Goal: Task Accomplishment & Management: Use online tool/utility

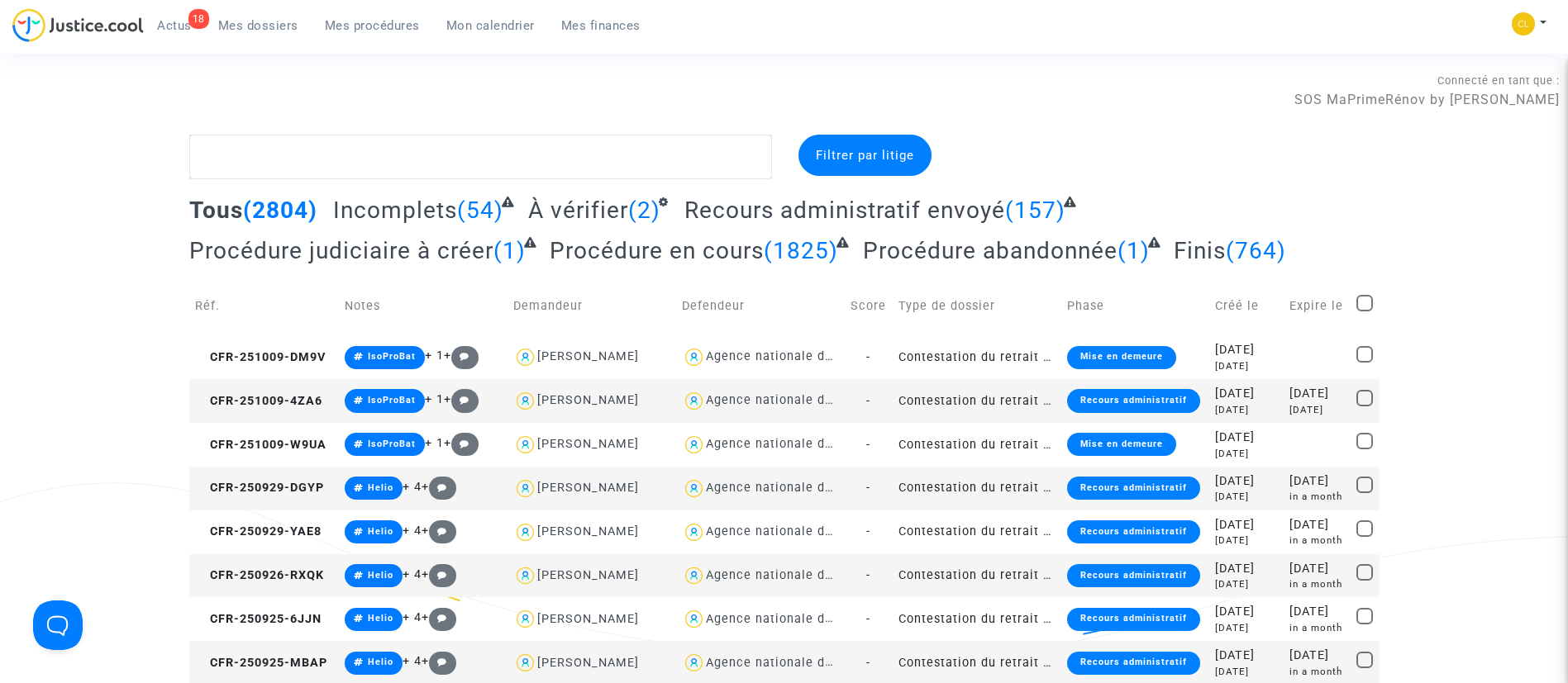
drag, startPoint x: 381, startPoint y: 20, endPoint x: 1354, endPoint y: 211, distance: 991.6
click at [381, 20] on span "Mes procédures" at bounding box center [373, 25] width 95 height 15
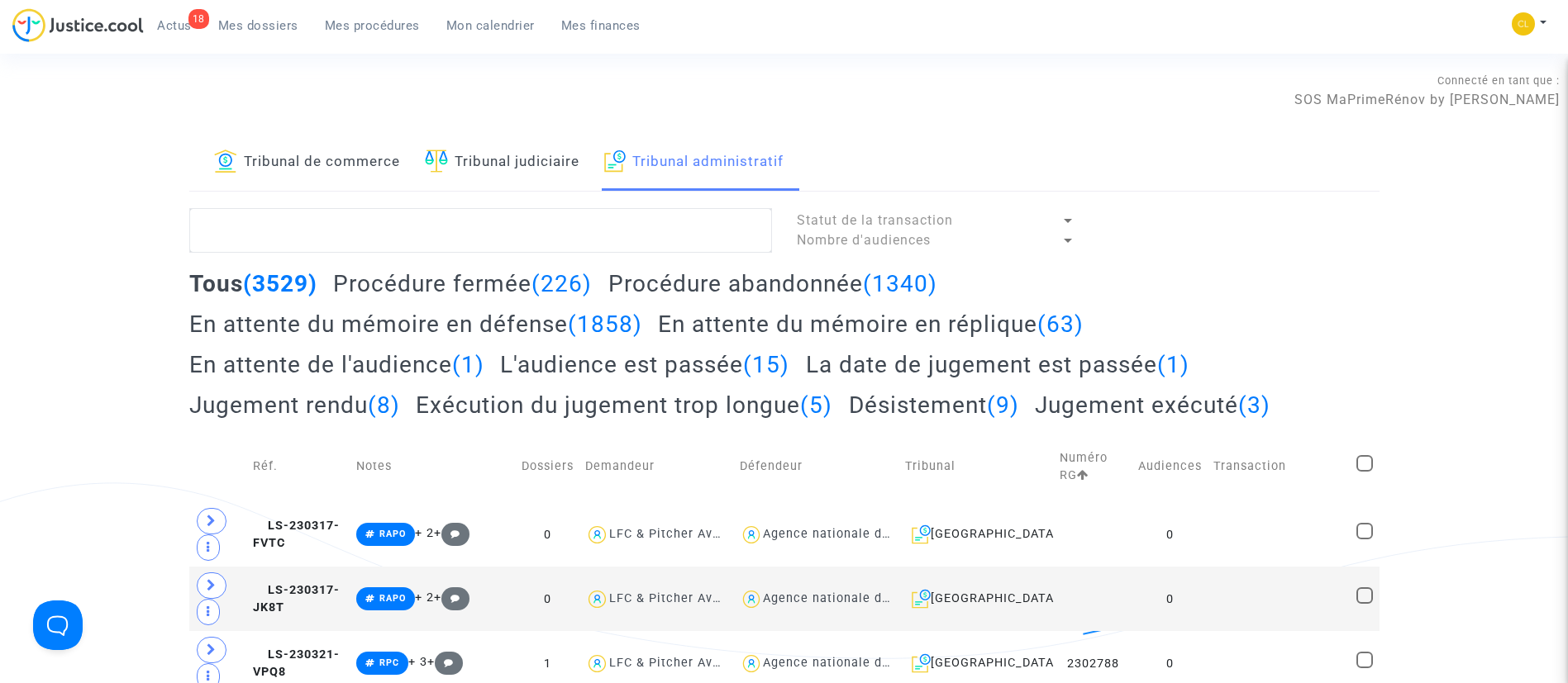
scroll to position [124, 0]
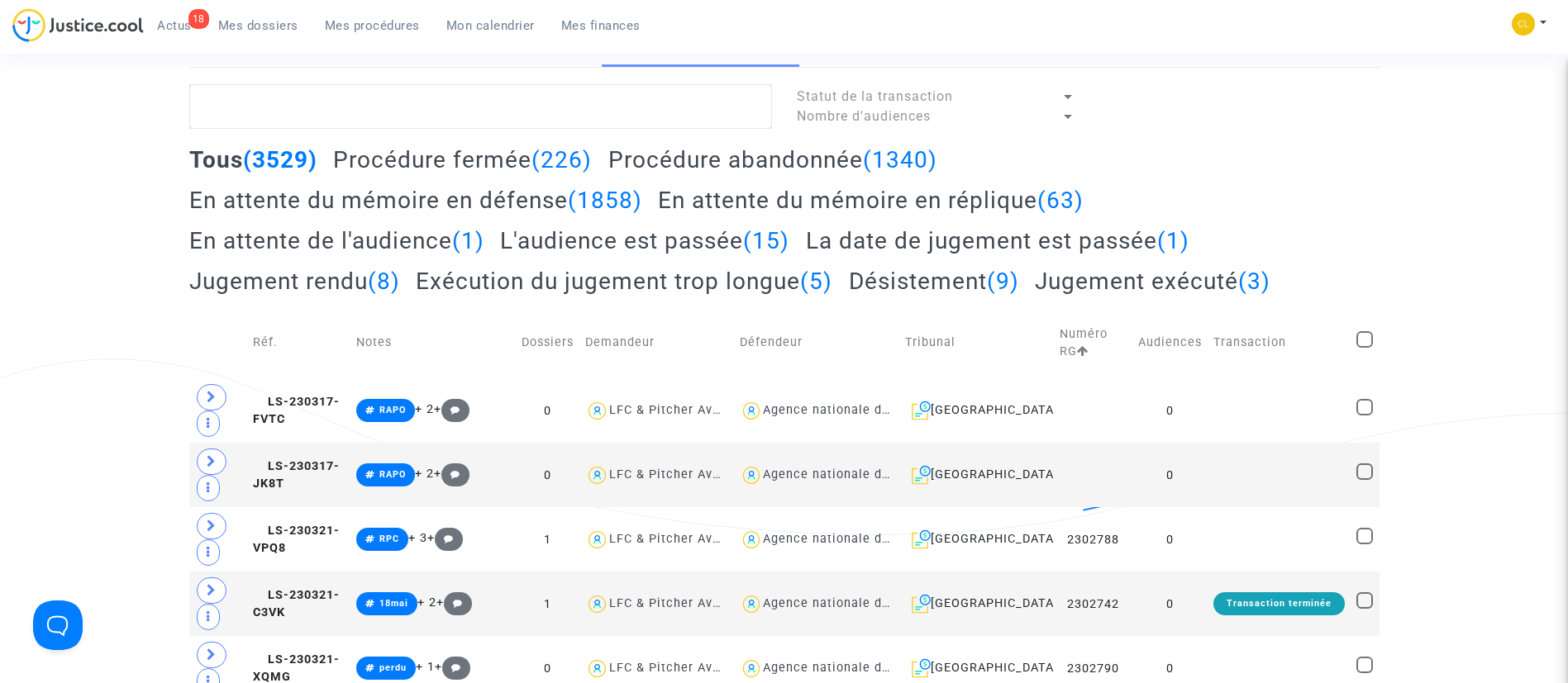
click at [473, 203] on h2 "En attente du mémoire en défense (1858)" at bounding box center [415, 200] width 453 height 29
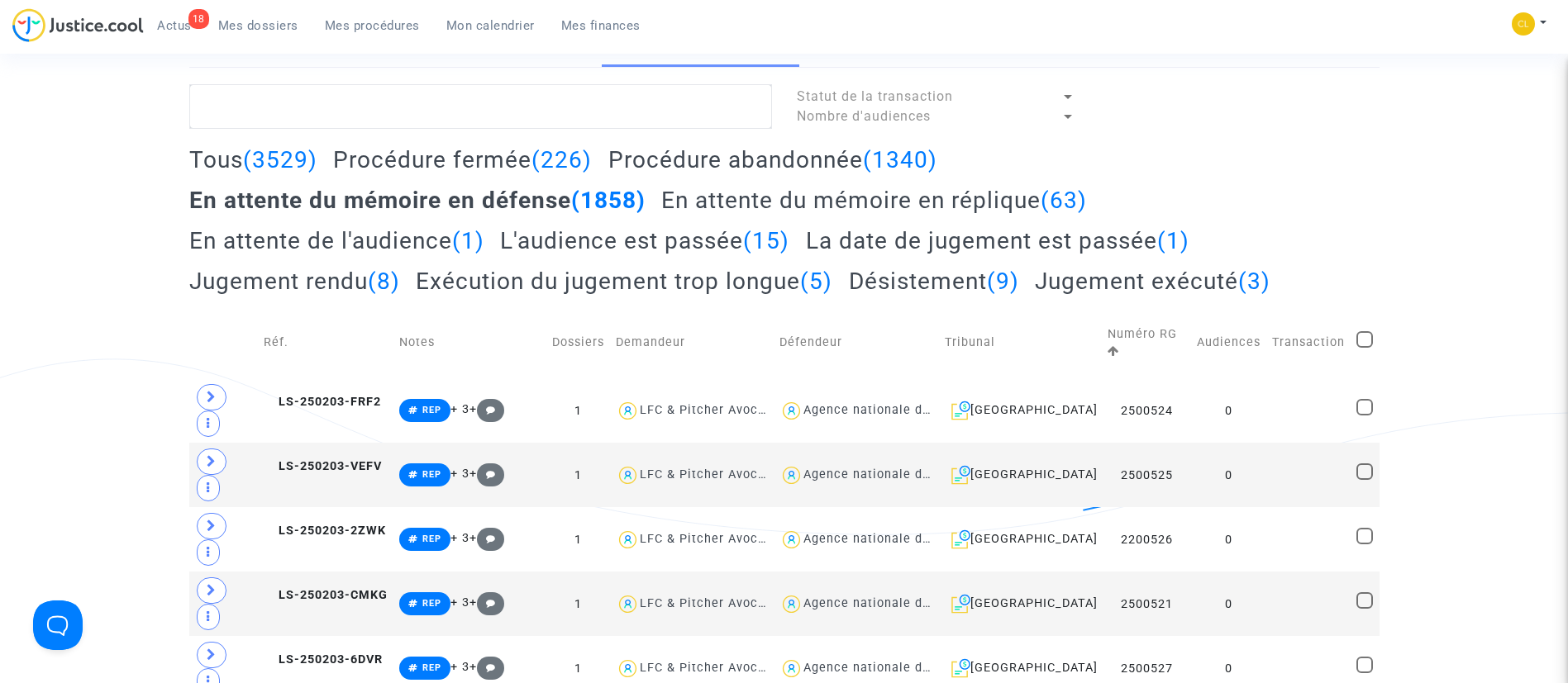
click at [1001, 208] on h2 "En attente du mémoire en réplique (63)" at bounding box center [874, 200] width 425 height 29
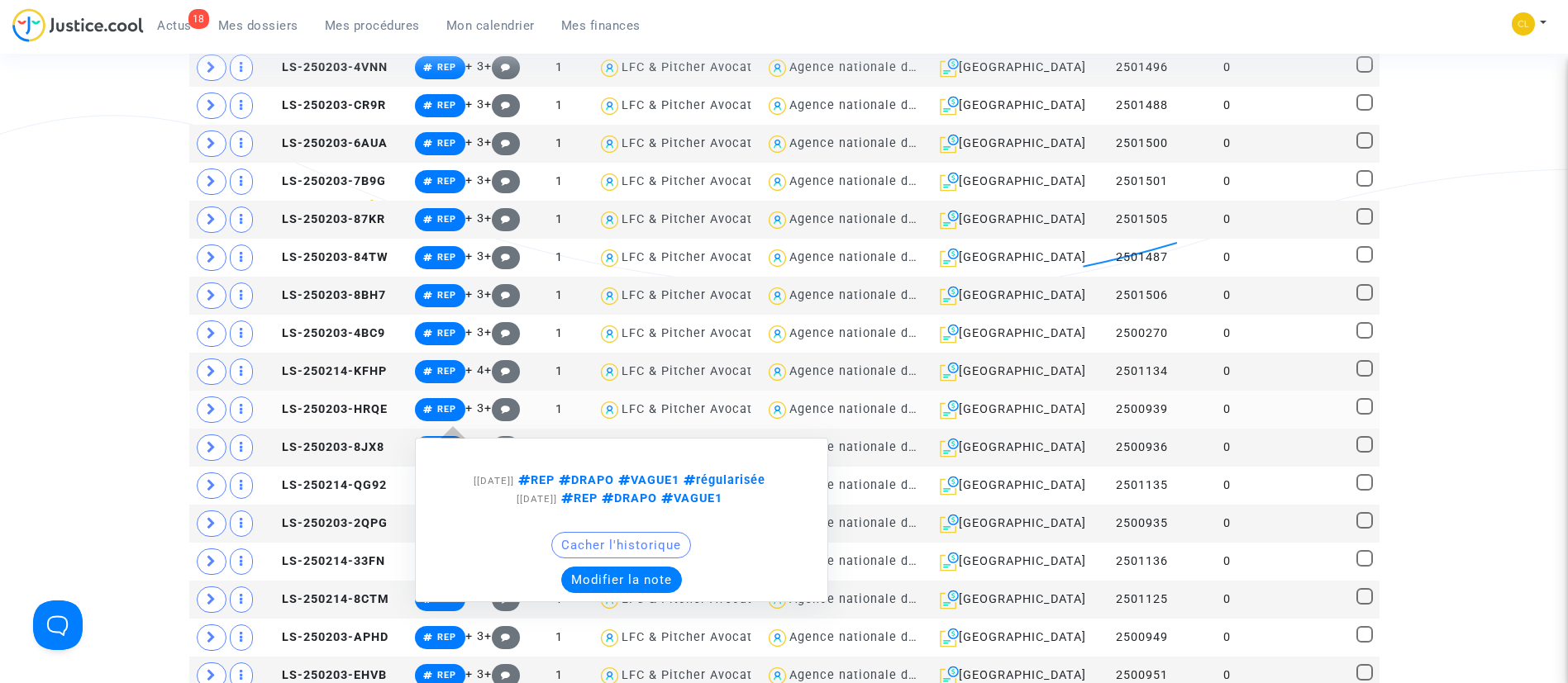
scroll to position [1363, 0]
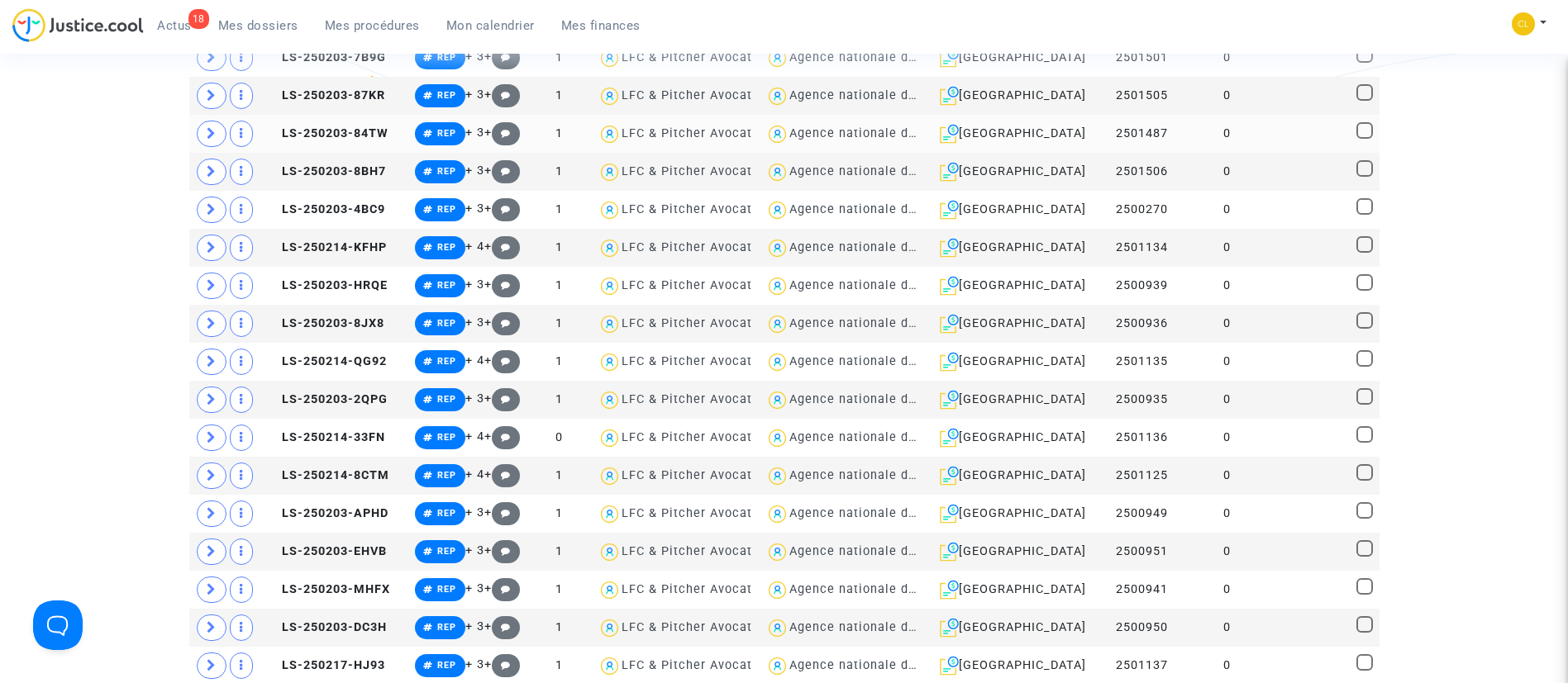
click at [1282, 137] on td at bounding box center [1307, 134] width 86 height 38
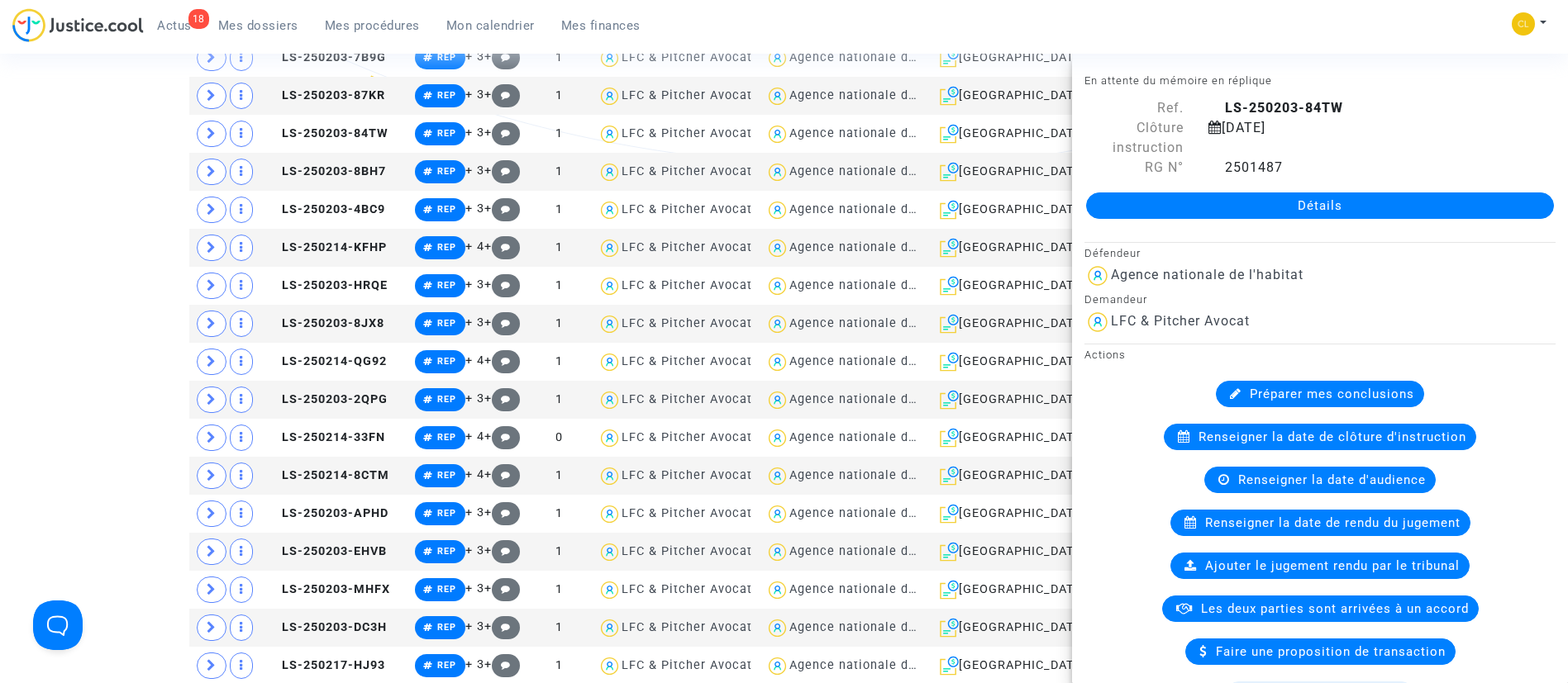
click at [1448, 22] on div "18 Actus Mes dossiers Mes procédures Mon calendrier Mes finances Mon profil Cha…" at bounding box center [784, 31] width 1568 height 46
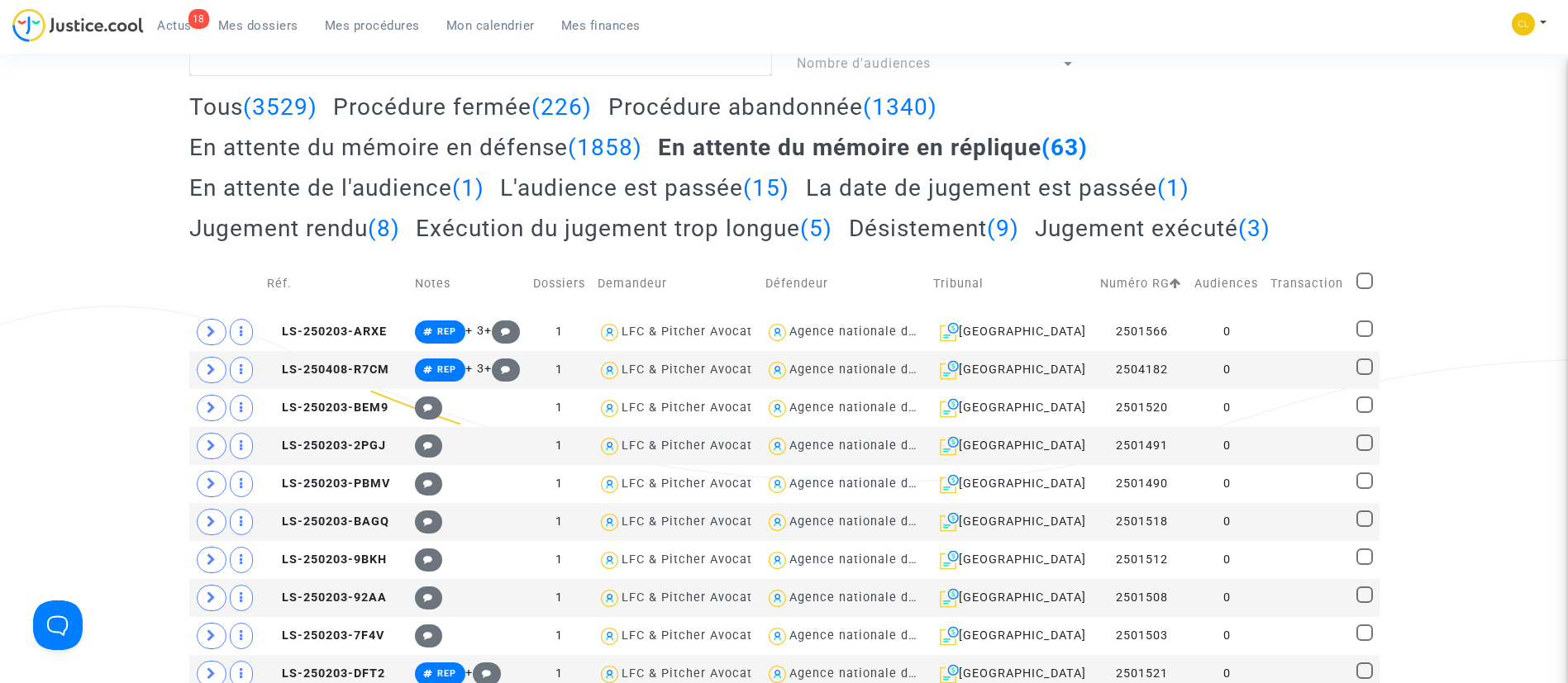
scroll to position [0, 0]
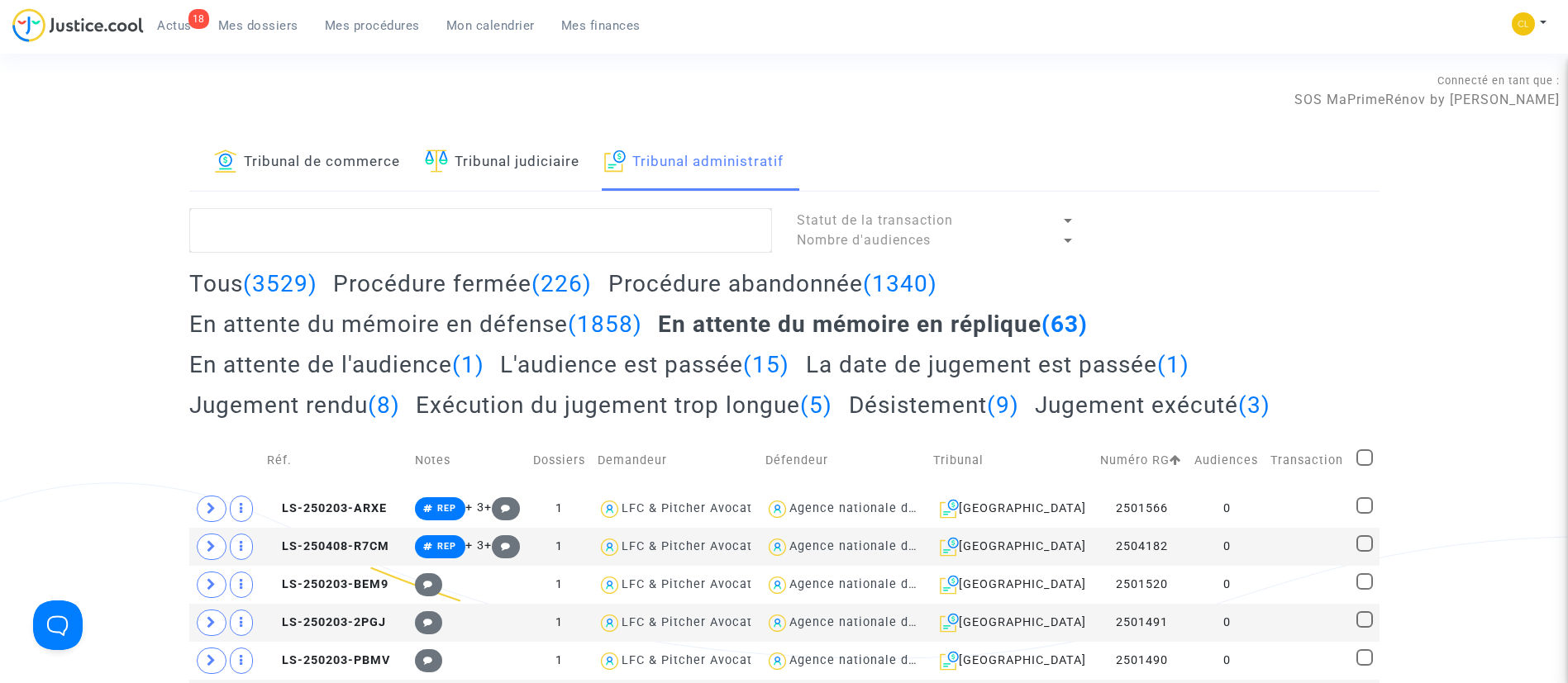
drag, startPoint x: 444, startPoint y: 31, endPoint x: 448, endPoint y: 21, distance: 10.8
click at [446, 31] on span "Mon calendrier" at bounding box center [490, 25] width 88 height 15
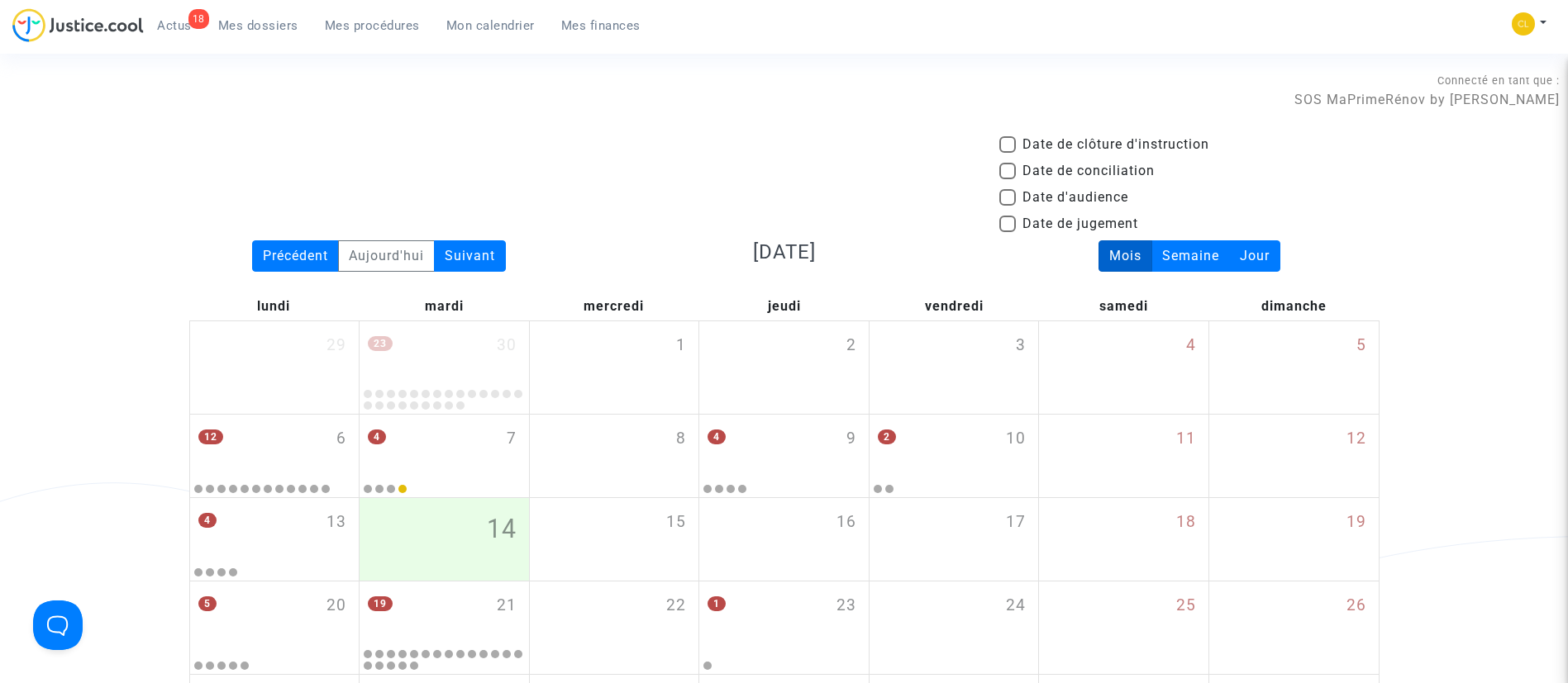
click at [1112, 148] on span "Date de clôture d'instruction" at bounding box center [1115, 145] width 187 height 20
click at [1008, 153] on input "Date de clôture d'instruction" at bounding box center [1007, 153] width 1 height 1
checkbox input "true"
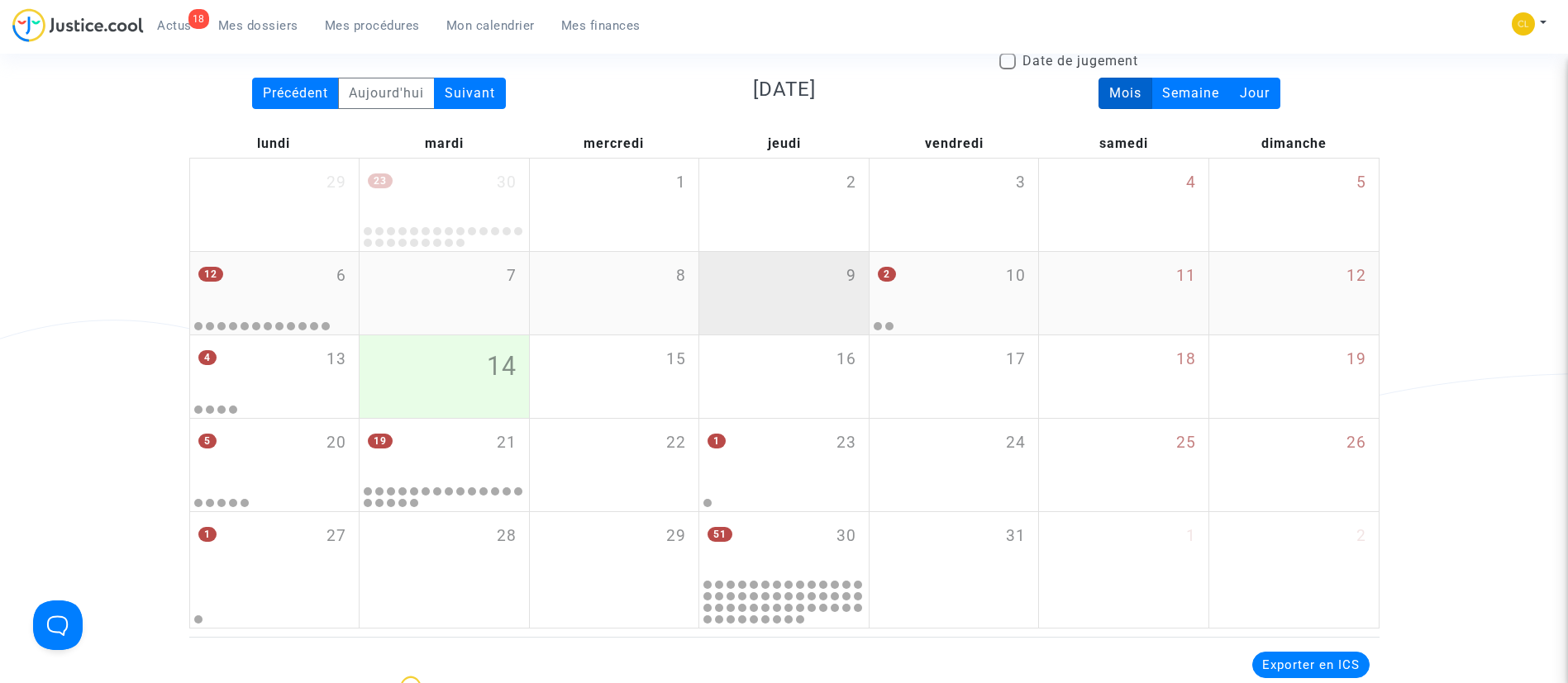
scroll to position [124, 0]
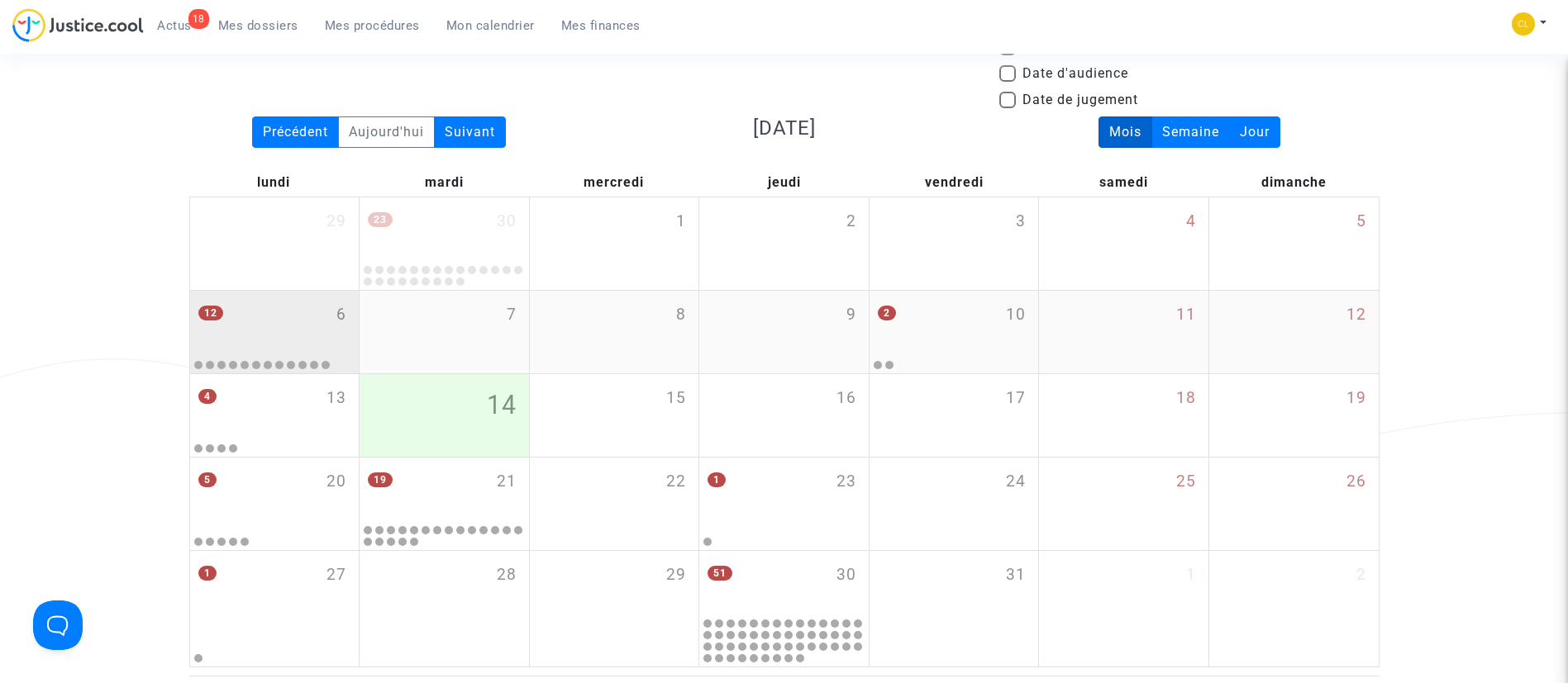
click at [270, 319] on div "12 6" at bounding box center [275, 322] width 169 height 65
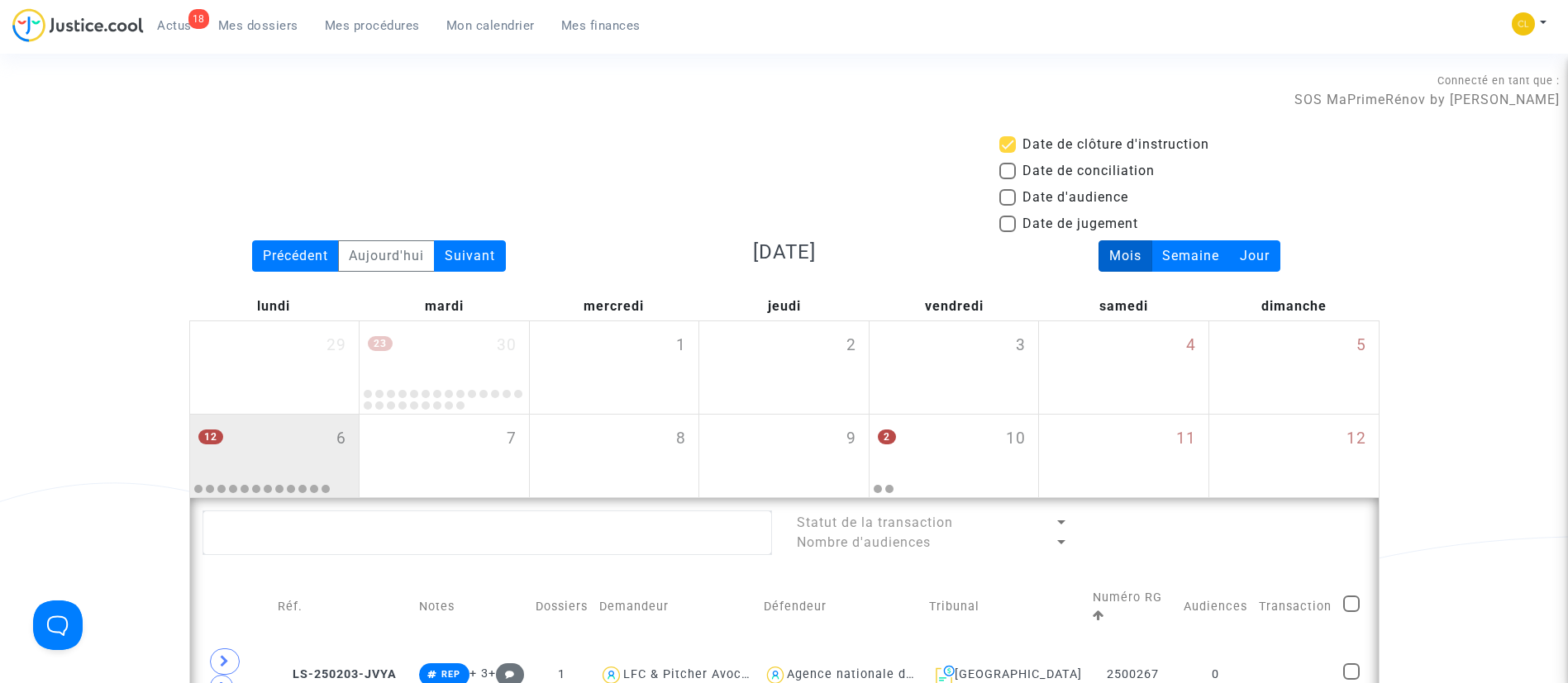
drag, startPoint x: 398, startPoint y: 25, endPoint x: 446, endPoint y: 50, distance: 54.1
click at [398, 25] on span "Mes procédures" at bounding box center [373, 25] width 95 height 15
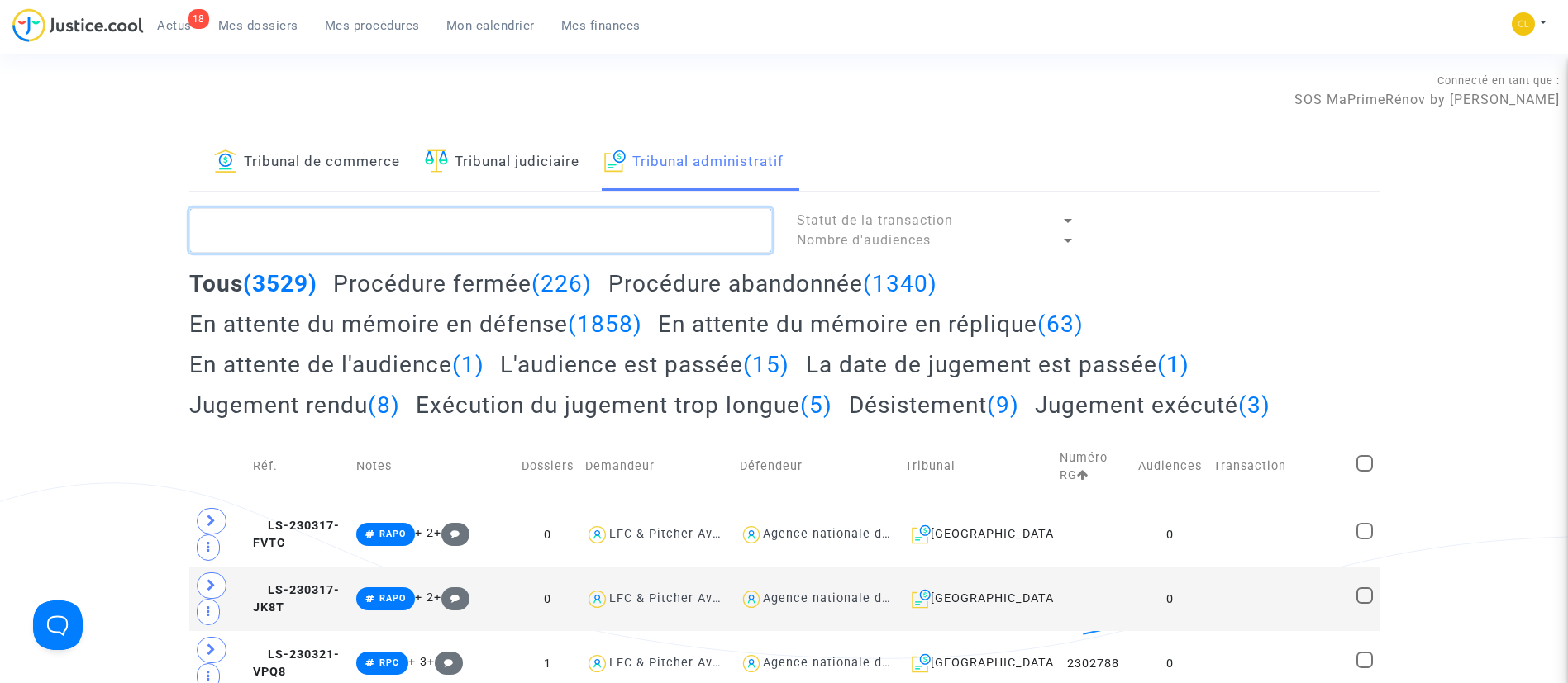
click at [548, 214] on textarea at bounding box center [481, 230] width 583 height 45
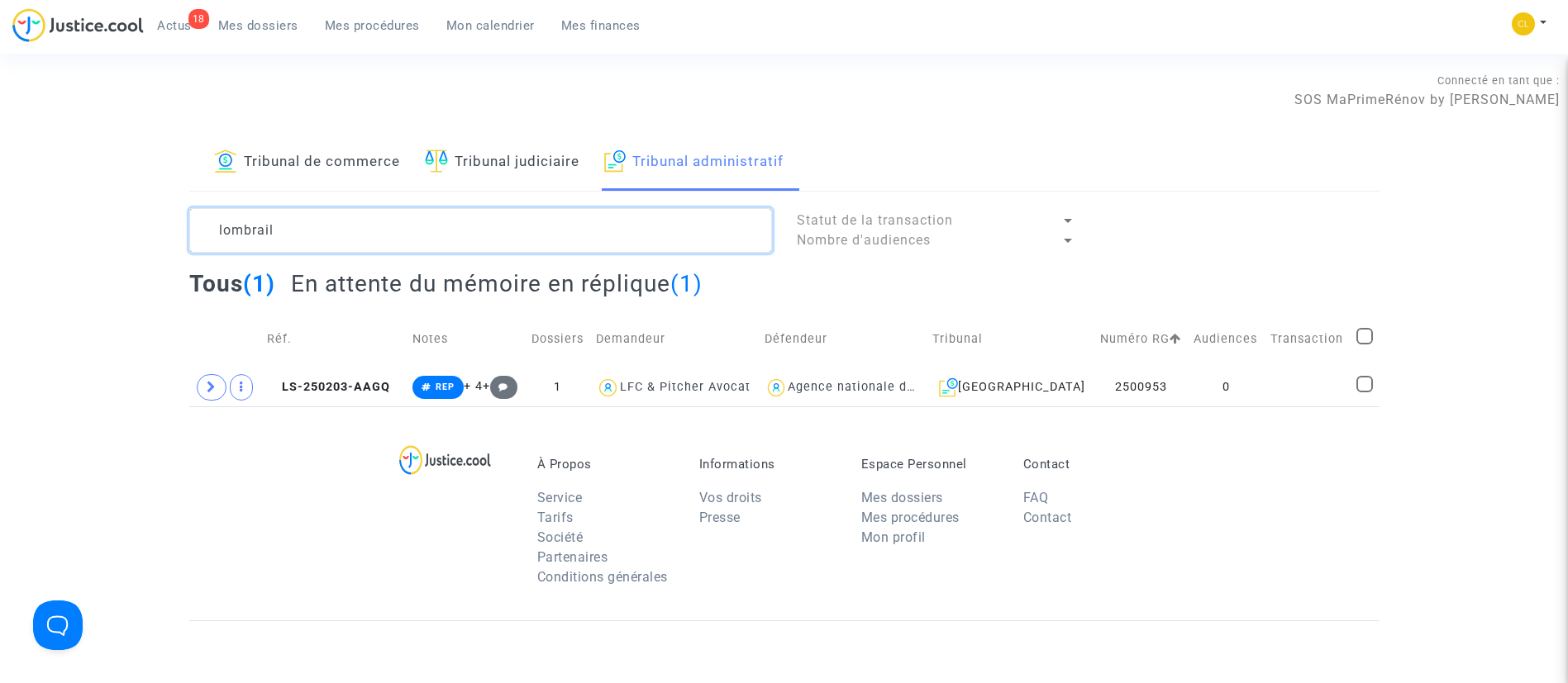
type textarea "lombrail"
drag, startPoint x: 395, startPoint y: 233, endPoint x: 125, endPoint y: 214, distance: 270.7
click at [125, 214] on div "Tribunal de commerce Tribunal judiciaire Tribunal administratif lombrail Statut…" at bounding box center [784, 270] width 1568 height 272
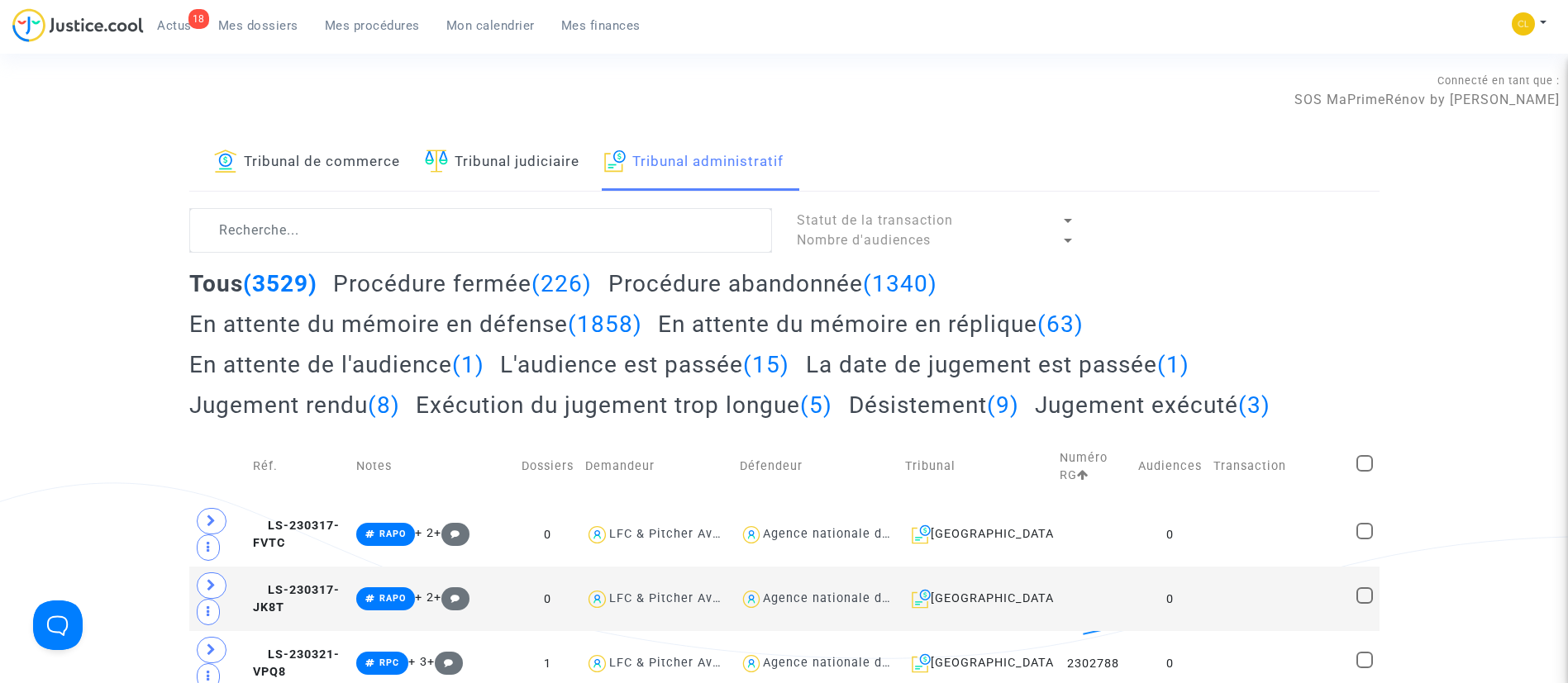
click at [496, 26] on span "Mon calendrier" at bounding box center [490, 25] width 88 height 15
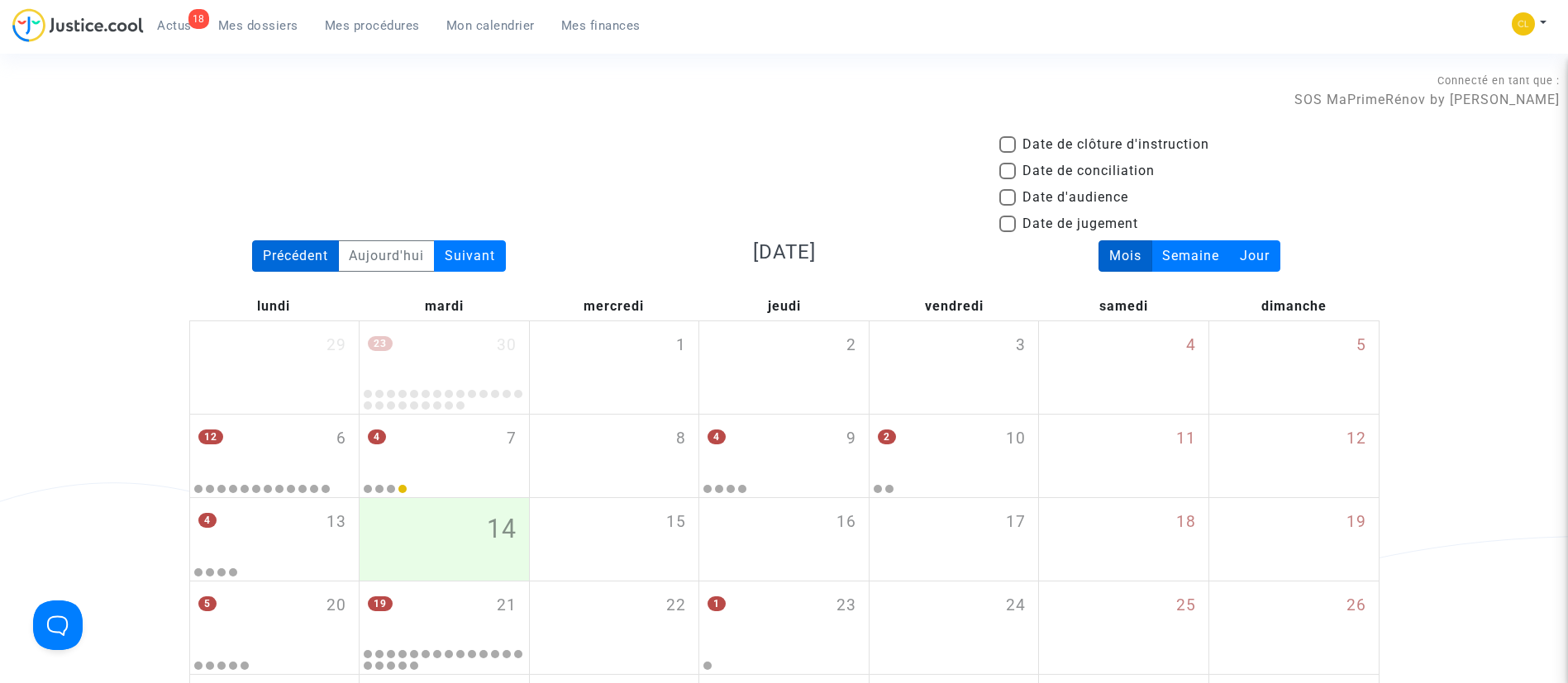
click at [301, 258] on div "Précédent" at bounding box center [295, 256] width 87 height 31
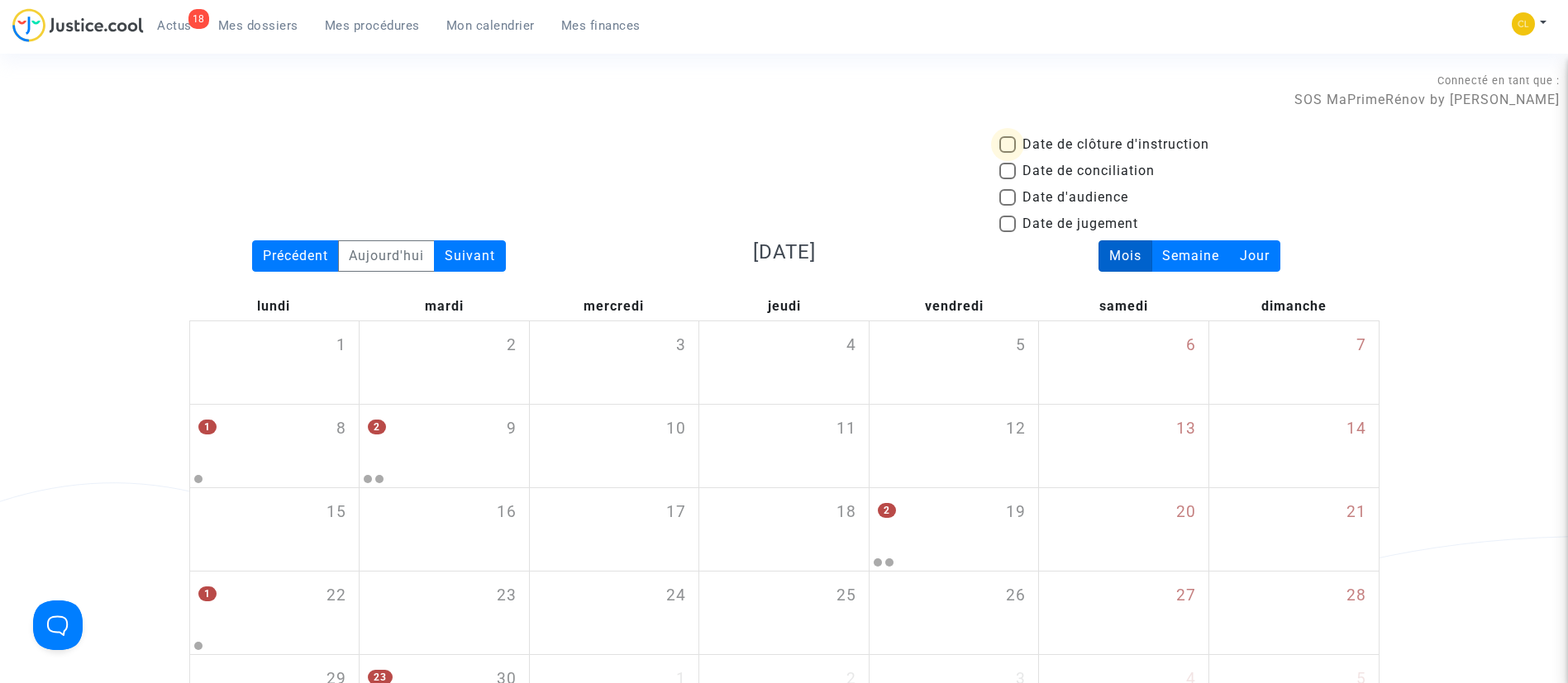
click at [1182, 139] on span "Date de clôture d'instruction" at bounding box center [1115, 145] width 187 height 20
click at [1008, 153] on input "Date de clôture d'instruction" at bounding box center [1007, 153] width 1 height 1
checkbox input "true"
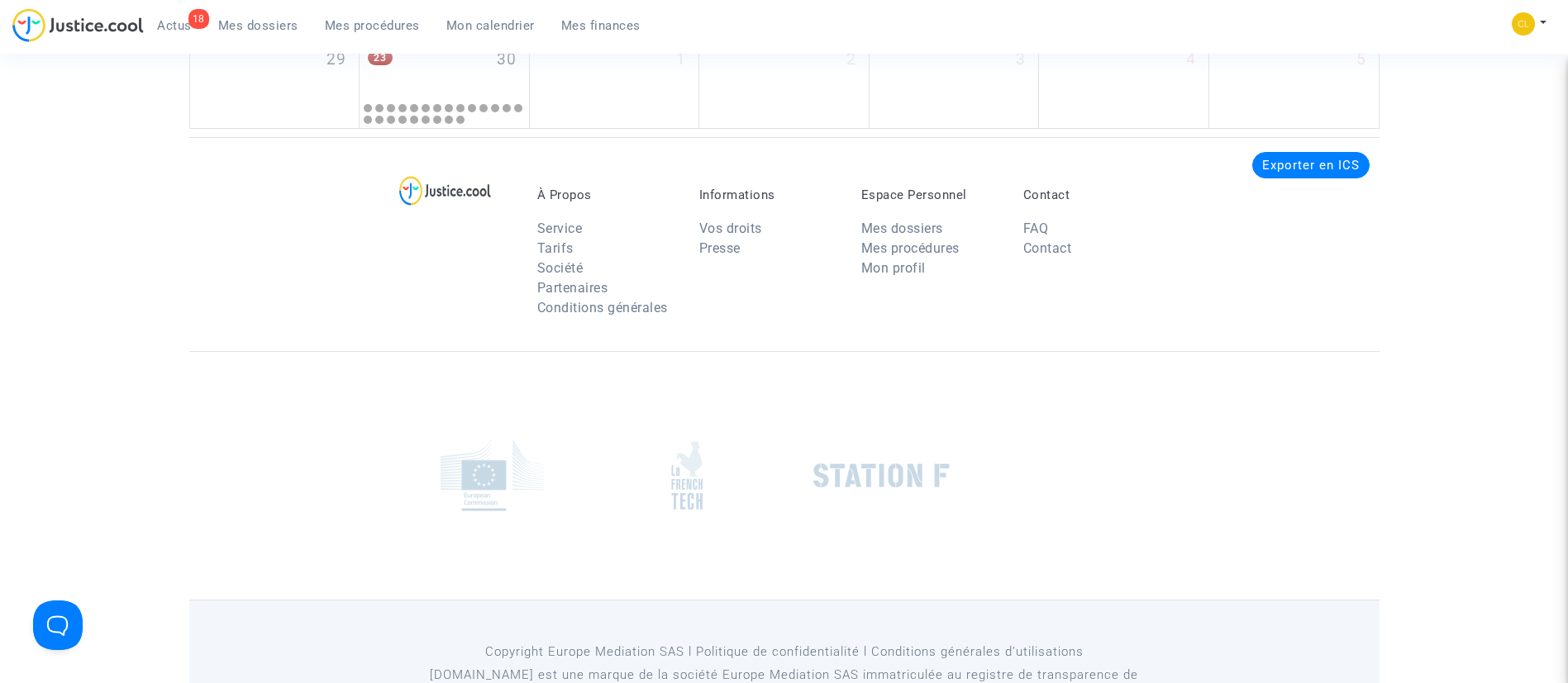
scroll to position [372, 0]
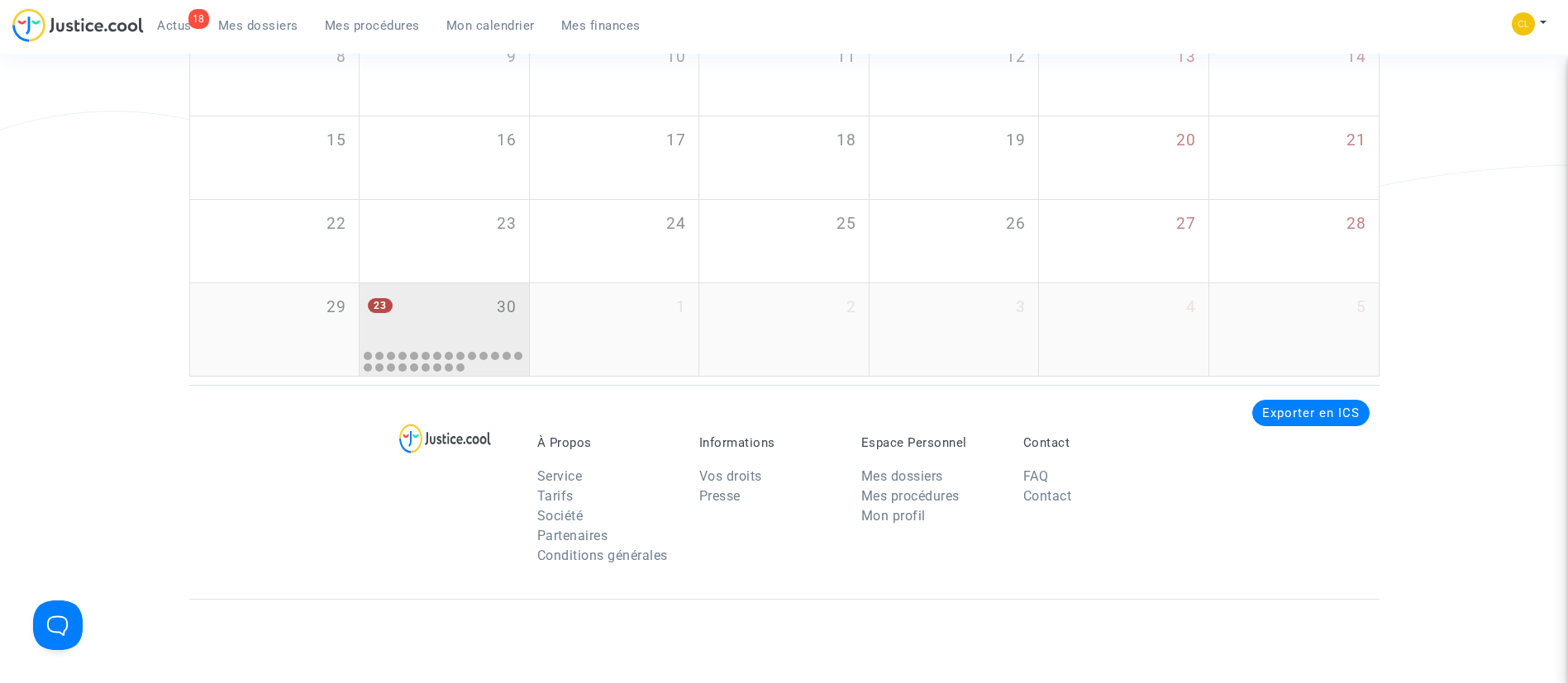
click at [439, 326] on div "23 30" at bounding box center [445, 315] width 169 height 65
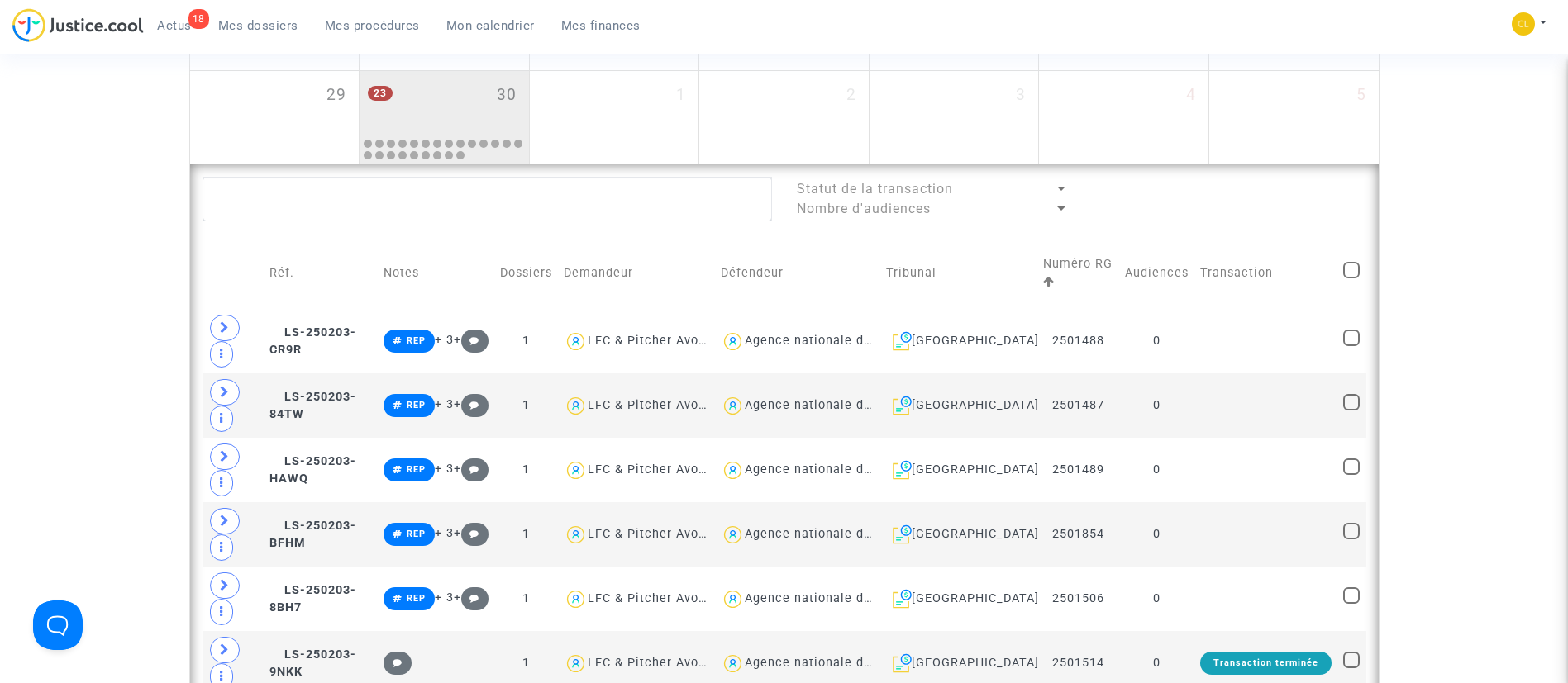
scroll to position [495, 0]
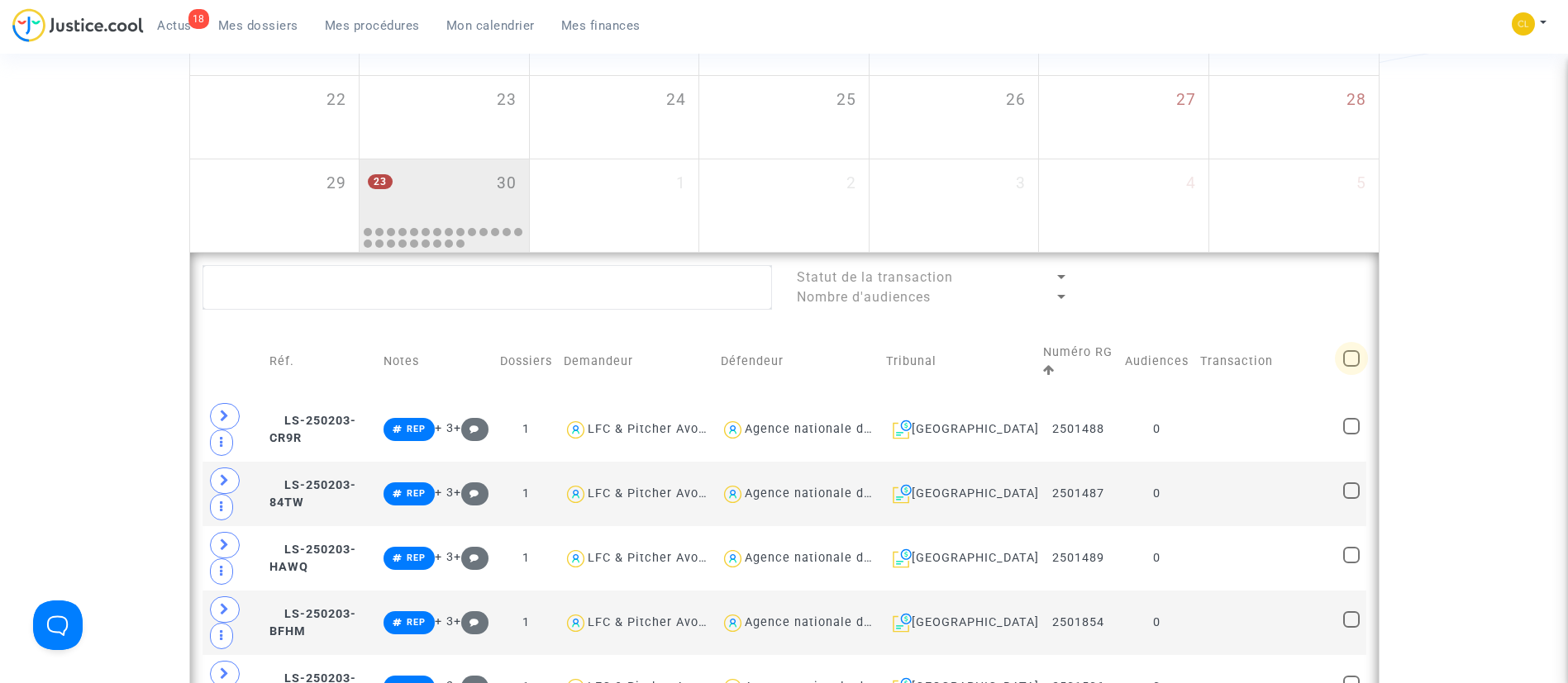
drag, startPoint x: 1353, startPoint y: 359, endPoint x: 1346, endPoint y: 348, distance: 13.0
click at [1353, 356] on span at bounding box center [1352, 359] width 16 height 16
click at [1352, 367] on input "checkbox" at bounding box center [1351, 367] width 1 height 1
checkbox input "true"
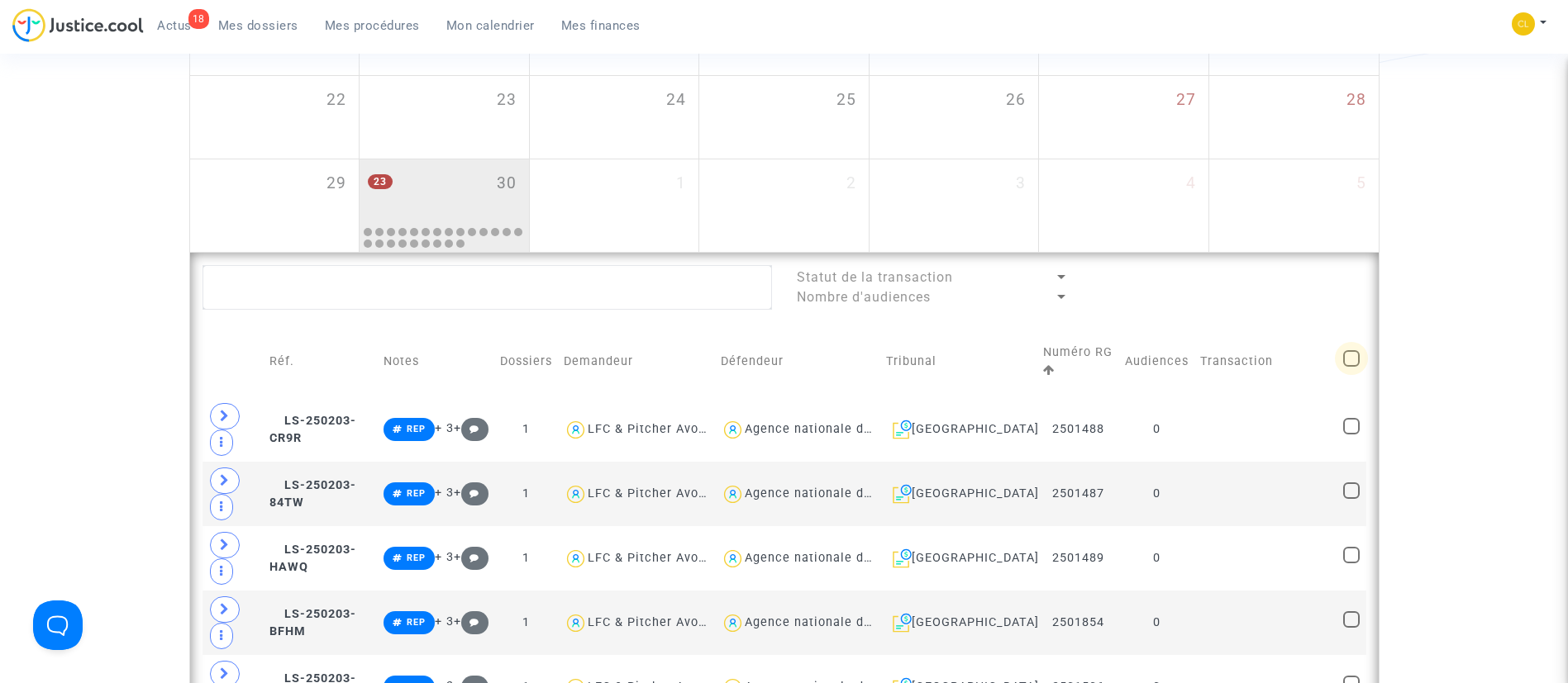
checkbox input "true"
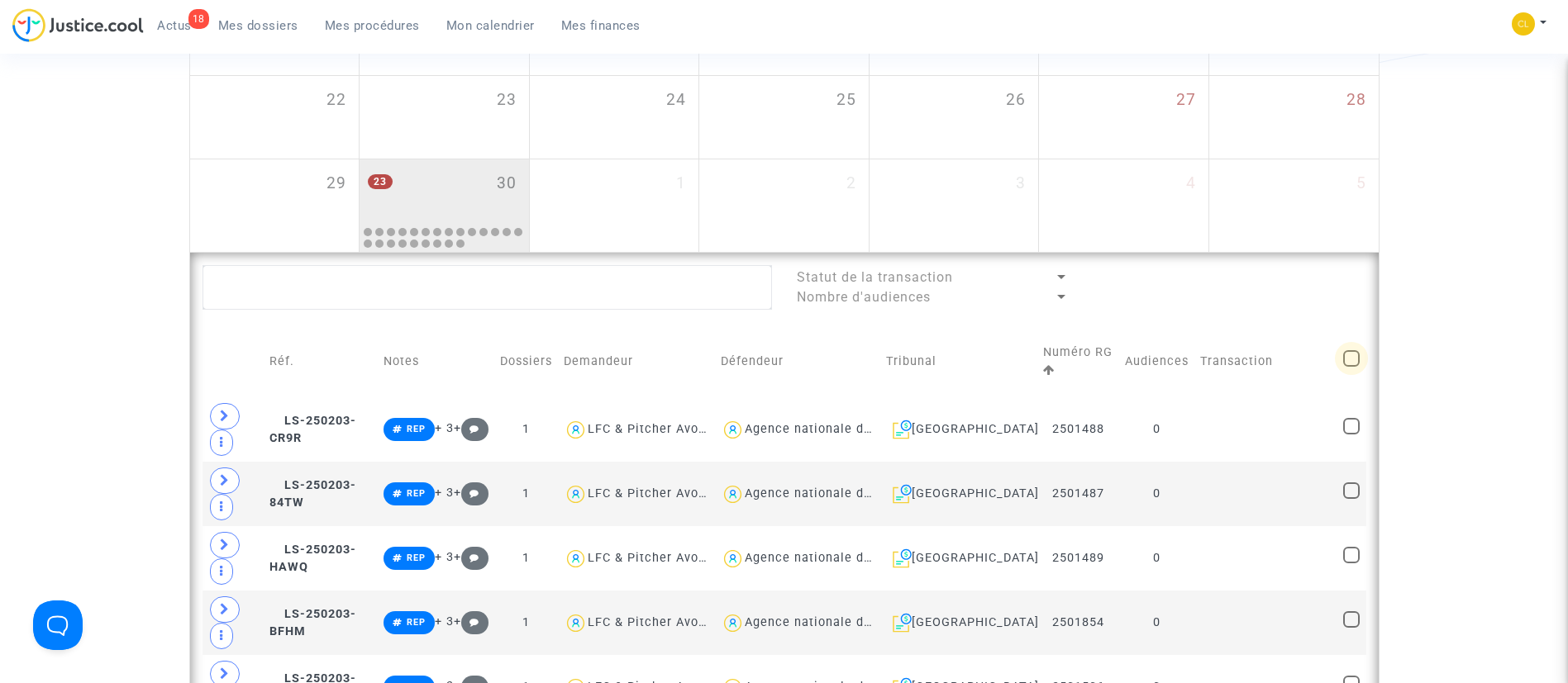
checkbox input "true"
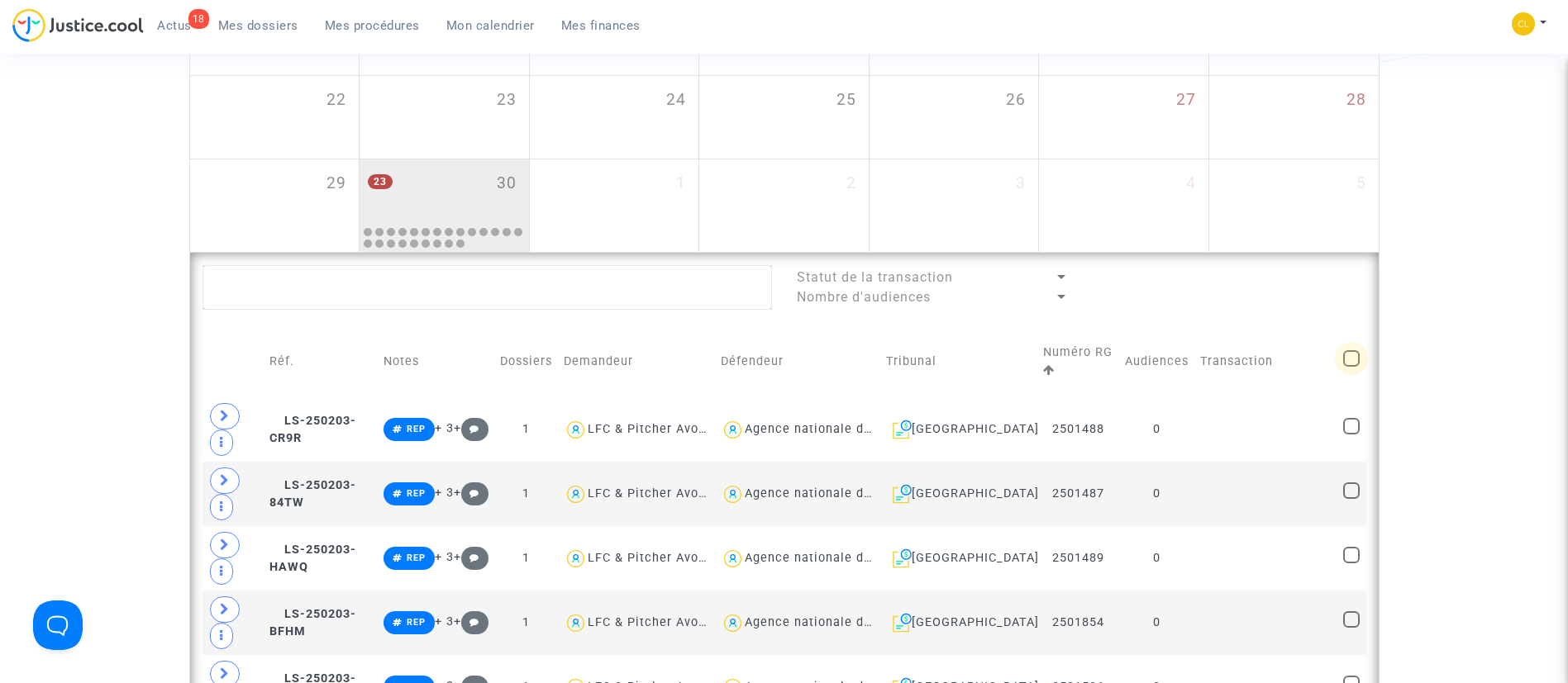
checkbox input "true"
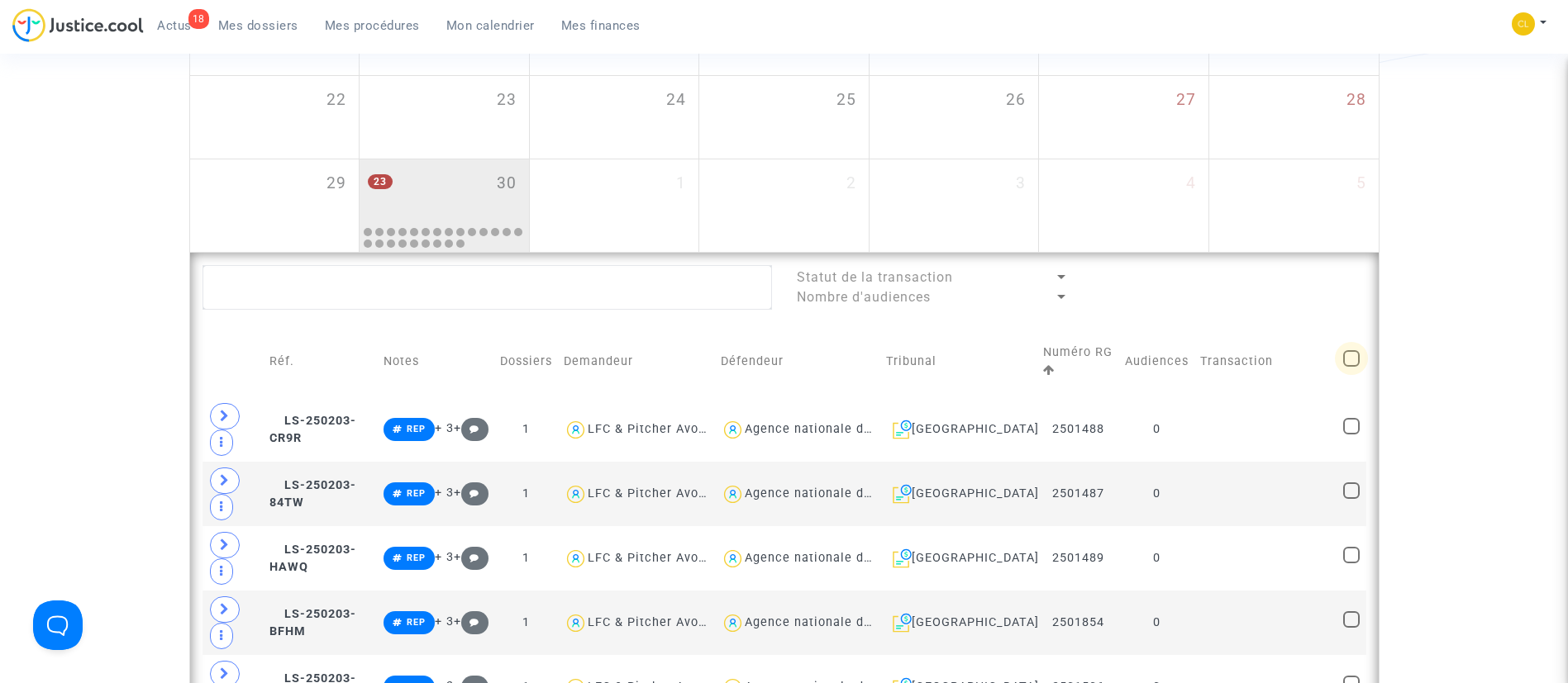
checkbox input "true"
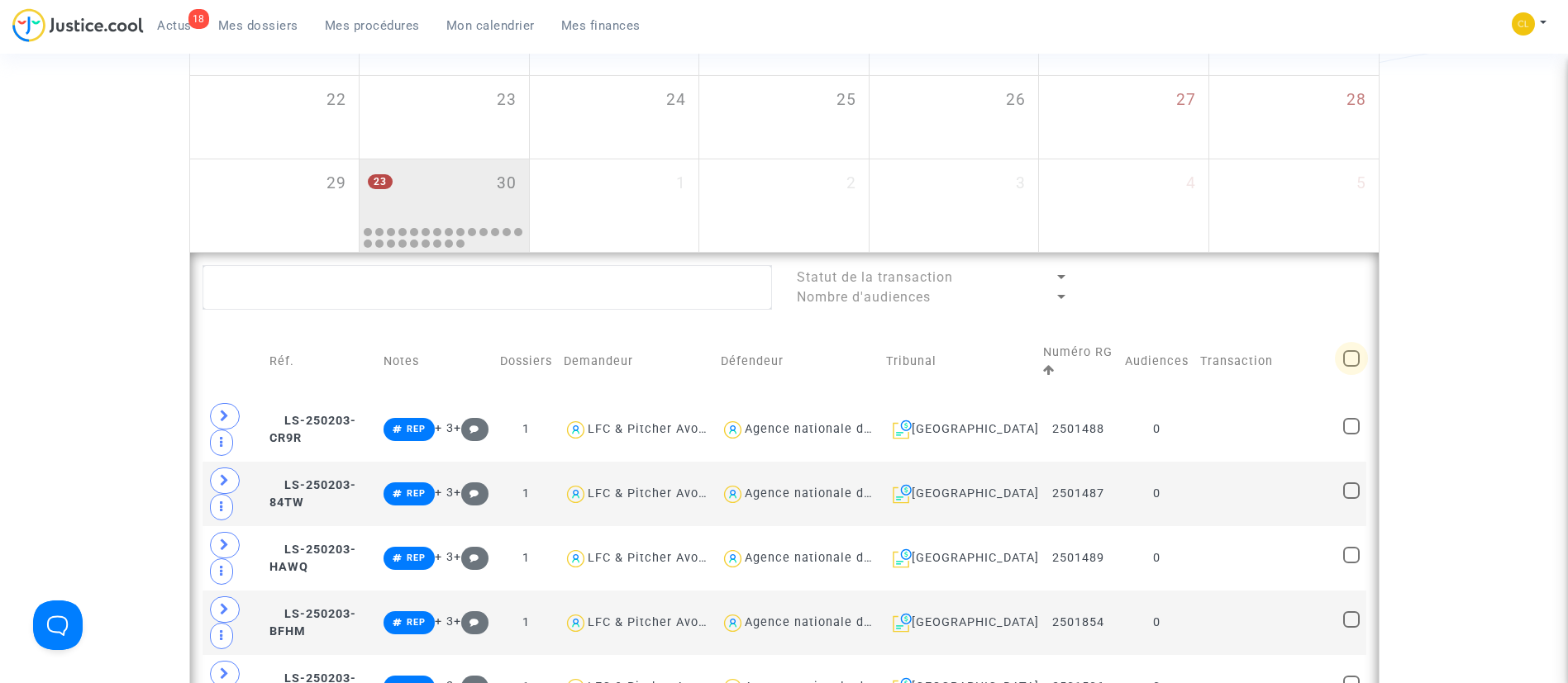
checkbox input "true"
click at [1327, 272] on div "Sélection (23)" at bounding box center [1299, 285] width 131 height 41
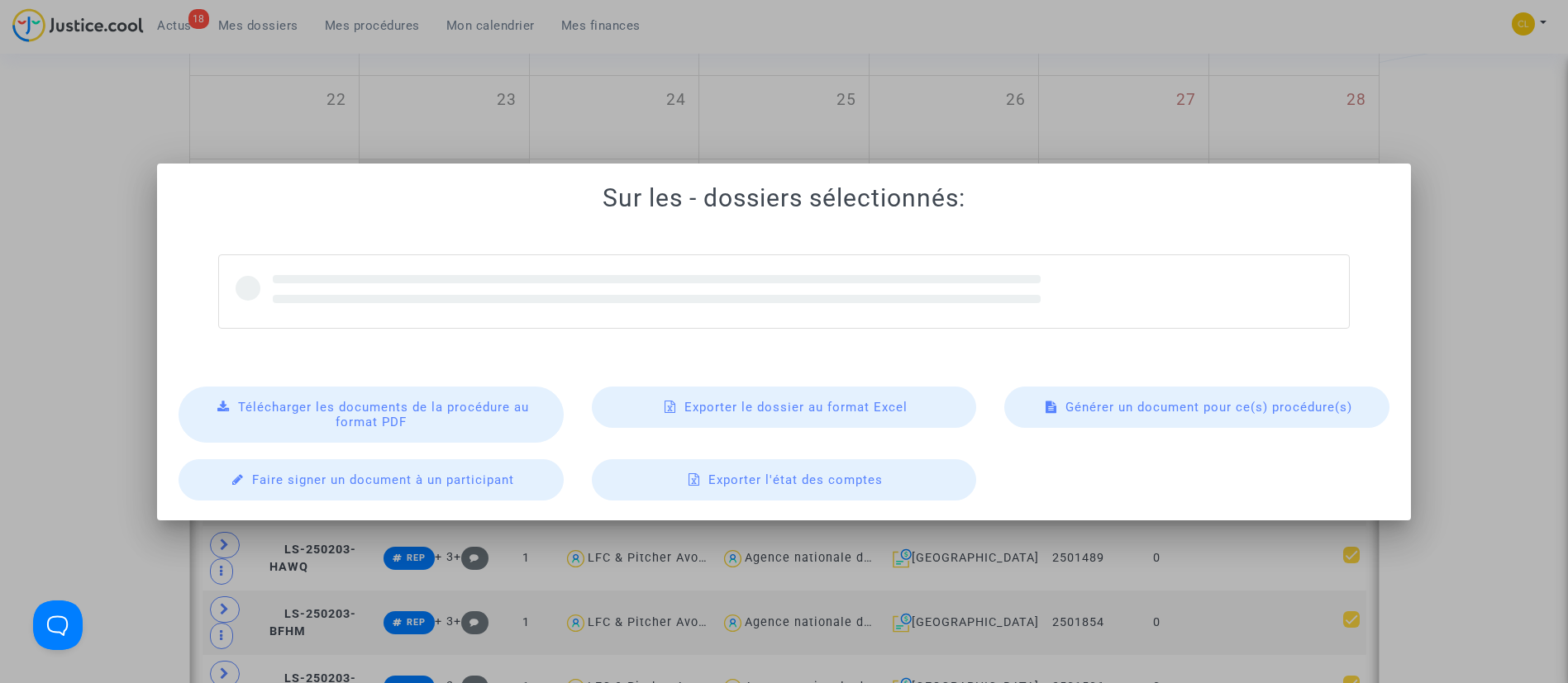
scroll to position [0, 0]
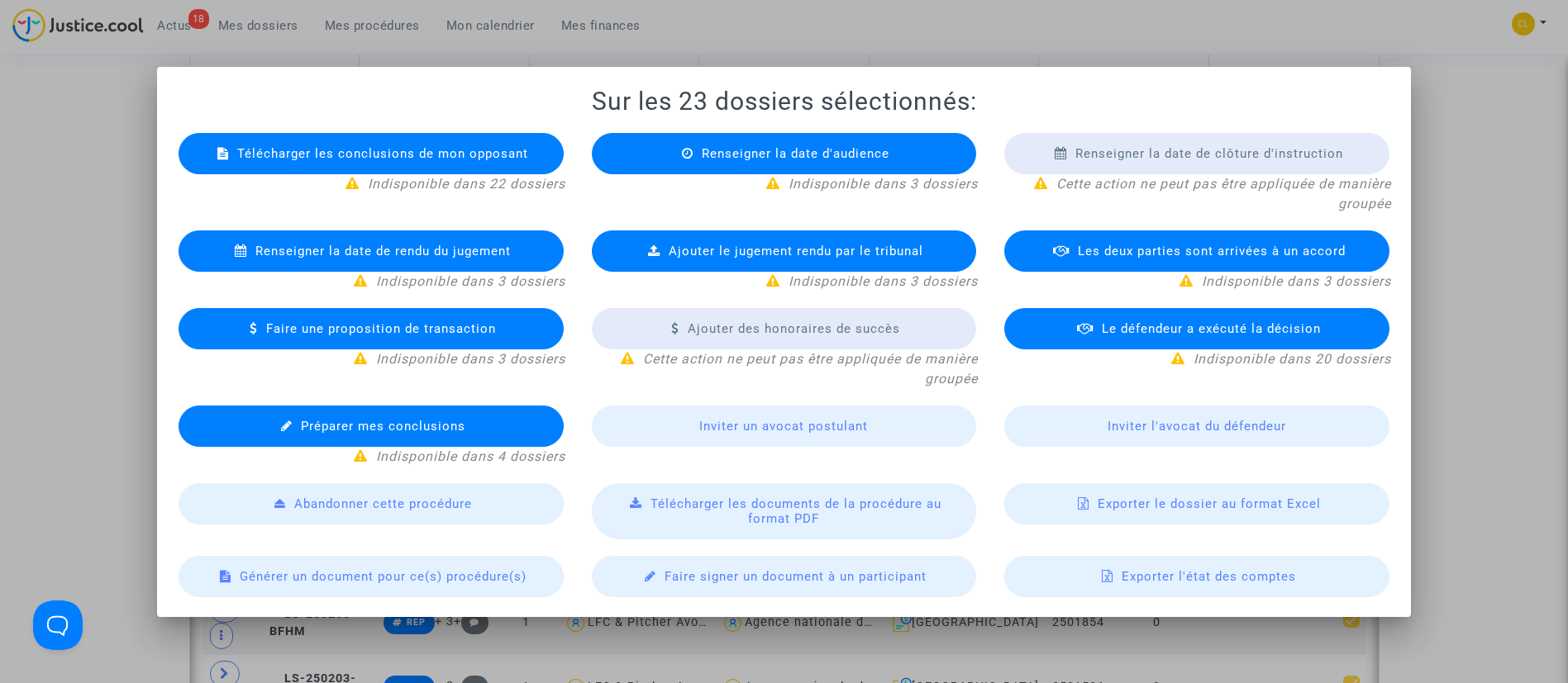
click at [1447, 323] on div at bounding box center [784, 342] width 1568 height 683
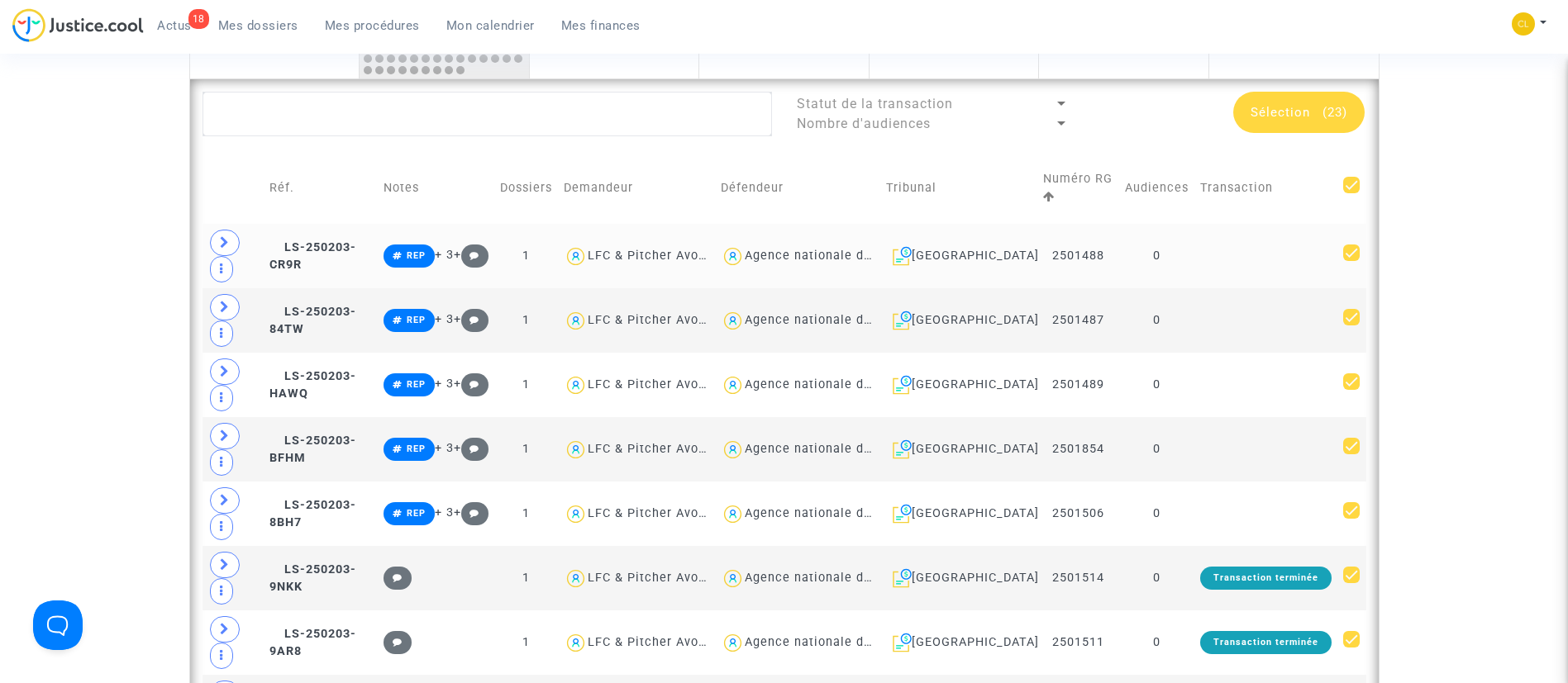
scroll to position [620, 0]
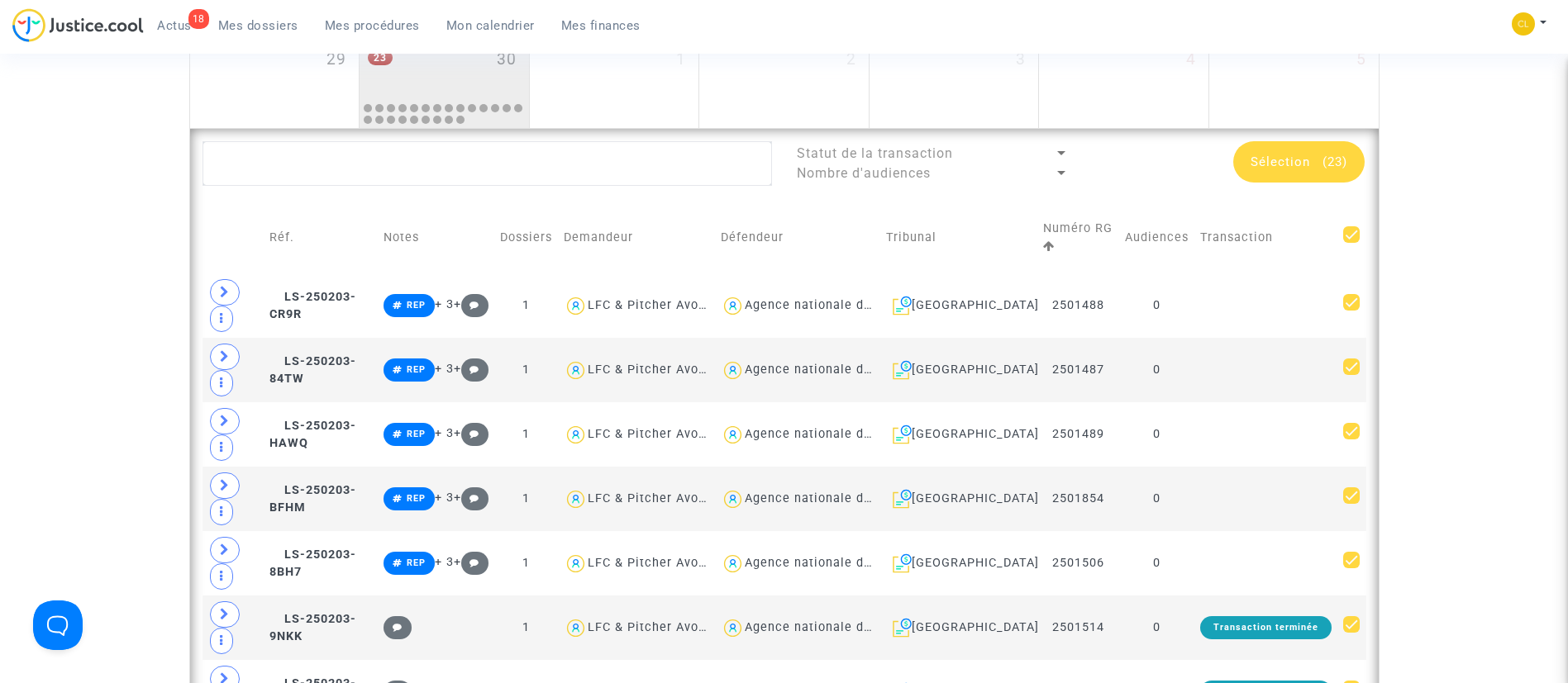
drag, startPoint x: 1349, startPoint y: 227, endPoint x: 1389, endPoint y: 221, distance: 40.4
click at [1361, 227] on td at bounding box center [1351, 238] width 28 height 71
click at [1348, 230] on span at bounding box center [1352, 235] width 16 height 16
click at [1351, 243] on input "checkbox" at bounding box center [1351, 243] width 1 height 1
checkbox input "false"
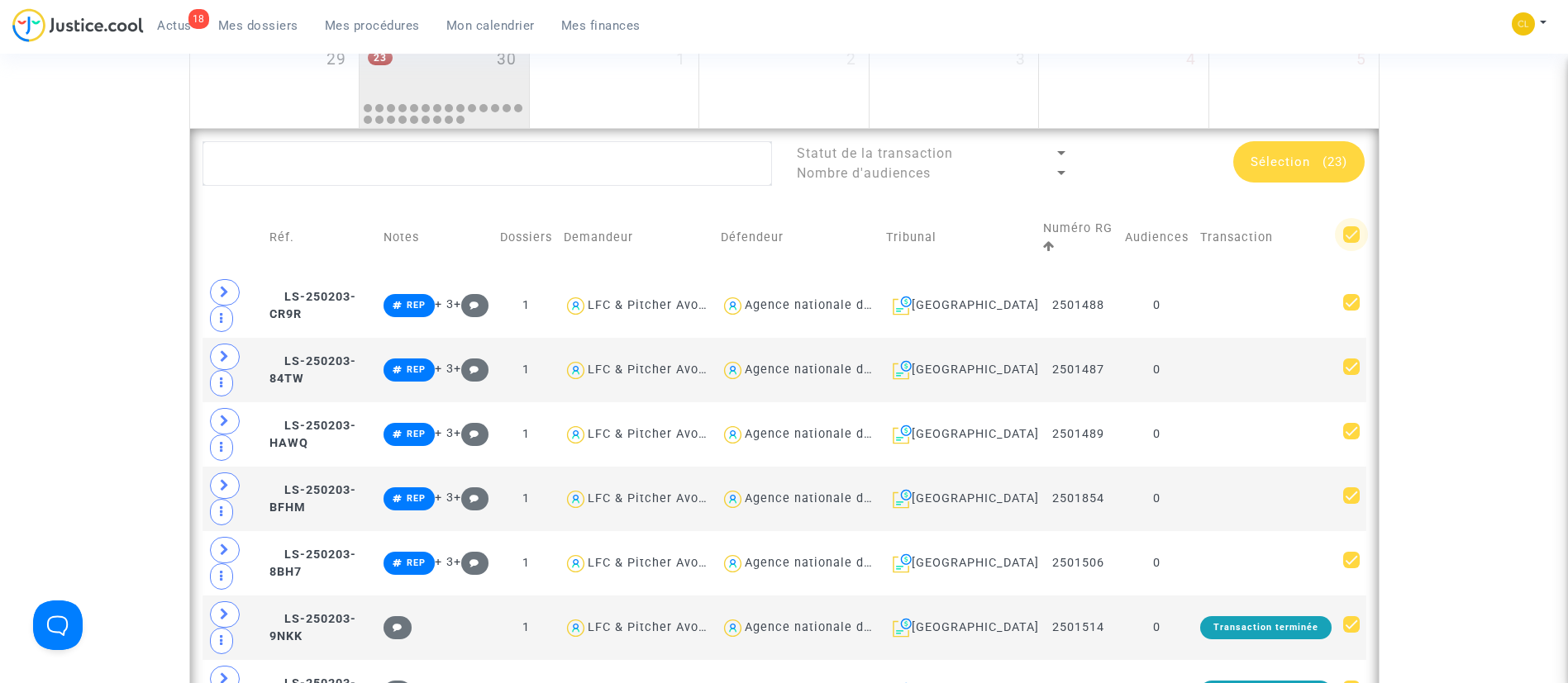
checkbox input "false"
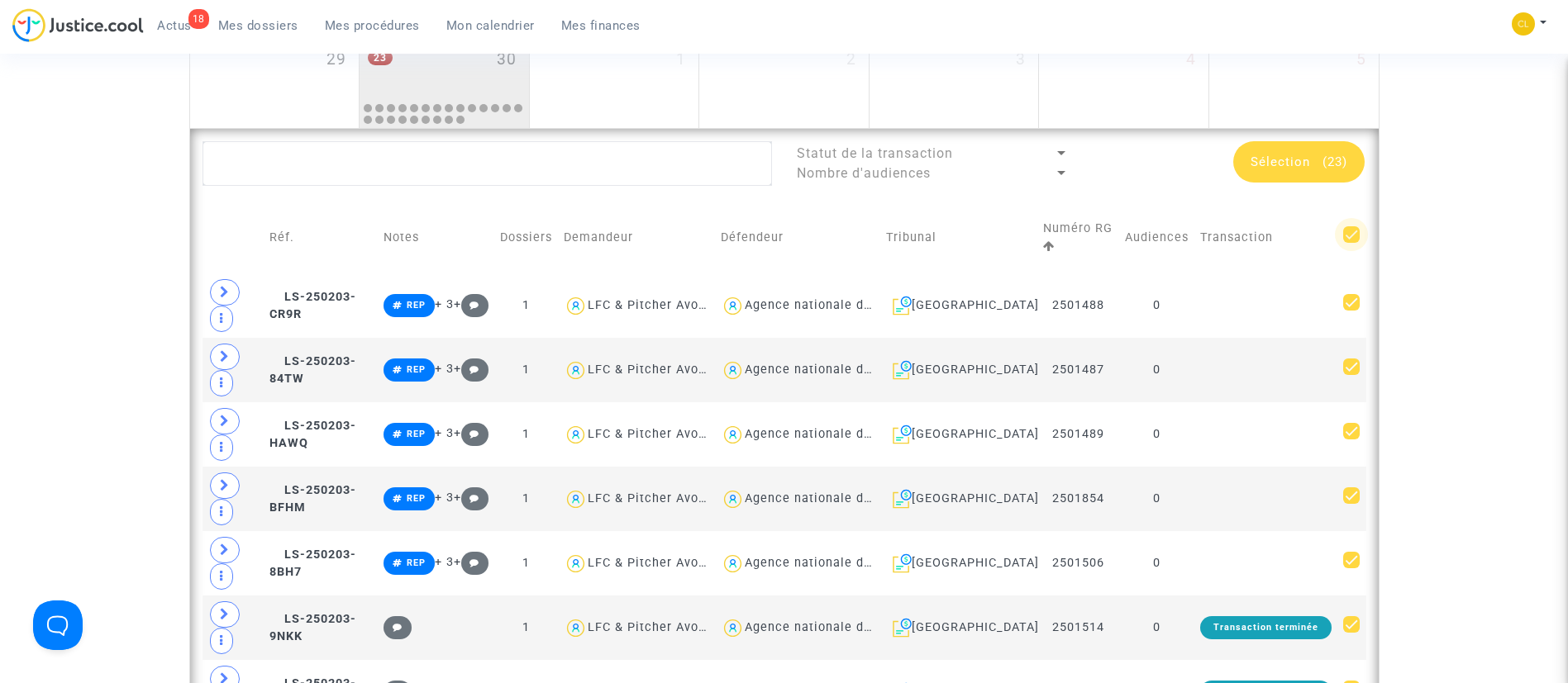
checkbox input "false"
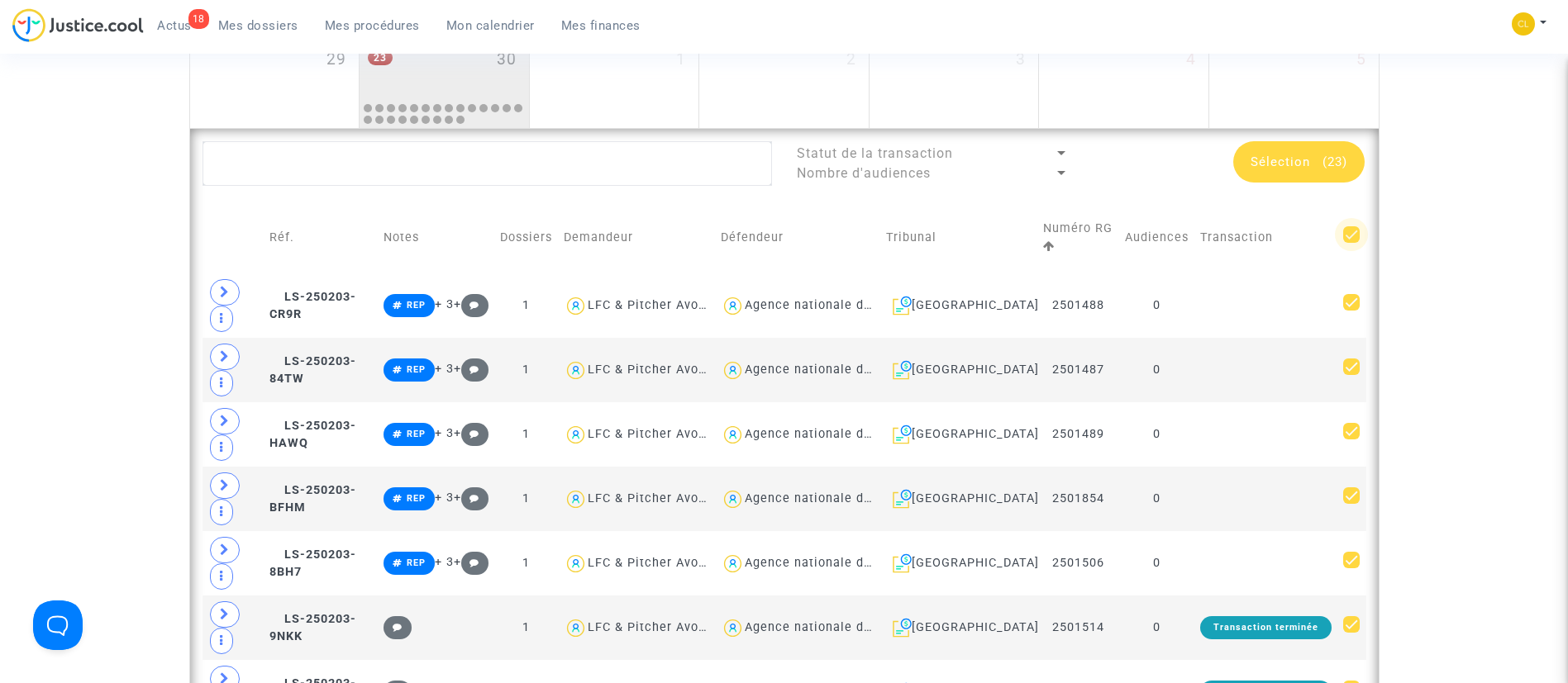
checkbox input "false"
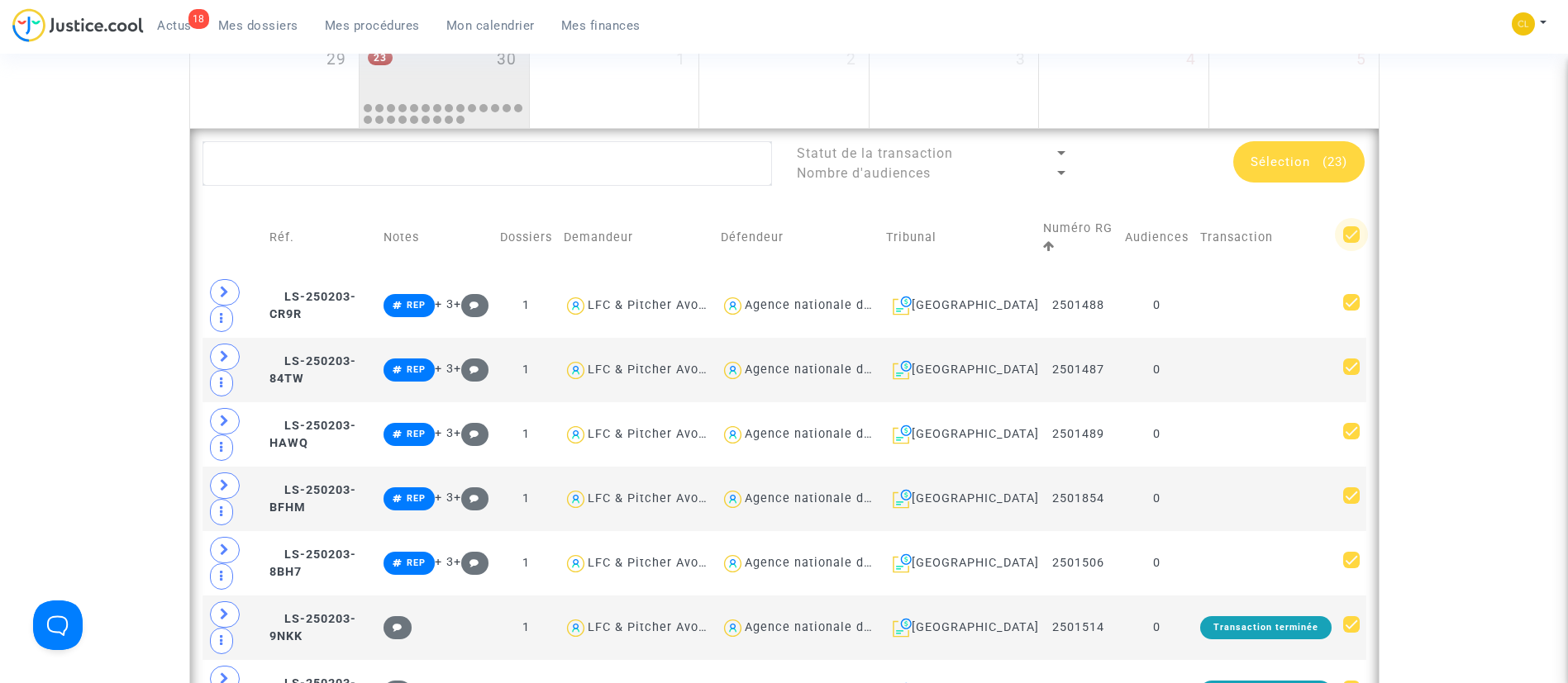
checkbox input "false"
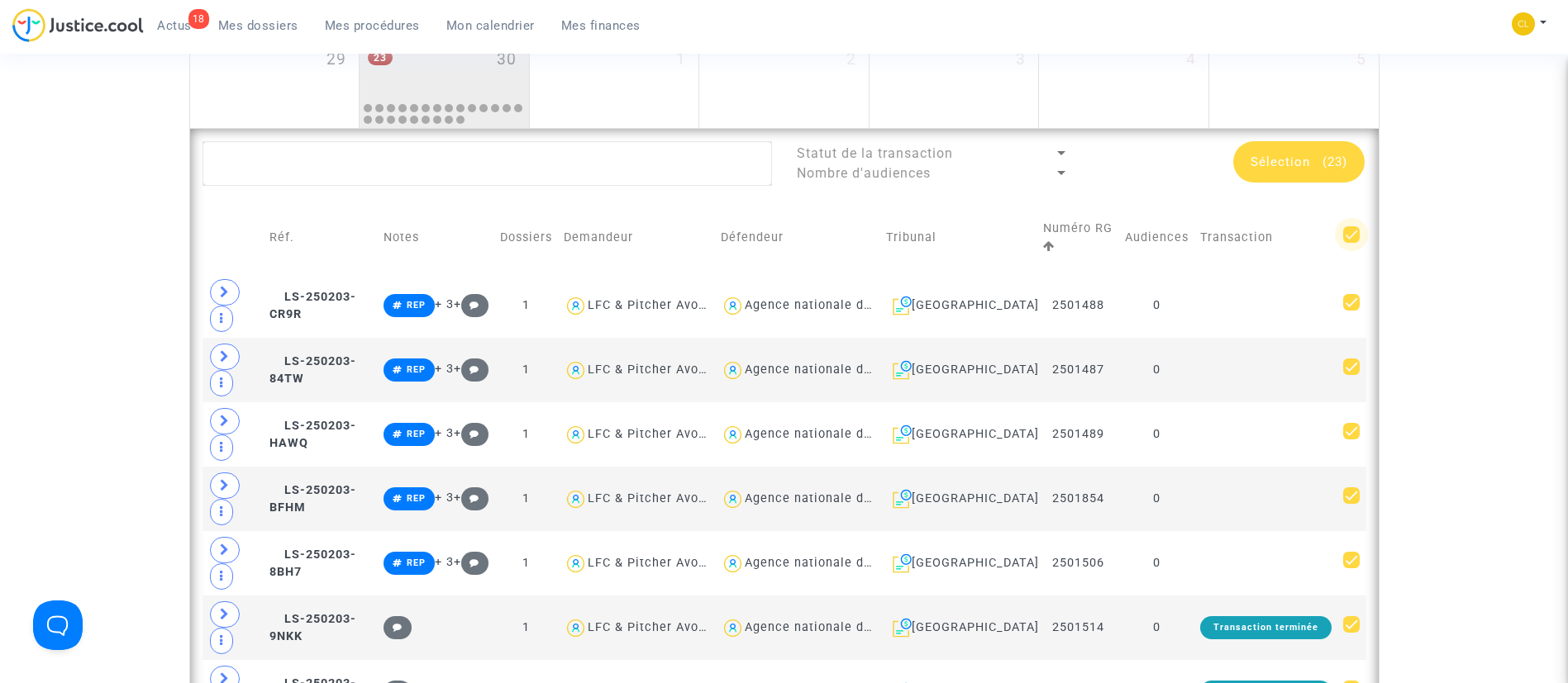
checkbox input "false"
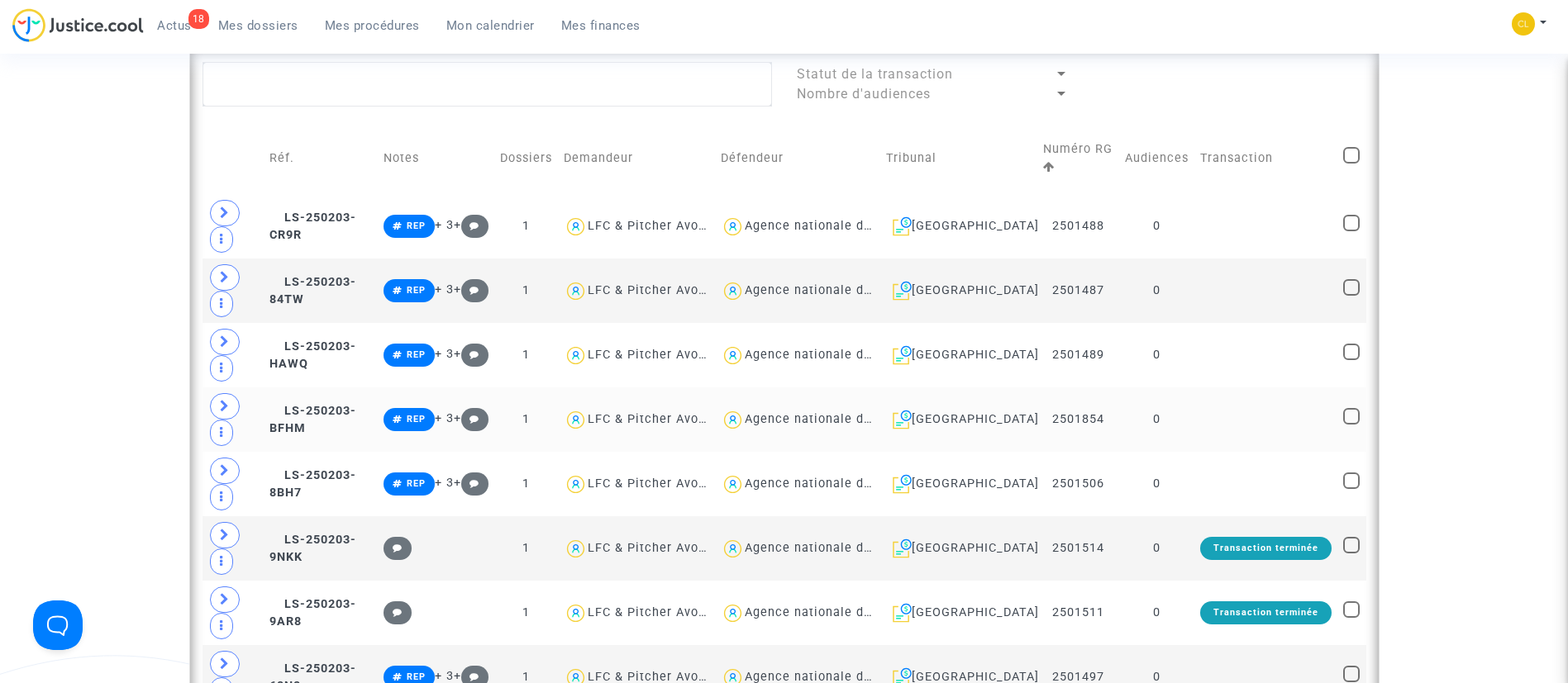
scroll to position [744, 0]
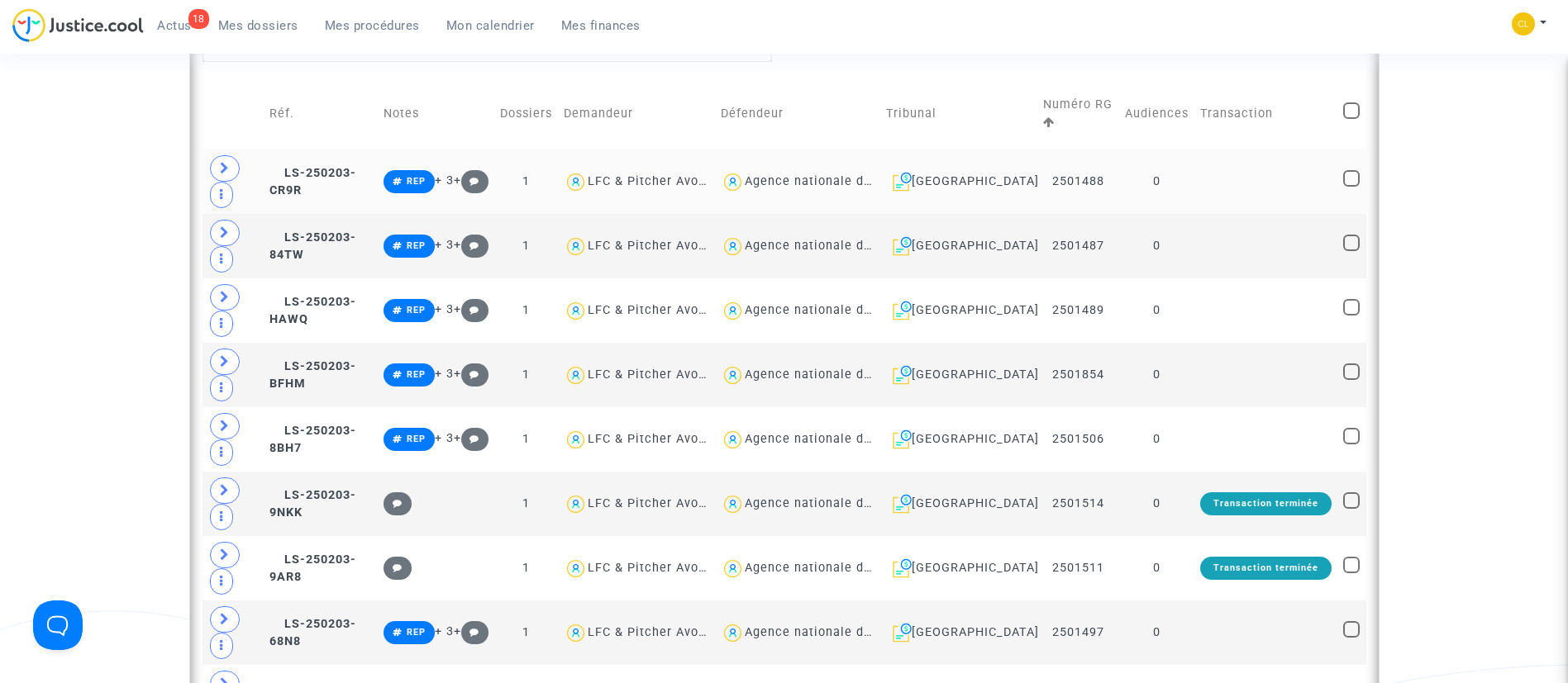
click at [1279, 190] on td at bounding box center [1266, 181] width 143 height 65
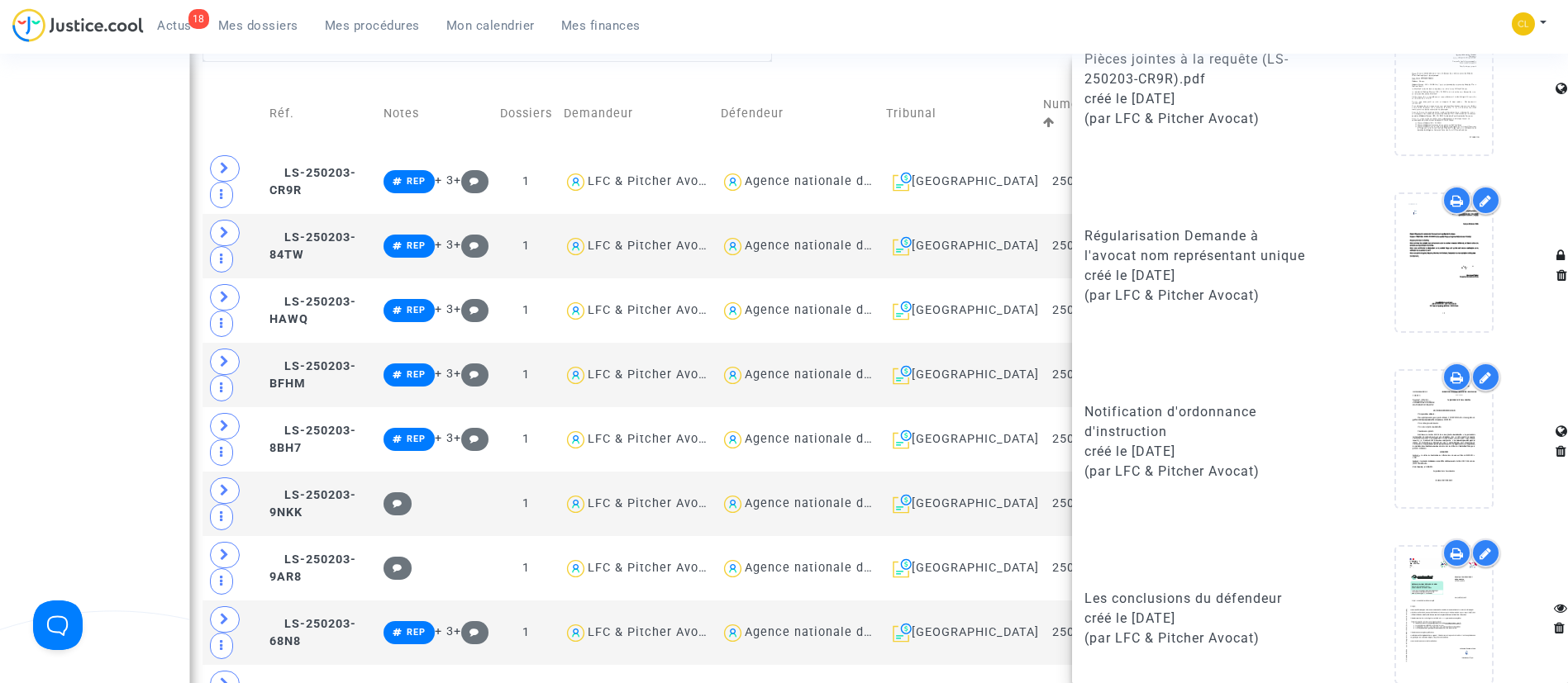
scroll to position [1429, 0]
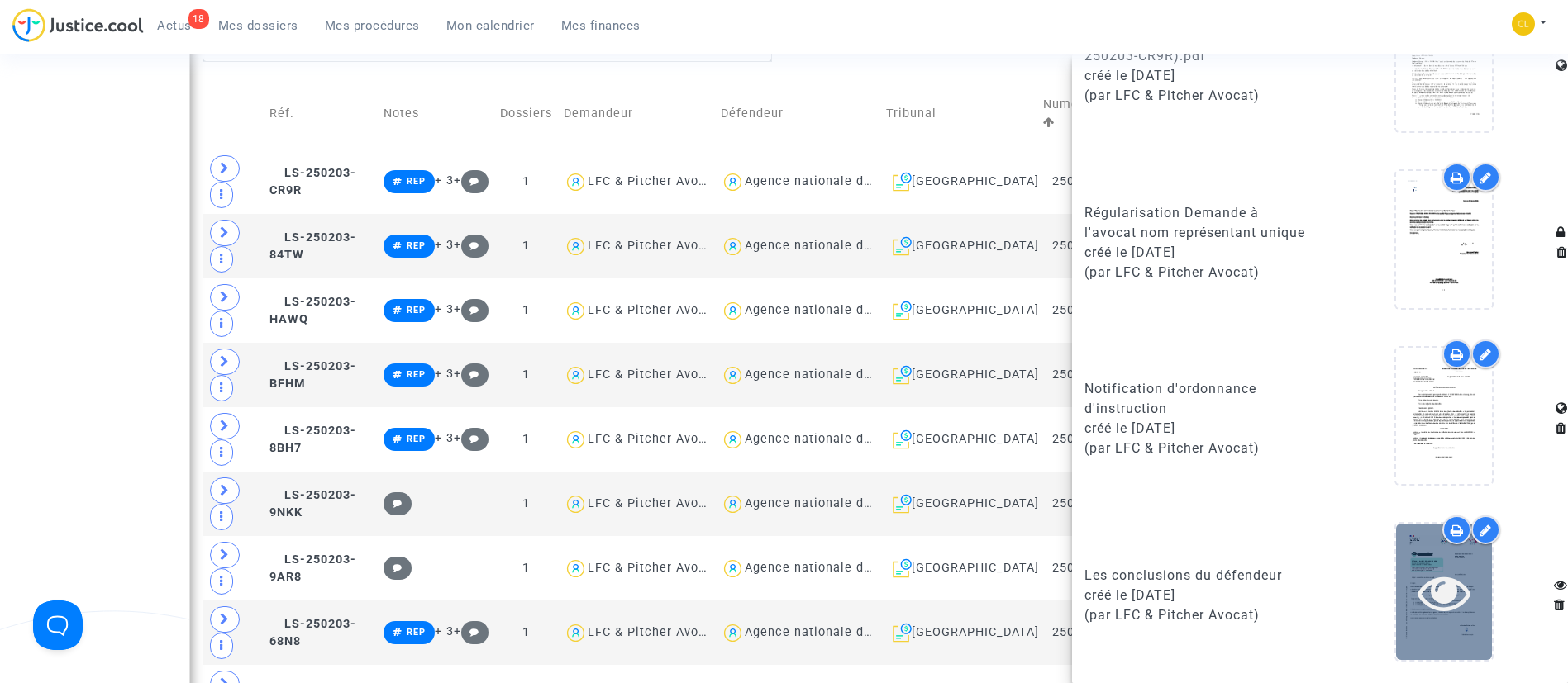
click at [1440, 586] on icon at bounding box center [1444, 593] width 54 height 53
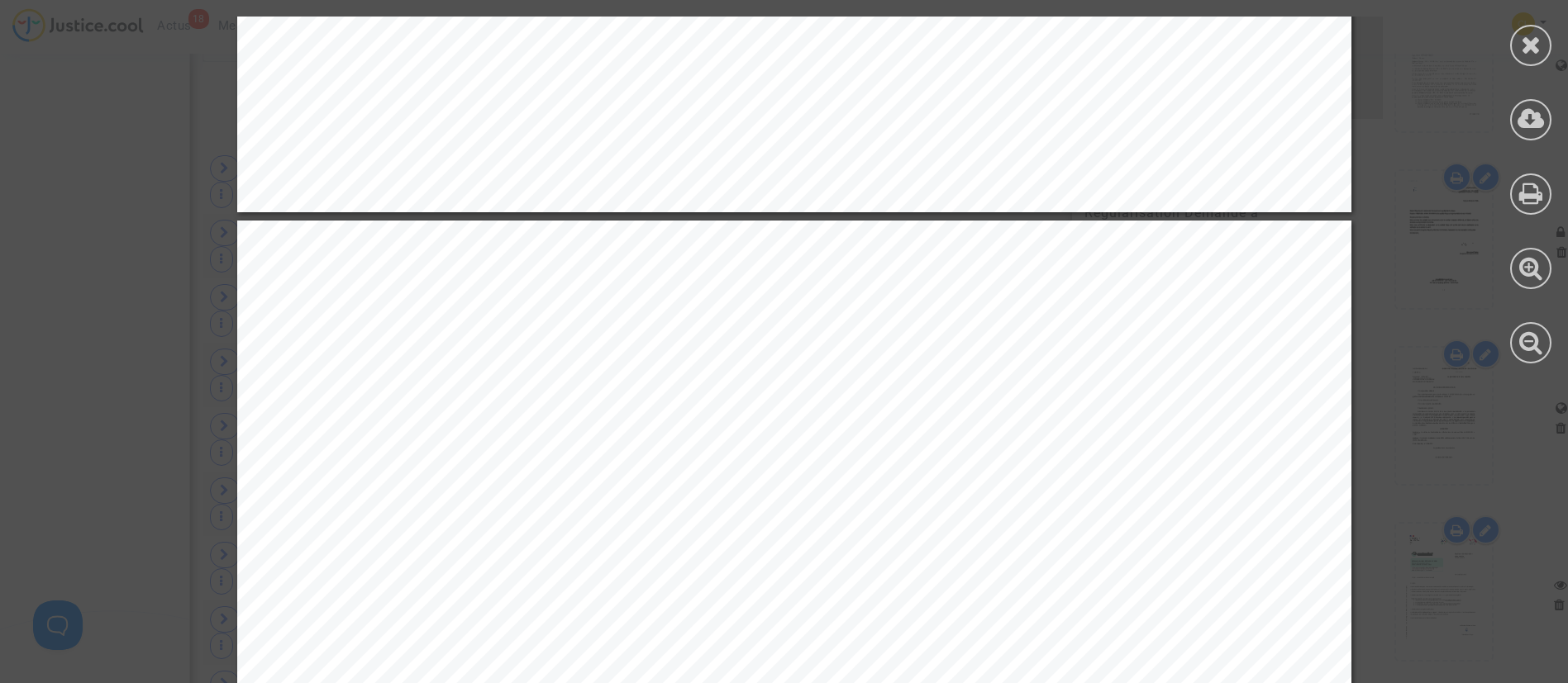
scroll to position [7777, 0]
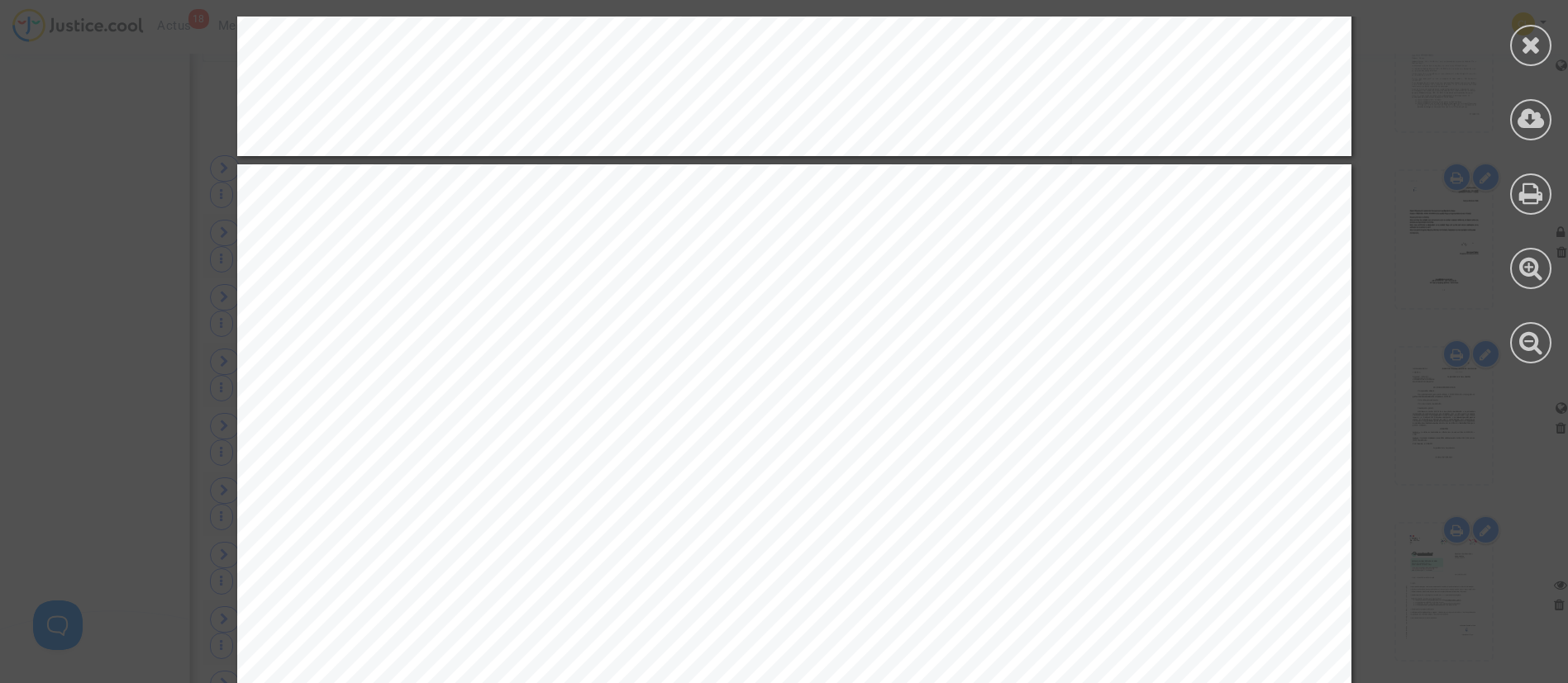
drag, startPoint x: 1532, startPoint y: 46, endPoint x: 1483, endPoint y: 173, distance: 136.1
click at [1532, 46] on icon at bounding box center [1532, 44] width 21 height 25
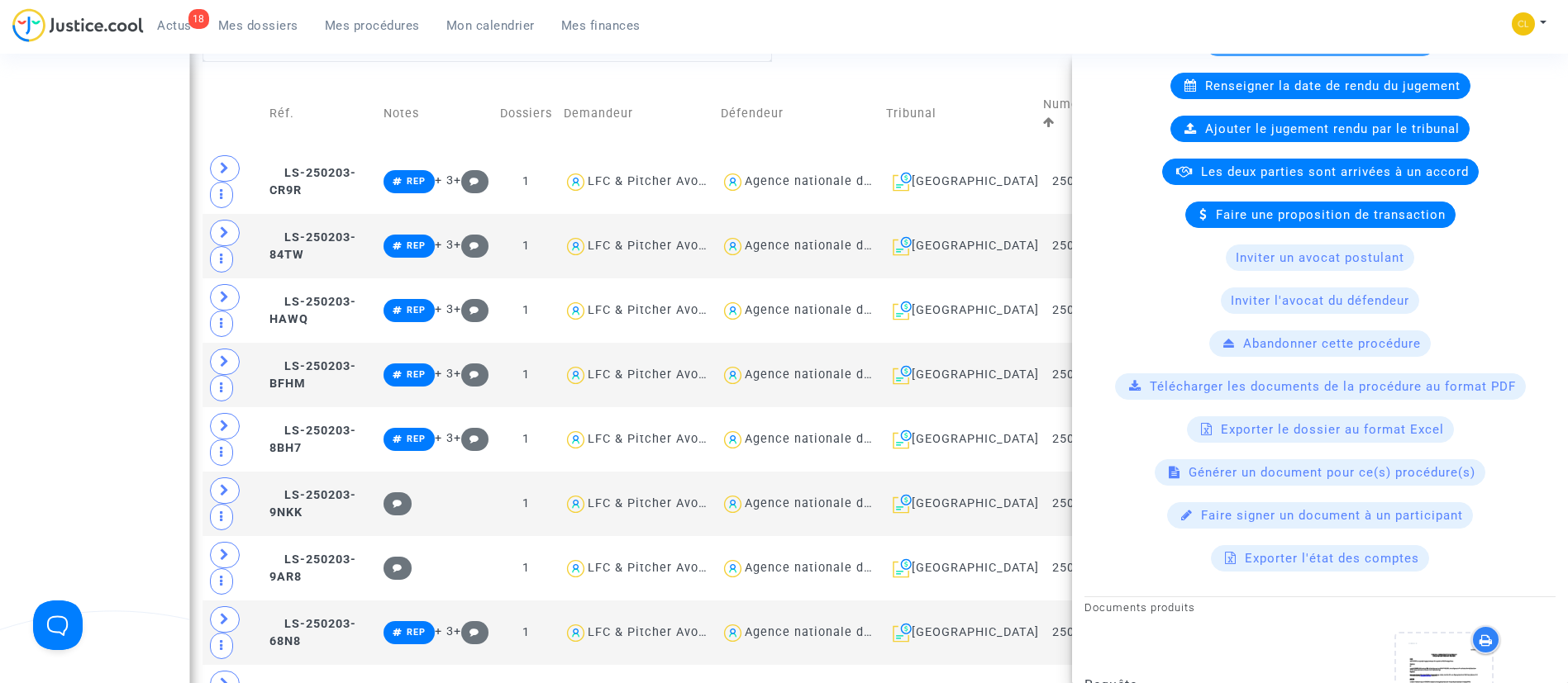
scroll to position [313, 0]
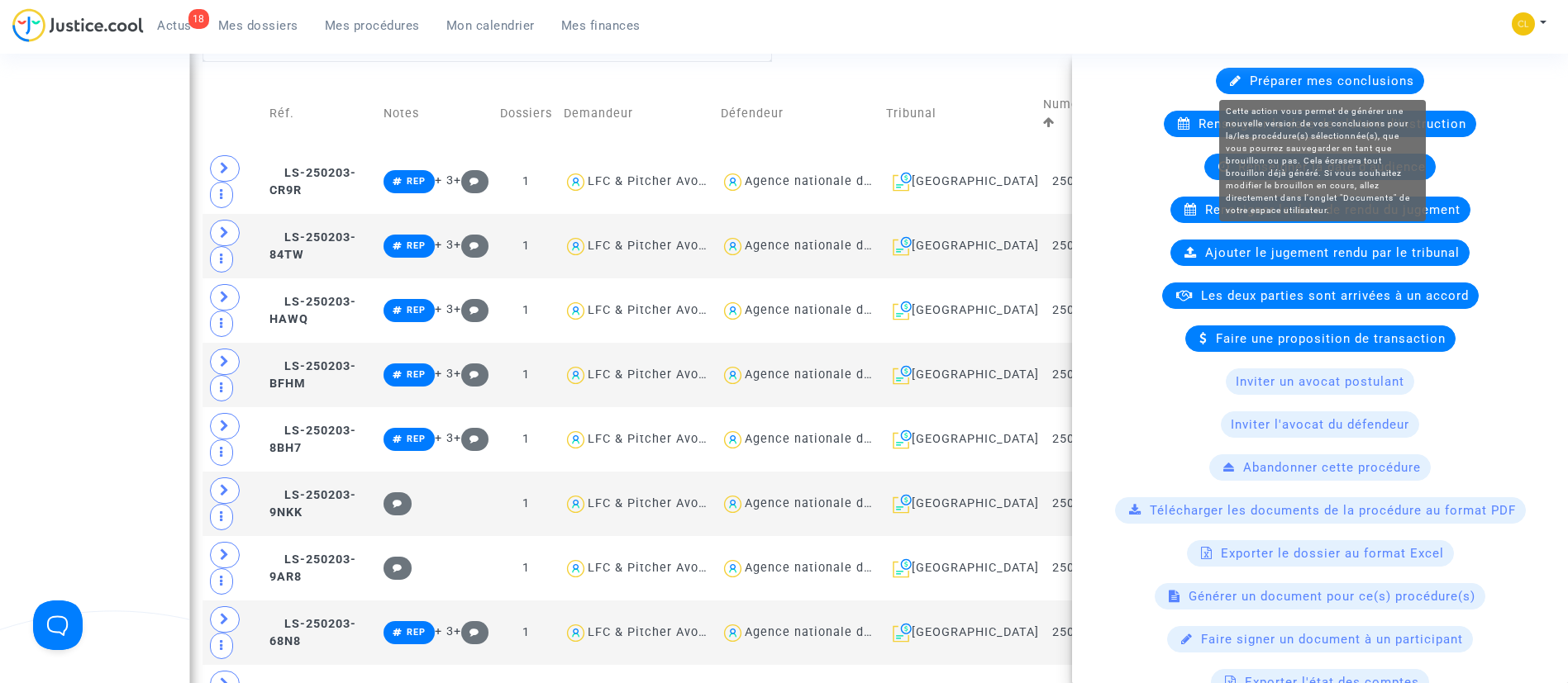
click at [1338, 76] on span "Préparer mes conclusions" at bounding box center [1332, 81] width 165 height 15
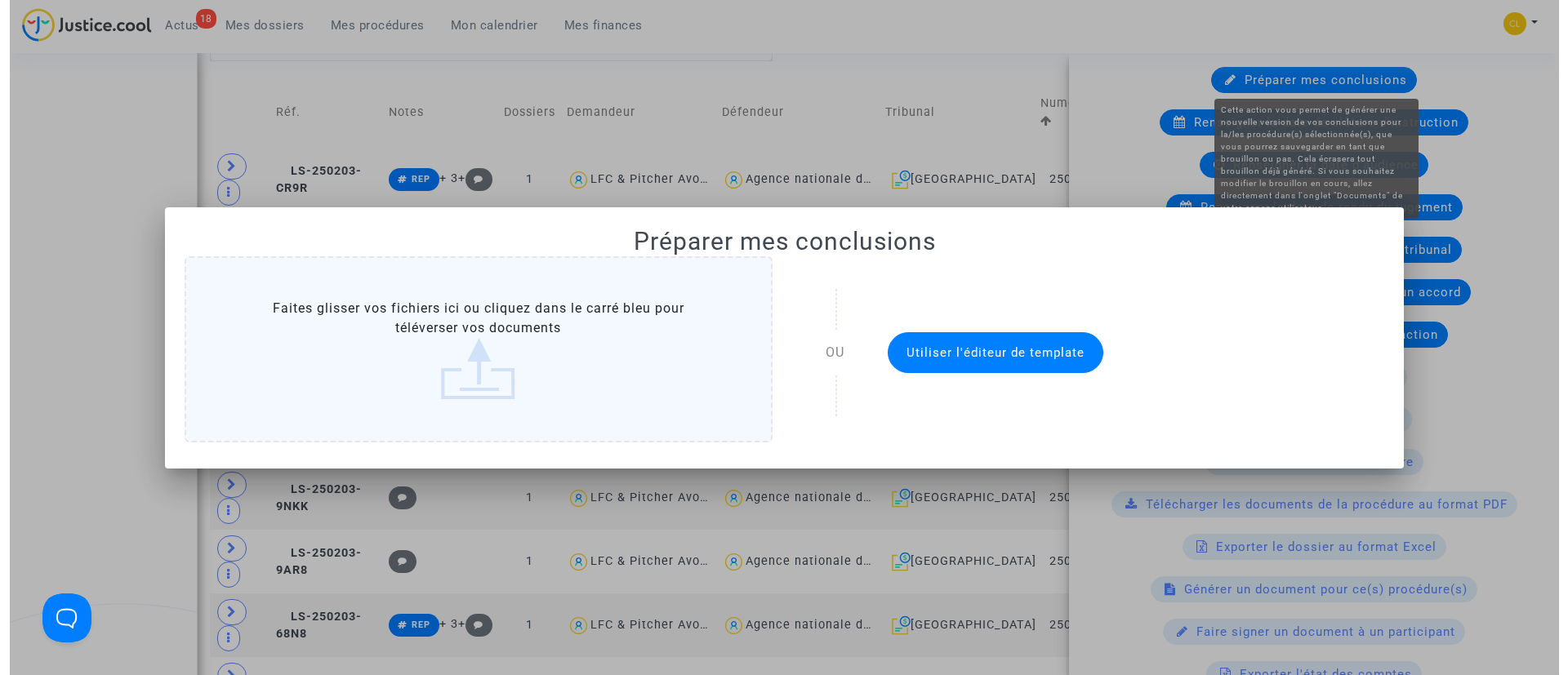
scroll to position [0, 0]
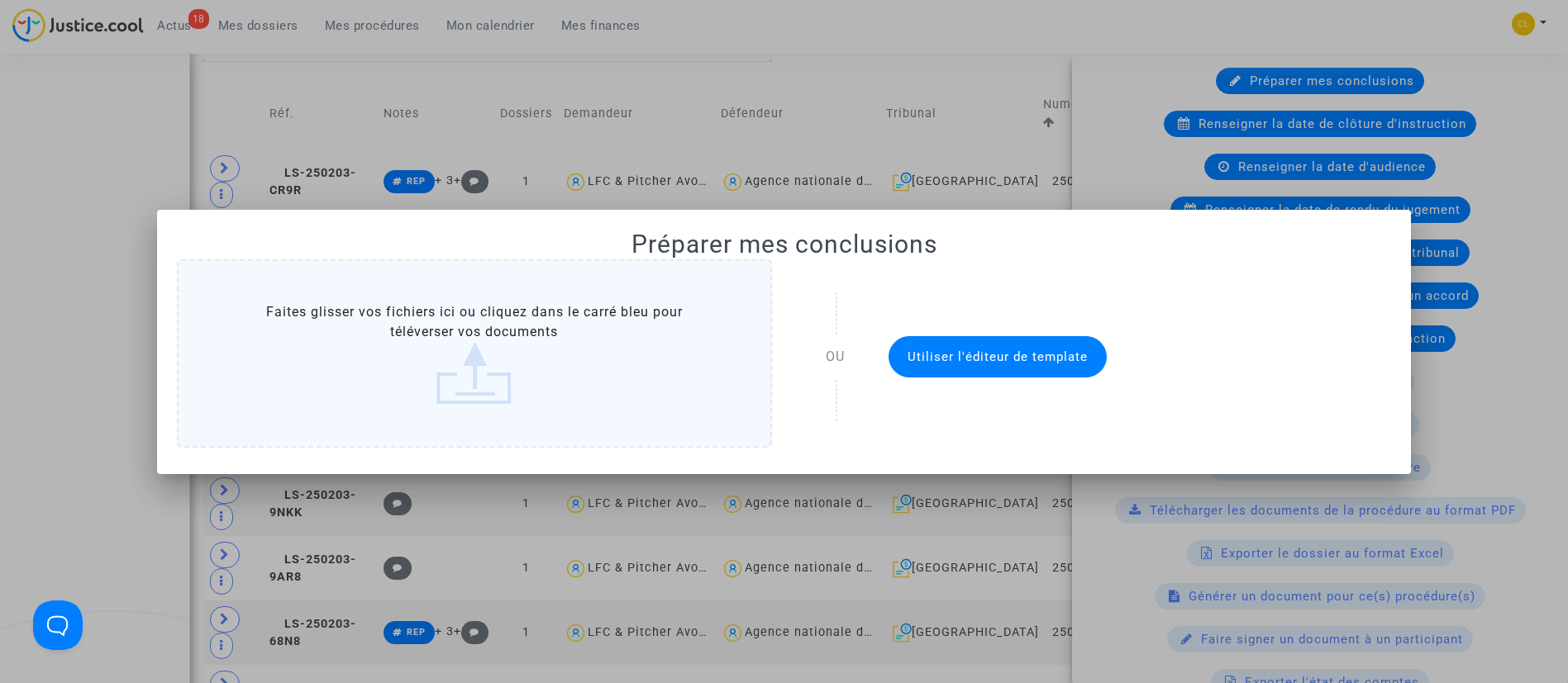
click at [963, 346] on button "Utiliser l'éditeur de template" at bounding box center [998, 356] width 219 height 41
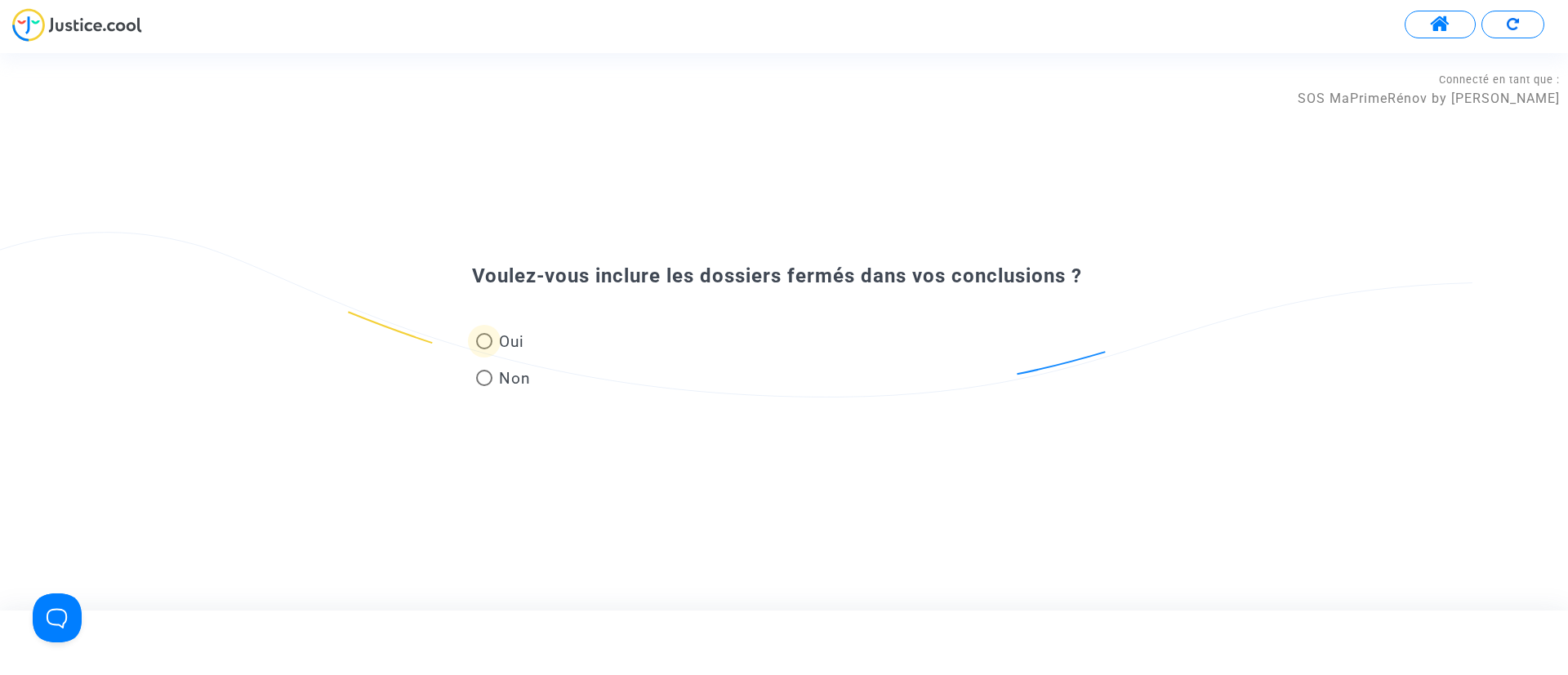
click at [491, 346] on span at bounding box center [484, 341] width 16 height 16
click at [484, 349] on input "Oui" at bounding box center [483, 349] width 1 height 1
radio input "true"
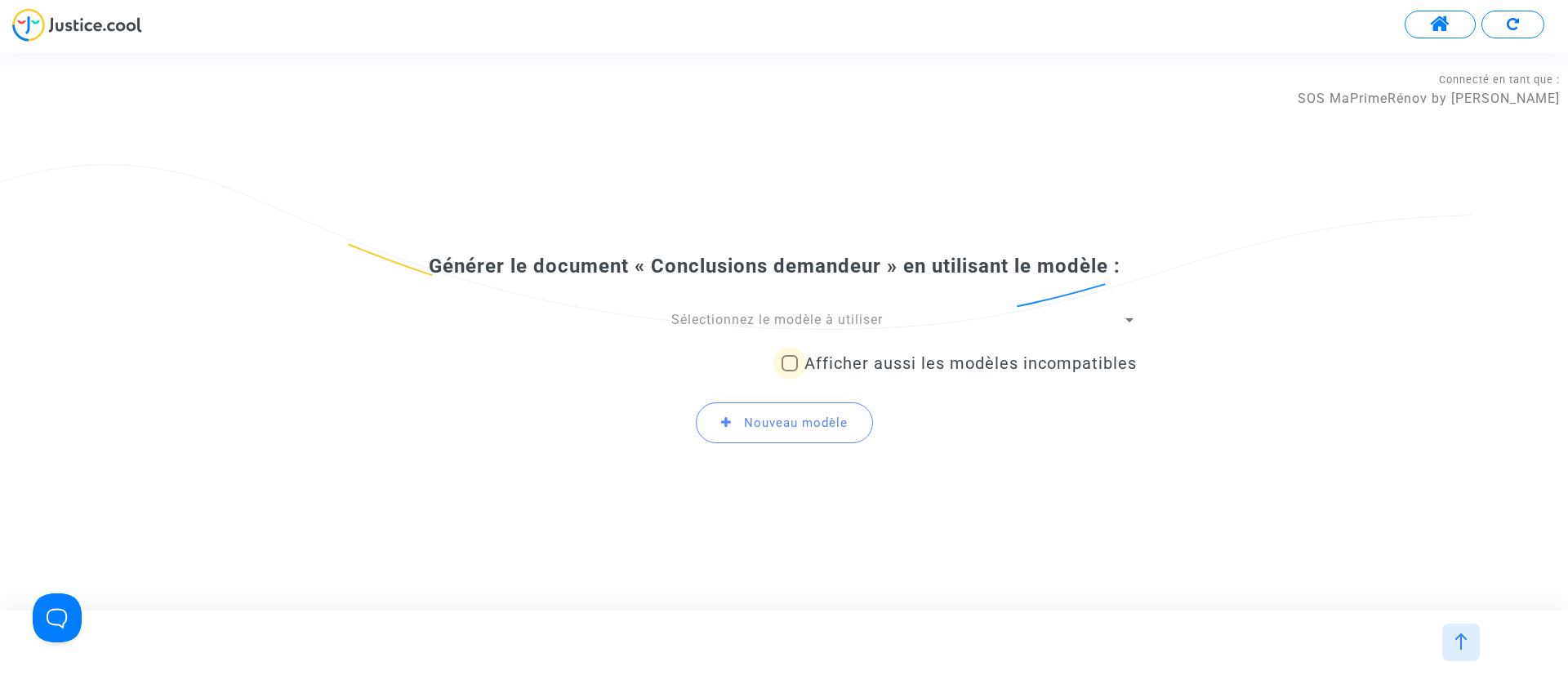
click at [1007, 368] on span "Afficher aussi les modèles incompatibles" at bounding box center [970, 364] width 332 height 20
click at [789, 372] on input "Afficher aussi les modèles incompatibles" at bounding box center [789, 372] width 1 height 1
checkbox input "true"
click at [932, 313] on div "Sélectionnez le modèle à utiliser" at bounding box center [777, 320] width 691 height 18
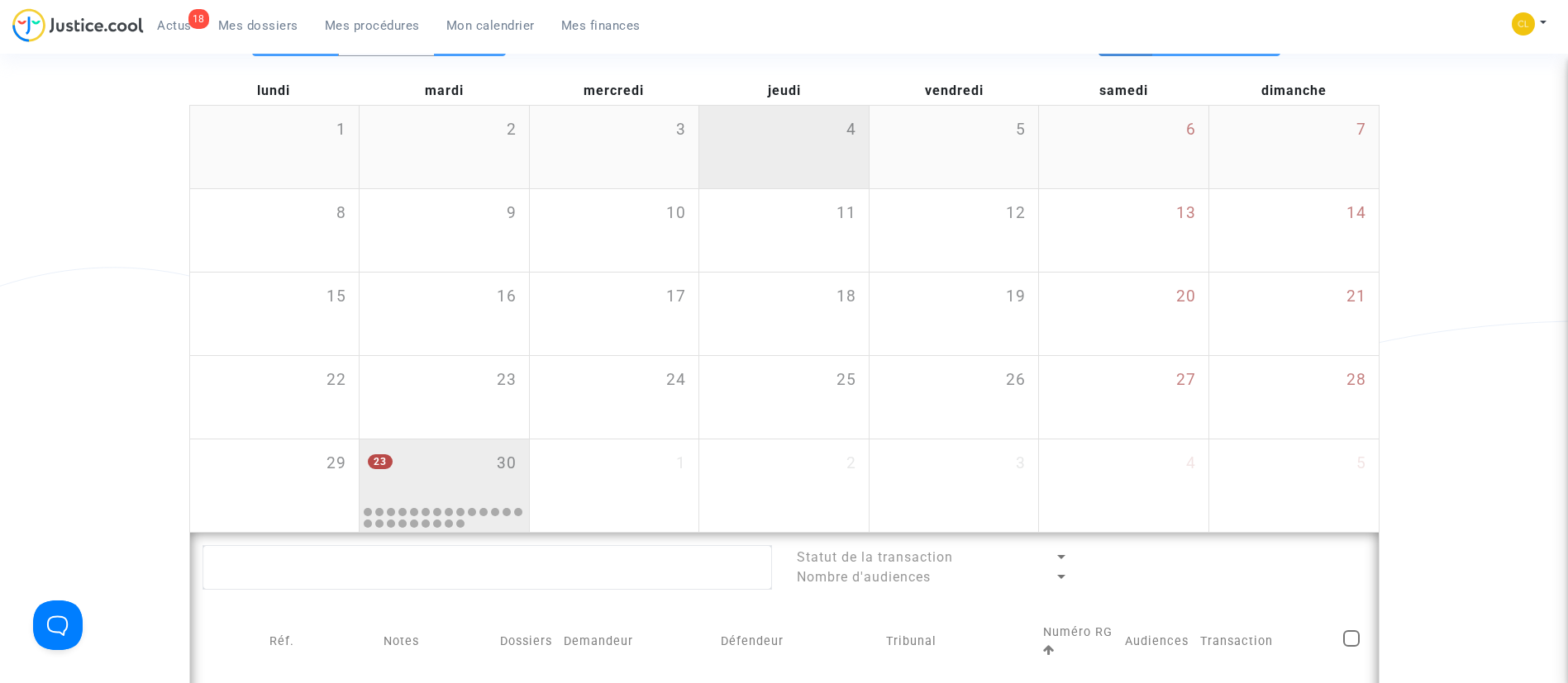
scroll to position [620, 0]
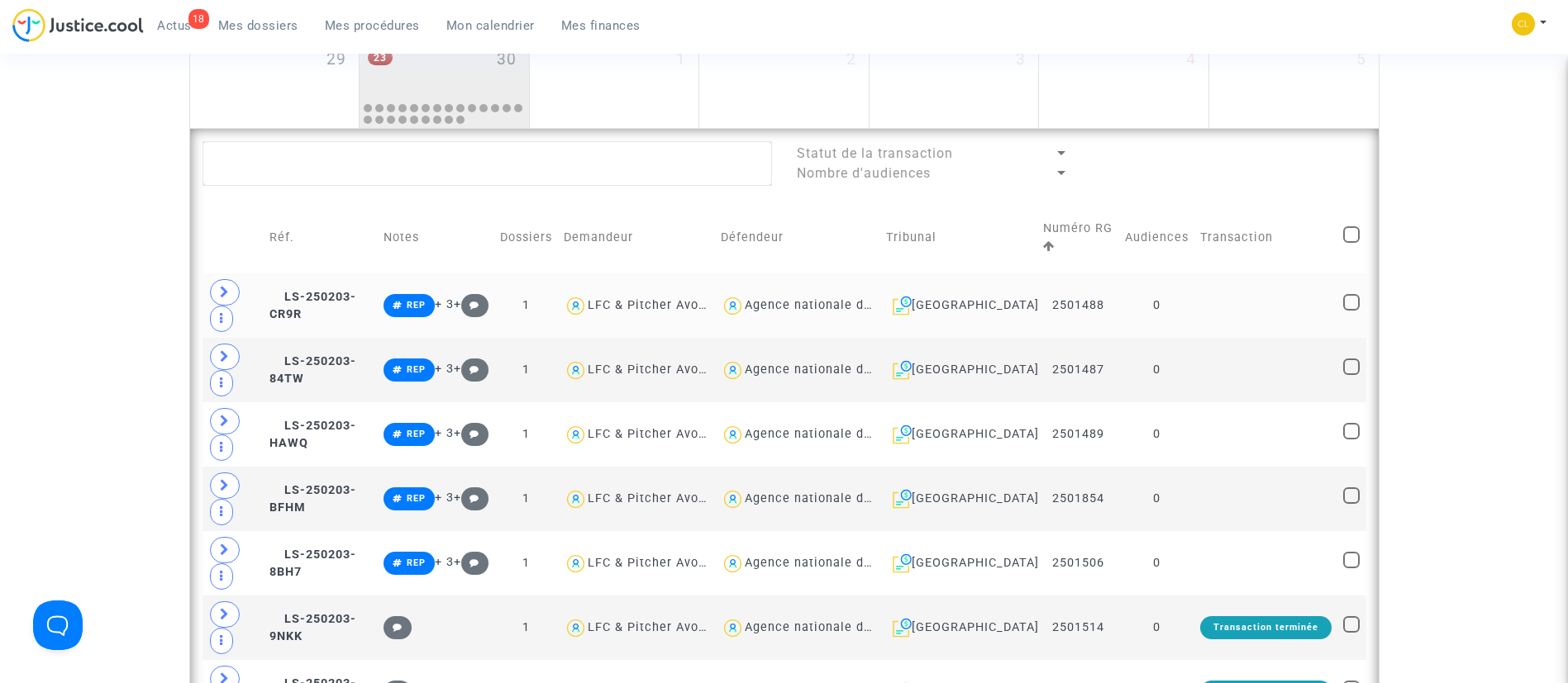
click at [1210, 316] on td at bounding box center [1266, 305] width 143 height 65
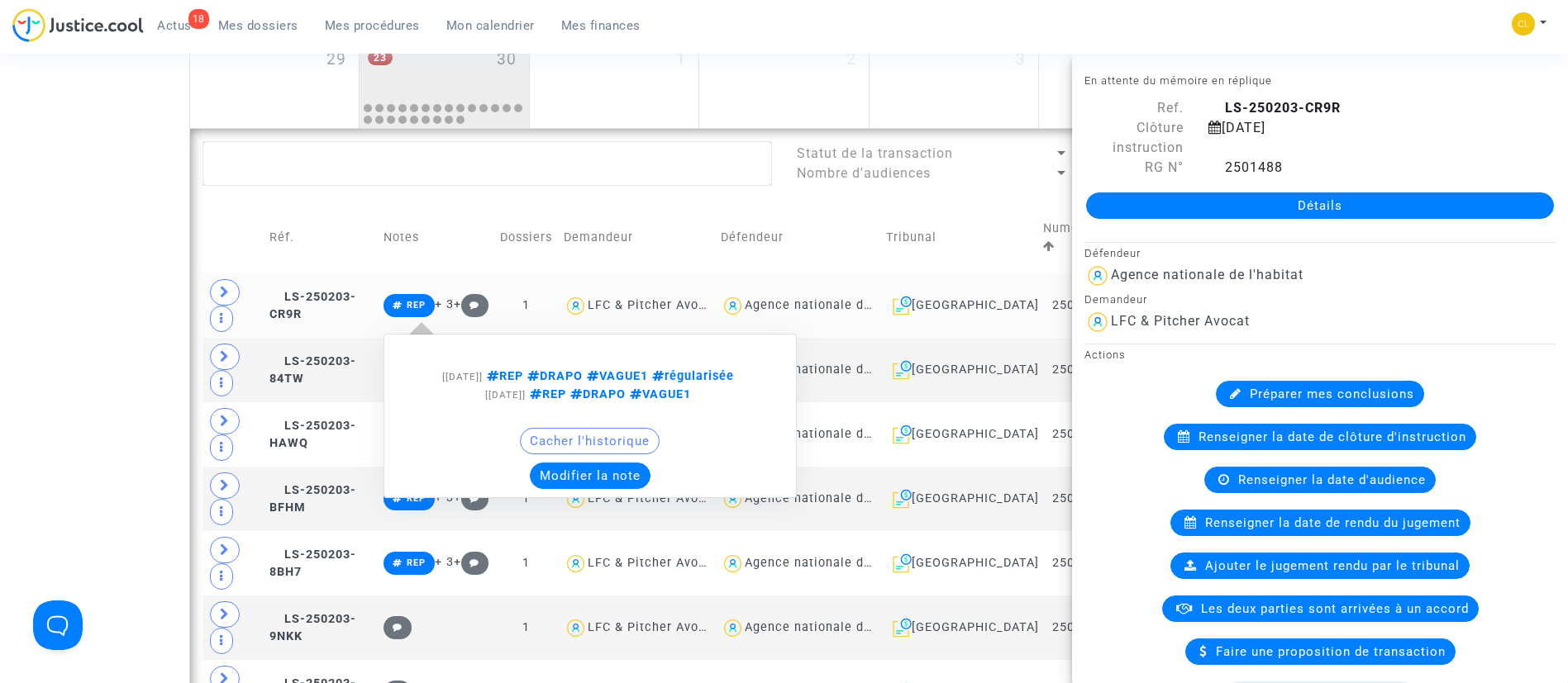
click at [607, 474] on button "Modifier la note" at bounding box center [590, 475] width 120 height 26
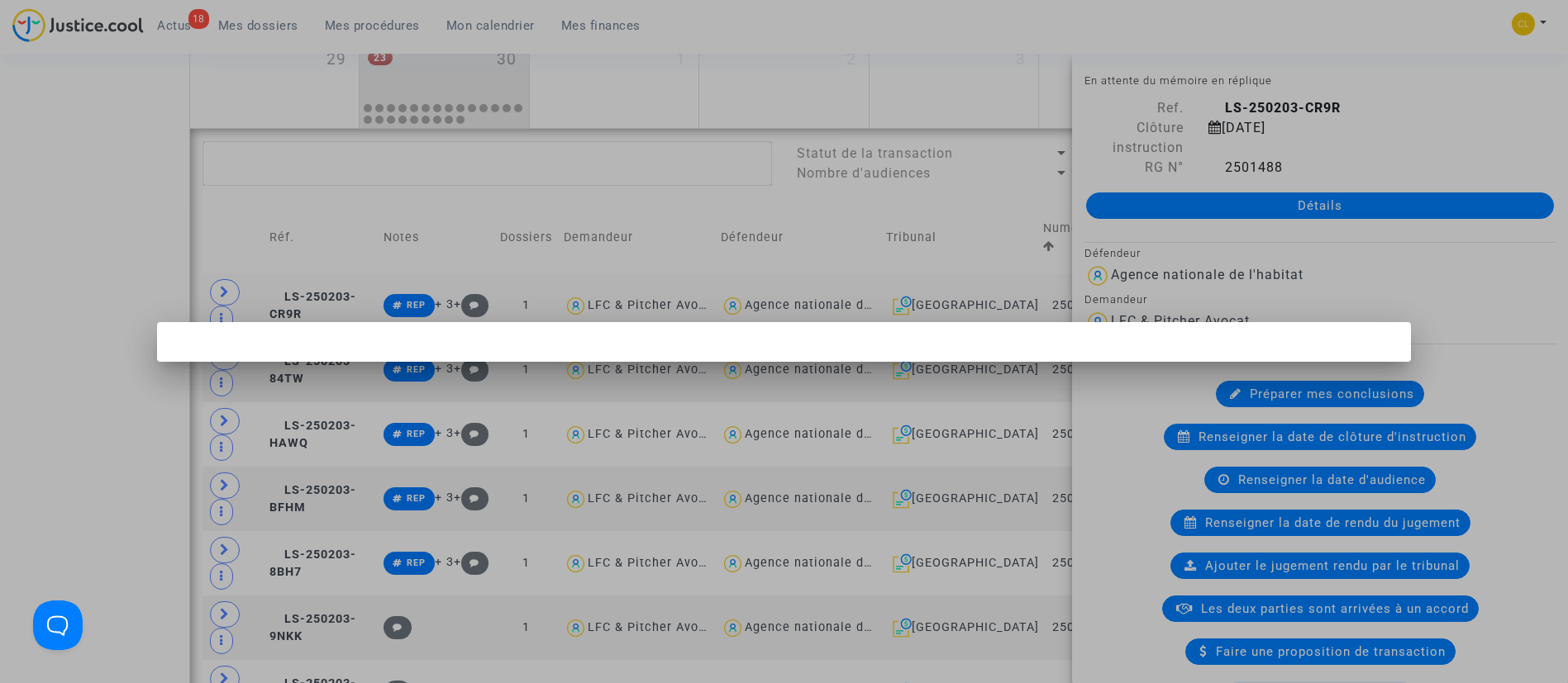
scroll to position [0, 0]
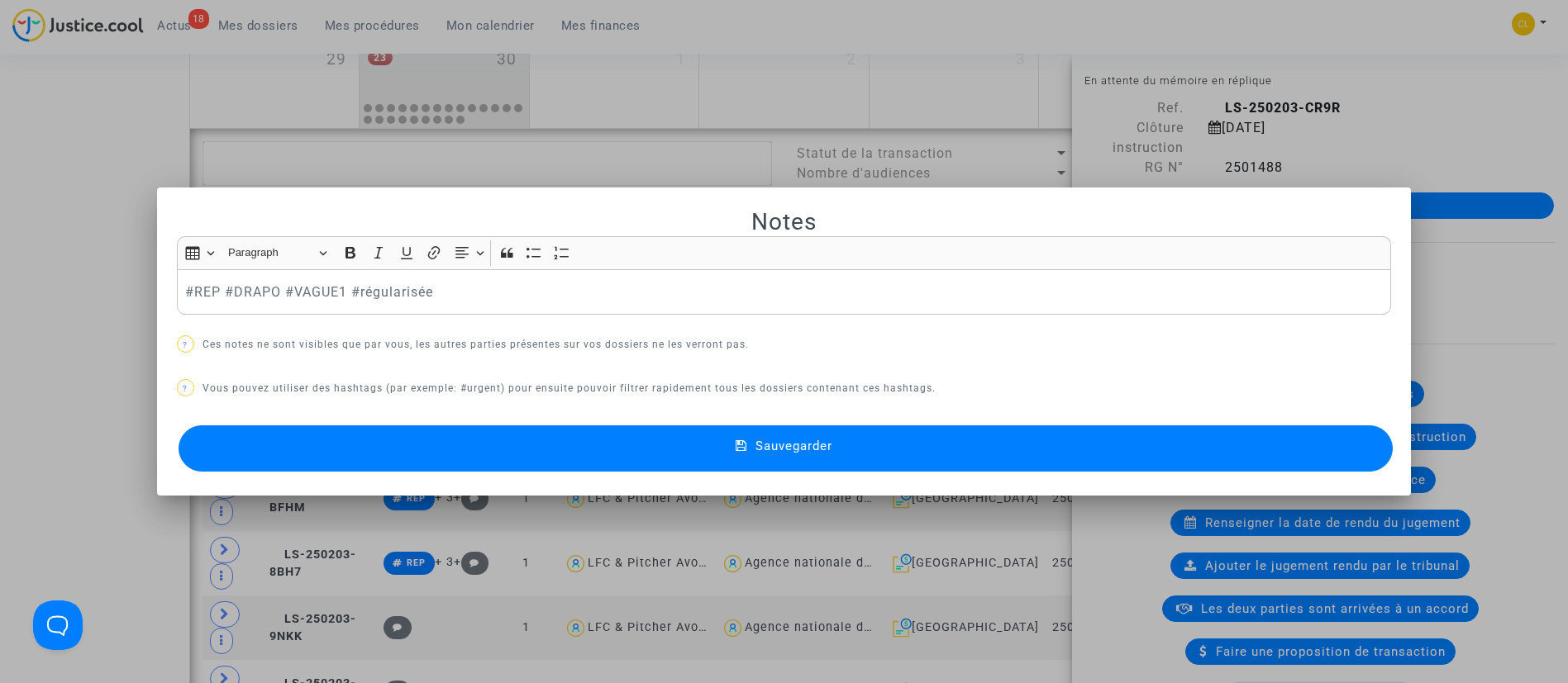
click at [590, 301] on p "#REP #DRAPO #VAGUE1 #régularisée" at bounding box center [784, 291] width 1197 height 21
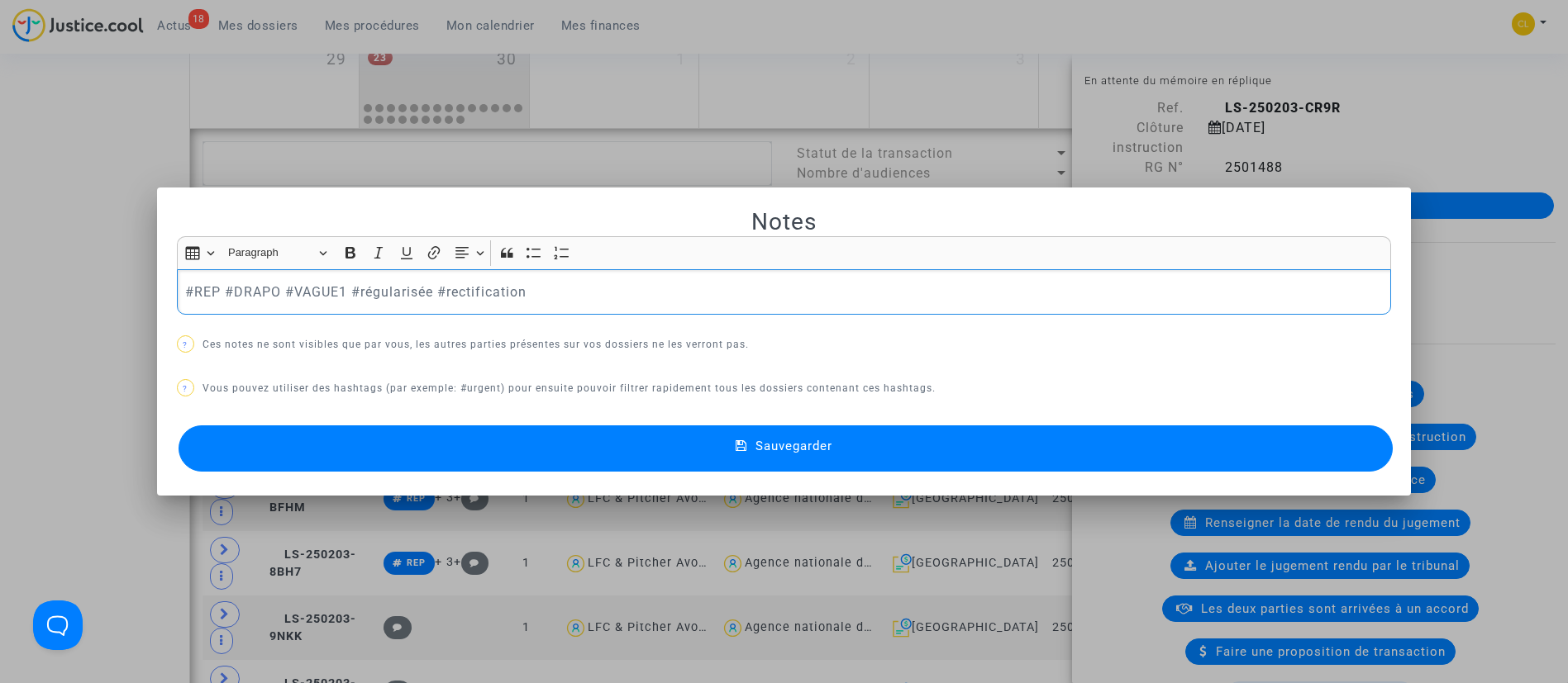
click at [1014, 435] on button "Sauvegarder" at bounding box center [786, 448] width 1215 height 46
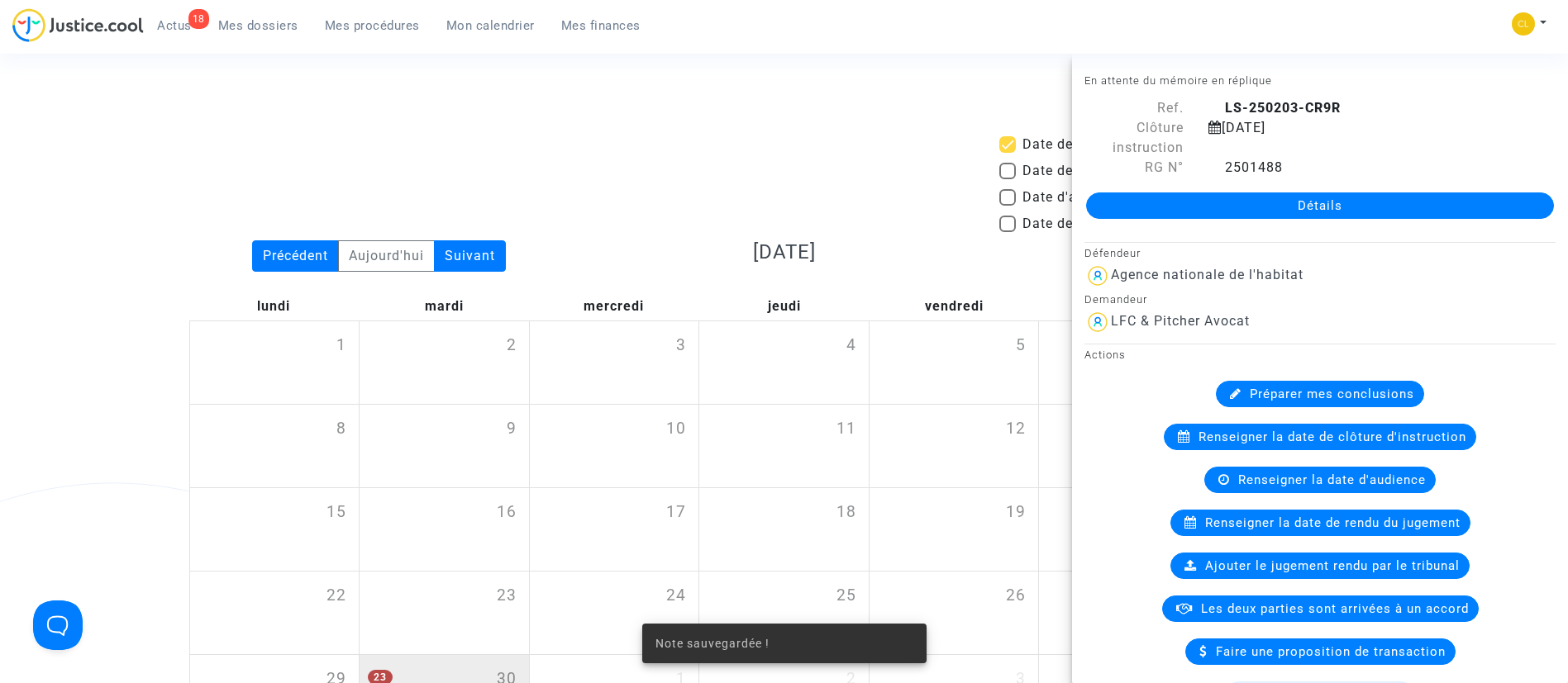
scroll to position [620, 0]
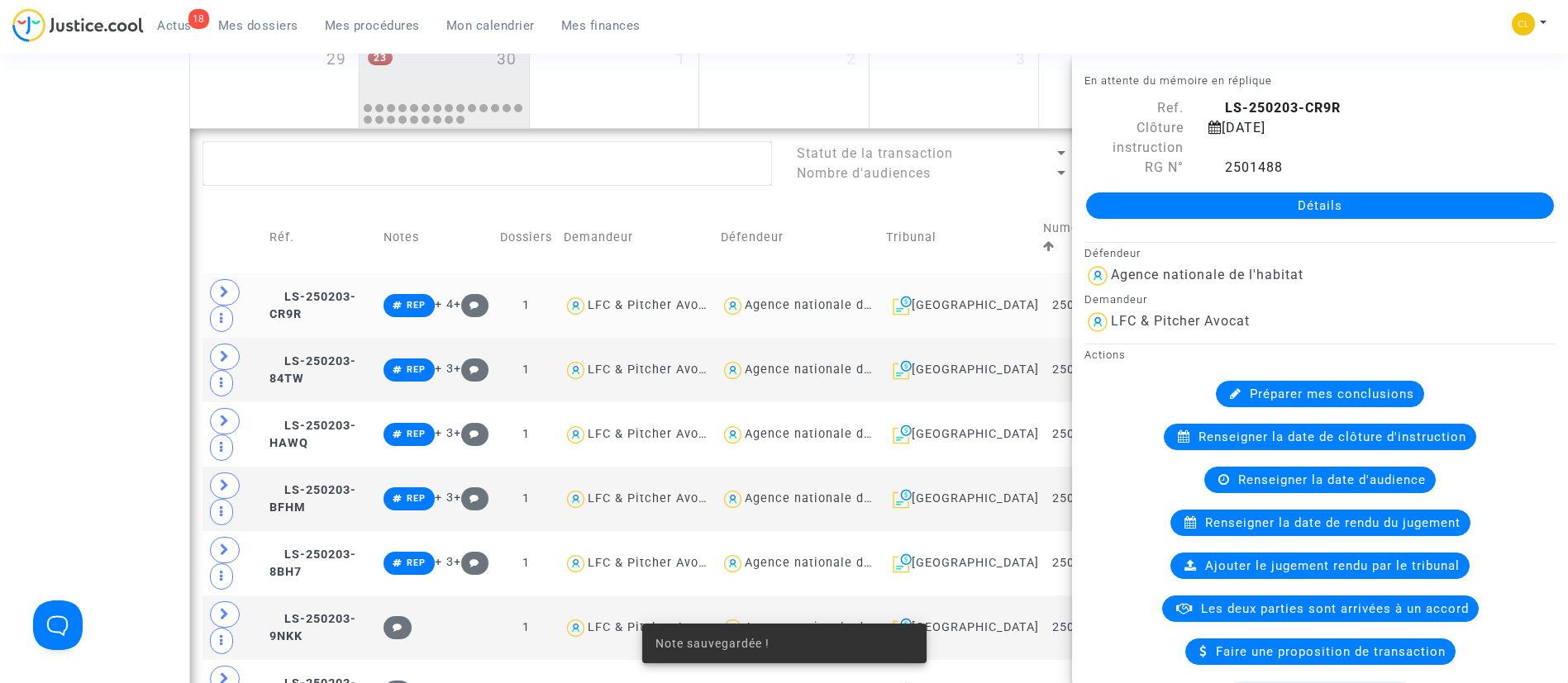
click at [880, 219] on td "Défendeur" at bounding box center [797, 238] width 165 height 71
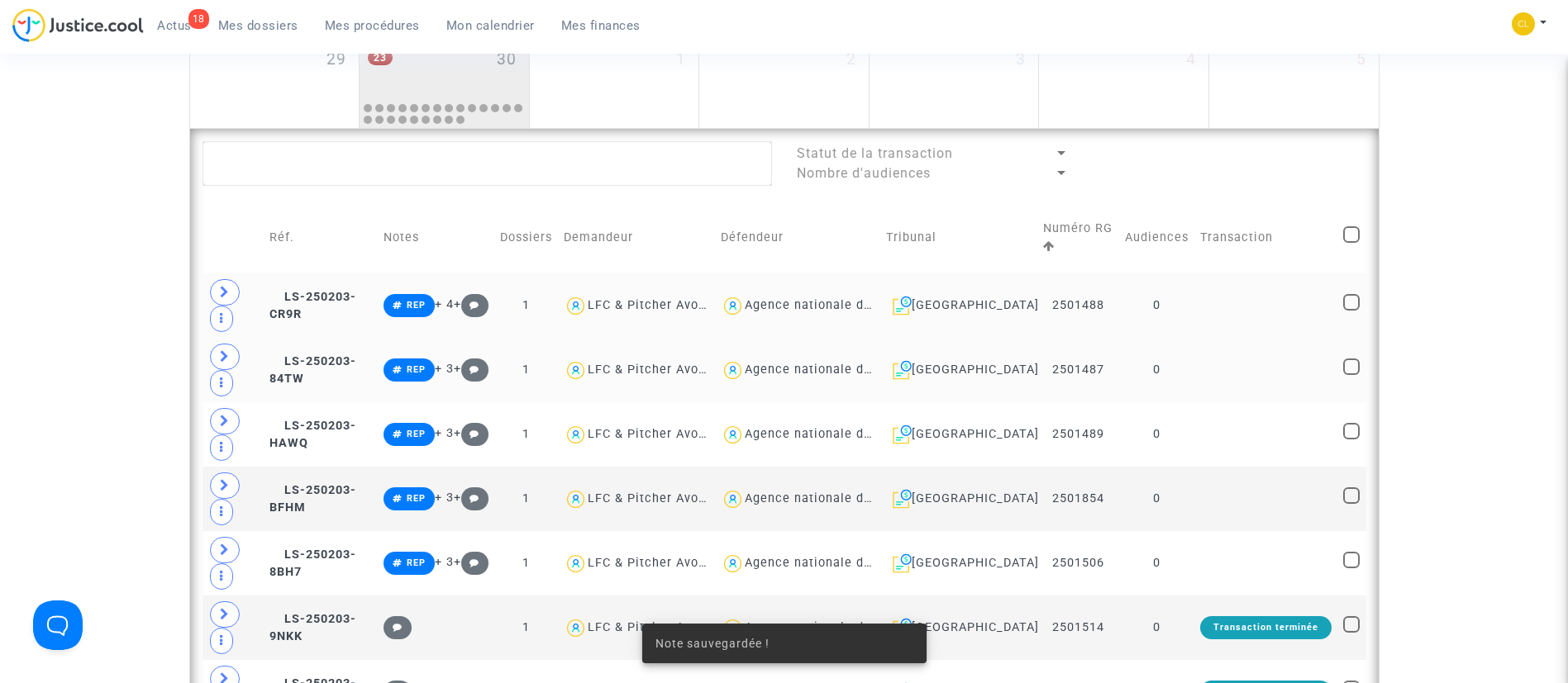
click at [1270, 358] on td at bounding box center [1266, 370] width 143 height 65
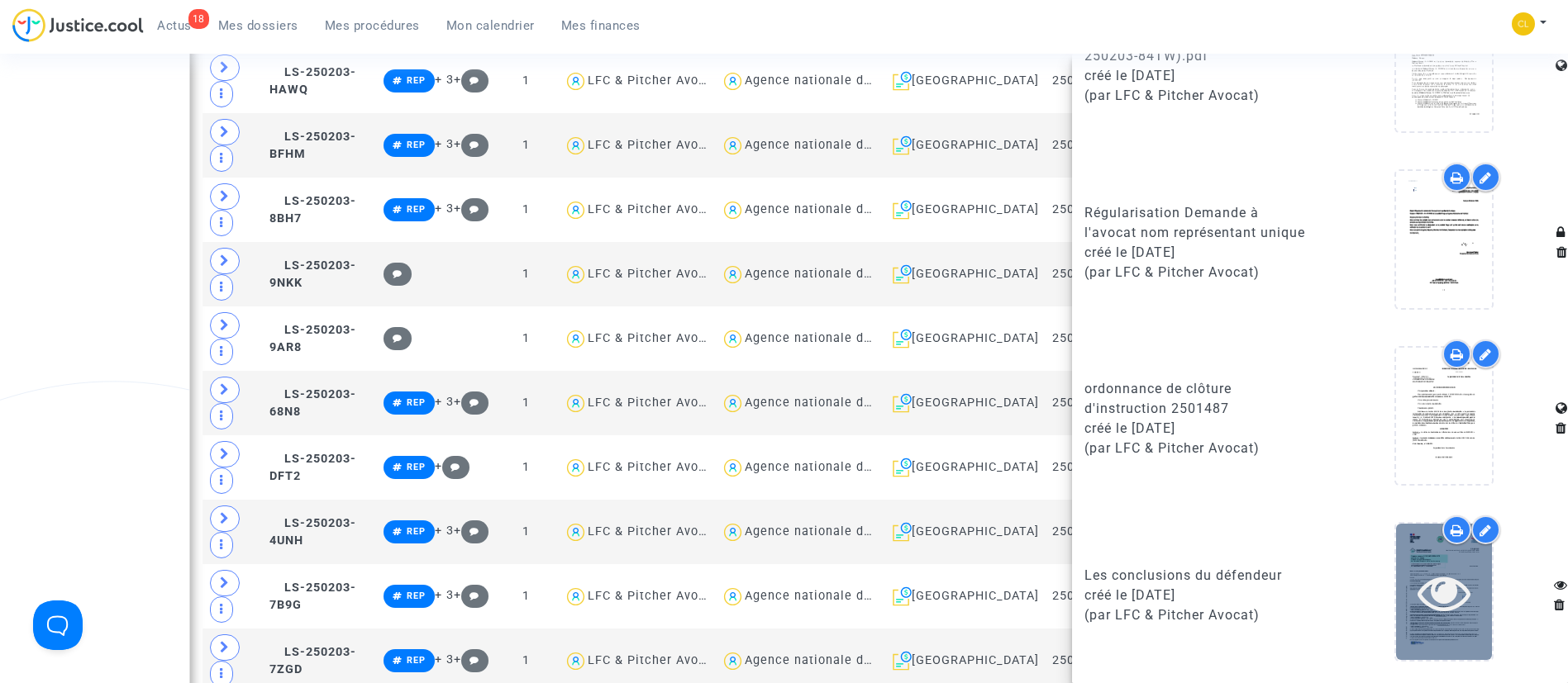
scroll to position [992, 0]
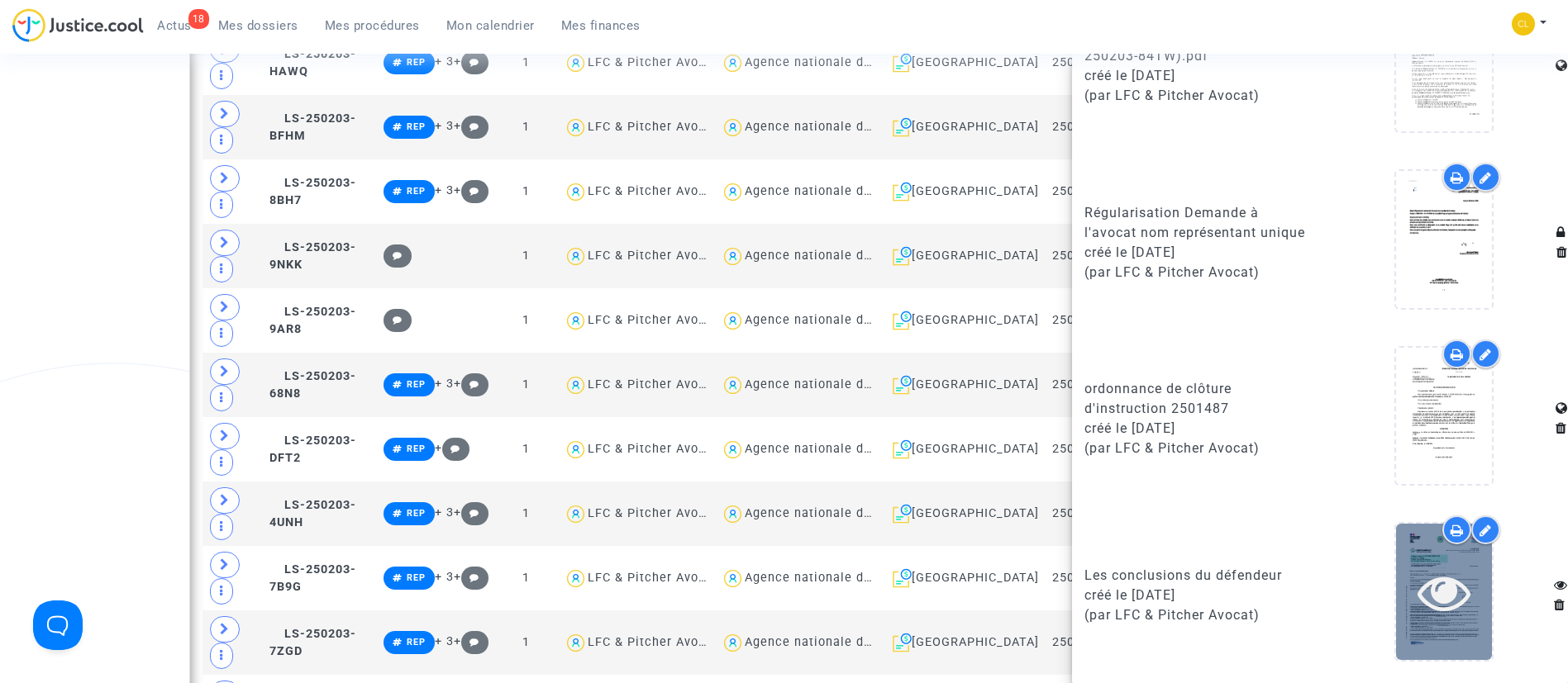
click at [1418, 596] on icon at bounding box center [1444, 593] width 54 height 53
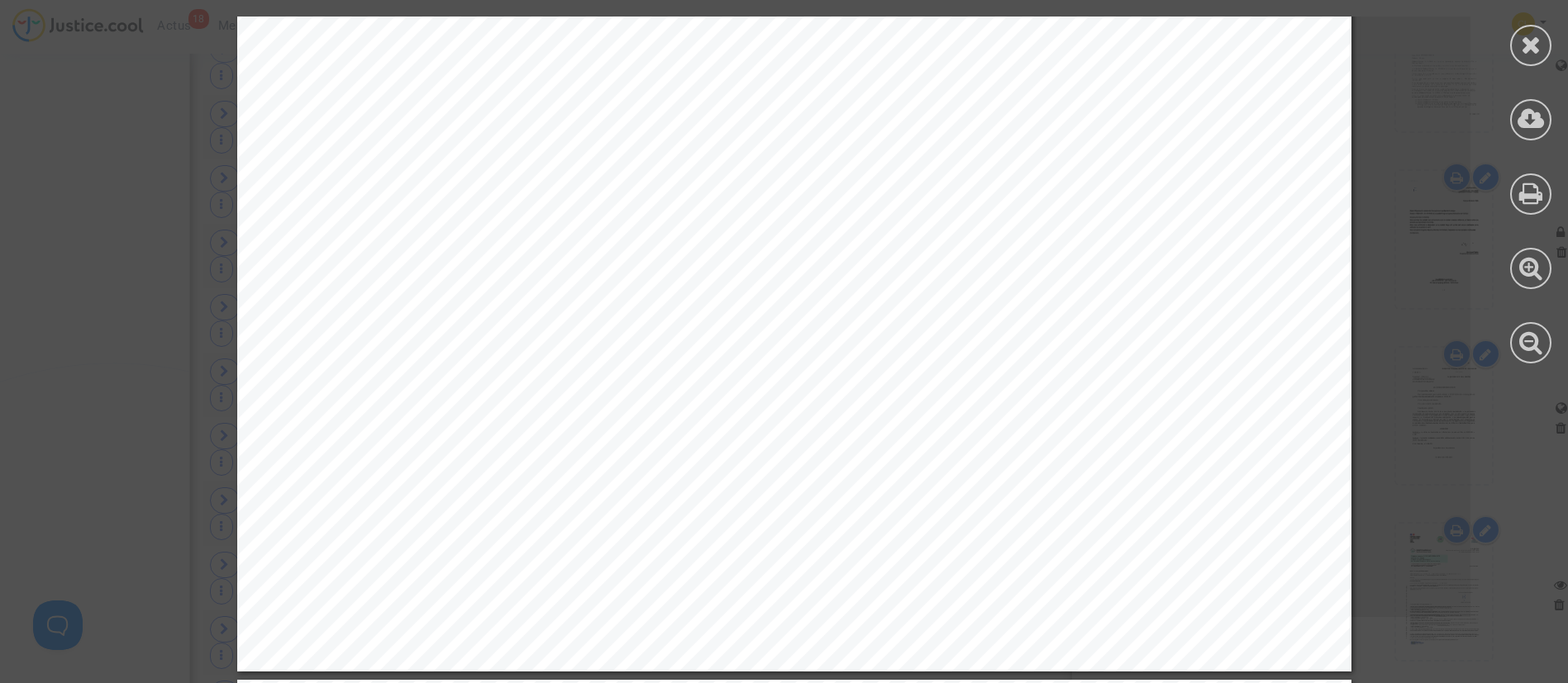
scroll to position [7314, 0]
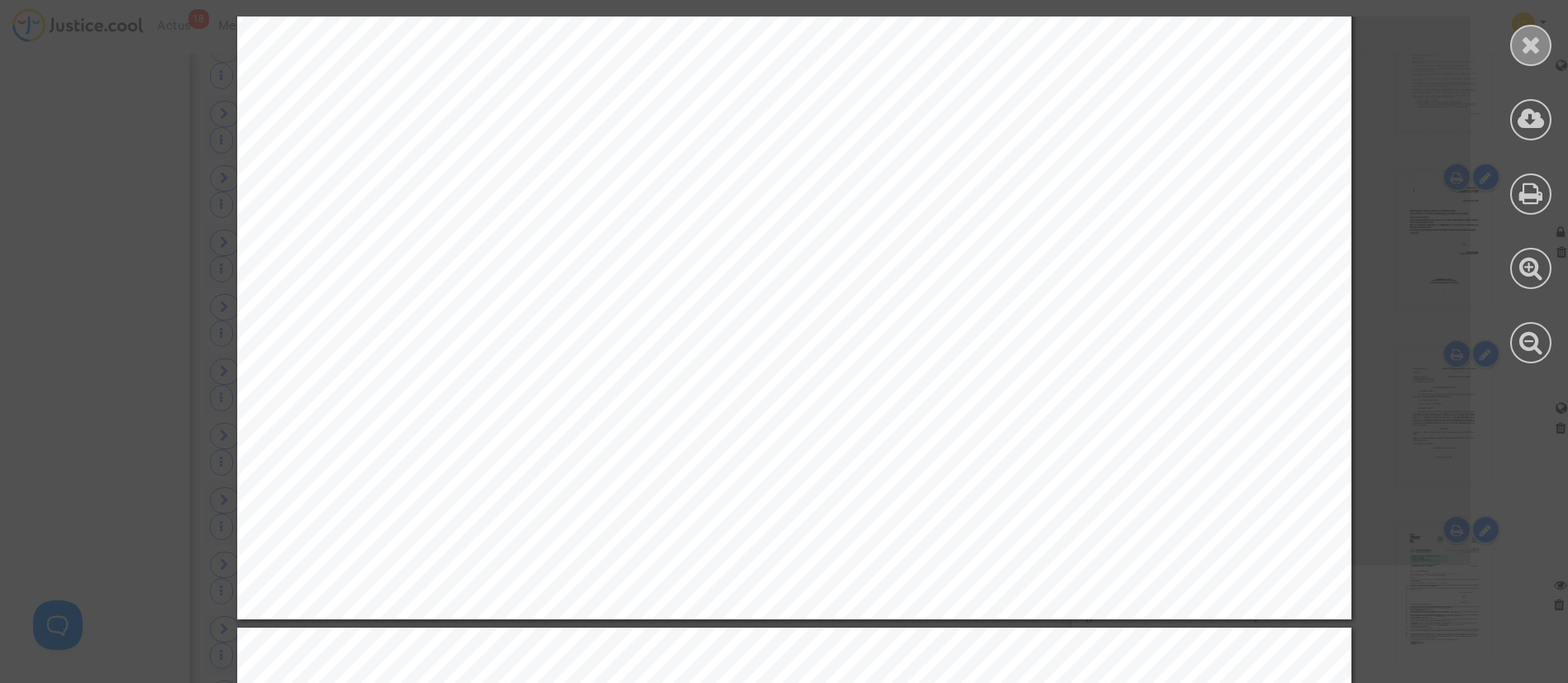
click at [1515, 51] on div at bounding box center [1531, 45] width 41 height 41
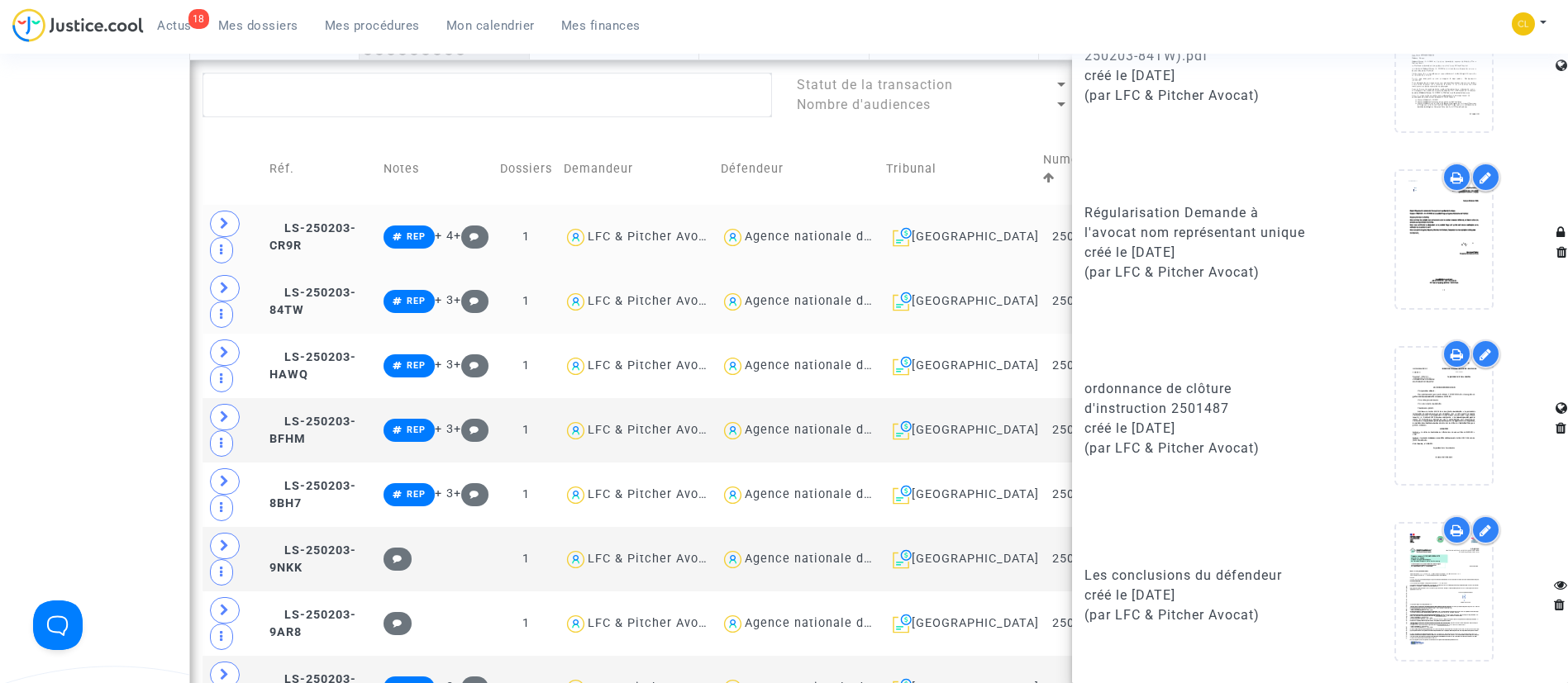
scroll to position [744, 0]
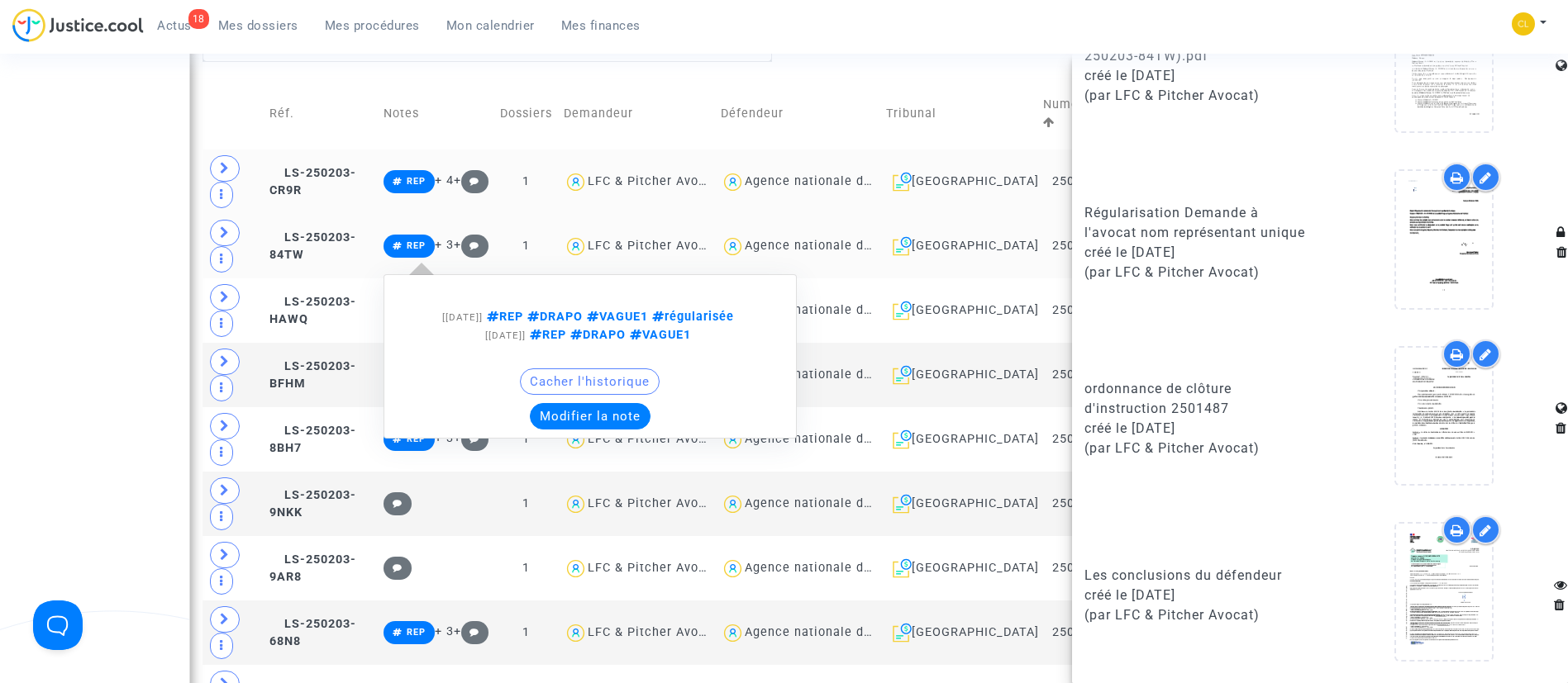
click at [640, 417] on button "Modifier la note" at bounding box center [590, 416] width 120 height 26
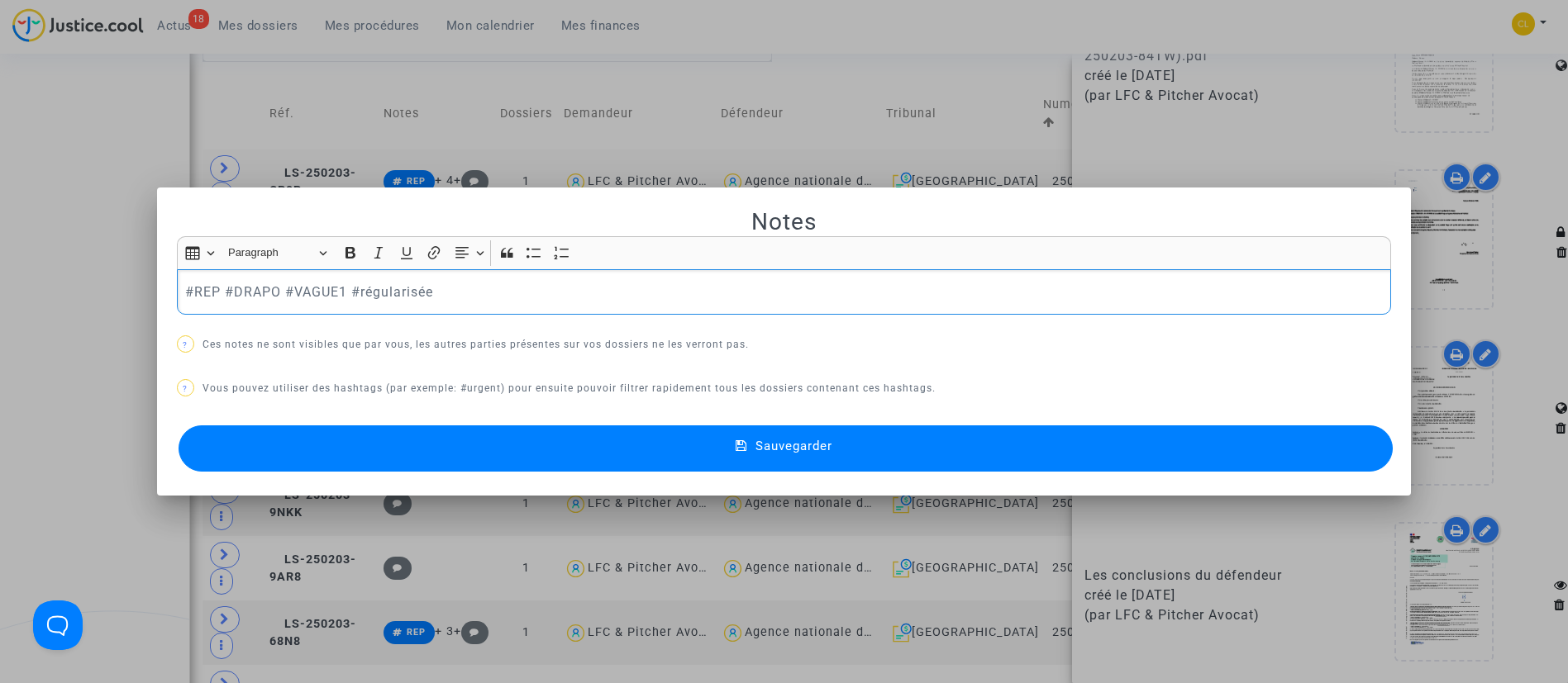
click at [490, 291] on p "#REP #DRAPO #VAGUE1 #régularisée" at bounding box center [784, 291] width 1197 height 21
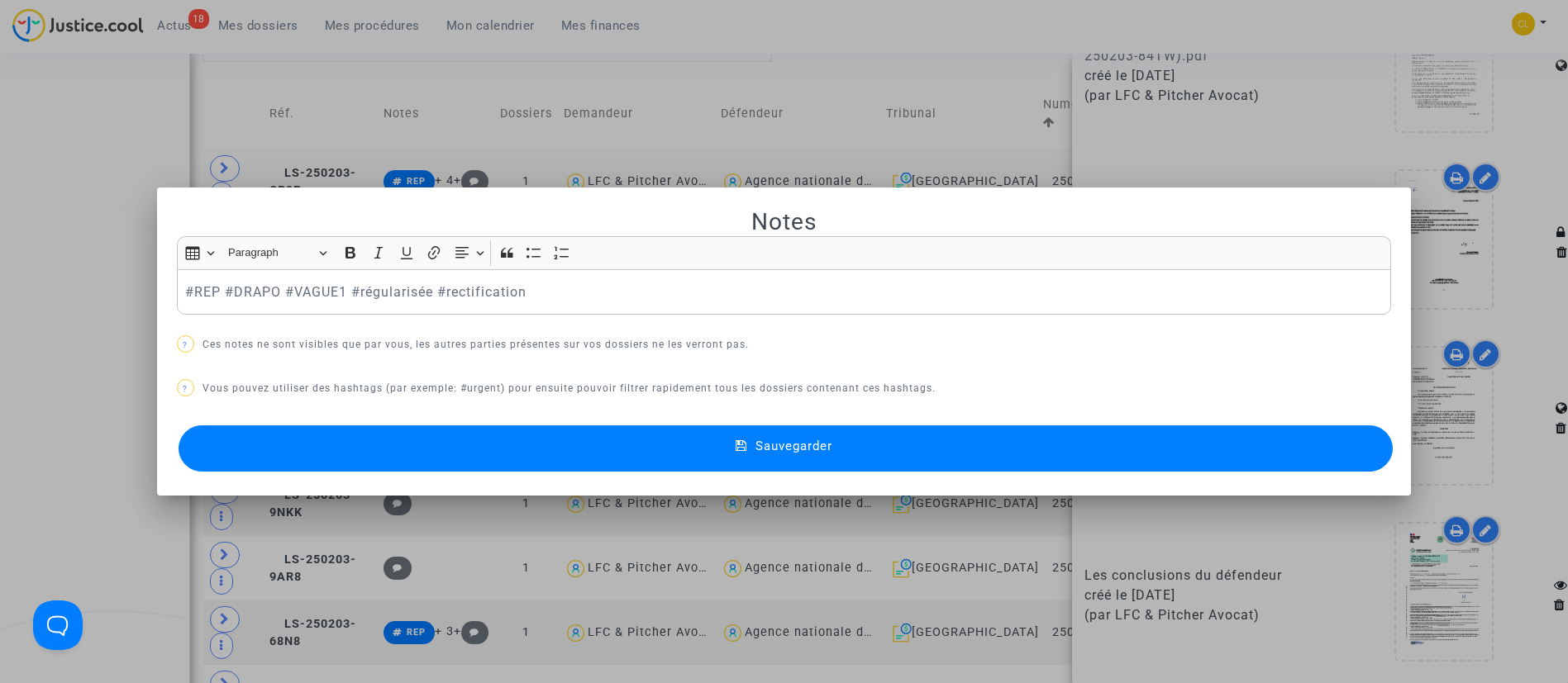
click at [879, 444] on button "Sauvegarder" at bounding box center [786, 448] width 1215 height 46
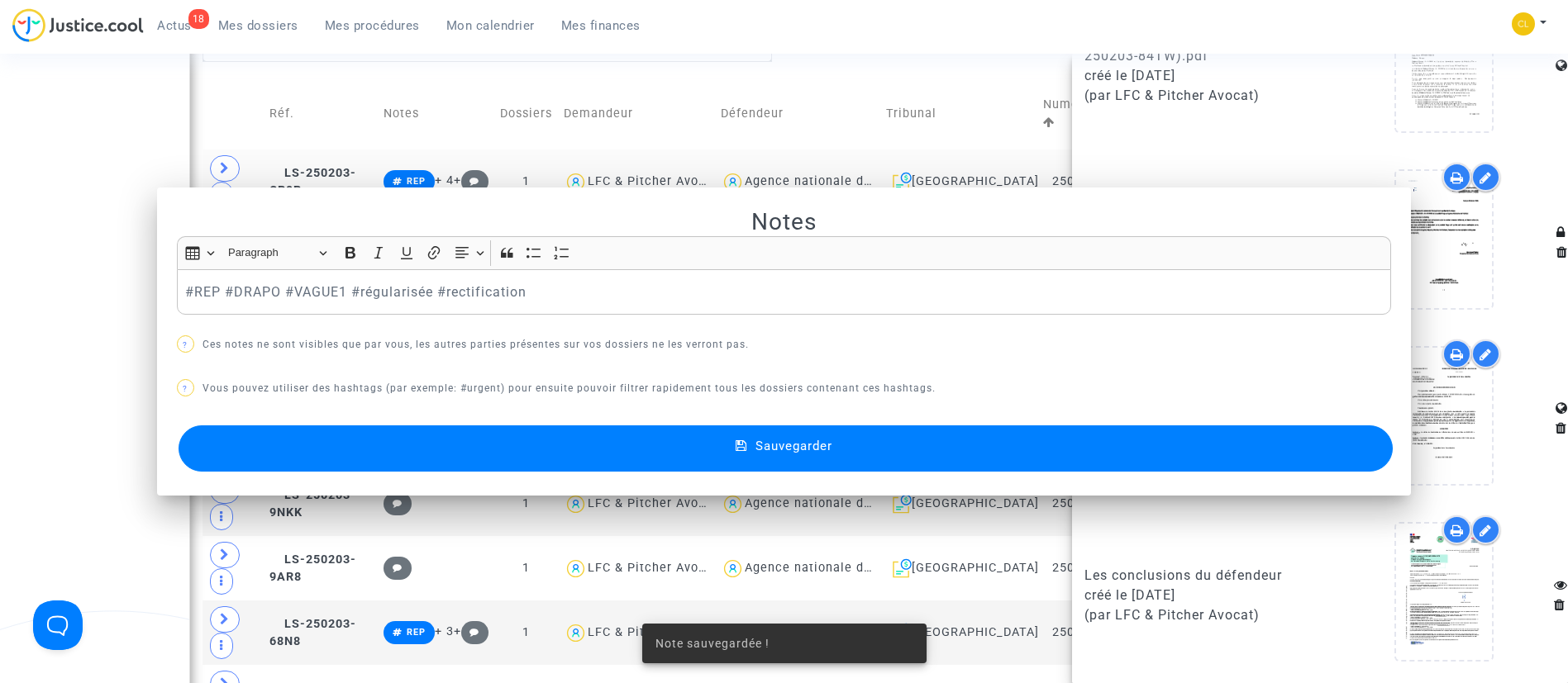
scroll to position [744, 0]
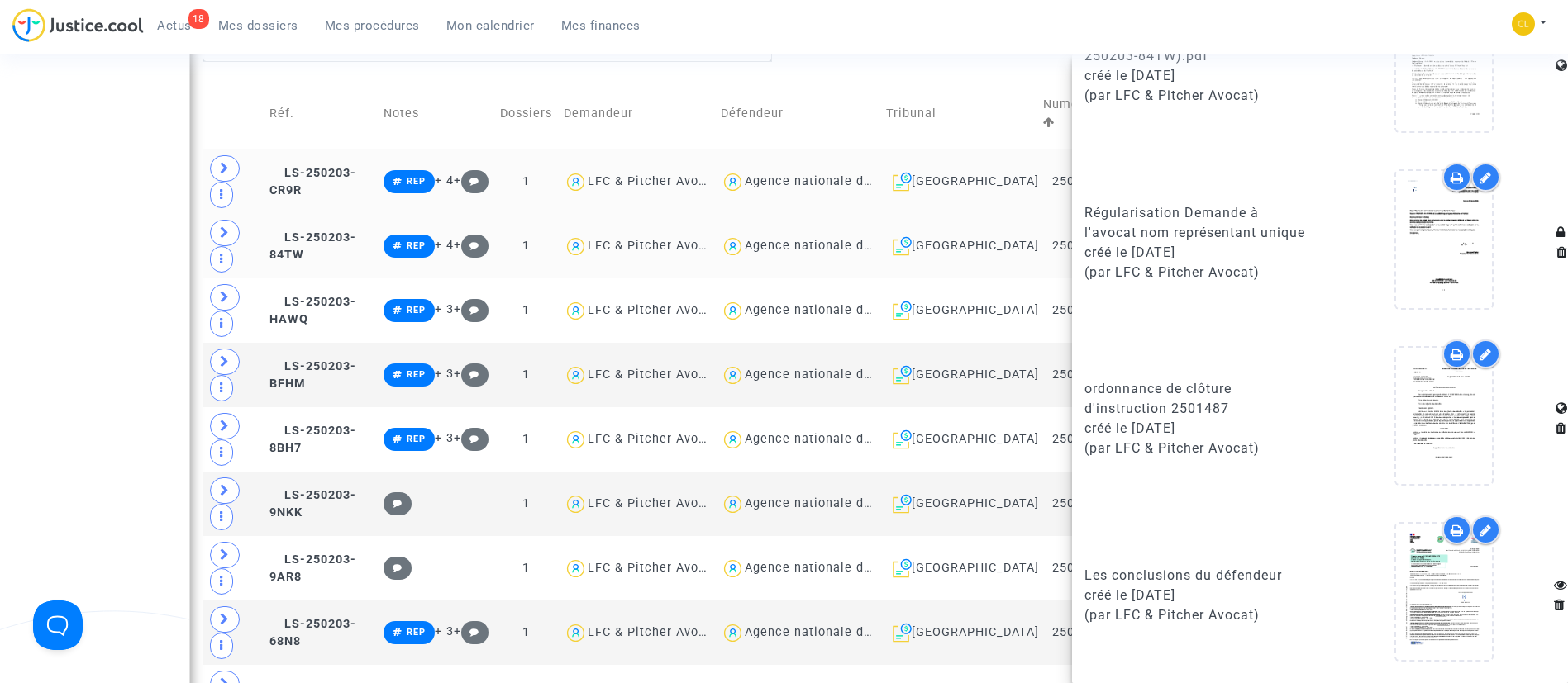
click at [608, 78] on td "Demandeur" at bounding box center [636, 114] width 157 height 71
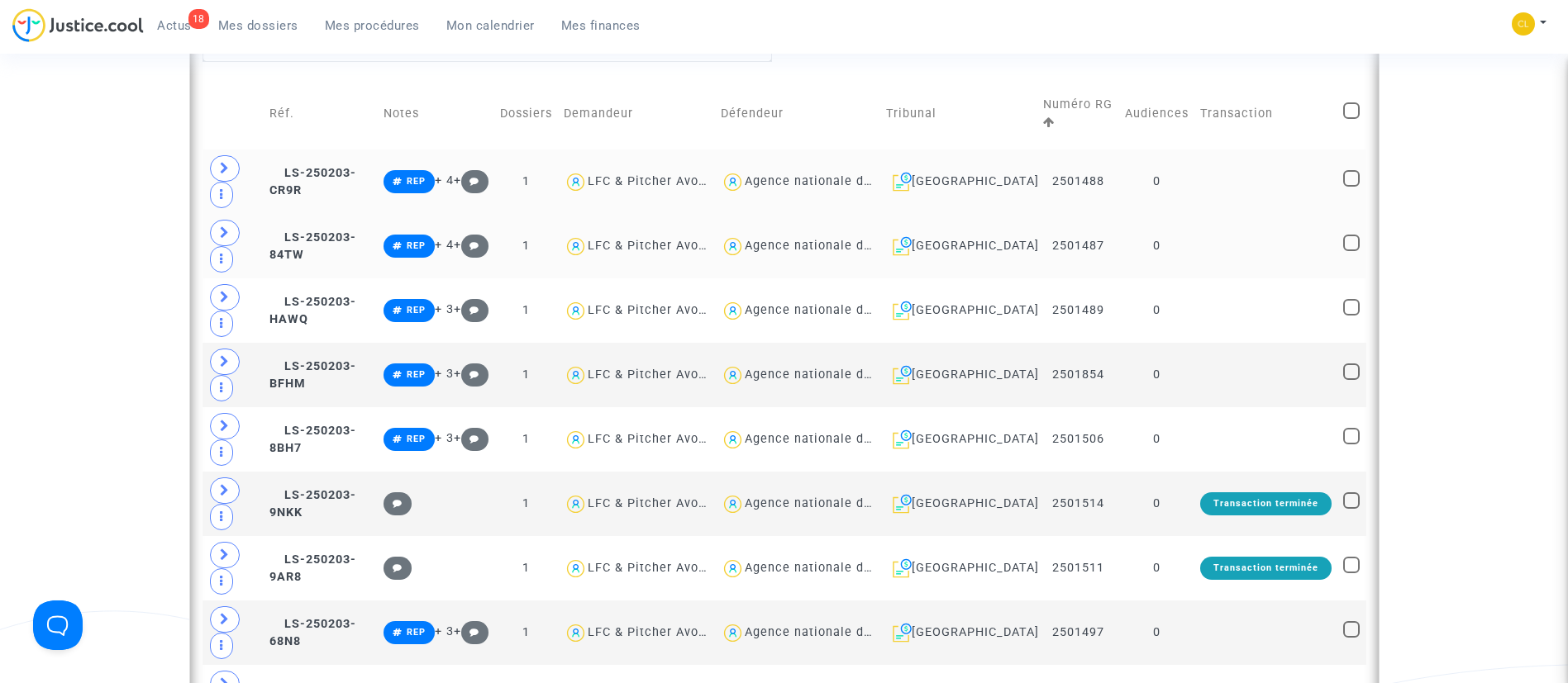
scroll to position [0, 0]
click at [1228, 330] on td at bounding box center [1266, 311] width 143 height 65
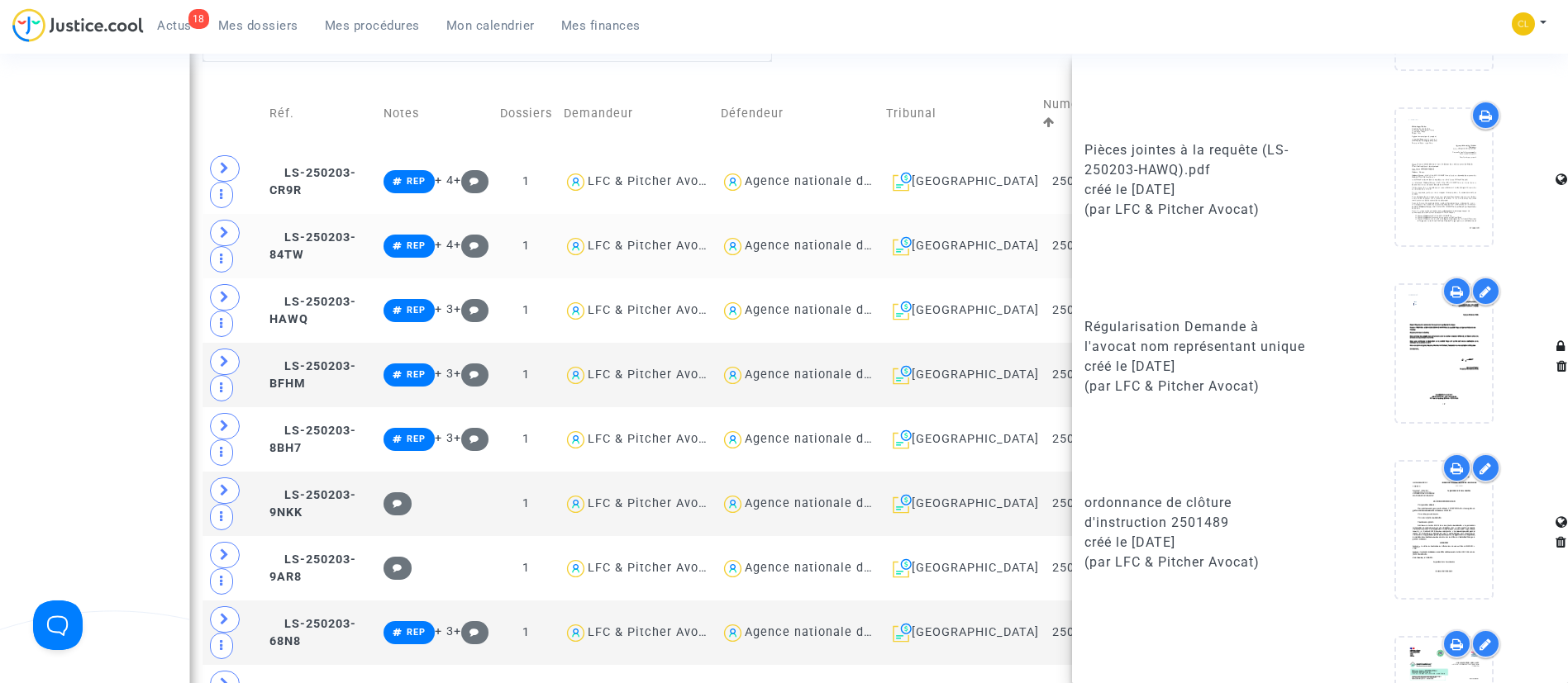
scroll to position [1429, 0]
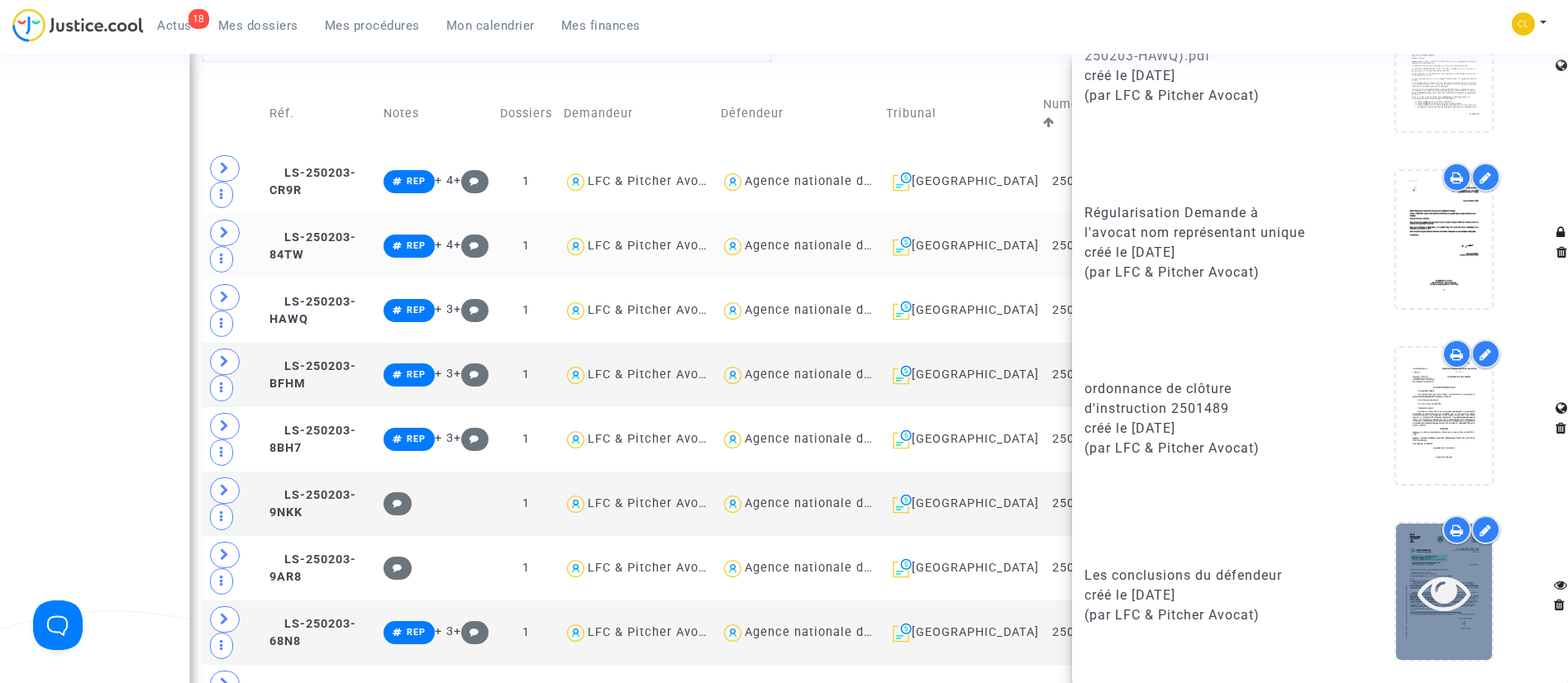
click at [1418, 578] on icon at bounding box center [1444, 593] width 54 height 53
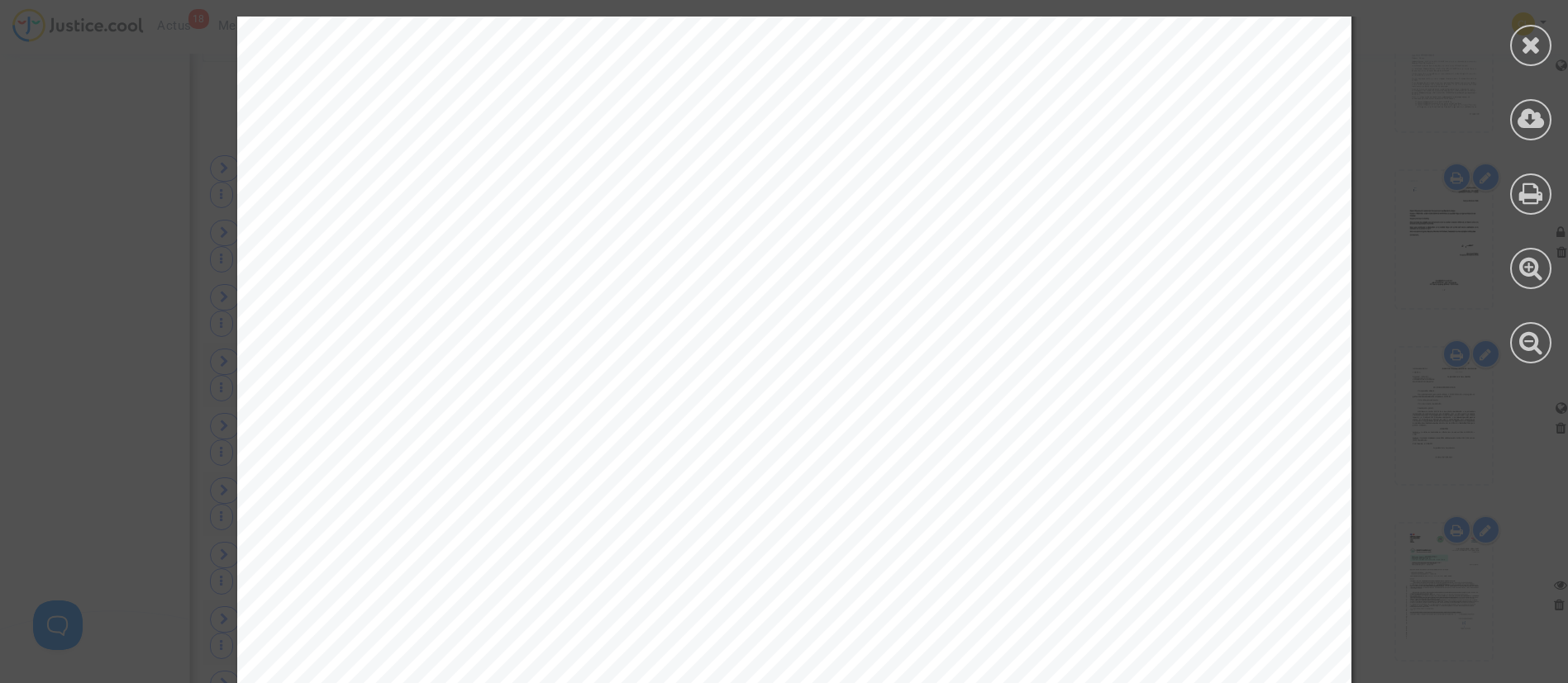
scroll to position [3946, 0]
click at [1519, 35] on div at bounding box center [1531, 45] width 41 height 41
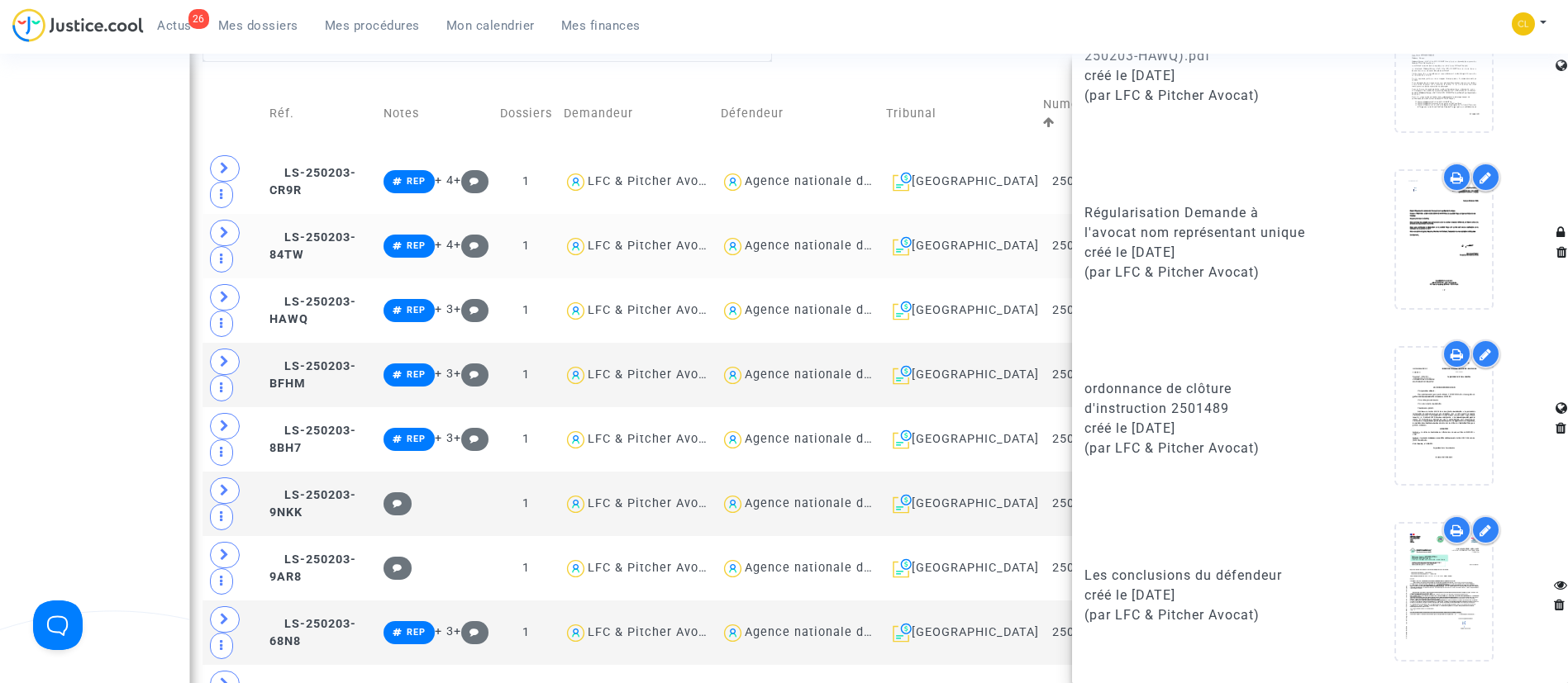
click at [880, 78] on td "Défendeur" at bounding box center [797, 114] width 165 height 71
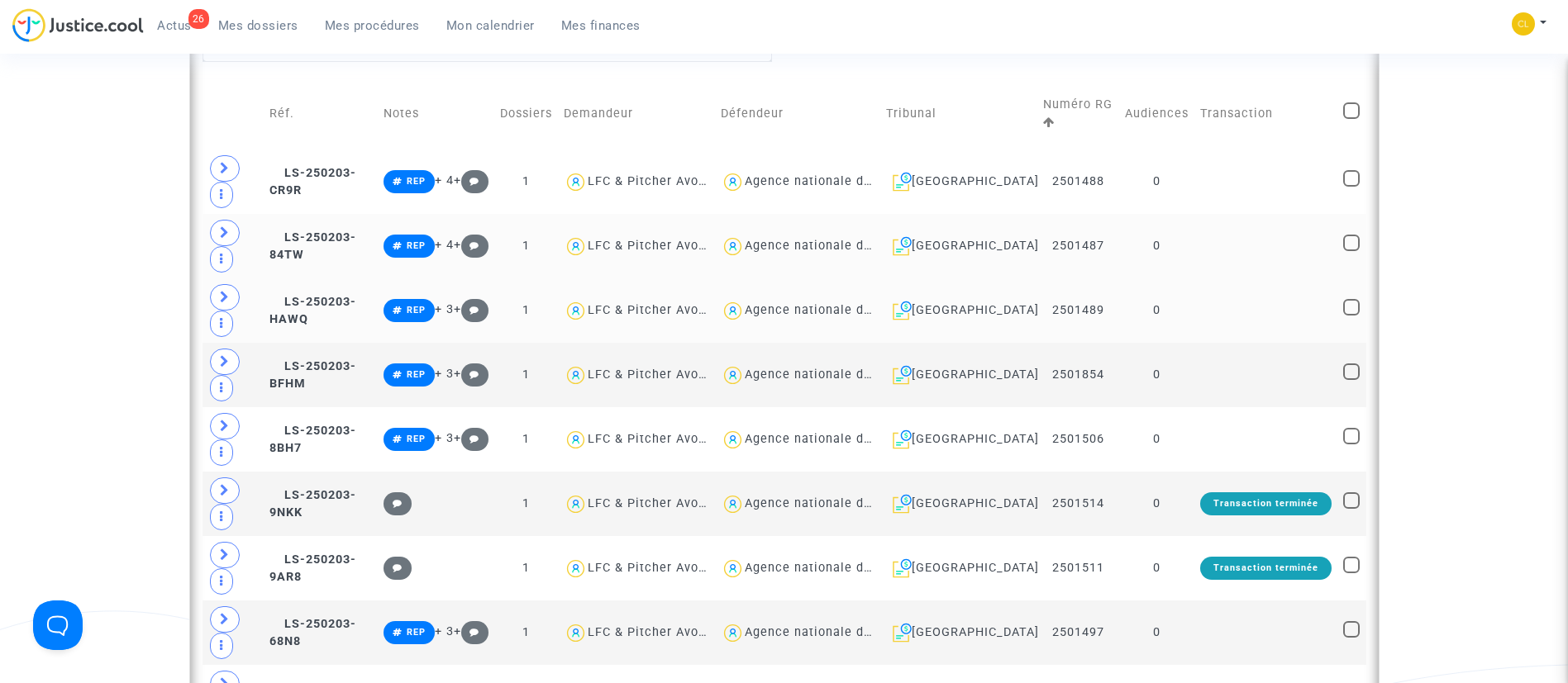
click at [1214, 297] on td at bounding box center [1266, 311] width 143 height 65
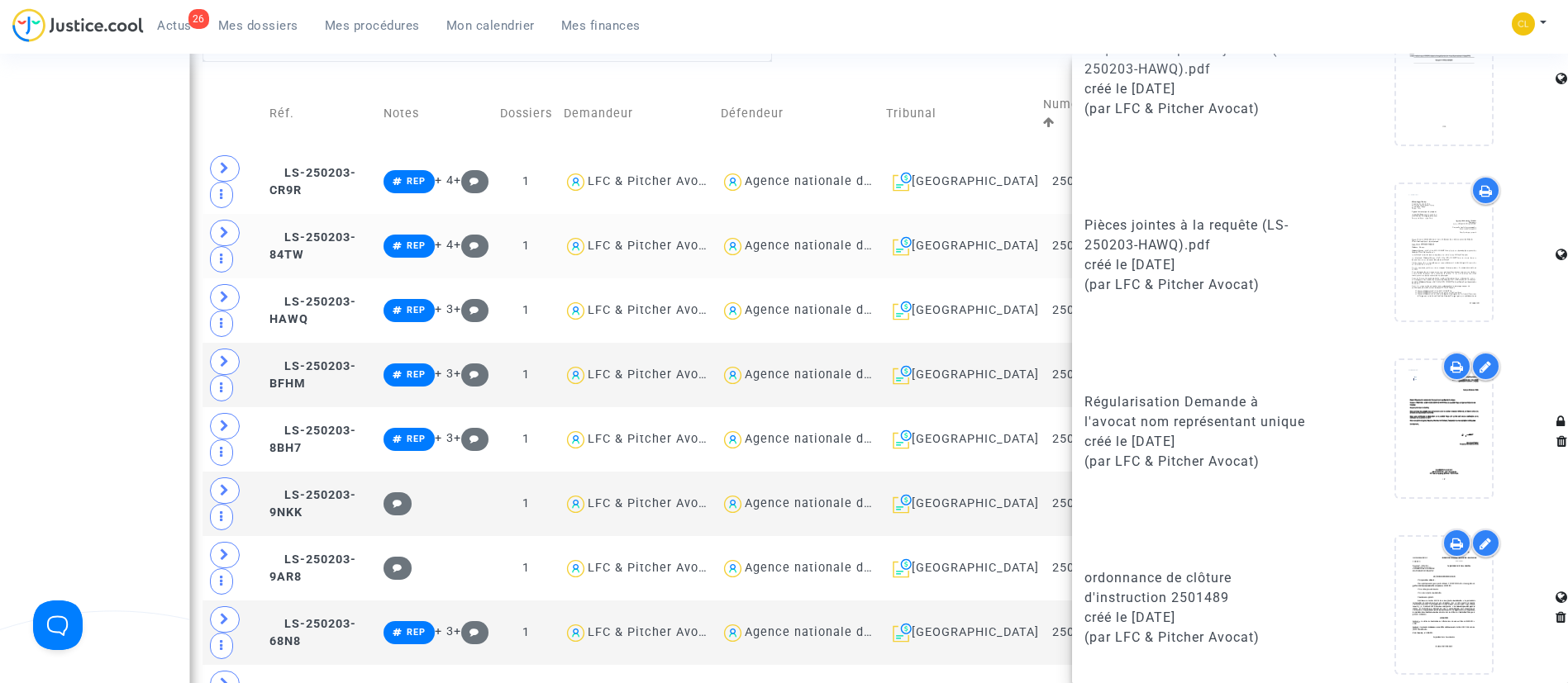
scroll to position [1429, 0]
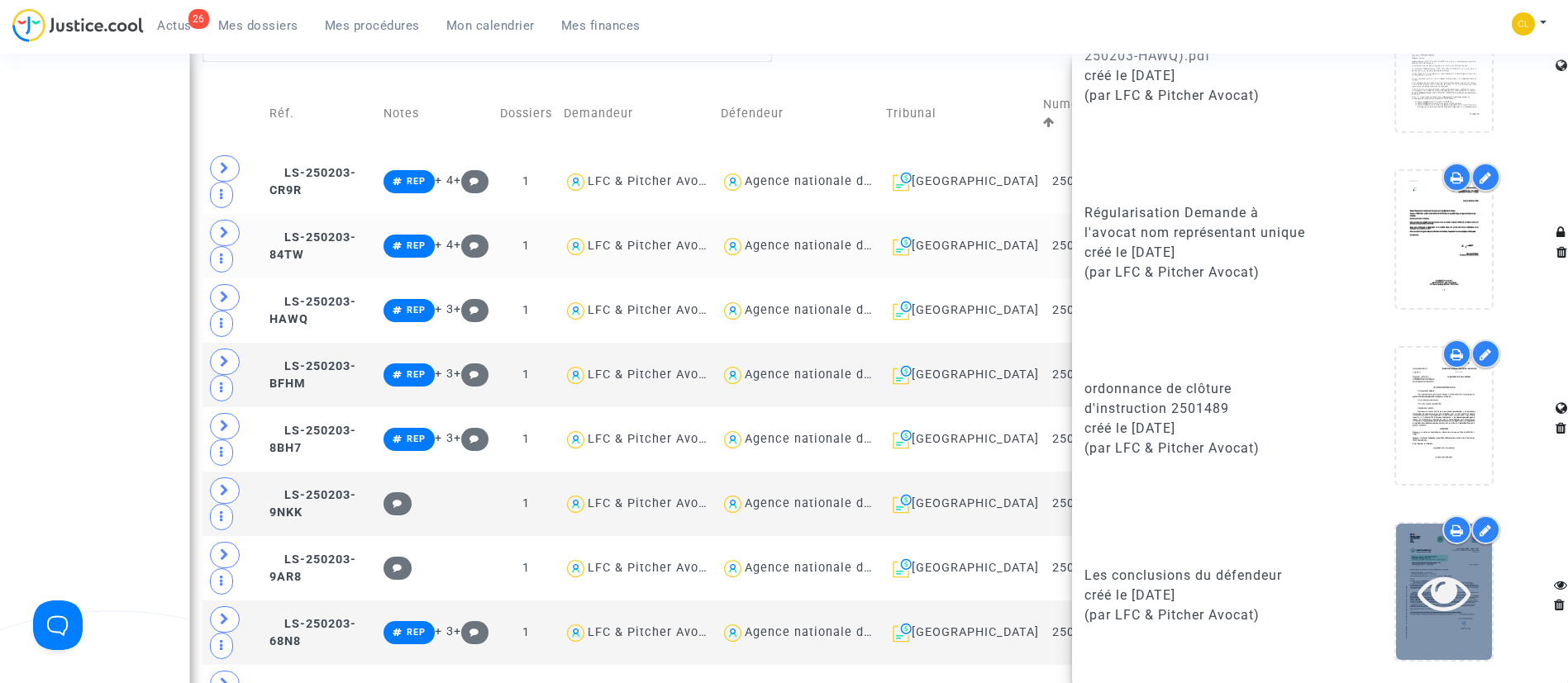
click at [1418, 588] on icon at bounding box center [1444, 593] width 54 height 53
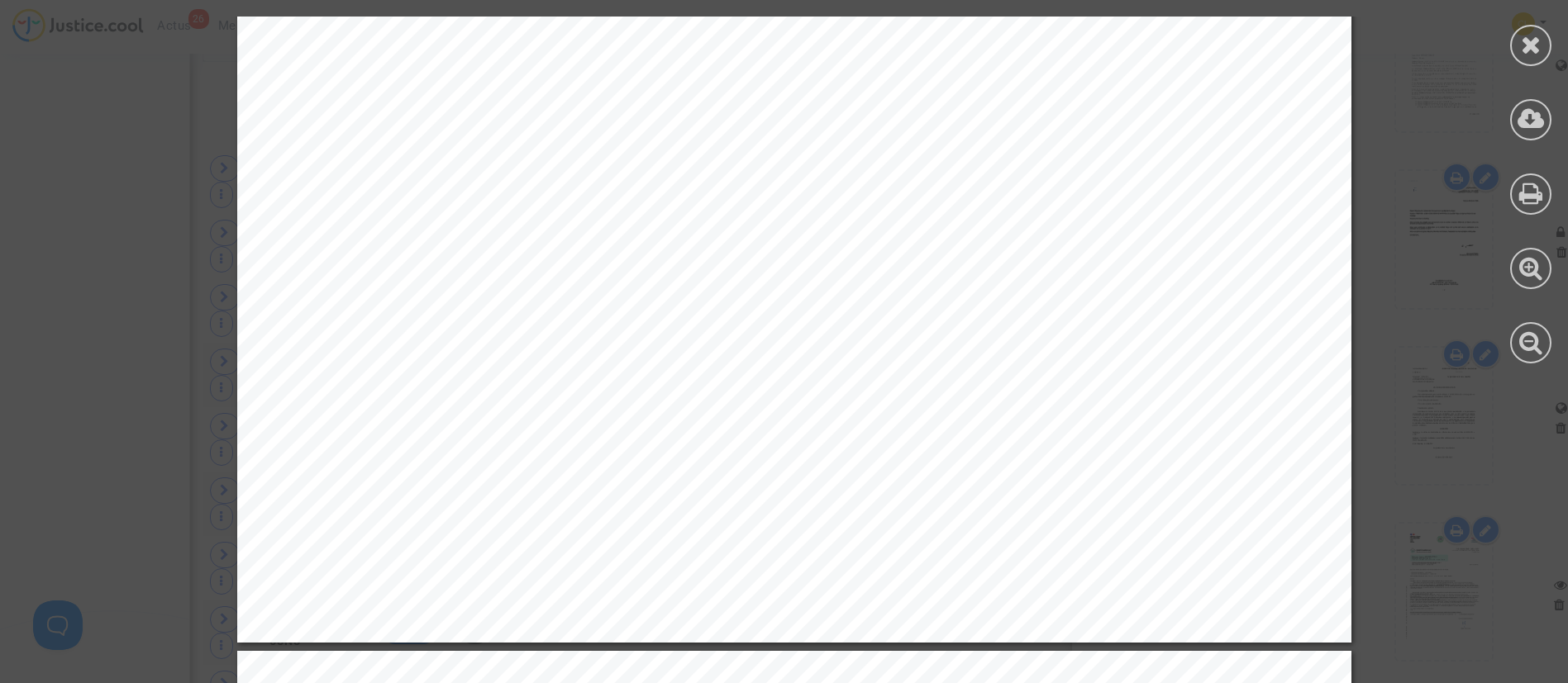
scroll to position [4215, 0]
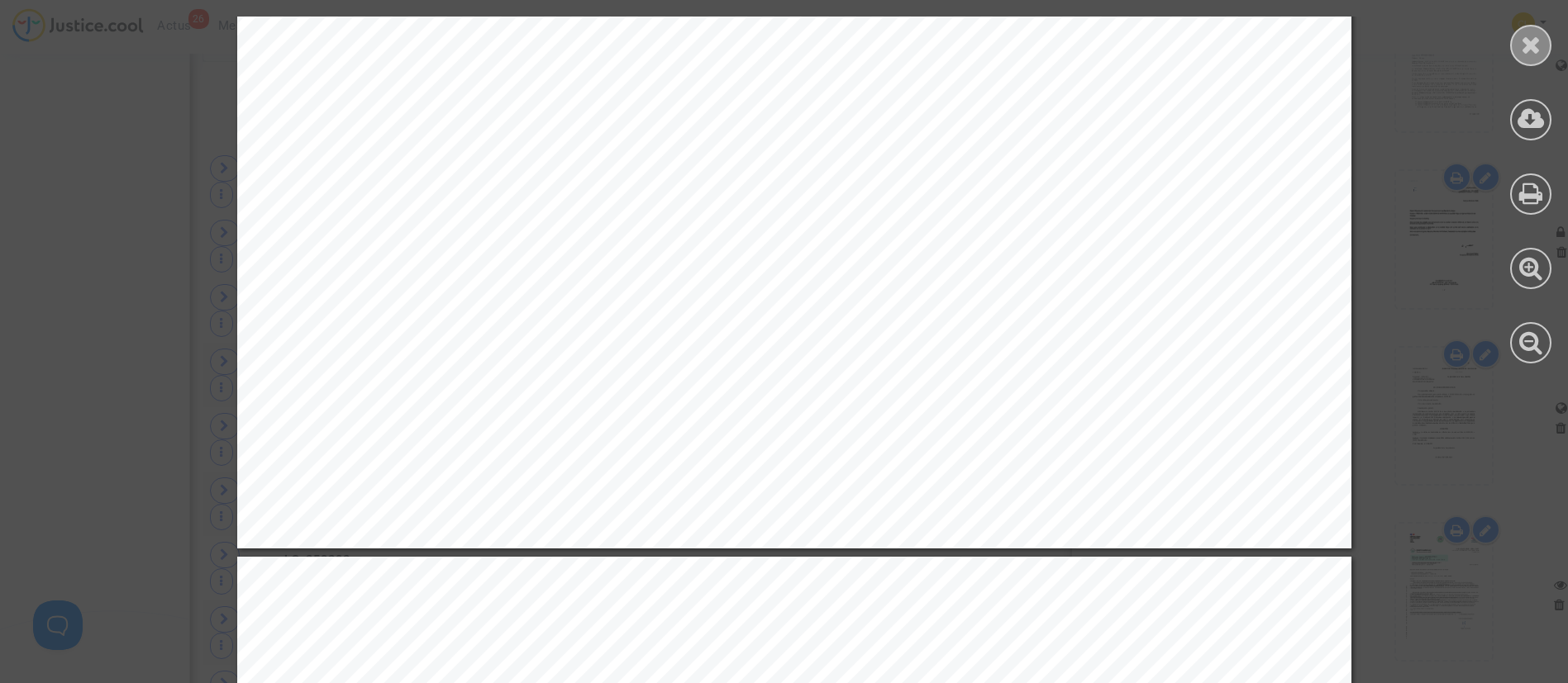
click at [1520, 31] on div at bounding box center [1531, 45] width 41 height 41
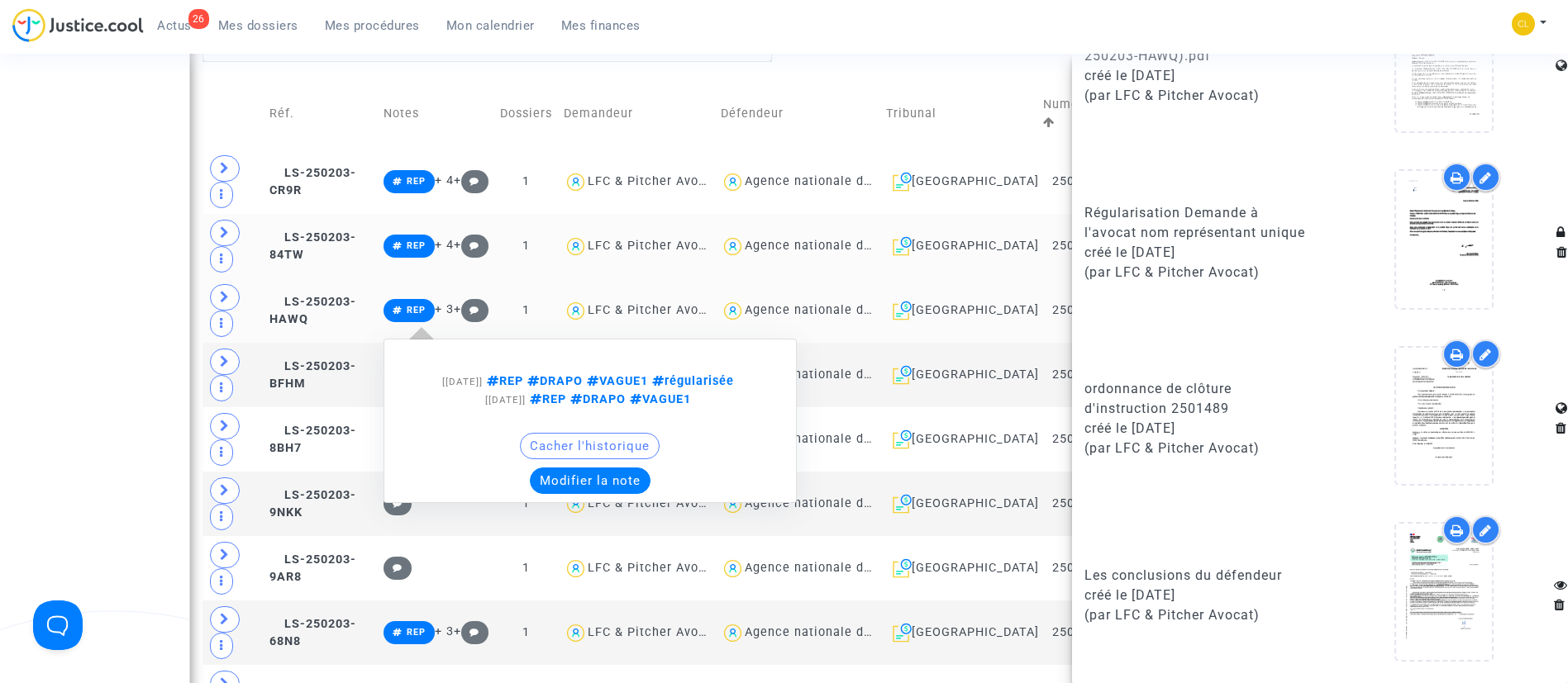
click at [631, 486] on button "Modifier la note" at bounding box center [590, 481] width 120 height 26
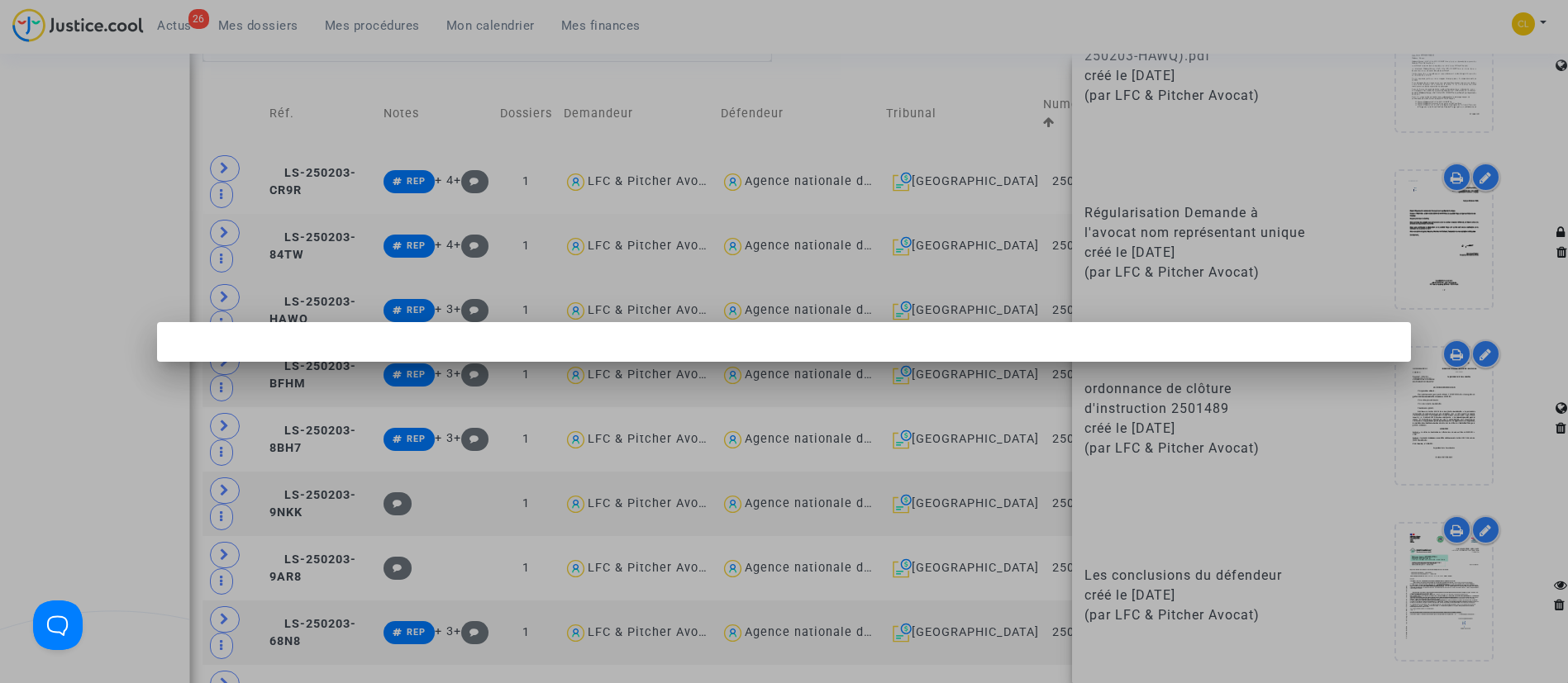
scroll to position [0, 0]
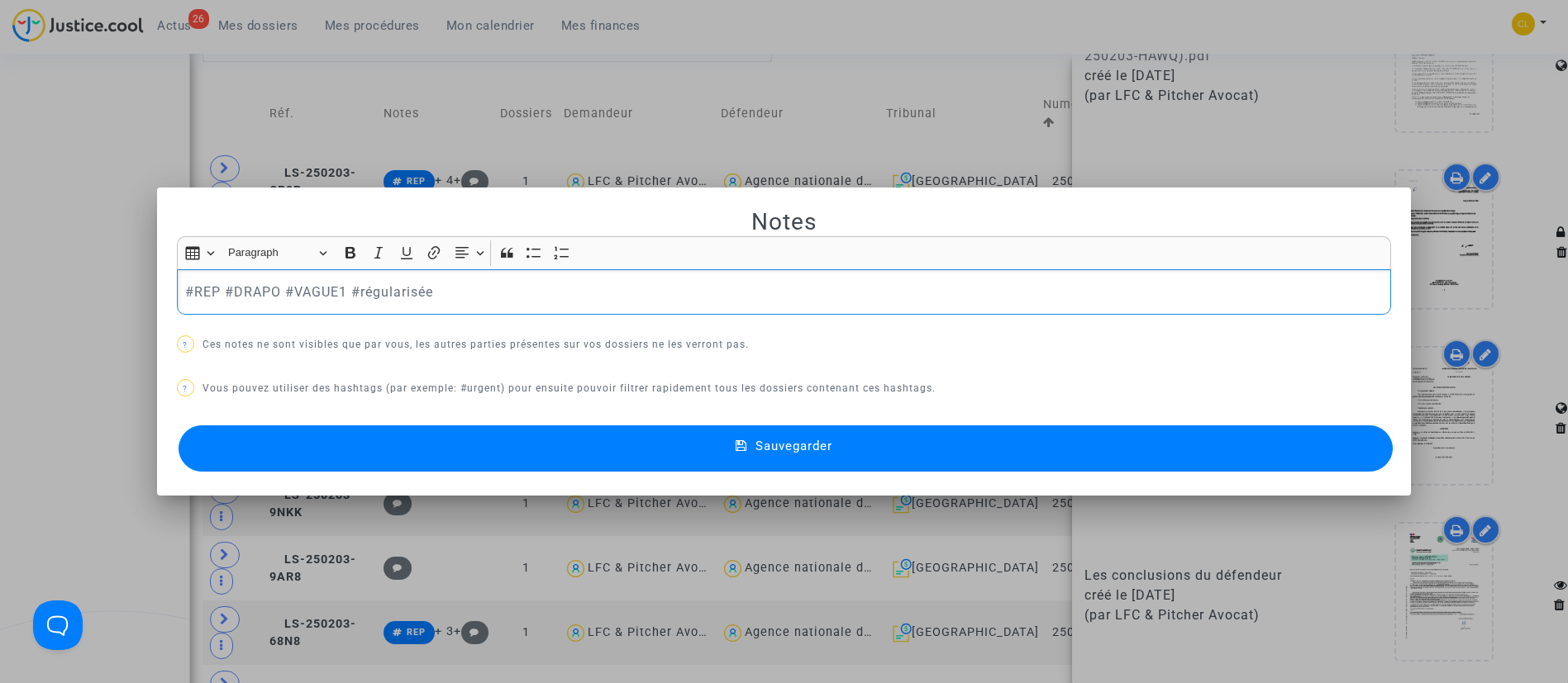
click at [489, 284] on p "#REP #DRAPO #VAGUE1 #régularisée" at bounding box center [784, 291] width 1197 height 21
click at [863, 433] on button "Sauvegarder" at bounding box center [786, 448] width 1215 height 46
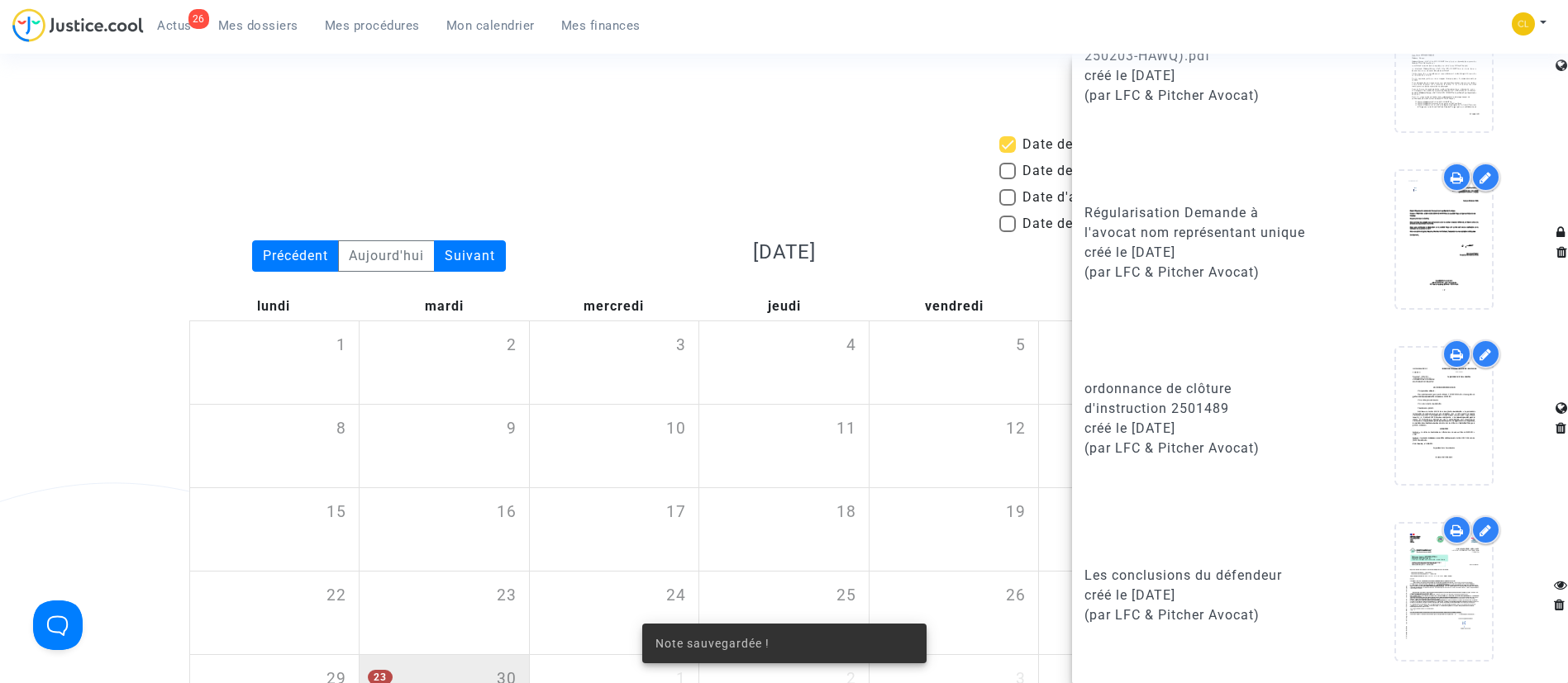
scroll to position [744, 0]
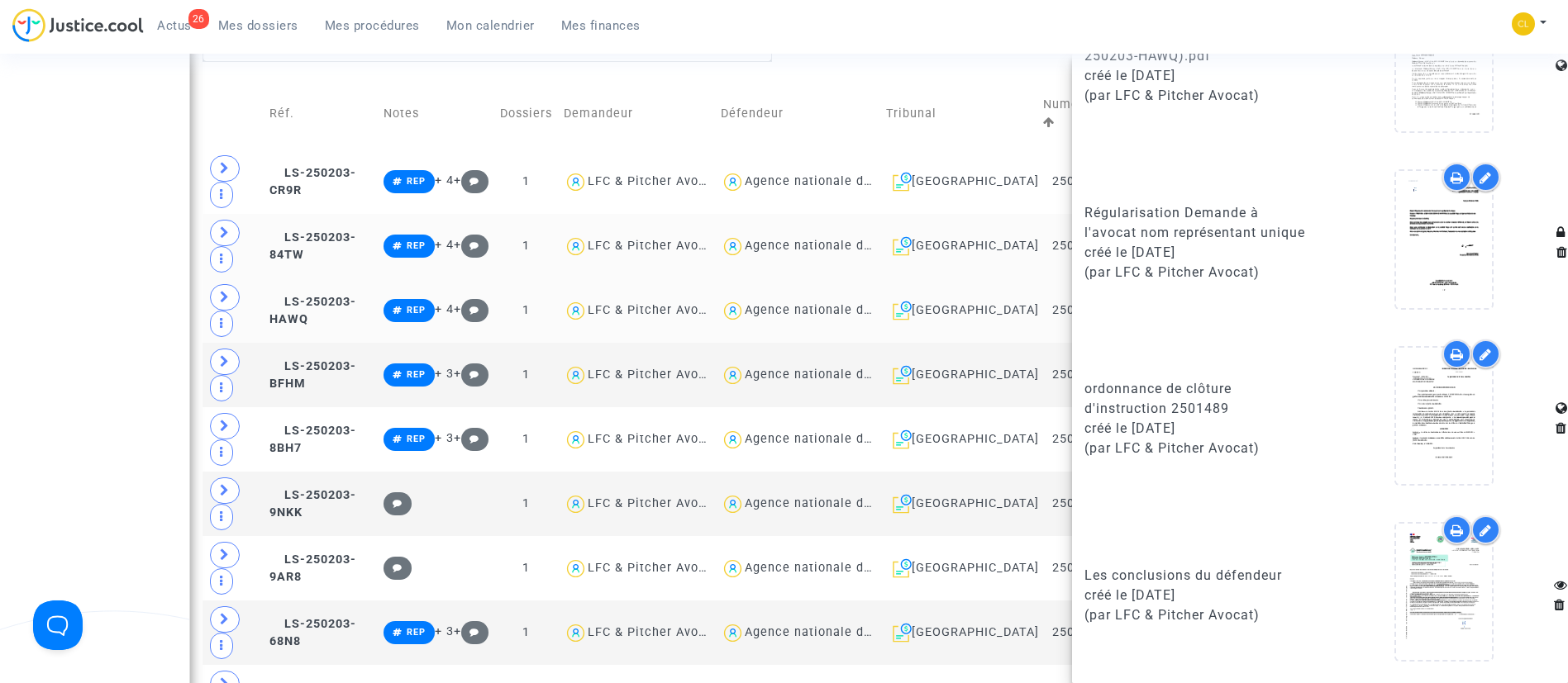
click at [932, 36] on div "26 Actus Mes dossiers Mes procédures Mon calendrier Mes finances Mon profil Cha…" at bounding box center [784, 31] width 1568 height 46
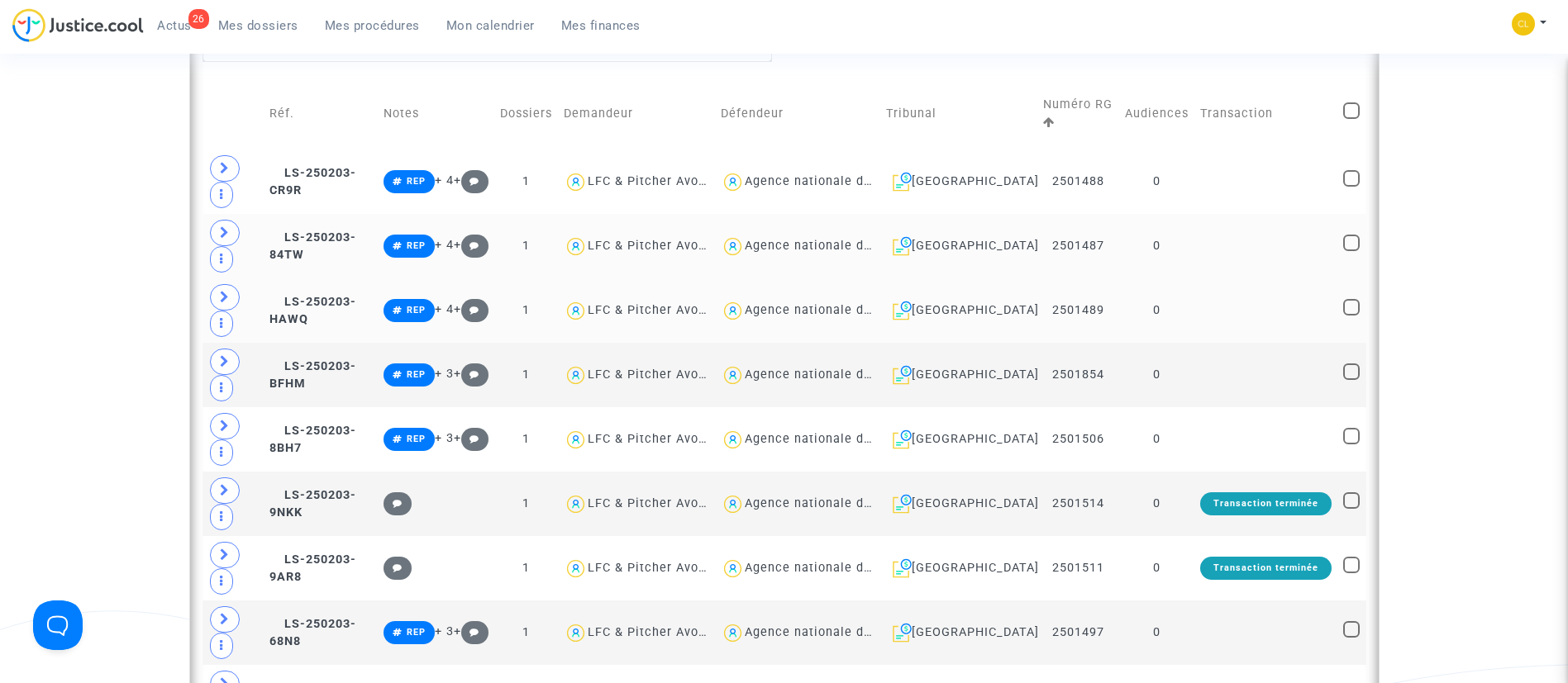
scroll to position [0, 0]
click at [1266, 366] on td at bounding box center [1266, 375] width 143 height 65
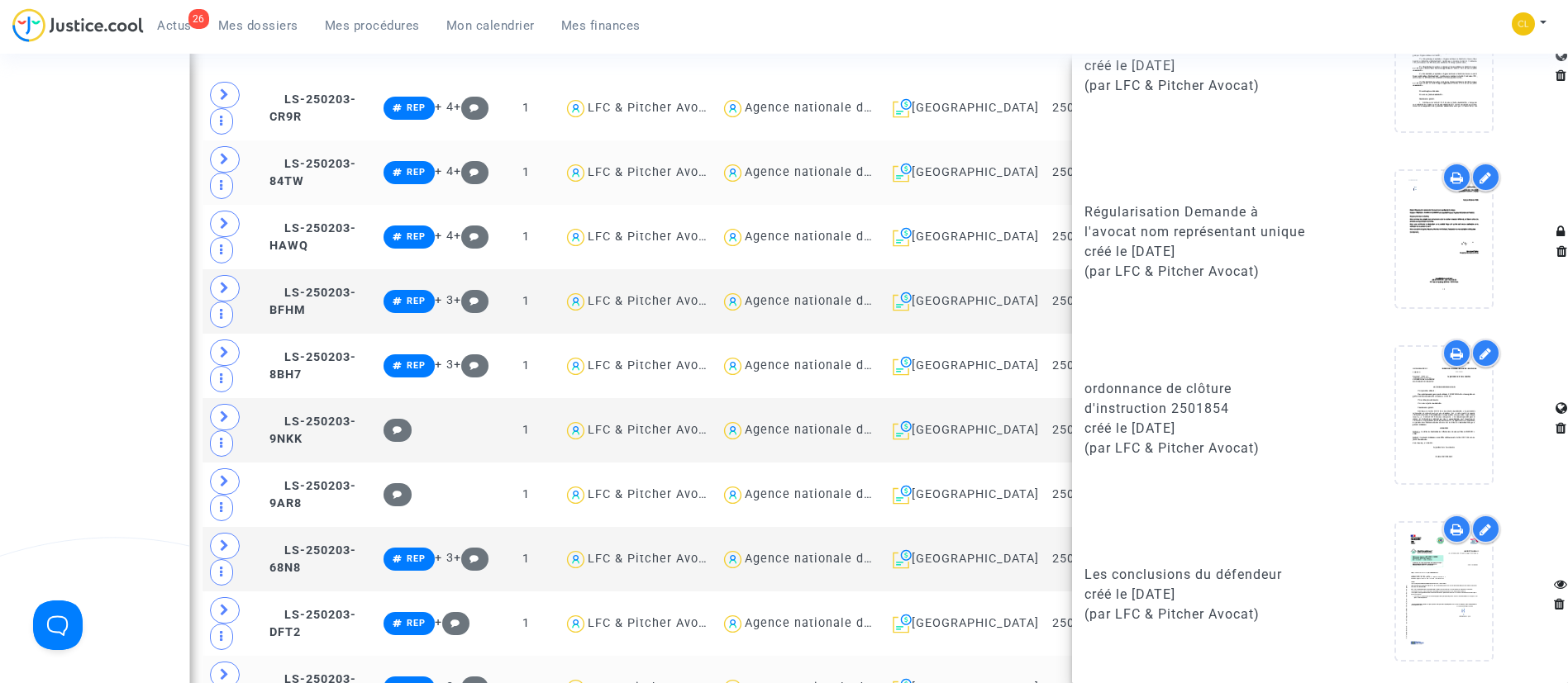
scroll to position [868, 0]
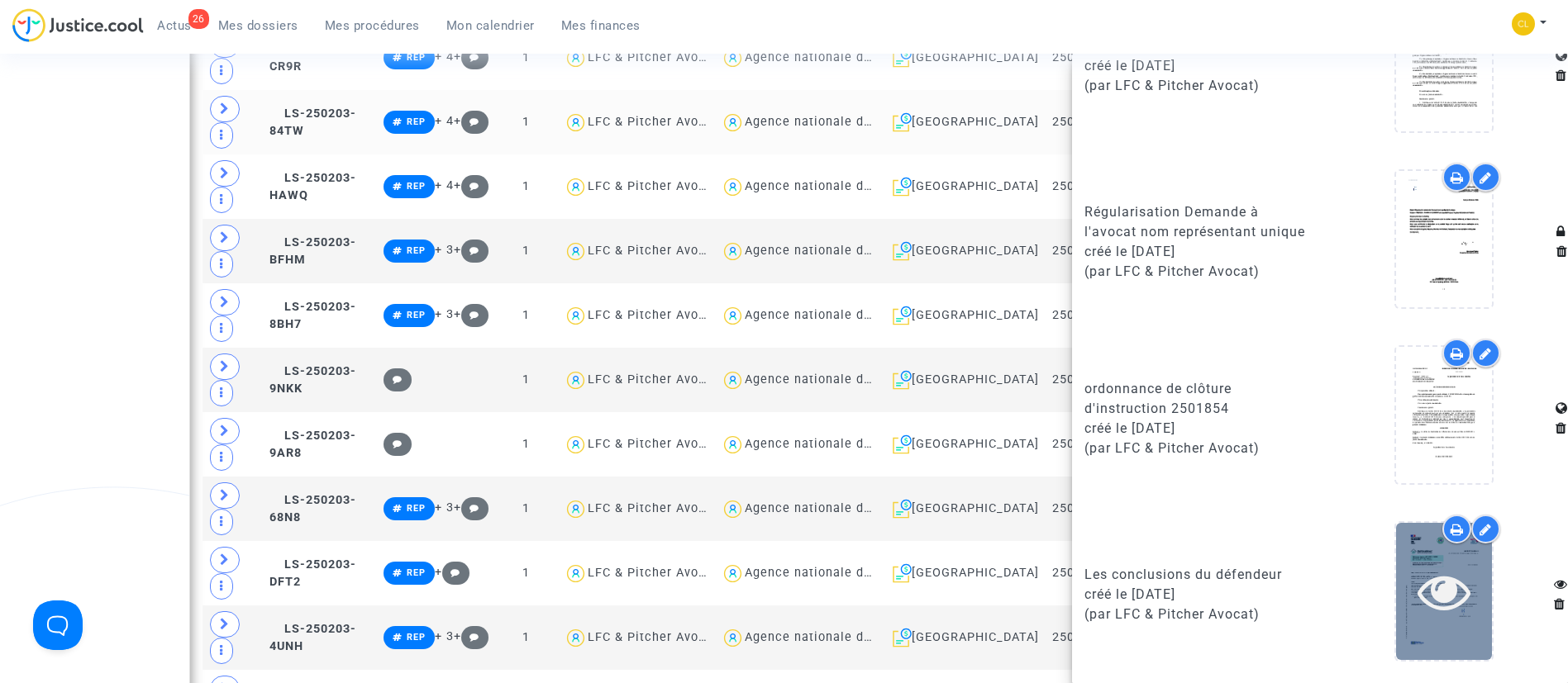
click at [1432, 592] on icon at bounding box center [1444, 592] width 54 height 53
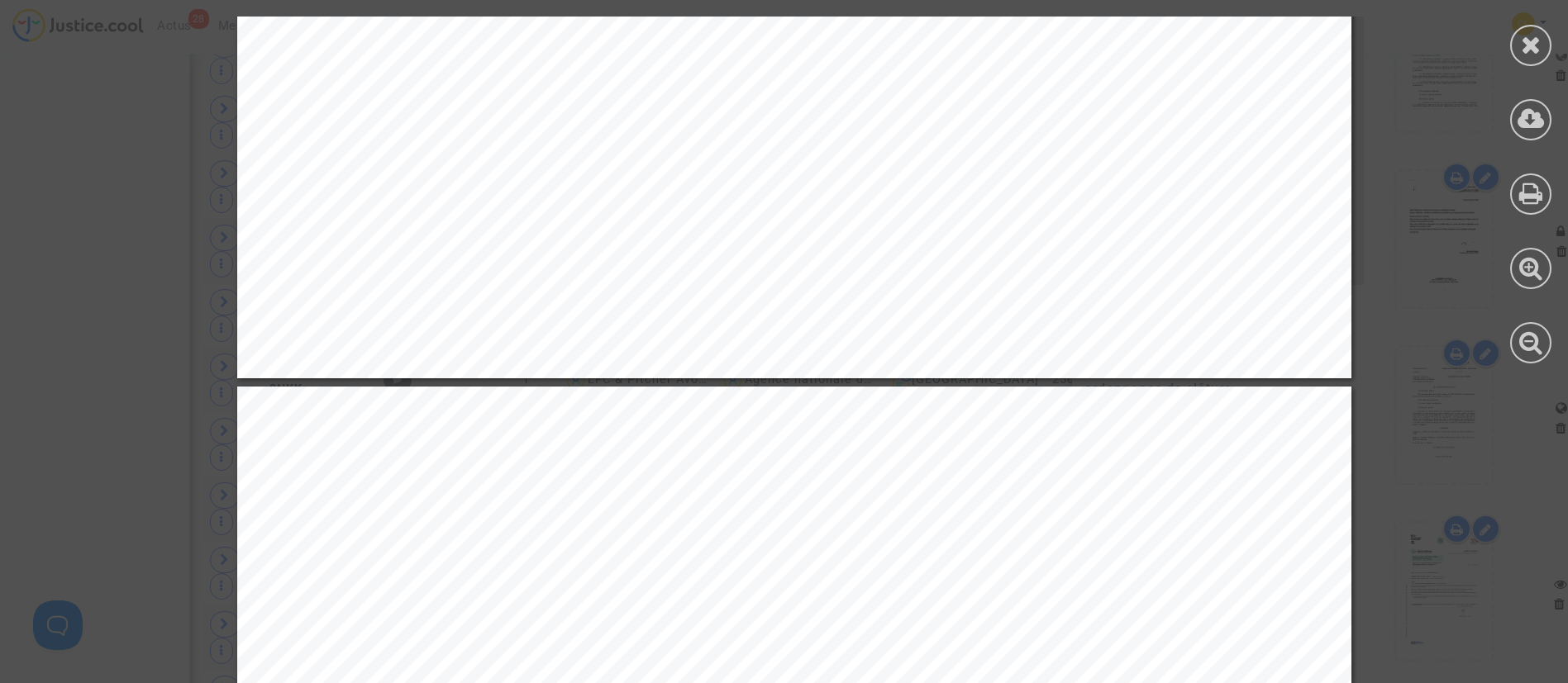
scroll to position [8801, 0]
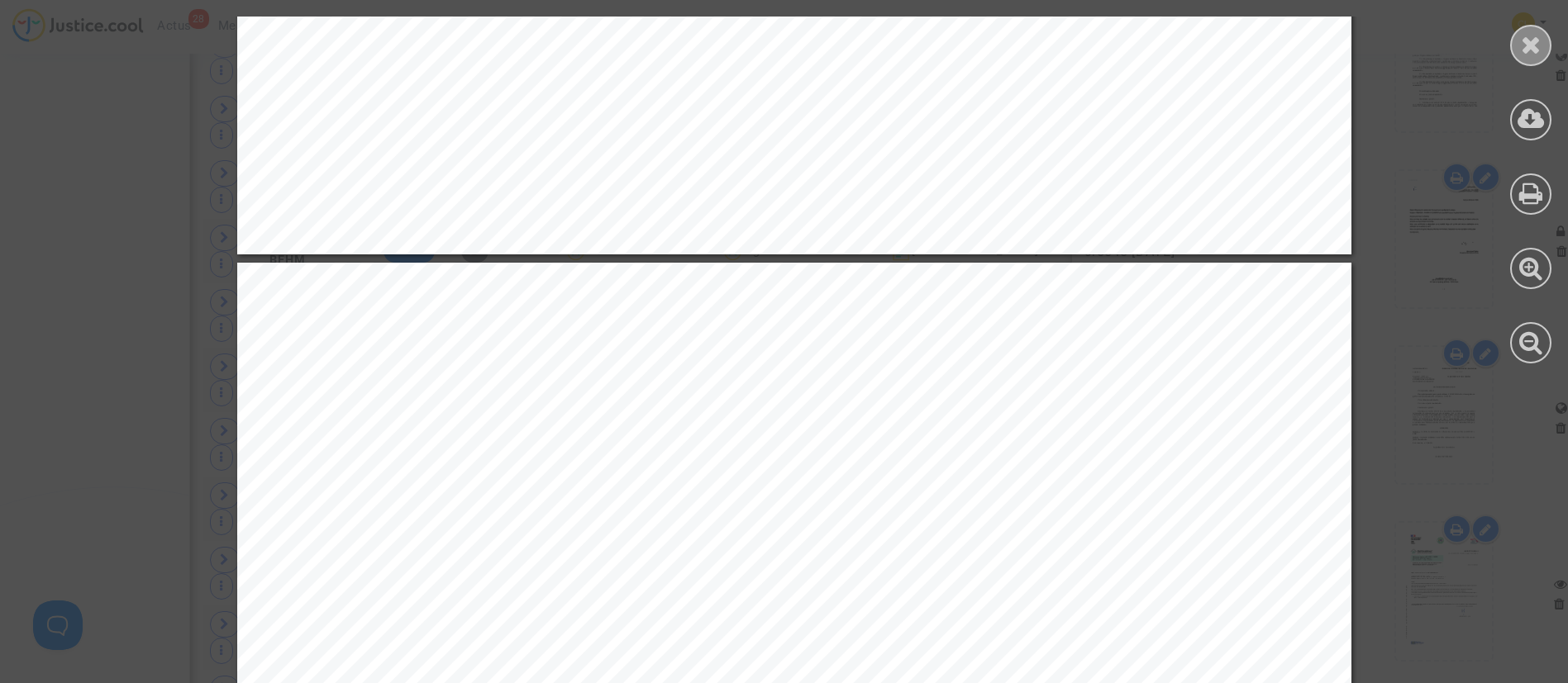
click at [1537, 41] on icon at bounding box center [1532, 44] width 21 height 25
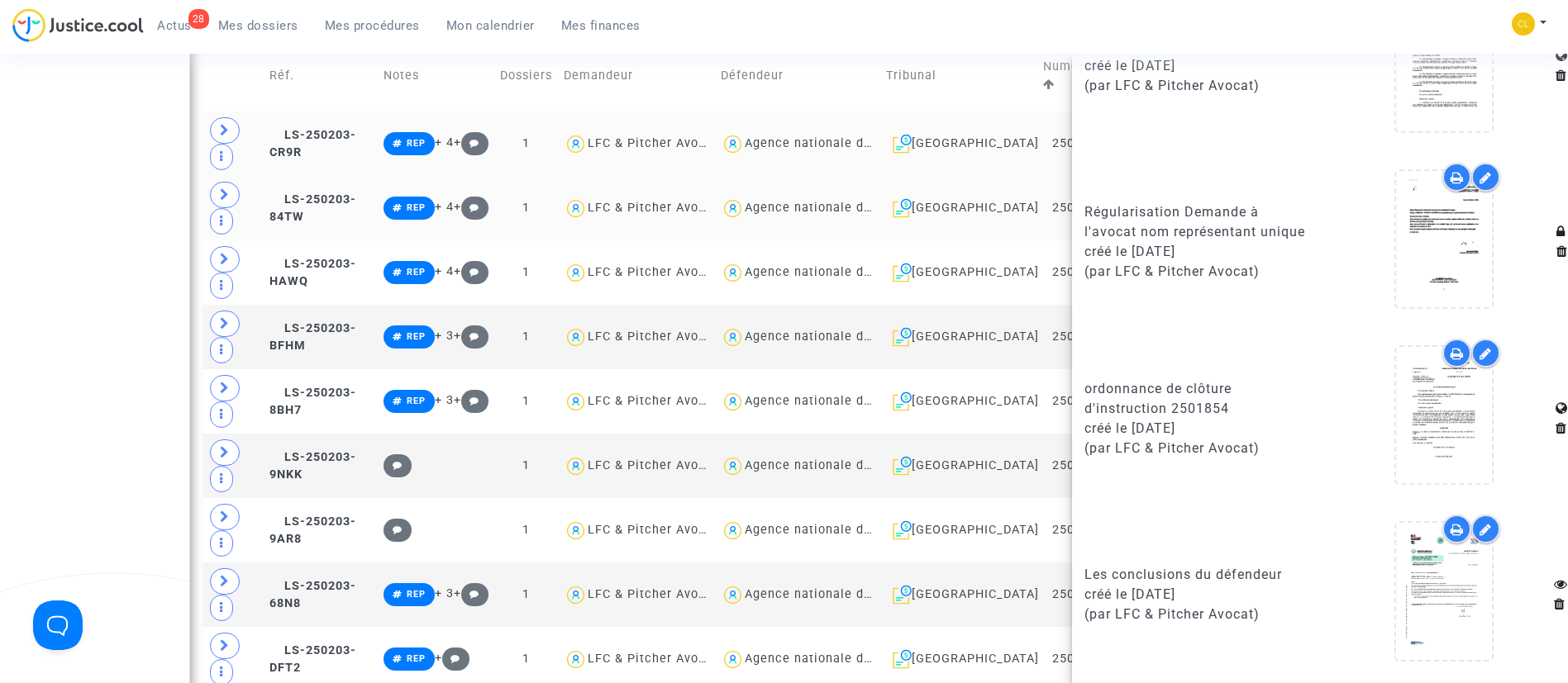
scroll to position [744, 0]
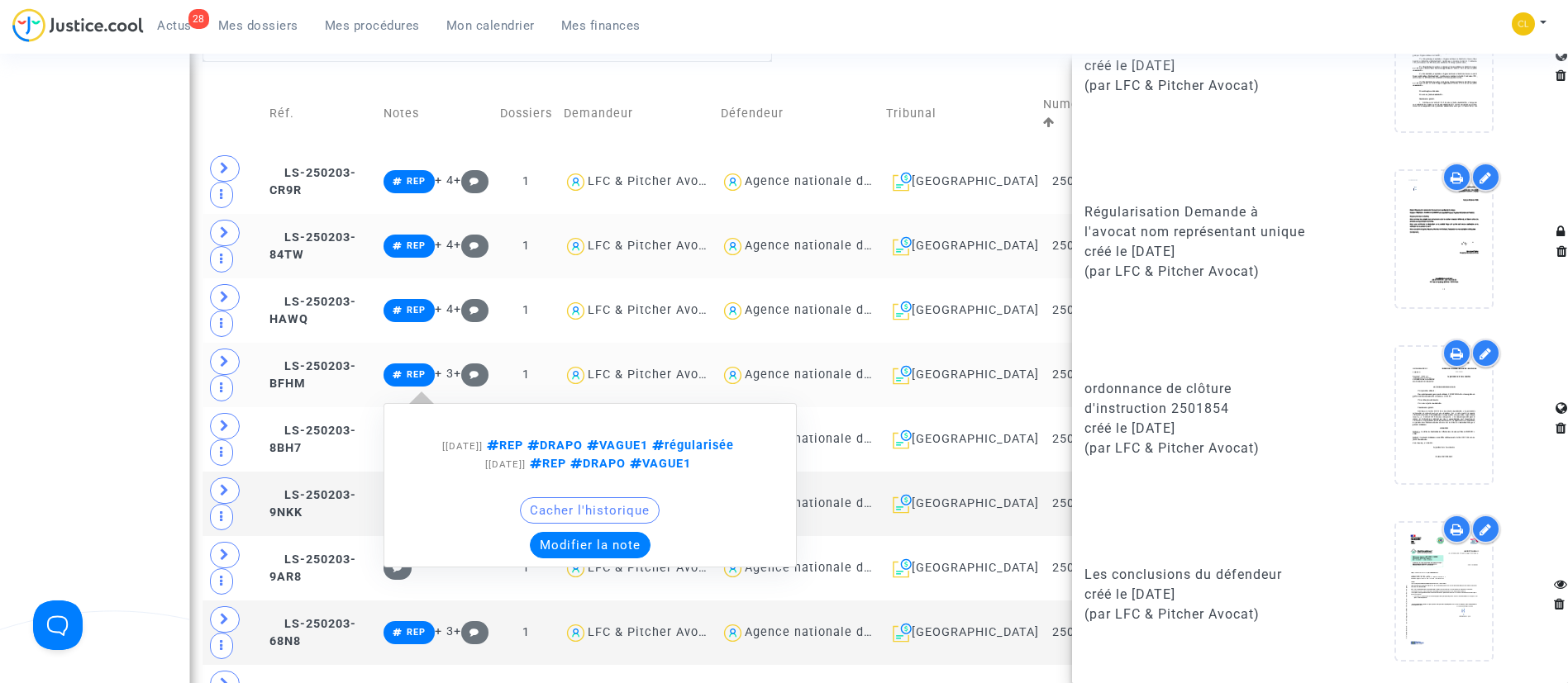
click at [592, 543] on button "Modifier la note" at bounding box center [590, 545] width 120 height 26
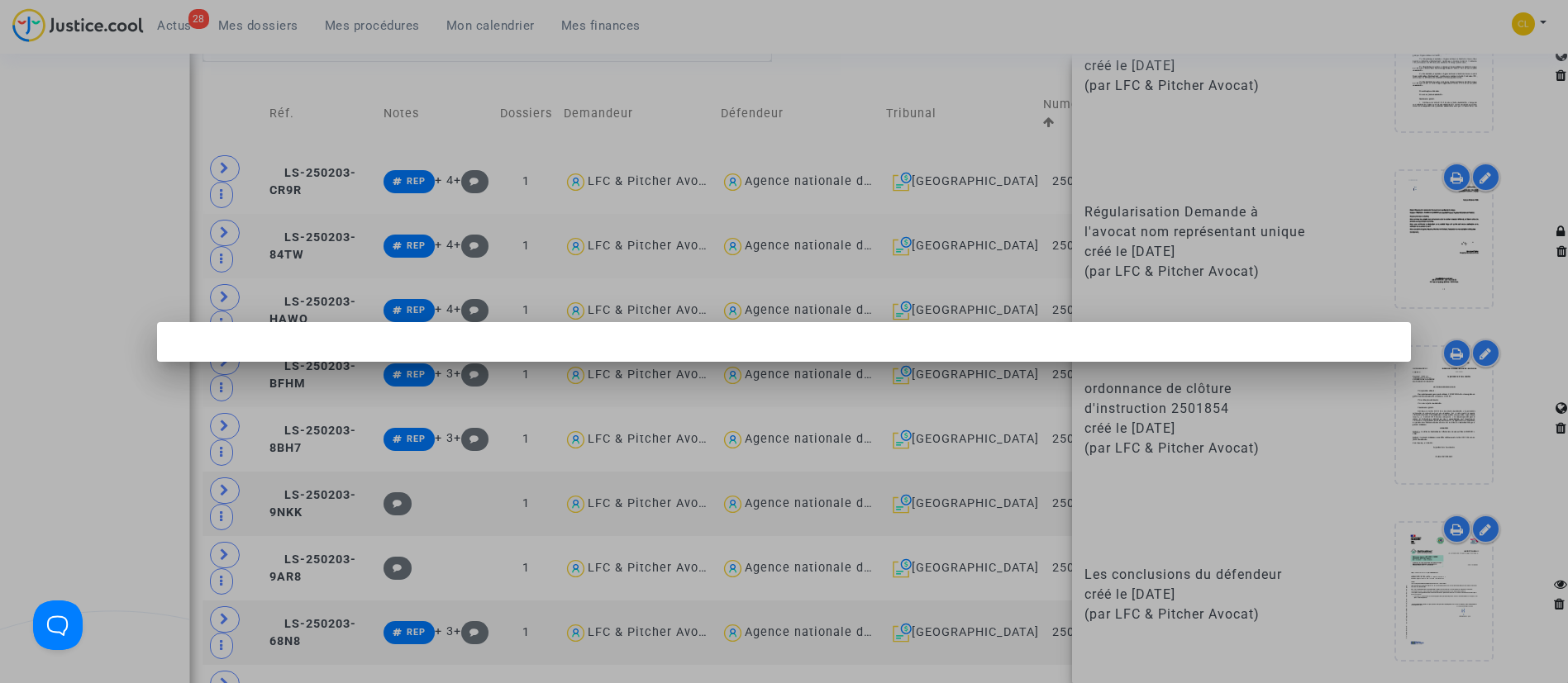
scroll to position [0, 0]
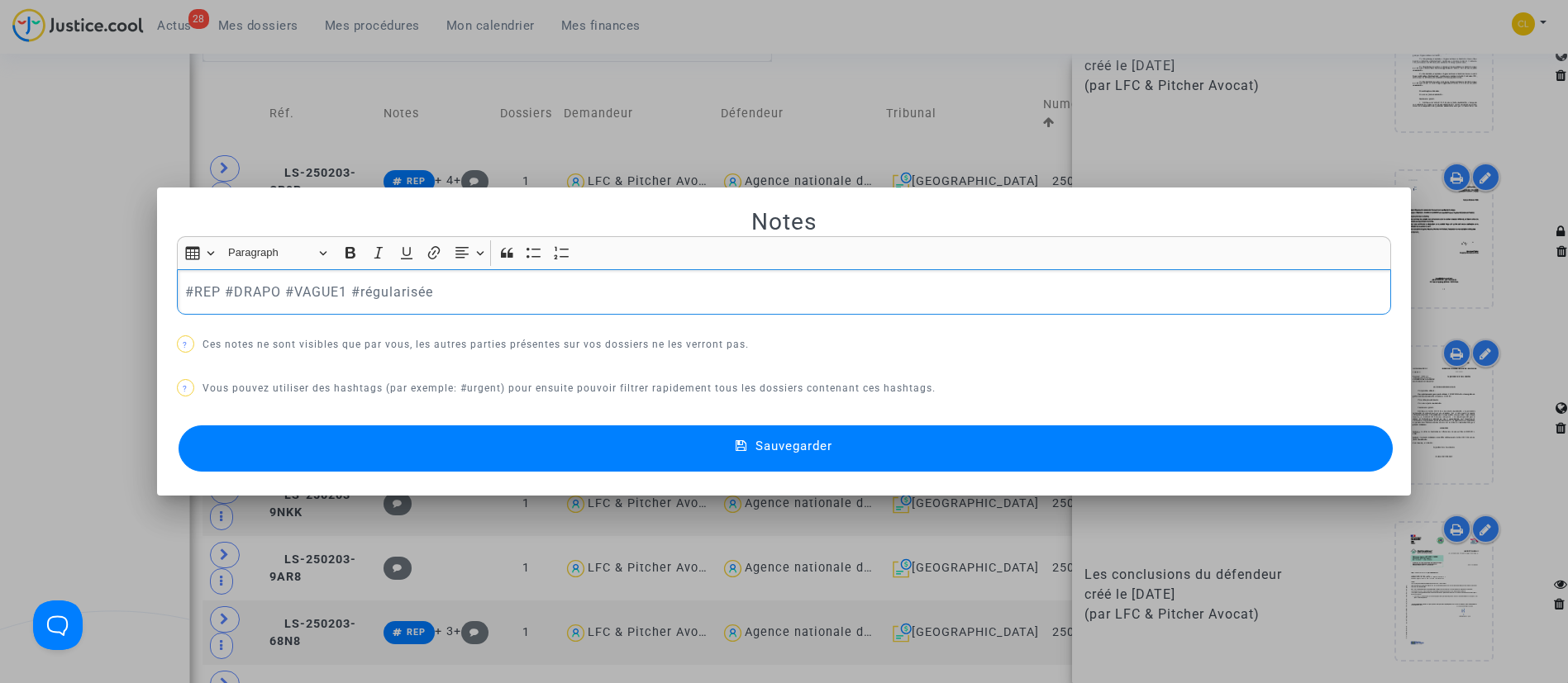
click at [463, 302] on div "#REP #DRAPO #VAGUE1 #régularisée" at bounding box center [784, 292] width 1215 height 46
click at [943, 451] on button "Sauvegarder" at bounding box center [786, 448] width 1215 height 46
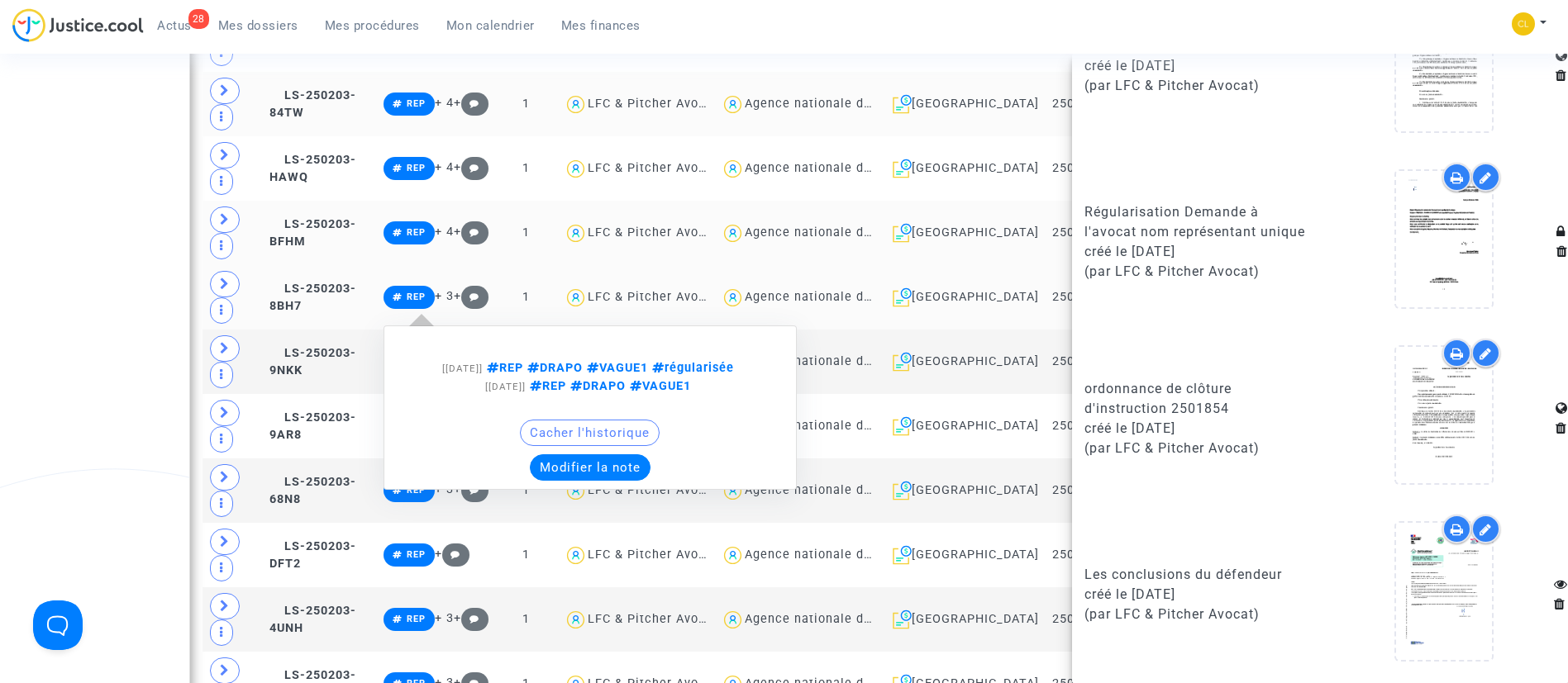
scroll to position [992, 0]
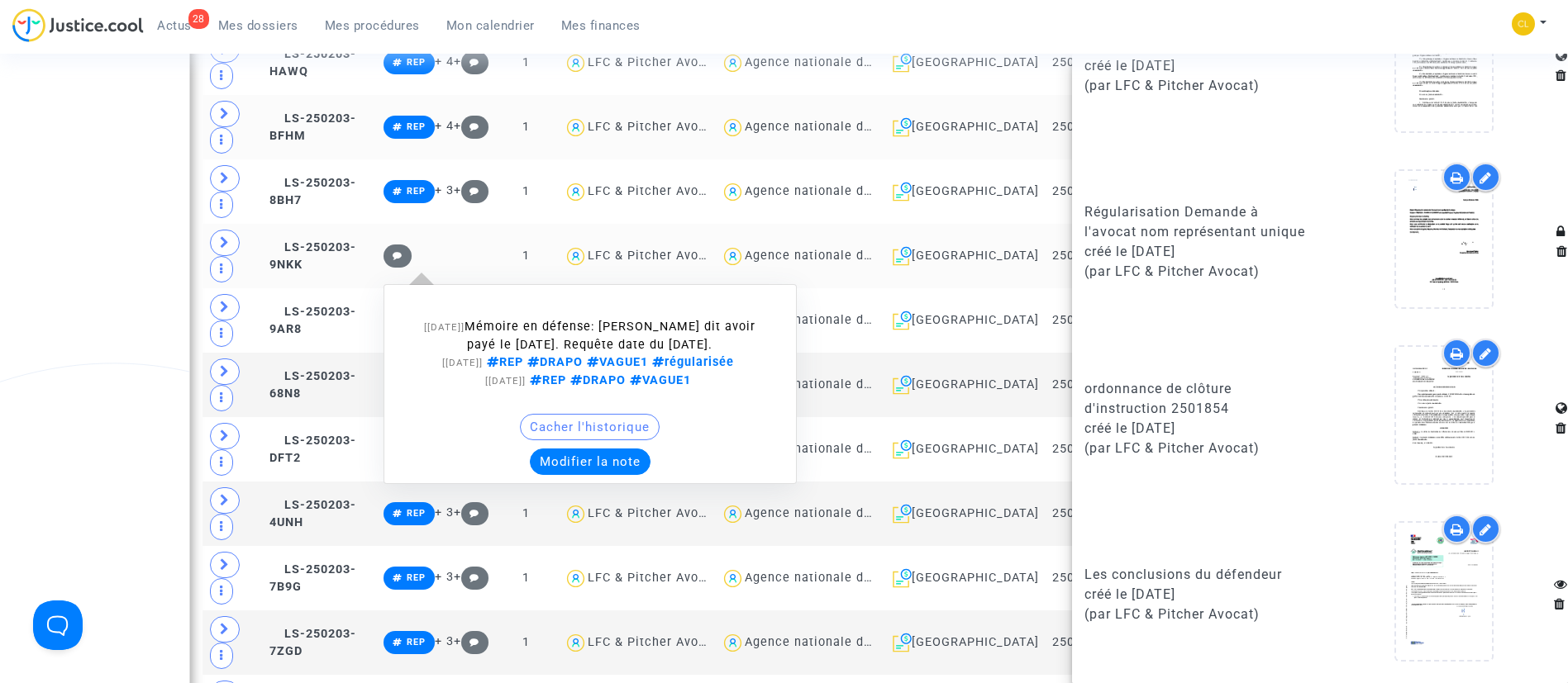
drag, startPoint x: 617, startPoint y: 454, endPoint x: 647, endPoint y: 444, distance: 31.6
click at [647, 444] on div "Cacher l'historique Modifier la note" at bounding box center [590, 444] width 395 height 61
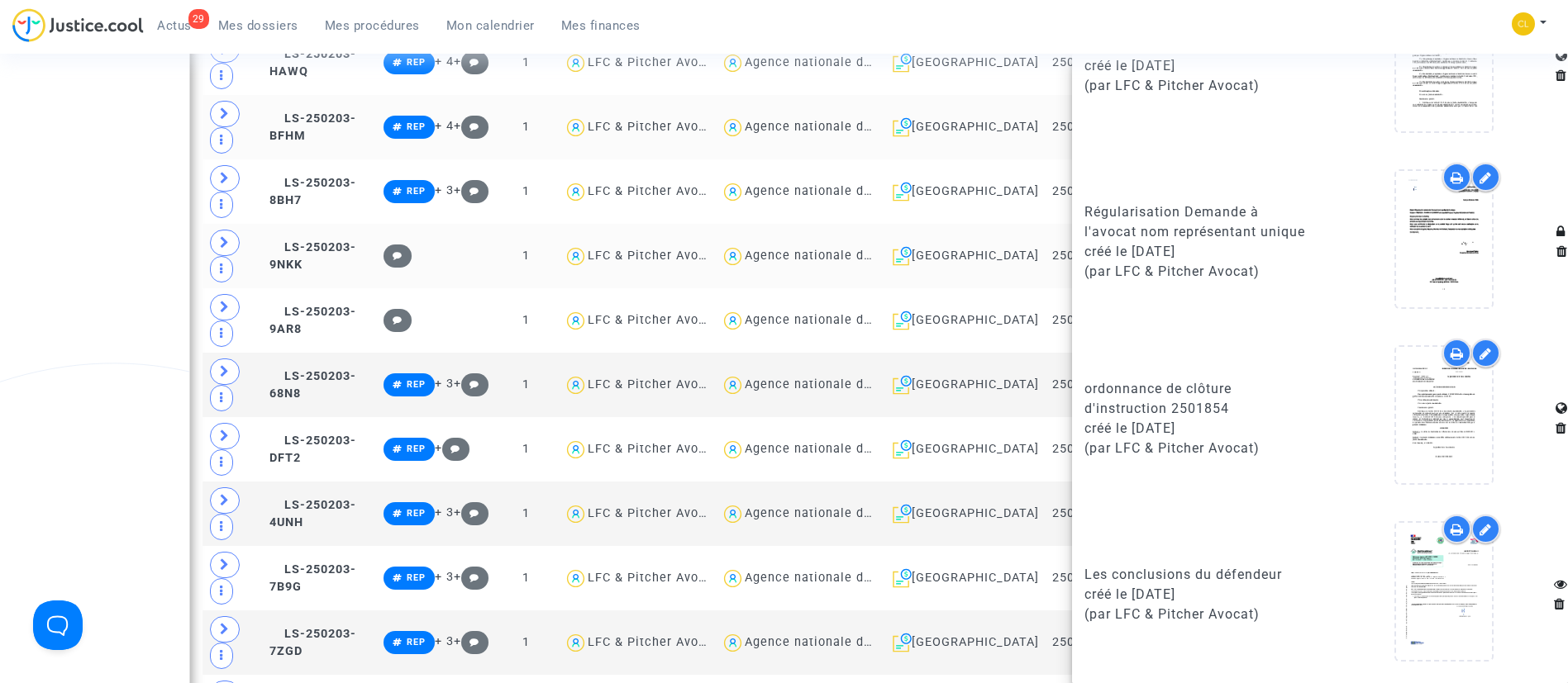
click at [118, 255] on div "Date de clôture d'instruction Date de conciliation Date d'audience Date de juge…" at bounding box center [784, 270] width 1568 height 2253
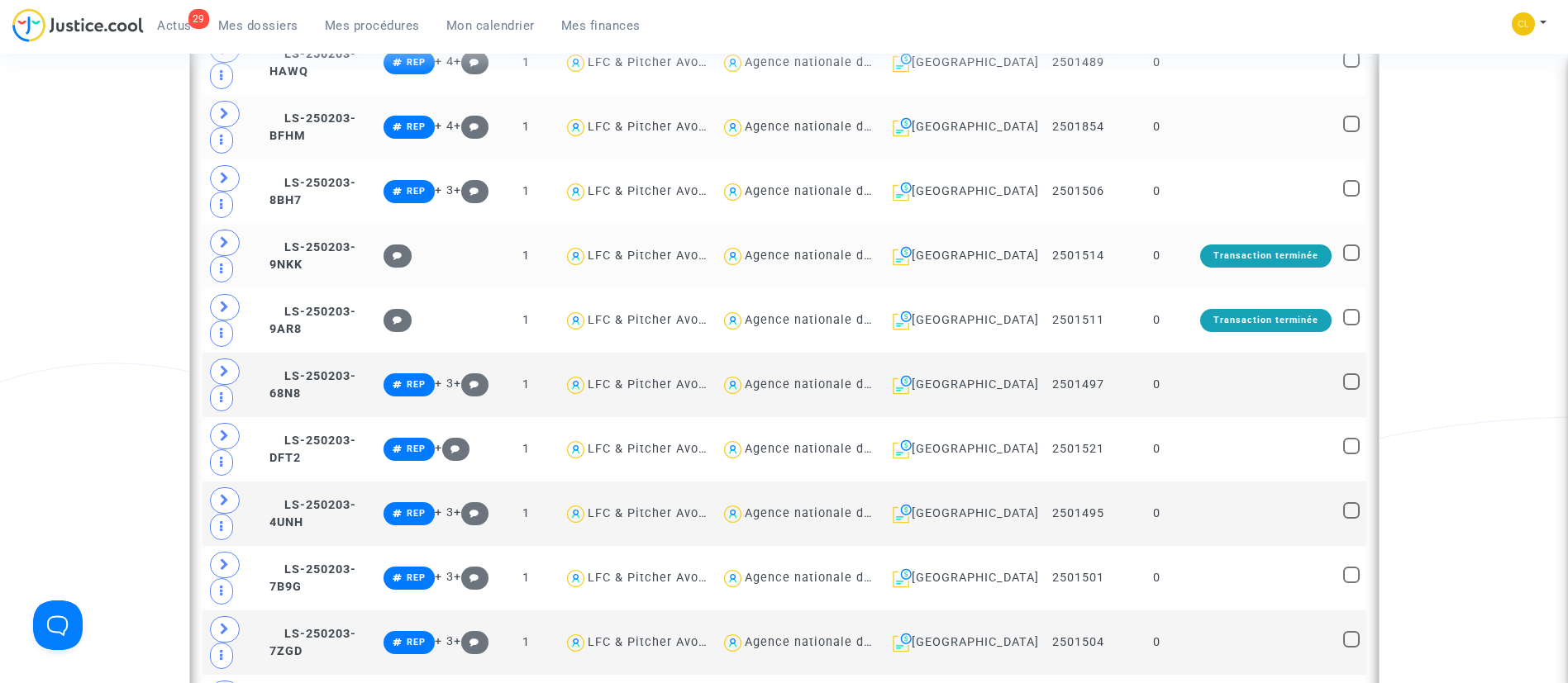
click at [1225, 251] on div "Transaction terminée" at bounding box center [1266, 256] width 131 height 23
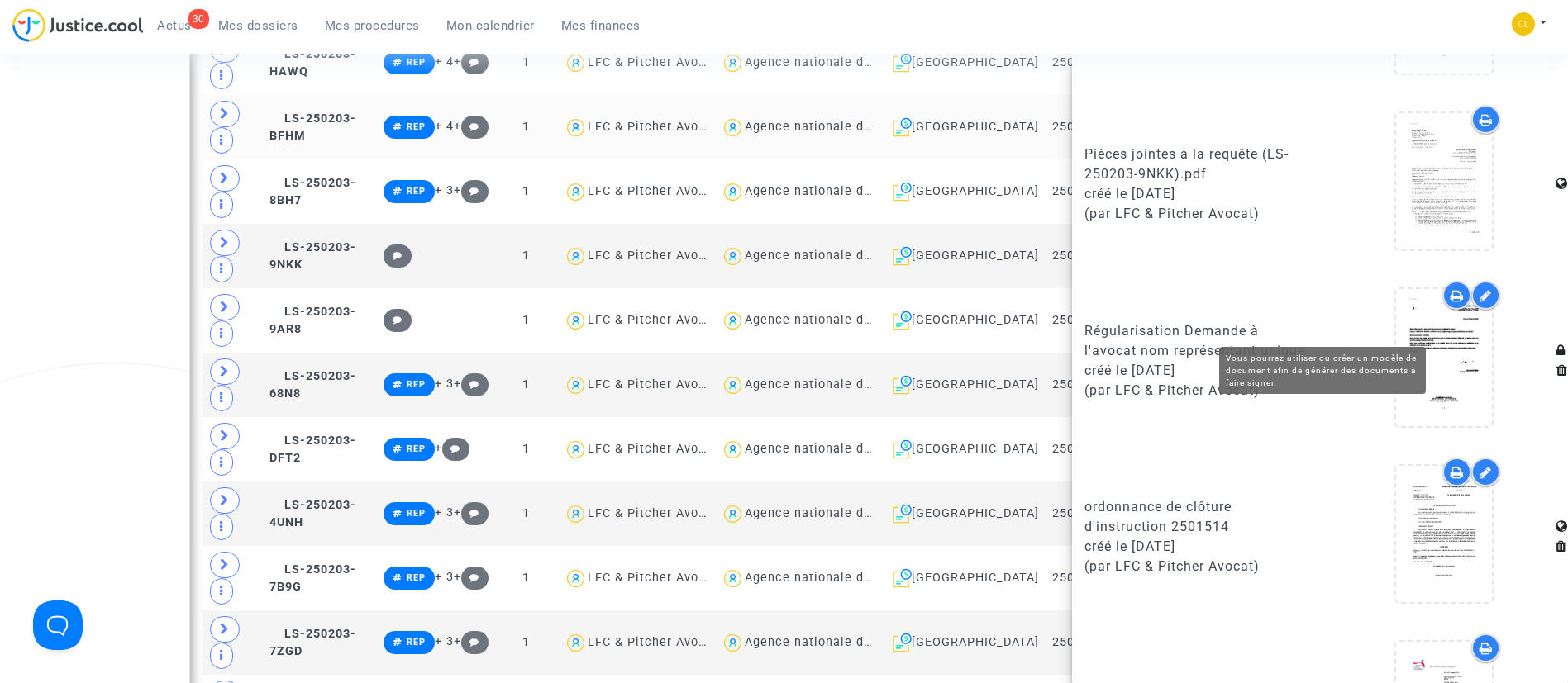
scroll to position [1411, 0]
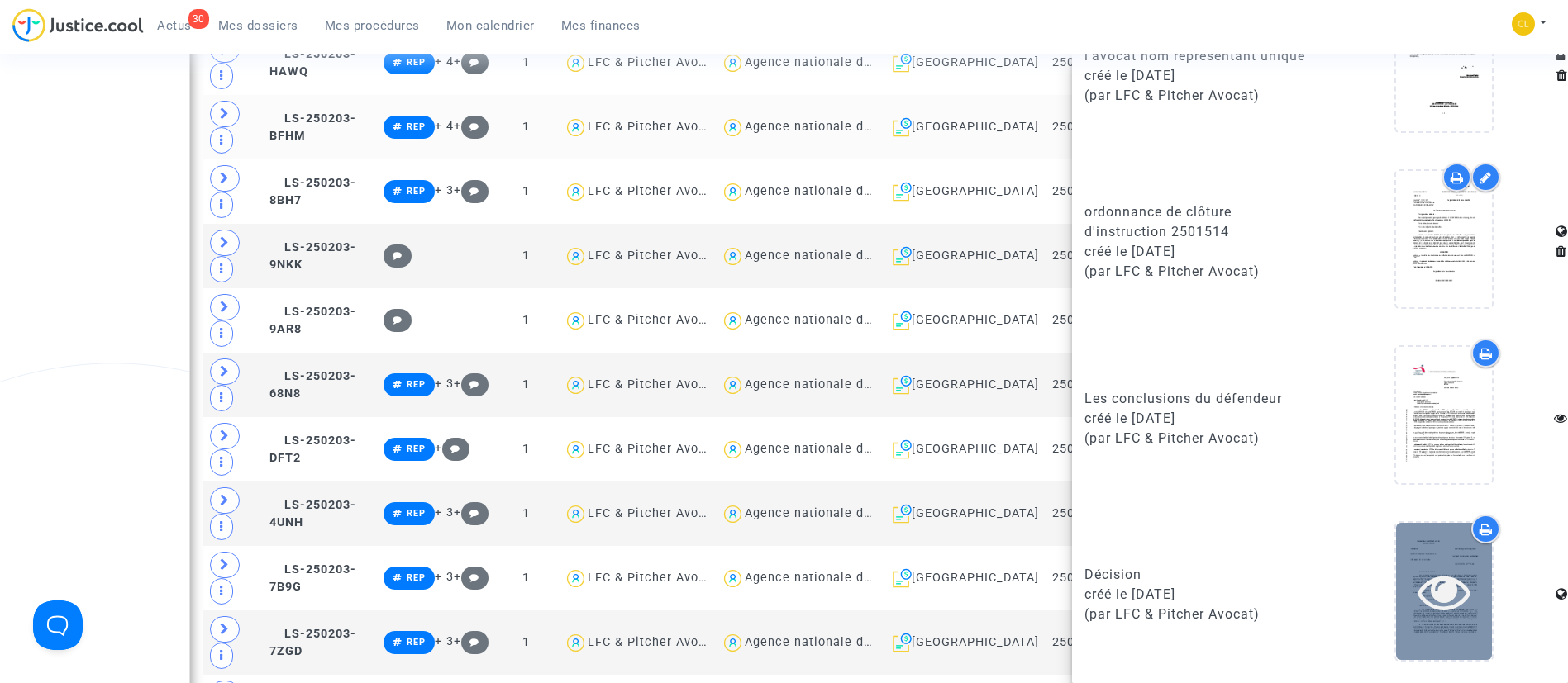
click at [1429, 586] on icon at bounding box center [1444, 592] width 54 height 53
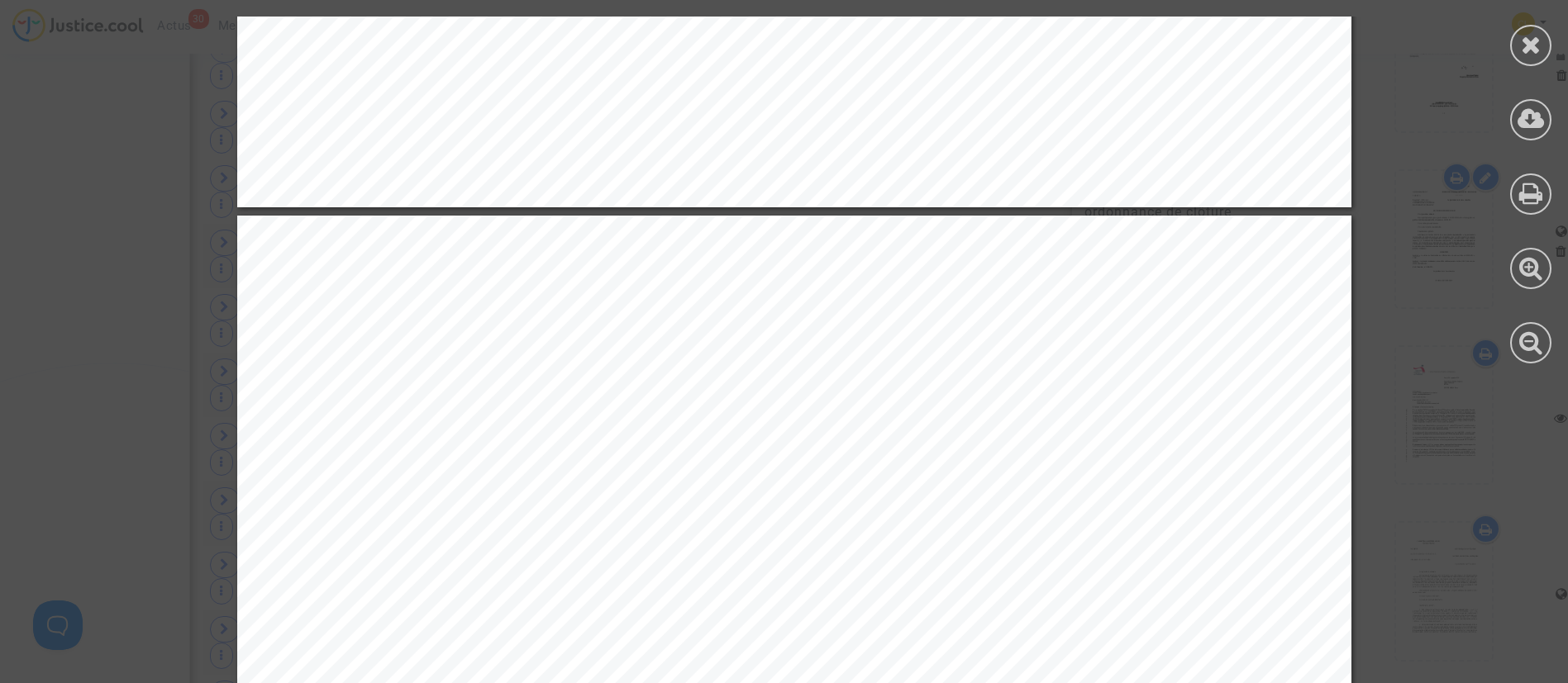
scroll to position [1239, 0]
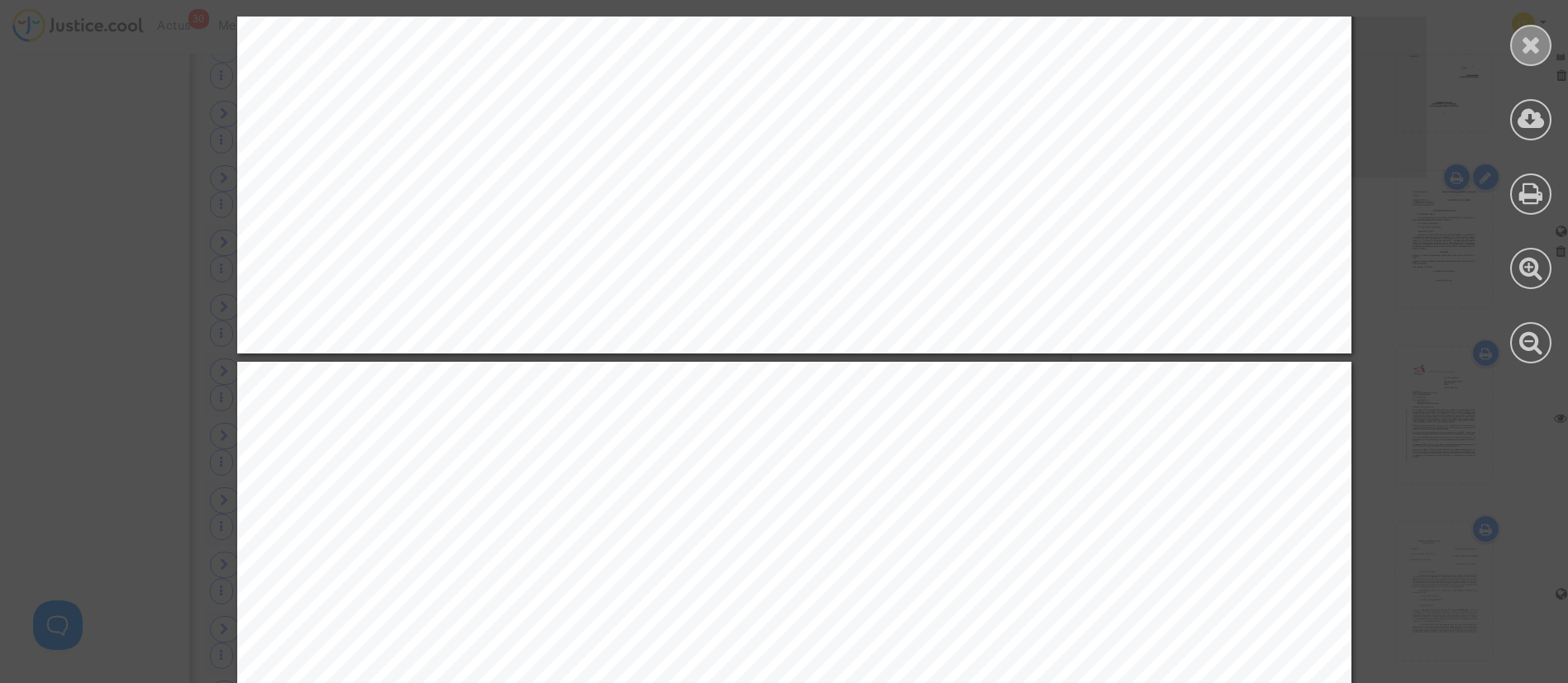
click at [1532, 46] on icon at bounding box center [1532, 44] width 21 height 25
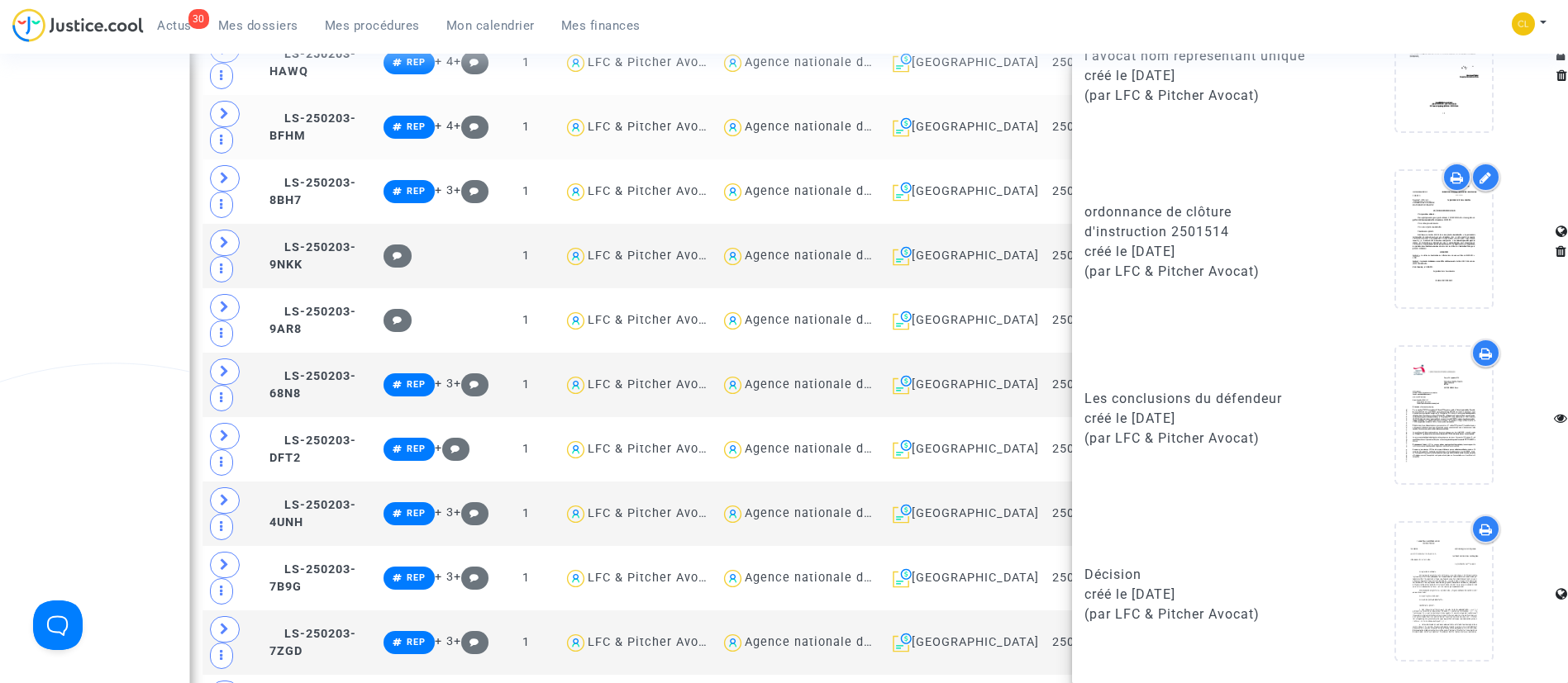
click at [97, 328] on div "Date de clôture d'instruction Date de conciliation Date d'audience Date de juge…" at bounding box center [784, 270] width 1568 height 2253
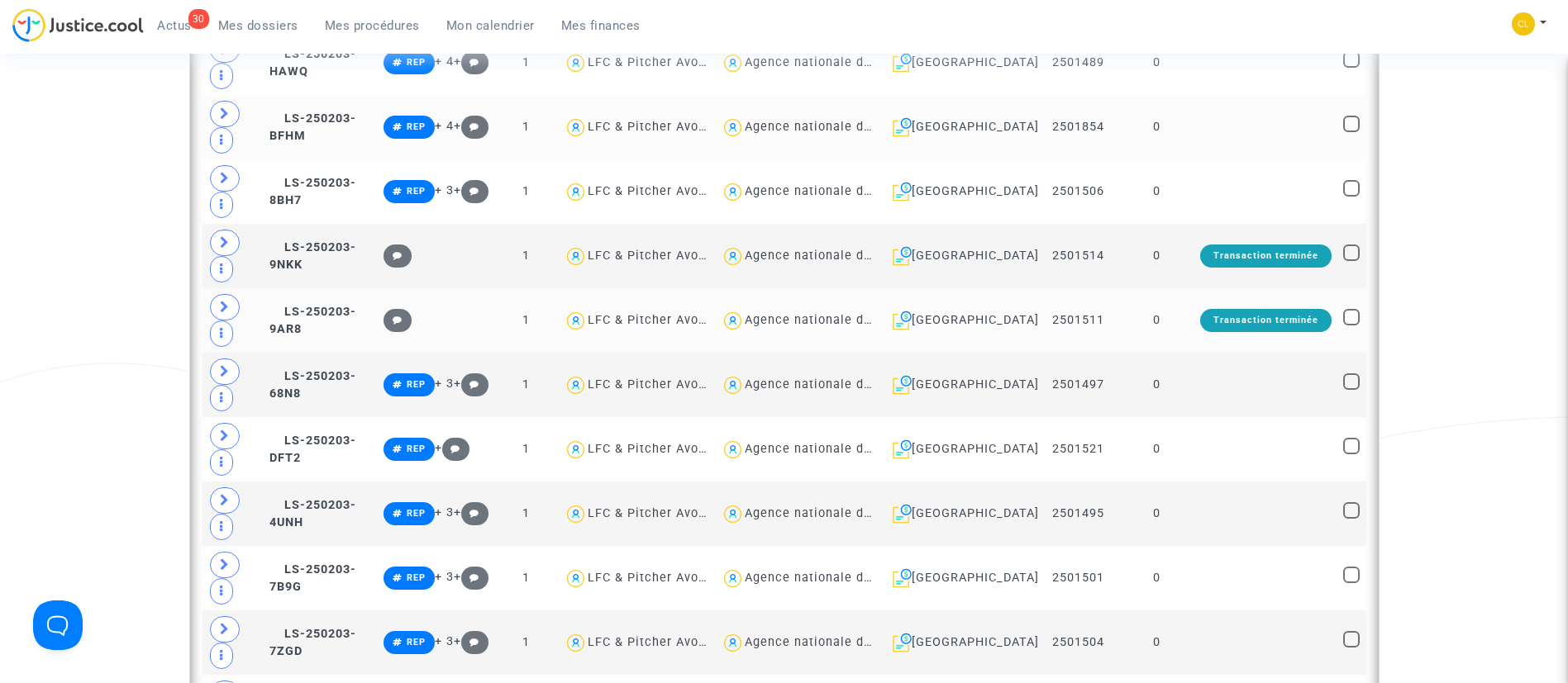
click at [1182, 337] on td "0" at bounding box center [1157, 321] width 76 height 65
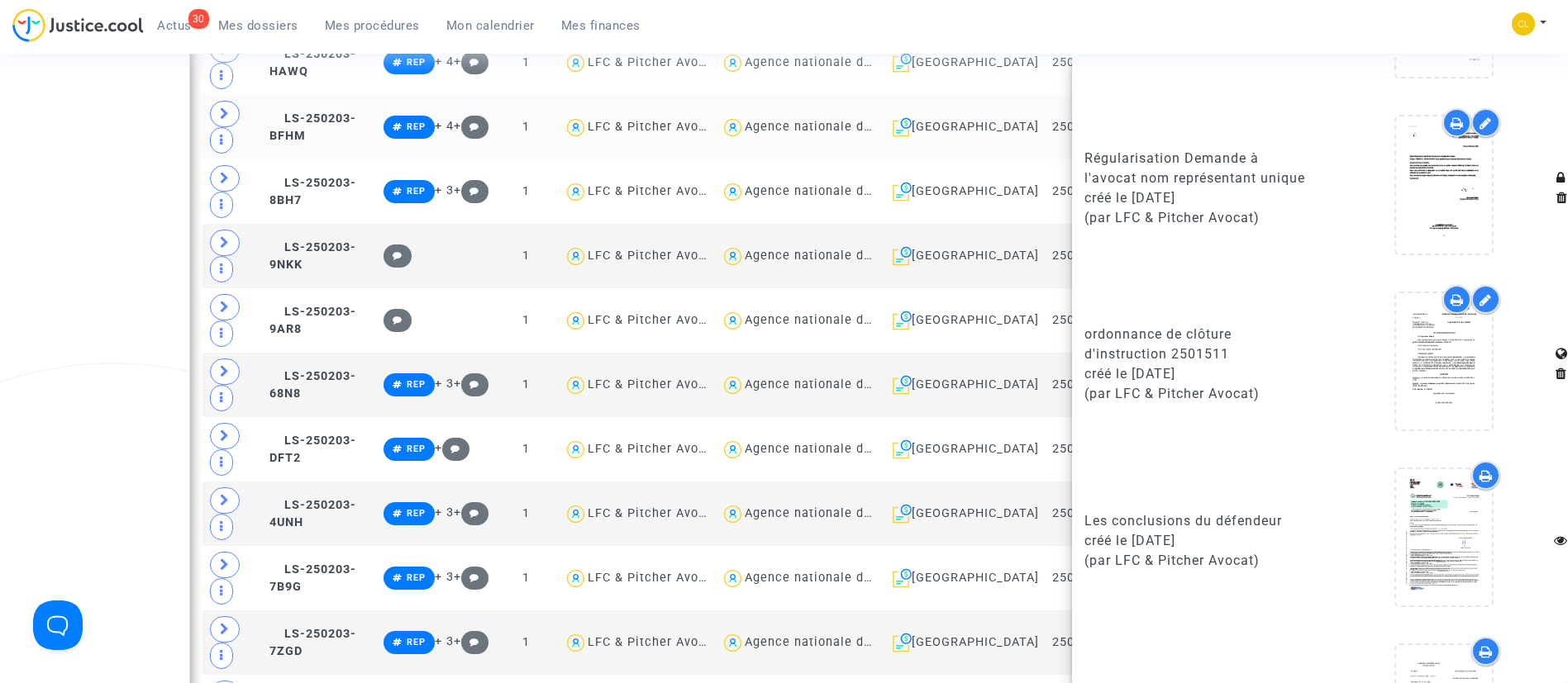
scroll to position [1411, 0]
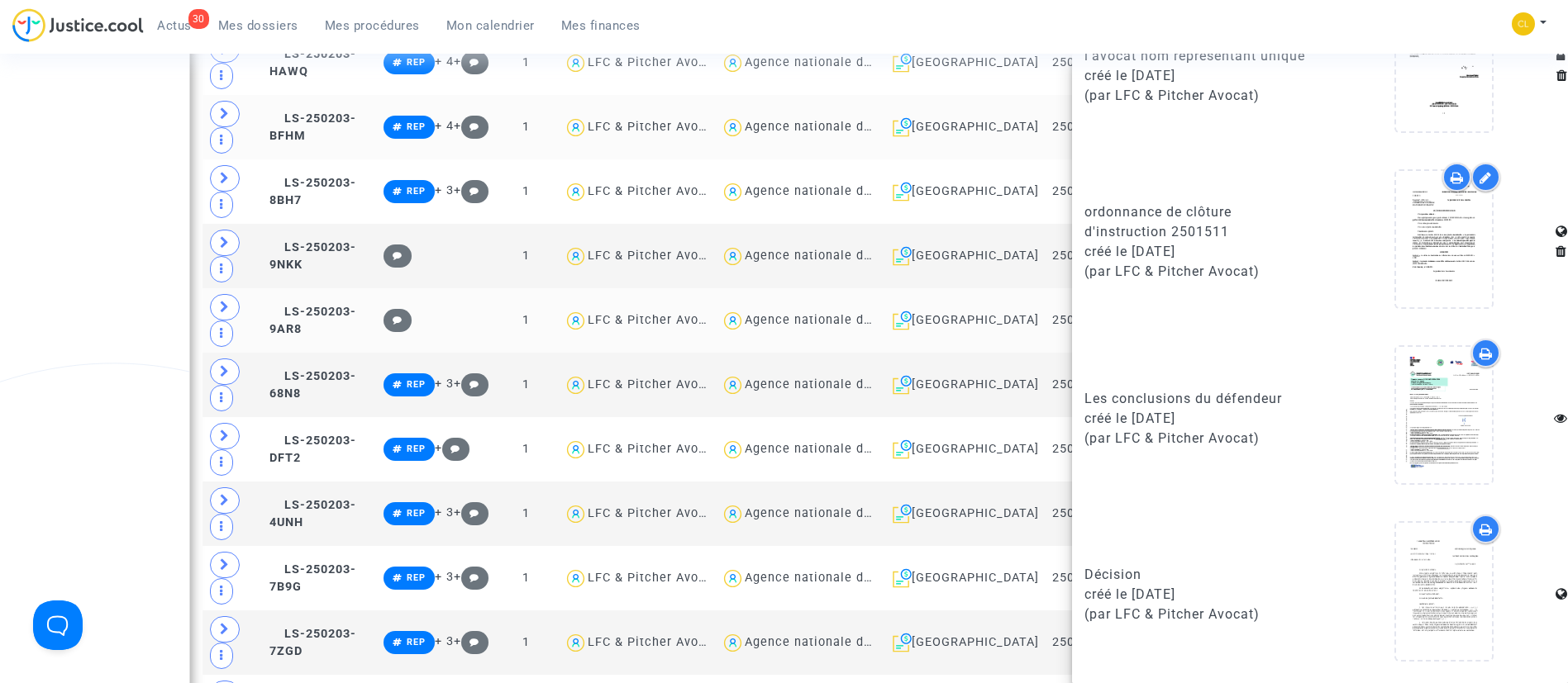
drag, startPoint x: 112, startPoint y: 321, endPoint x: 333, endPoint y: 334, distance: 221.4
click at [112, 315] on div "Date de clôture d'instruction Date de conciliation Date d'audience Date de juge…" at bounding box center [784, 270] width 1568 height 2253
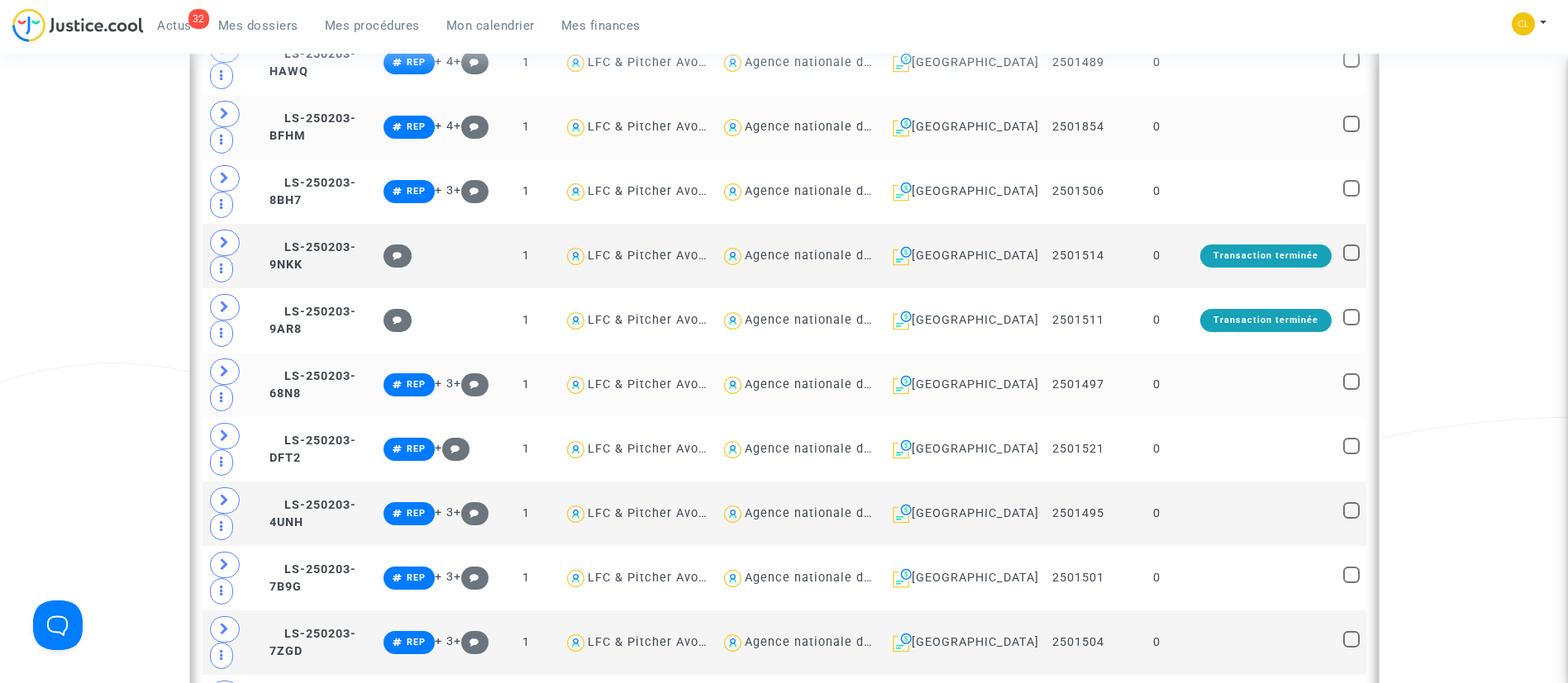
click at [1288, 381] on td at bounding box center [1266, 384] width 143 height 65
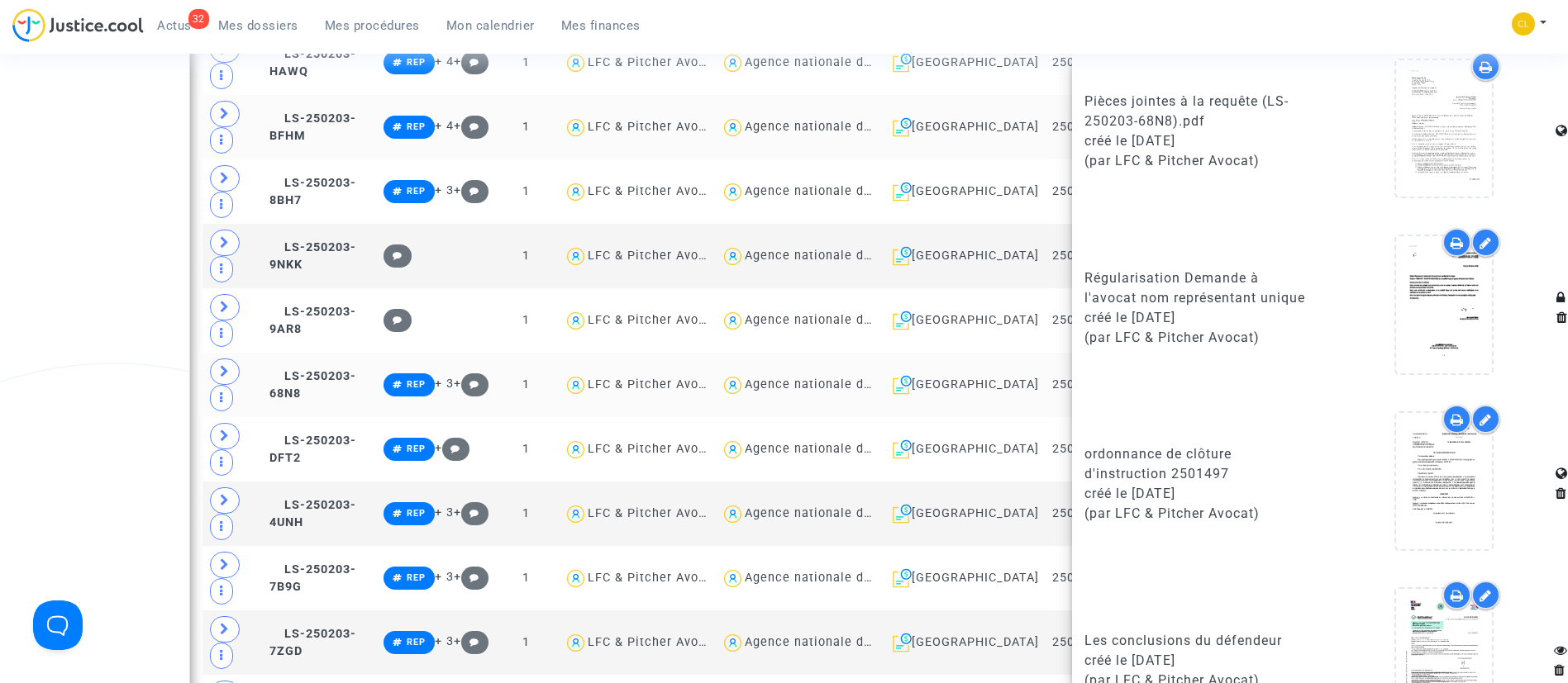
scroll to position [1429, 0]
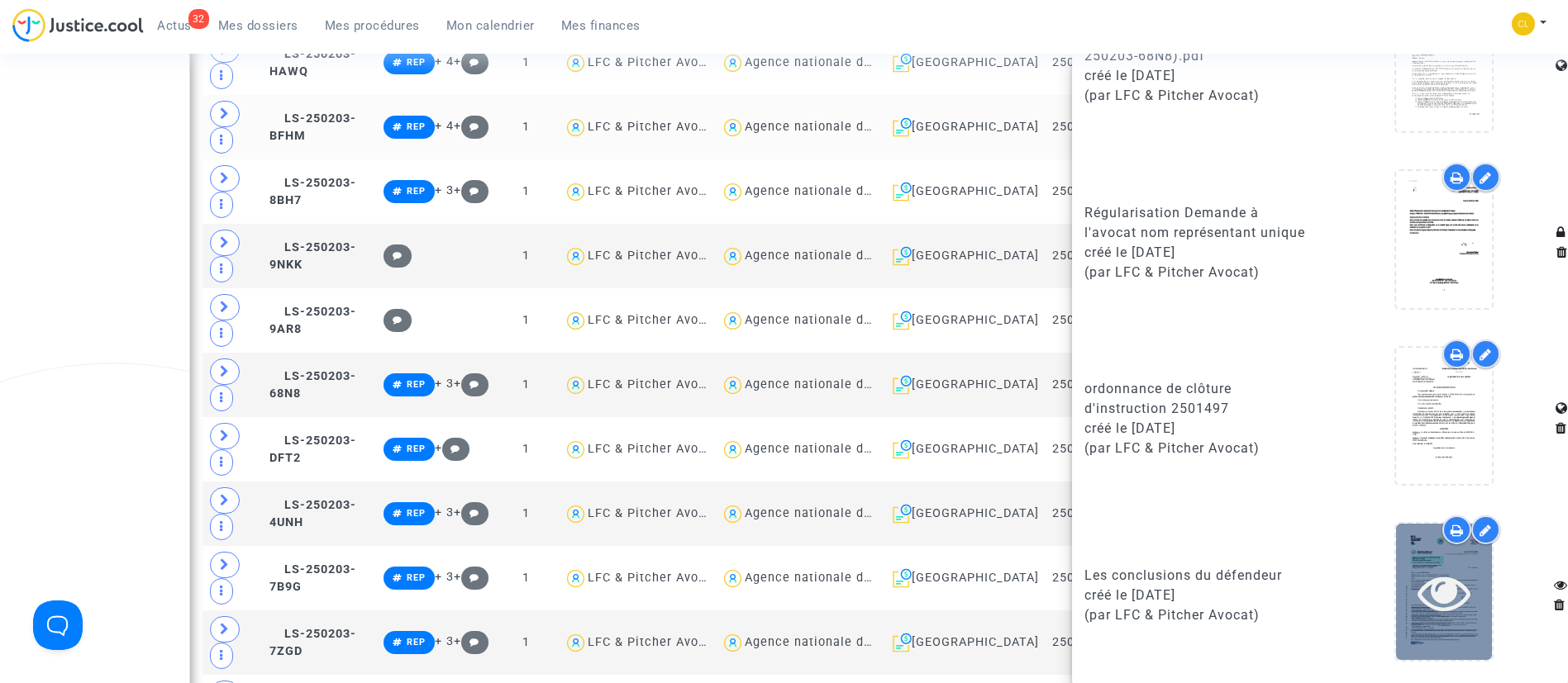
click at [1450, 590] on icon at bounding box center [1444, 593] width 54 height 53
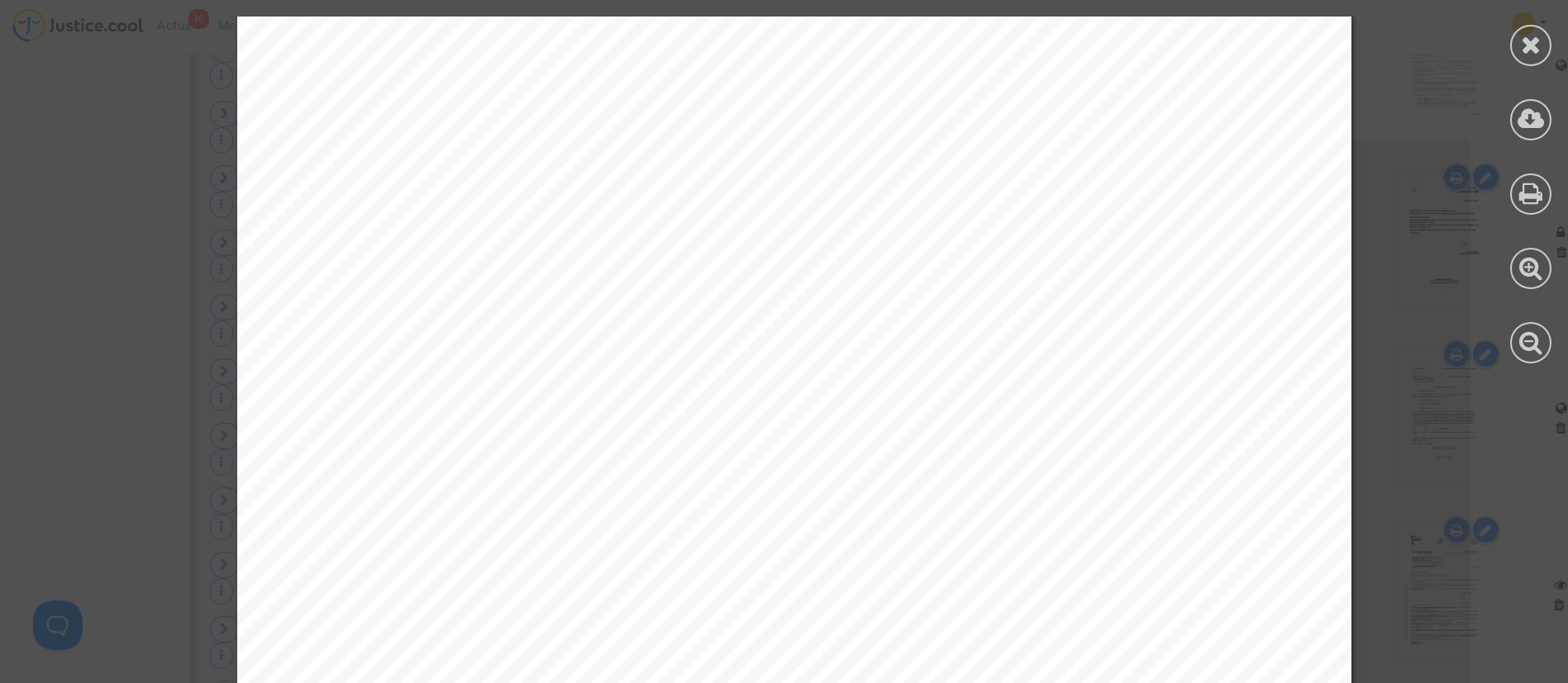
scroll to position [8429, 0]
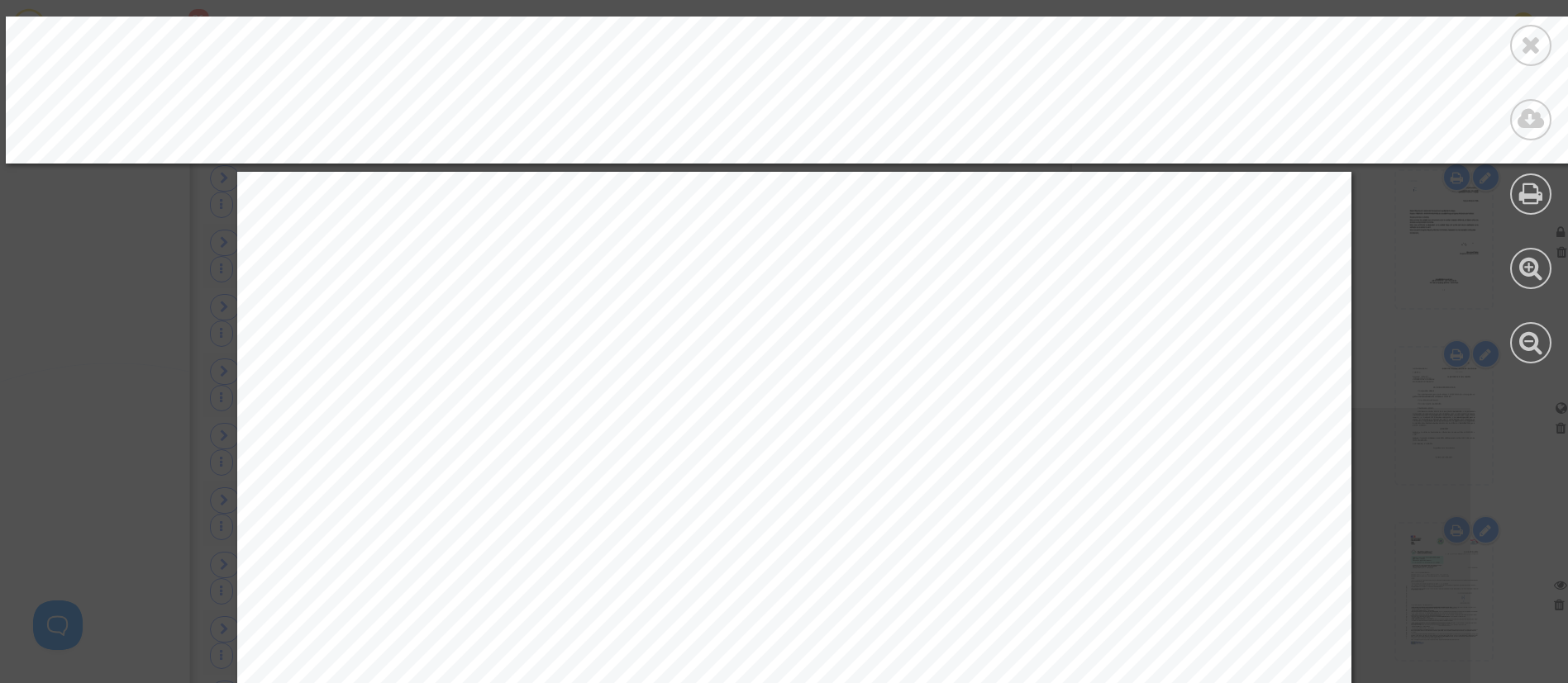
drag, startPoint x: 1521, startPoint y: 47, endPoint x: 1548, endPoint y: 47, distance: 27.0
click at [1522, 47] on icon at bounding box center [1532, 44] width 21 height 25
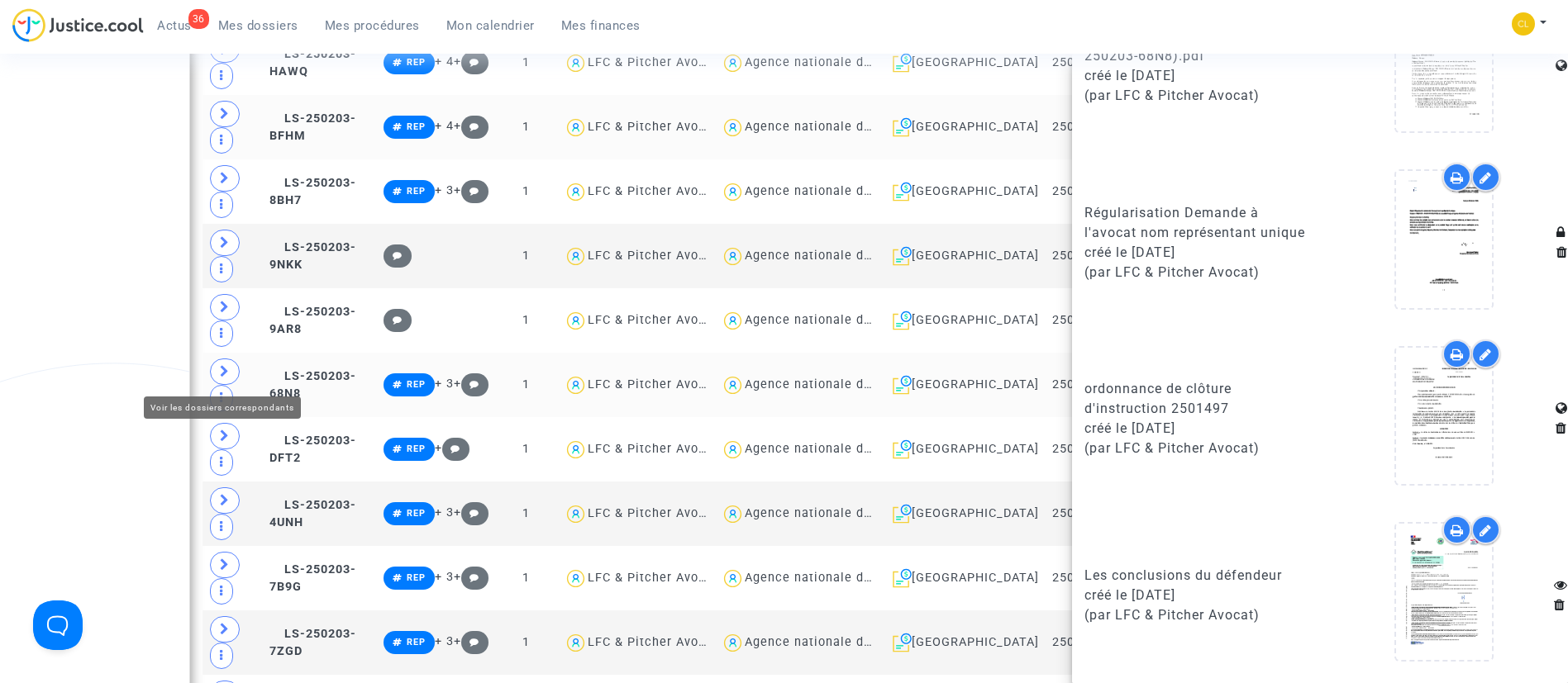
click at [228, 371] on icon at bounding box center [224, 372] width 10 height 13
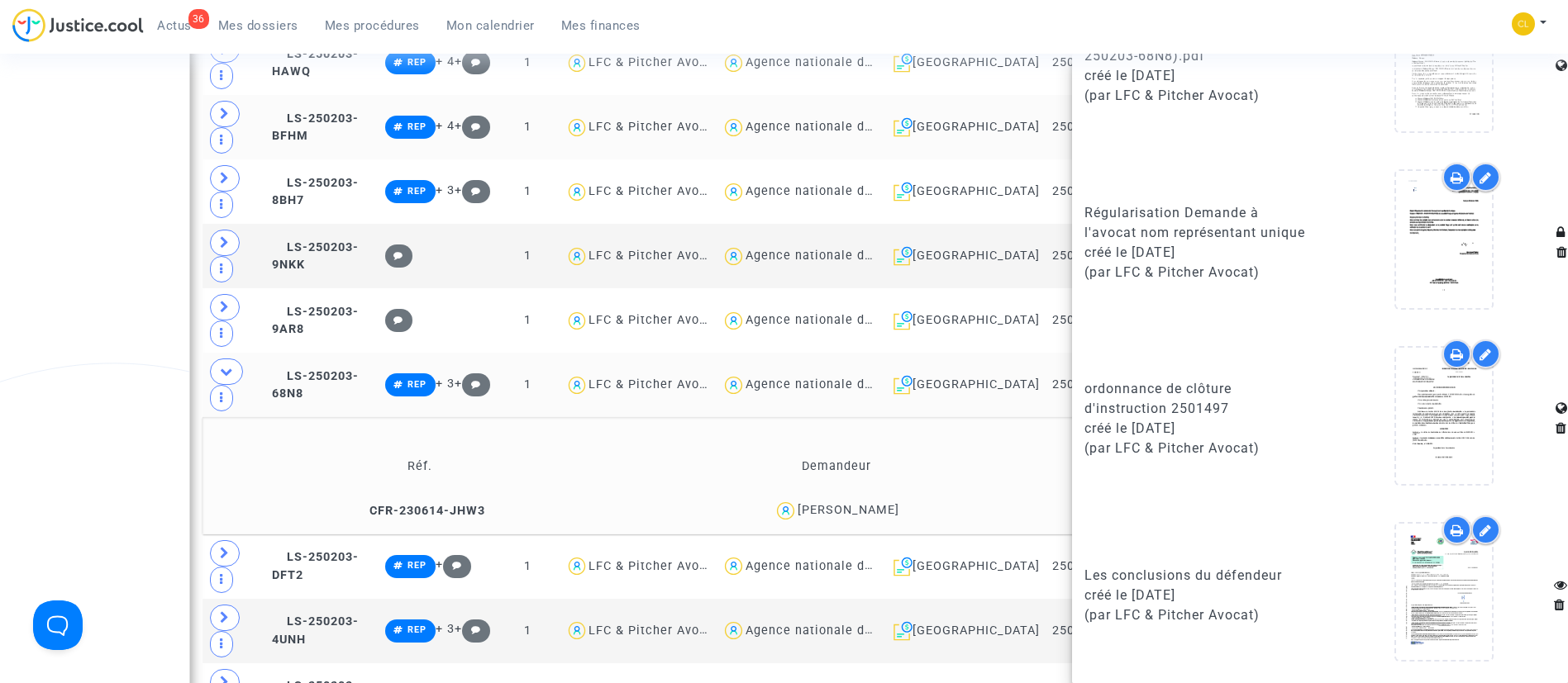
click at [876, 499] on div "RACHIDA BOUKASS" at bounding box center [836, 511] width 397 height 24
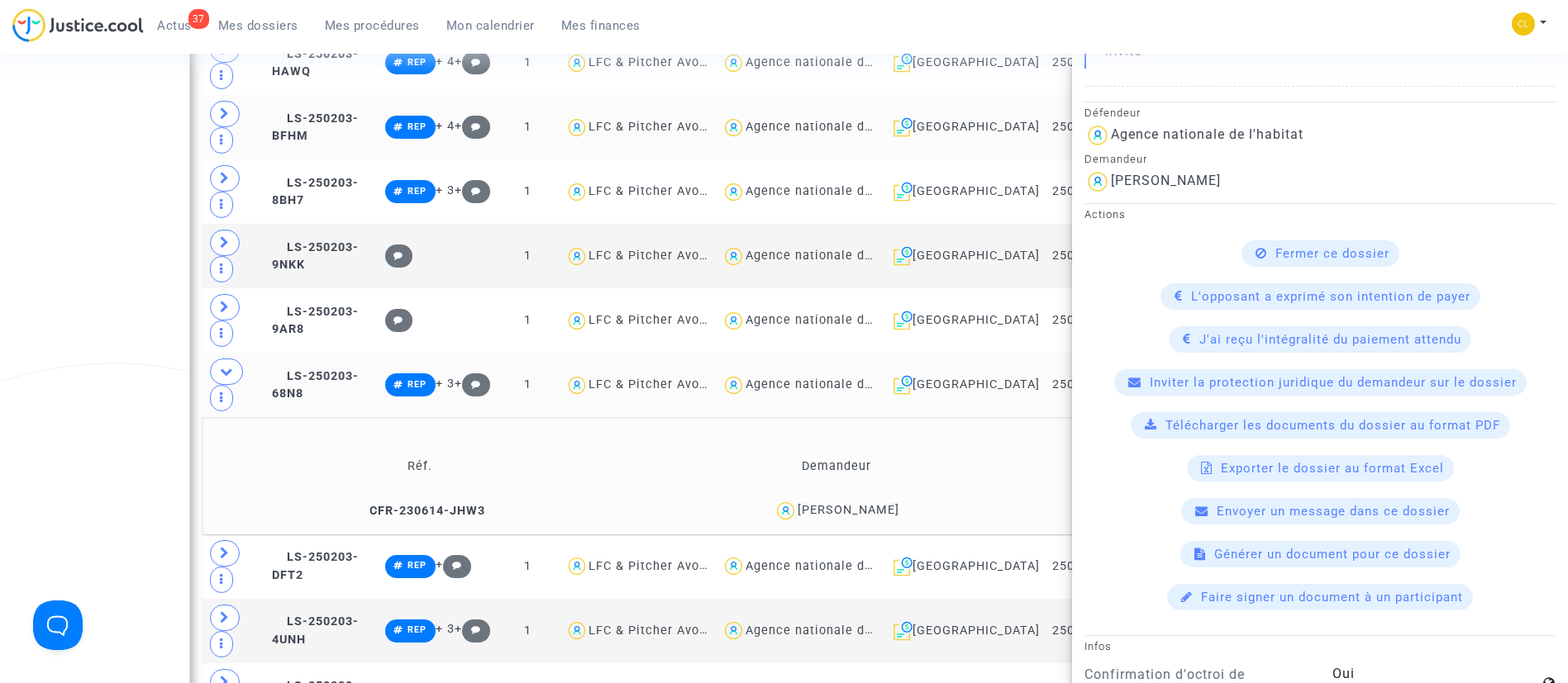
scroll to position [248, 0]
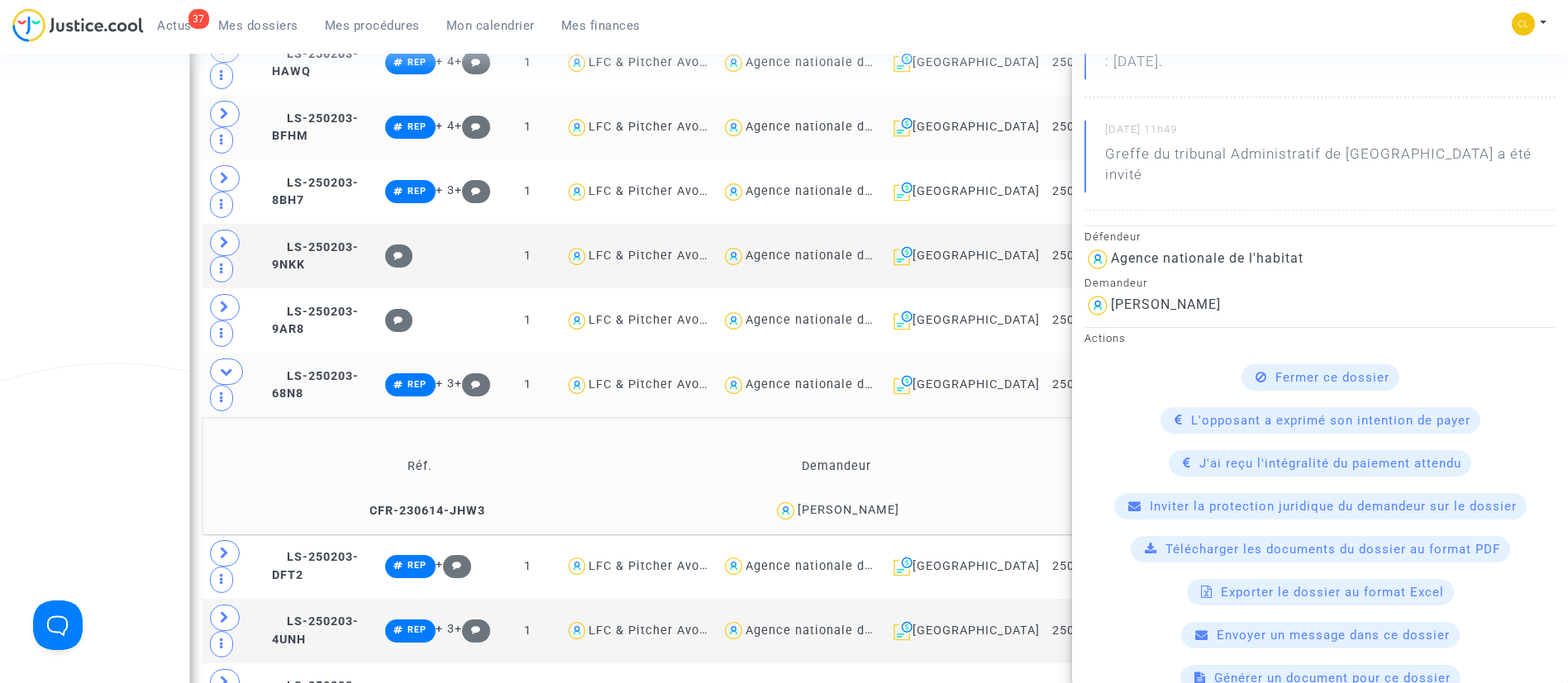
click at [988, 494] on td "RACHIDA BOUKASS" at bounding box center [835, 511] width 408 height 36
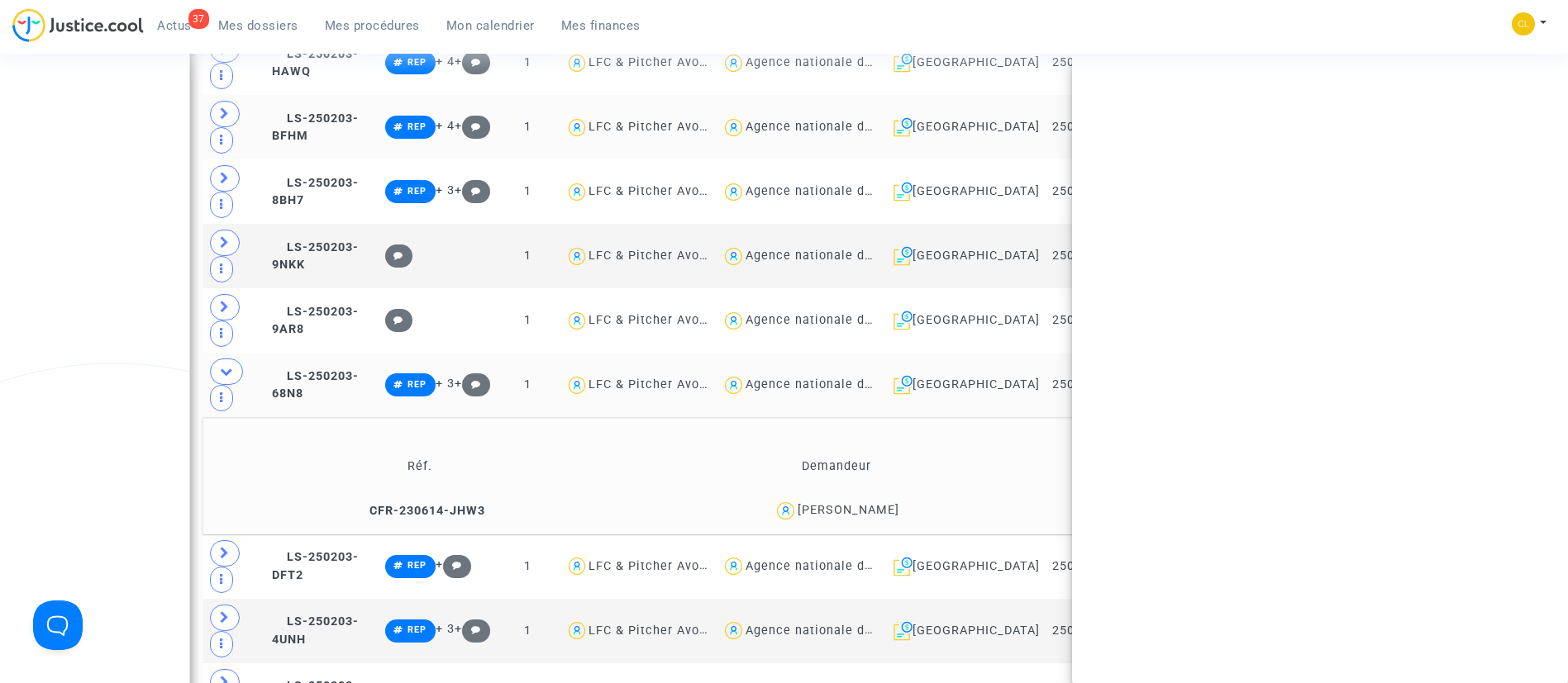
scroll to position [0, 0]
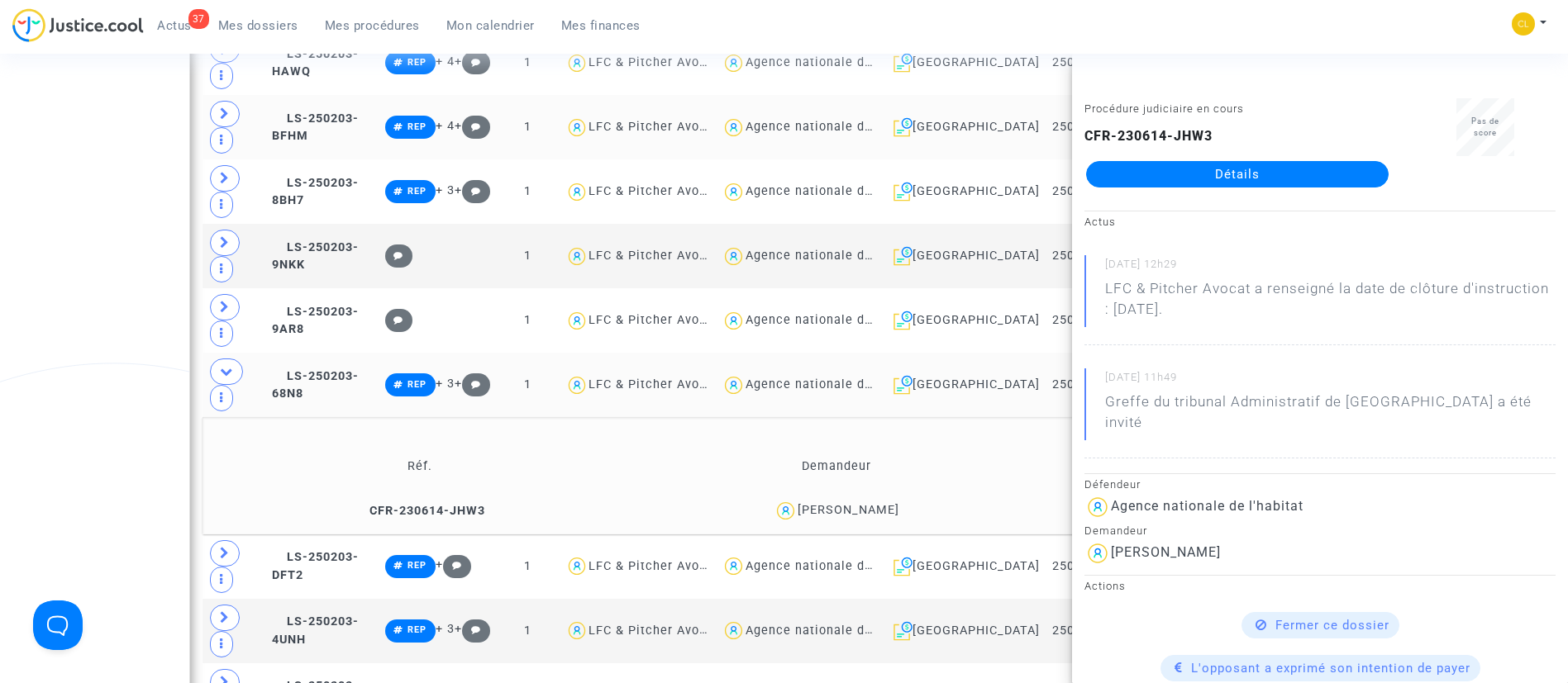
click at [1040, 417] on td "Réf. Demandeur Notes CFR-230614-JHW3 RACHIDA BOUKASS aucune note" at bounding box center [784, 475] width 1164 height 117
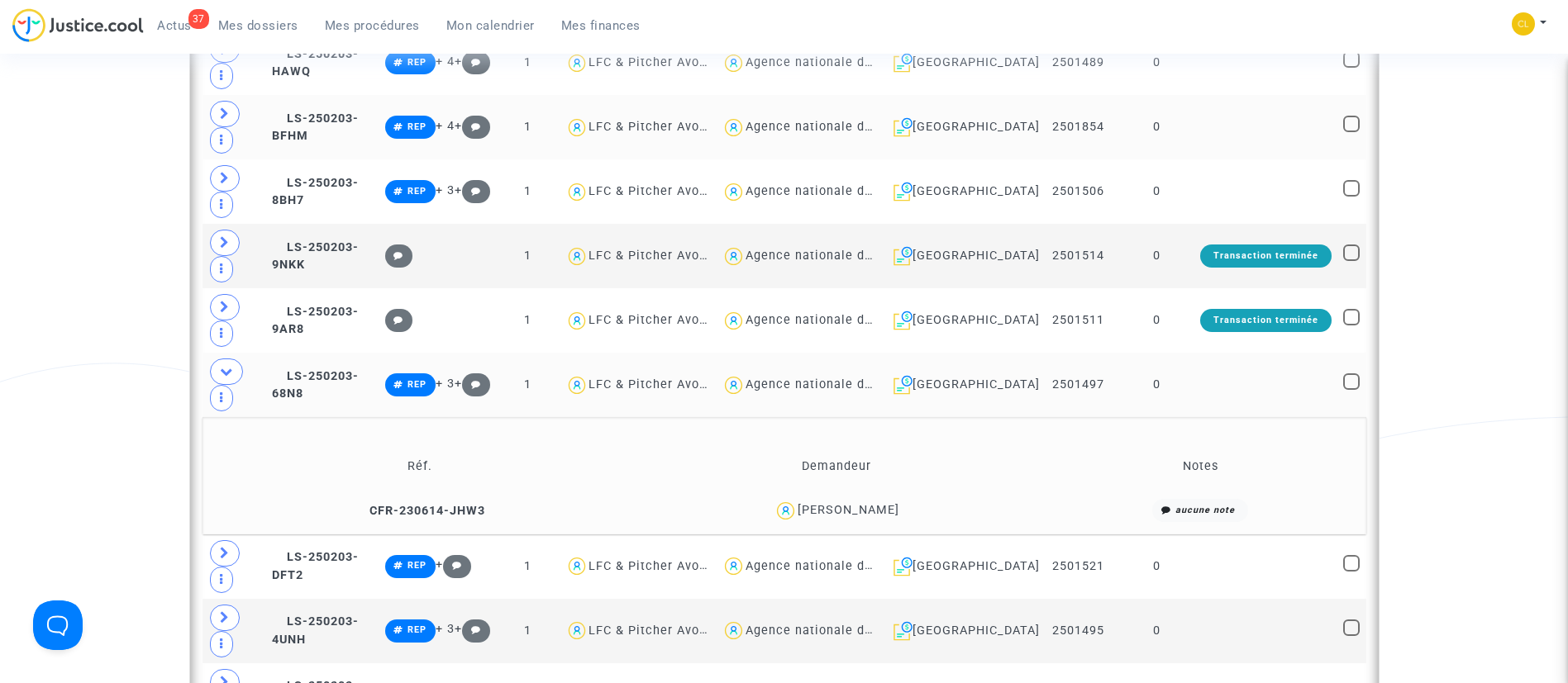
click at [1234, 352] on td at bounding box center [1266, 384] width 143 height 65
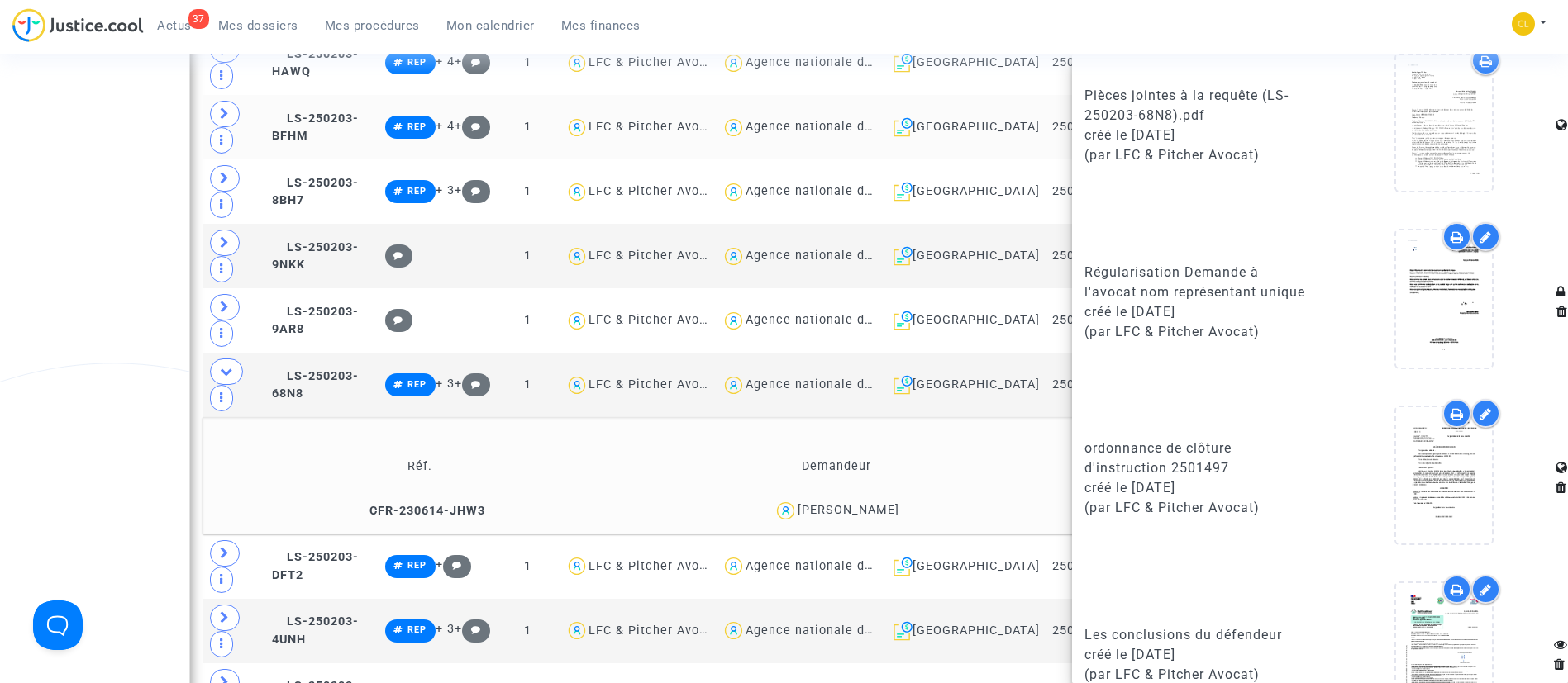
scroll to position [1429, 0]
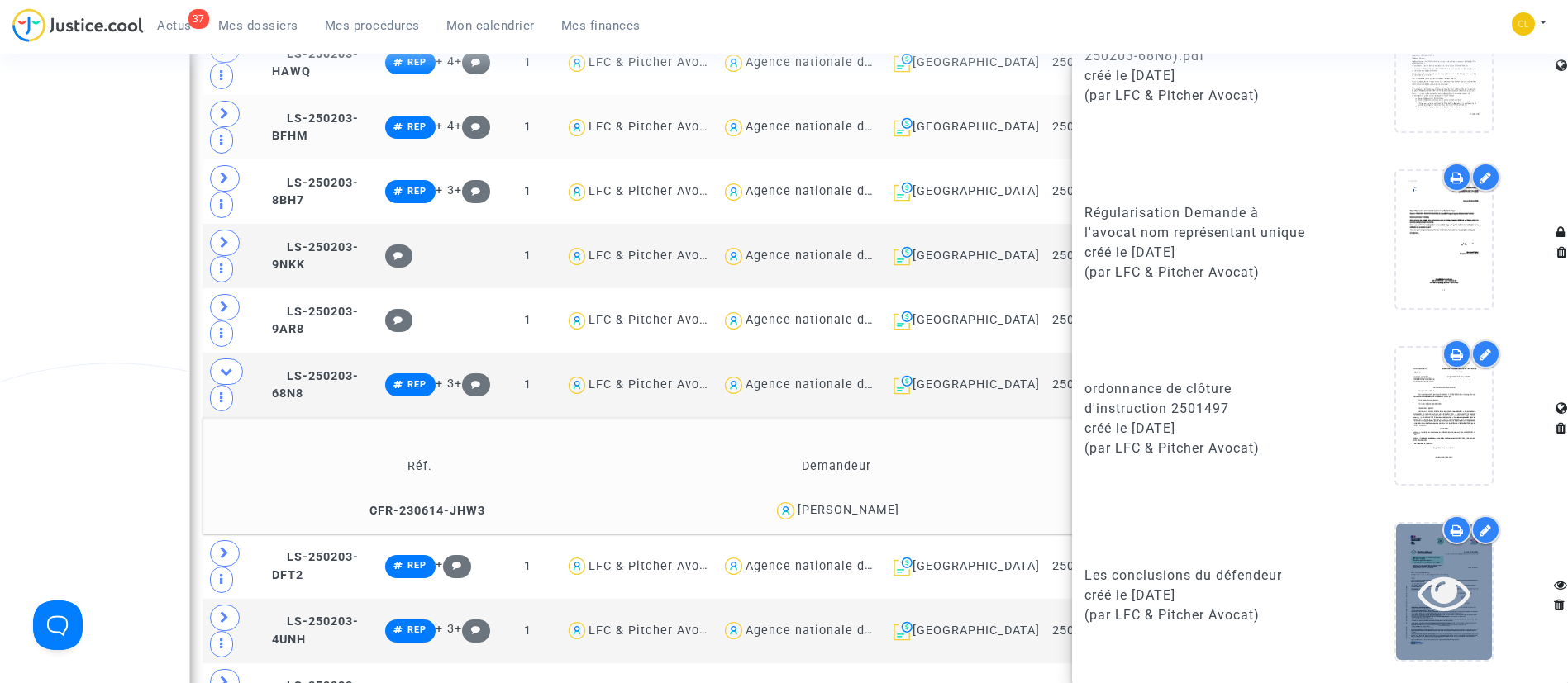
click at [1468, 588] on div at bounding box center [1444, 593] width 96 height 53
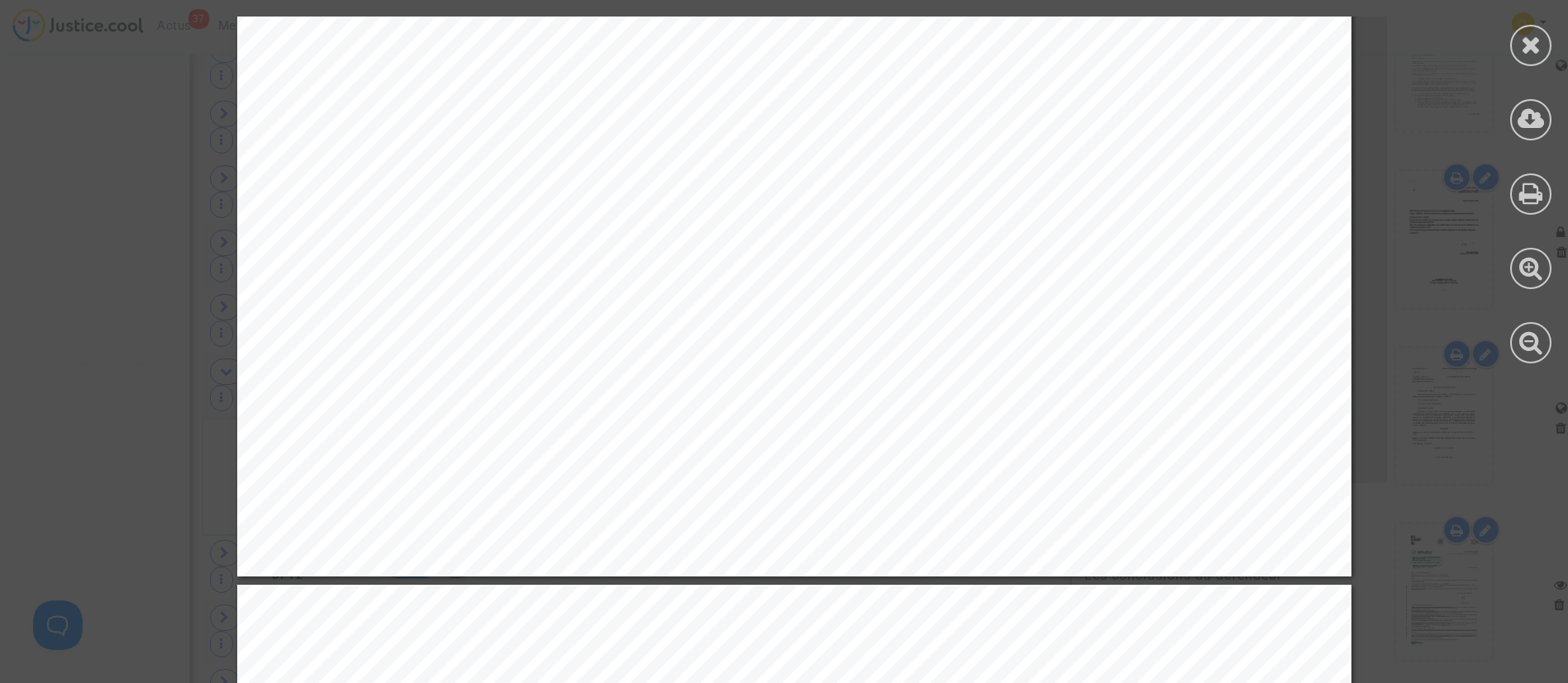
scroll to position [11187, 0]
click at [1549, 52] on div at bounding box center [1531, 45] width 41 height 41
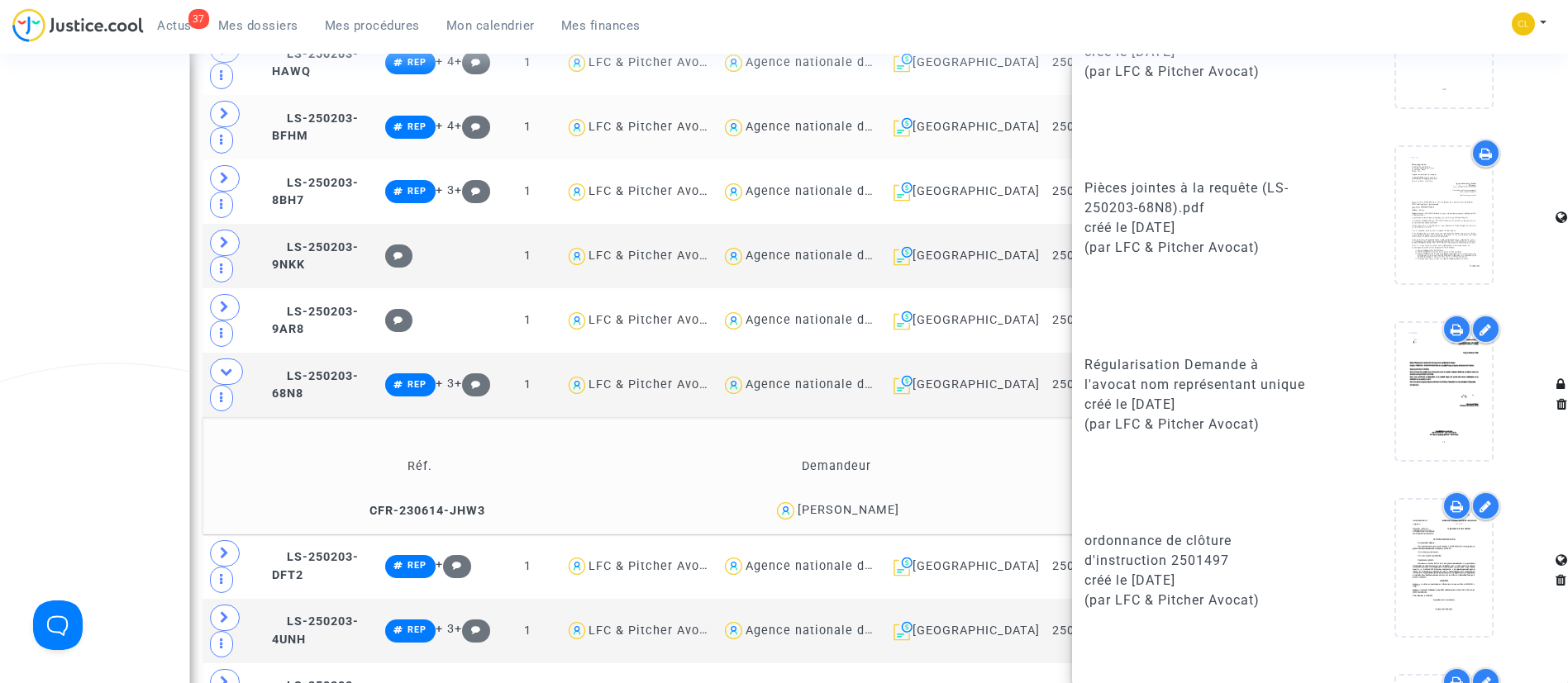
scroll to position [1429, 0]
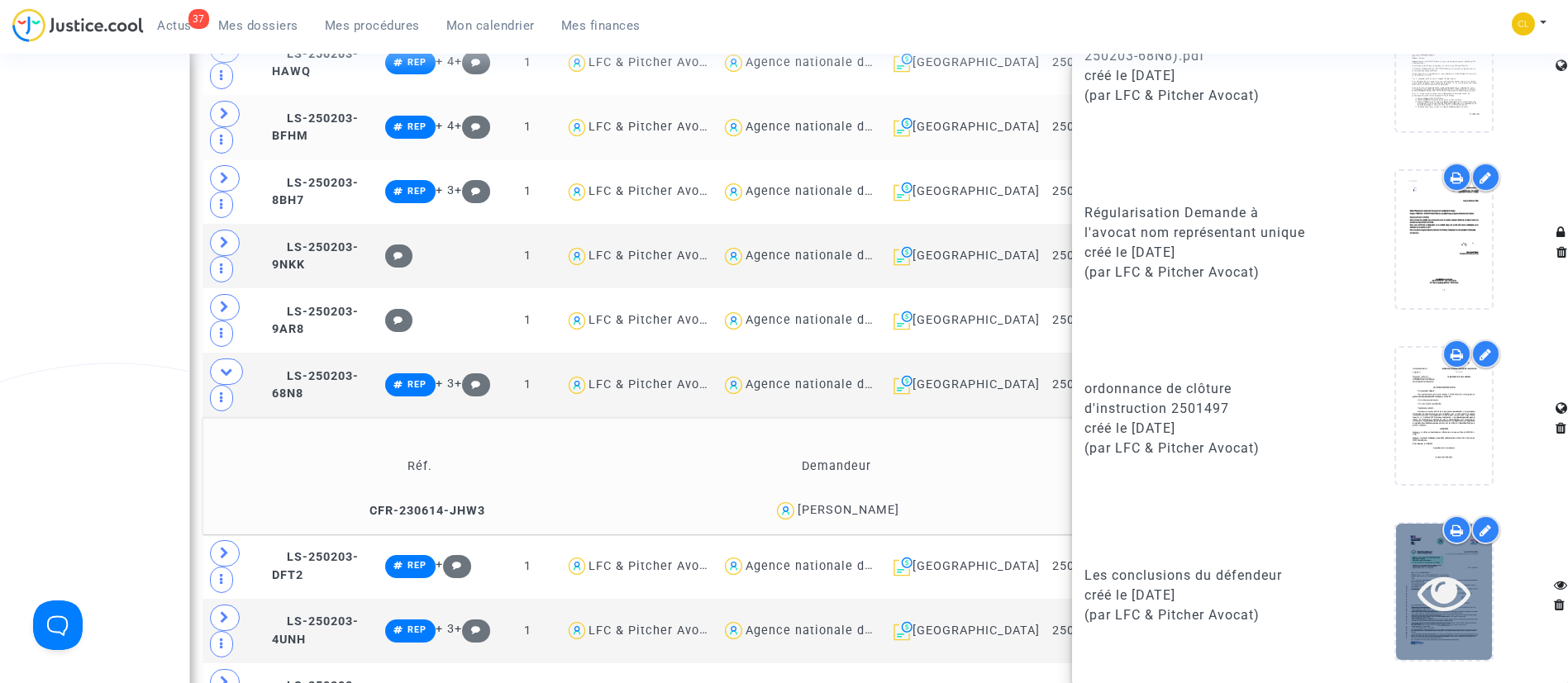
click at [1451, 605] on icon at bounding box center [1444, 593] width 54 height 53
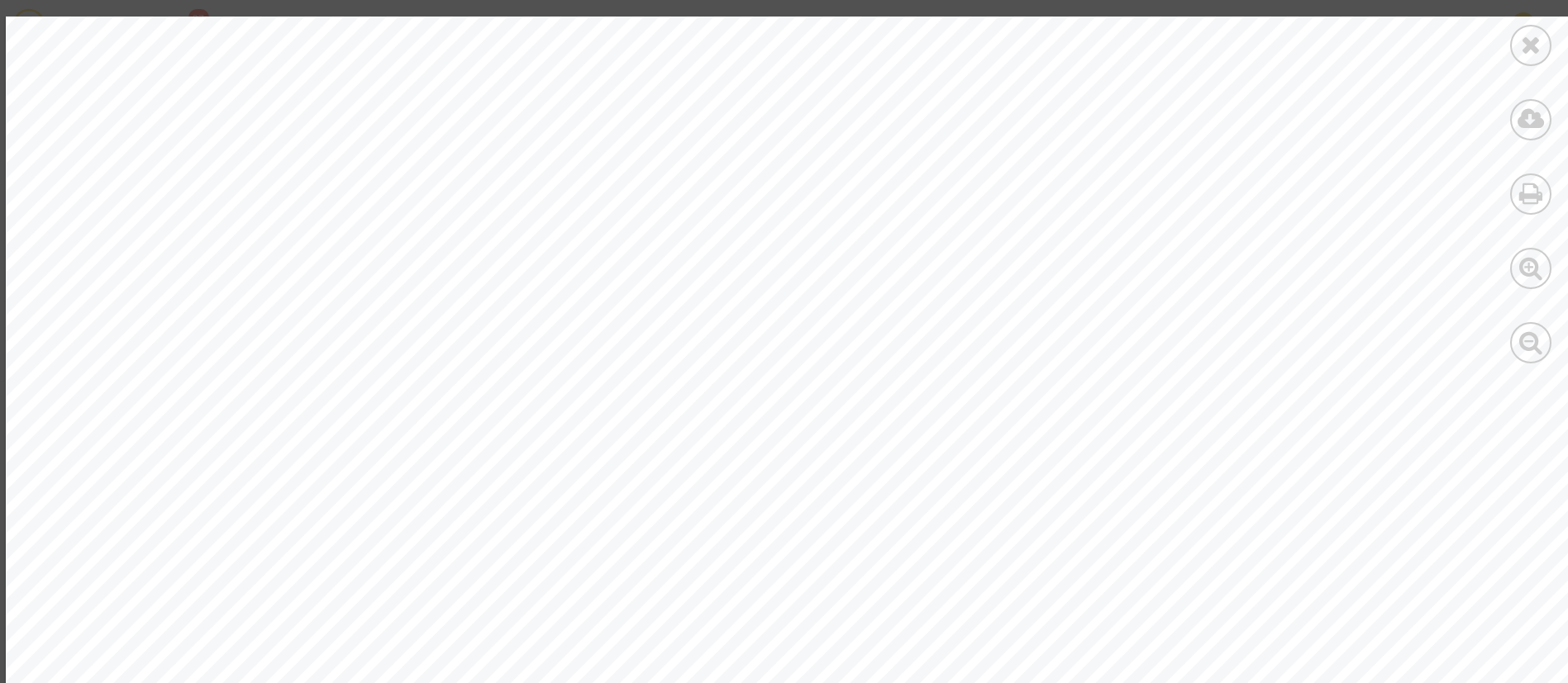
scroll to position [6682, 0]
click at [1549, 41] on div at bounding box center [1531, 45] width 41 height 41
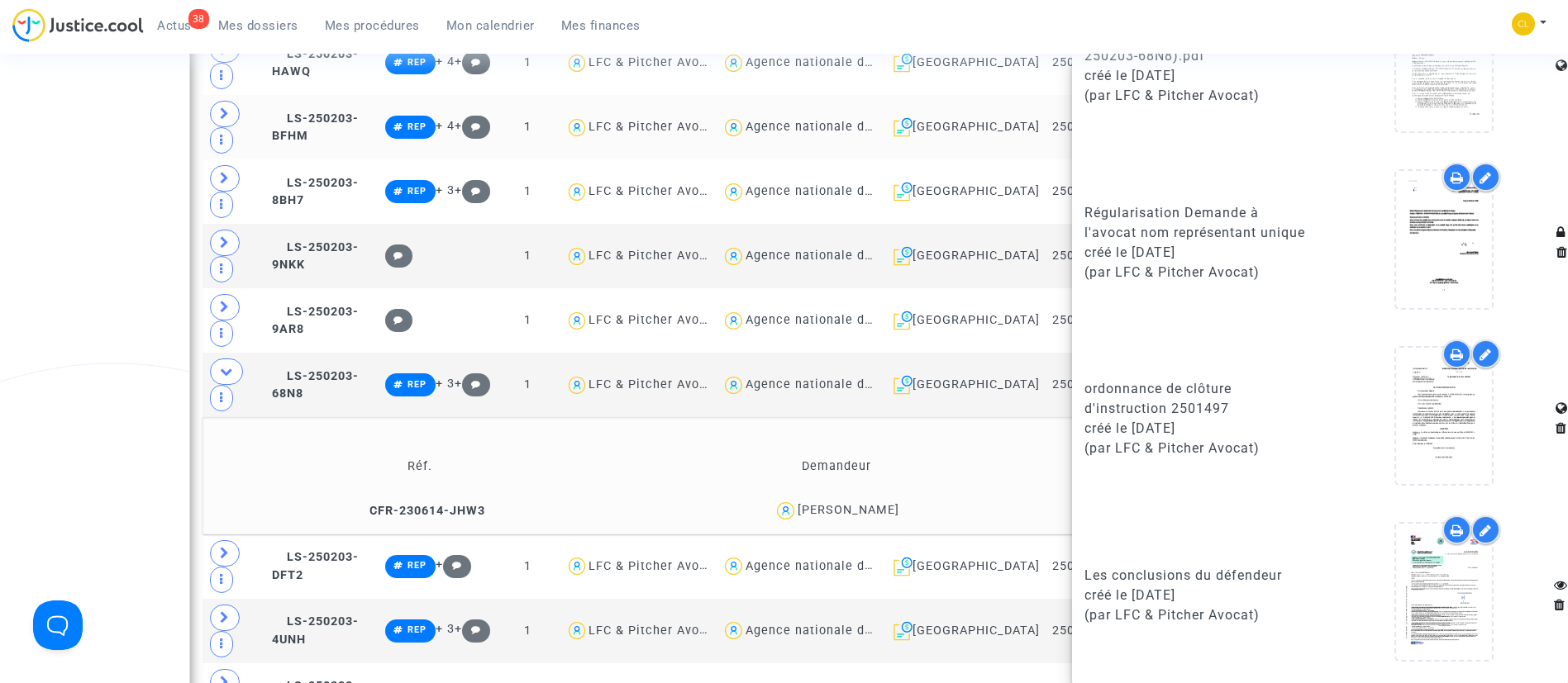
click at [368, 417] on td "Réf. Demandeur Notes CFR-230614-JHW3 RACHIDA BOUKASS aucune note" at bounding box center [784, 475] width 1164 height 117
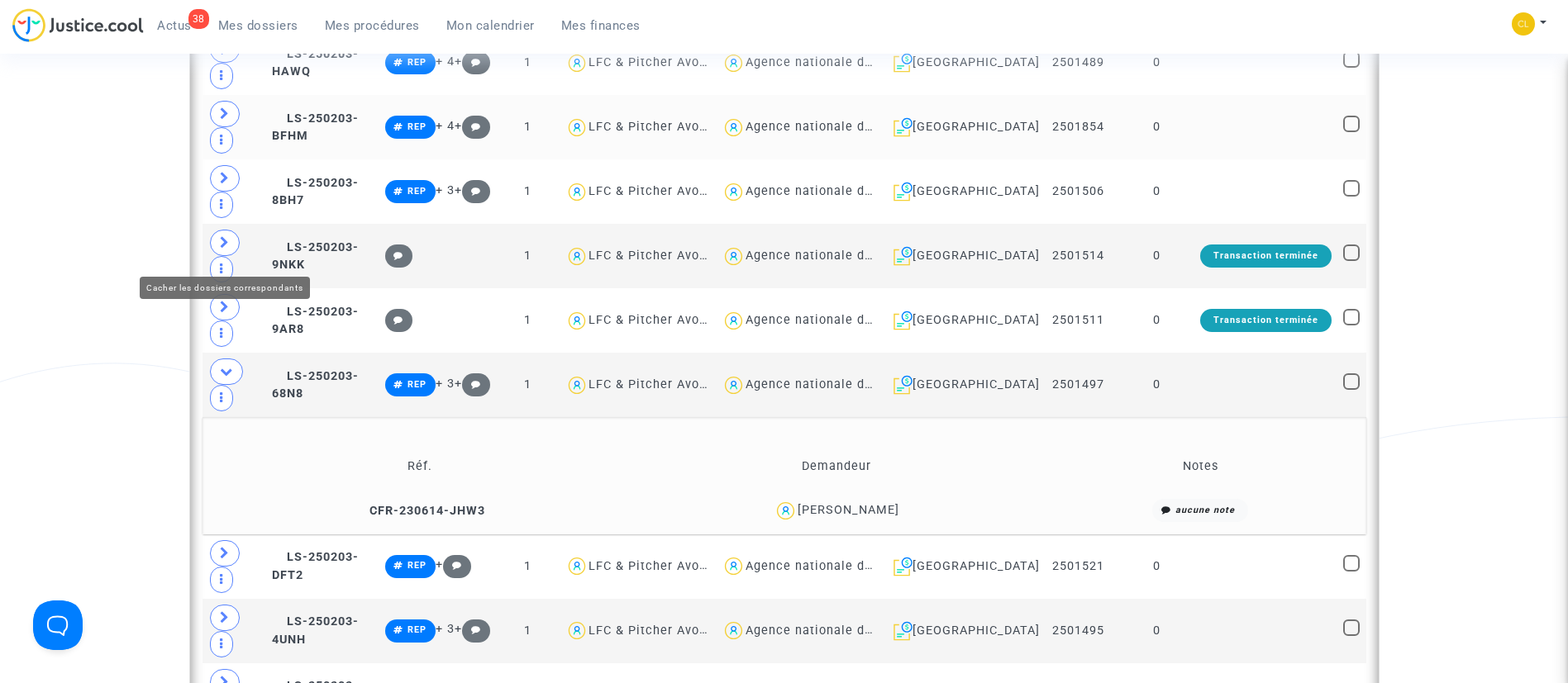
click at [228, 365] on icon at bounding box center [226, 372] width 14 height 13
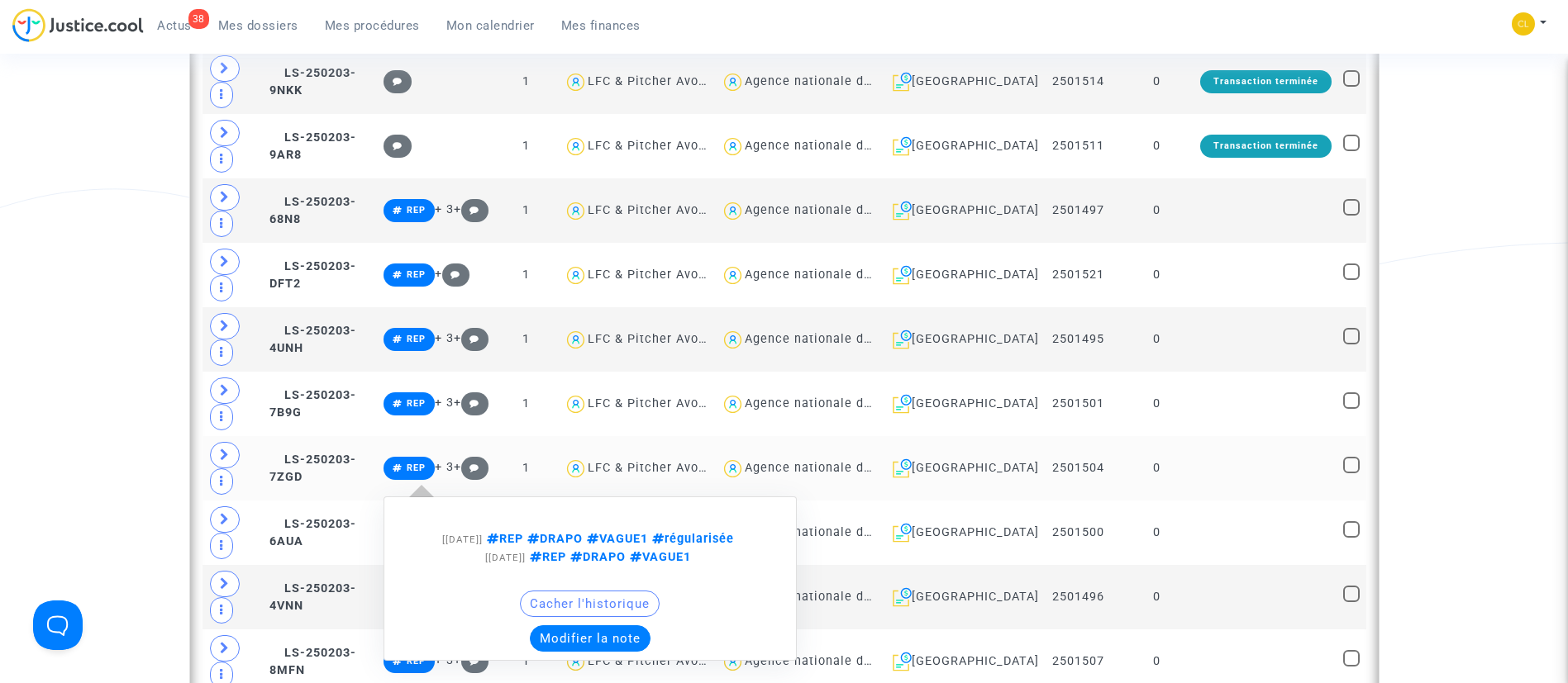
scroll to position [1116, 0]
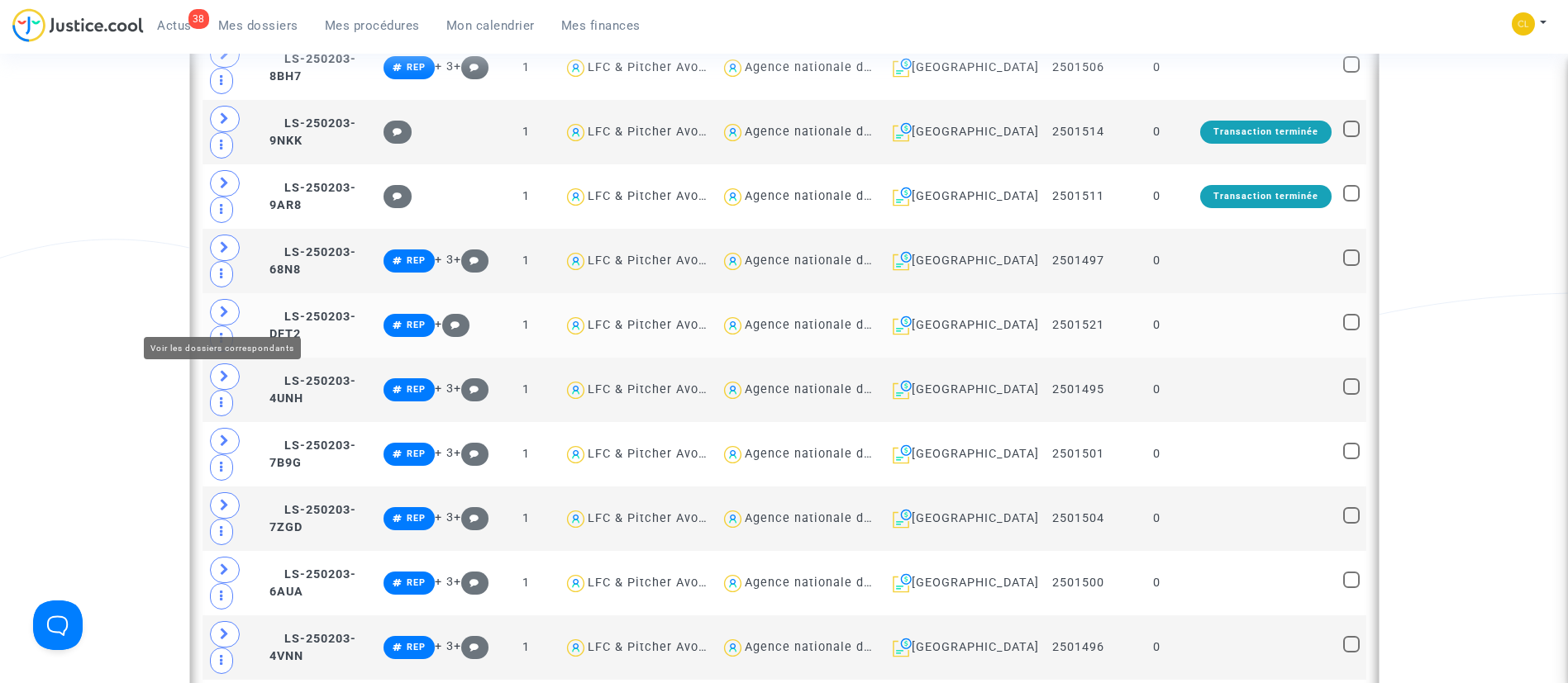
click at [236, 308] on span at bounding box center [224, 311] width 30 height 26
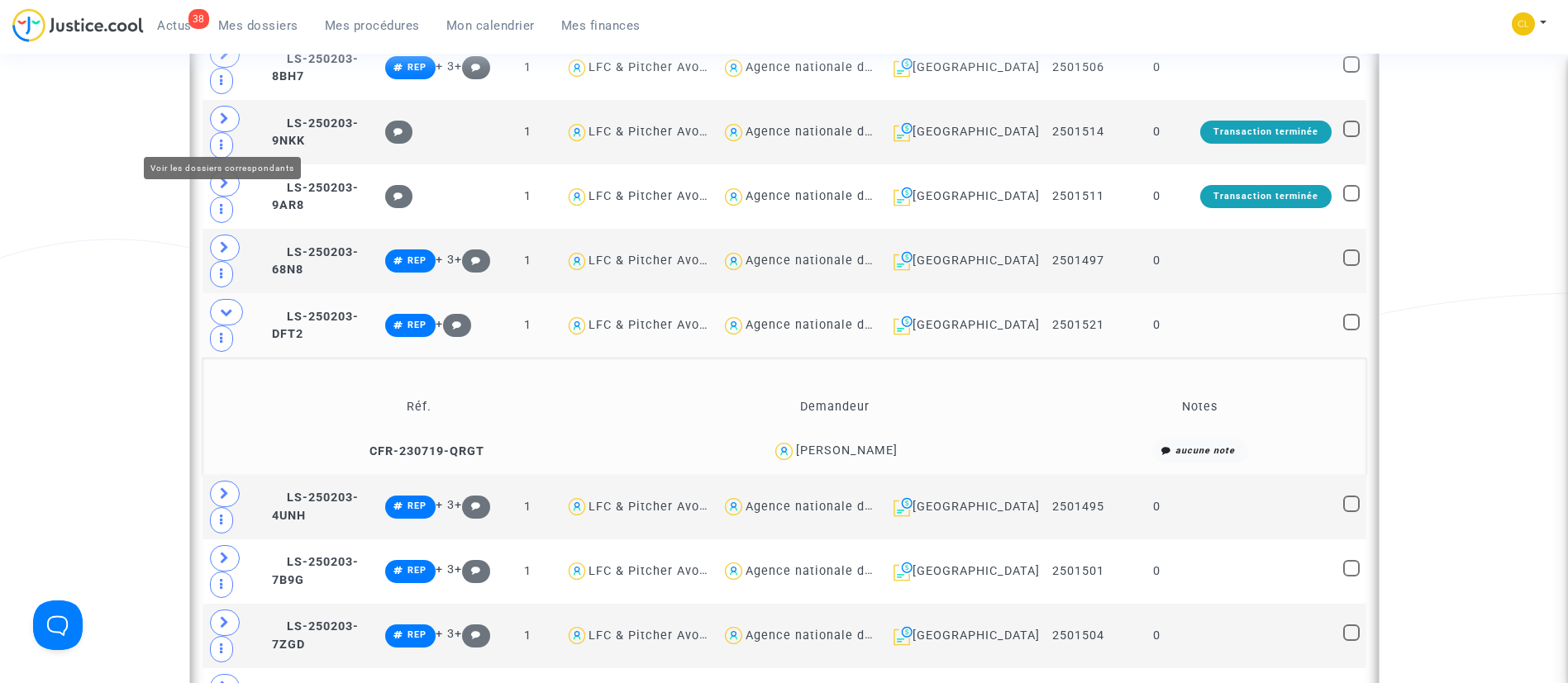
click at [233, 235] on span at bounding box center [224, 248] width 30 height 26
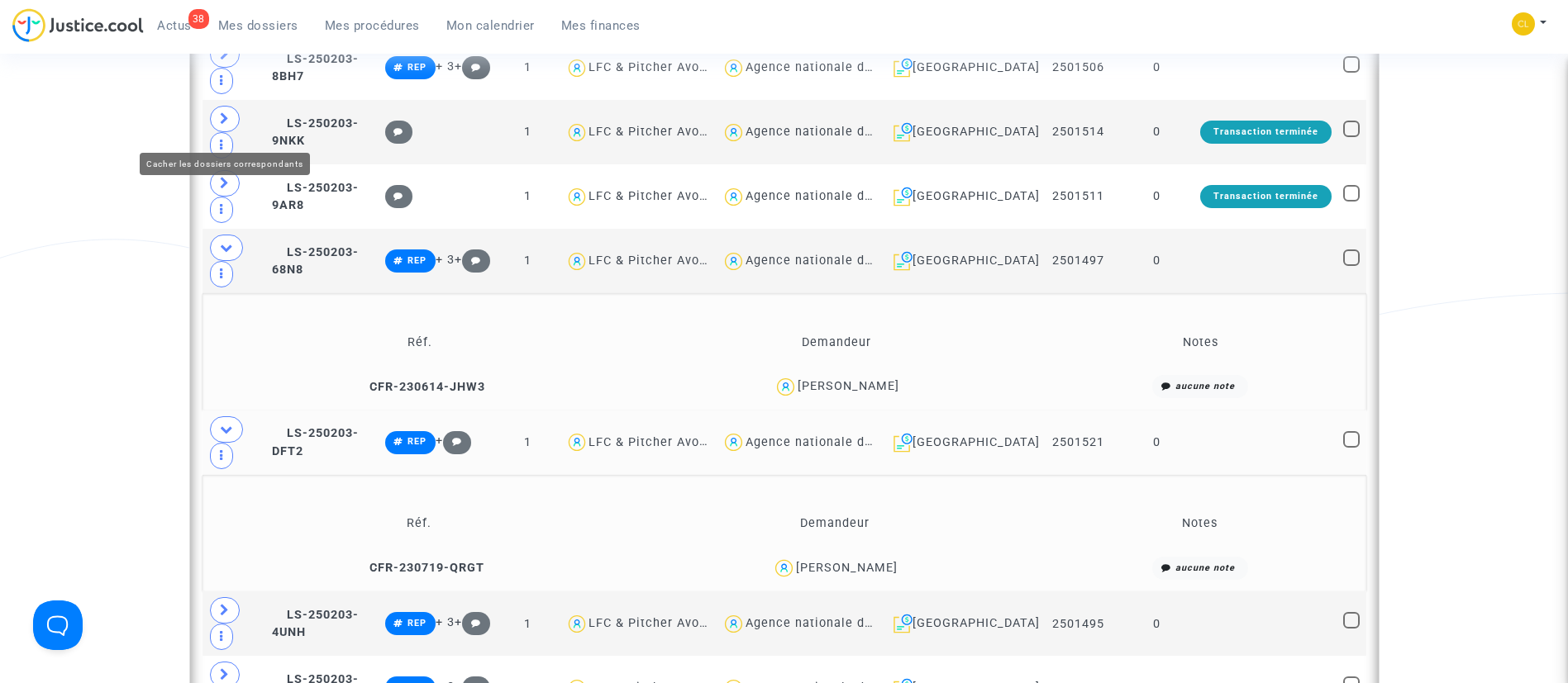
click at [233, 235] on span at bounding box center [226, 248] width 33 height 26
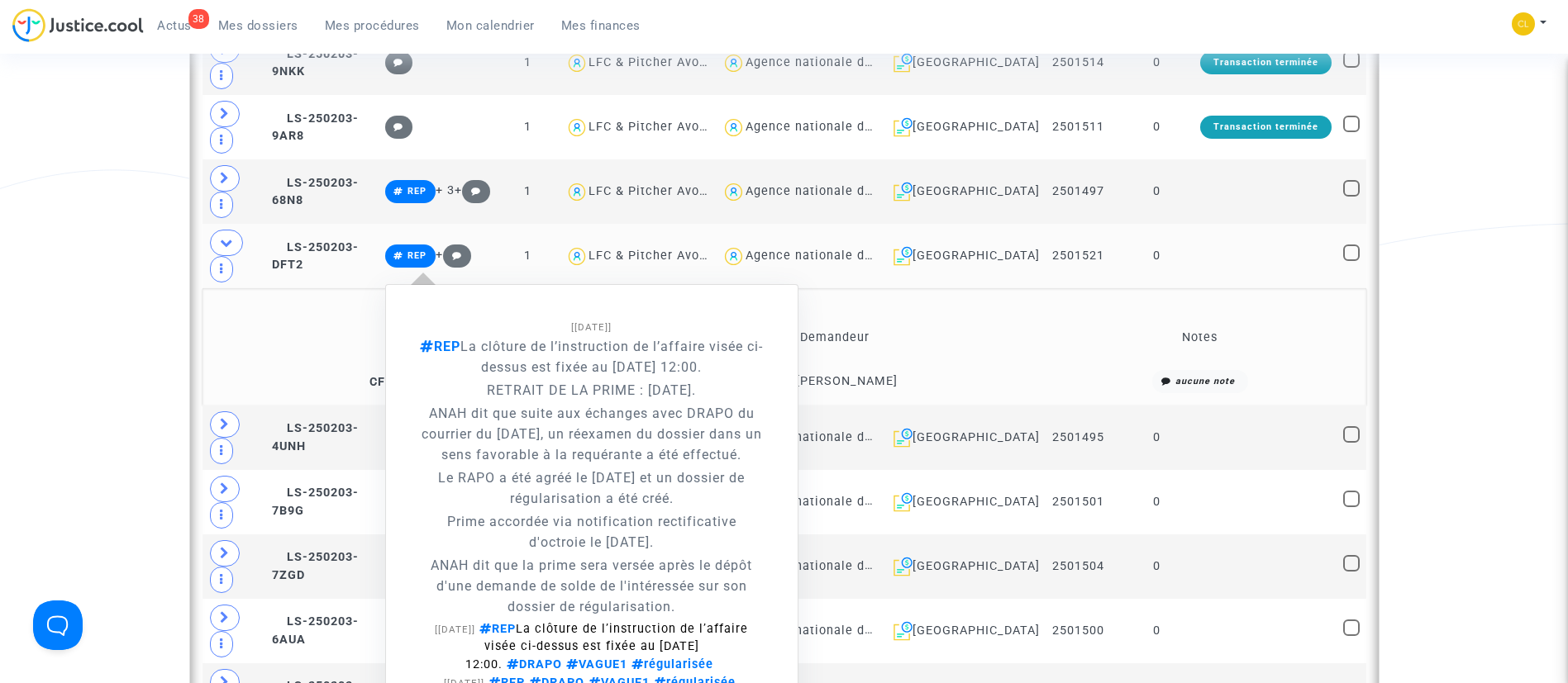
scroll to position [1239, 0]
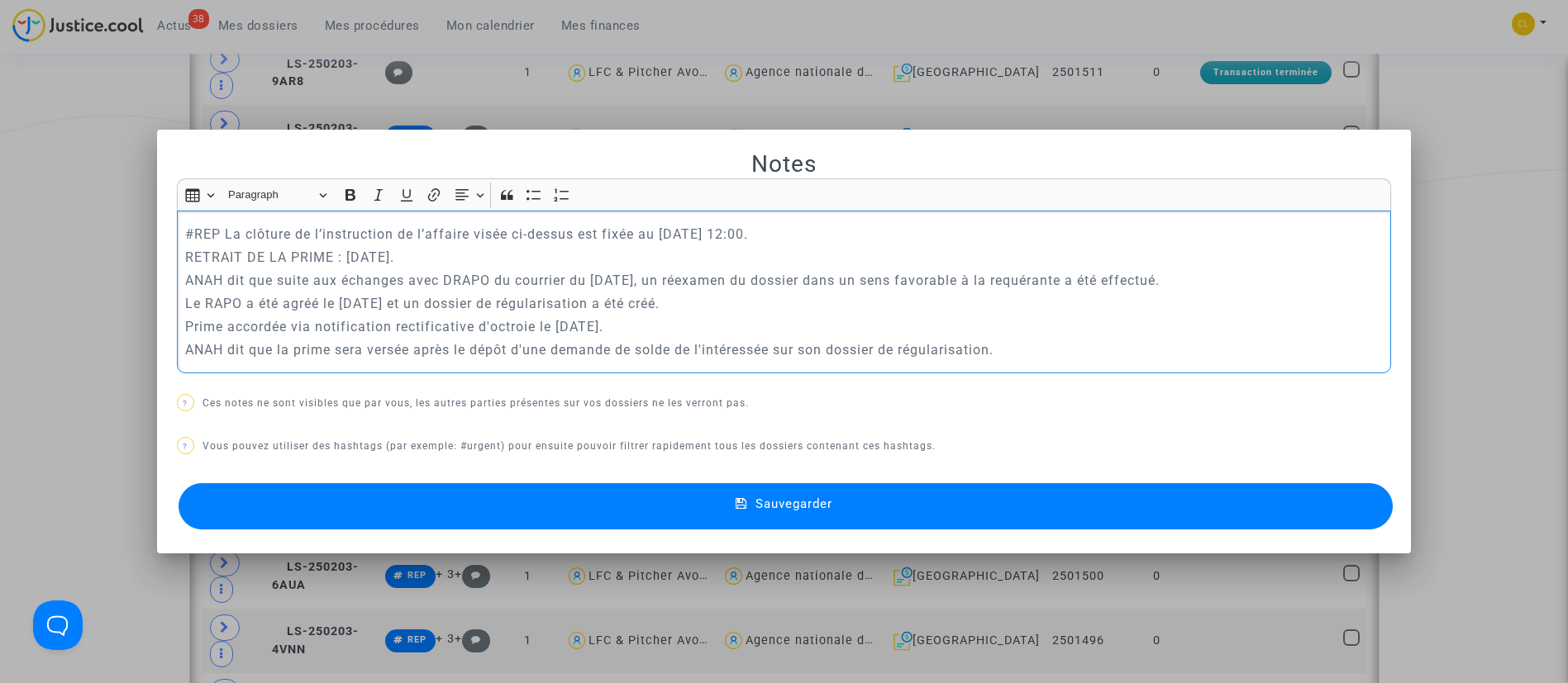
scroll to position [0, 0]
click at [1040, 500] on button "Sauvegarder" at bounding box center [786, 506] width 1215 height 46
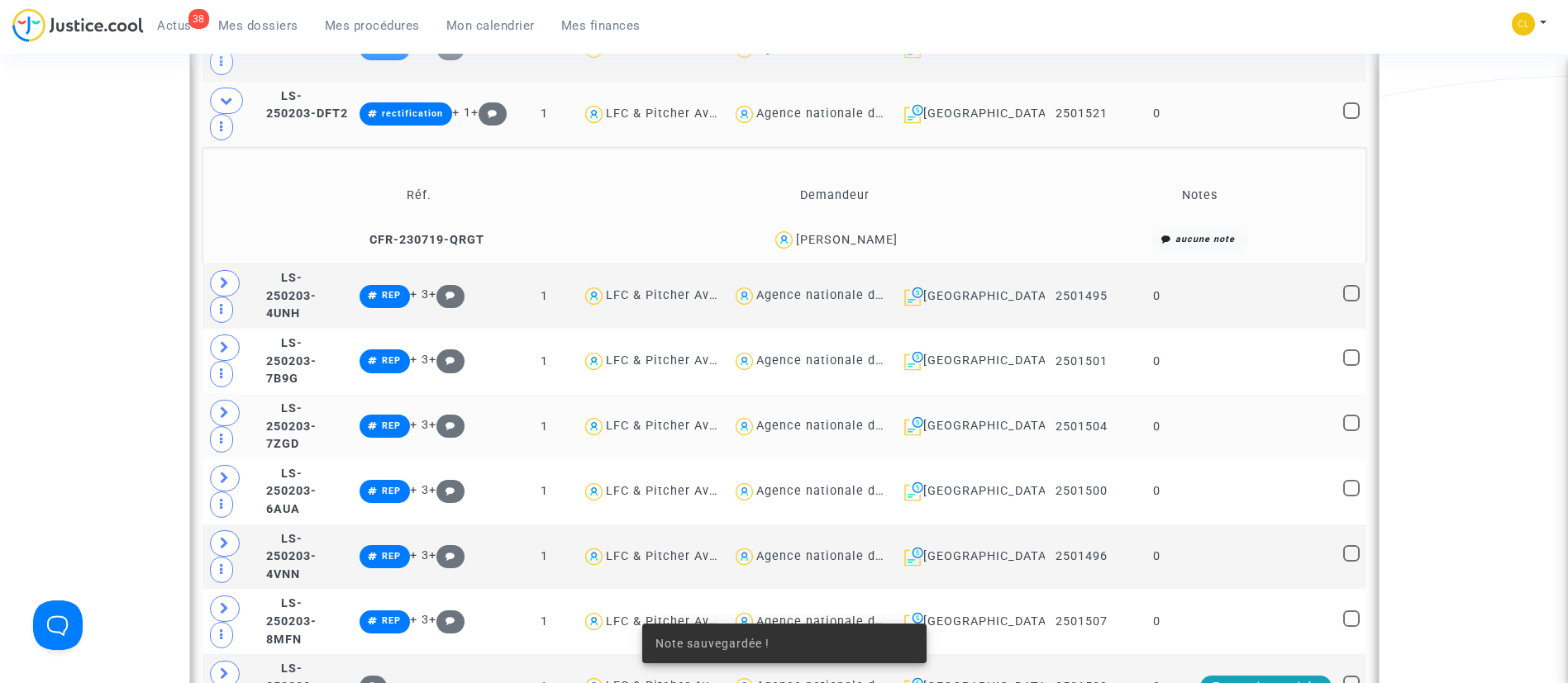
scroll to position [1363, 0]
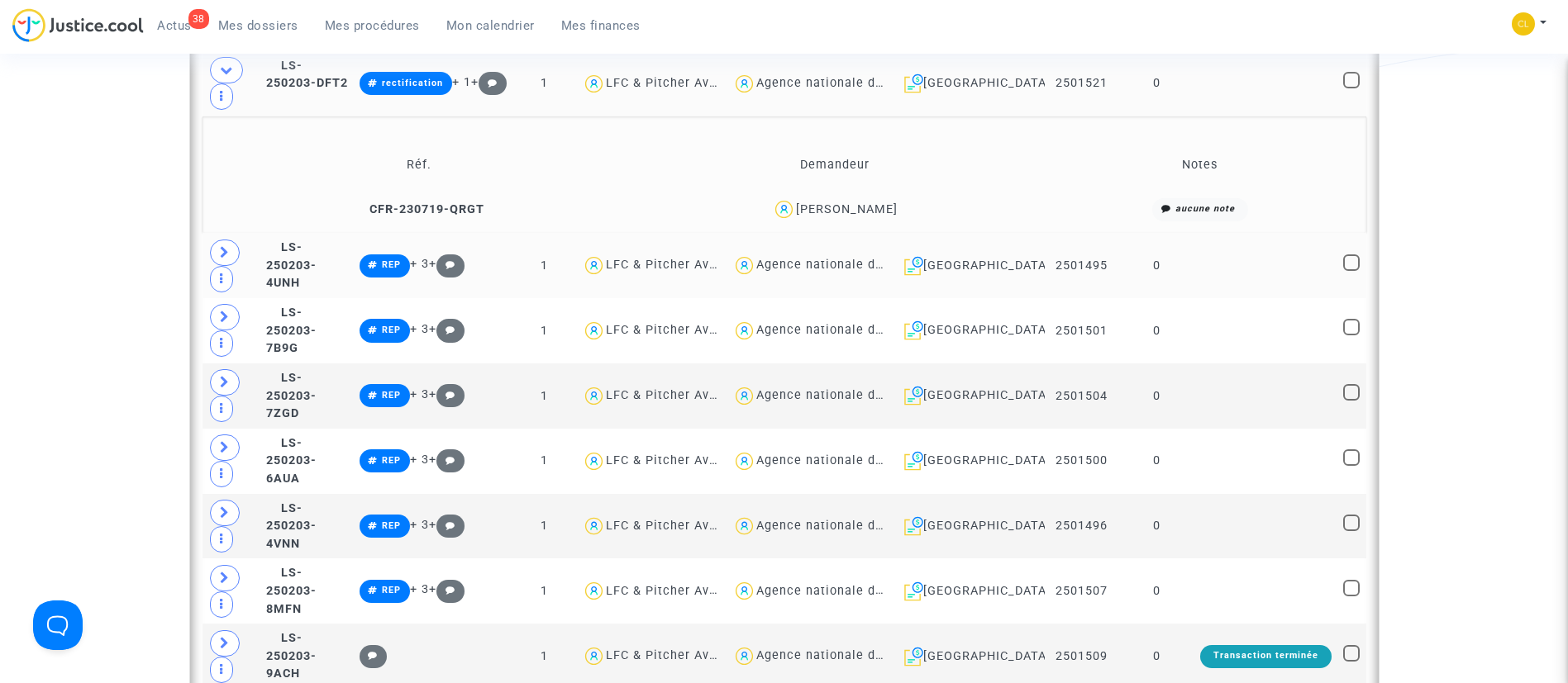
click at [1239, 265] on td at bounding box center [1266, 266] width 143 height 66
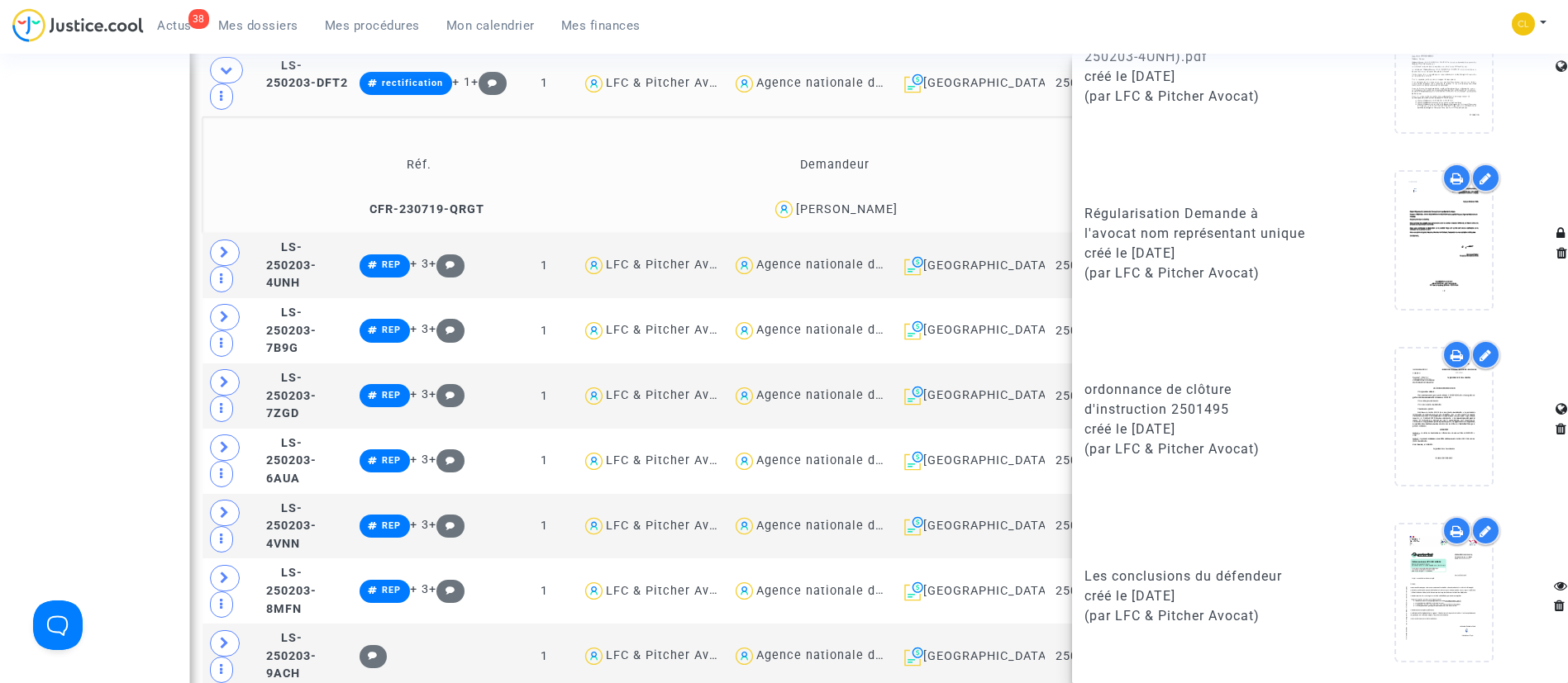
scroll to position [1429, 0]
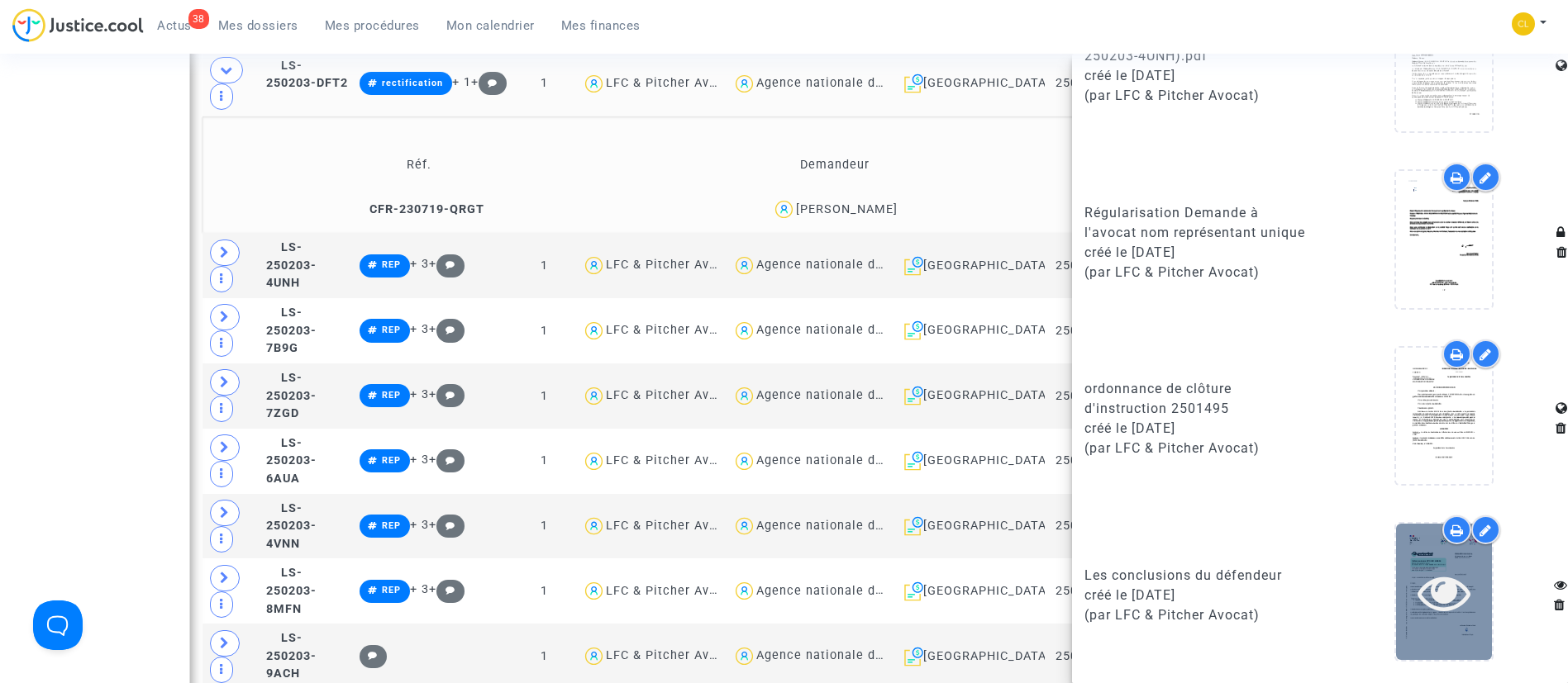
click at [1467, 612] on div at bounding box center [1444, 593] width 96 height 53
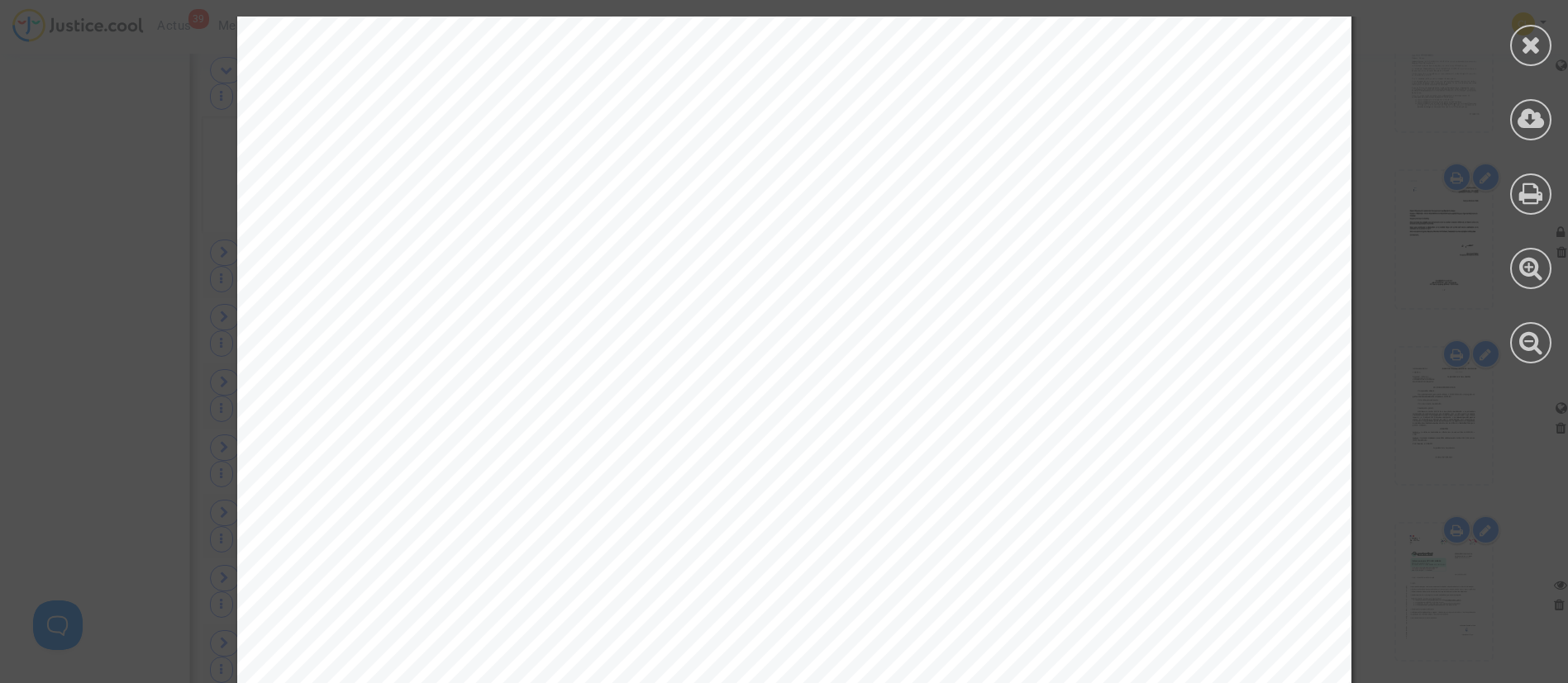
scroll to position [6056, 0]
click at [1530, 43] on icon at bounding box center [1532, 44] width 21 height 25
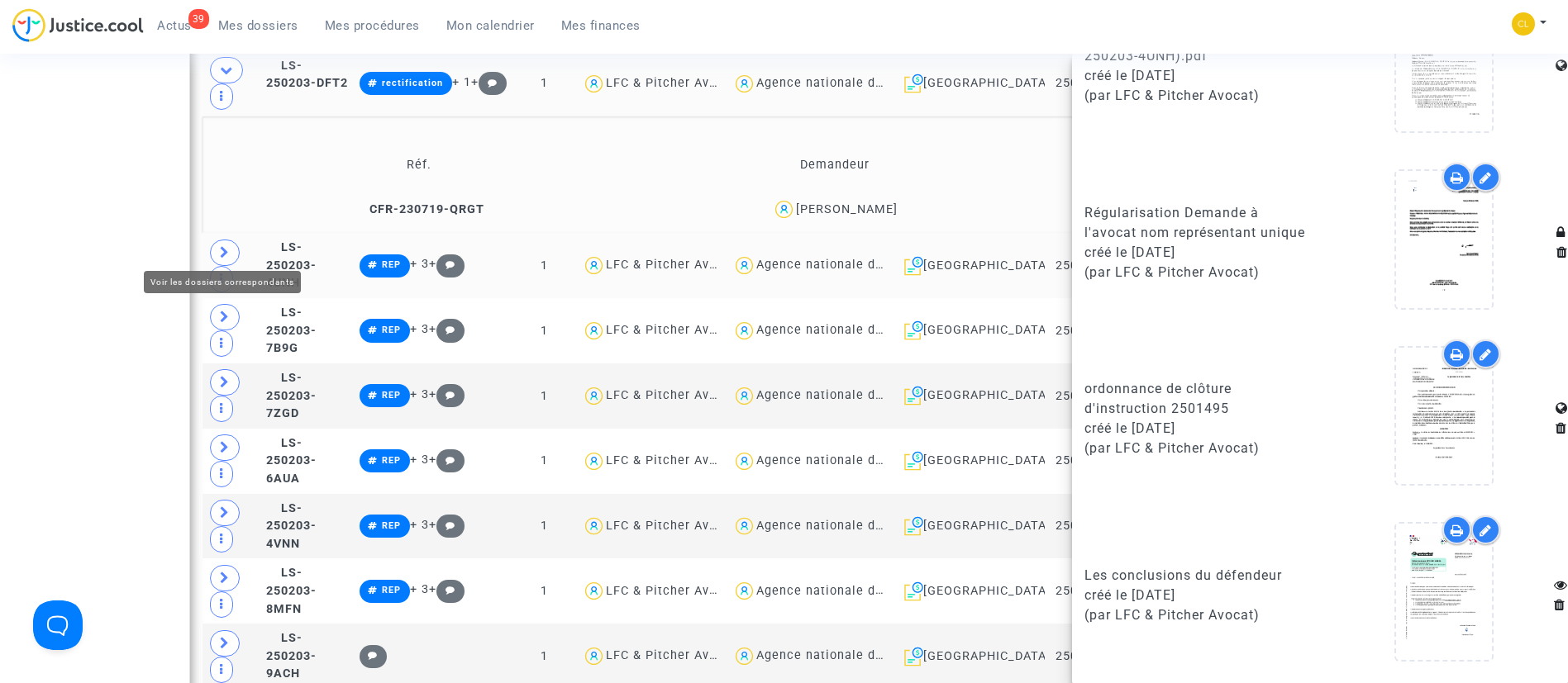
click at [224, 246] on icon at bounding box center [224, 252] width 10 height 13
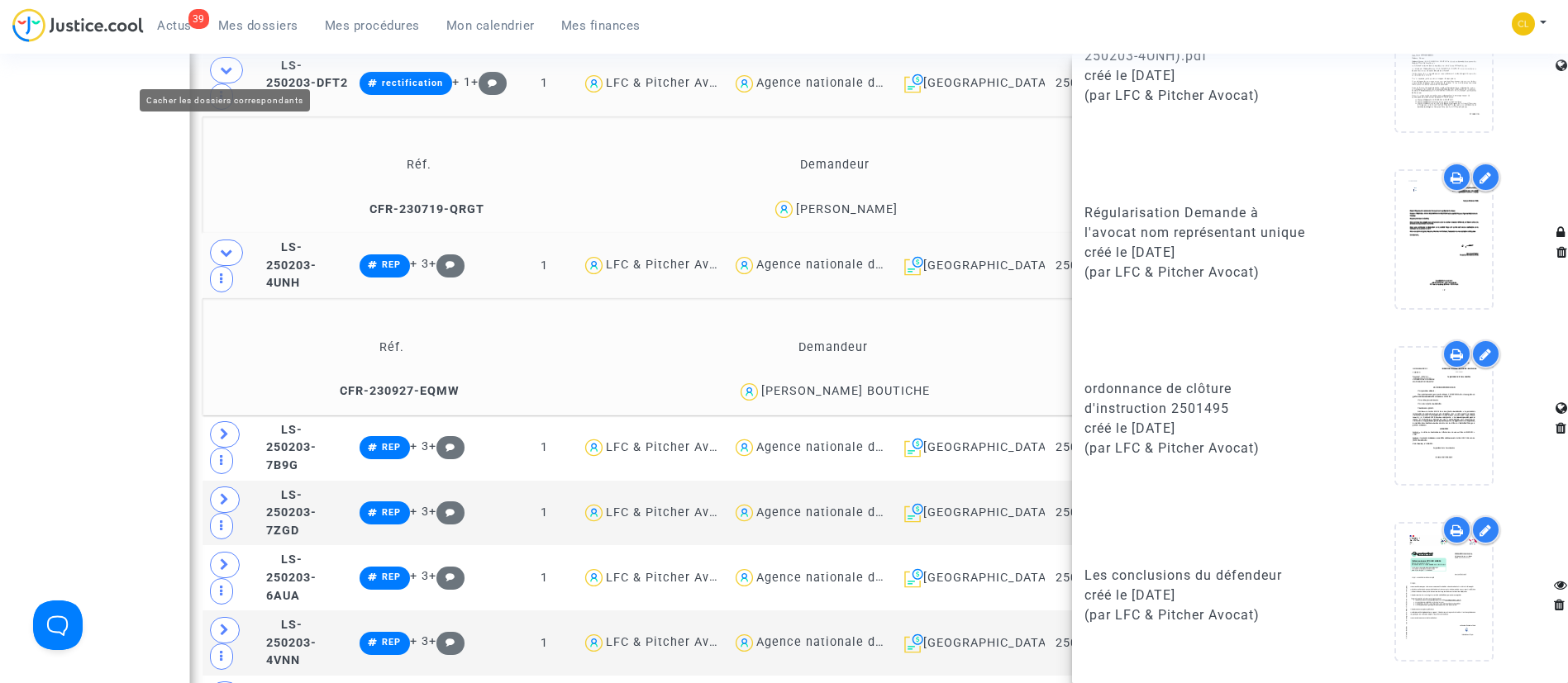
click at [218, 66] on span at bounding box center [226, 70] width 33 height 26
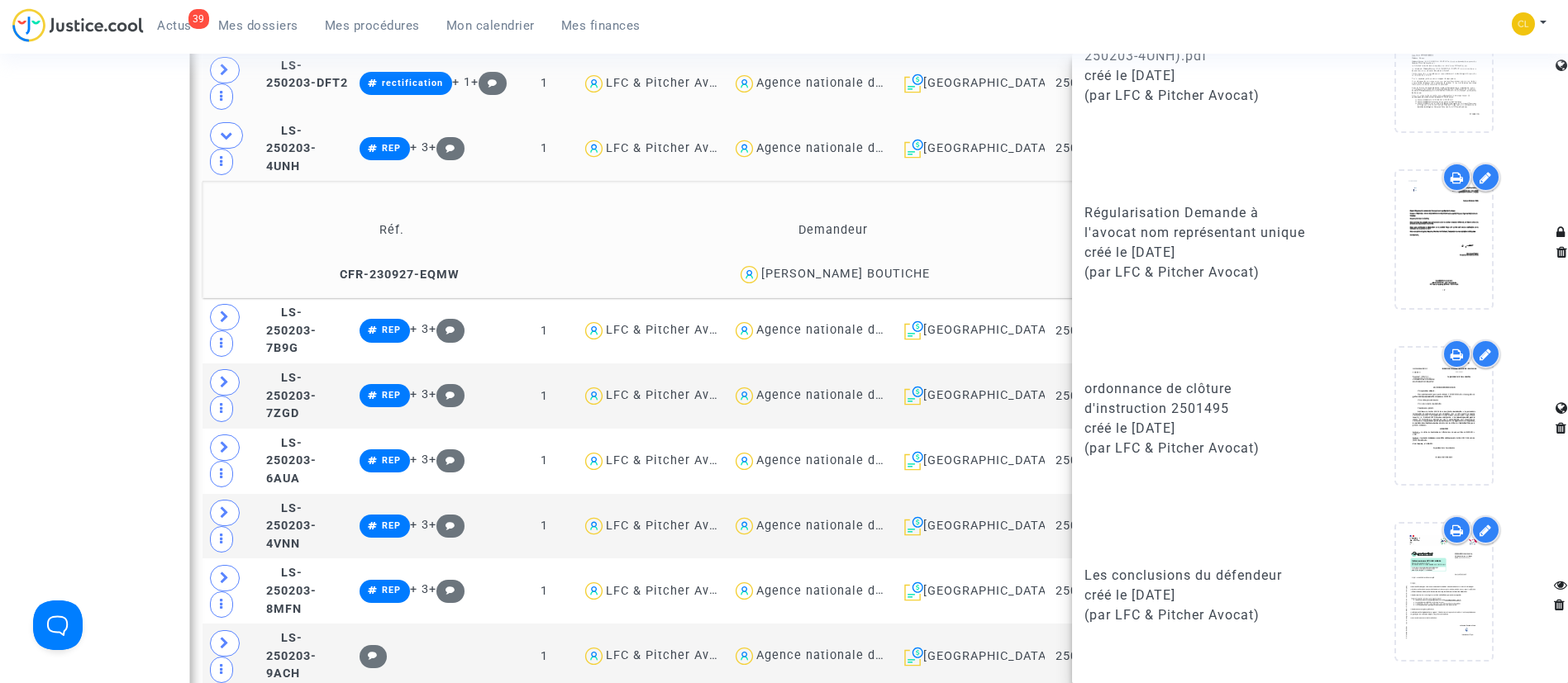
click at [1033, 212] on td "Demandeur" at bounding box center [833, 229] width 514 height 54
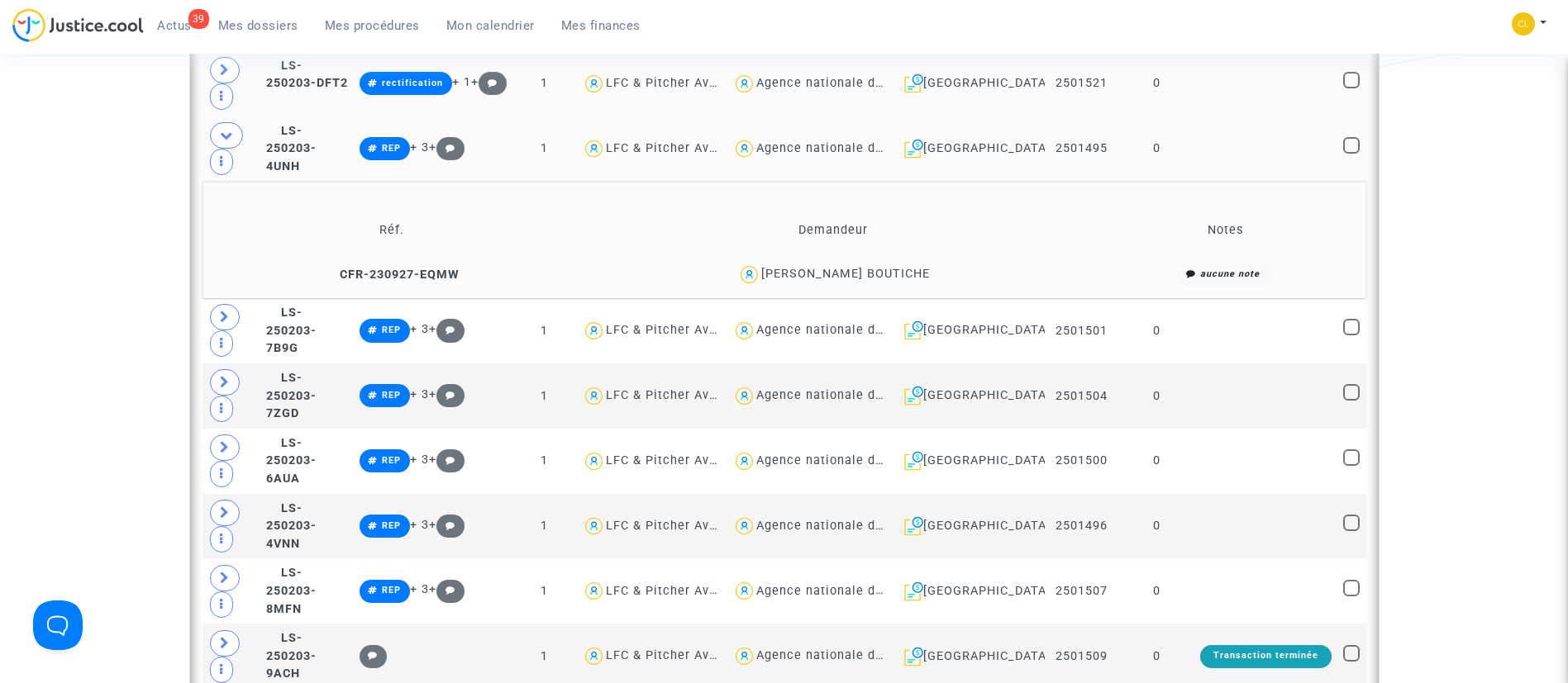
scroll to position [0, 0]
click at [1226, 128] on td at bounding box center [1266, 149] width 143 height 66
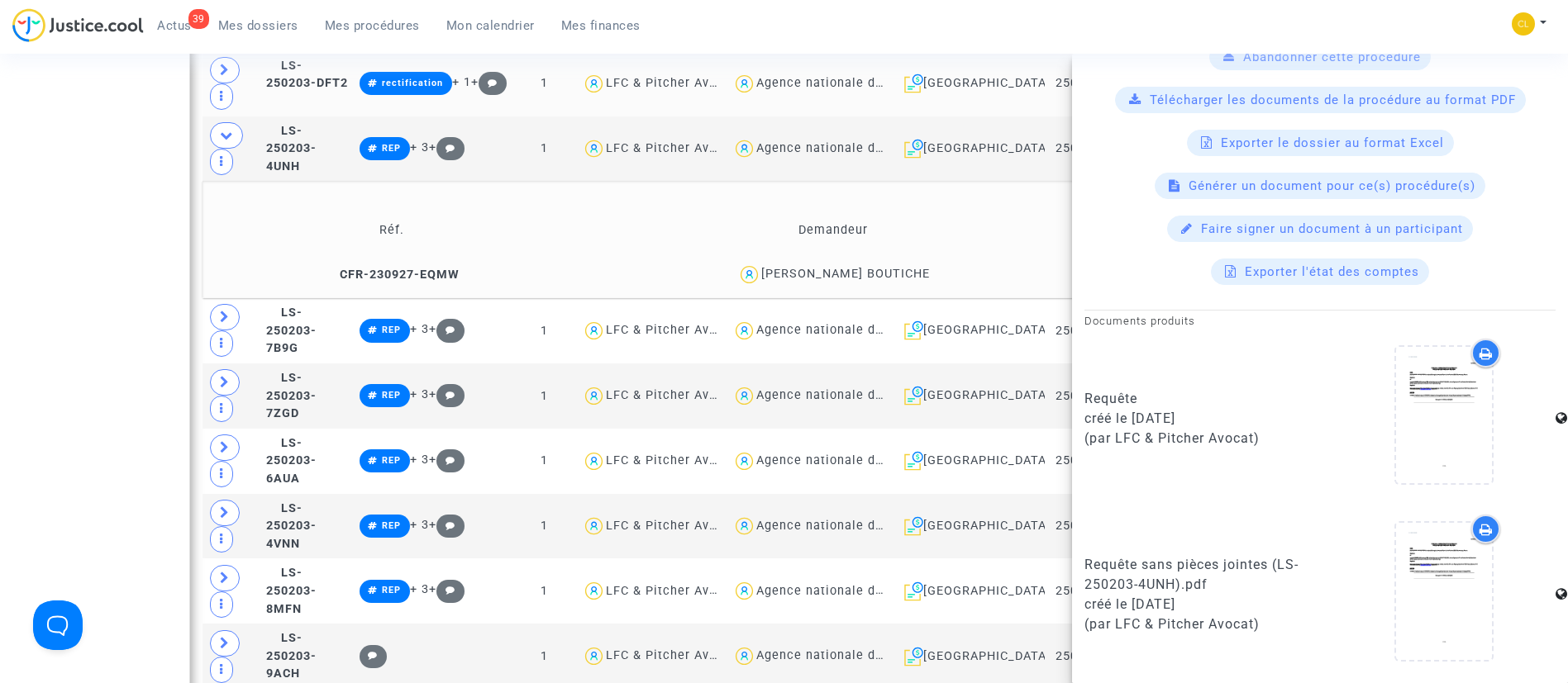
scroll to position [1429, 0]
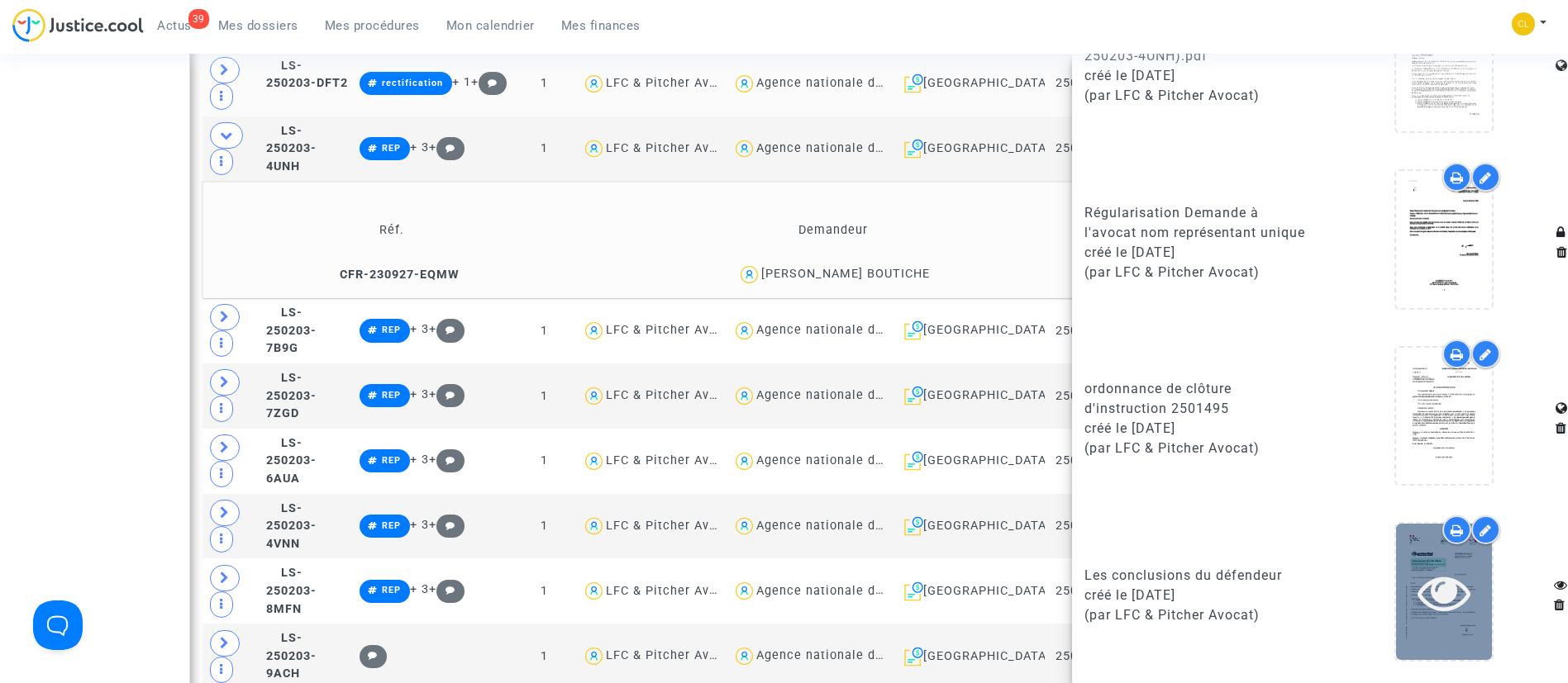
click at [1419, 604] on icon at bounding box center [1444, 593] width 54 height 53
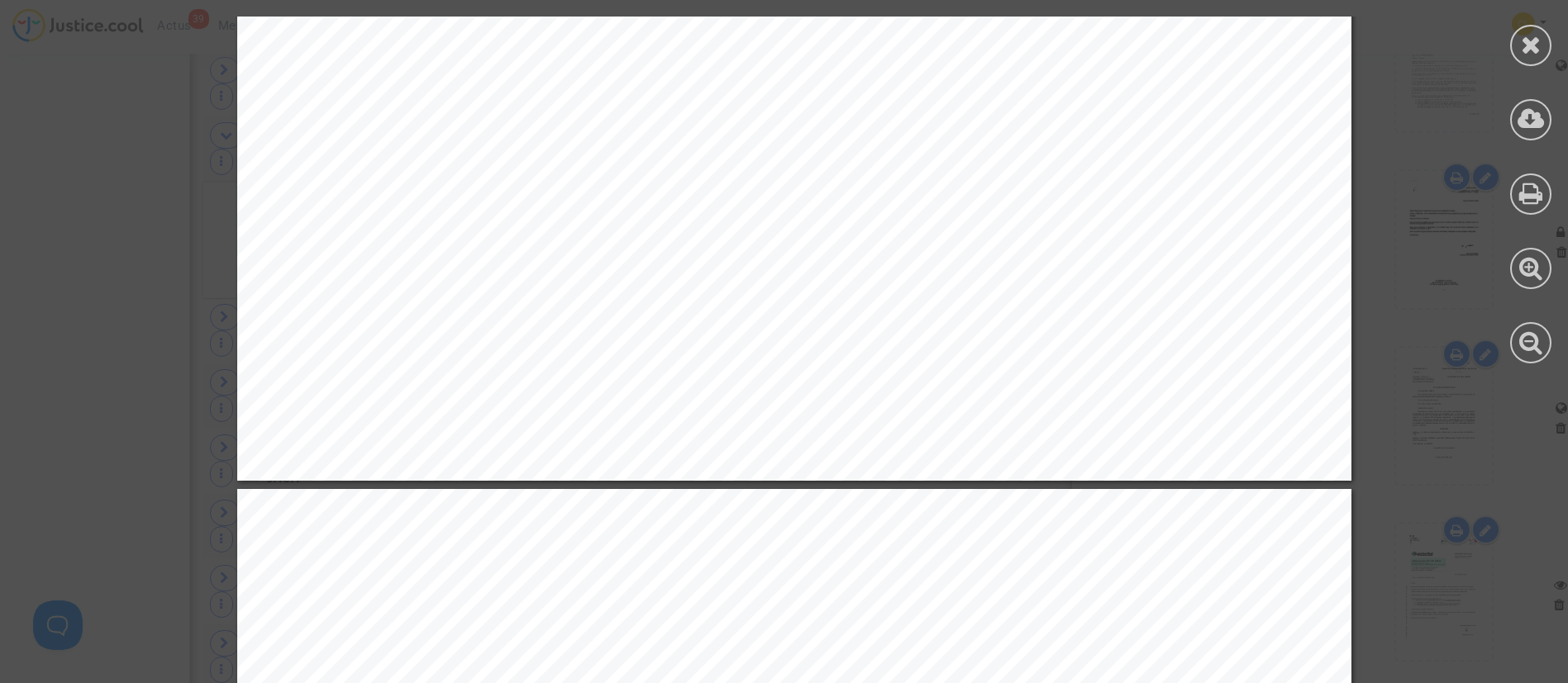
scroll to position [5406, 0]
click at [1553, 33] on div at bounding box center [1532, 189] width 75 height 380
click at [1543, 39] on div at bounding box center [1531, 45] width 41 height 41
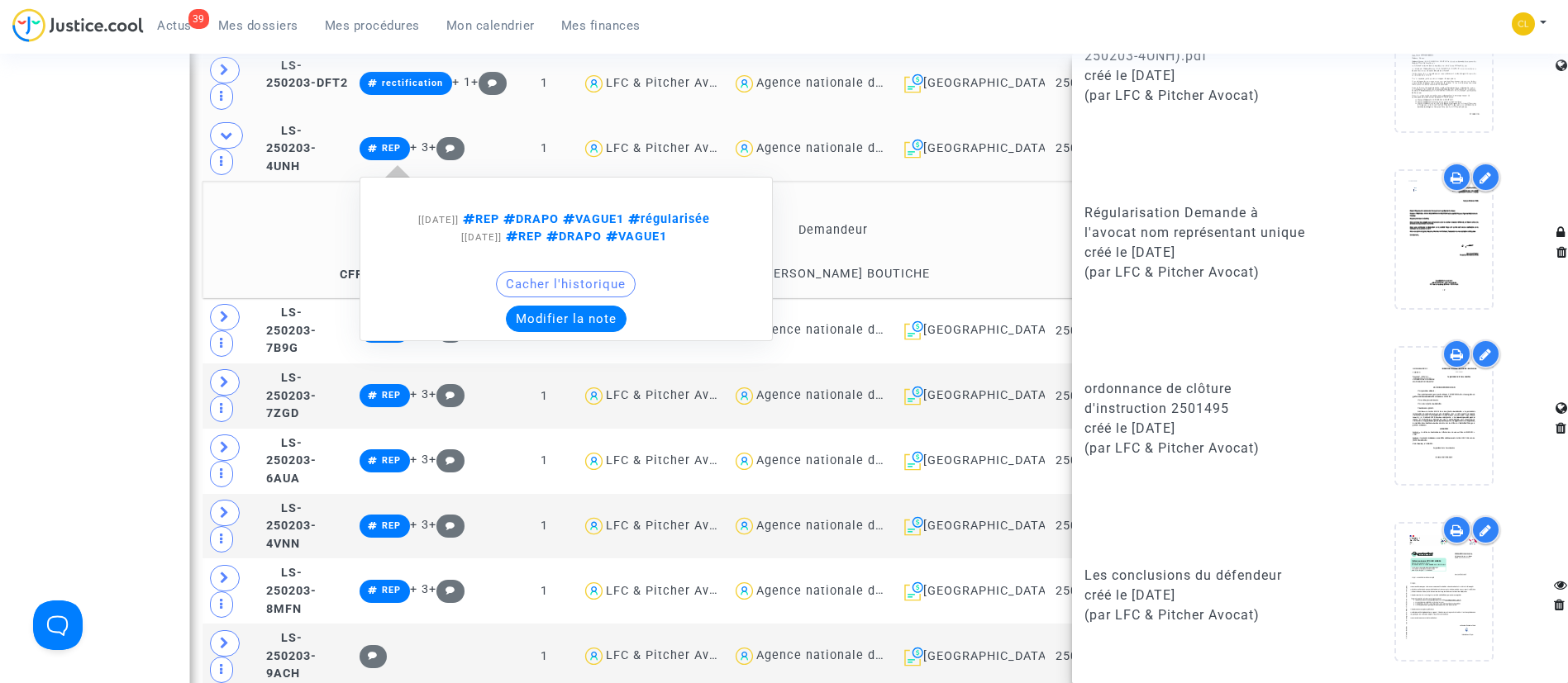
click at [600, 317] on button "Modifier la note" at bounding box center [566, 319] width 120 height 26
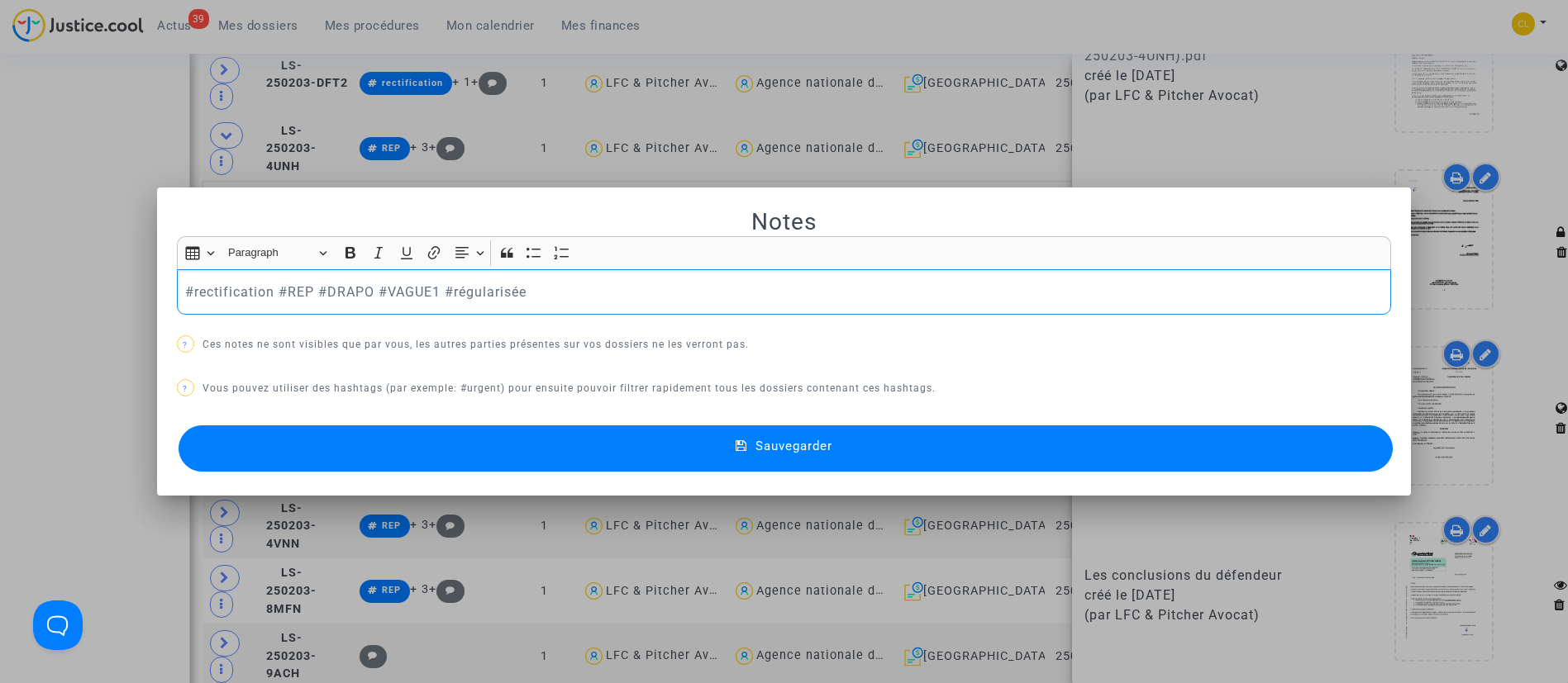
click at [600, 460] on button "Sauvegarder" at bounding box center [786, 448] width 1215 height 46
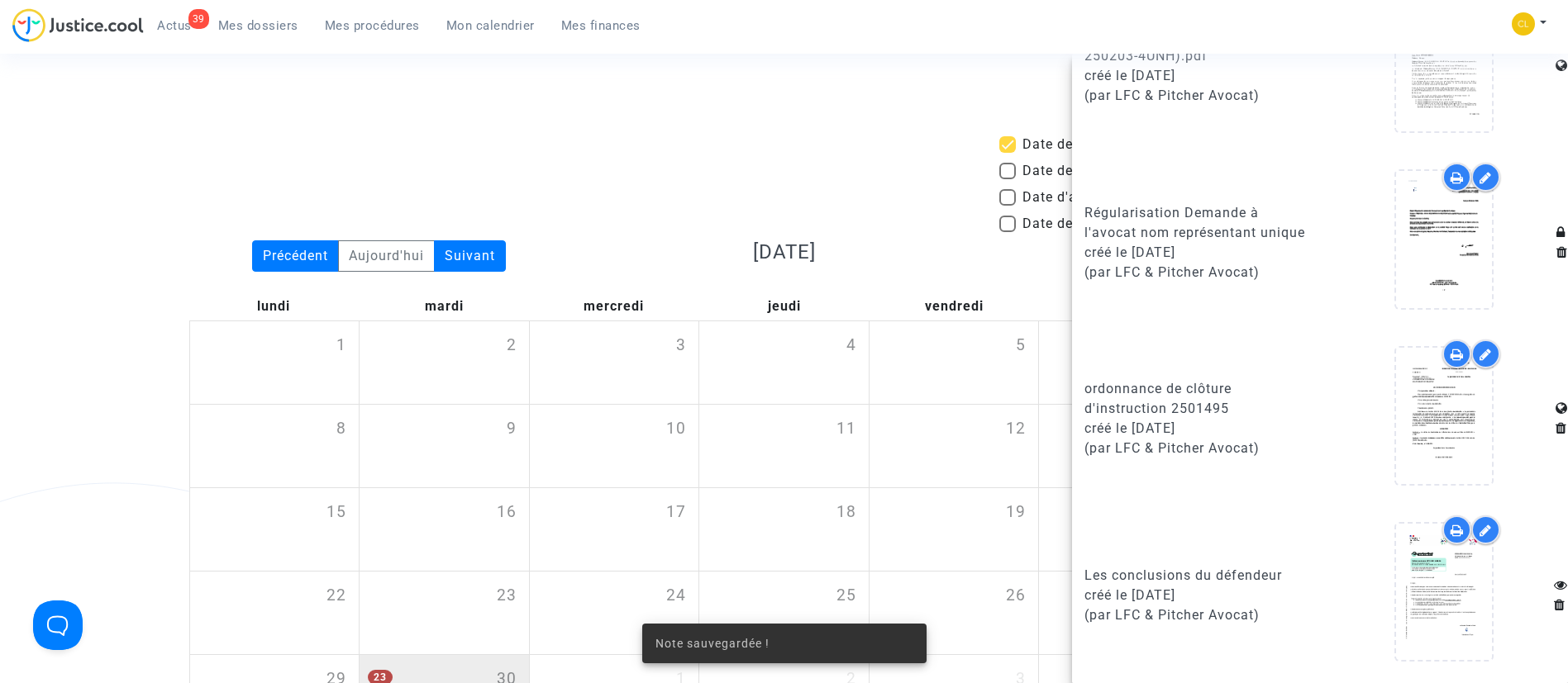
scroll to position [1363, 0]
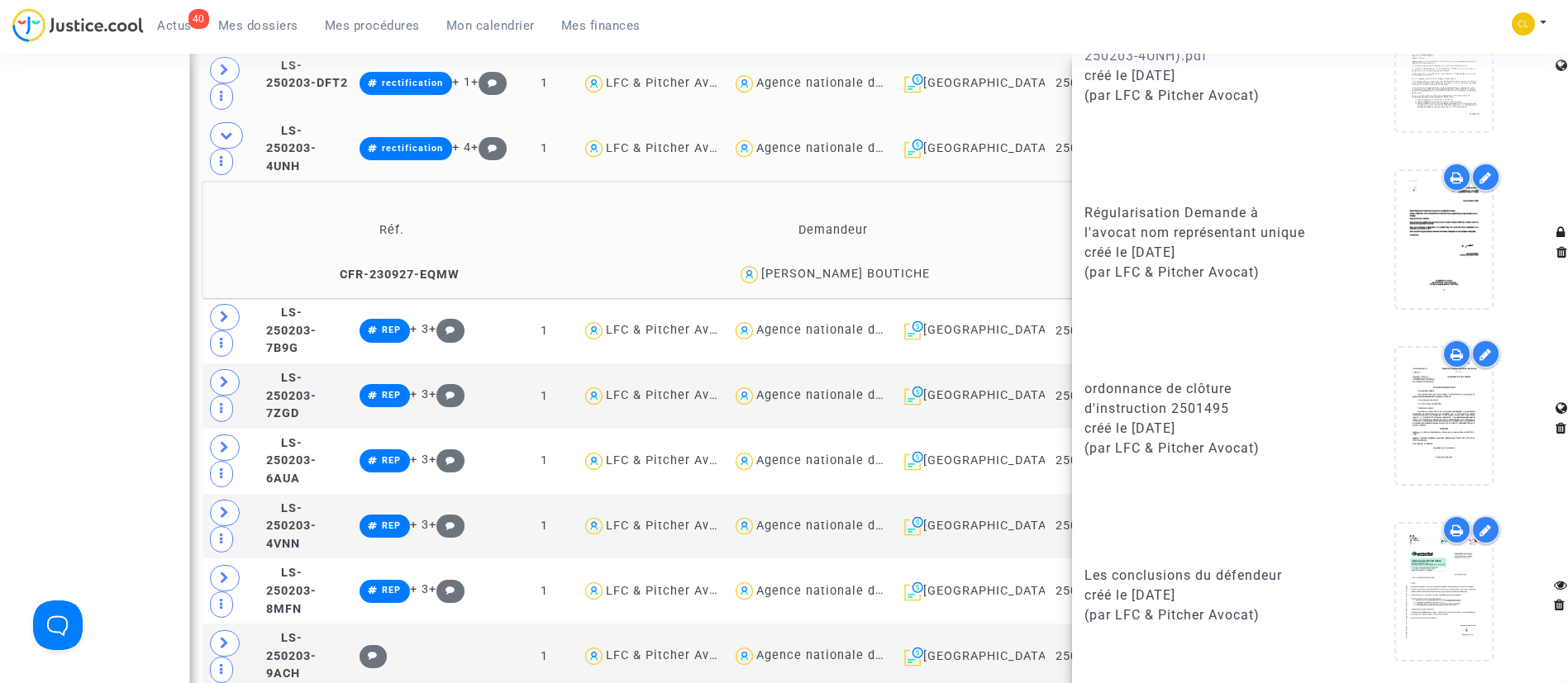
click at [579, 221] on td "Demandeur" at bounding box center [833, 229] width 514 height 54
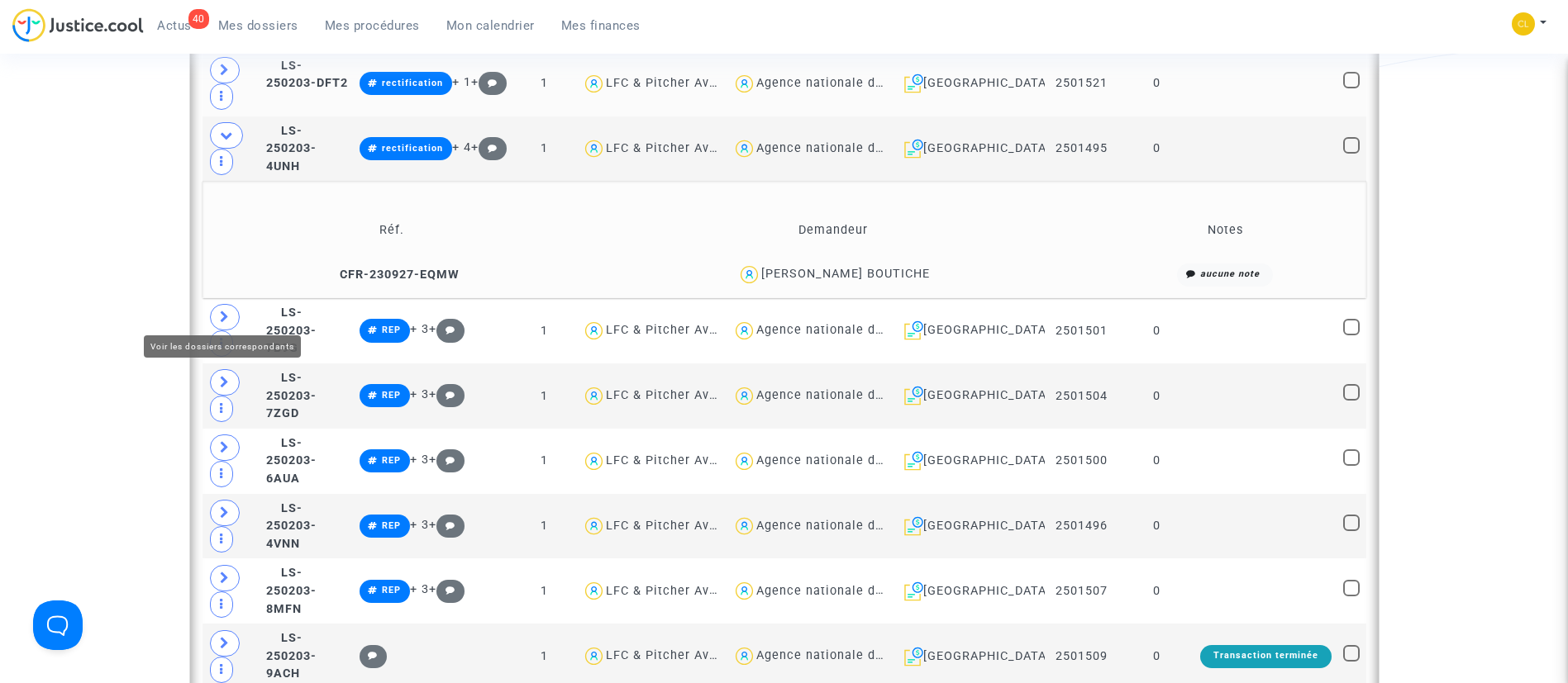
drag, startPoint x: 219, startPoint y: 308, endPoint x: 200, endPoint y: 183, distance: 126.4
click at [220, 311] on icon at bounding box center [224, 317] width 10 height 13
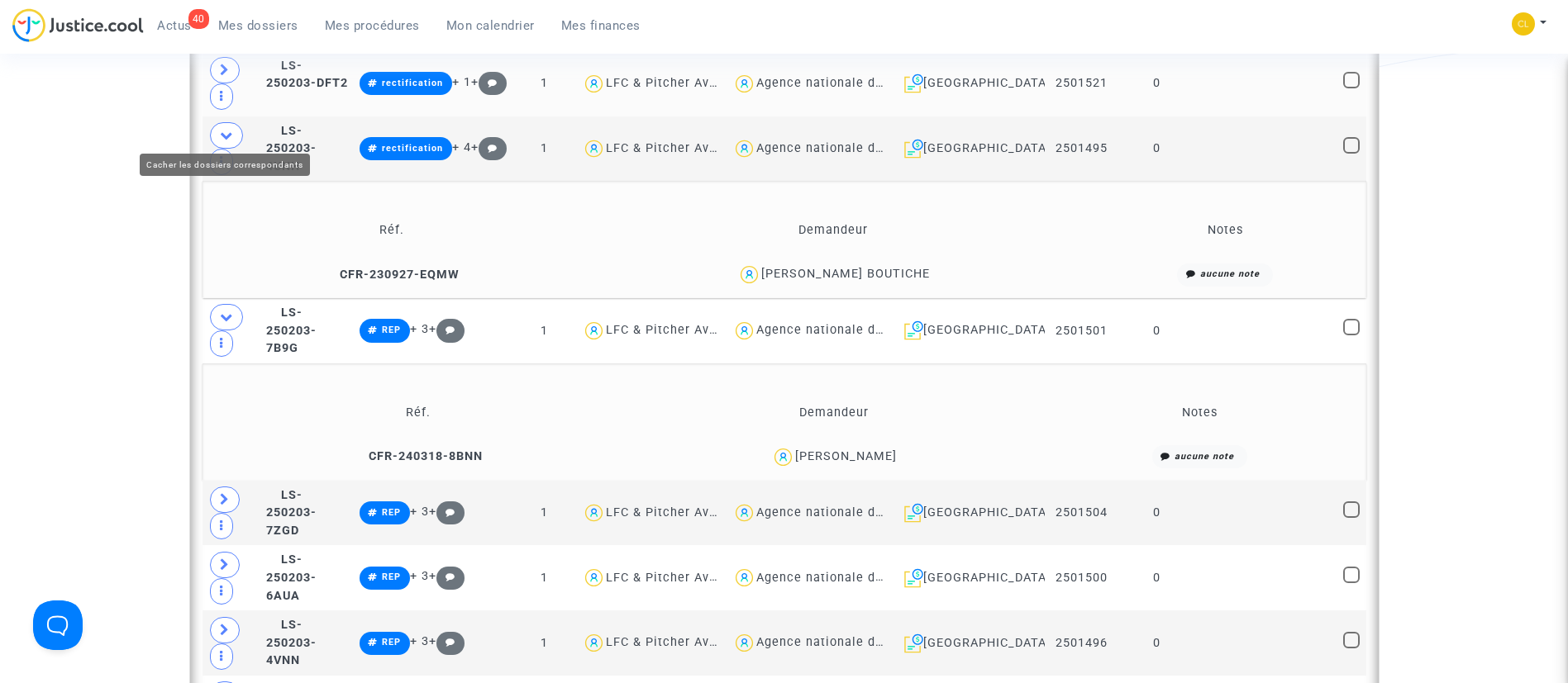
click at [228, 129] on icon at bounding box center [226, 136] width 14 height 13
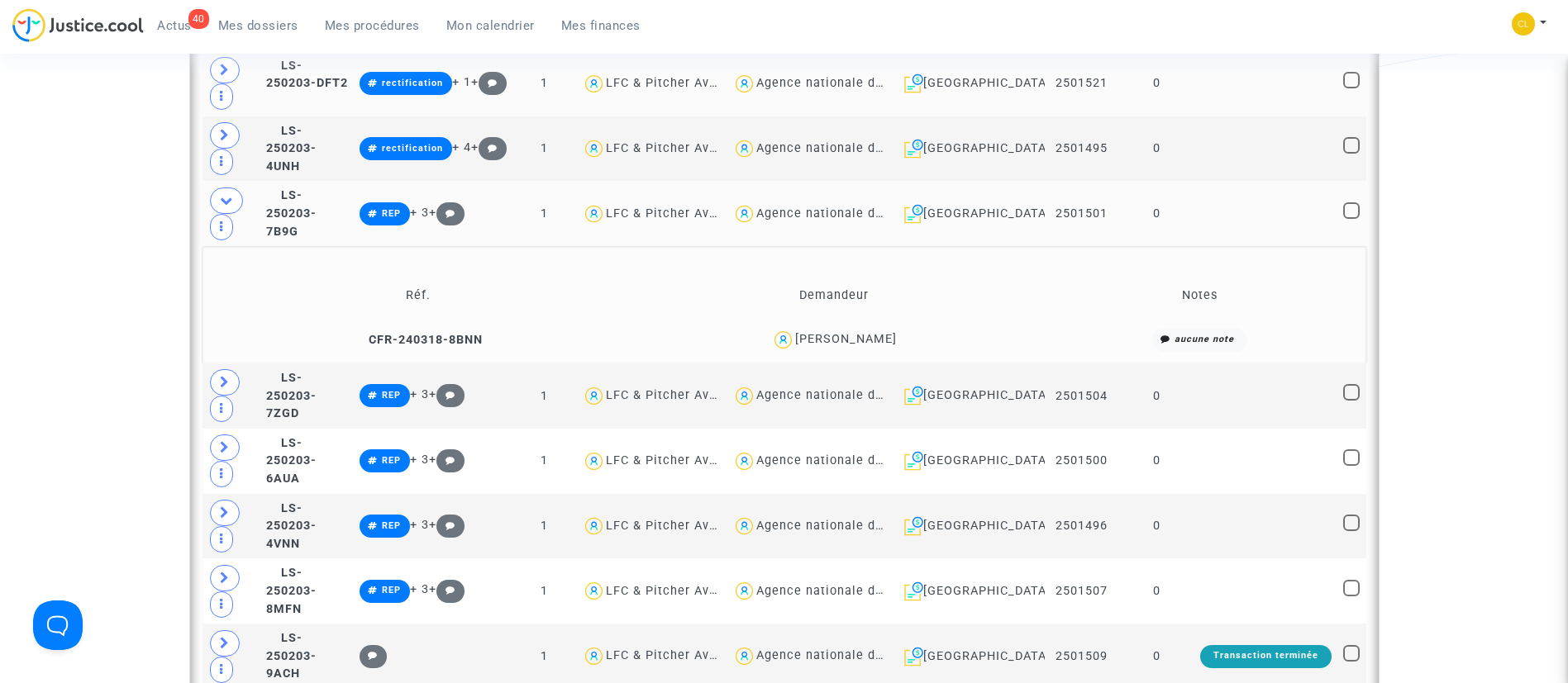
drag, startPoint x: 1239, startPoint y: 227, endPoint x: 1226, endPoint y: 219, distance: 15.3
click at [1240, 227] on td at bounding box center [1266, 214] width 143 height 66
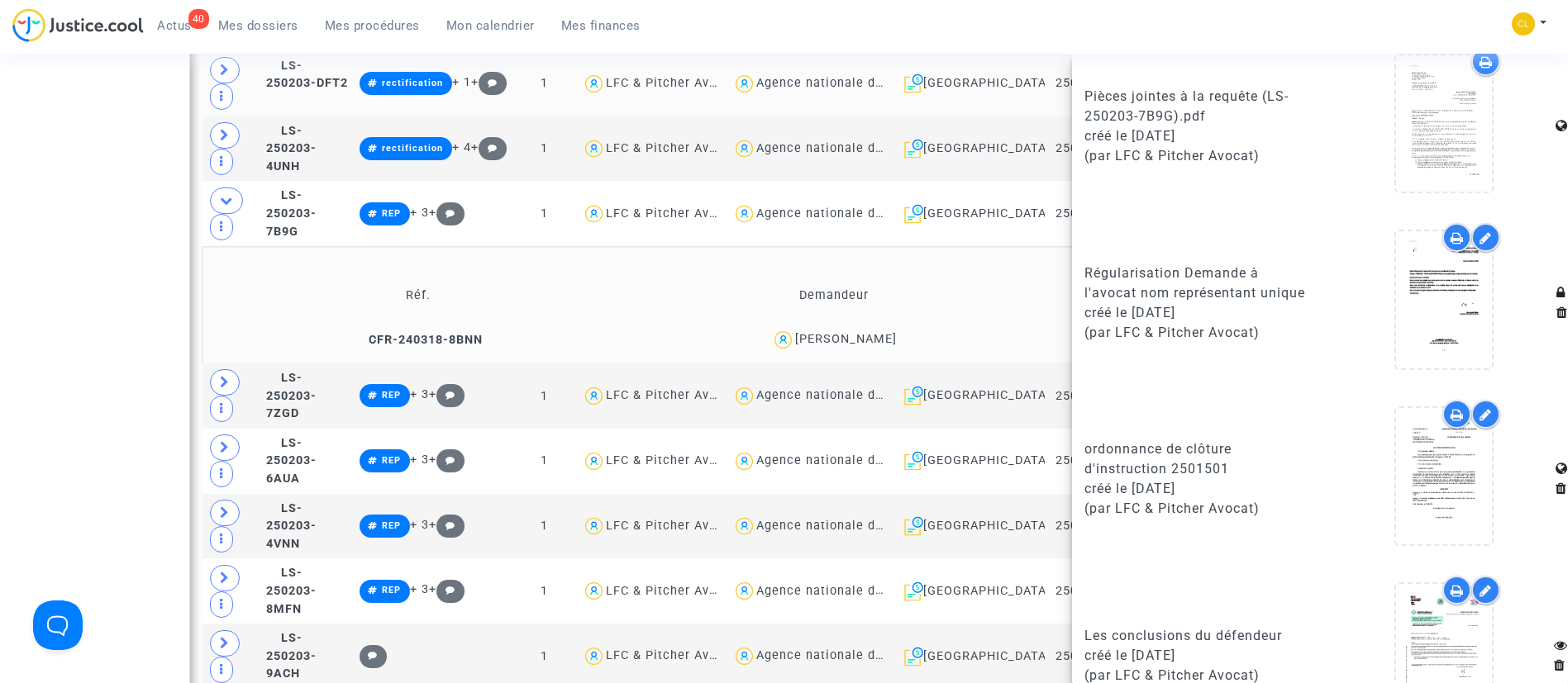
scroll to position [1429, 0]
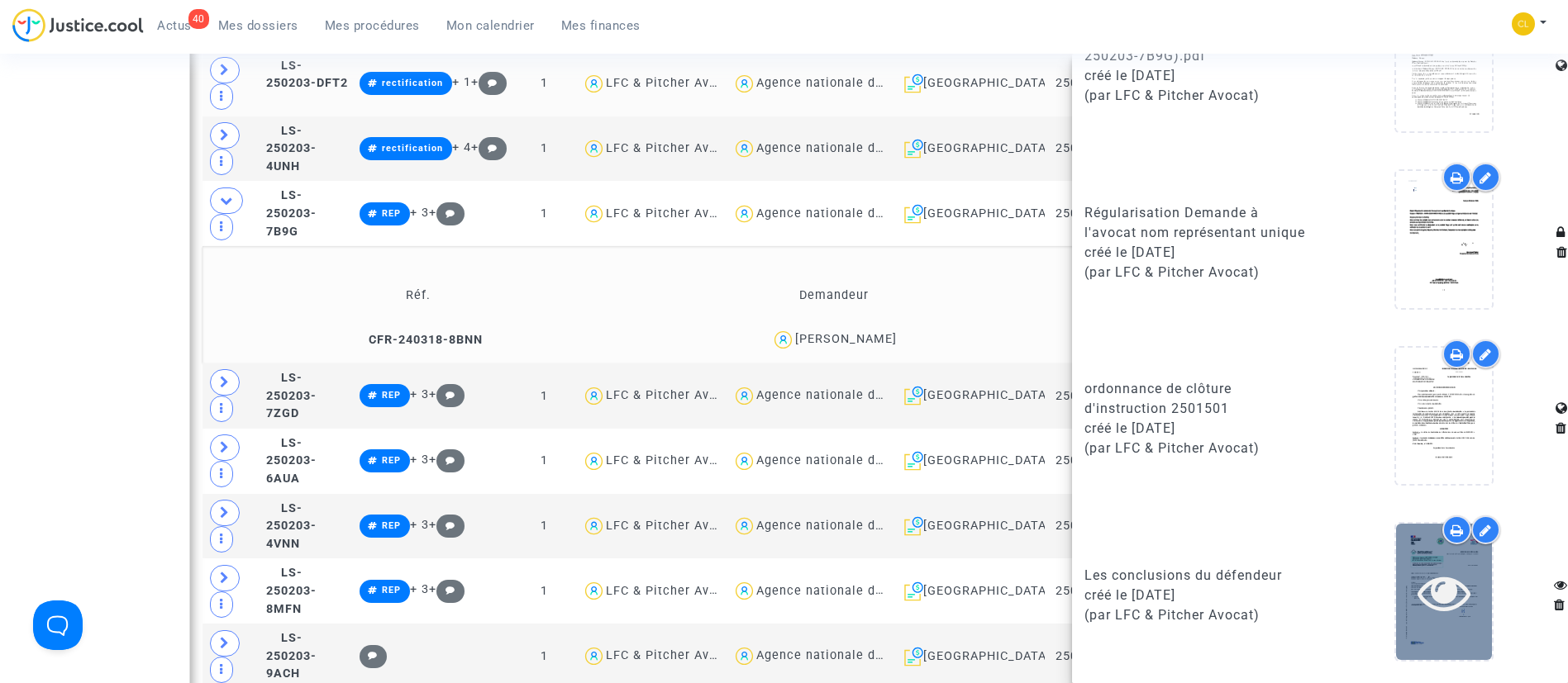
click at [1434, 613] on icon at bounding box center [1444, 593] width 54 height 53
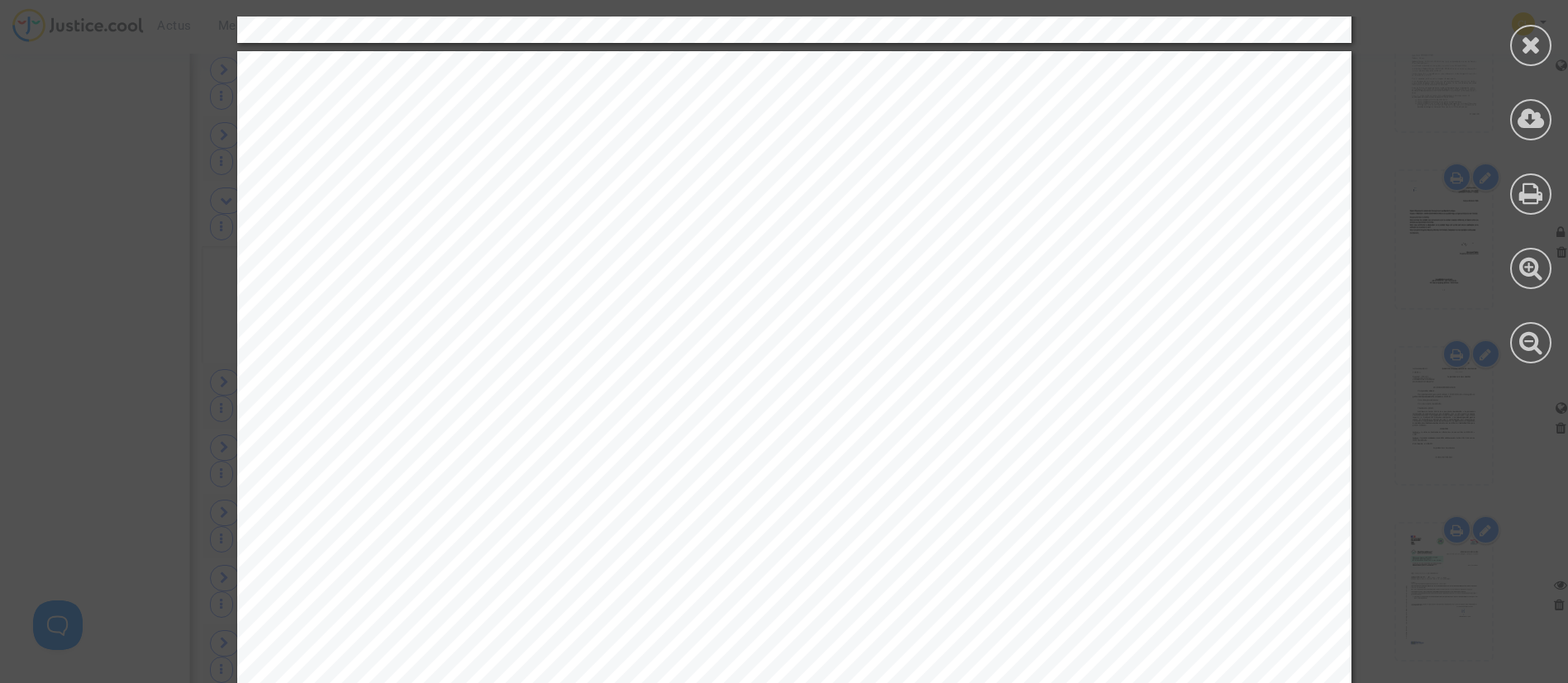
scroll to position [7916, 0]
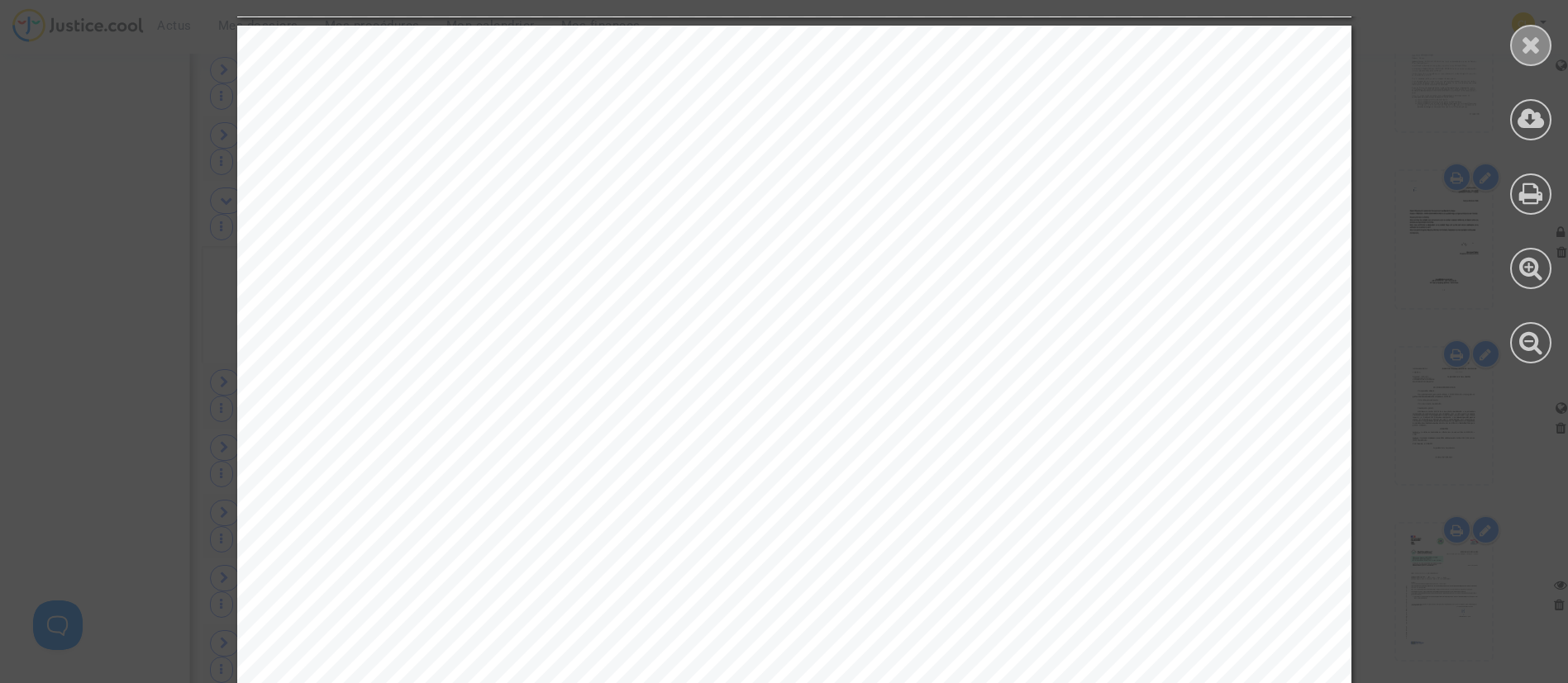
click at [1537, 45] on icon at bounding box center [1532, 44] width 21 height 25
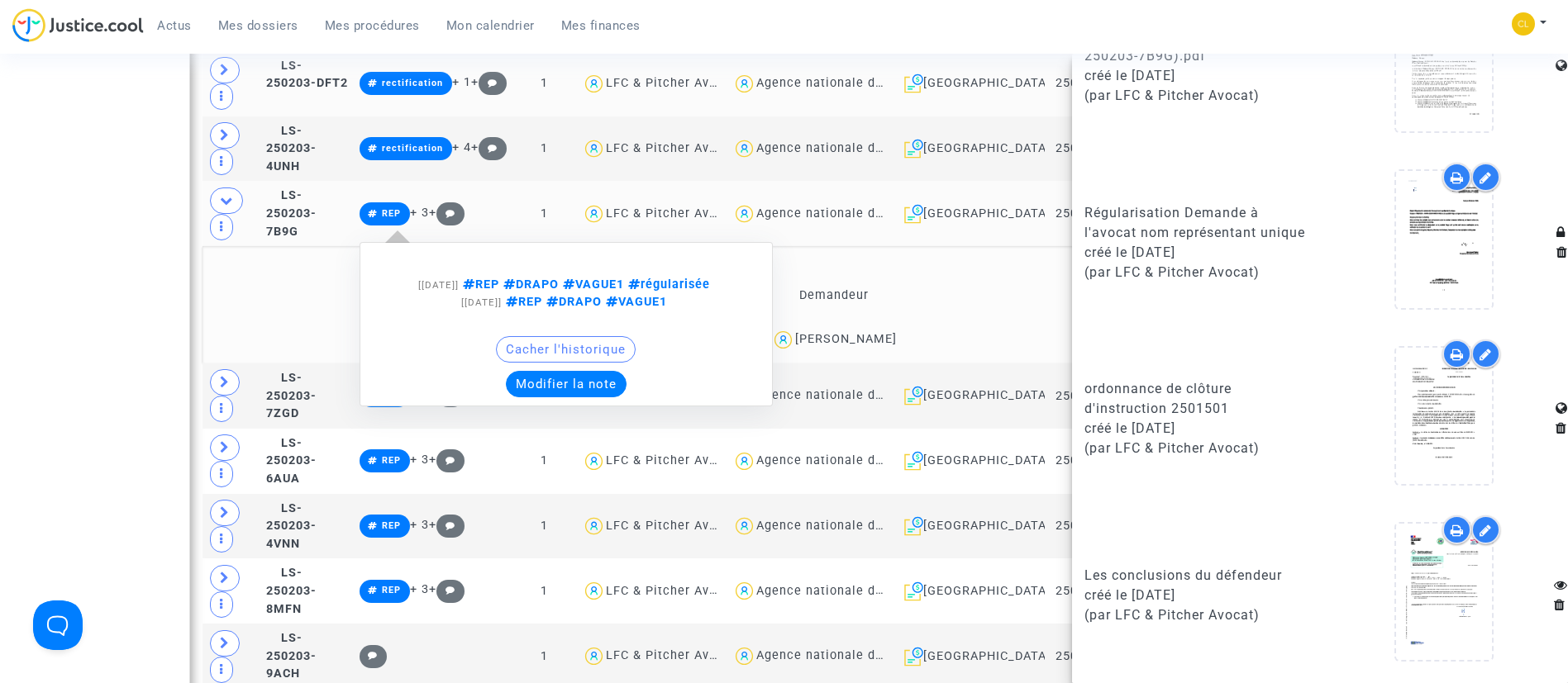
click at [600, 373] on button "Modifier la note" at bounding box center [566, 383] width 120 height 26
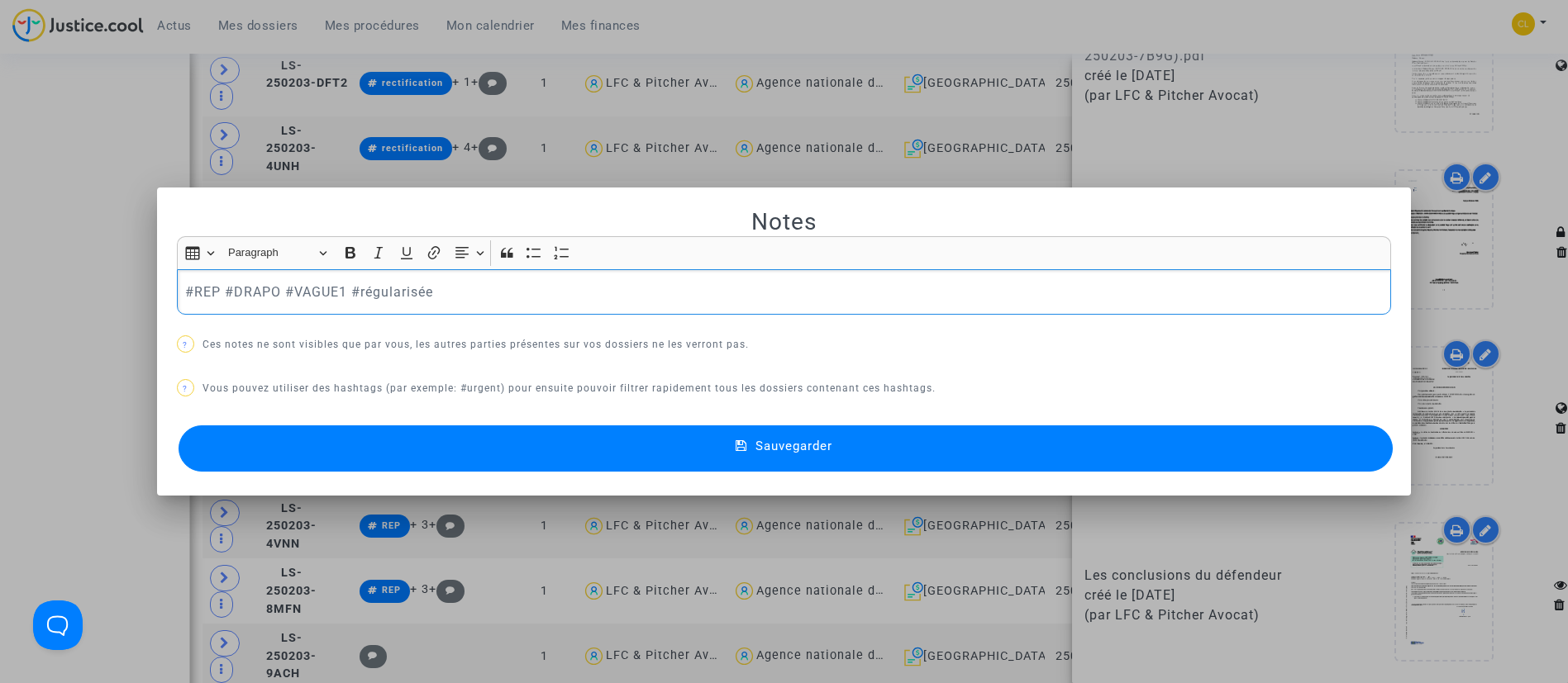
scroll to position [0, 0]
click at [499, 306] on div "#REP #DRAPO #VAGUE1 #régularisée" at bounding box center [784, 292] width 1215 height 46
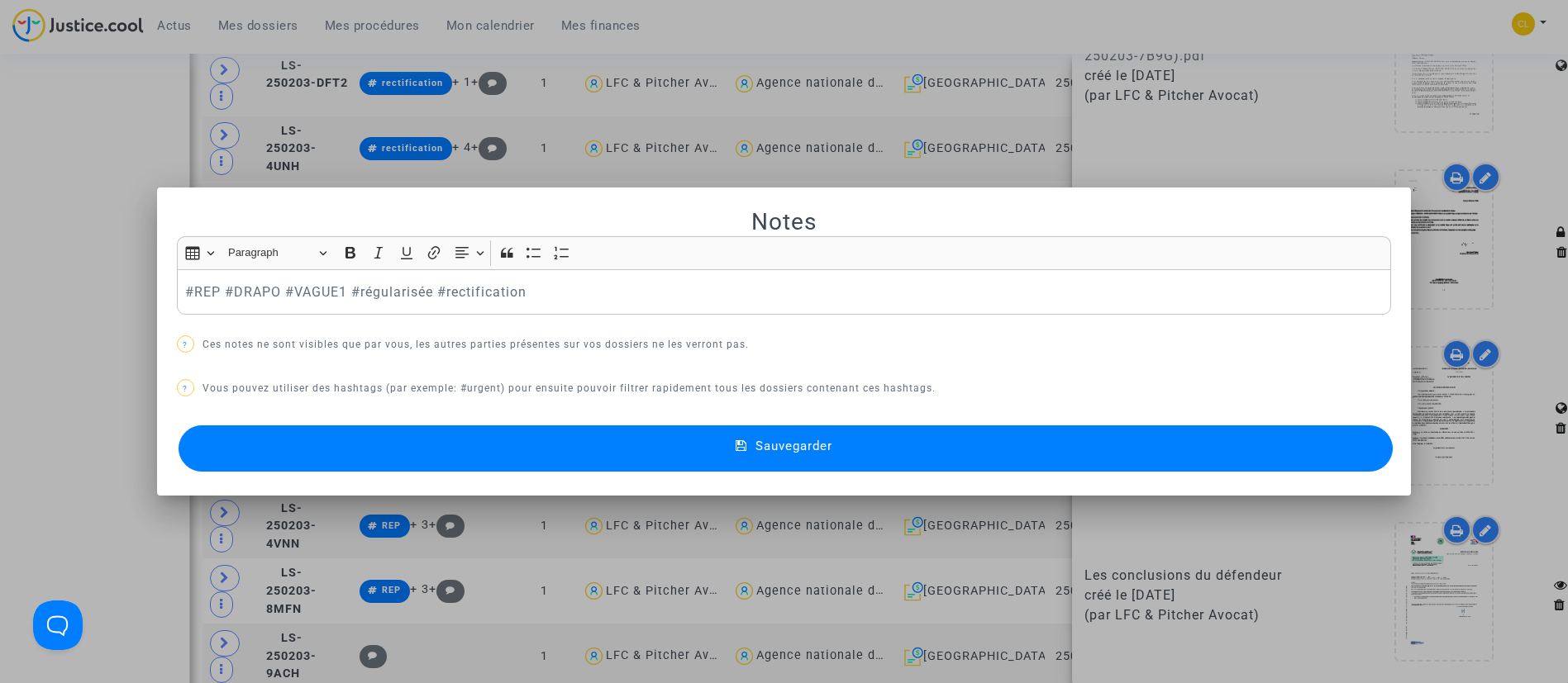
click at [867, 471] on button "Sauvegarder" at bounding box center [786, 448] width 1215 height 46
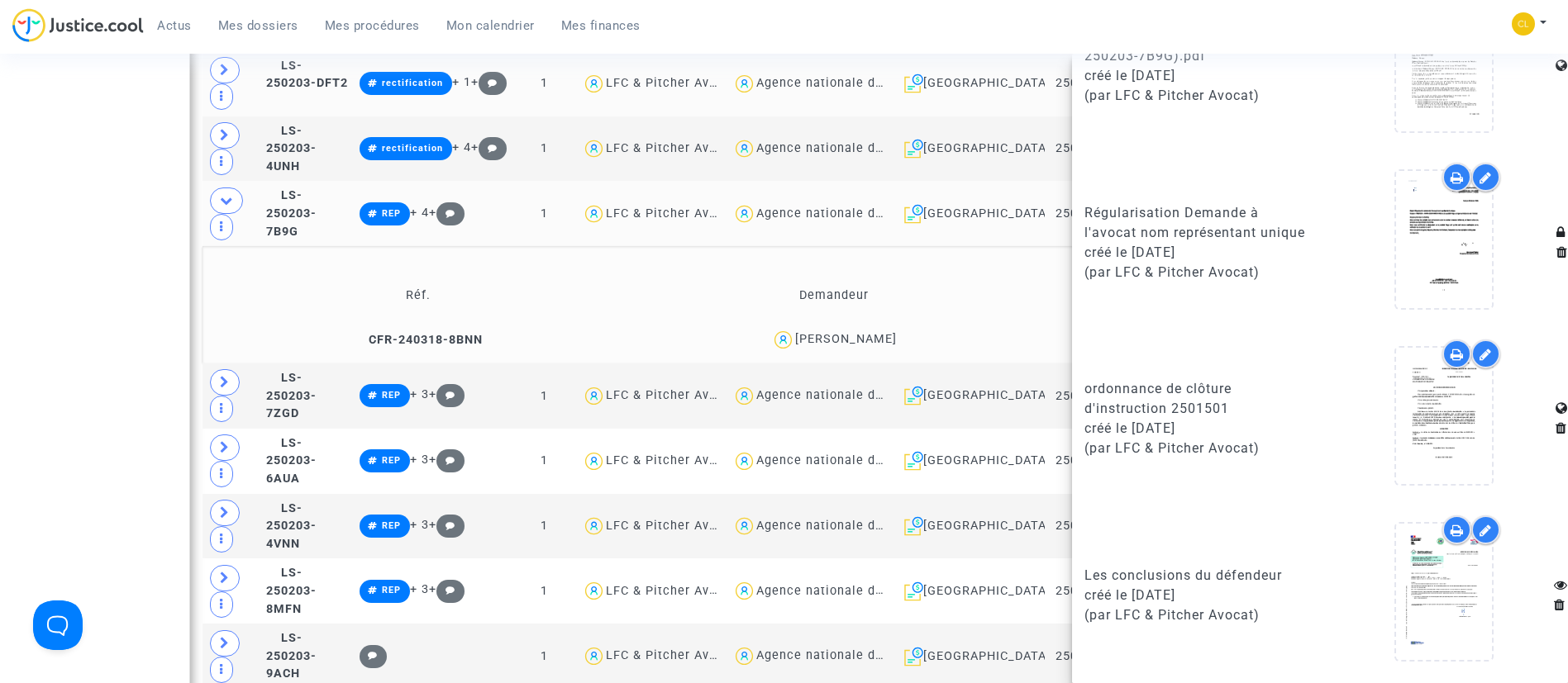
scroll to position [1487, 0]
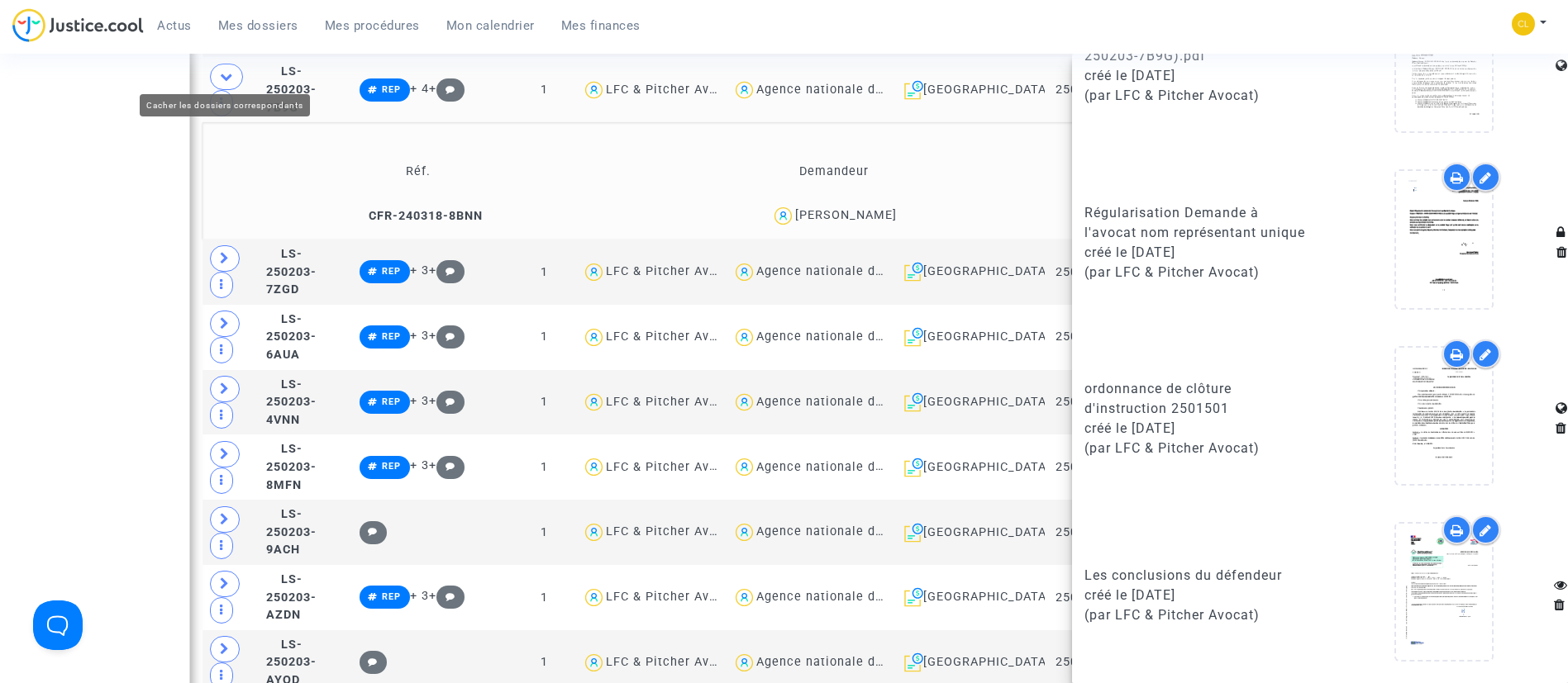
click at [229, 70] on icon at bounding box center [226, 76] width 14 height 13
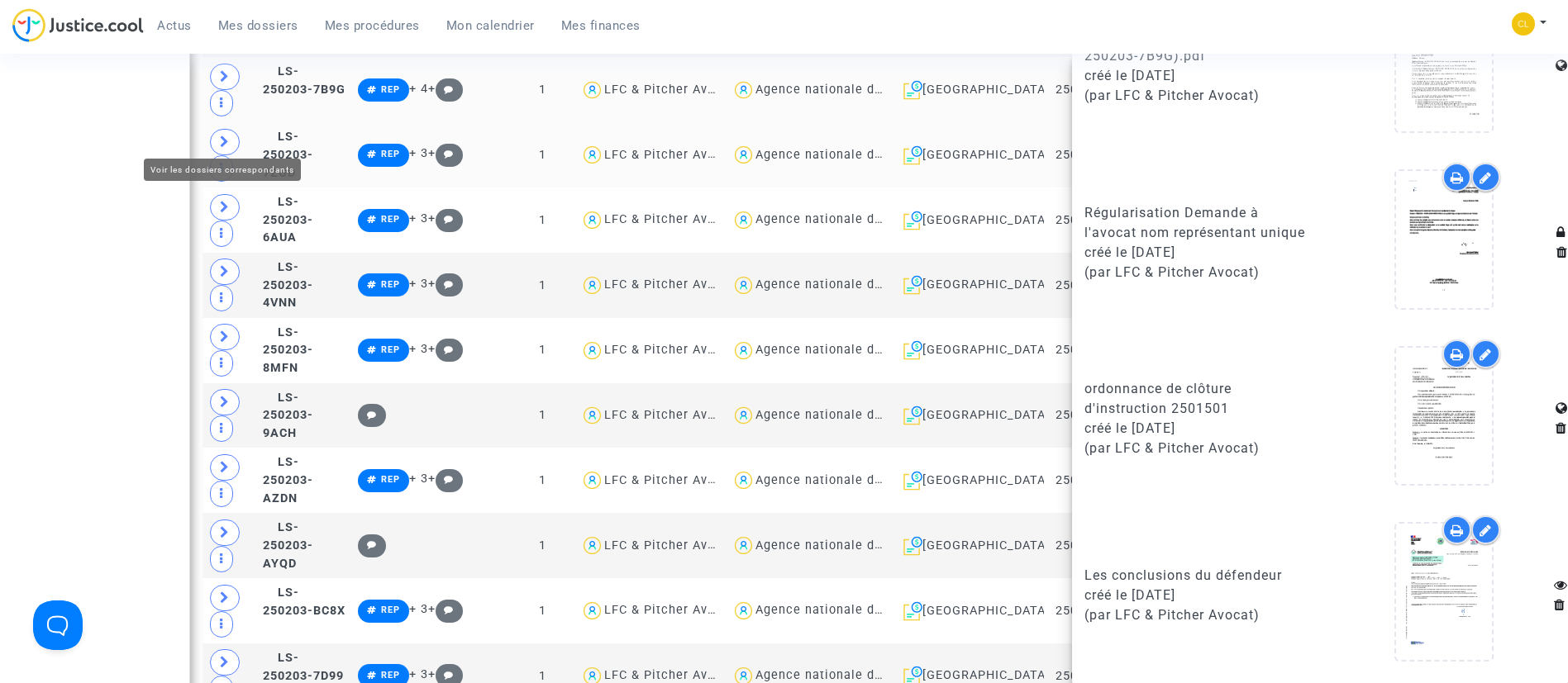
click at [222, 136] on icon at bounding box center [224, 142] width 10 height 13
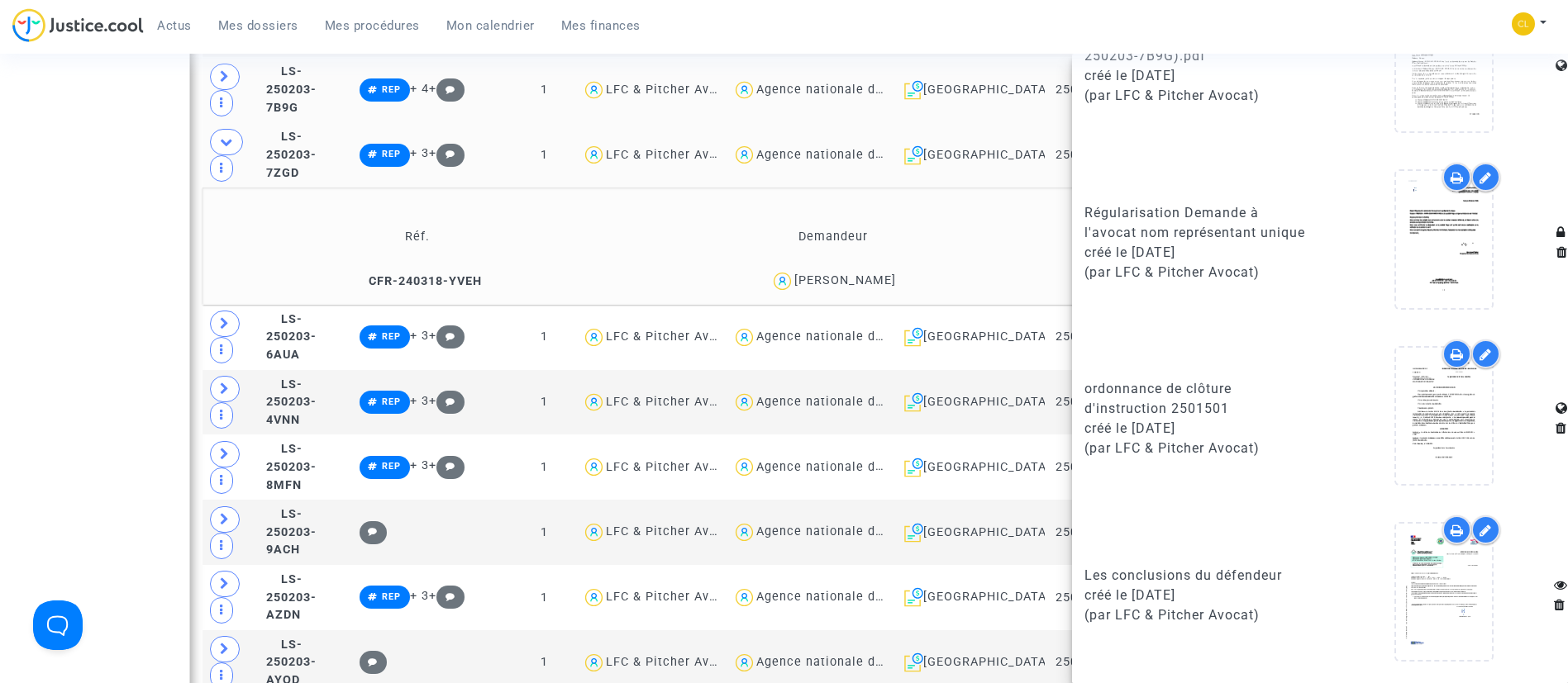
click at [978, 199] on td "Réf. Demandeur Notes CFR-240318-YVEH muriel horochko aucune note" at bounding box center [784, 246] width 1164 height 117
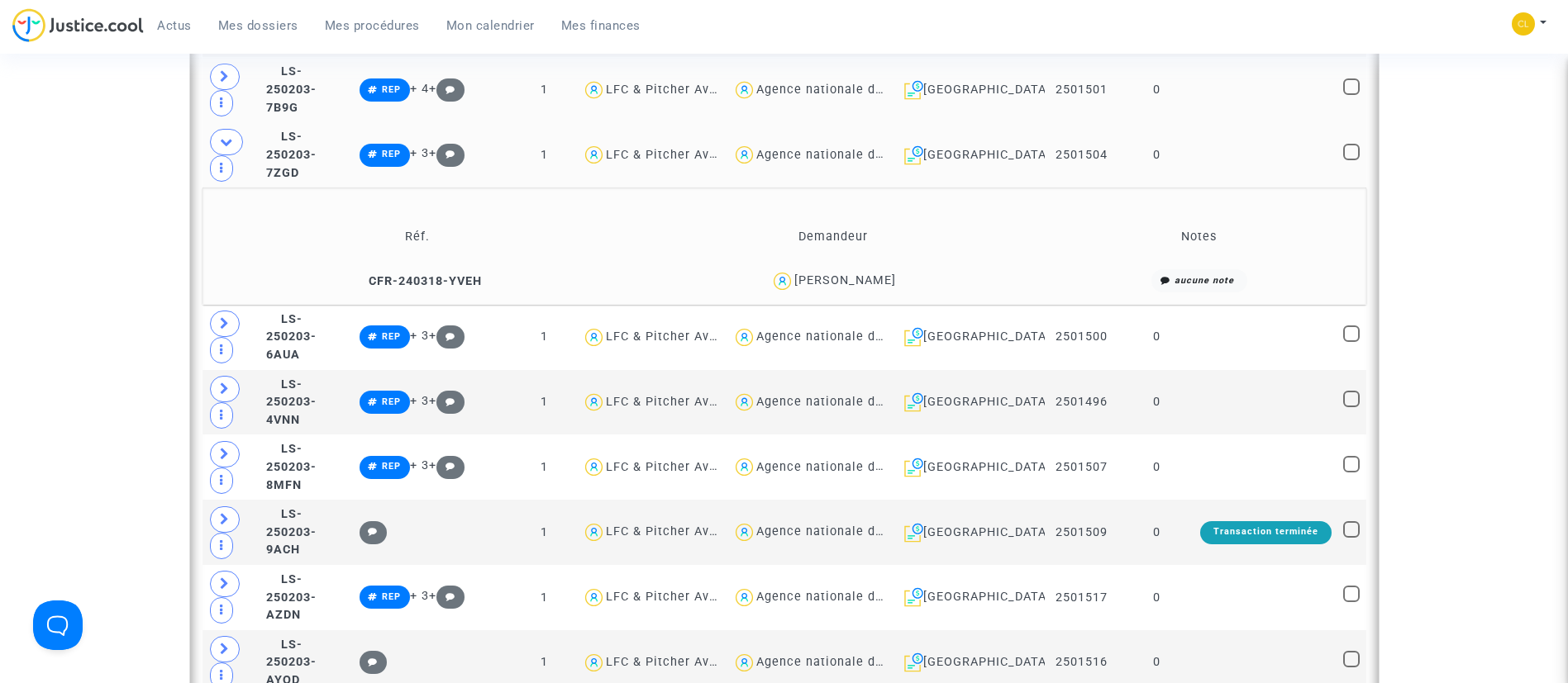
scroll to position [0, 0]
click at [1208, 136] on td at bounding box center [1266, 155] width 143 height 66
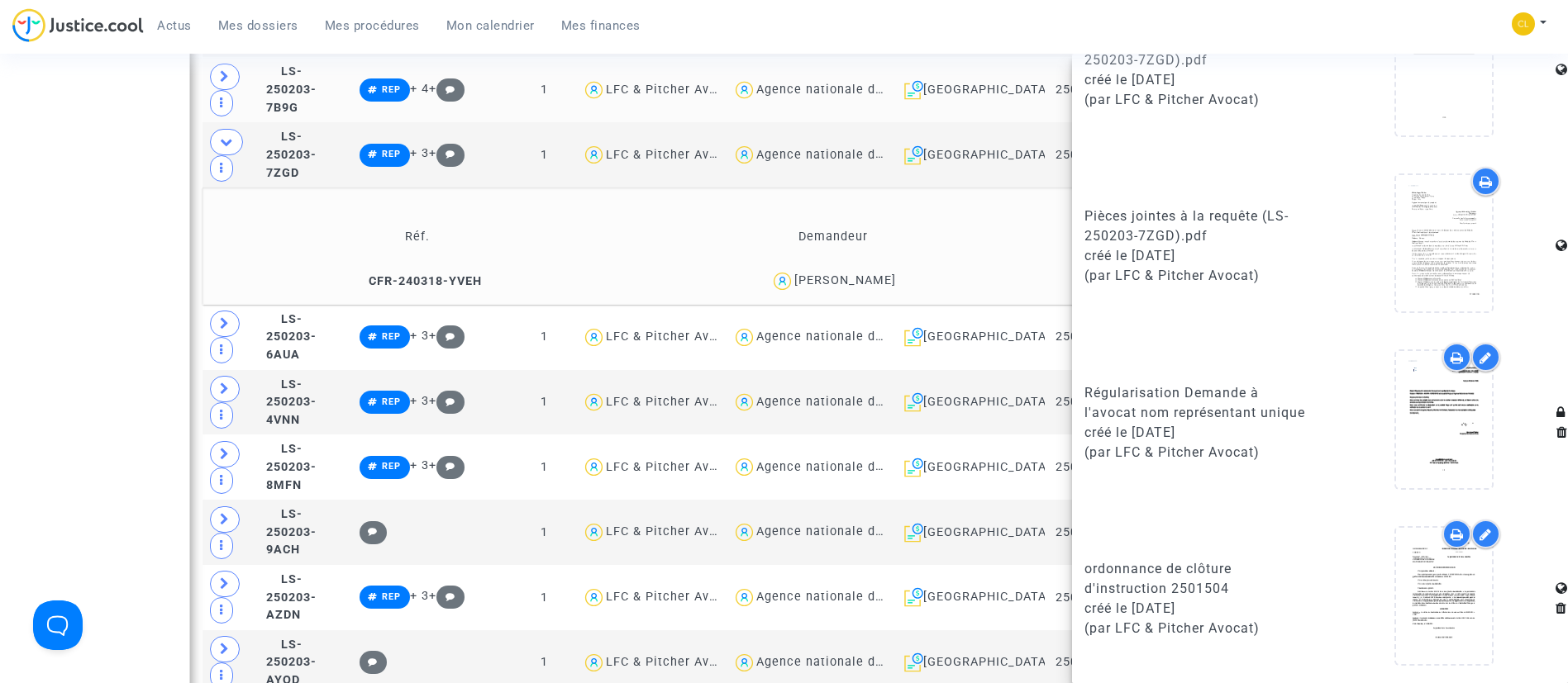
scroll to position [1429, 0]
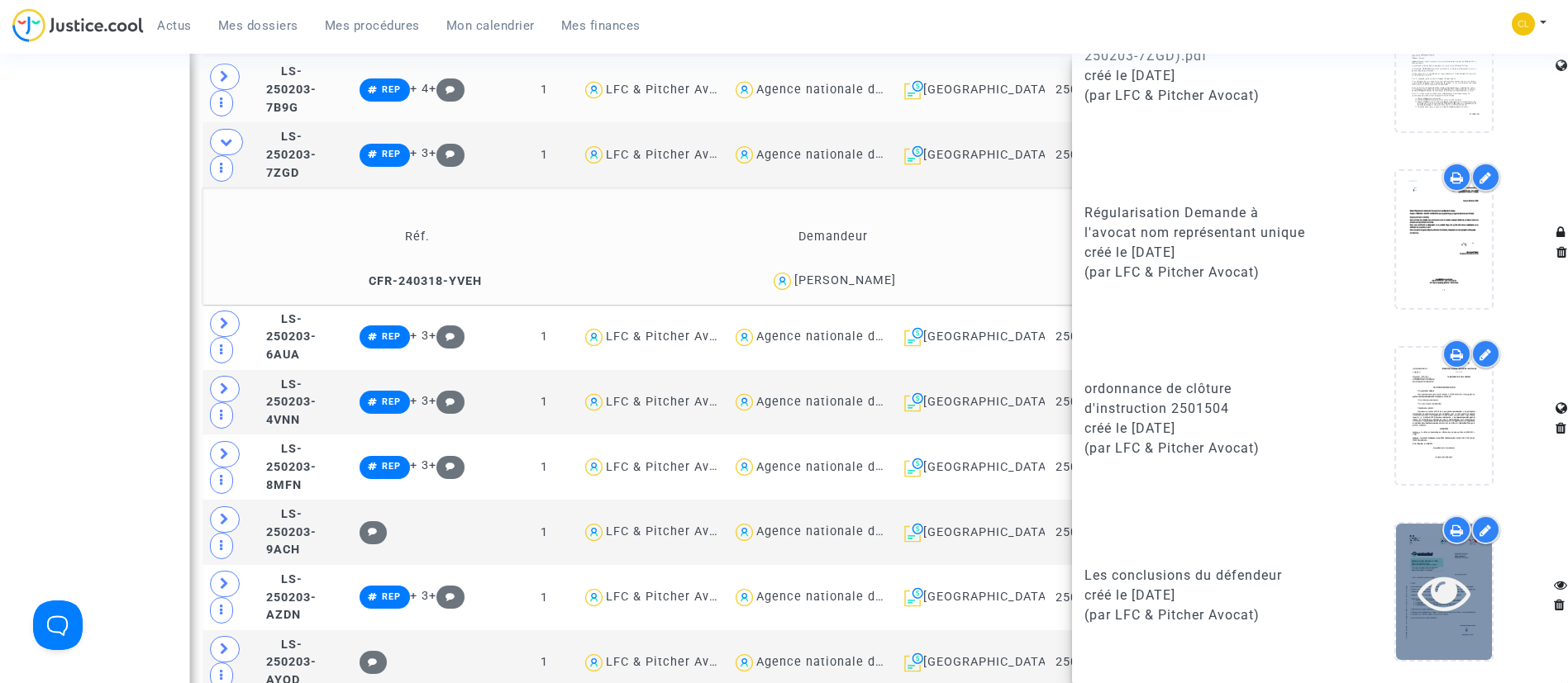
click at [1426, 596] on icon at bounding box center [1444, 593] width 54 height 53
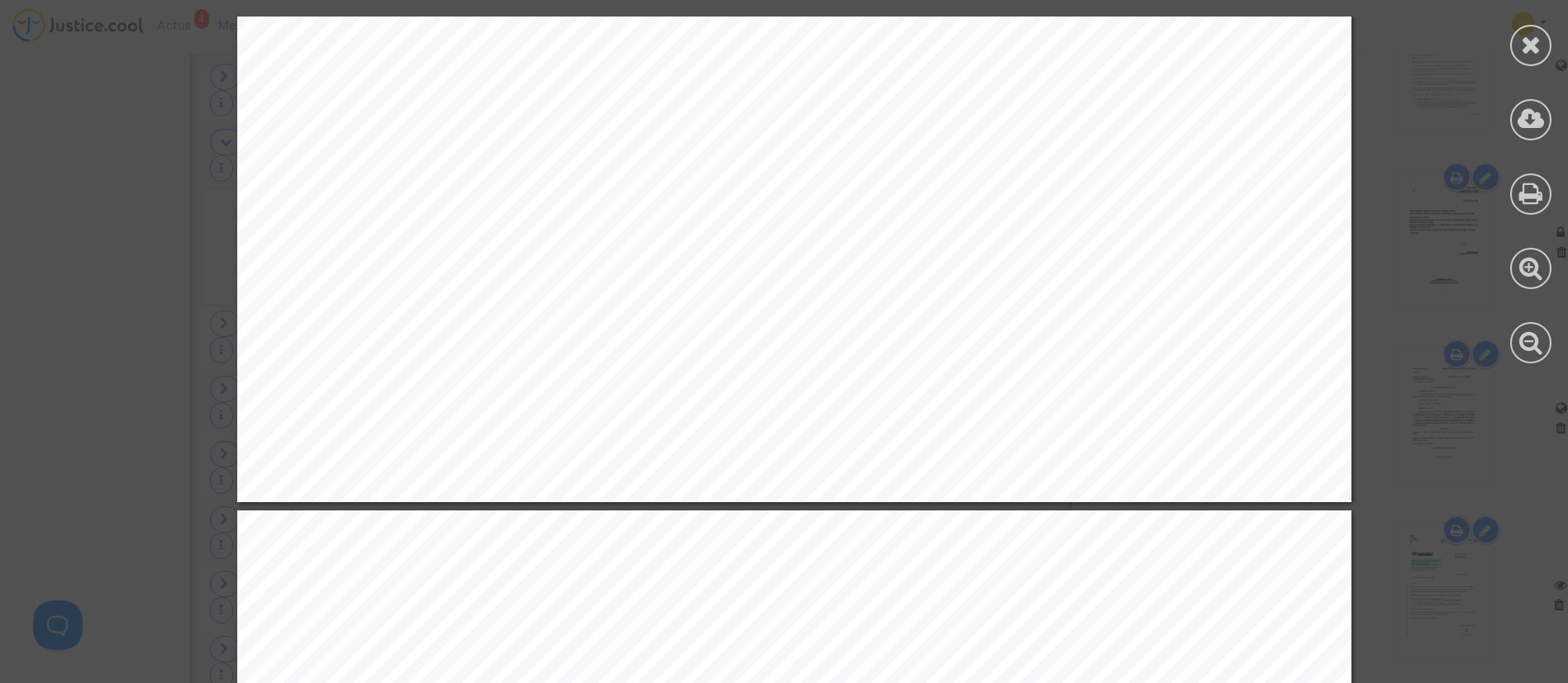
scroll to position [4091, 0]
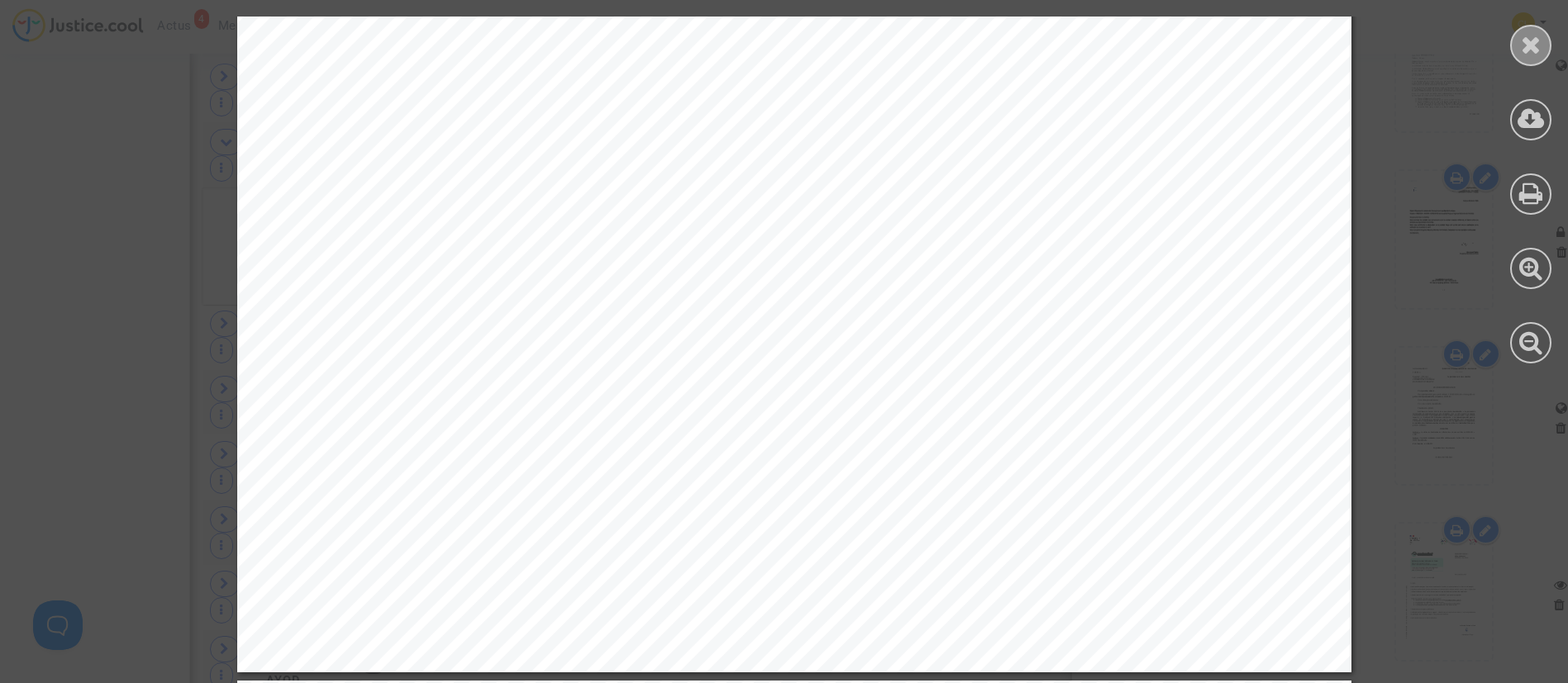
click at [1539, 45] on icon at bounding box center [1532, 44] width 21 height 25
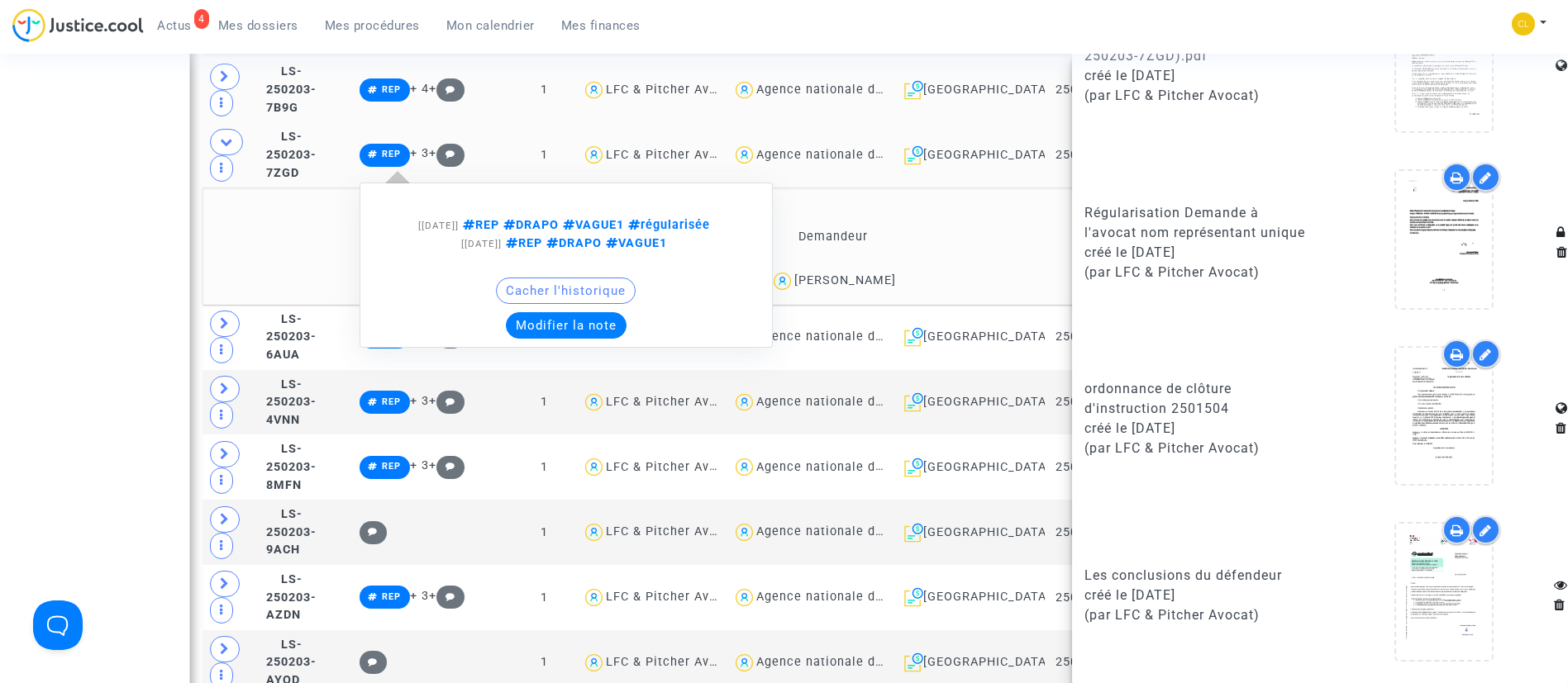
click at [594, 323] on button "Modifier la note" at bounding box center [566, 325] width 120 height 26
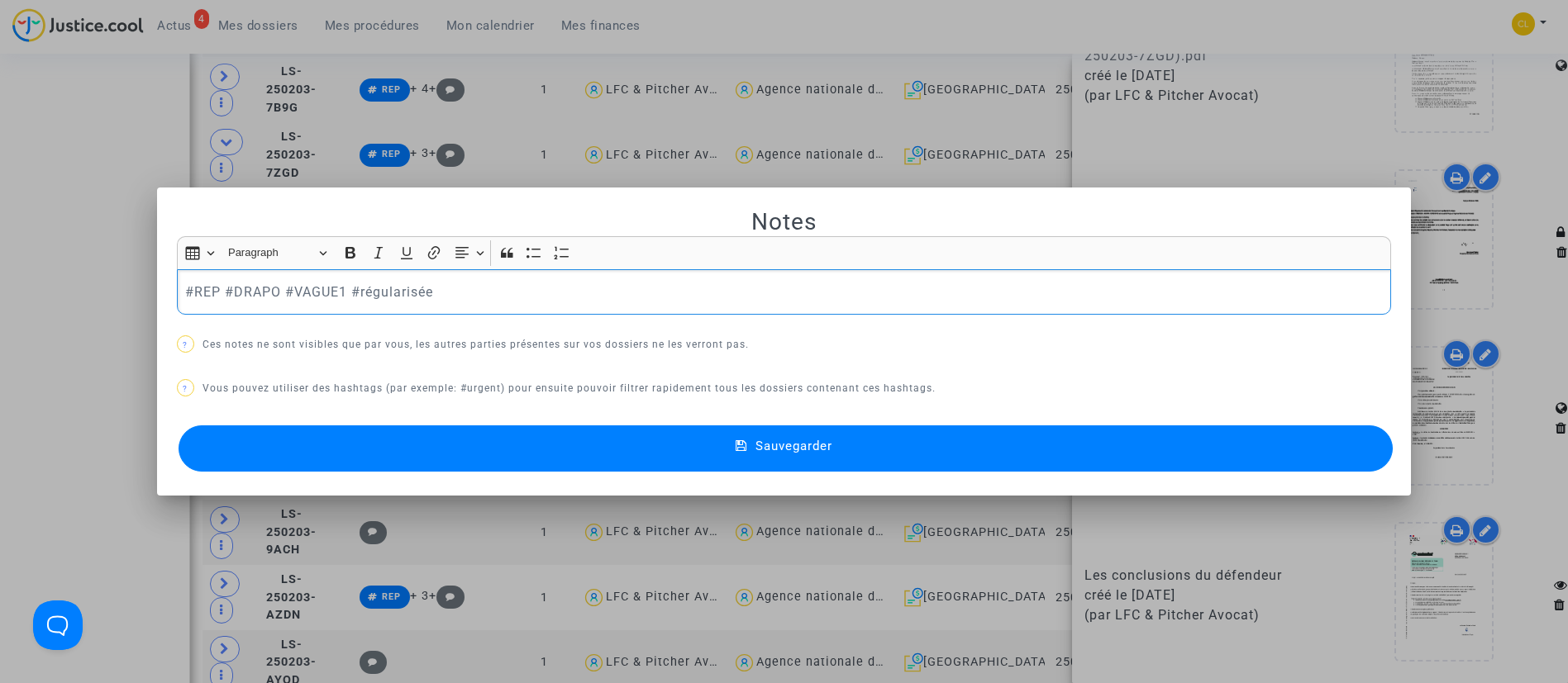
scroll to position [0, 0]
click at [606, 290] on p "#REP #DRAPO #VAGUE1 #régularisée" at bounding box center [784, 291] width 1197 height 21
click at [900, 454] on button "Sauvegarder" at bounding box center [786, 448] width 1215 height 46
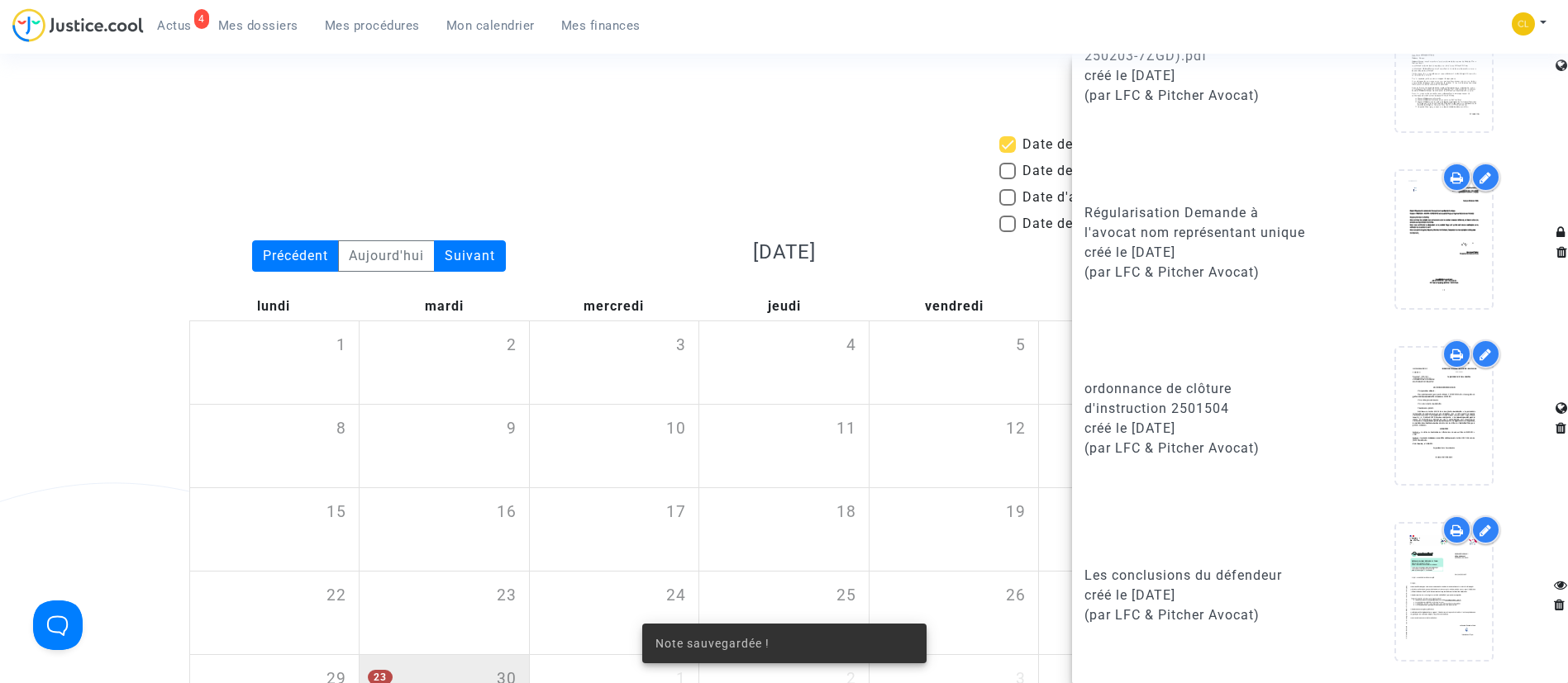
scroll to position [1487, 0]
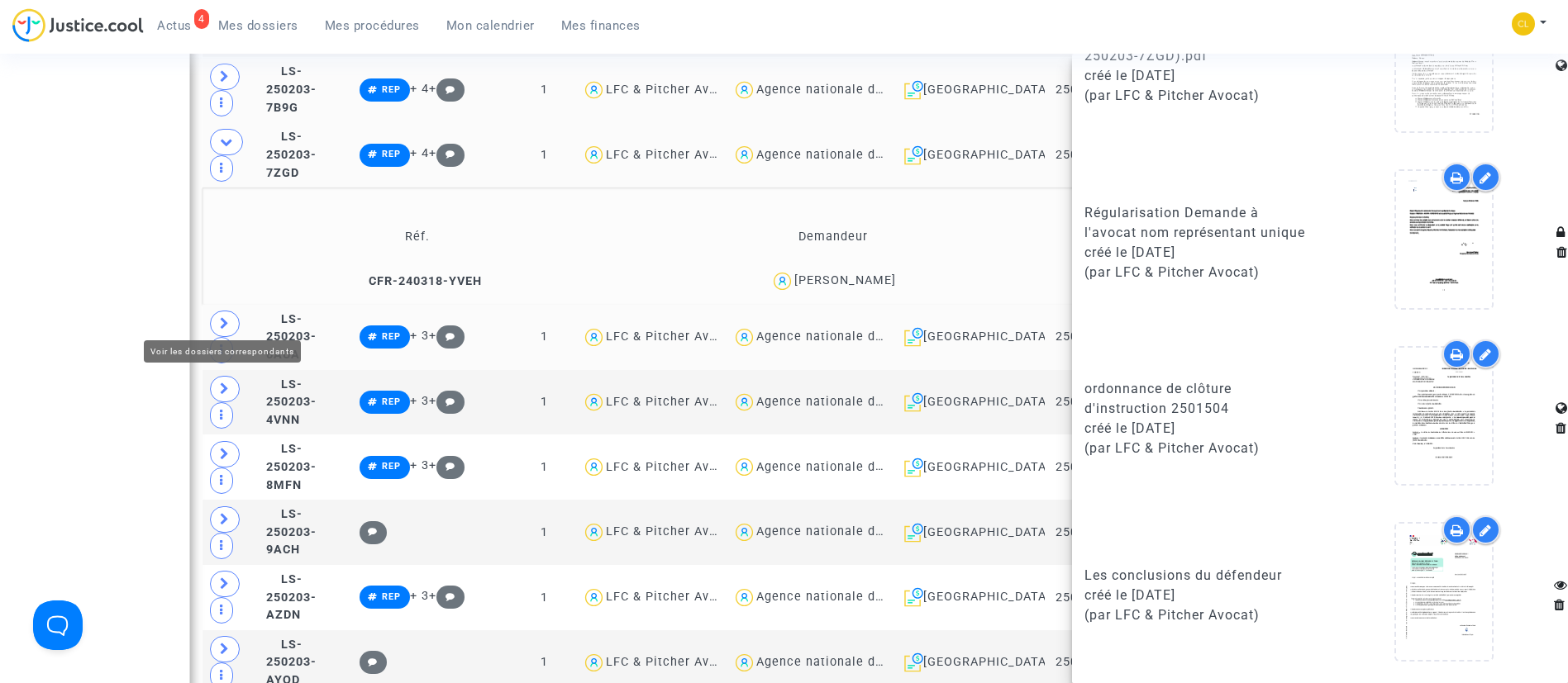
click at [231, 311] on span at bounding box center [224, 323] width 30 height 26
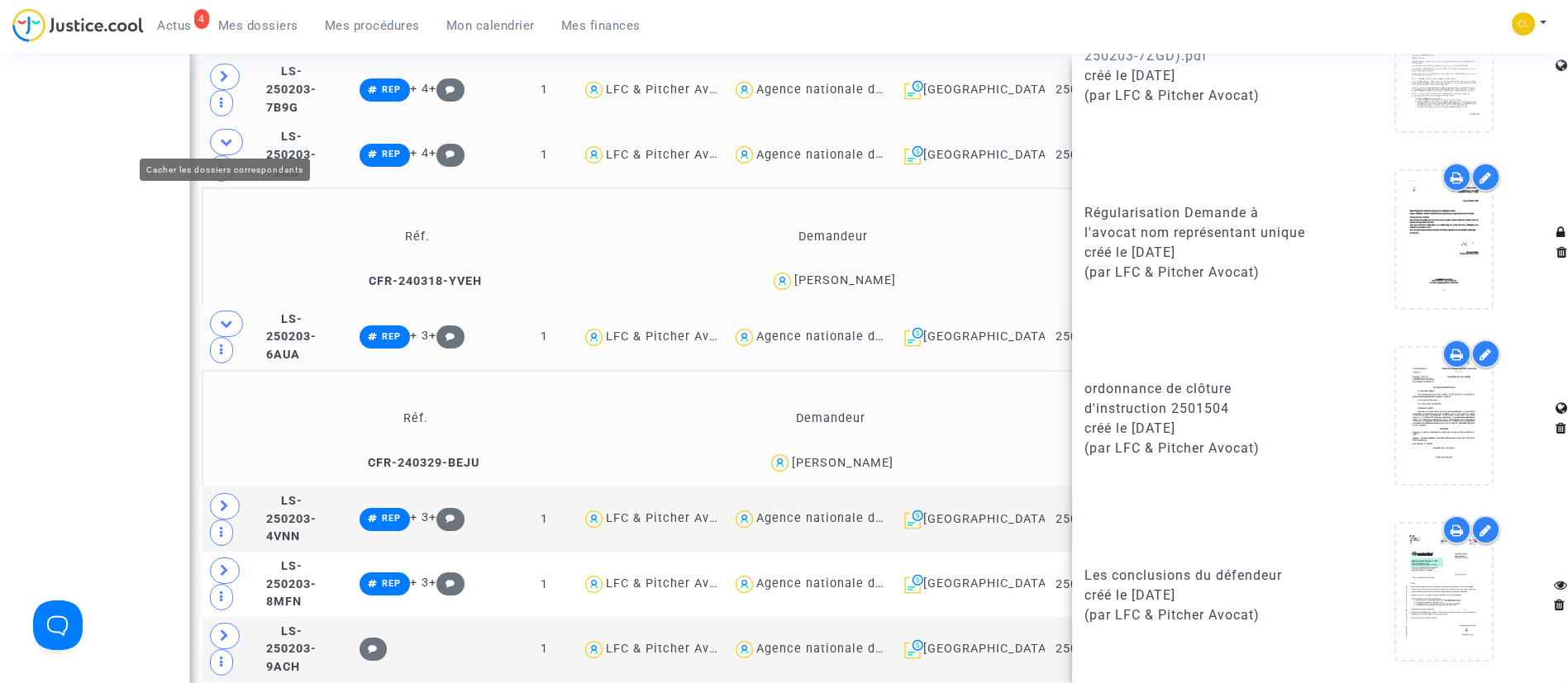
click at [233, 129] on span at bounding box center [226, 142] width 33 height 26
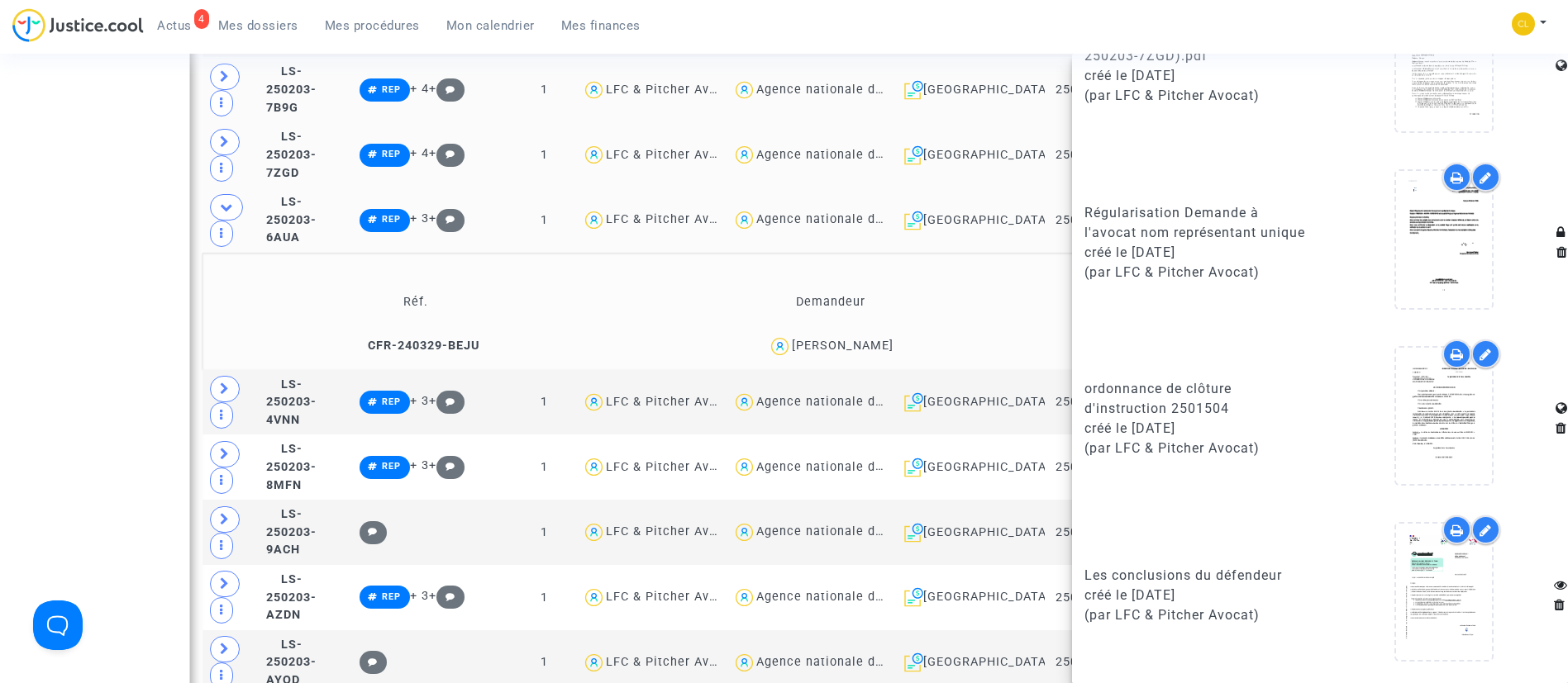
click at [1006, 306] on td "Demandeur" at bounding box center [831, 301] width 414 height 54
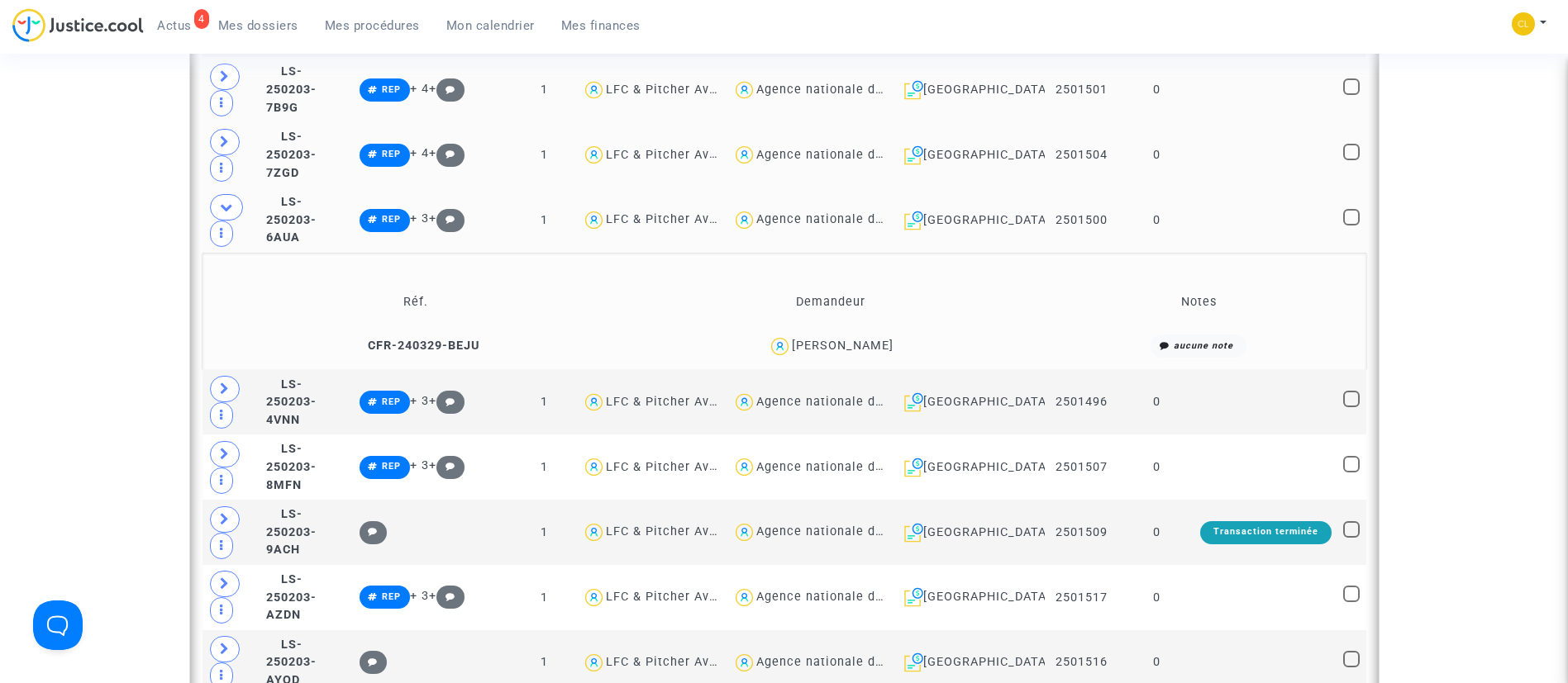
click at [1266, 206] on td at bounding box center [1266, 220] width 143 height 66
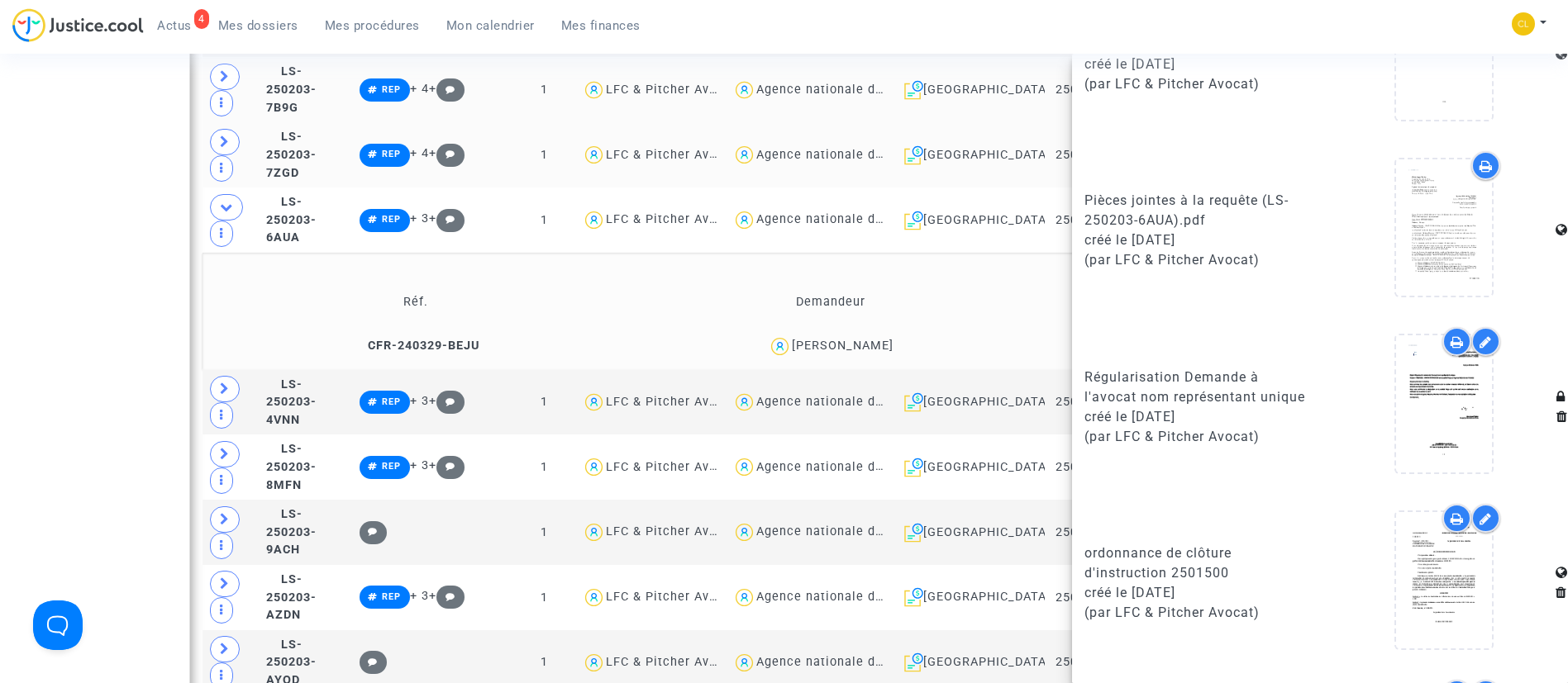
scroll to position [1429, 0]
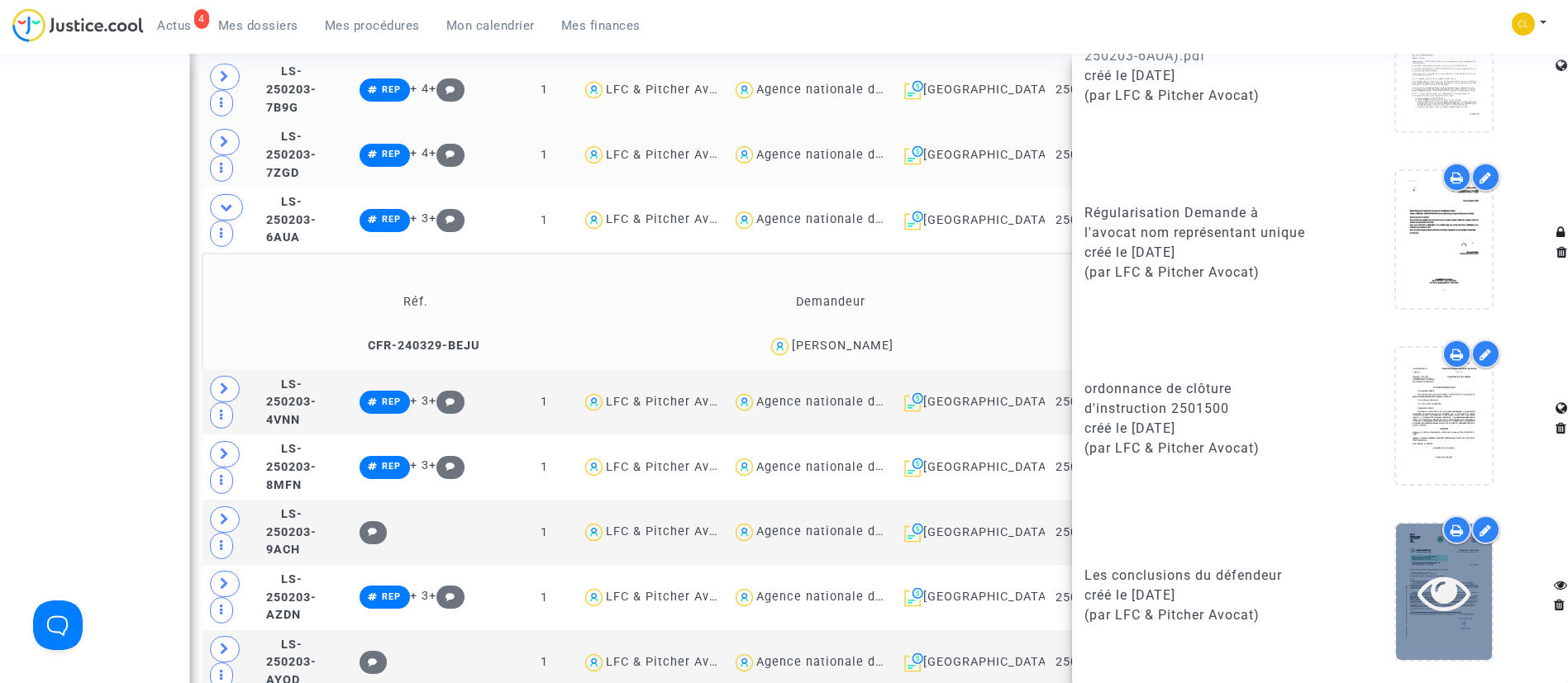
click at [1421, 556] on div at bounding box center [1444, 592] width 96 height 137
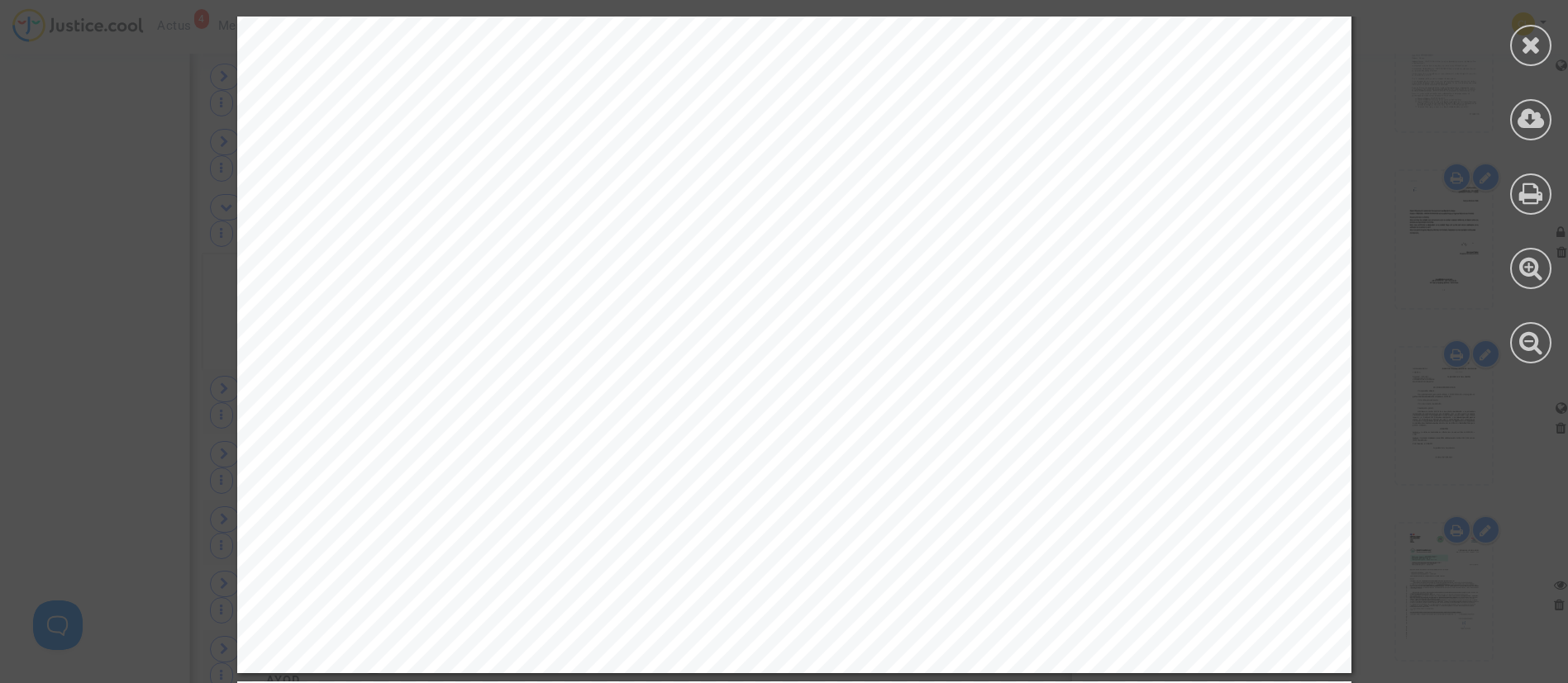
scroll to position [4091, 0]
click at [1524, 43] on icon at bounding box center [1532, 44] width 21 height 25
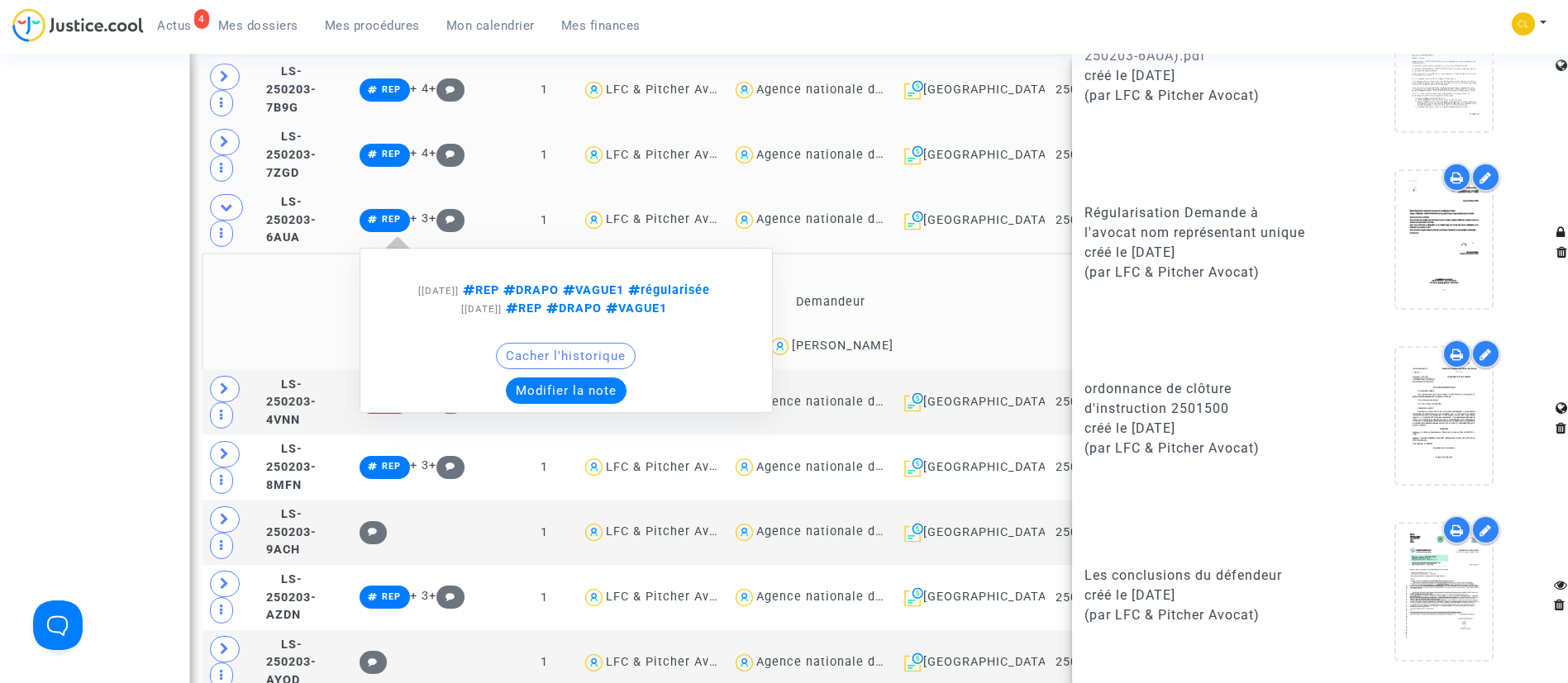
click at [627, 378] on button "Modifier la note" at bounding box center [566, 391] width 120 height 26
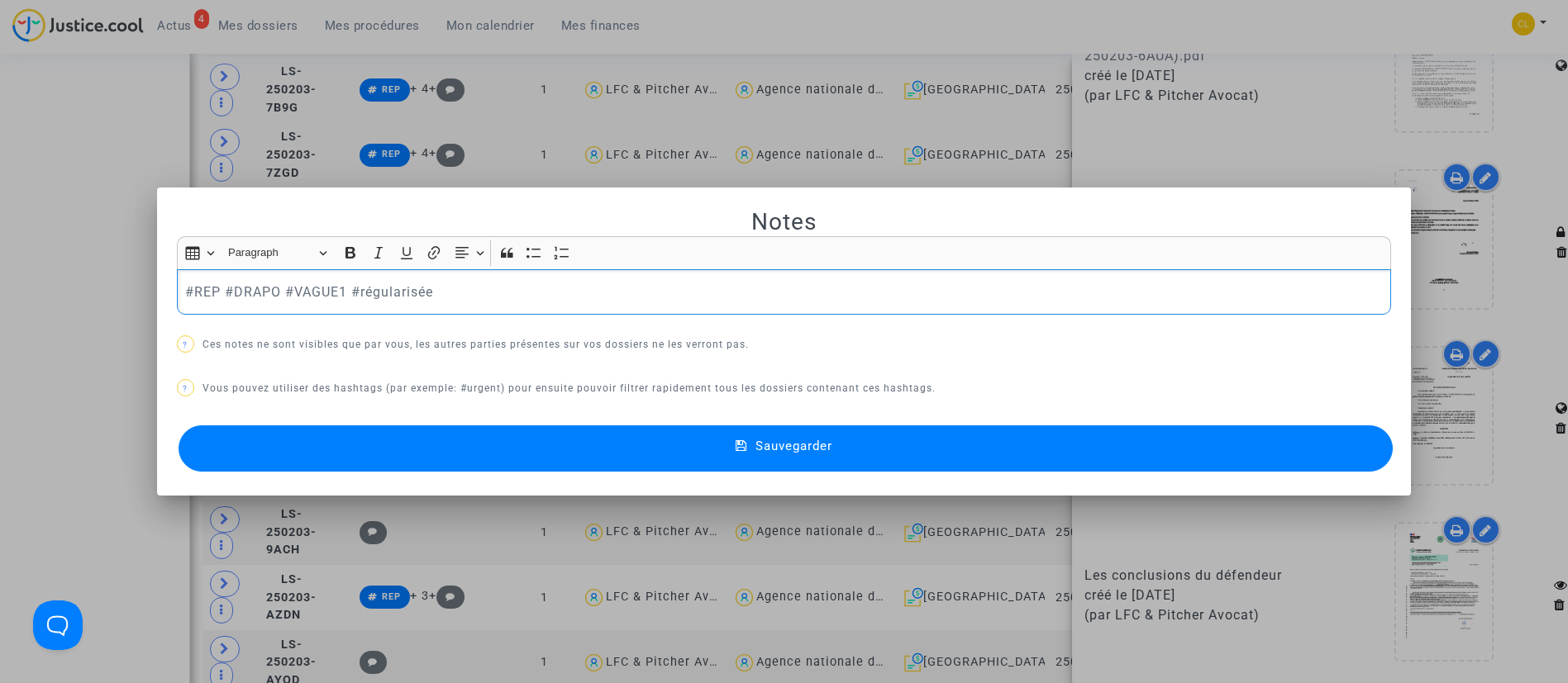
scroll to position [0, 0]
click at [609, 274] on div "#REP #DRAPO #VAGUE1 #régularisée" at bounding box center [784, 292] width 1215 height 46
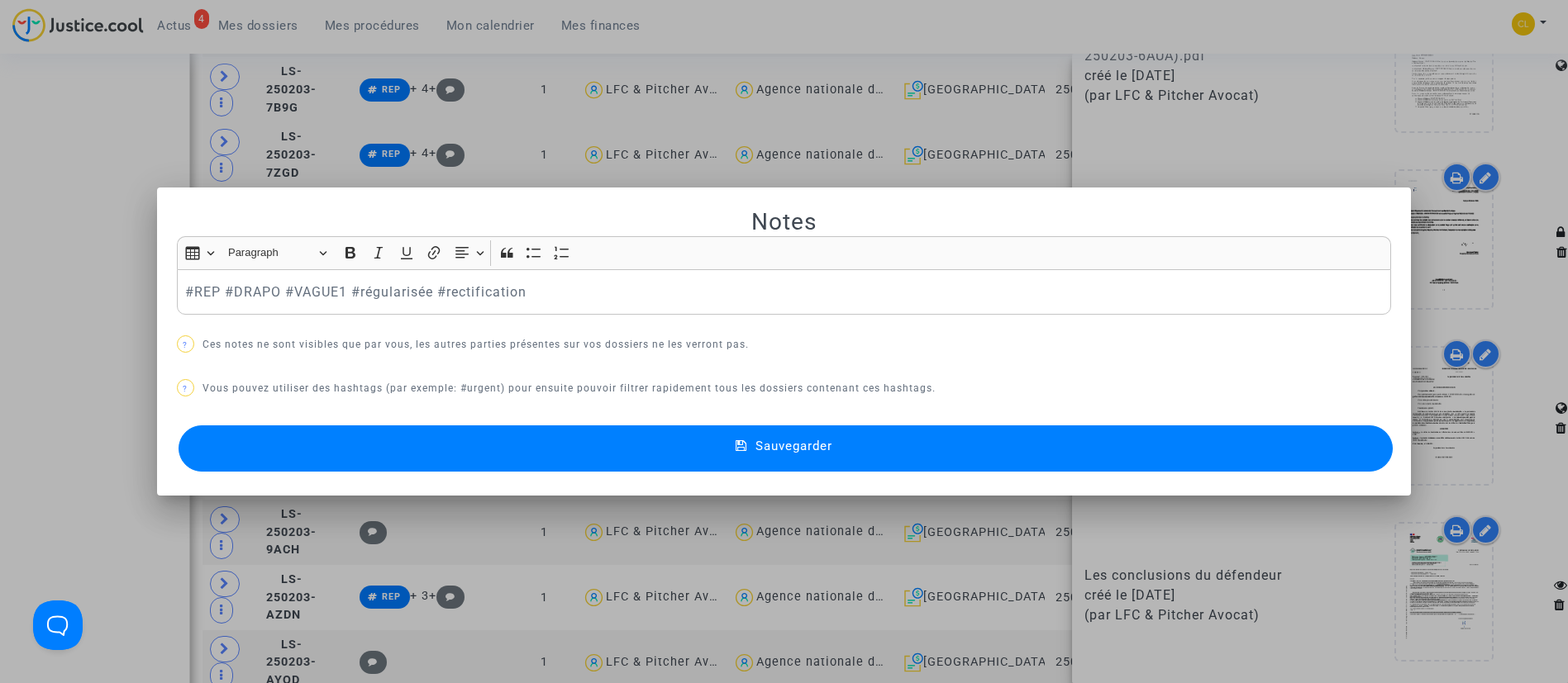
click at [742, 445] on icon at bounding box center [742, 447] width 12 height 15
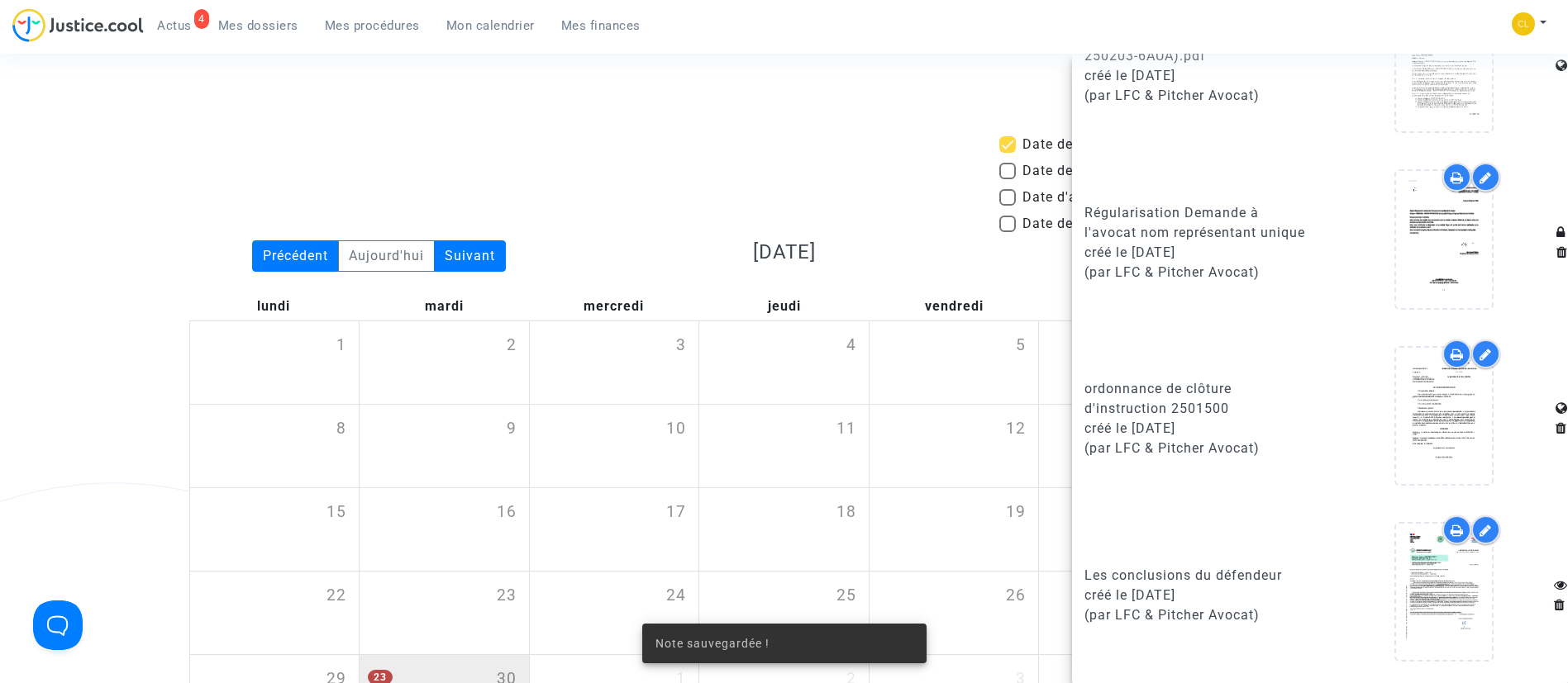
scroll to position [1487, 0]
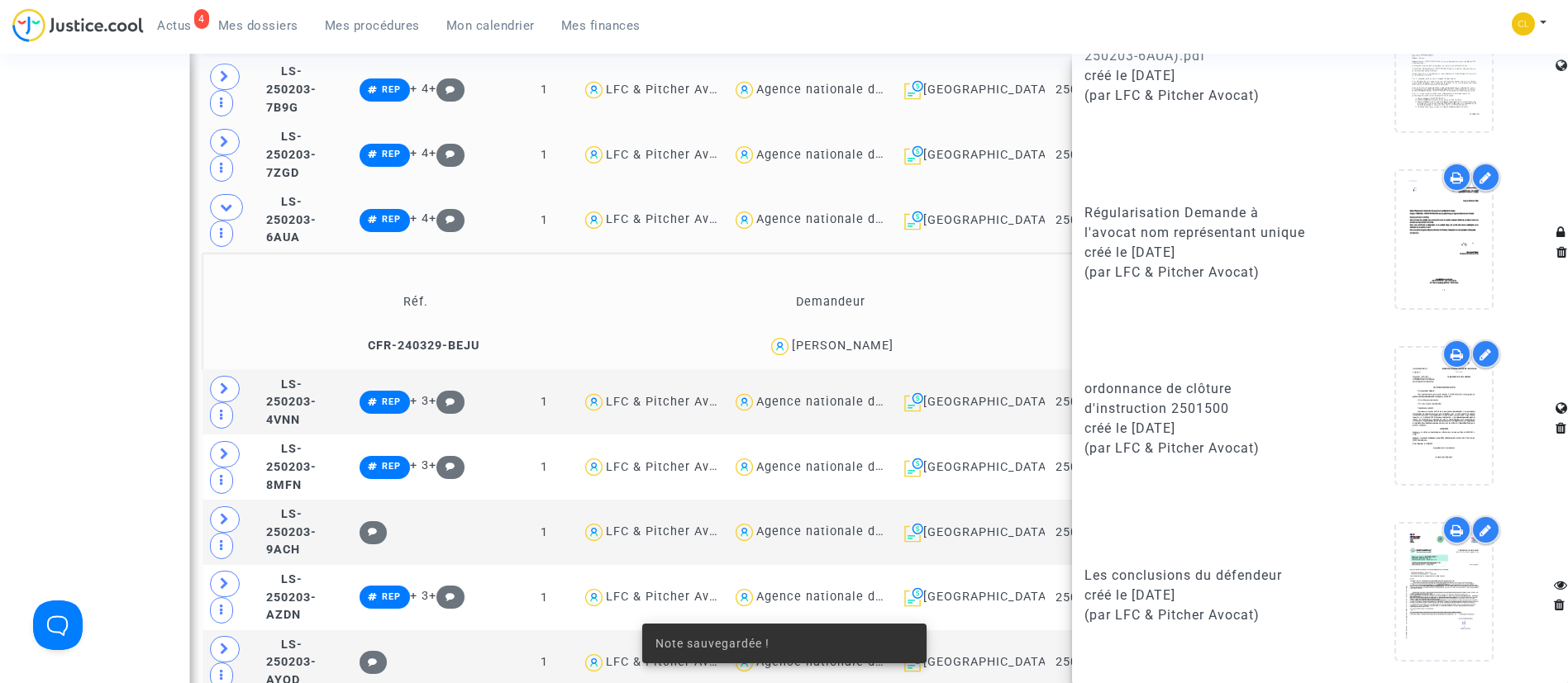
click at [628, 275] on td "Demandeur" at bounding box center [831, 301] width 414 height 54
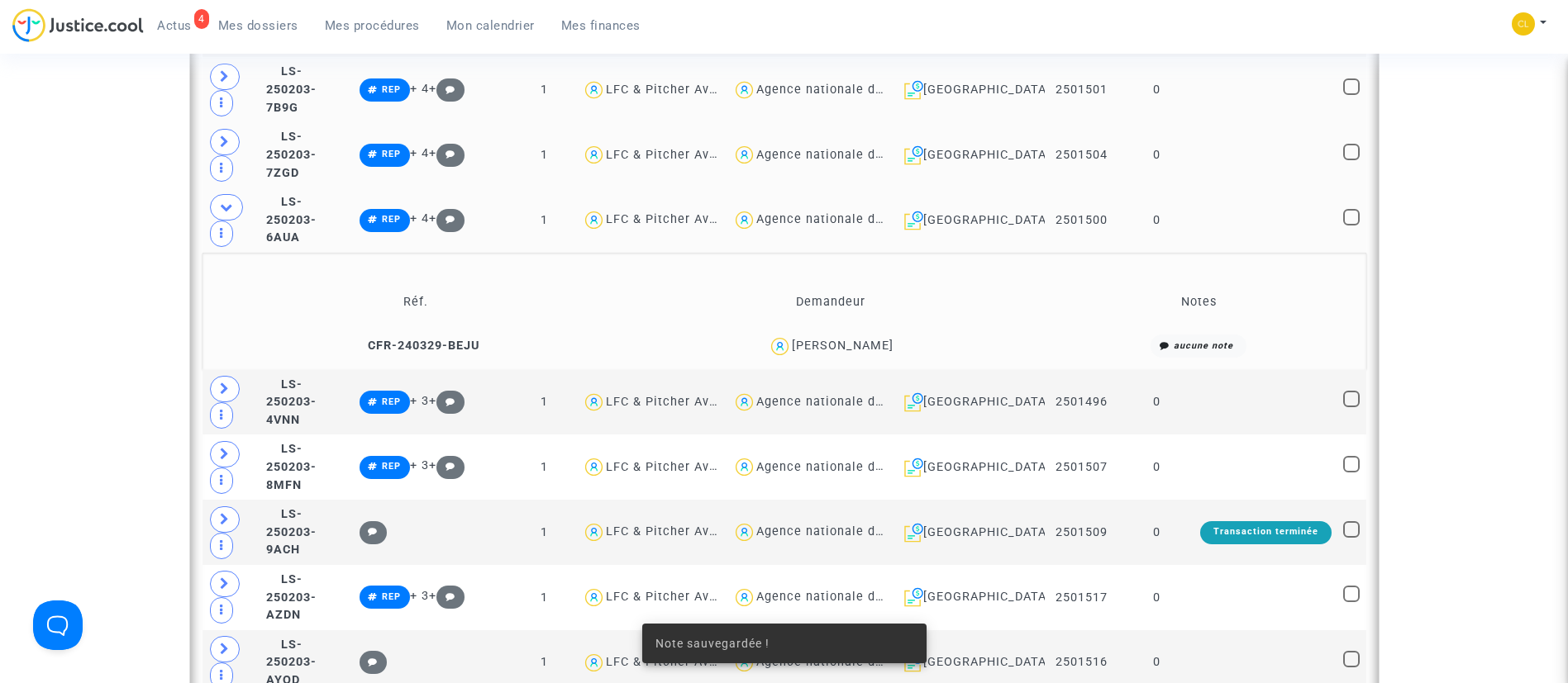
scroll to position [0, 0]
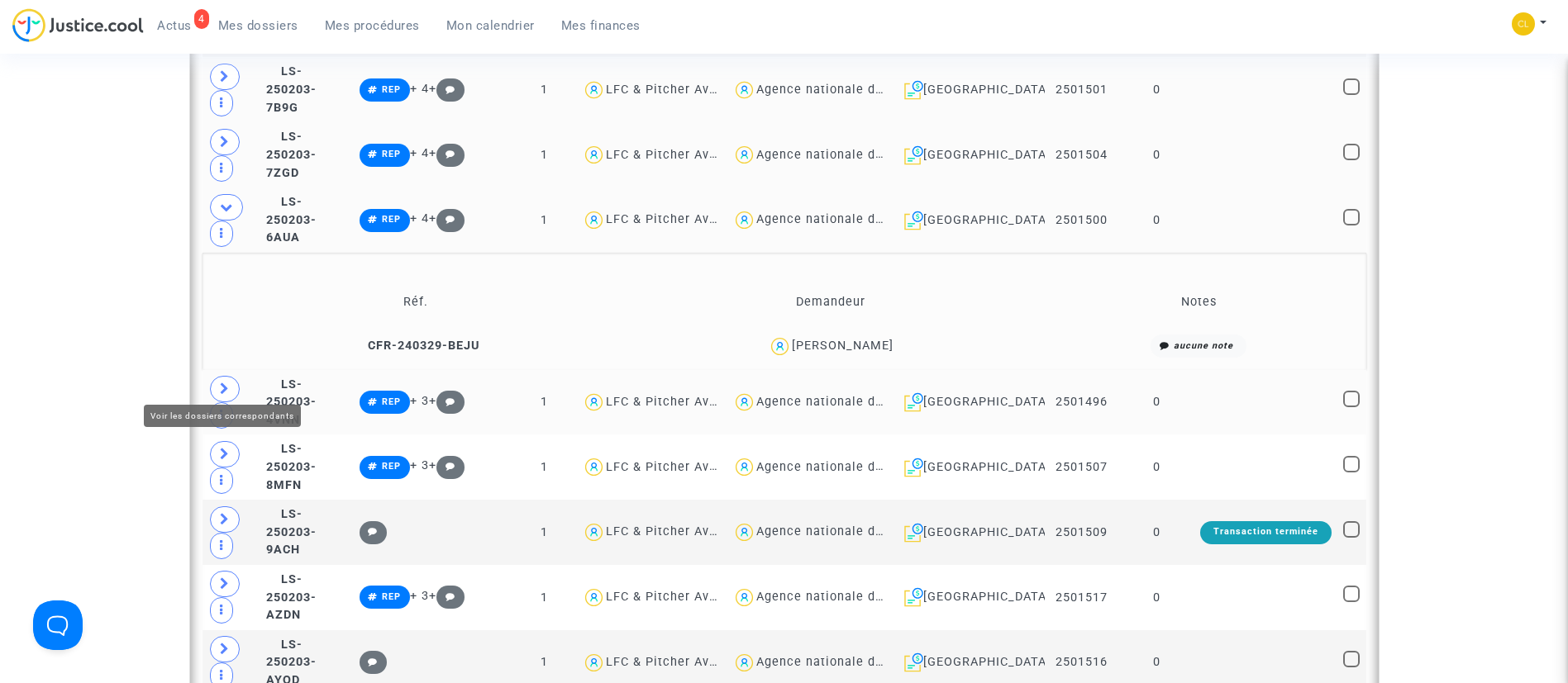
click at [229, 382] on icon at bounding box center [224, 389] width 10 height 13
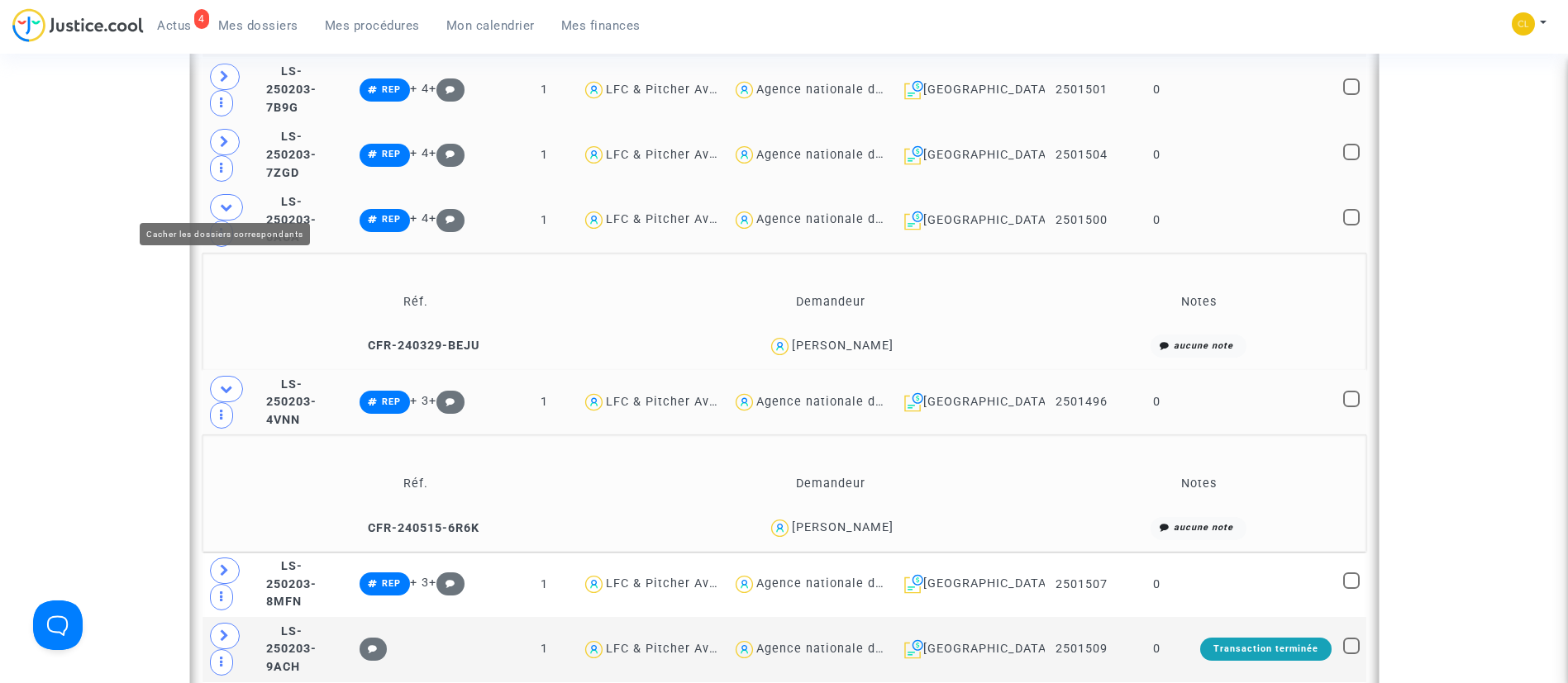
click at [231, 200] on icon at bounding box center [226, 207] width 14 height 13
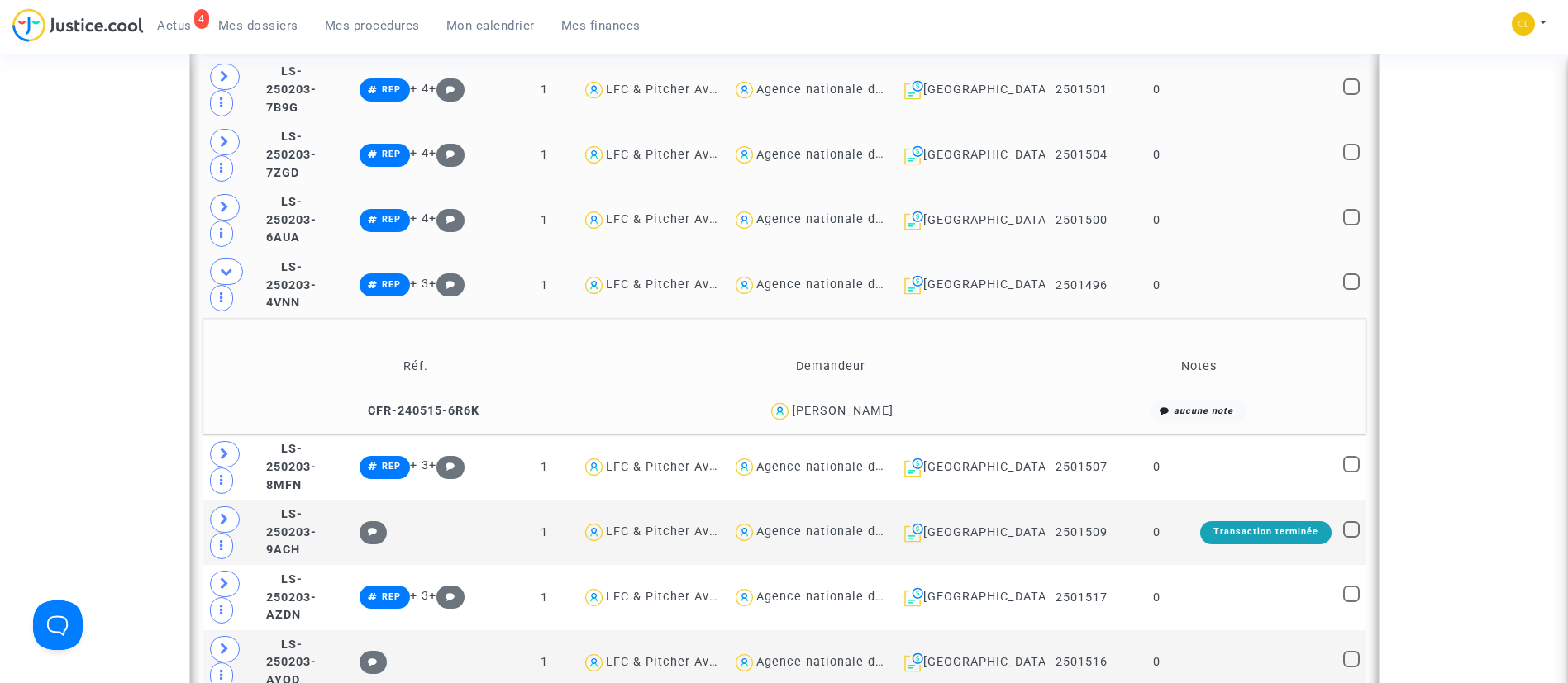
click at [1265, 279] on td at bounding box center [1266, 286] width 143 height 66
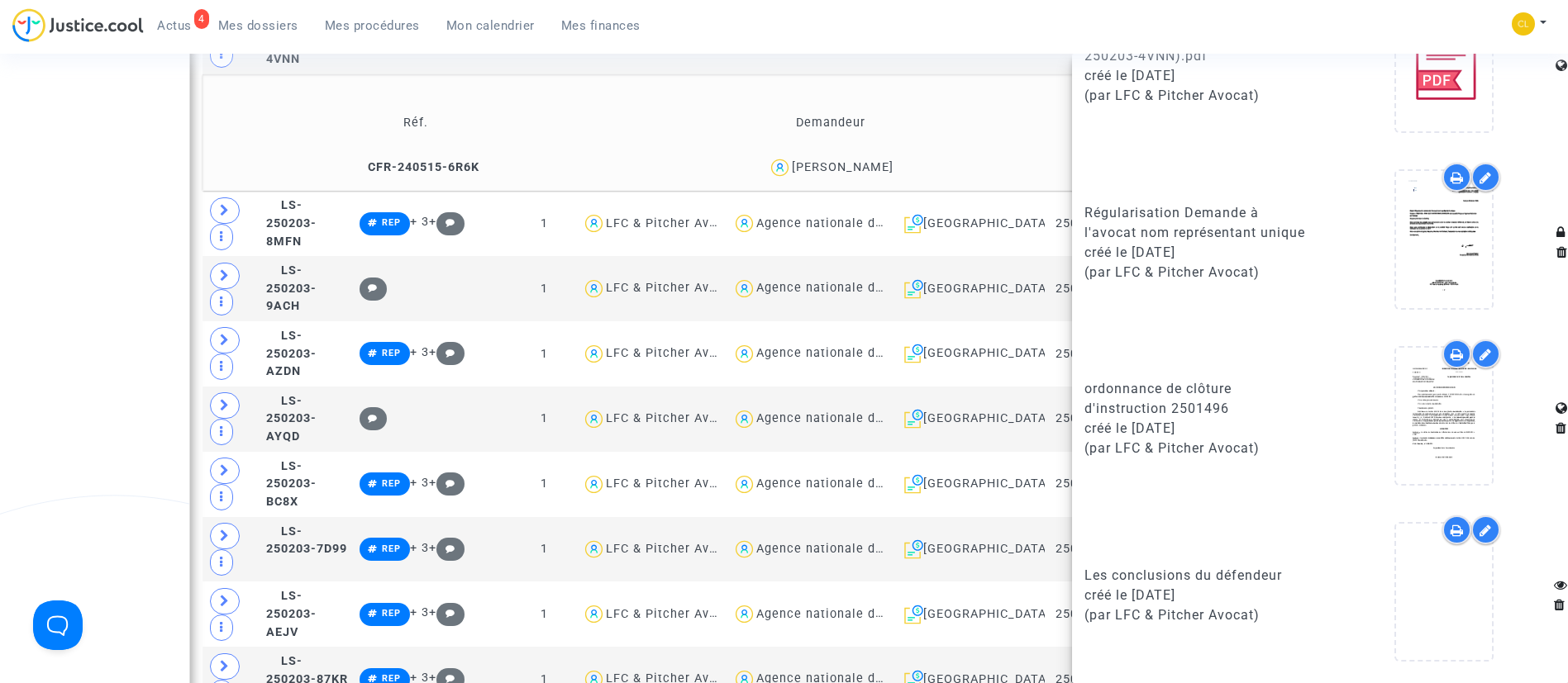
scroll to position [1736, 0]
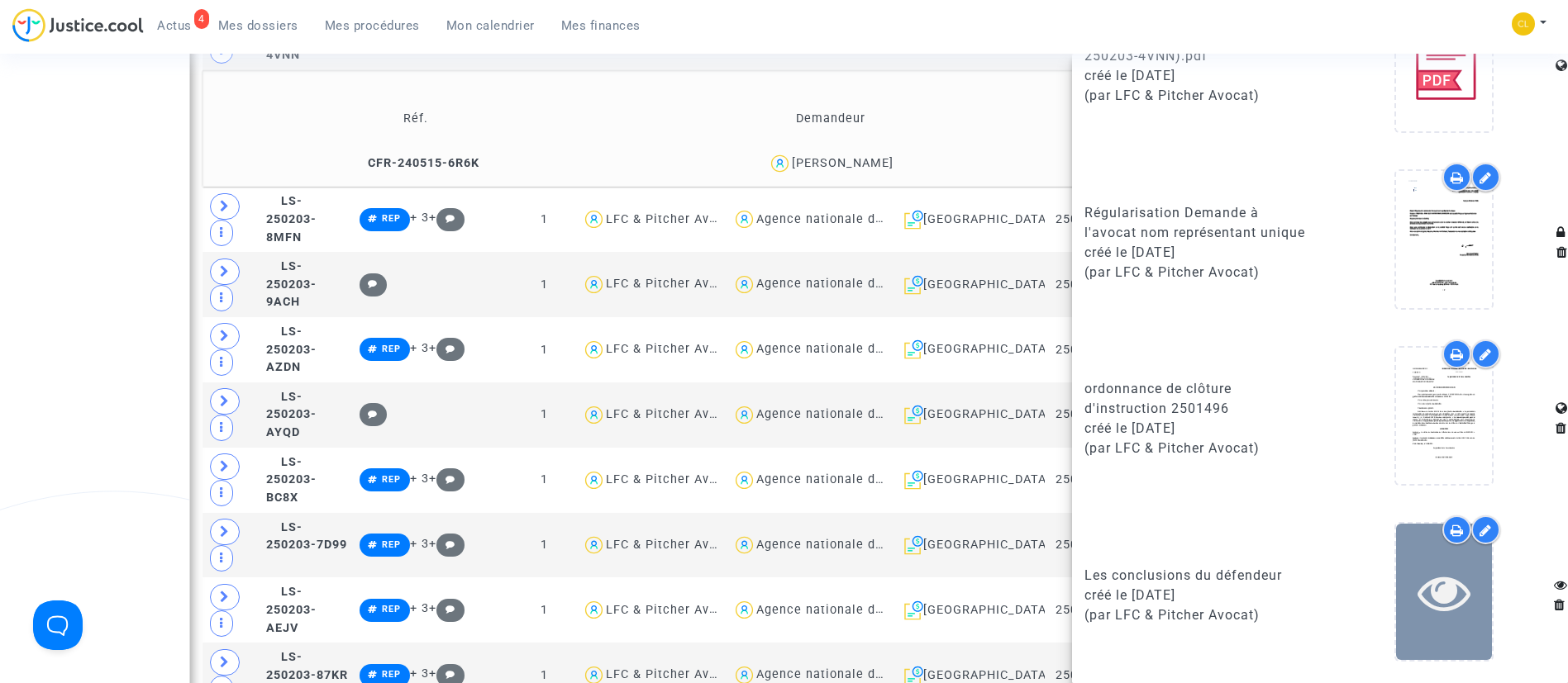
click at [1418, 583] on icon at bounding box center [1444, 593] width 54 height 53
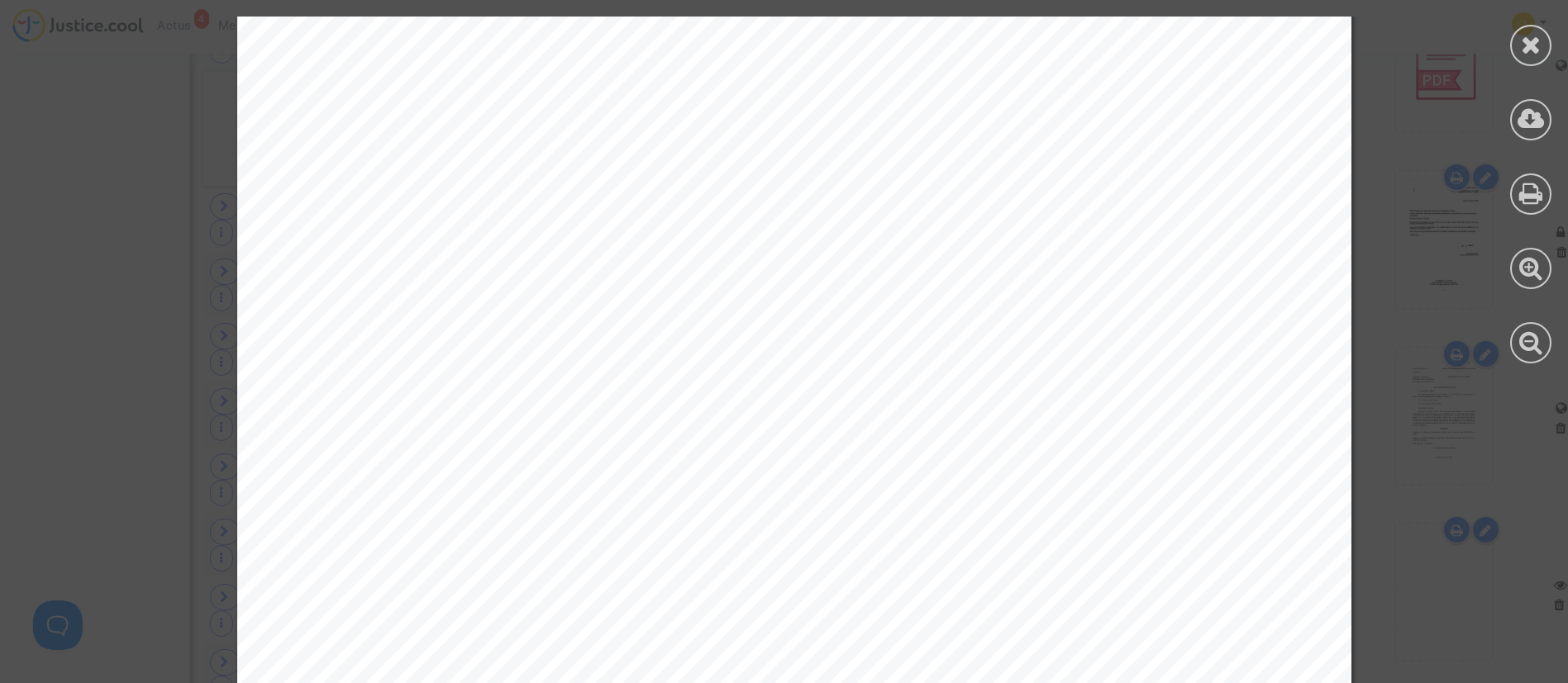
scroll to position [5578, 0]
click at [1513, 42] on div at bounding box center [1531, 45] width 41 height 41
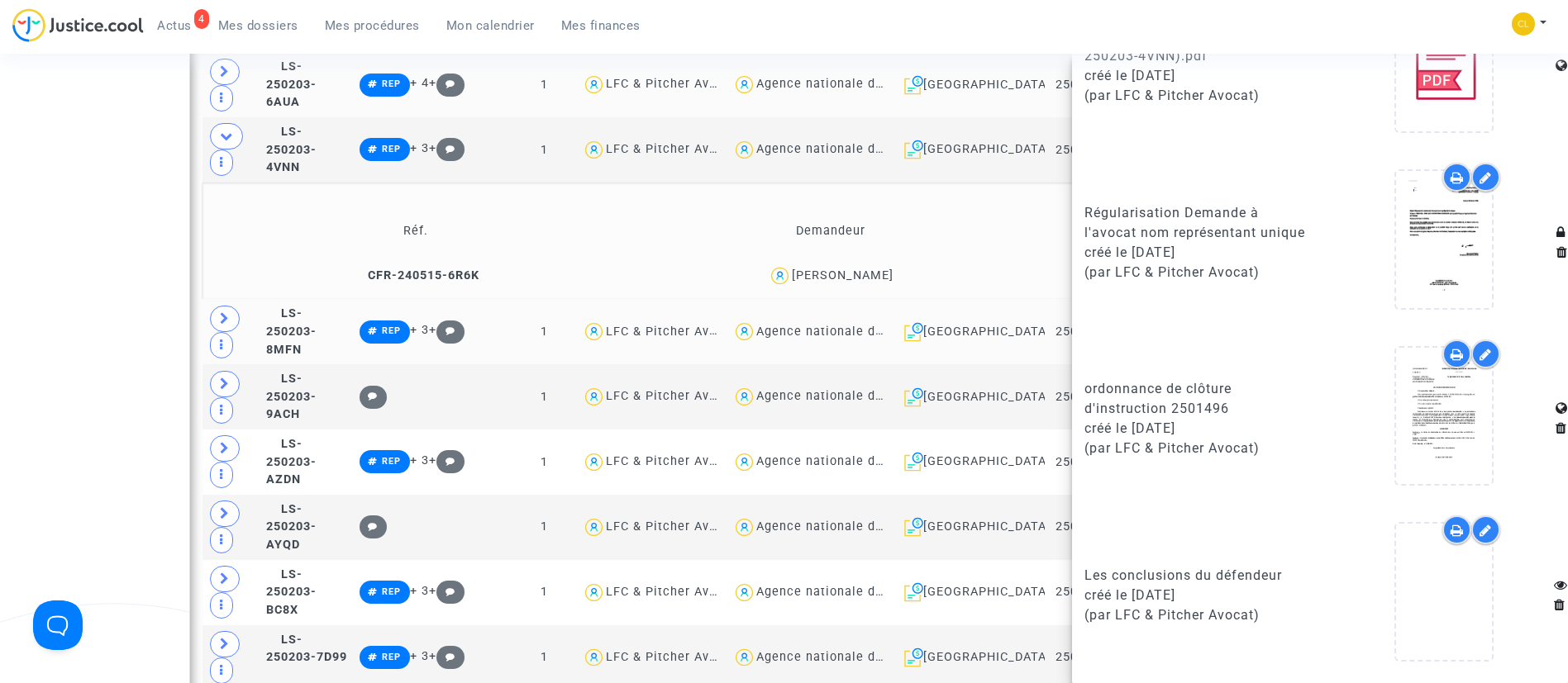
scroll to position [1487, 0]
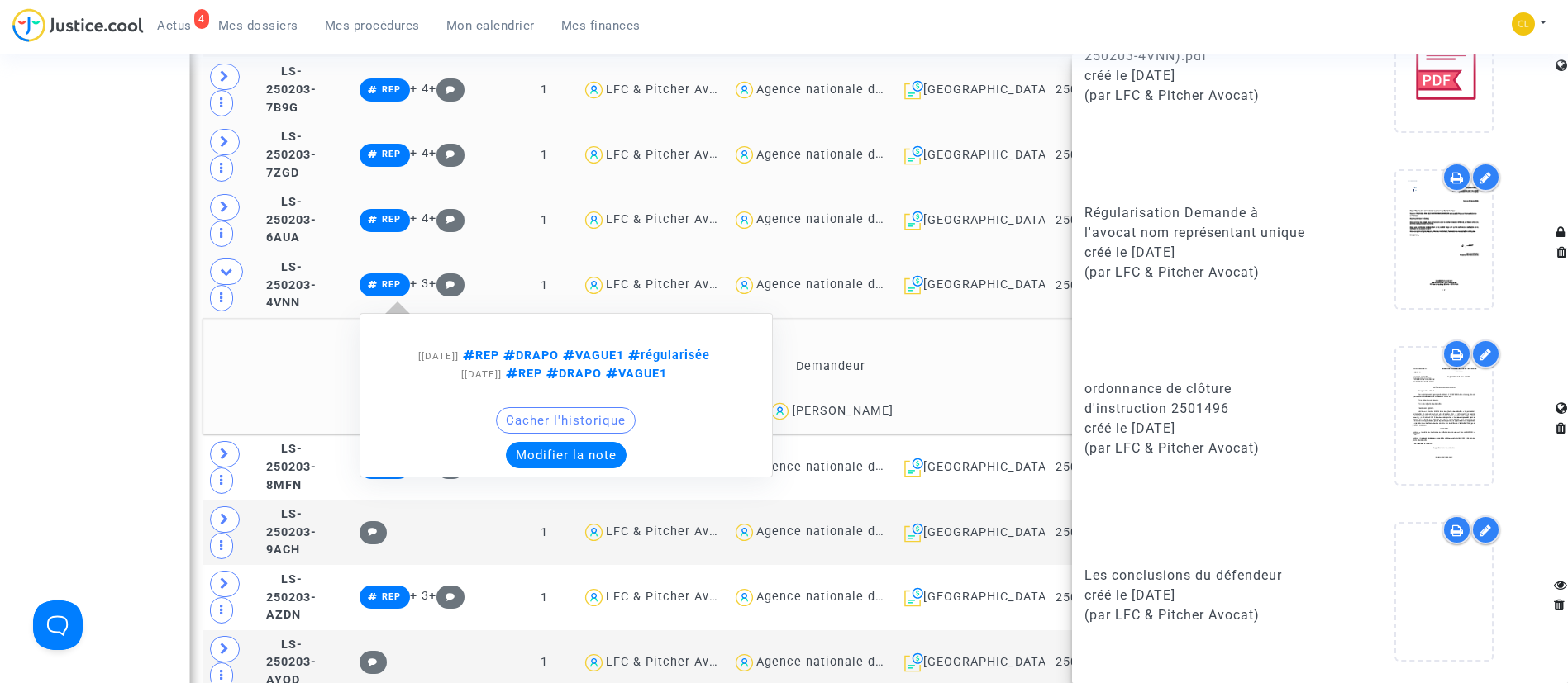
click at [589, 442] on button "Modifier la note" at bounding box center [566, 454] width 120 height 26
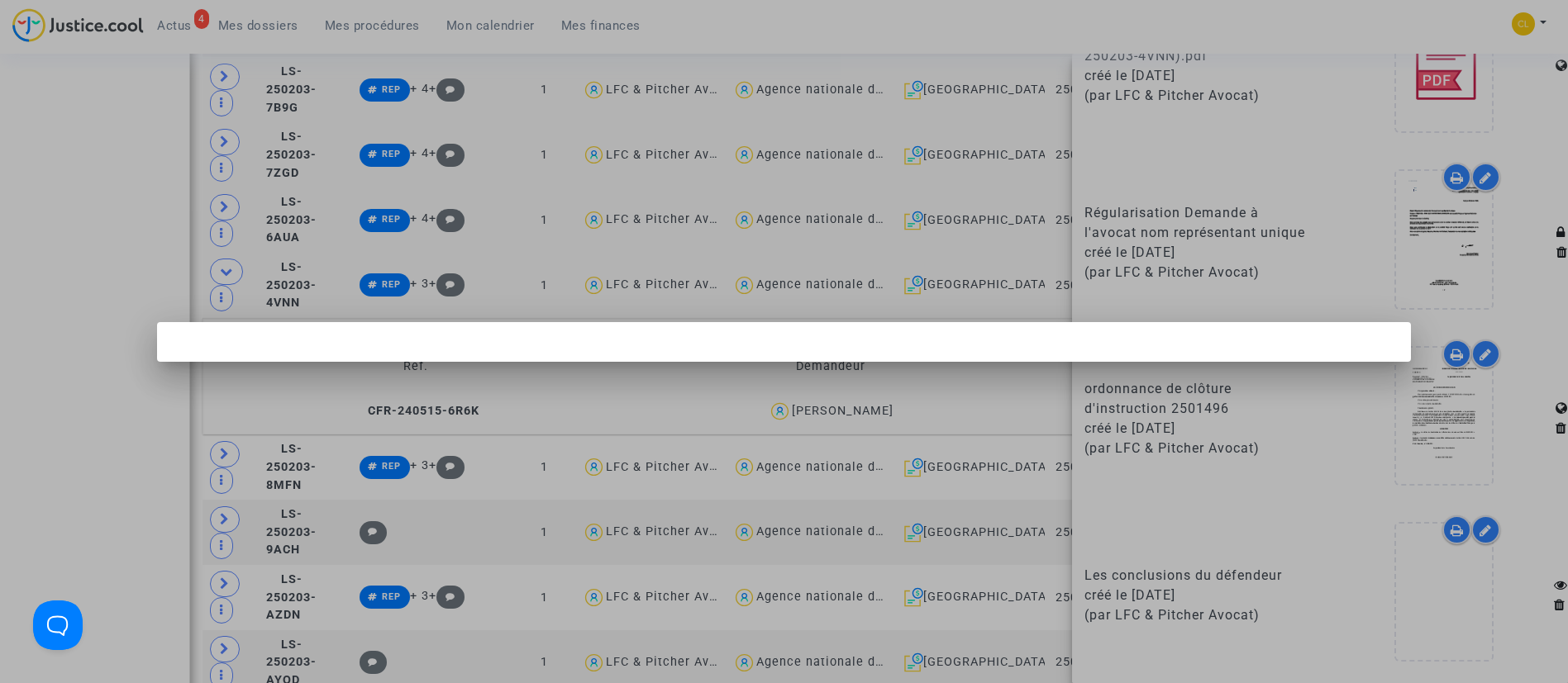
scroll to position [0, 0]
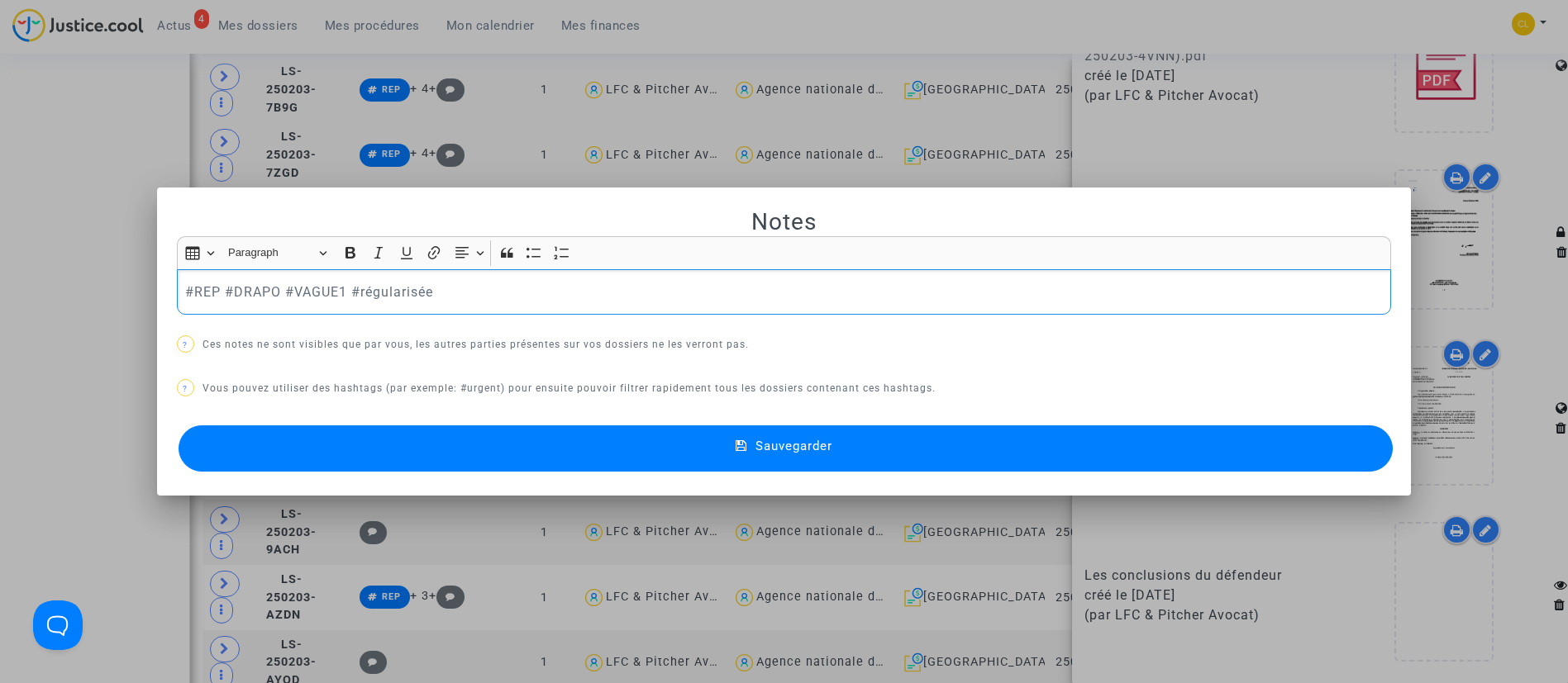
click at [580, 282] on p "#REP #DRAPO #VAGUE1 #régularisée" at bounding box center [784, 291] width 1197 height 21
click at [770, 443] on span "Sauvegarder" at bounding box center [794, 446] width 77 height 15
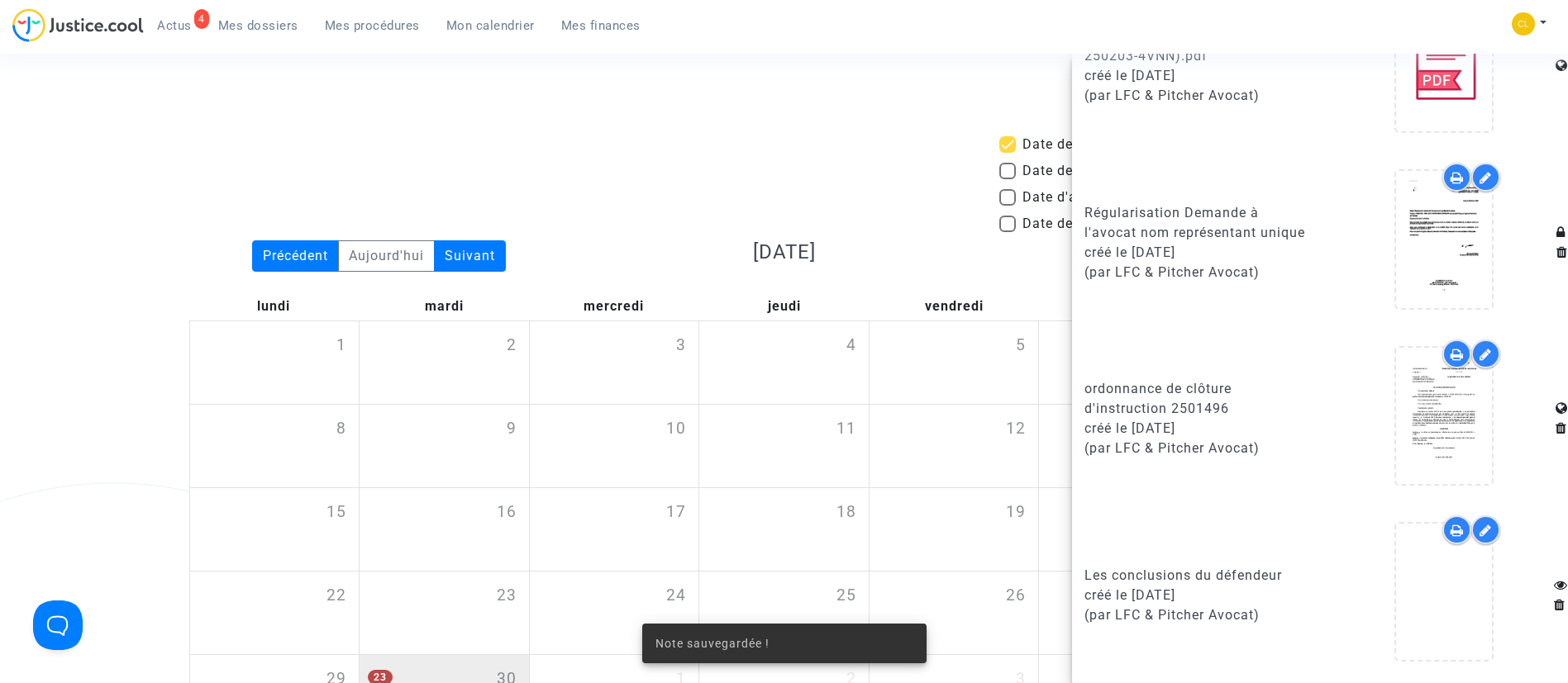
scroll to position [1487, 0]
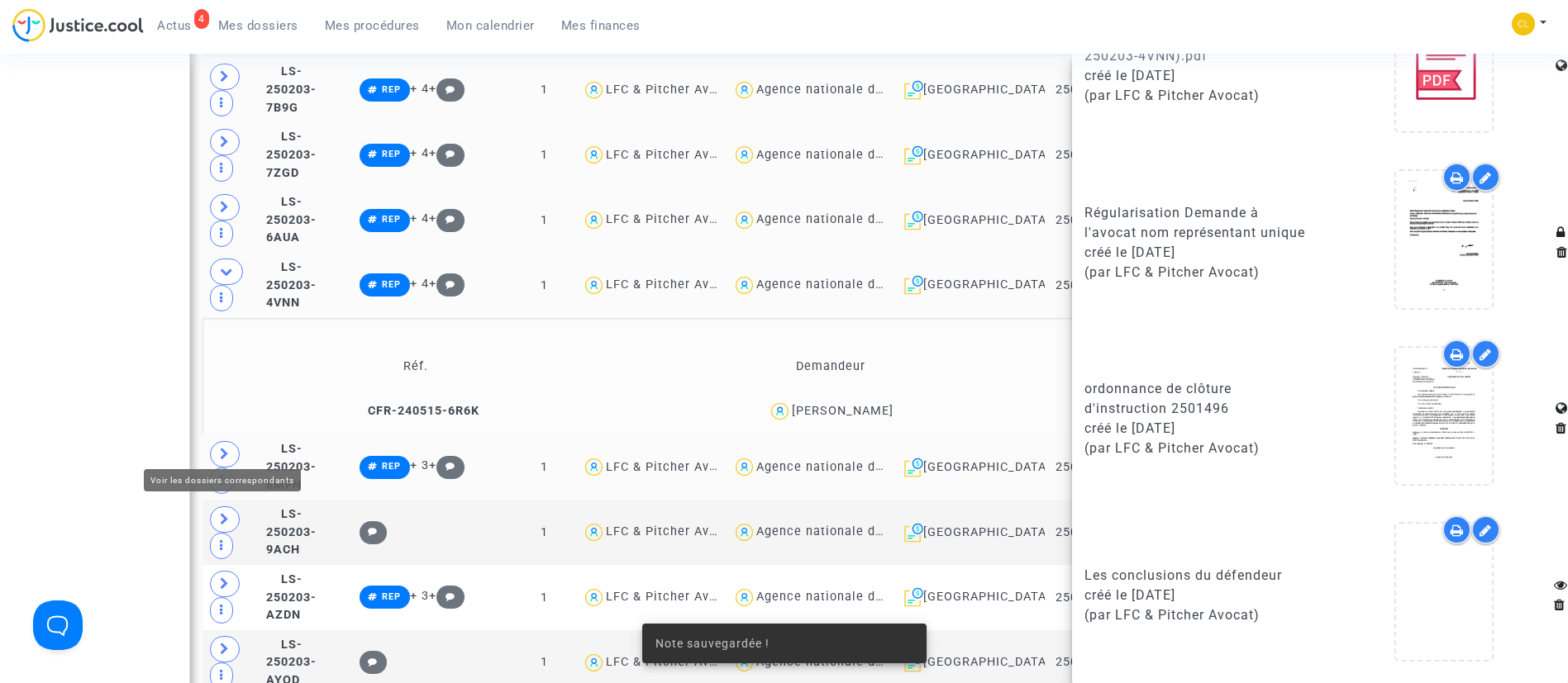
click at [222, 442] on span at bounding box center [224, 454] width 30 height 26
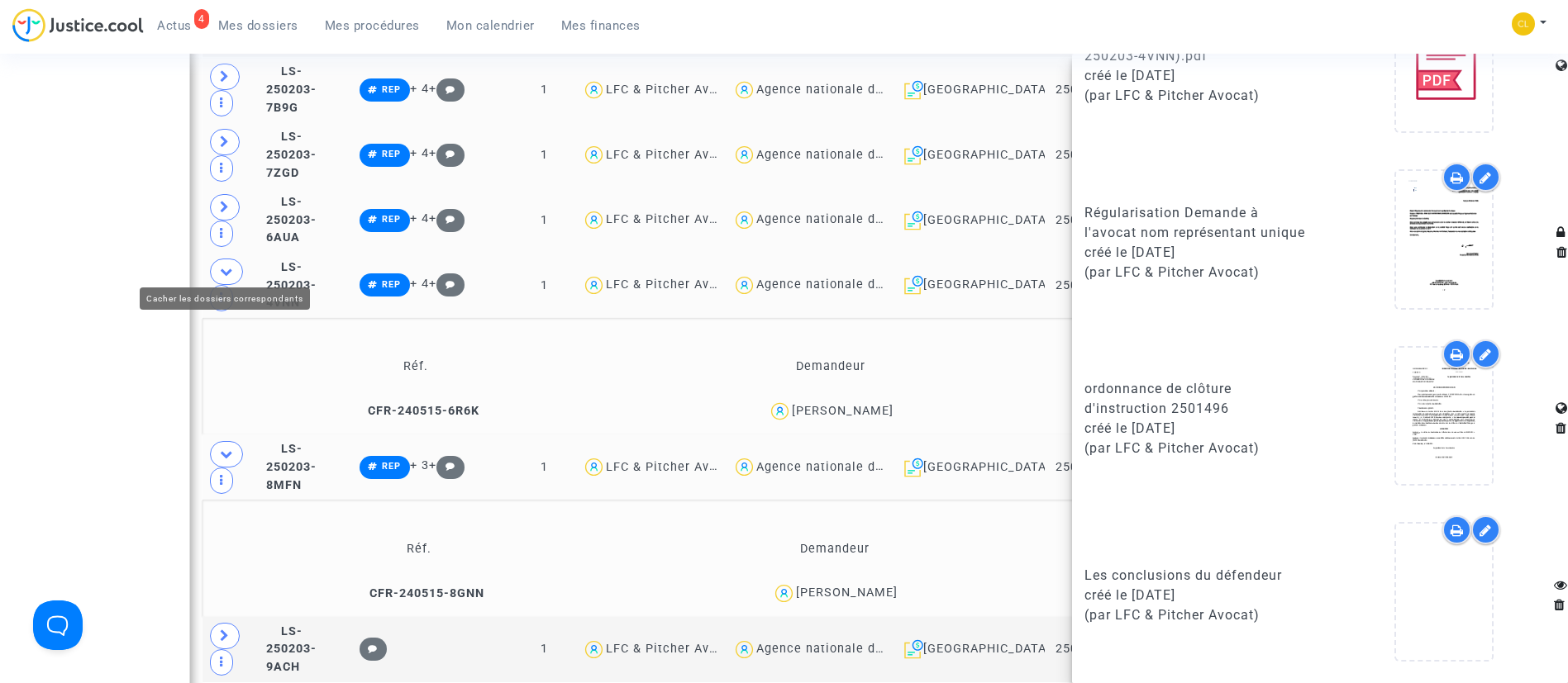
click at [220, 265] on icon at bounding box center [226, 271] width 14 height 13
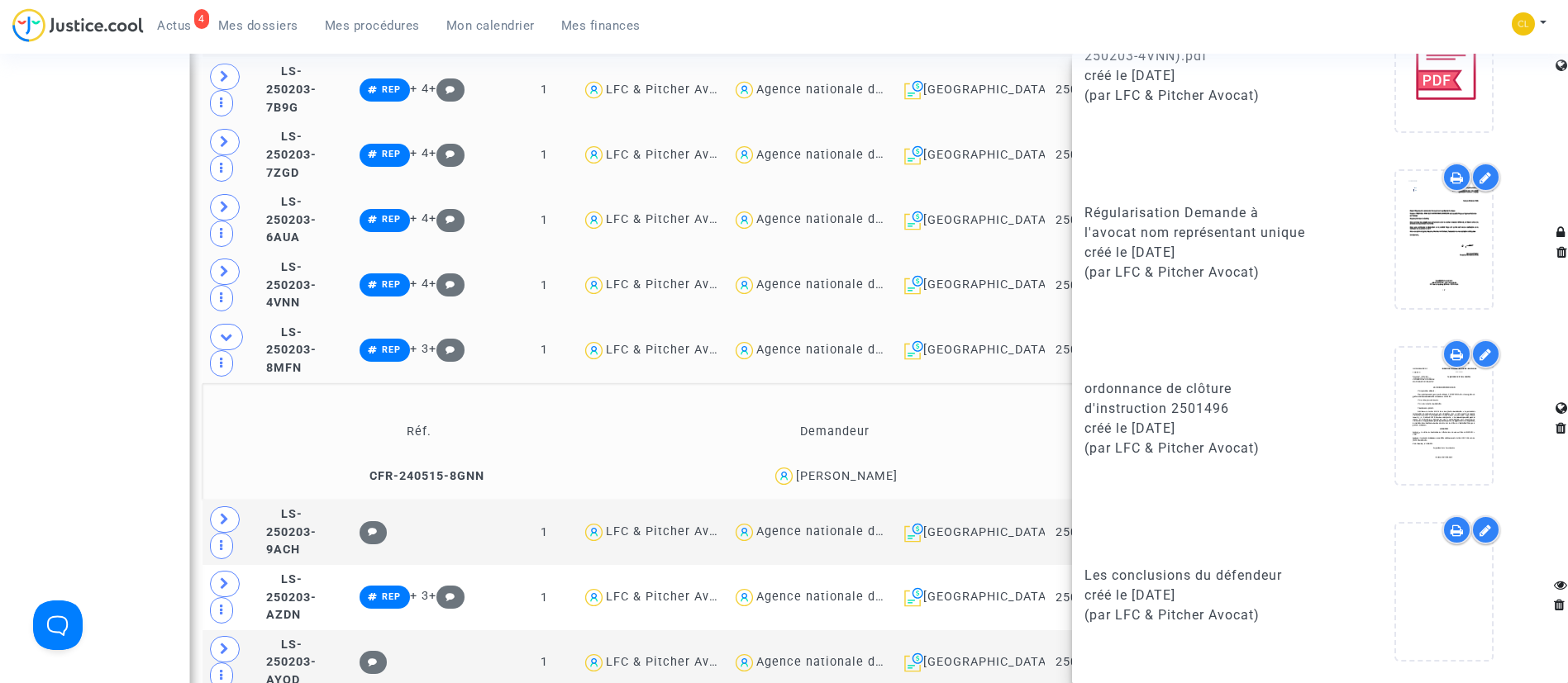
click at [939, 406] on td "Demandeur" at bounding box center [835, 433] width 410 height 54
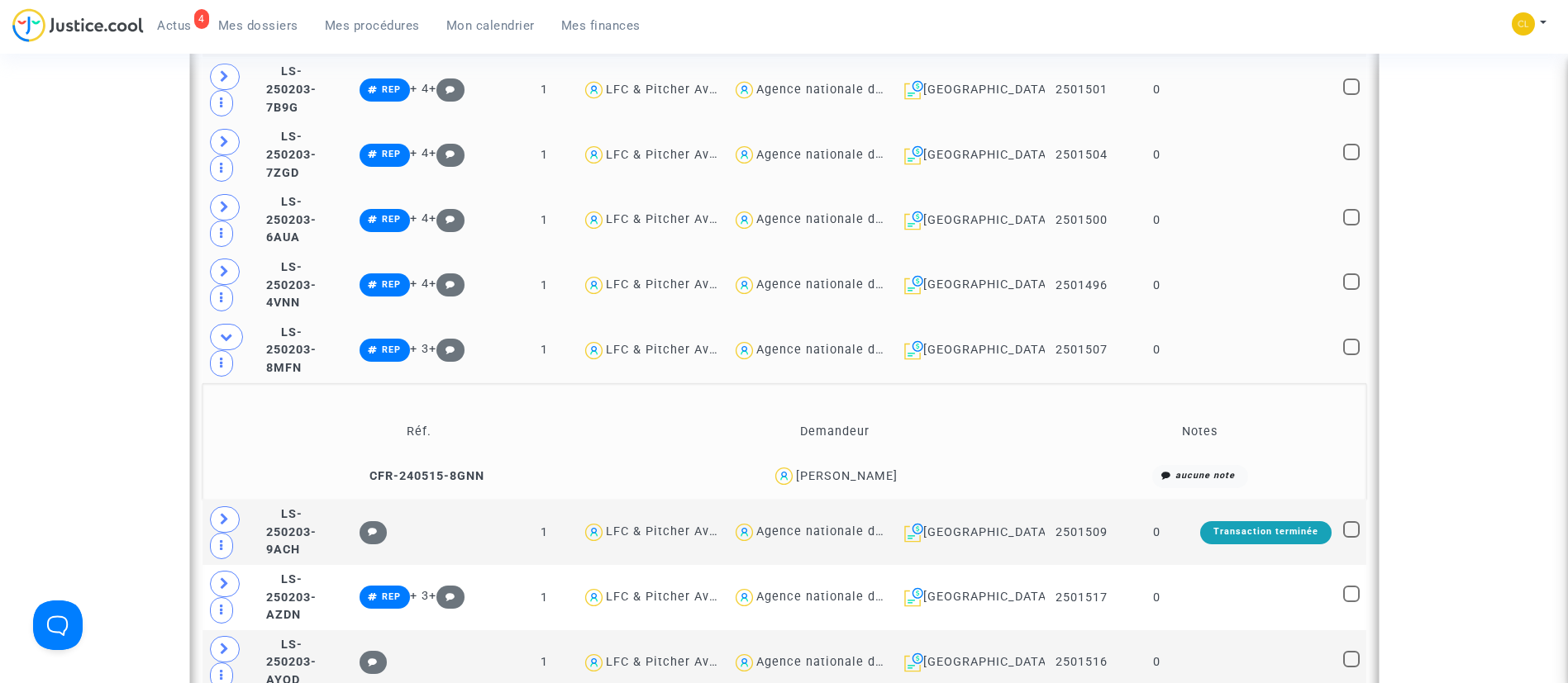
click at [1204, 328] on td at bounding box center [1266, 351] width 143 height 66
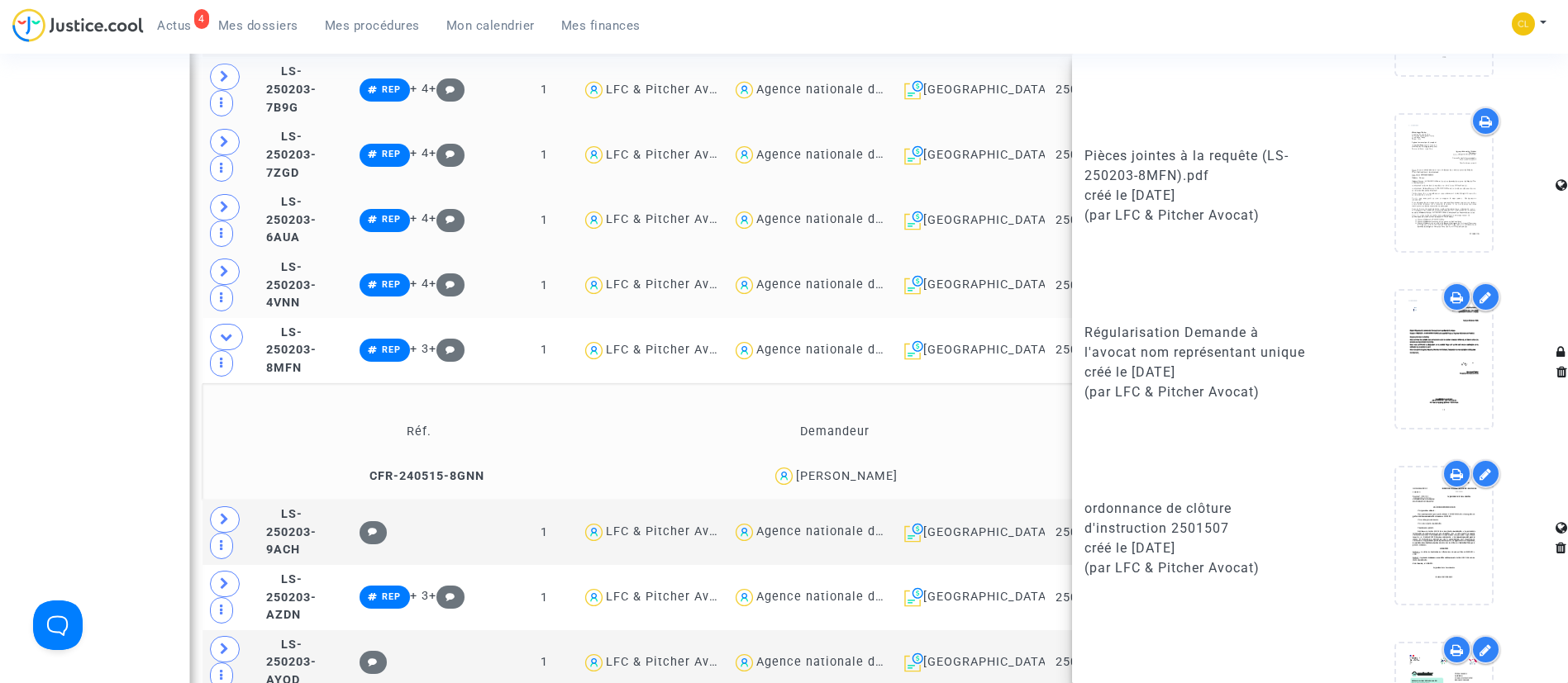
scroll to position [1363, 0]
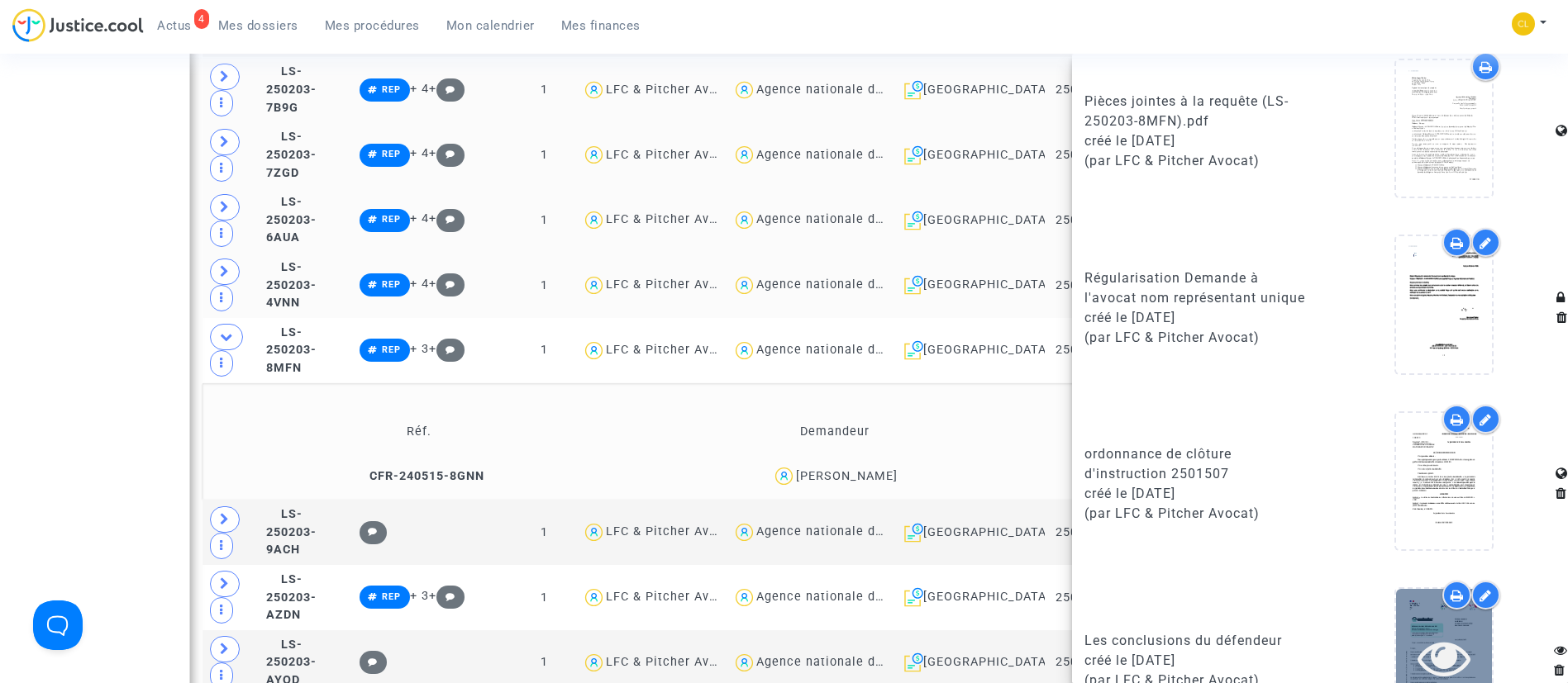
click at [1432, 646] on icon at bounding box center [1444, 658] width 54 height 53
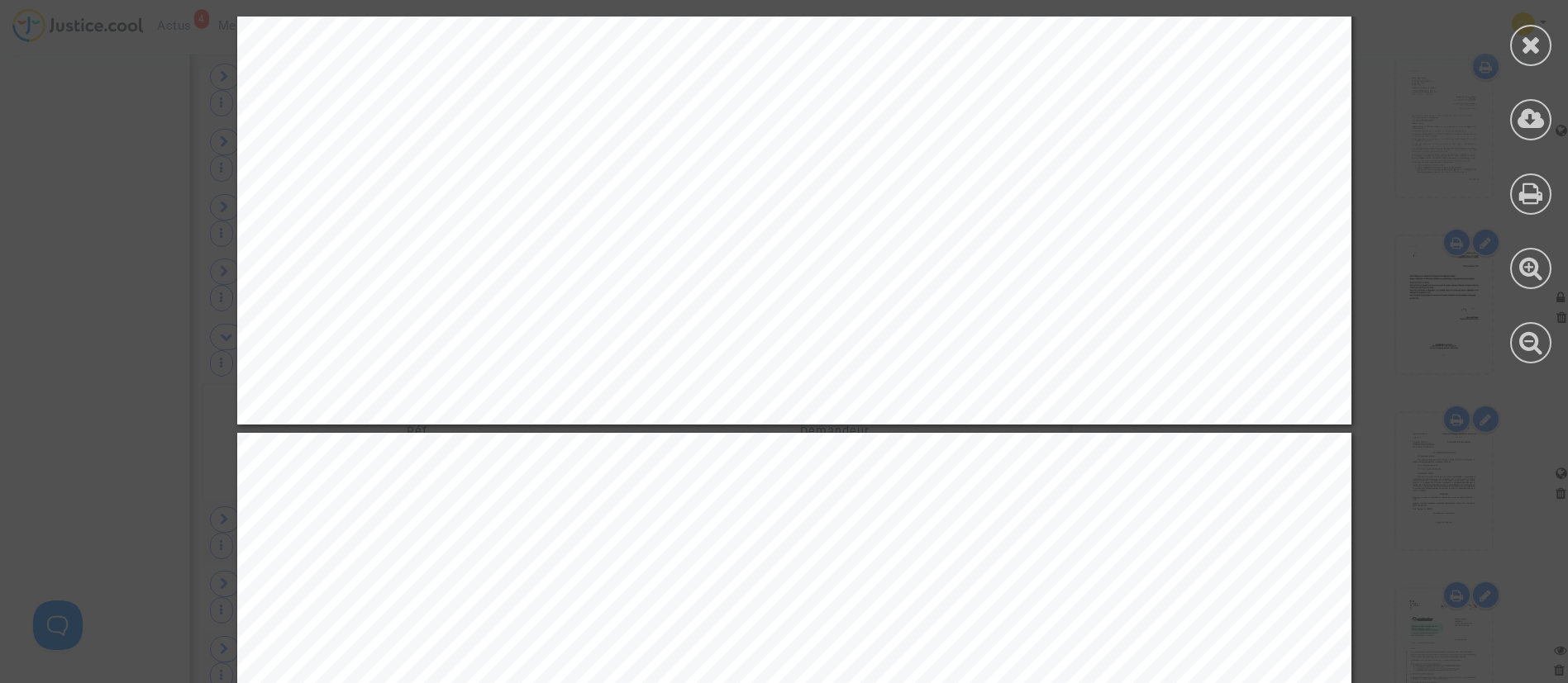
scroll to position [4710, 0]
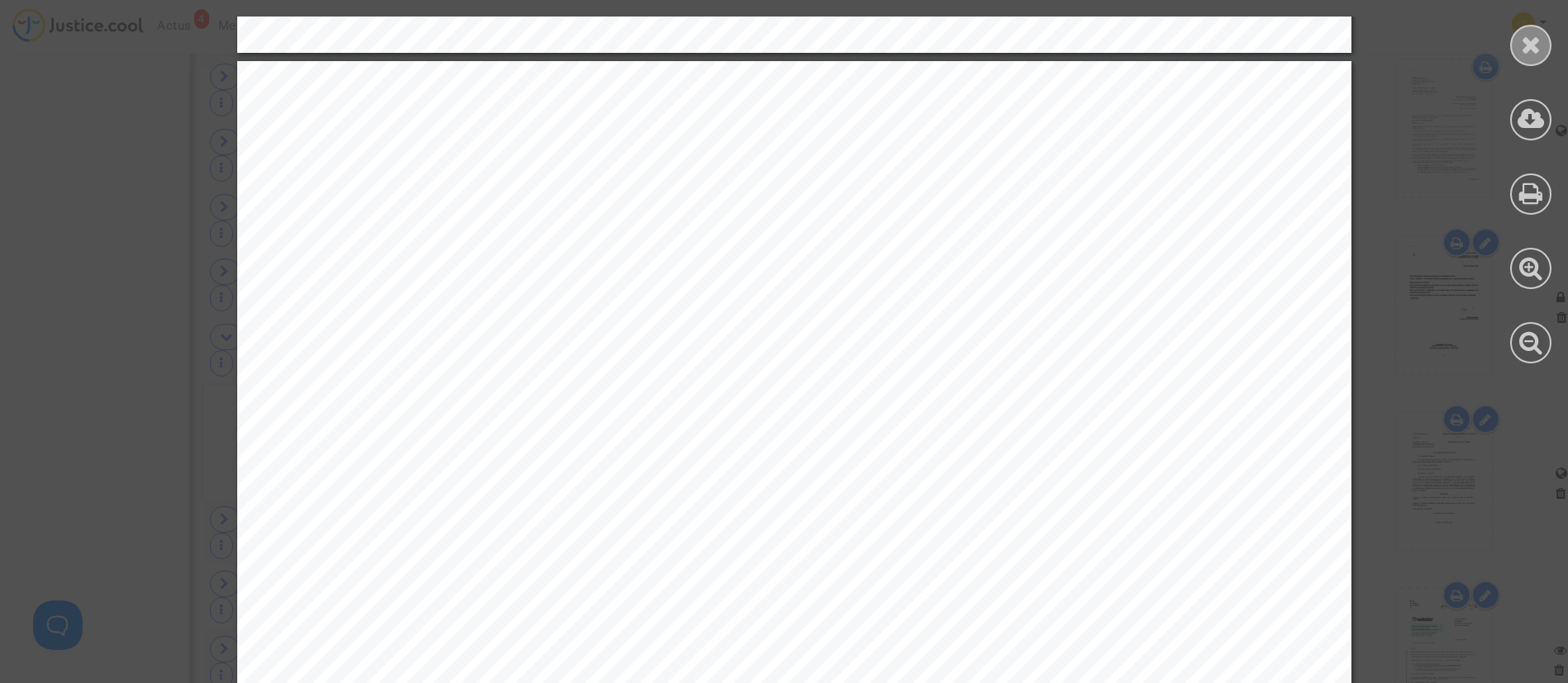
click at [1520, 36] on div at bounding box center [1531, 45] width 41 height 41
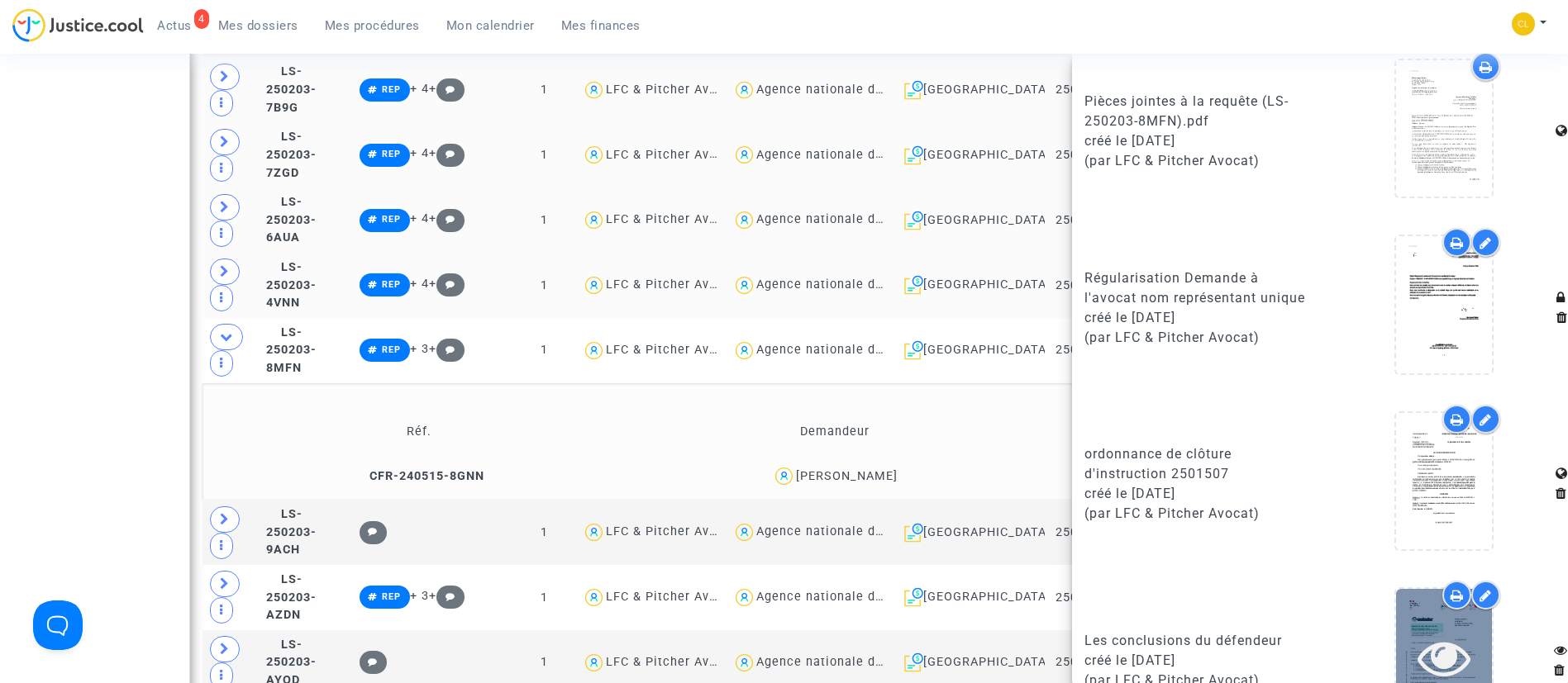
click at [1461, 645] on div at bounding box center [1444, 658] width 96 height 53
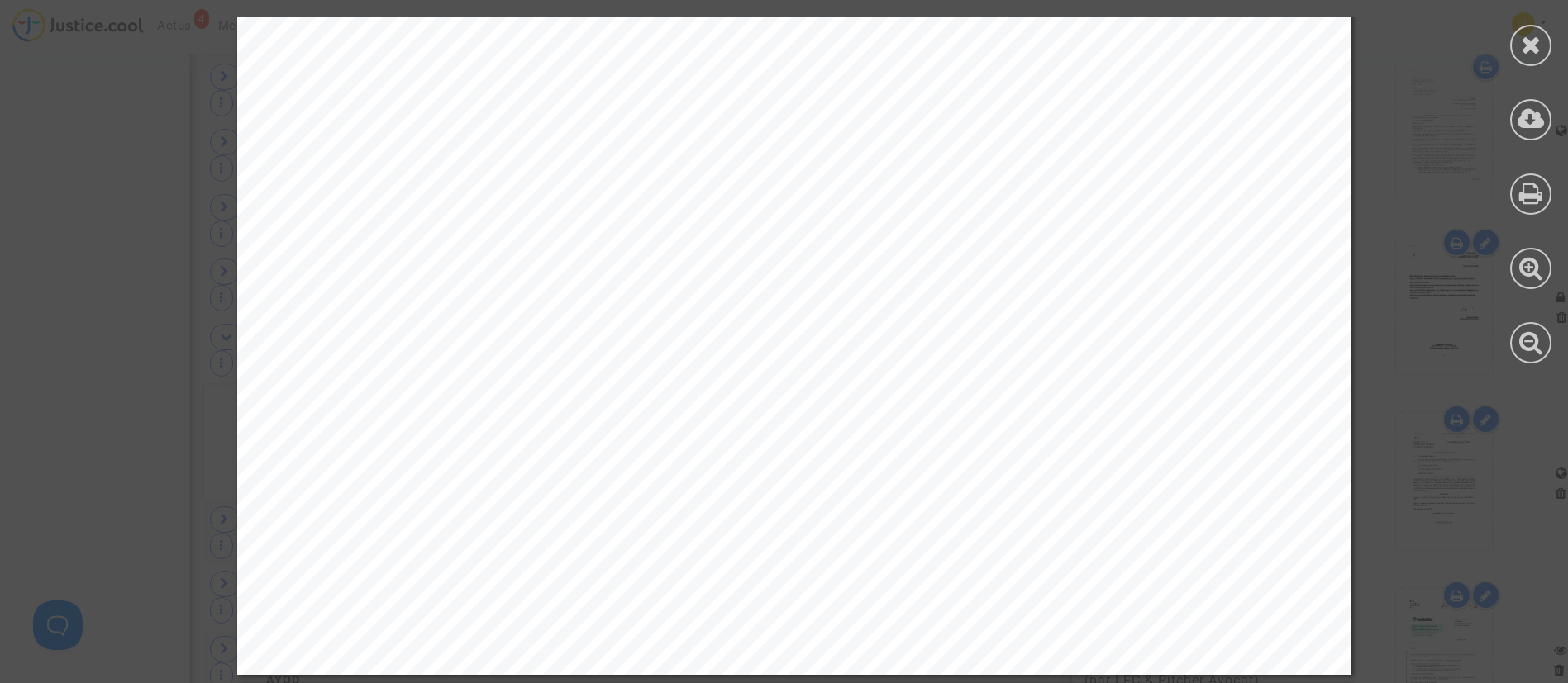
scroll to position [4091, 0]
click at [1542, 36] on div at bounding box center [1531, 45] width 41 height 41
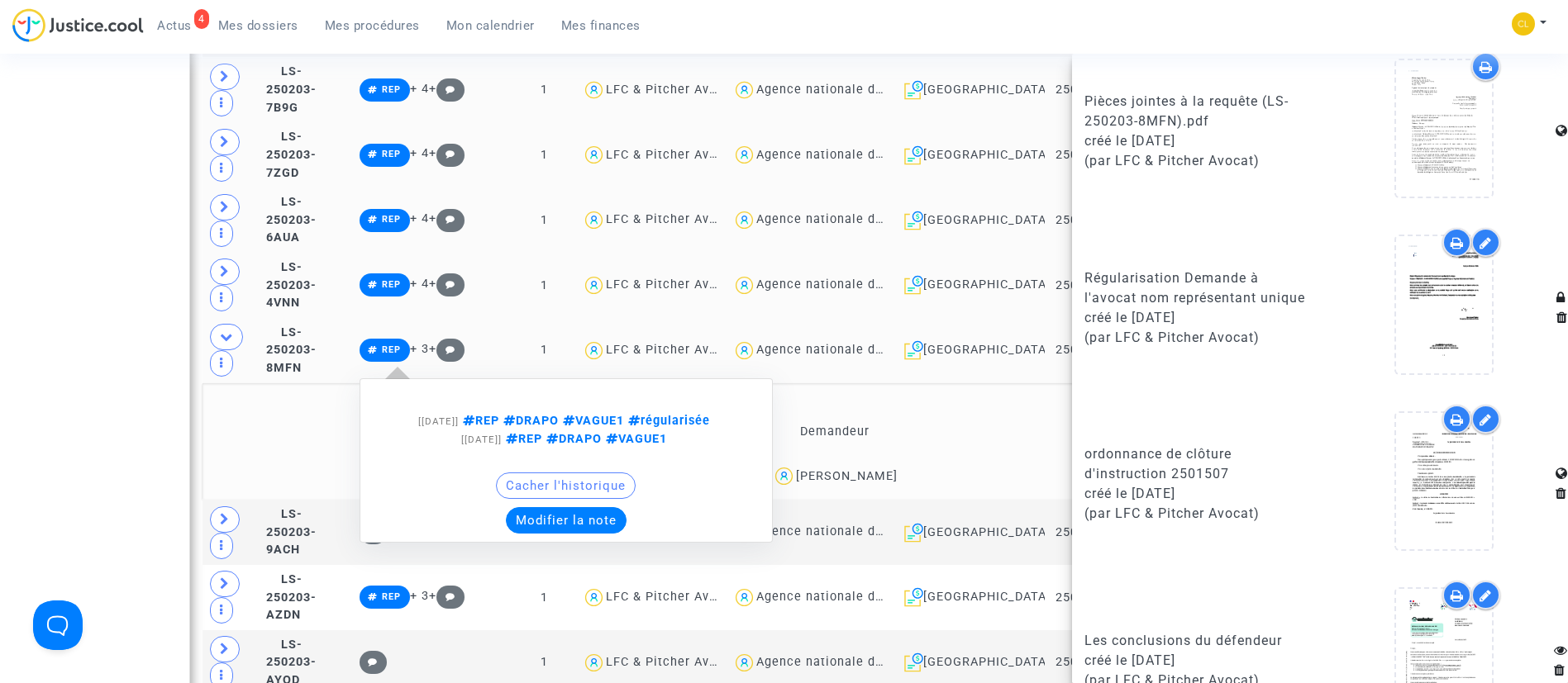
click at [559, 507] on button "Modifier la note" at bounding box center [566, 520] width 120 height 26
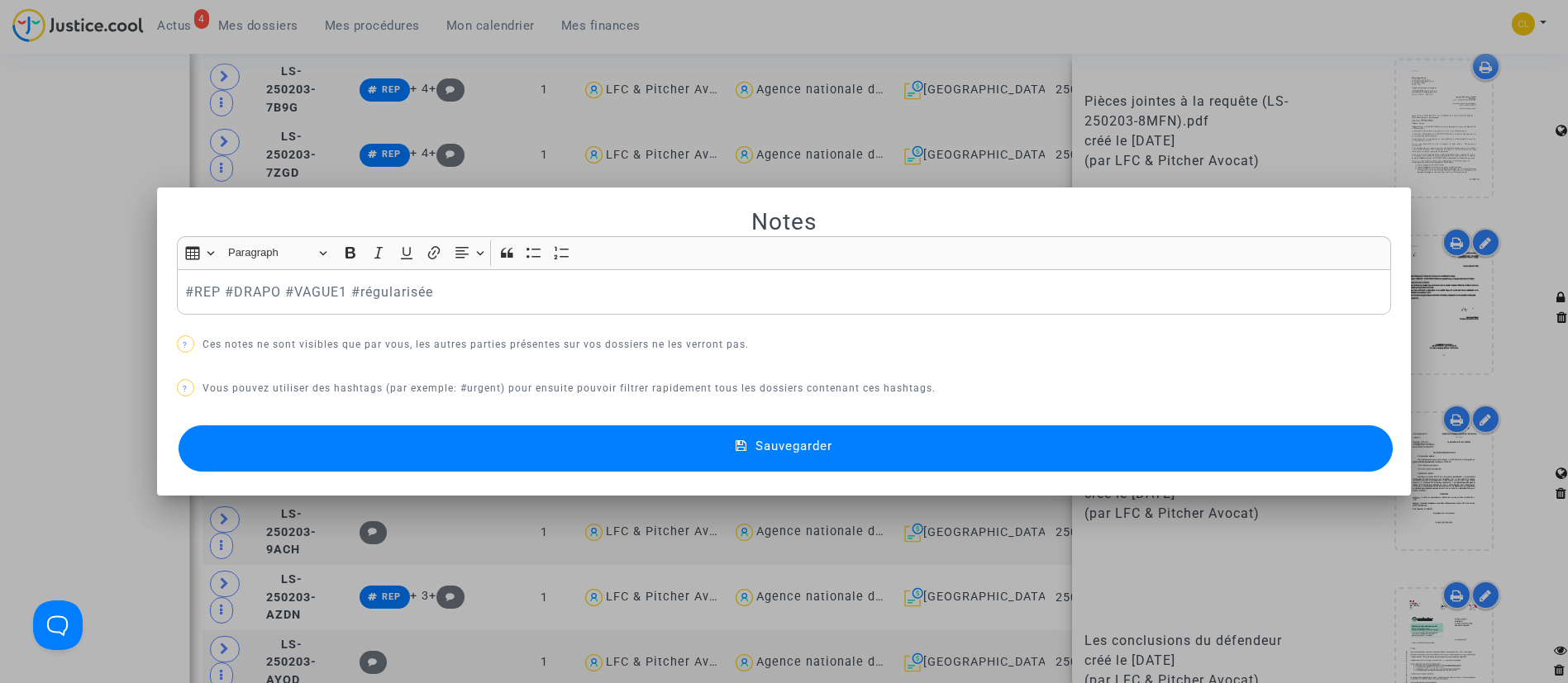
scroll to position [0, 0]
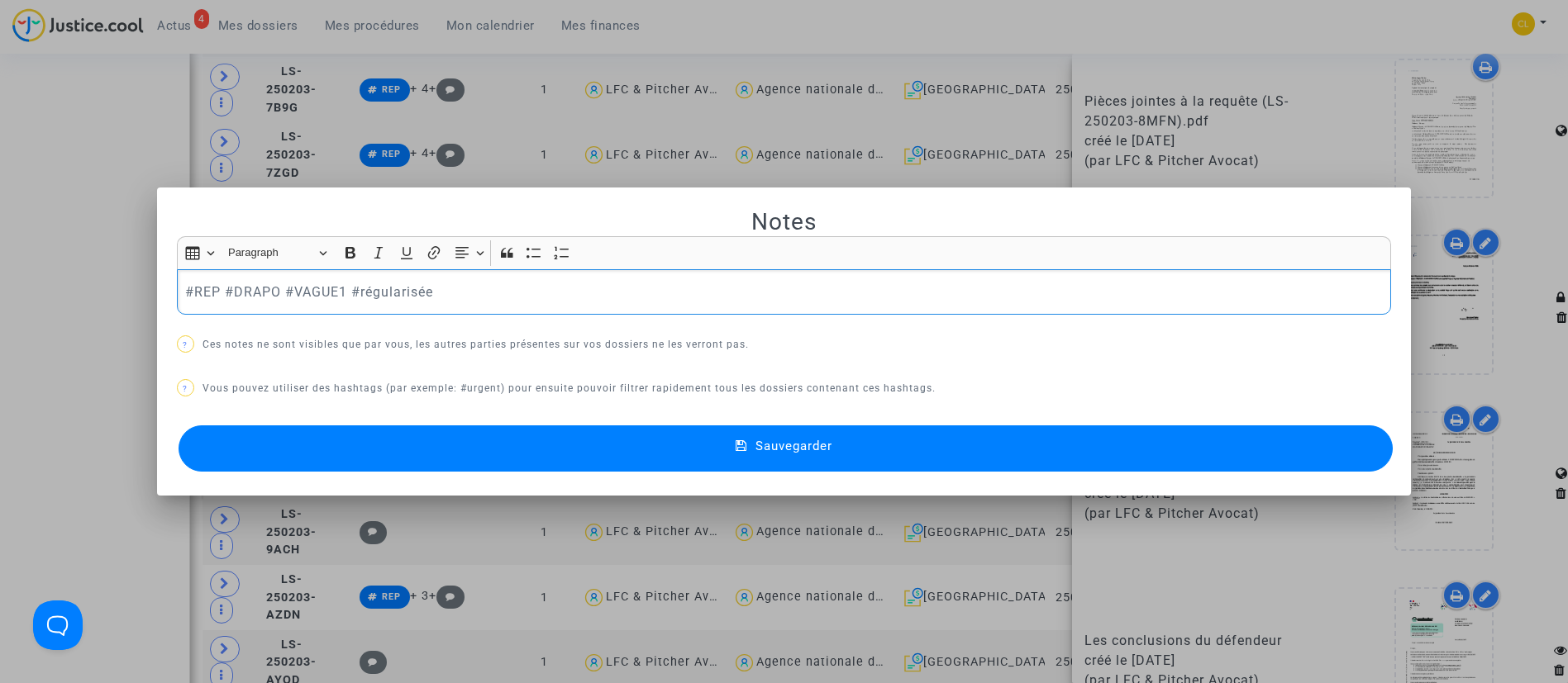
click at [698, 281] on p "#REP #DRAPO #VAGUE1 #régularisée" at bounding box center [784, 291] width 1197 height 21
click at [880, 429] on button "Sauvegarder" at bounding box center [786, 448] width 1215 height 46
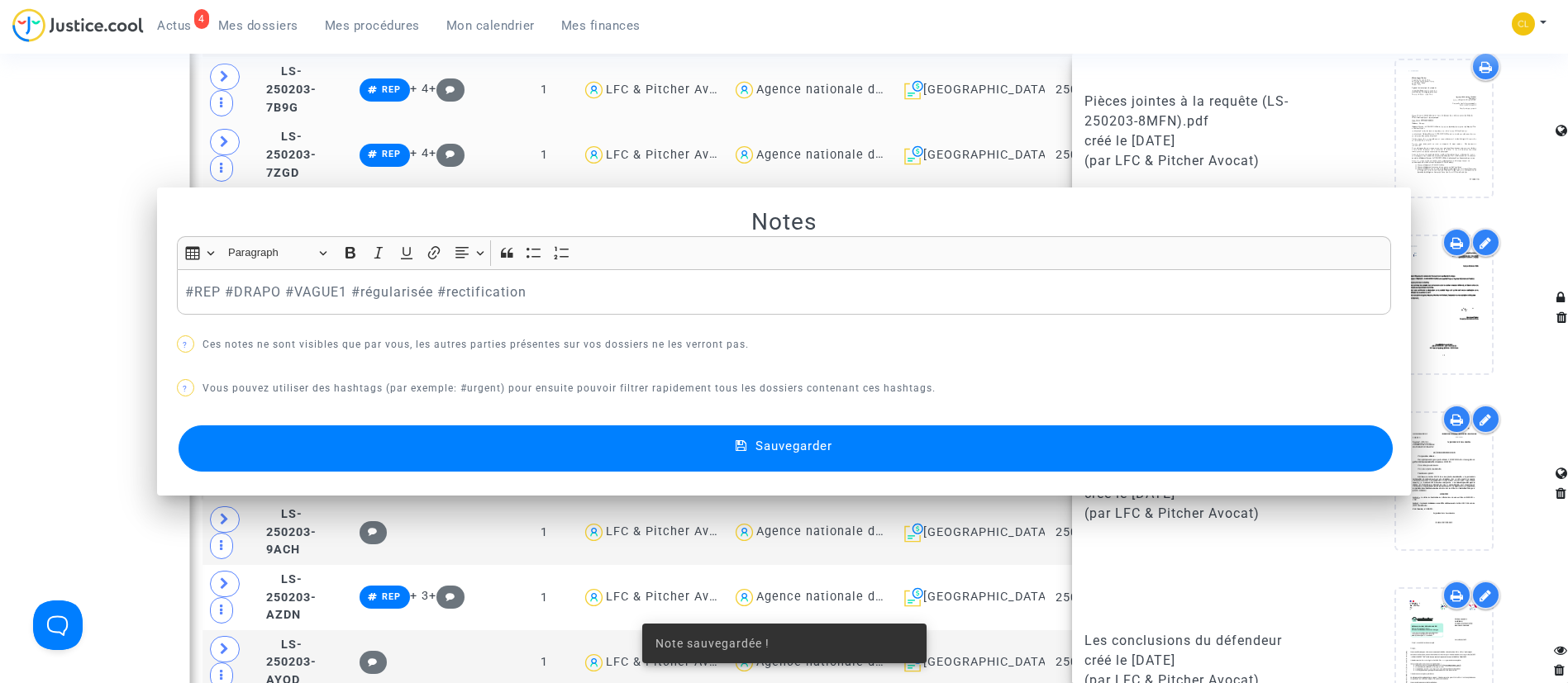
scroll to position [1487, 0]
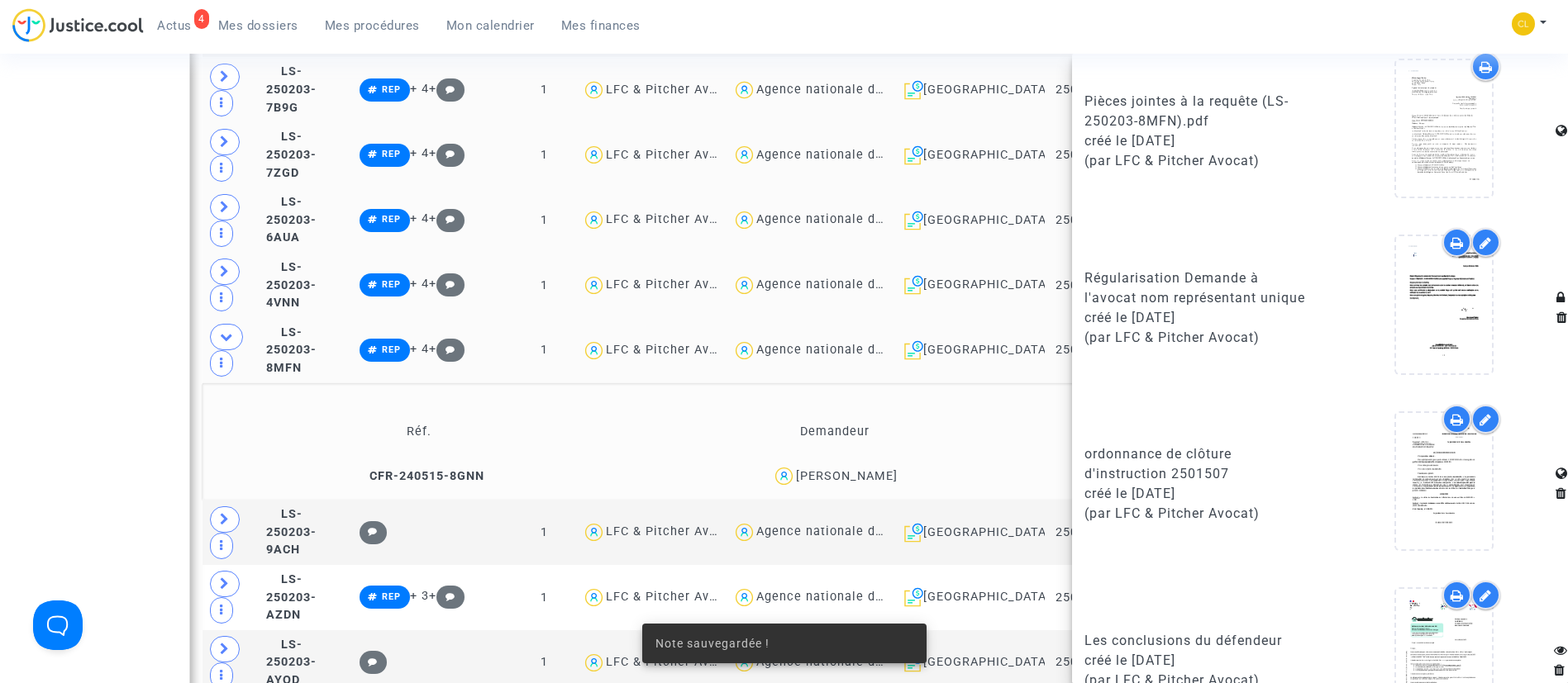
click at [714, 420] on td "Demandeur" at bounding box center [835, 433] width 410 height 54
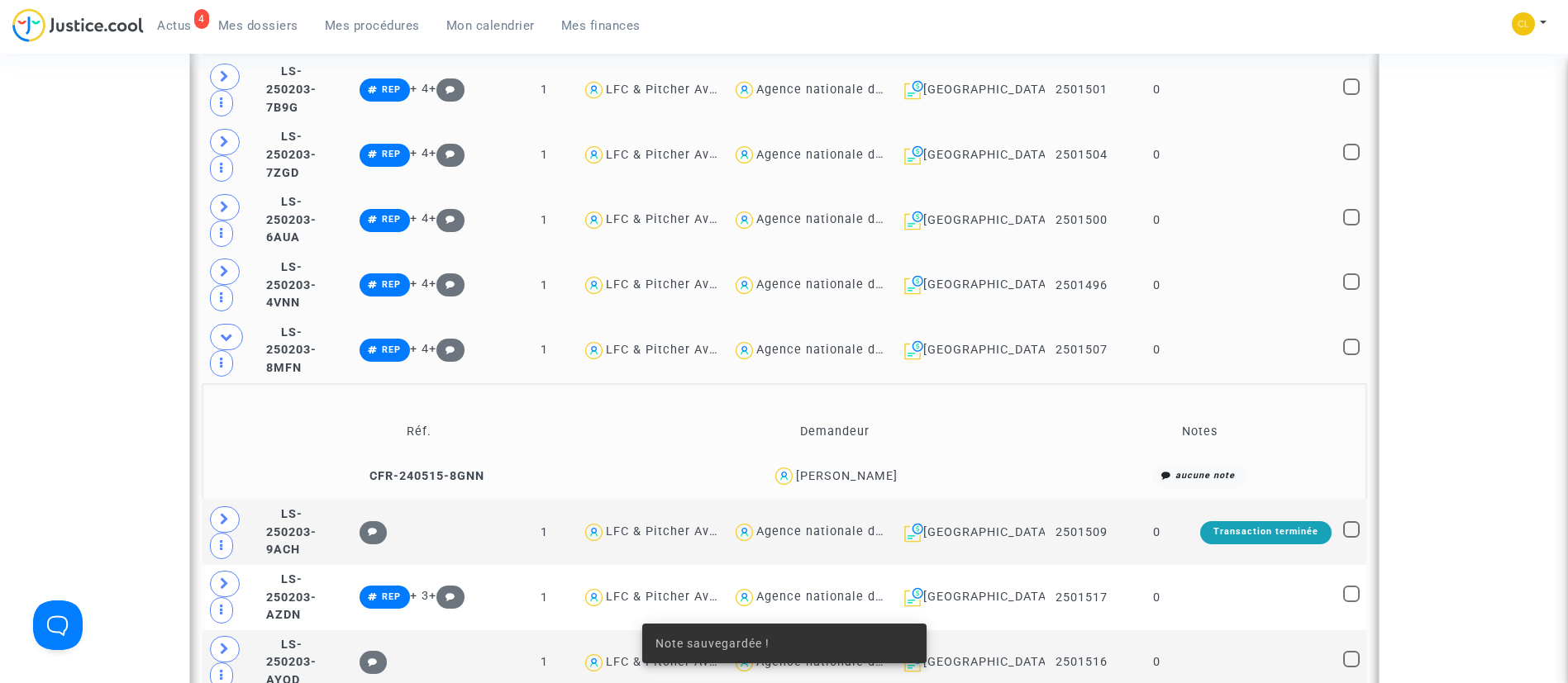
scroll to position [1611, 0]
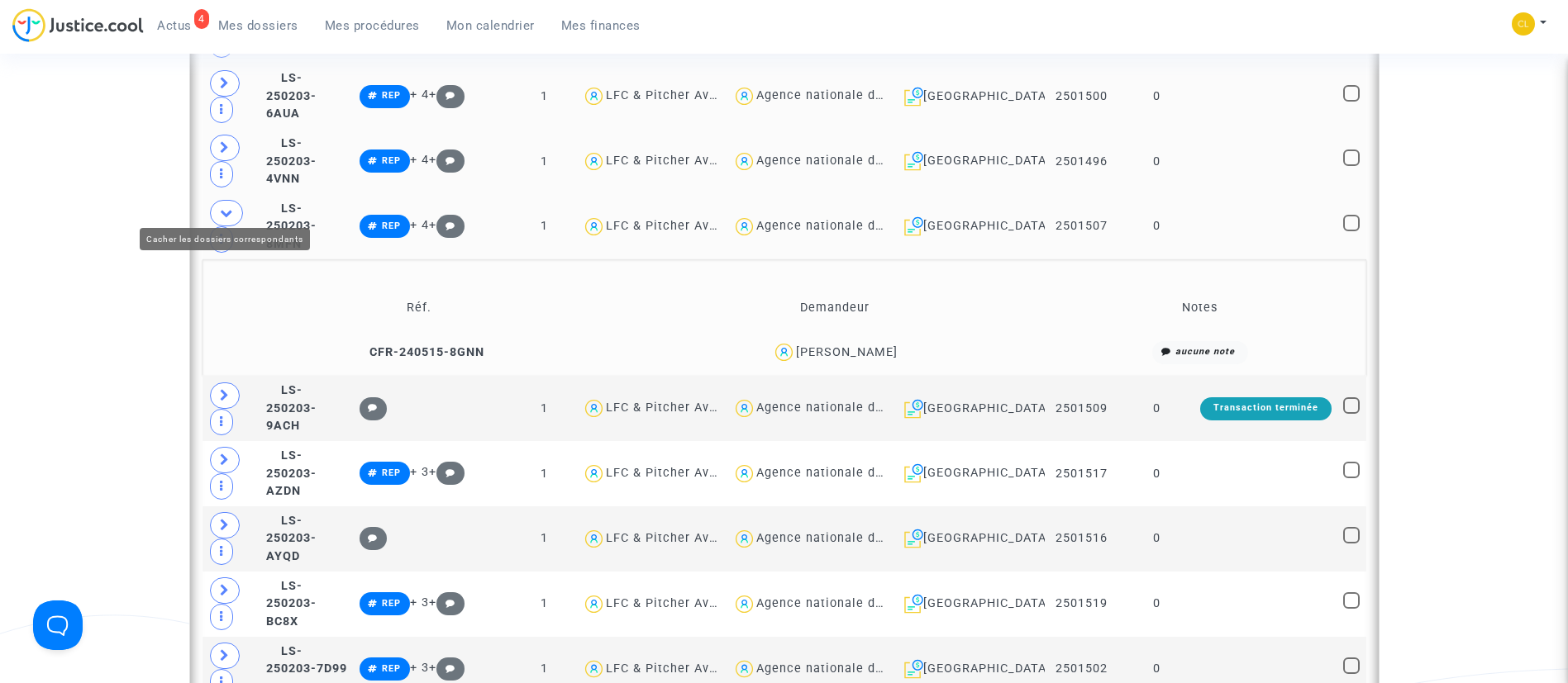
click at [231, 207] on icon at bounding box center [226, 213] width 14 height 13
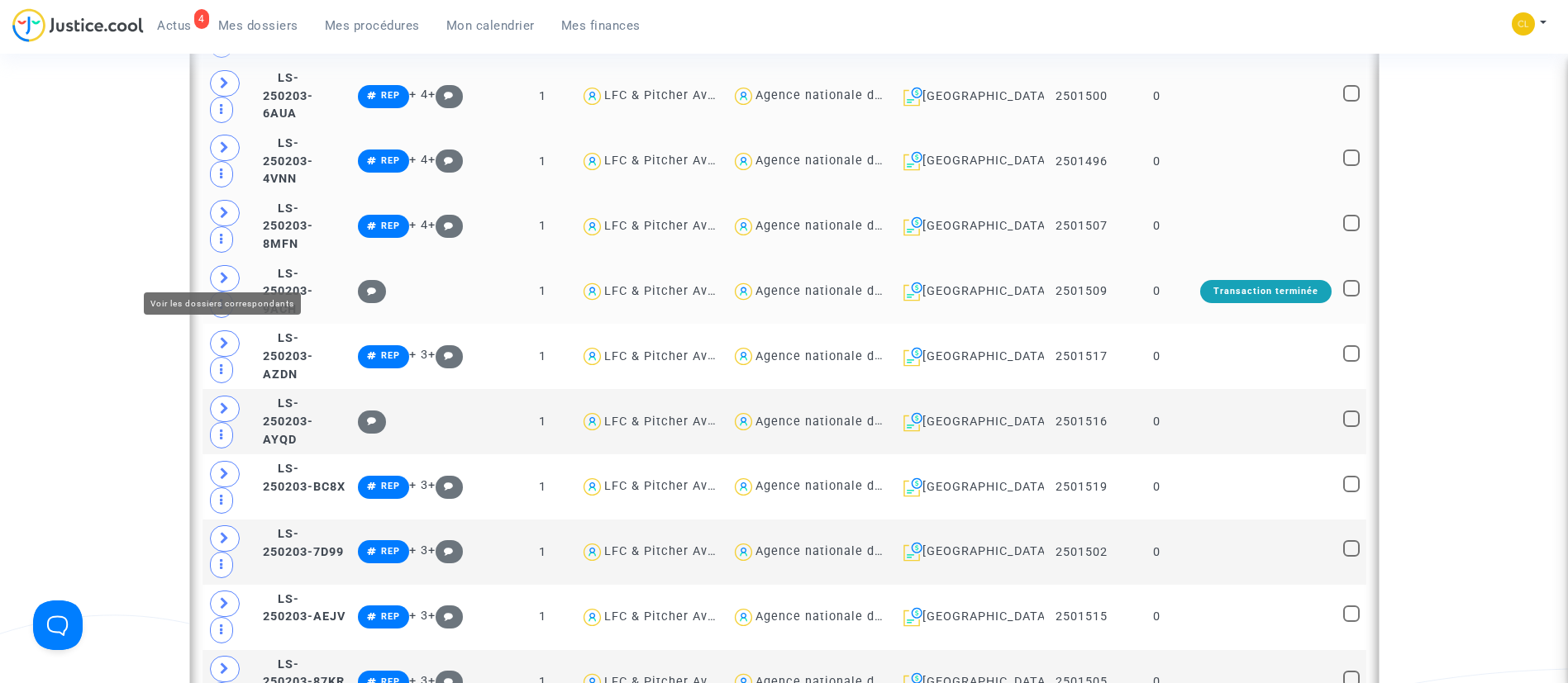
click at [221, 272] on icon at bounding box center [224, 279] width 10 height 13
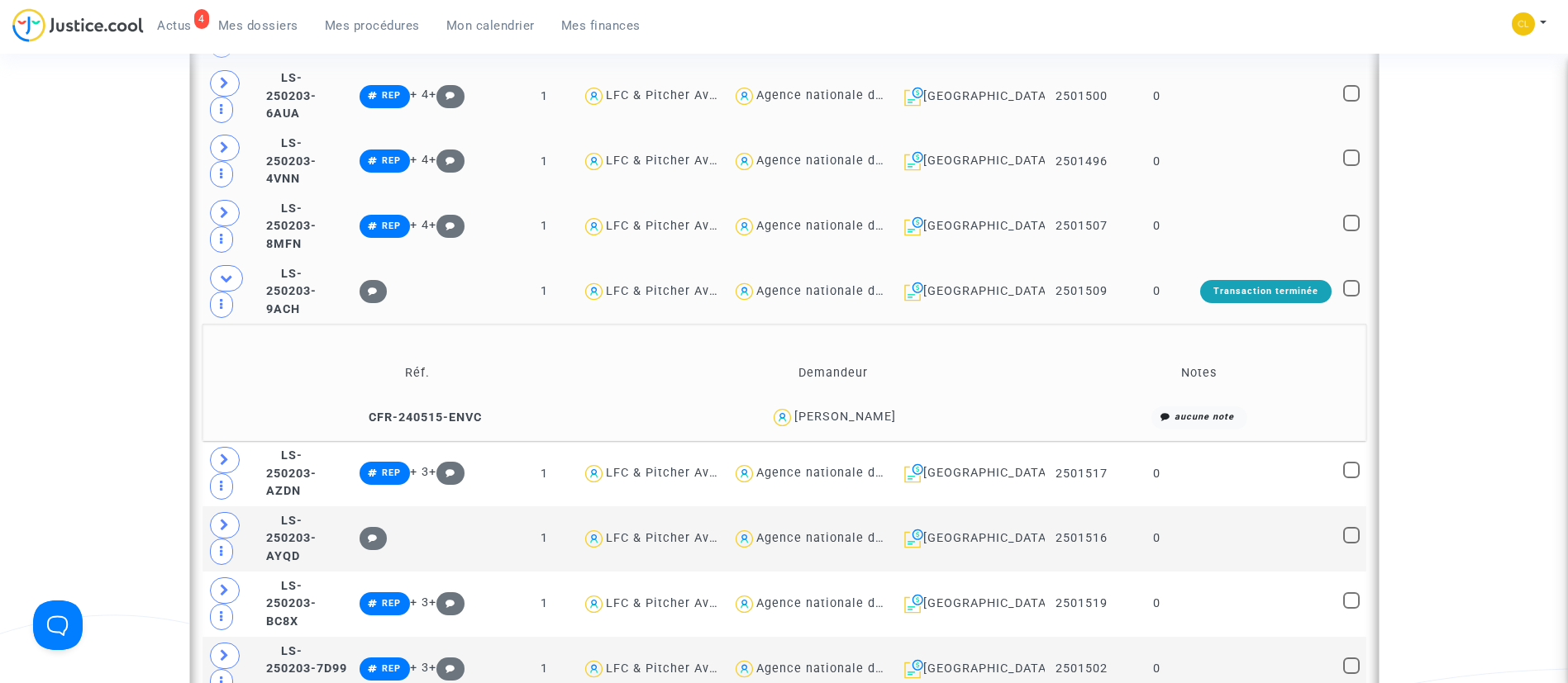
click at [1163, 290] on td "0" at bounding box center [1157, 292] width 76 height 66
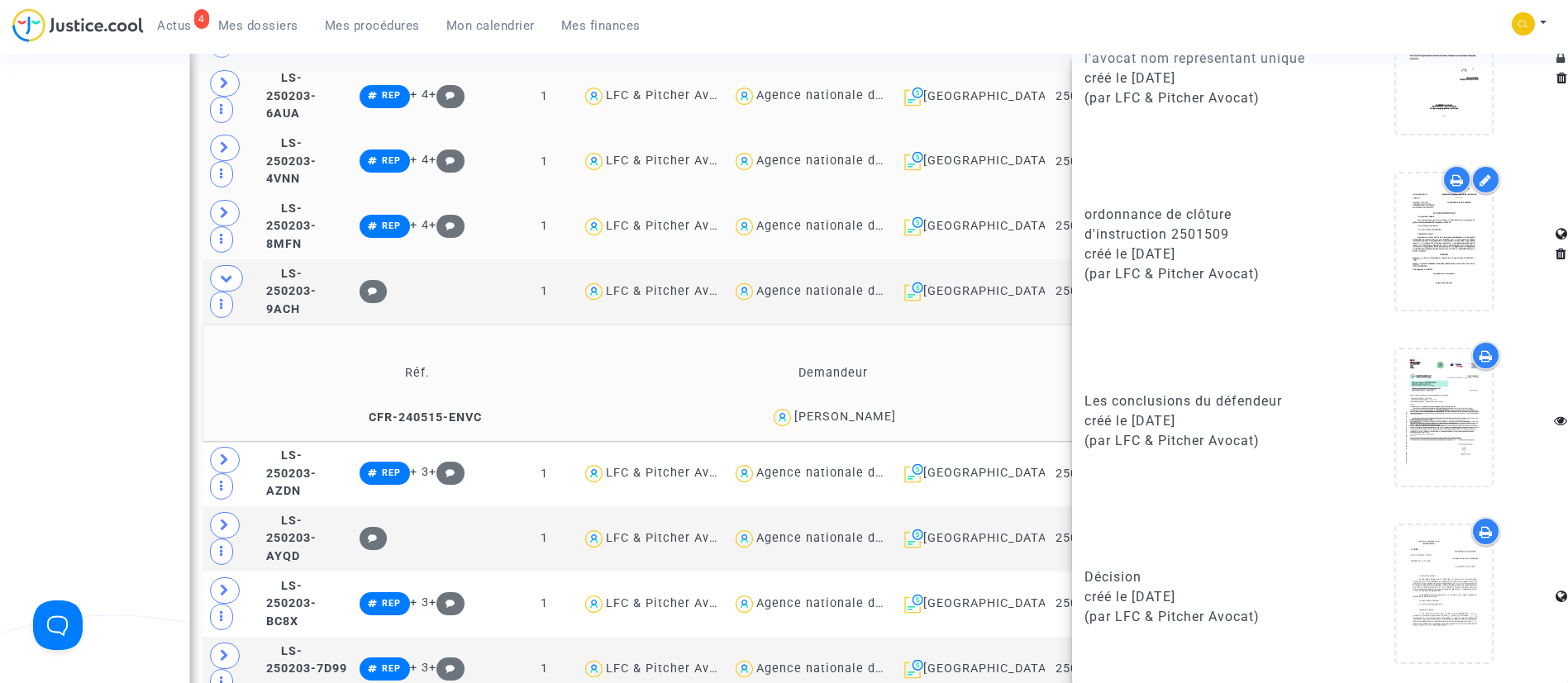
scroll to position [1411, 0]
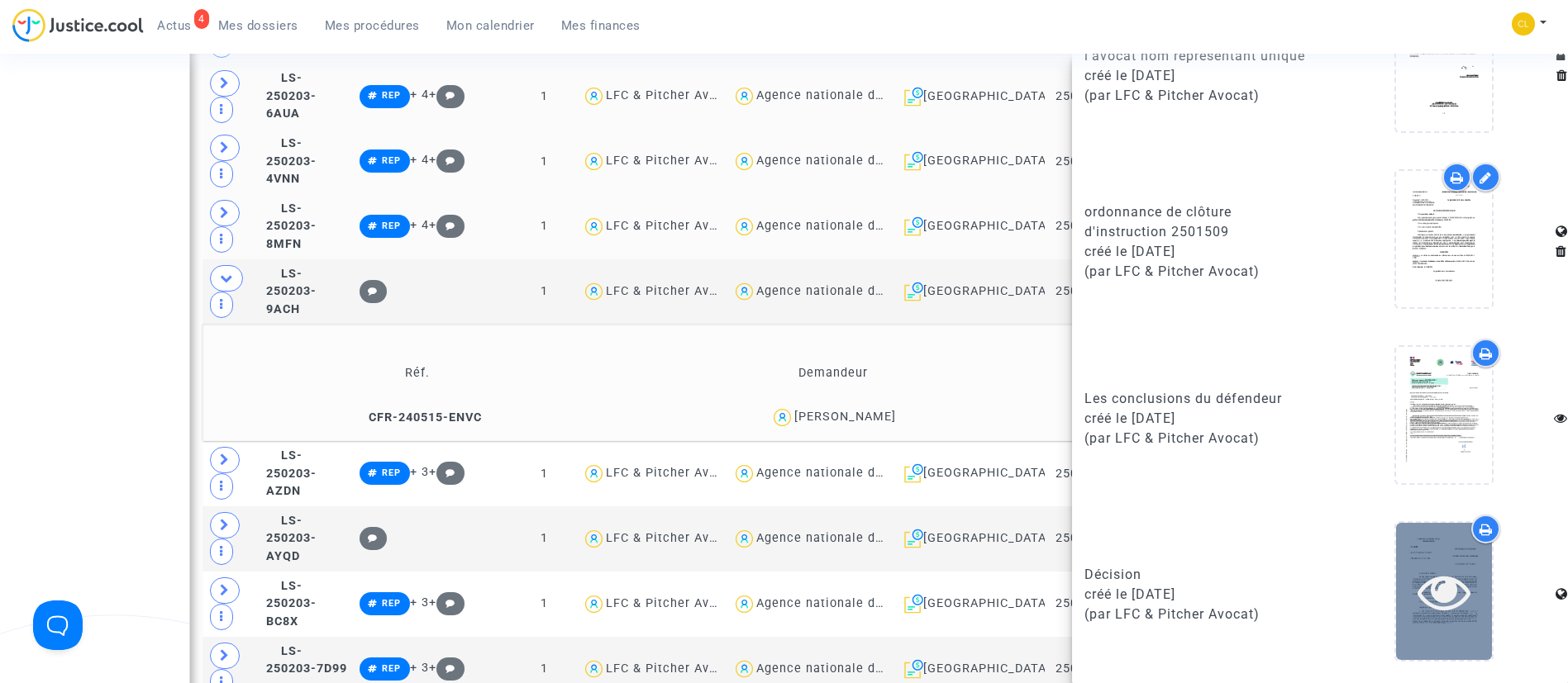
click at [1418, 576] on icon at bounding box center [1444, 592] width 54 height 53
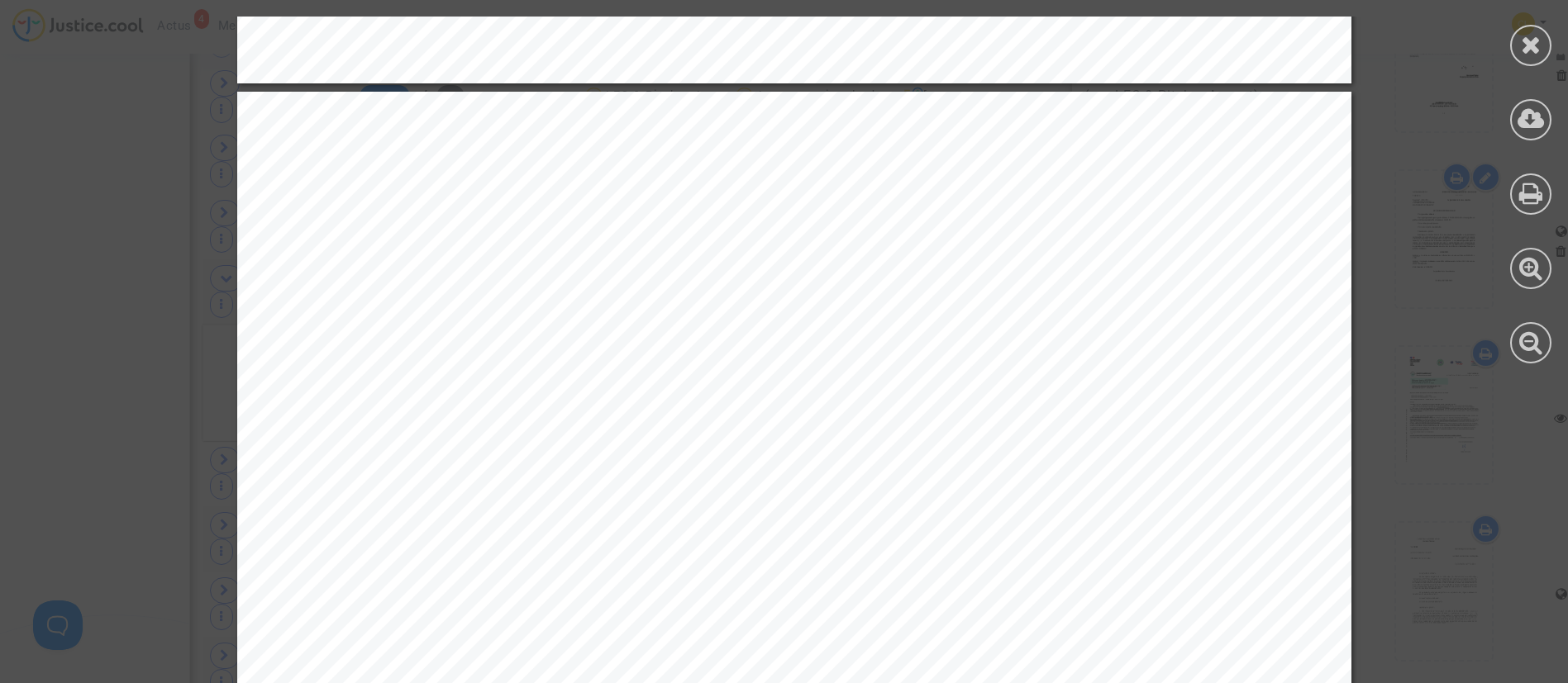
scroll to position [1487, 0]
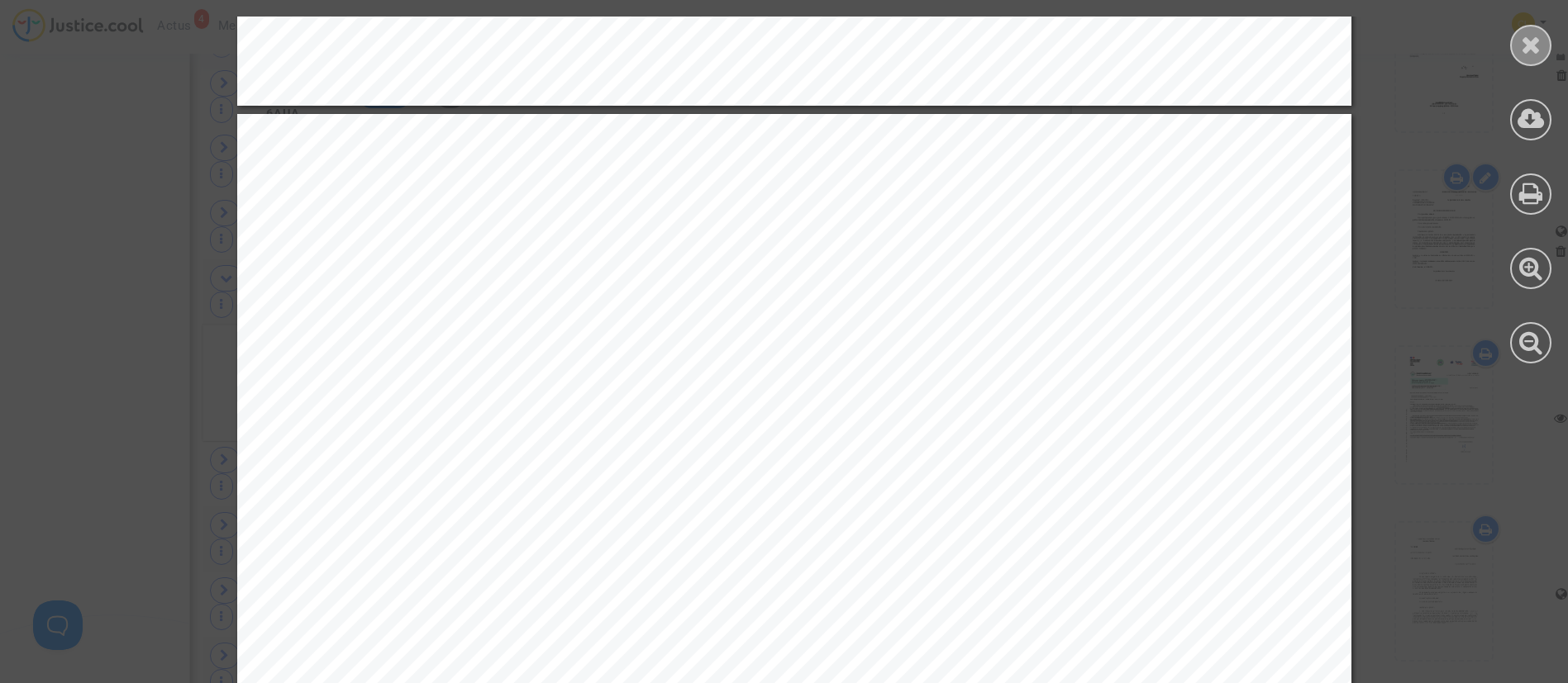
click at [1530, 46] on icon at bounding box center [1532, 44] width 21 height 25
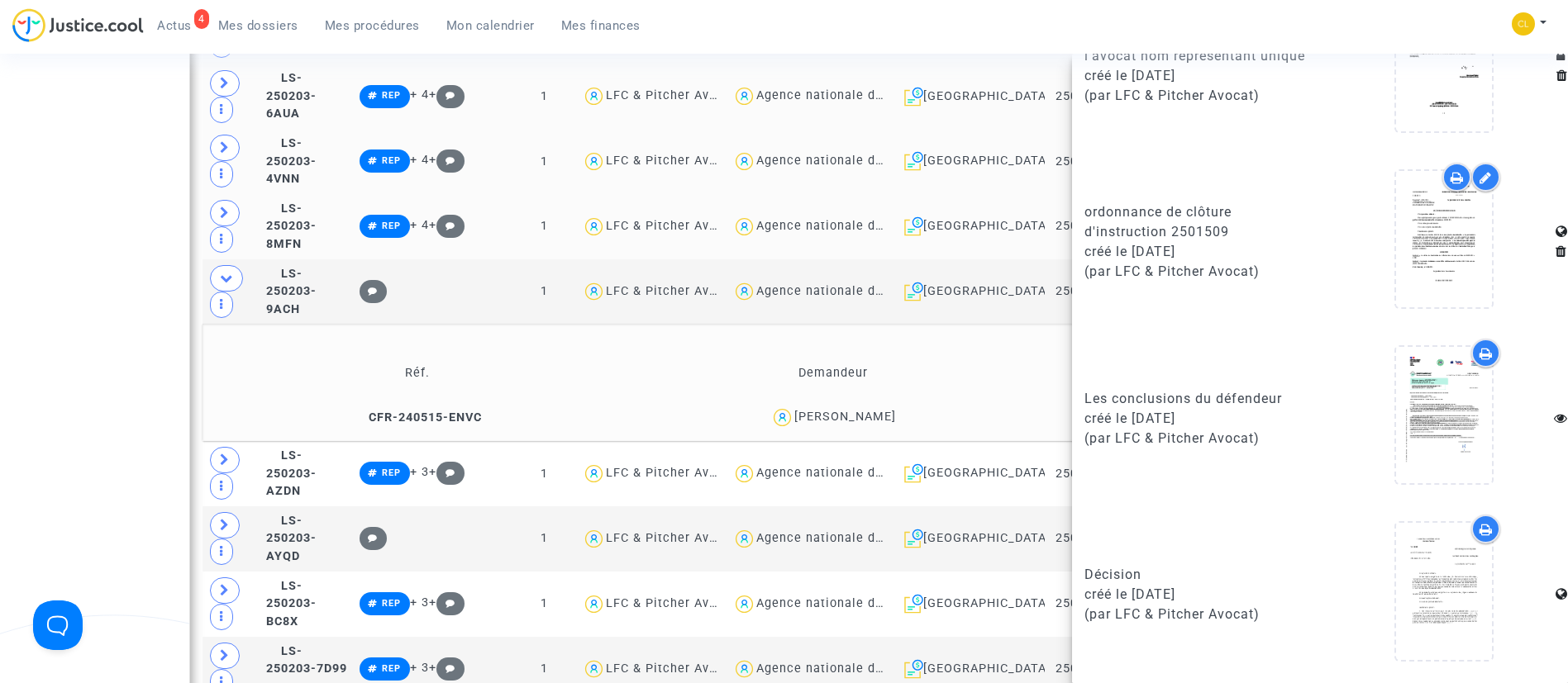
click at [600, 346] on td "Réf." at bounding box center [418, 372] width 419 height 54
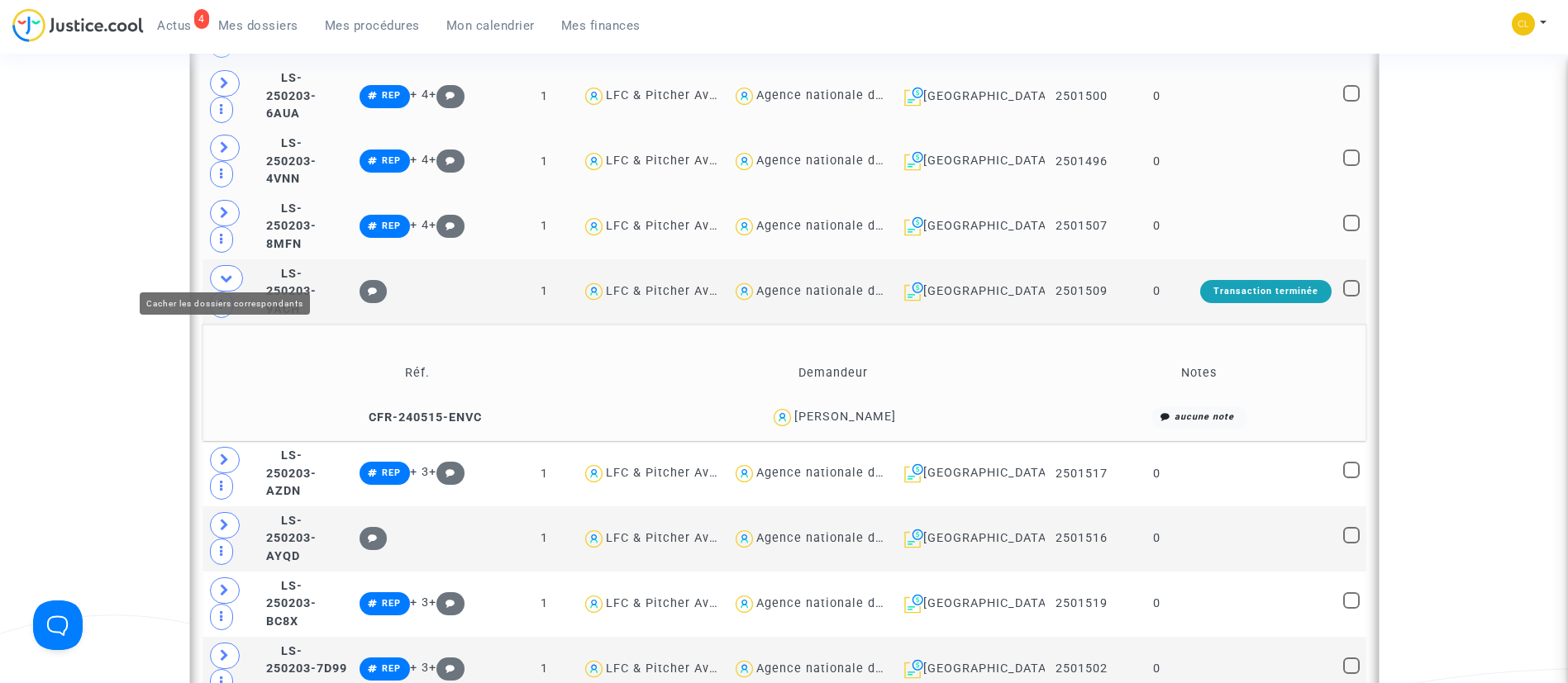
click at [234, 269] on span at bounding box center [226, 278] width 33 height 26
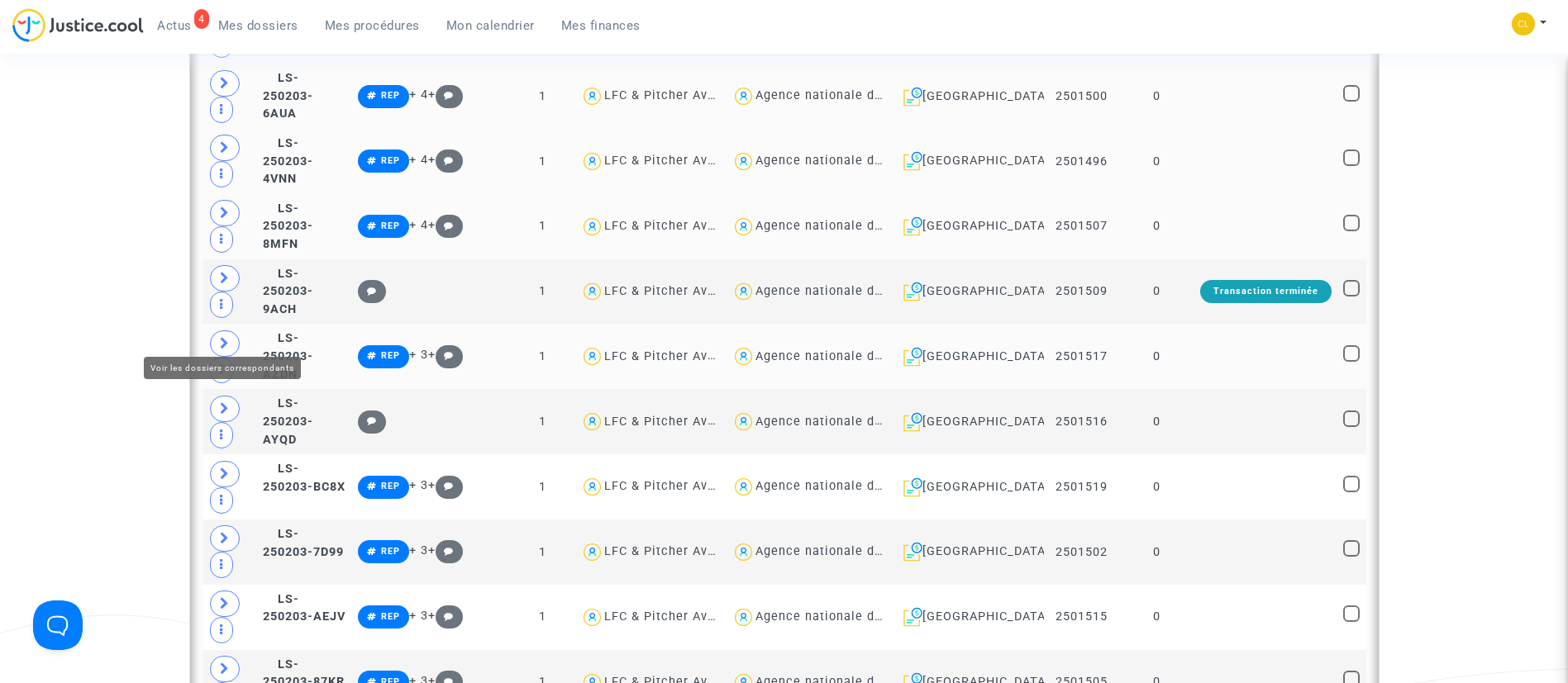
click at [230, 331] on span at bounding box center [224, 343] width 30 height 26
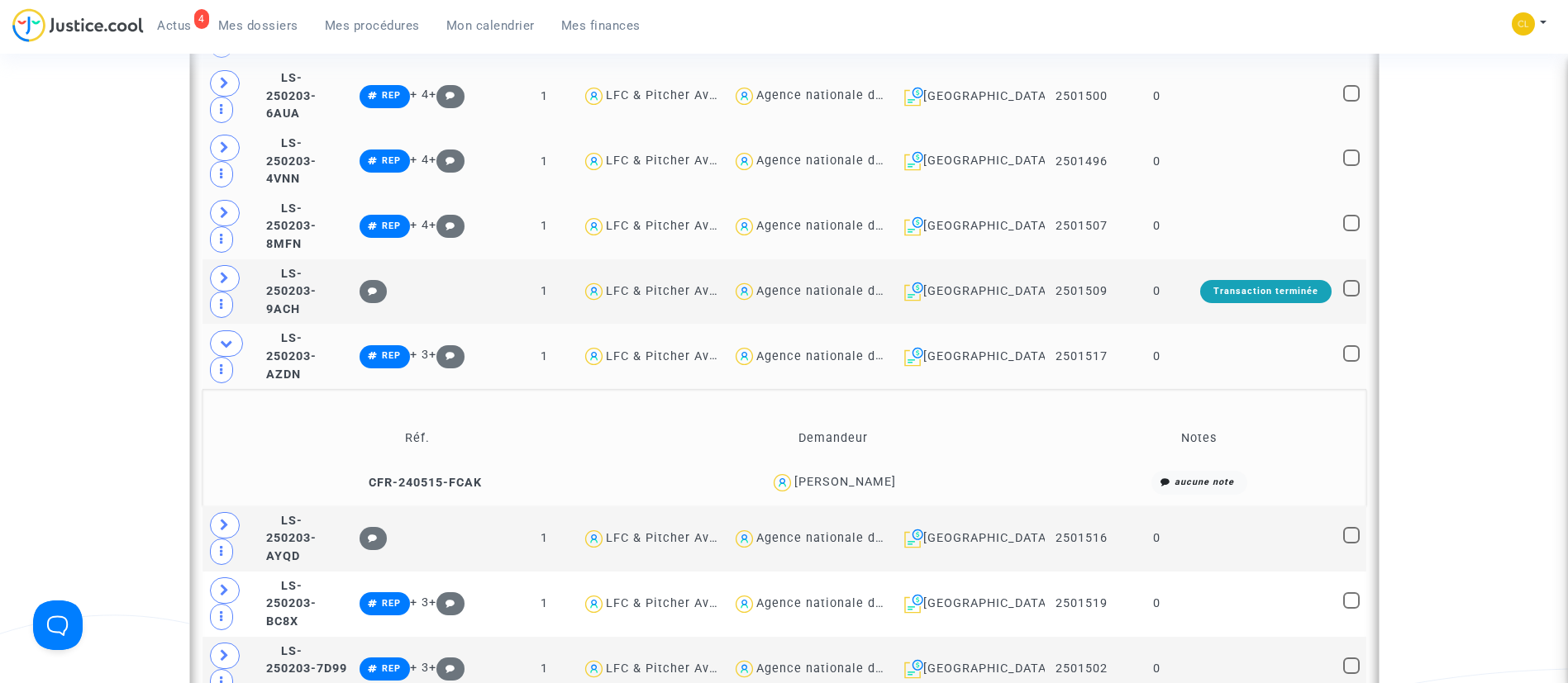
click at [1288, 345] on td at bounding box center [1266, 357] width 143 height 66
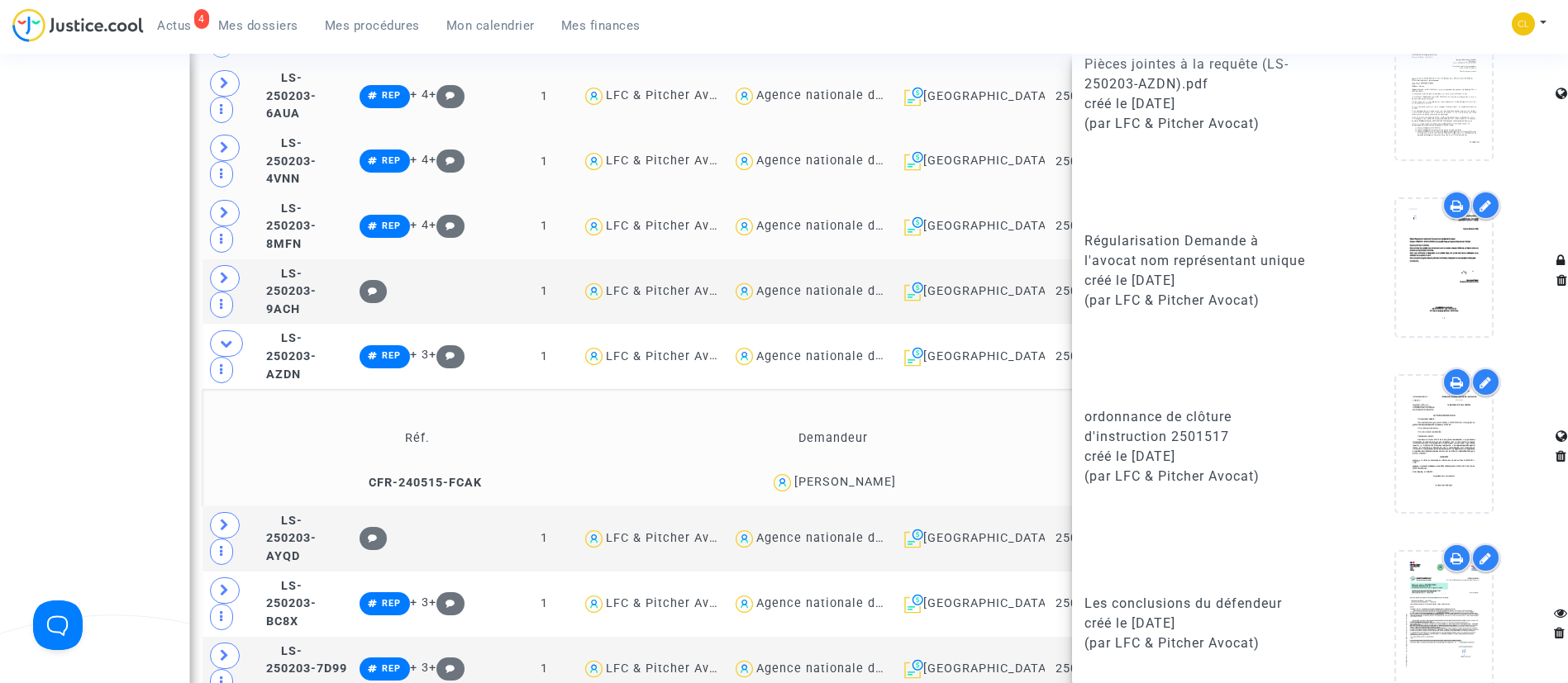
scroll to position [1429, 0]
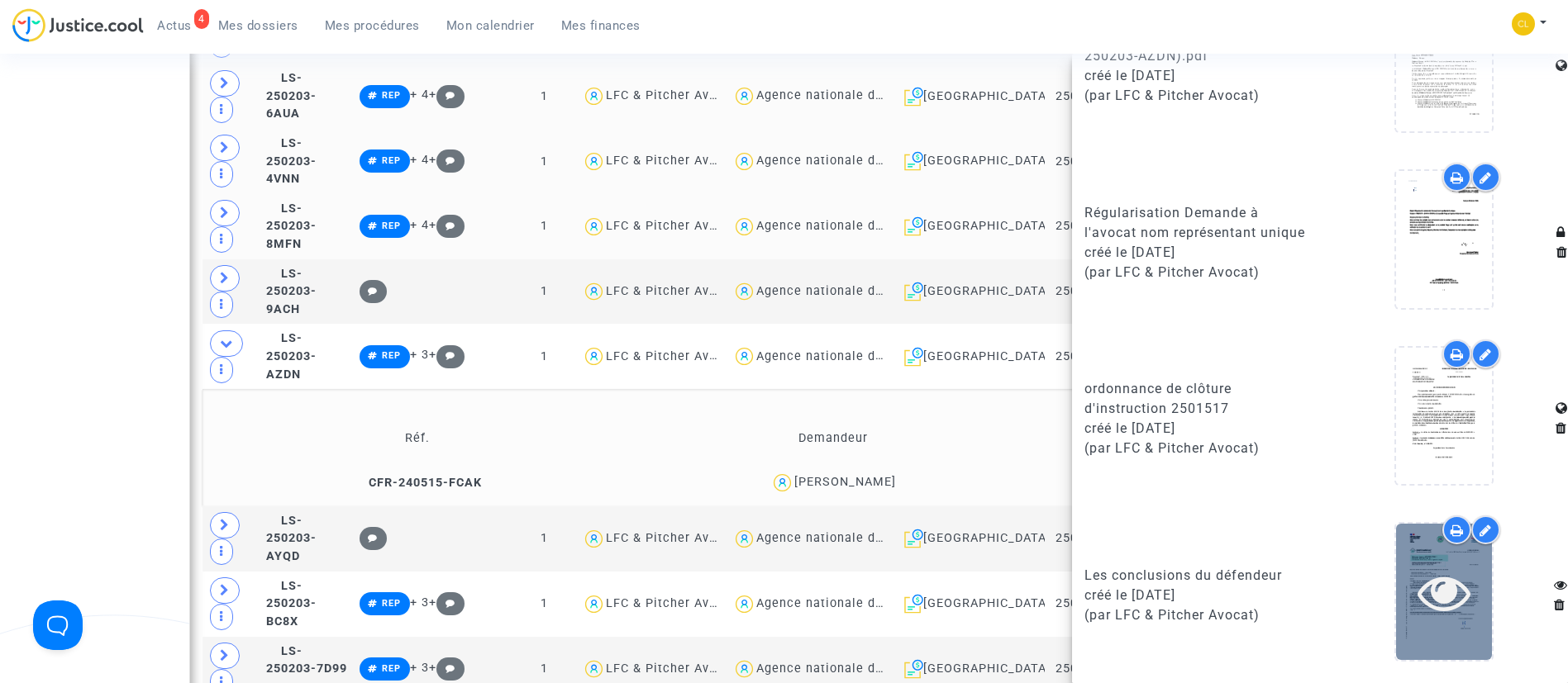
click at [1451, 582] on icon at bounding box center [1444, 593] width 54 height 53
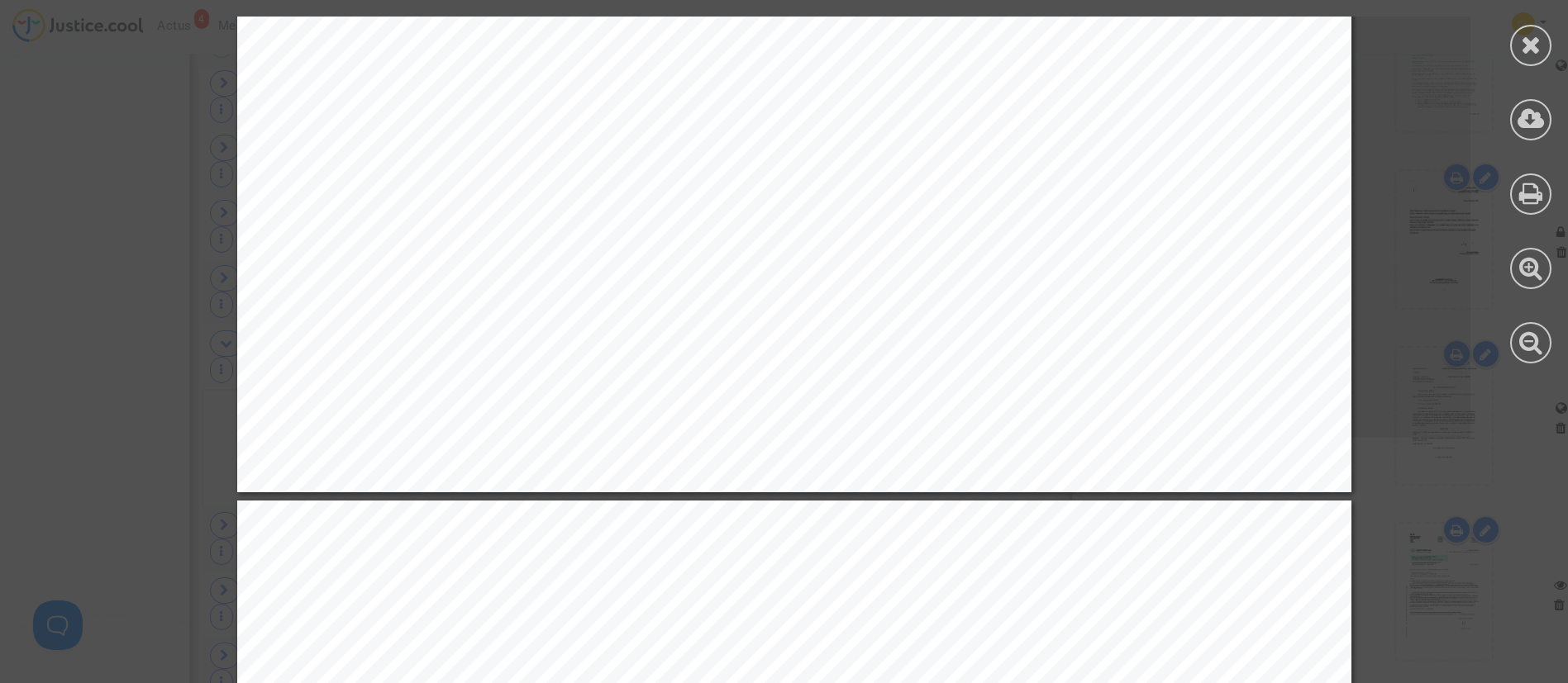
scroll to position [4215, 0]
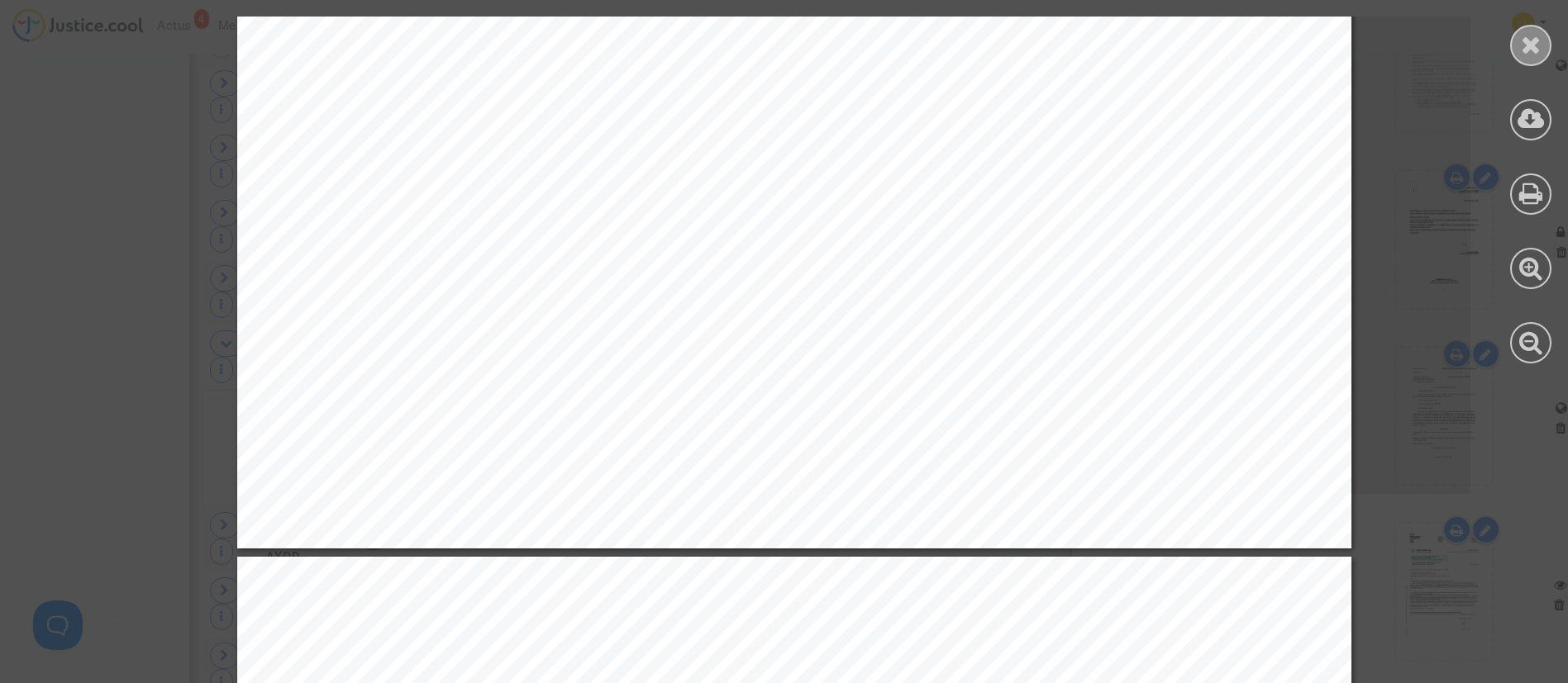
click at [1537, 44] on icon at bounding box center [1532, 44] width 21 height 25
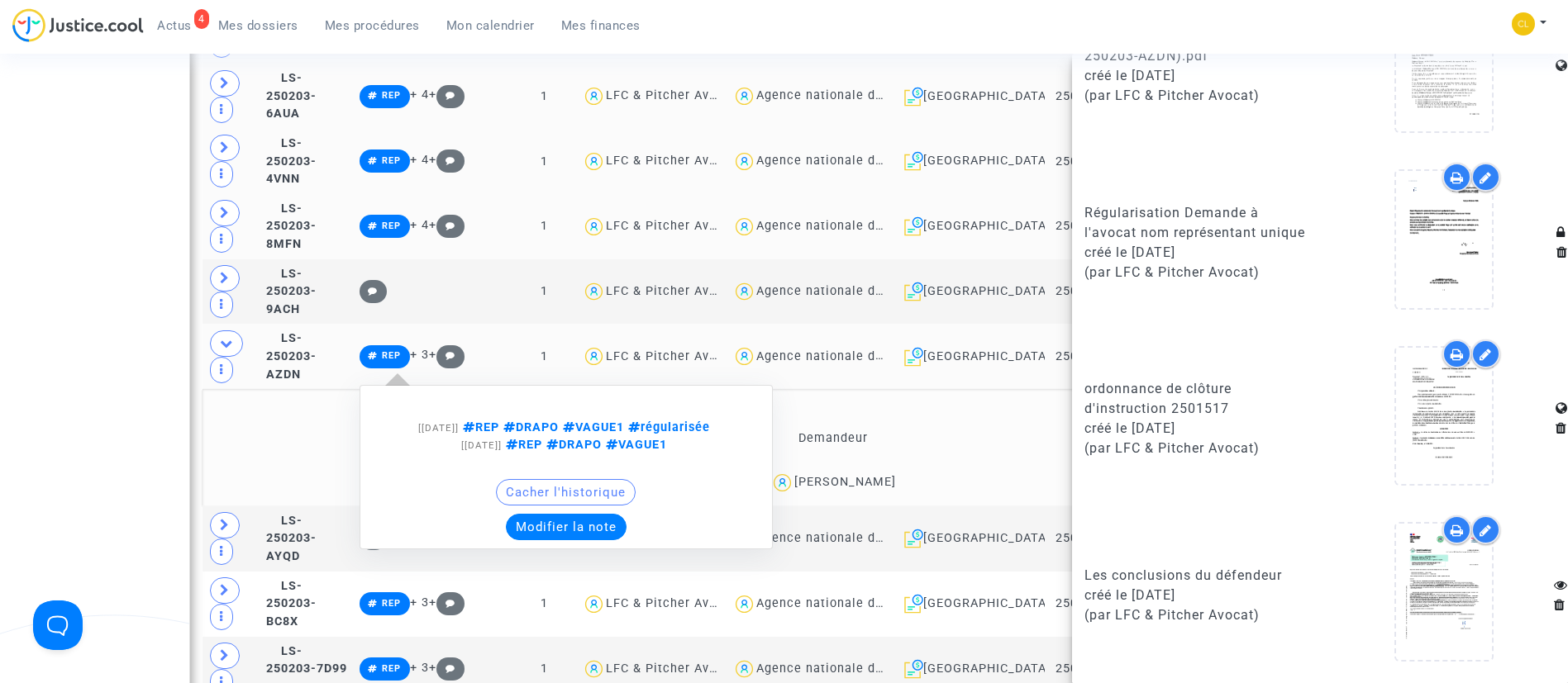
click at [582, 514] on button "Modifier la note" at bounding box center [566, 526] width 120 height 26
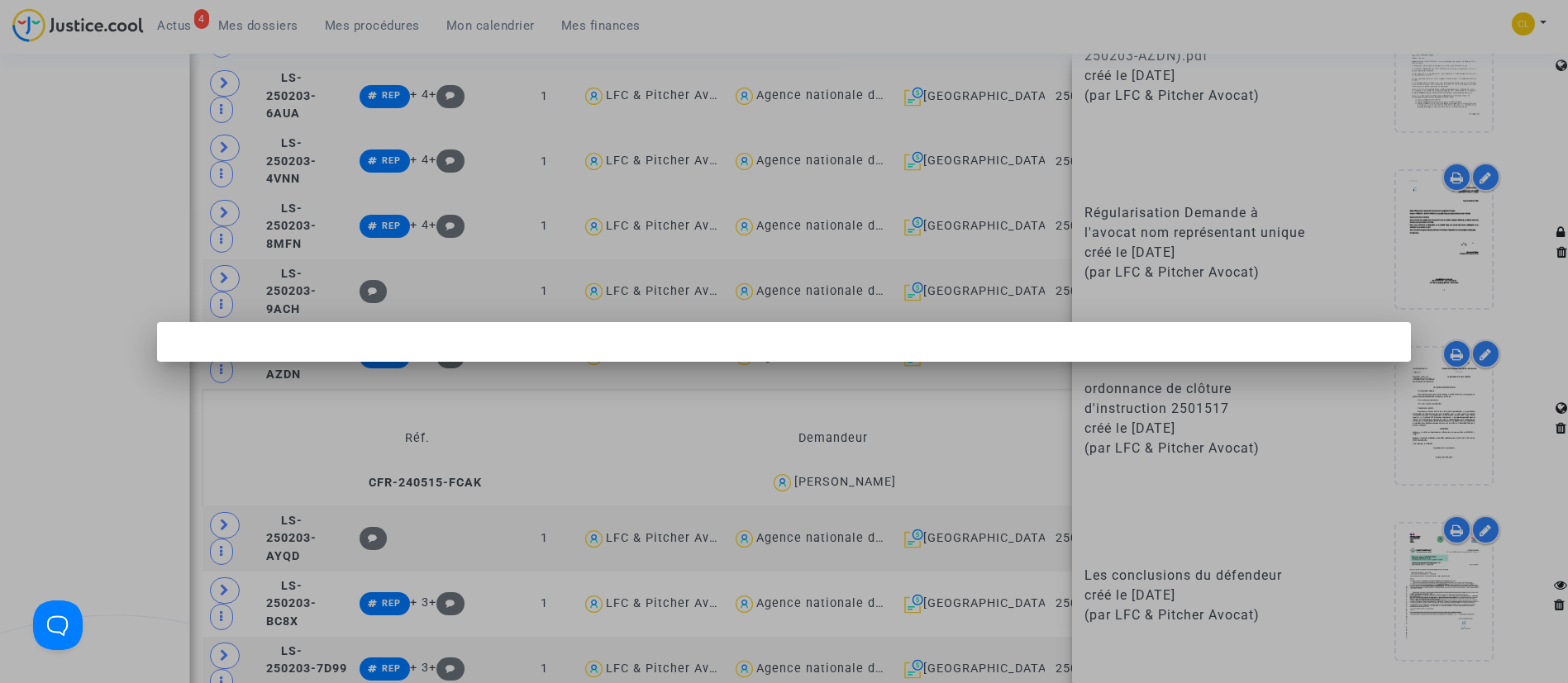
scroll to position [0, 0]
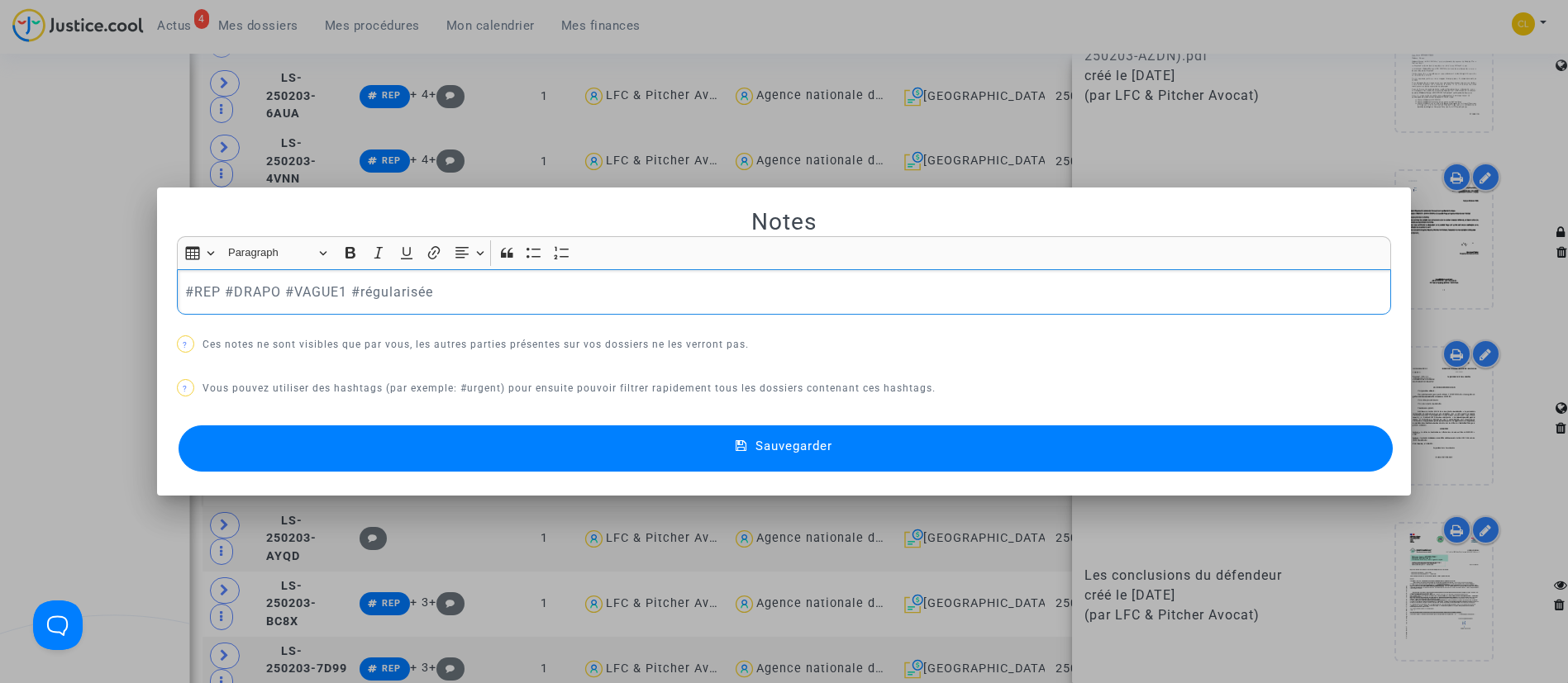
click at [654, 290] on p "#REP #DRAPO #VAGUE1 #régularisée" at bounding box center [784, 291] width 1197 height 21
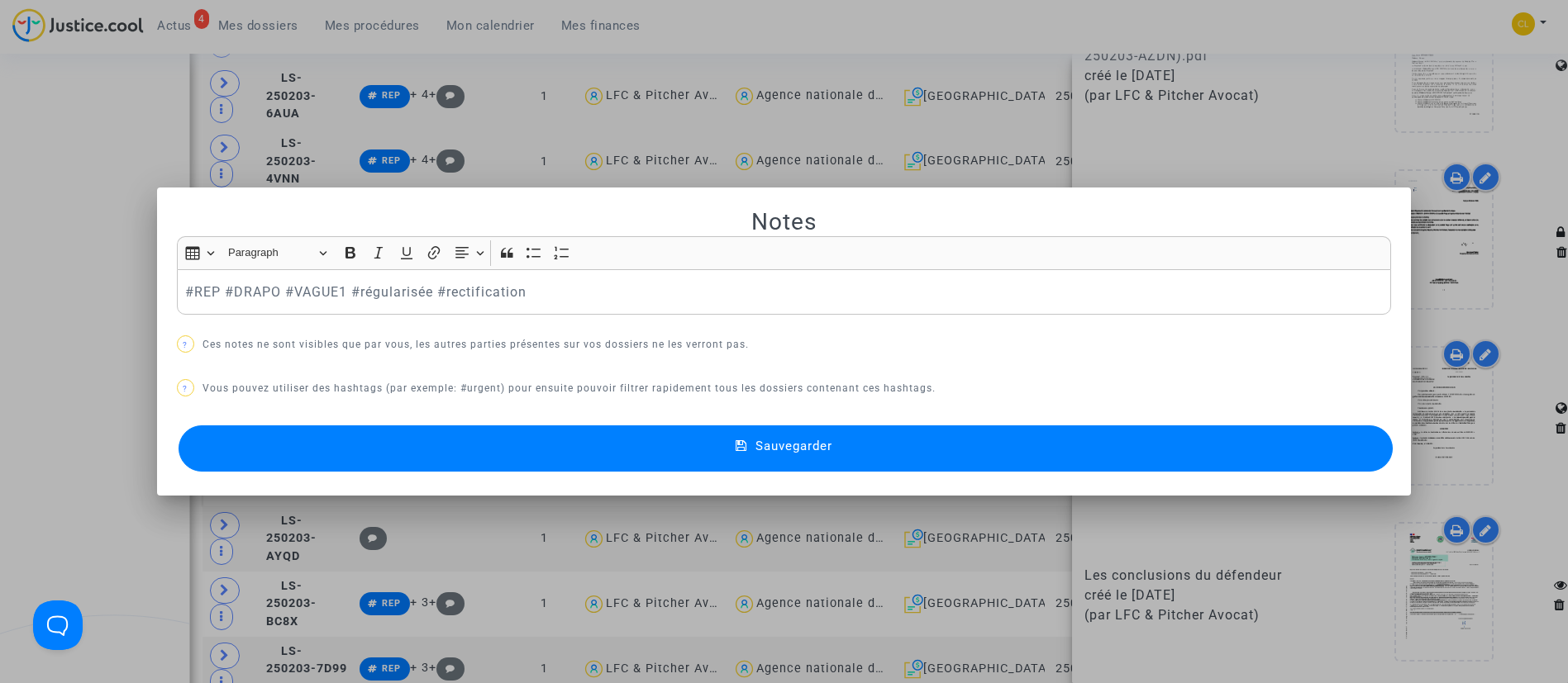
click at [750, 451] on mat-icon at bounding box center [746, 449] width 20 height 20
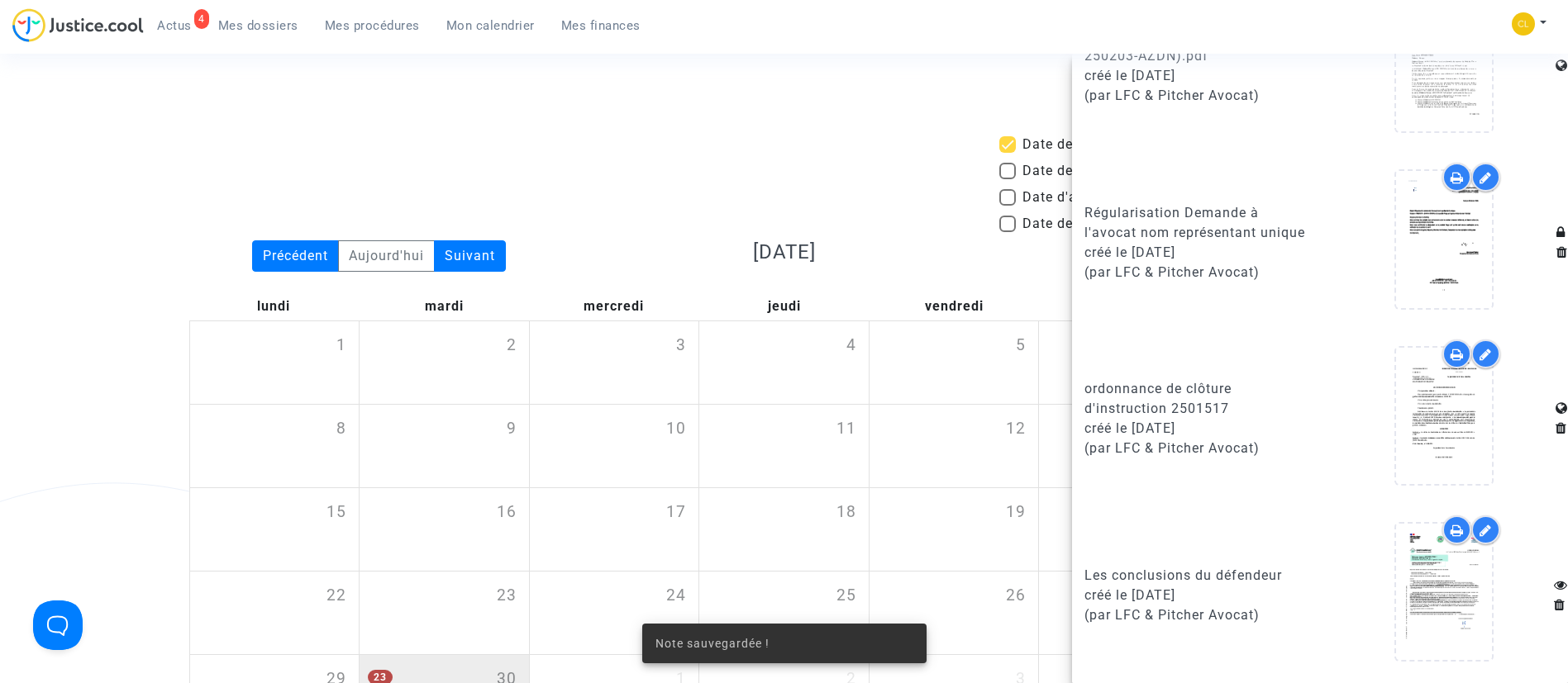
scroll to position [1611, 0]
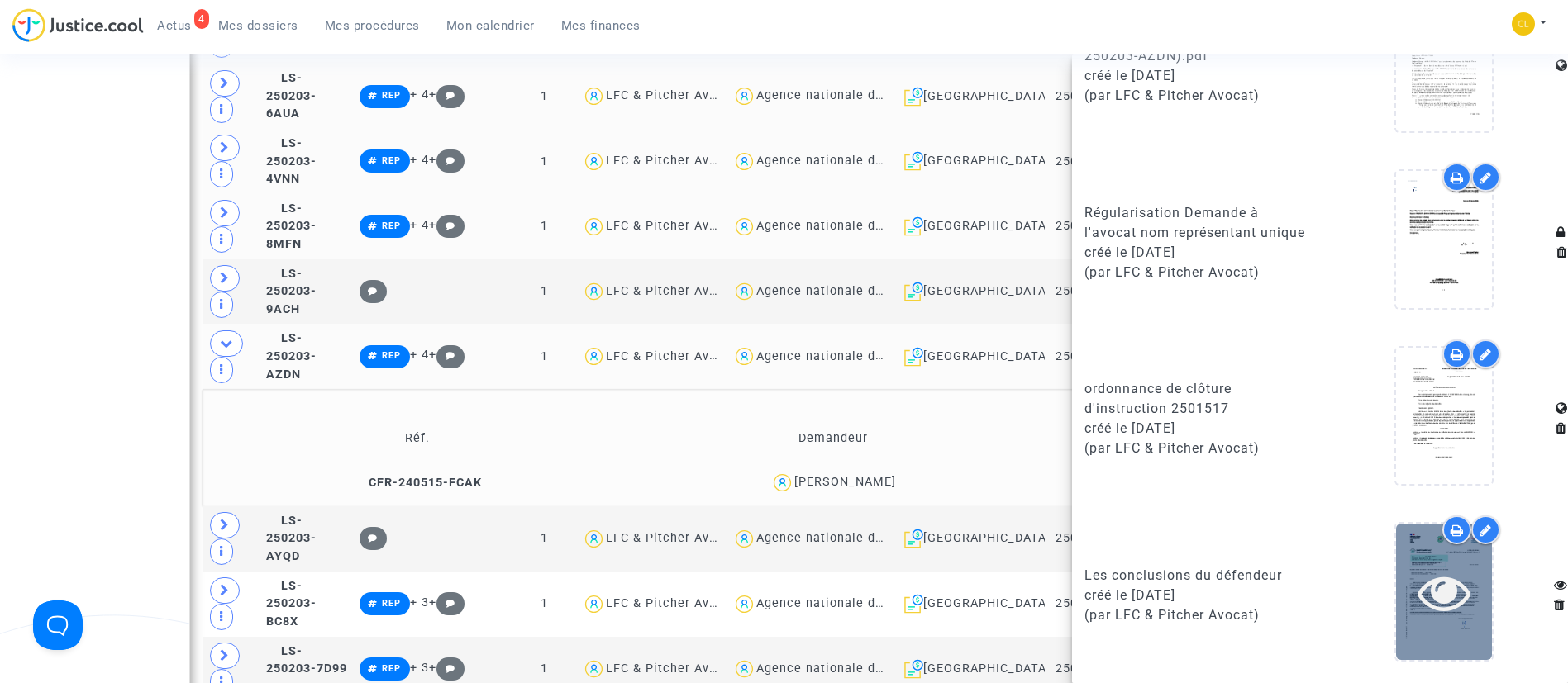
click at [1464, 606] on div at bounding box center [1444, 593] width 96 height 53
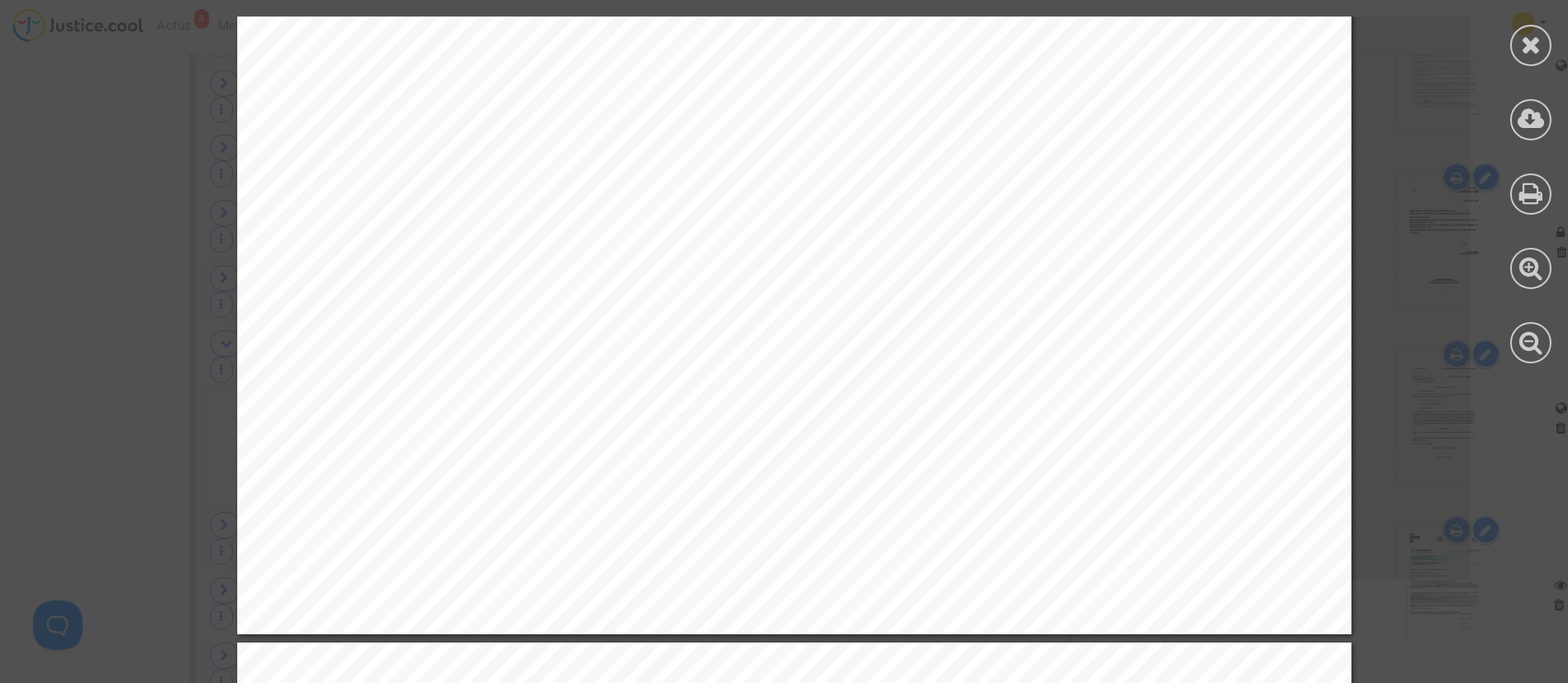
scroll to position [4091, 0]
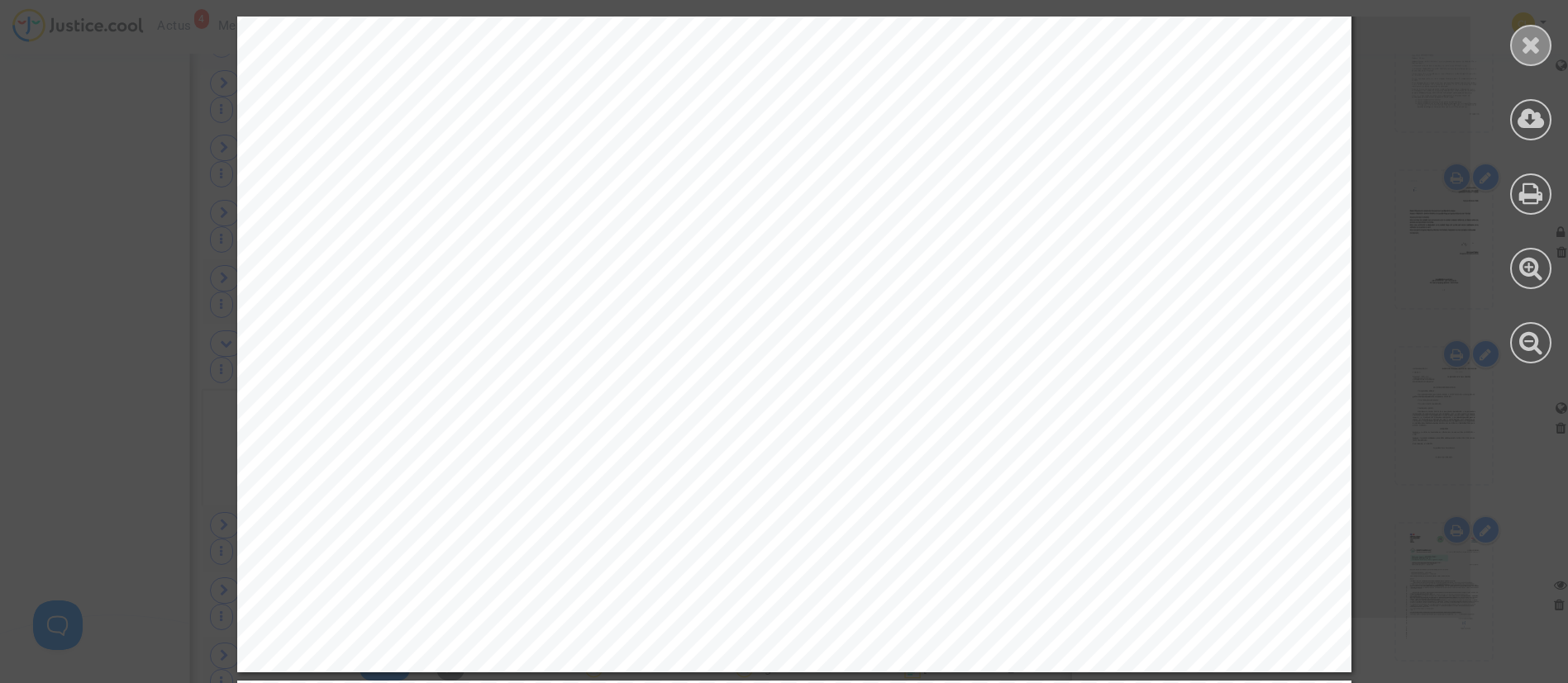
click at [1532, 61] on div at bounding box center [1531, 45] width 41 height 41
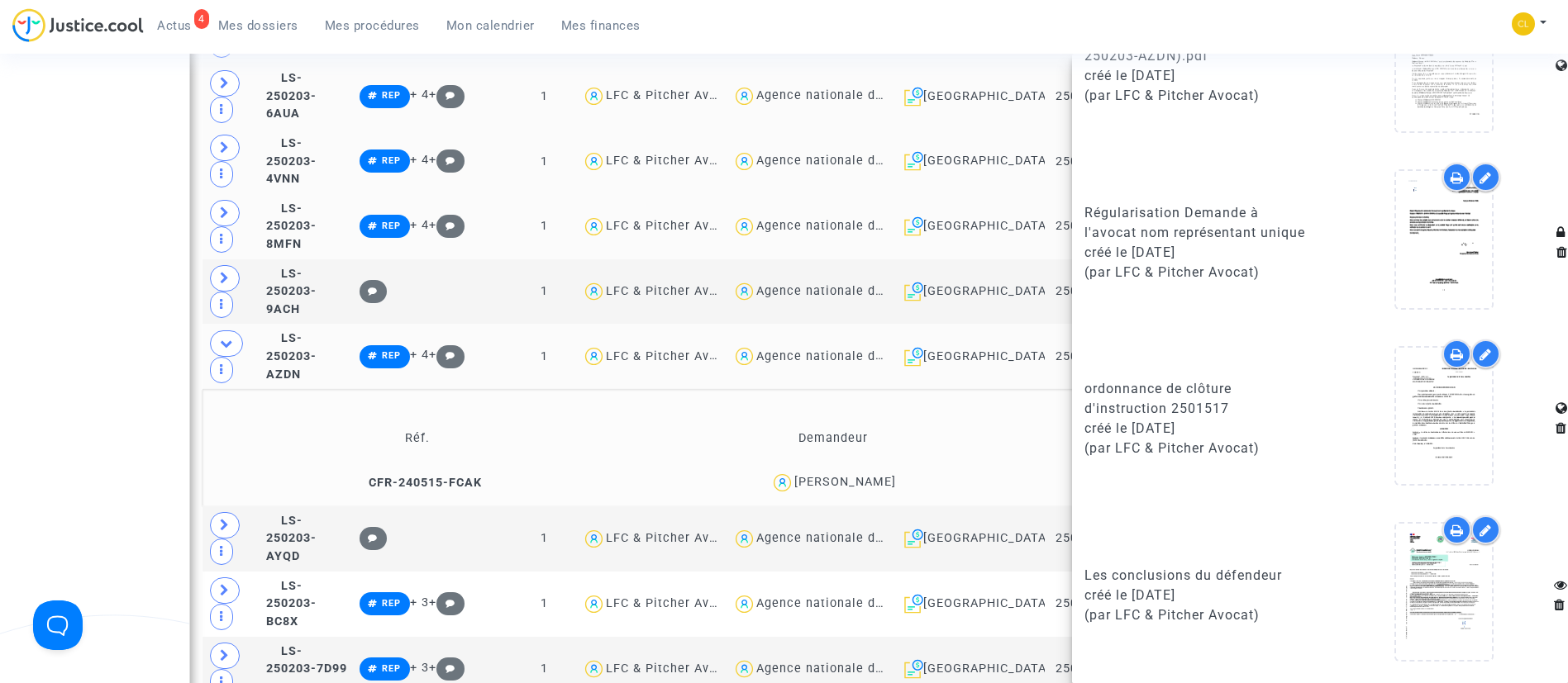
scroll to position [1736, 0]
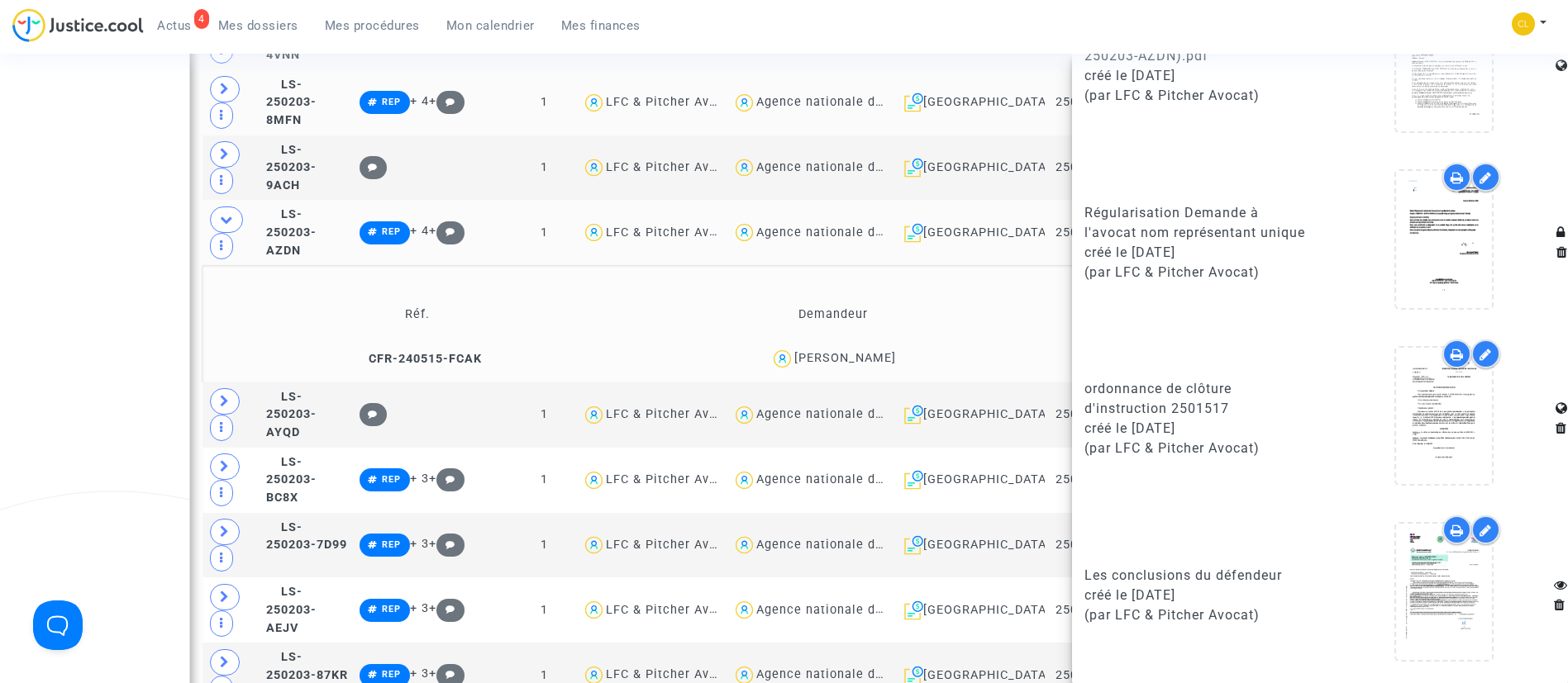
click at [610, 290] on td "Réf." at bounding box center [418, 314] width 419 height 54
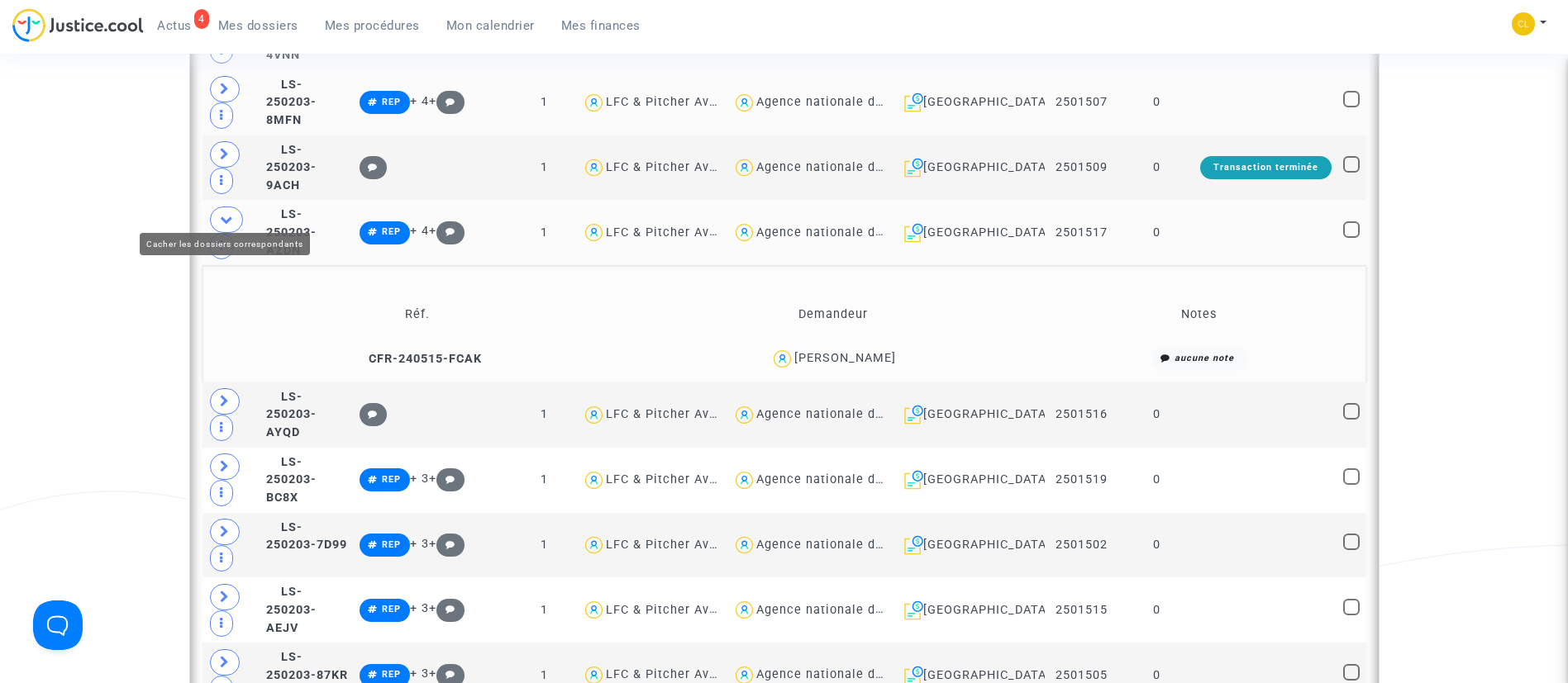
click at [211, 207] on span at bounding box center [226, 219] width 33 height 26
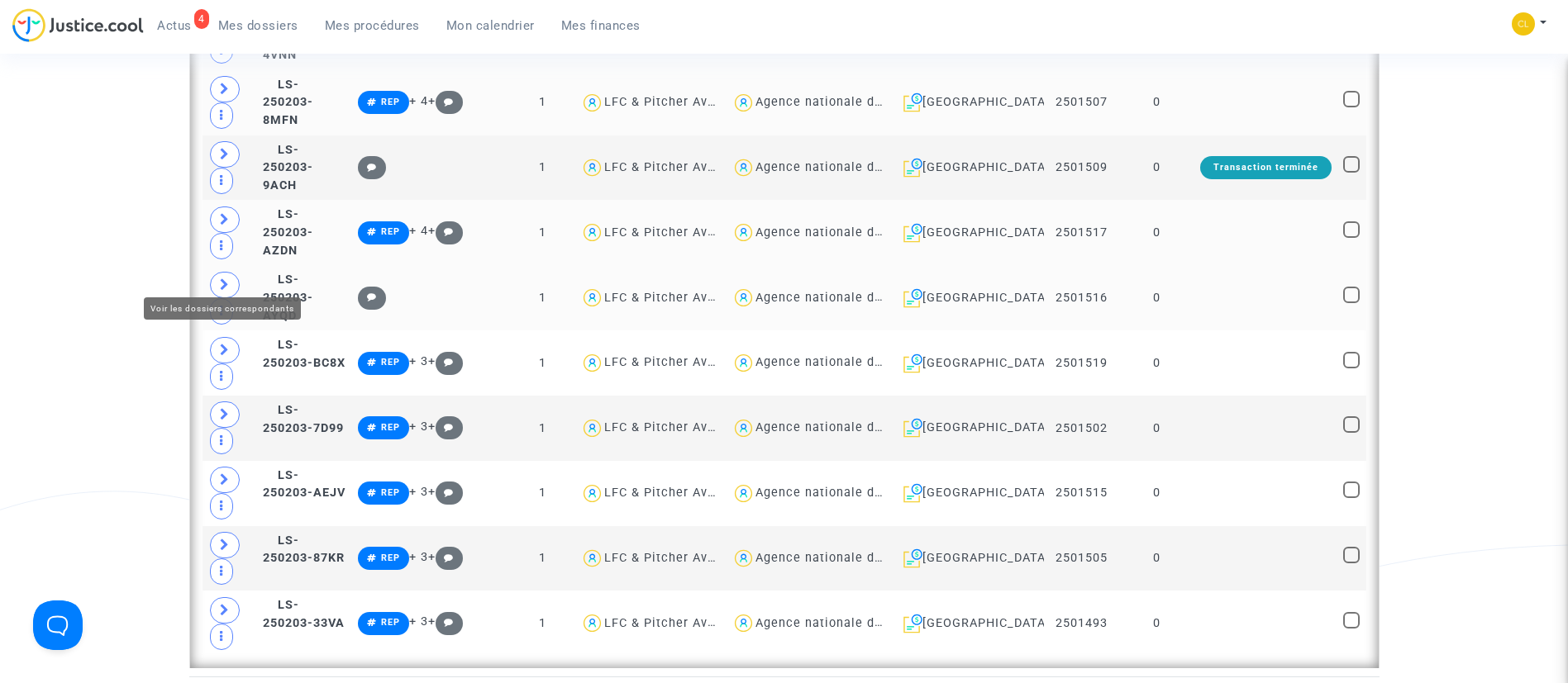
click at [228, 279] on icon at bounding box center [224, 285] width 10 height 13
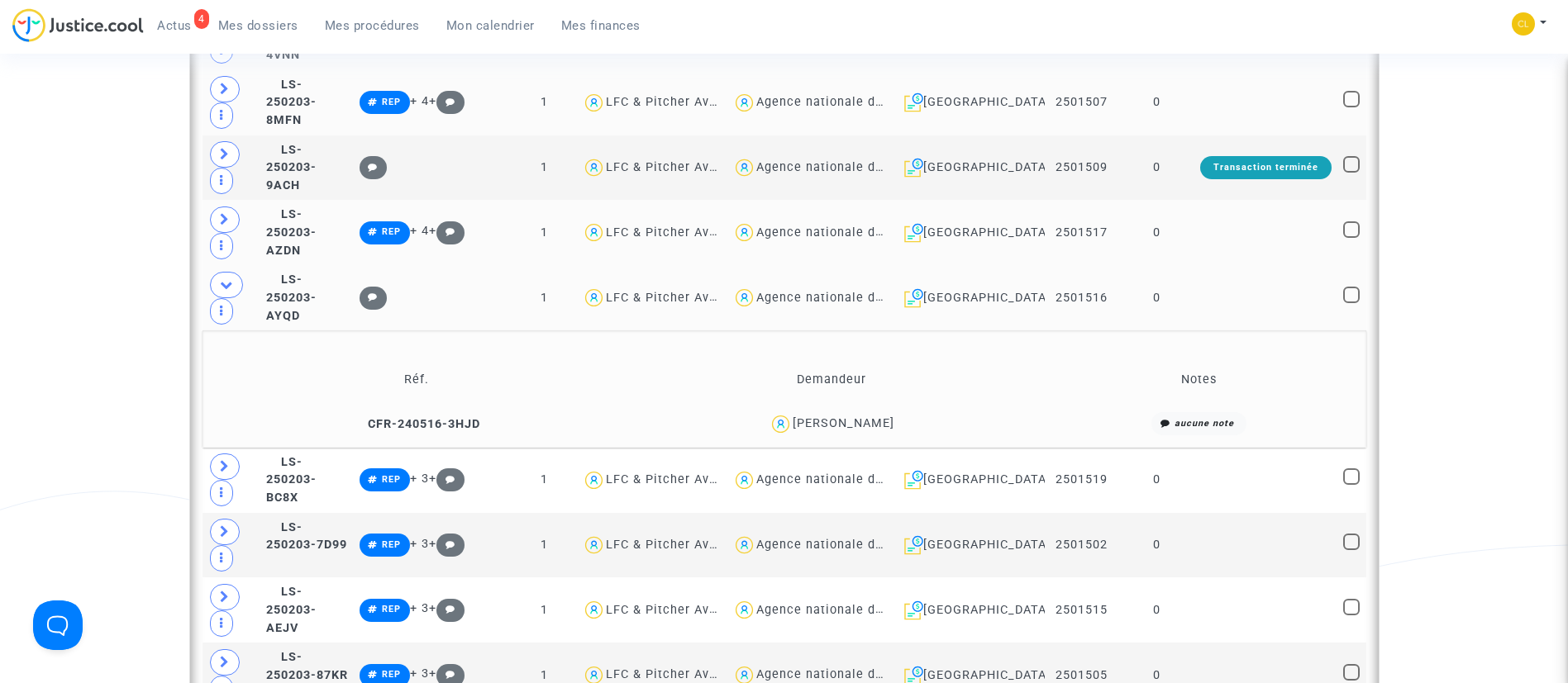
click at [1261, 286] on td at bounding box center [1266, 298] width 143 height 66
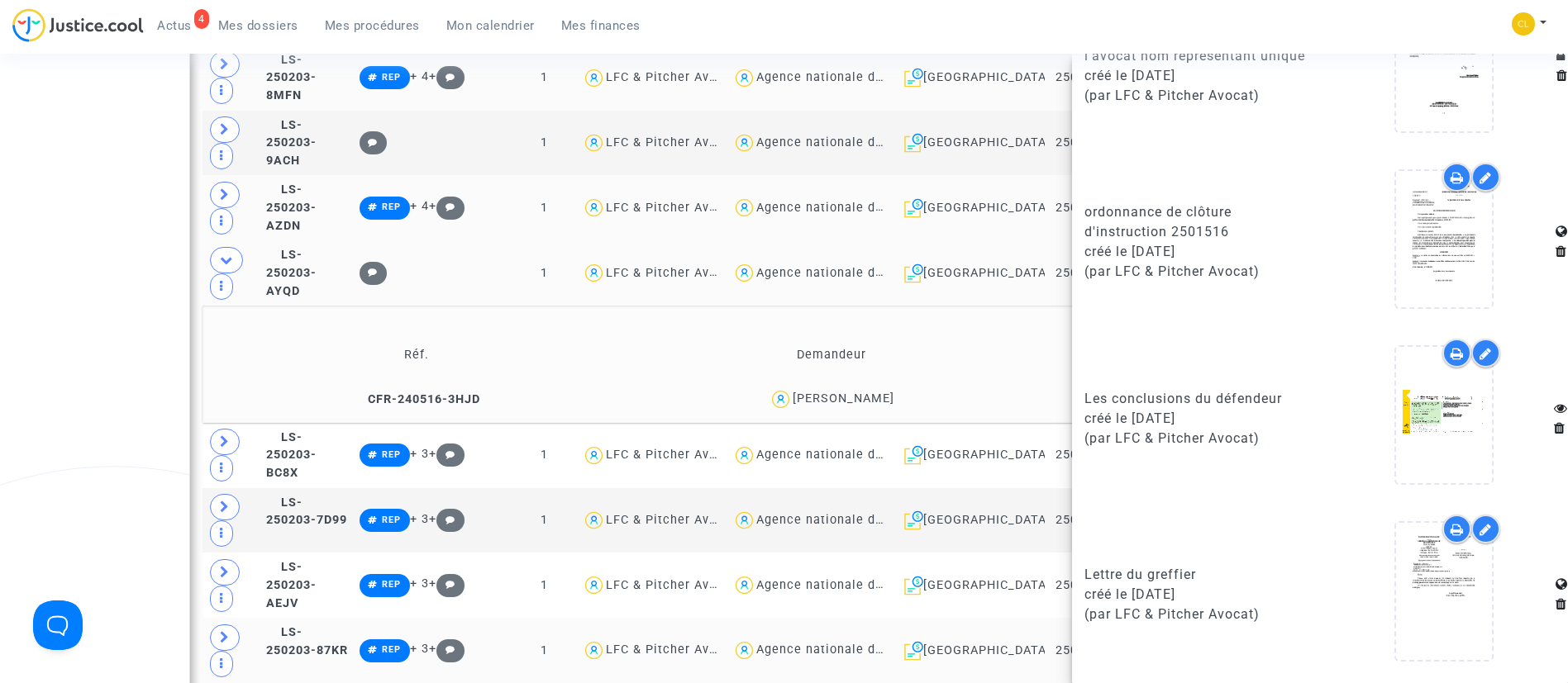
scroll to position [1736, 0]
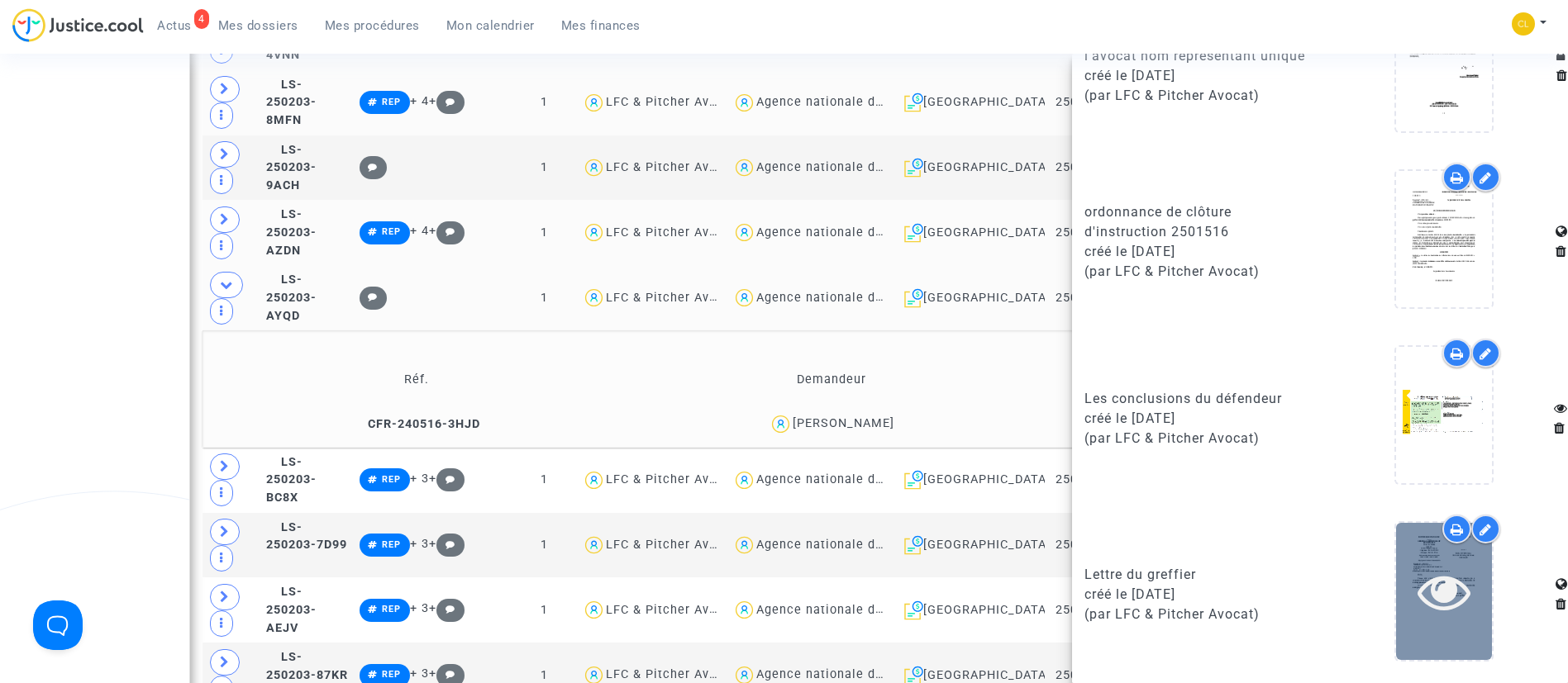
click at [1432, 589] on icon at bounding box center [1444, 592] width 54 height 53
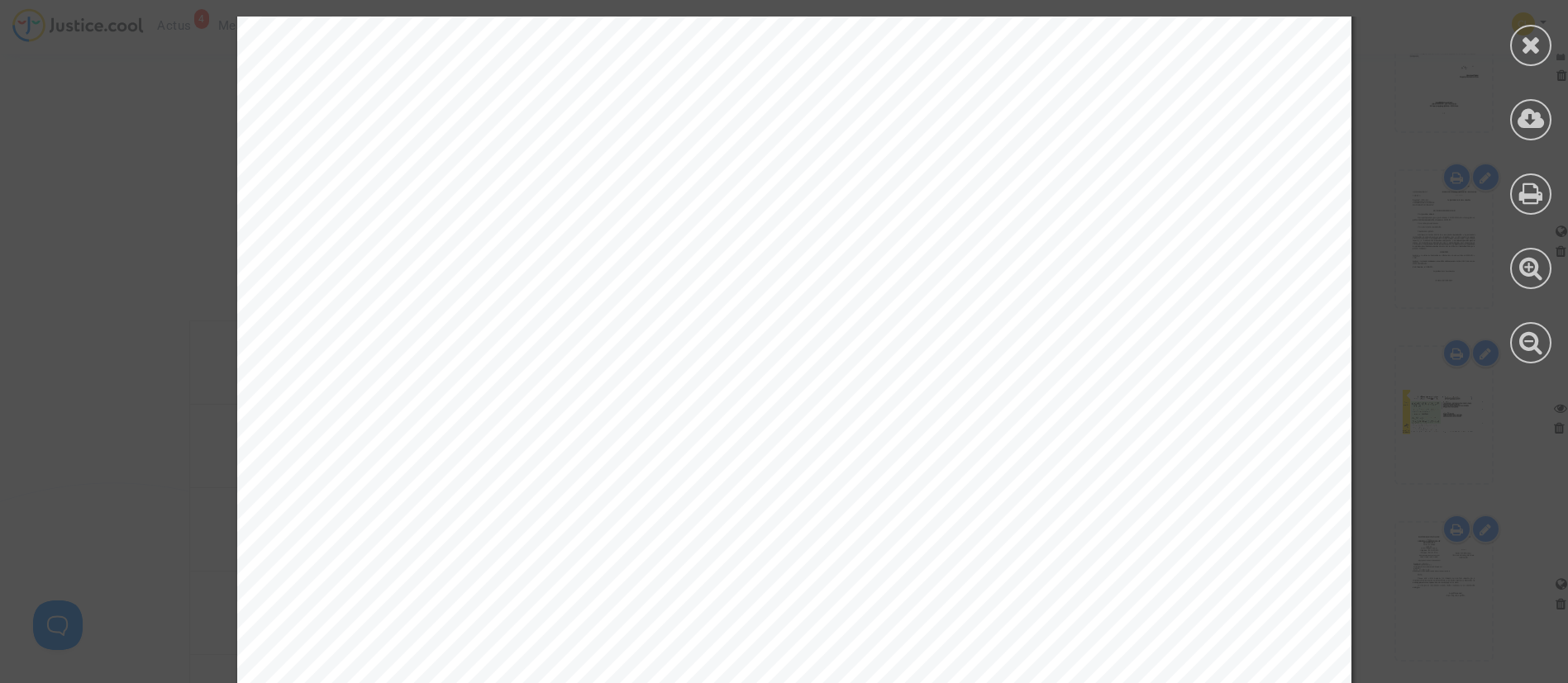
scroll to position [317, 0]
click at [1522, 46] on icon at bounding box center [1532, 44] width 21 height 25
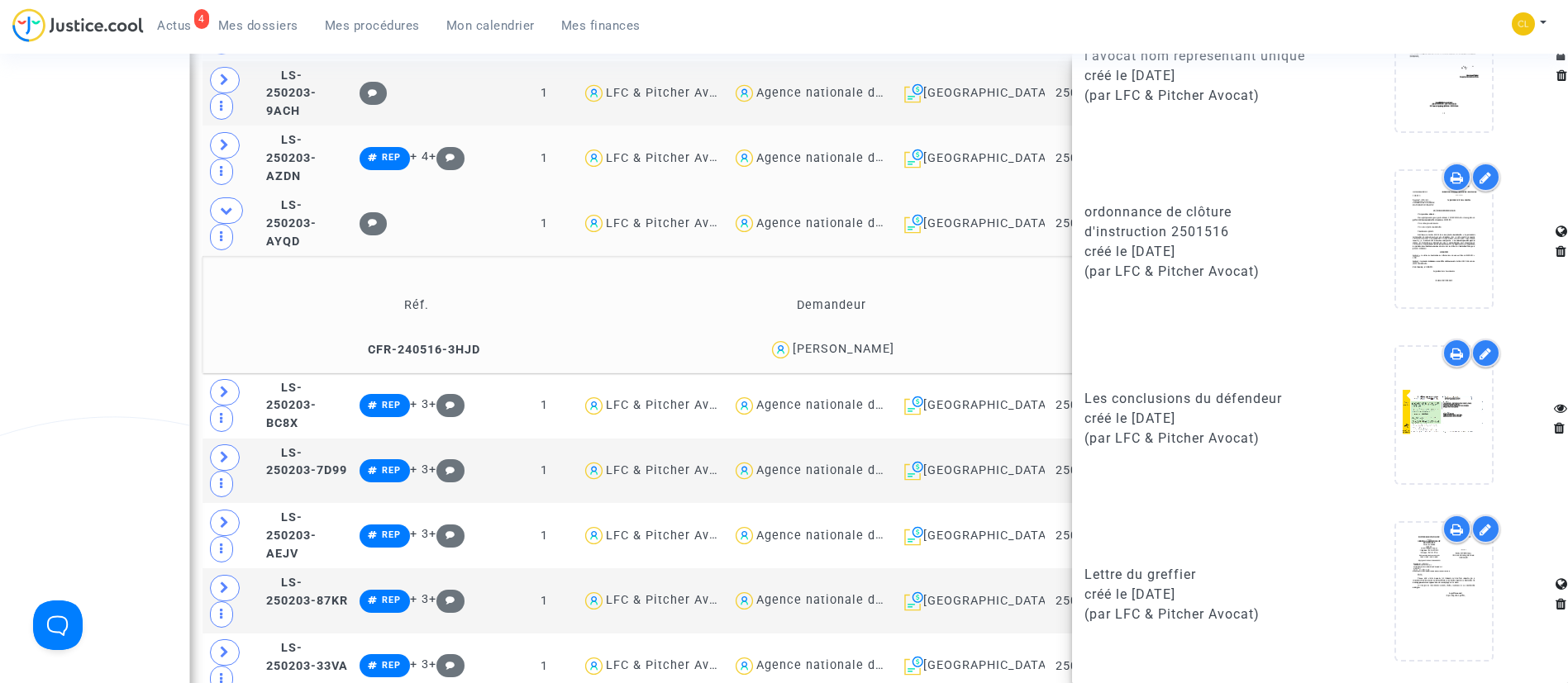
scroll to position [1860, 0]
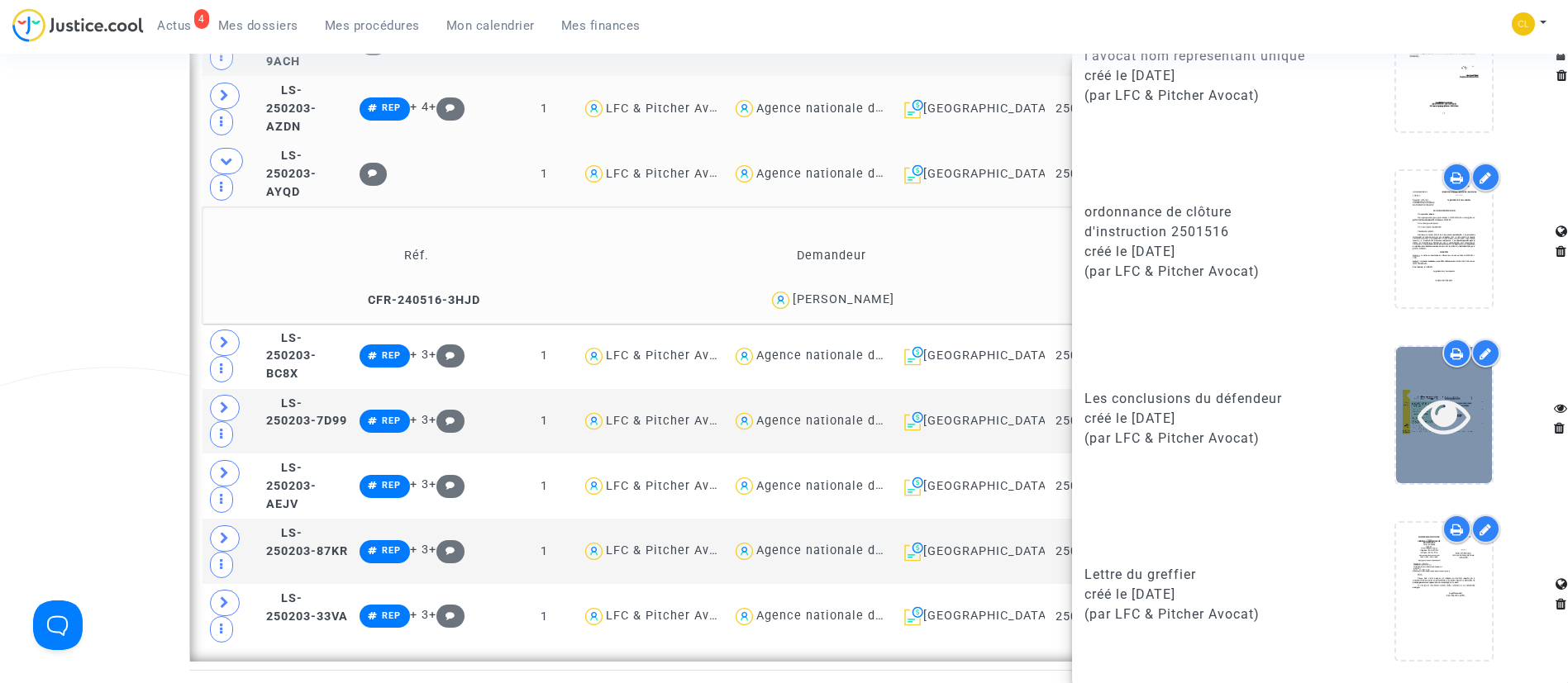
click at [1418, 424] on icon at bounding box center [1444, 415] width 54 height 53
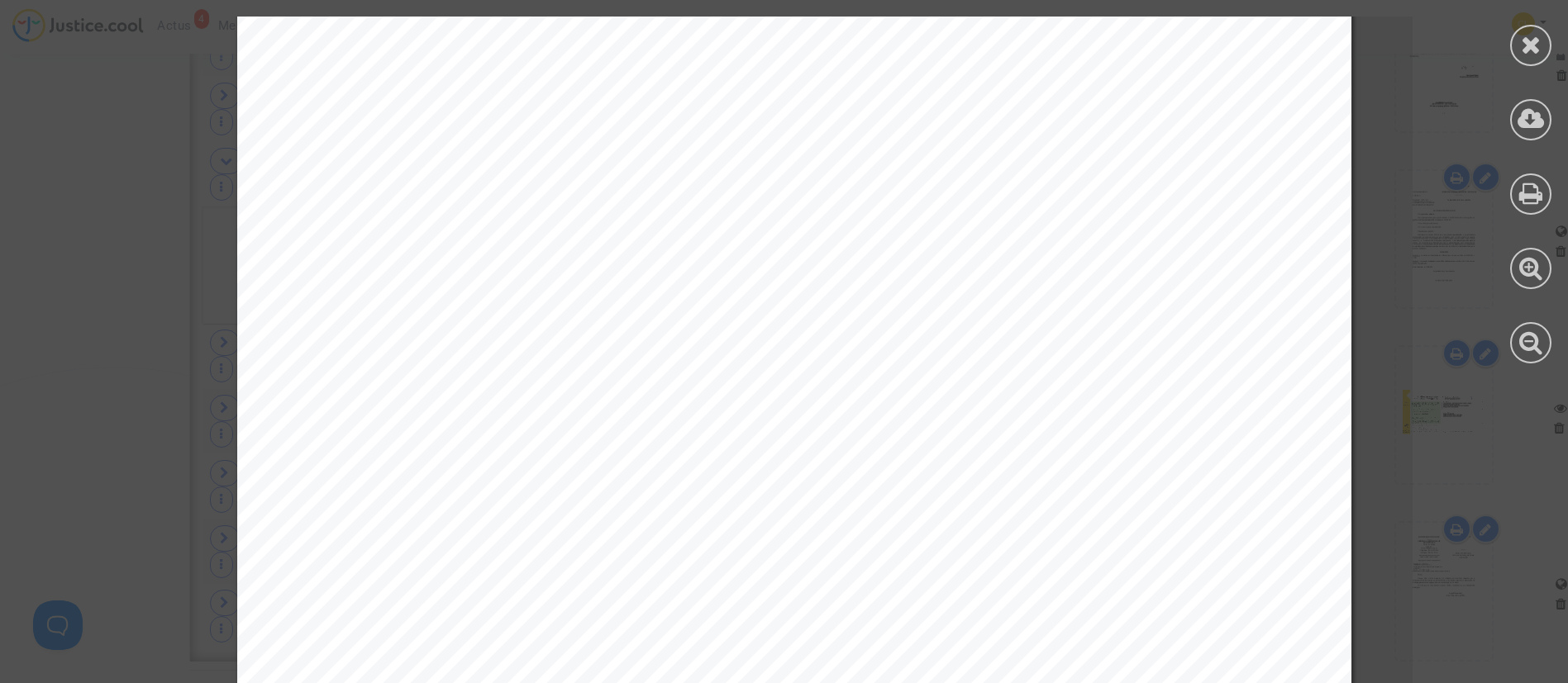
scroll to position [6693, 0]
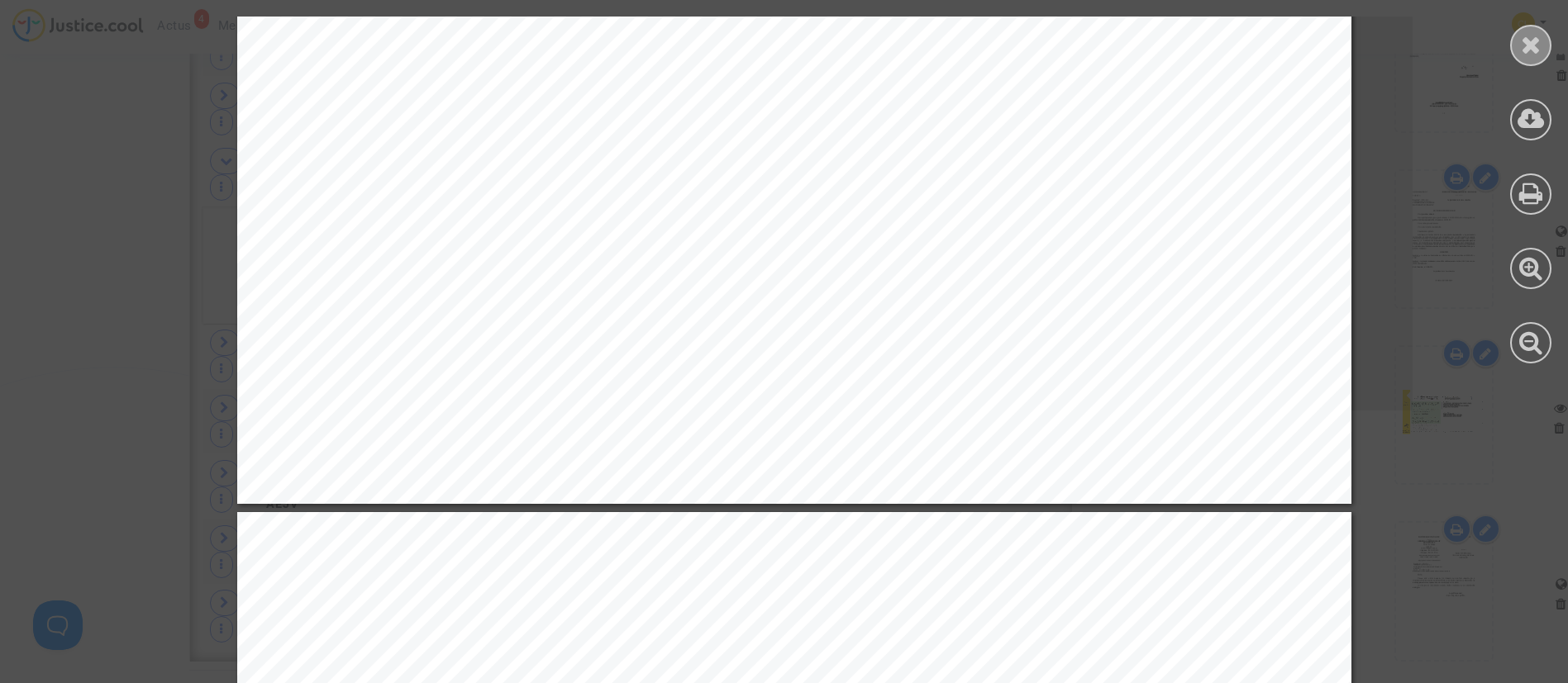
click at [1523, 46] on icon at bounding box center [1532, 44] width 21 height 25
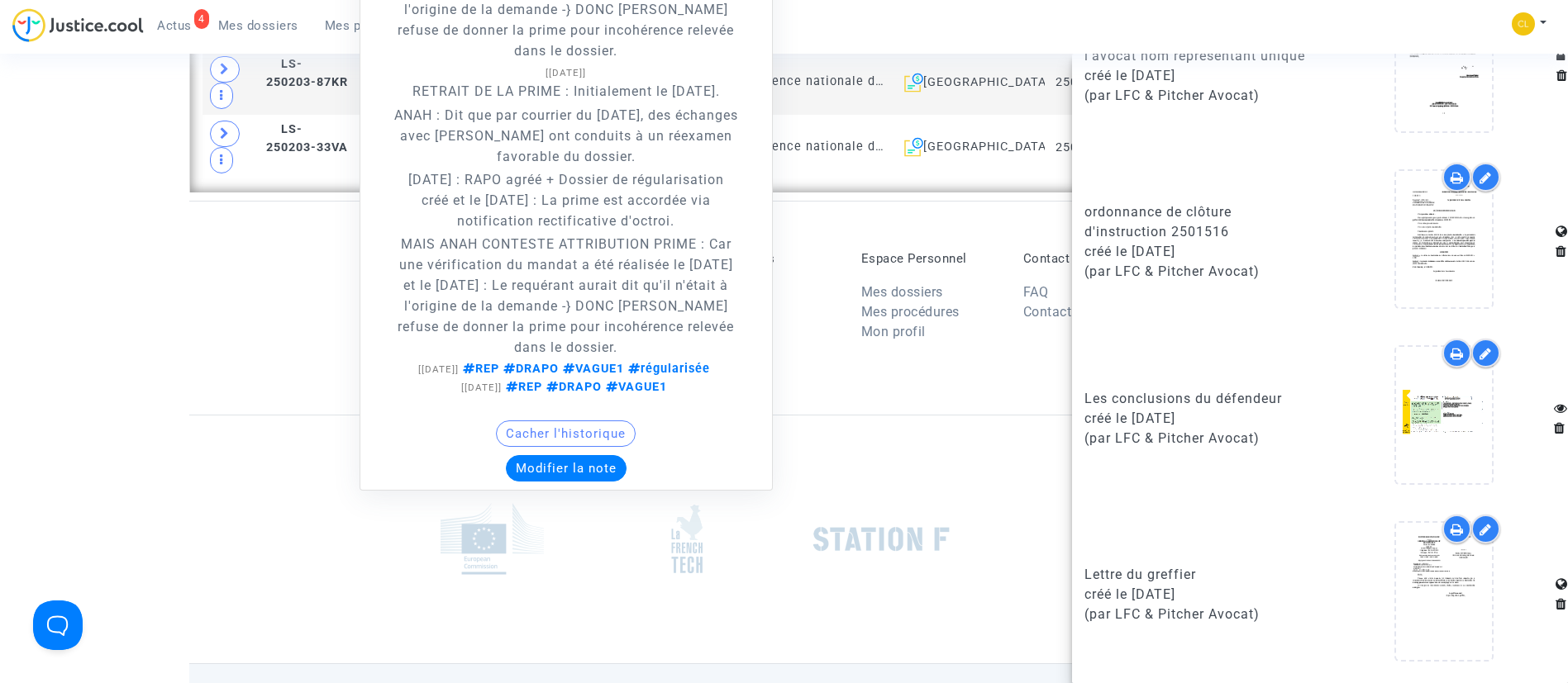
scroll to position [2355, 0]
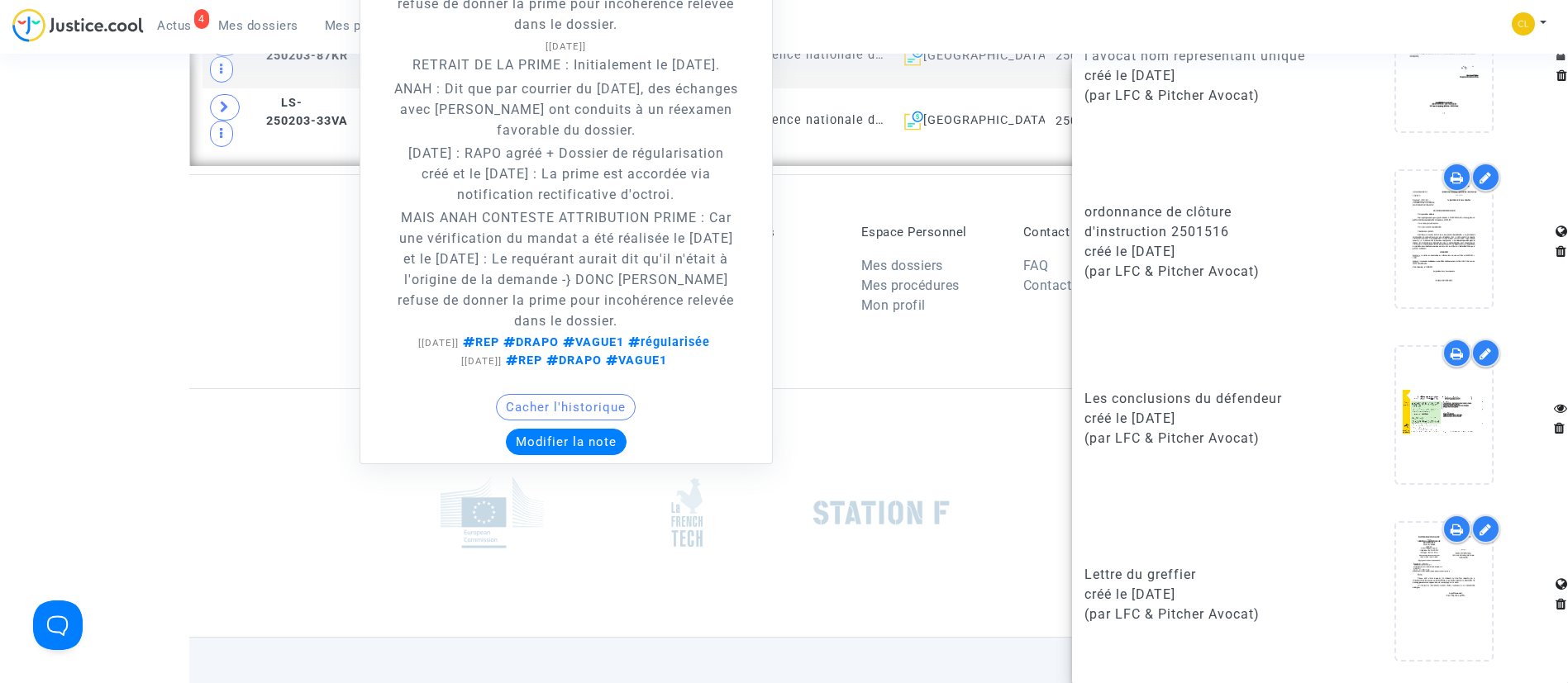
click at [598, 431] on button "Modifier la note" at bounding box center [566, 442] width 120 height 26
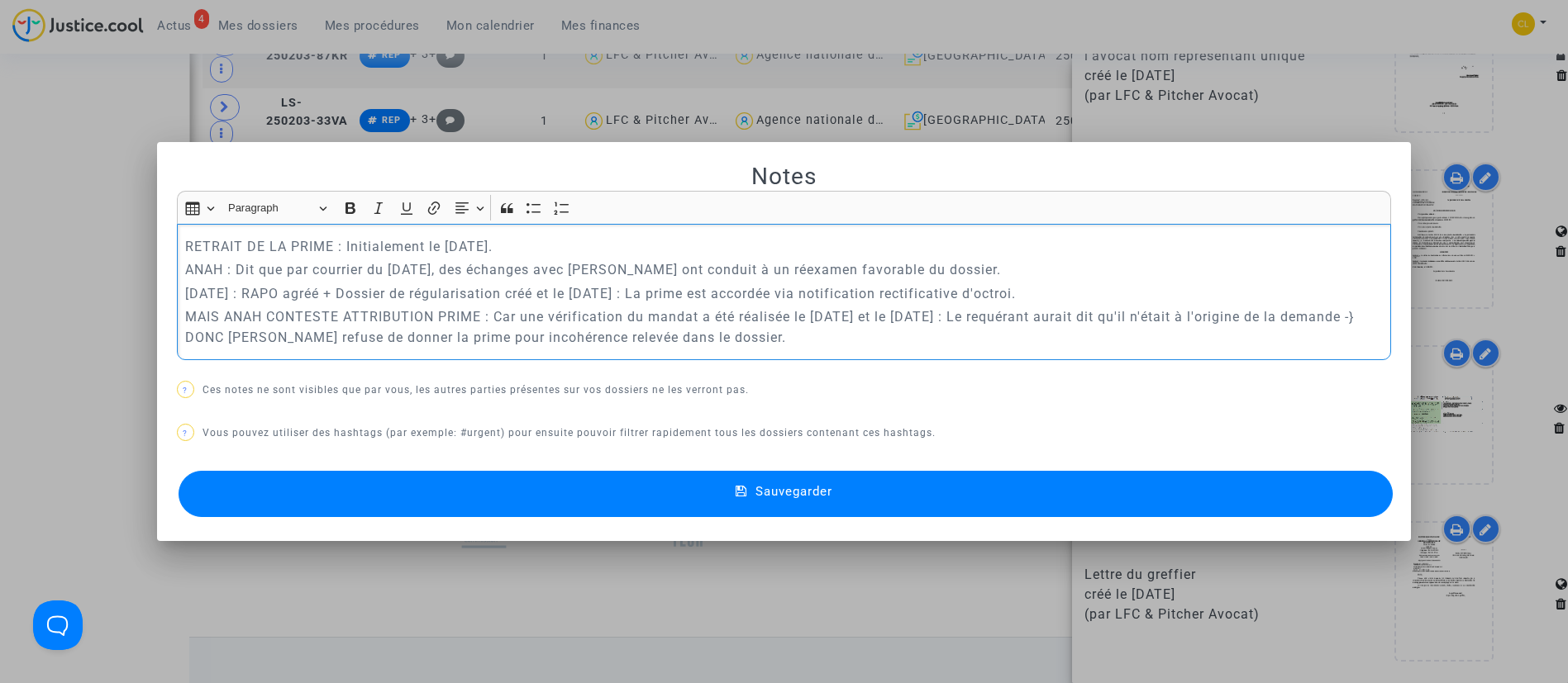
scroll to position [0, 0]
click at [1158, 484] on button "Sauvegarder" at bounding box center [786, 494] width 1215 height 46
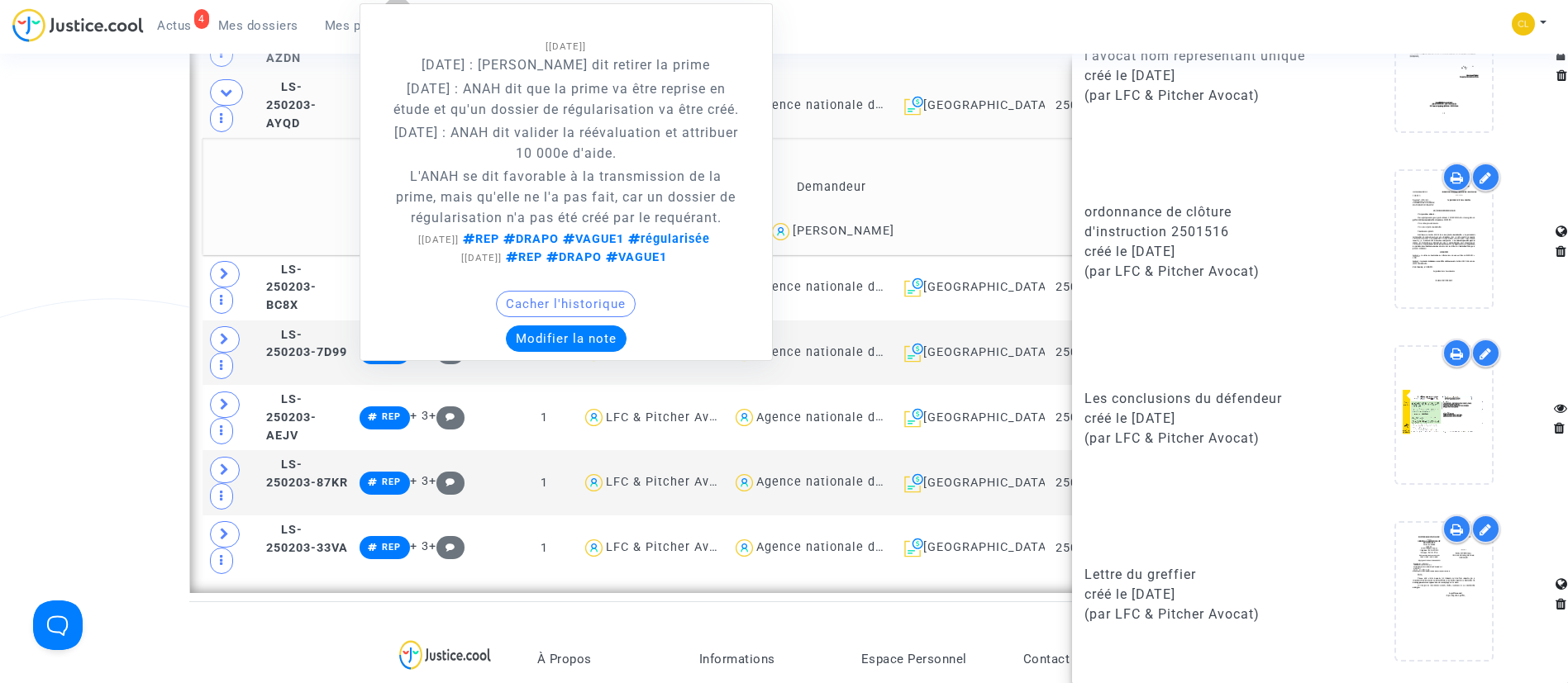
scroll to position [1983, 0]
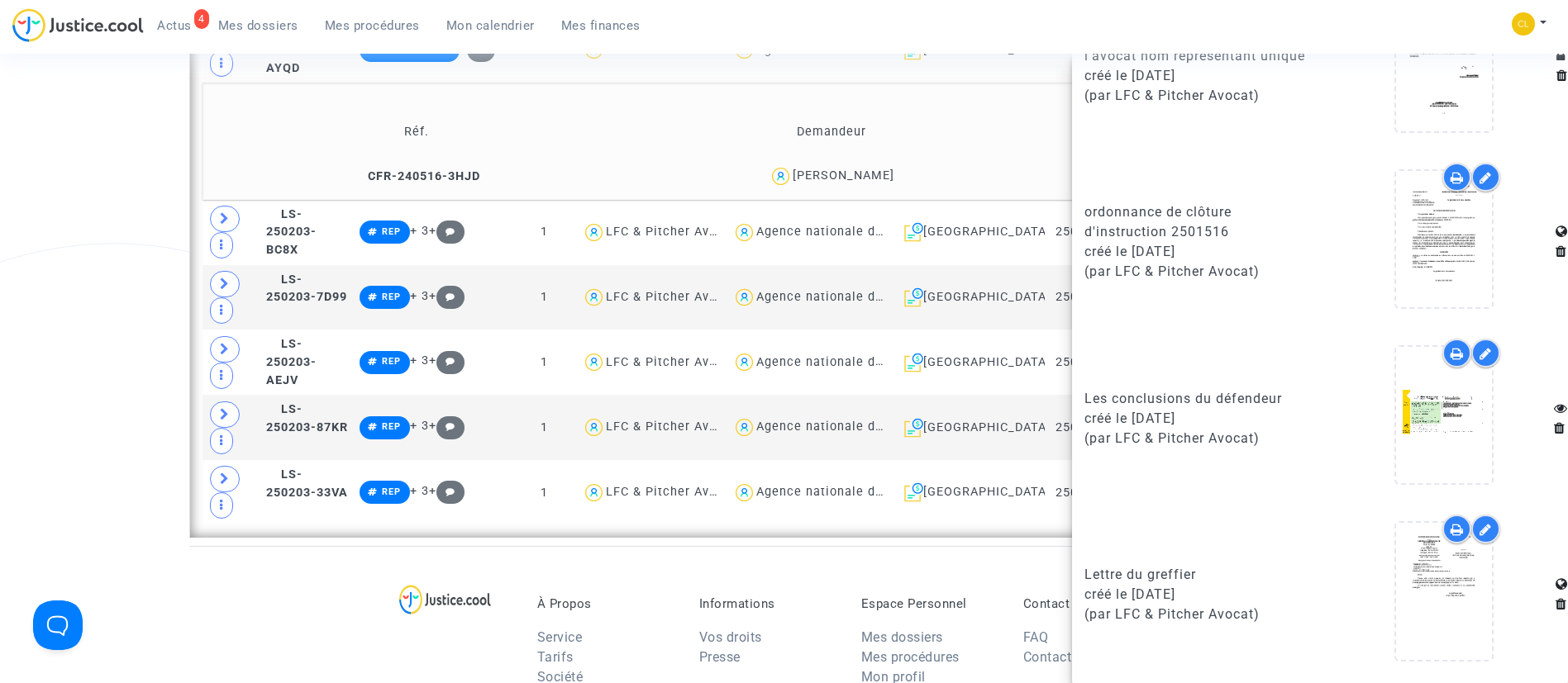
click at [282, 120] on td "Réf." at bounding box center [417, 131] width 417 height 54
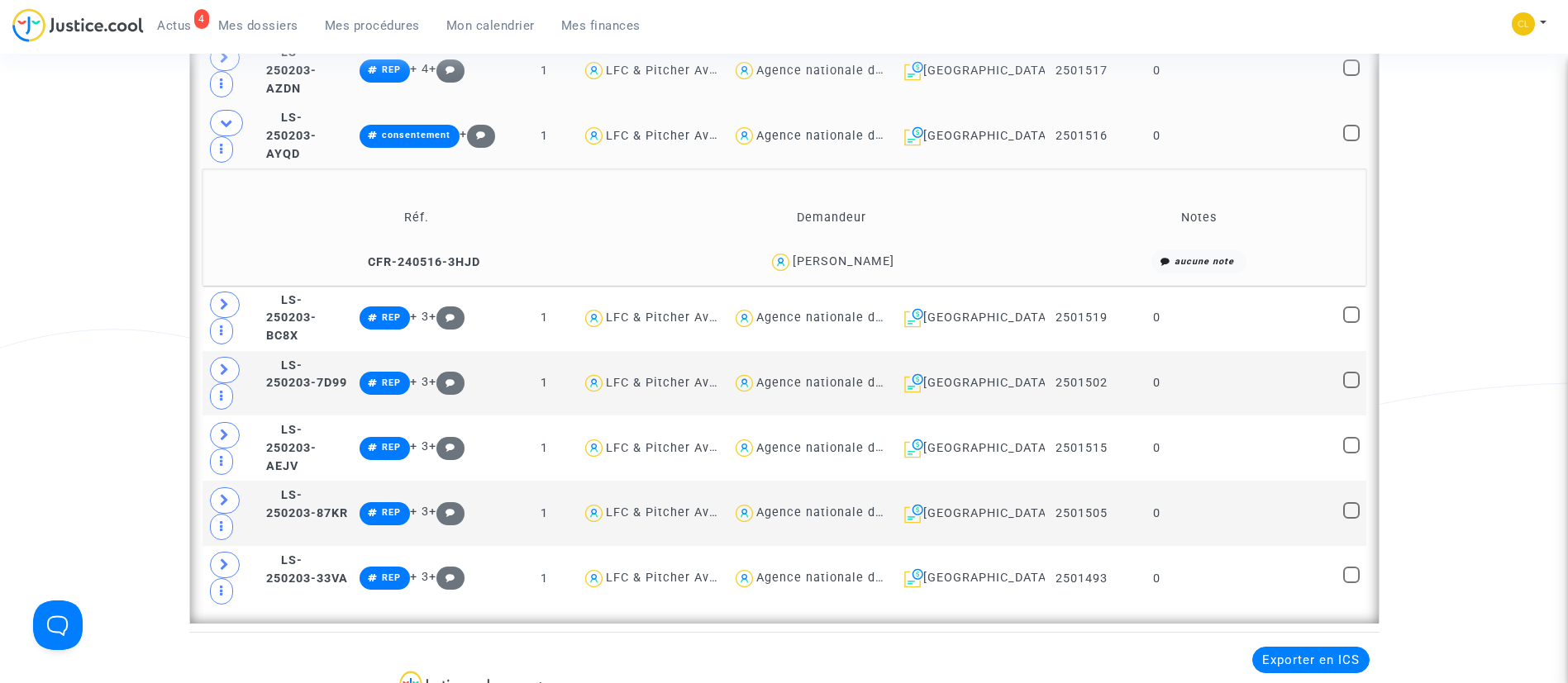
scroll to position [1860, 0]
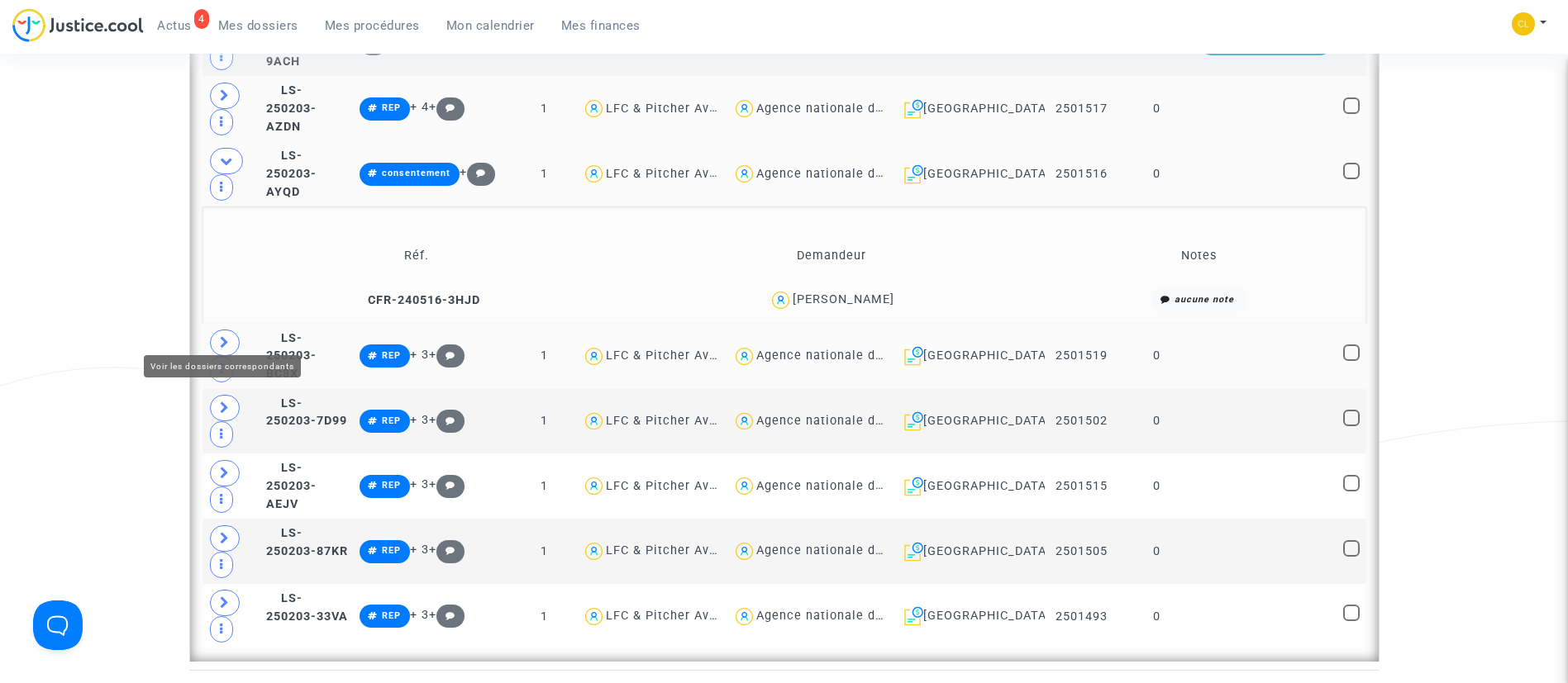
click at [222, 336] on icon at bounding box center [224, 342] width 10 height 13
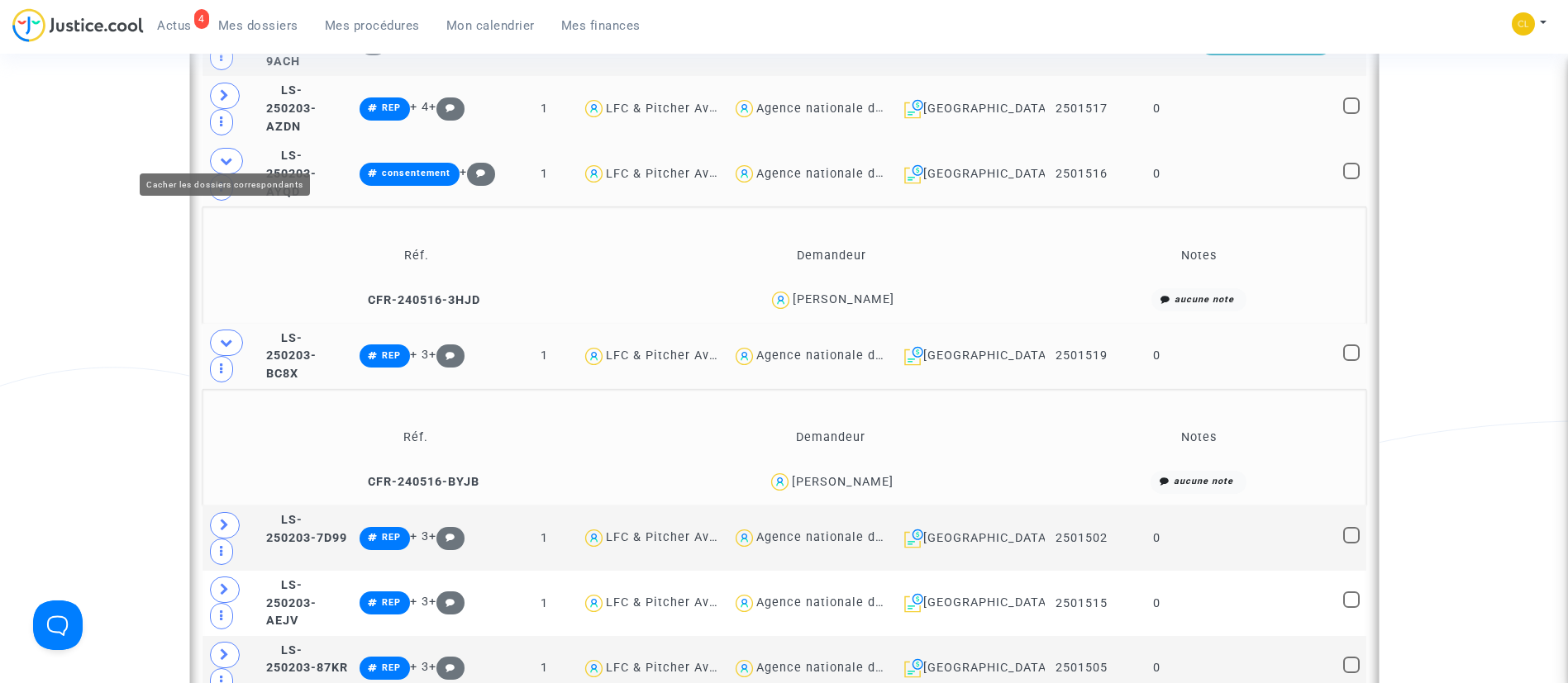
click at [228, 155] on icon at bounding box center [226, 161] width 14 height 13
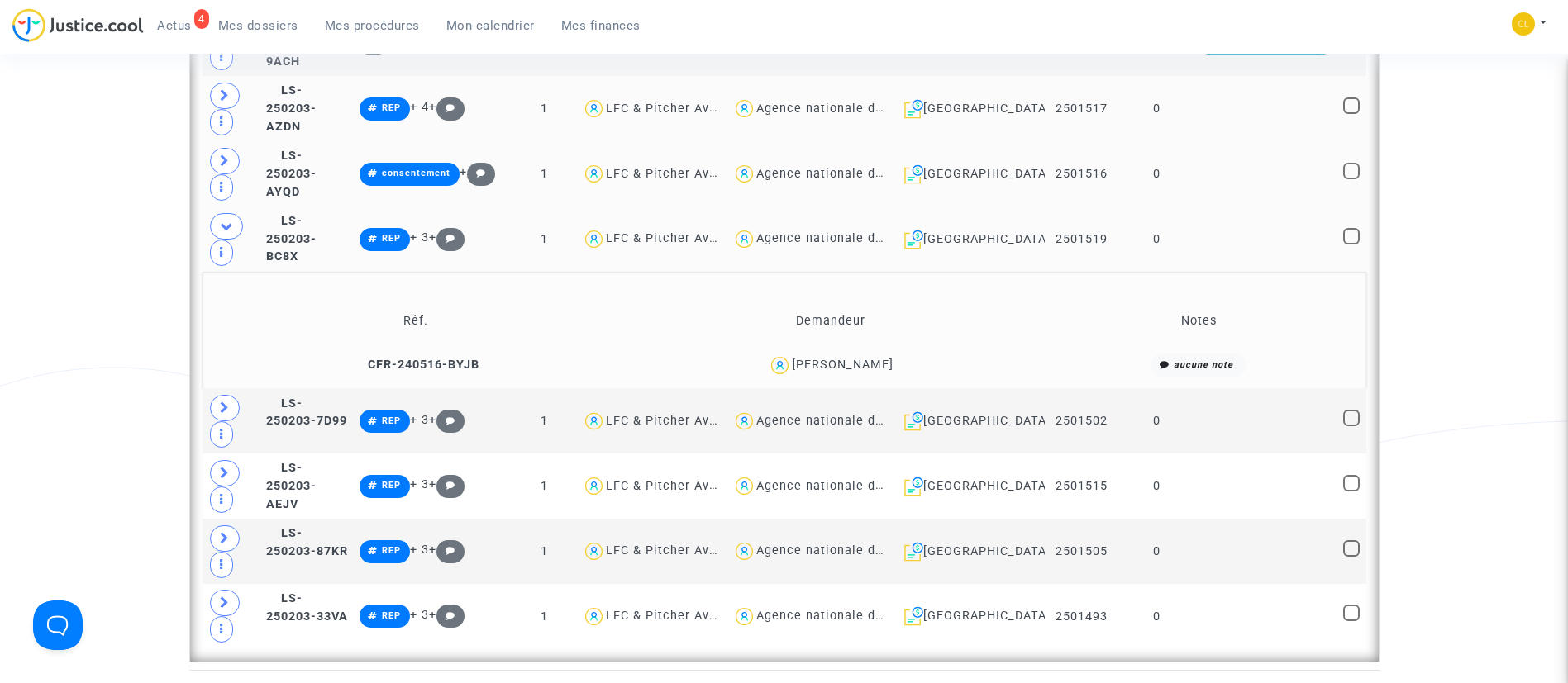
click at [1281, 222] on td at bounding box center [1266, 240] width 143 height 66
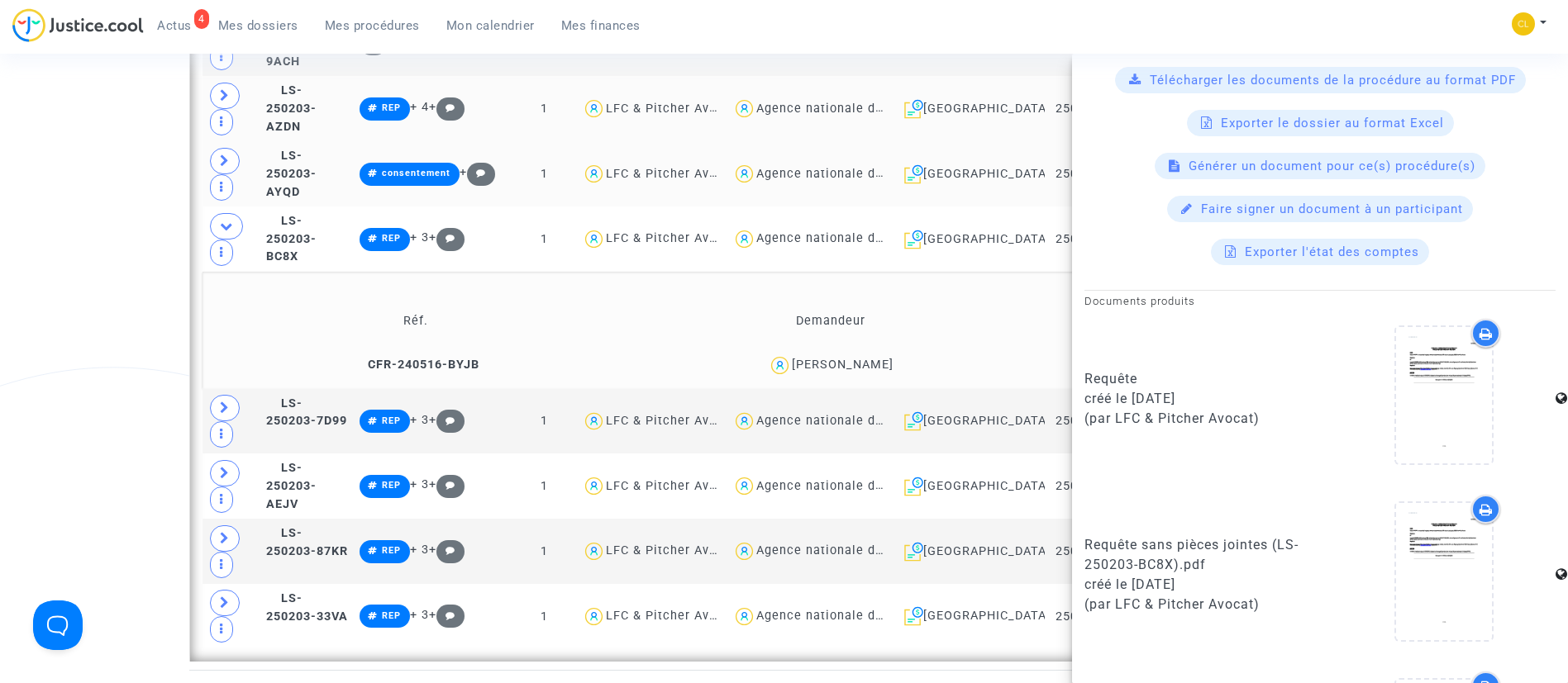
scroll to position [1429, 0]
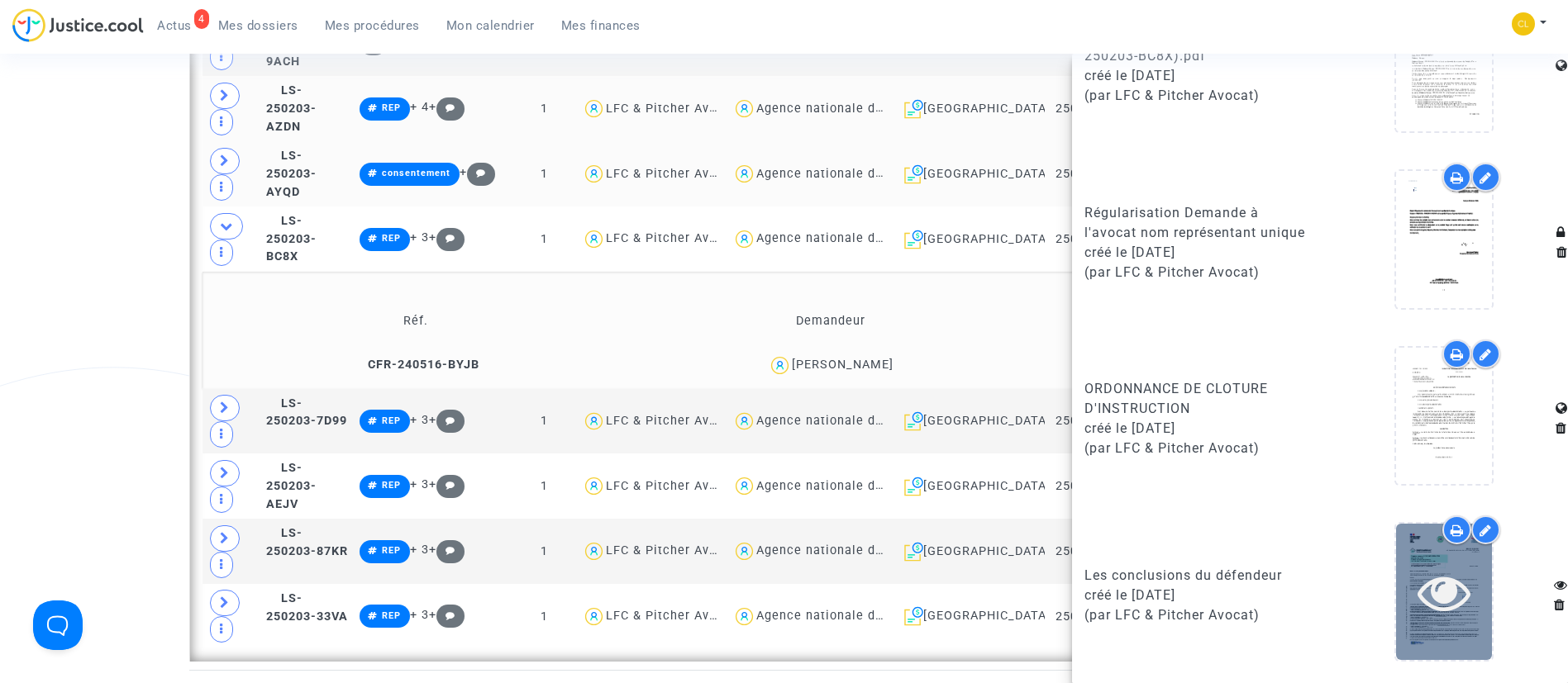
click at [1438, 575] on icon at bounding box center [1444, 593] width 54 height 53
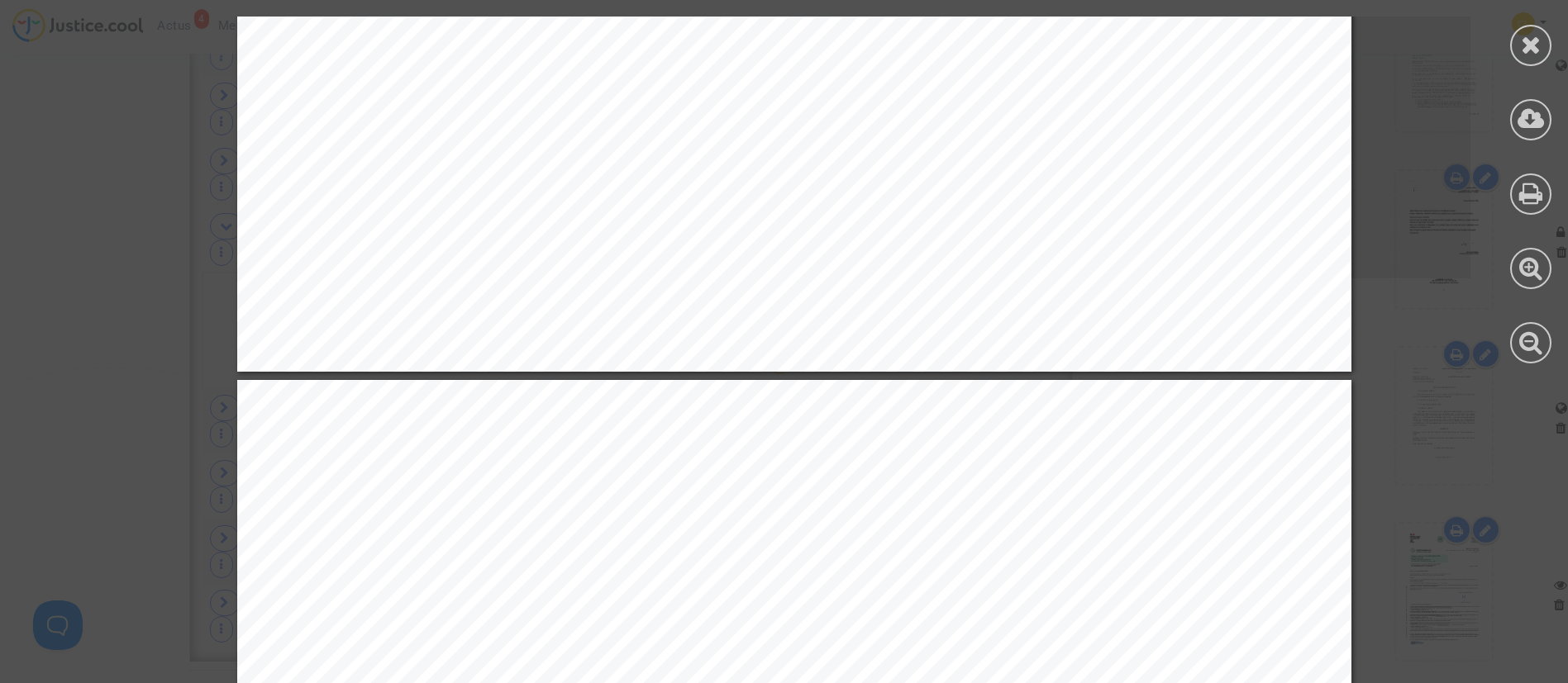
scroll to position [7437, 0]
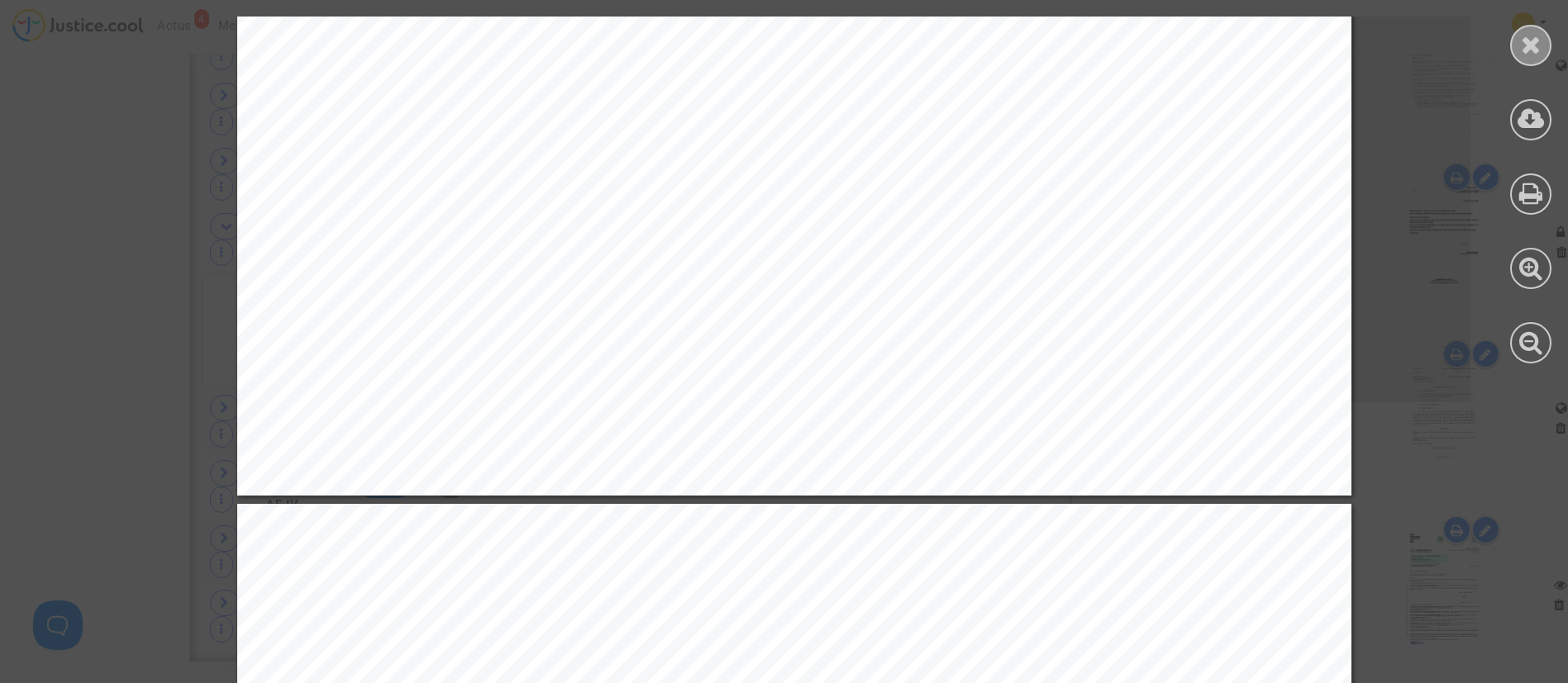
click at [1543, 38] on div at bounding box center [1531, 45] width 41 height 41
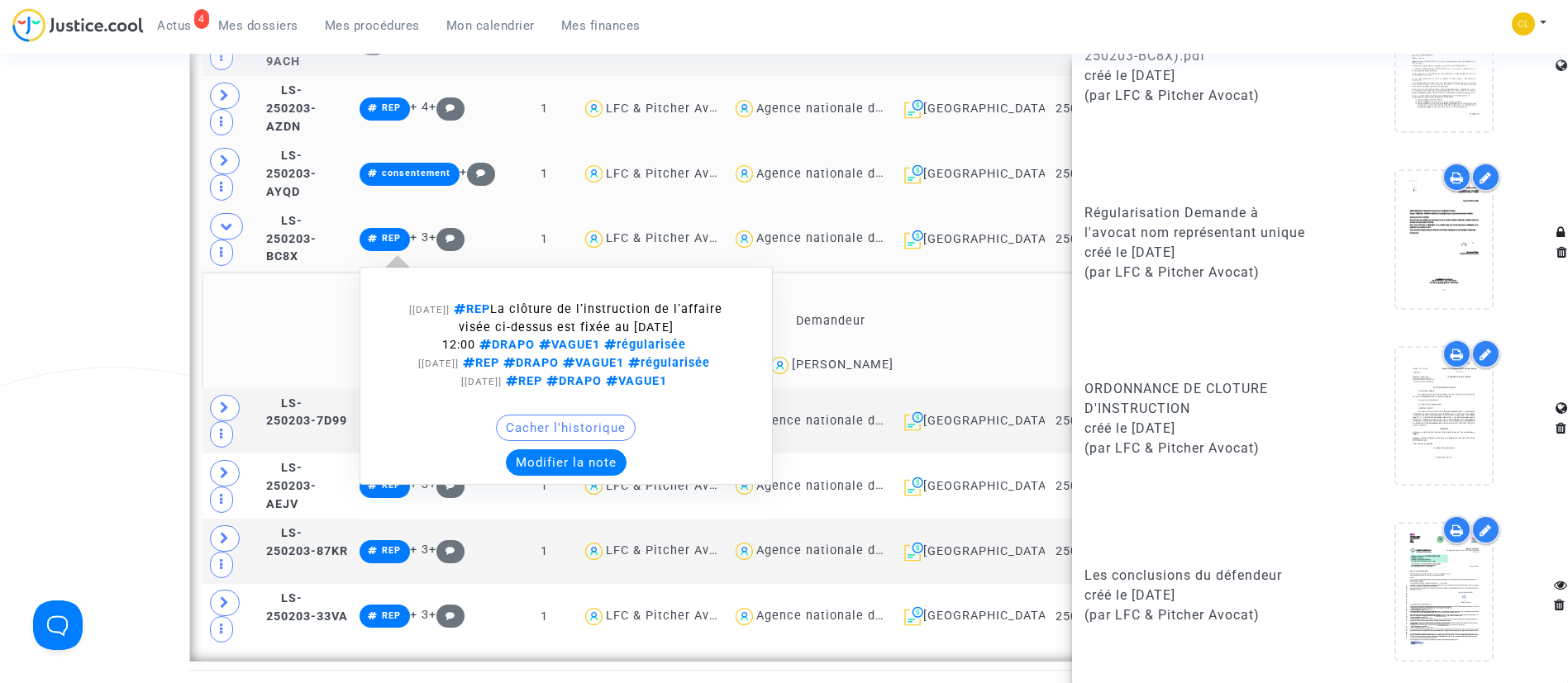
drag, startPoint x: 602, startPoint y: 451, endPoint x: 620, endPoint y: 432, distance: 26.2
click at [605, 451] on button "Modifier la note" at bounding box center [566, 463] width 120 height 26
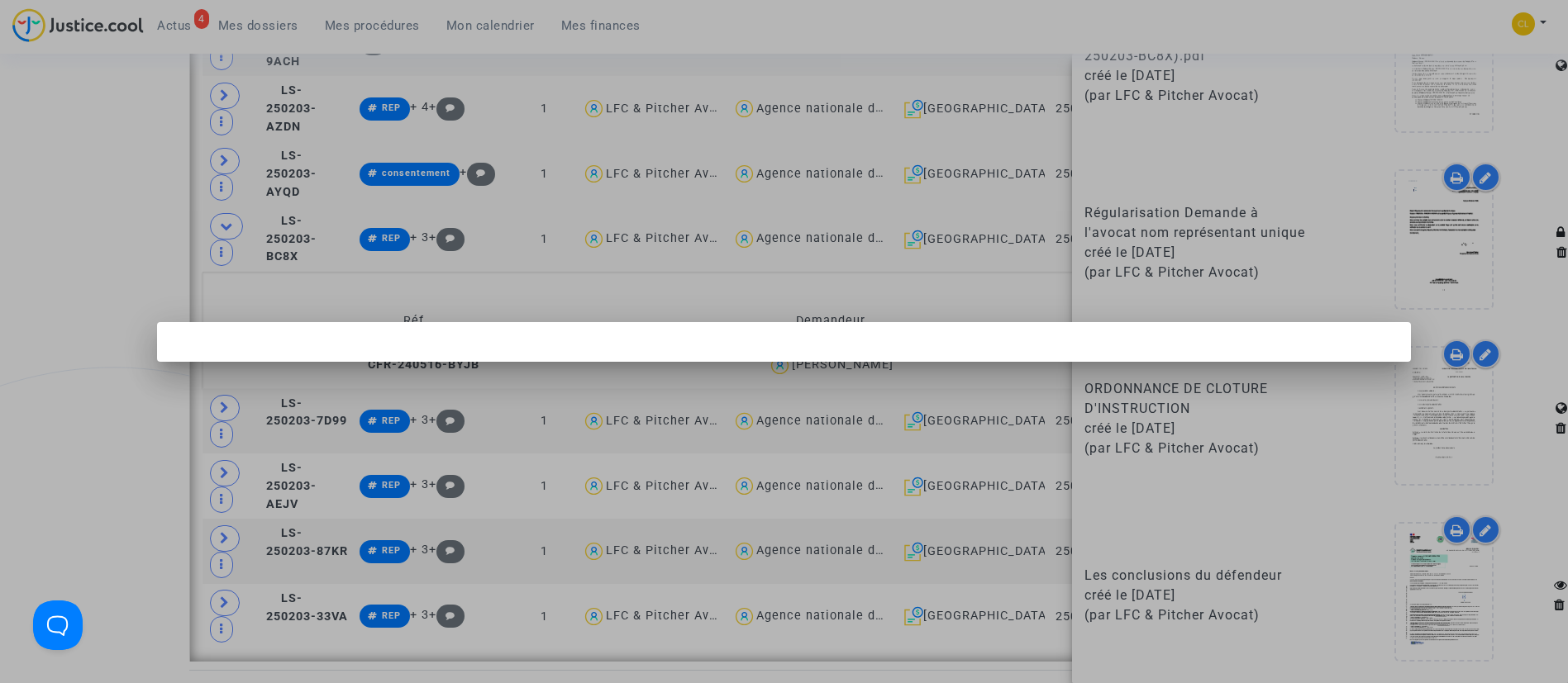
scroll to position [0, 0]
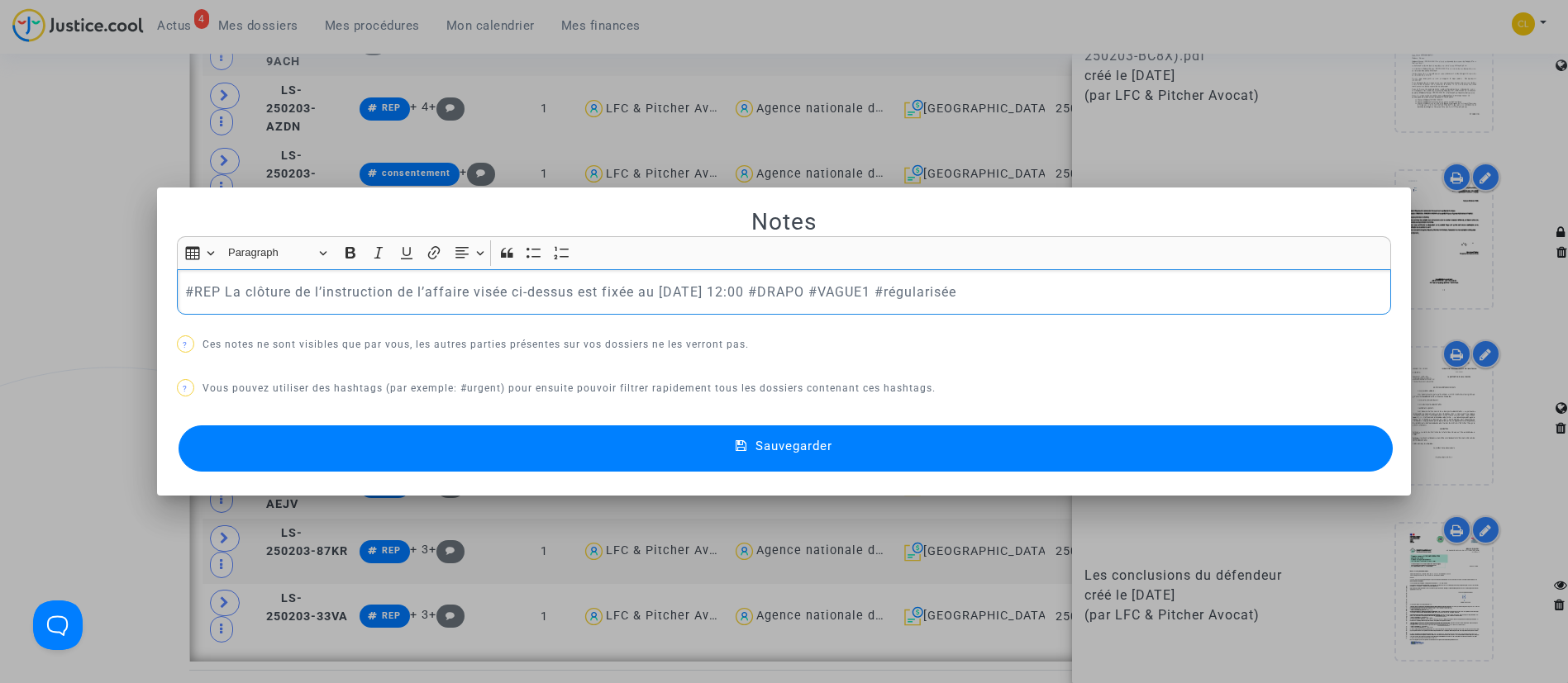
click at [1043, 290] on p "#REP La clôture de l’instruction de l’affaire visée ci-dessus est fixée au 30/0…" at bounding box center [784, 291] width 1197 height 21
click at [939, 451] on button "Sauvegarder" at bounding box center [786, 448] width 1215 height 46
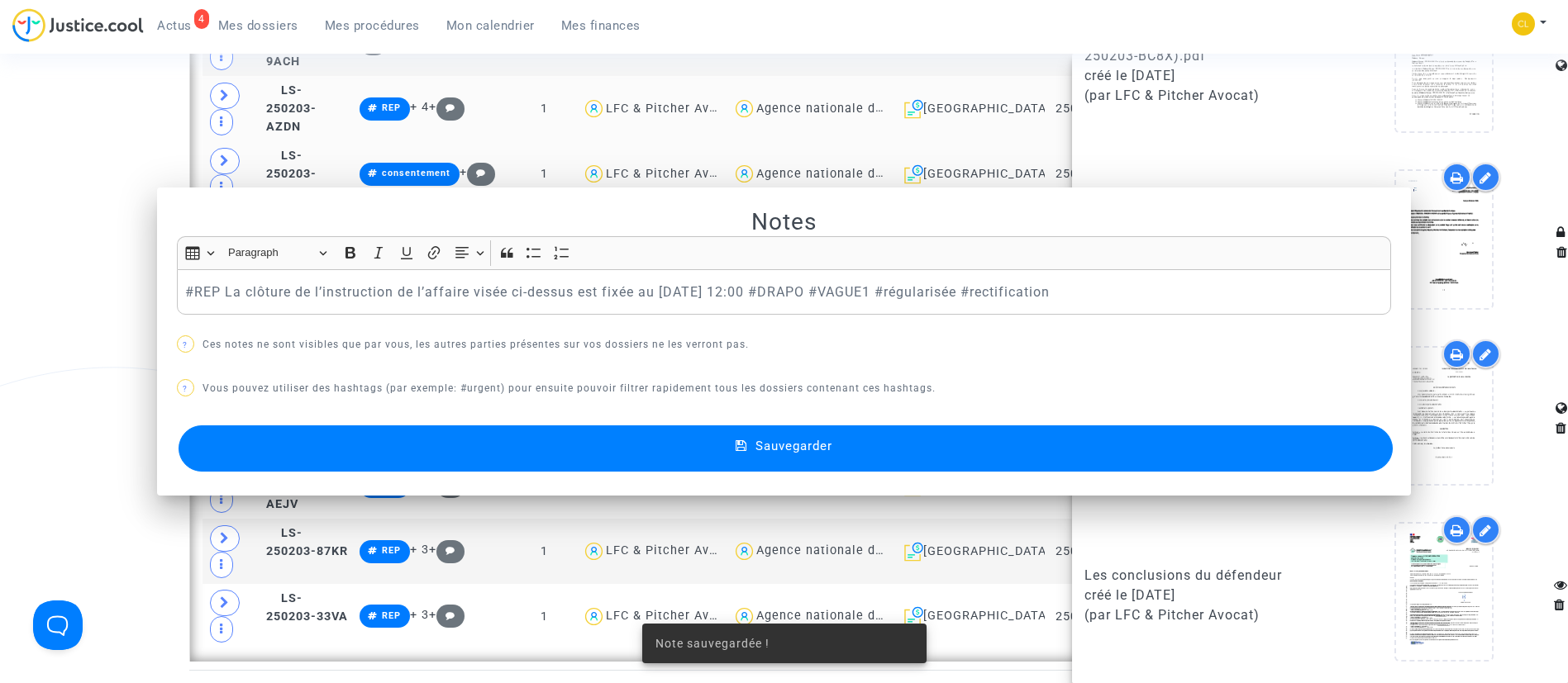
scroll to position [1860, 0]
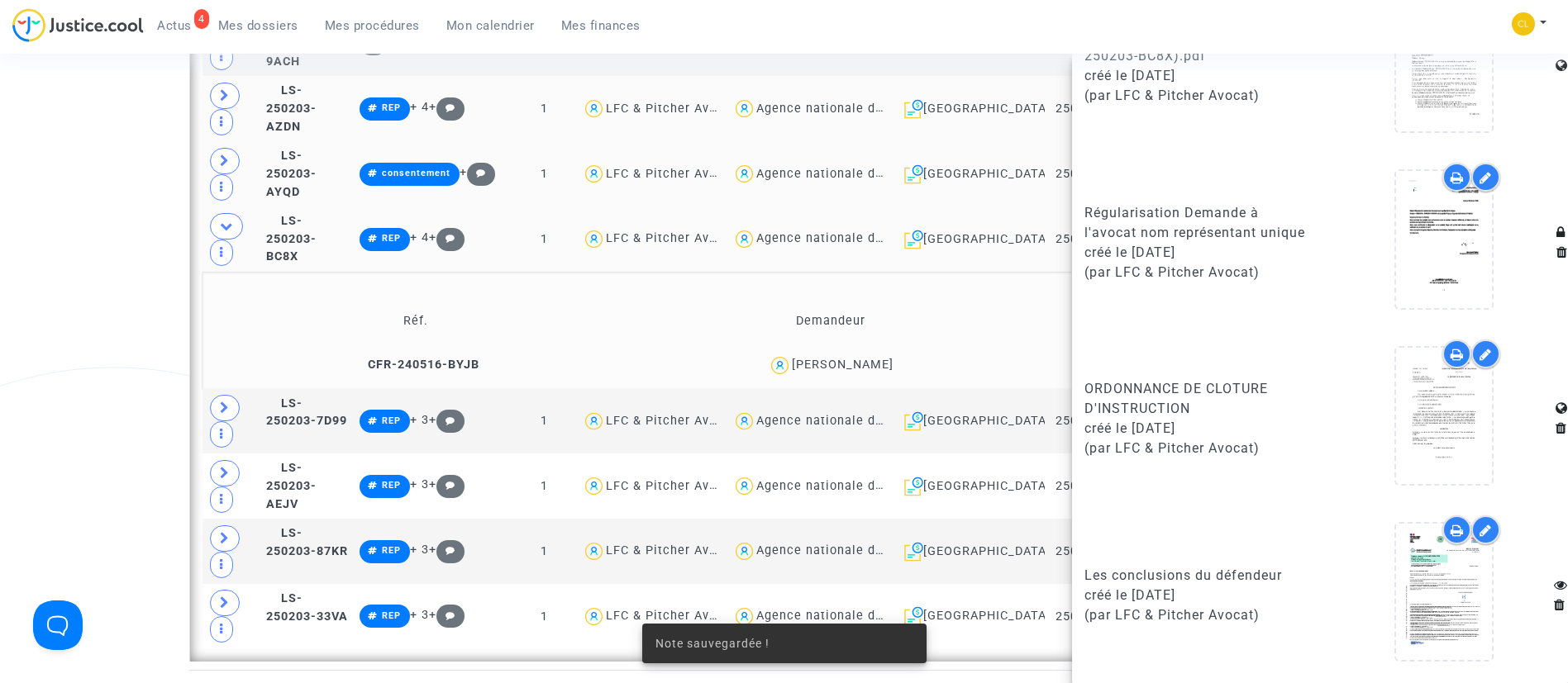
click at [454, 279] on td "Réf. Demandeur Notes CFR-240516-BYJB DEBORAH MICHEL aucune note" at bounding box center [784, 331] width 1164 height 117
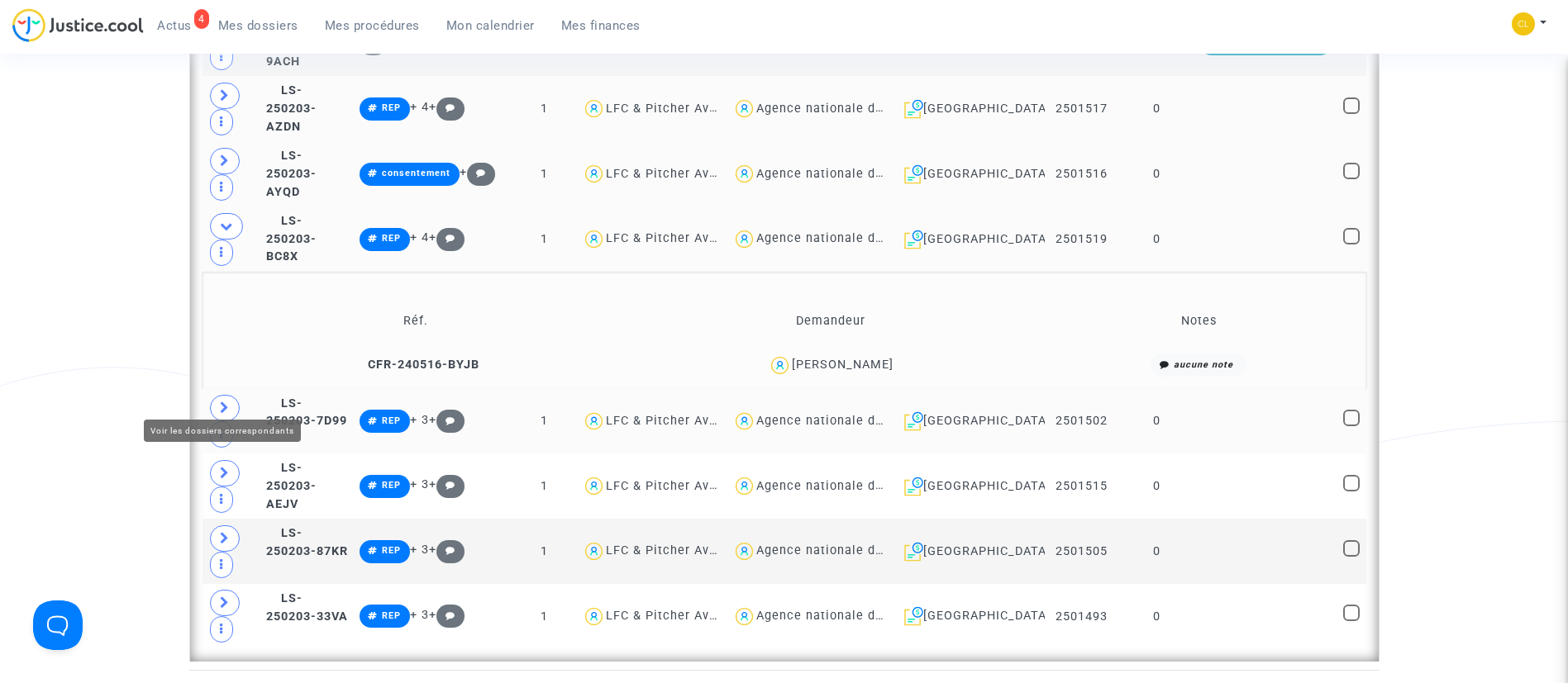
click at [226, 402] on icon at bounding box center [224, 408] width 10 height 13
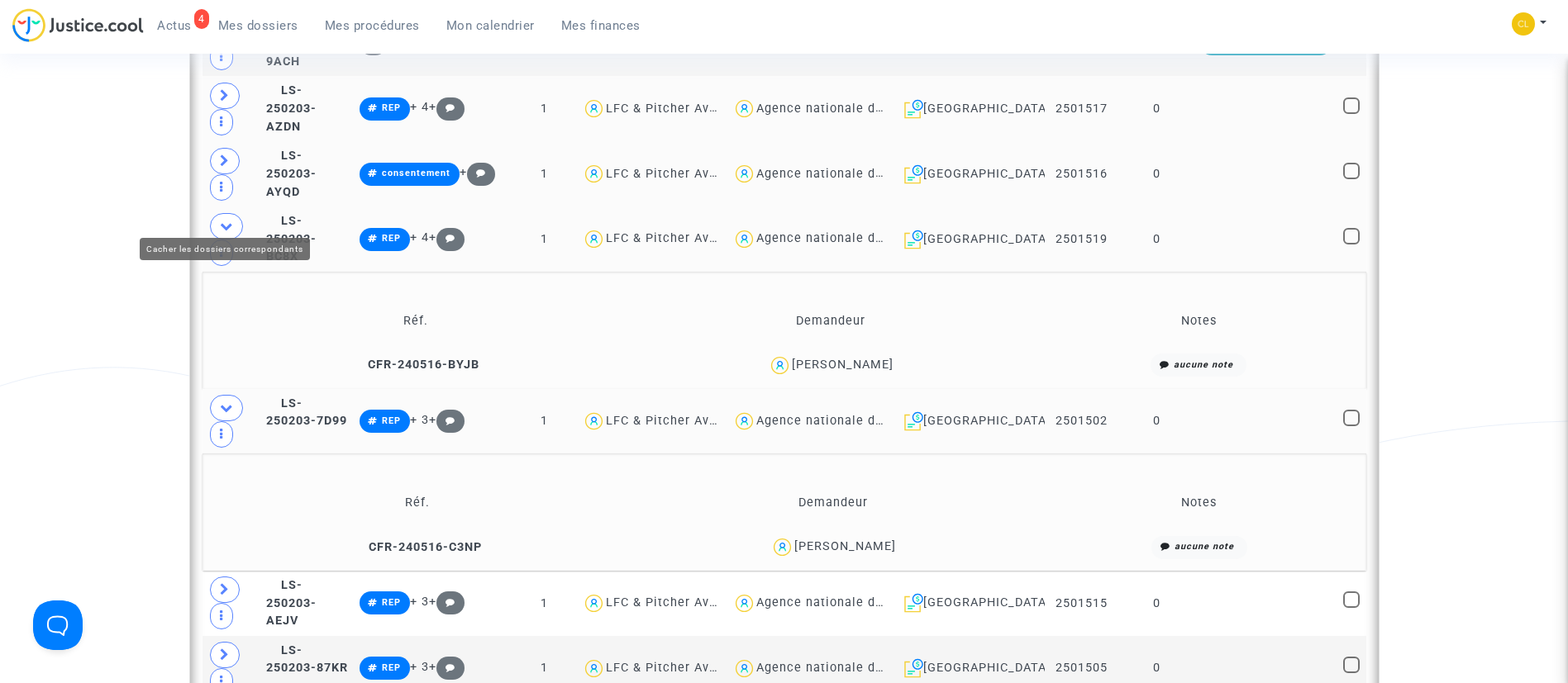
click at [231, 219] on icon at bounding box center [226, 226] width 14 height 13
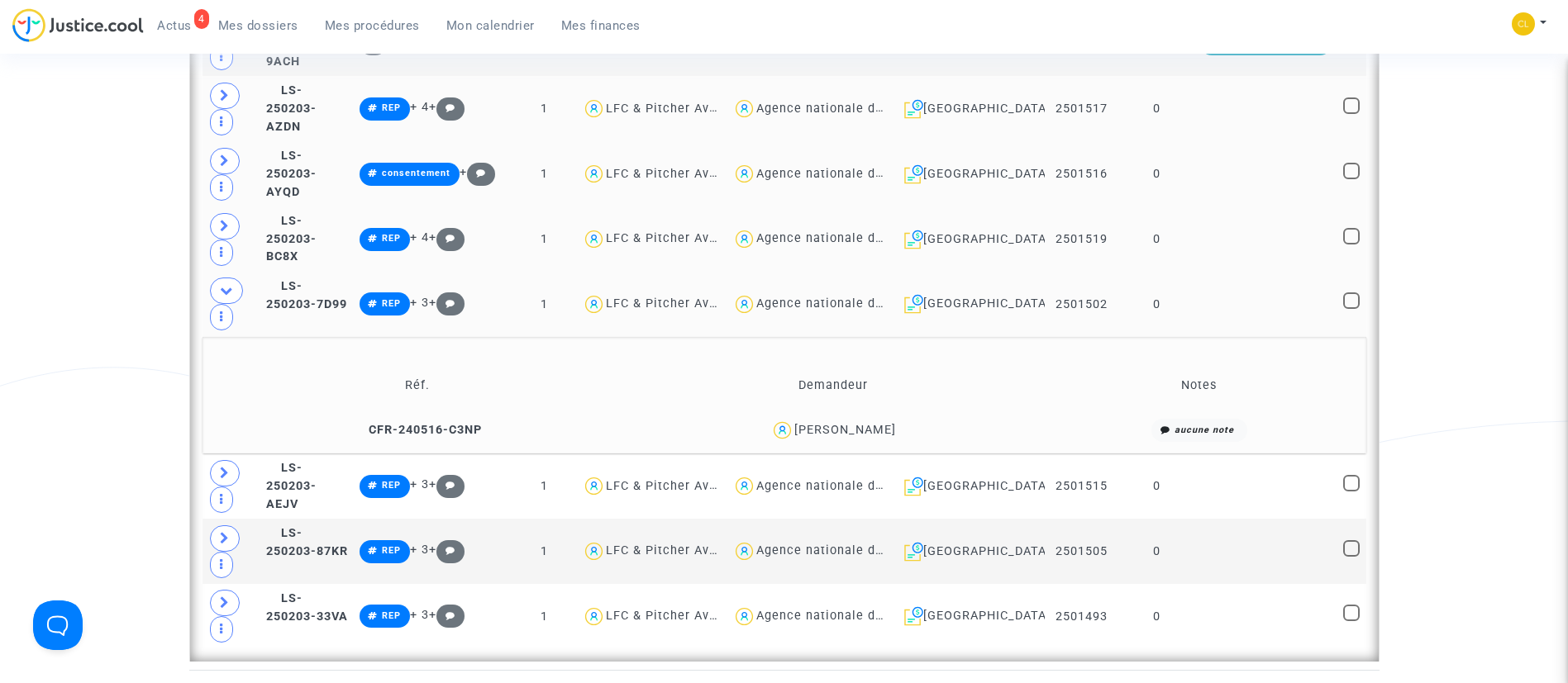
click at [1235, 292] on td at bounding box center [1266, 305] width 143 height 66
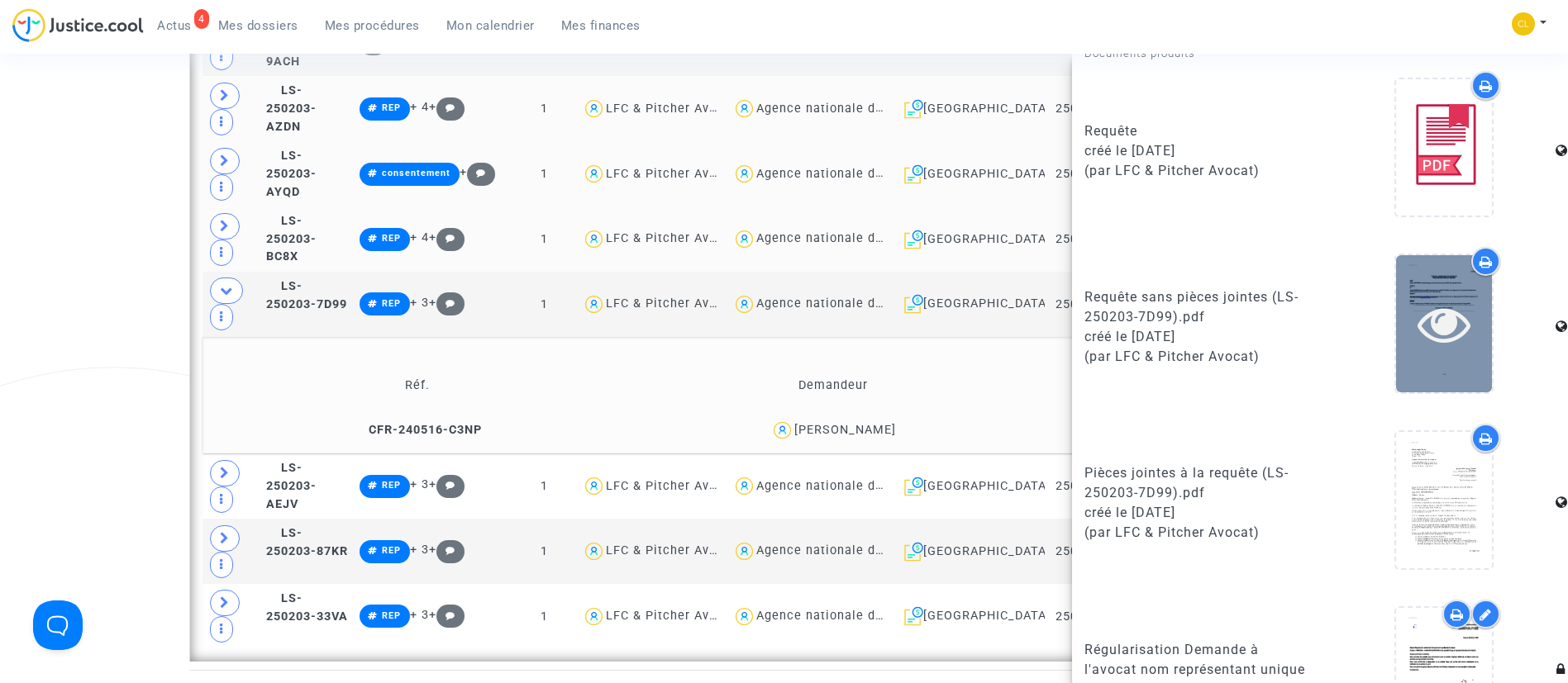
scroll to position [1429, 0]
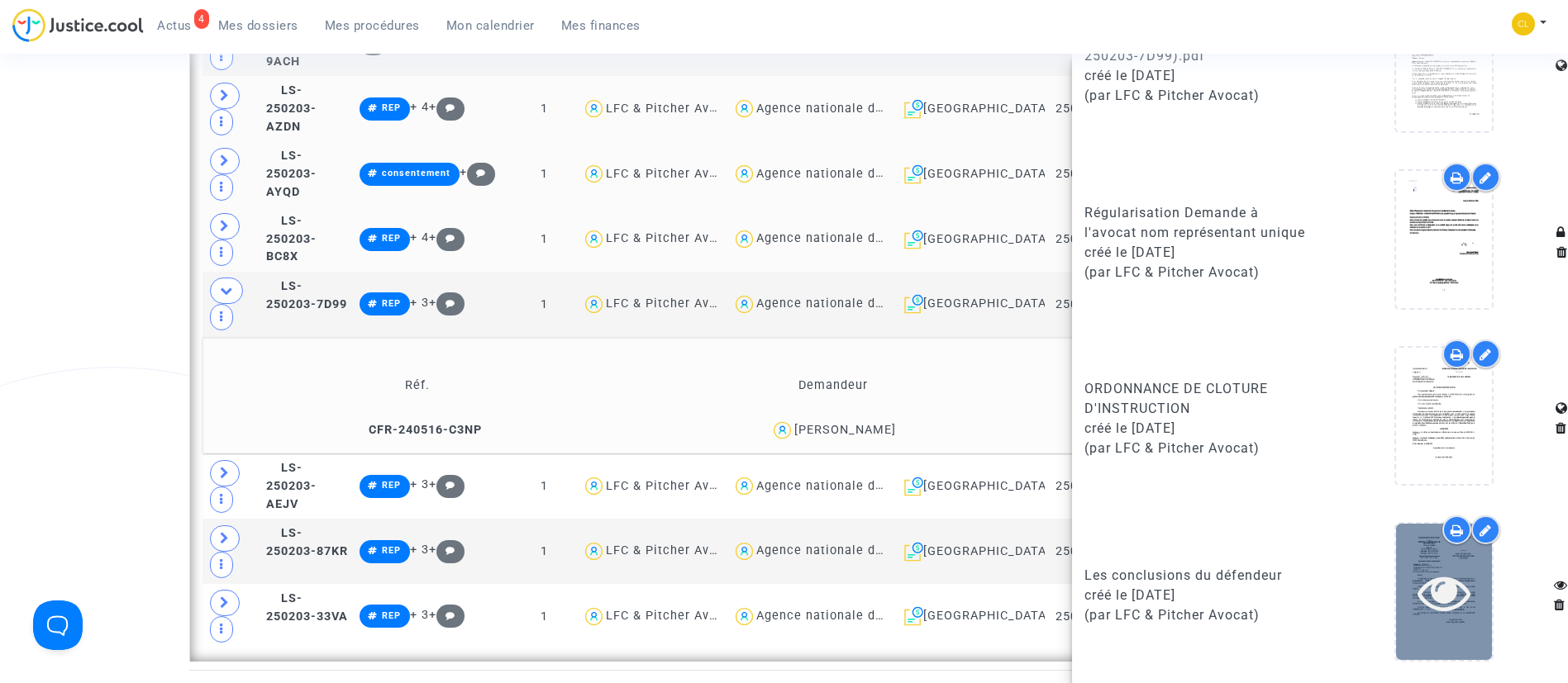
click at [1449, 578] on icon at bounding box center [1444, 593] width 54 height 53
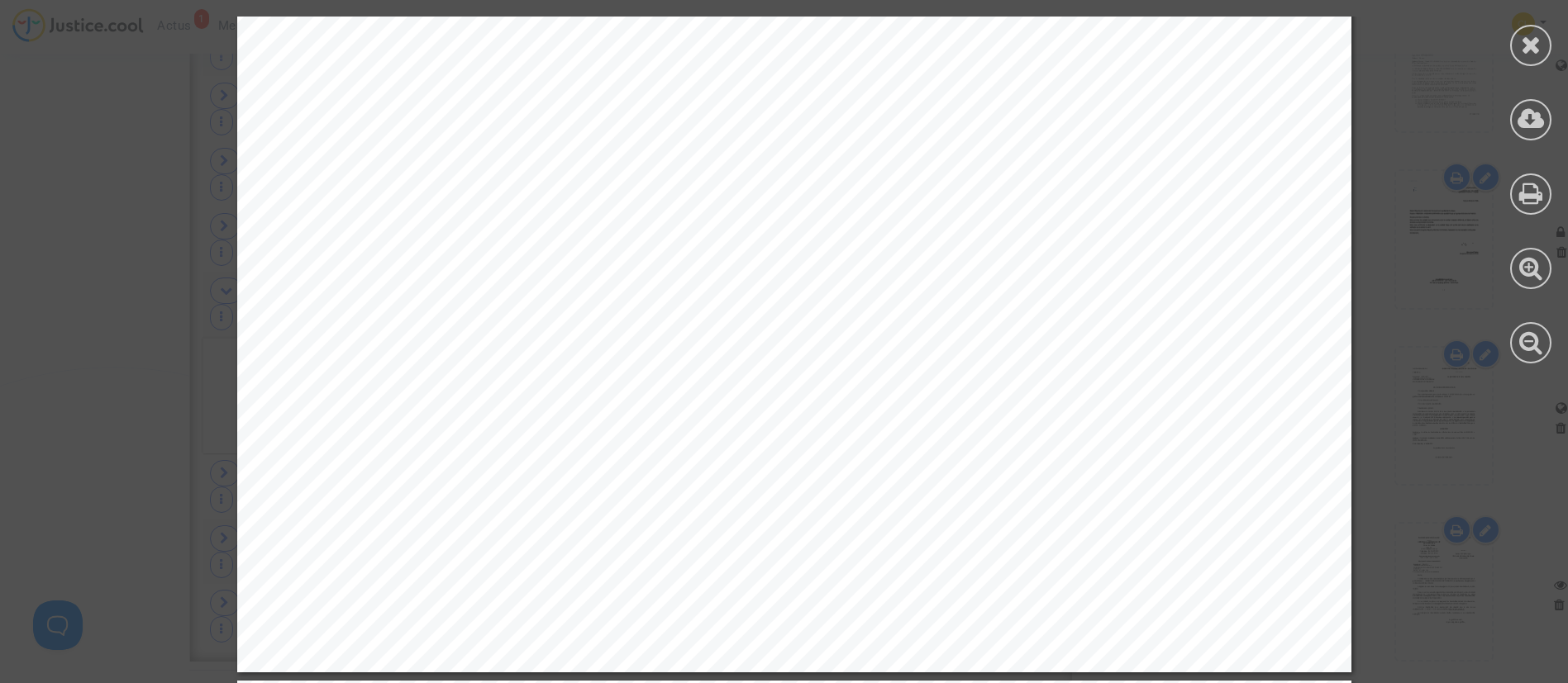
scroll to position [4215, 0]
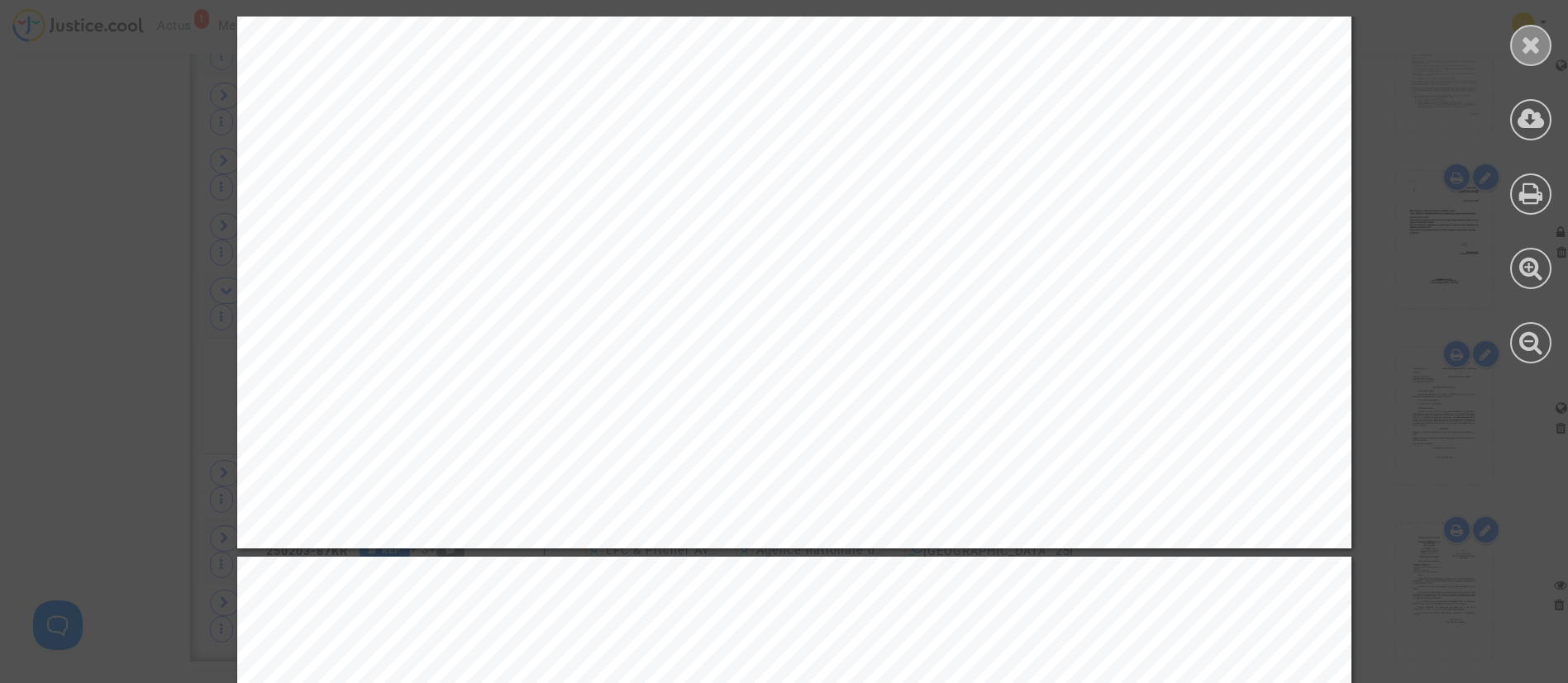
click at [1532, 49] on icon at bounding box center [1532, 44] width 21 height 25
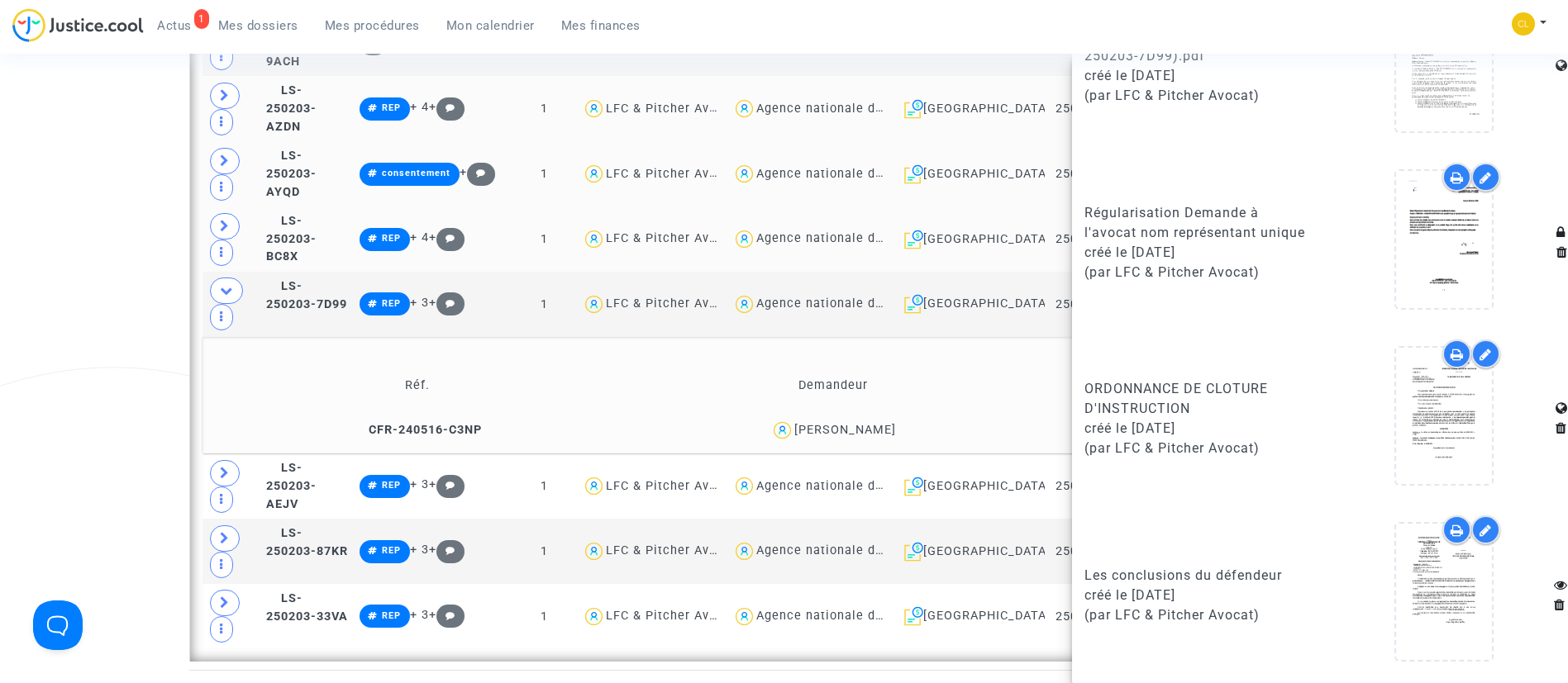
click at [1004, 360] on td "Demandeur" at bounding box center [834, 386] width 412 height 54
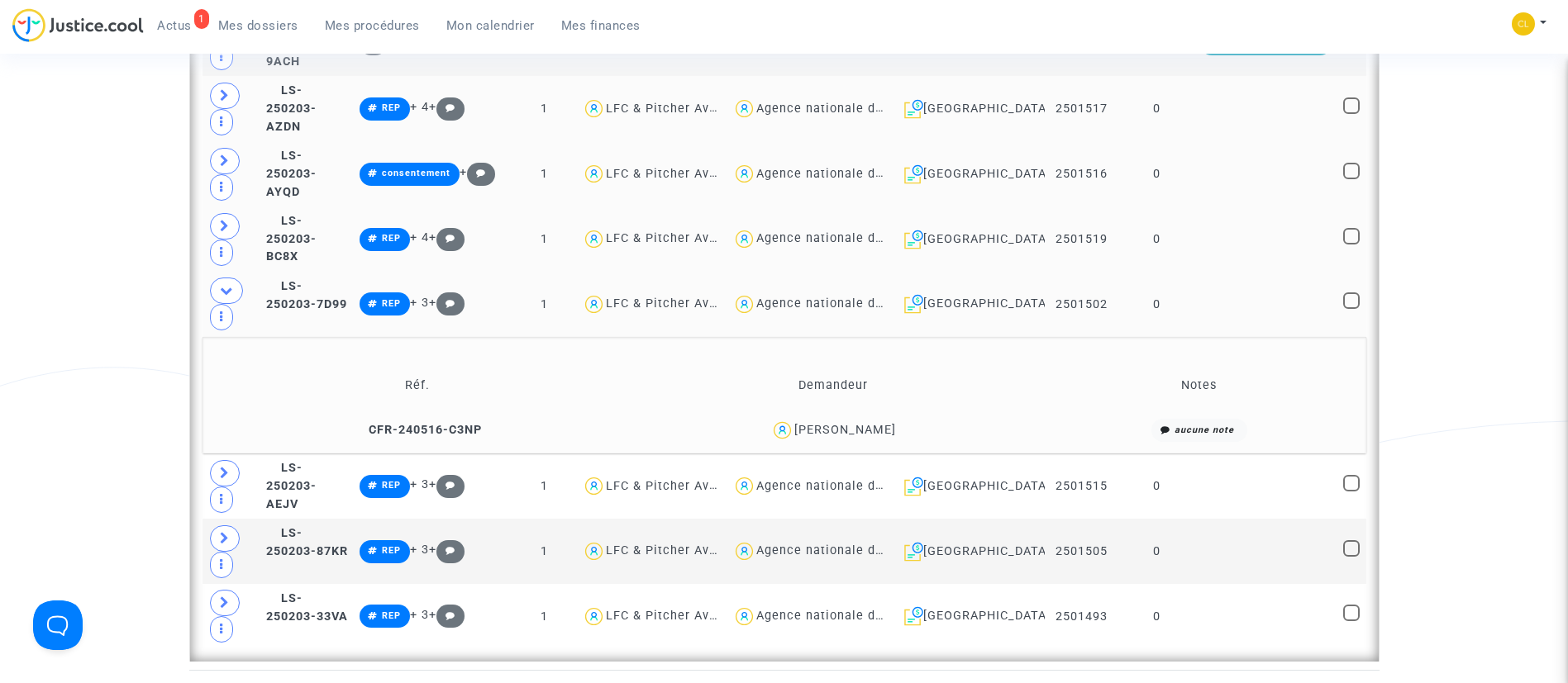
click at [1232, 308] on td at bounding box center [1266, 305] width 143 height 66
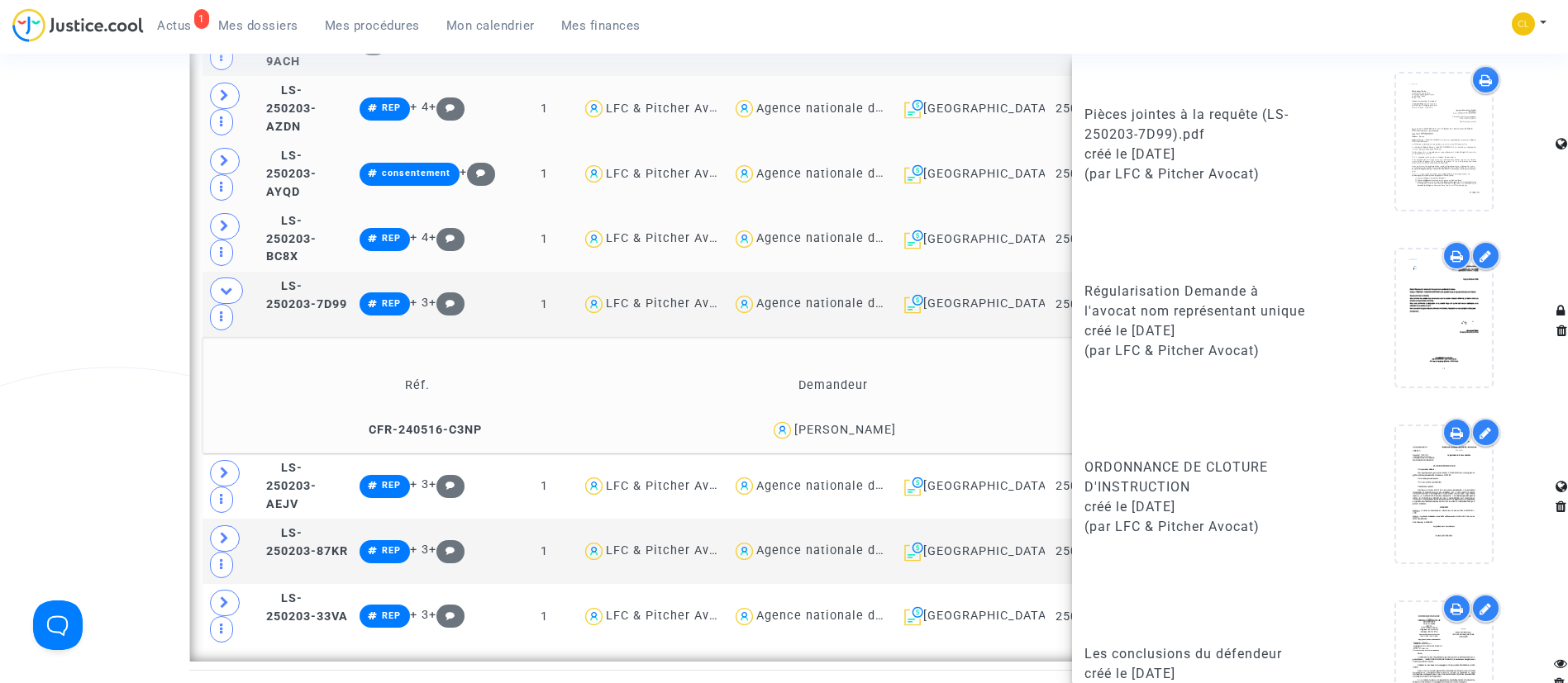
scroll to position [1429, 0]
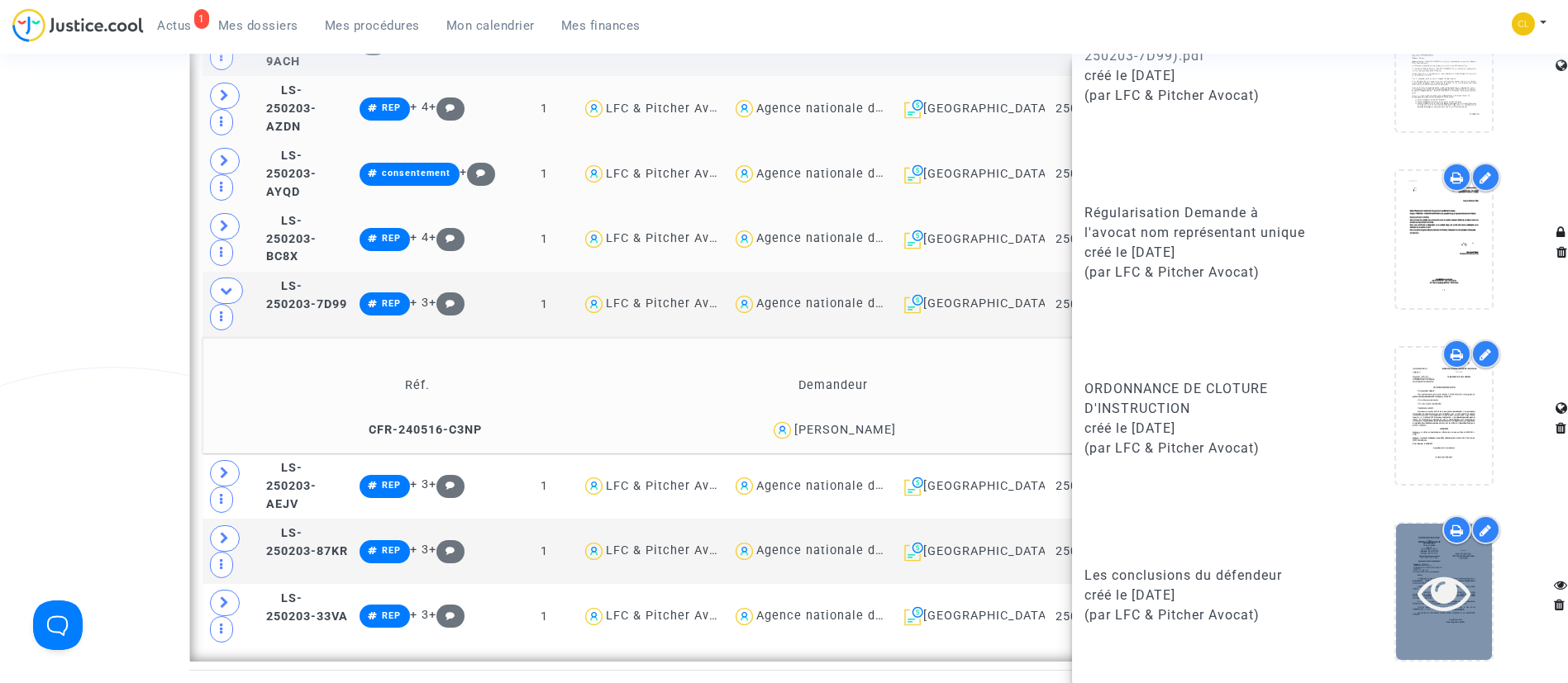
click at [1446, 576] on icon at bounding box center [1444, 593] width 54 height 53
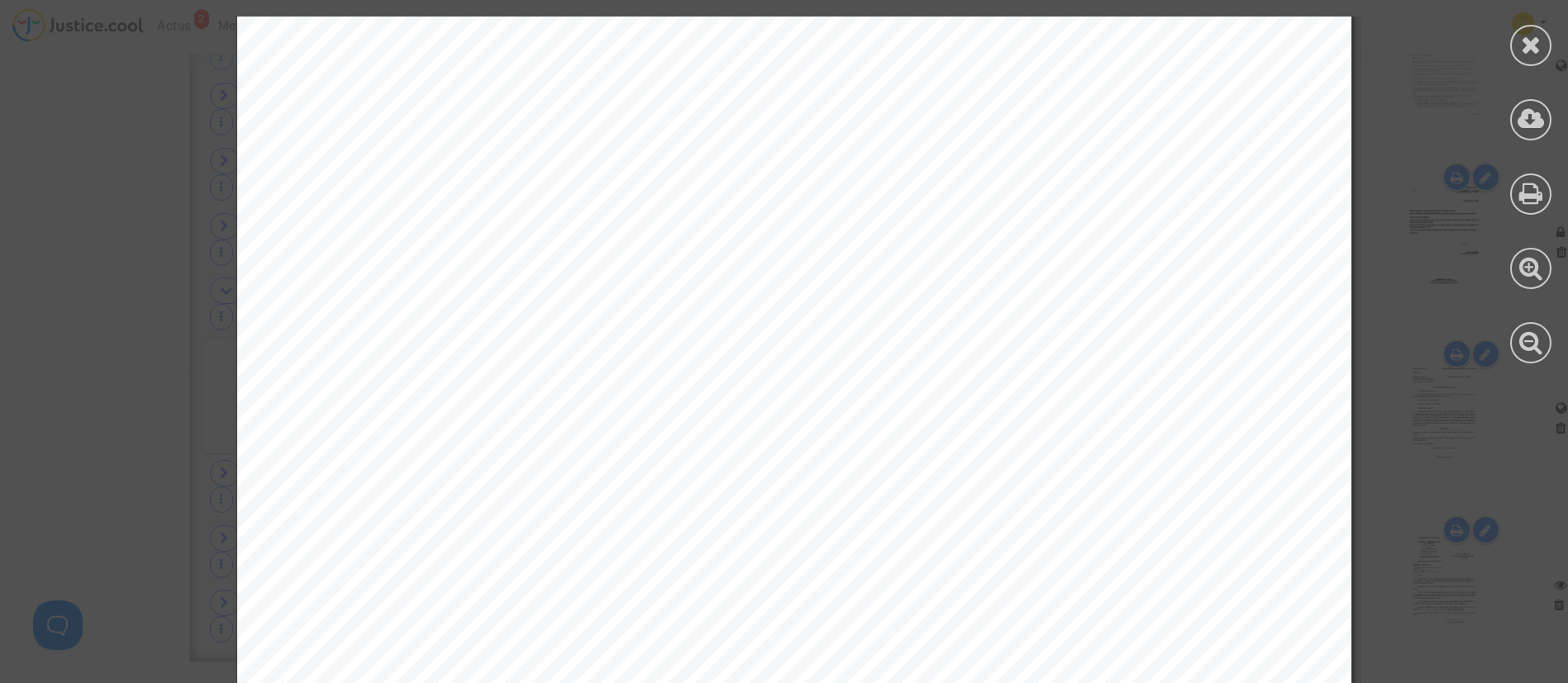
scroll to position [43658, 26]
click at [1540, 55] on icon at bounding box center [1532, 44] width 21 height 25
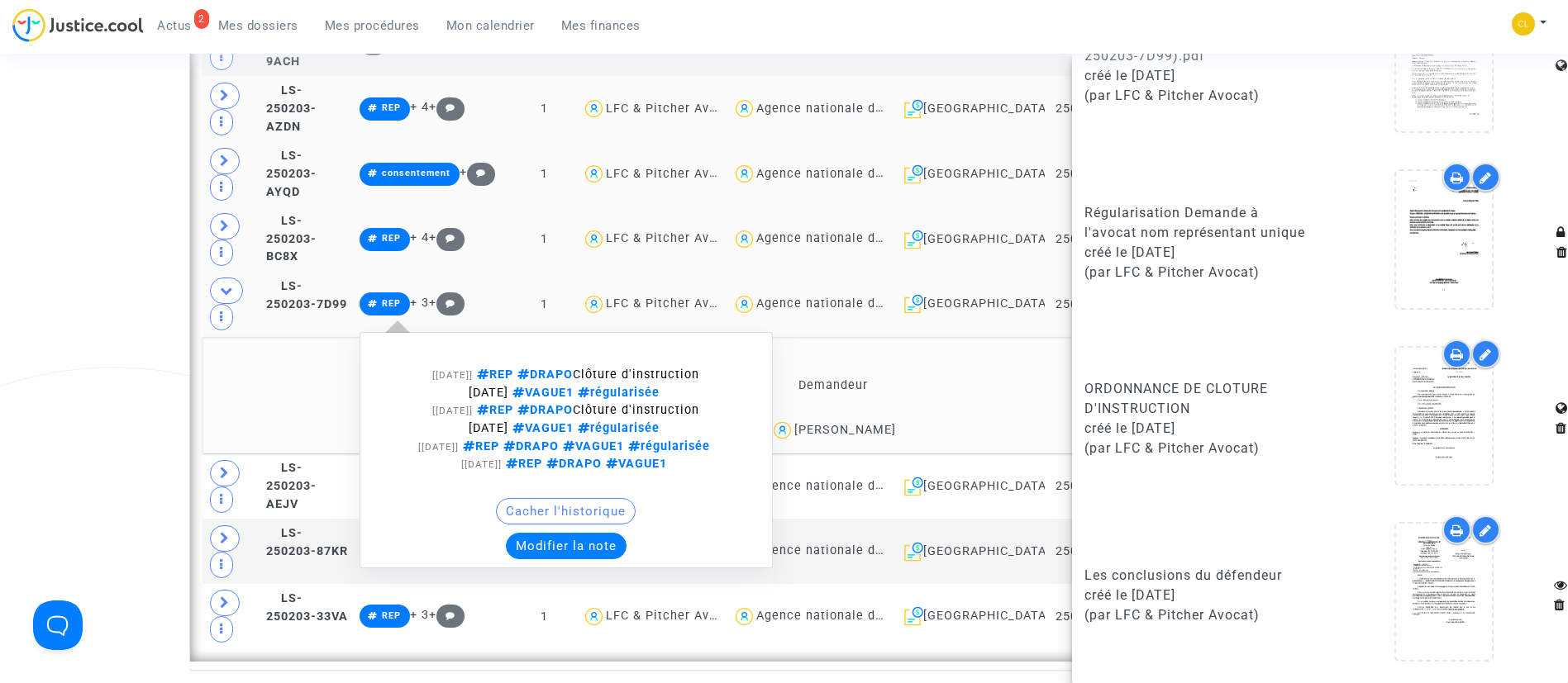
click at [594, 533] on button "Modifier la note" at bounding box center [566, 545] width 120 height 26
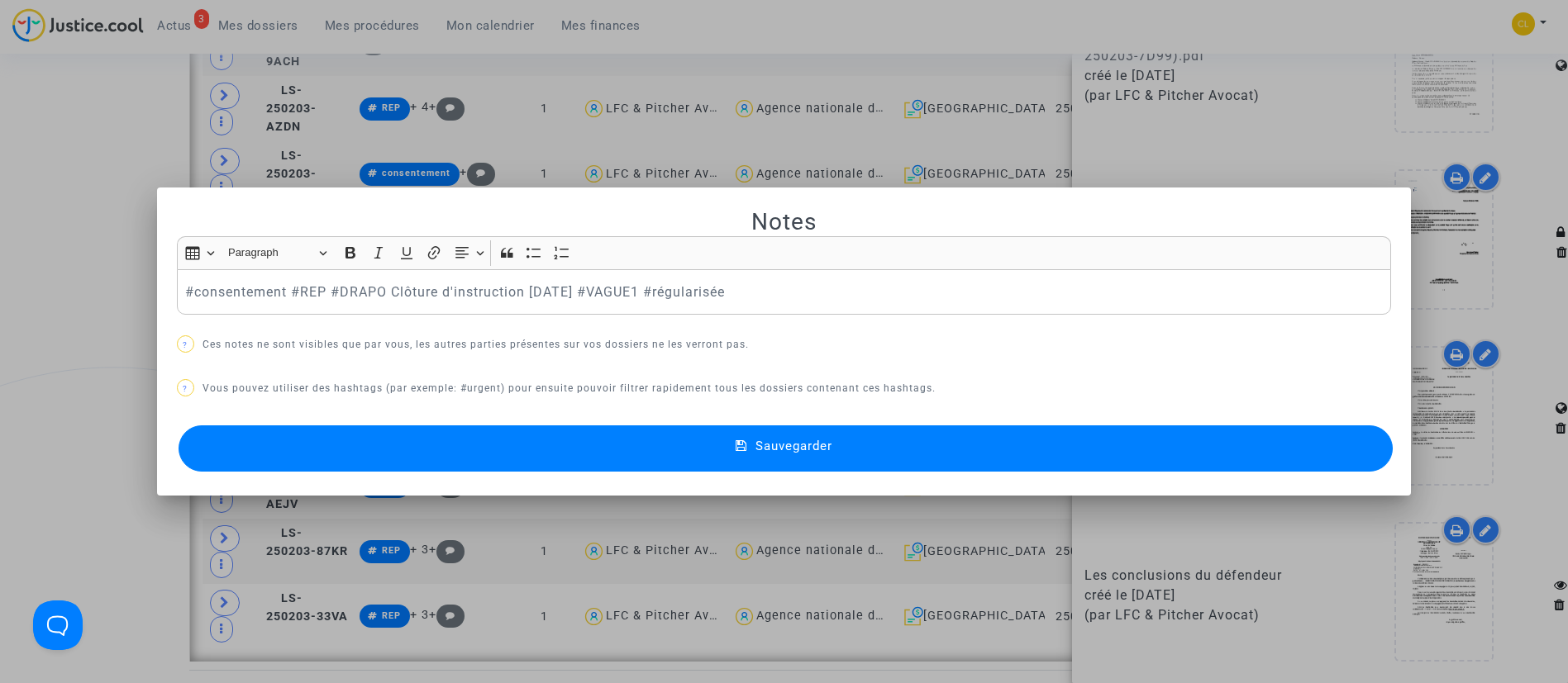
drag, startPoint x: 1084, startPoint y: 467, endPoint x: 1081, endPoint y: 451, distance: 16.3
click at [1081, 451] on button "Sauvegarder" at bounding box center [786, 448] width 1215 height 46
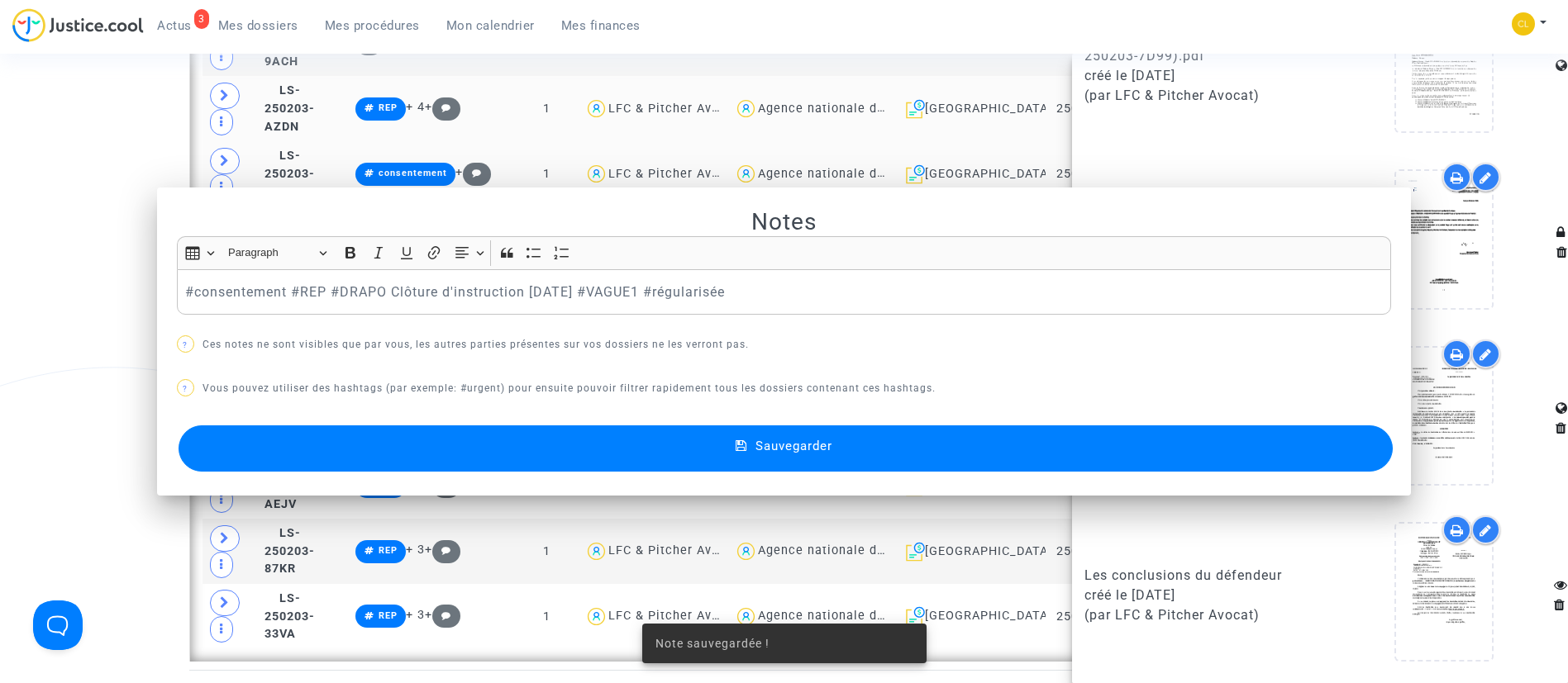
scroll to position [1860, 0]
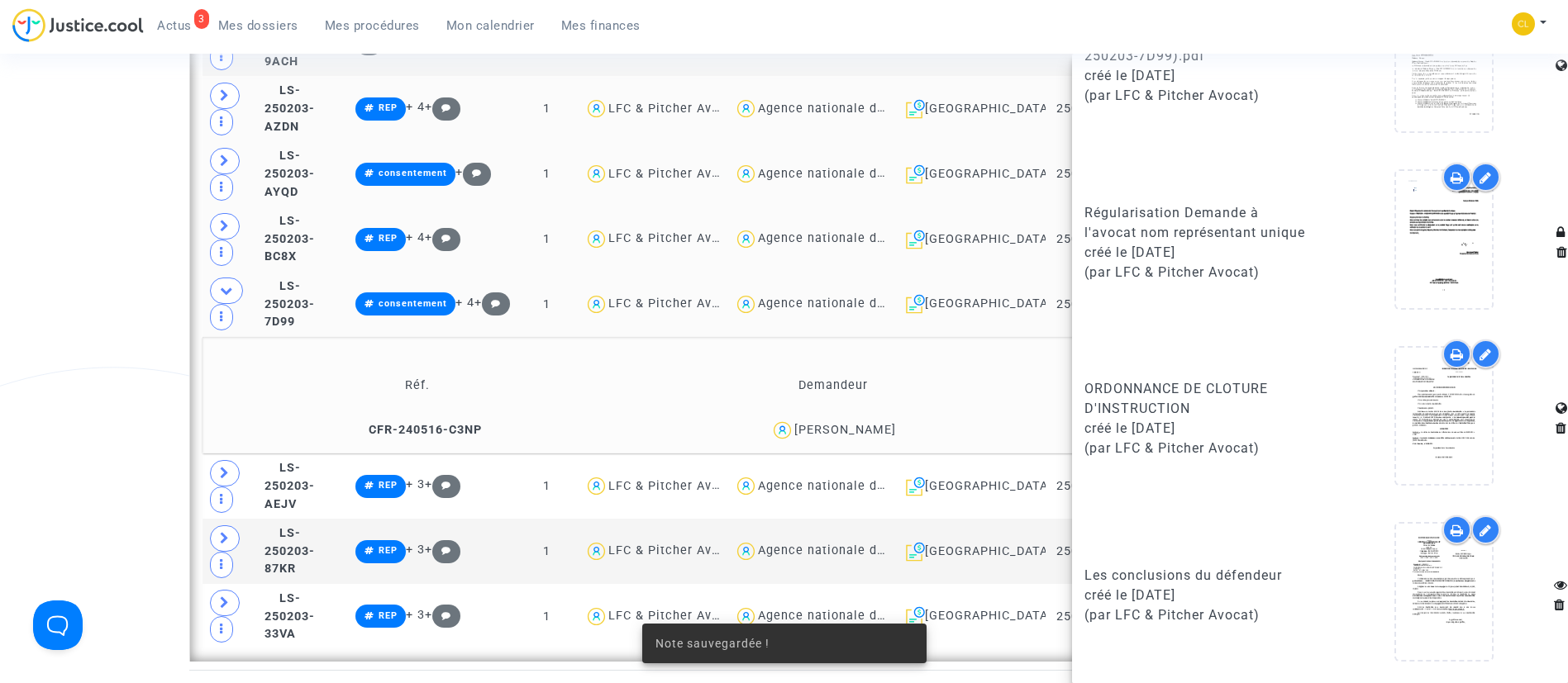
click at [485, 360] on td "Réf." at bounding box center [418, 386] width 419 height 54
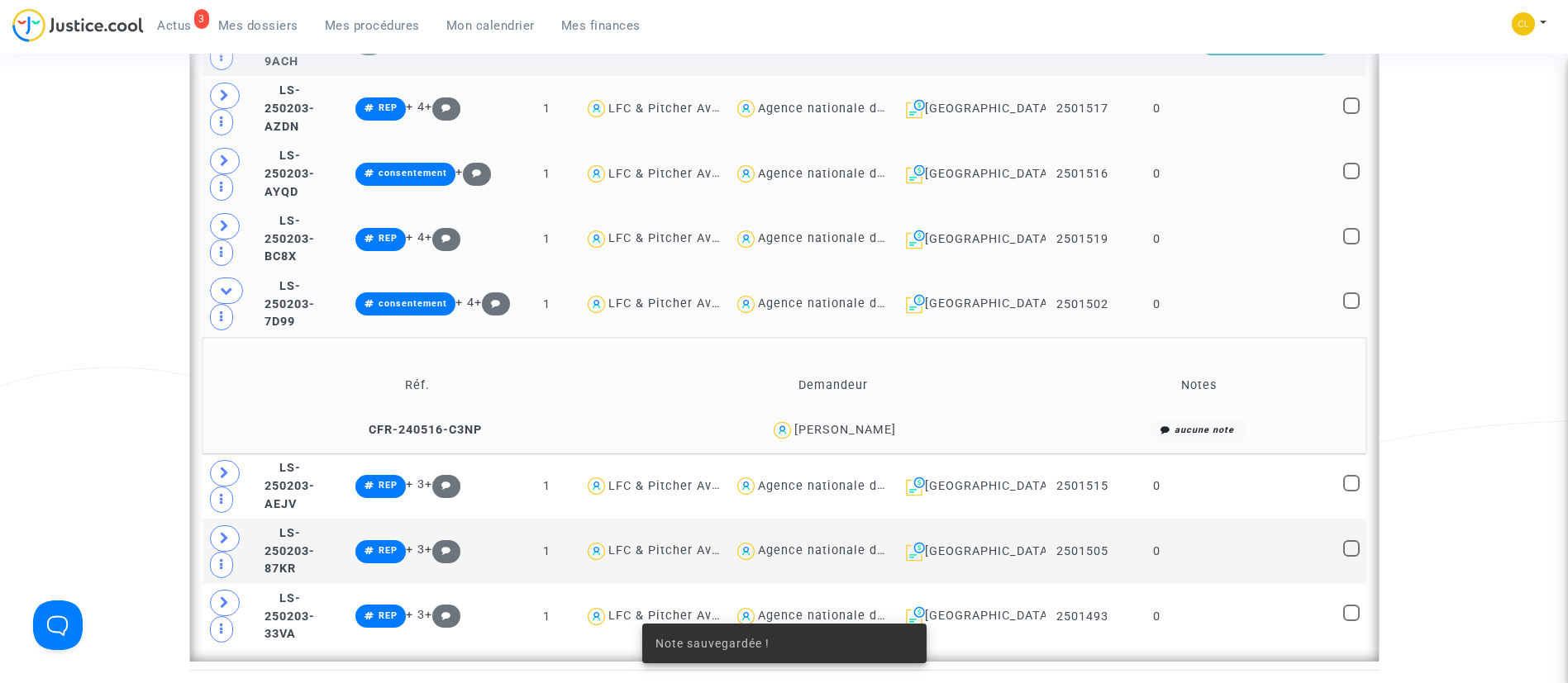
scroll to position [0, 0]
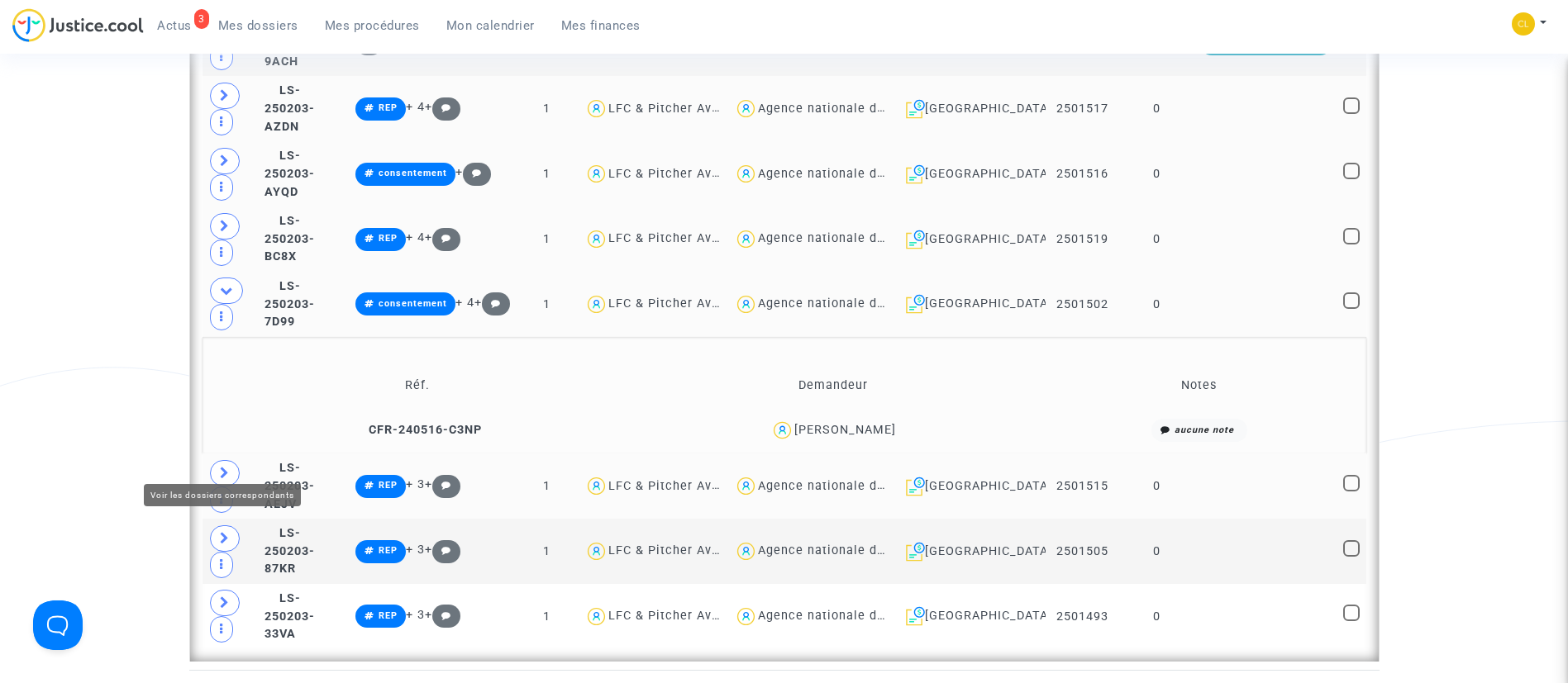
click at [218, 465] on span at bounding box center [224, 473] width 30 height 26
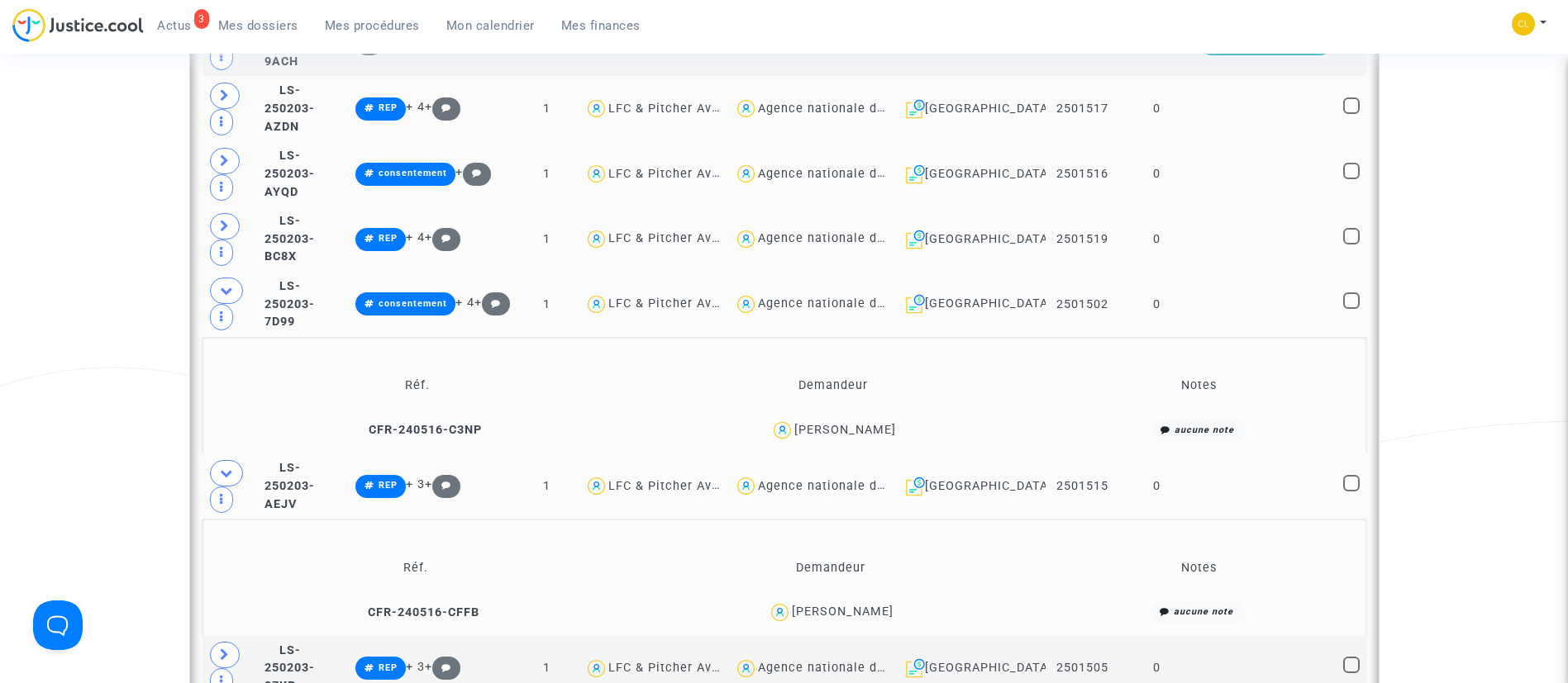
scroll to position [2107, 0]
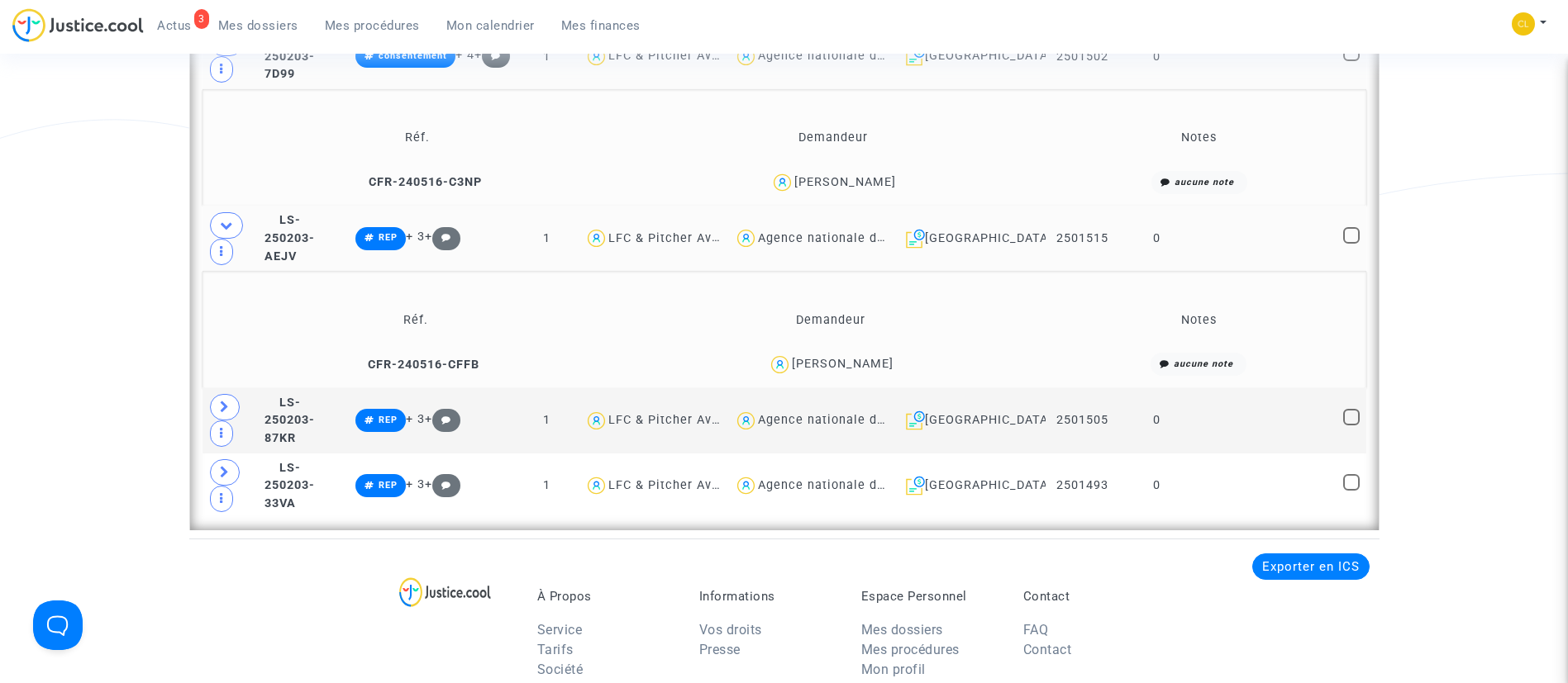
click at [1255, 236] on td at bounding box center [1266, 239] width 143 height 66
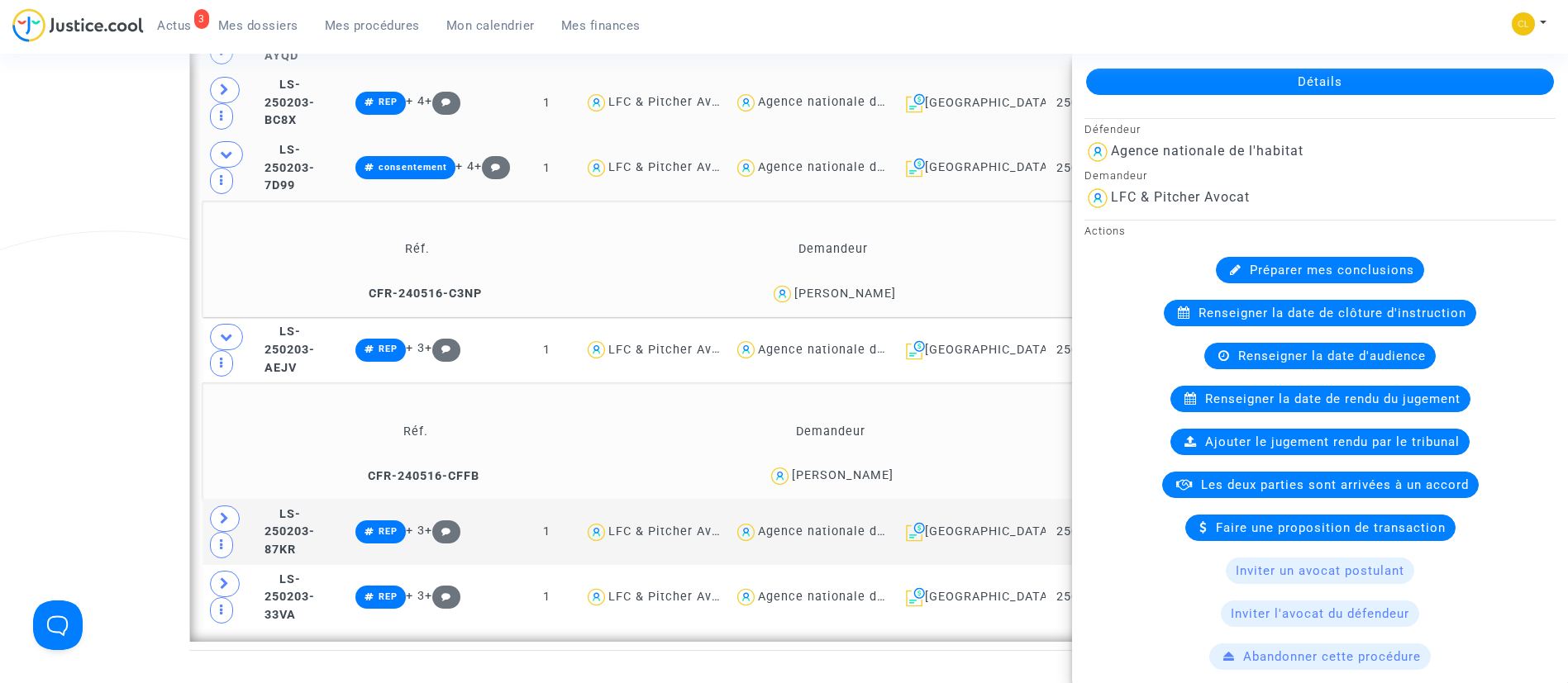
scroll to position [1860, 0]
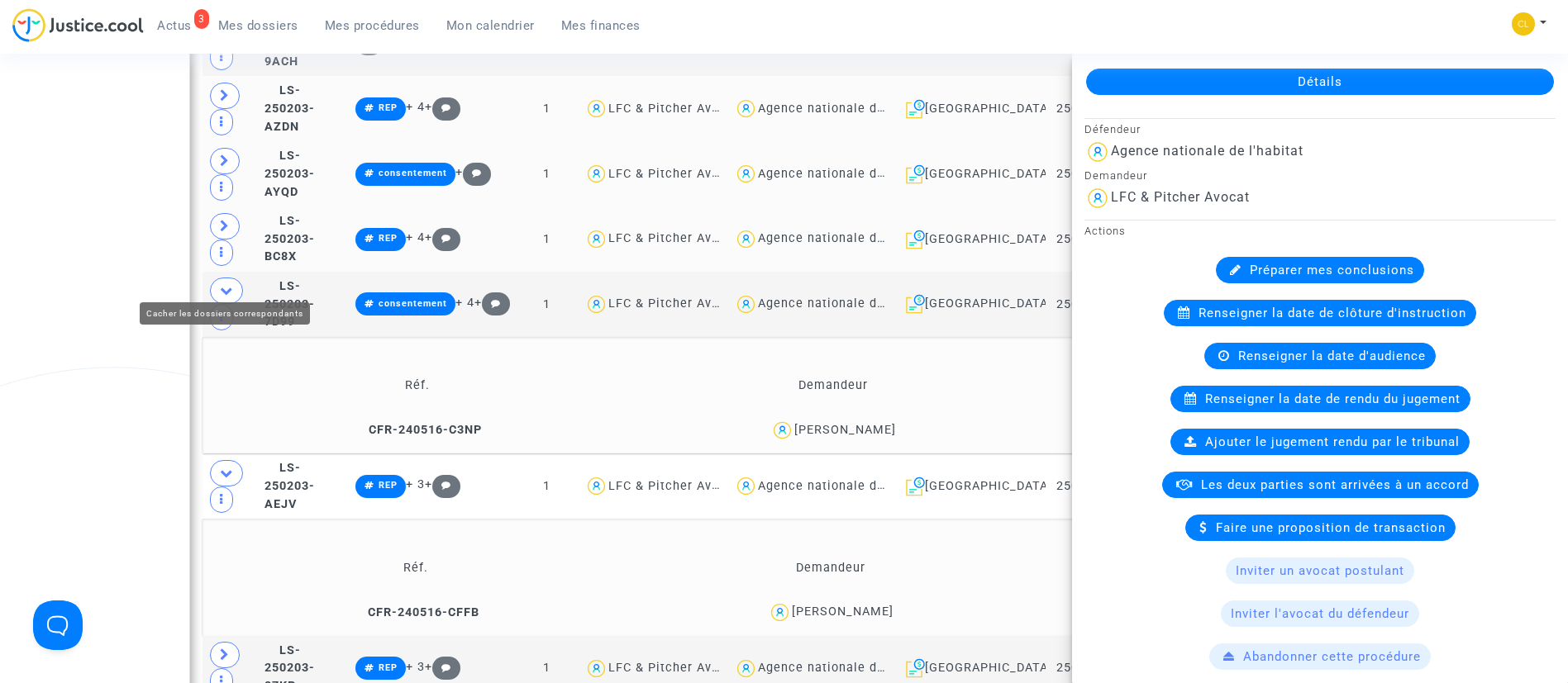
click at [215, 278] on span at bounding box center [226, 291] width 33 height 26
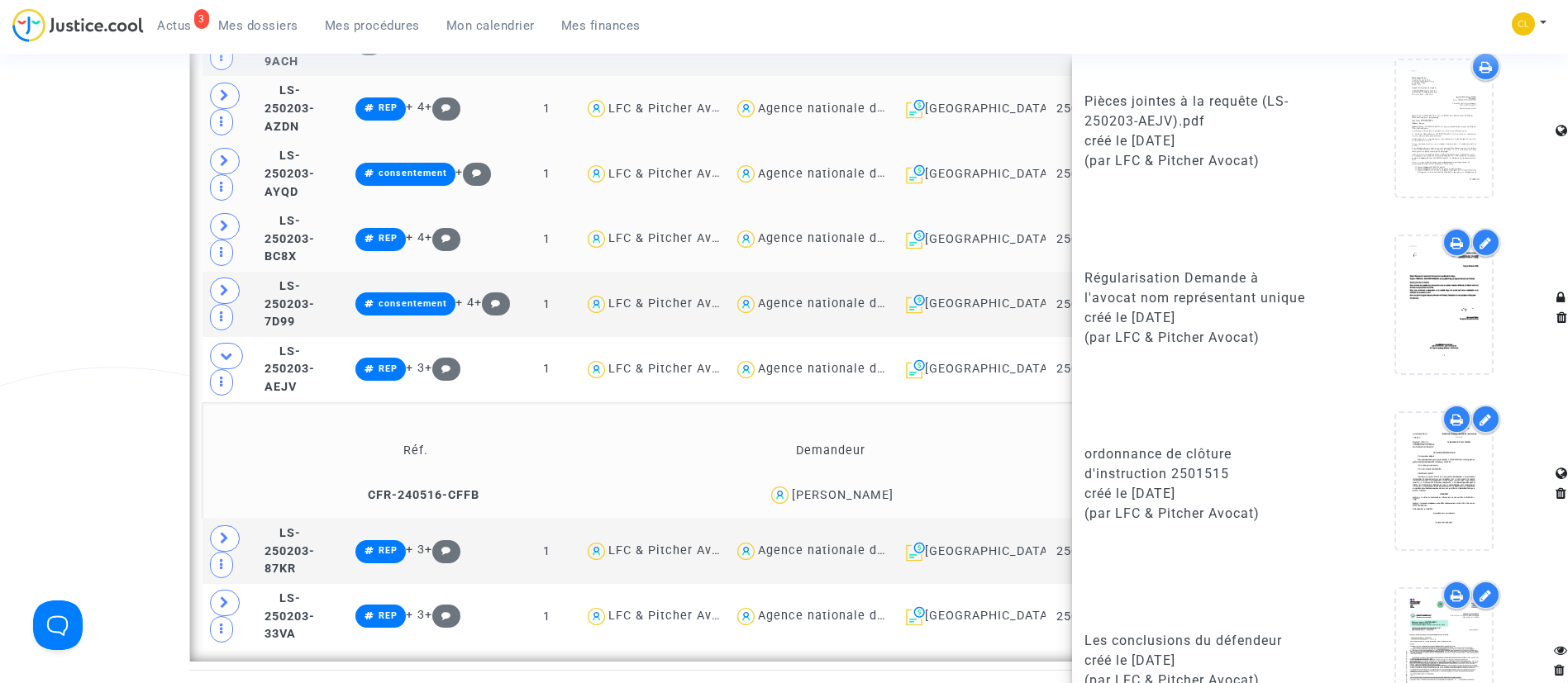
scroll to position [1429, 0]
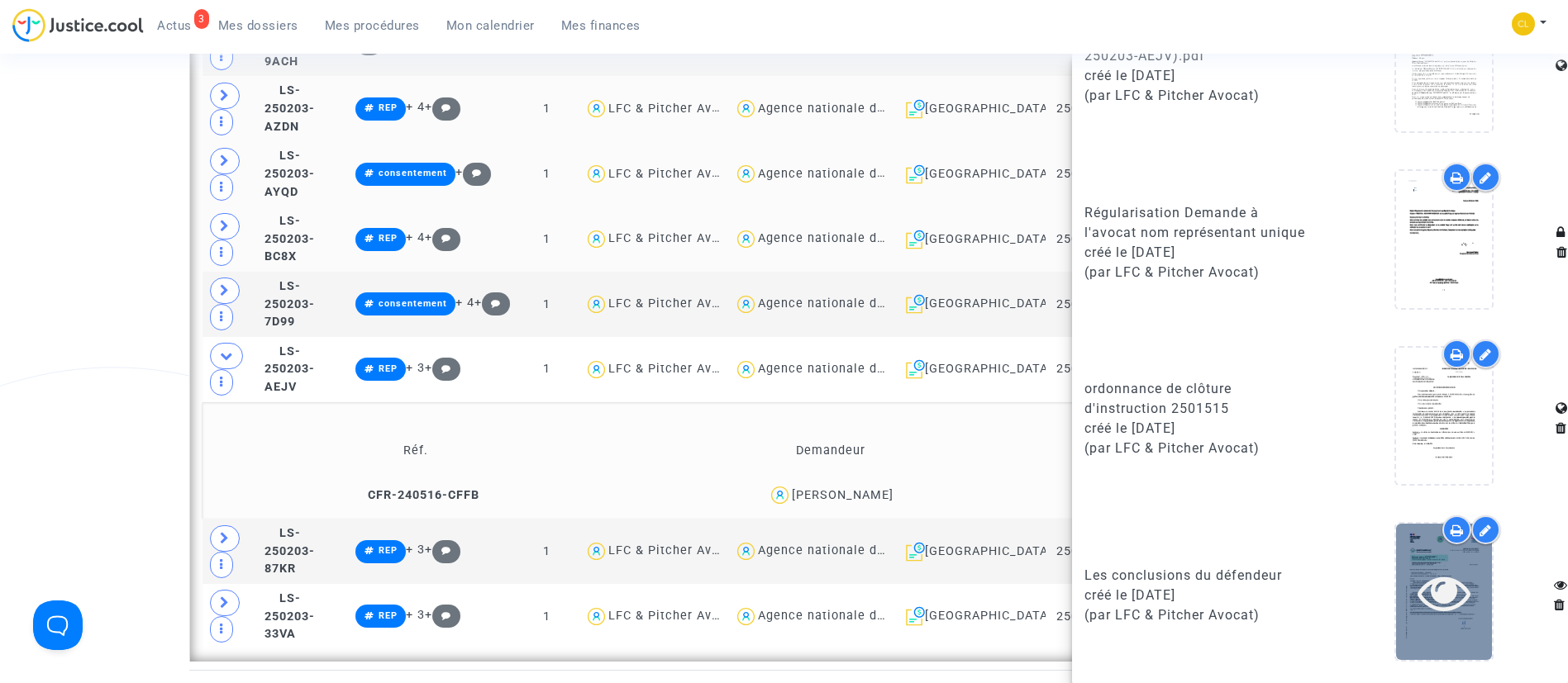
click at [1442, 604] on icon at bounding box center [1444, 593] width 54 height 53
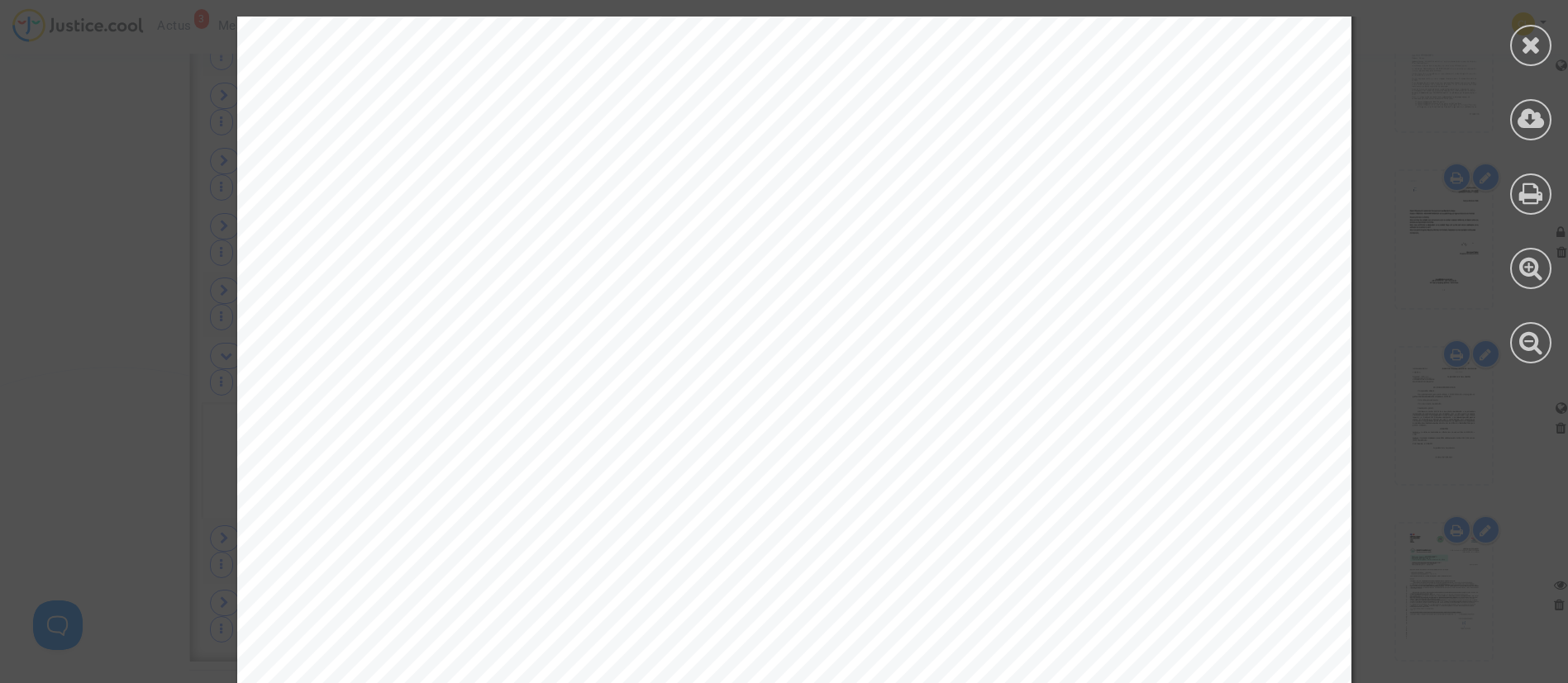
scroll to position [5206, 0]
click at [1522, 34] on icon at bounding box center [1532, 44] width 21 height 25
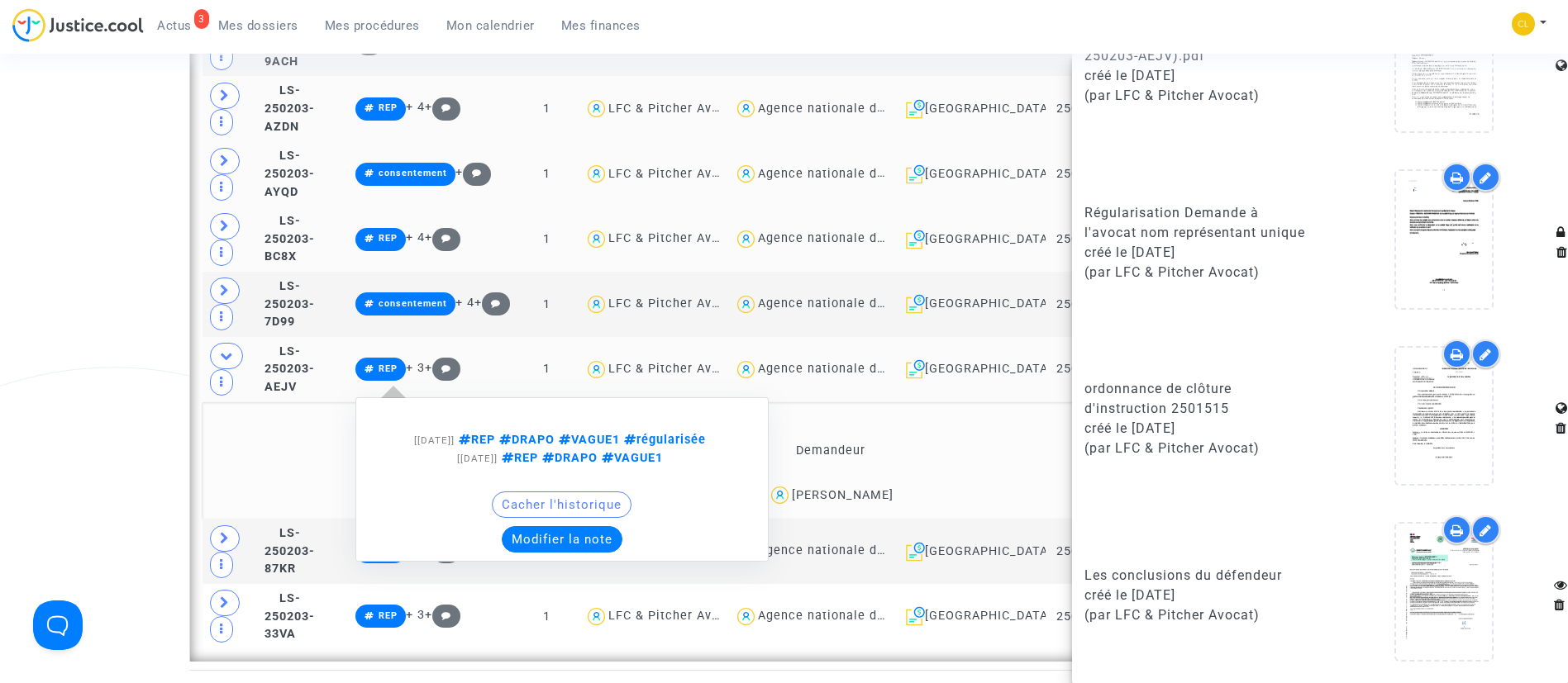
click at [571, 526] on button "Modifier la note" at bounding box center [562, 539] width 120 height 26
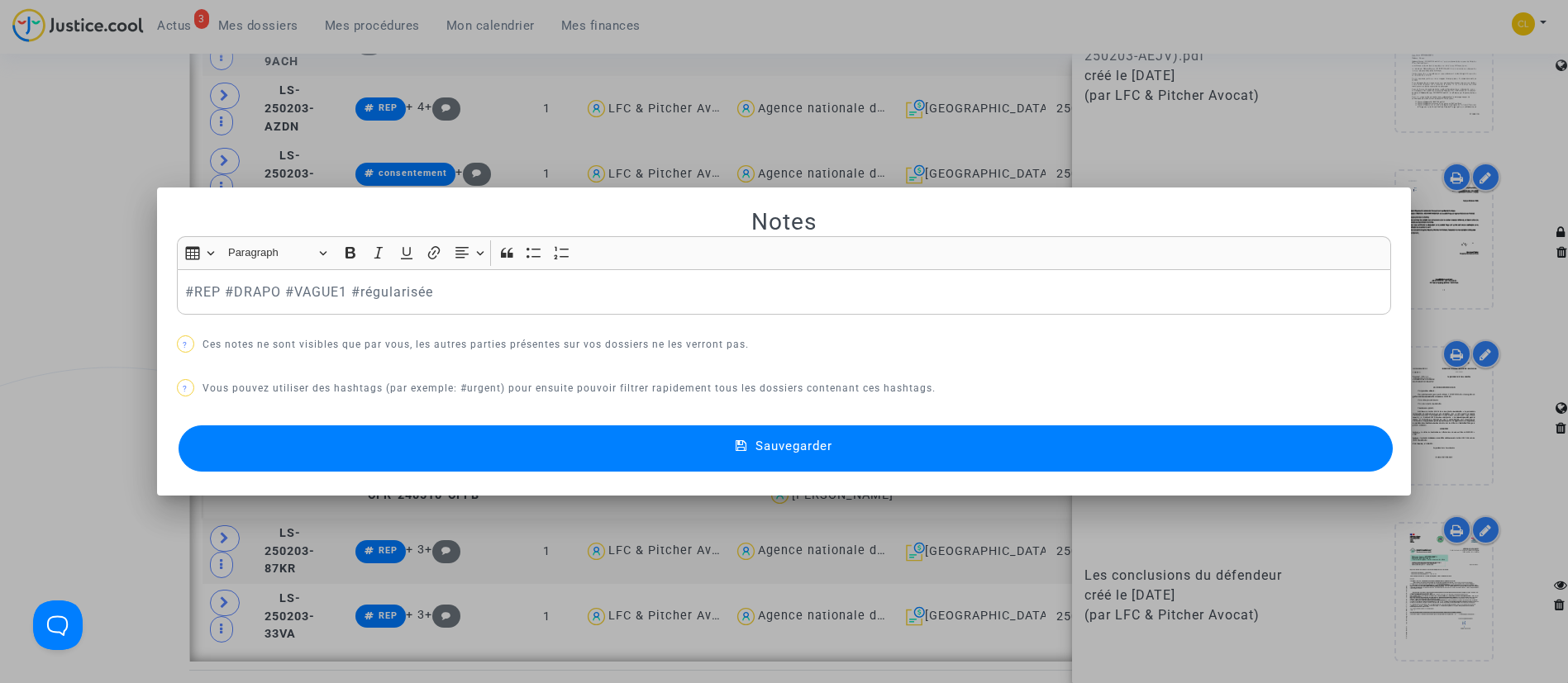
scroll to position [0, 0]
click at [538, 458] on button "Sauvegarder" at bounding box center [786, 448] width 1215 height 46
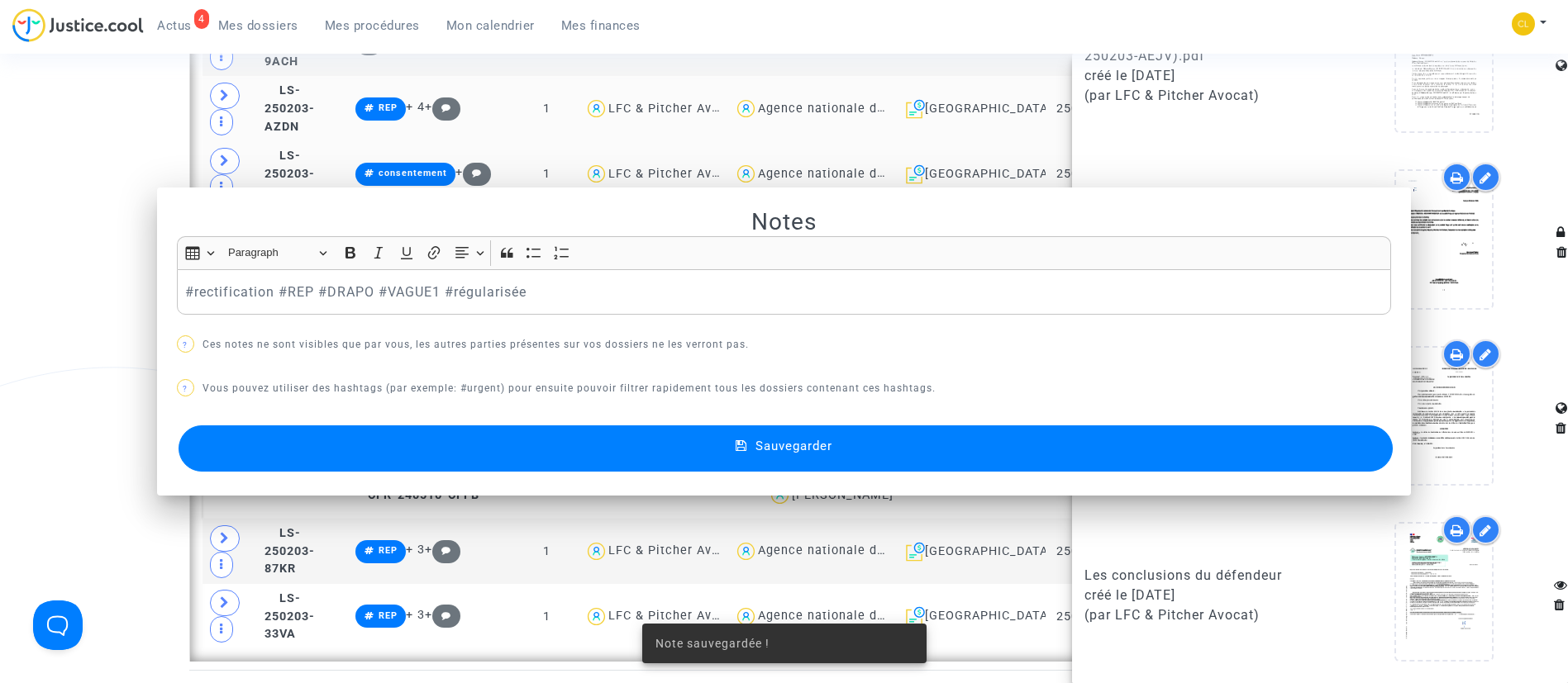
scroll to position [1860, 0]
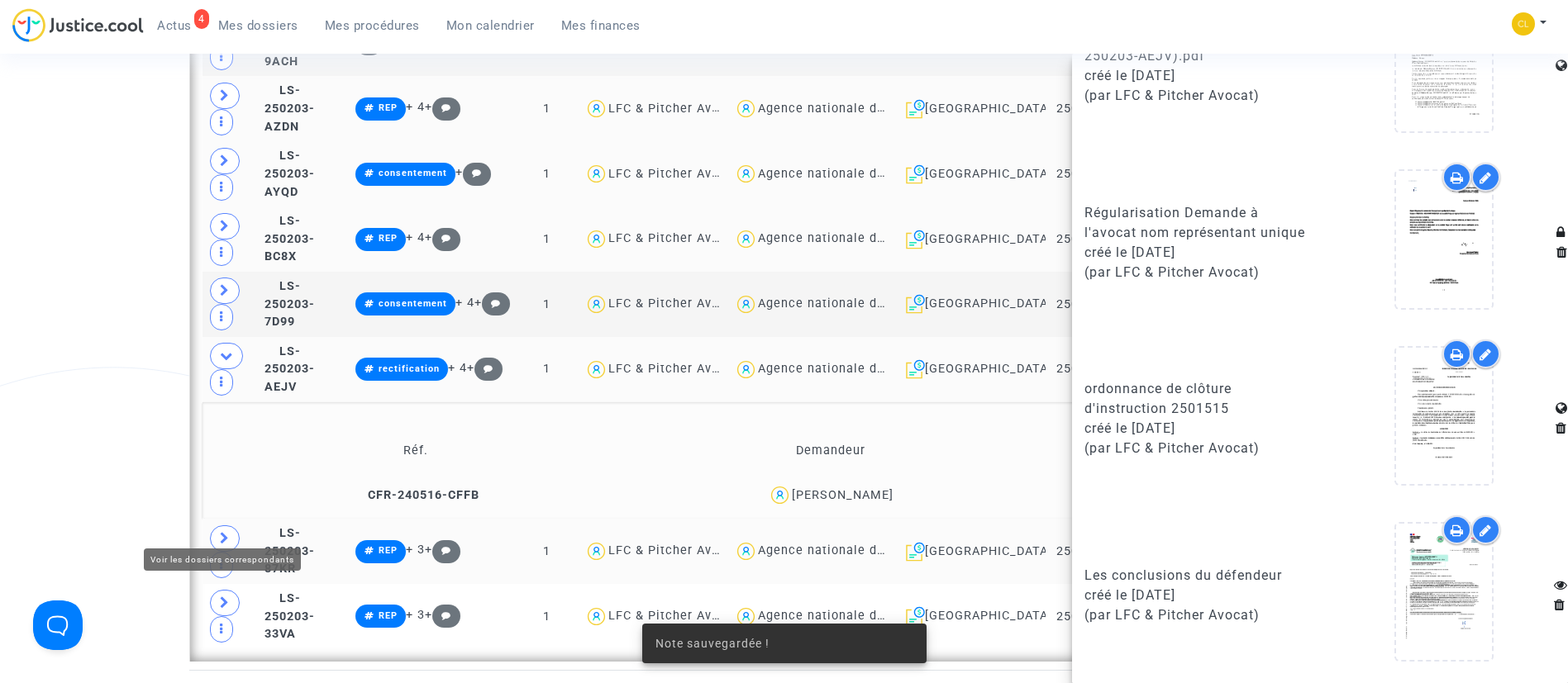
click at [232, 525] on span at bounding box center [224, 538] width 30 height 26
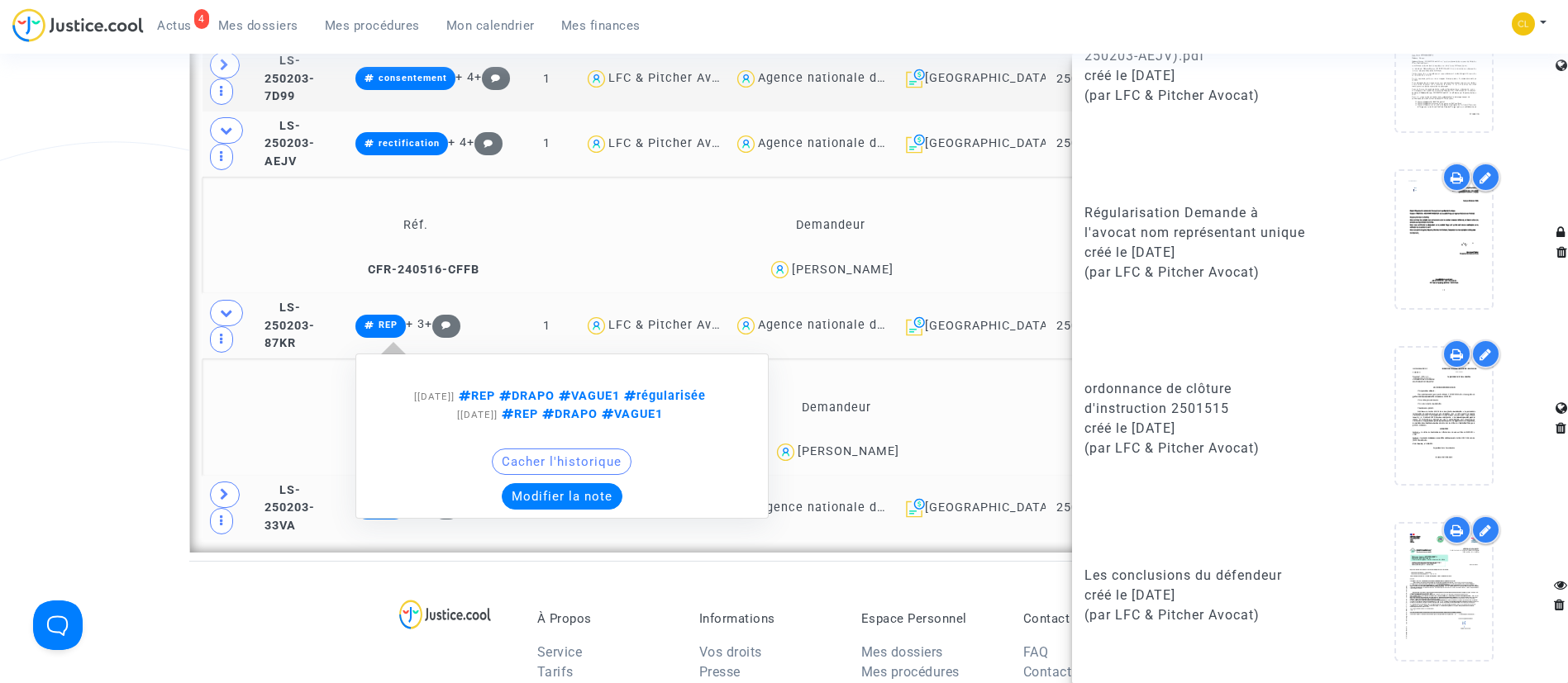
scroll to position [2107, 0]
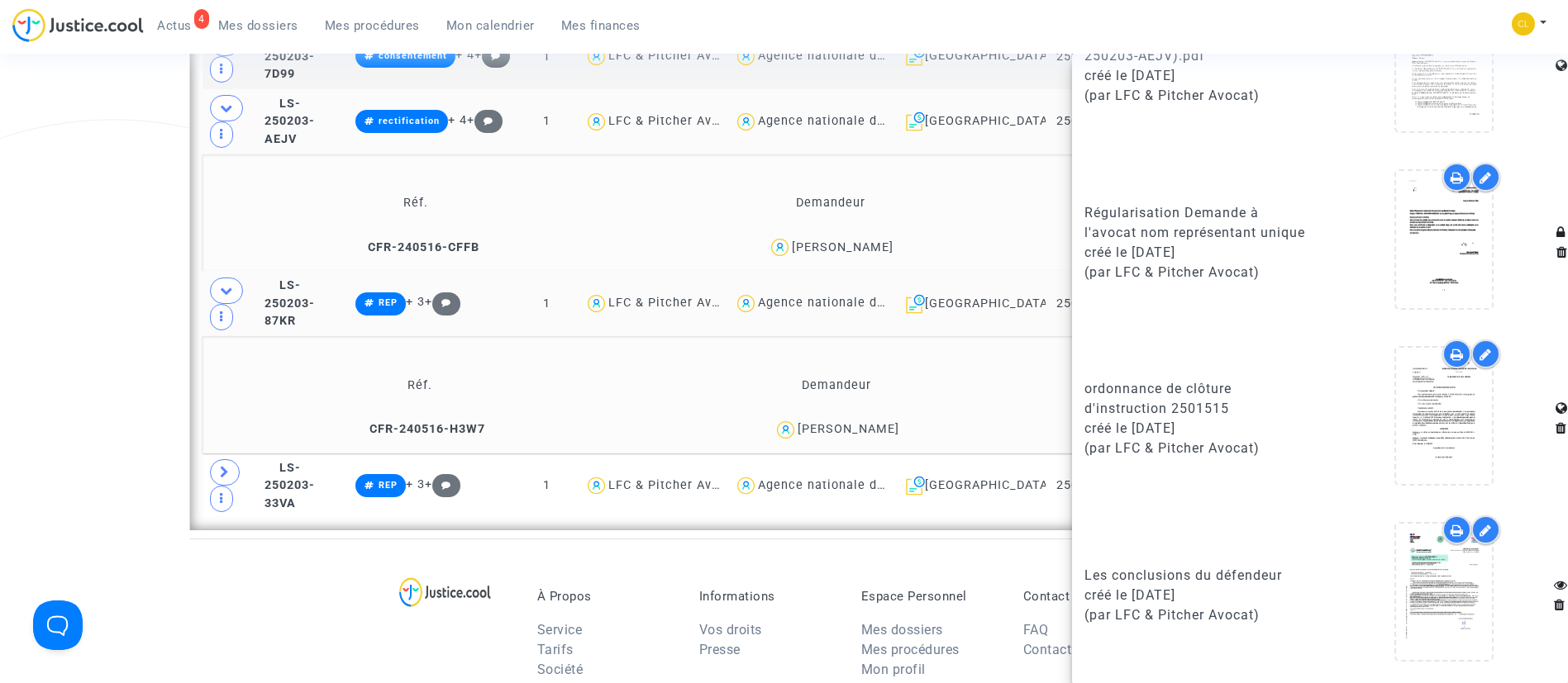
click at [965, 382] on td "Demandeur" at bounding box center [835, 385] width 408 height 54
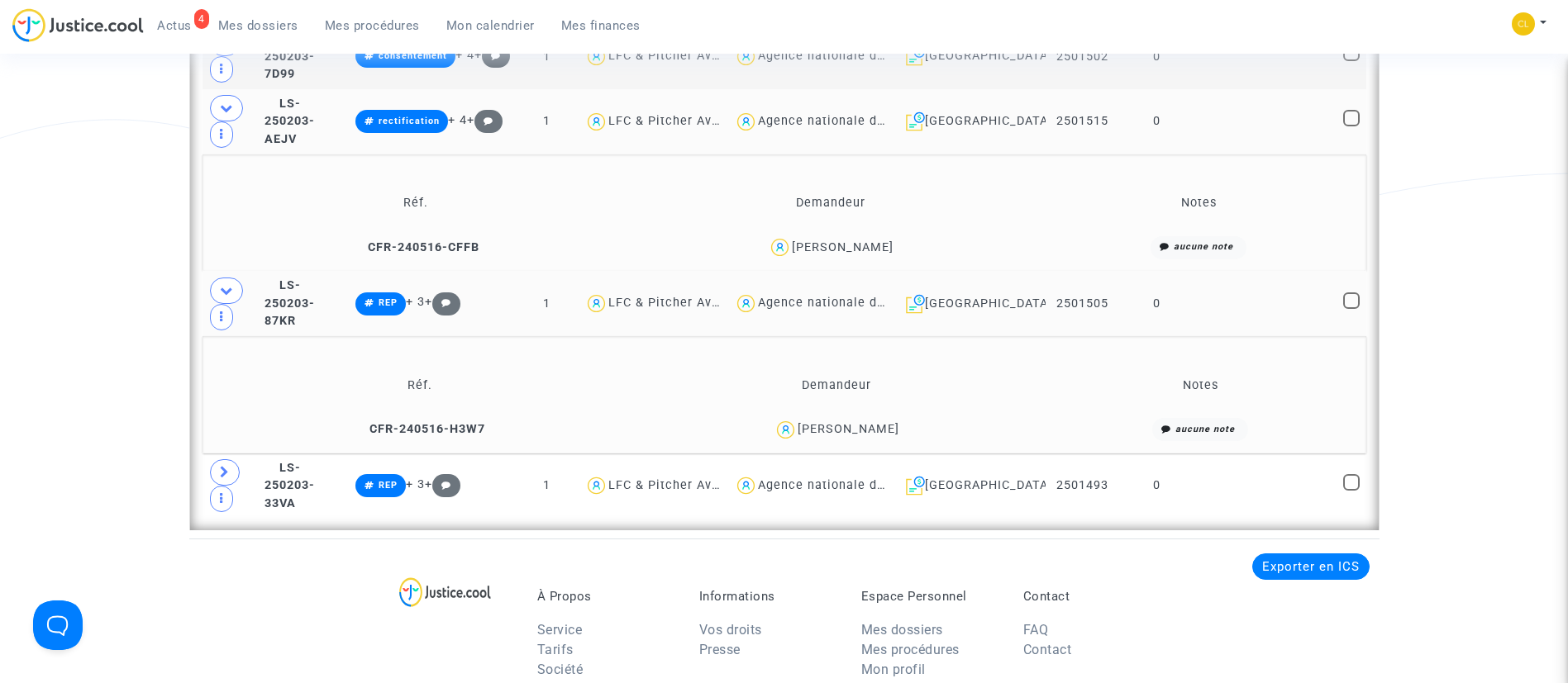
scroll to position [0, 0]
click at [1193, 309] on td "0" at bounding box center [1157, 304] width 76 height 66
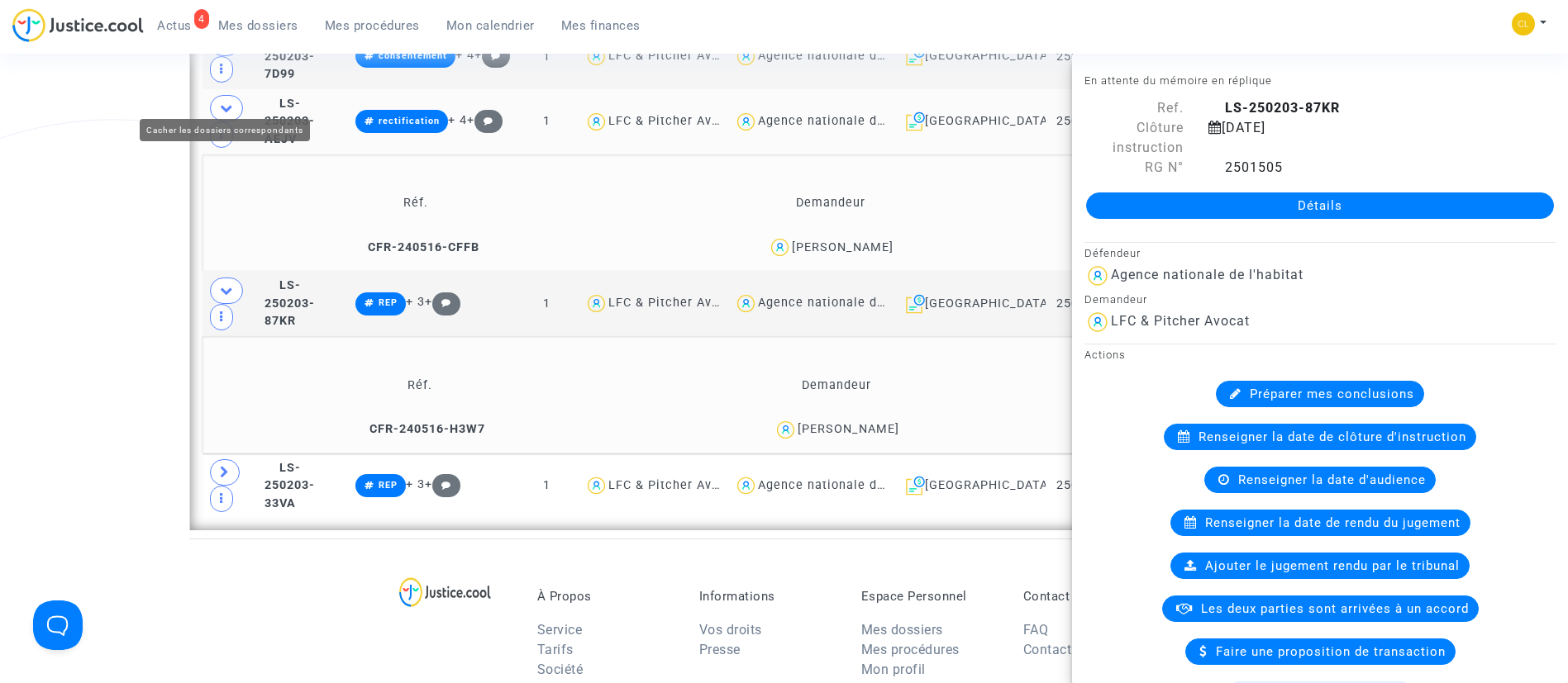
click at [224, 102] on icon at bounding box center [226, 108] width 14 height 13
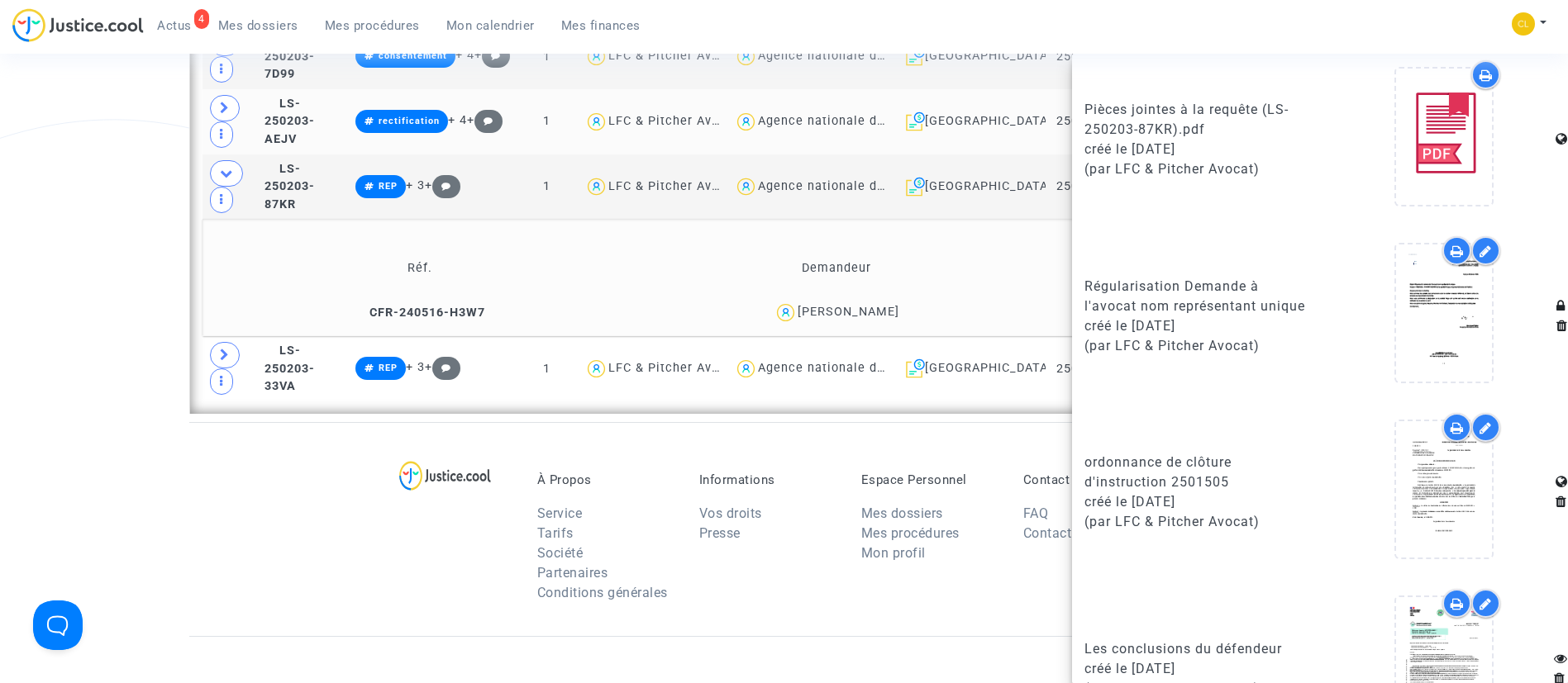
scroll to position [1429, 0]
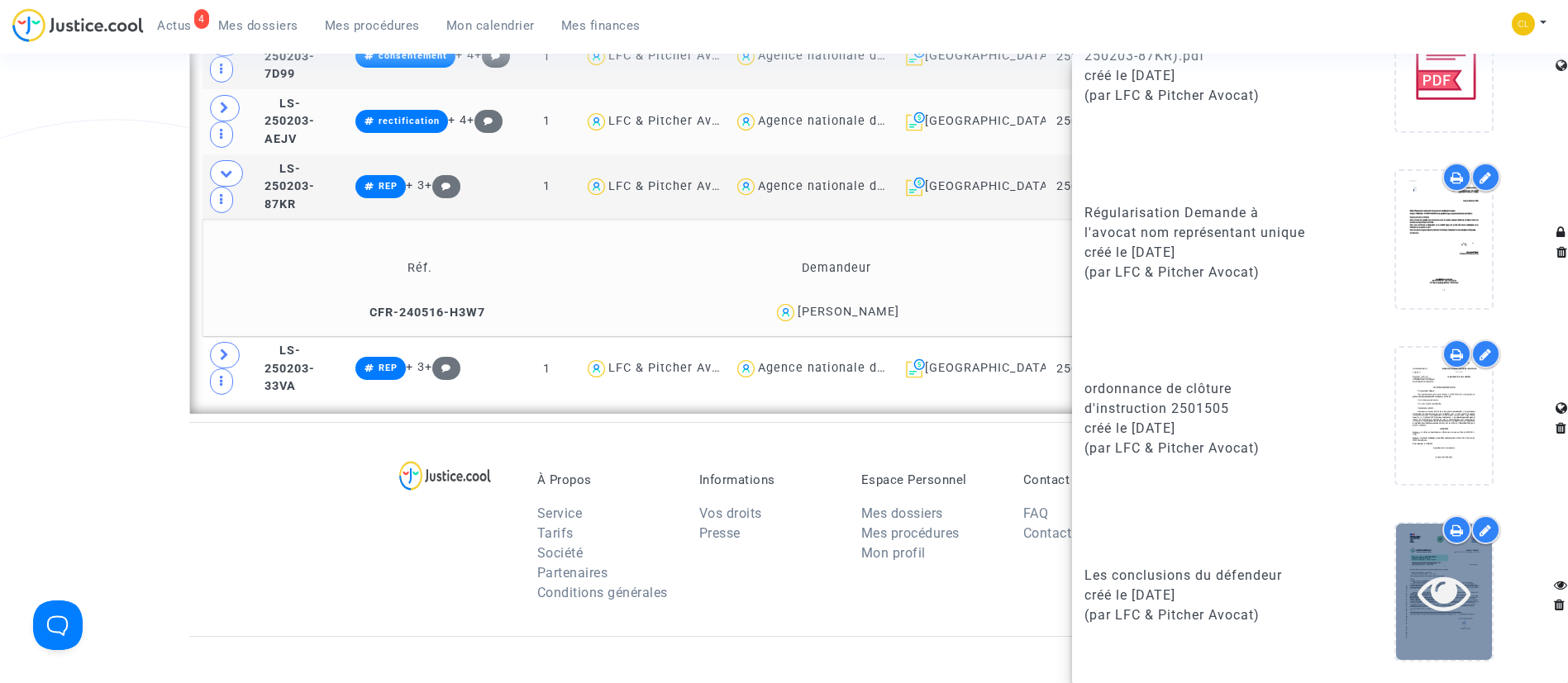
click at [1444, 591] on icon at bounding box center [1444, 593] width 54 height 53
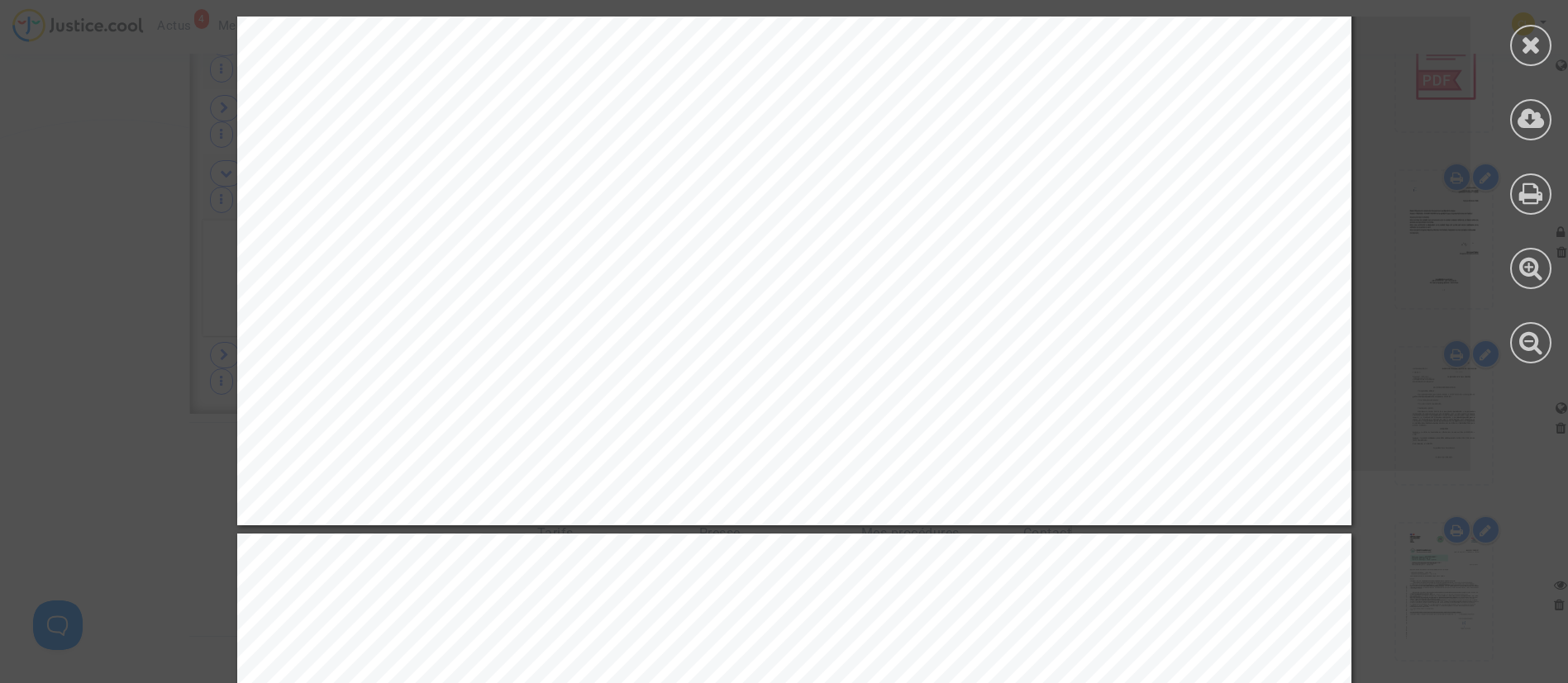
scroll to position [4215, 0]
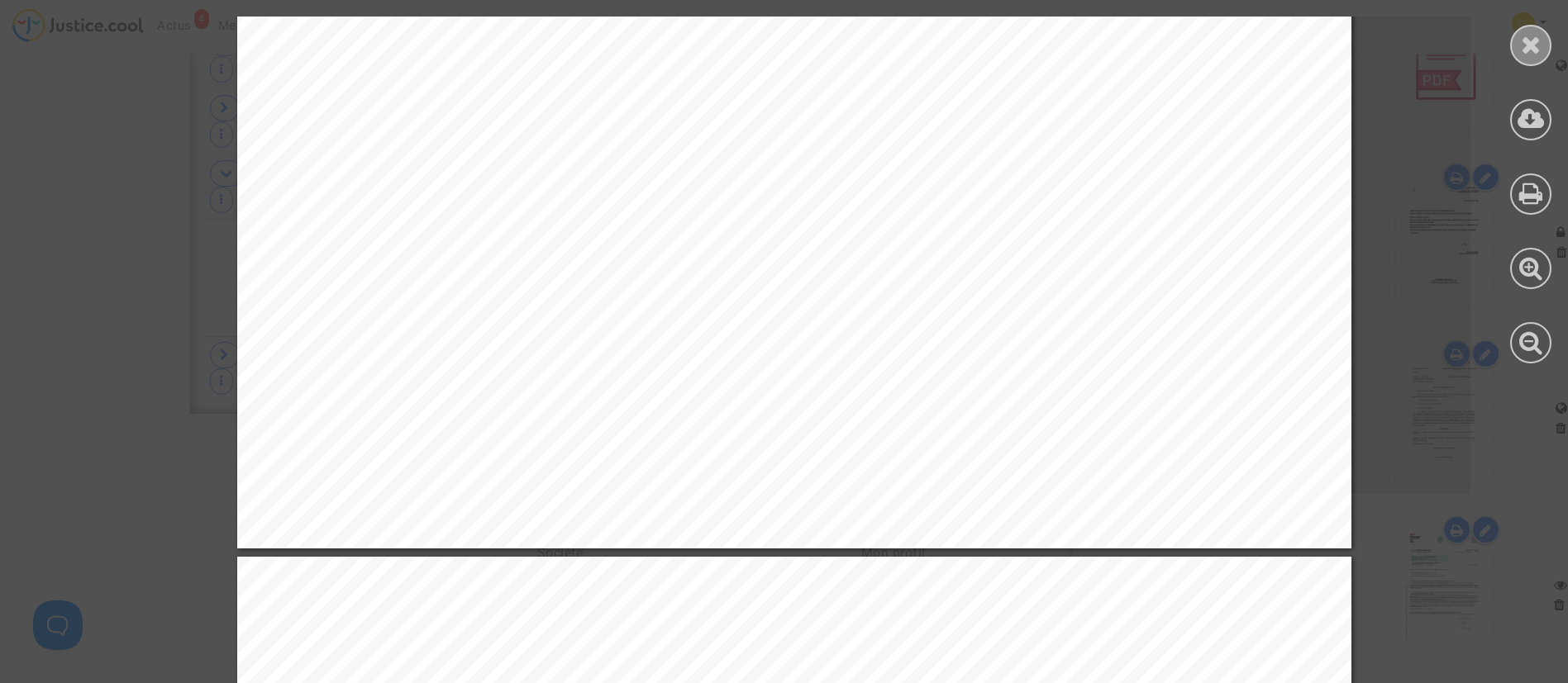
click at [1529, 50] on icon at bounding box center [1532, 44] width 21 height 25
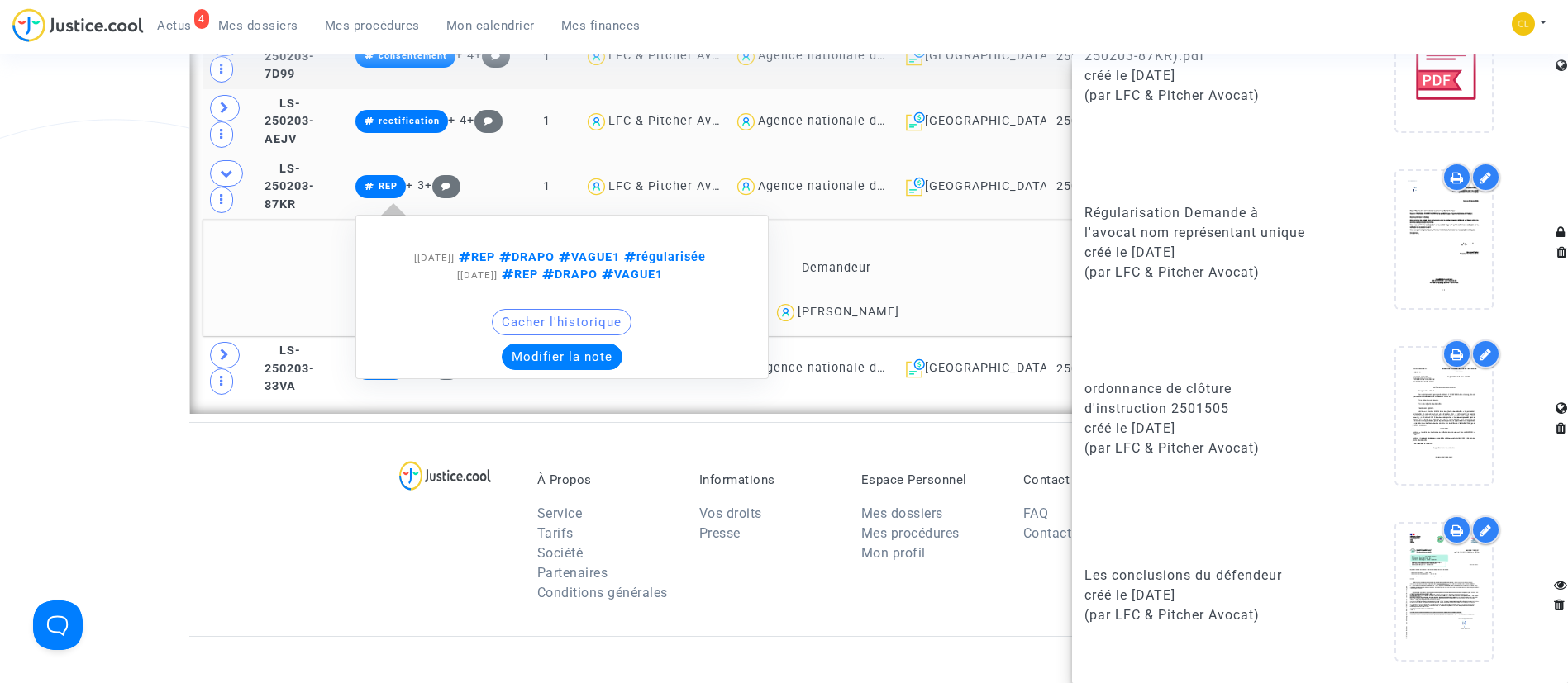
click at [611, 343] on button "Modifier la note" at bounding box center [562, 356] width 120 height 26
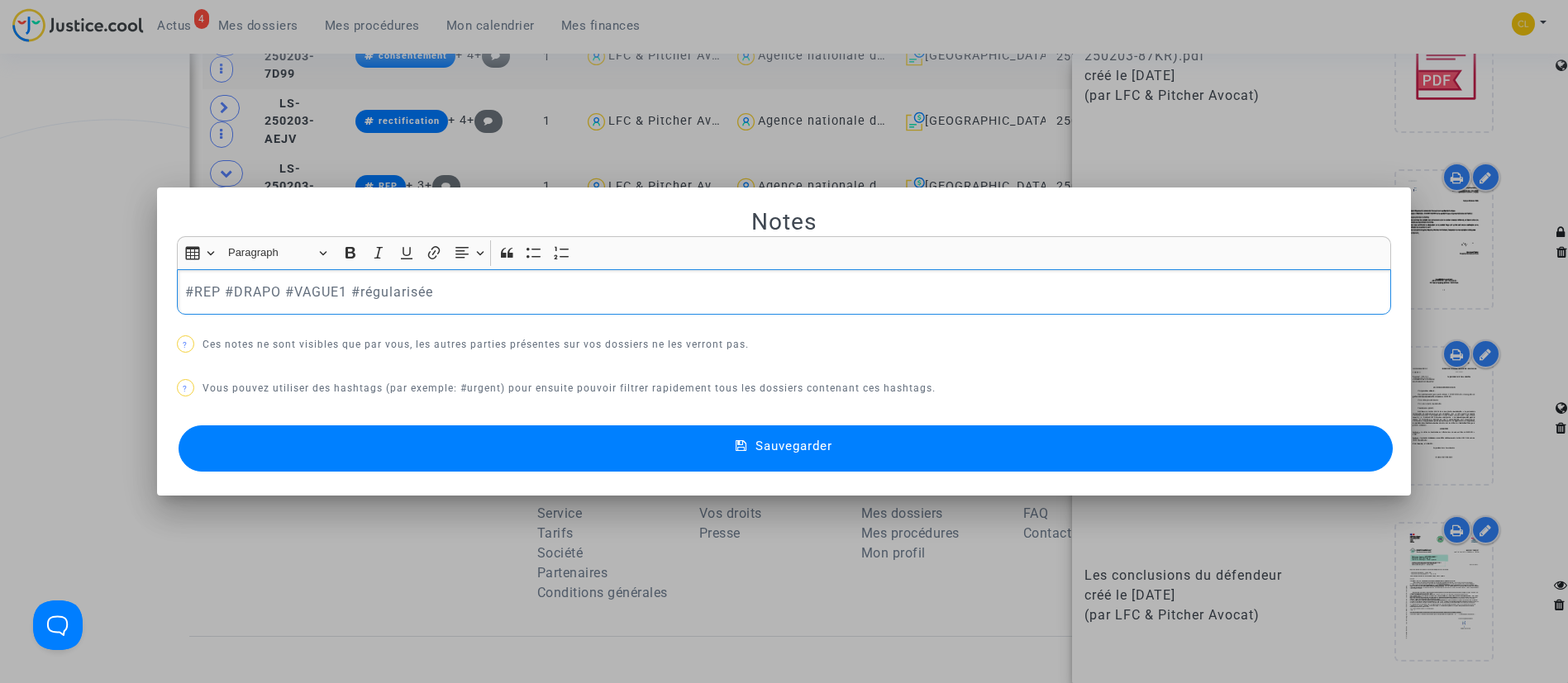
scroll to position [0, 0]
click at [563, 310] on div "#REP #DRAPO #VAGUE1 #régularisée" at bounding box center [784, 292] width 1215 height 46
click at [912, 443] on button "Sauvegarder" at bounding box center [786, 448] width 1215 height 46
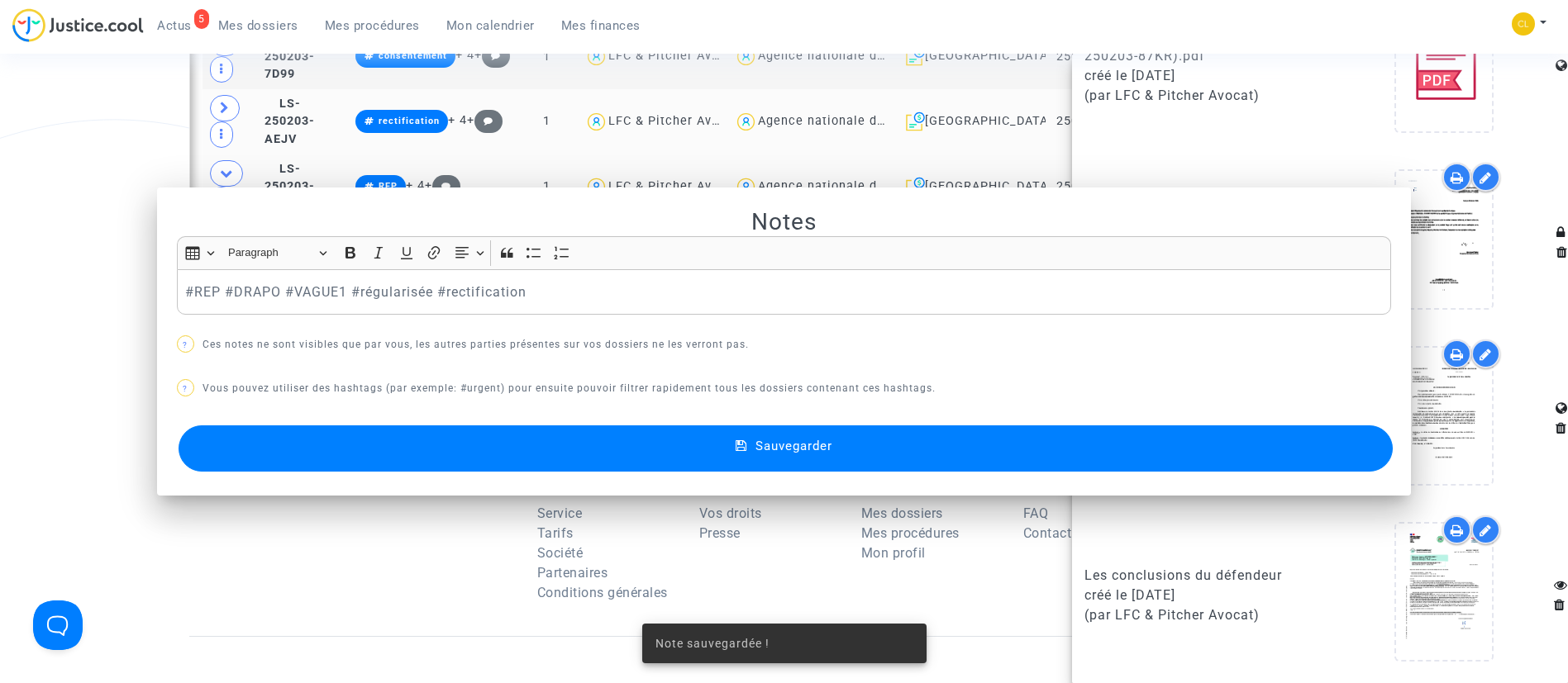
scroll to position [2107, 0]
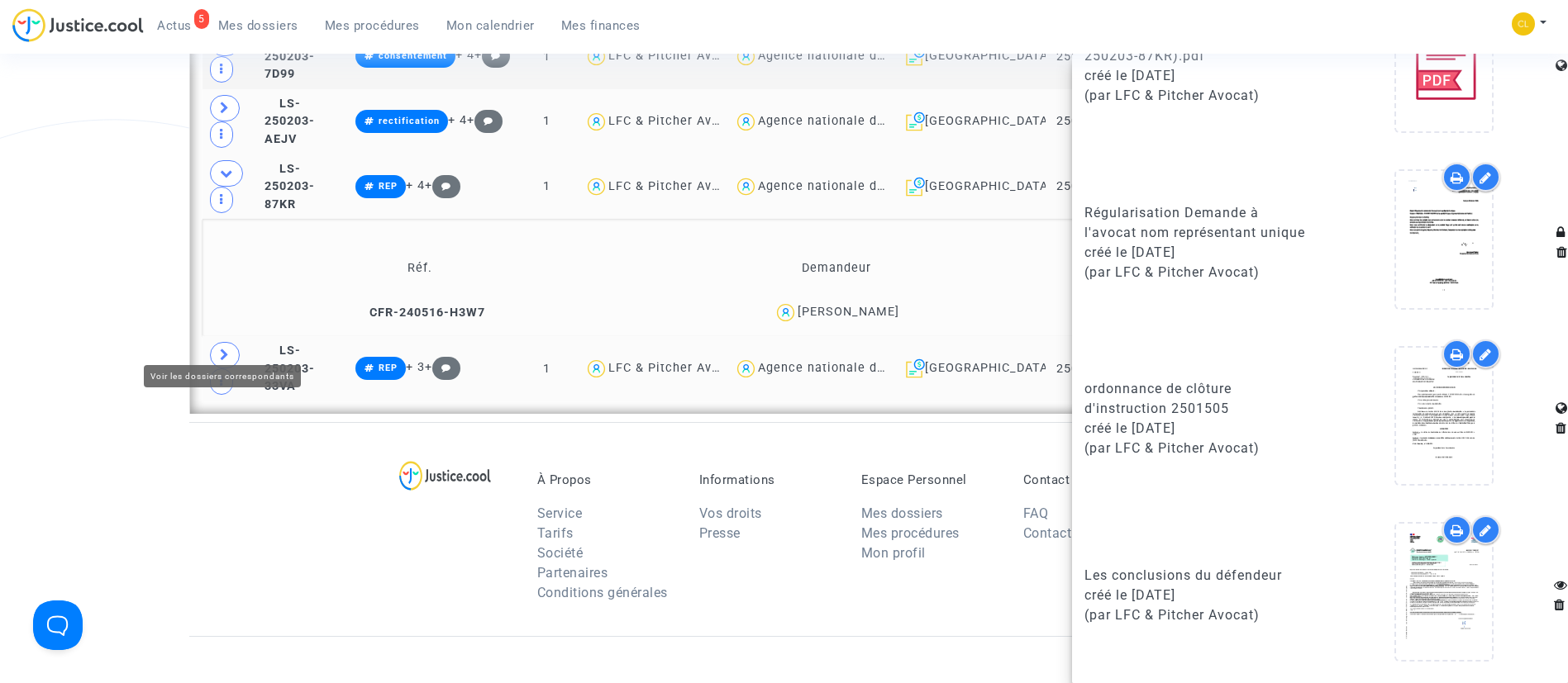
click at [231, 342] on span at bounding box center [224, 355] width 30 height 26
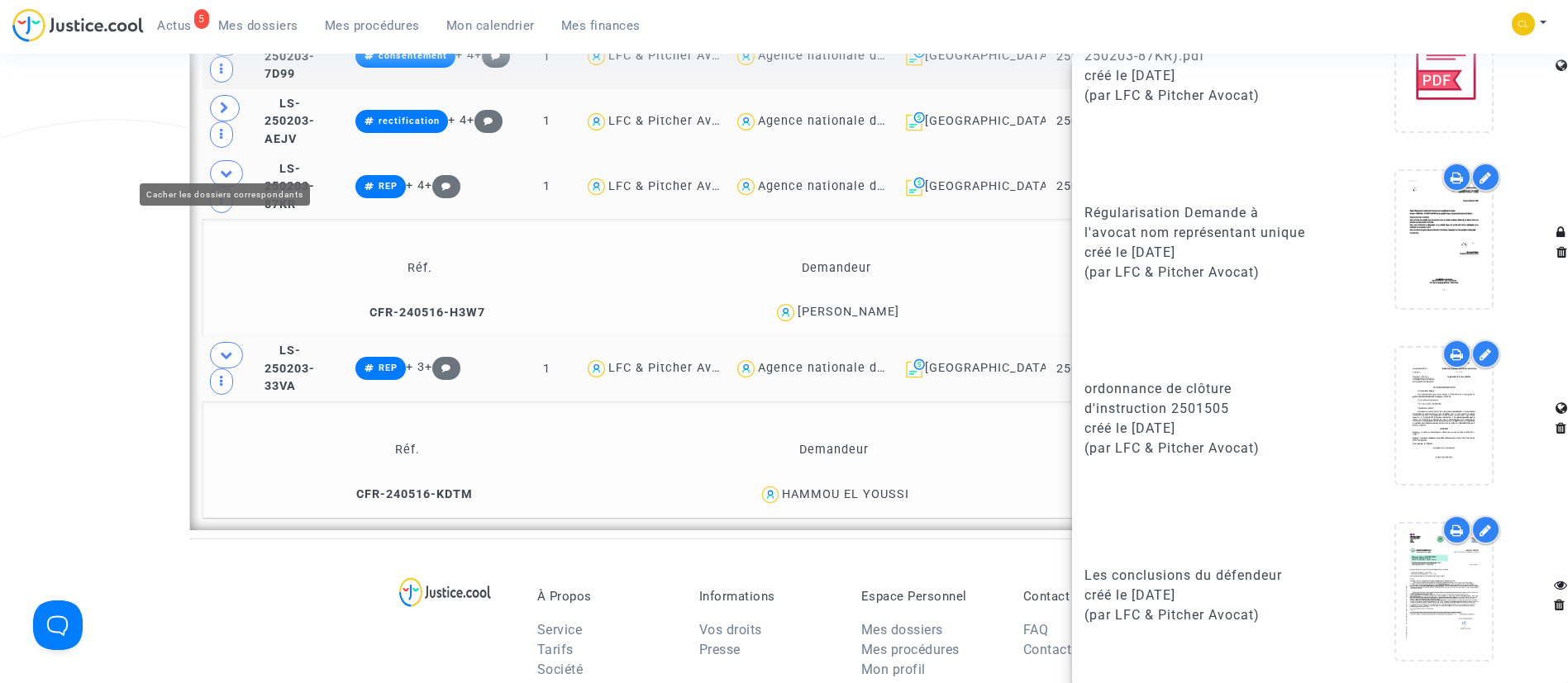
click at [228, 167] on icon at bounding box center [226, 173] width 14 height 13
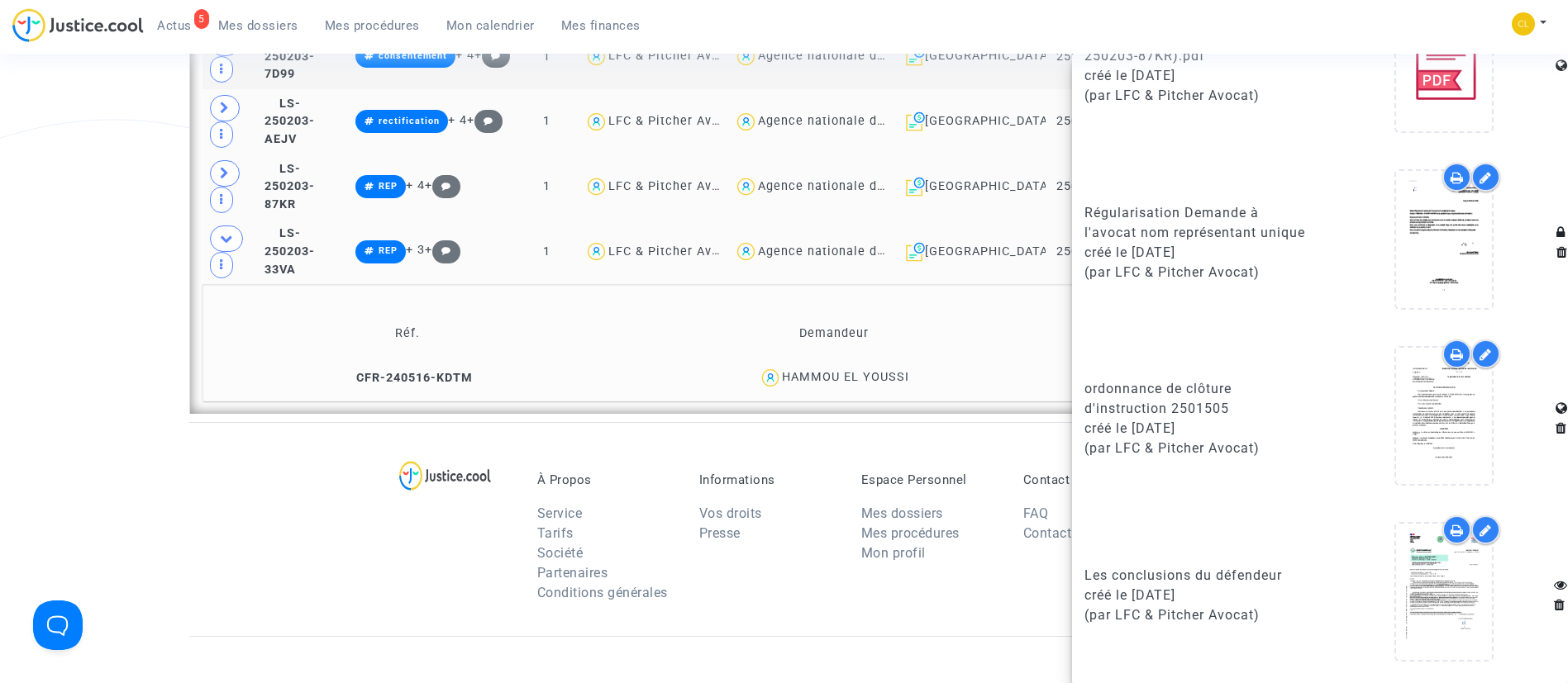
click at [1002, 313] on td "Demandeur" at bounding box center [834, 333] width 454 height 54
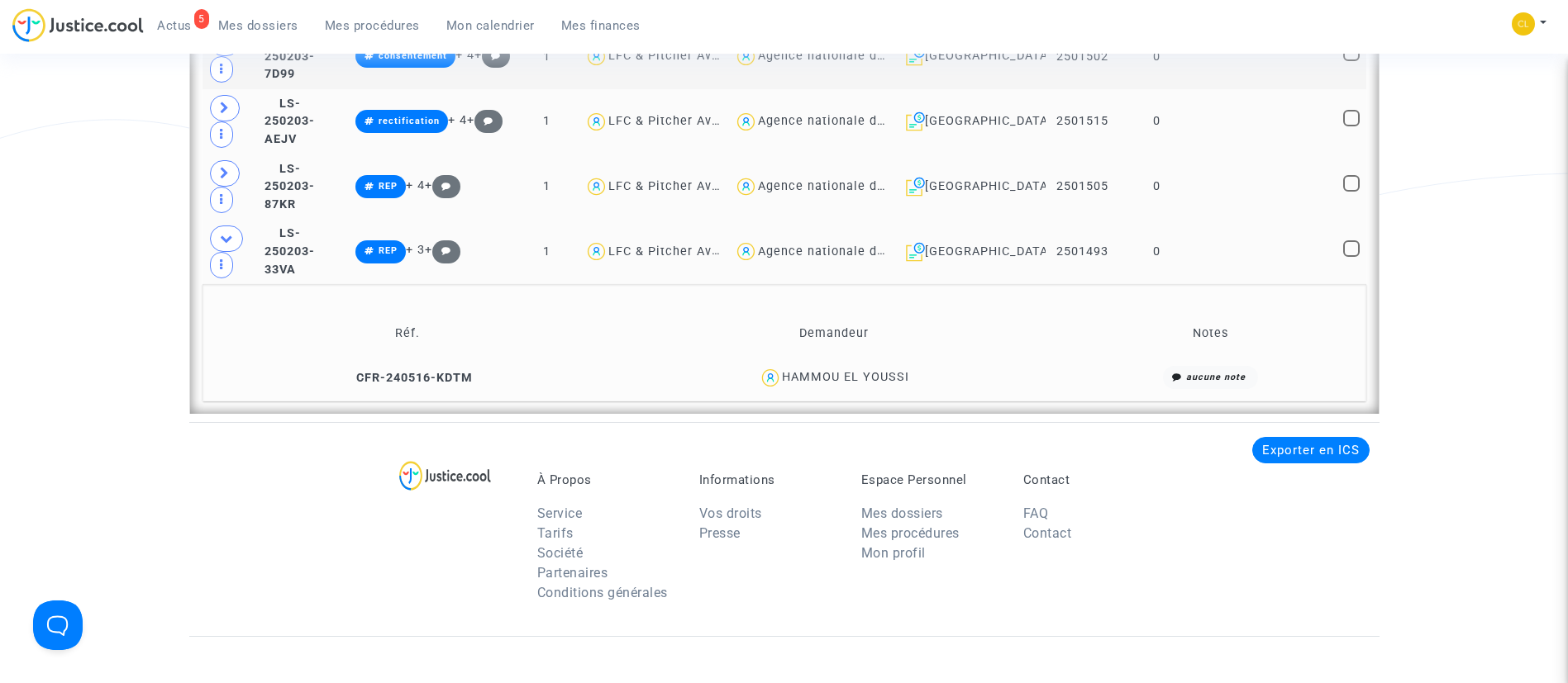
click at [1183, 253] on td "0" at bounding box center [1157, 251] width 76 height 66
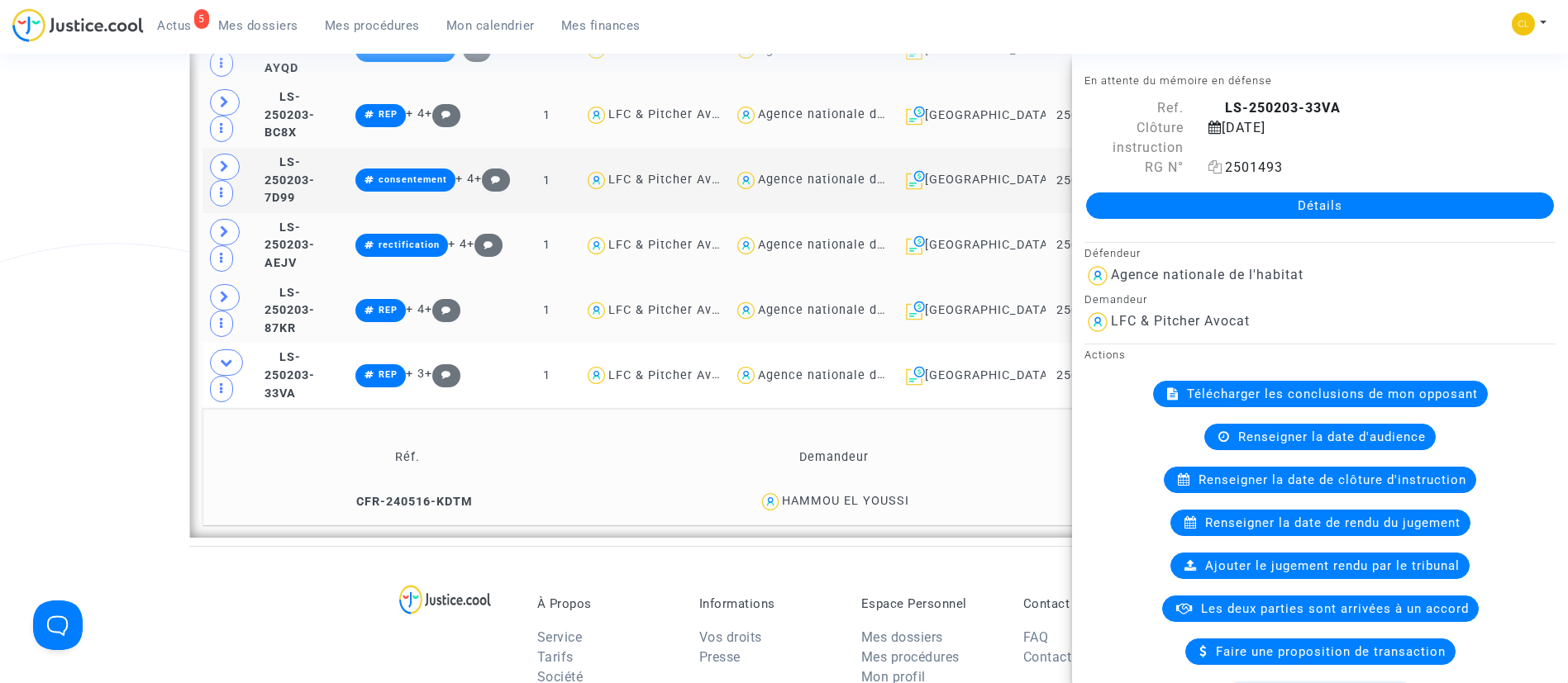
click at [1213, 168] on icon at bounding box center [1215, 167] width 14 height 14
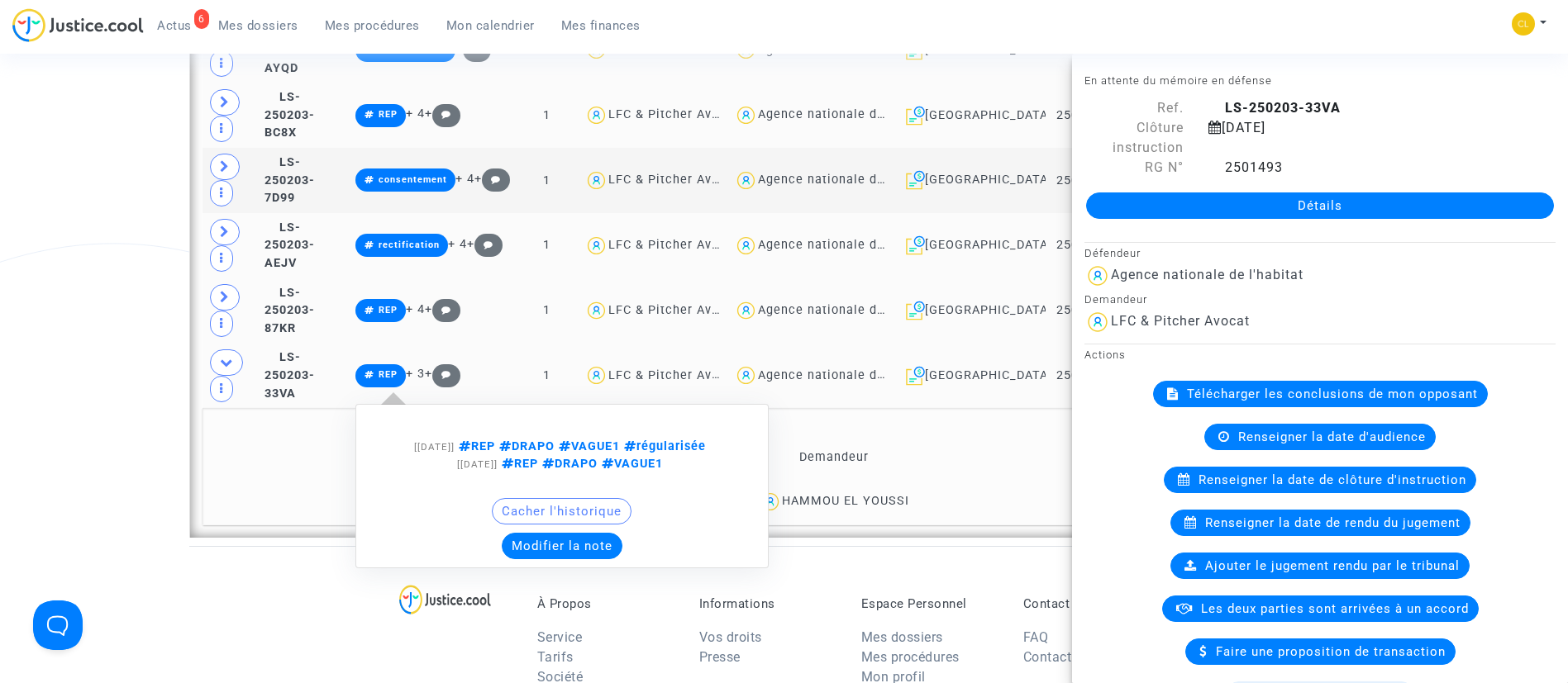
click at [549, 533] on button "Modifier la note" at bounding box center [562, 545] width 120 height 26
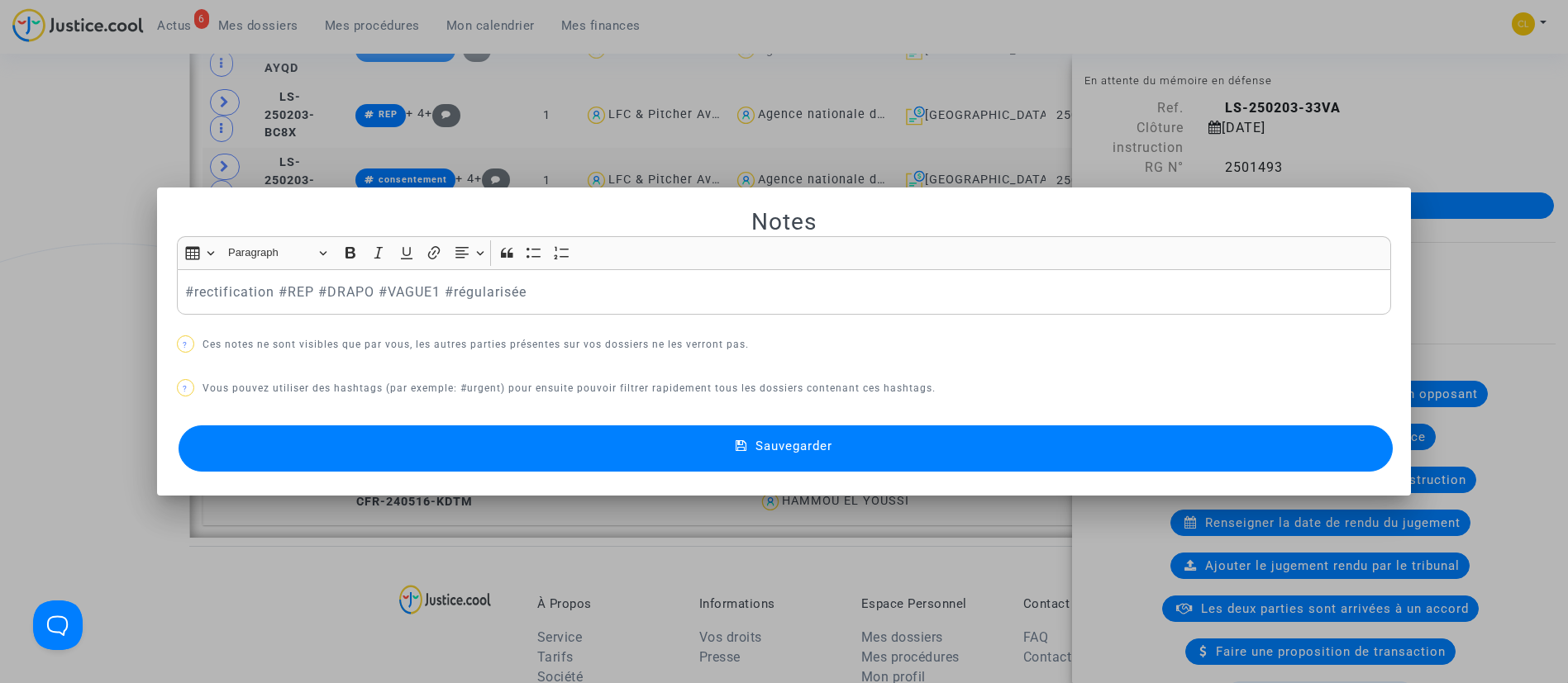
click at [467, 461] on button "Sauvegarder" at bounding box center [786, 448] width 1215 height 46
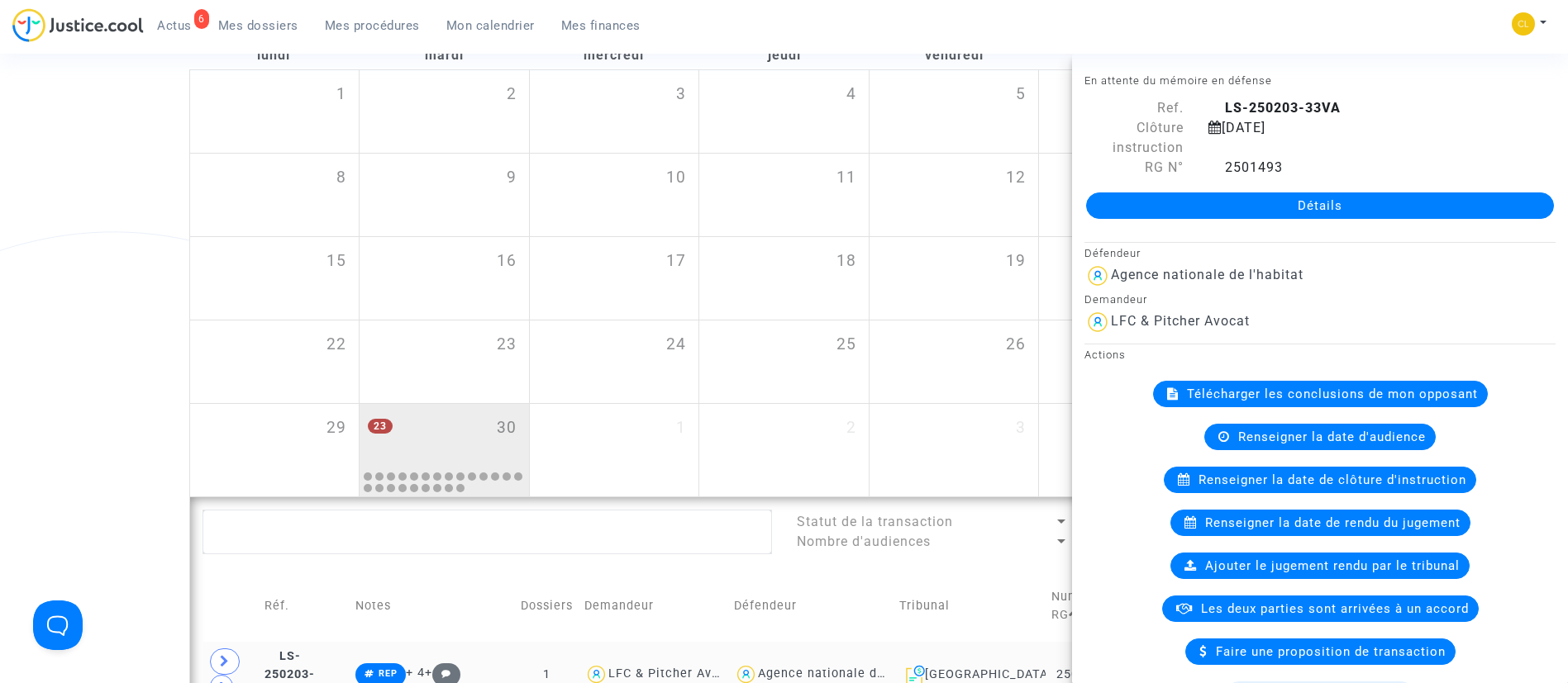
scroll to position [620, 0]
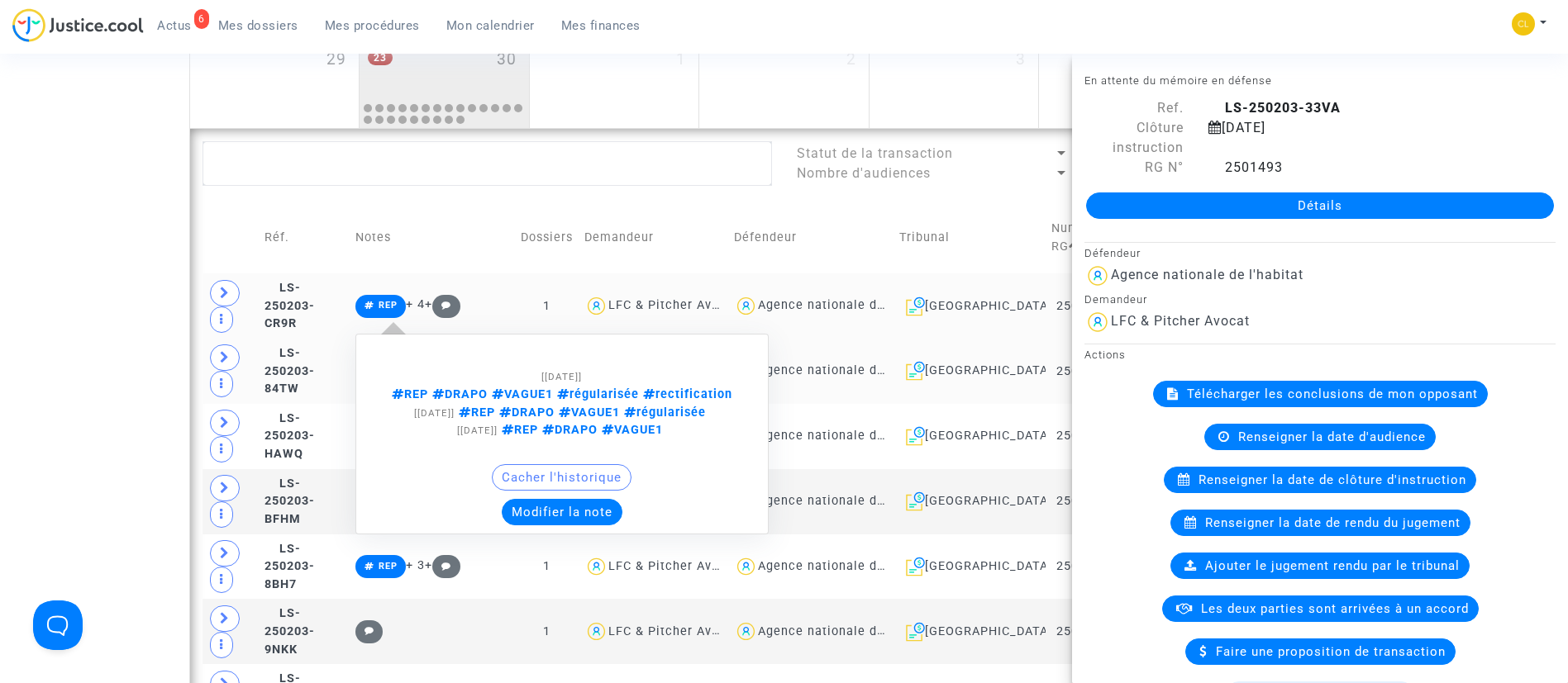
click at [729, 393] on span "rectification" at bounding box center [685, 394] width 94 height 14
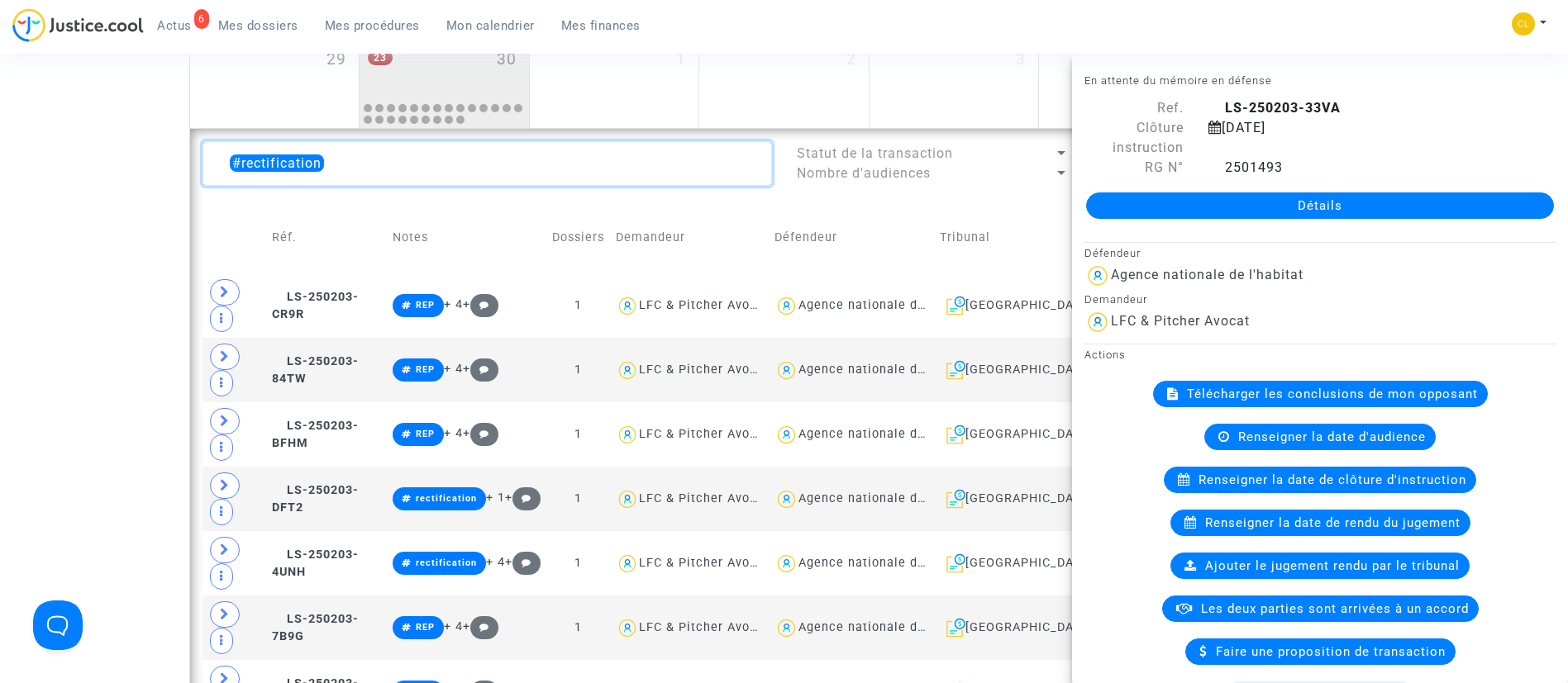
click at [218, 168] on textarea at bounding box center [487, 163] width 569 height 45
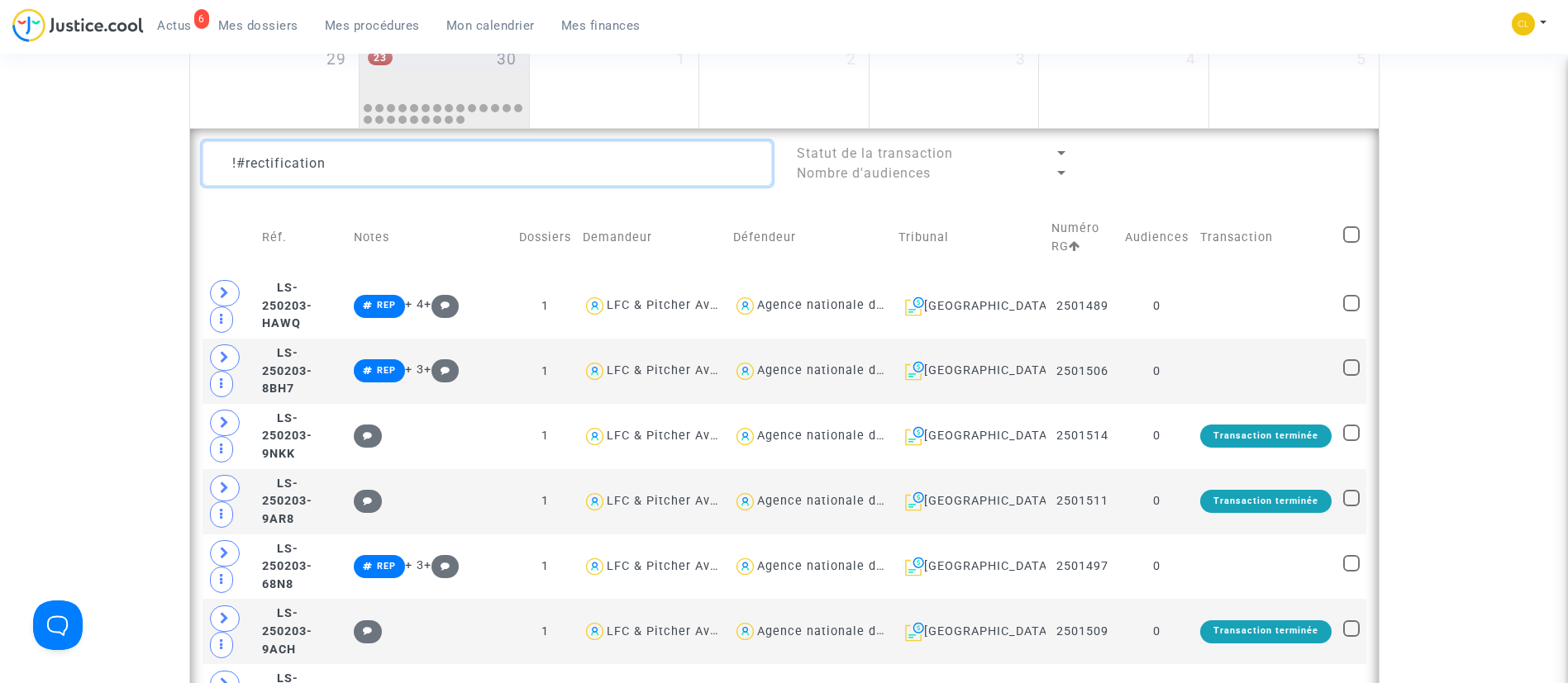
type textarea "!#rectification"
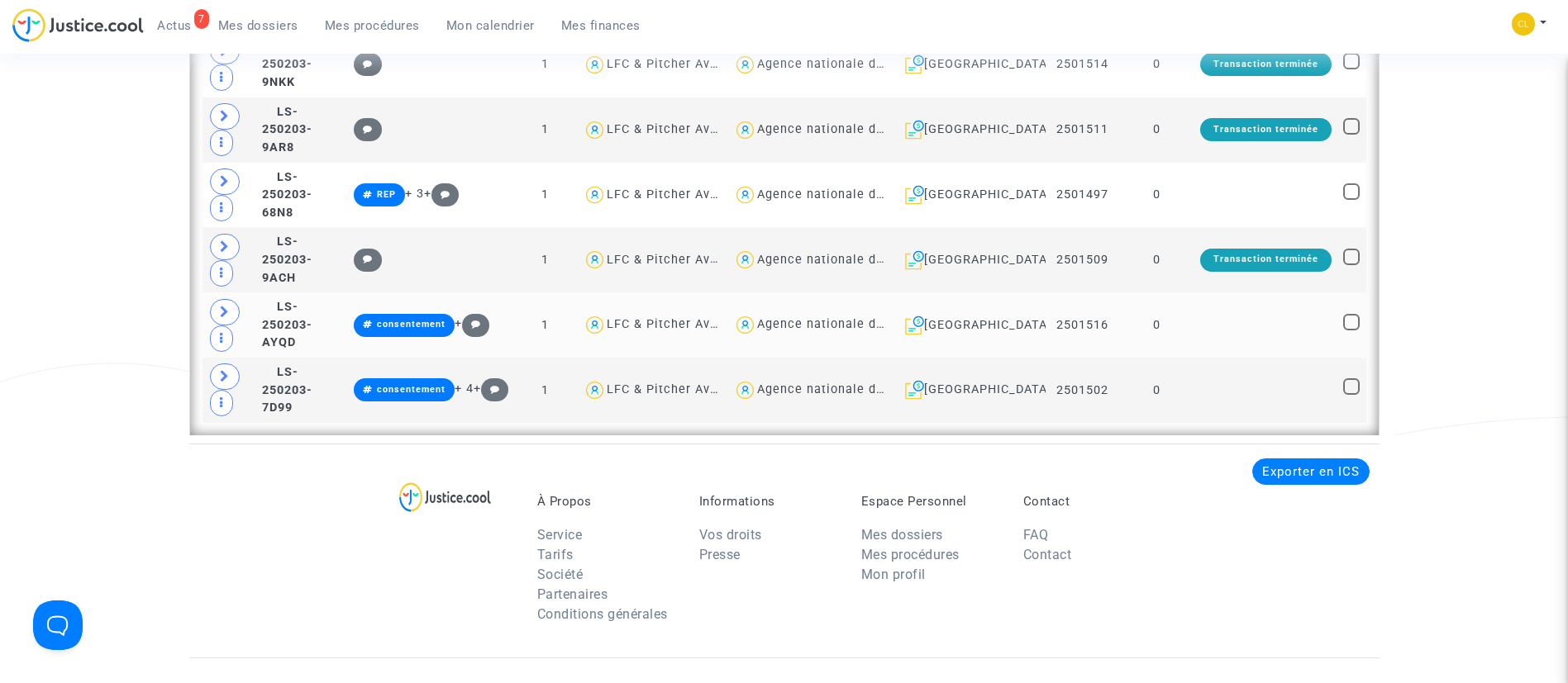
scroll to position [868, 0]
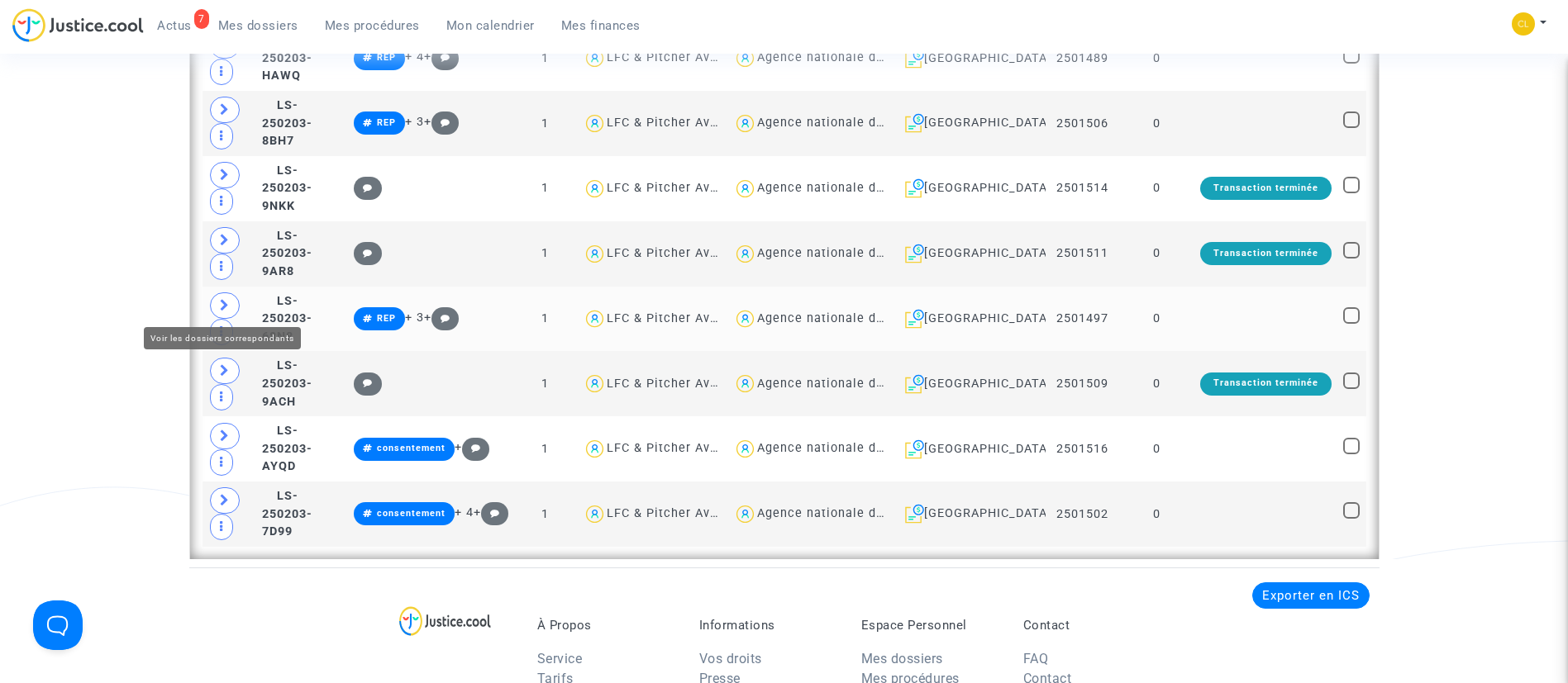
drag, startPoint x: 232, startPoint y: 304, endPoint x: 249, endPoint y: 304, distance: 17.0
click at [232, 304] on span at bounding box center [224, 305] width 30 height 26
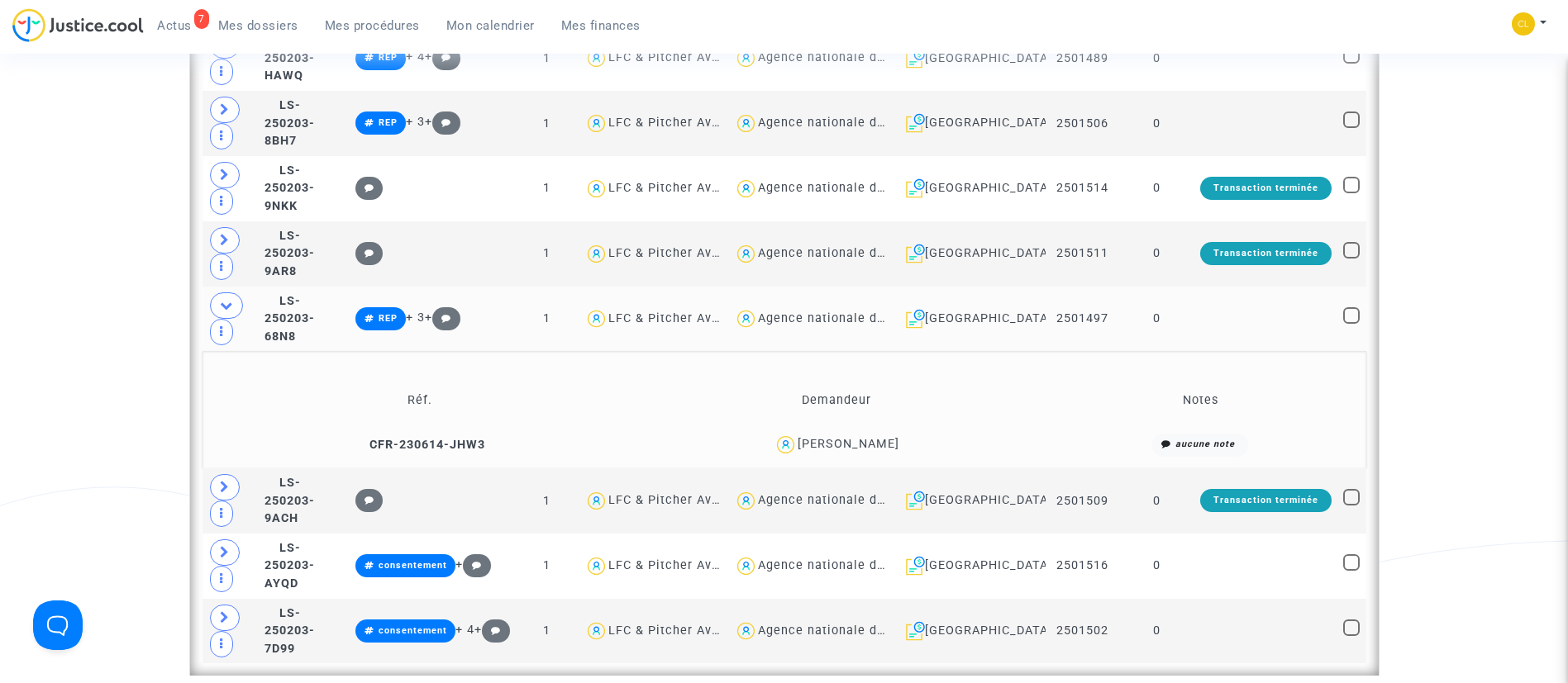
click at [1184, 326] on td "0" at bounding box center [1157, 320] width 76 height 66
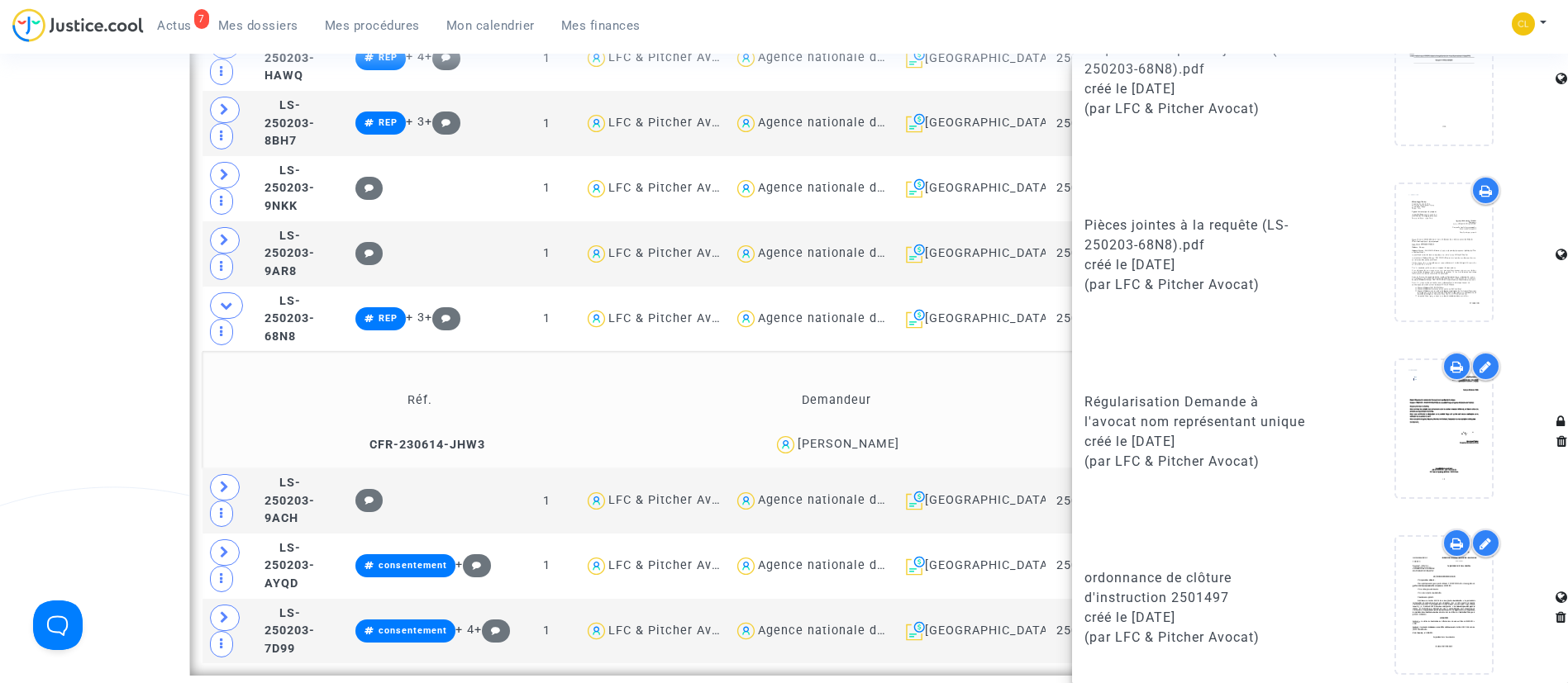
scroll to position [1429, 0]
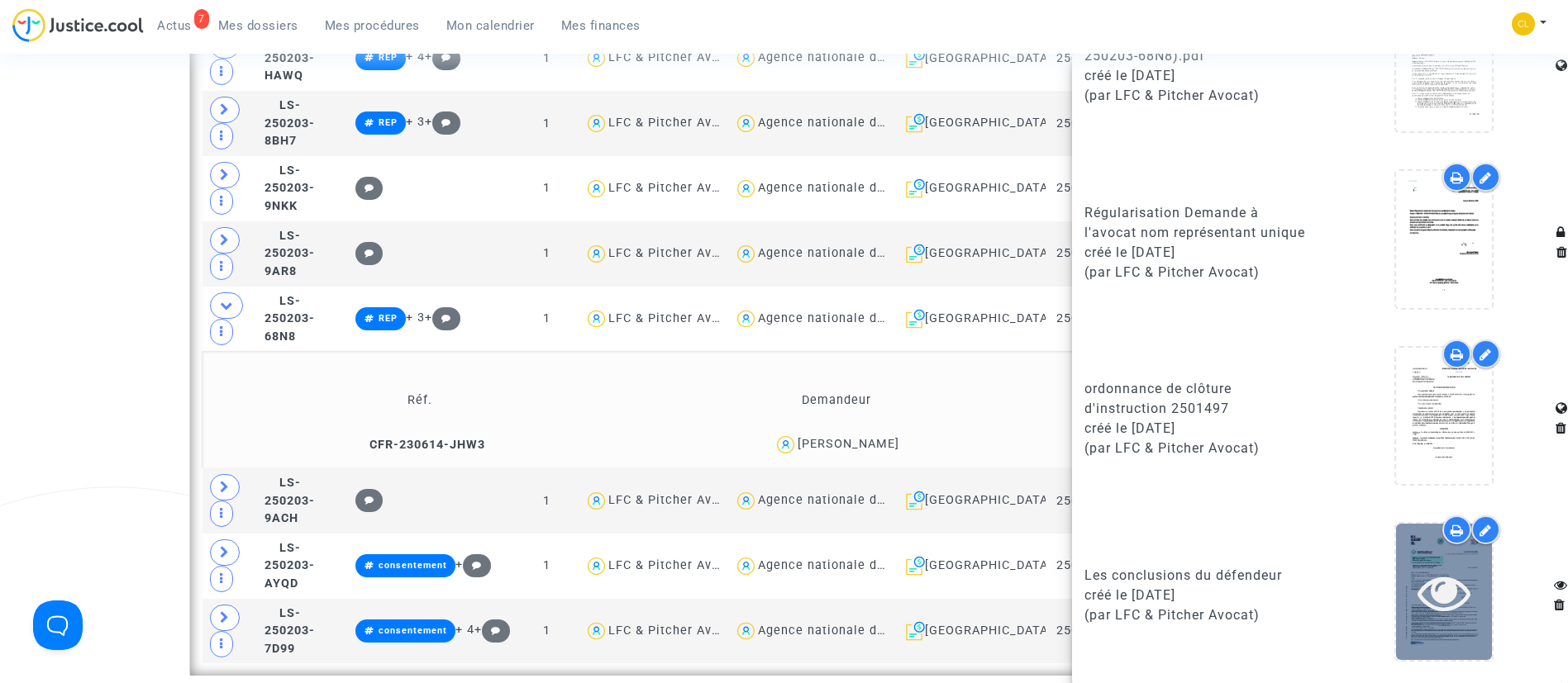
click at [1433, 592] on icon at bounding box center [1444, 593] width 54 height 53
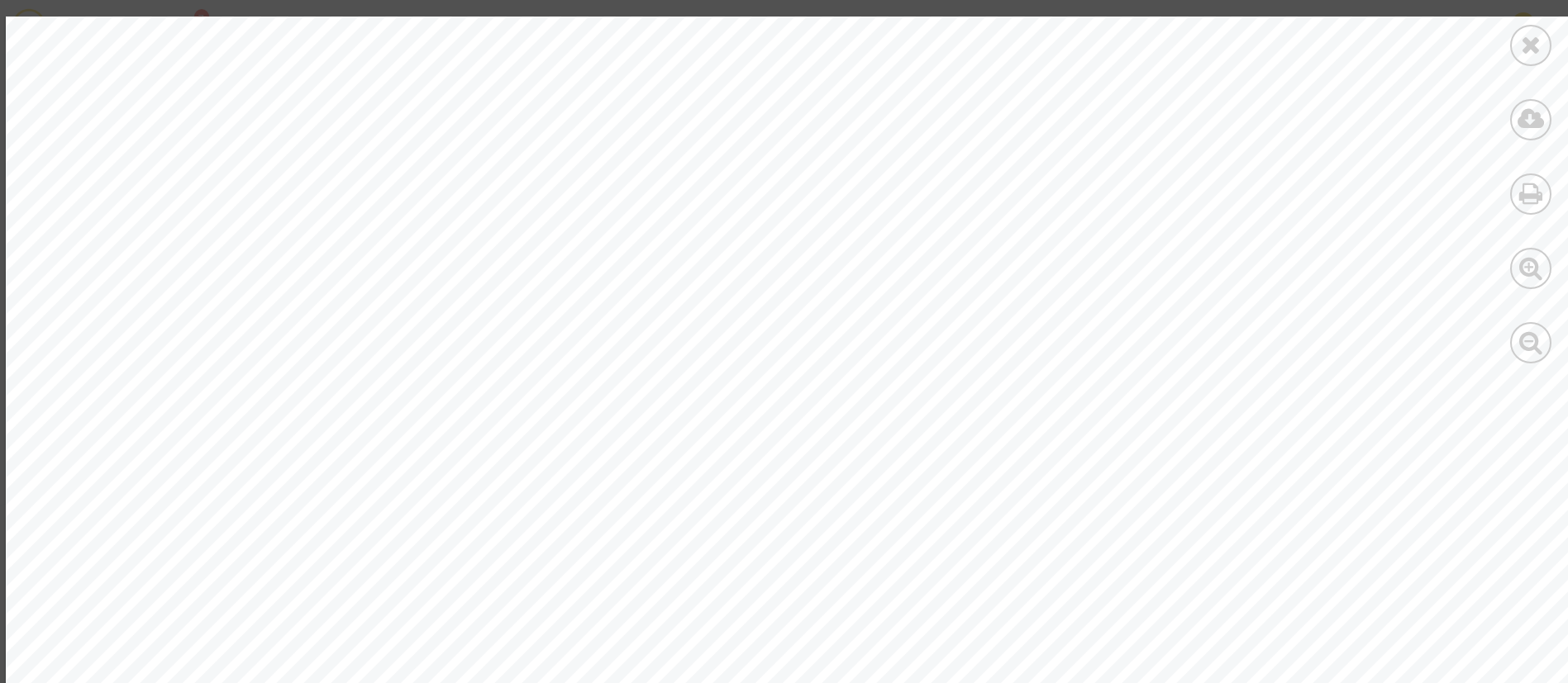
scroll to position [6570, 0]
click at [1522, 28] on div at bounding box center [1531, 45] width 41 height 41
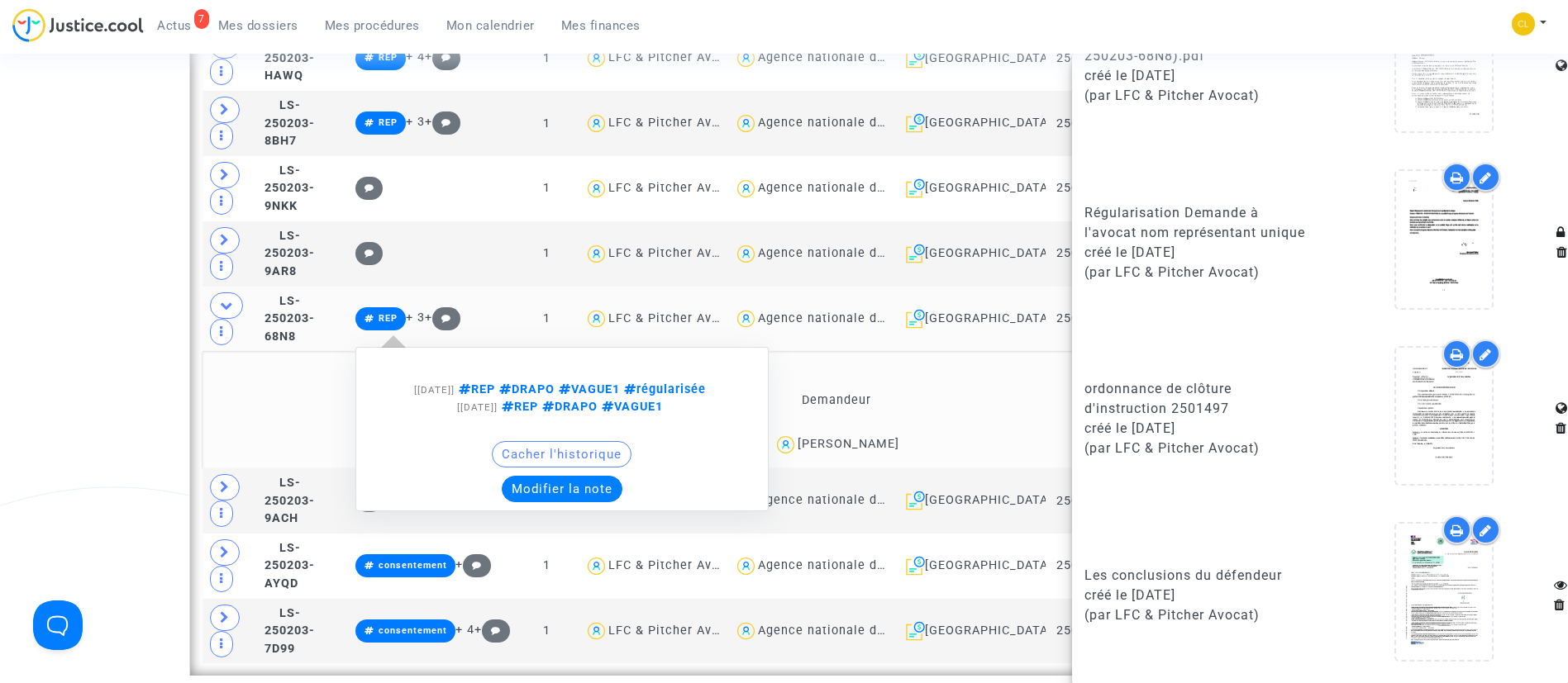
click at [593, 492] on button "Modifier la note" at bounding box center [562, 489] width 120 height 26
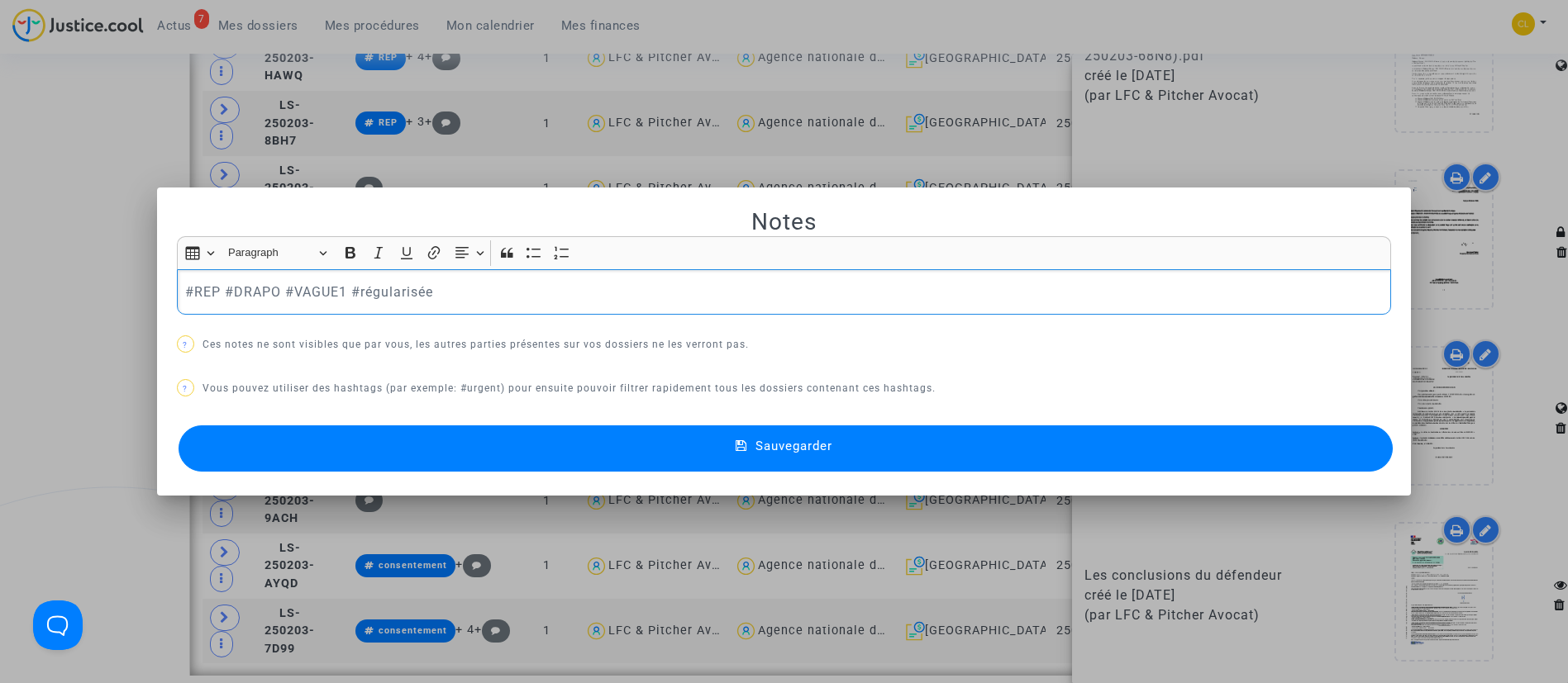
scroll to position [0, 0]
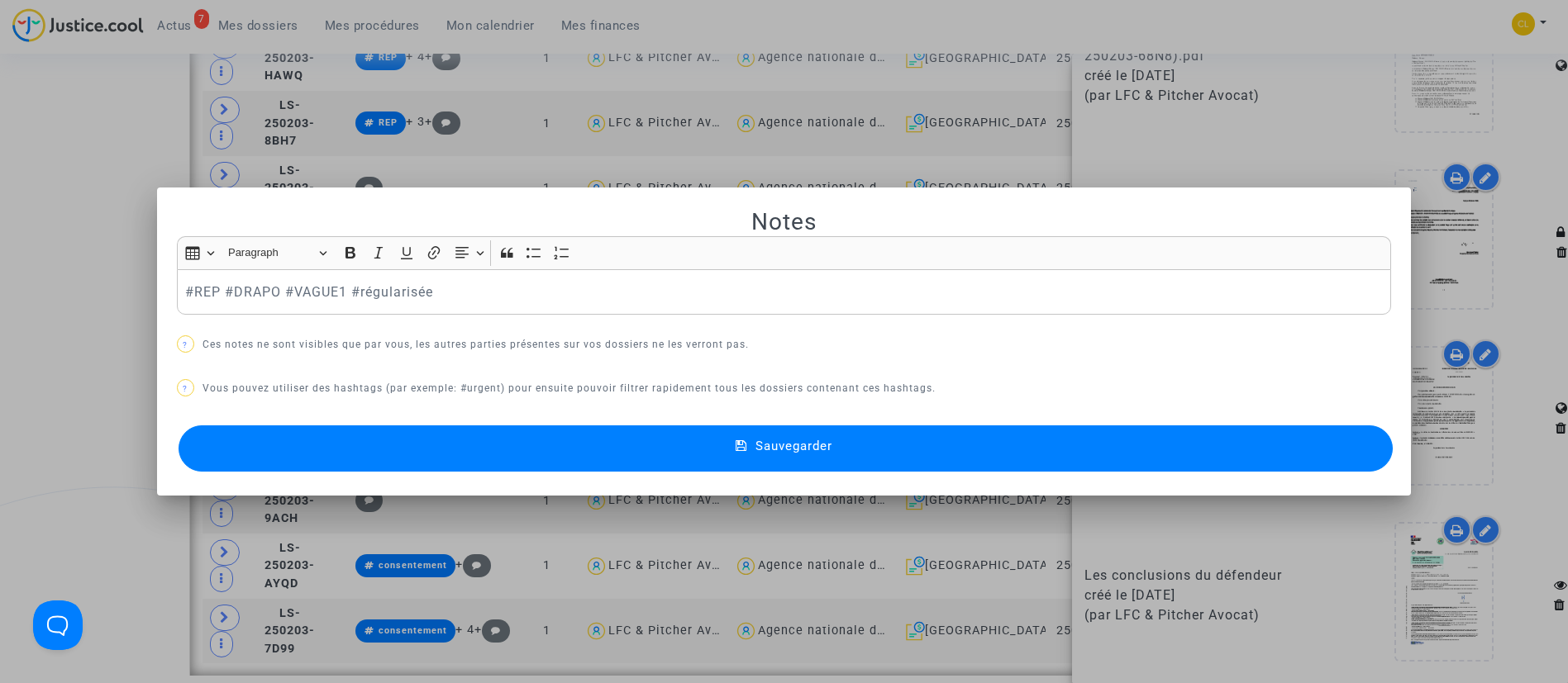
click at [81, 263] on div at bounding box center [784, 342] width 1568 height 683
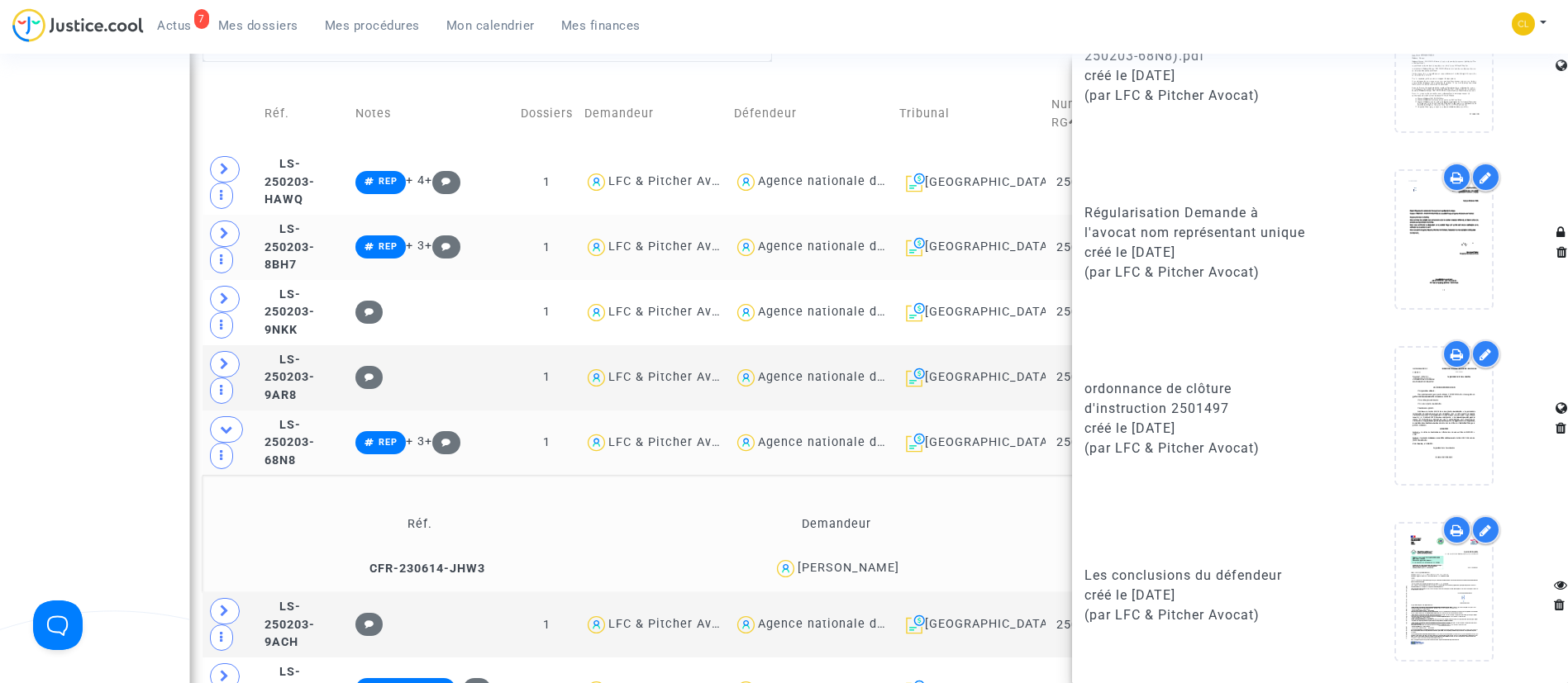
scroll to position [620, 0]
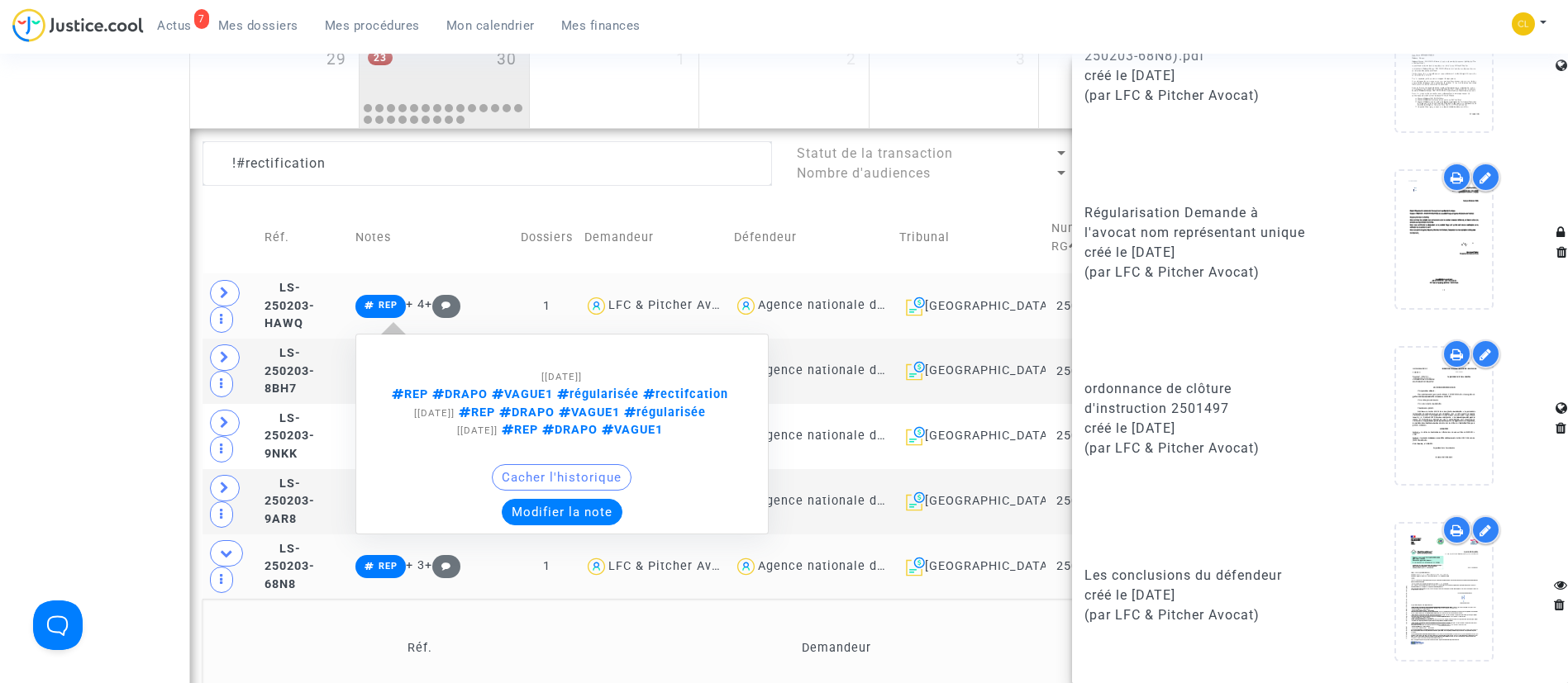
click at [600, 511] on button "Modifier la note" at bounding box center [562, 512] width 120 height 26
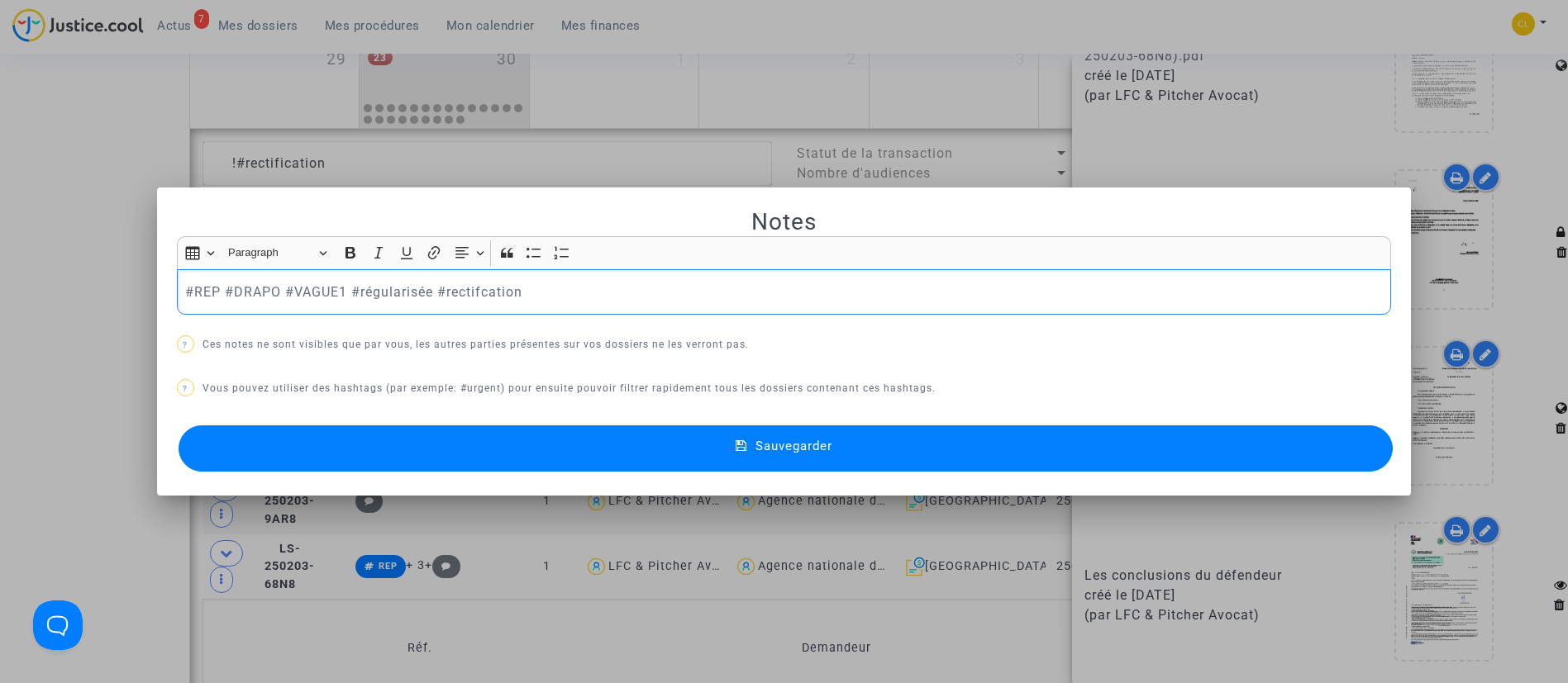
click at [478, 282] on p "#REP #DRAPO #VAGUE1 #régularisée #rectifcation" at bounding box center [784, 291] width 1197 height 21
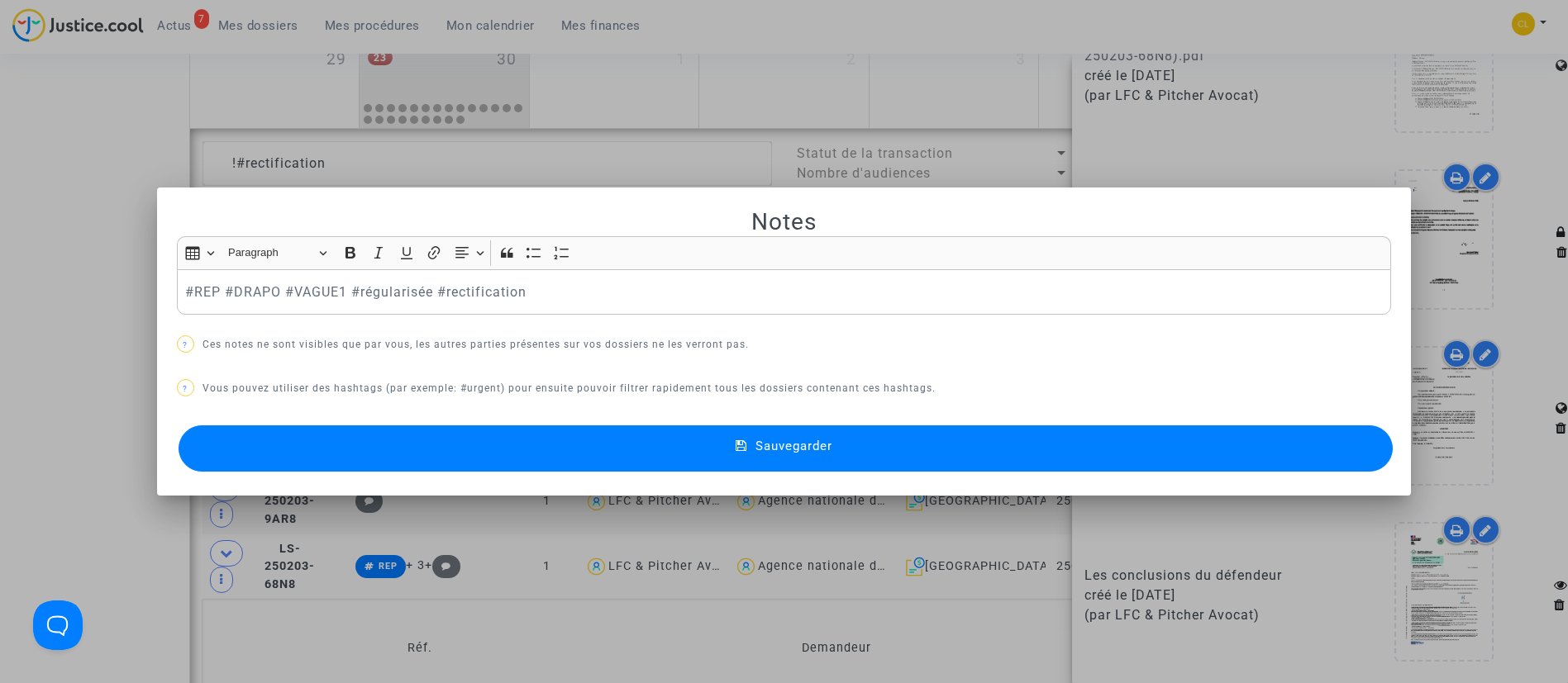
click at [592, 465] on button "Sauvegarder" at bounding box center [786, 448] width 1215 height 46
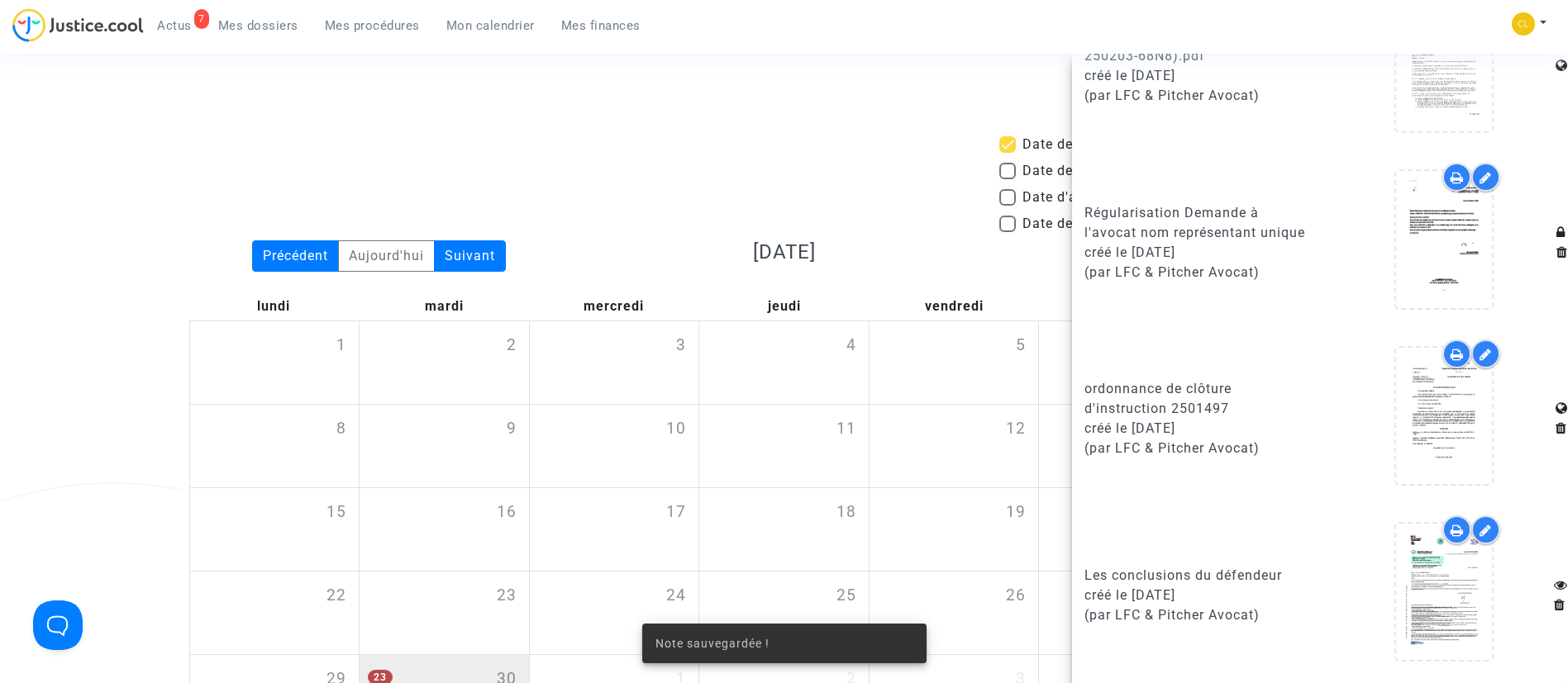
scroll to position [620, 0]
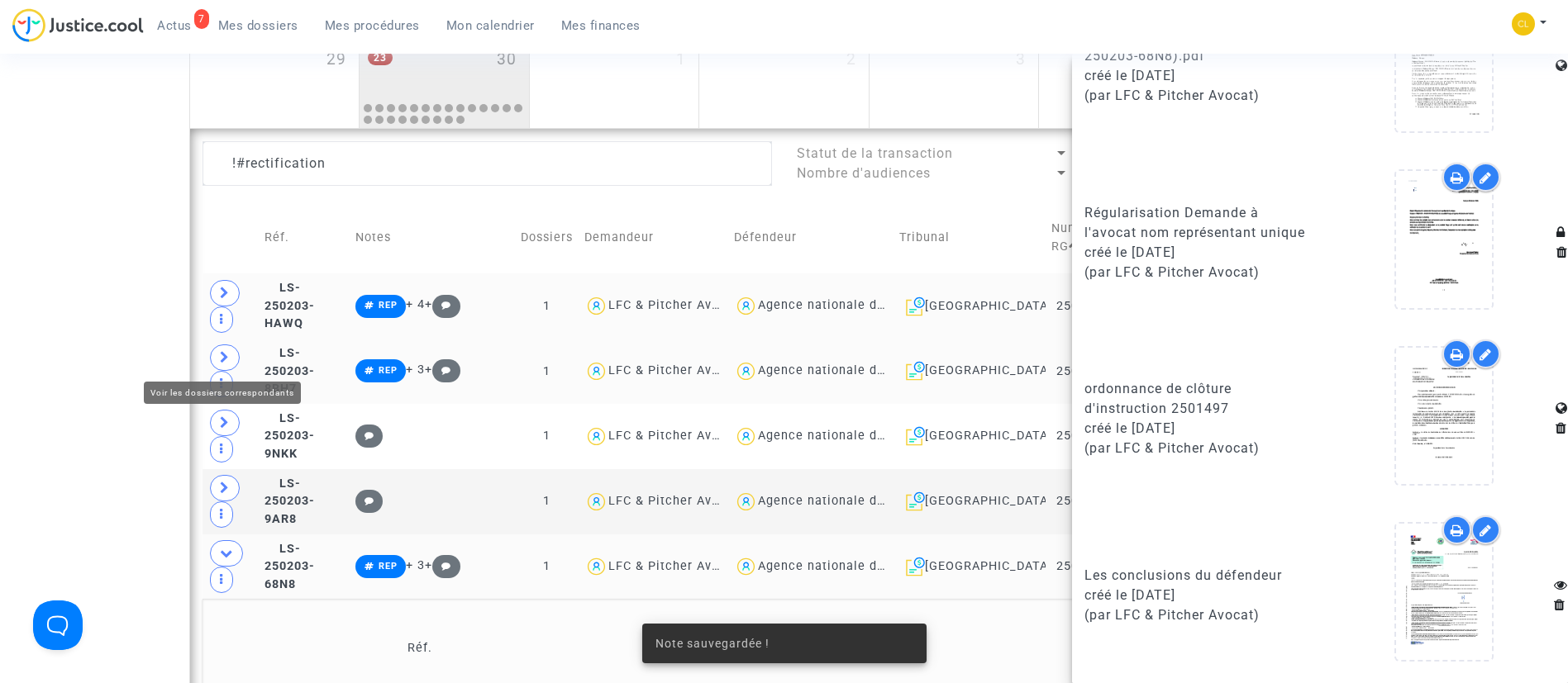
click at [223, 354] on icon at bounding box center [224, 358] width 10 height 13
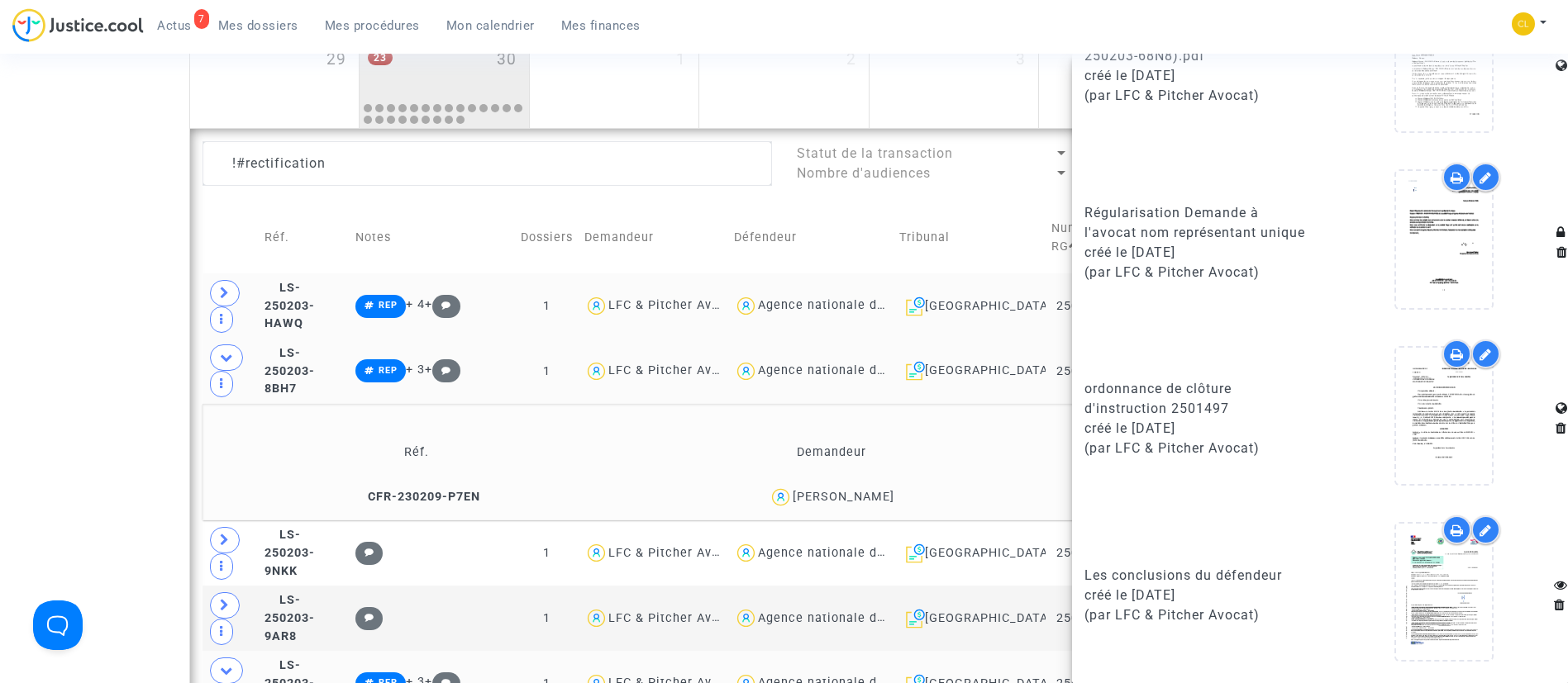
click at [636, 436] on td "Demandeur" at bounding box center [832, 453] width 413 height 54
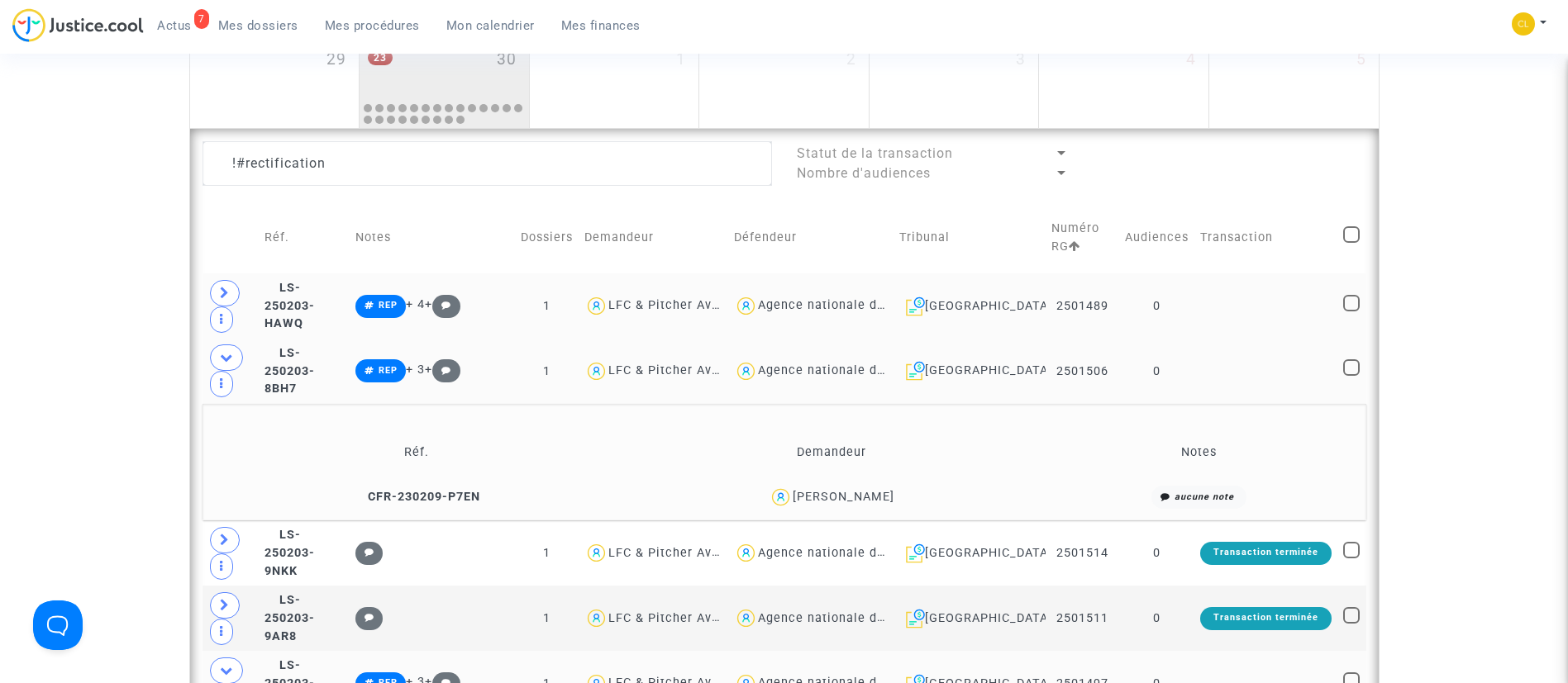
scroll to position [0, 0]
click at [1210, 373] on td at bounding box center [1266, 372] width 143 height 66
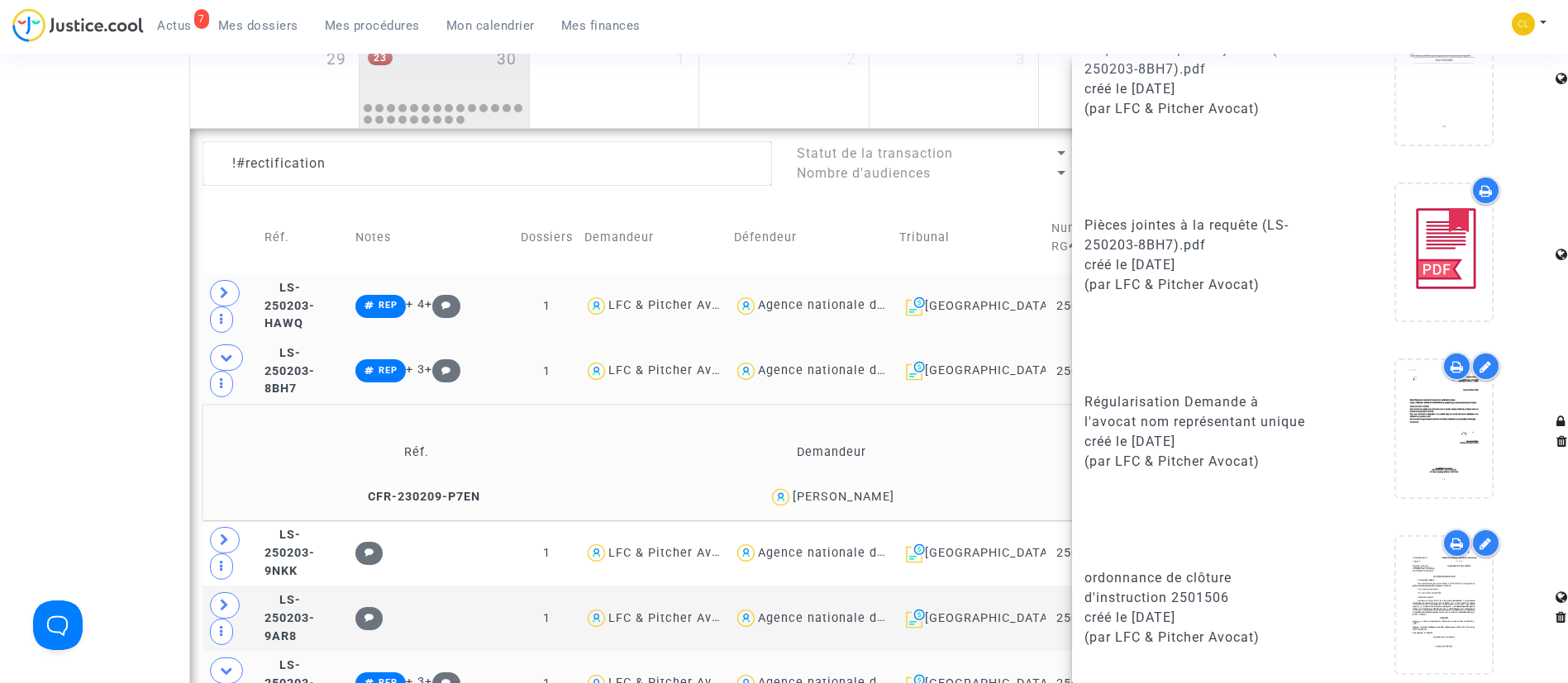
scroll to position [1429, 0]
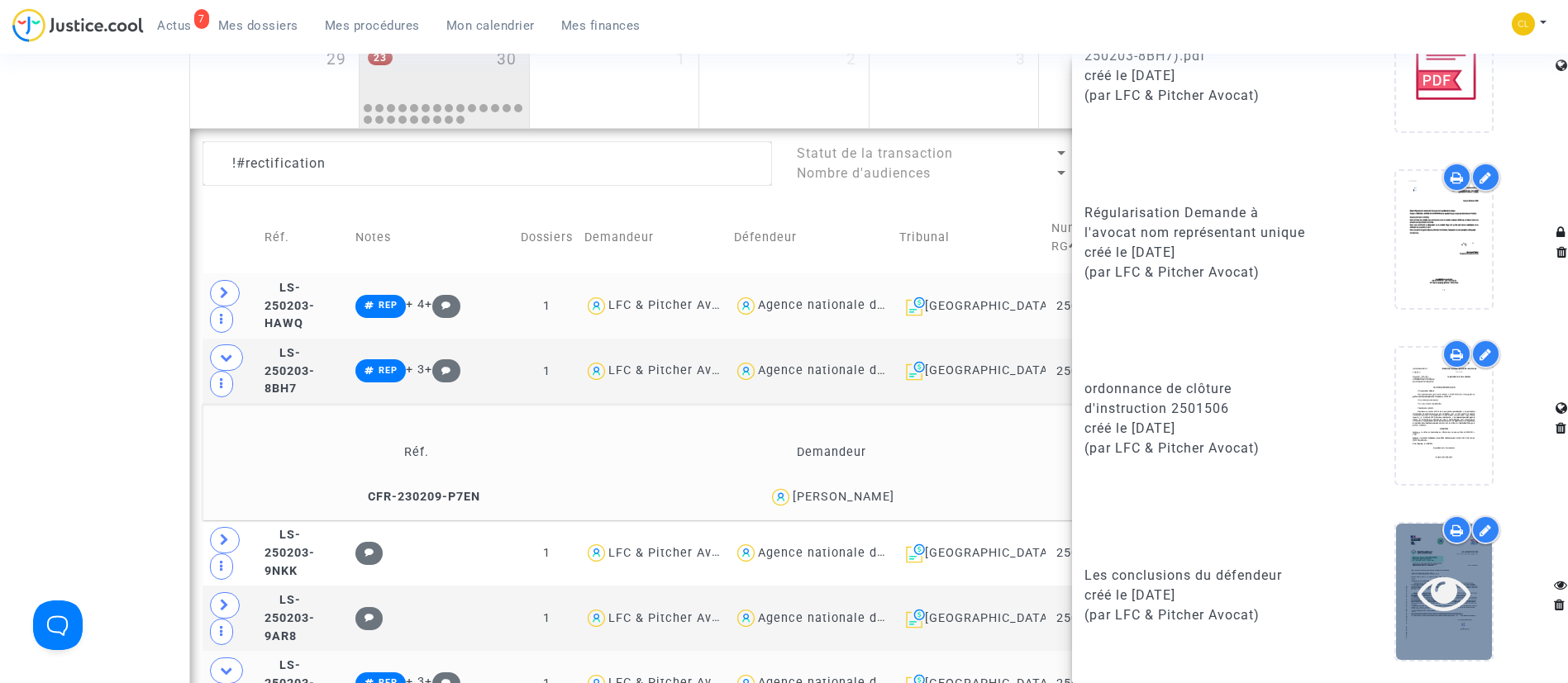
click at [1418, 578] on icon at bounding box center [1444, 593] width 54 height 53
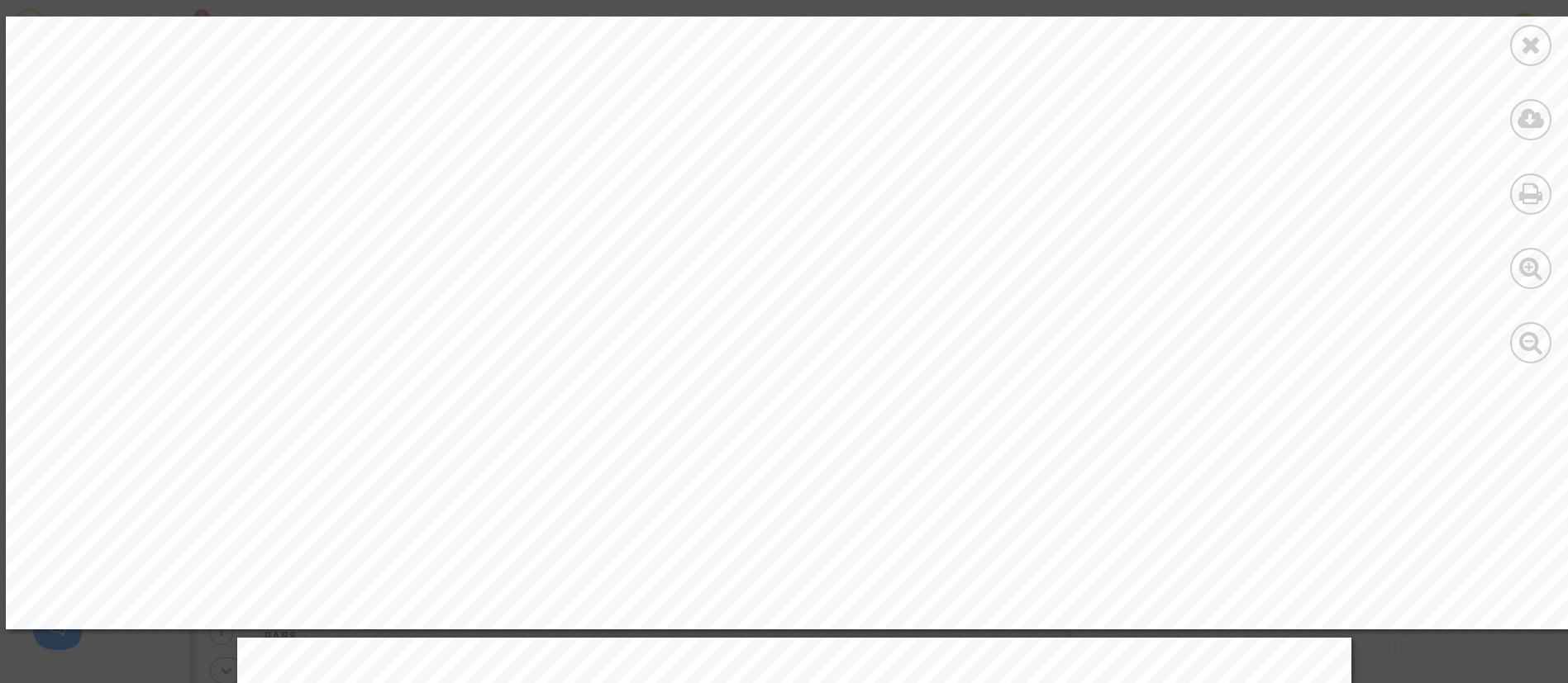
scroll to position [3673, 26]
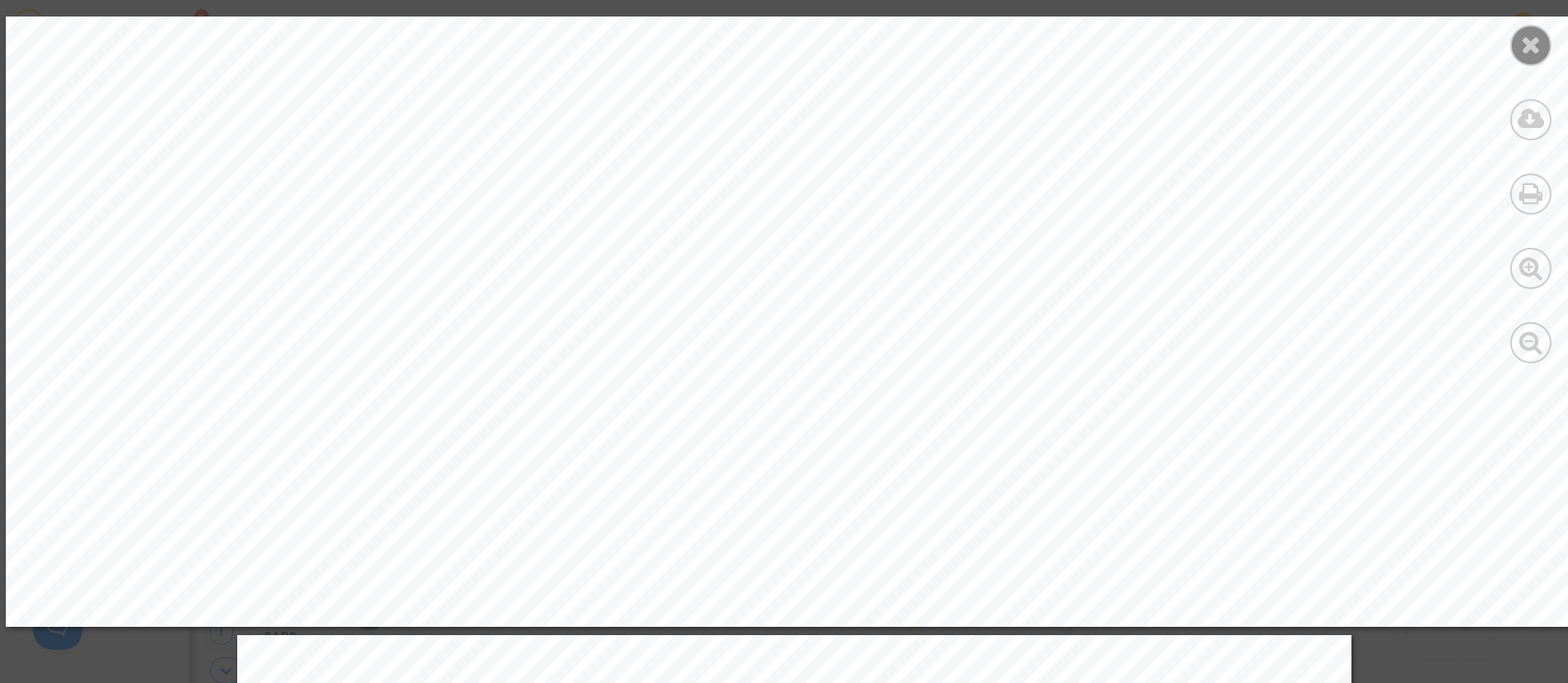
click at [1532, 48] on icon at bounding box center [1532, 44] width 21 height 25
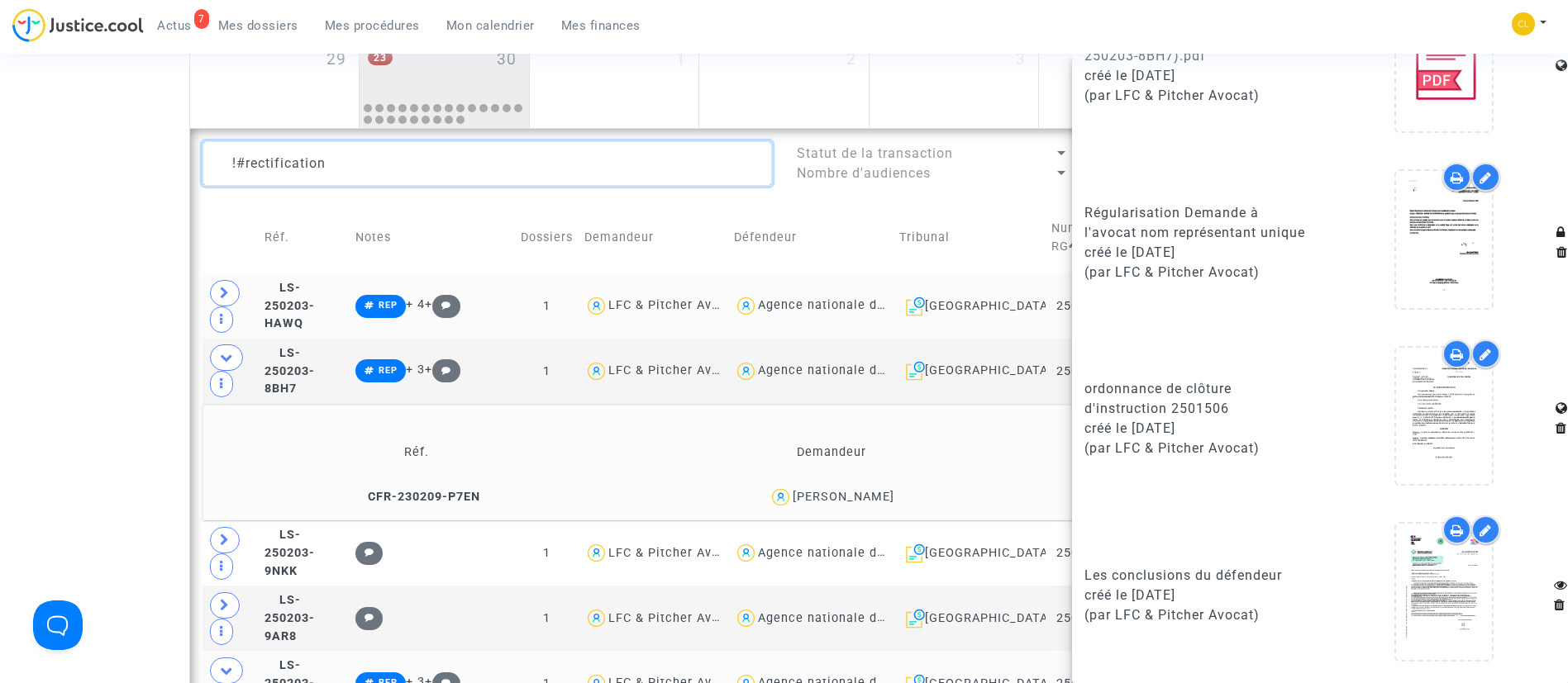
click at [236, 155] on textarea at bounding box center [487, 163] width 569 height 45
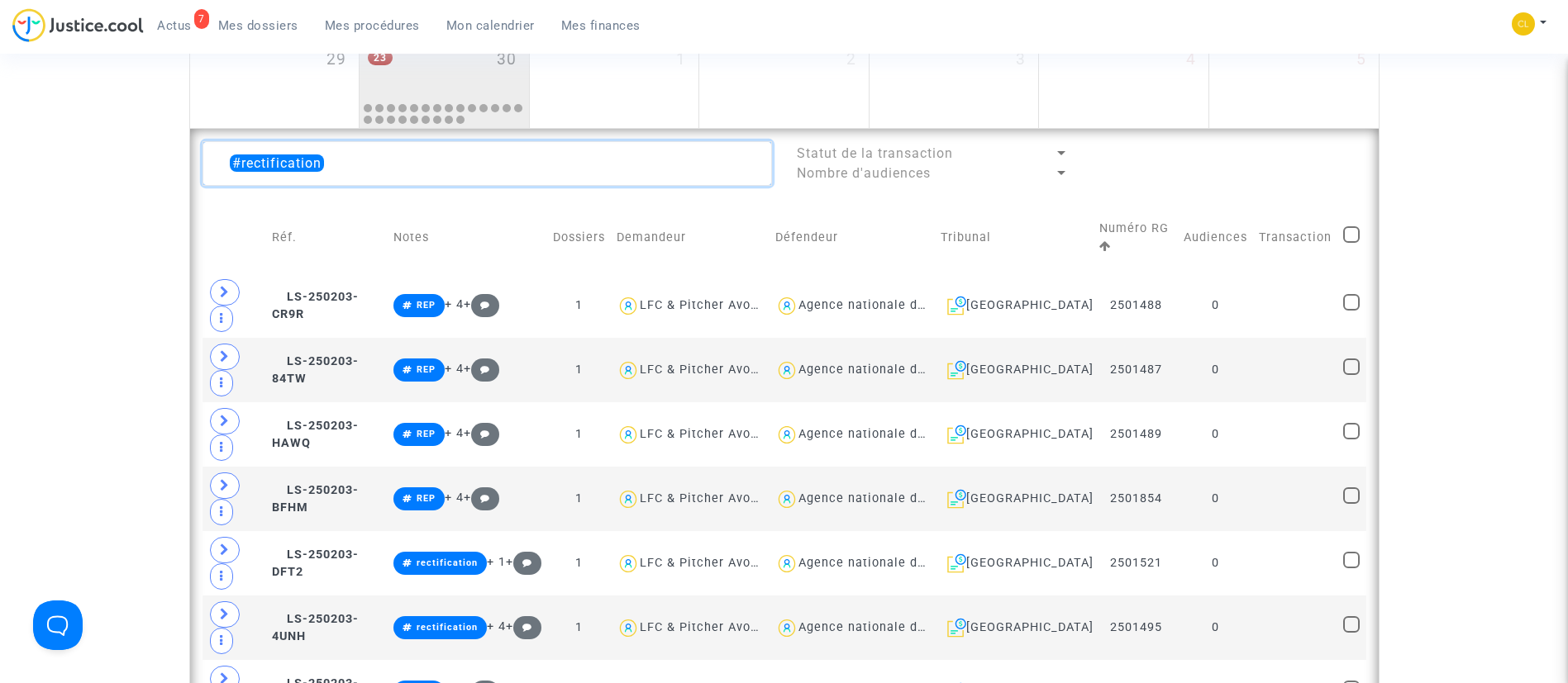
type textarea "#rectification"
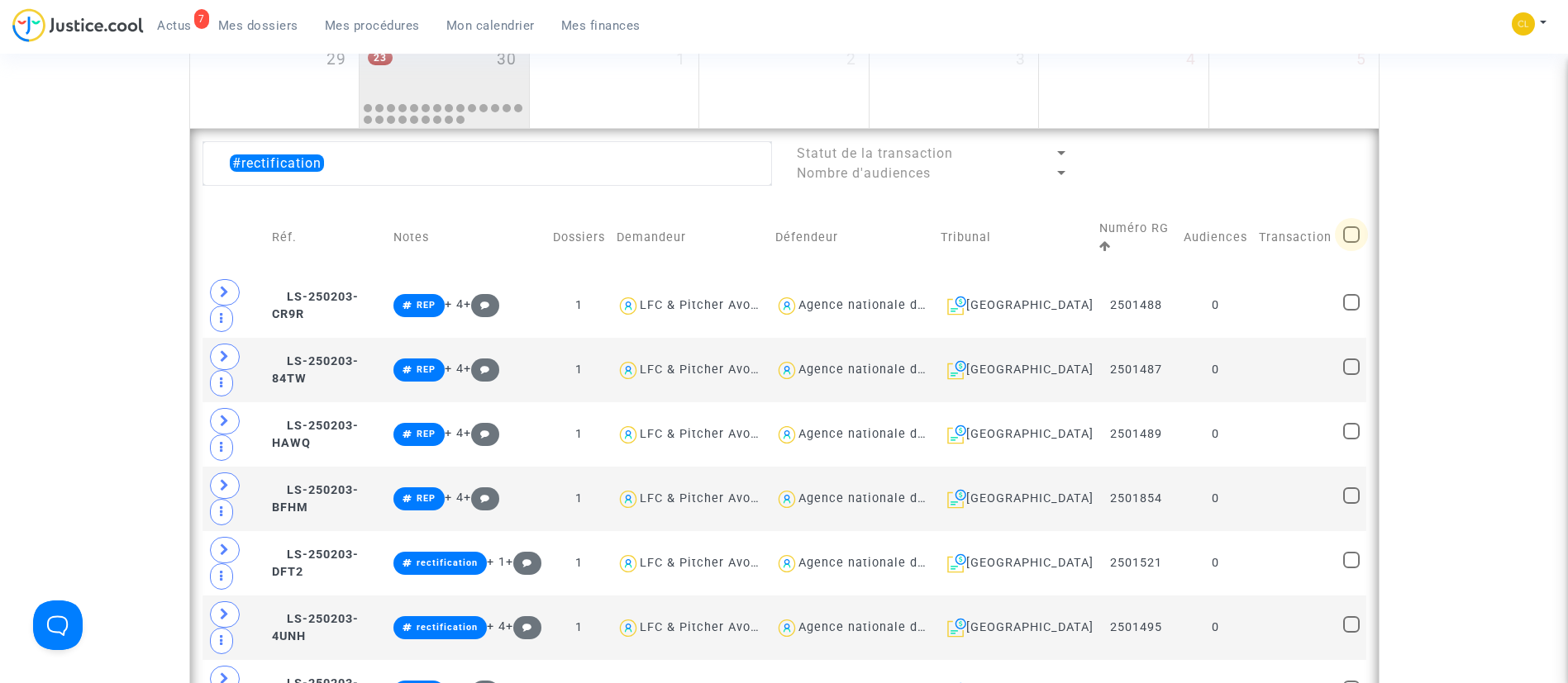
click at [1345, 229] on span at bounding box center [1352, 235] width 16 height 16
click at [1351, 243] on input "checkbox" at bounding box center [1351, 243] width 1 height 1
checkbox input "true"
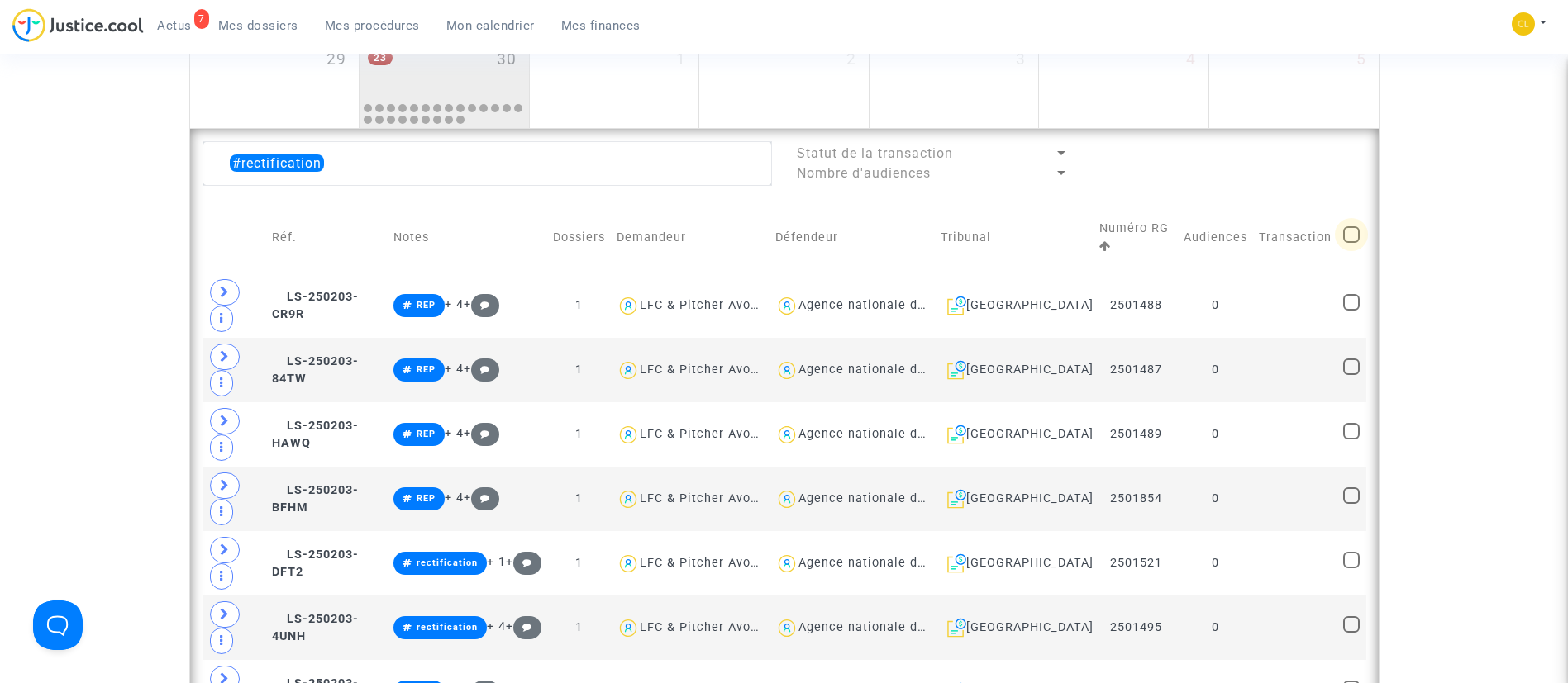
checkbox input "true"
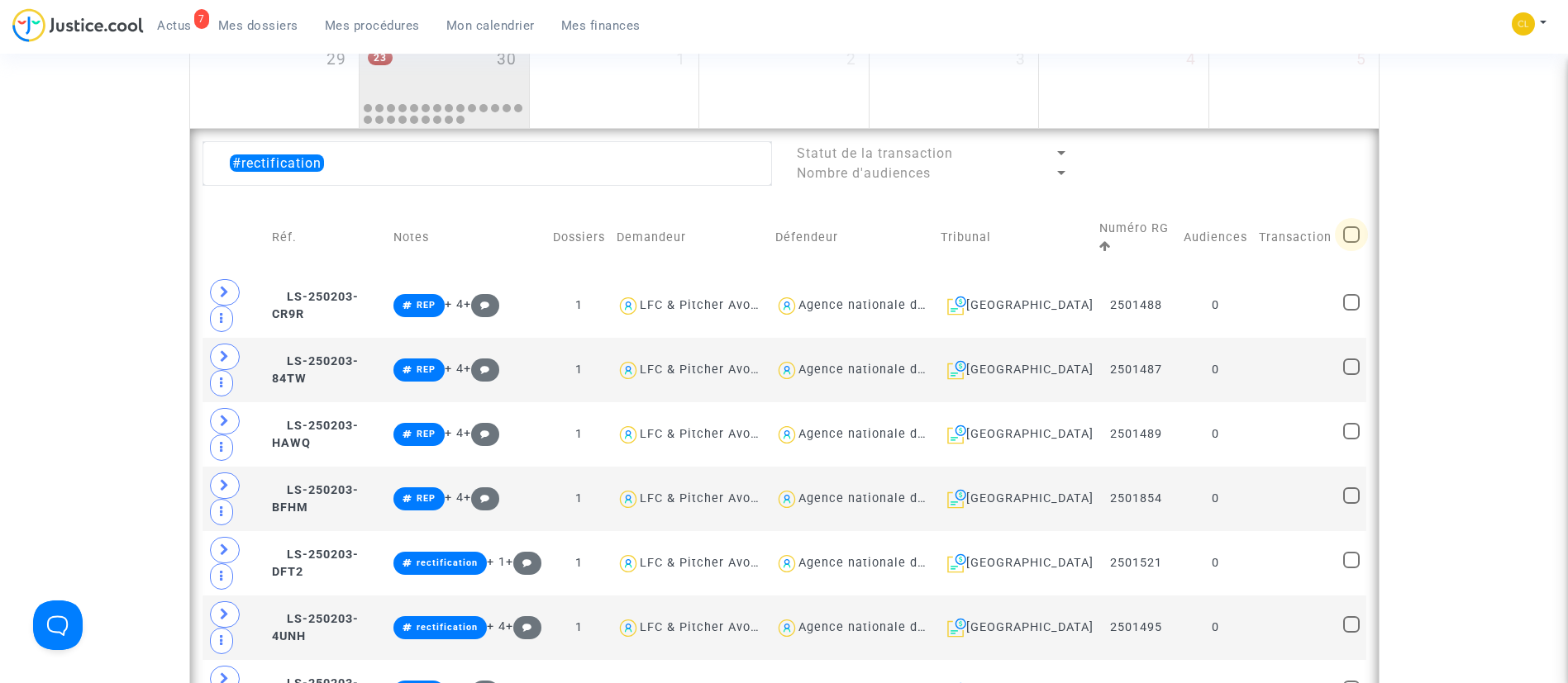
checkbox input "true"
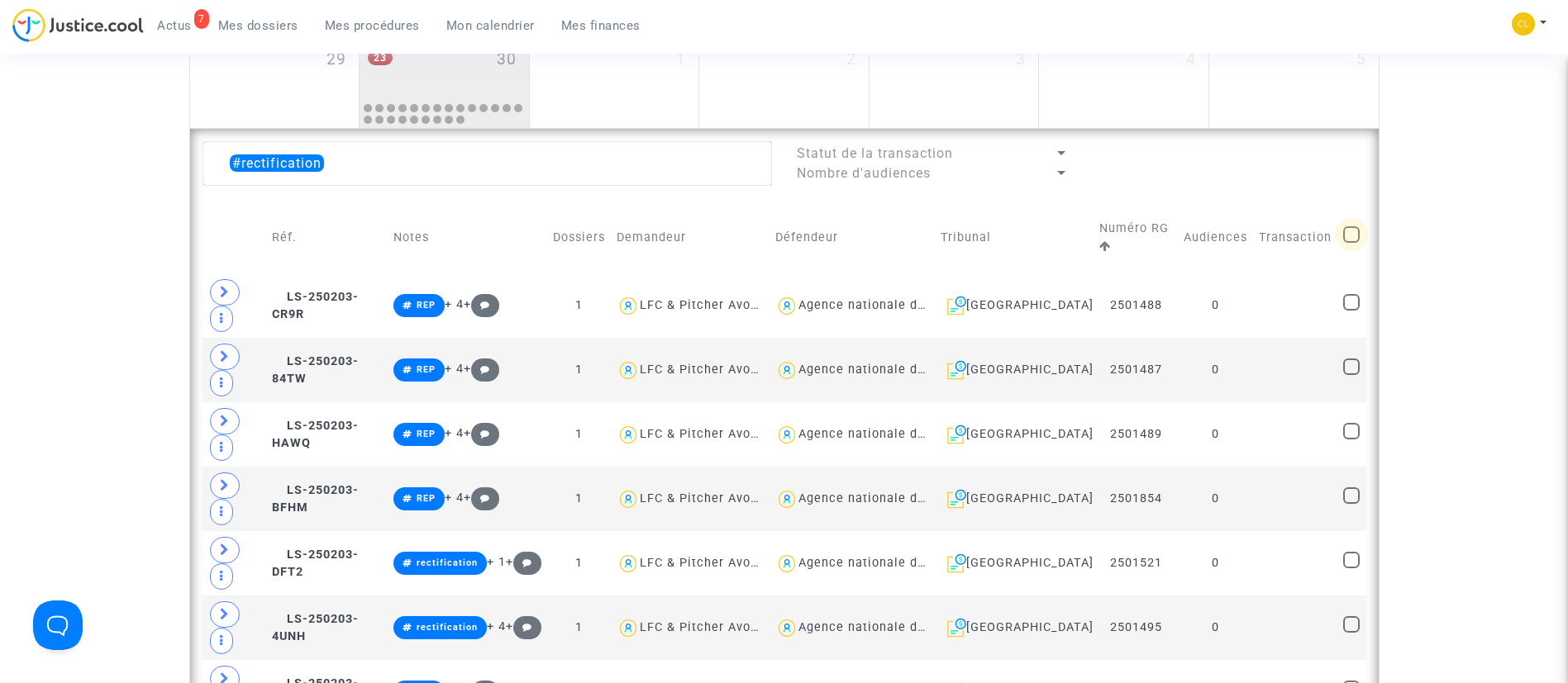
checkbox input "true"
click at [1296, 168] on span "Sélection" at bounding box center [1280, 162] width 59 height 15
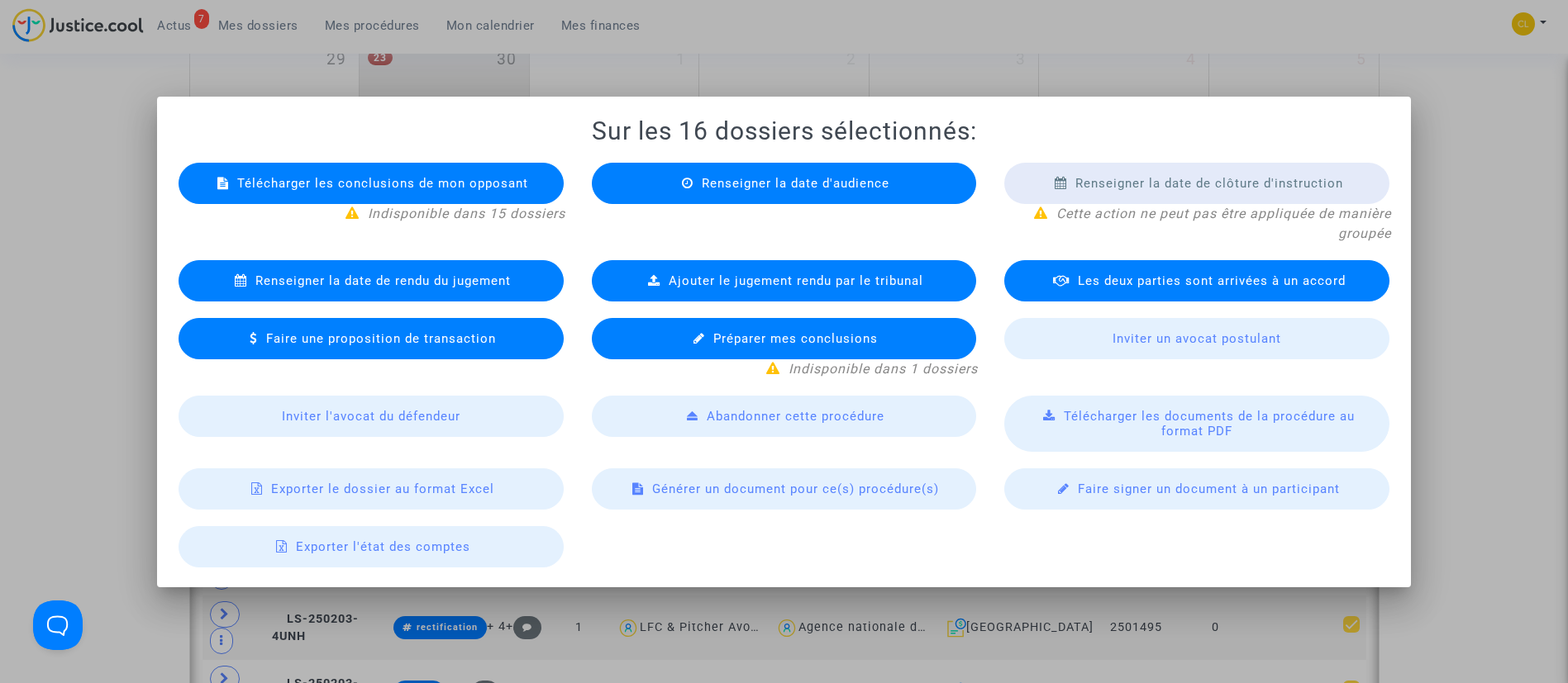
click at [774, 339] on span "Préparer mes conclusions" at bounding box center [795, 339] width 165 height 15
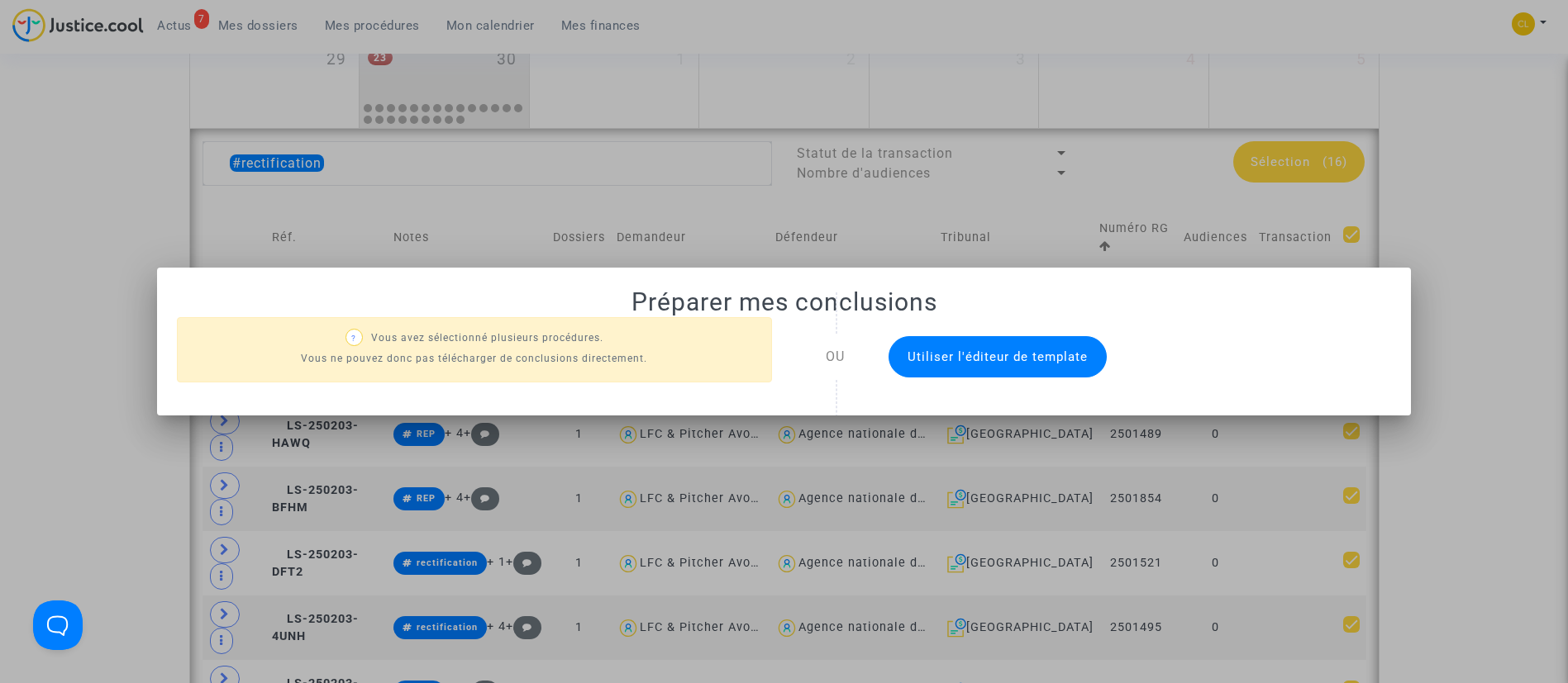
click at [1022, 344] on button "Utiliser l'éditeur de template" at bounding box center [998, 356] width 219 height 41
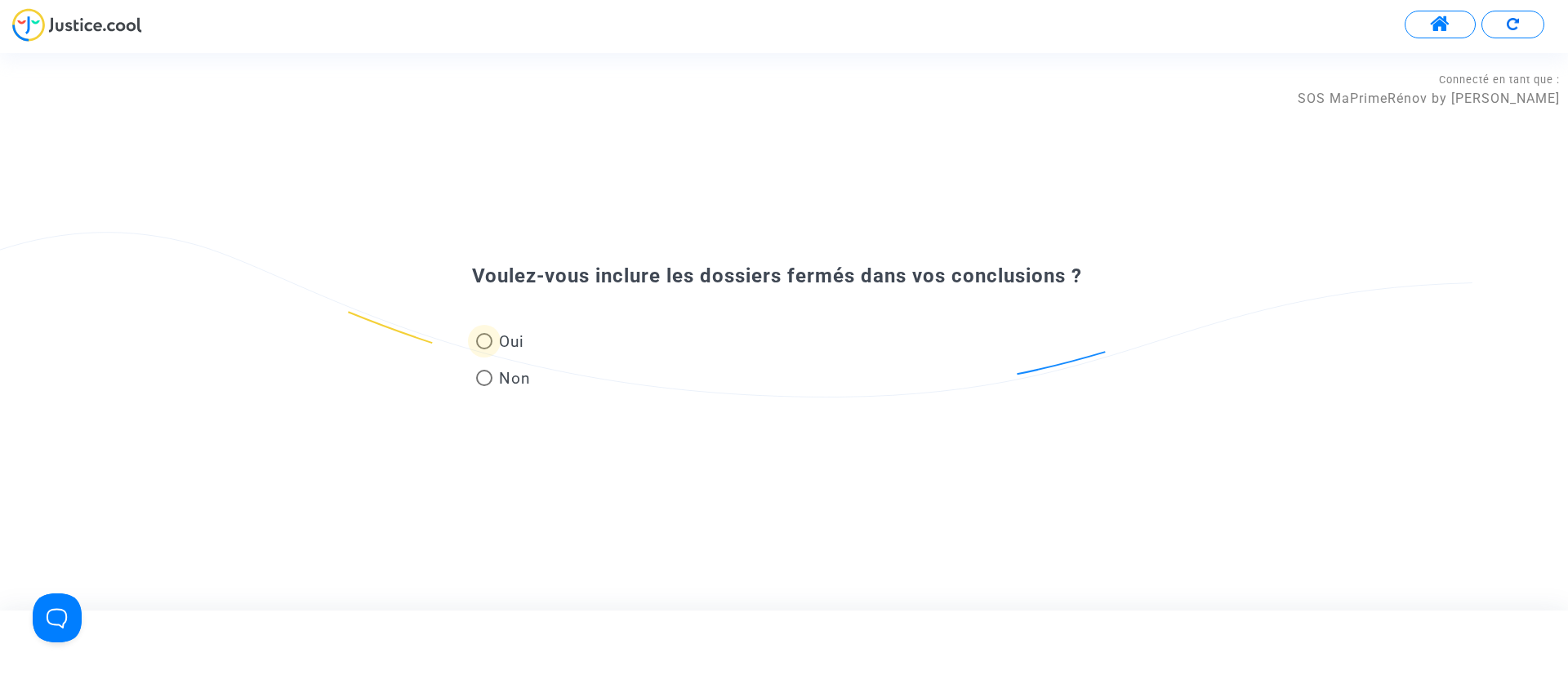
click at [497, 339] on span "Oui" at bounding box center [508, 341] width 32 height 22
click at [484, 349] on input "Oui" at bounding box center [483, 349] width 1 height 1
radio input "true"
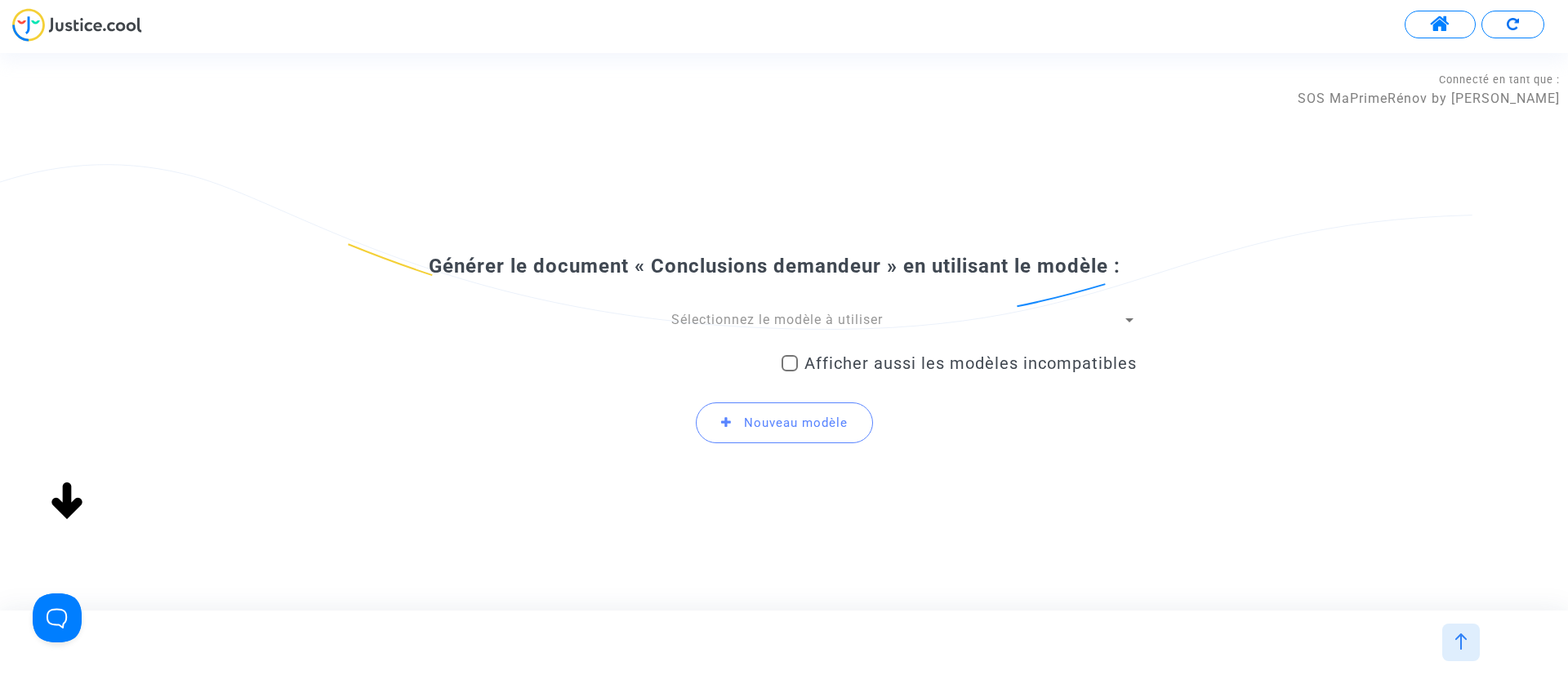
click at [1002, 358] on span "Afficher aussi les modèles incompatibles" at bounding box center [970, 364] width 332 height 20
click at [789, 372] on input "Afficher aussi les modèles incompatibles" at bounding box center [789, 372] width 1 height 1
checkbox input "true"
click at [922, 315] on div "Sélectionnez le modèle à utiliser" at bounding box center [777, 320] width 691 height 18
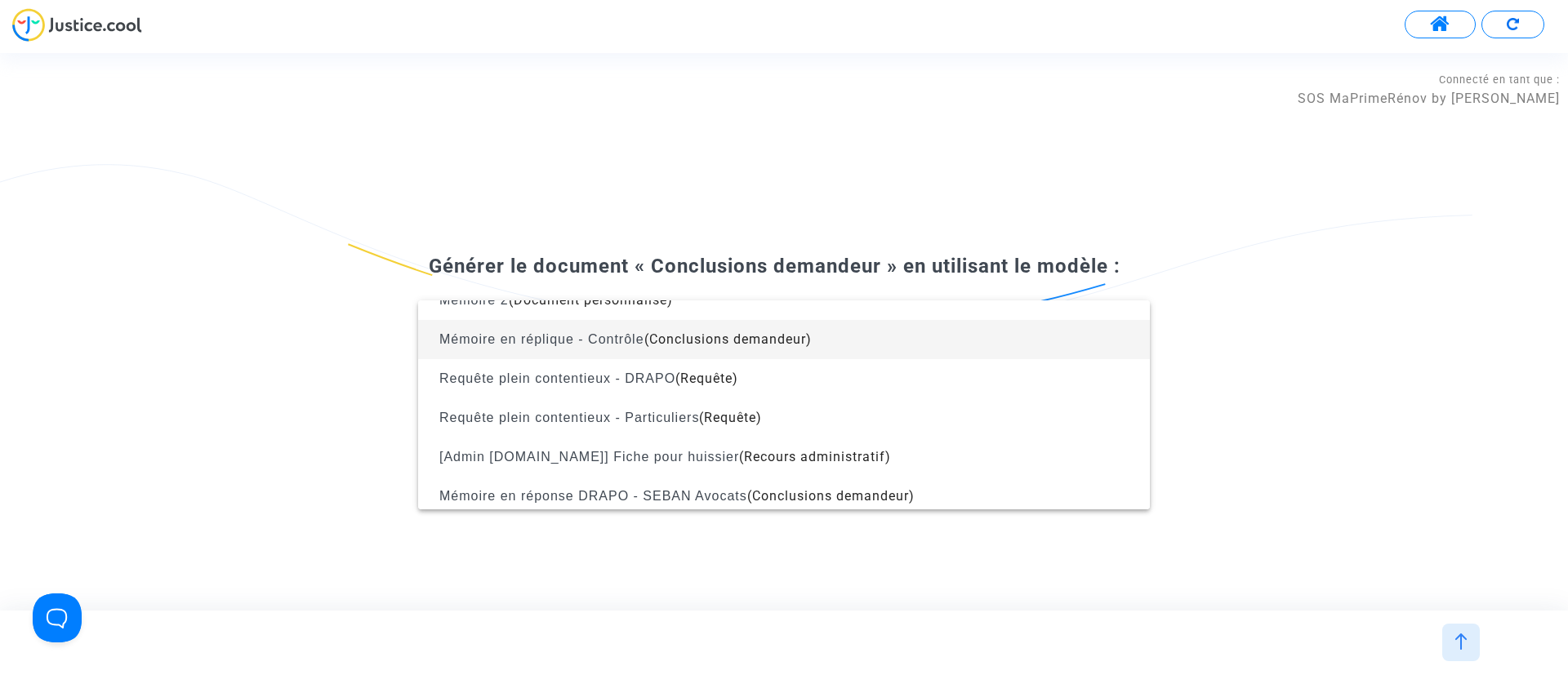
scroll to position [613, 0]
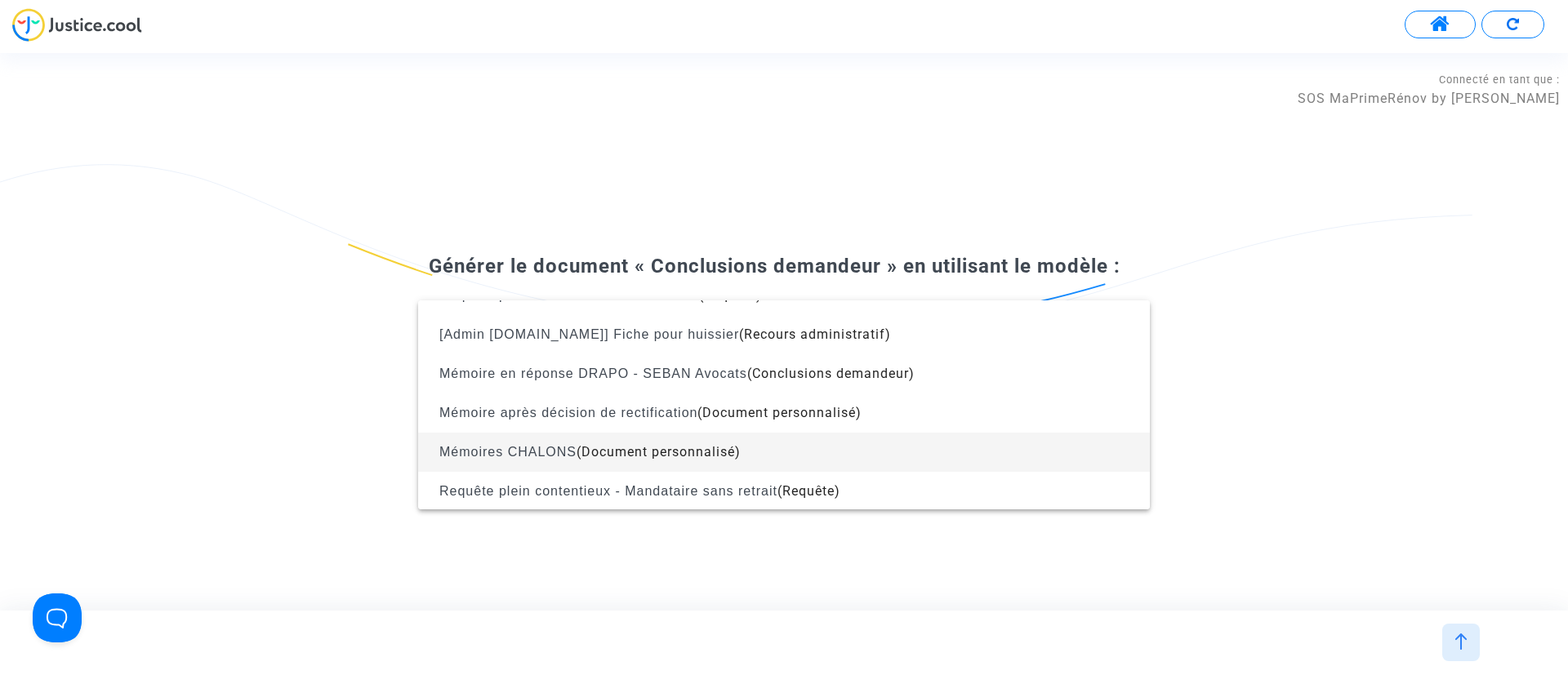
click at [771, 454] on span "Mémoires CHALONS (Document personnalisé)" at bounding box center [784, 453] width 706 height 40
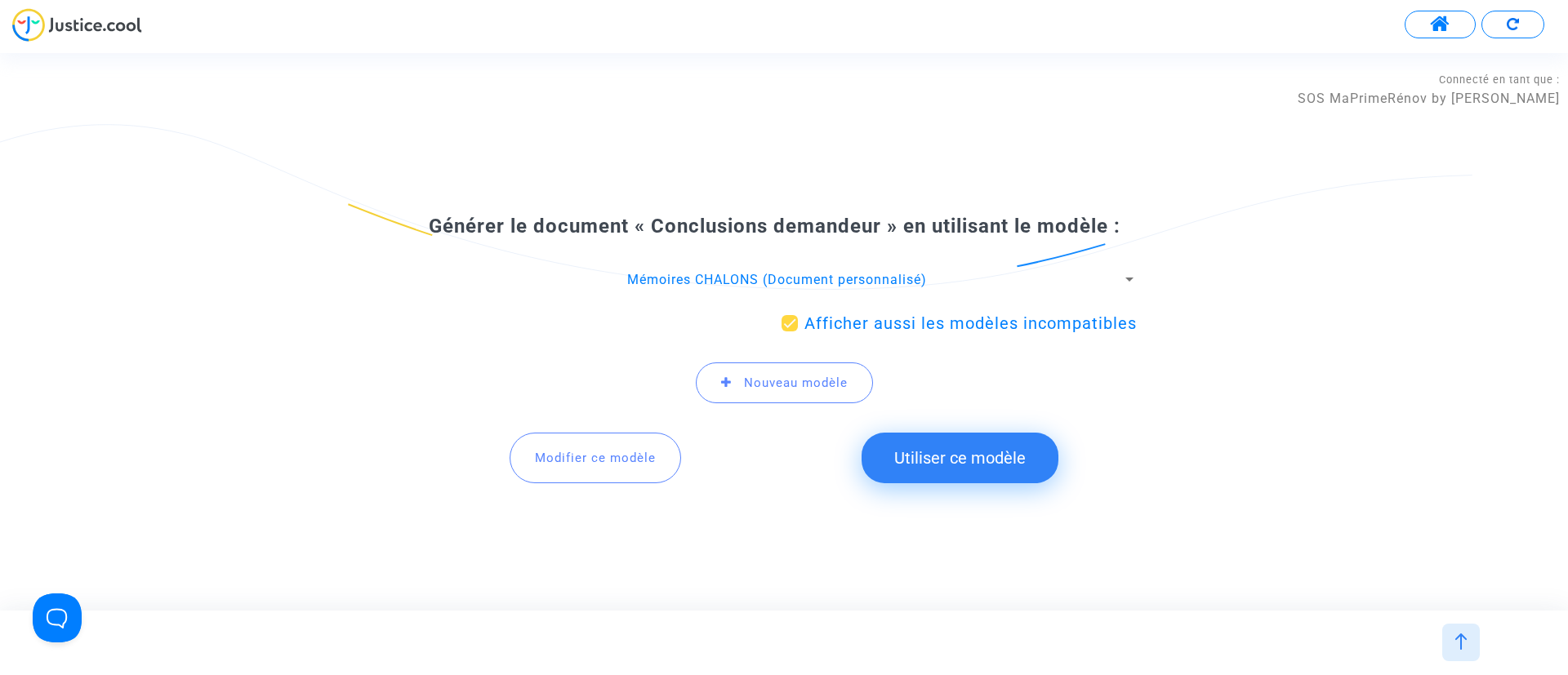
click at [953, 458] on button "Utiliser ce modèle" at bounding box center [960, 458] width 197 height 50
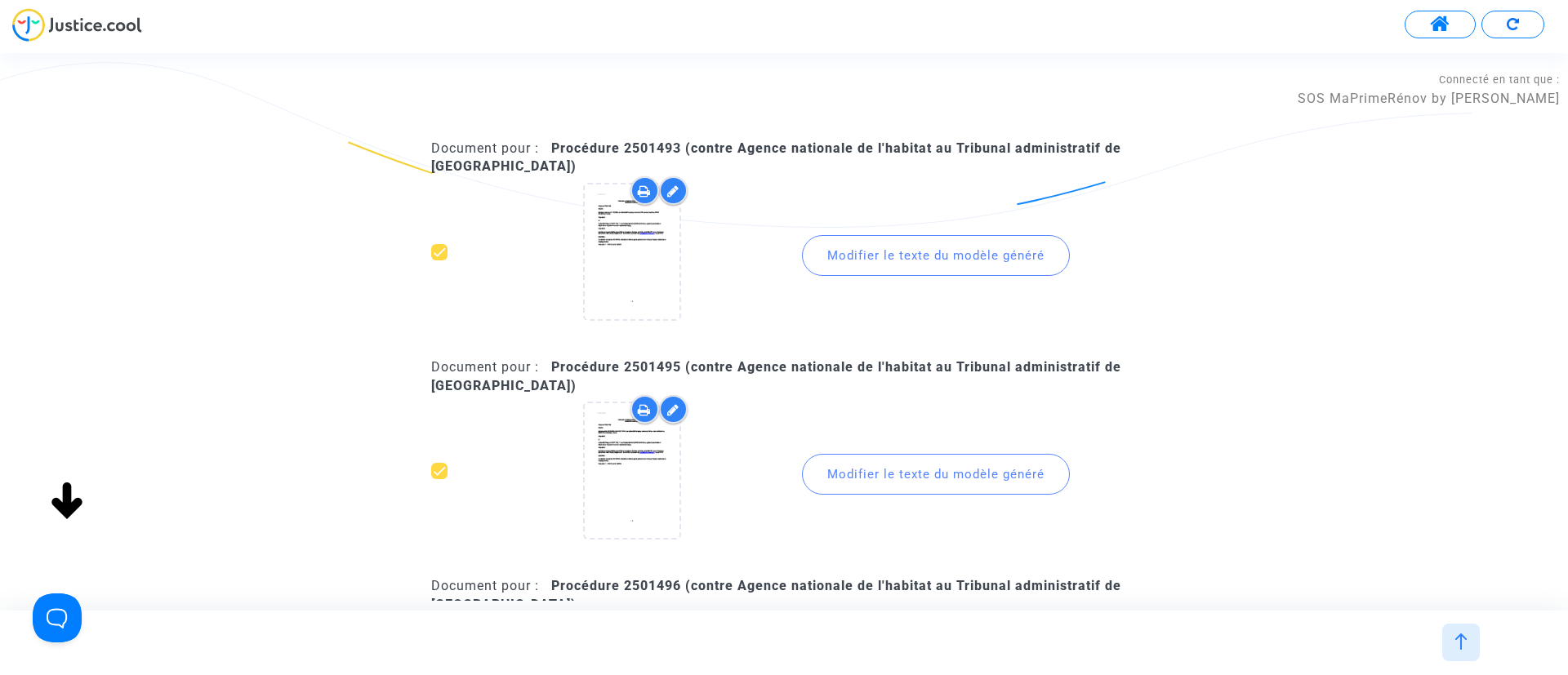
click at [969, 246] on div "Modifier le texte du modèle généré" at bounding box center [936, 255] width 268 height 40
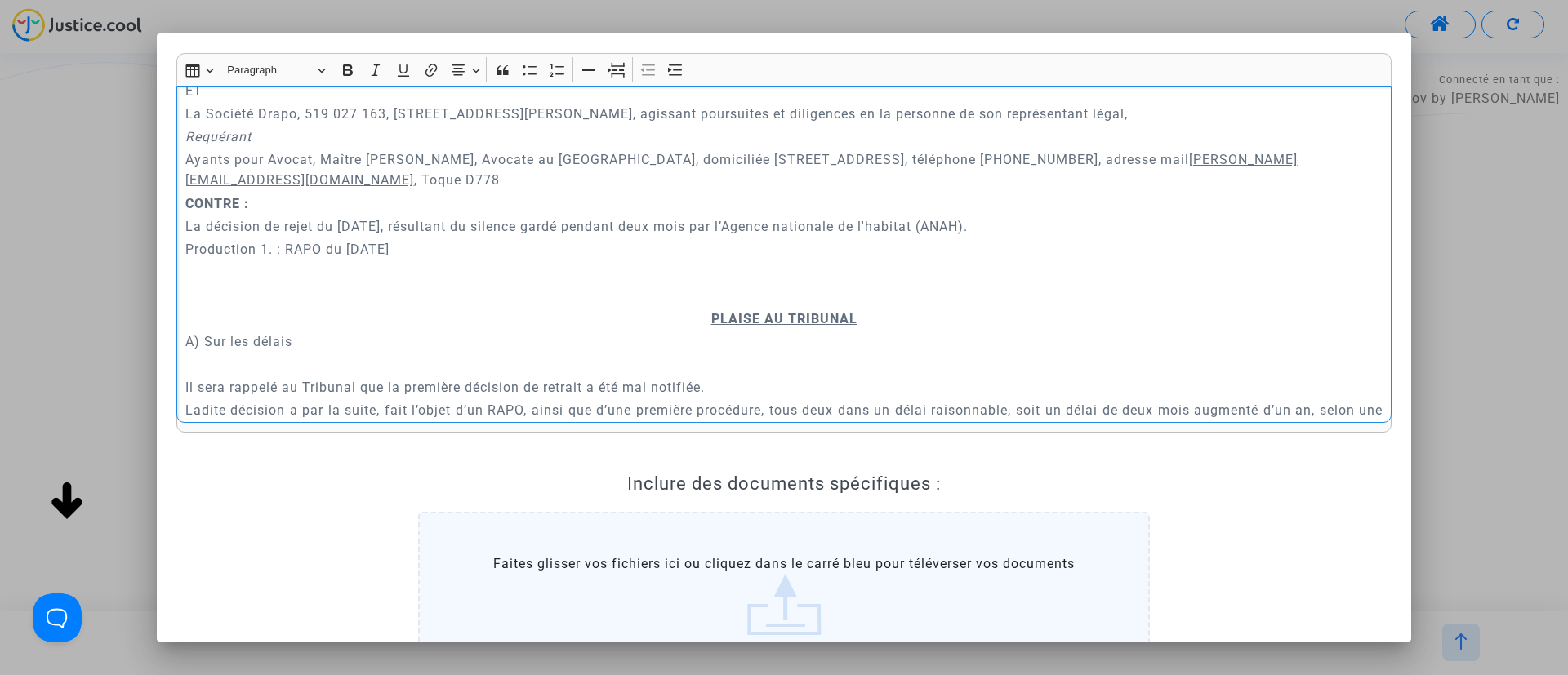
scroll to position [367, 0]
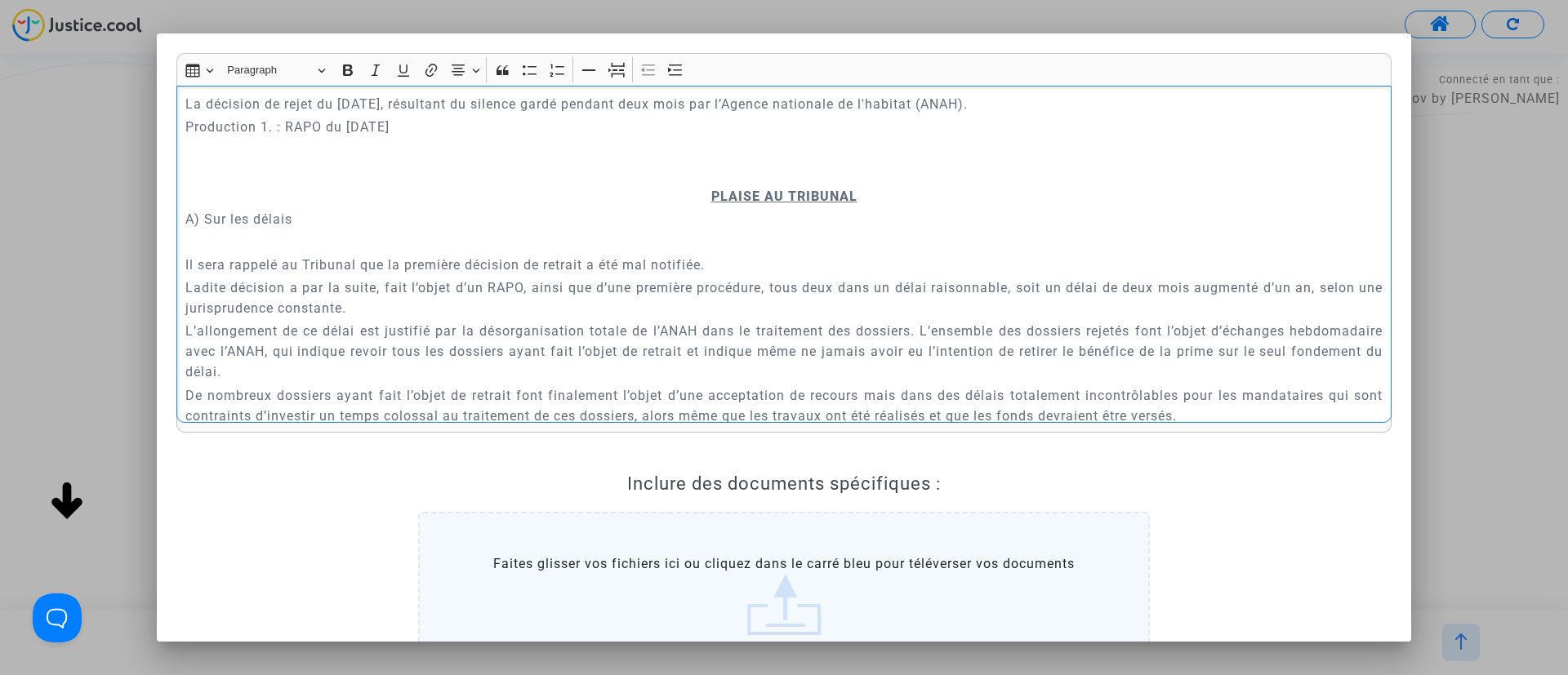
click at [761, 177] on p "Rich Text Editor, main" at bounding box center [784, 173] width 1198 height 21
click at [607, 73] on button "Page break Page break" at bounding box center [616, 69] width 24 height 24
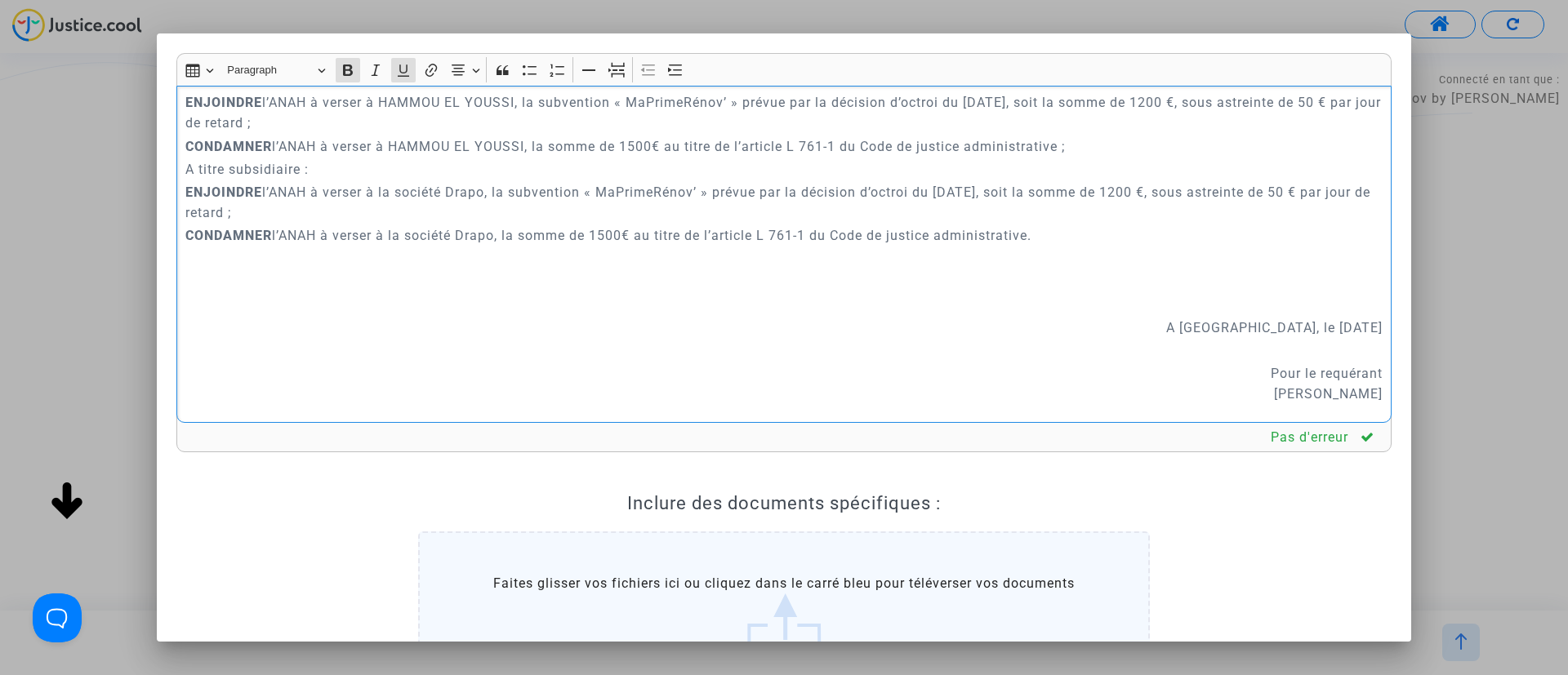
scroll to position [1033, 0]
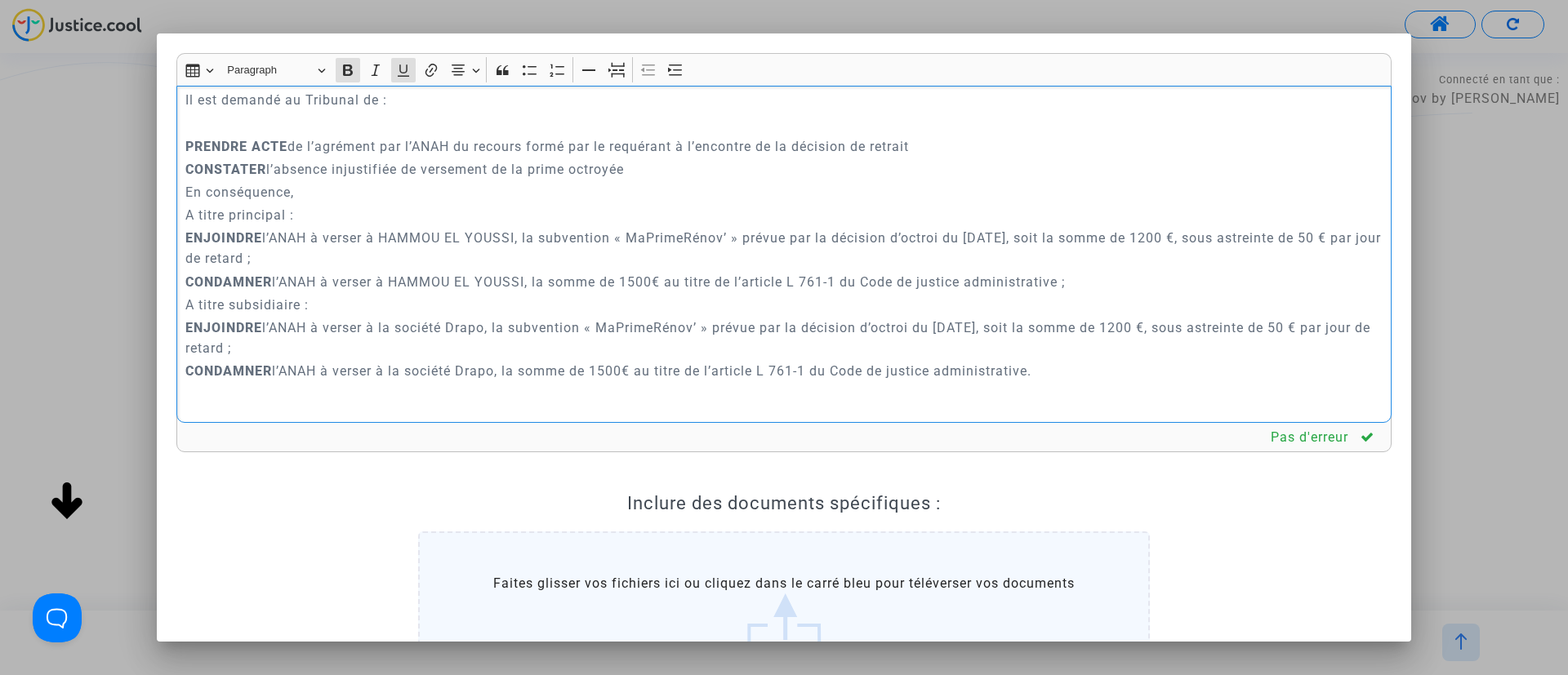
click at [110, 265] on div at bounding box center [784, 338] width 1568 height 675
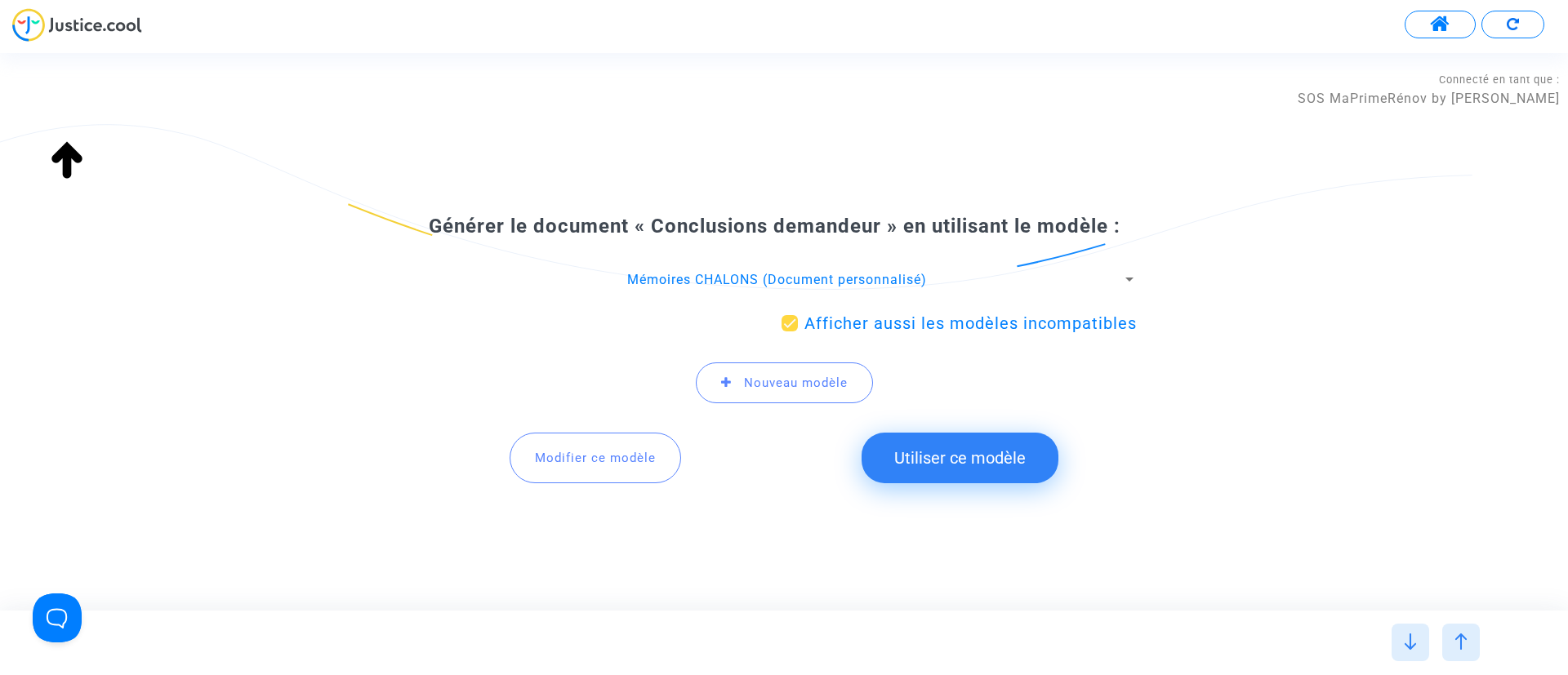
click at [913, 284] on span "Mémoires CHALONS (Document personnalisé)" at bounding box center [777, 279] width 300 height 15
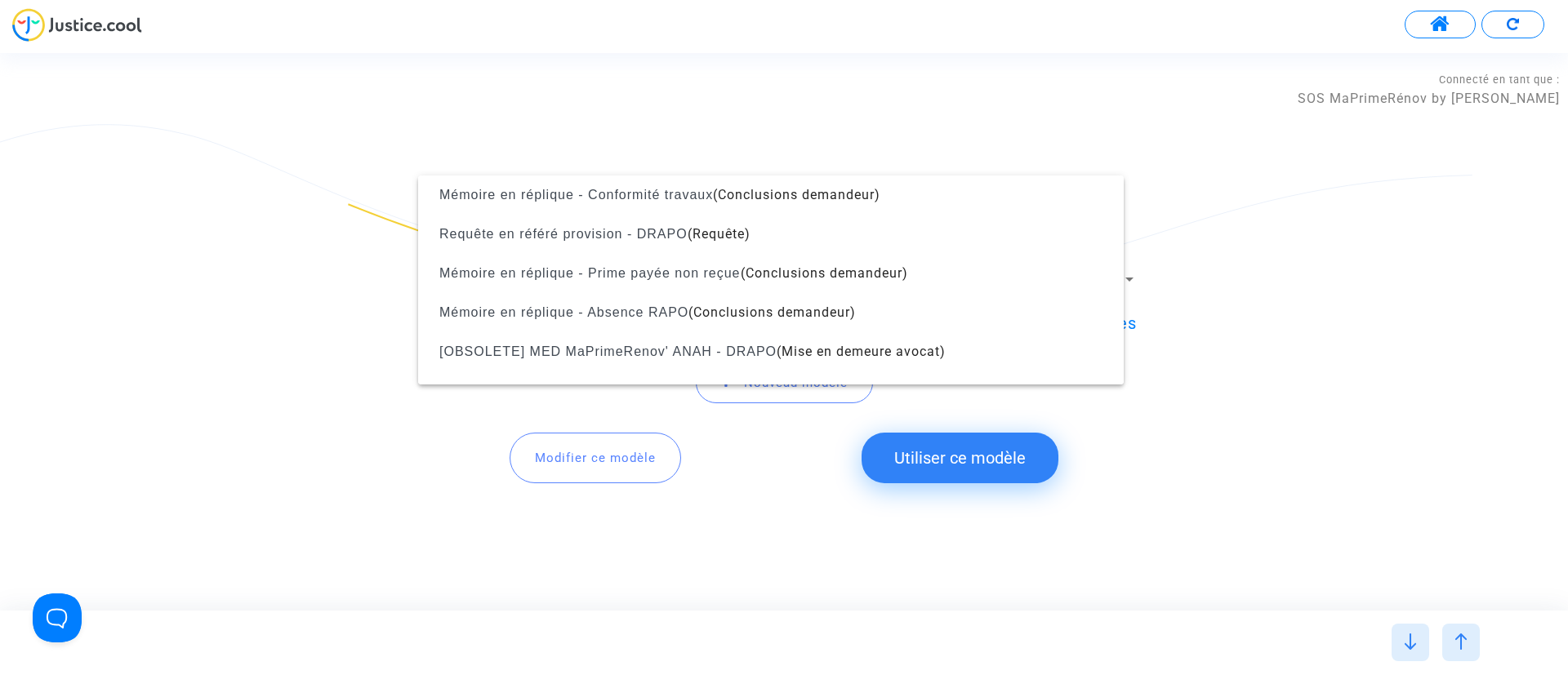
scroll to position [660, 0]
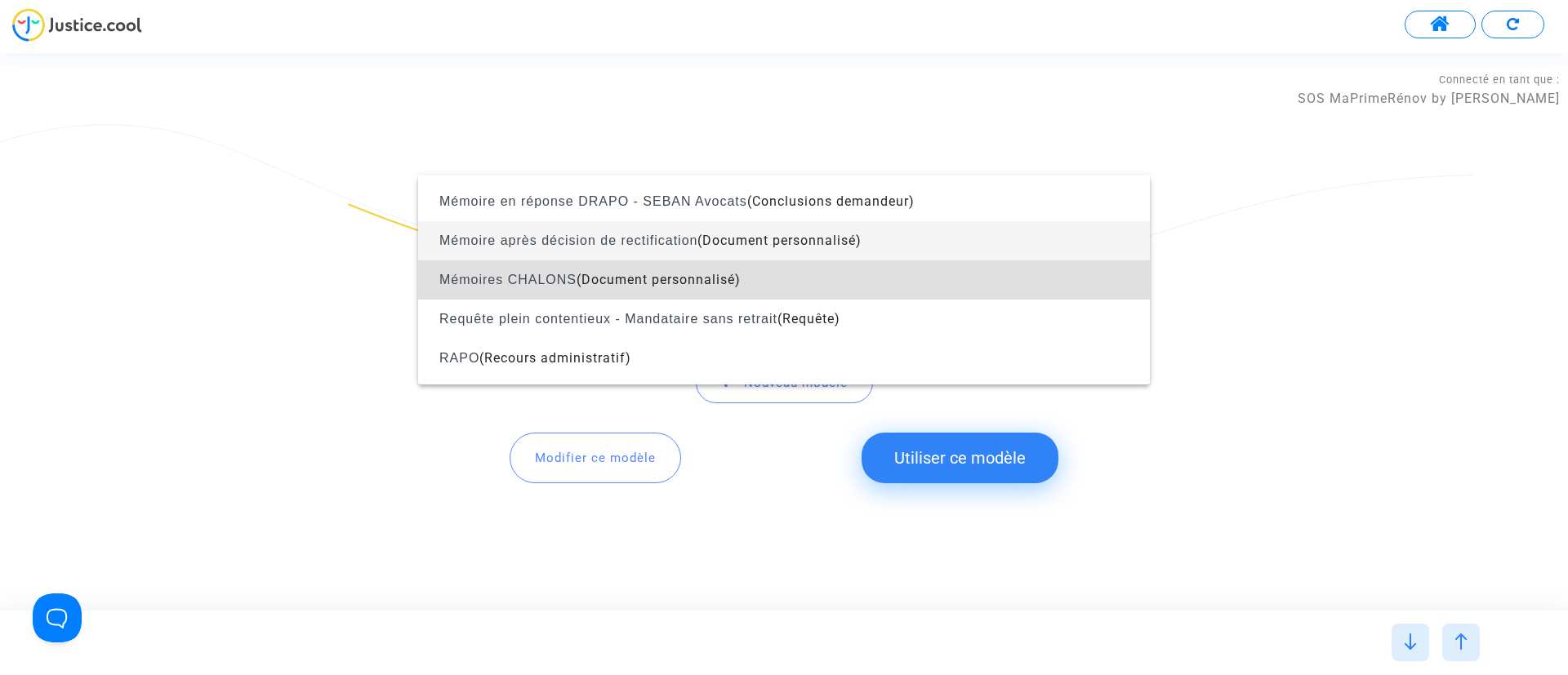
click at [834, 240] on span "(Document personnalisé)" at bounding box center [779, 240] width 164 height 15
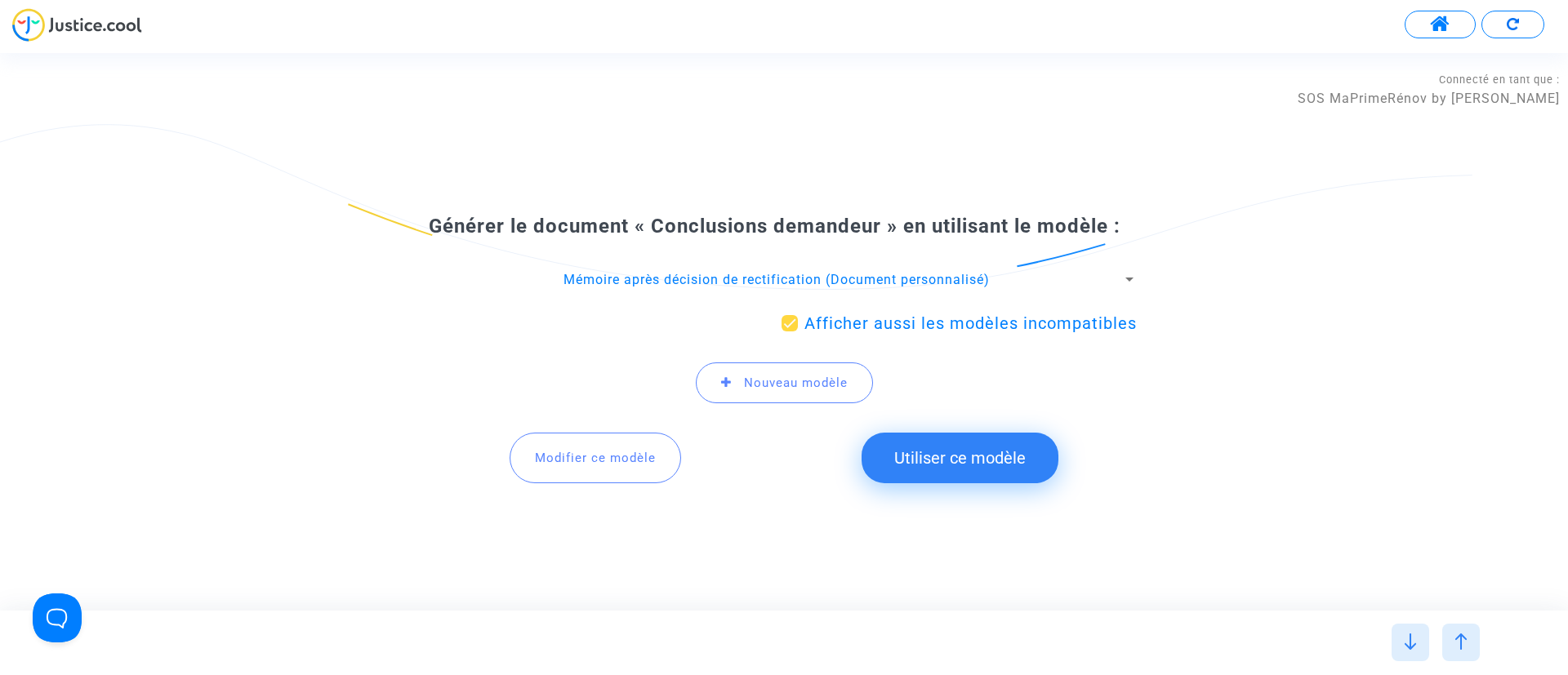
click at [949, 446] on button "Utiliser ce modèle" at bounding box center [960, 458] width 197 height 50
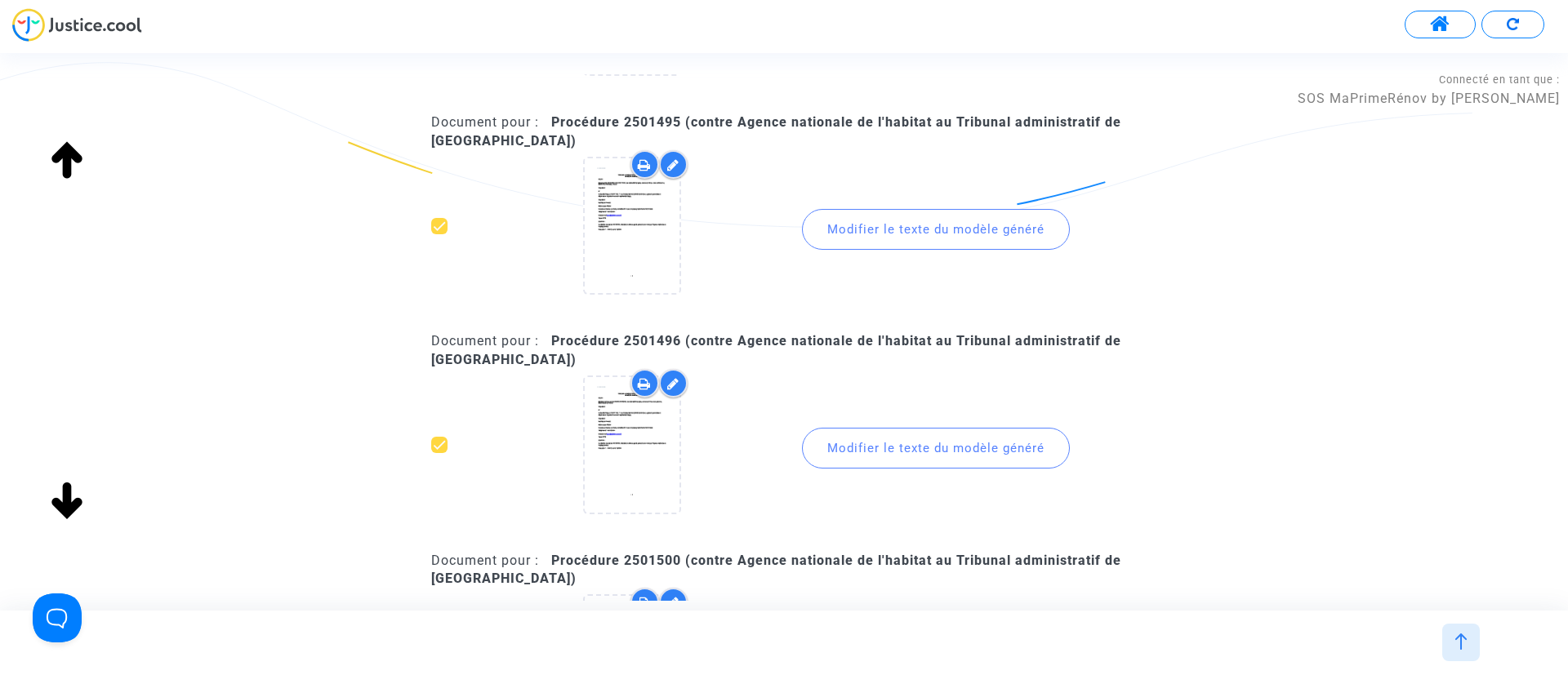
scroll to position [0, 0]
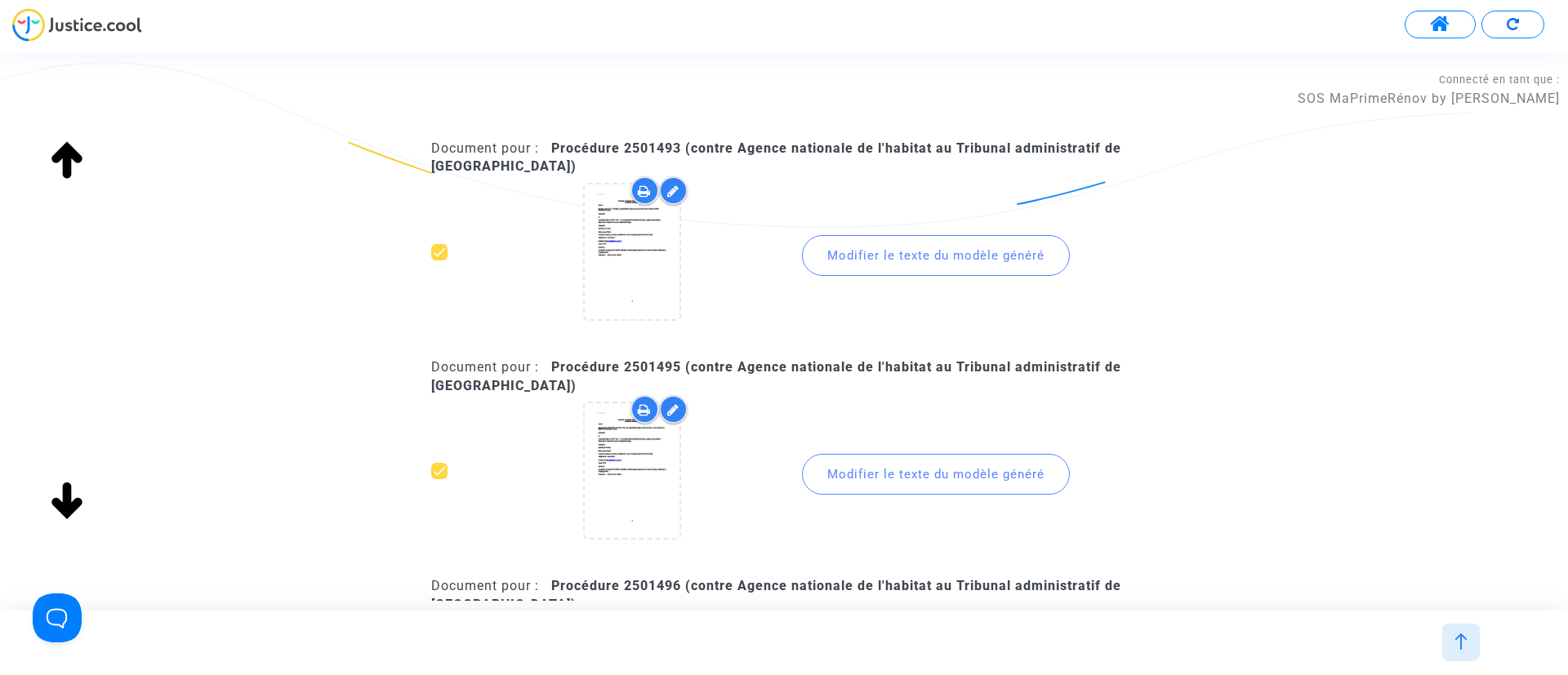
click at [889, 248] on div "Modifier le texte du modèle généré" at bounding box center [936, 255] width 268 height 40
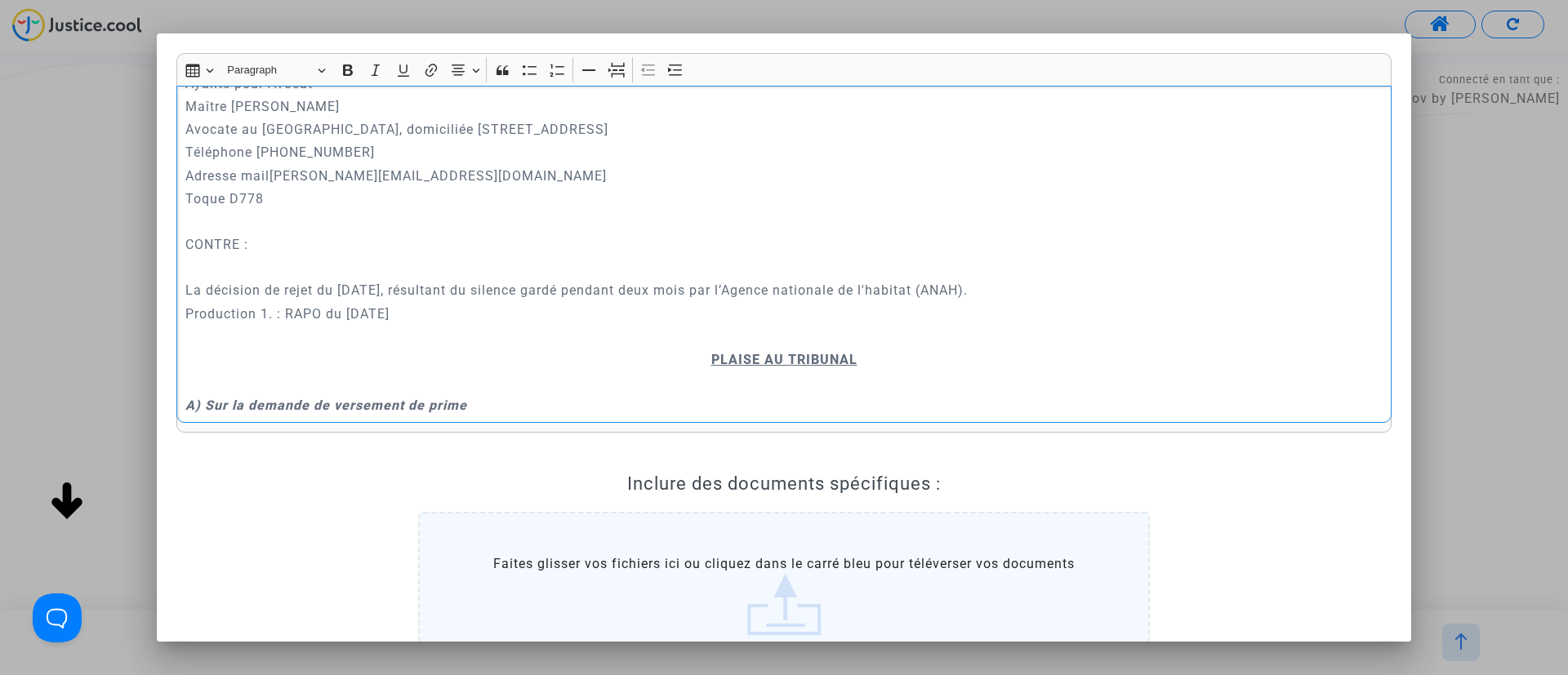
scroll to position [245, 0]
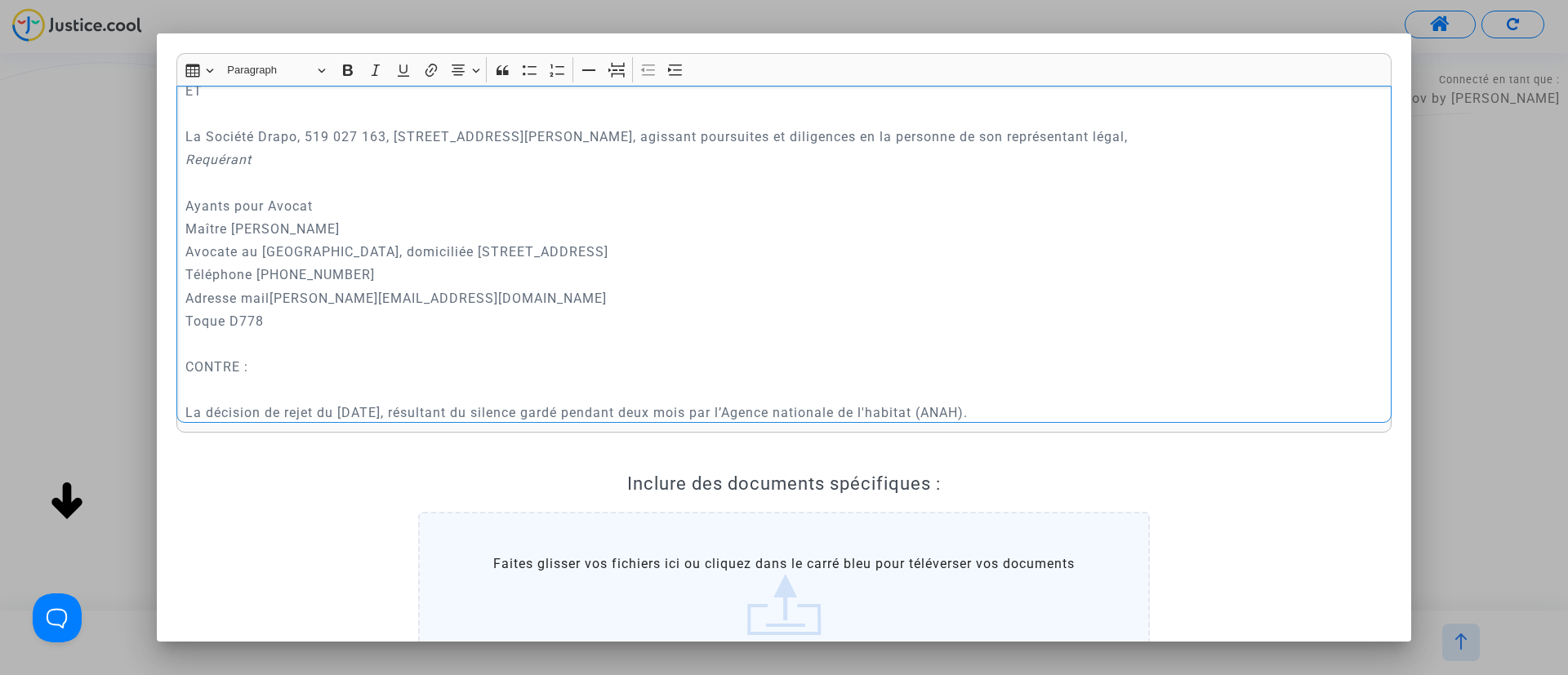
click at [229, 207] on p "Ayants pour Avocat" at bounding box center [784, 206] width 1198 height 21
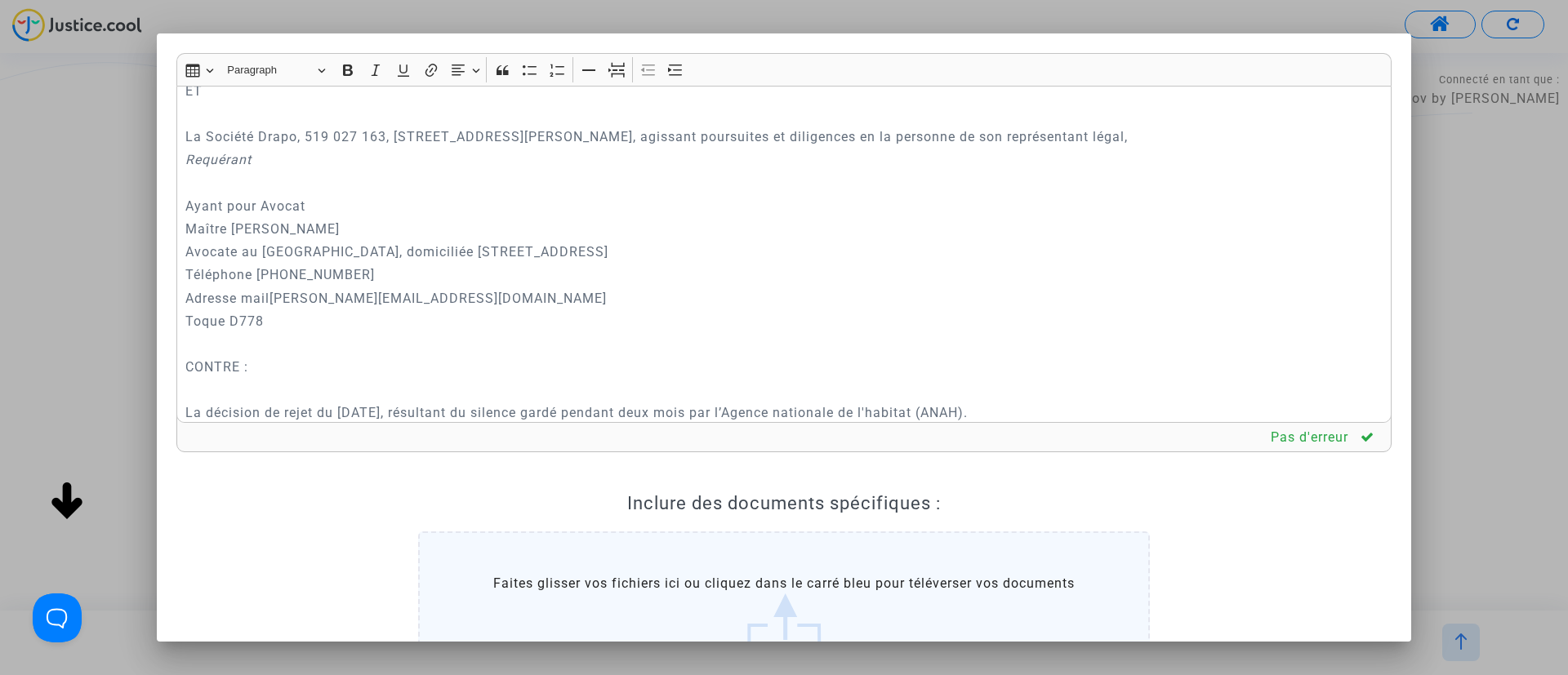
click at [129, 215] on div at bounding box center [784, 338] width 1568 height 675
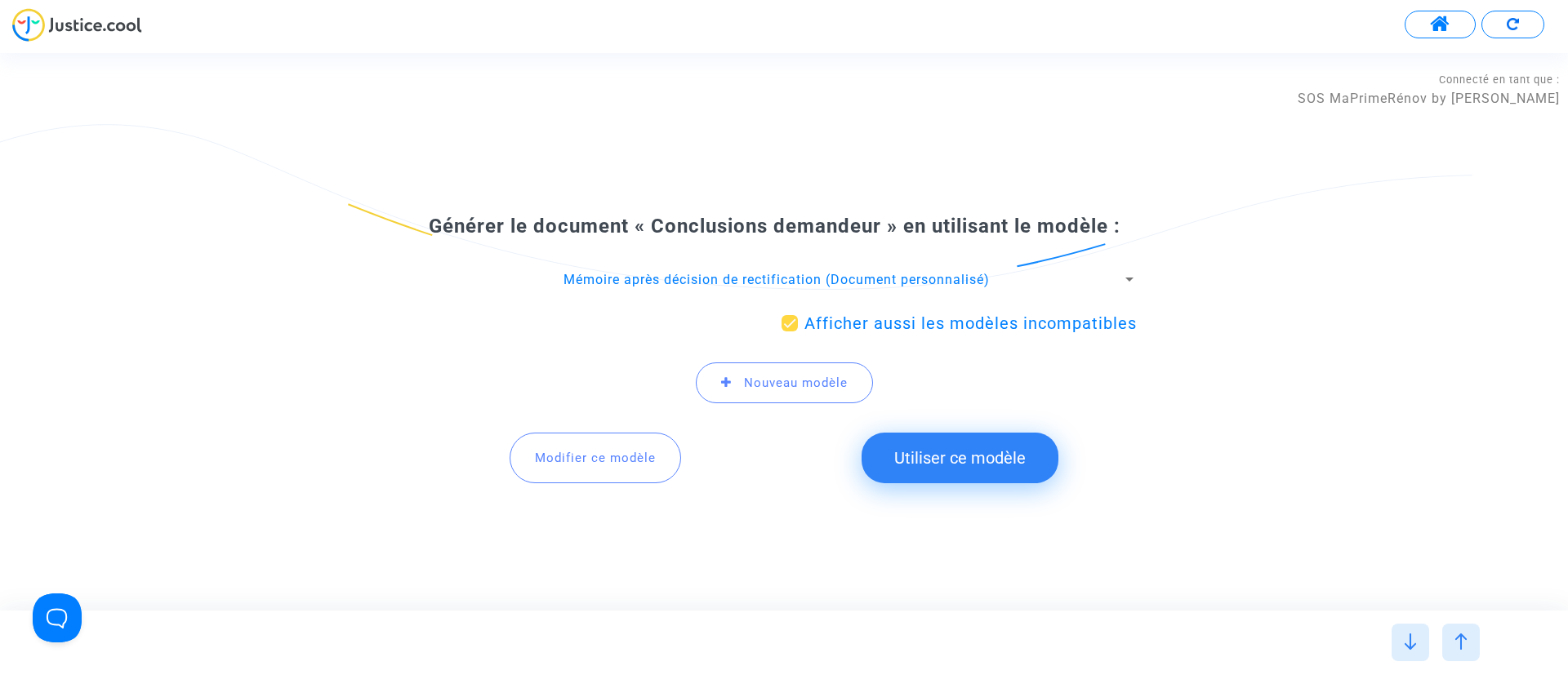
drag, startPoint x: 634, startPoint y: 461, endPoint x: 631, endPoint y: 451, distance: 10.4
click at [633, 461] on span "Modifier ce modèle" at bounding box center [595, 458] width 121 height 14
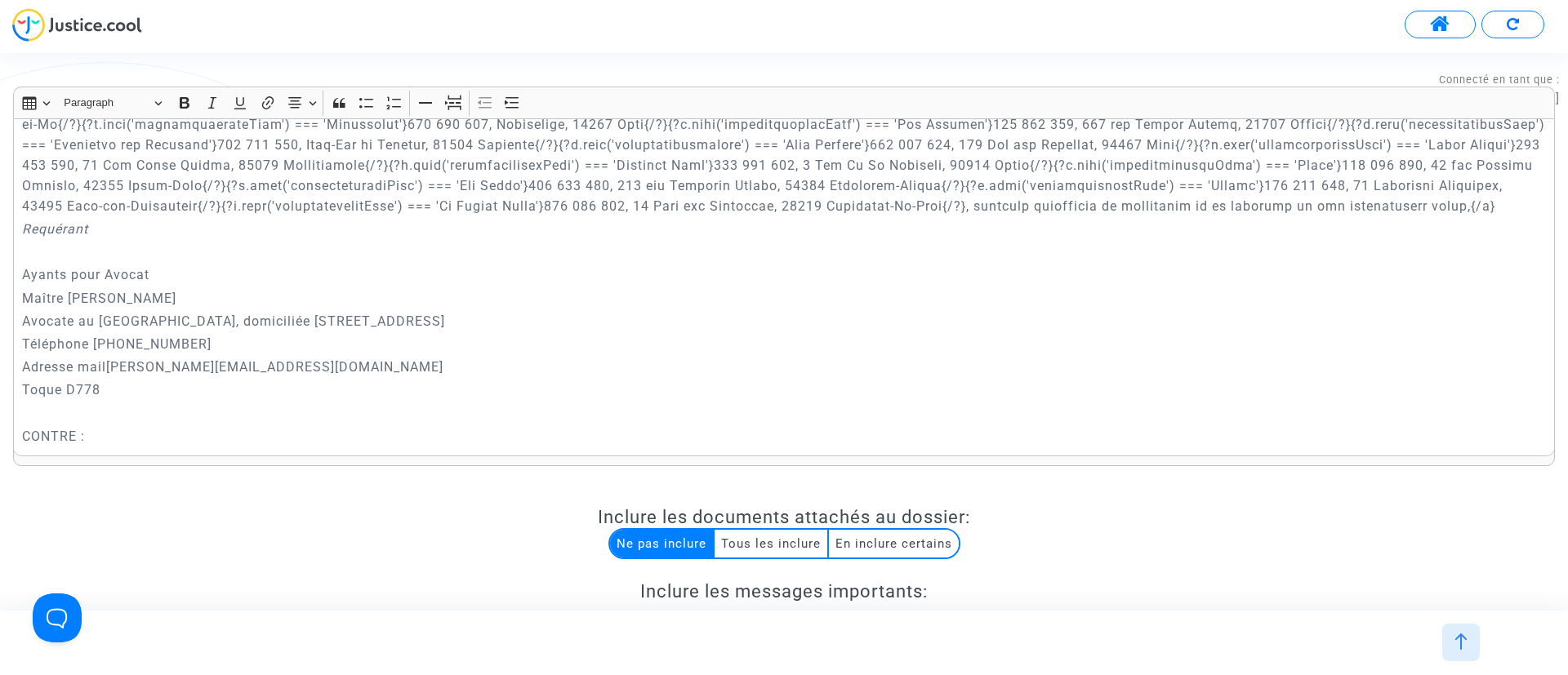
scroll to position [367, 0]
click at [66, 277] on p "Ayants pour Avocat" at bounding box center [784, 279] width 1525 height 21
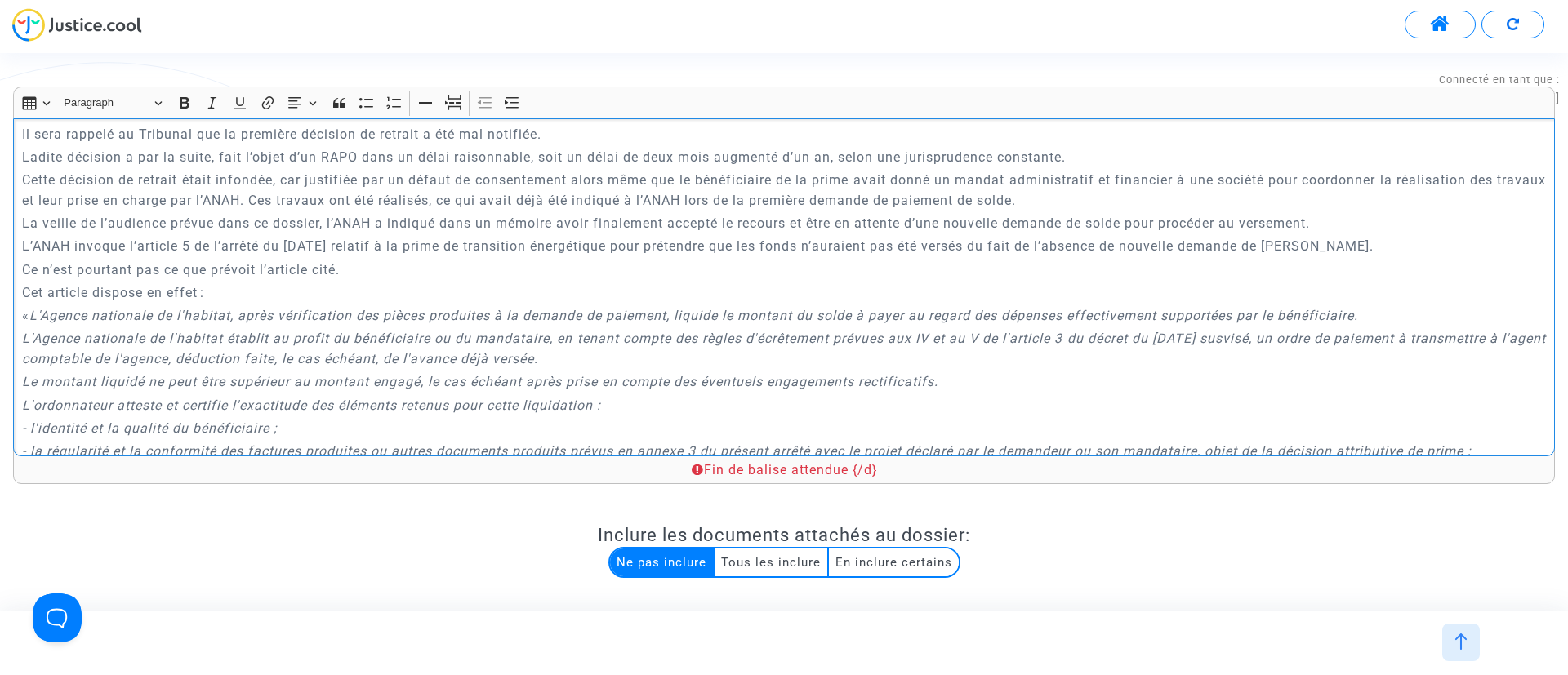
scroll to position [858, 0]
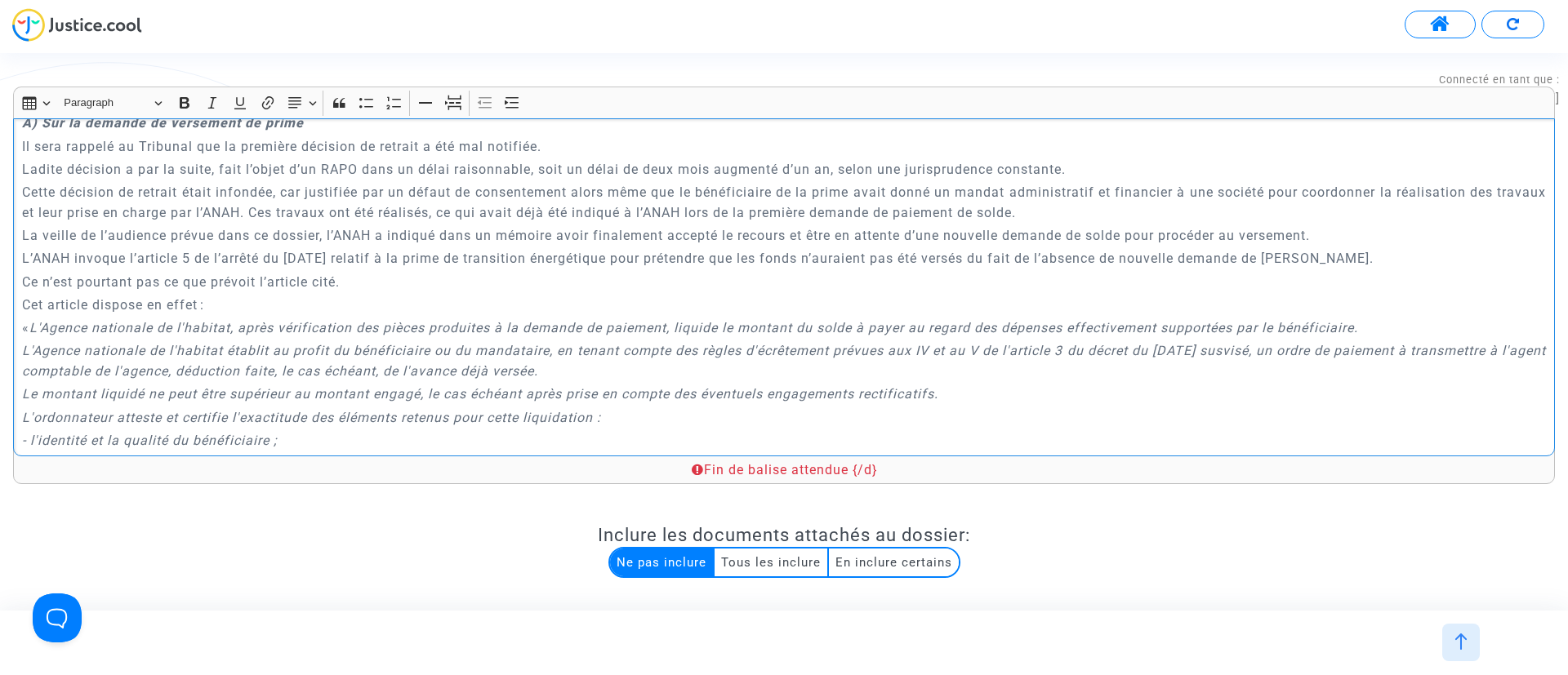
drag, startPoint x: 17, startPoint y: 234, endPoint x: 320, endPoint y: 239, distance: 303.0
click at [320, 239] on div "{court.name.toUpperCase()} MEMOIRE AMPLIATIF POUR : {d of disputes} {p of d.dem…" at bounding box center [784, 288] width 1542 height 338
click at [383, 235] on p "Finalement, en cours de procédure judiciaire, l’ANAH a indiqué dans un mémoire …" at bounding box center [784, 235] width 1525 height 21
click at [414, 235] on p "Finalement, en cours de procédure judiciaire, l’ANAH indiqué dans un mémoire av…" at bounding box center [784, 235] width 1525 height 21
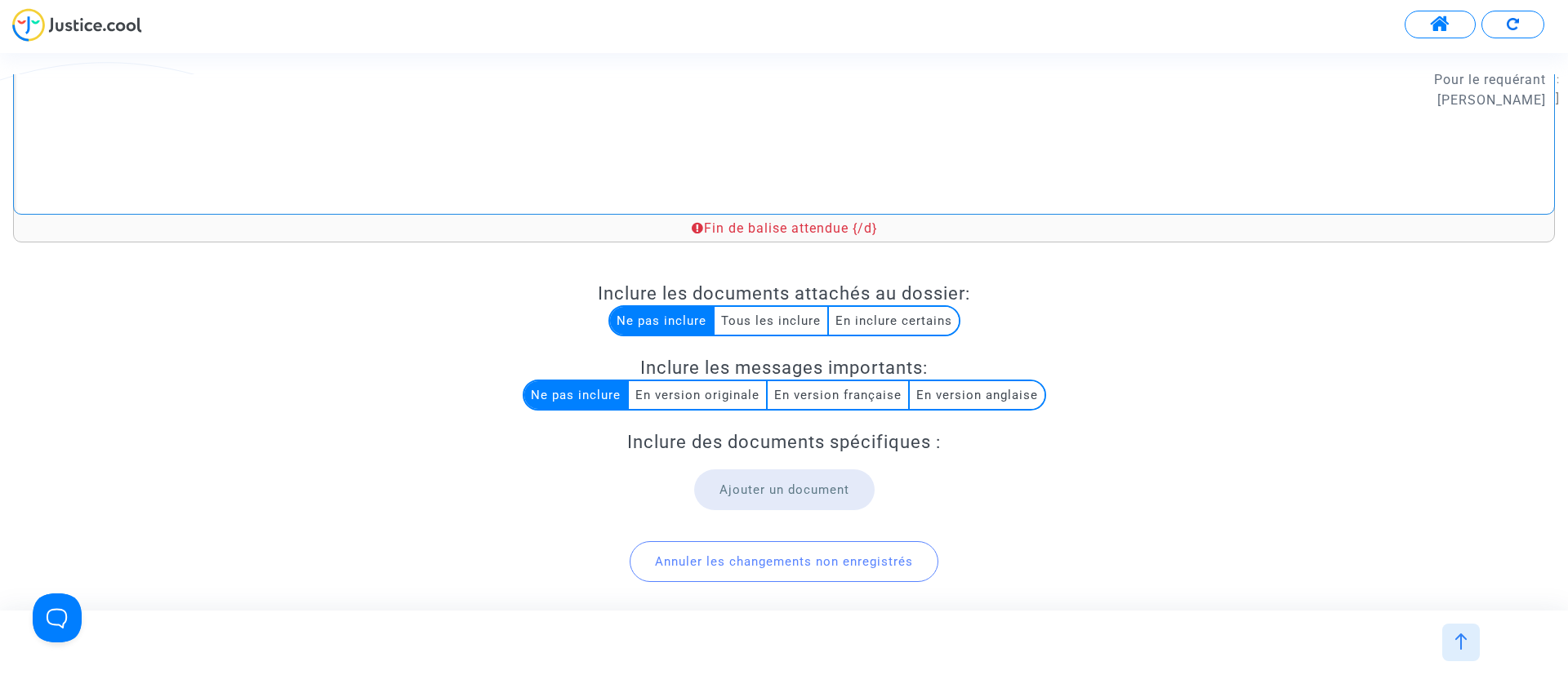
scroll to position [311, 0]
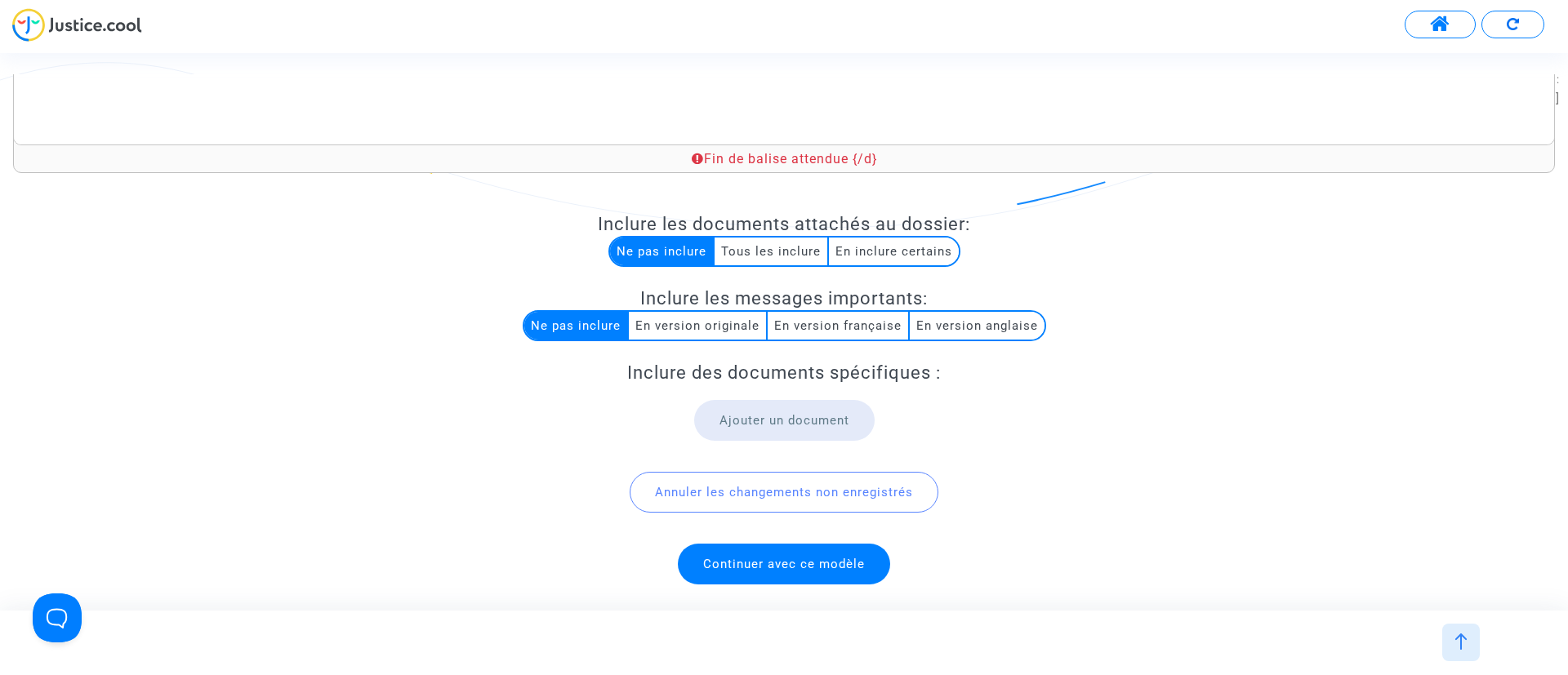
click at [785, 562] on span "Continuer avec ce modèle" at bounding box center [784, 564] width 162 height 14
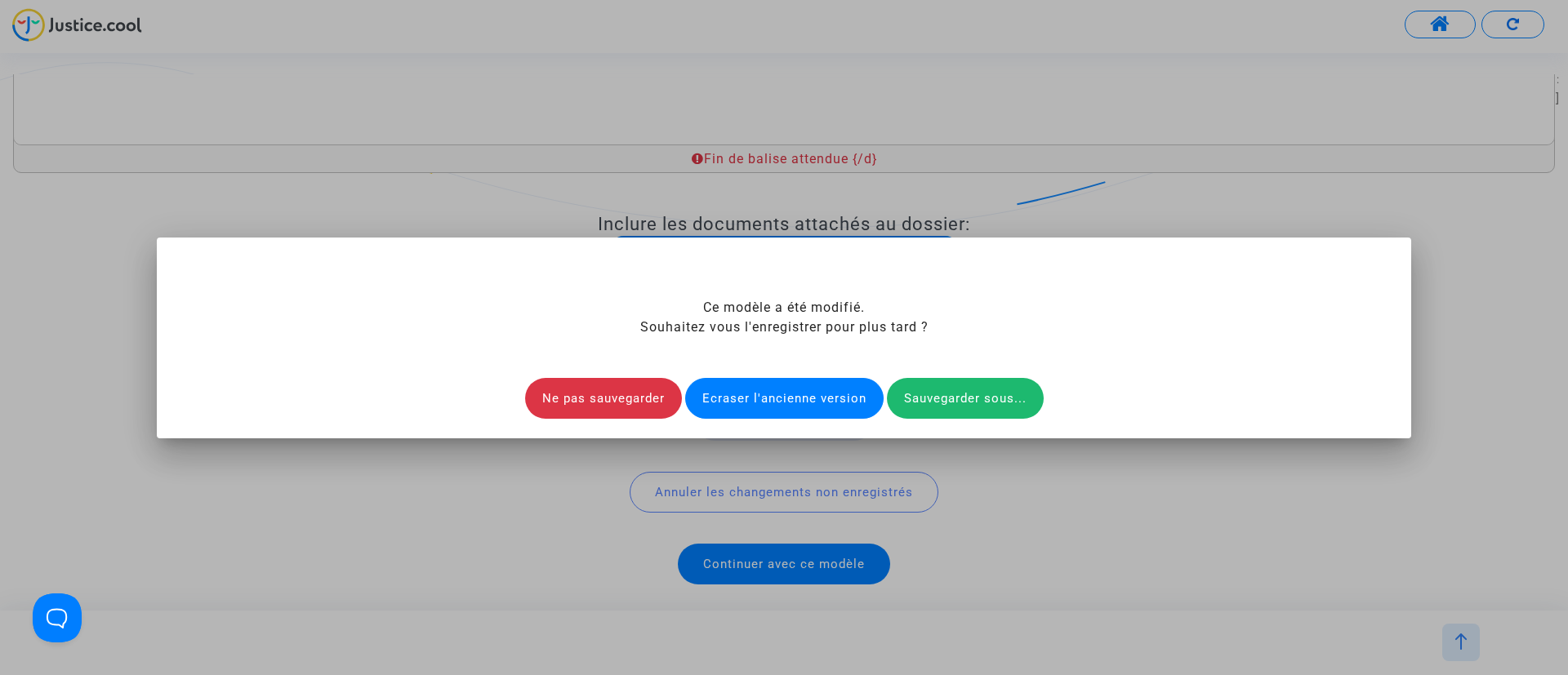
click at [831, 390] on div "Ecraser l'ancienne version" at bounding box center [784, 398] width 198 height 40
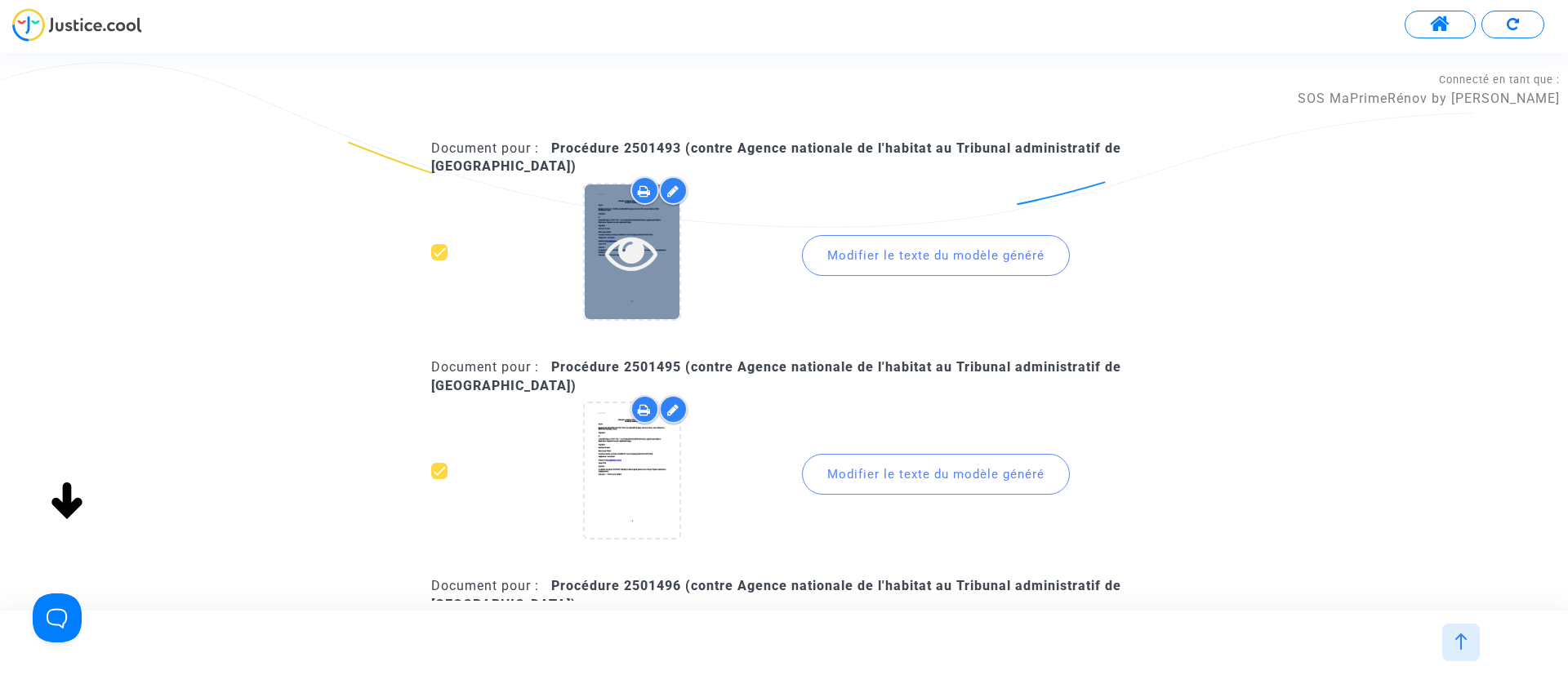
click at [613, 244] on icon at bounding box center [631, 252] width 53 height 52
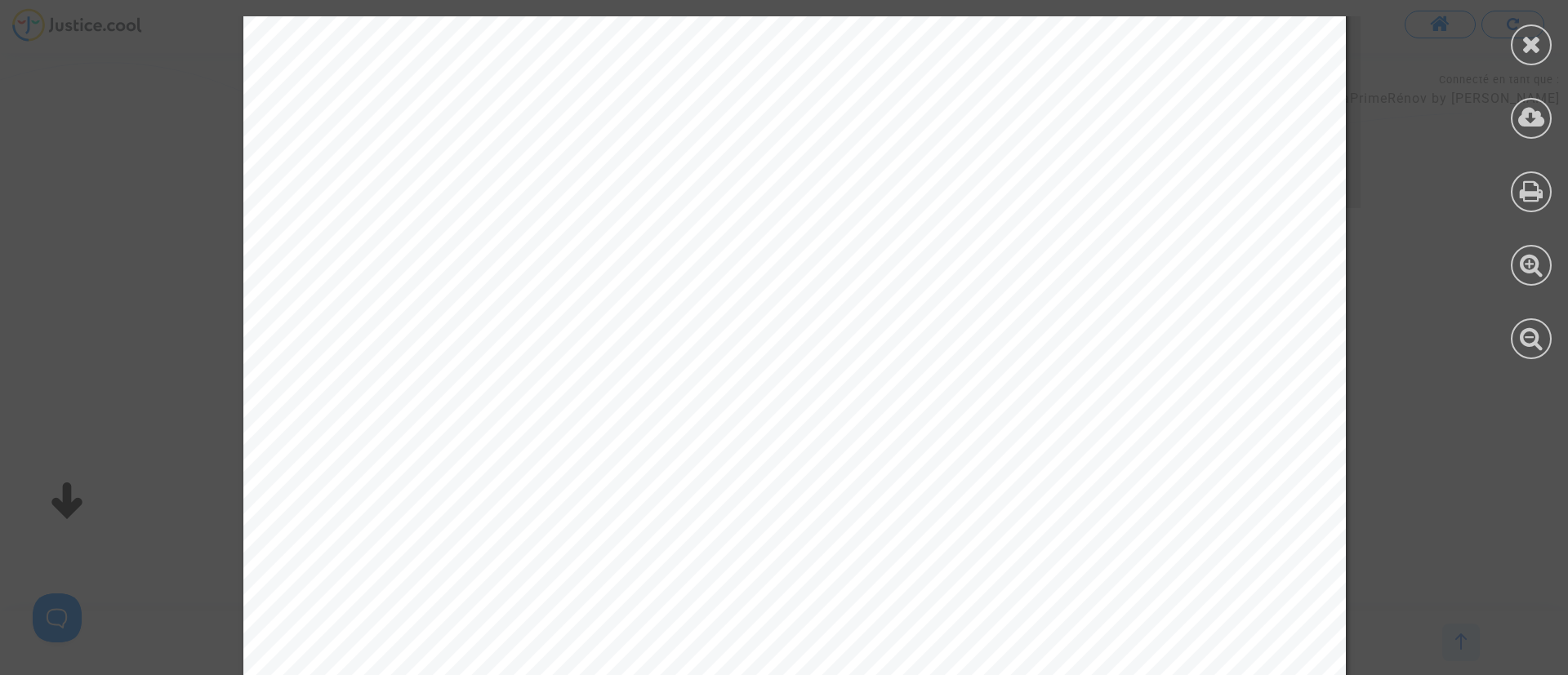
scroll to position [5625, 0]
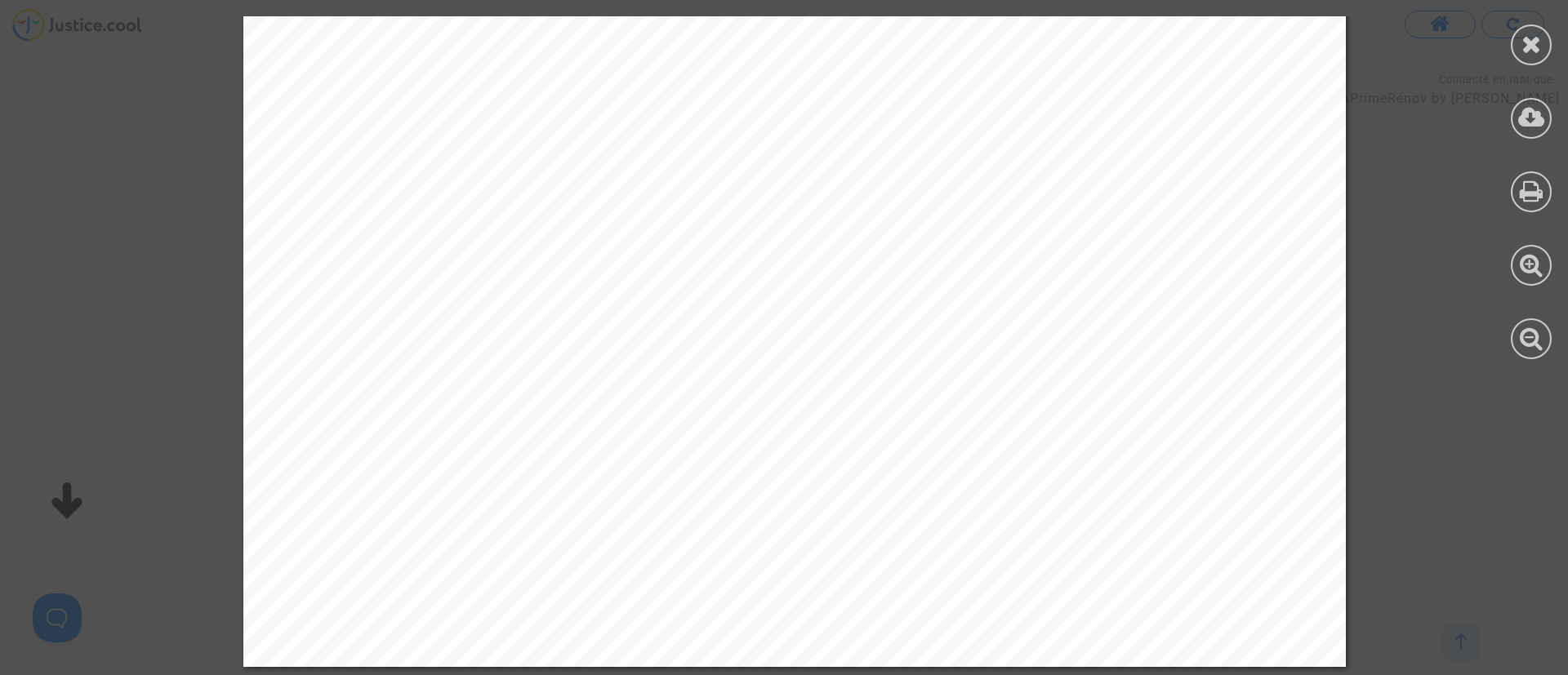
click at [1510, 47] on div at bounding box center [1532, 187] width 74 height 375
click at [1523, 121] on icon at bounding box center [1532, 117] width 27 height 24
click at [1523, 30] on div at bounding box center [1531, 44] width 41 height 40
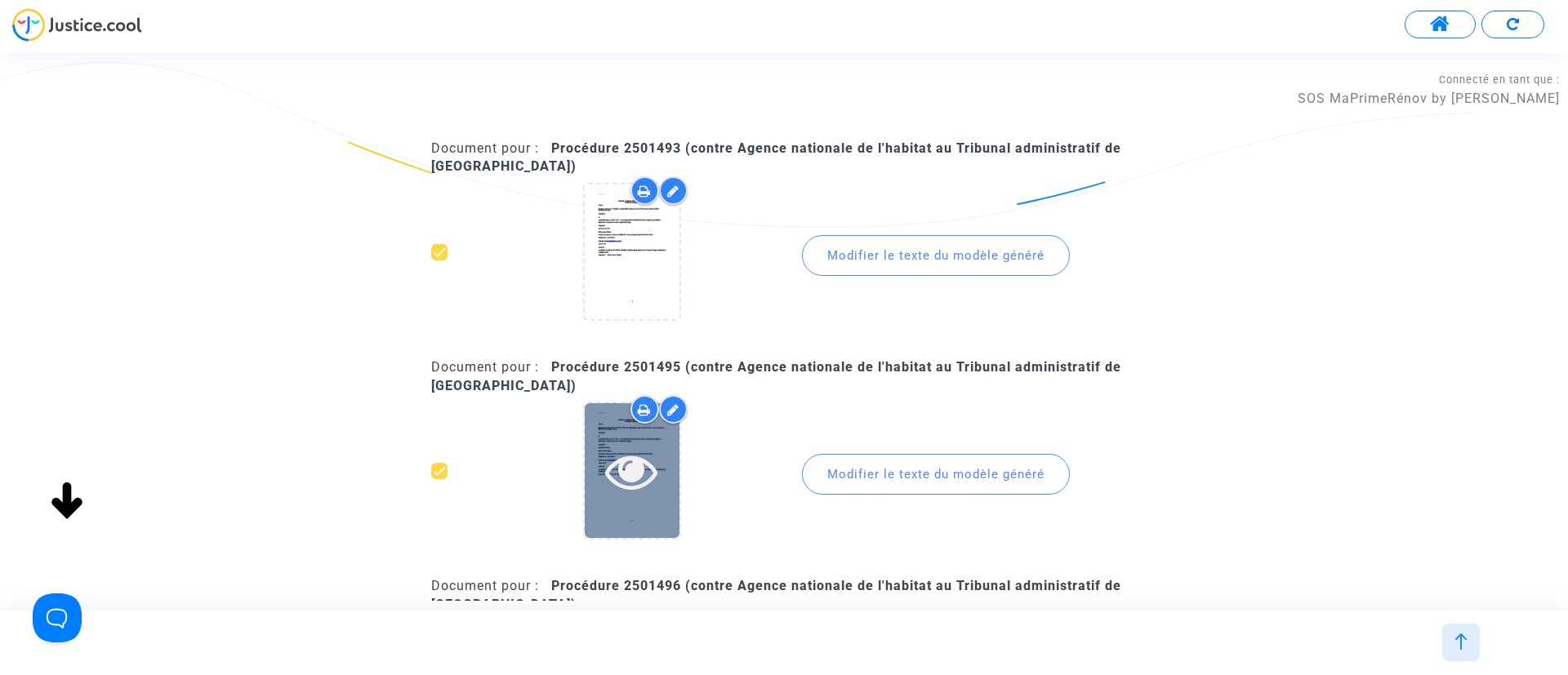
click at [653, 463] on icon at bounding box center [631, 472] width 53 height 52
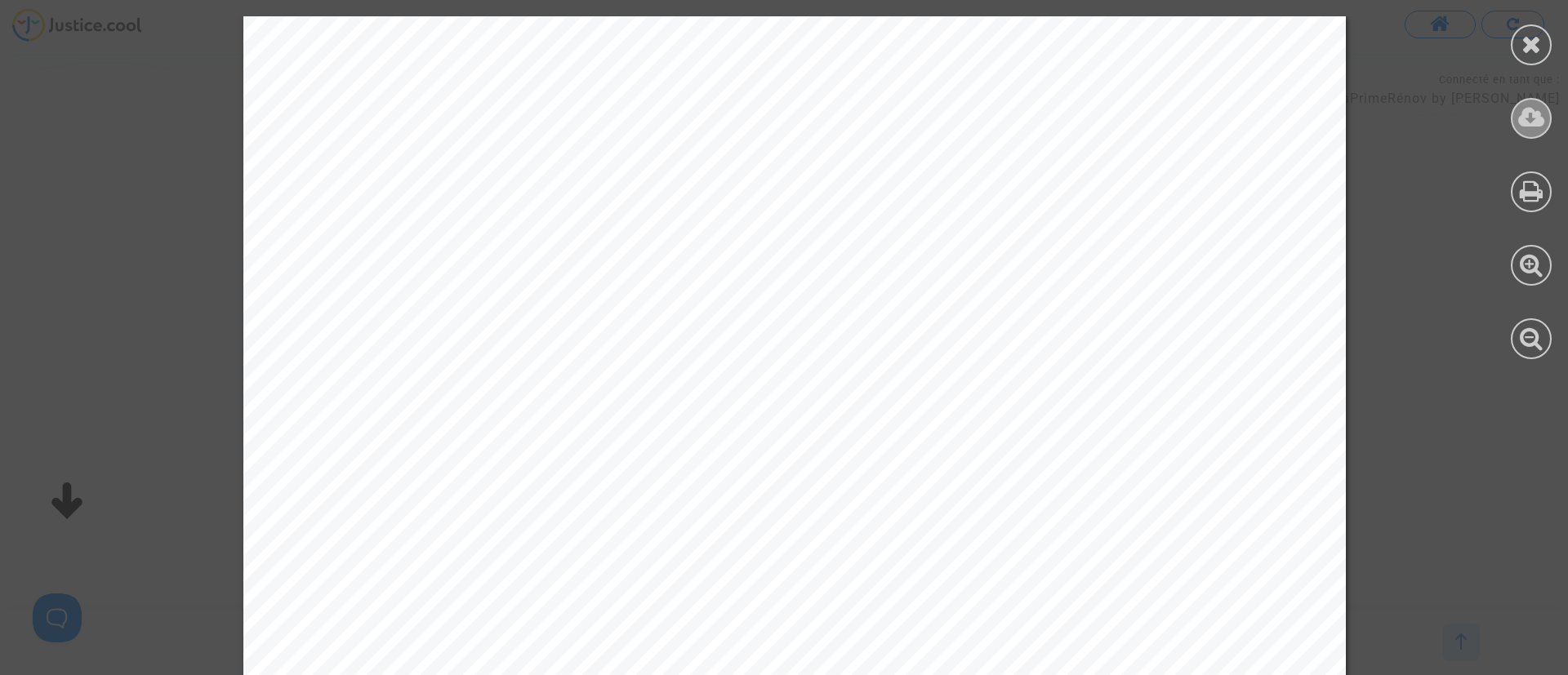
click at [1534, 115] on icon at bounding box center [1532, 117] width 27 height 24
click at [1514, 46] on div at bounding box center [1531, 44] width 41 height 40
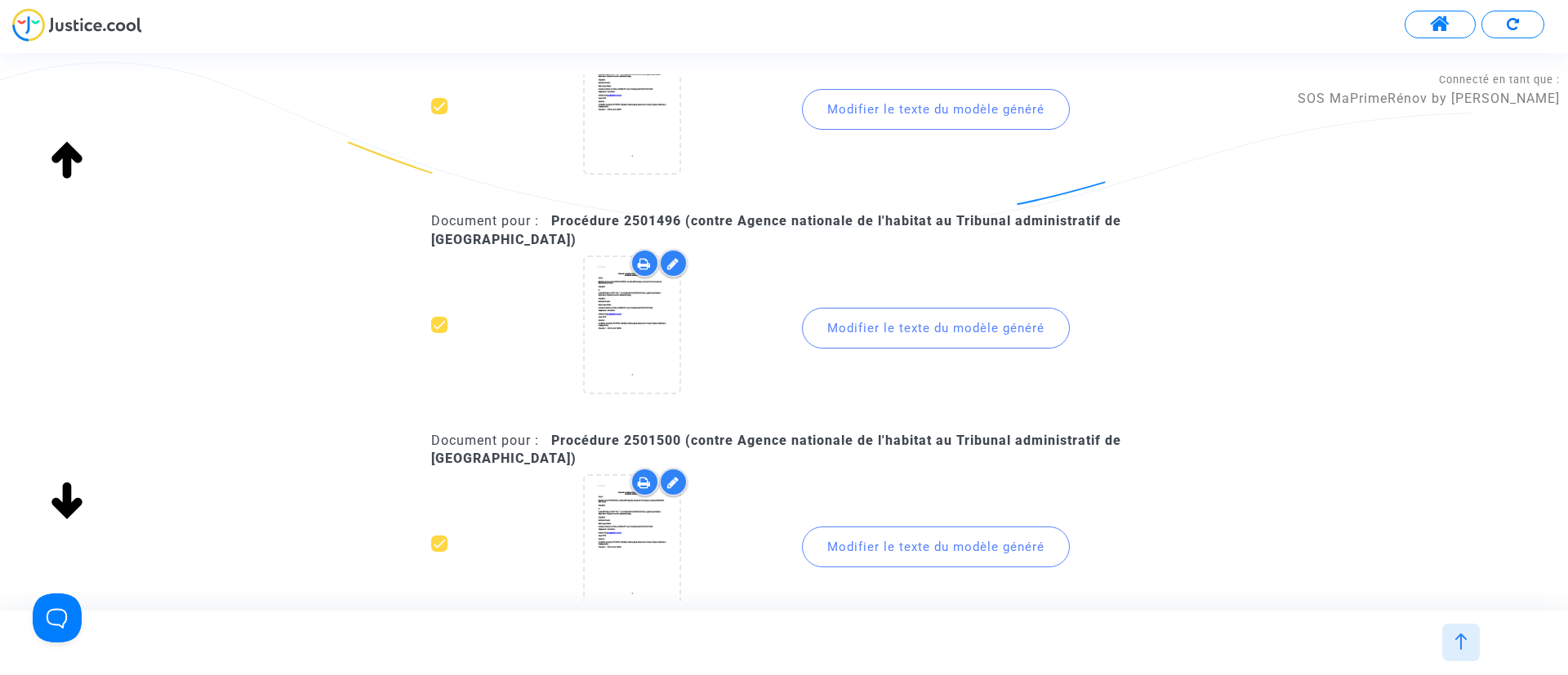
scroll to position [367, 0]
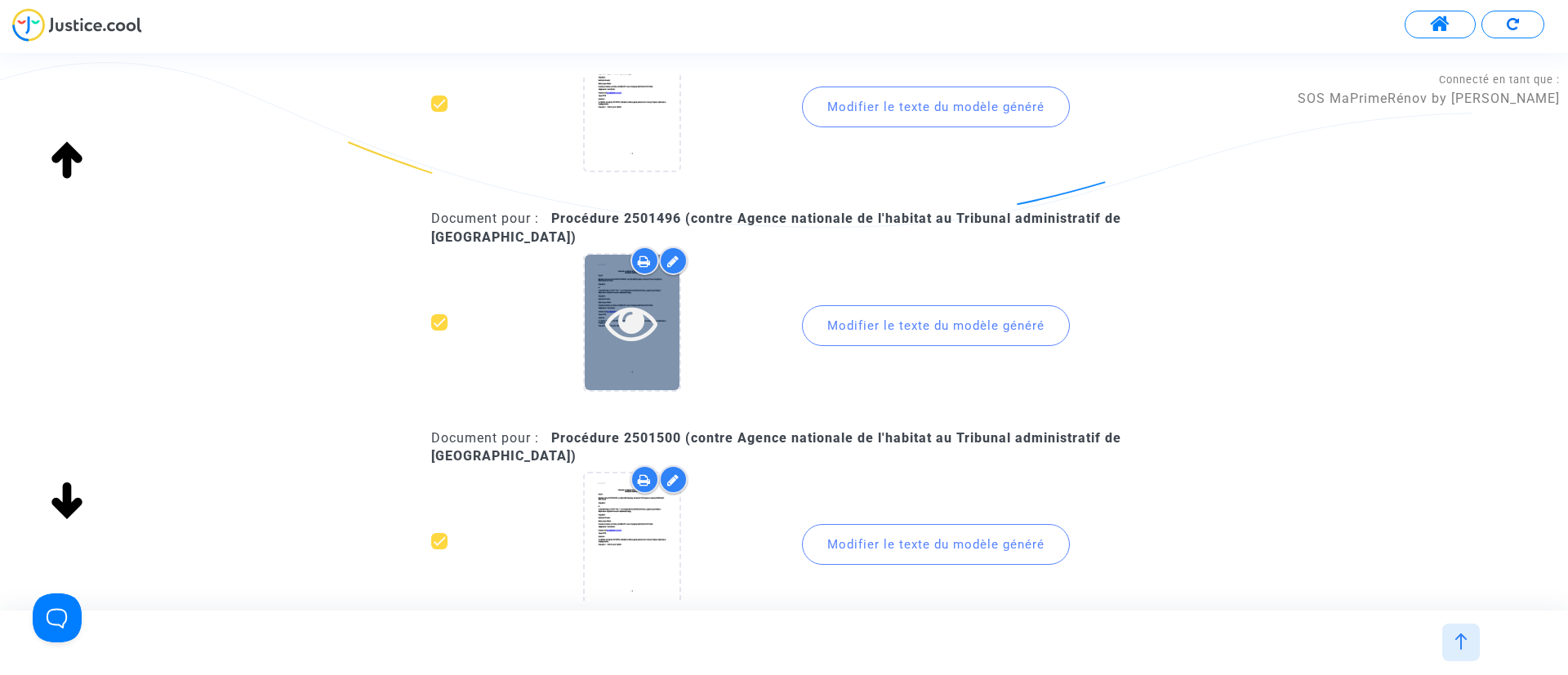
click at [652, 332] on icon at bounding box center [631, 322] width 53 height 52
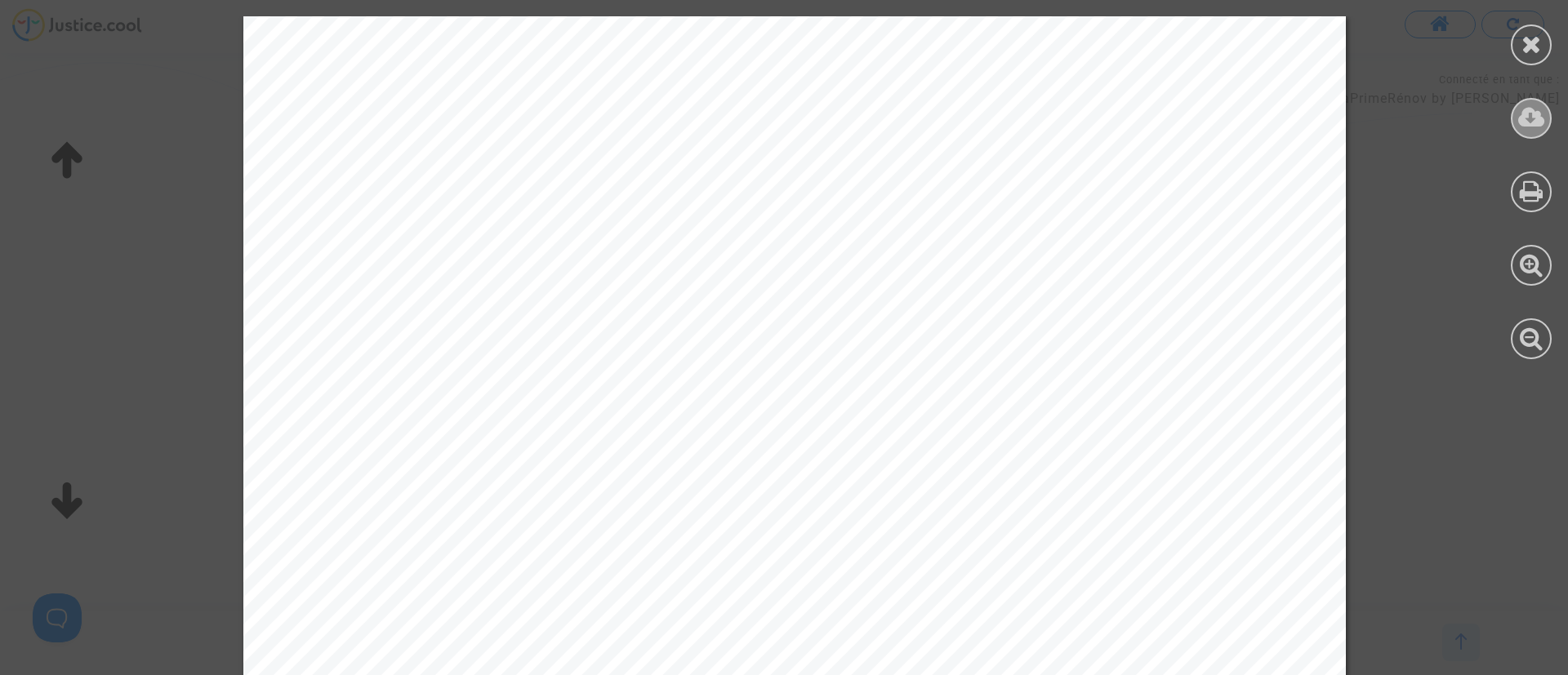
click at [1524, 113] on icon at bounding box center [1532, 117] width 27 height 24
click at [1544, 40] on div at bounding box center [1531, 44] width 41 height 40
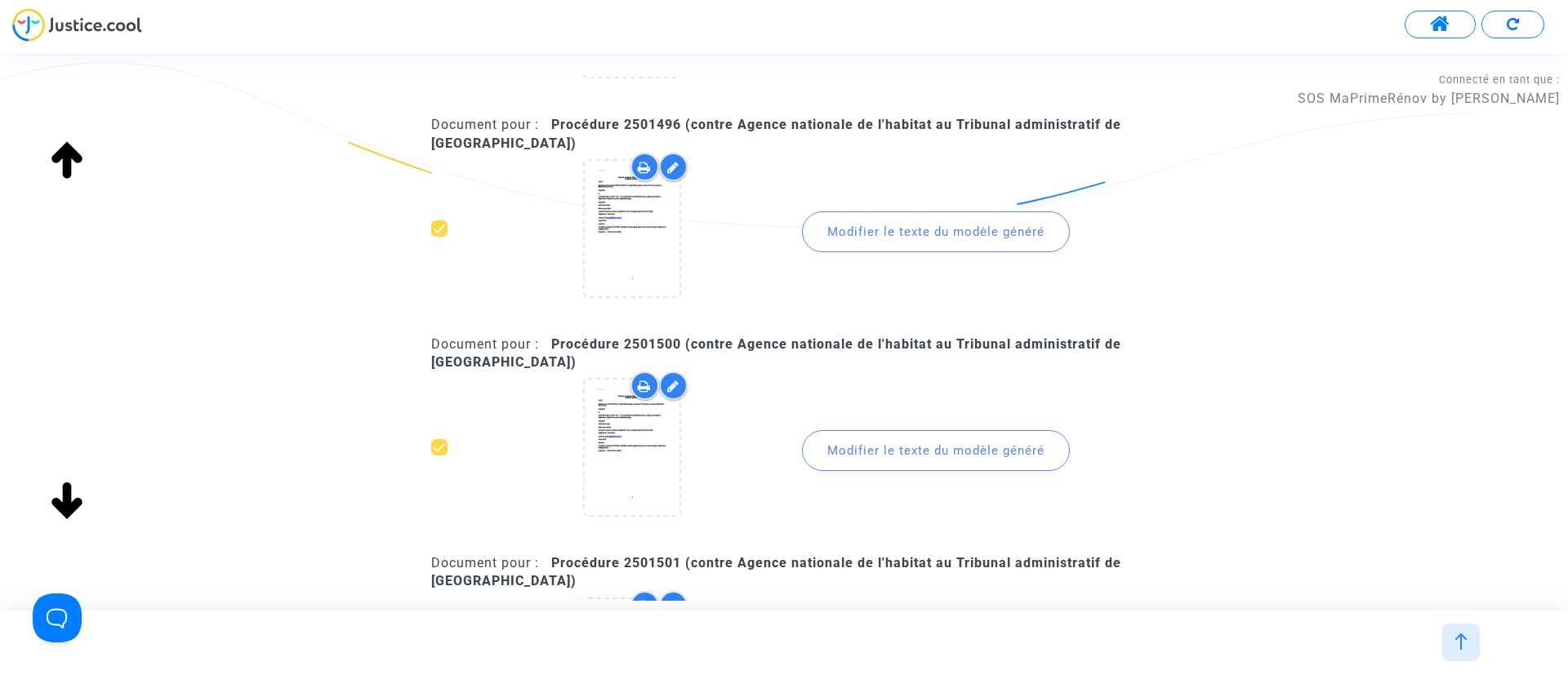
scroll to position [490, 0]
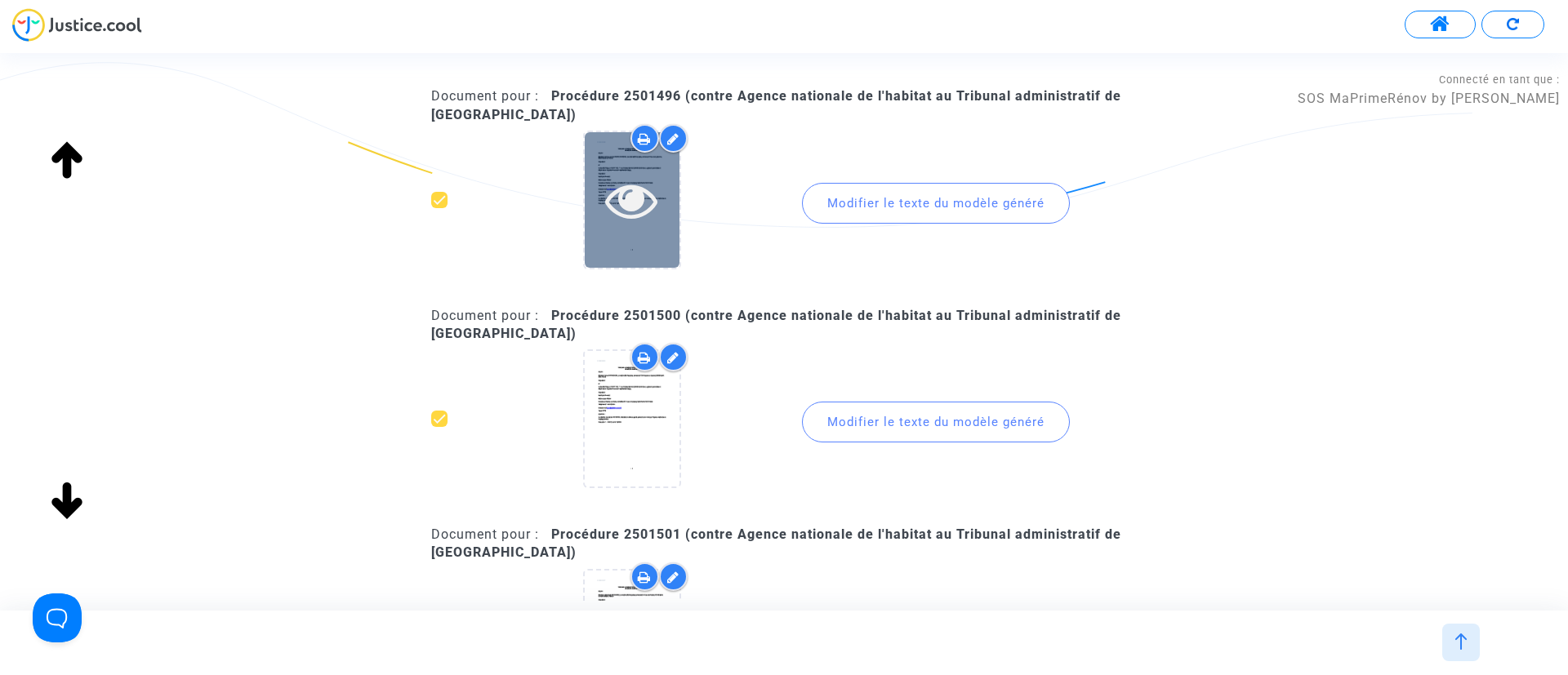
click at [651, 190] on icon at bounding box center [631, 200] width 53 height 52
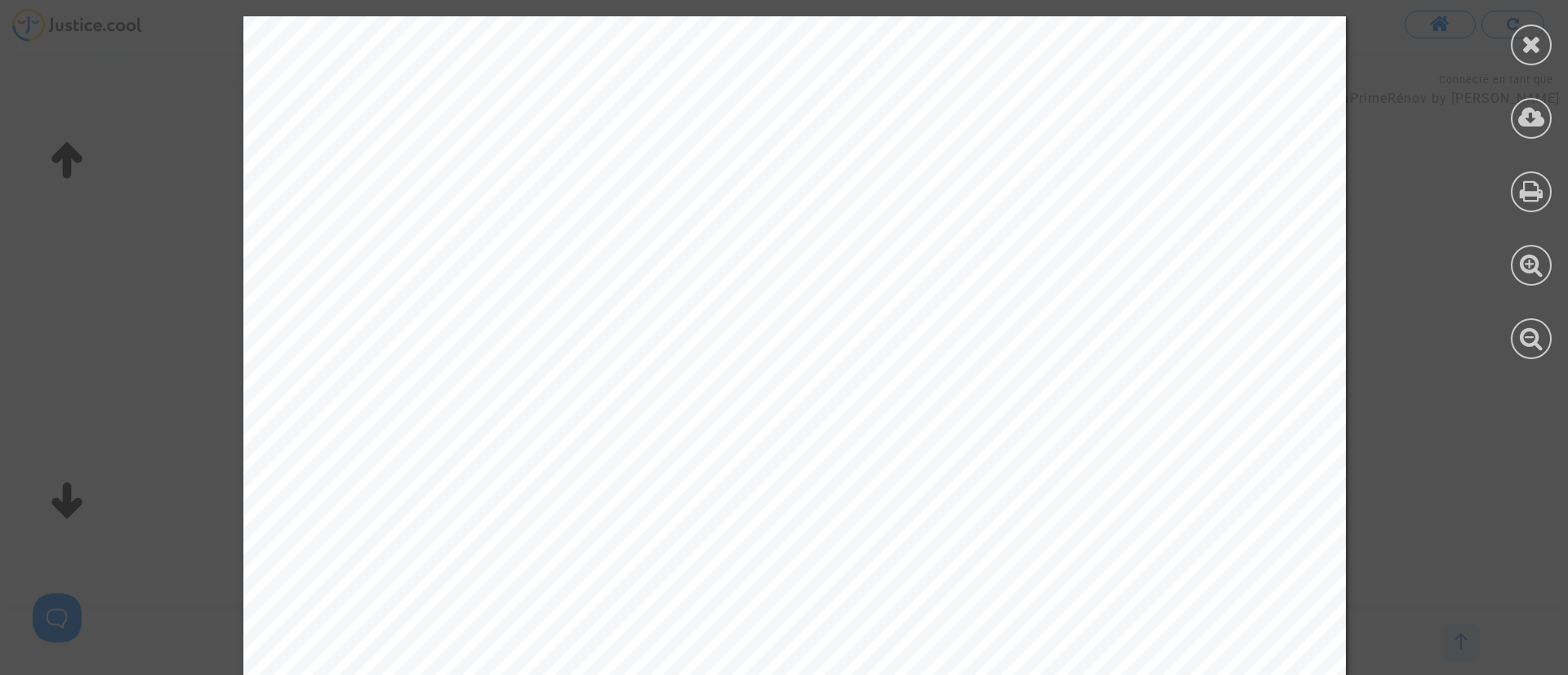
click at [1542, 24] on div at bounding box center [1532, 187] width 74 height 375
click at [1530, 45] on icon at bounding box center [1531, 43] width 21 height 24
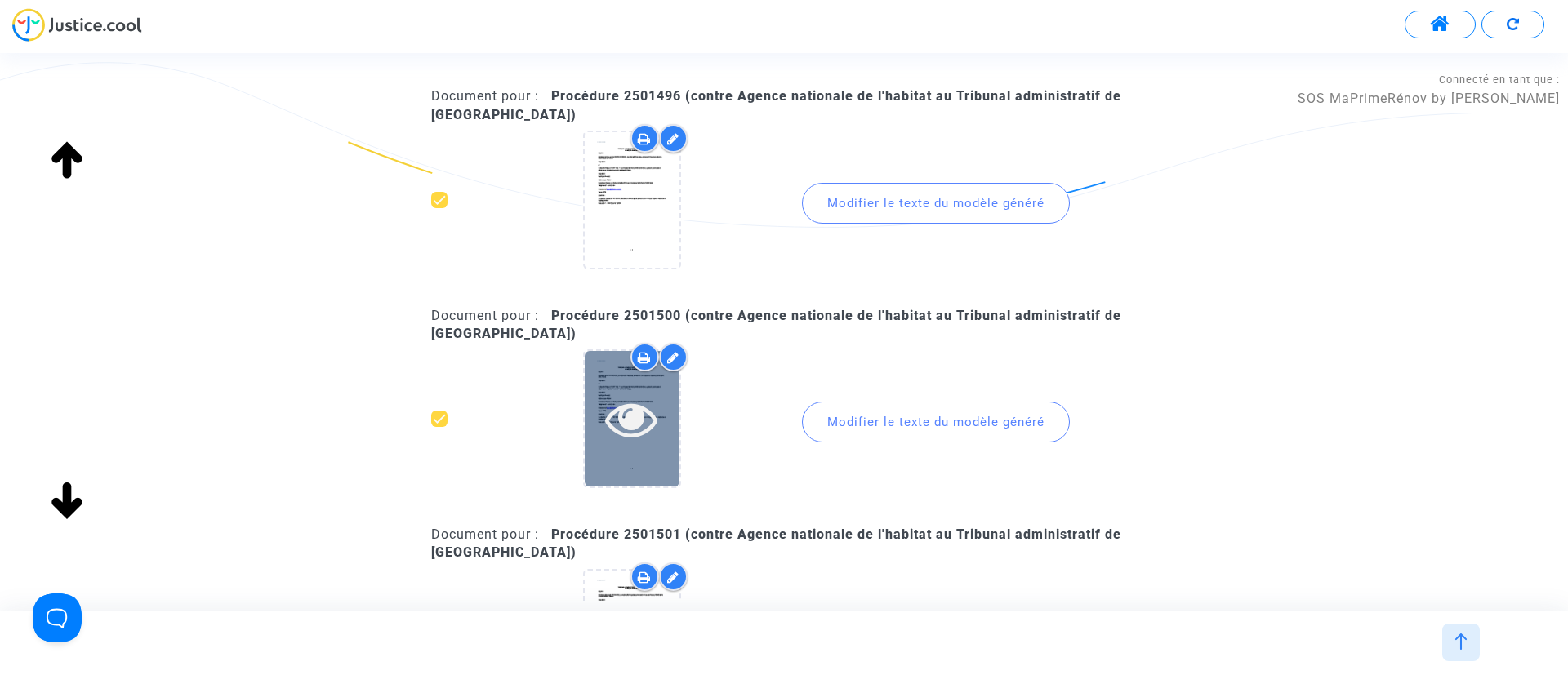
click at [630, 409] on icon at bounding box center [631, 418] width 53 height 52
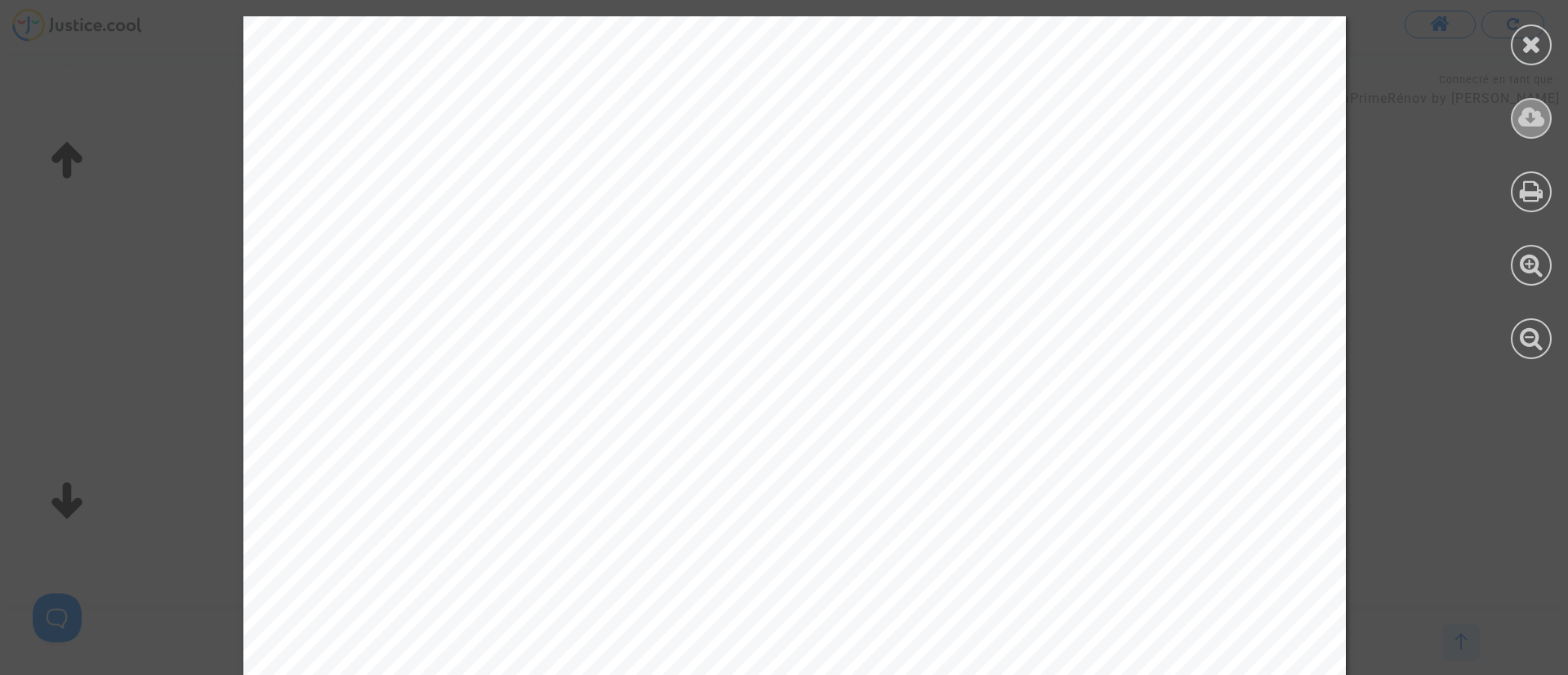
click at [1548, 116] on div at bounding box center [1531, 118] width 41 height 40
click at [1527, 47] on icon at bounding box center [1531, 43] width 21 height 24
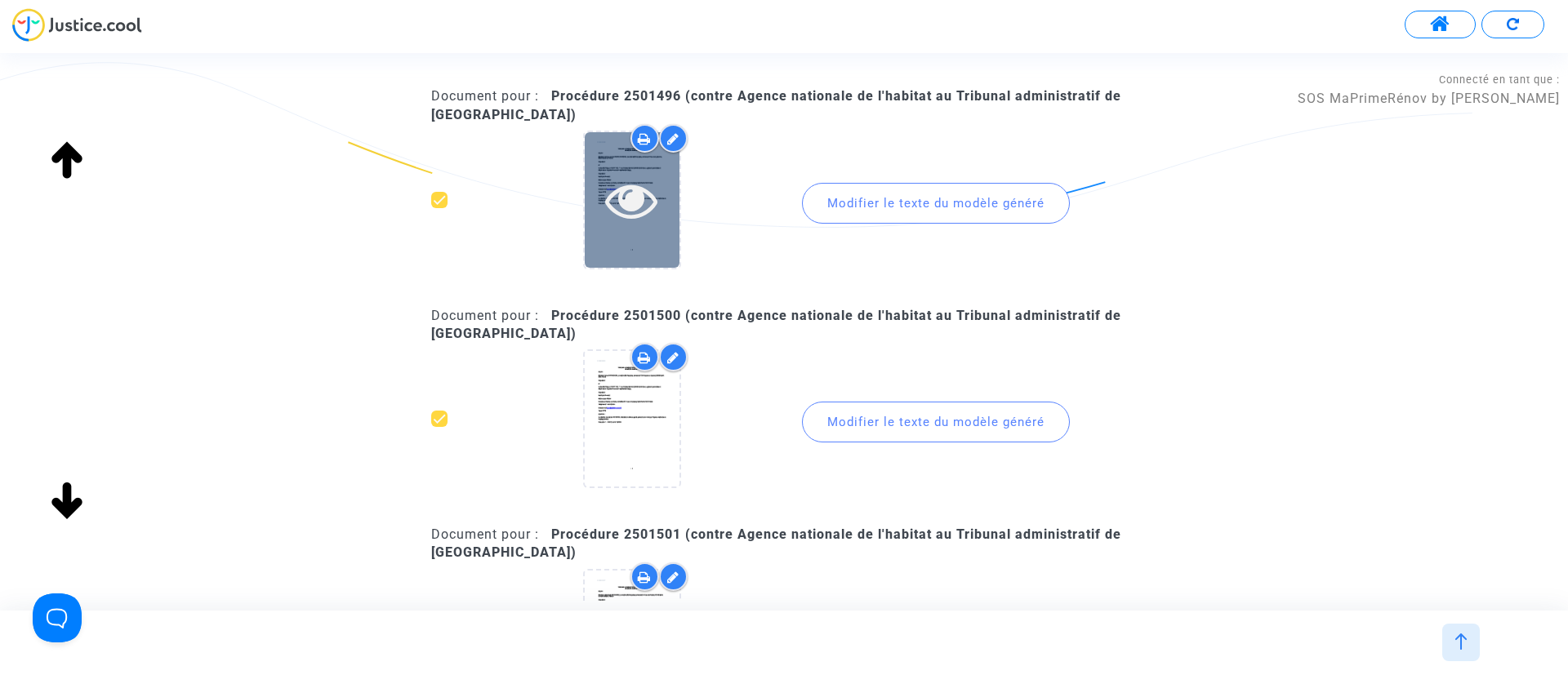
click at [632, 210] on icon at bounding box center [631, 200] width 53 height 52
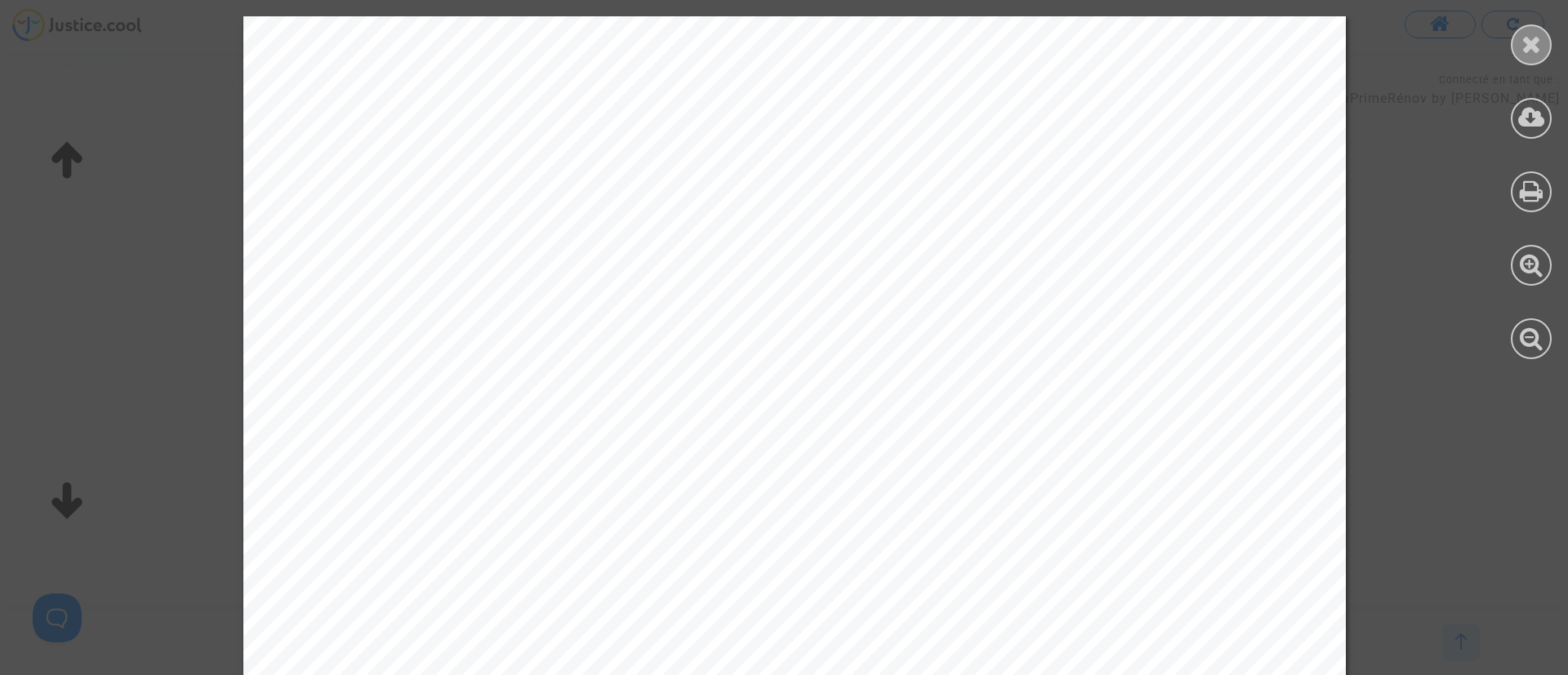
click at [1544, 40] on div at bounding box center [1531, 44] width 41 height 40
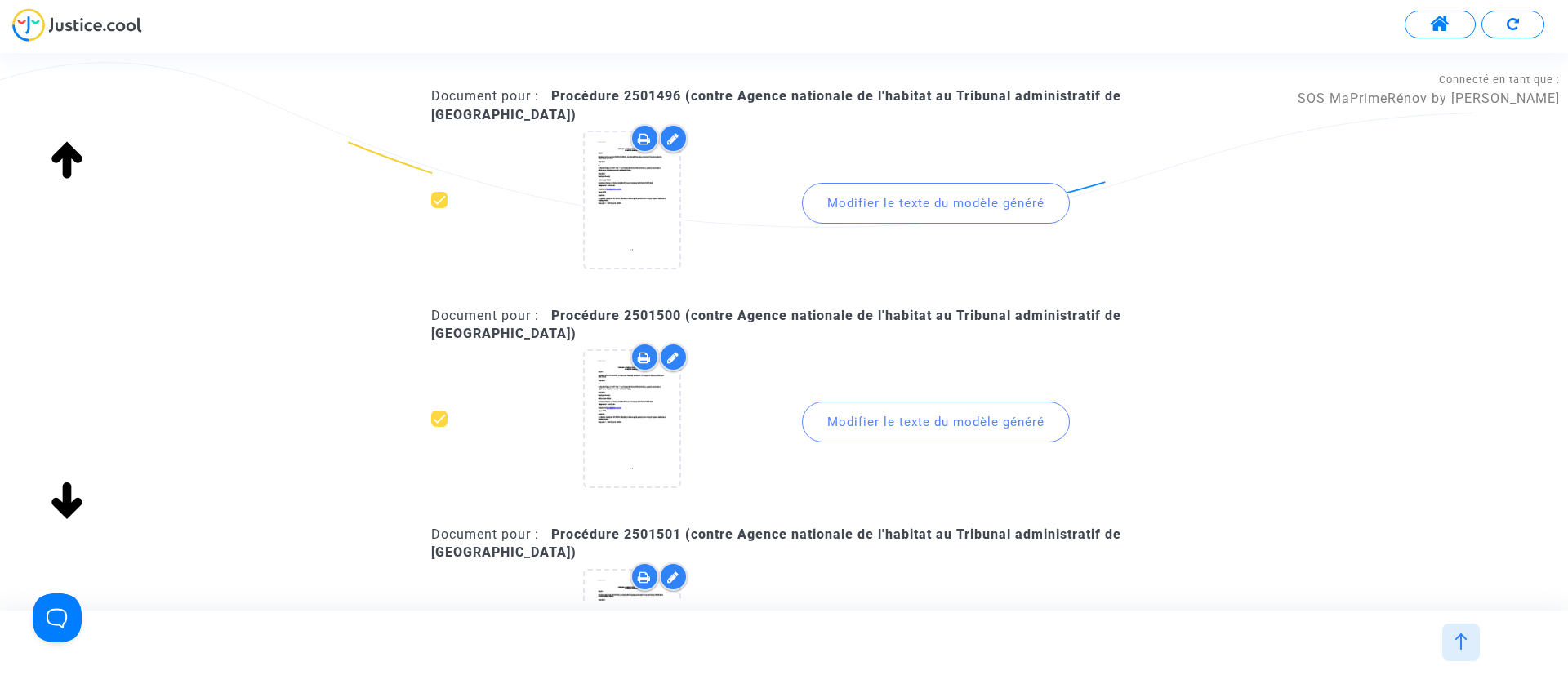
click at [868, 403] on div "Modifier le texte du modèle généré" at bounding box center [936, 421] width 268 height 40
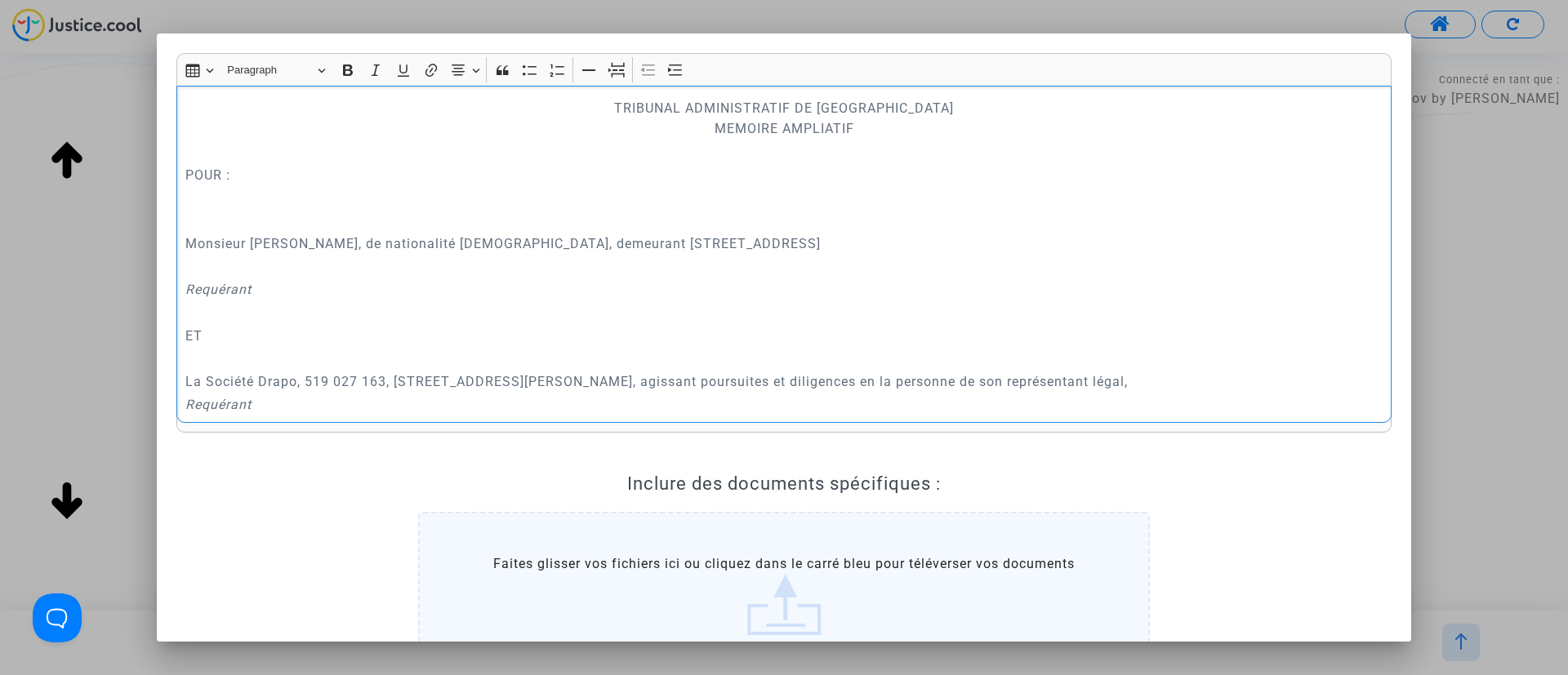
click at [1449, 278] on div at bounding box center [784, 338] width 1568 height 675
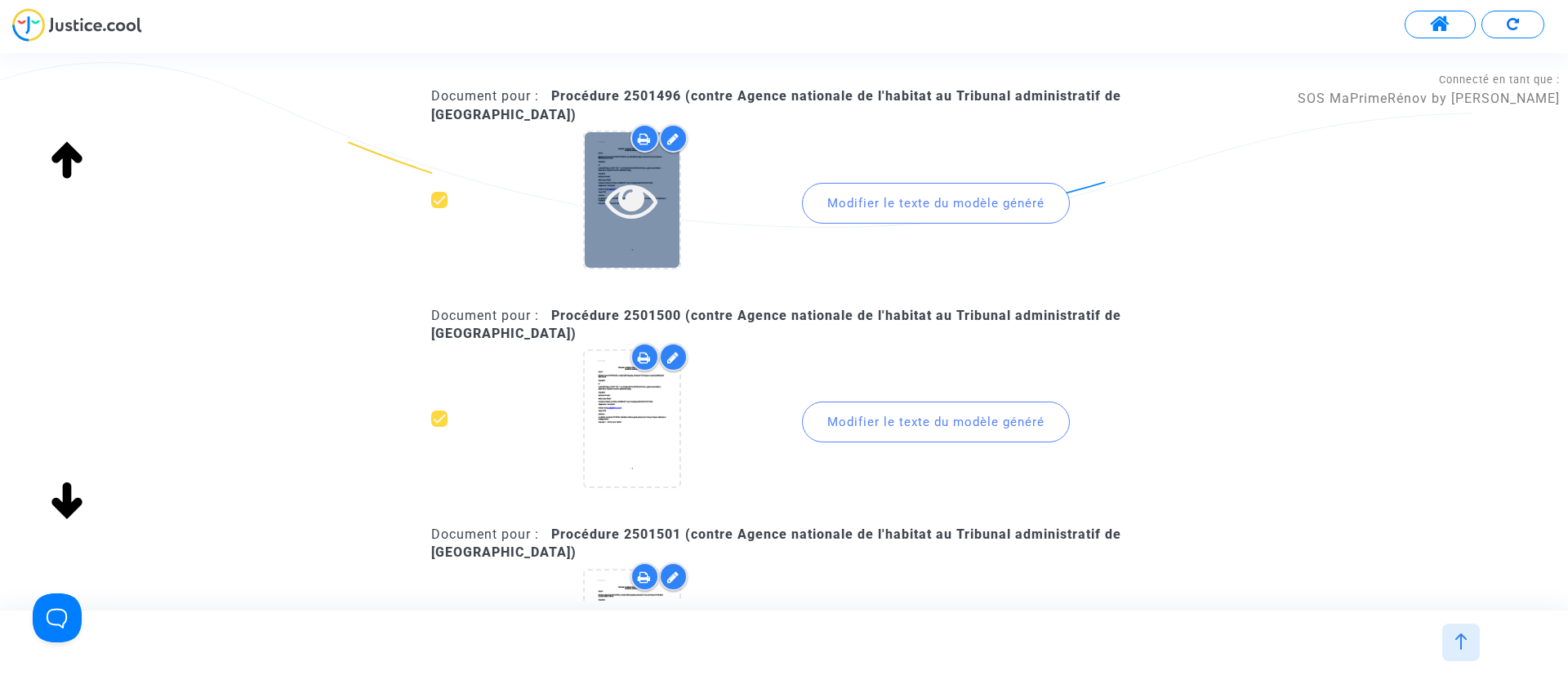
click at [659, 234] on div at bounding box center [632, 200] width 95 height 135
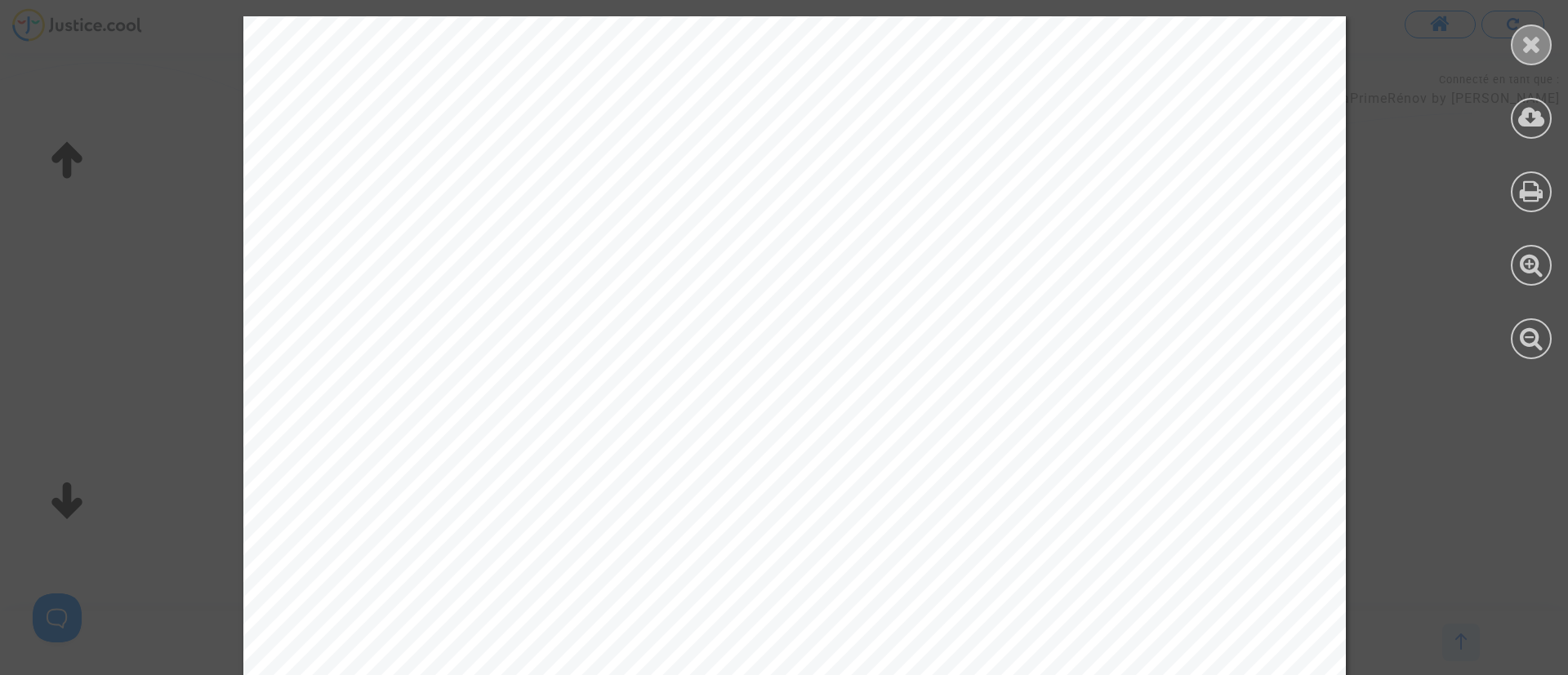
click at [1534, 48] on icon at bounding box center [1531, 43] width 21 height 24
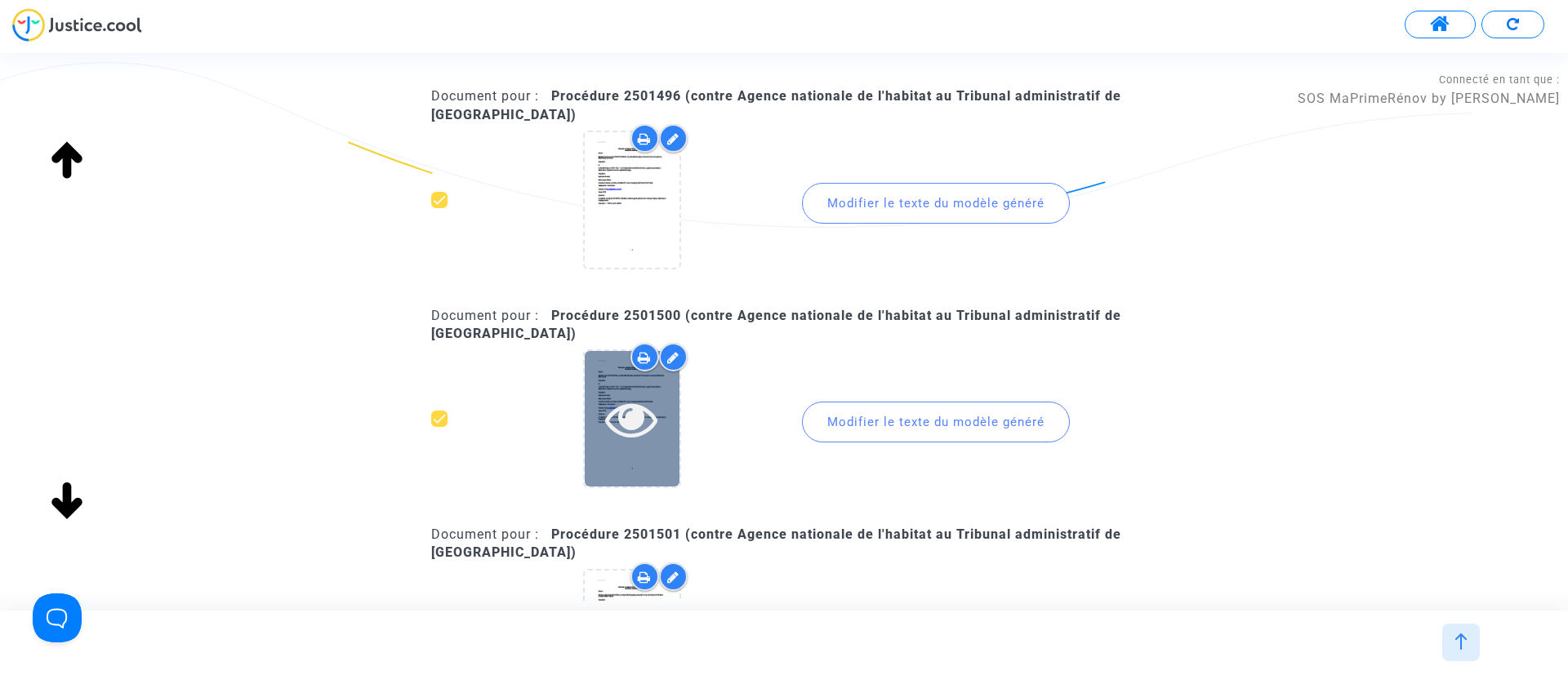
drag, startPoint x: 622, startPoint y: 409, endPoint x: 631, endPoint y: 385, distance: 25.6
click at [631, 397] on icon at bounding box center [631, 418] width 53 height 52
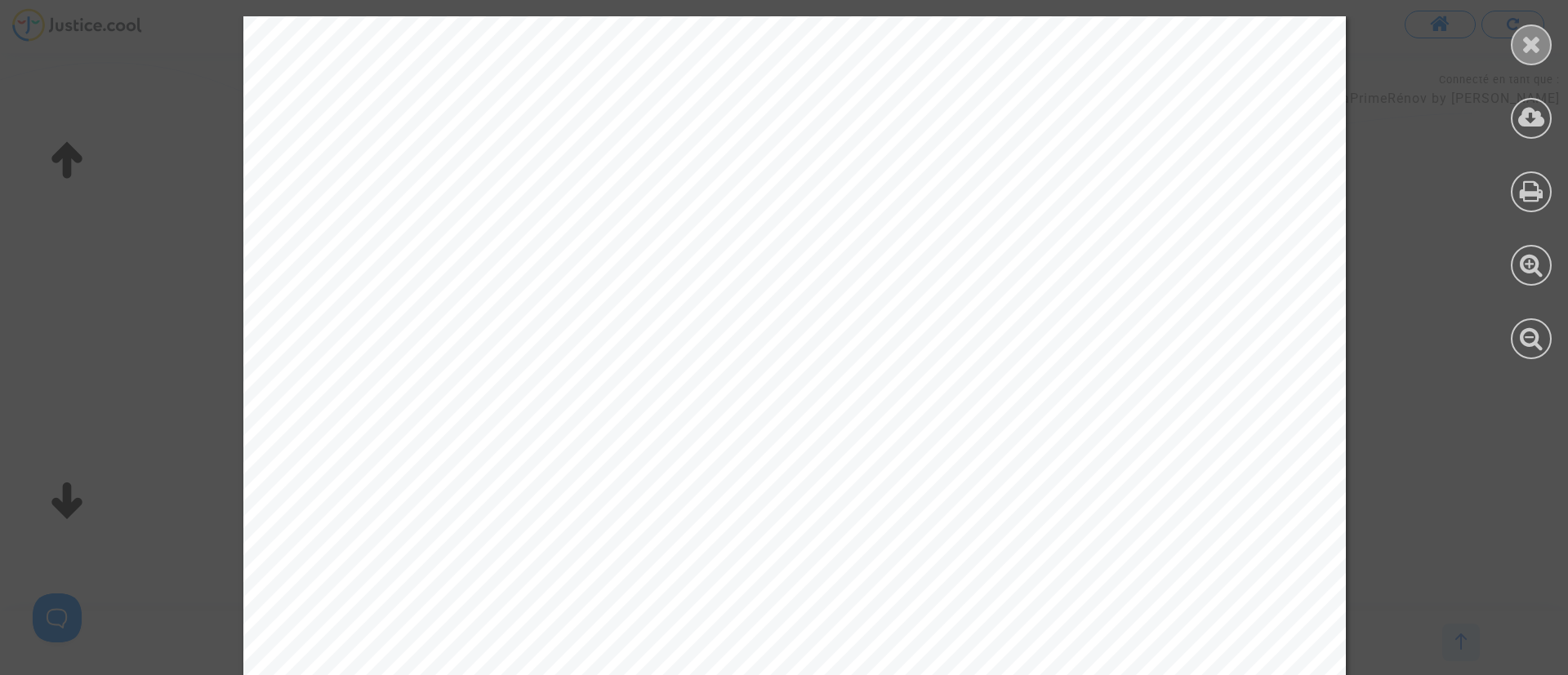
click at [1538, 32] on icon at bounding box center [1531, 43] width 21 height 24
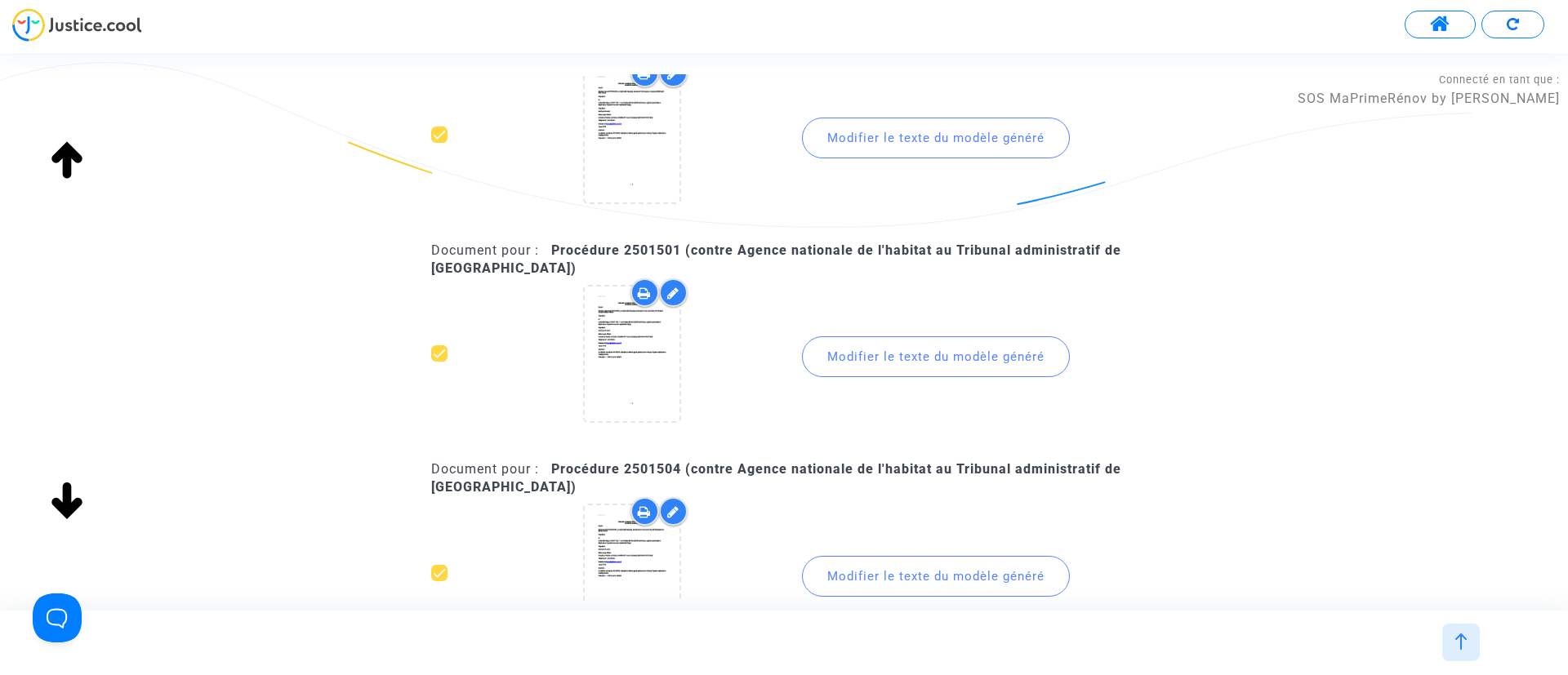
scroll to position [858, 0]
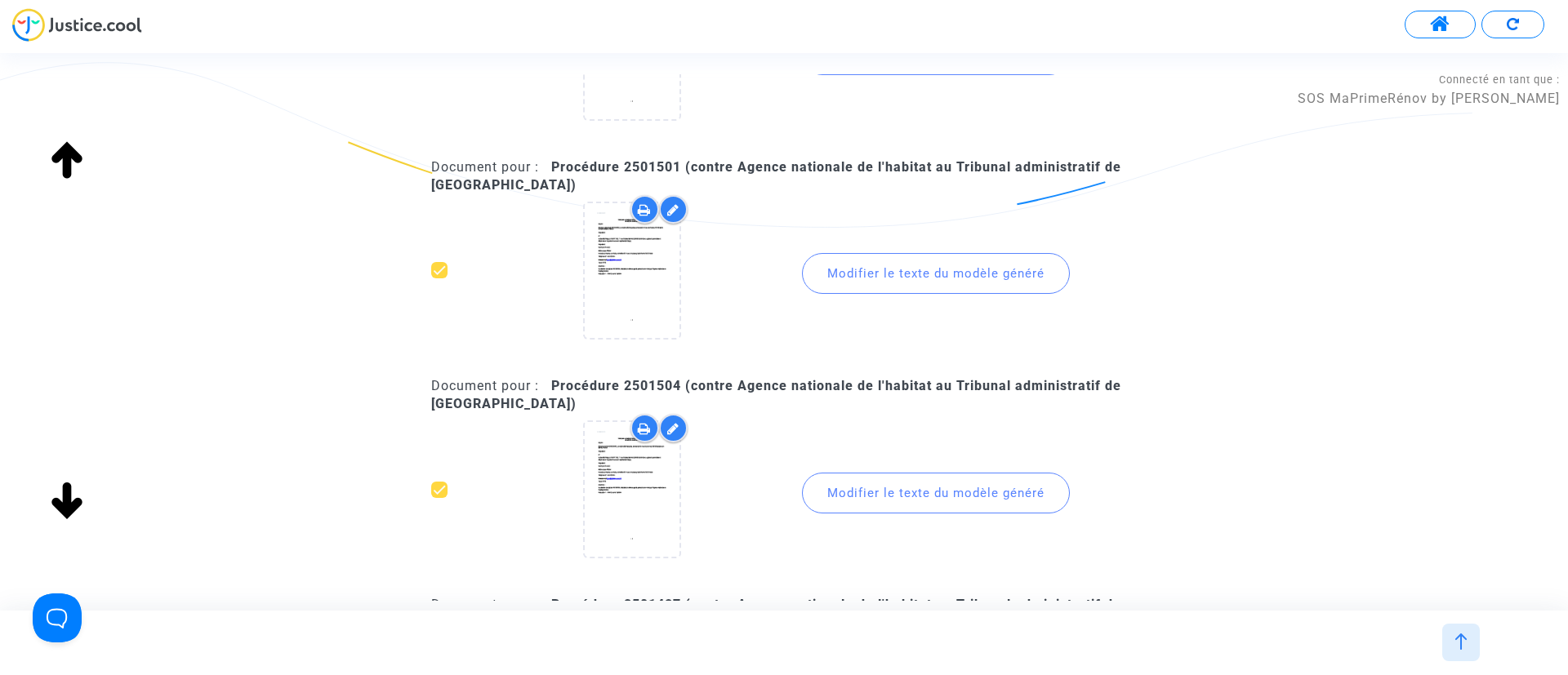
click at [980, 250] on div "Modifier le texte du modèle généré" at bounding box center [936, 274] width 304 height 158
click at [984, 272] on div "Modifier le texte du modèle généré" at bounding box center [936, 273] width 268 height 40
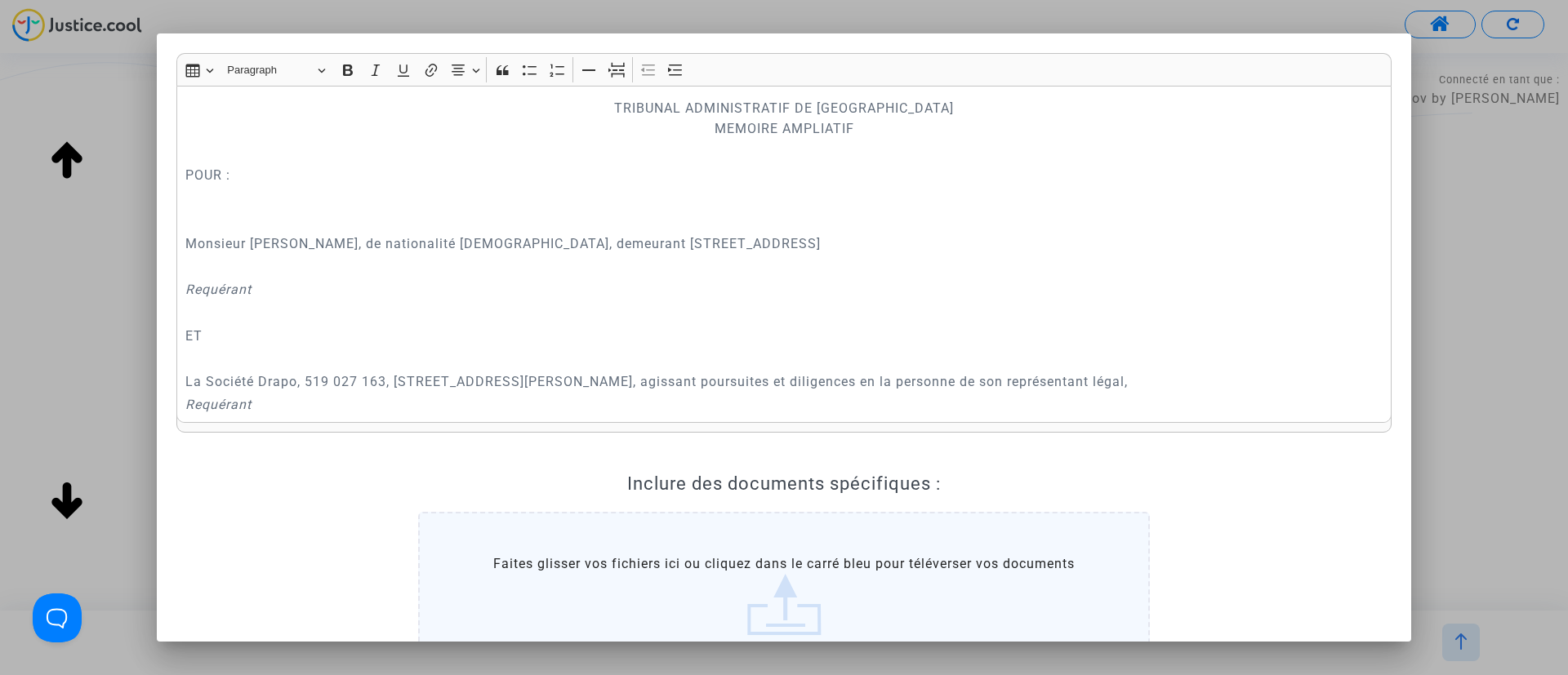
click at [1503, 287] on div at bounding box center [784, 338] width 1568 height 675
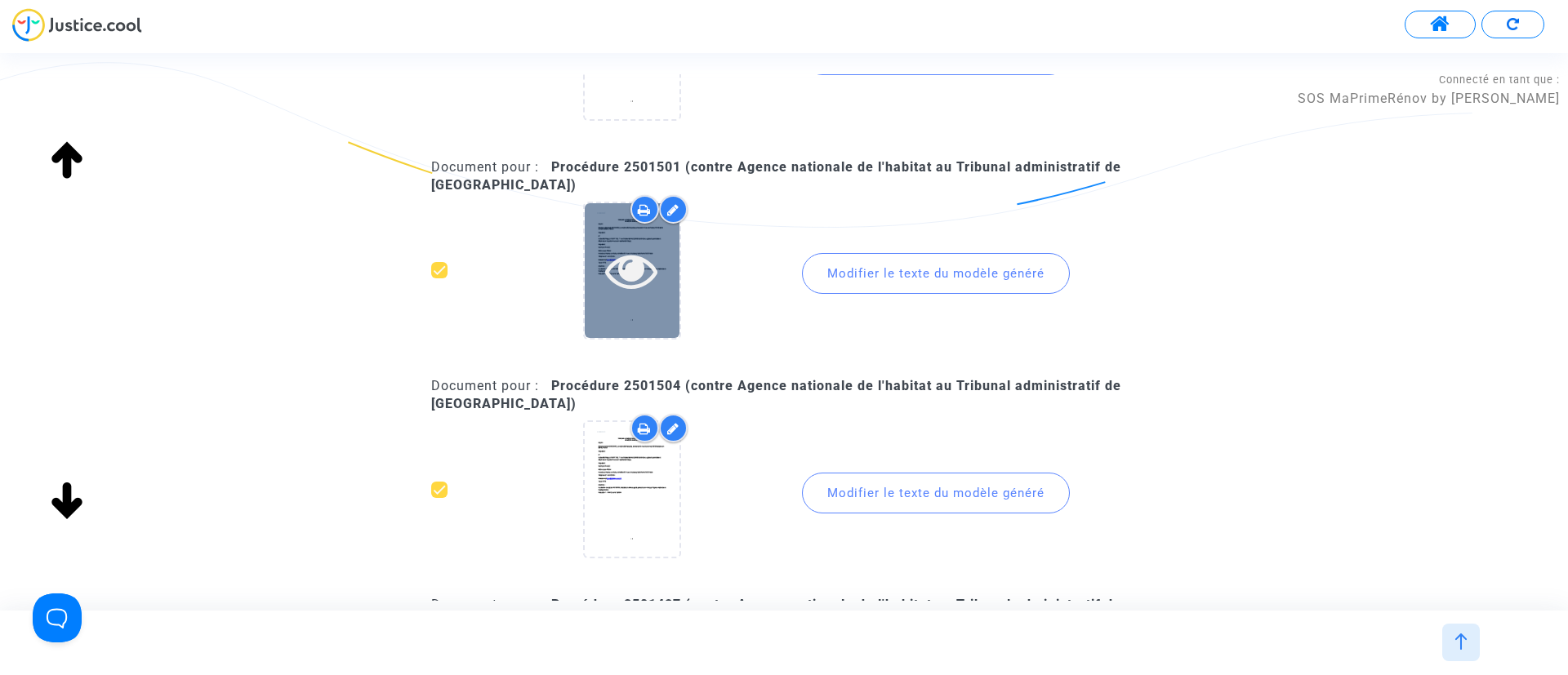
click at [632, 289] on icon at bounding box center [631, 270] width 53 height 52
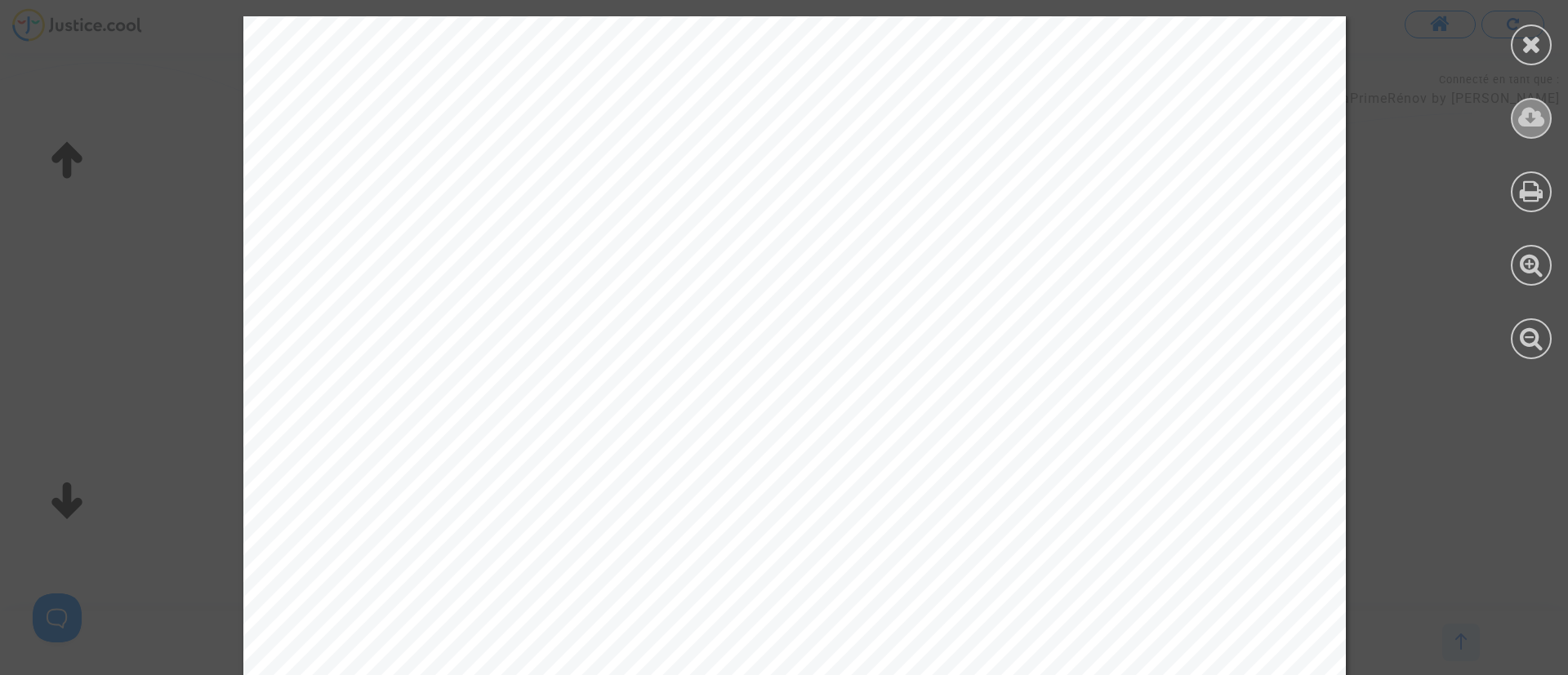
click at [1530, 121] on icon at bounding box center [1532, 117] width 27 height 24
drag, startPoint x: 1526, startPoint y: 46, endPoint x: 1511, endPoint y: 45, distance: 15.0
click at [1514, 51] on div at bounding box center [1531, 44] width 41 height 40
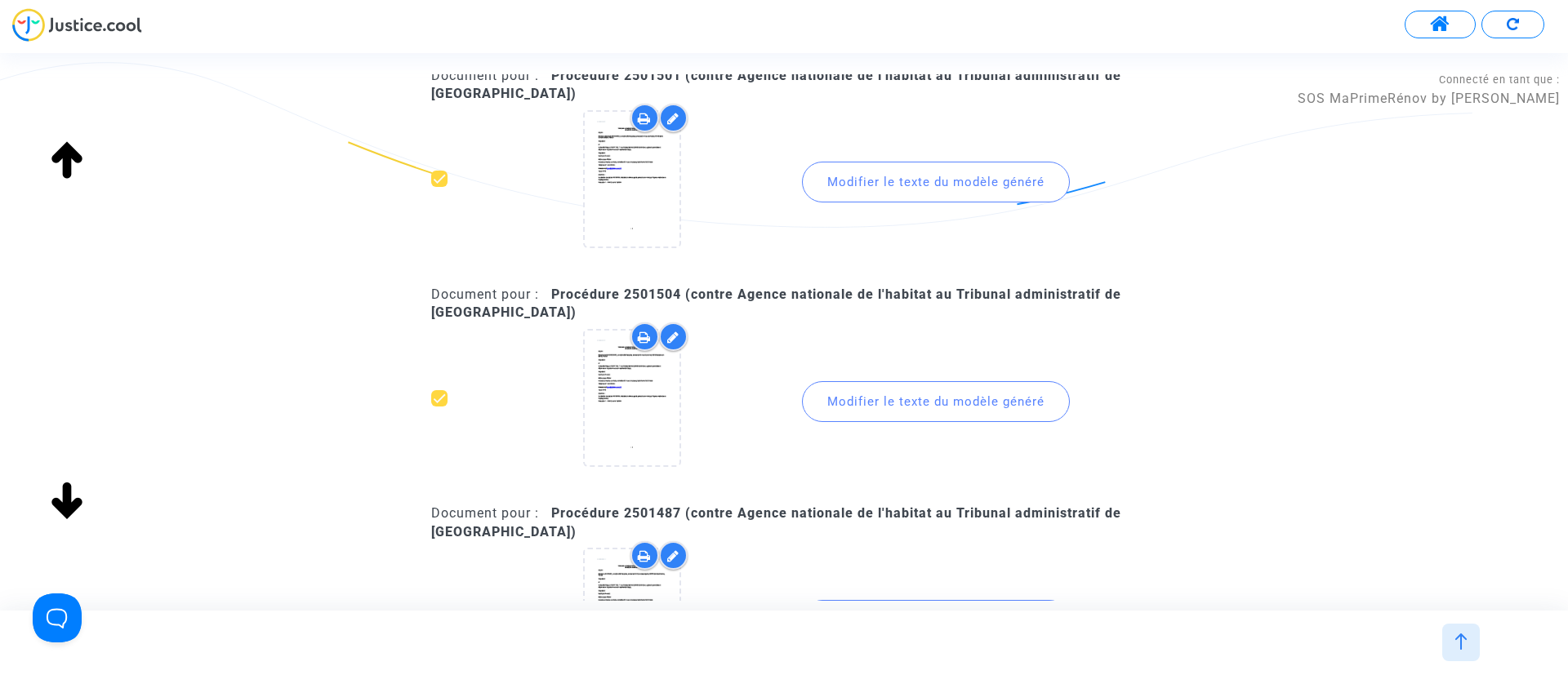
scroll to position [980, 0]
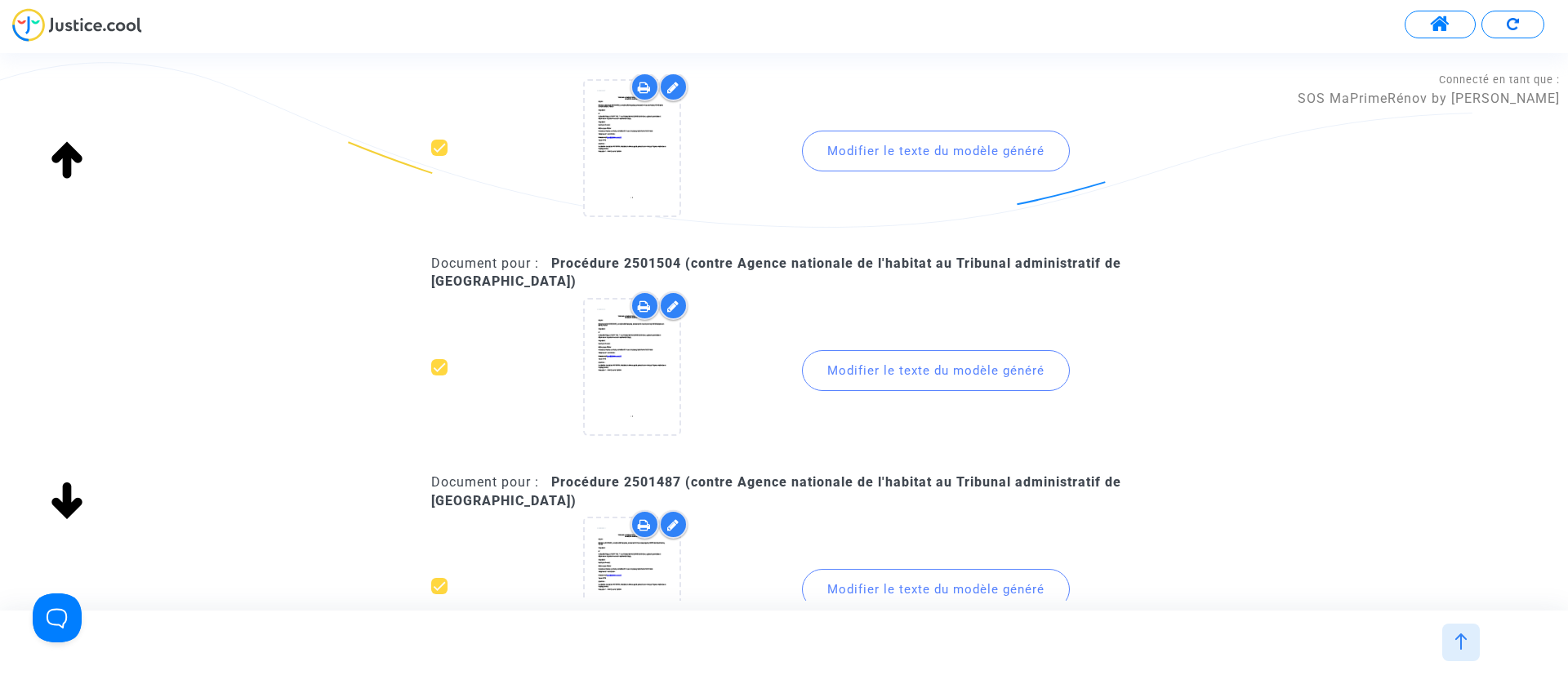
click at [929, 382] on div "Modifier le texte du modèle généré" at bounding box center [936, 370] width 268 height 40
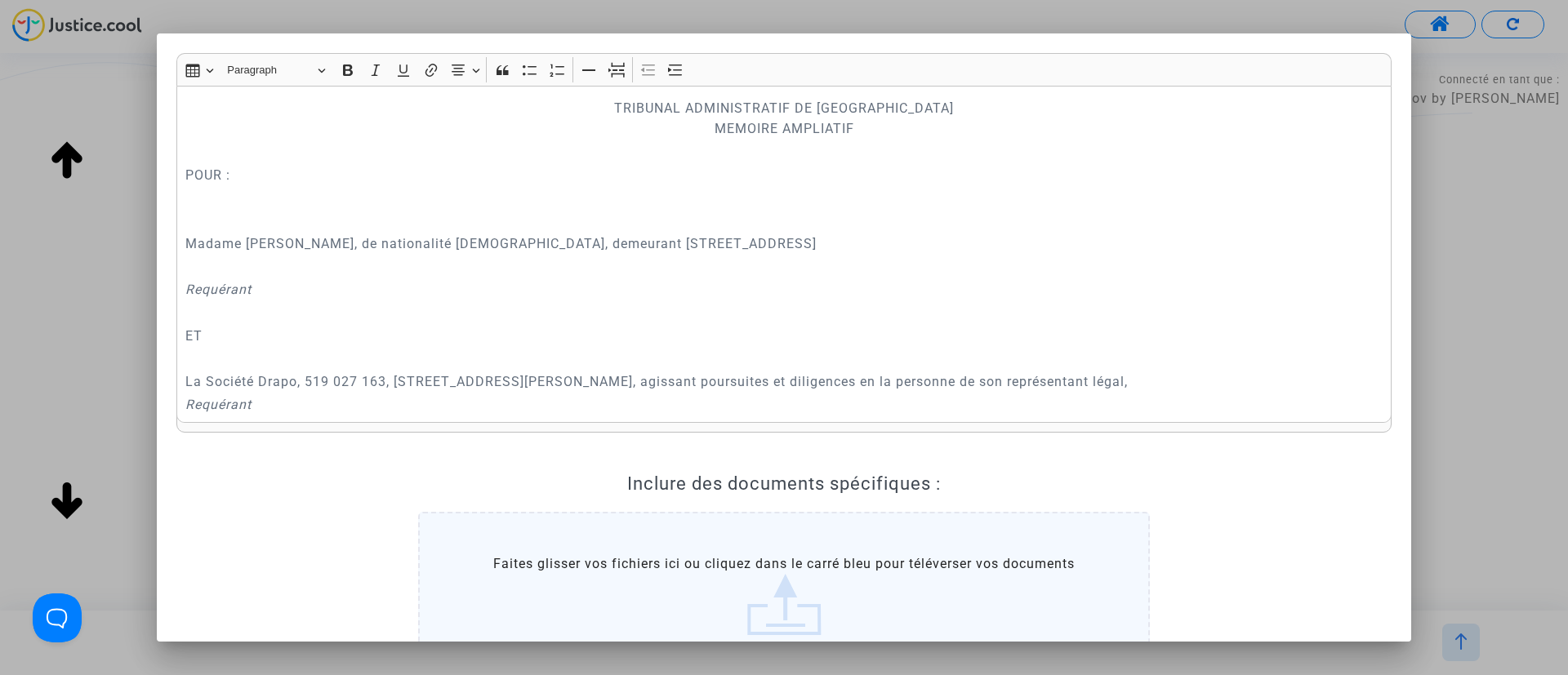
click at [1465, 223] on div at bounding box center [784, 338] width 1568 height 675
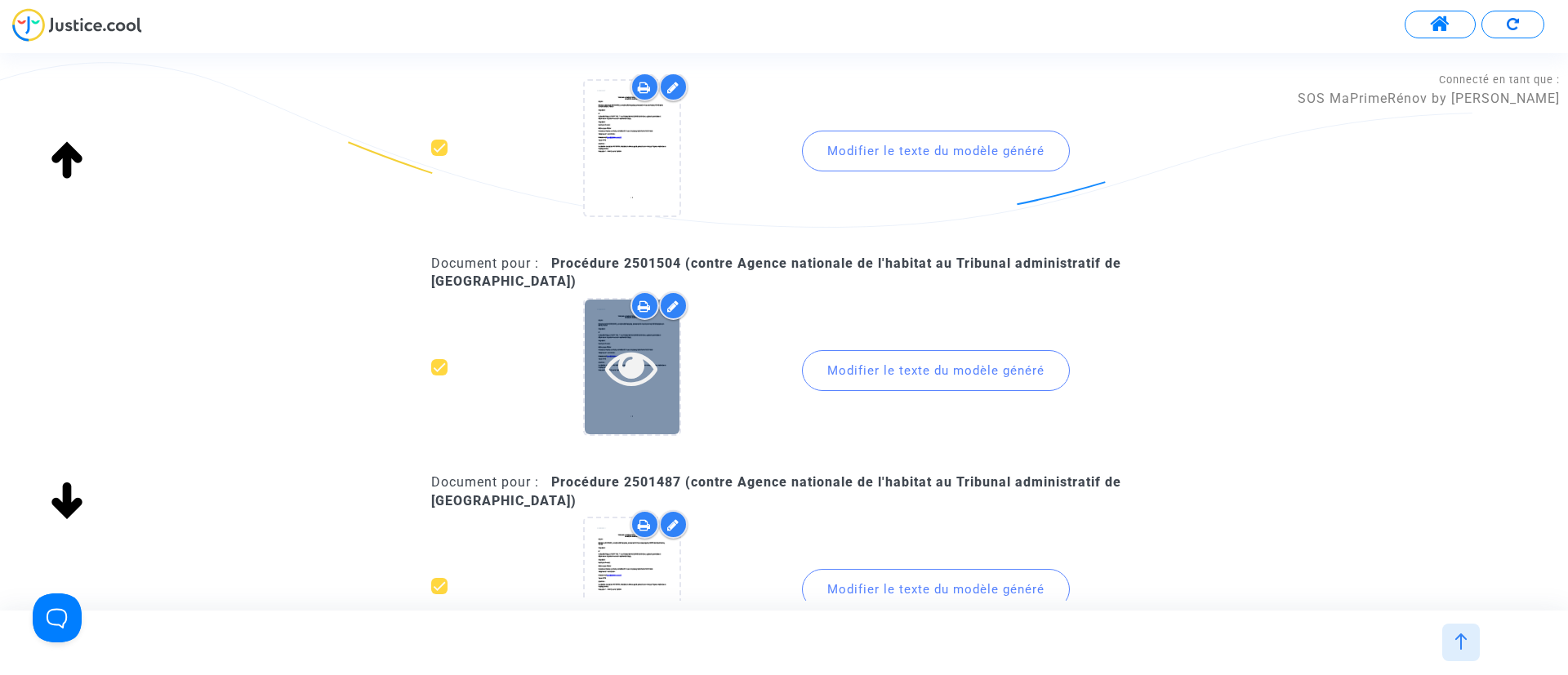
click at [629, 356] on icon at bounding box center [631, 367] width 53 height 52
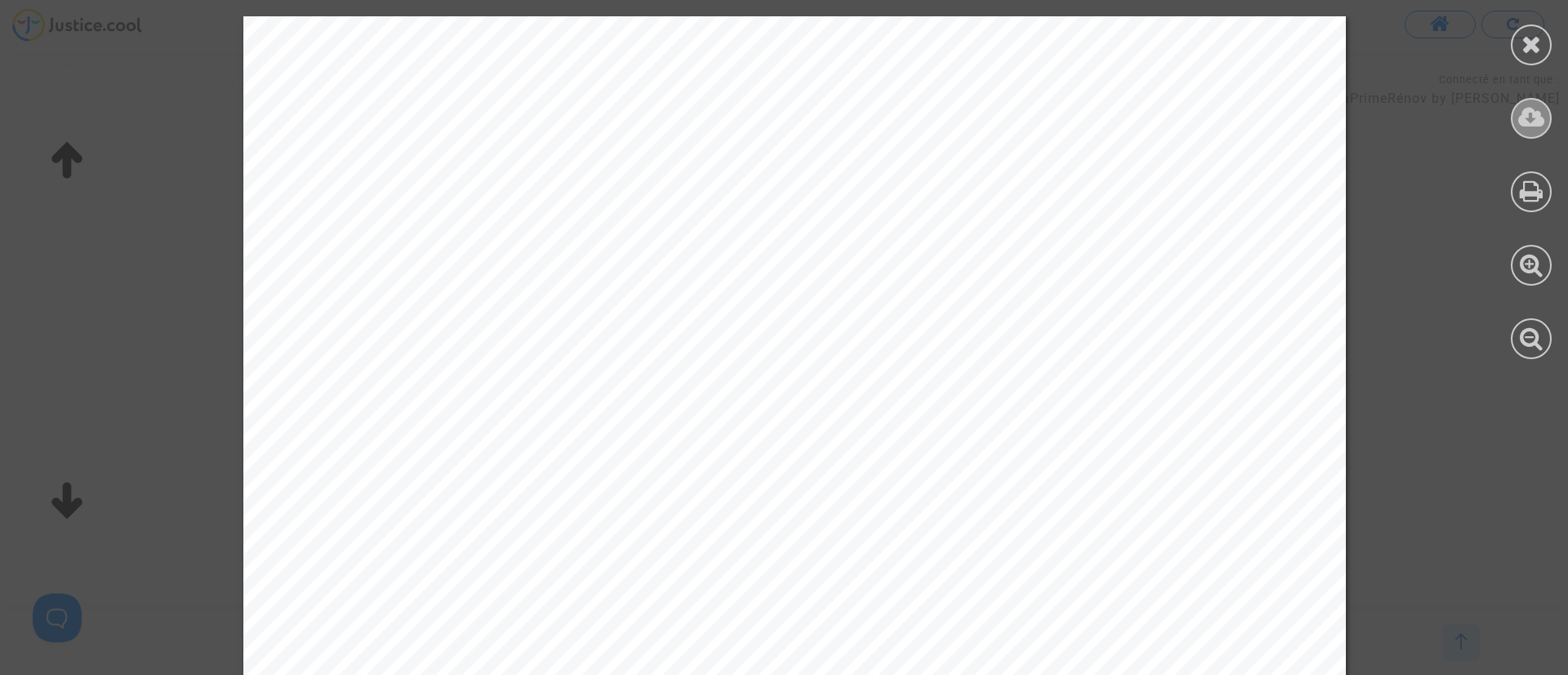
click at [1533, 128] on icon at bounding box center [1532, 117] width 27 height 24
click at [1533, 40] on icon at bounding box center [1531, 43] width 21 height 24
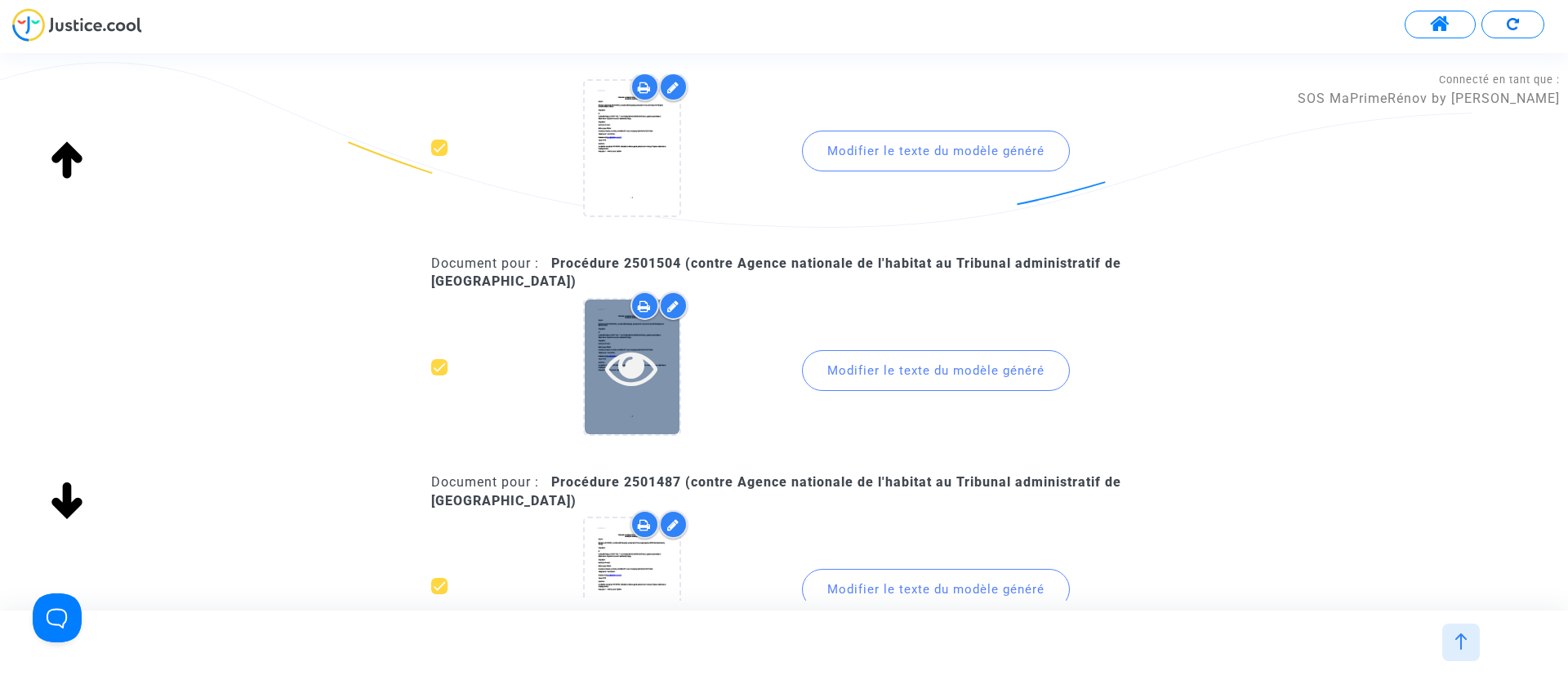
drag, startPoint x: 618, startPoint y: 372, endPoint x: 619, endPoint y: 360, distance: 12.0
click at [618, 372] on icon at bounding box center [631, 367] width 53 height 52
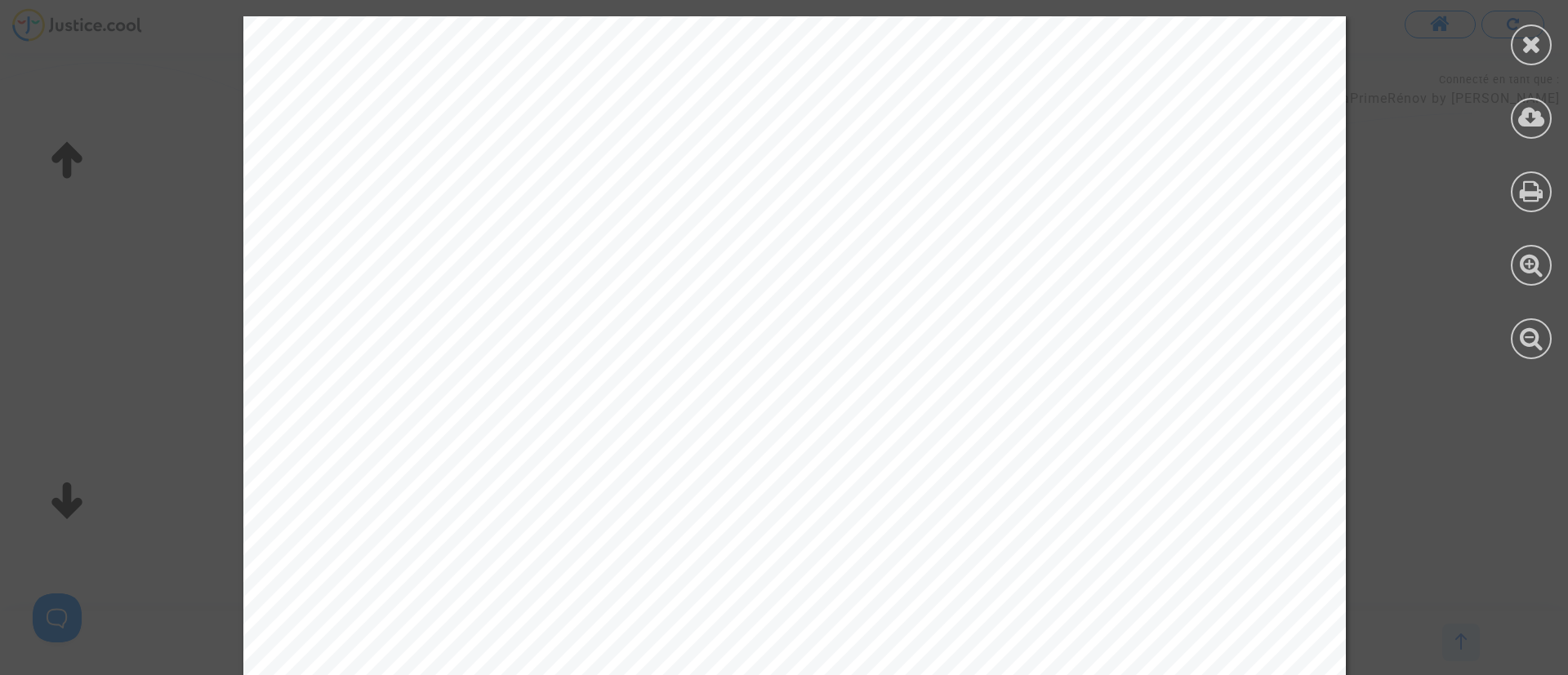
drag, startPoint x: 1539, startPoint y: 45, endPoint x: 1511, endPoint y: 45, distance: 28.0
click at [1513, 45] on div at bounding box center [1531, 44] width 41 height 40
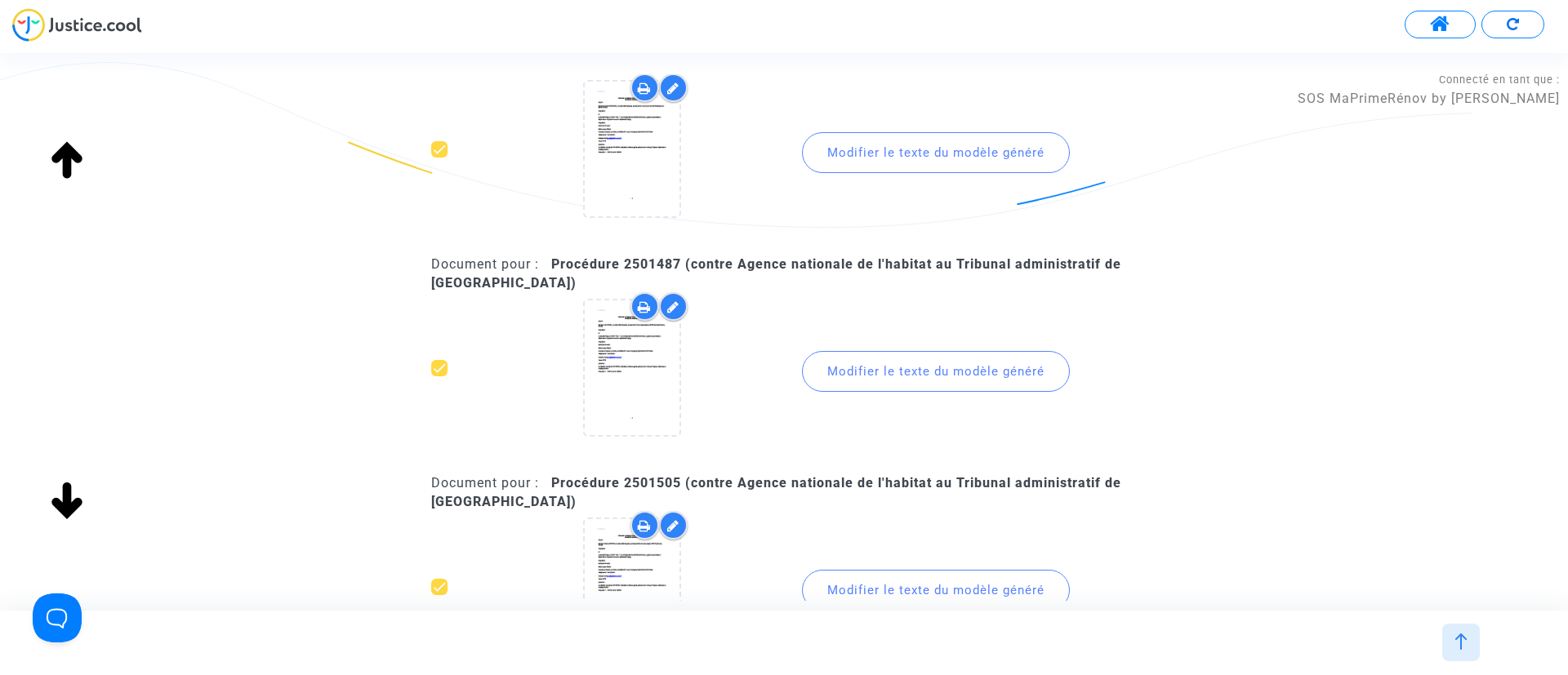
scroll to position [1347, 0]
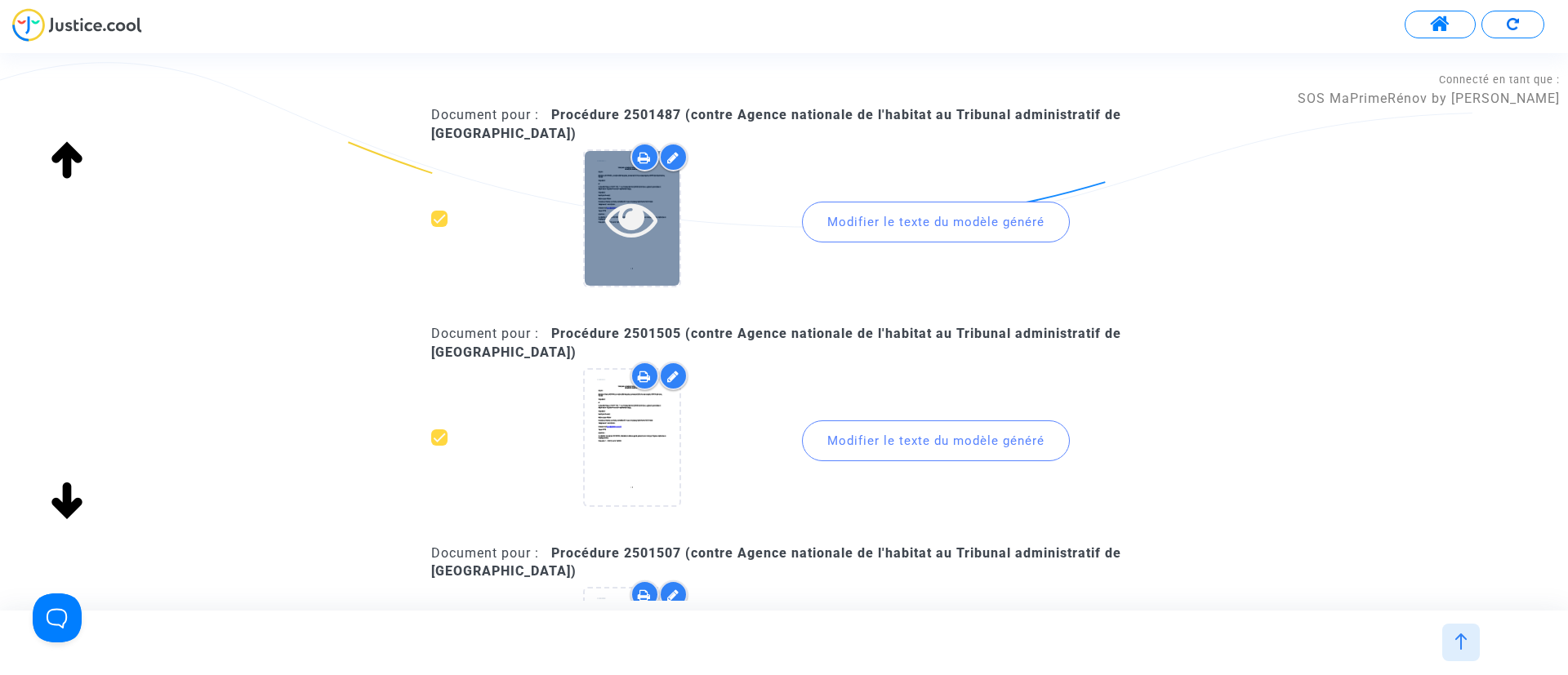
click at [647, 212] on icon at bounding box center [631, 219] width 53 height 52
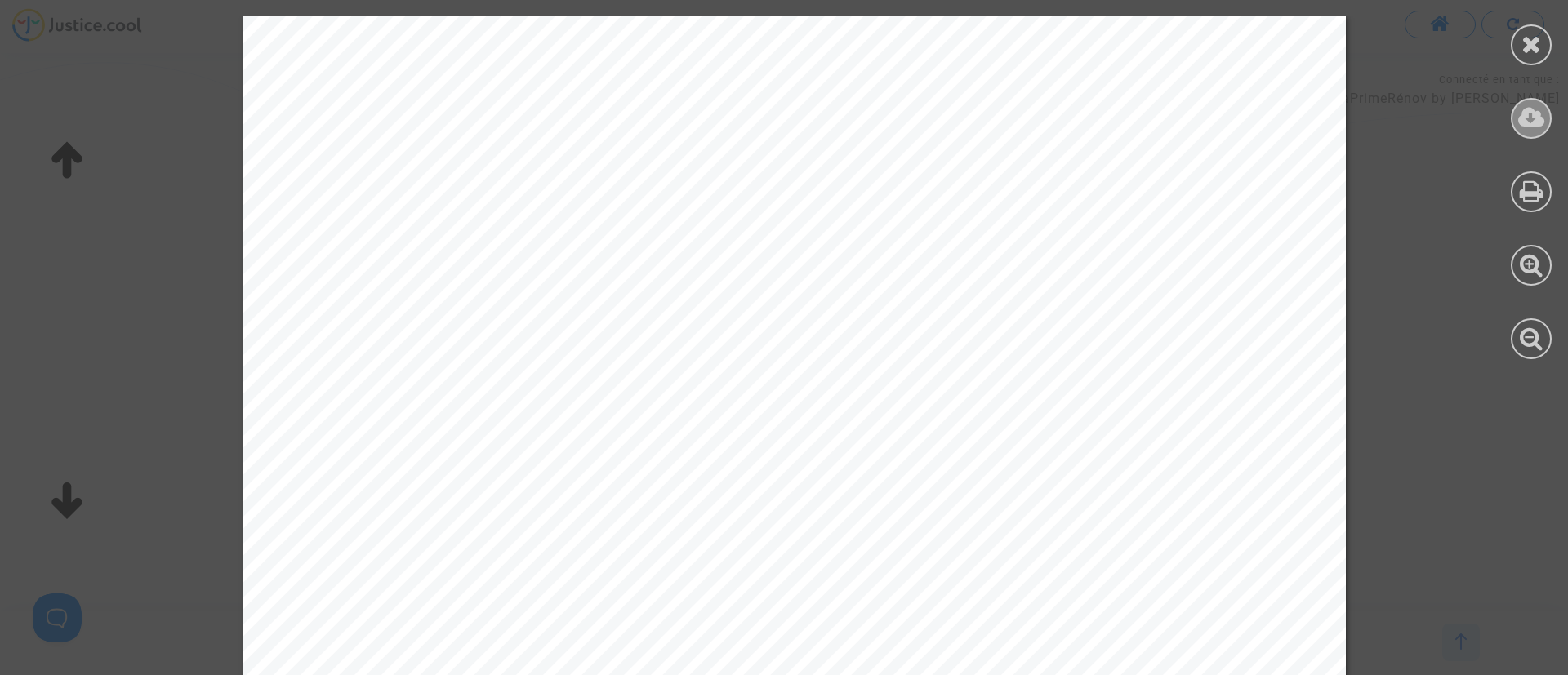
click at [1522, 116] on icon at bounding box center [1532, 117] width 27 height 24
click at [1523, 32] on icon at bounding box center [1531, 43] width 21 height 24
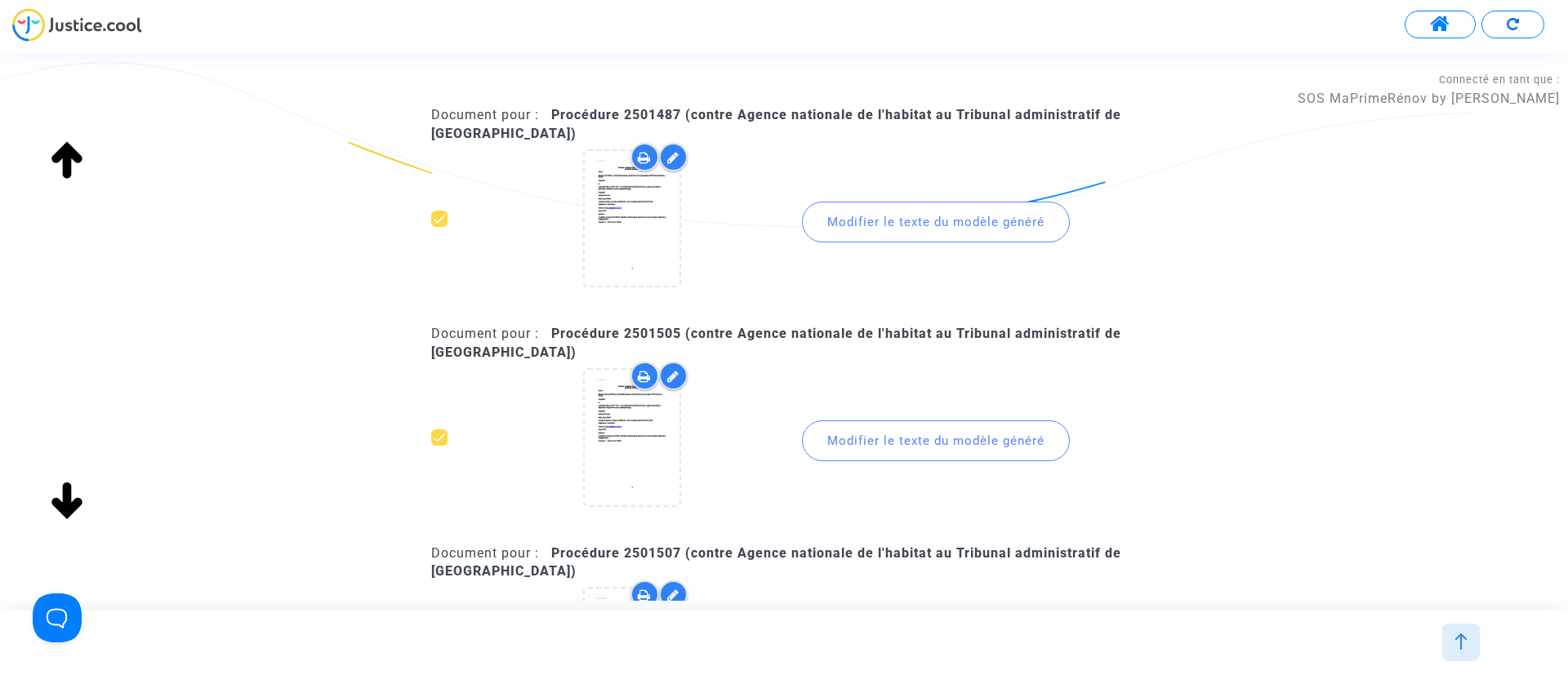
click at [681, 395] on upload-item at bounding box center [632, 440] width 111 height 158
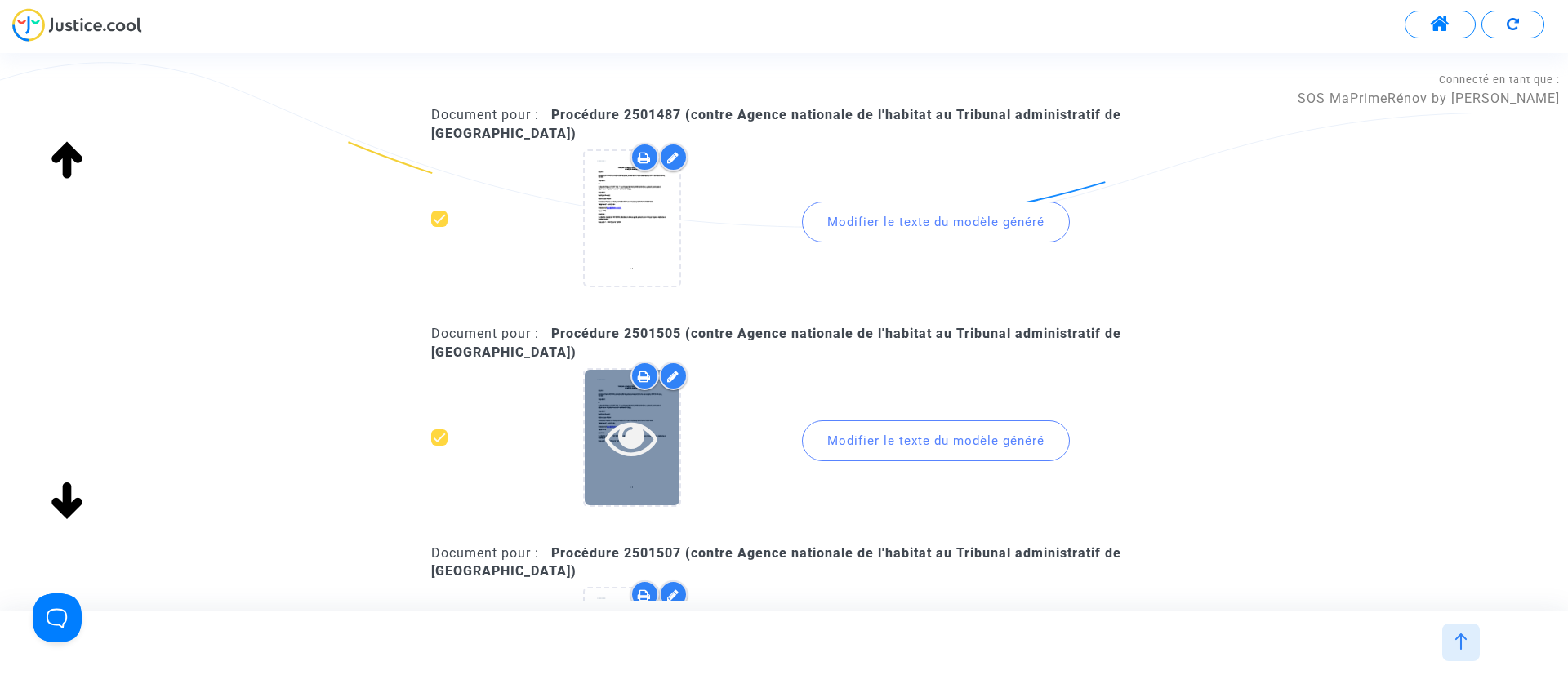
click at [631, 438] on icon at bounding box center [631, 437] width 53 height 52
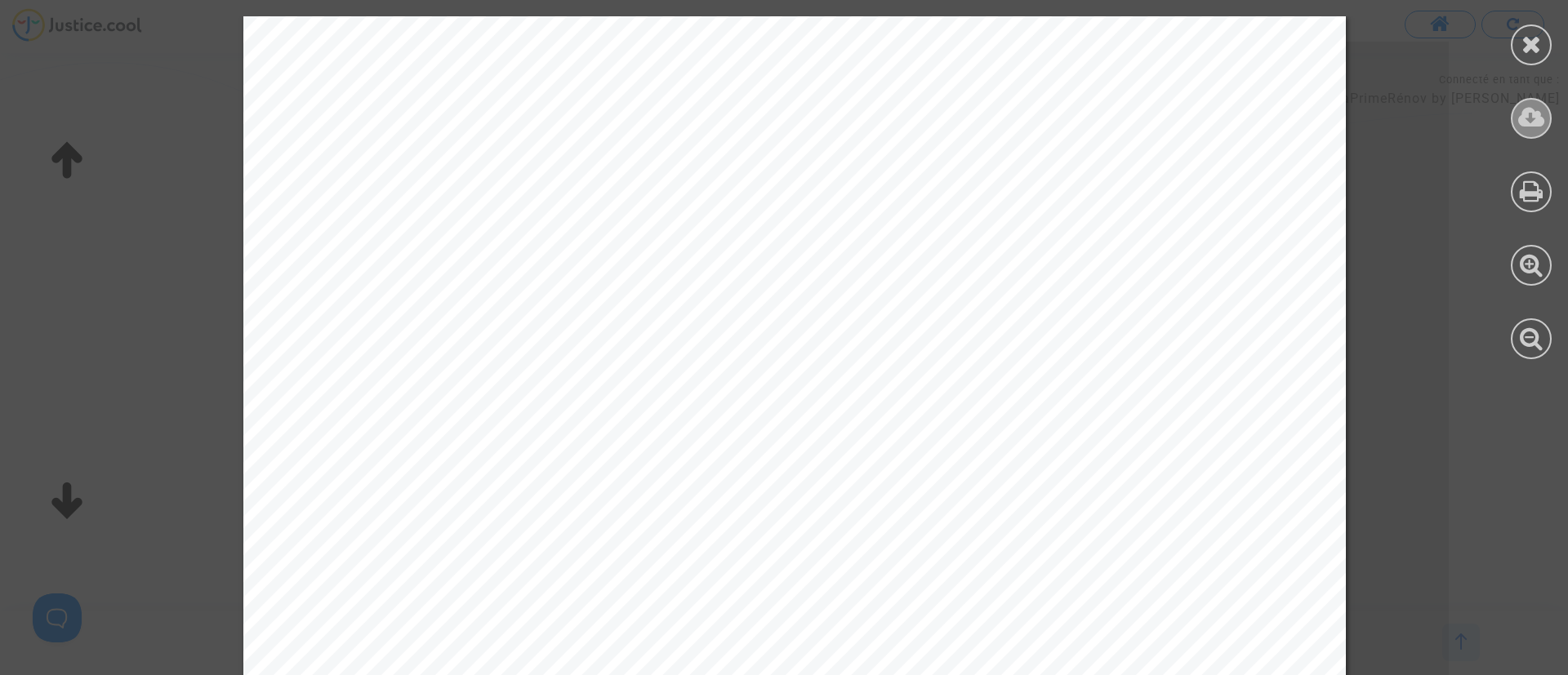
click at [1535, 111] on icon at bounding box center [1532, 117] width 27 height 24
click at [1522, 35] on icon at bounding box center [1531, 43] width 21 height 24
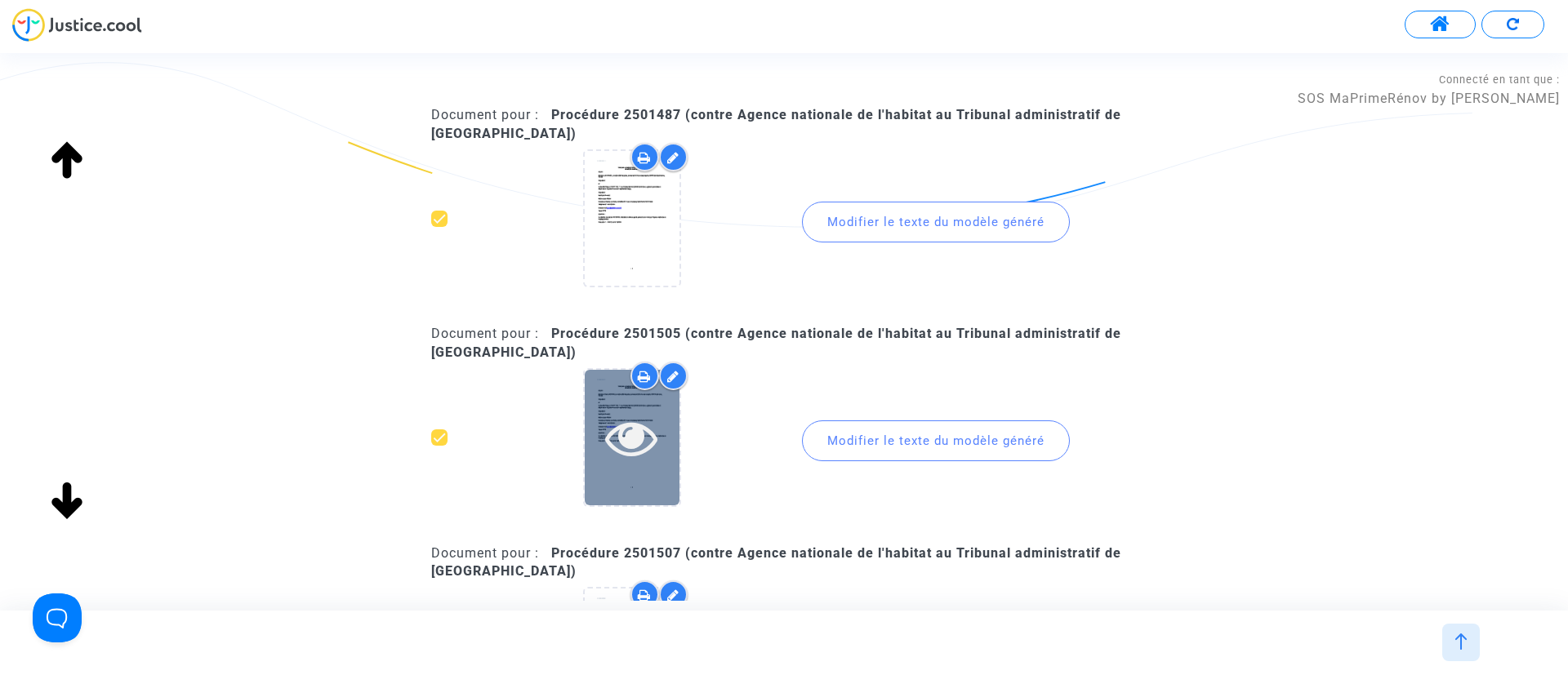
click at [639, 442] on icon at bounding box center [631, 437] width 53 height 52
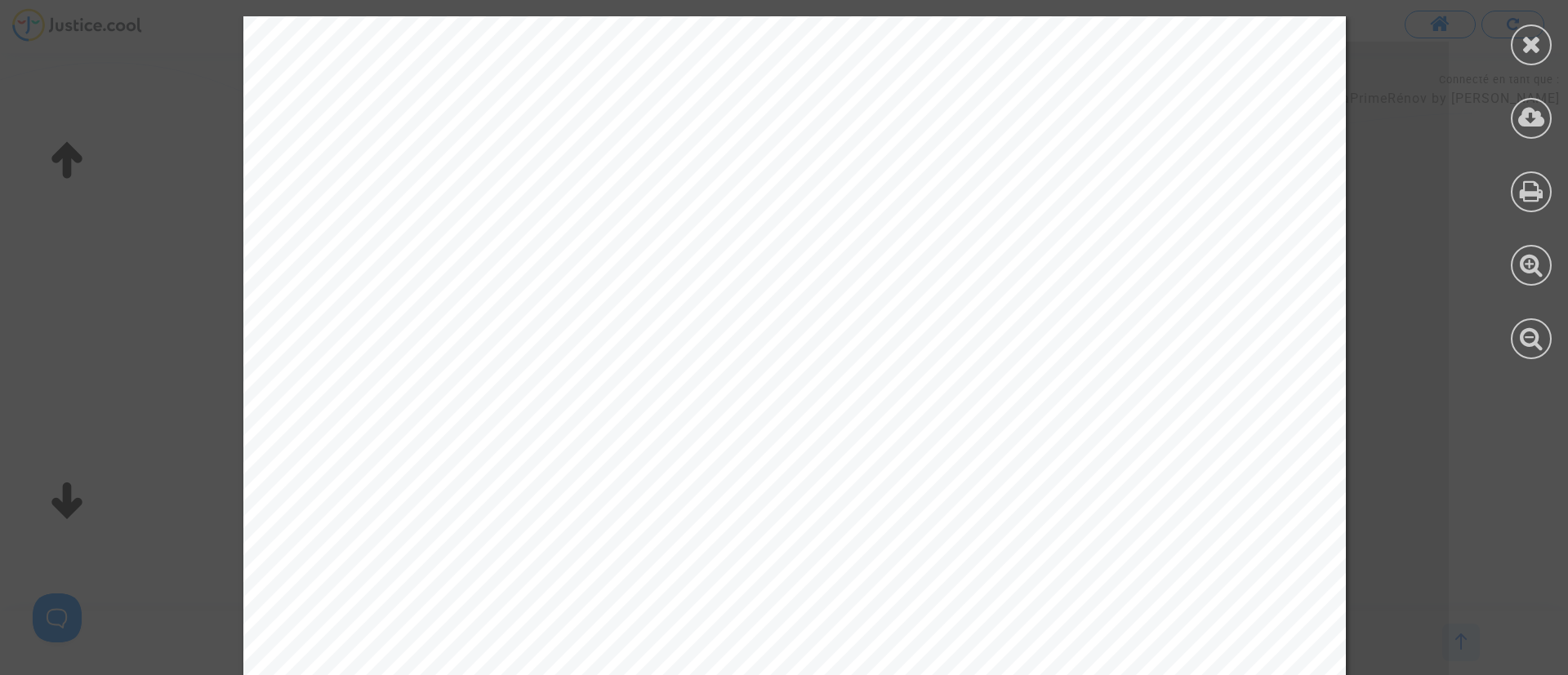
drag, startPoint x: 1545, startPoint y: 40, endPoint x: 906, endPoint y: 331, distance: 702.1
click at [1545, 42] on div at bounding box center [1531, 44] width 41 height 40
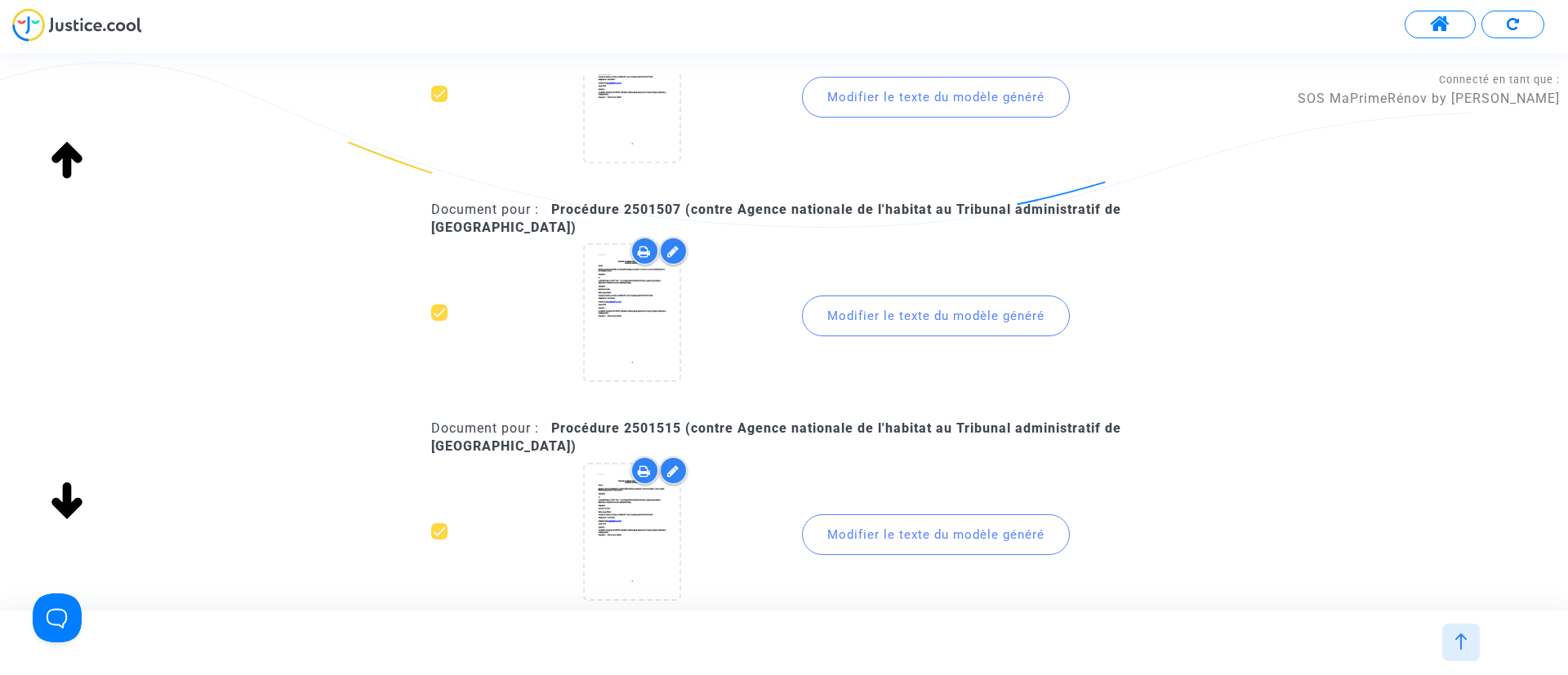
scroll to position [1715, 0]
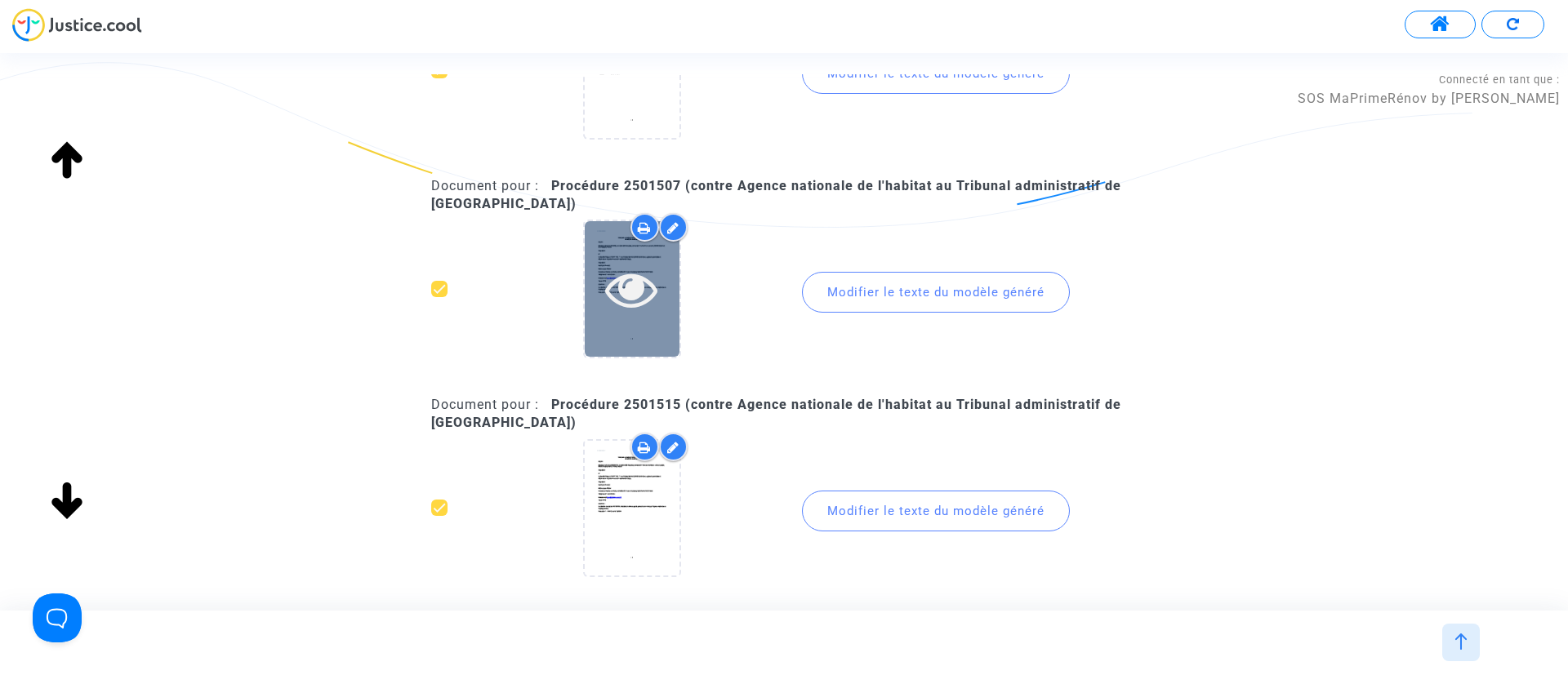
click at [620, 284] on icon at bounding box center [631, 289] width 53 height 52
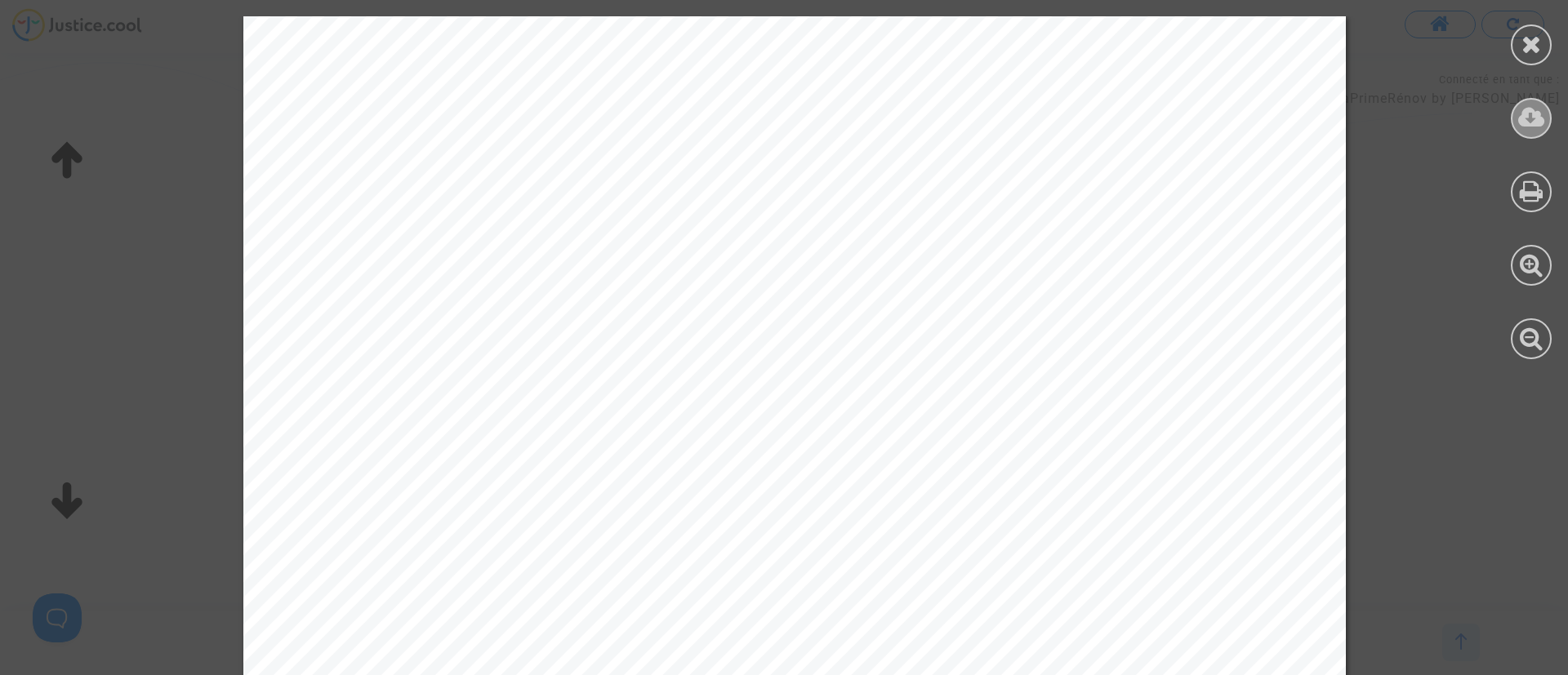
click at [1539, 128] on icon at bounding box center [1532, 117] width 27 height 24
click at [1522, 42] on icon at bounding box center [1531, 43] width 21 height 24
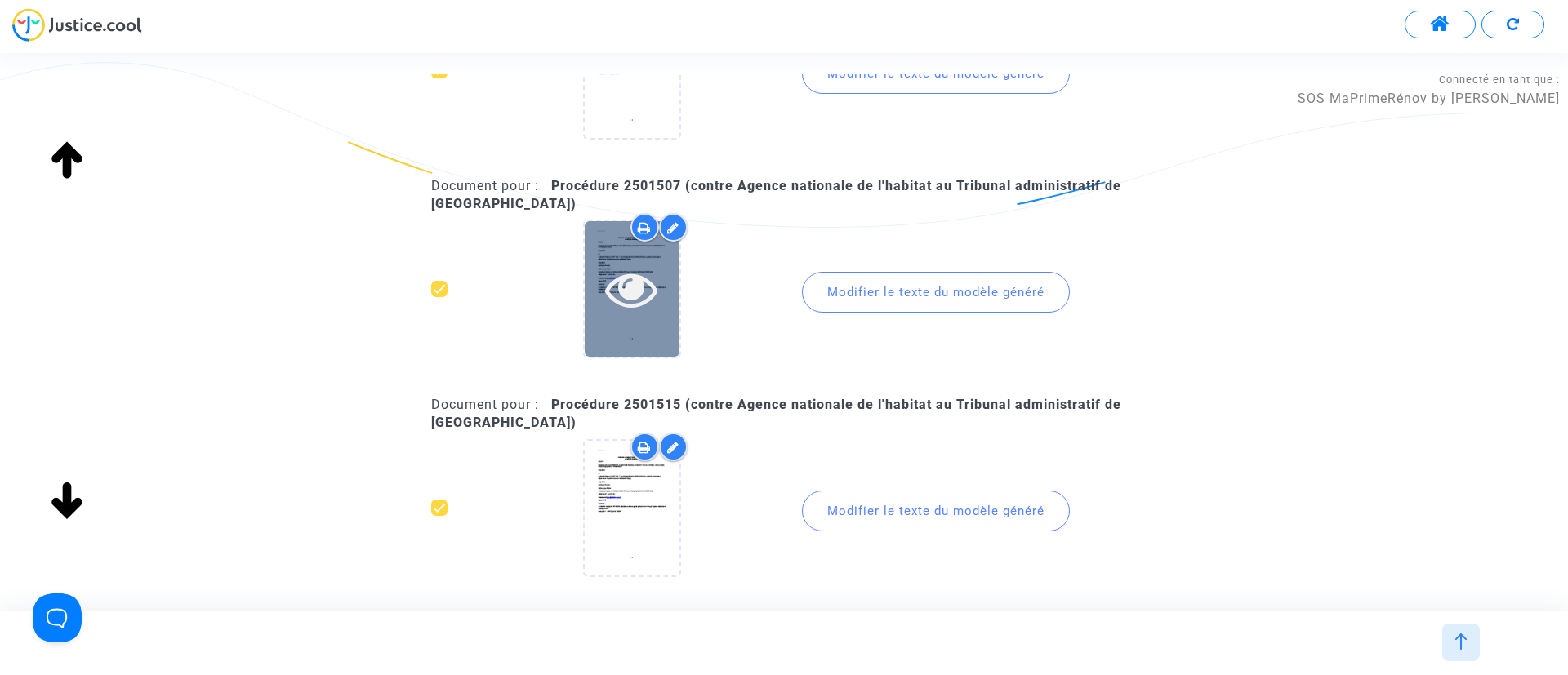
click at [635, 287] on icon at bounding box center [631, 289] width 53 height 52
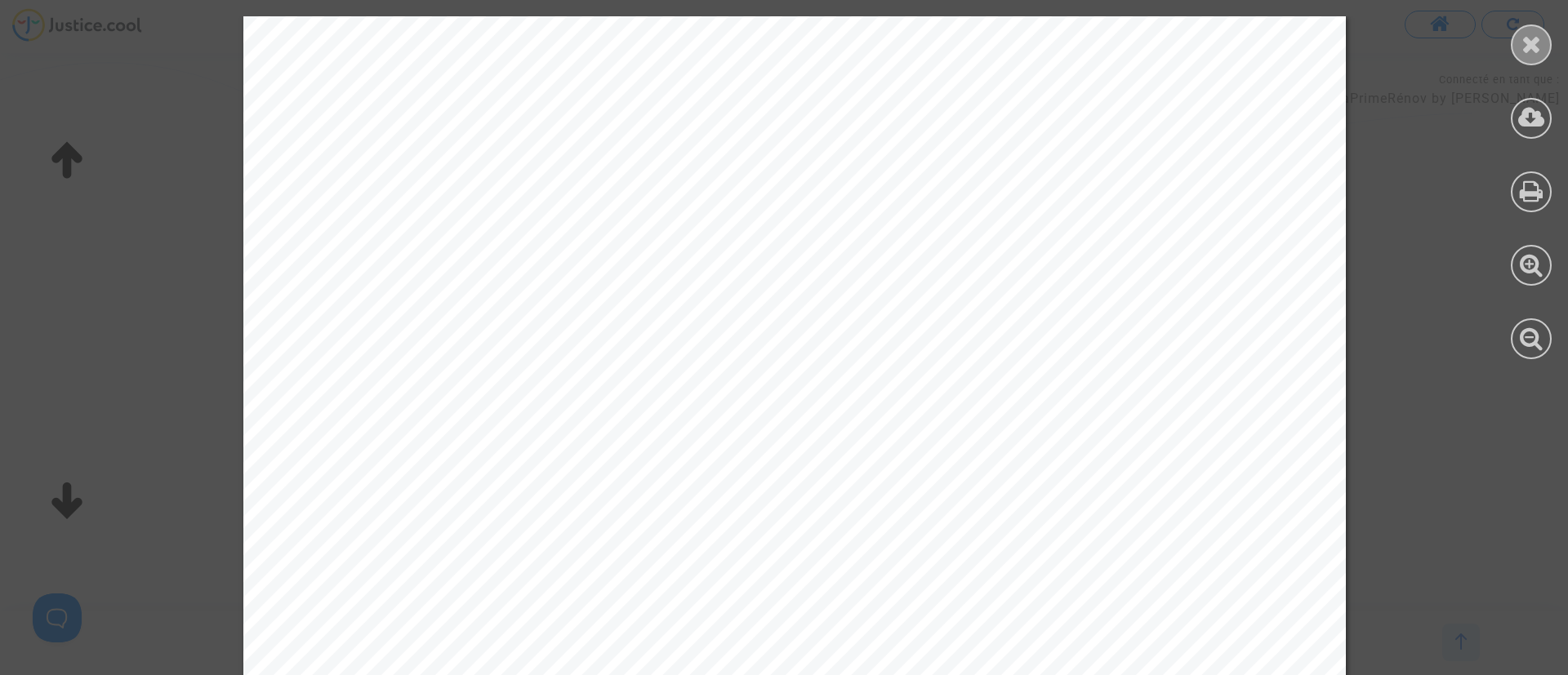
click at [1531, 40] on icon at bounding box center [1531, 43] width 21 height 24
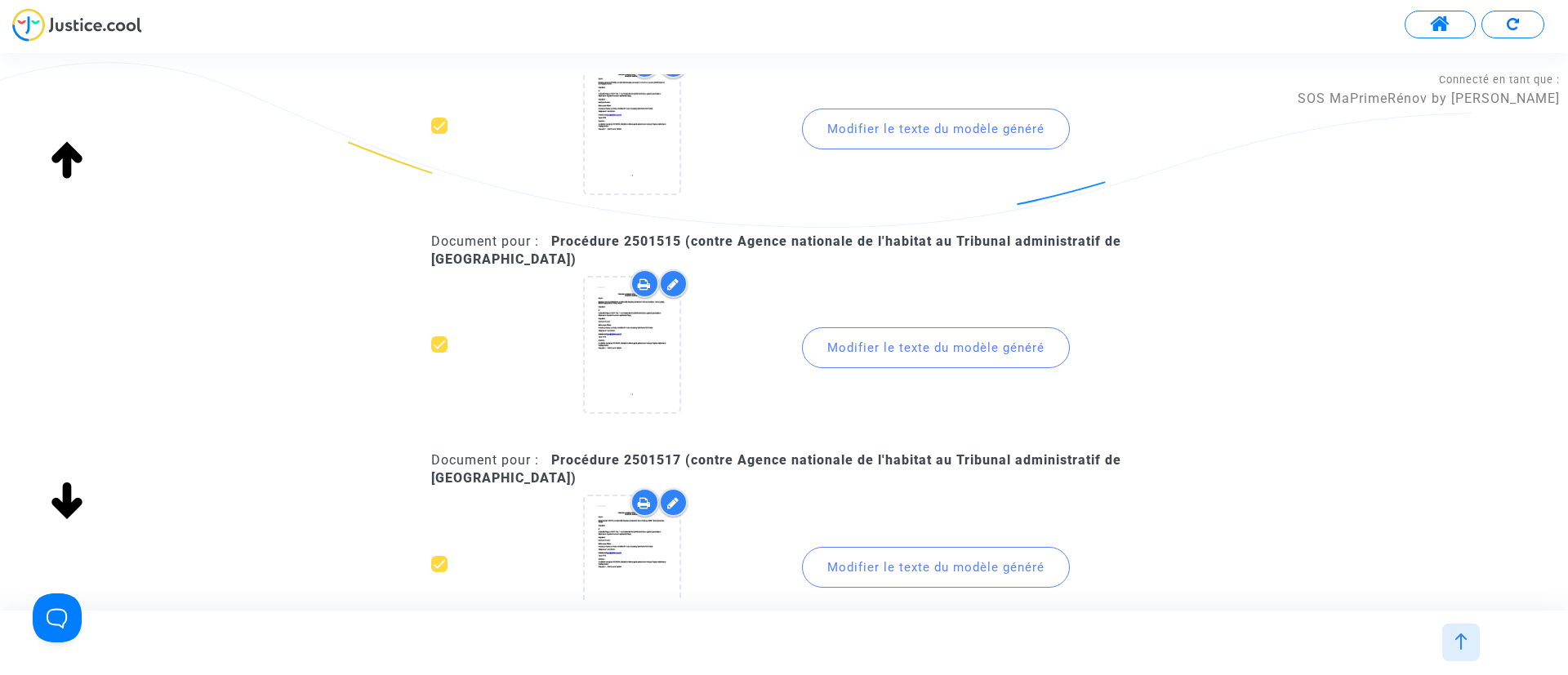
scroll to position [1960, 0]
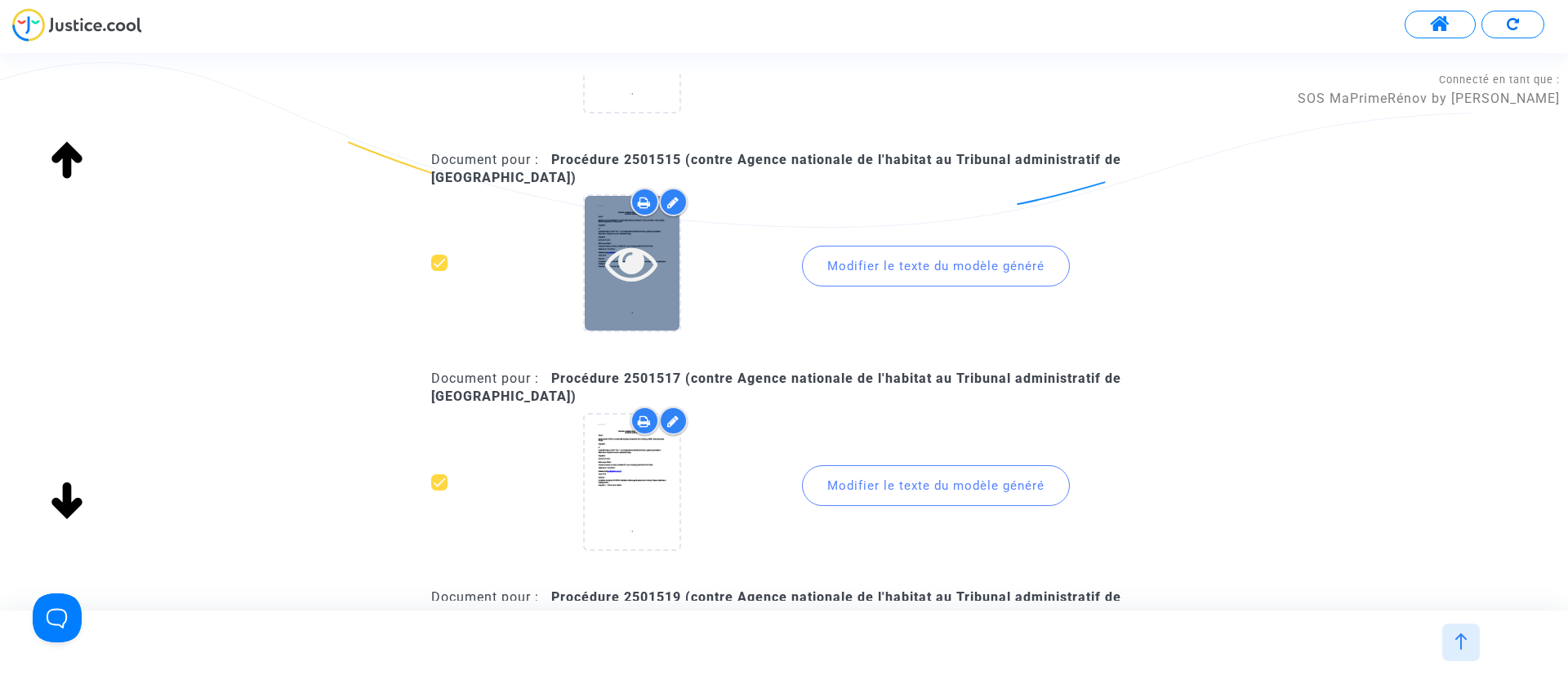
click at [657, 272] on icon at bounding box center [631, 263] width 53 height 52
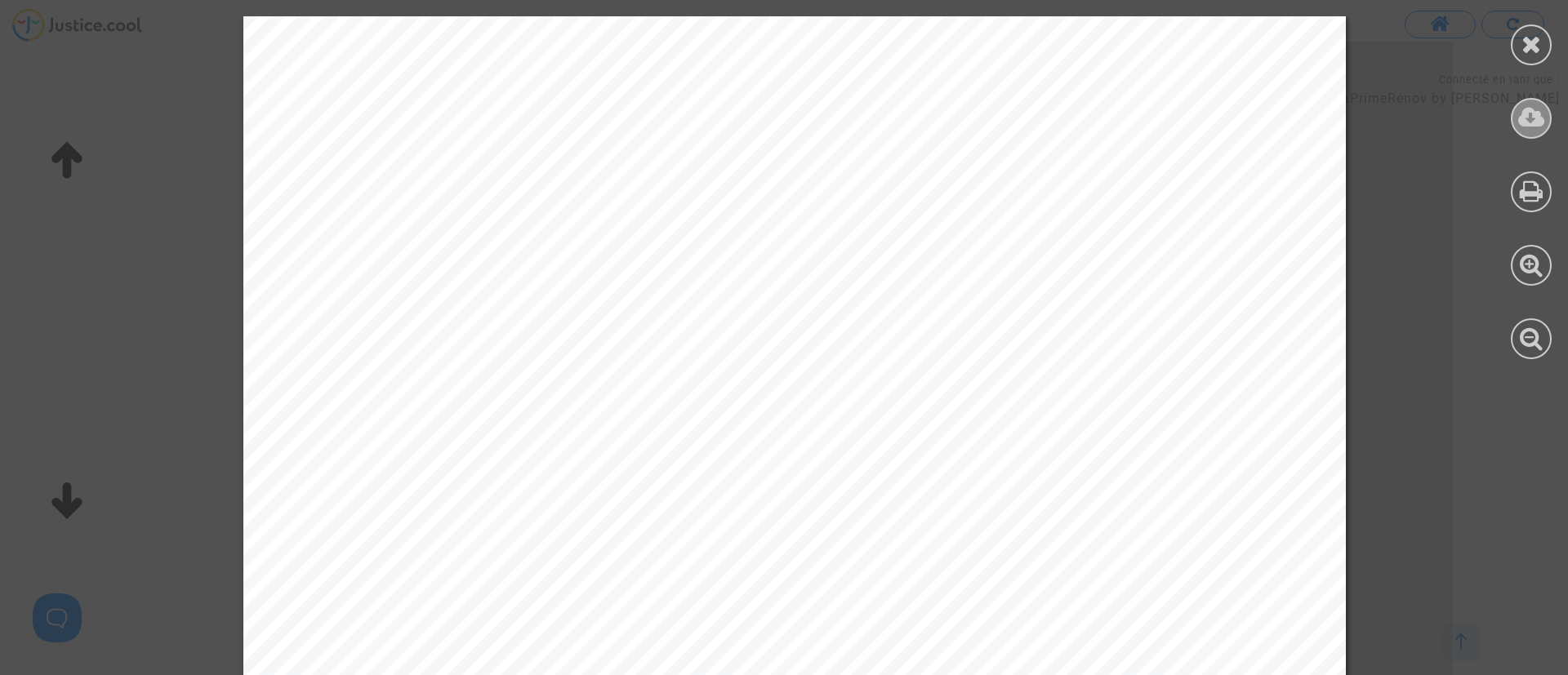
click at [1538, 119] on icon at bounding box center [1532, 117] width 27 height 24
click at [1524, 30] on div at bounding box center [1531, 44] width 41 height 40
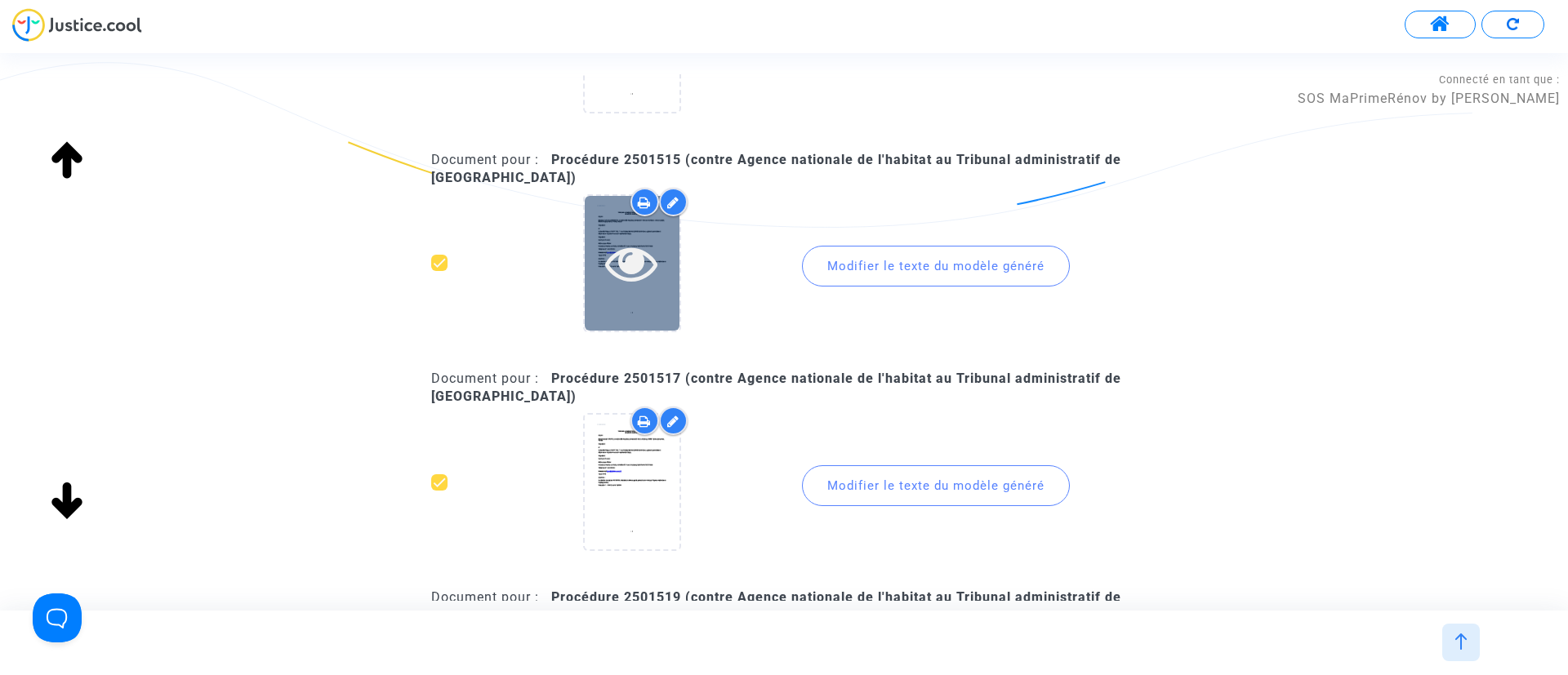
click at [639, 237] on icon at bounding box center [631, 263] width 53 height 52
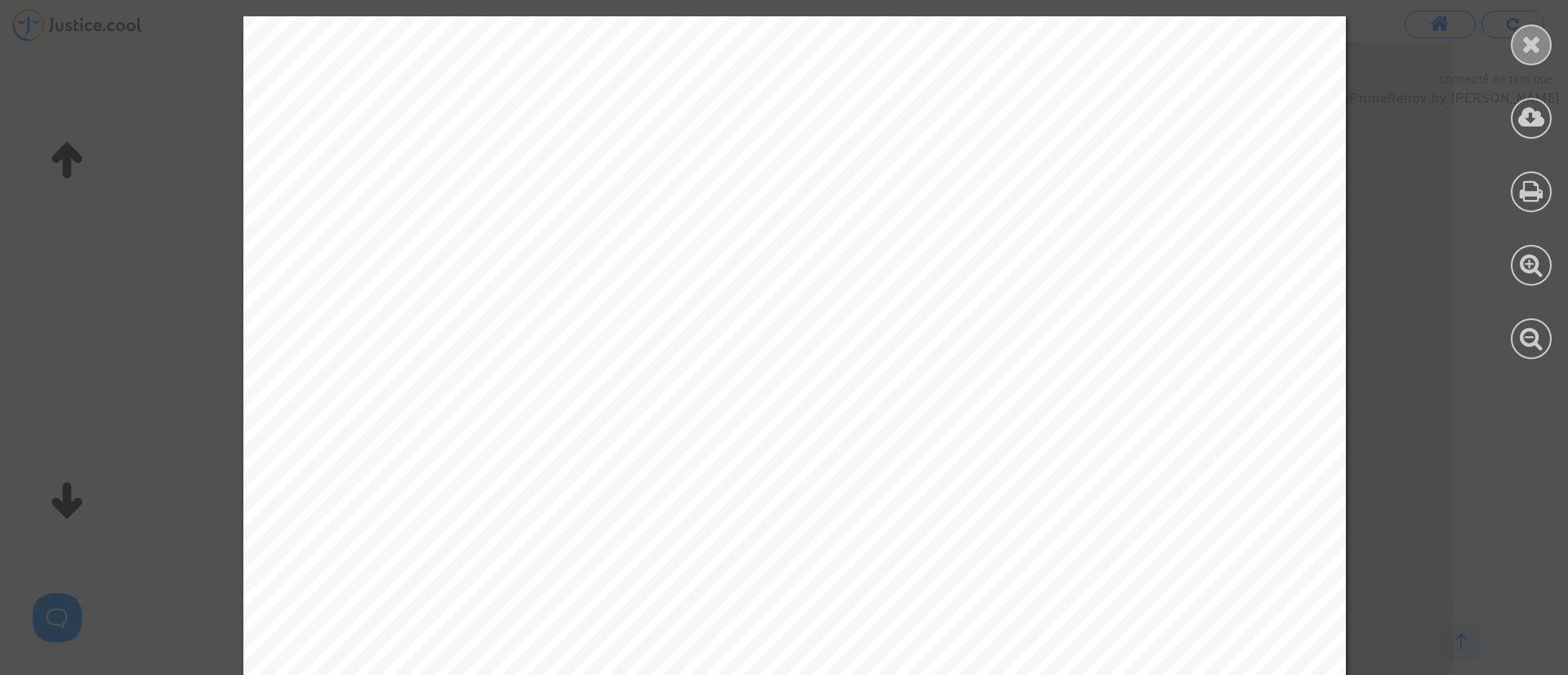
click at [1539, 25] on div at bounding box center [1531, 44] width 41 height 40
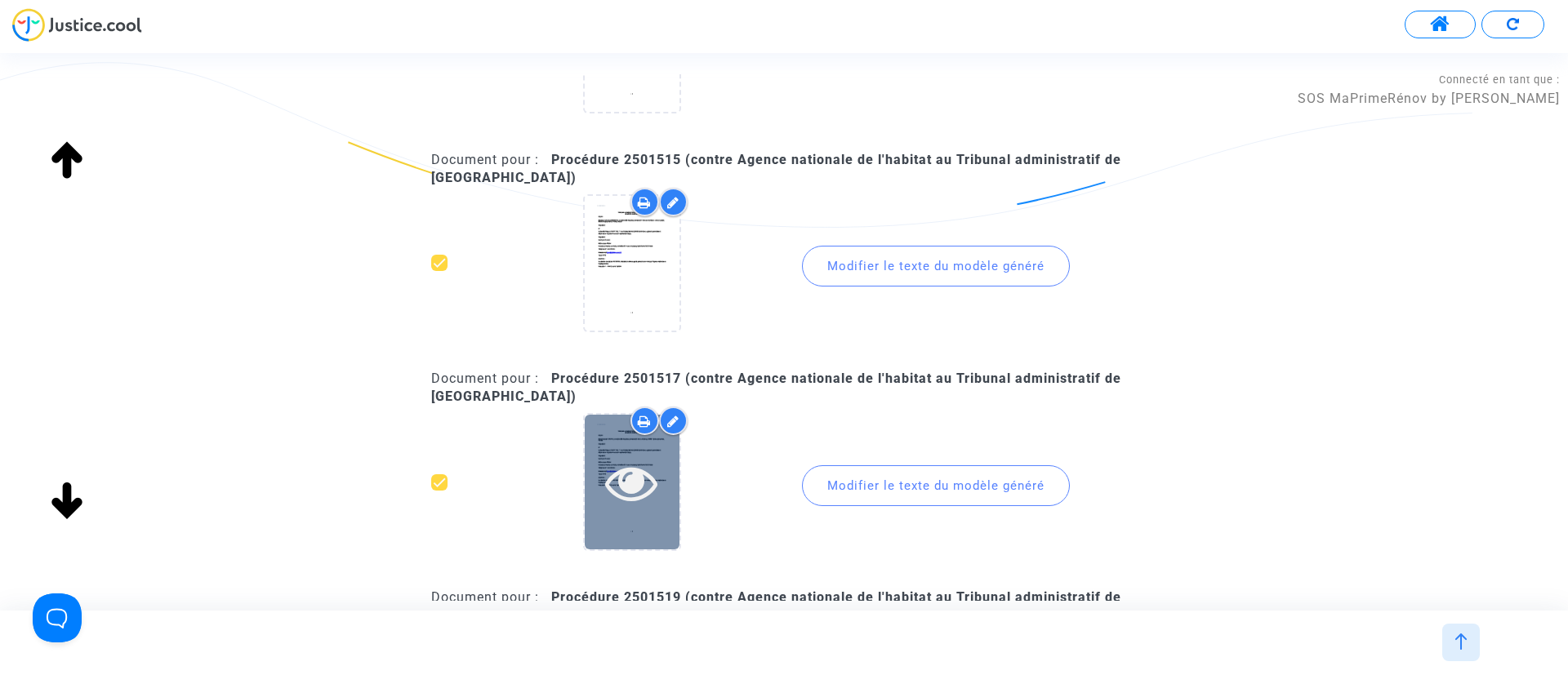
click at [636, 481] on icon at bounding box center [631, 482] width 53 height 52
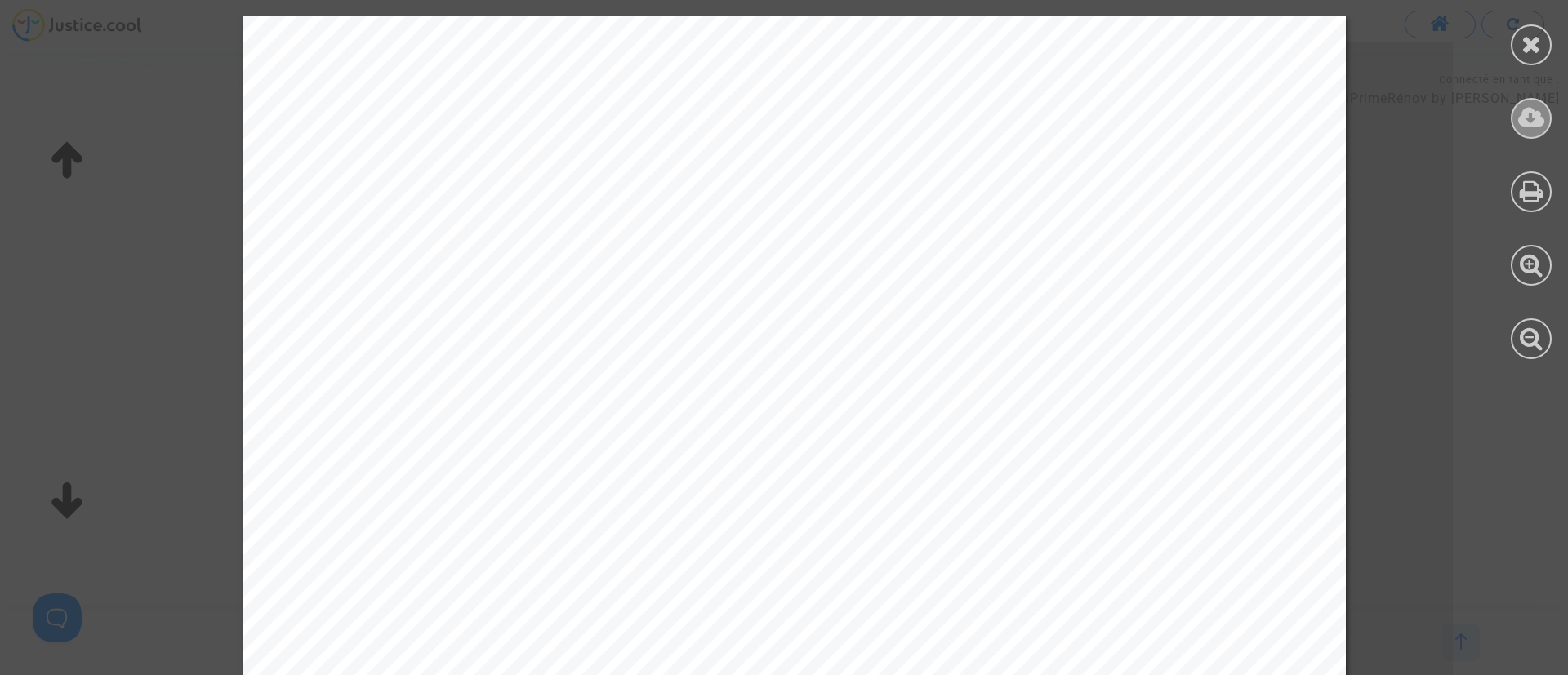
click at [1527, 116] on icon at bounding box center [1532, 117] width 27 height 24
click at [1531, 39] on icon at bounding box center [1531, 43] width 21 height 24
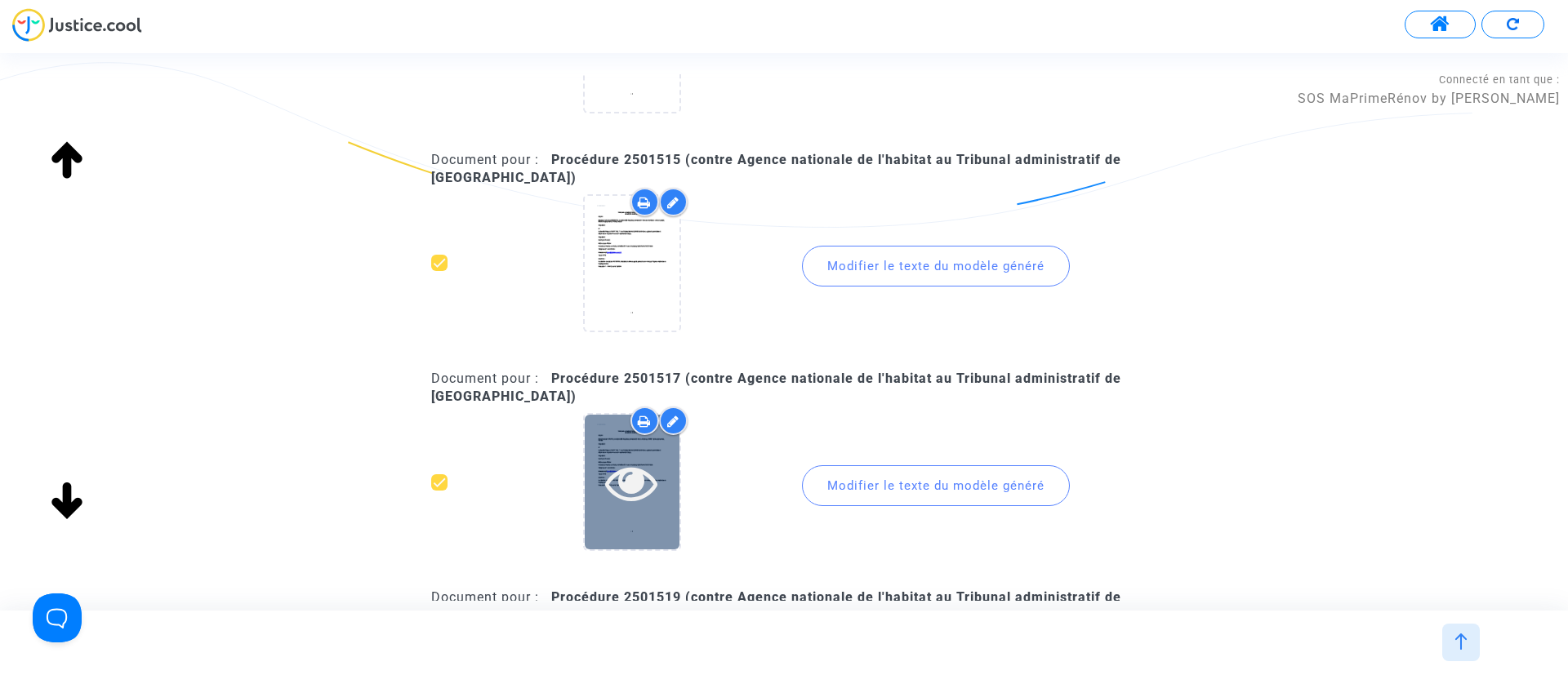
click at [674, 499] on div at bounding box center [632, 482] width 95 height 52
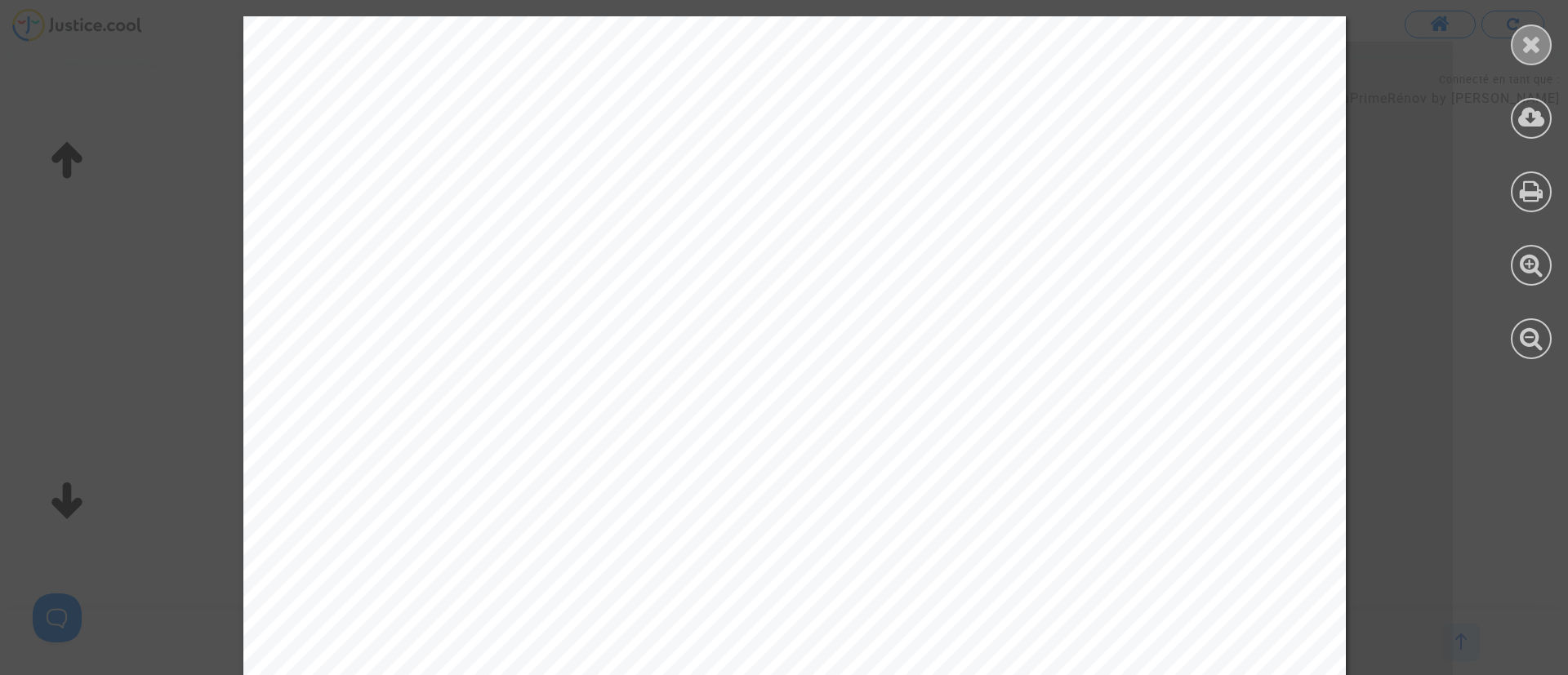
click at [1516, 44] on div at bounding box center [1531, 44] width 41 height 40
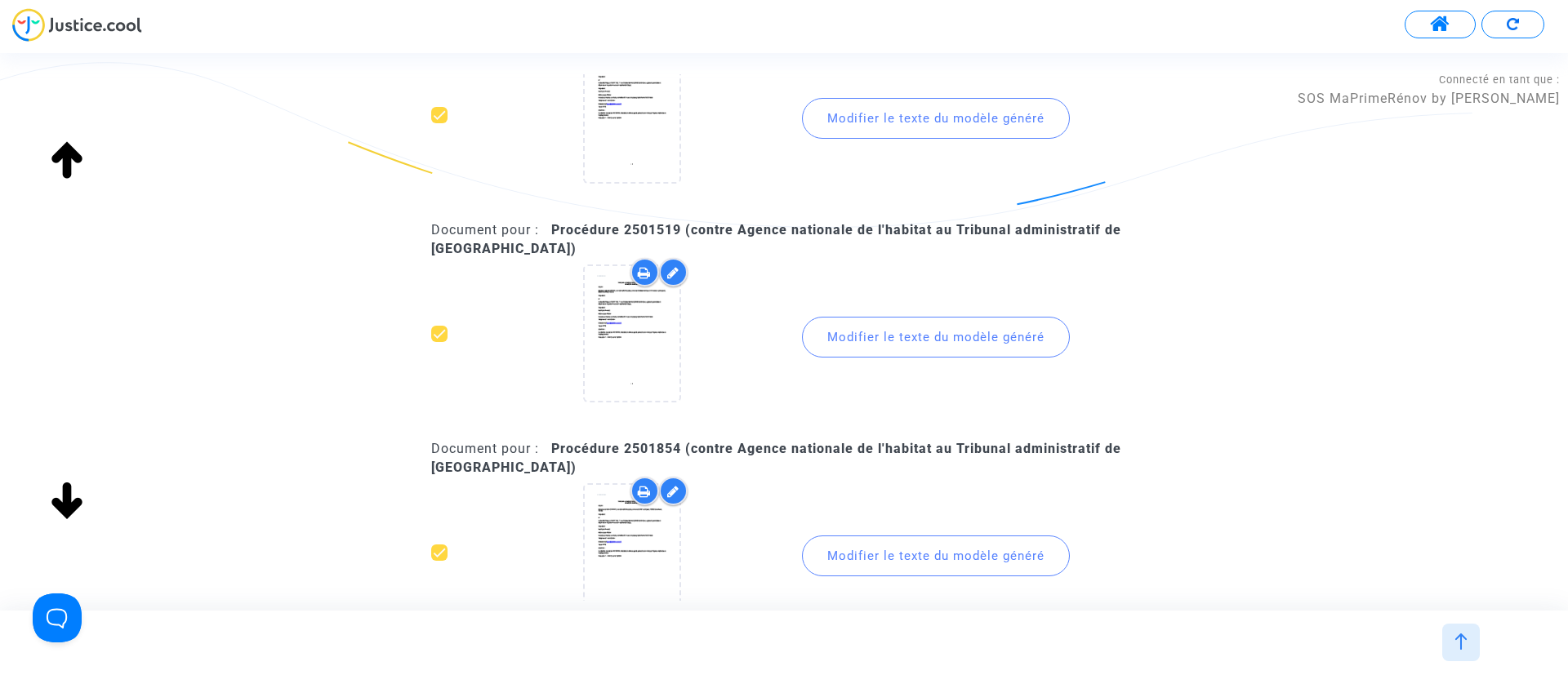
scroll to position [2450, 0]
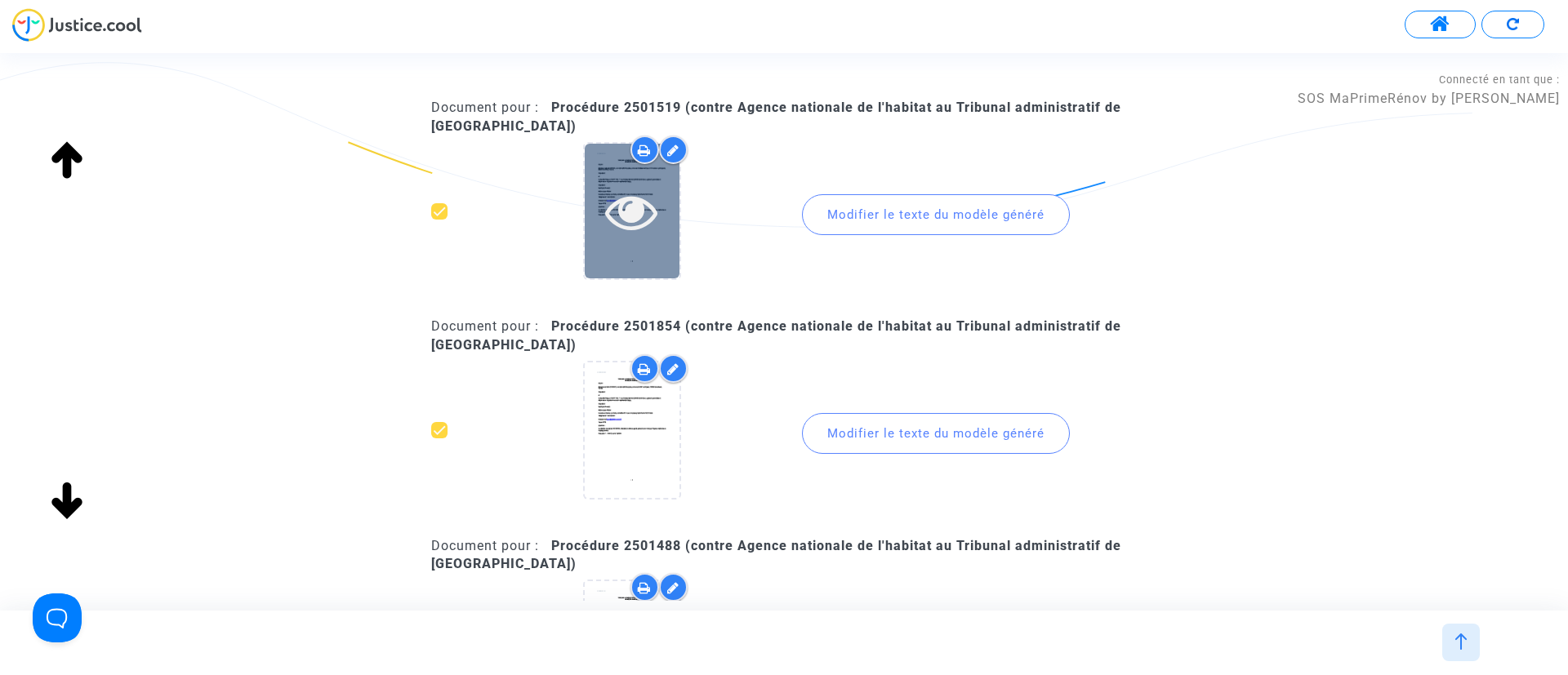
click at [639, 222] on icon at bounding box center [631, 212] width 53 height 52
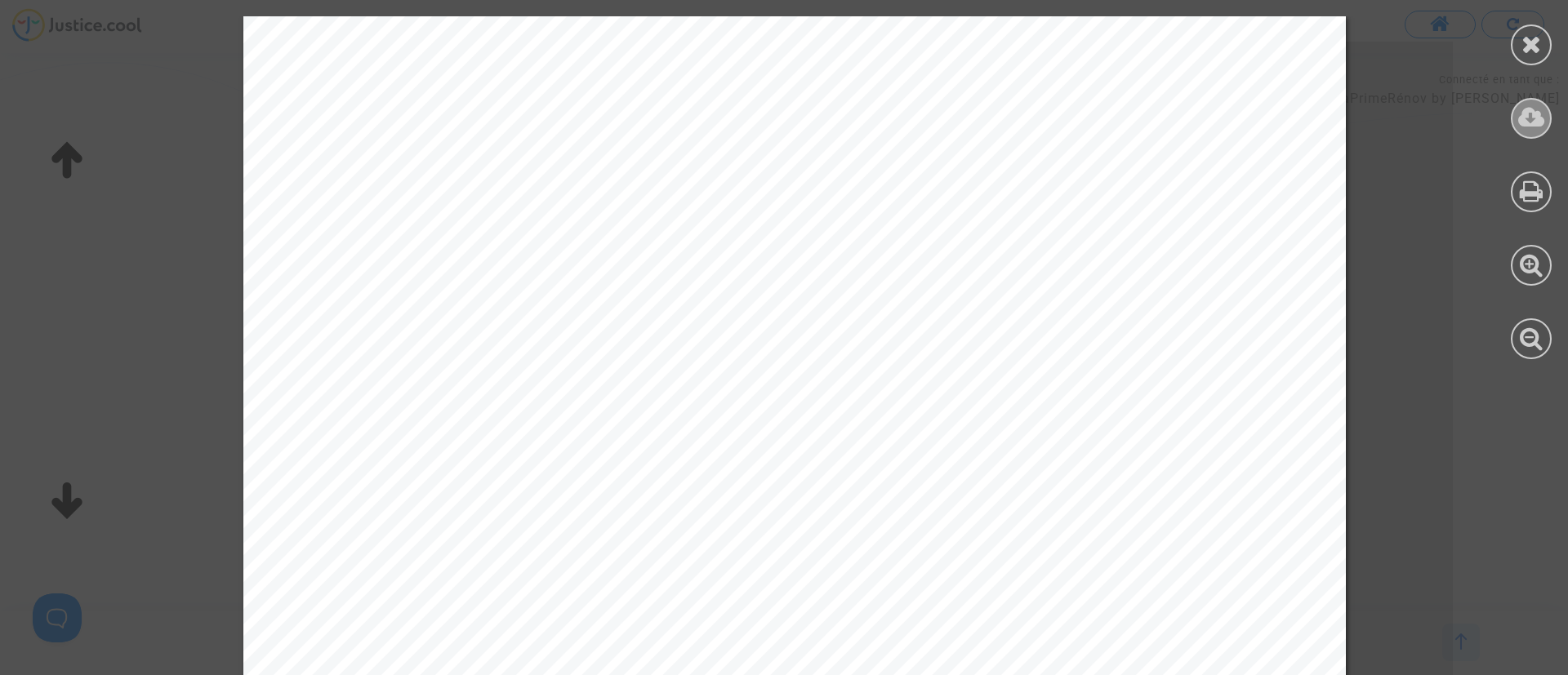
click at [1525, 112] on icon at bounding box center [1532, 117] width 27 height 24
drag, startPoint x: 1540, startPoint y: 39, endPoint x: 1532, endPoint y: 34, distance: 9.4
click at [1540, 38] on icon at bounding box center [1531, 43] width 21 height 24
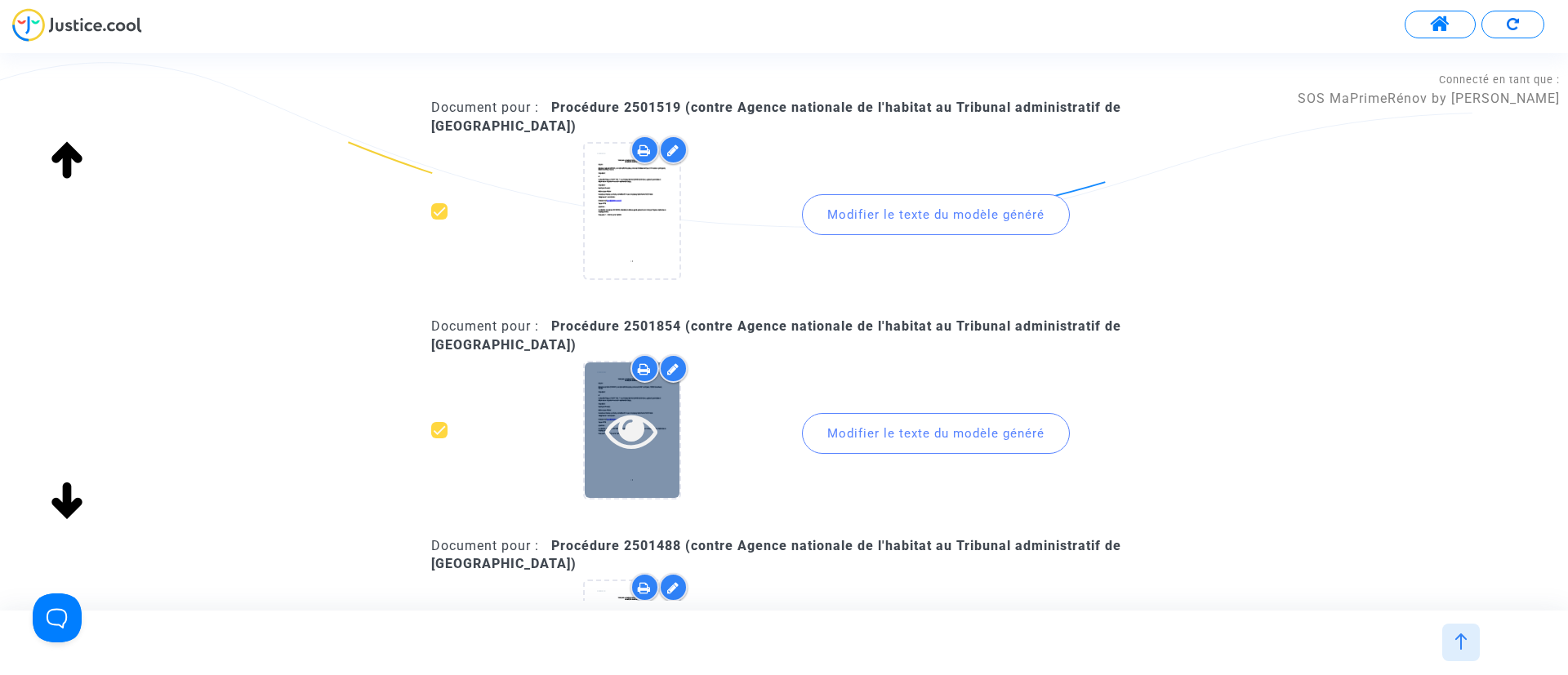
click at [626, 428] on icon at bounding box center [631, 430] width 53 height 52
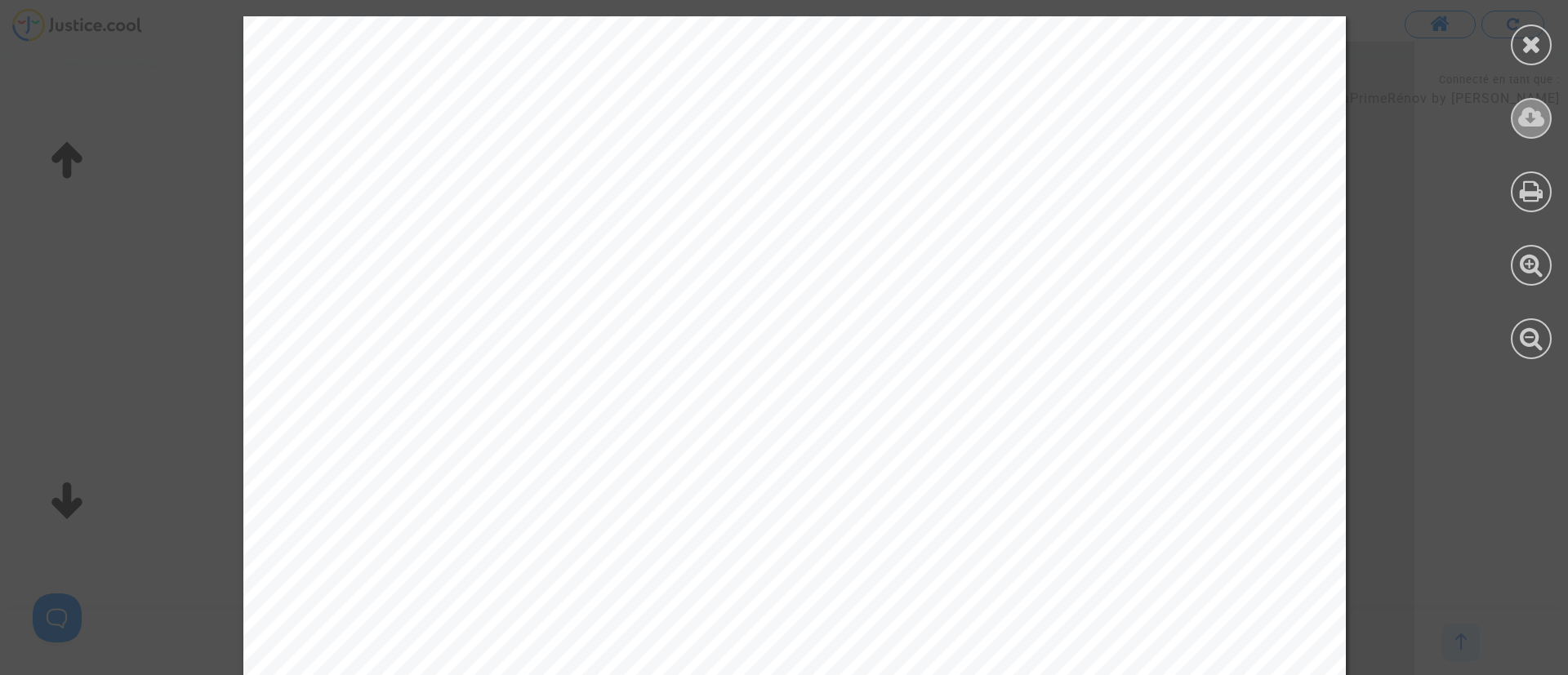
click at [1520, 113] on icon at bounding box center [1532, 117] width 27 height 24
click at [1542, 40] on div at bounding box center [1531, 44] width 41 height 40
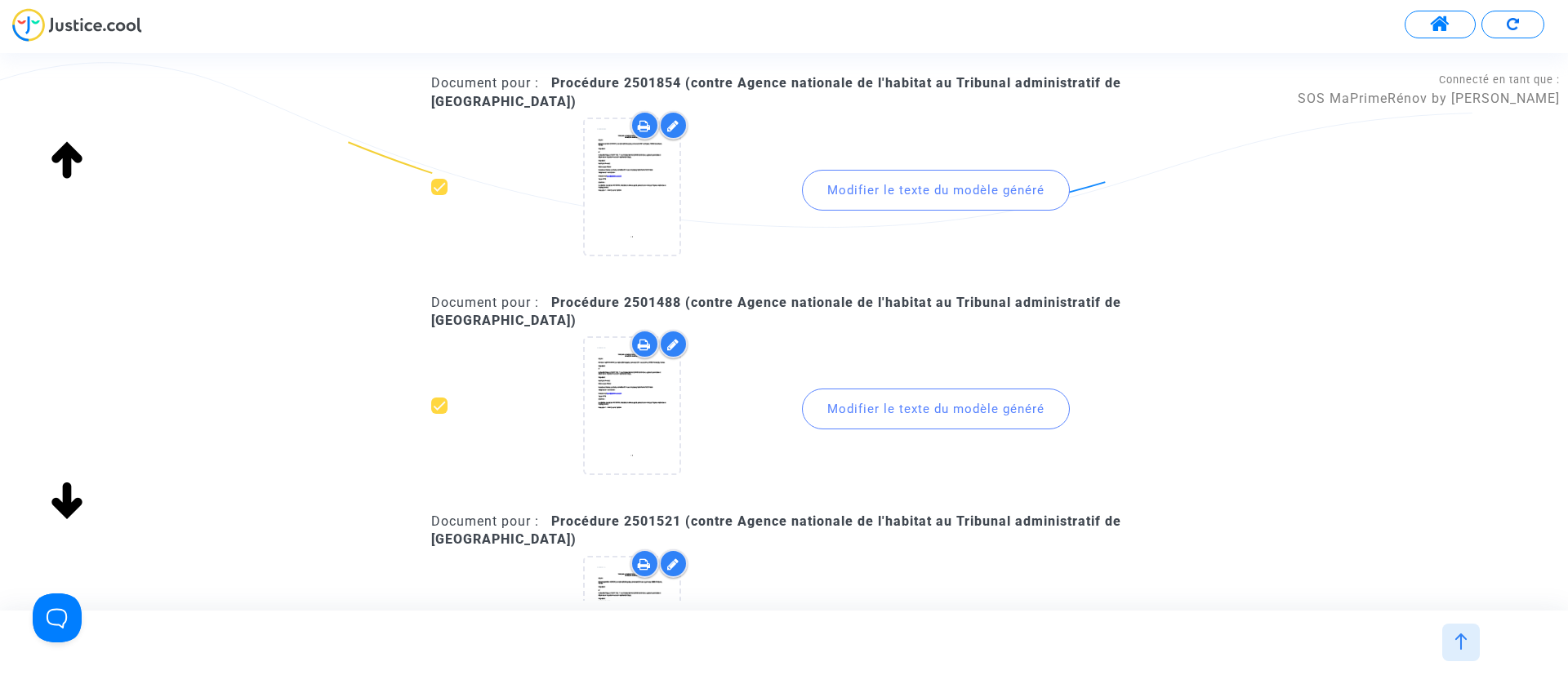
scroll to position [2695, 0]
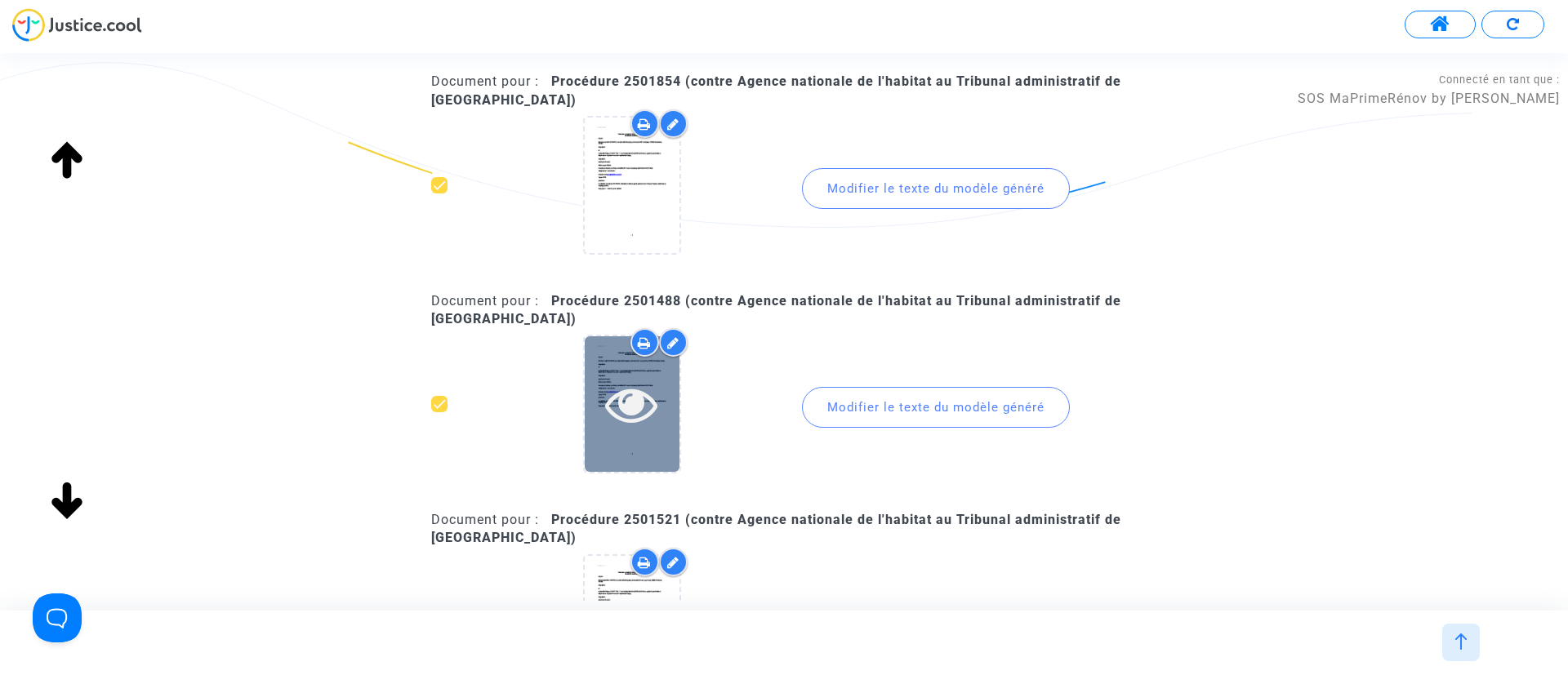
click at [649, 385] on icon at bounding box center [631, 404] width 53 height 52
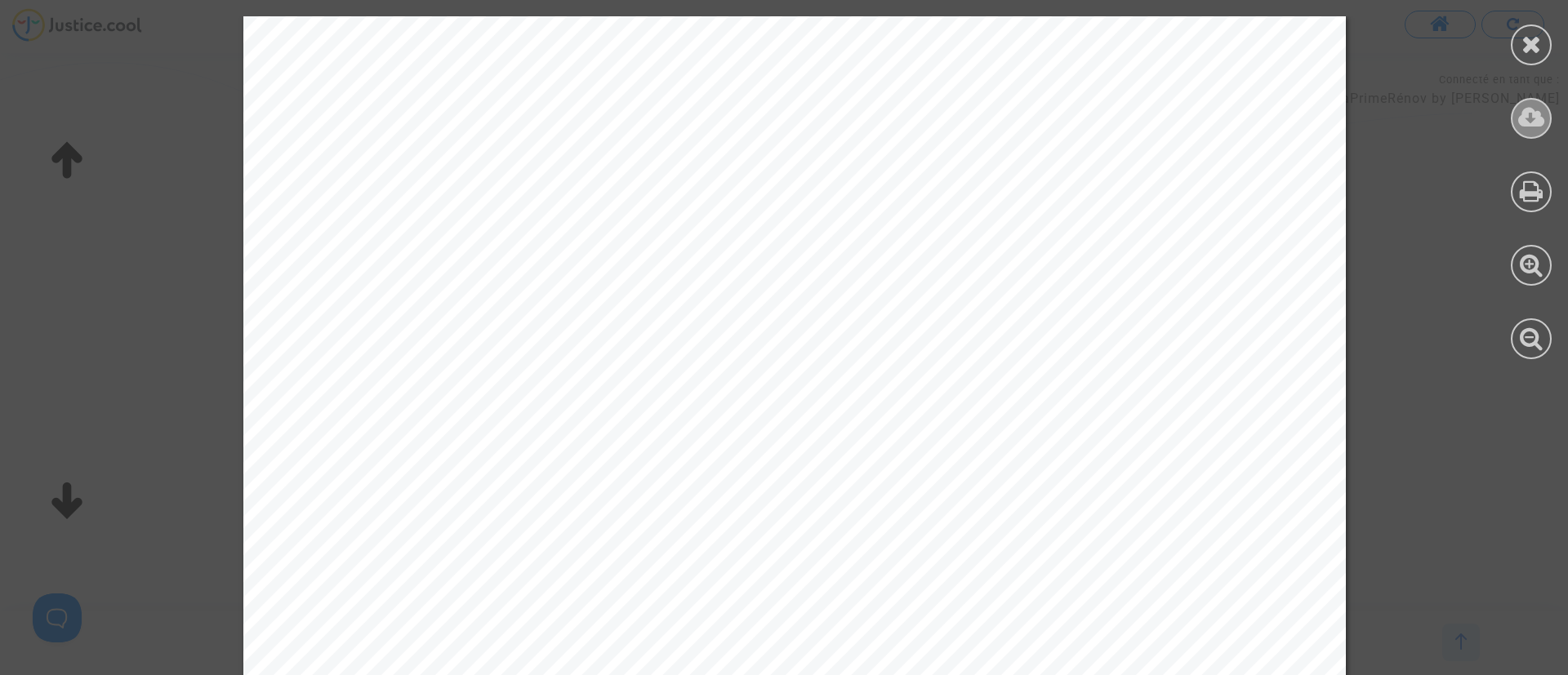
click at [1516, 122] on div at bounding box center [1531, 118] width 41 height 40
click at [1522, 60] on div at bounding box center [1531, 44] width 41 height 40
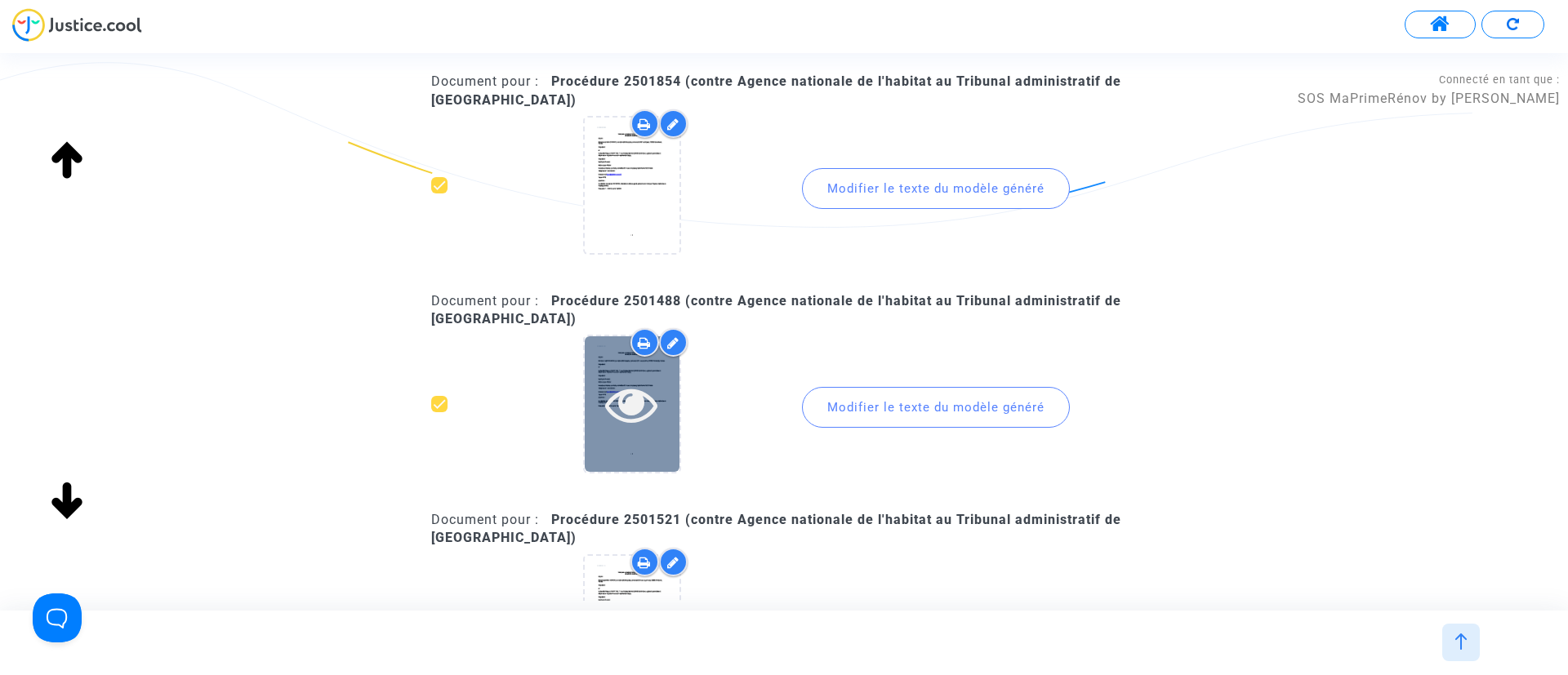
click at [622, 409] on icon at bounding box center [631, 404] width 53 height 52
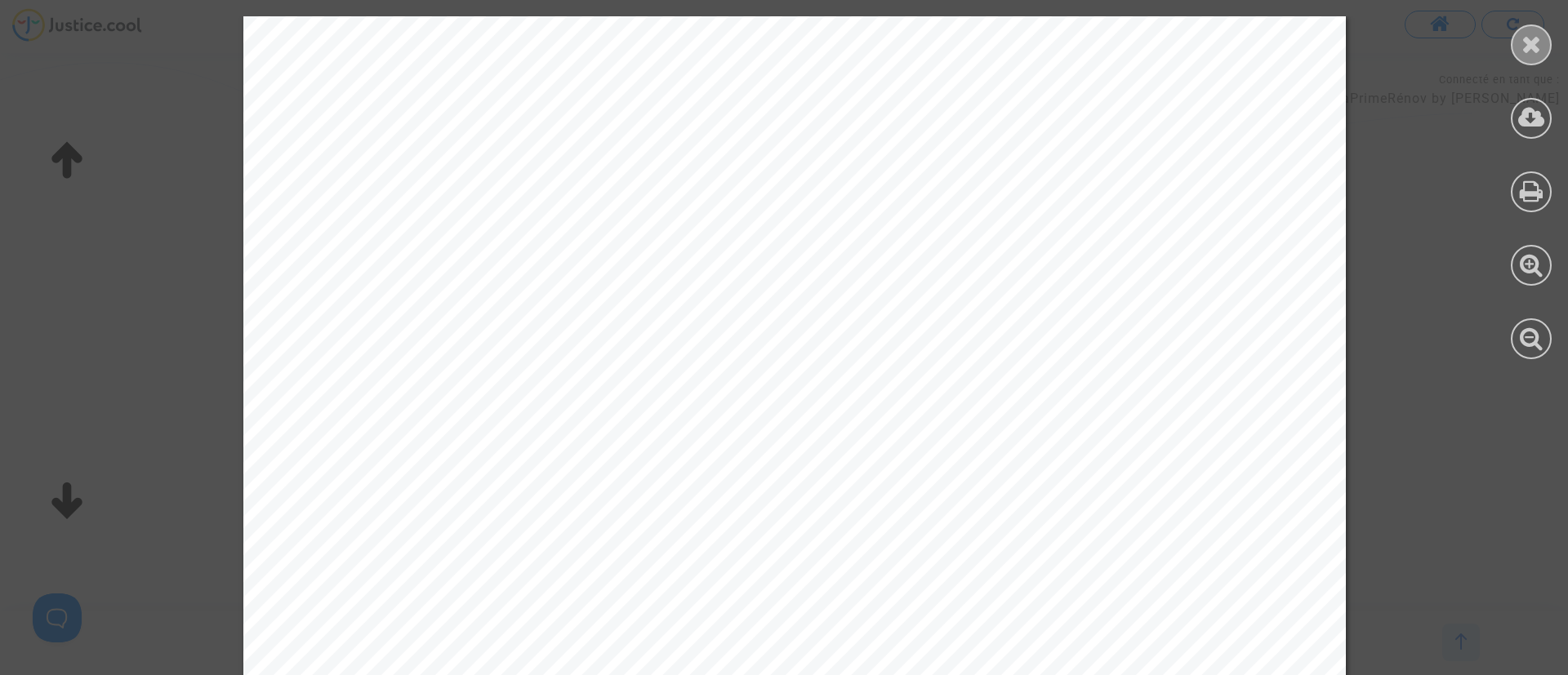
click at [1520, 41] on div at bounding box center [1531, 44] width 41 height 40
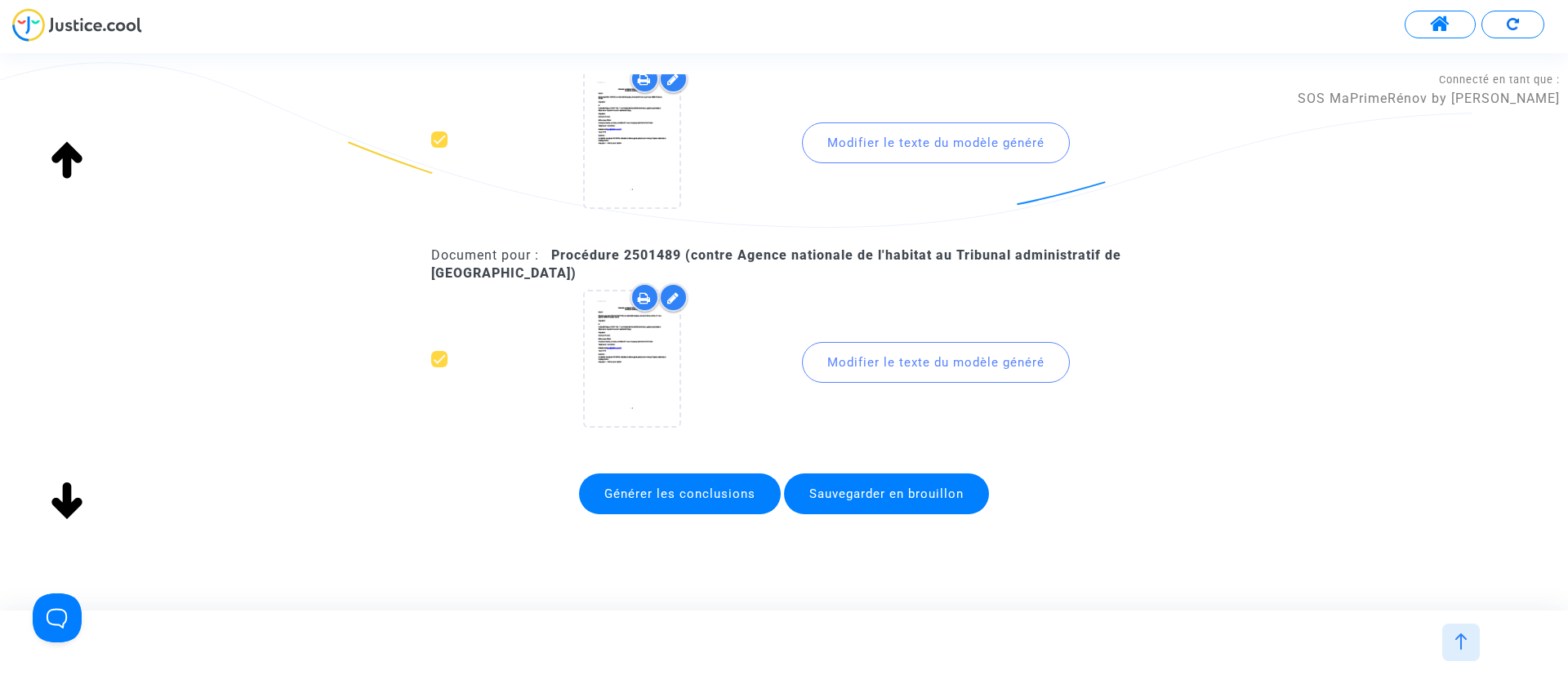
scroll to position [3185, 0]
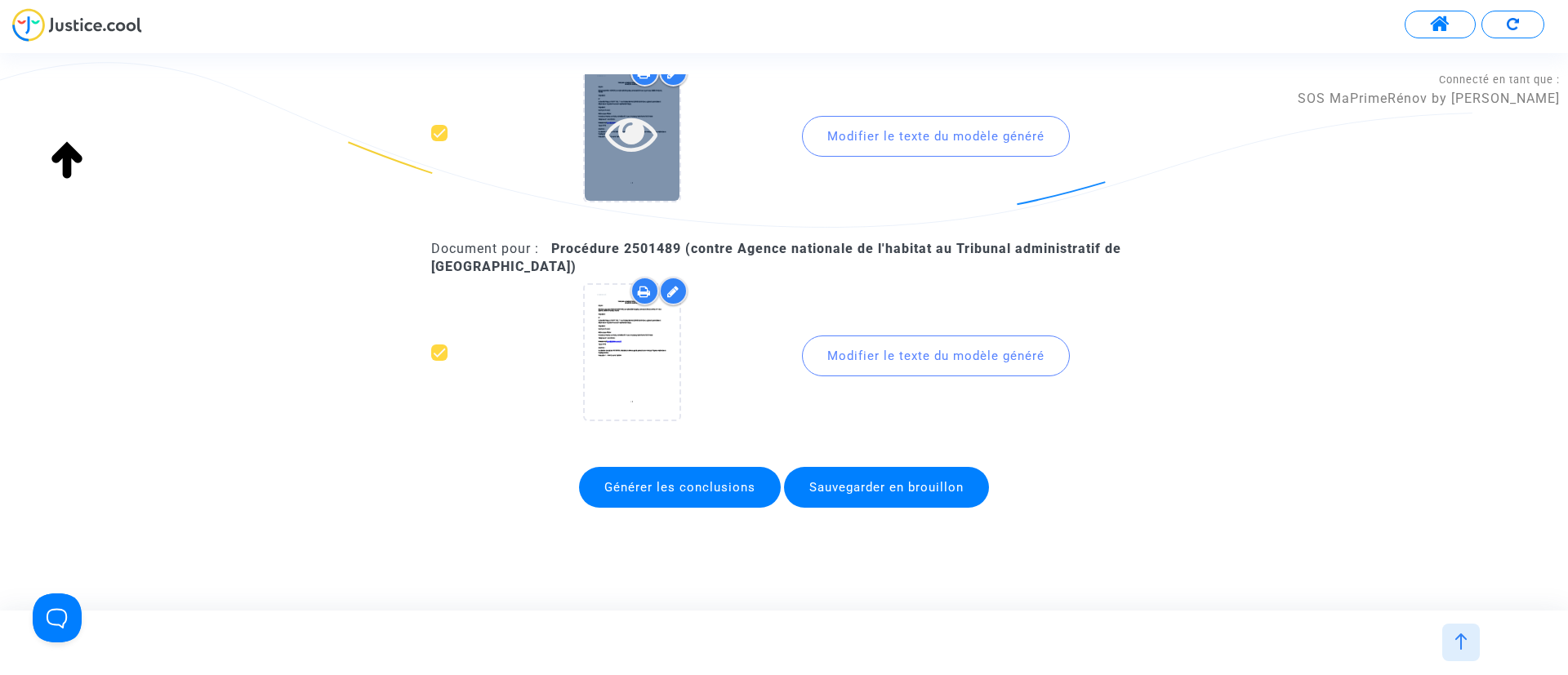
click at [614, 128] on icon at bounding box center [631, 133] width 53 height 52
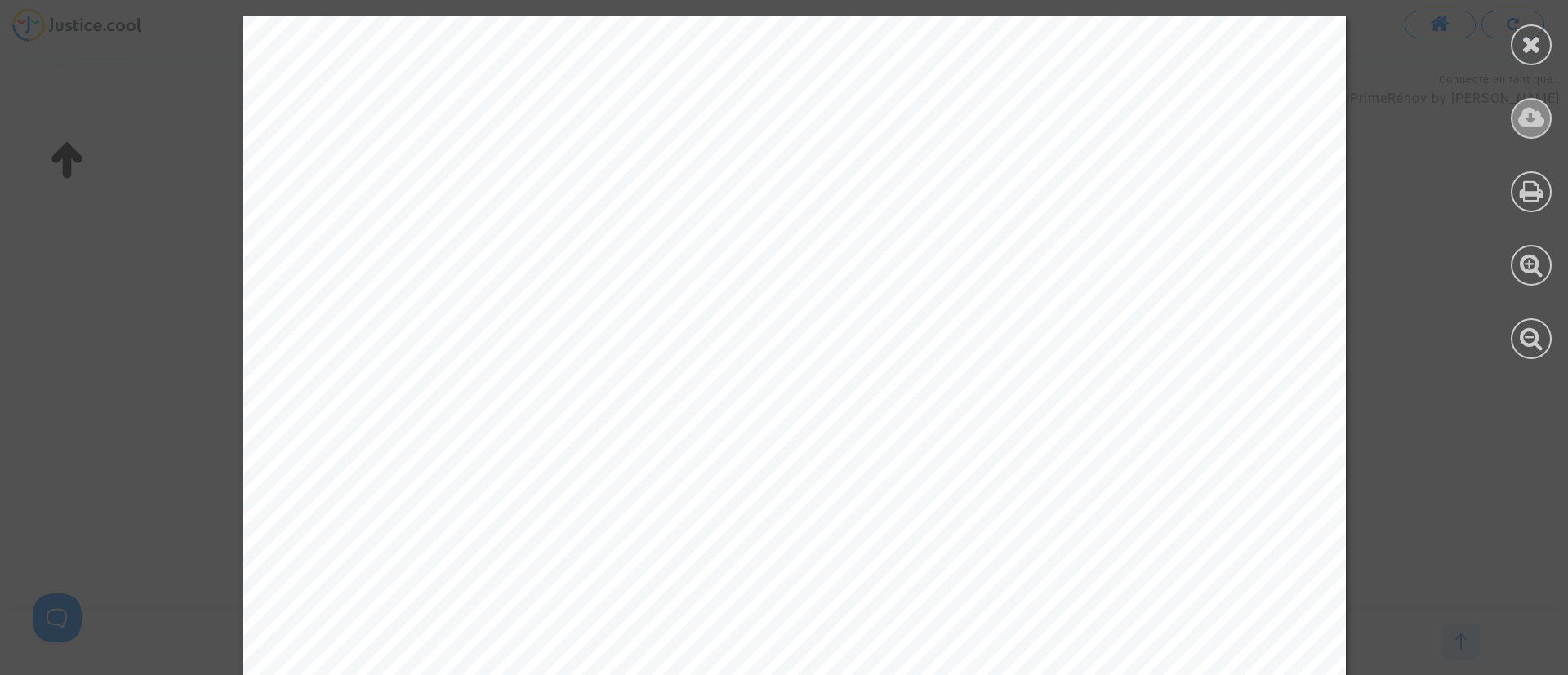
click at [1548, 117] on div at bounding box center [1531, 118] width 41 height 40
click at [1535, 63] on div at bounding box center [1531, 44] width 41 height 40
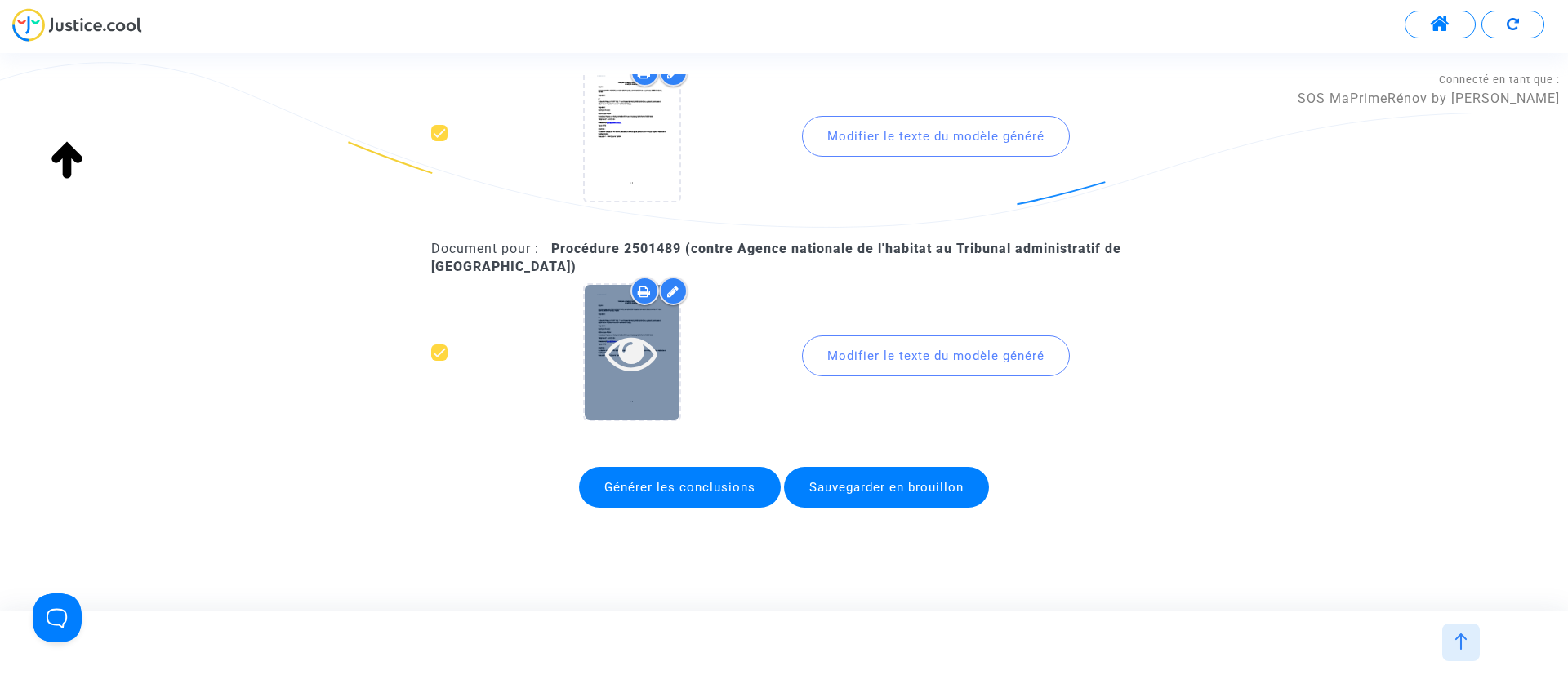
click at [602, 336] on div at bounding box center [632, 353] width 95 height 52
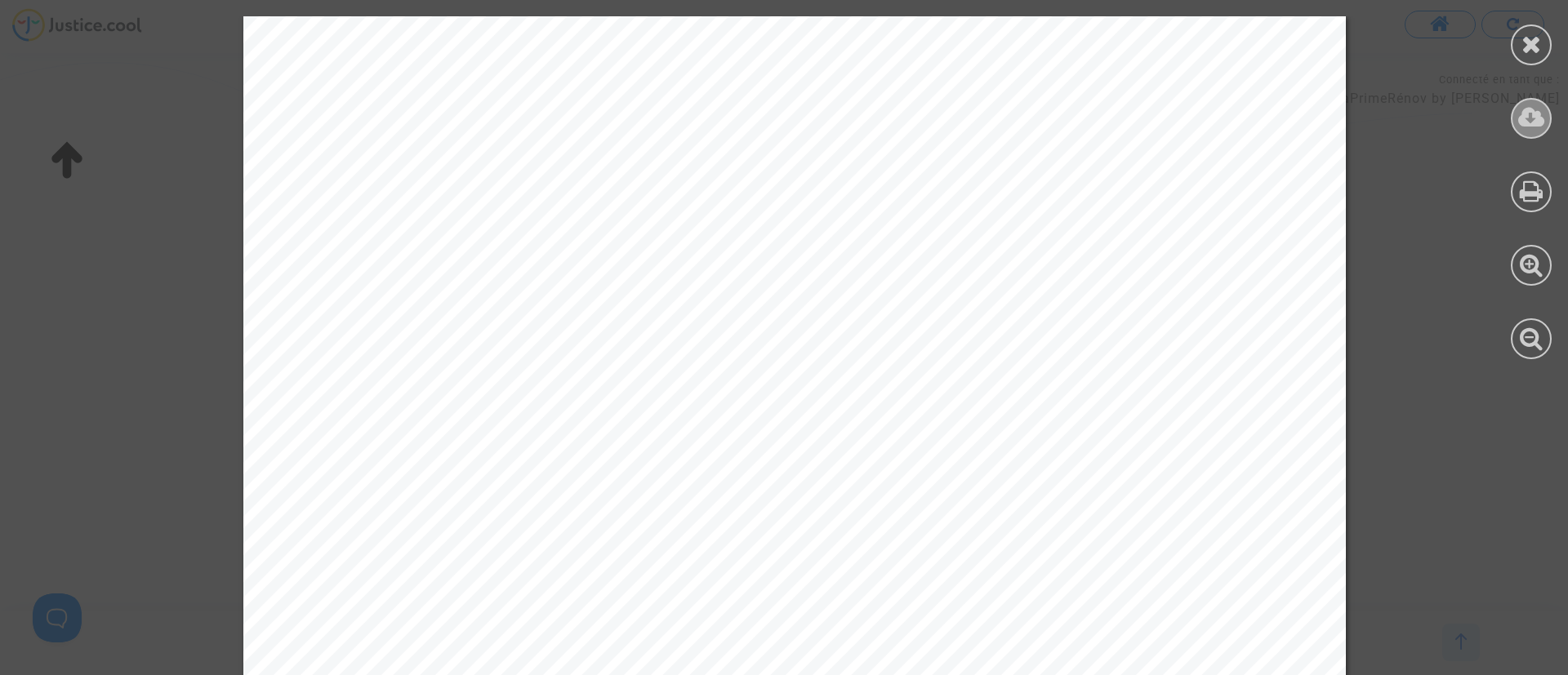
click at [1545, 126] on div at bounding box center [1531, 118] width 41 height 40
drag, startPoint x: 1527, startPoint y: 41, endPoint x: 1518, endPoint y: 14, distance: 28.5
click at [1527, 44] on icon at bounding box center [1531, 43] width 21 height 24
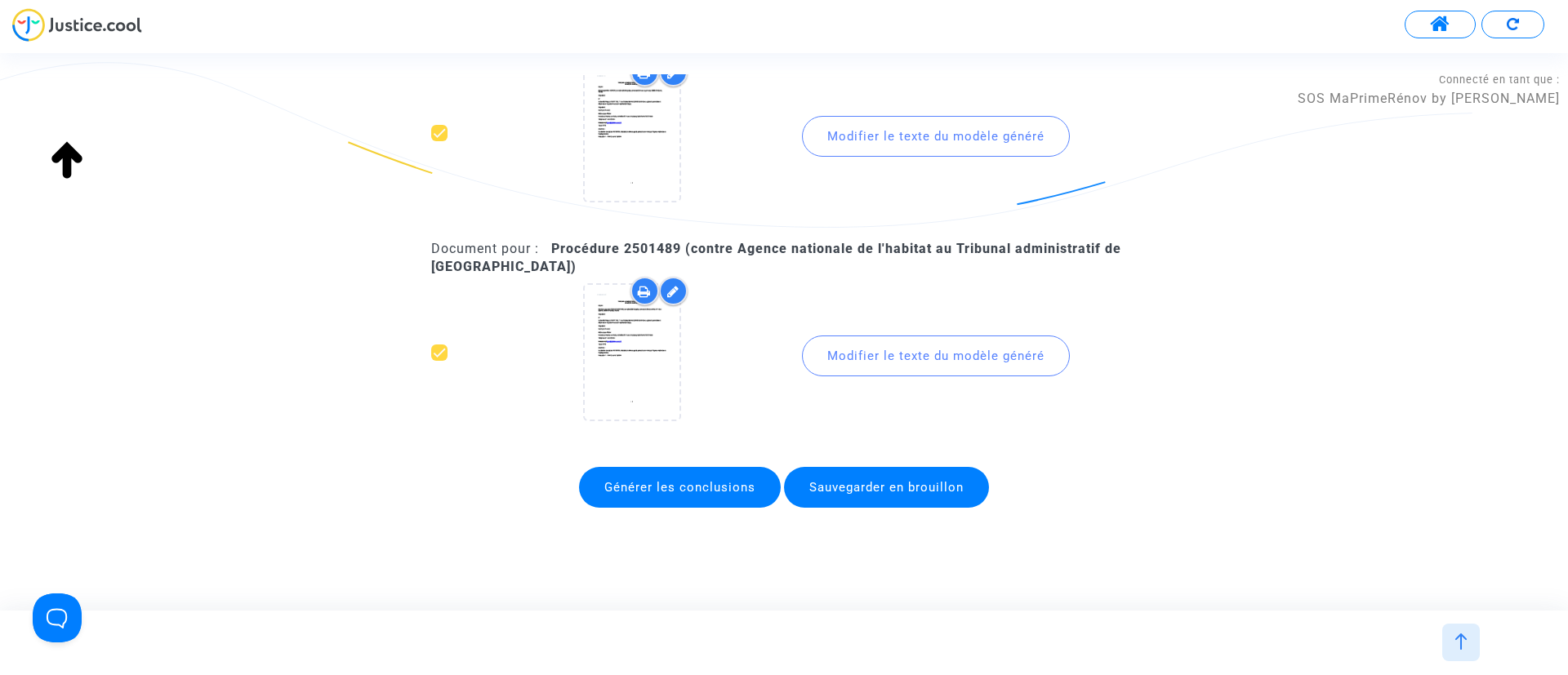
click at [733, 473] on span "Générer les conclusions" at bounding box center [680, 487] width 202 height 40
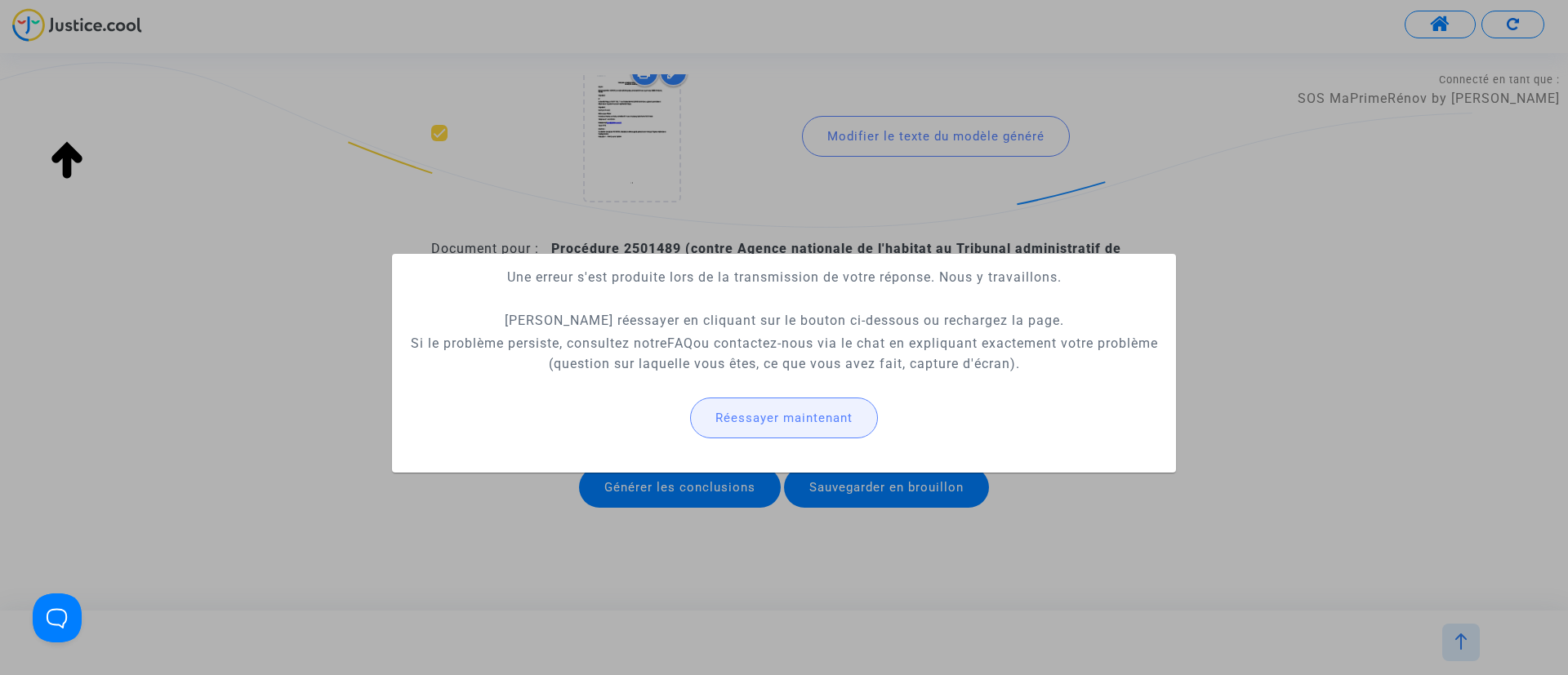
click at [852, 428] on button "Réessayer maintenant" at bounding box center [784, 418] width 188 height 40
click at [845, 432] on button "Réessayer maintenant" at bounding box center [784, 418] width 188 height 40
click at [1381, 352] on div at bounding box center [784, 338] width 1568 height 675
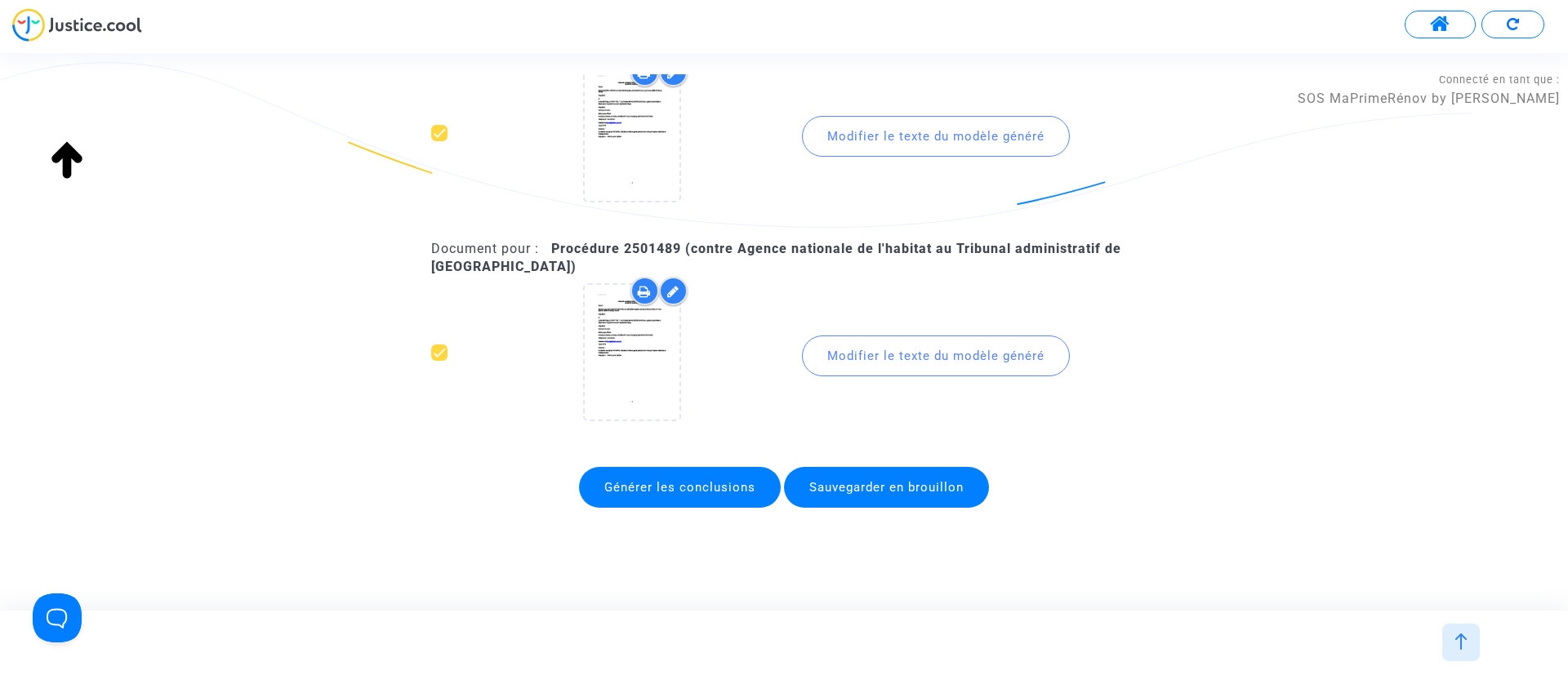
click at [1465, 652] on div at bounding box center [1461, 643] width 38 height 38
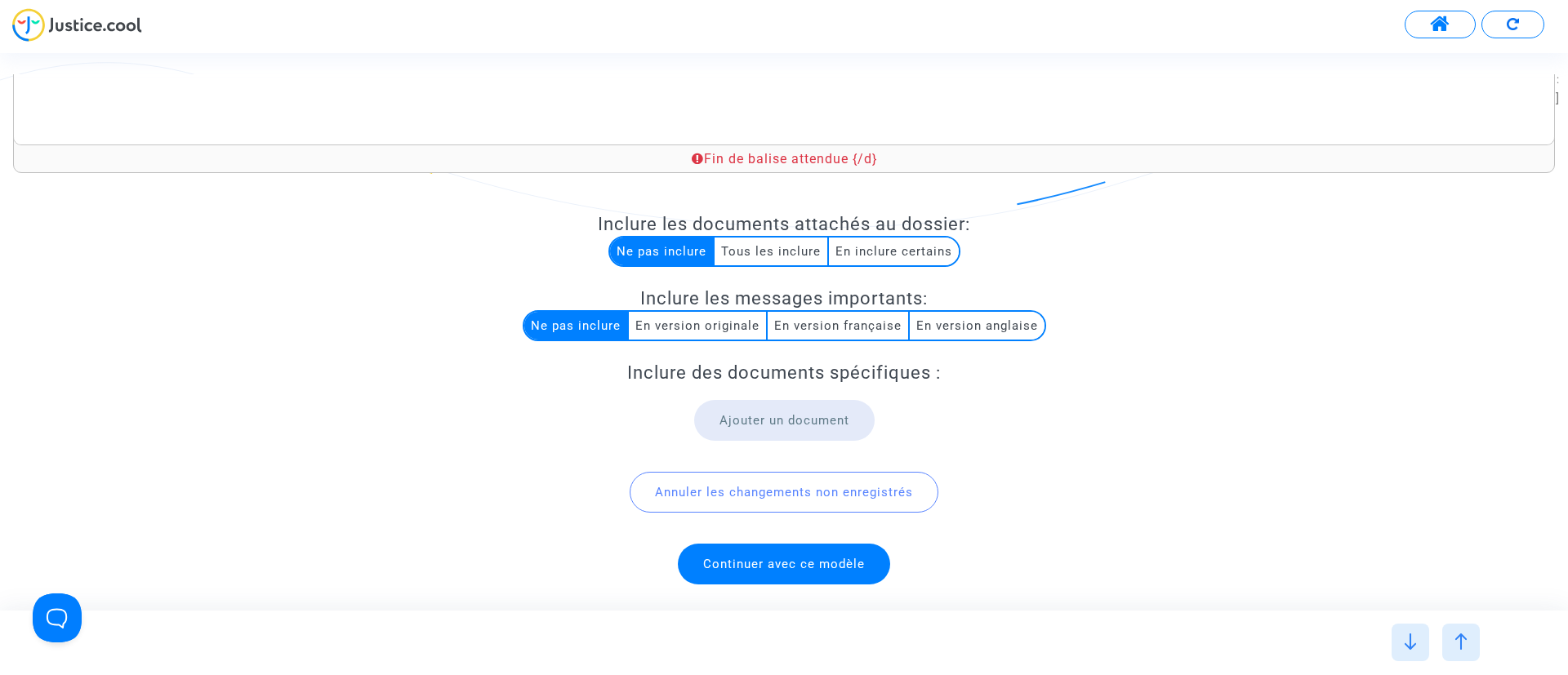
click at [1464, 652] on div at bounding box center [1461, 643] width 38 height 38
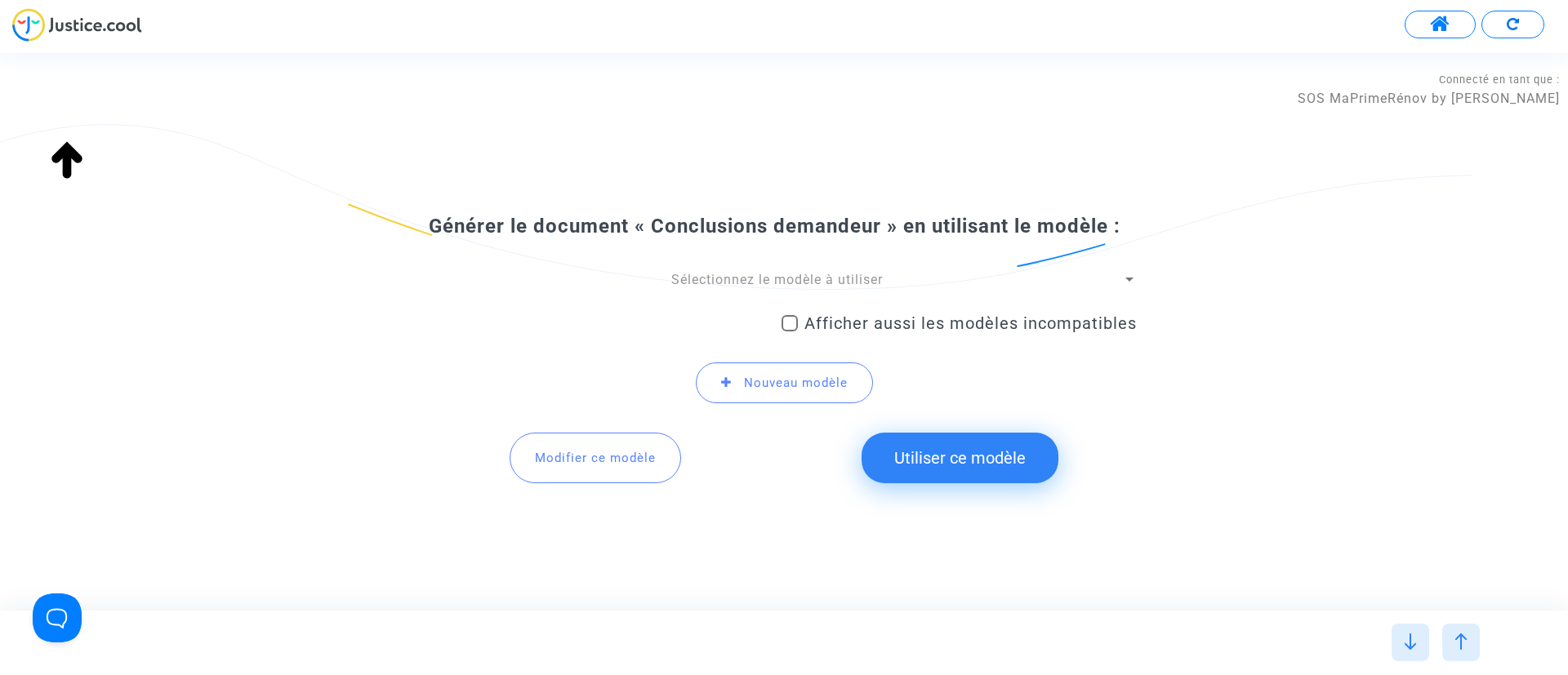
click at [840, 323] on span "Afficher aussi les modèles incompatibles" at bounding box center [970, 323] width 332 height 20
click at [789, 331] on input "Afficher aussi les modèles incompatibles" at bounding box center [789, 331] width 1 height 1
checkbox input "true"
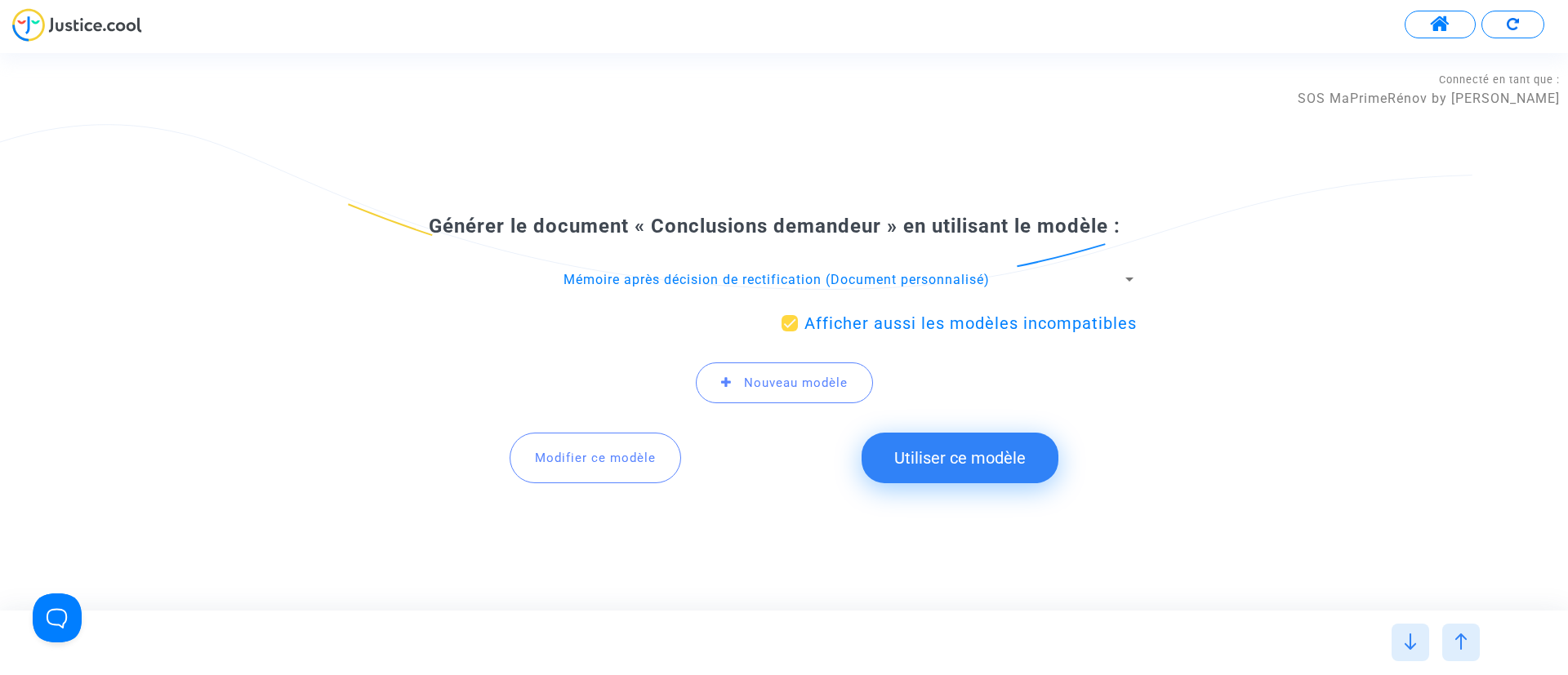
drag, startPoint x: 1001, startPoint y: 446, endPoint x: 1018, endPoint y: 437, distance: 19.2
click at [1005, 447] on button "Utiliser ce modèle" at bounding box center [960, 458] width 197 height 50
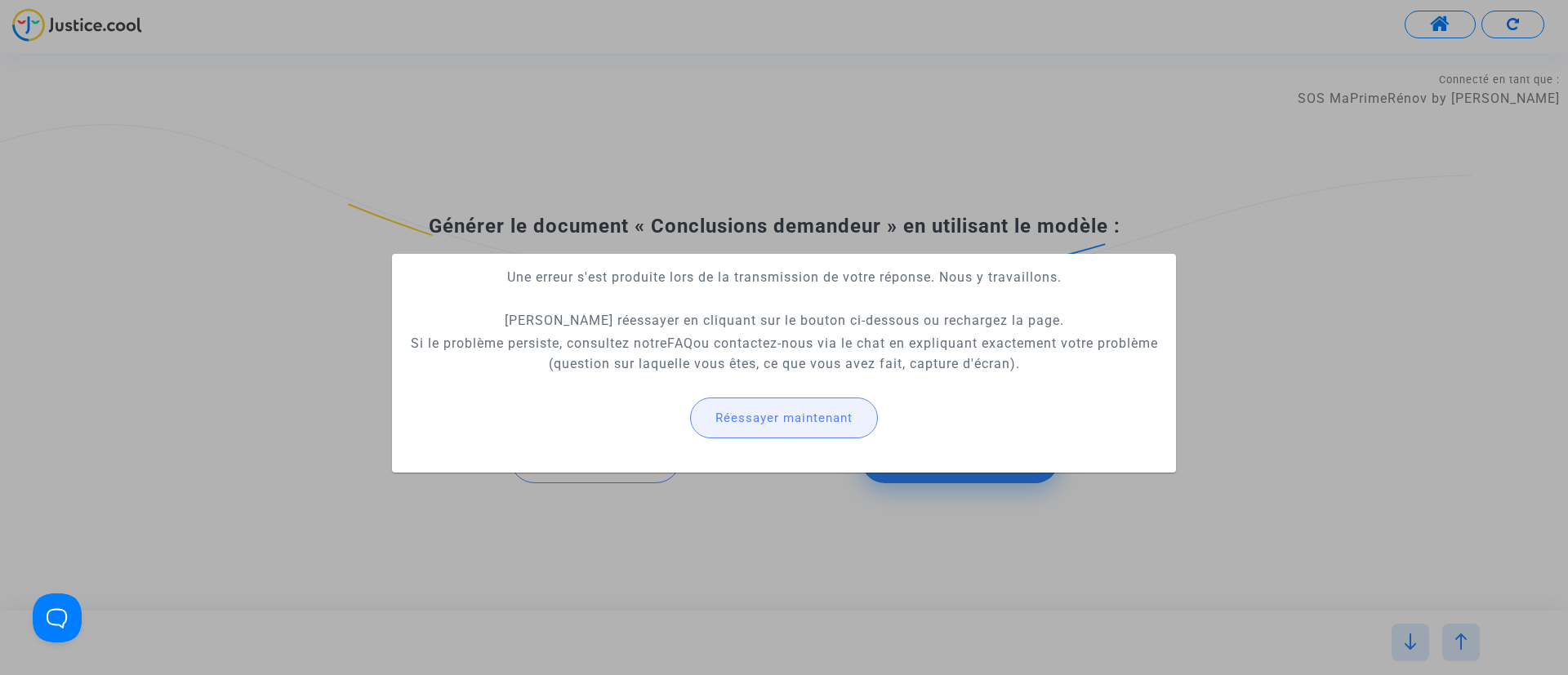
click at [790, 400] on button "Réessayer maintenant" at bounding box center [784, 418] width 188 height 40
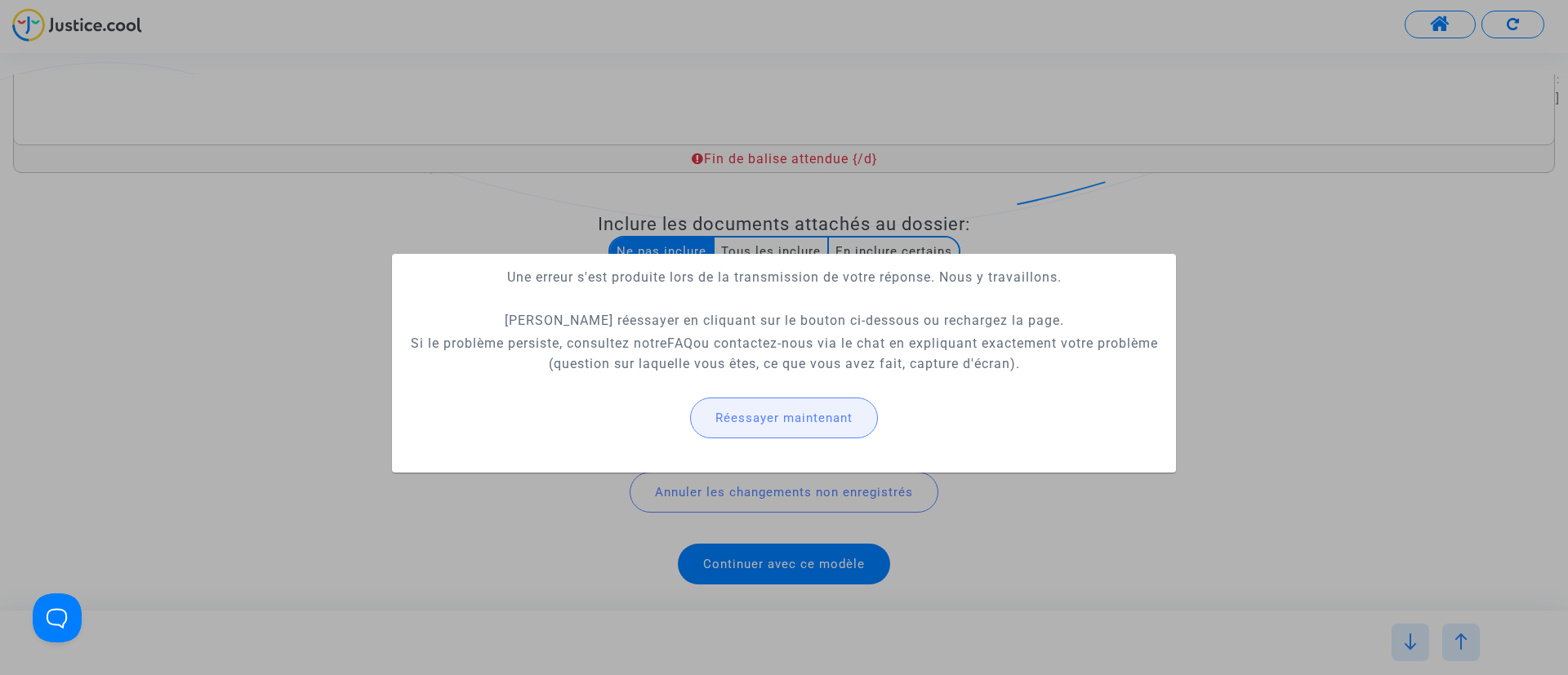
click at [804, 432] on button "Réessayer maintenant" at bounding box center [784, 418] width 188 height 40
click at [802, 428] on button "Réessayer maintenant" at bounding box center [784, 418] width 188 height 40
click at [234, 285] on div at bounding box center [784, 338] width 1568 height 675
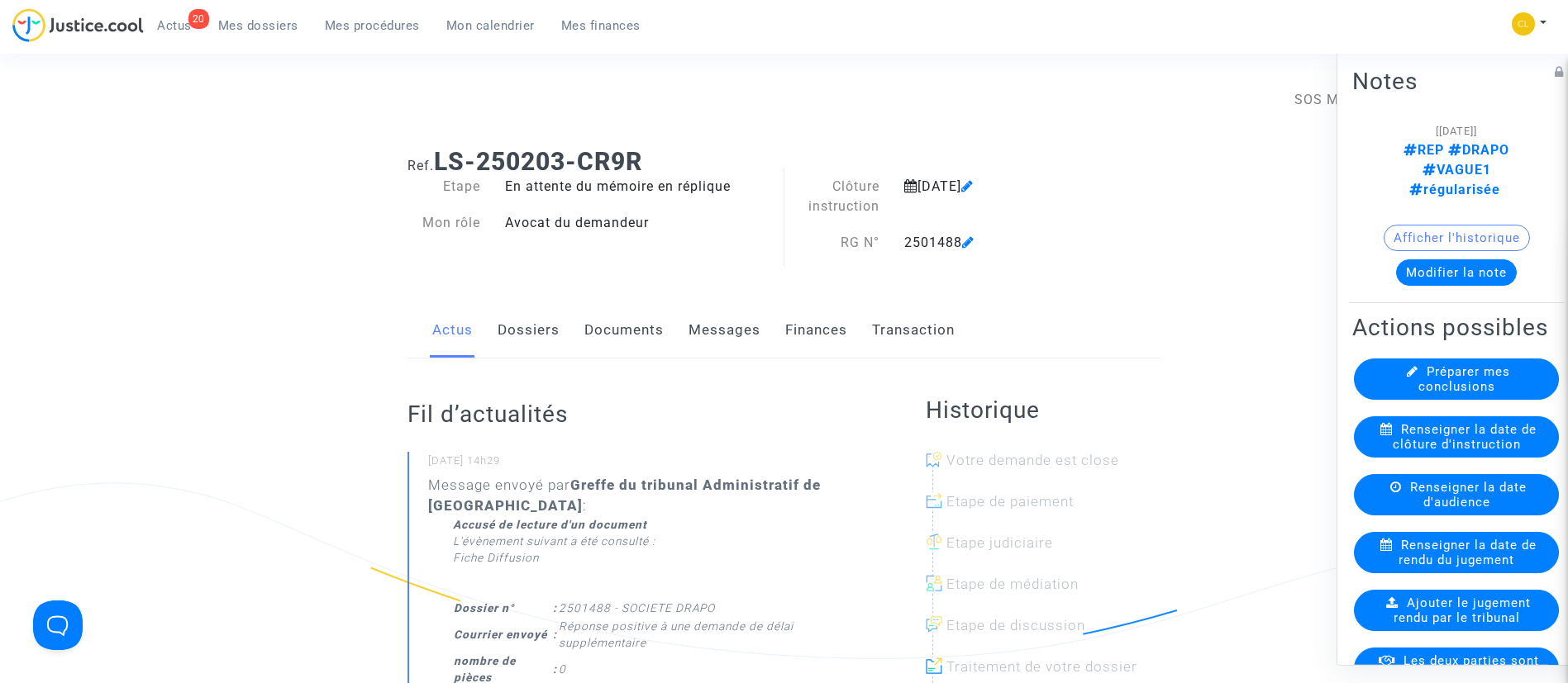
click at [660, 326] on link "Documents" at bounding box center [624, 331] width 79 height 55
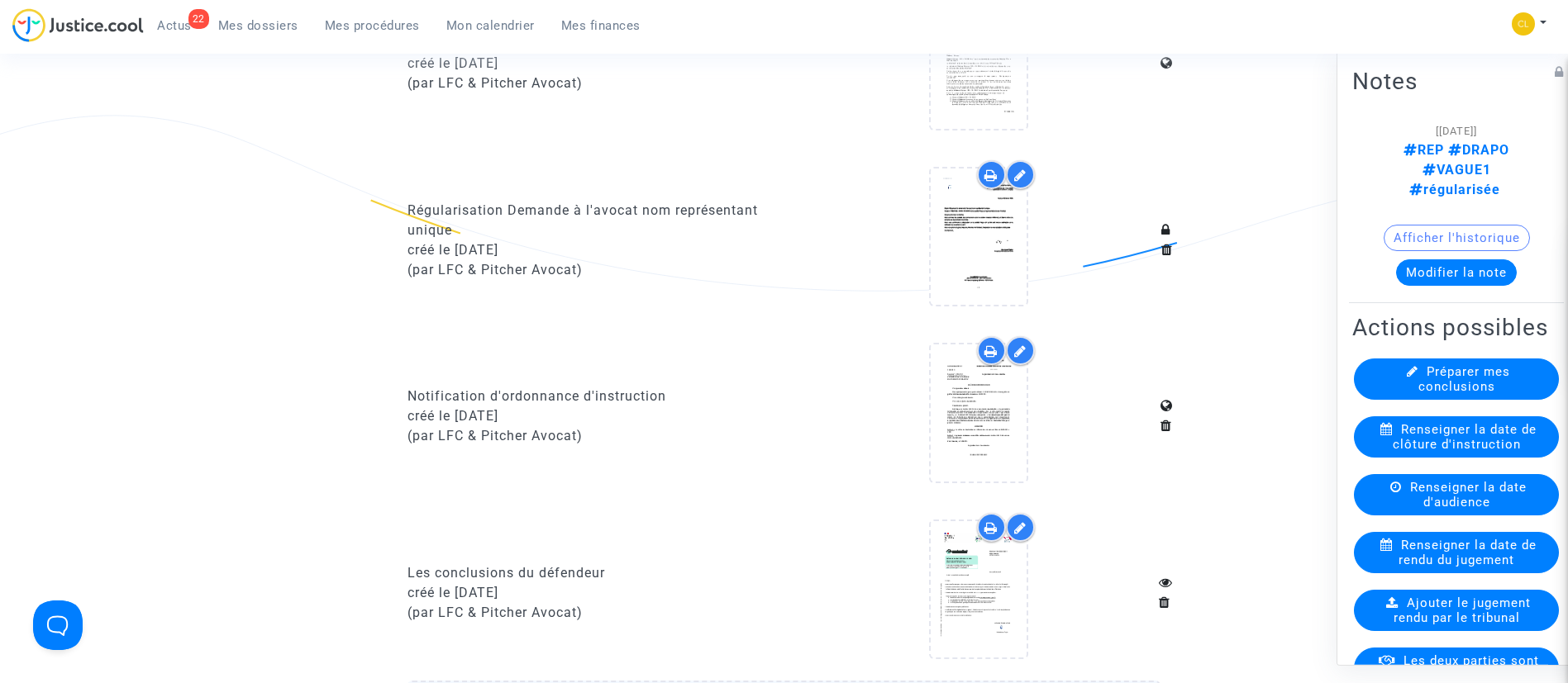
scroll to position [1363, 0]
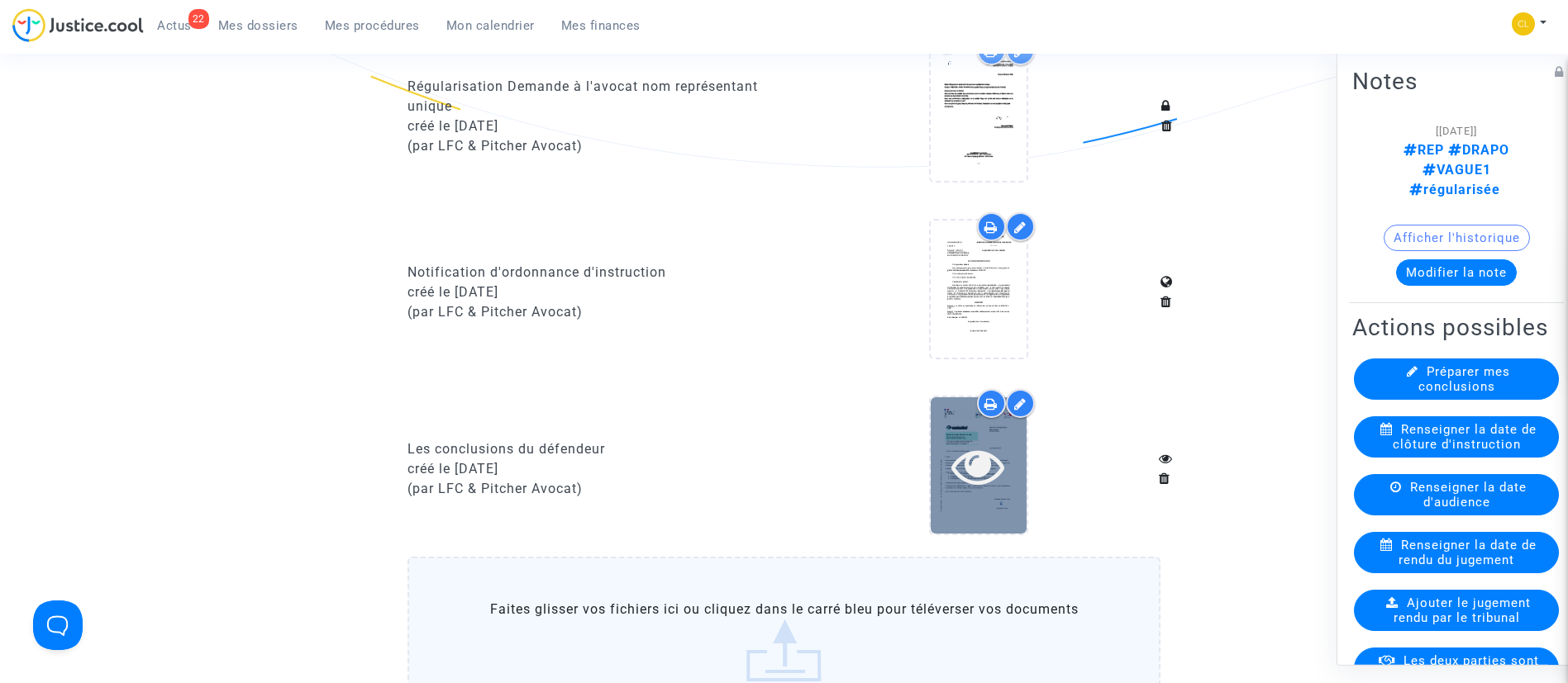
click at [982, 487] on icon at bounding box center [978, 466] width 54 height 53
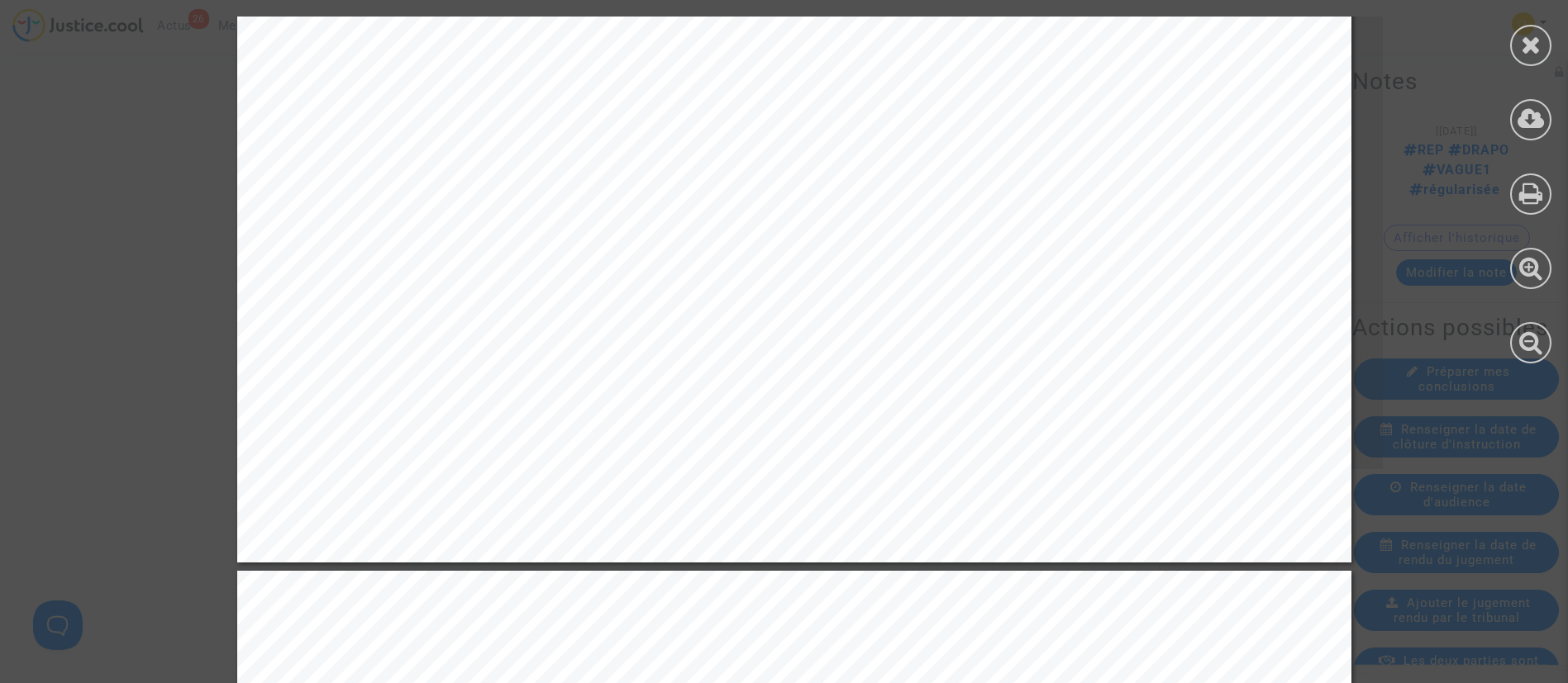
scroll to position [7390, 0]
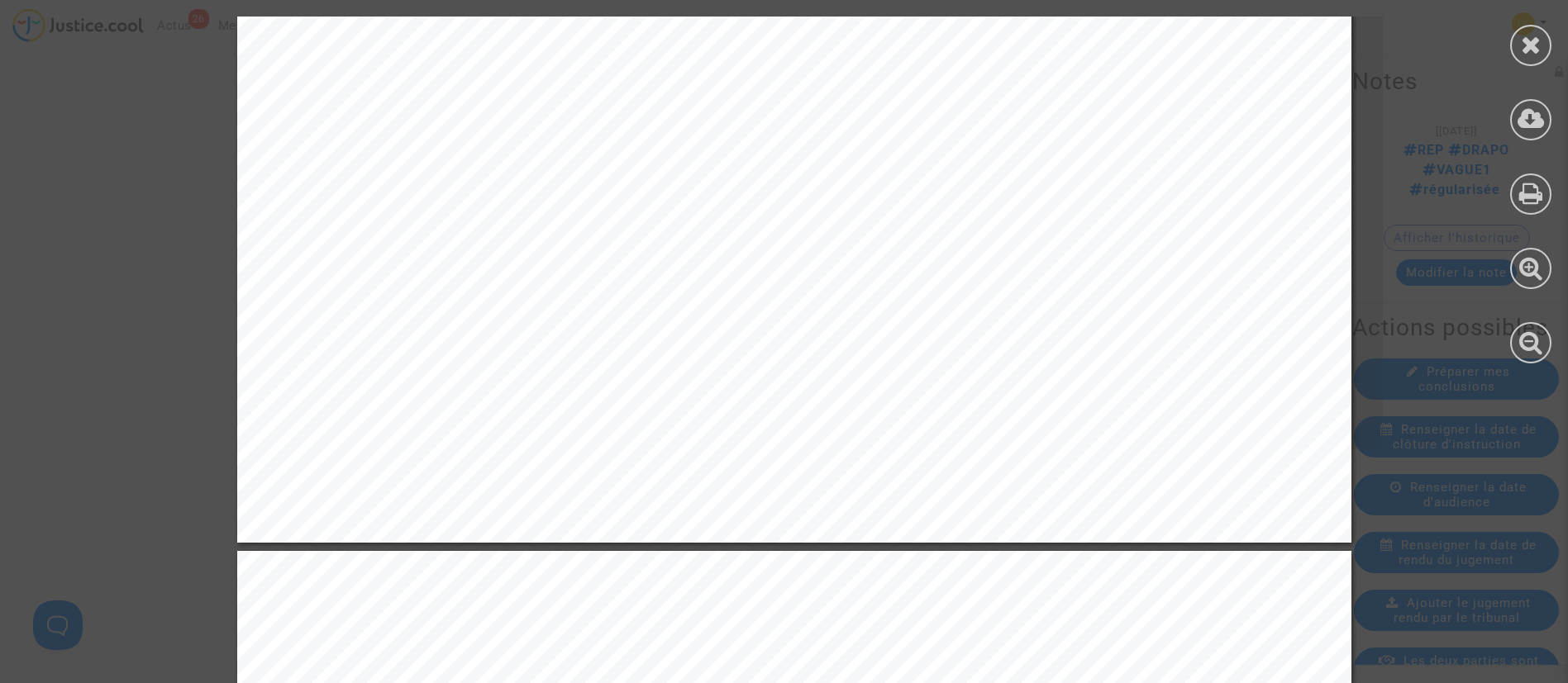
click at [1531, 34] on icon at bounding box center [1532, 44] width 21 height 25
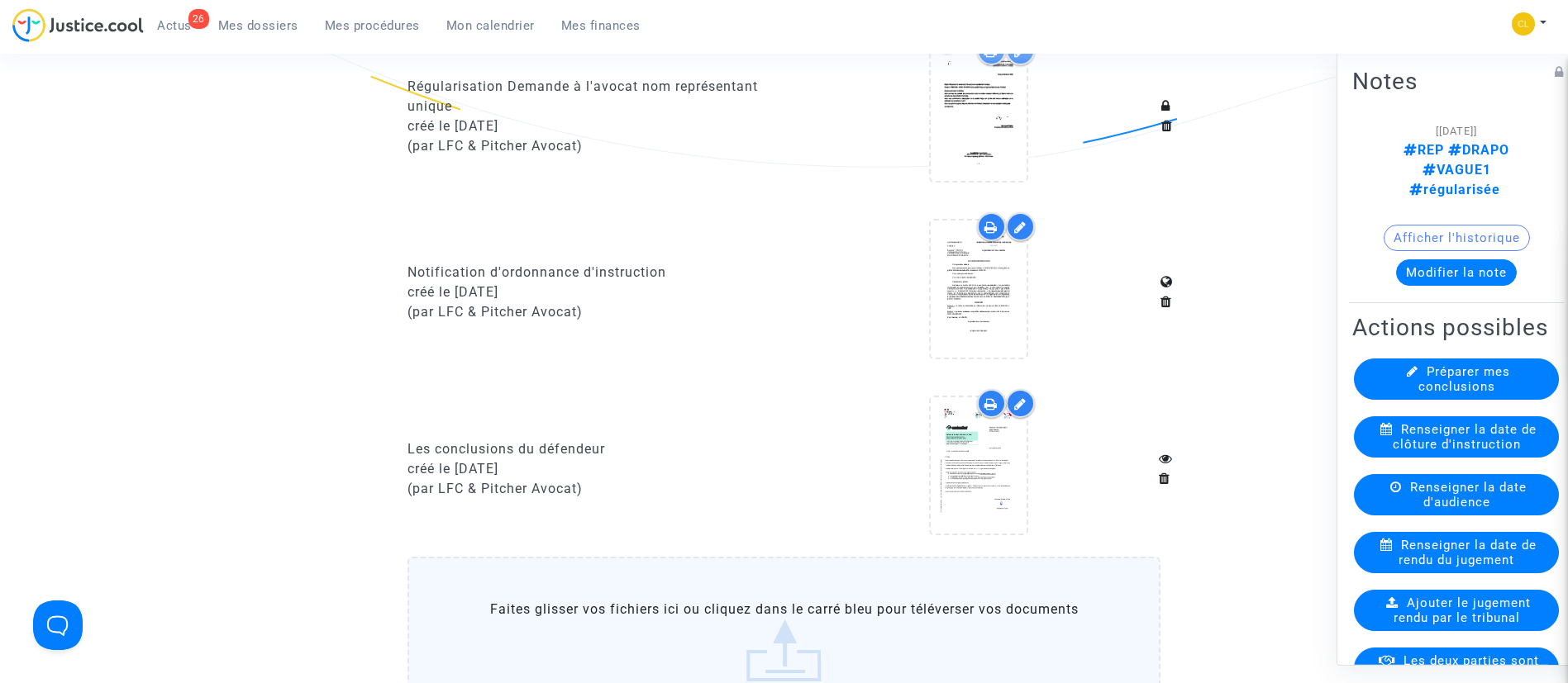
click at [1452, 264] on button "Modifier la note" at bounding box center [1457, 271] width 120 height 26
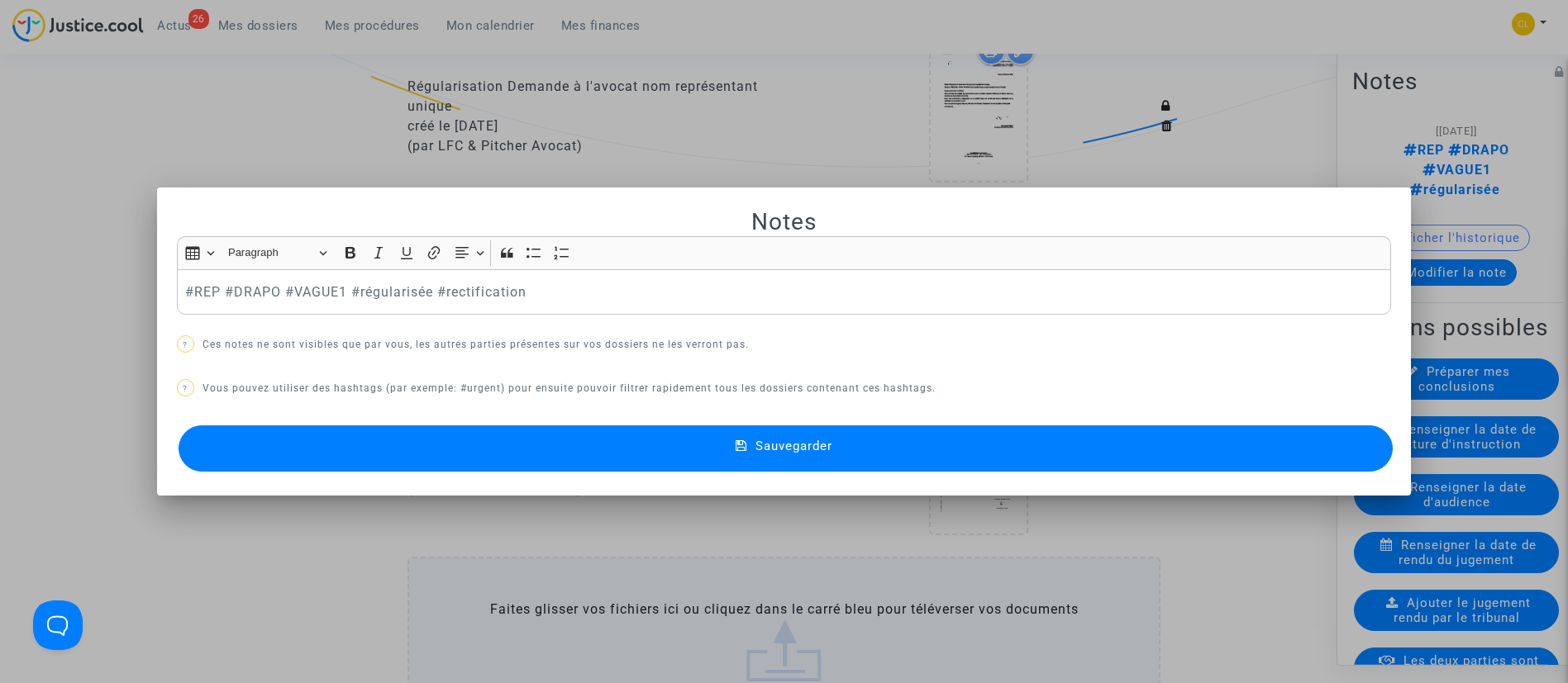
click at [630, 139] on div at bounding box center [784, 342] width 1568 height 683
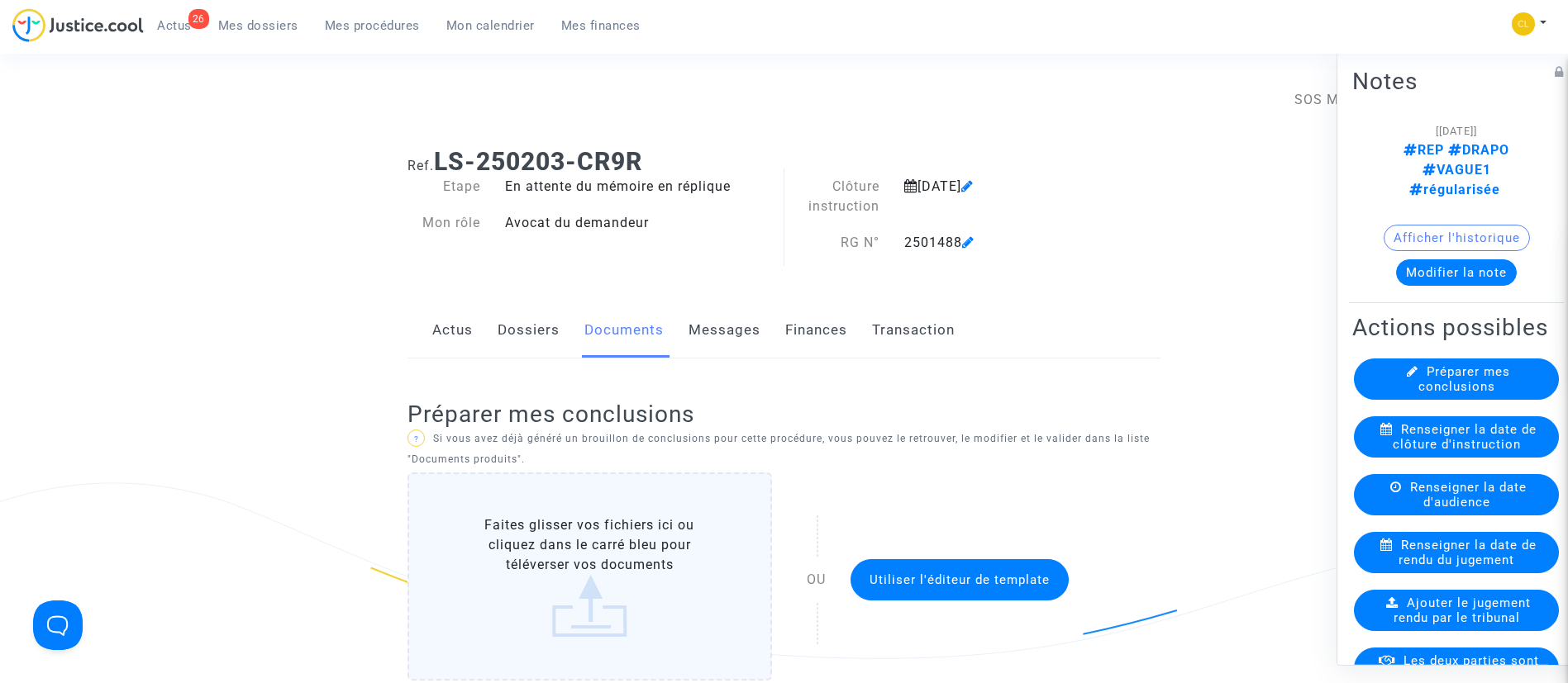
scroll to position [1363, 0]
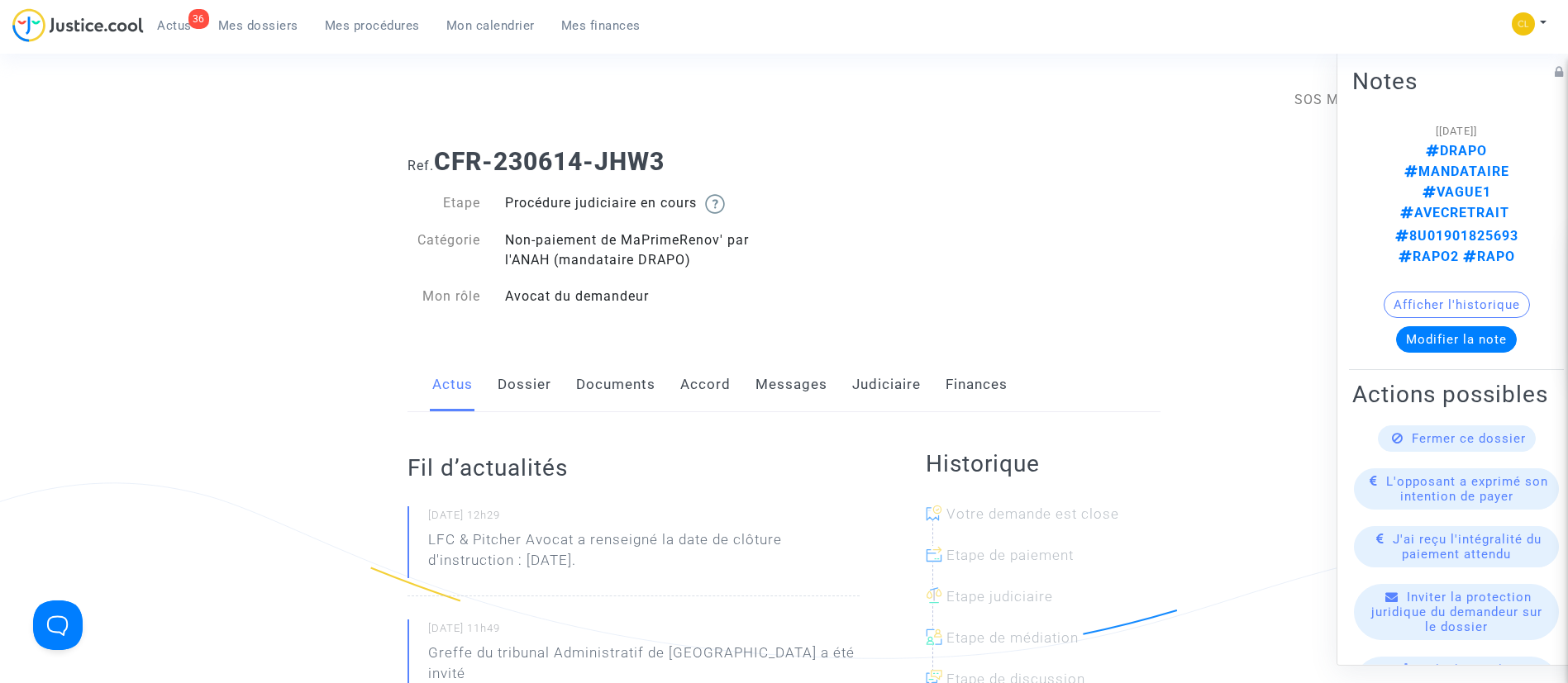
click at [773, 386] on link "Messages" at bounding box center [791, 385] width 72 height 55
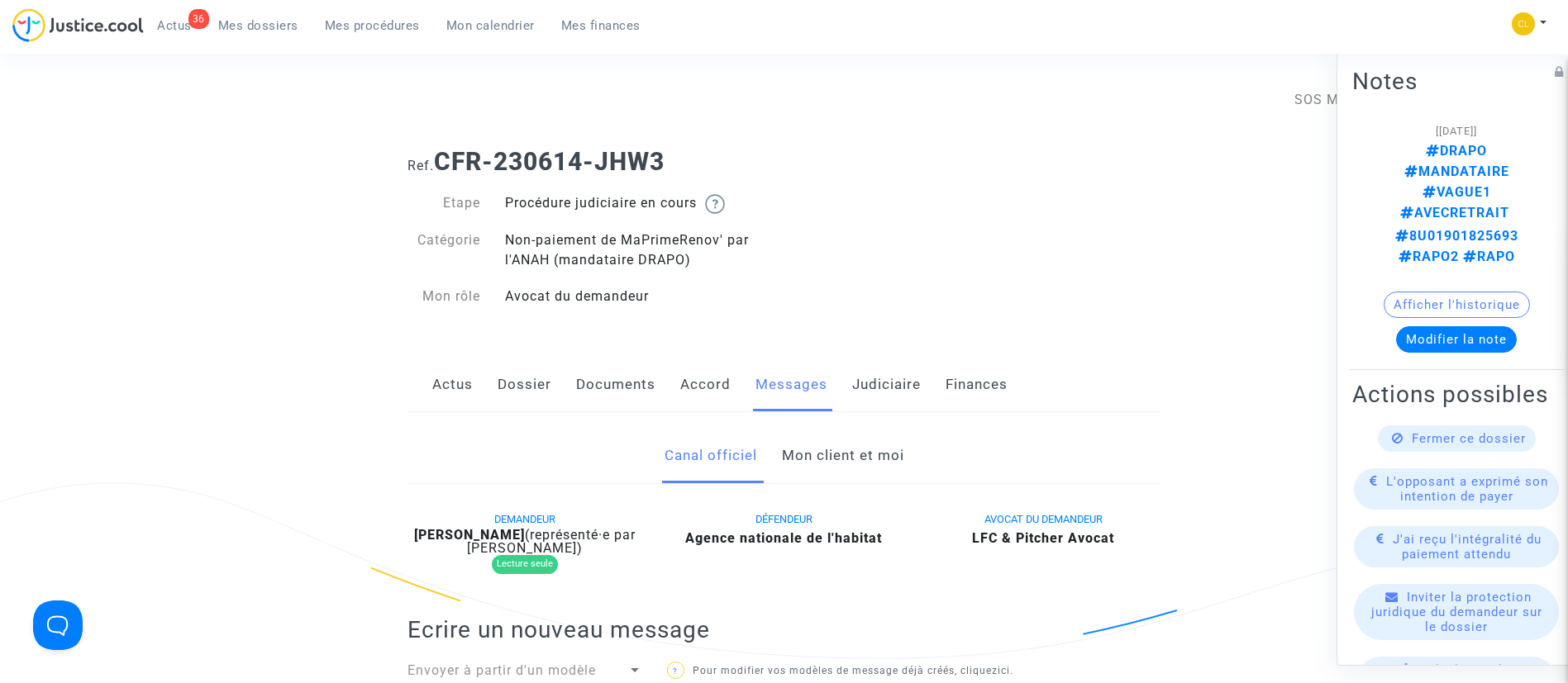
scroll to position [248, 0]
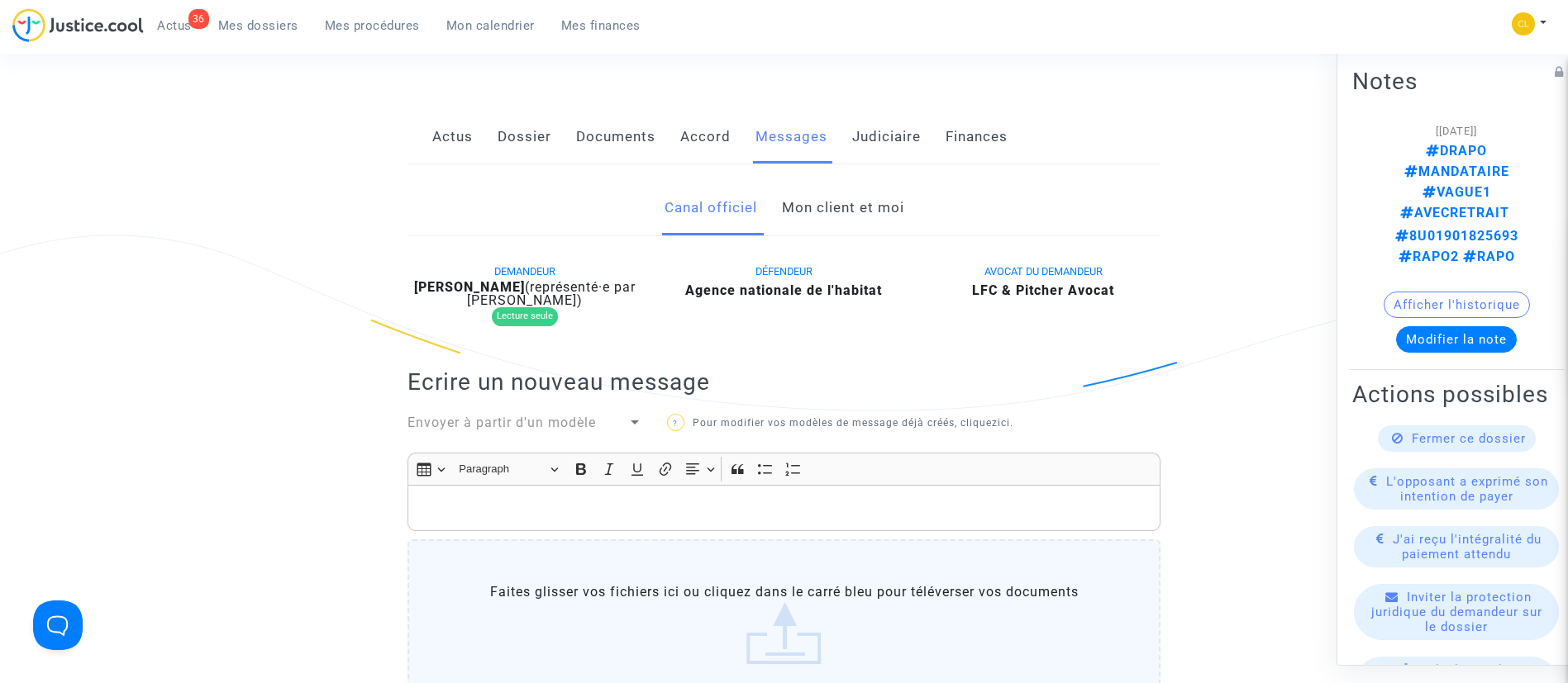
click at [860, 199] on link "Mon client et moi" at bounding box center [843, 209] width 122 height 55
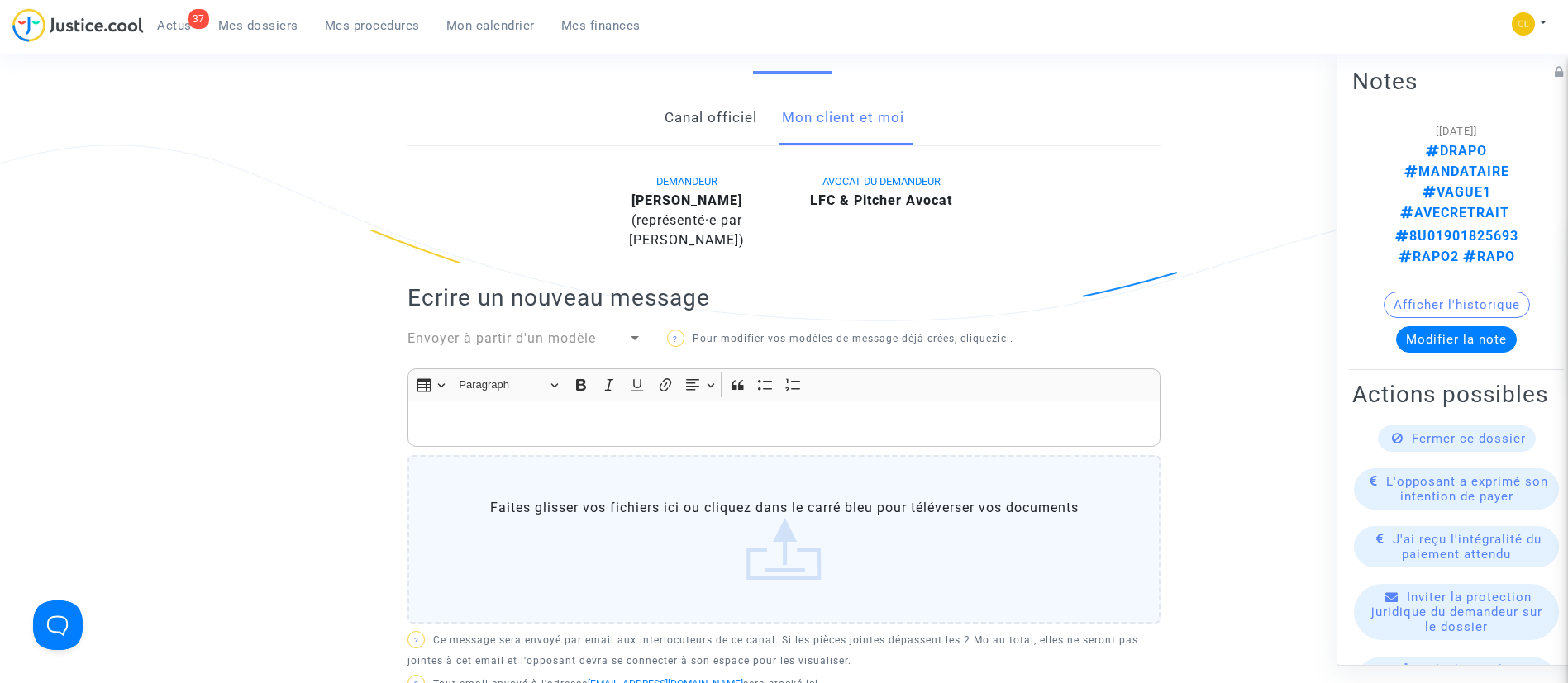
scroll to position [372, 0]
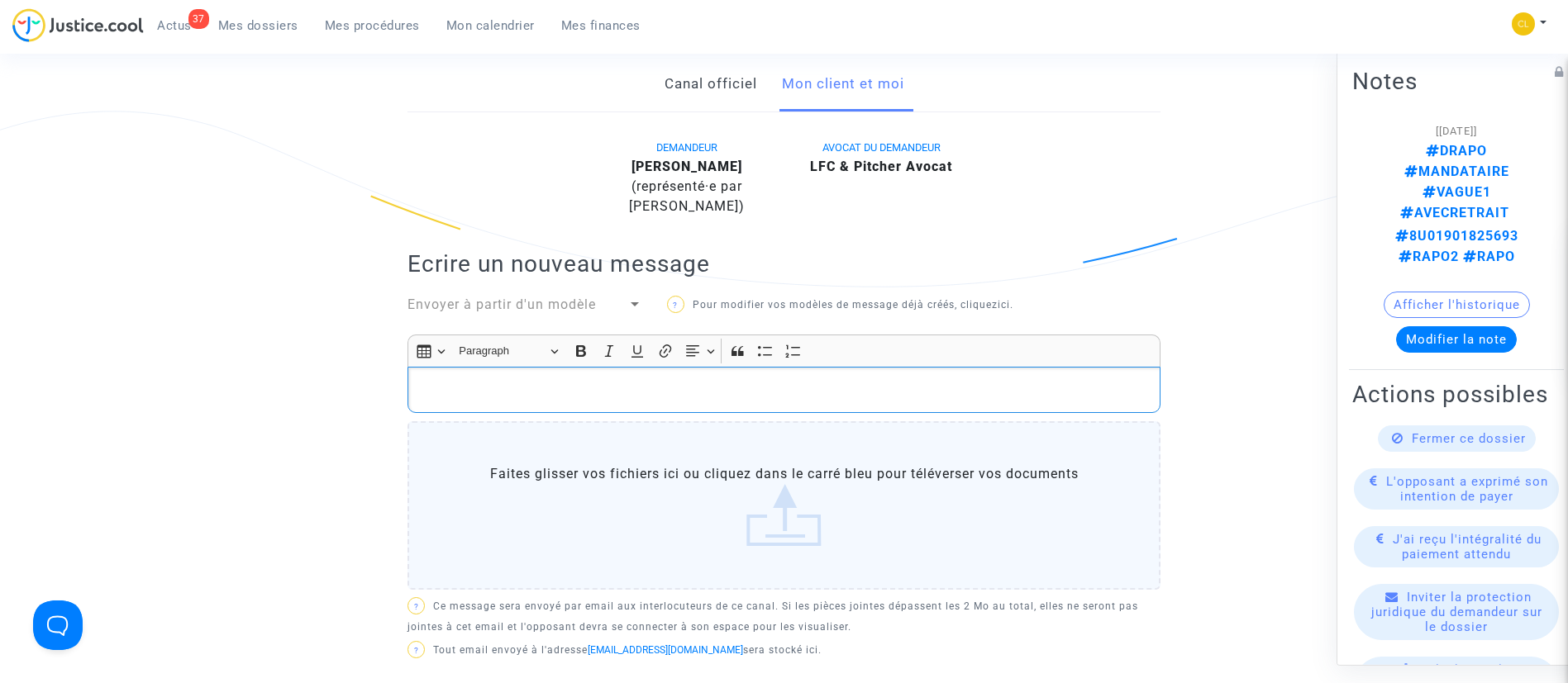
click at [757, 384] on p "Rich Text Editor, main" at bounding box center [784, 390] width 736 height 21
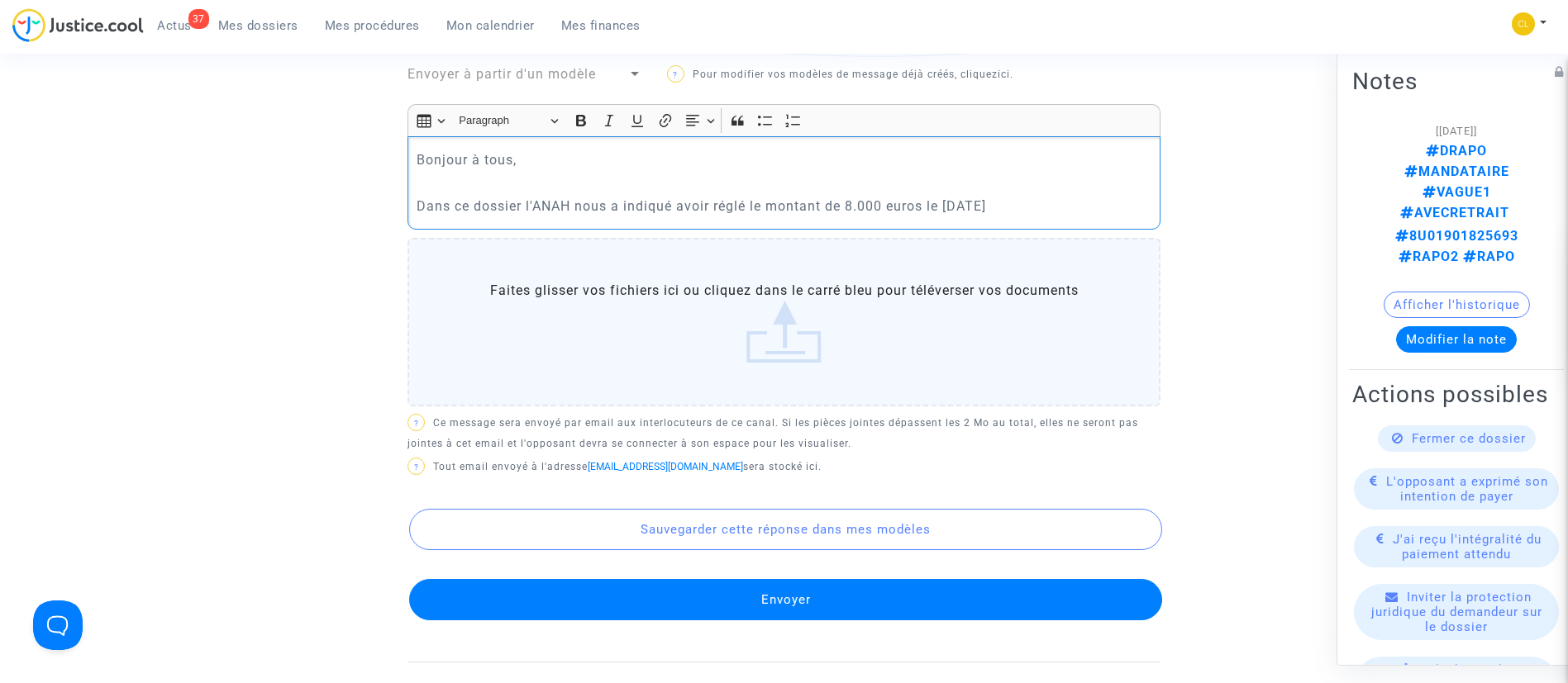
scroll to position [604, 0]
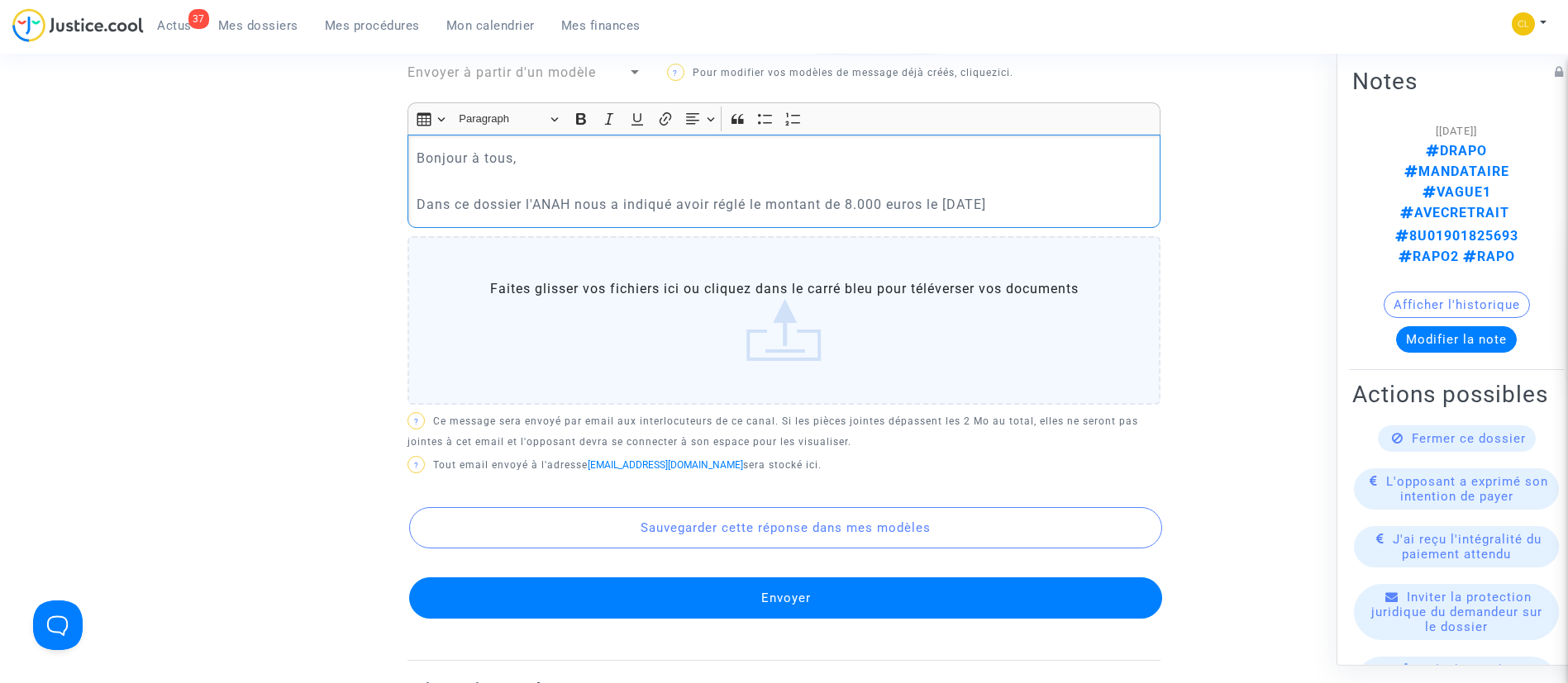
drag, startPoint x: 671, startPoint y: 199, endPoint x: 692, endPoint y: 204, distance: 21.6
click at [670, 199] on p "Dans ce dossier l'ANAH nous a indiqué avoir réglé le montant de 8.000 euros le …" at bounding box center [784, 204] width 736 height 21
click at [1067, 210] on p "Dans ce dossier l'ANAH nous a indiqué vous avoir réglé le montant de 8.000 euro…" at bounding box center [784, 204] width 736 height 21
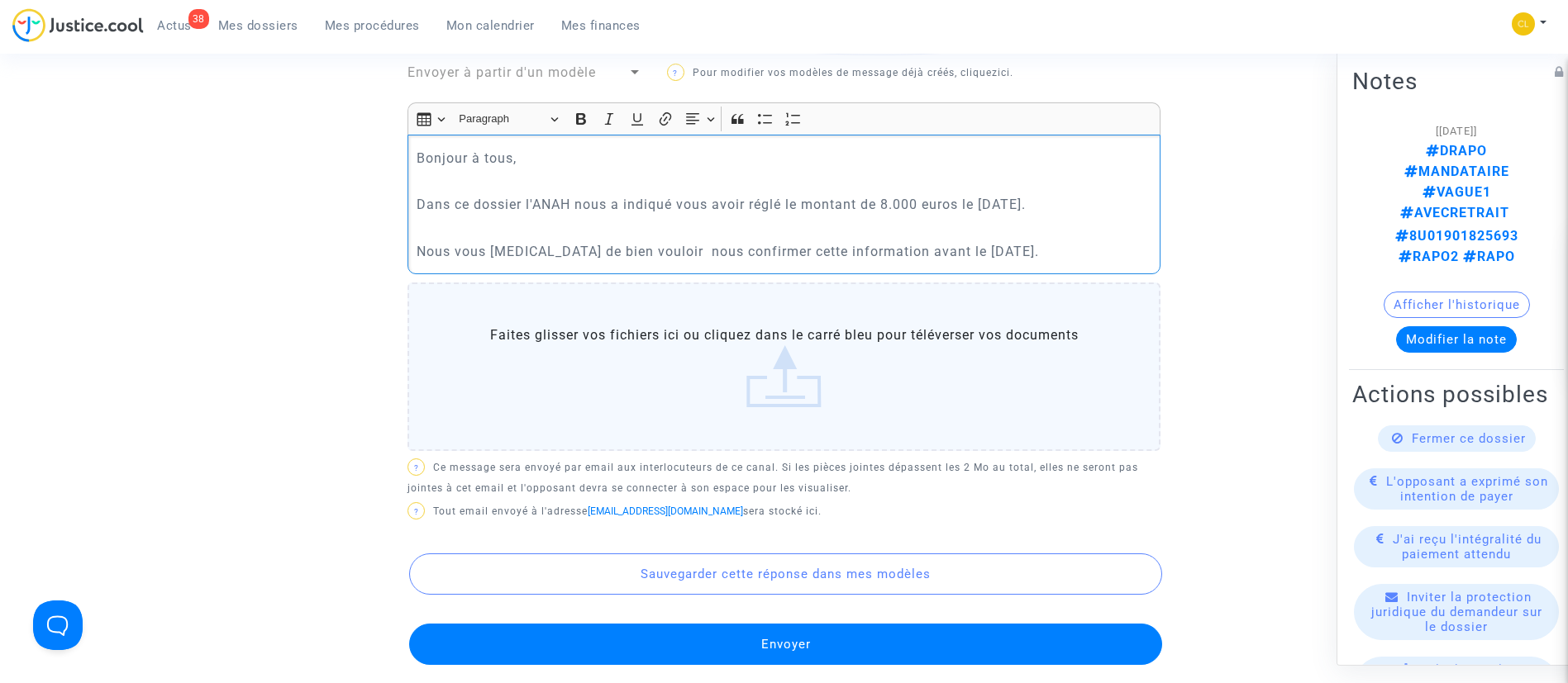
click at [644, 250] on p "Nous vous prions de bien vouloir nous confirmer cette information avant le jeud…" at bounding box center [784, 251] width 736 height 21
click at [1061, 263] on div "Bonjour à tous, Dans ce dossier l'ANAH nous a indiqué vous avoir réglé le monta…" at bounding box center [784, 204] width 753 height 139
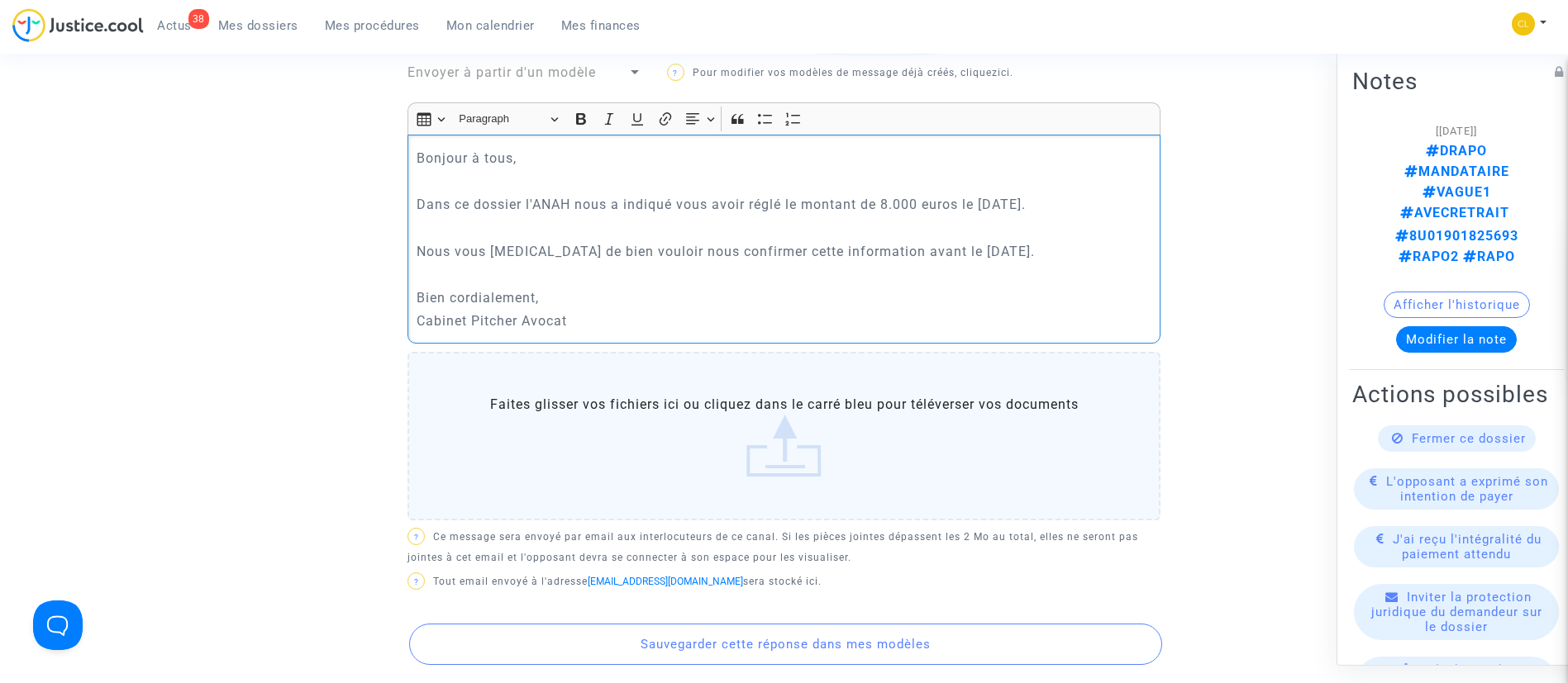
click at [416, 161] on p "Bonjour à tous," at bounding box center [784, 158] width 736 height 21
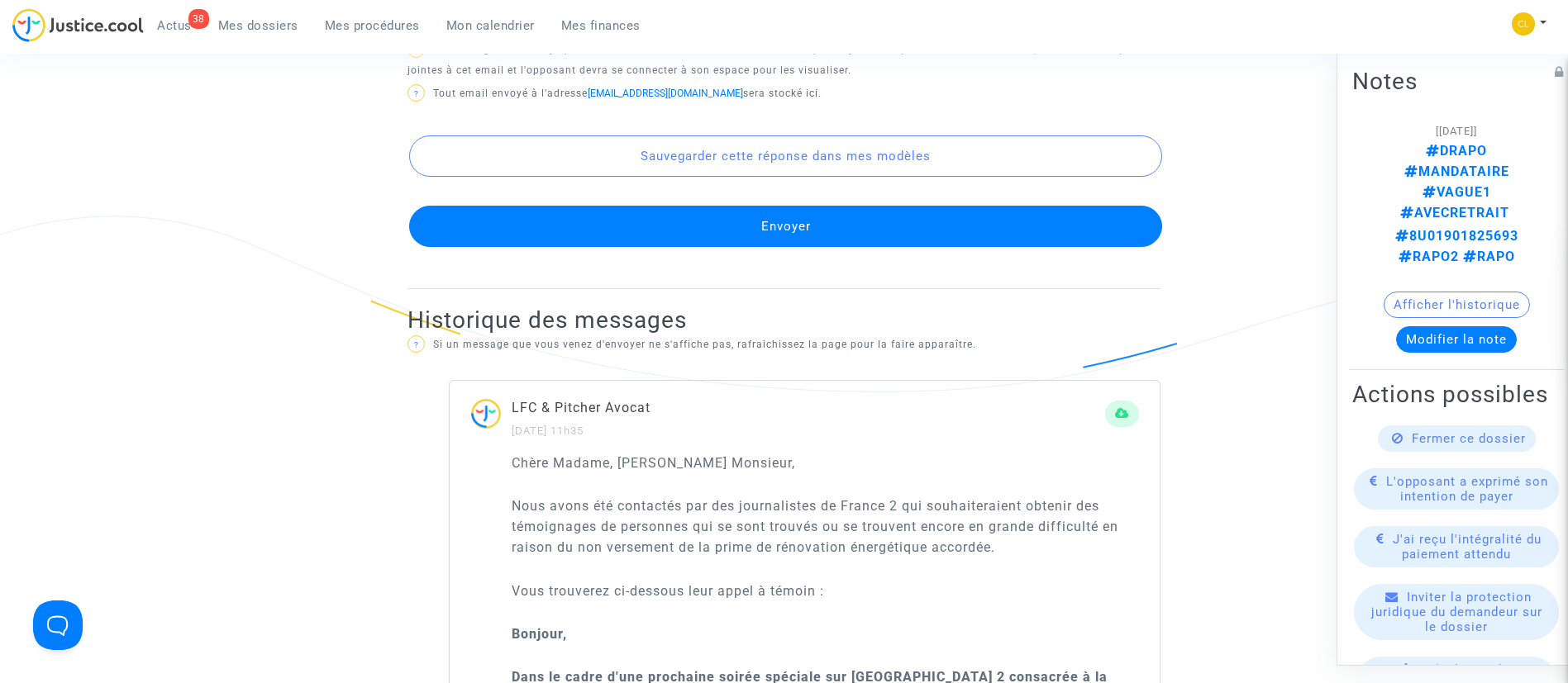
scroll to position [1224, 0]
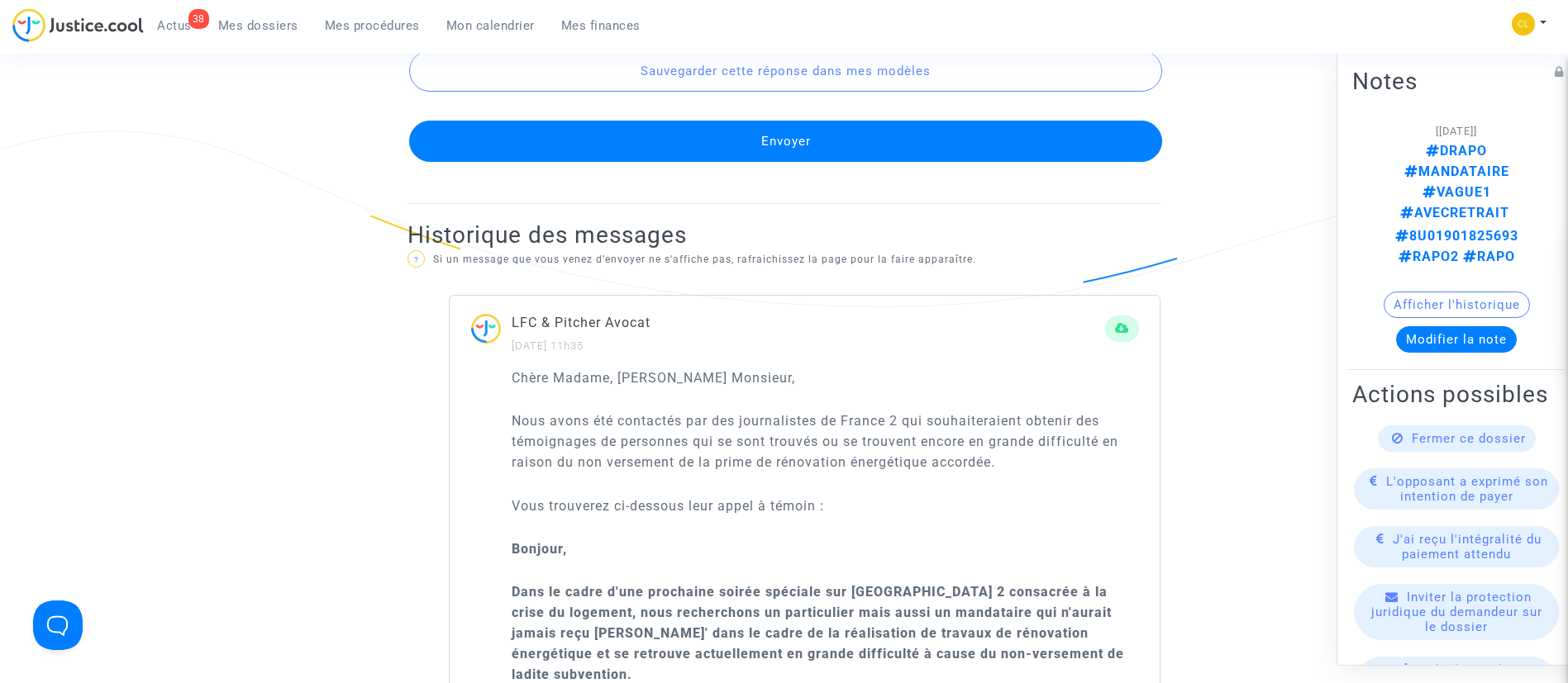
click at [815, 132] on button "Envoyer" at bounding box center [785, 140] width 753 height 41
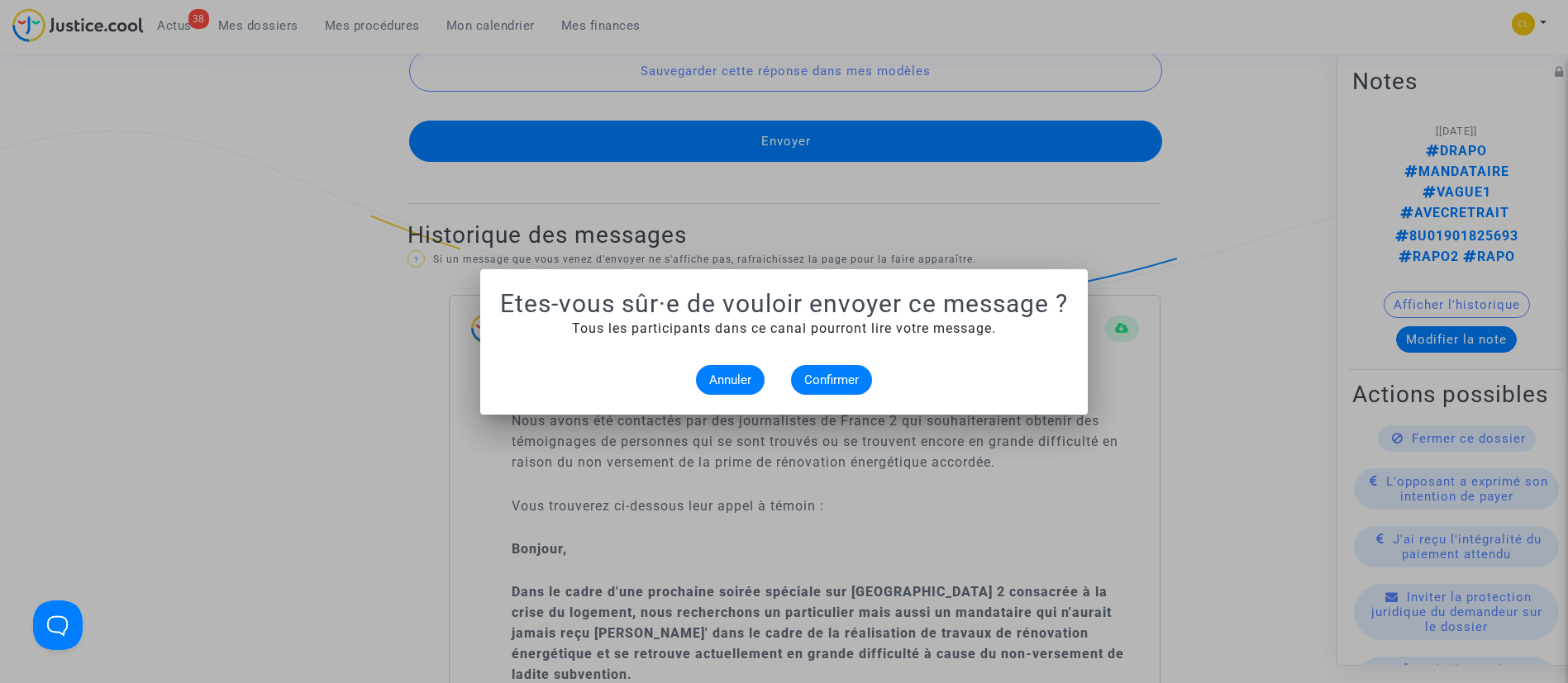
scroll to position [0, 0]
click at [813, 370] on button "Confirmer" at bounding box center [831, 380] width 81 height 30
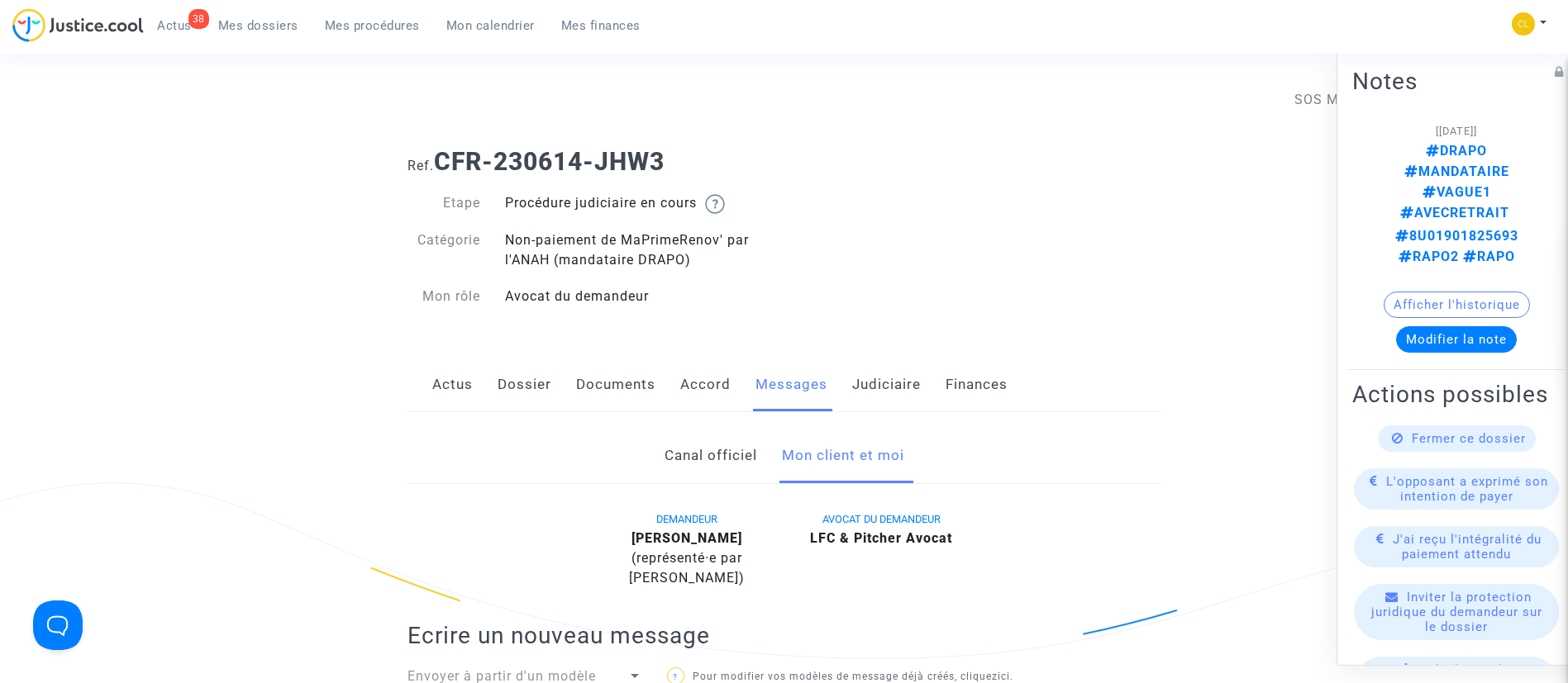
scroll to position [1224, 0]
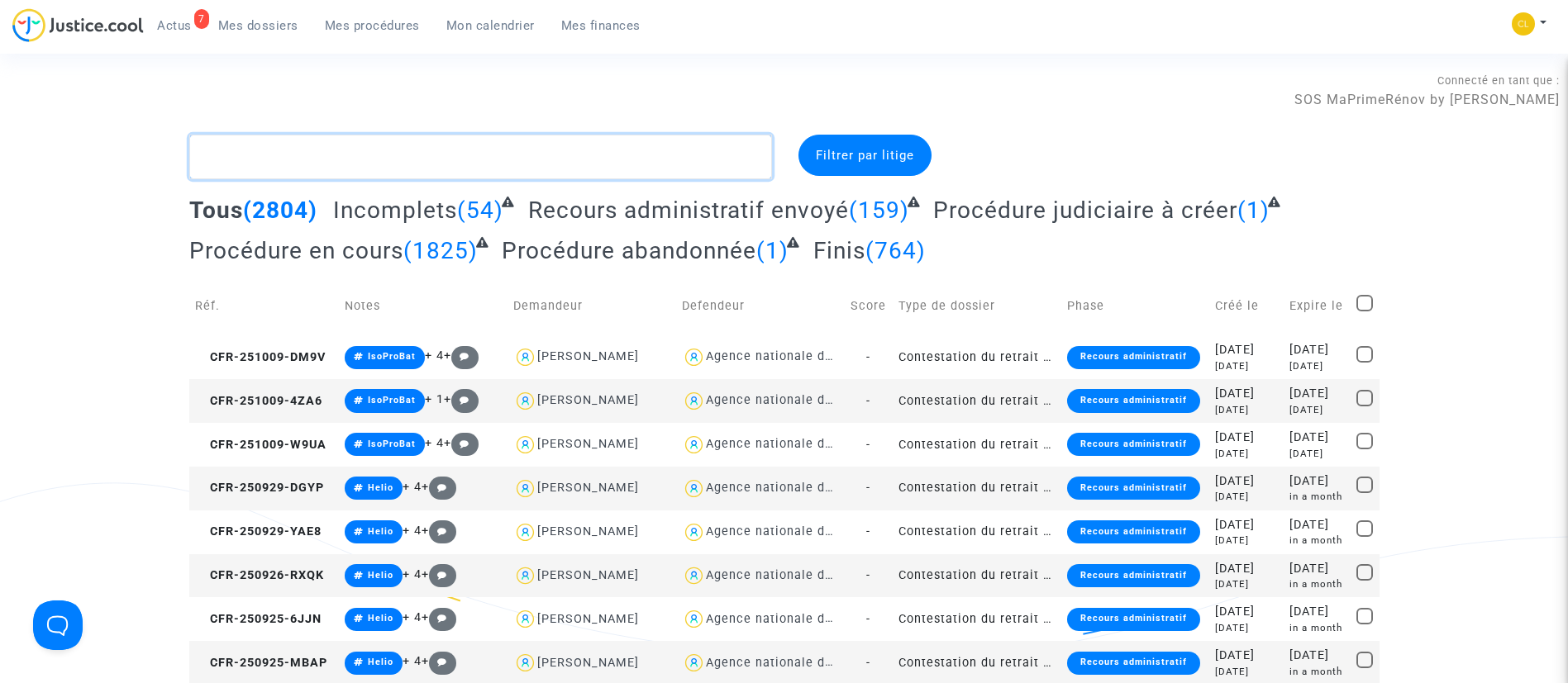
click at [500, 157] on textarea at bounding box center [481, 157] width 583 height 45
click at [462, 25] on span "Mon calendrier" at bounding box center [490, 25] width 88 height 15
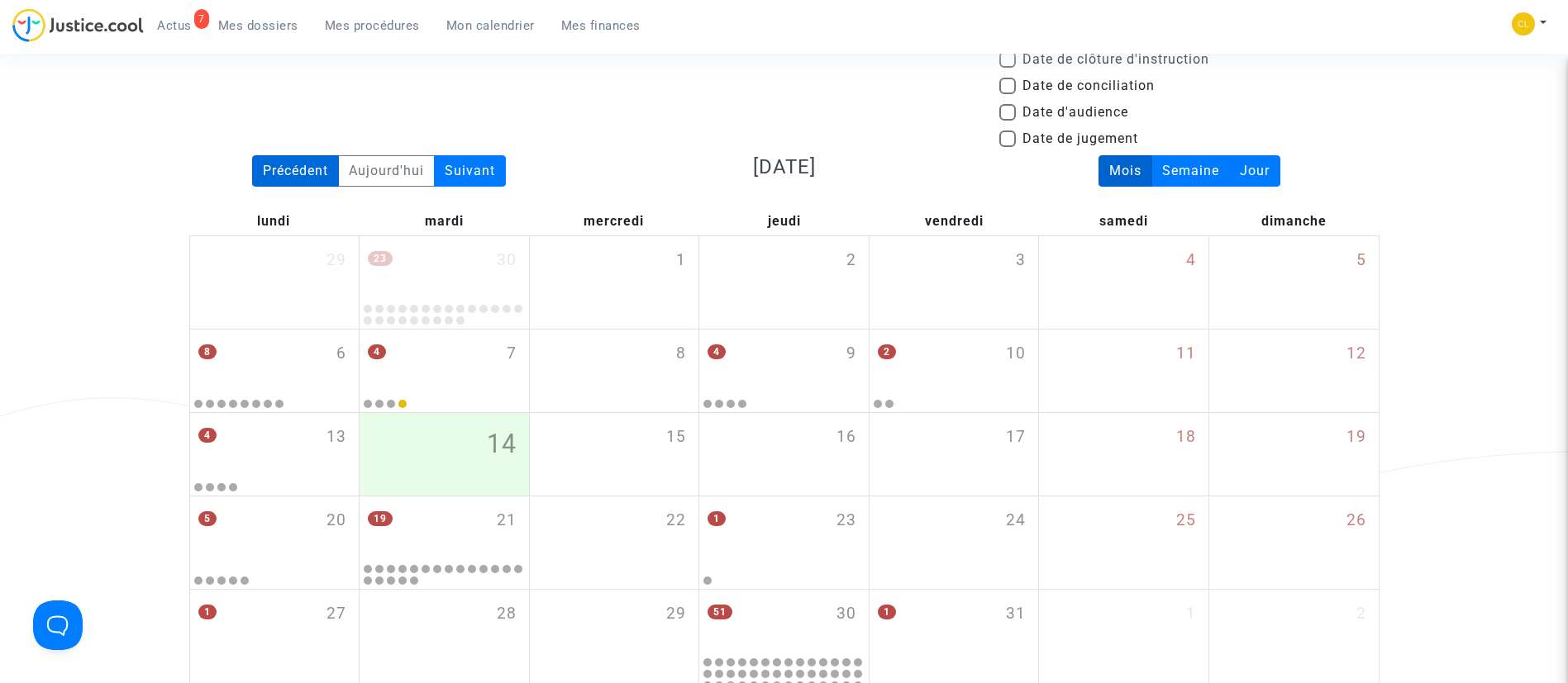
scroll to position [124, 0]
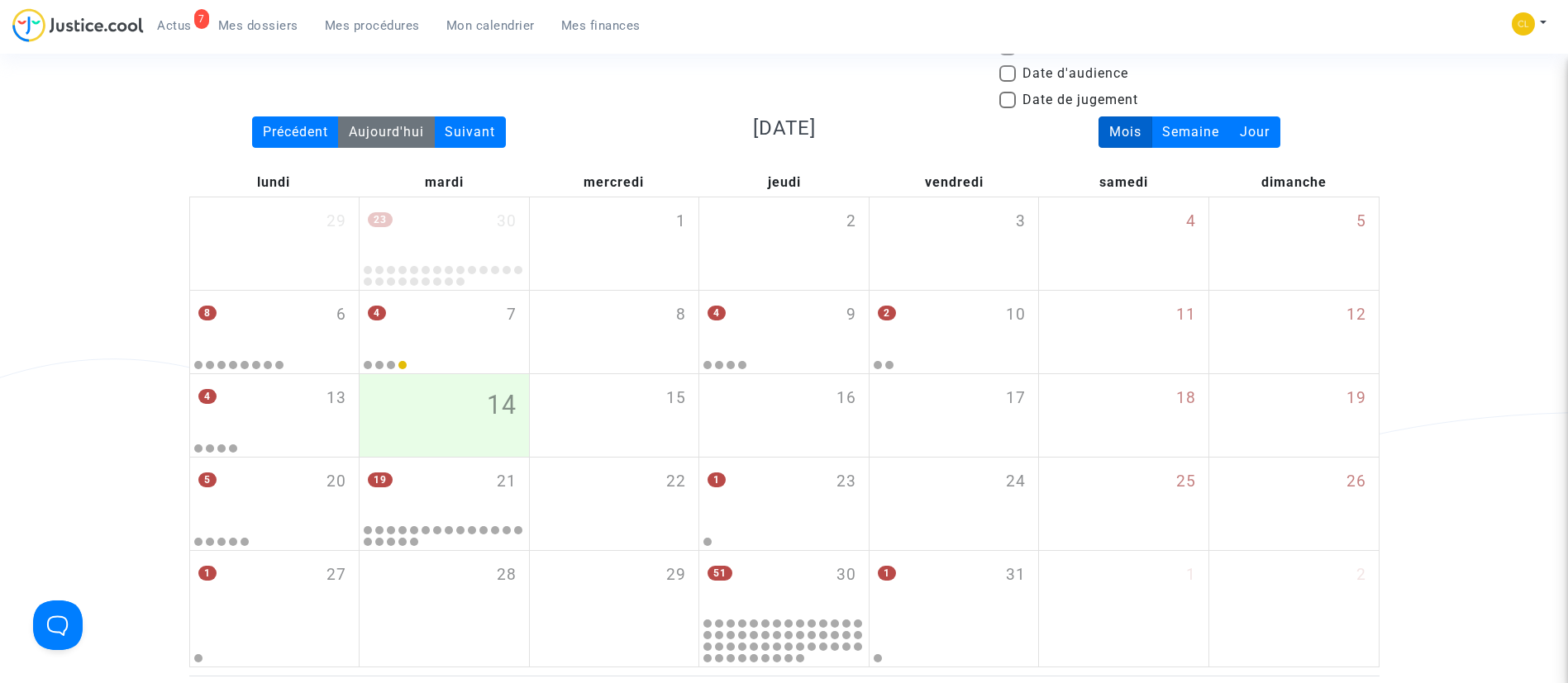
drag, startPoint x: 294, startPoint y: 123, endPoint x: 349, endPoint y: 130, distance: 55.4
click at [300, 126] on div "Précédent" at bounding box center [295, 132] width 87 height 31
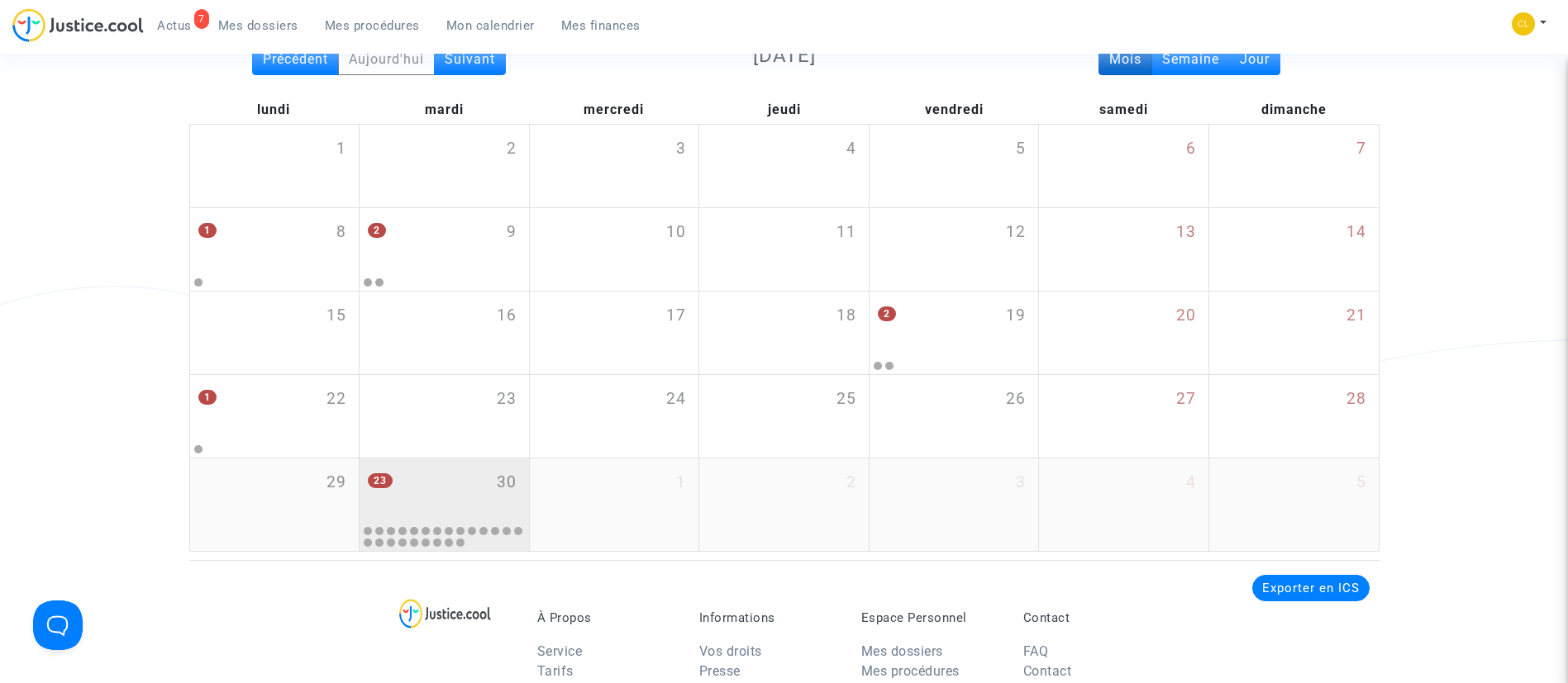
scroll to position [248, 0]
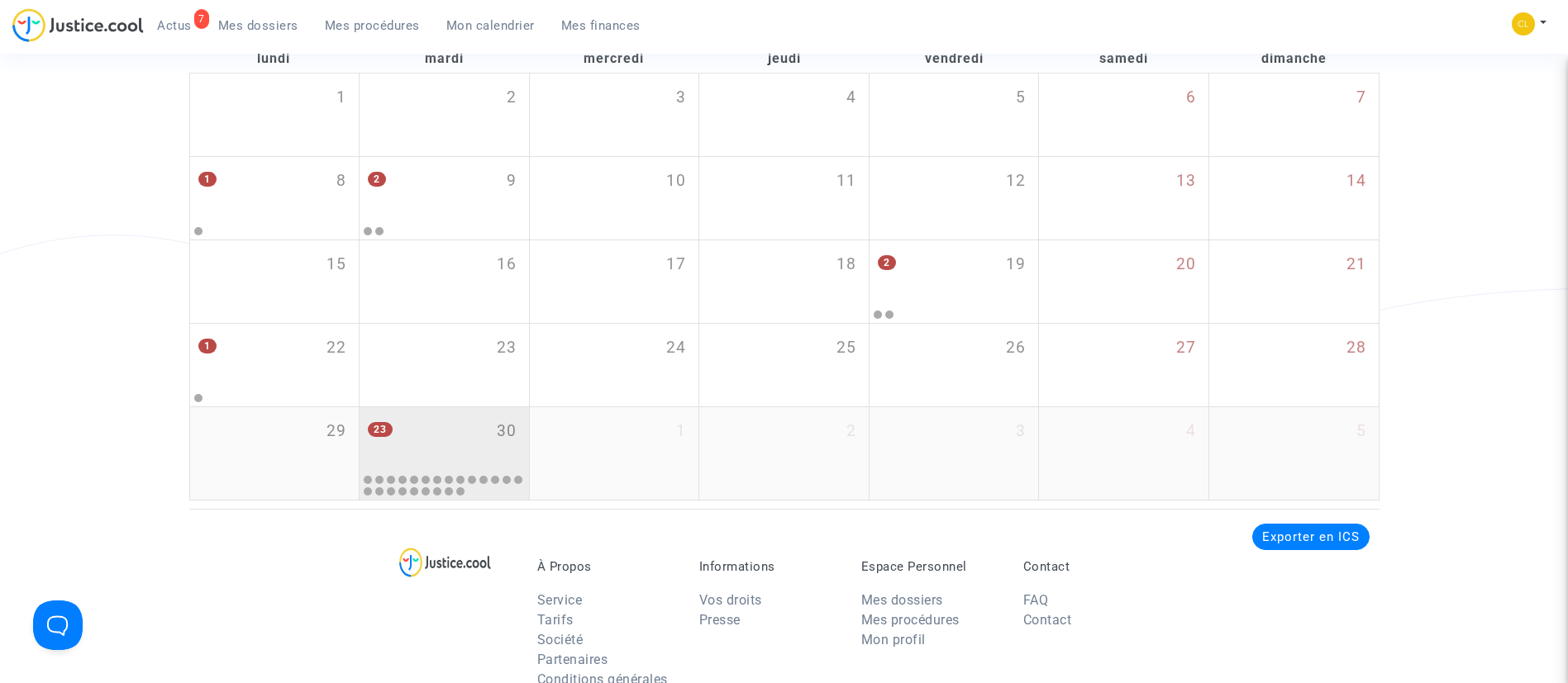
click at [476, 427] on div "23 30" at bounding box center [445, 439] width 169 height 65
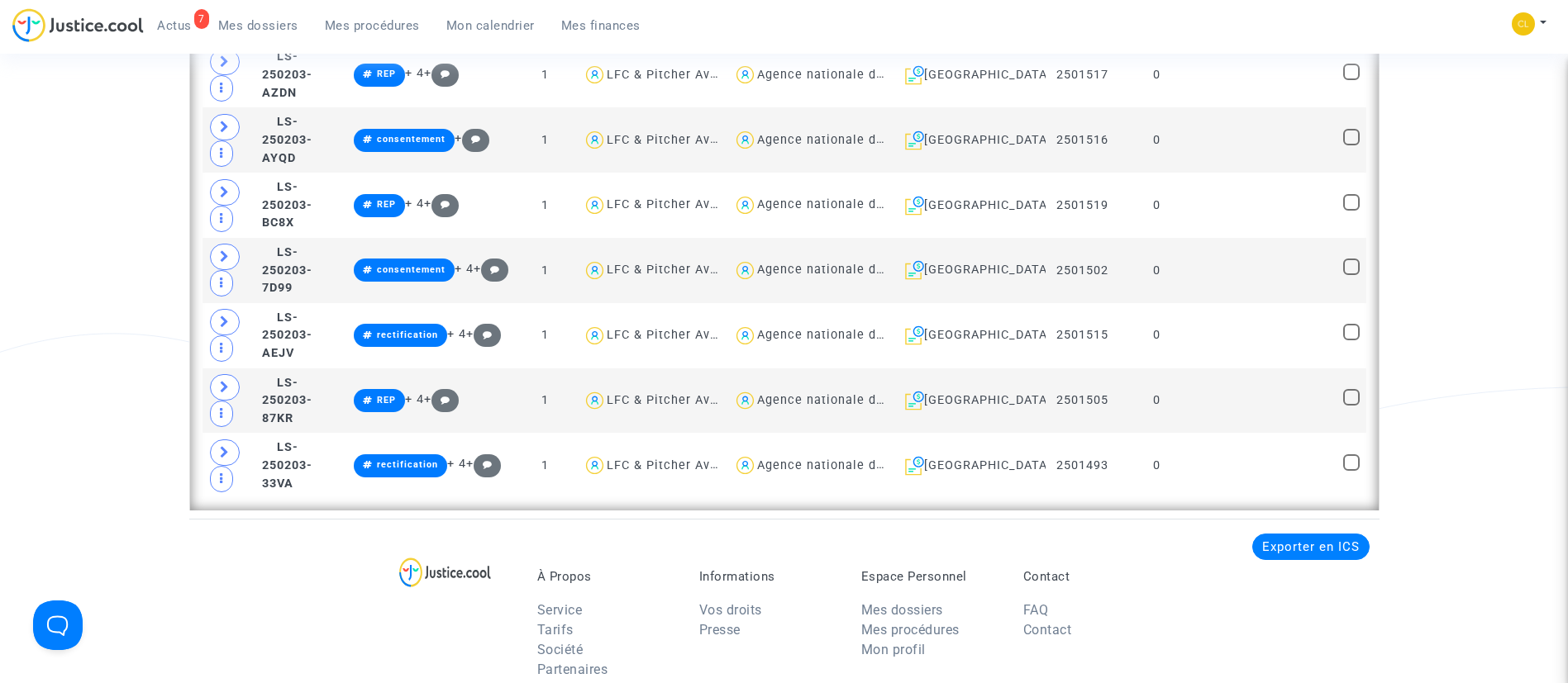
scroll to position [1860, 0]
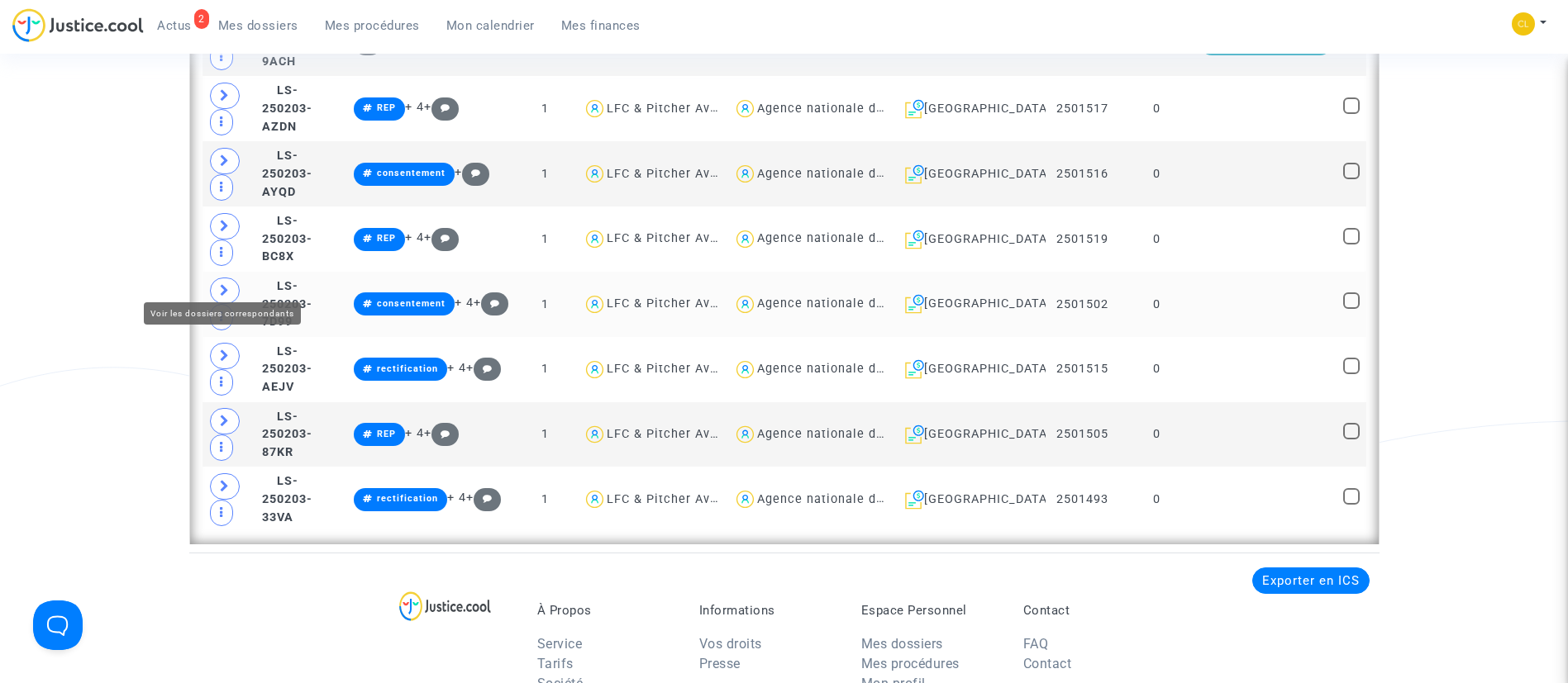
click at [227, 278] on span at bounding box center [224, 291] width 30 height 26
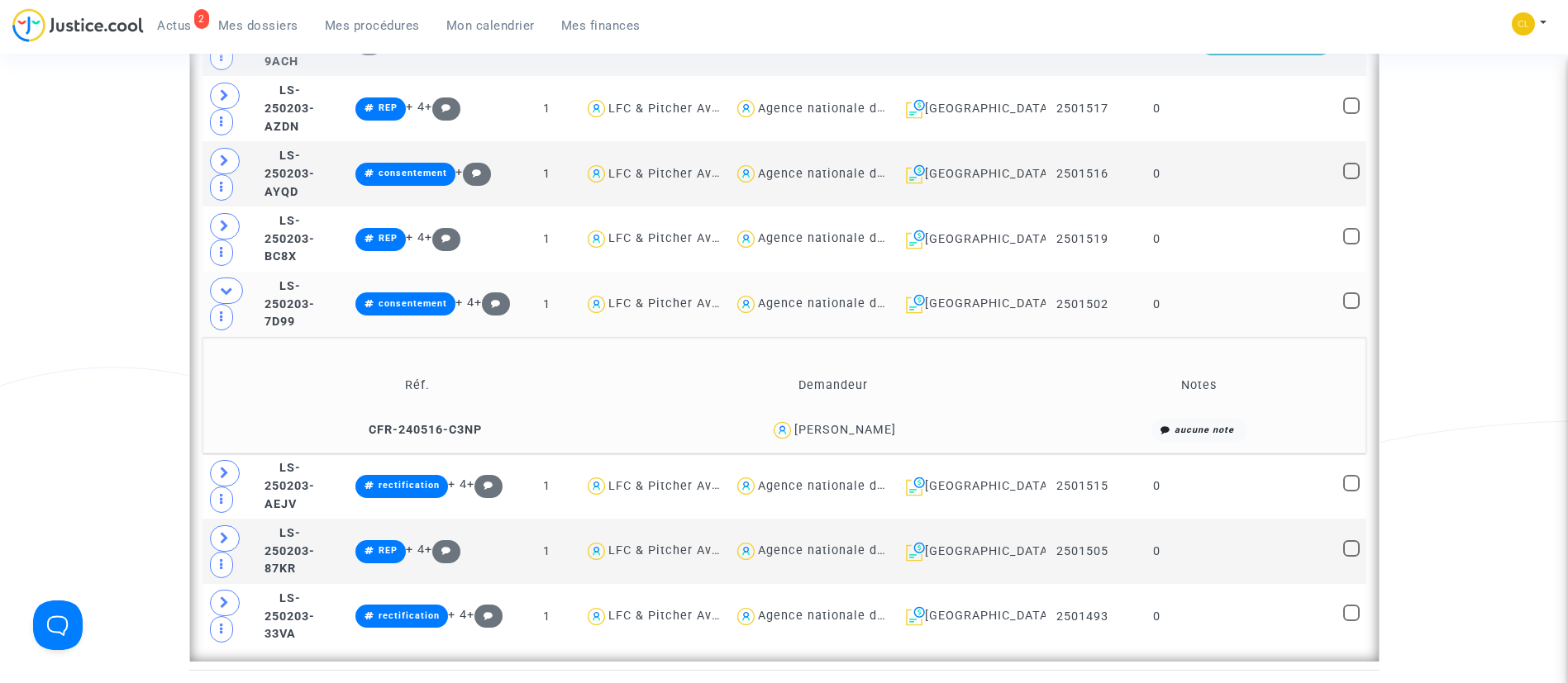
click at [1194, 288] on td "0" at bounding box center [1157, 305] width 76 height 66
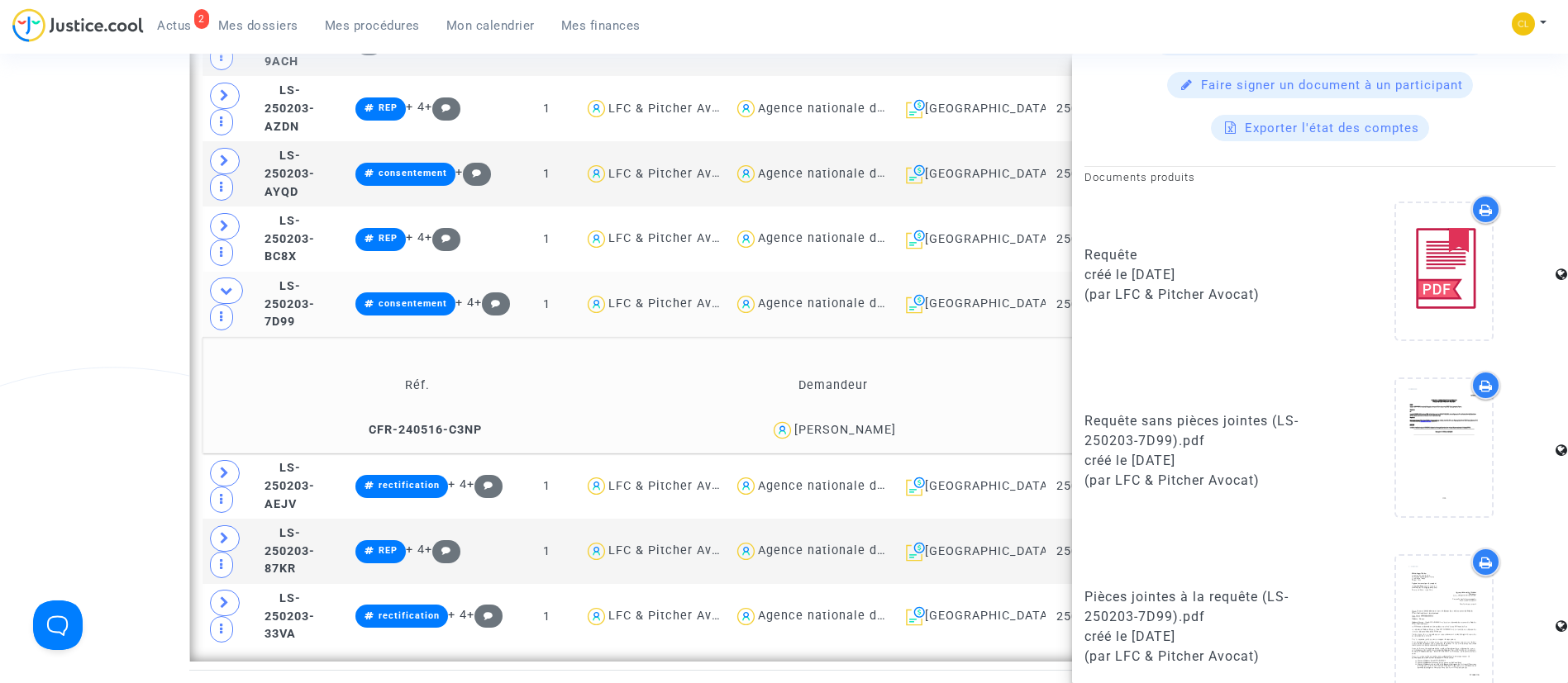
scroll to position [1429, 0]
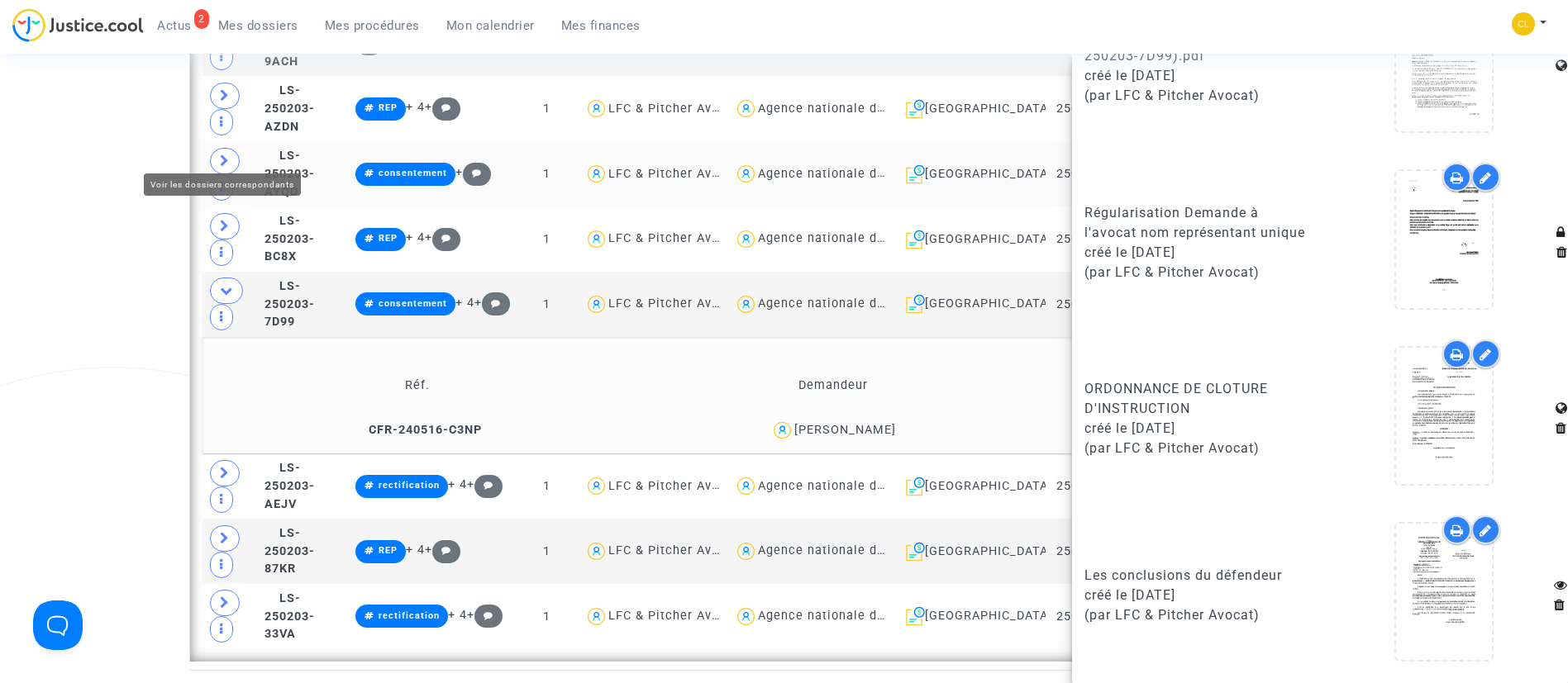
click at [227, 155] on icon at bounding box center [224, 161] width 10 height 13
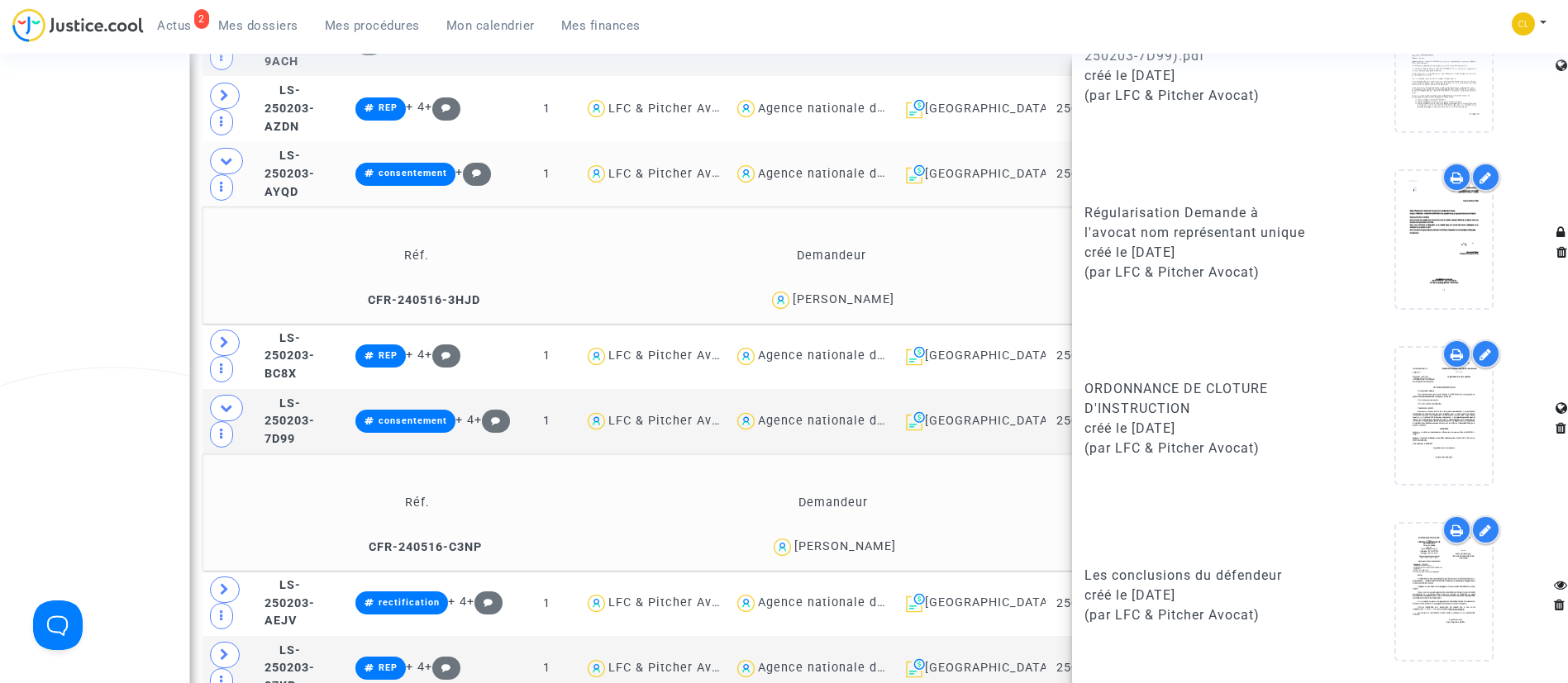
click at [679, 229] on td "Demandeur" at bounding box center [832, 255] width 413 height 54
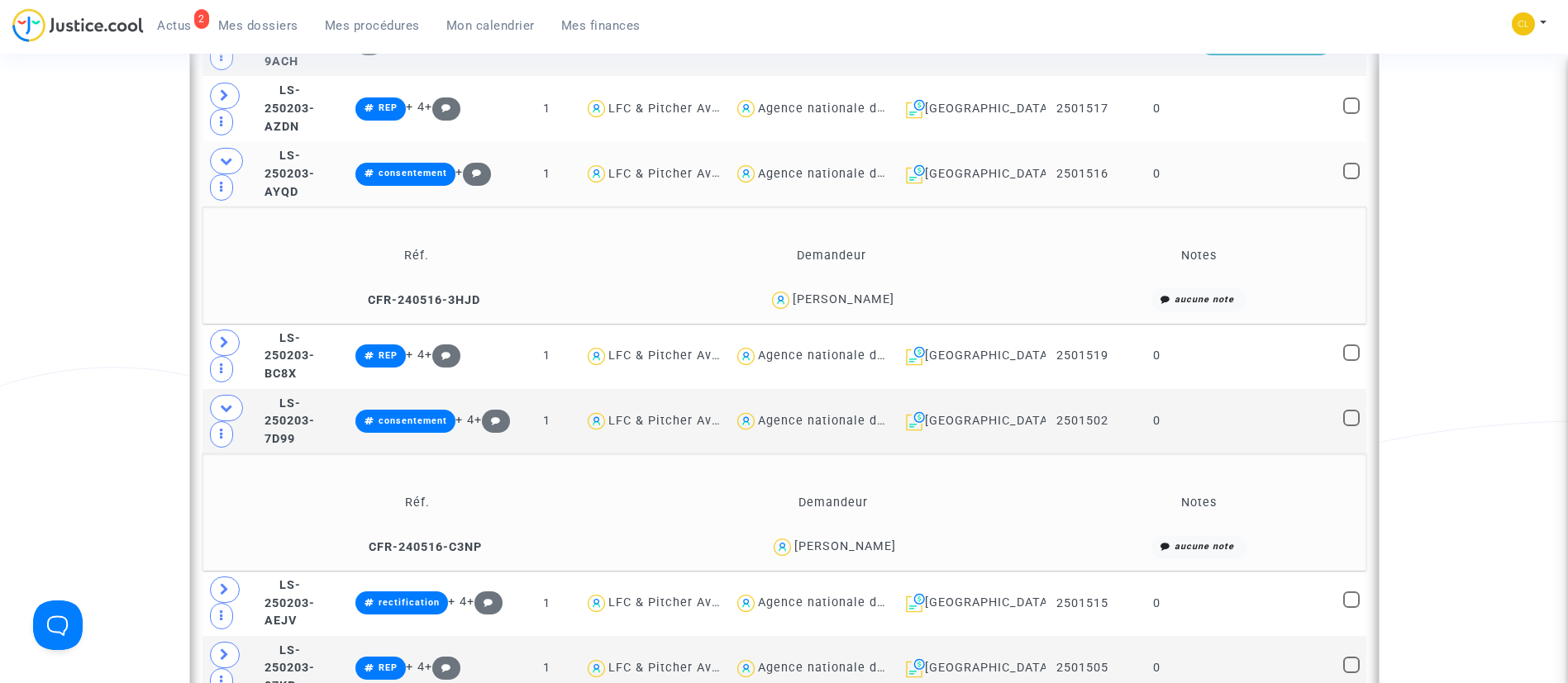
scroll to position [0, 0]
click at [1223, 154] on td at bounding box center [1266, 174] width 143 height 66
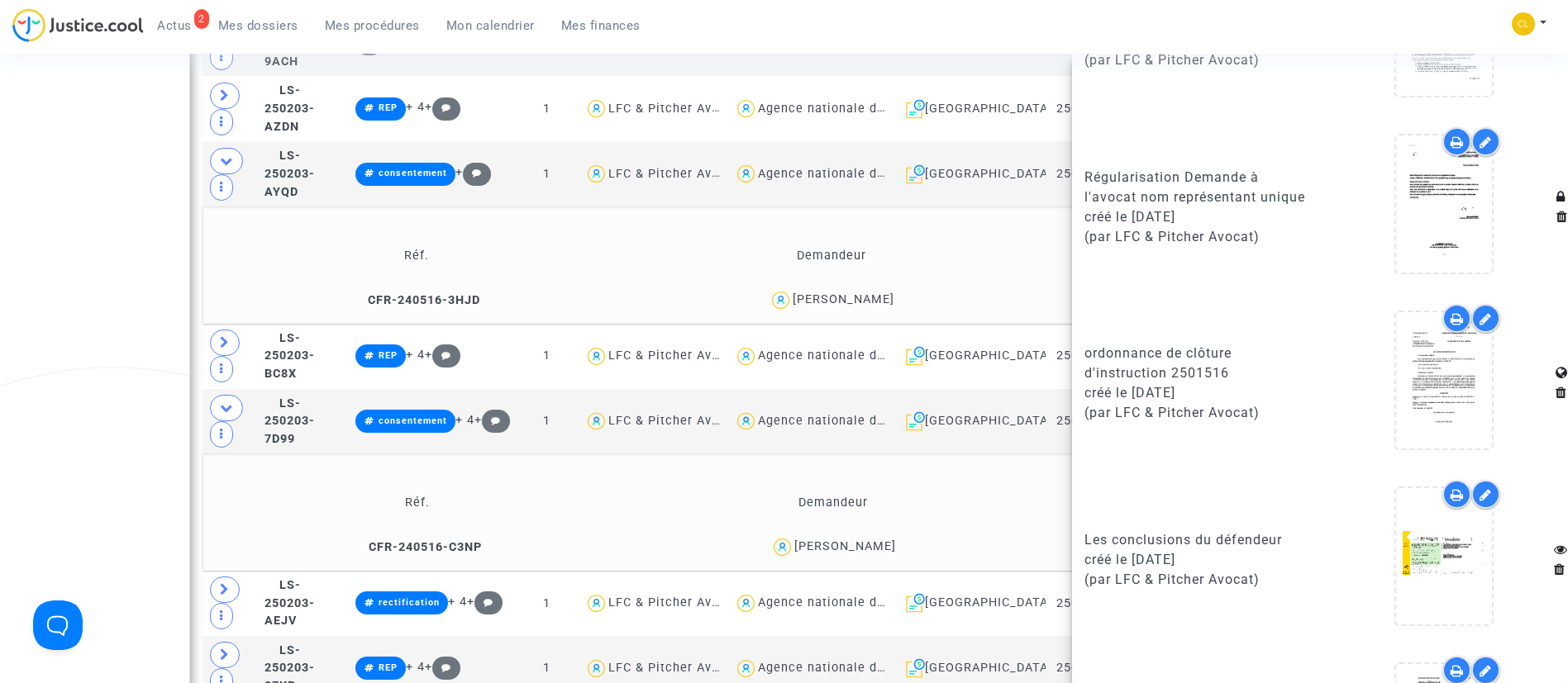
scroll to position [1606, 0]
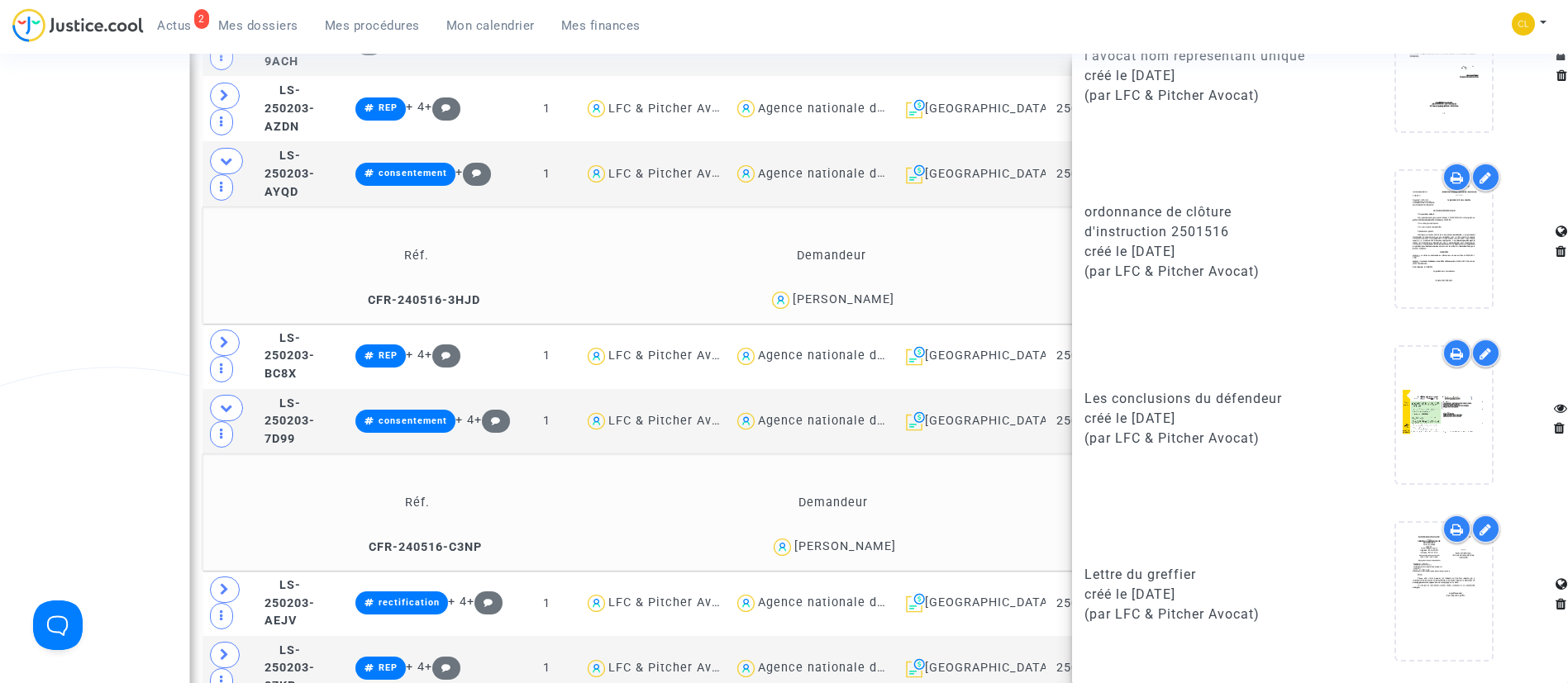
click at [509, 214] on td "Réf. Demandeur Notes CFR-240516-3HJD RAMDAN BAALI aucune note" at bounding box center [784, 265] width 1164 height 117
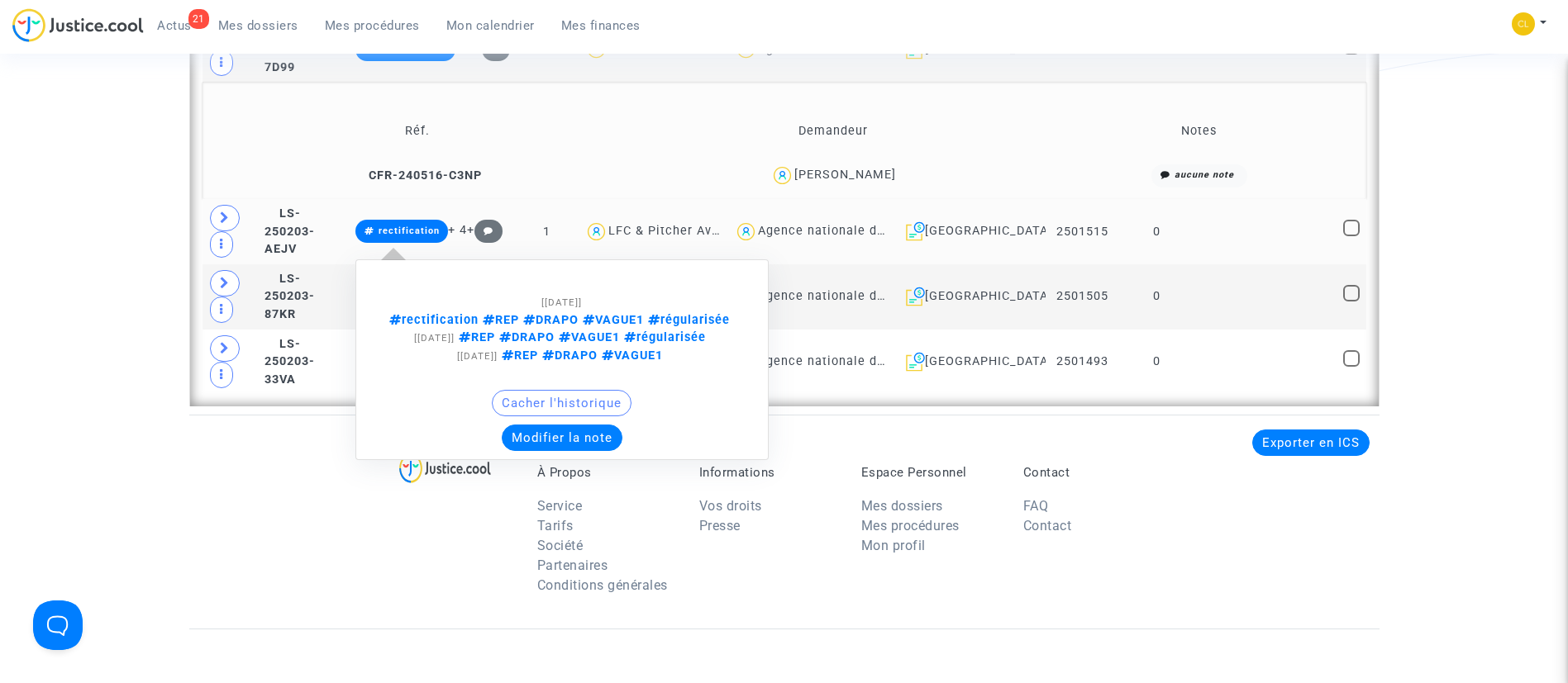
scroll to position [1860, 0]
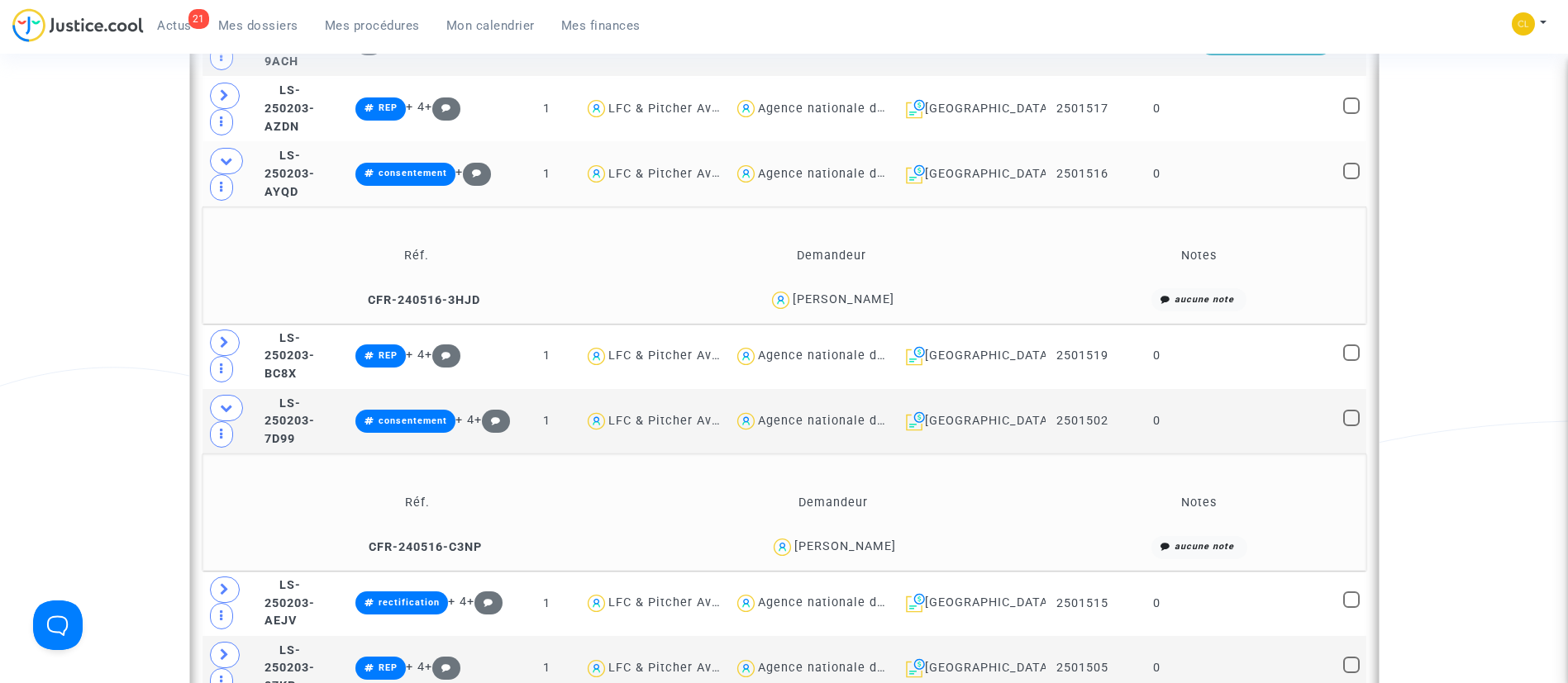
click at [1280, 156] on td at bounding box center [1266, 174] width 143 height 66
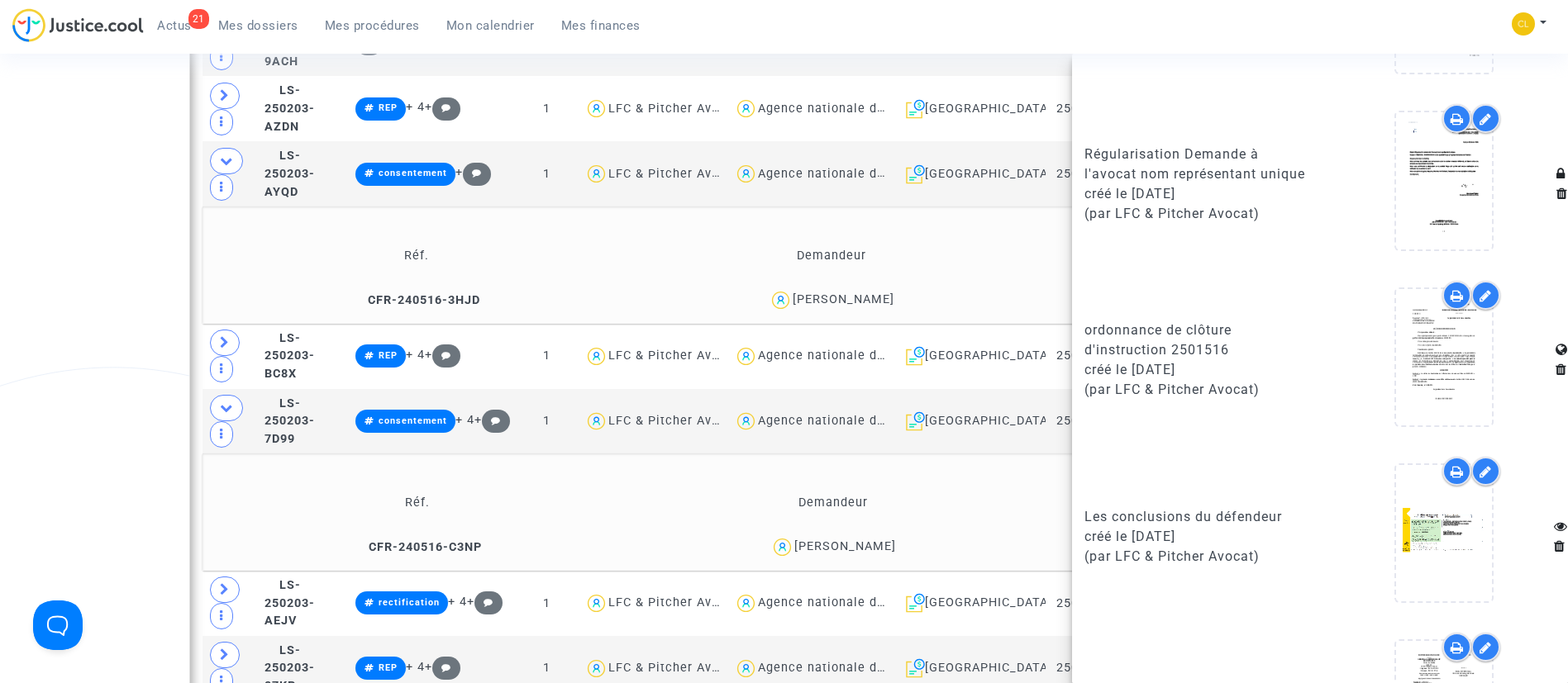
scroll to position [1606, 0]
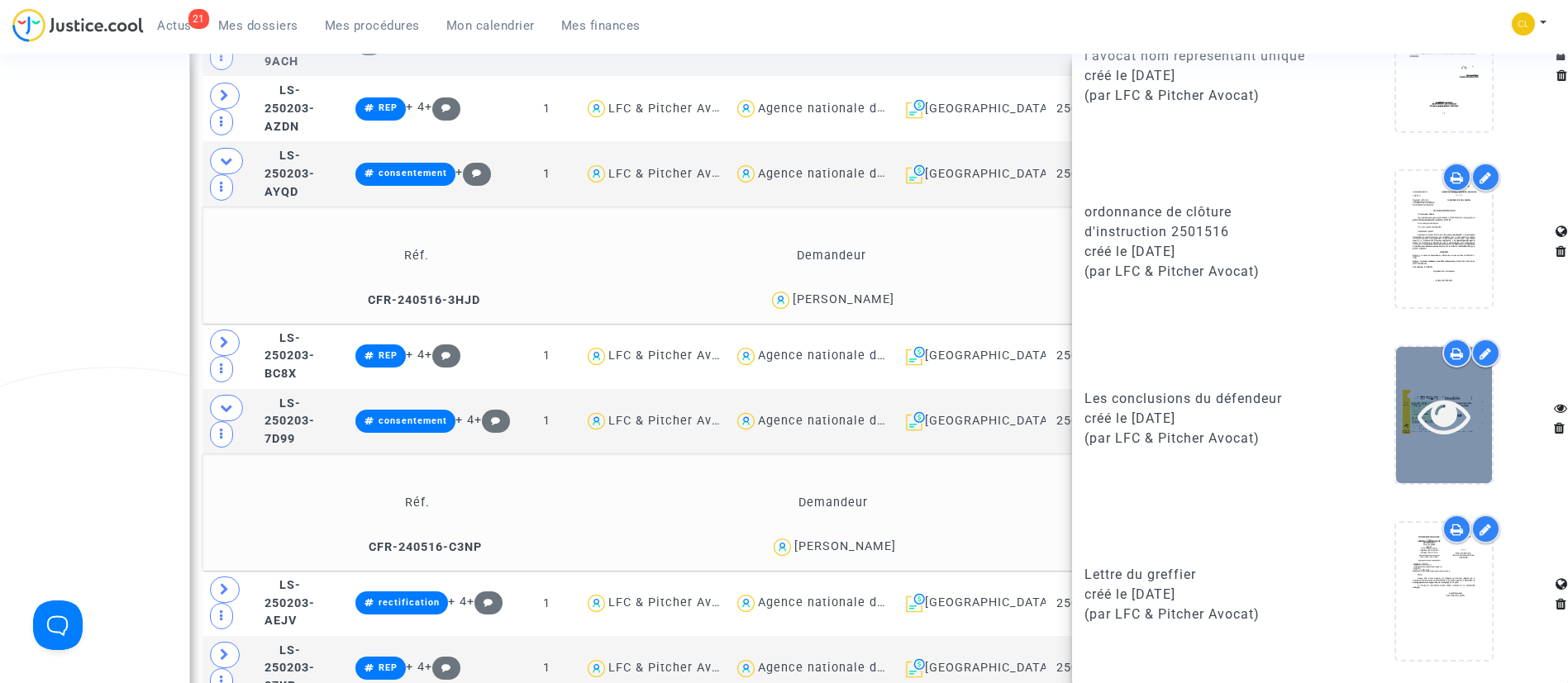
click at [1429, 428] on icon at bounding box center [1444, 415] width 54 height 53
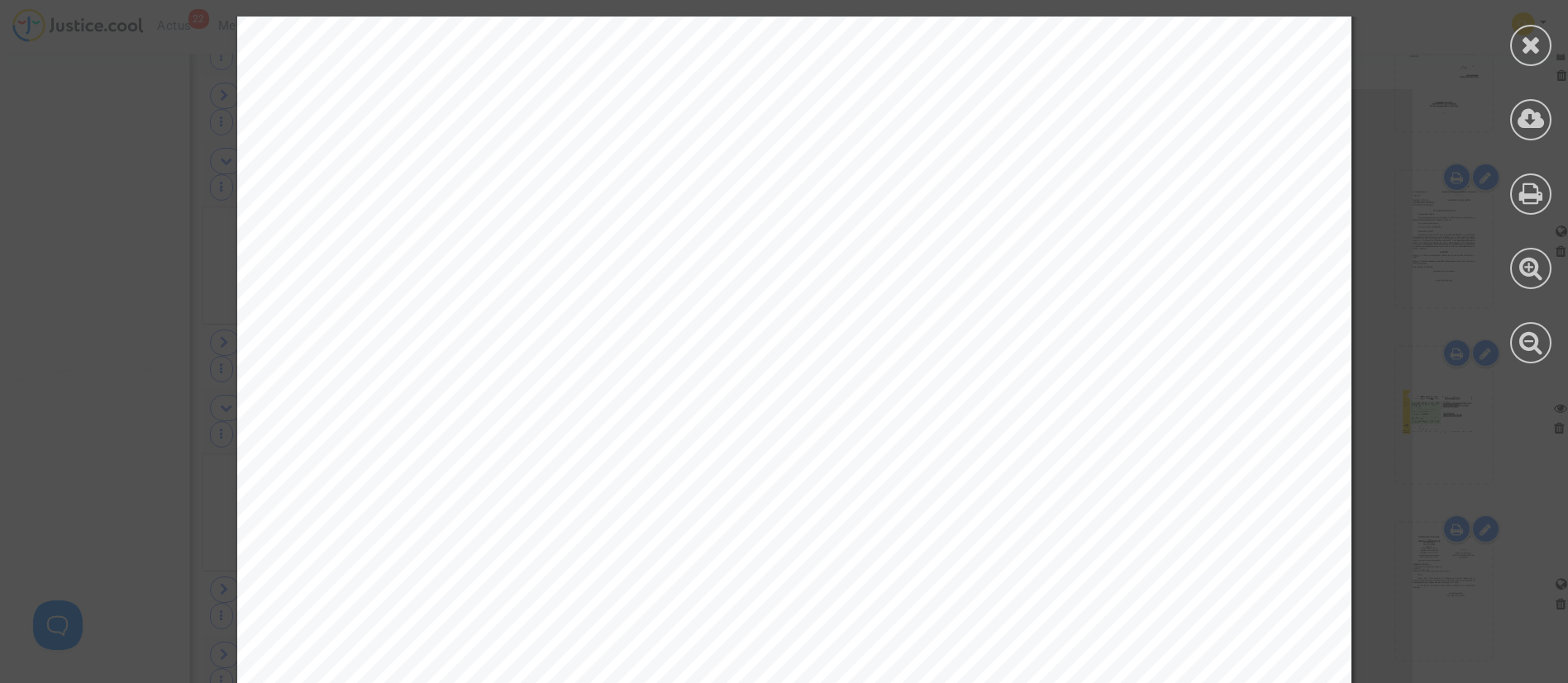
scroll to position [5702, 0]
drag, startPoint x: 395, startPoint y: 344, endPoint x: 1180, endPoint y: 341, distance: 785.0
click at [1522, 45] on icon at bounding box center [1532, 44] width 21 height 25
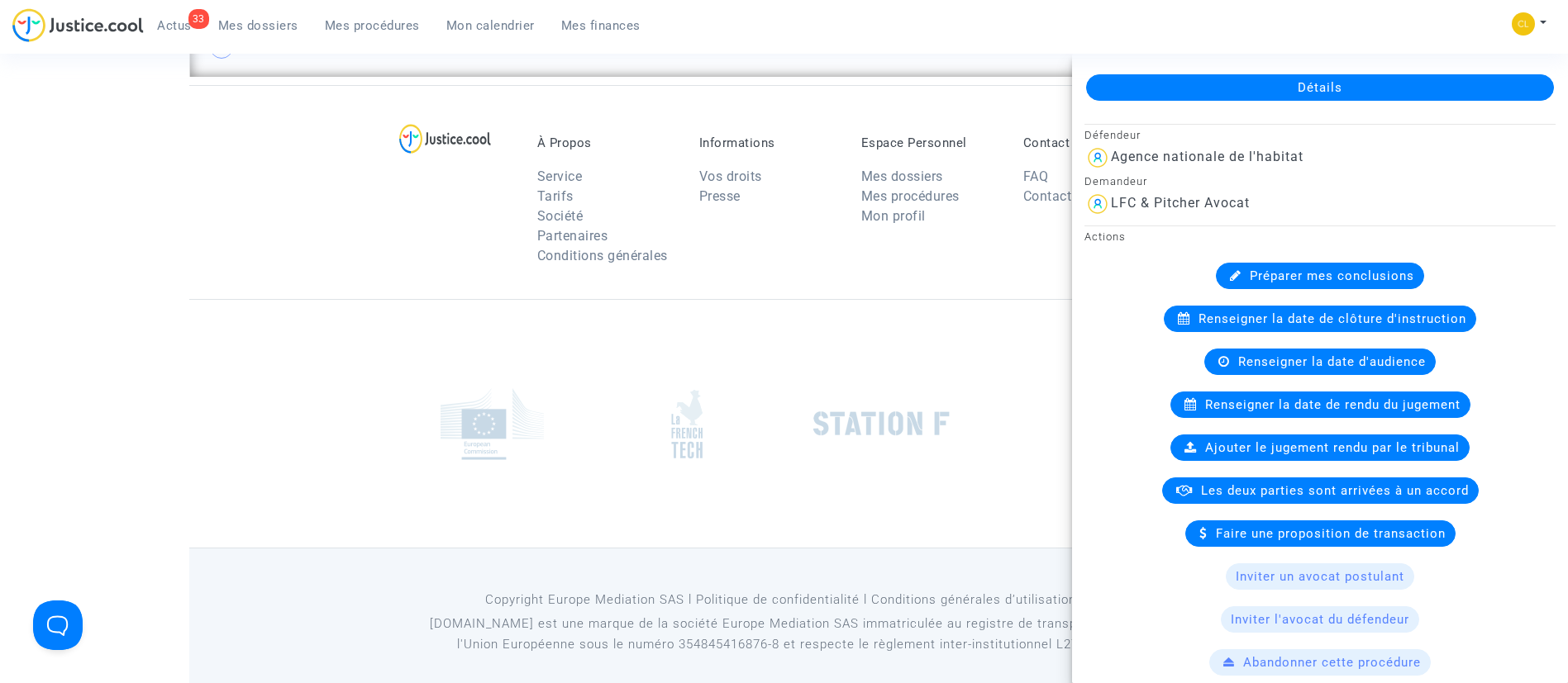
scroll to position [490, 0]
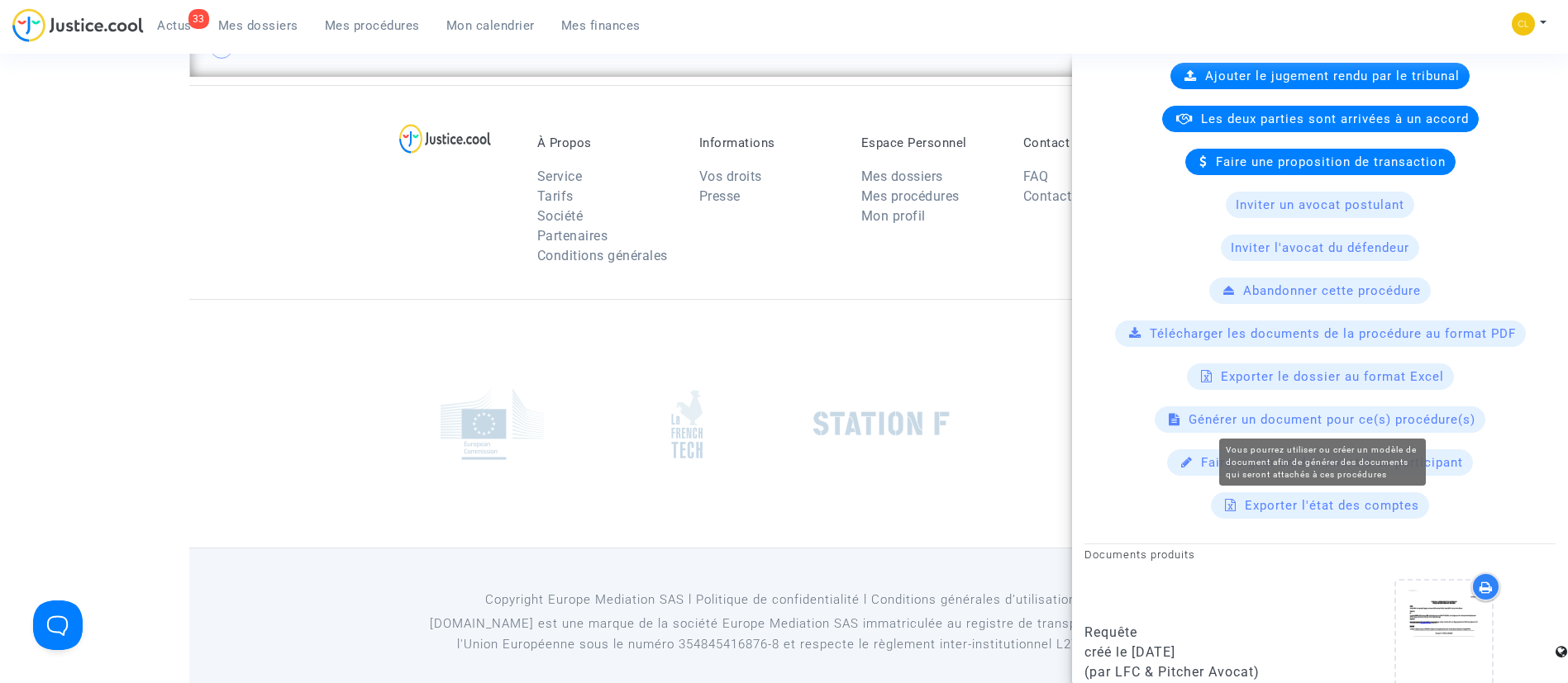
click at [1363, 420] on span "Générer un document pour ce(s) procédure(s)" at bounding box center [1332, 420] width 287 height 15
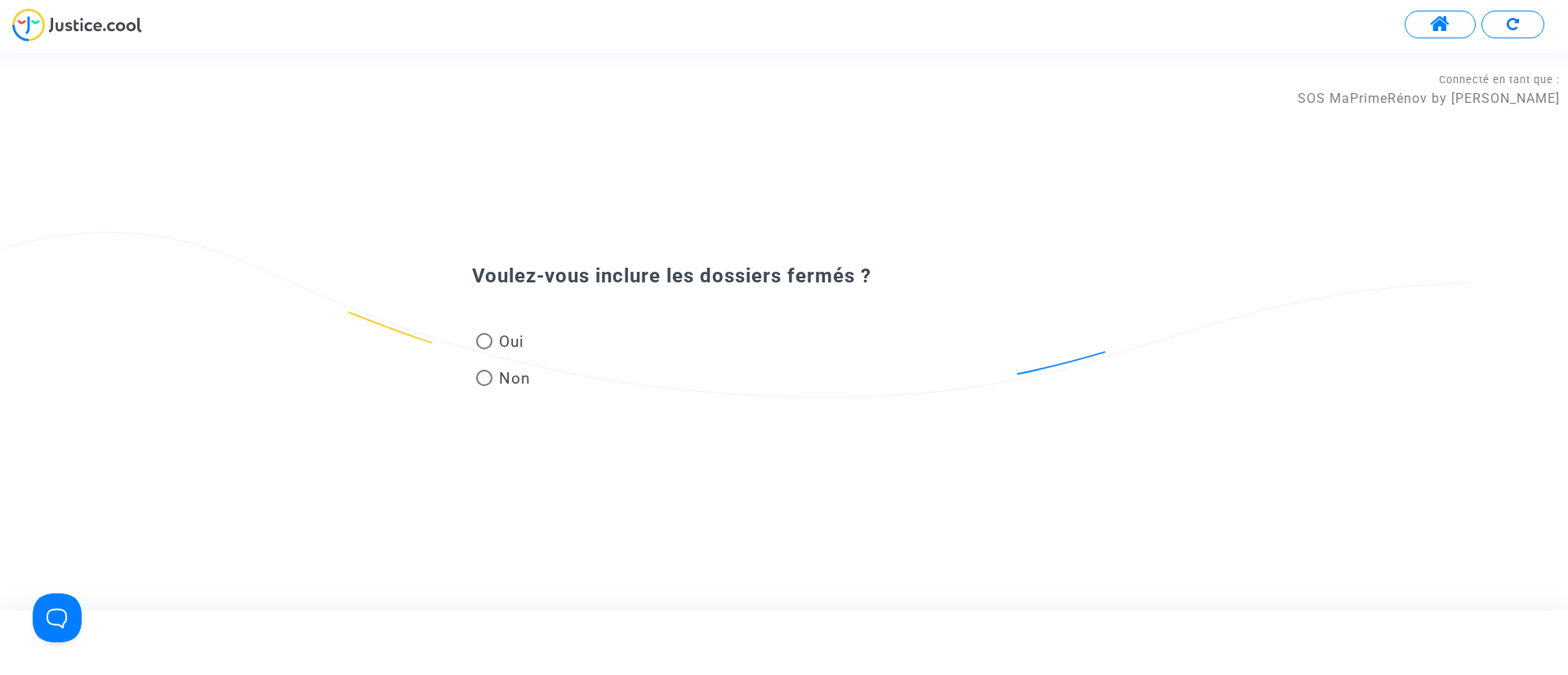
click at [490, 344] on span at bounding box center [484, 341] width 16 height 16
click at [484, 349] on input "Oui" at bounding box center [483, 349] width 1 height 1
radio input "true"
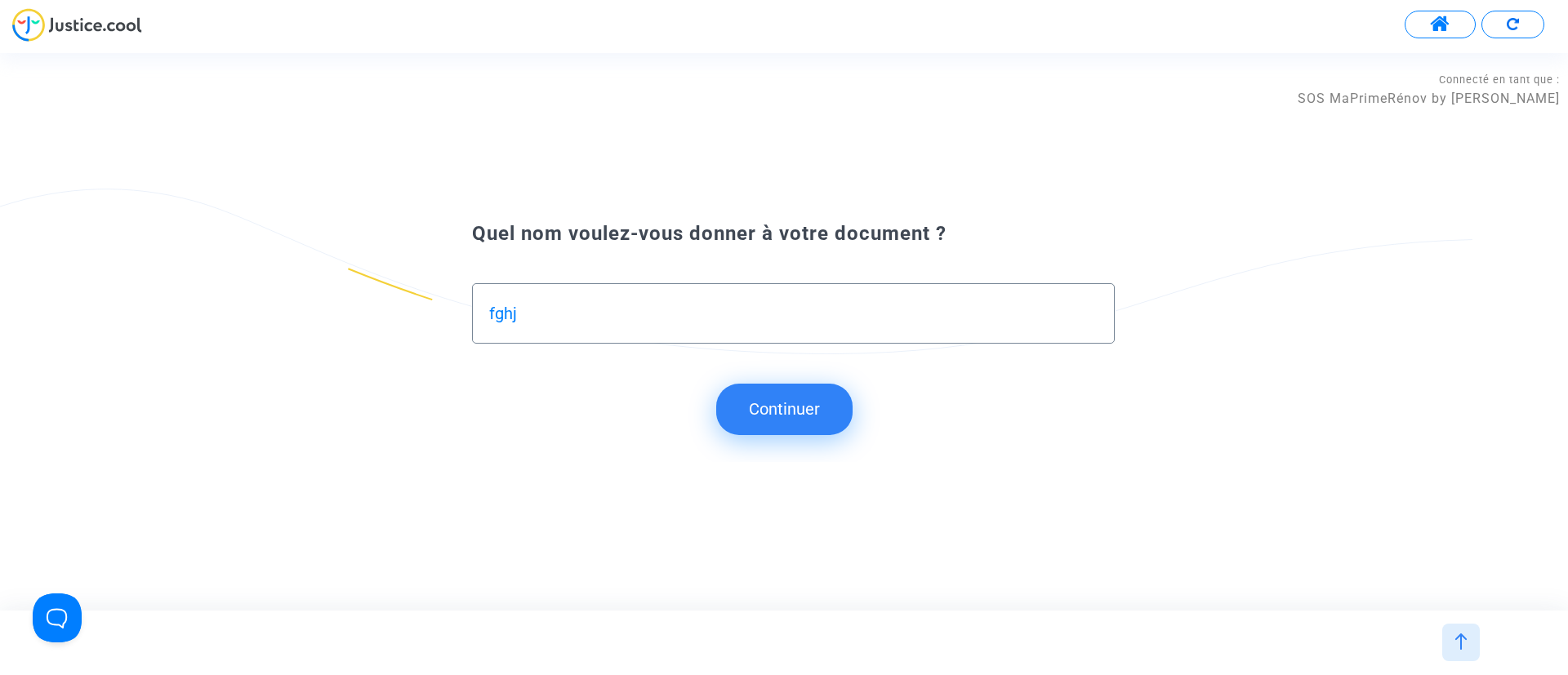
type input "fghj"
click at [774, 427] on button "Continuer" at bounding box center [785, 409] width 137 height 50
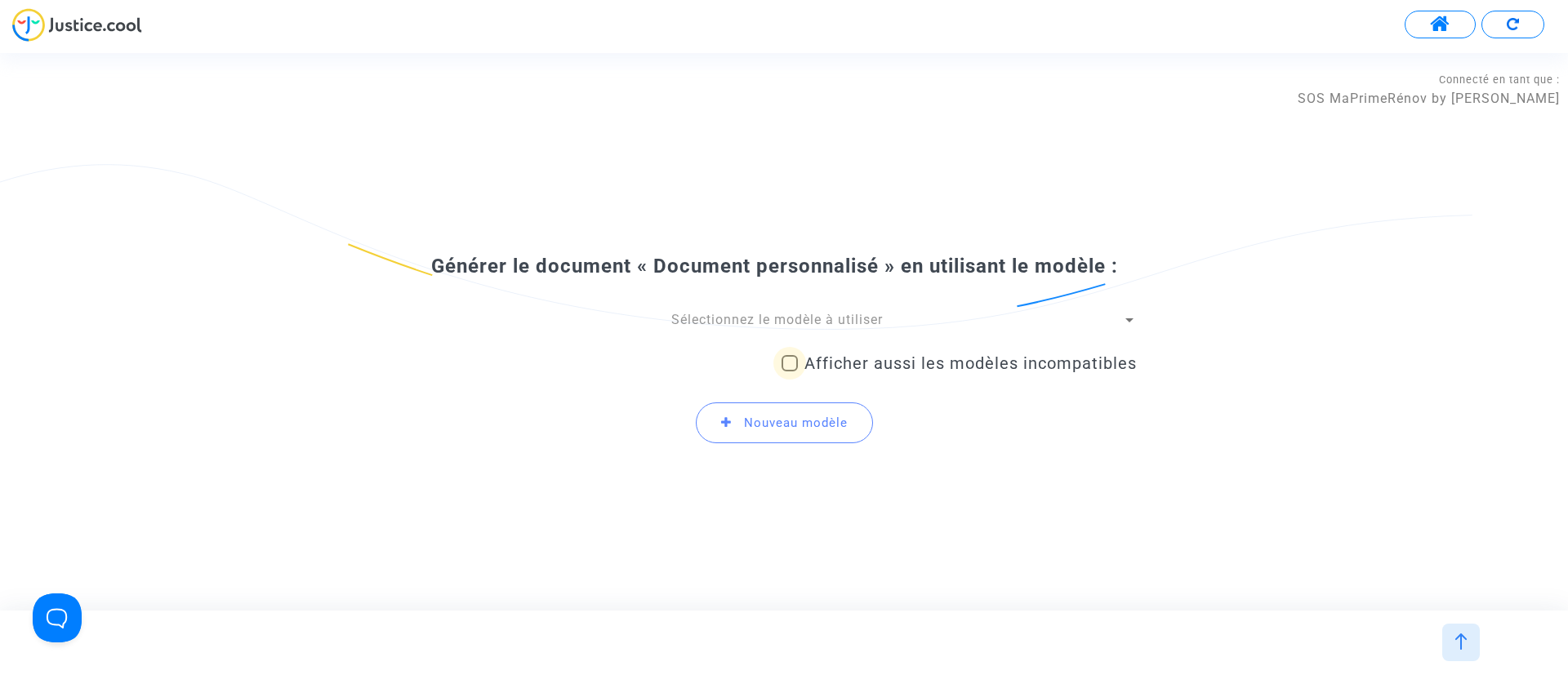
click at [891, 364] on span "Afficher aussi les modèles incompatibles" at bounding box center [970, 364] width 332 height 20
click at [789, 372] on input "Afficher aussi les modèles incompatibles" at bounding box center [789, 372] width 1 height 1
checkbox input "true"
click at [857, 333] on div "Sélectionnez le modèle à utiliser Afficher aussi les modèles incompatibles Nouv…" at bounding box center [784, 384] width 706 height 147
click at [874, 312] on span "Sélectionnez le modèle à utiliser" at bounding box center [777, 320] width 212 height 15
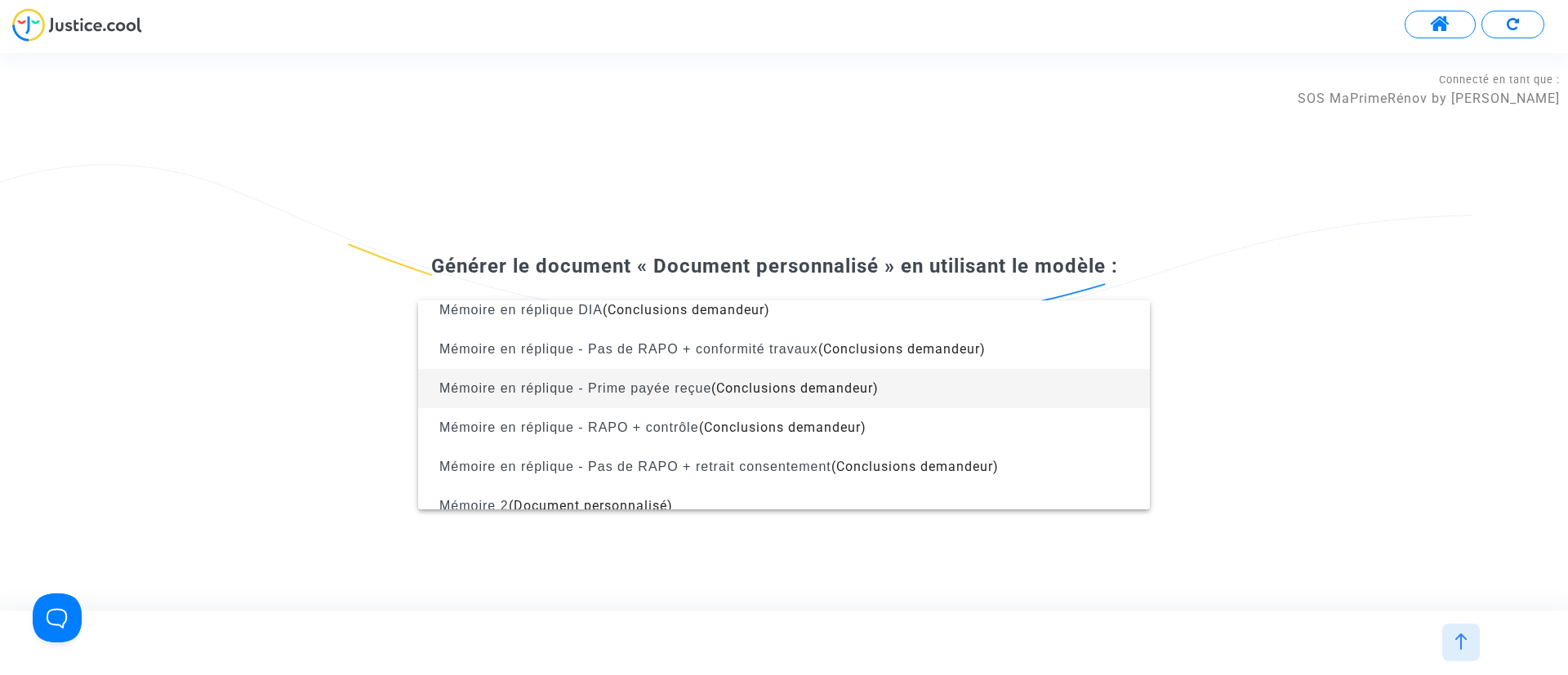
scroll to position [245, 0]
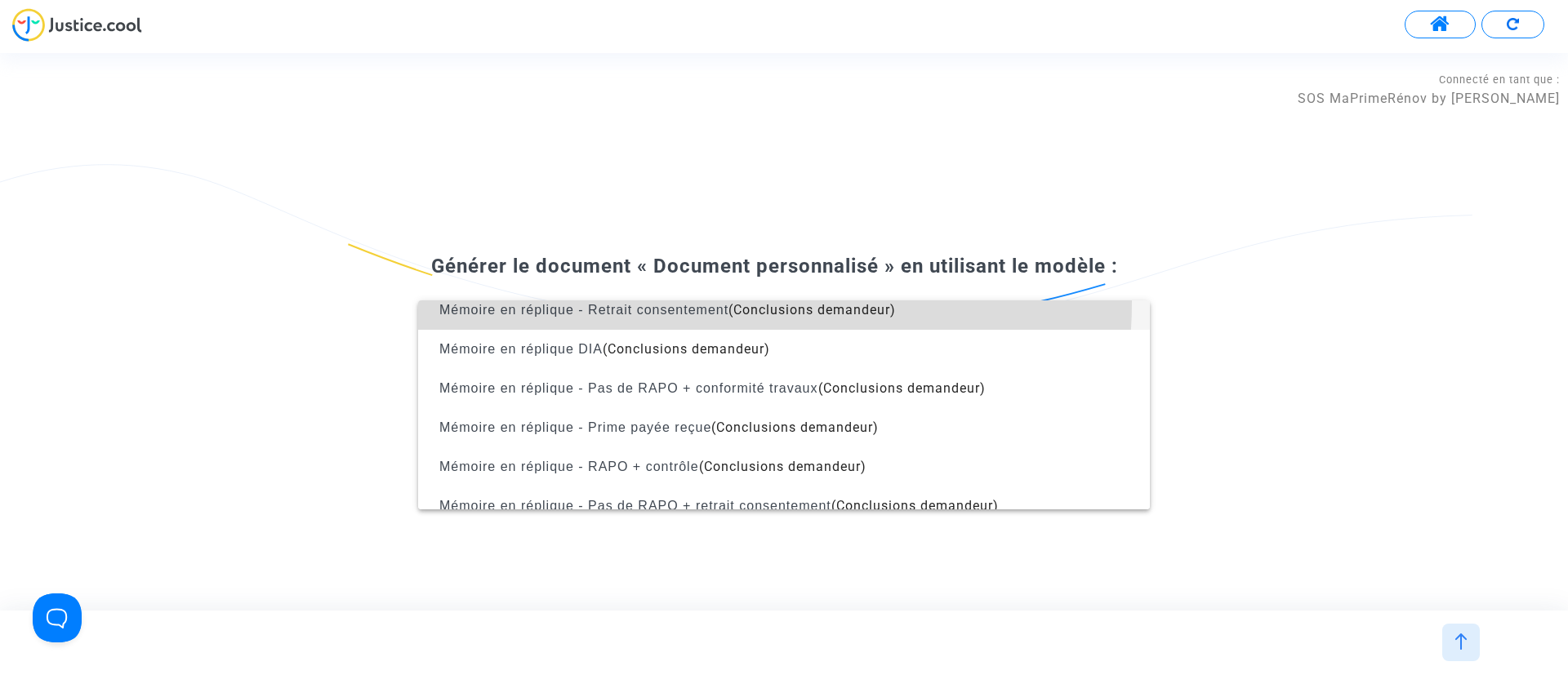
click at [669, 302] on span "Mémoire en réplique - Retrait consentement (Conclusions demandeur)" at bounding box center [784, 310] width 706 height 40
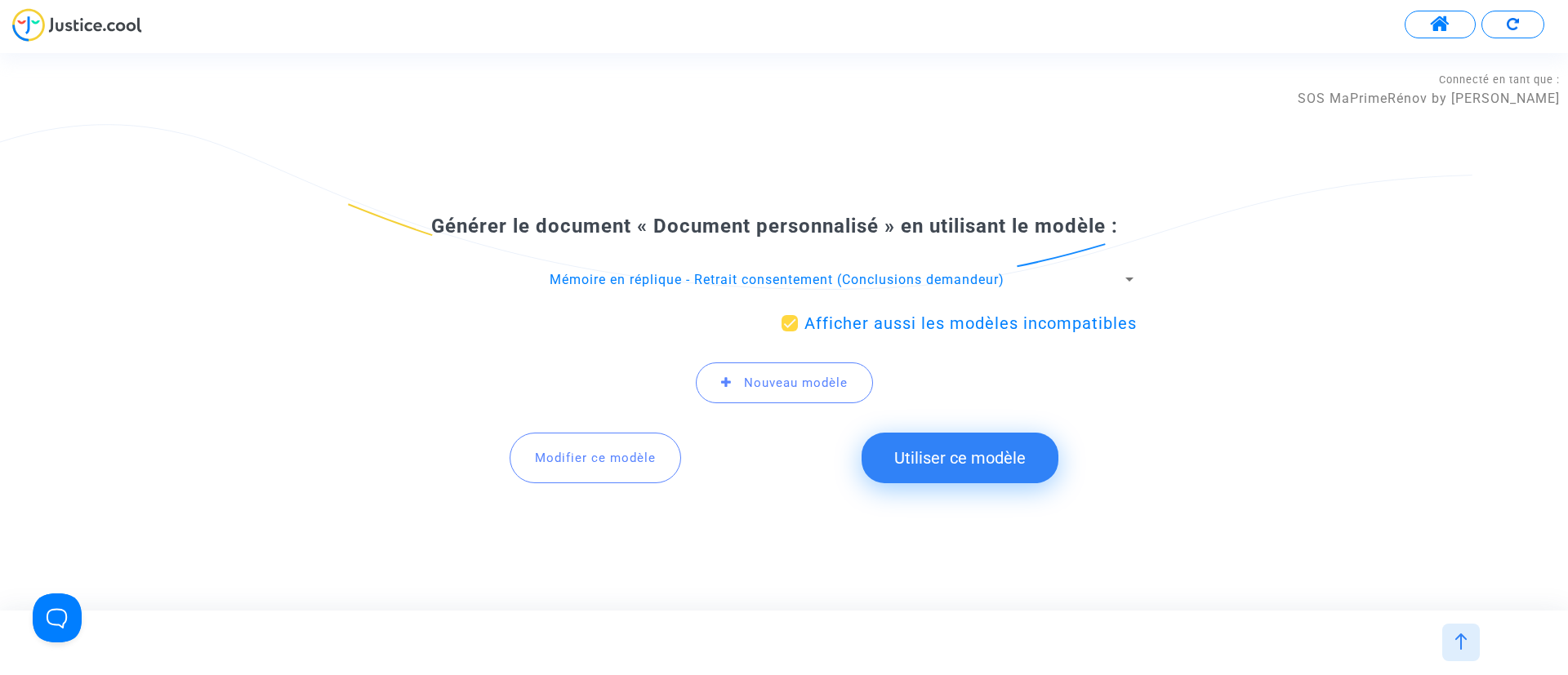
click at [1000, 477] on button "Utiliser ce modèle" at bounding box center [960, 458] width 197 height 50
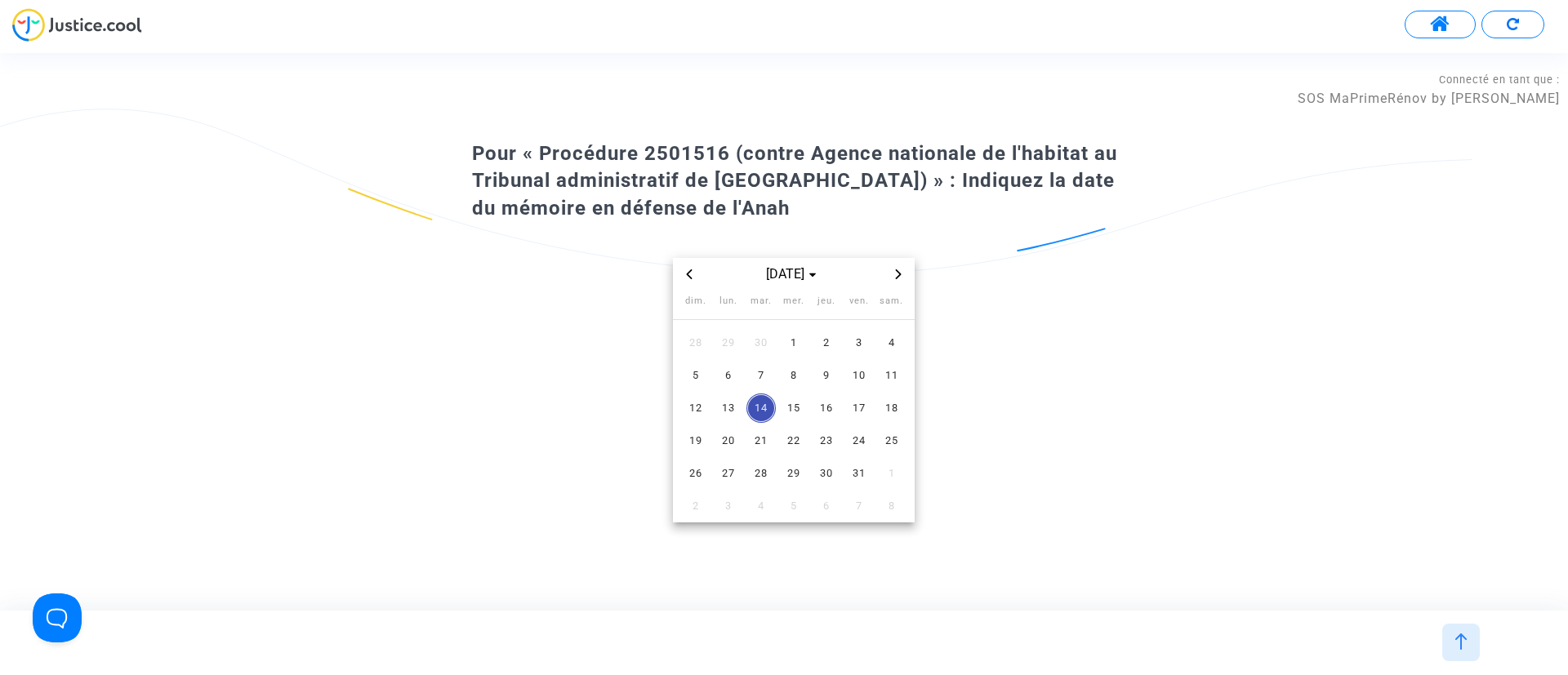
click at [754, 410] on span "14" at bounding box center [761, 408] width 30 height 30
click at [765, 370] on span "7" at bounding box center [761, 375] width 30 height 30
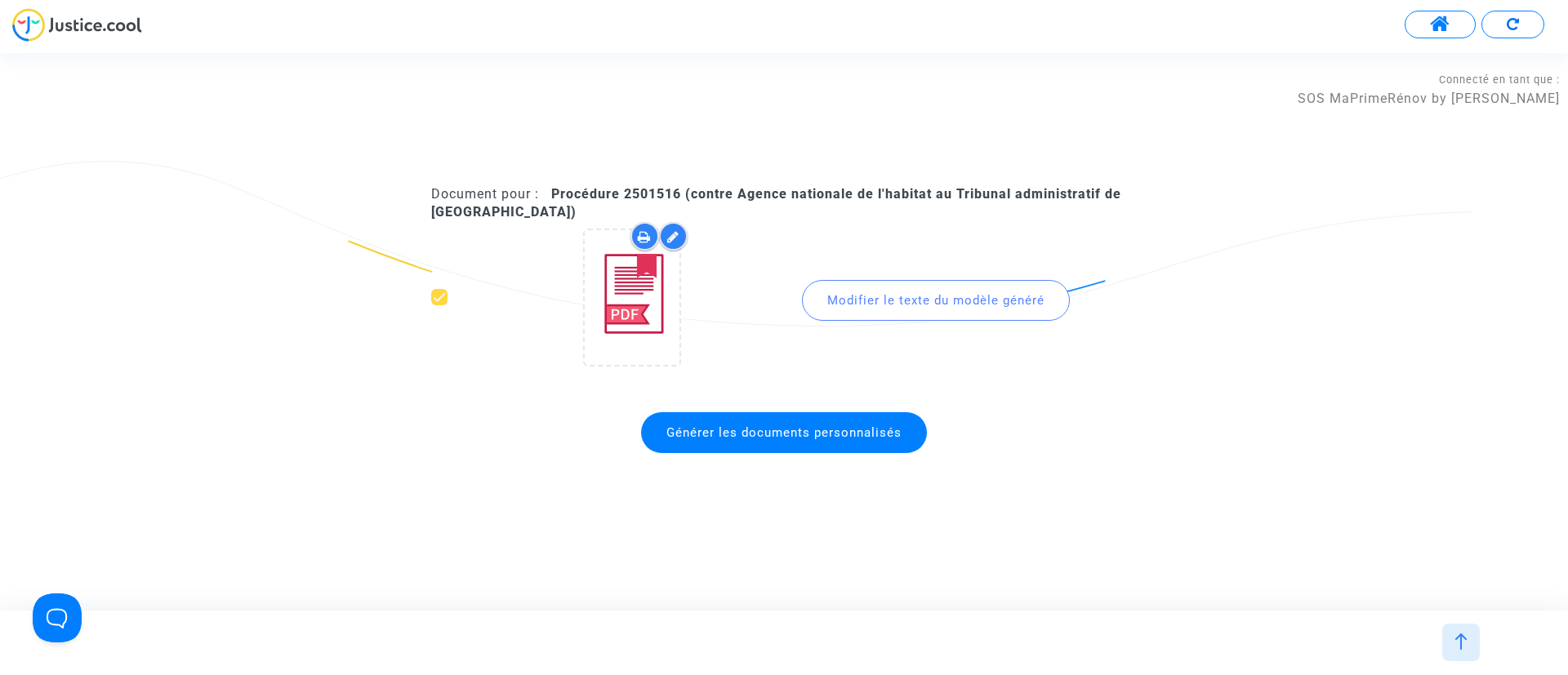
click at [858, 312] on div "Modifier le texte du modèle généré" at bounding box center [936, 300] width 268 height 40
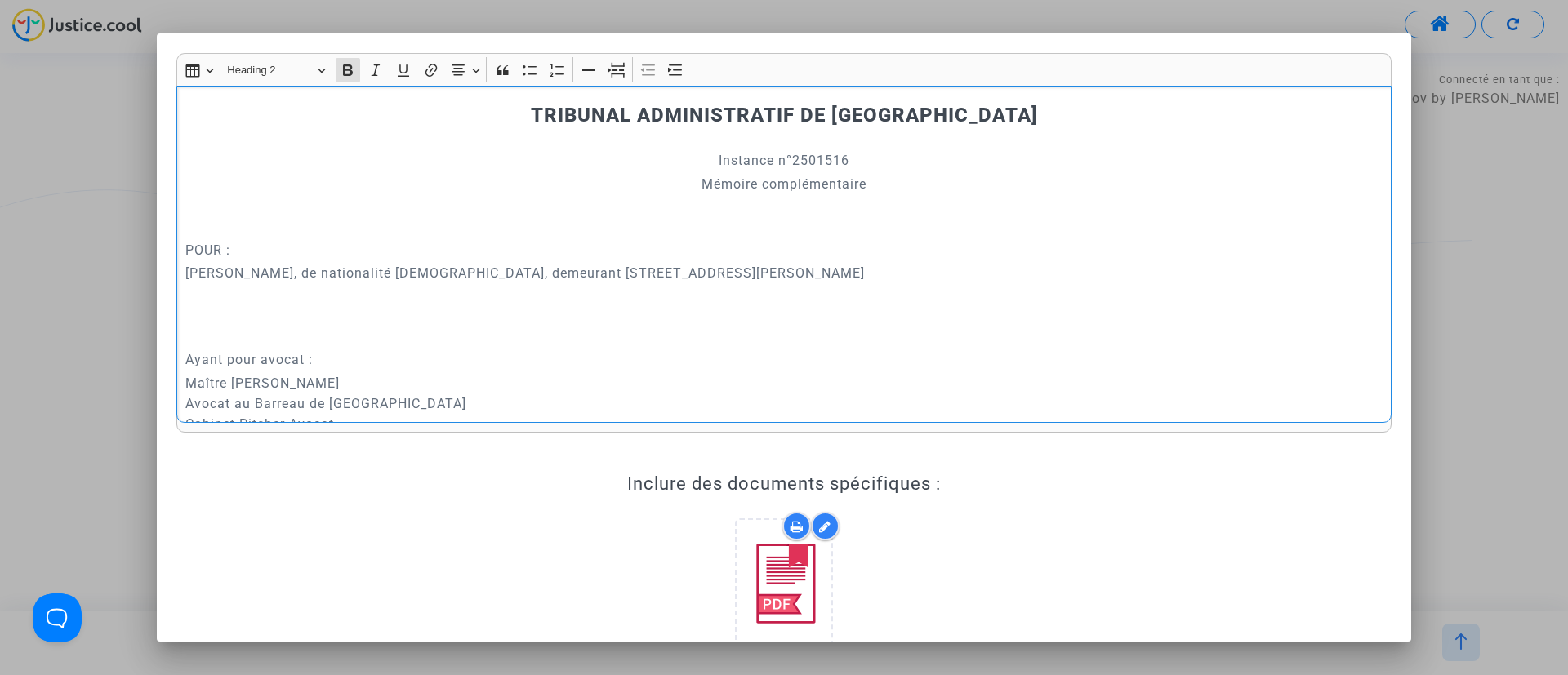
click at [858, 312] on p "RAMDAN BAALI, de nationalité française, demeurant 2040 boulevard frédéric mistr…" at bounding box center [784, 293] width 1198 height 61
copy div "TRIBUNAL ADMINISTRATIF DE GRENOBLE Instance n°2501516 Mémoire complémentaire PO…"
click at [1461, 248] on div at bounding box center [784, 338] width 1568 height 675
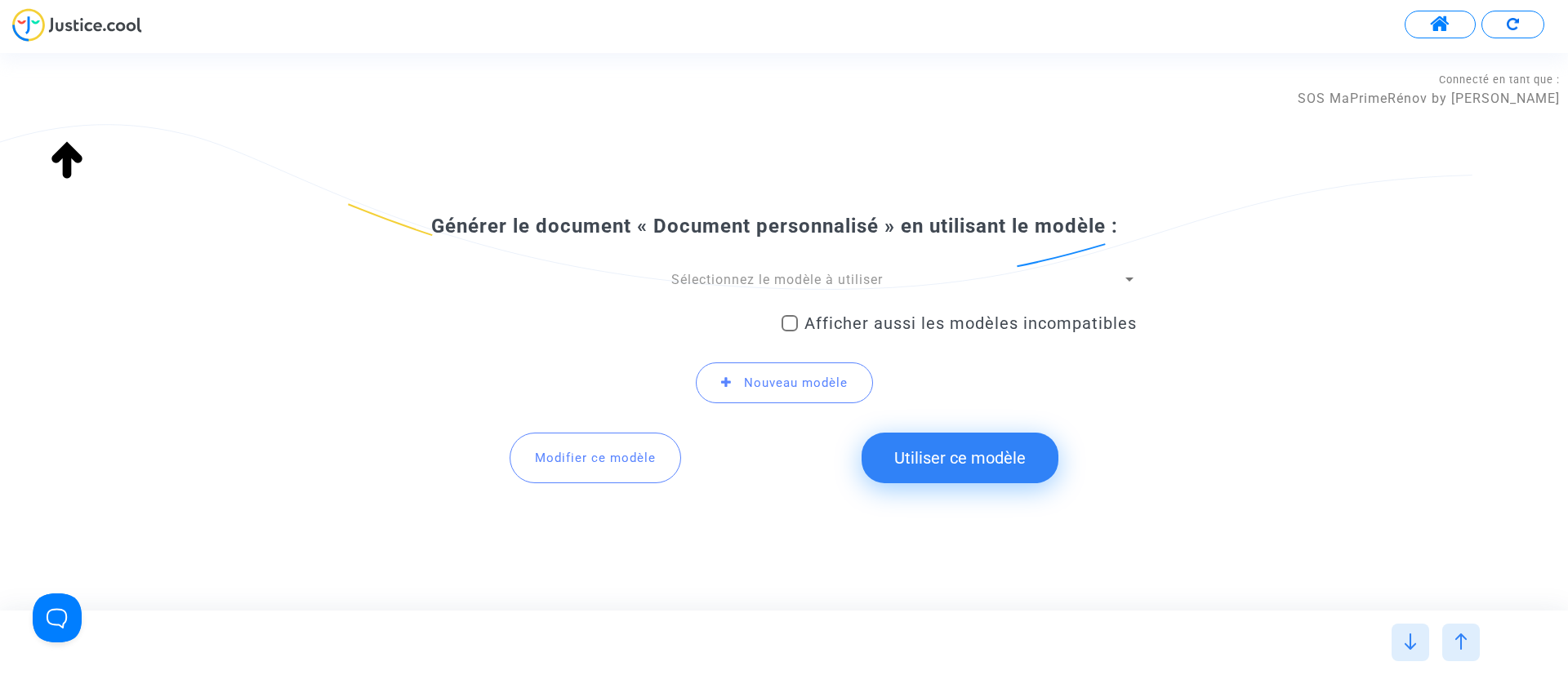
click at [864, 332] on mat-checkbox "Afficher aussi les modèles incompatibles" at bounding box center [959, 326] width 356 height 26
click at [832, 327] on span "Afficher aussi les modèles incompatibles" at bounding box center [970, 323] width 332 height 20
click at [789, 331] on input "Afficher aussi les modèles incompatibles" at bounding box center [789, 331] width 1 height 1
checkbox input "true"
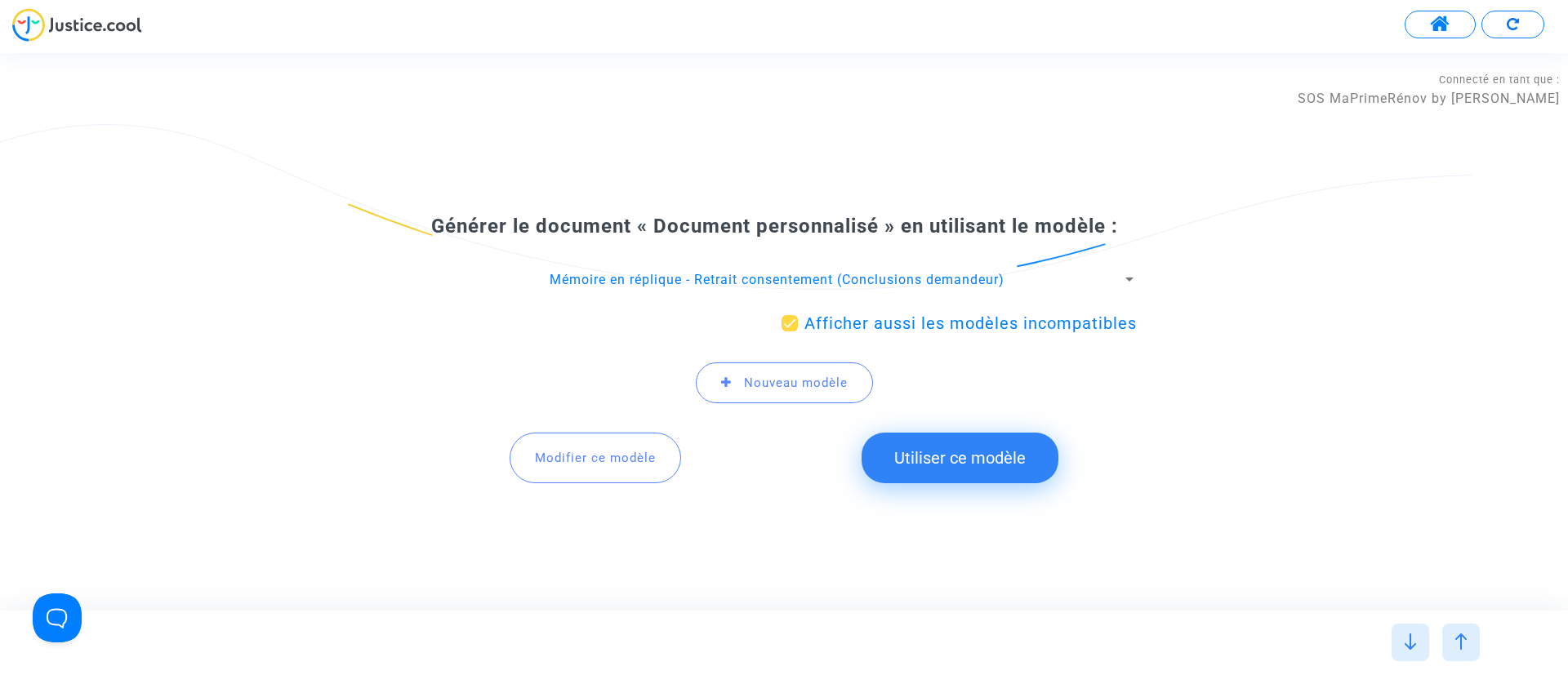
click at [844, 275] on span "Mémoire en réplique - Retrait consentement (Conclusions demandeur)" at bounding box center [777, 279] width 455 height 15
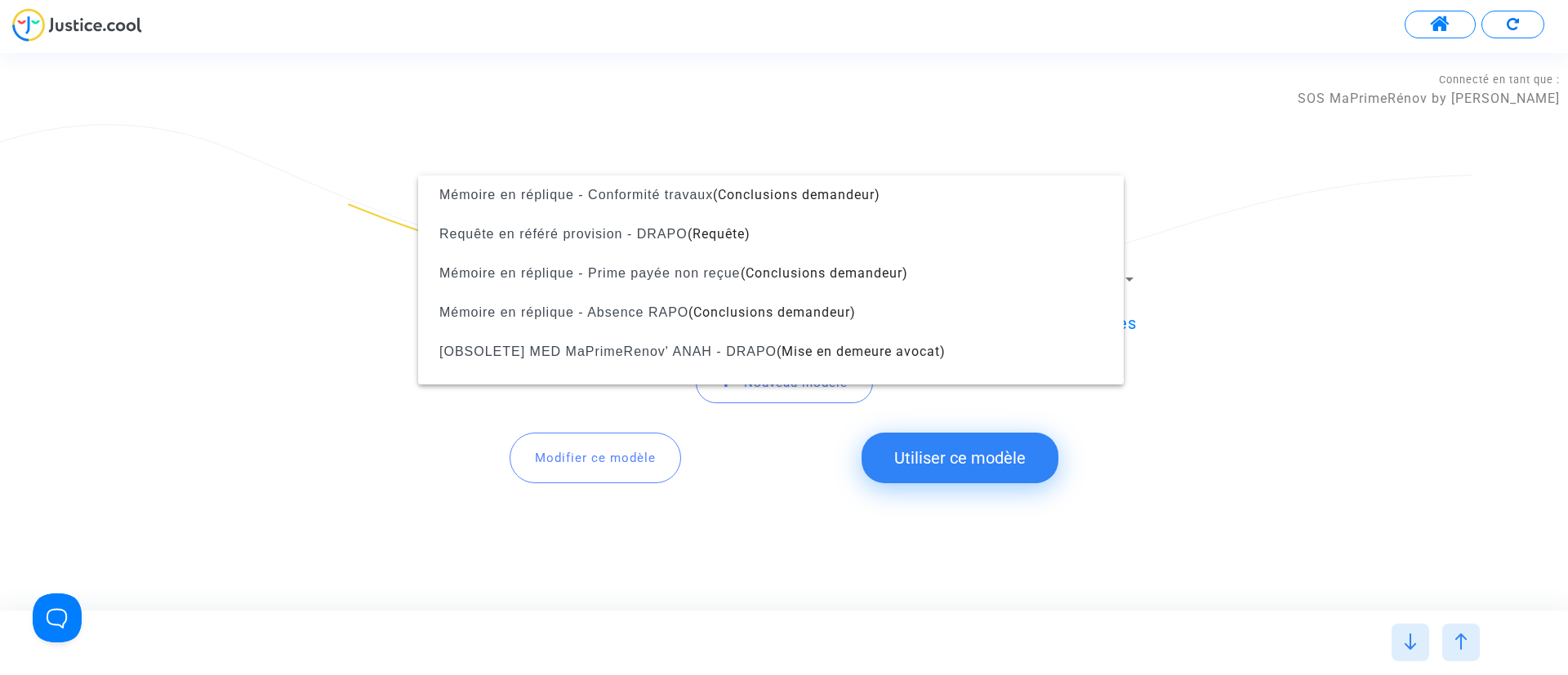
scroll to position [150, 0]
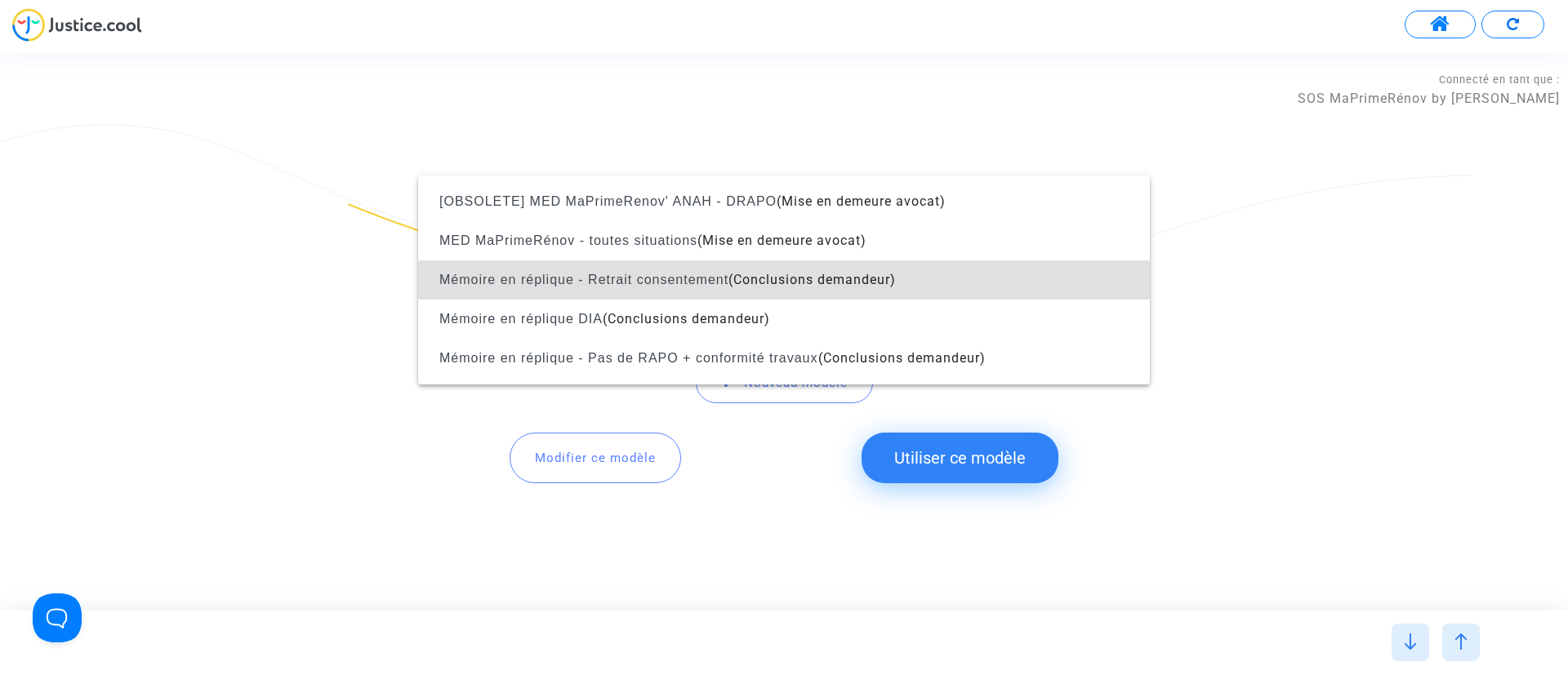
drag, startPoint x: 1199, startPoint y: 286, endPoint x: 1130, endPoint y: 345, distance: 90.8
click at [1200, 285] on div at bounding box center [784, 338] width 1568 height 675
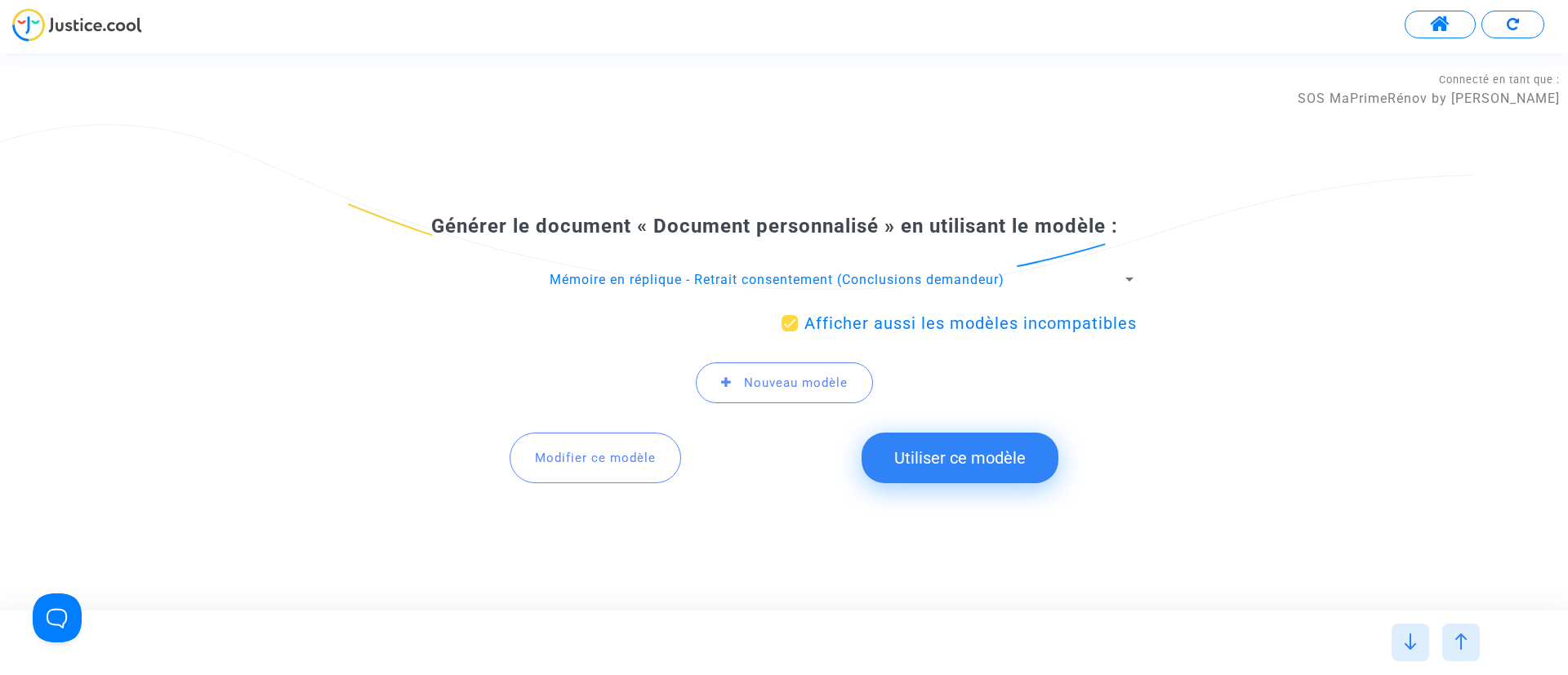
click at [588, 439] on button "Modifier ce modèle" at bounding box center [595, 458] width 172 height 50
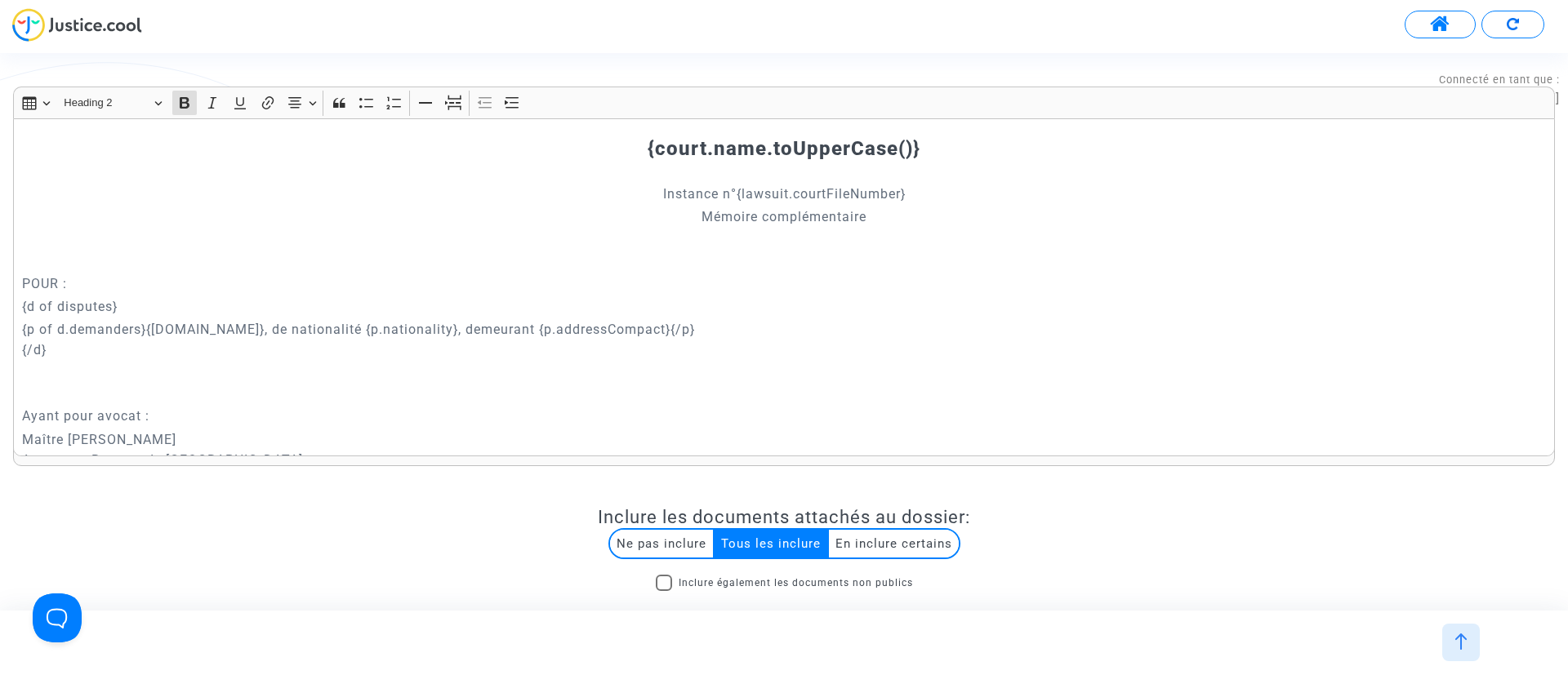
click at [647, 362] on p "{p of d.demanders}{p.name}, de nationalité {p.nationality}, demeurant {p.addres…" at bounding box center [784, 350] width 1525 height 61
copy div "{court.name.toUpperCase()} Instance n°{lawsuit.courtFileNumber} Mémoire complém…"
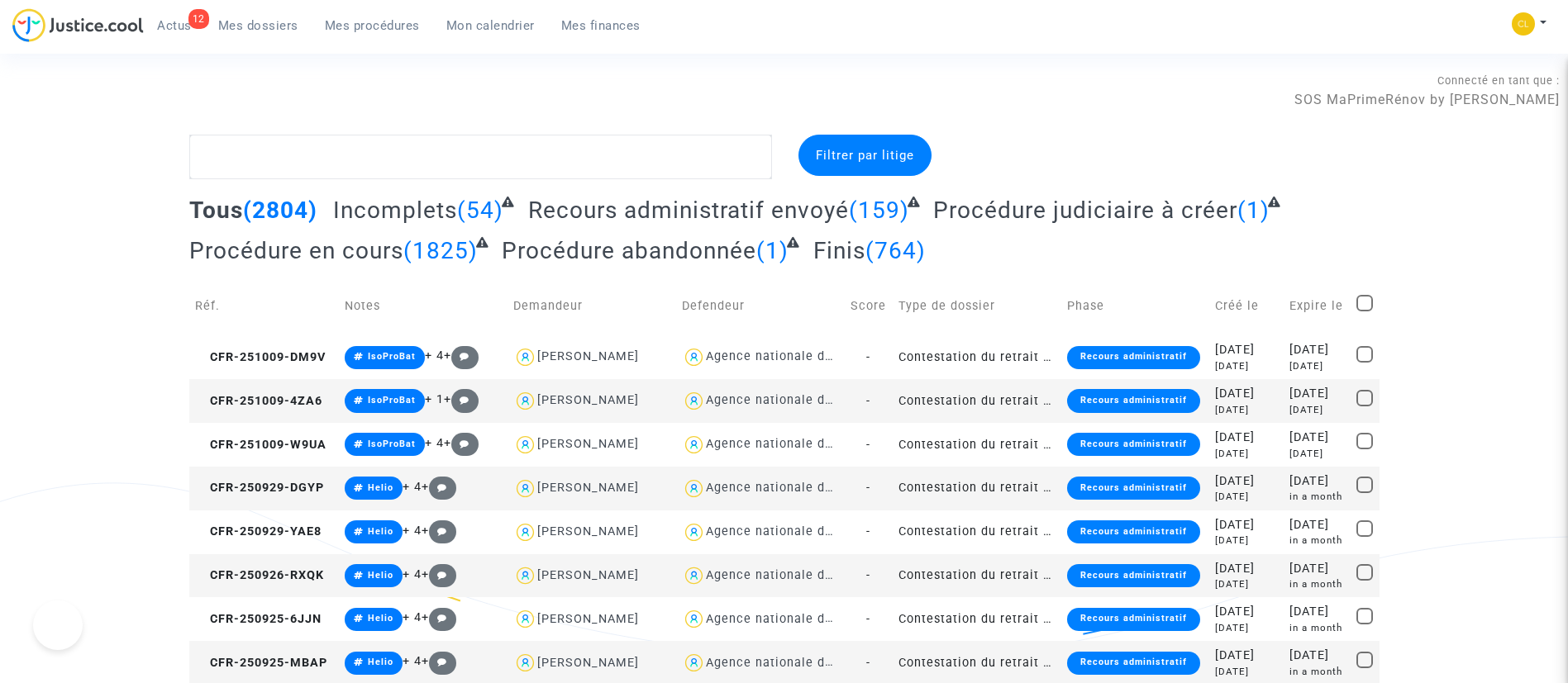
click at [466, 18] on span "Mon calendrier" at bounding box center [490, 25] width 88 height 15
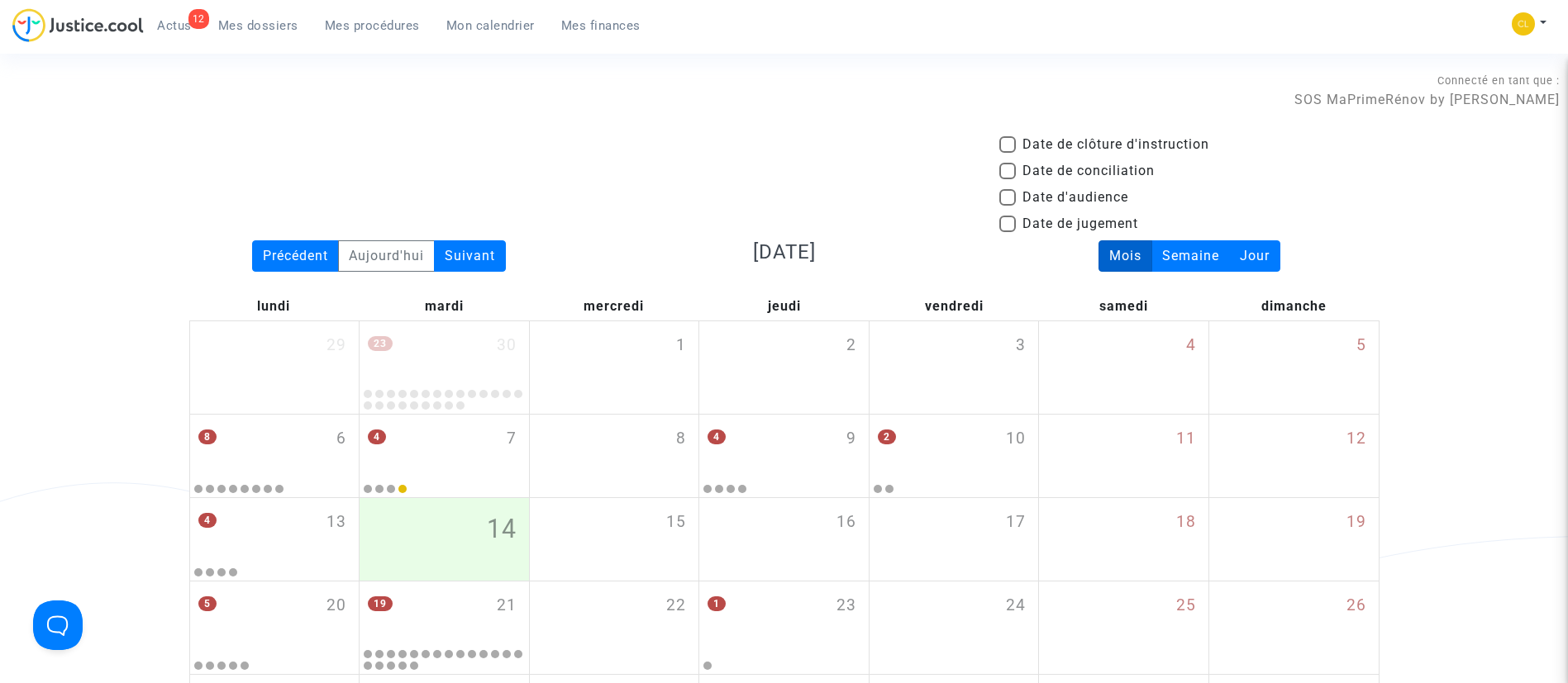
click at [392, 25] on span "Mes procédures" at bounding box center [373, 25] width 95 height 15
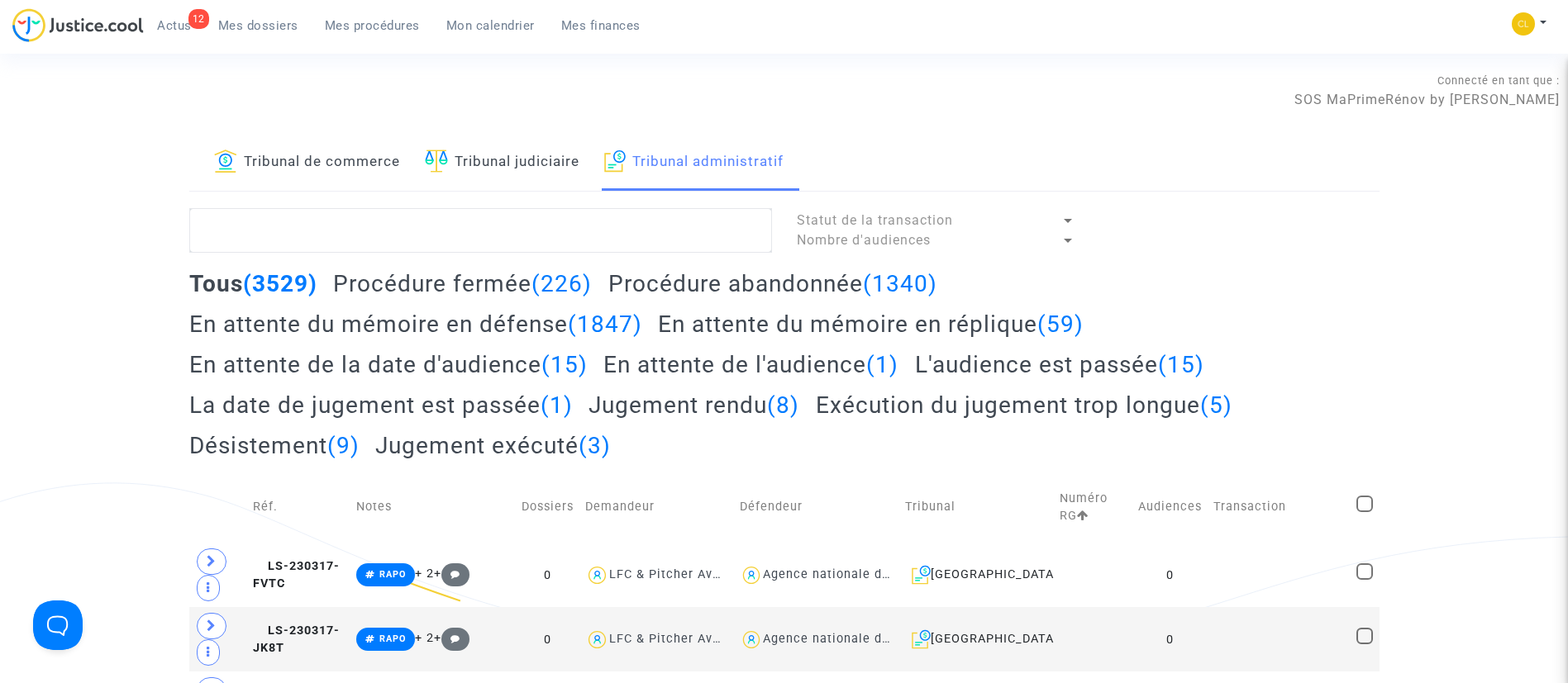
click at [813, 337] on h2 "En attente du mémoire en réplique (59)" at bounding box center [870, 324] width 425 height 29
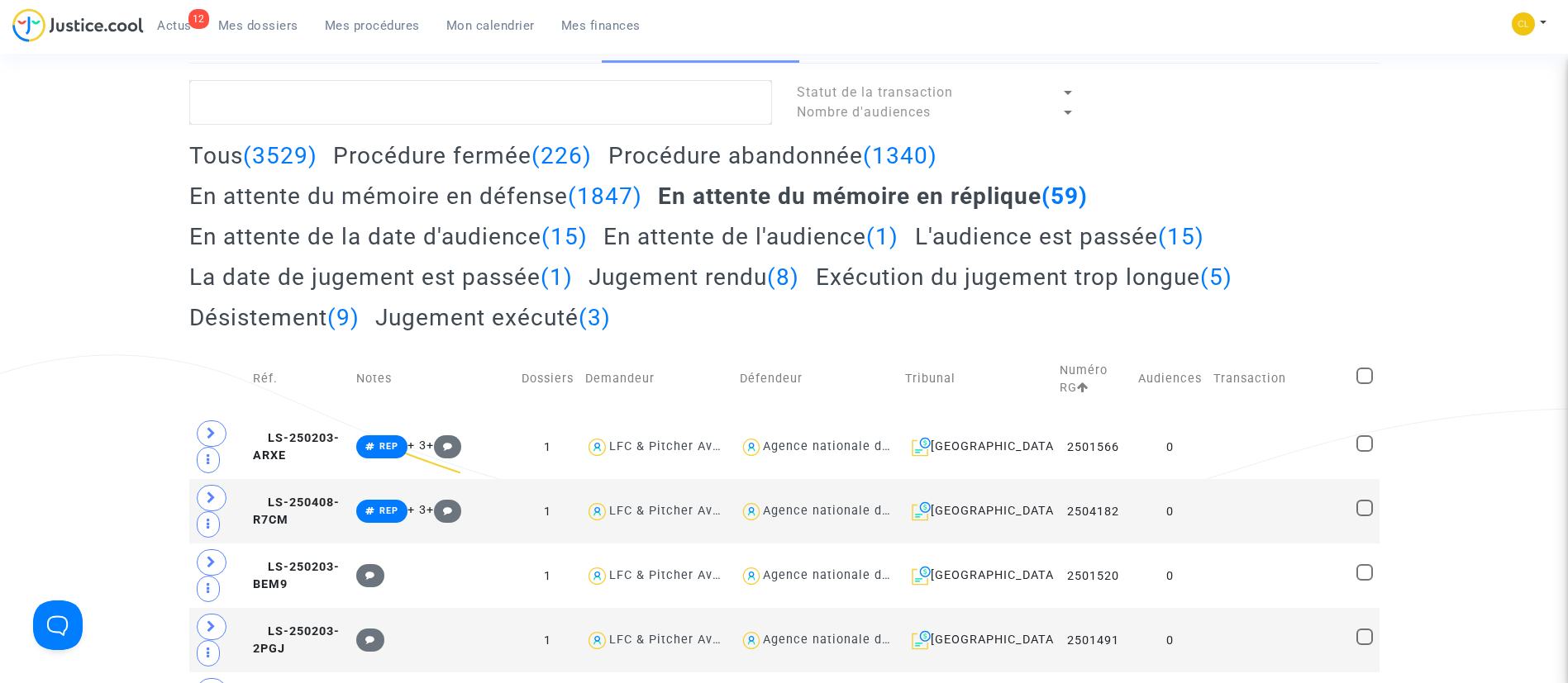
scroll to position [124, 0]
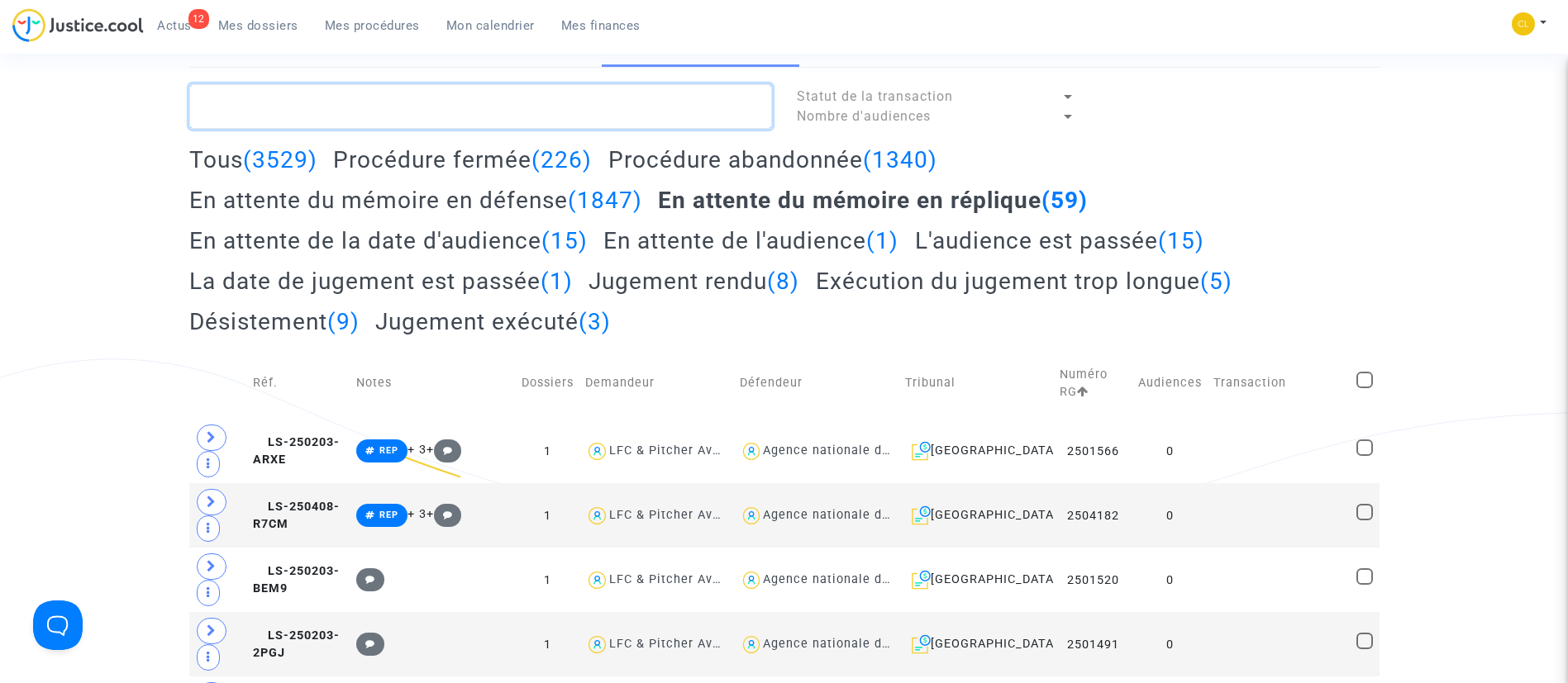
click at [448, 103] on textarea at bounding box center [481, 107] width 583 height 45
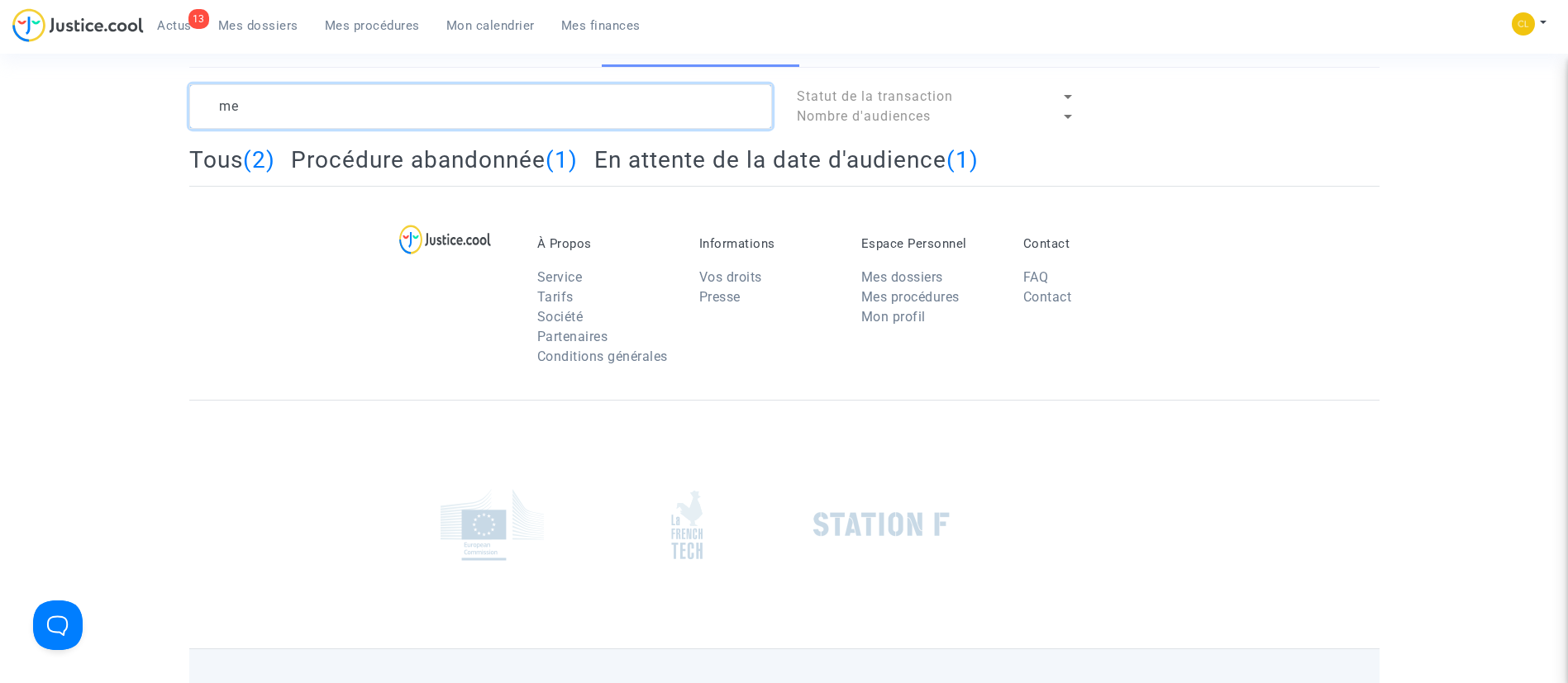
type textarea "m"
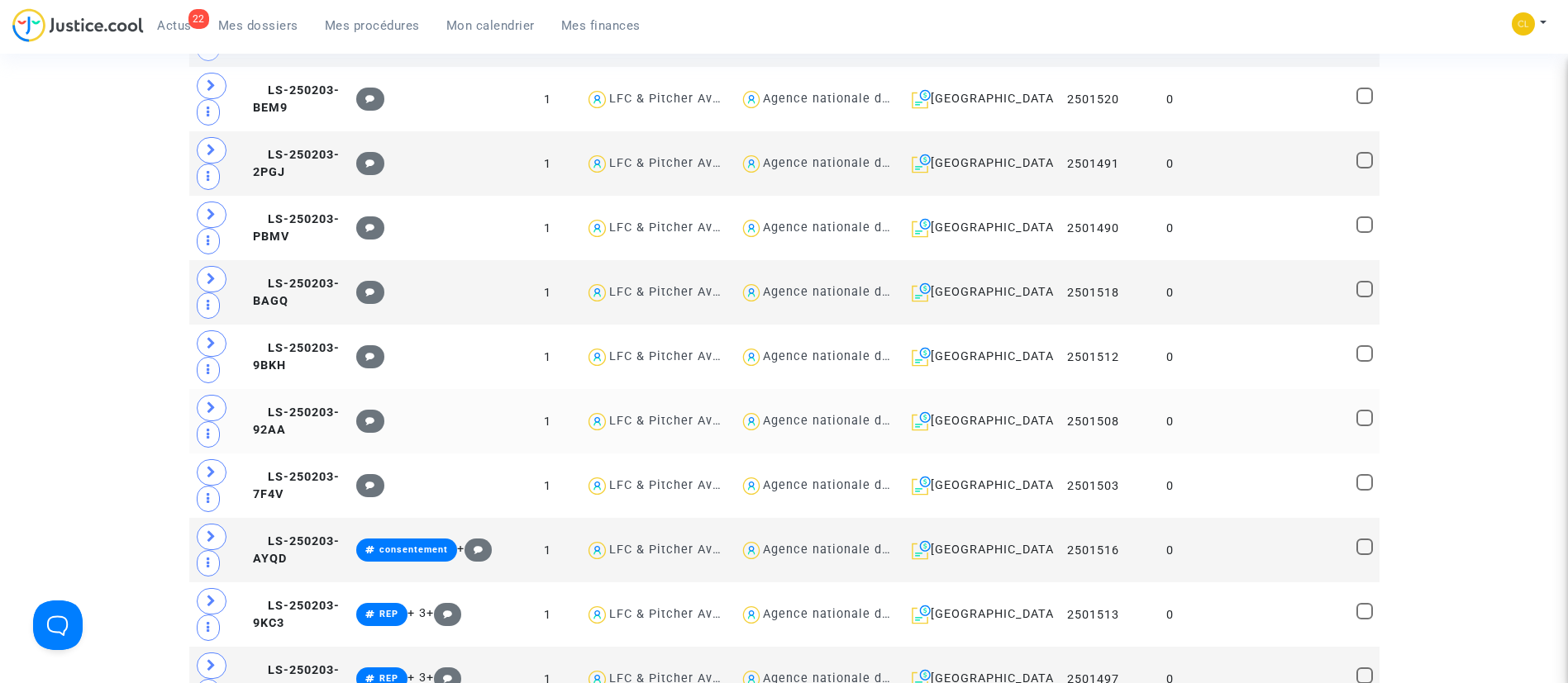
scroll to position [620, 0]
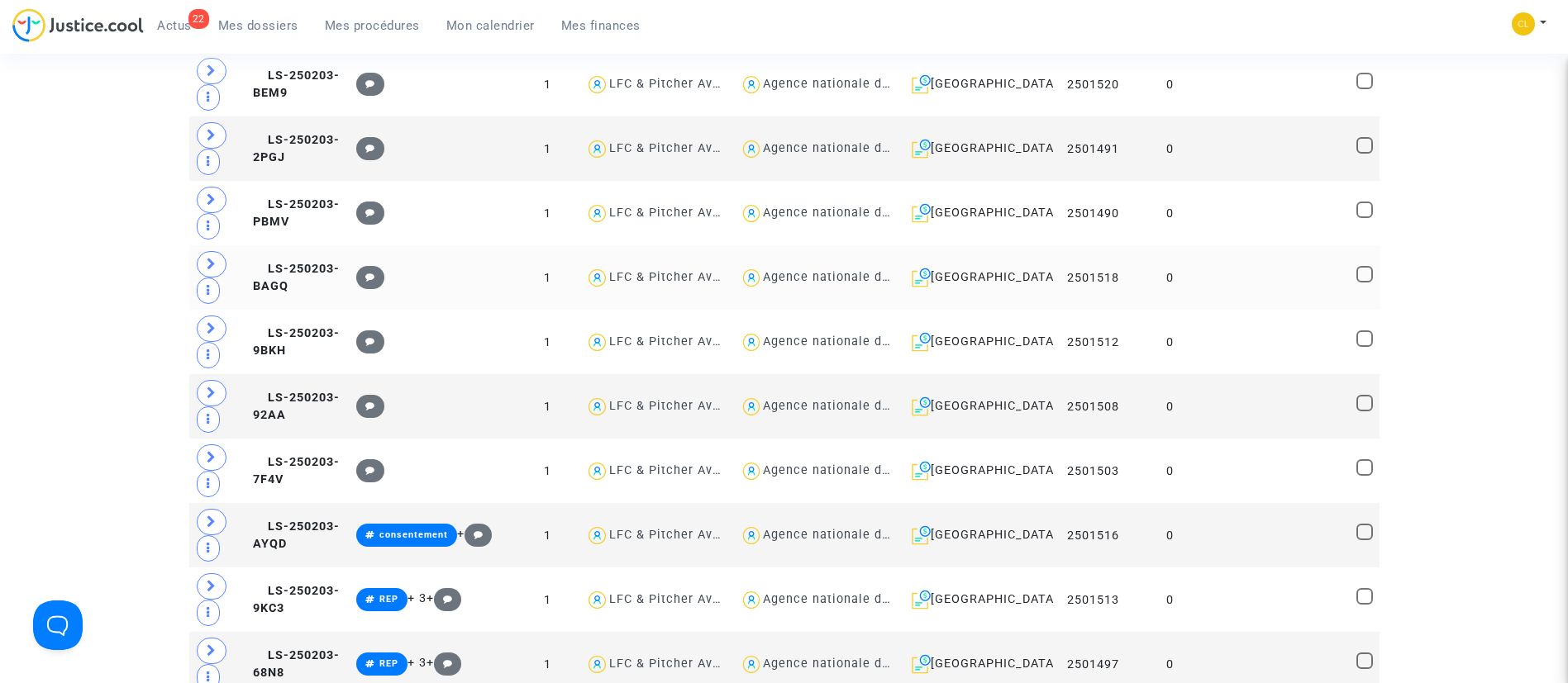
click at [1229, 276] on td at bounding box center [1279, 277] width 143 height 65
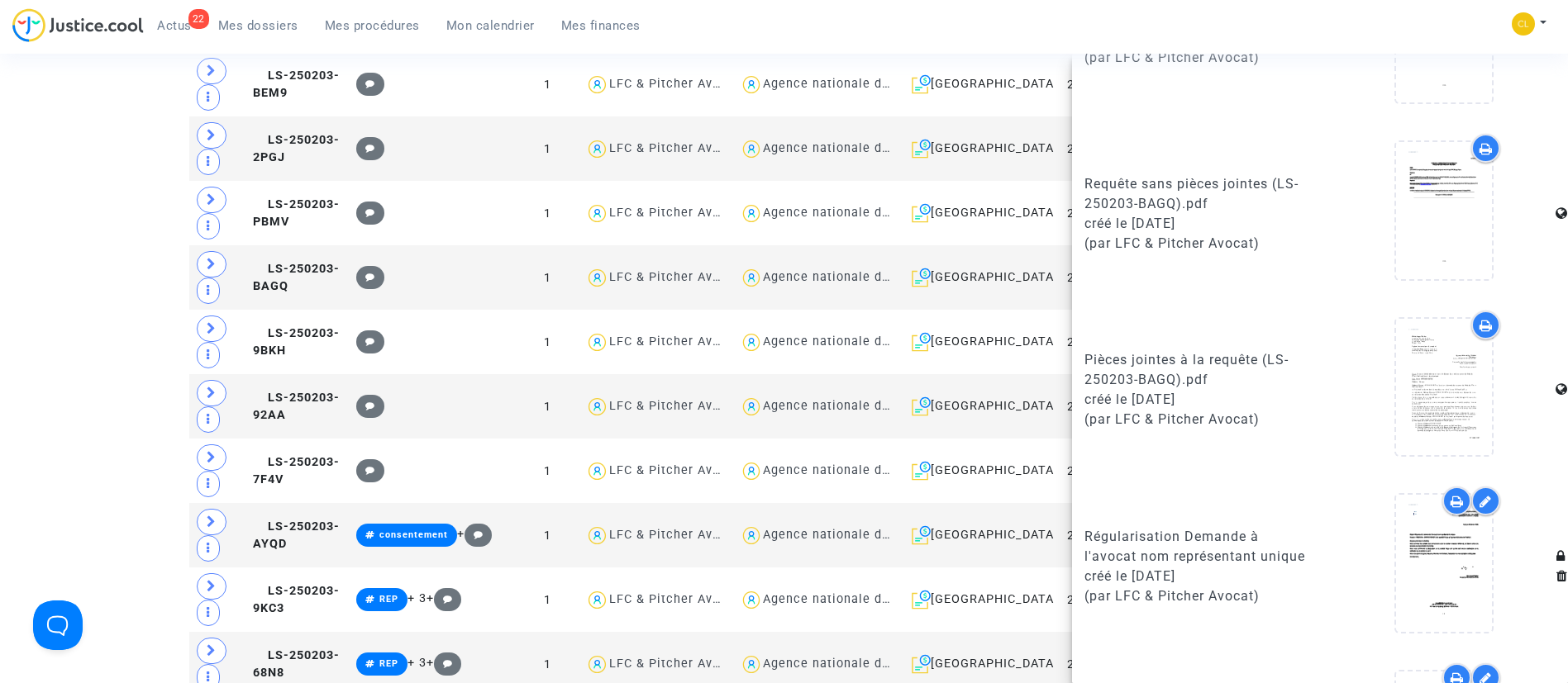
scroll to position [561, 0]
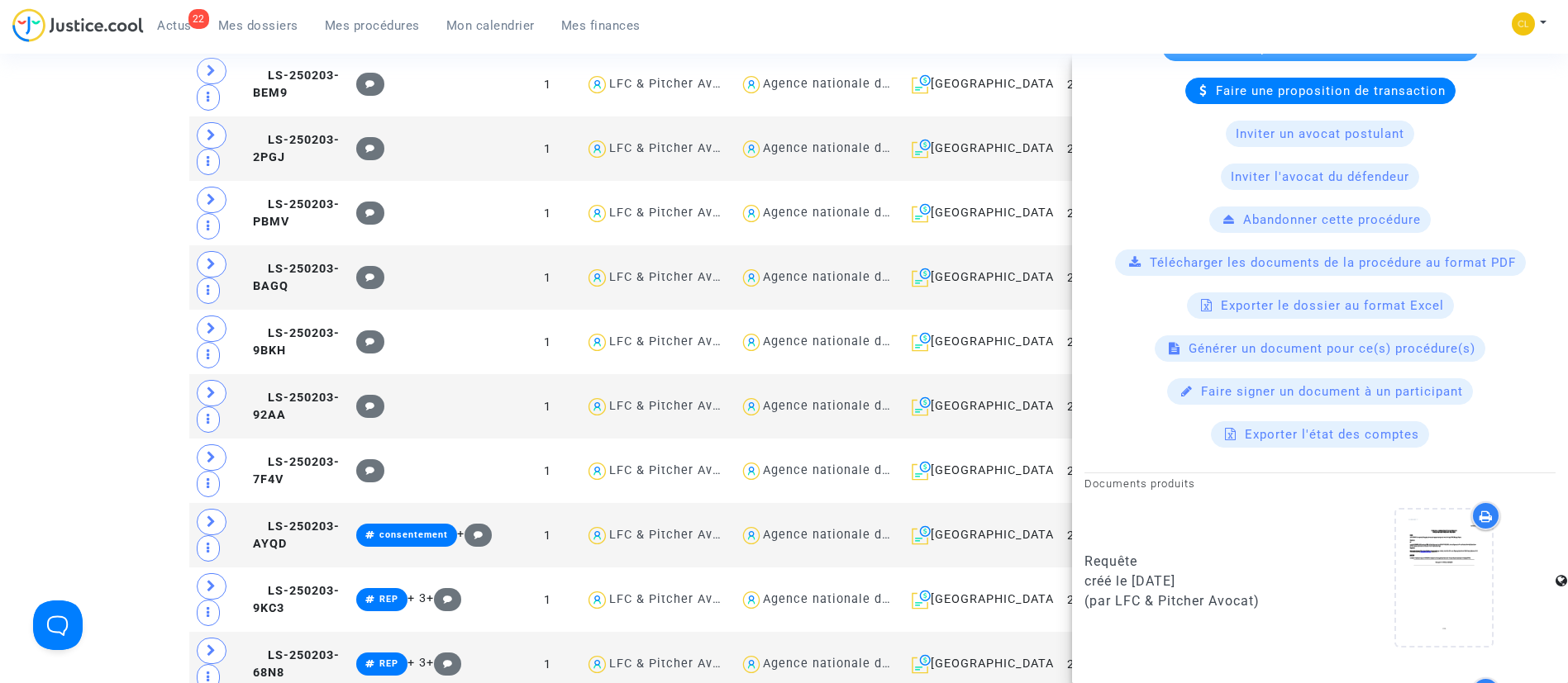
drag, startPoint x: 1287, startPoint y: 15, endPoint x: 1331, endPoint y: 49, distance: 55.6
click at [1290, 18] on div "22 Actus Mes dossiers Mes procédures Mon calendrier Mes finances Mon profil Cha…" at bounding box center [784, 31] width 1568 height 46
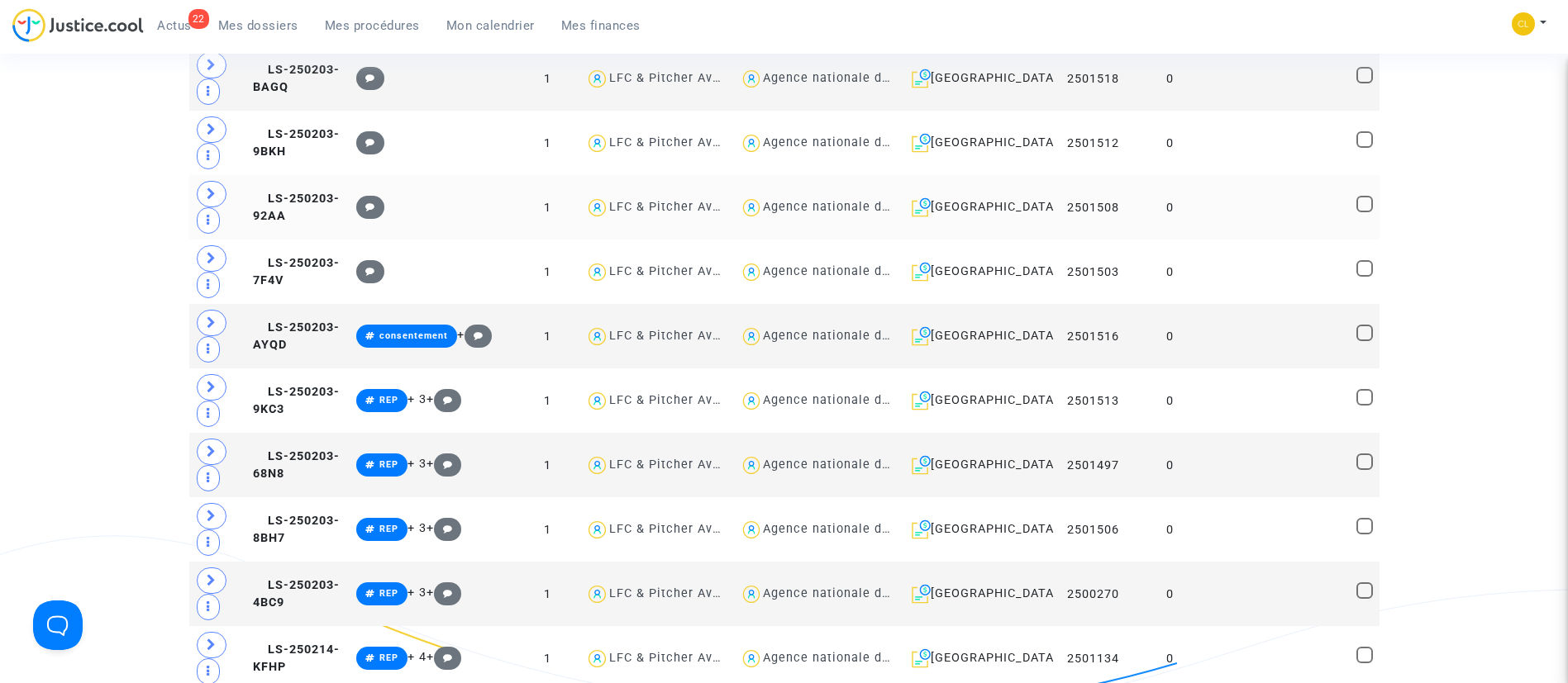
scroll to position [868, 0]
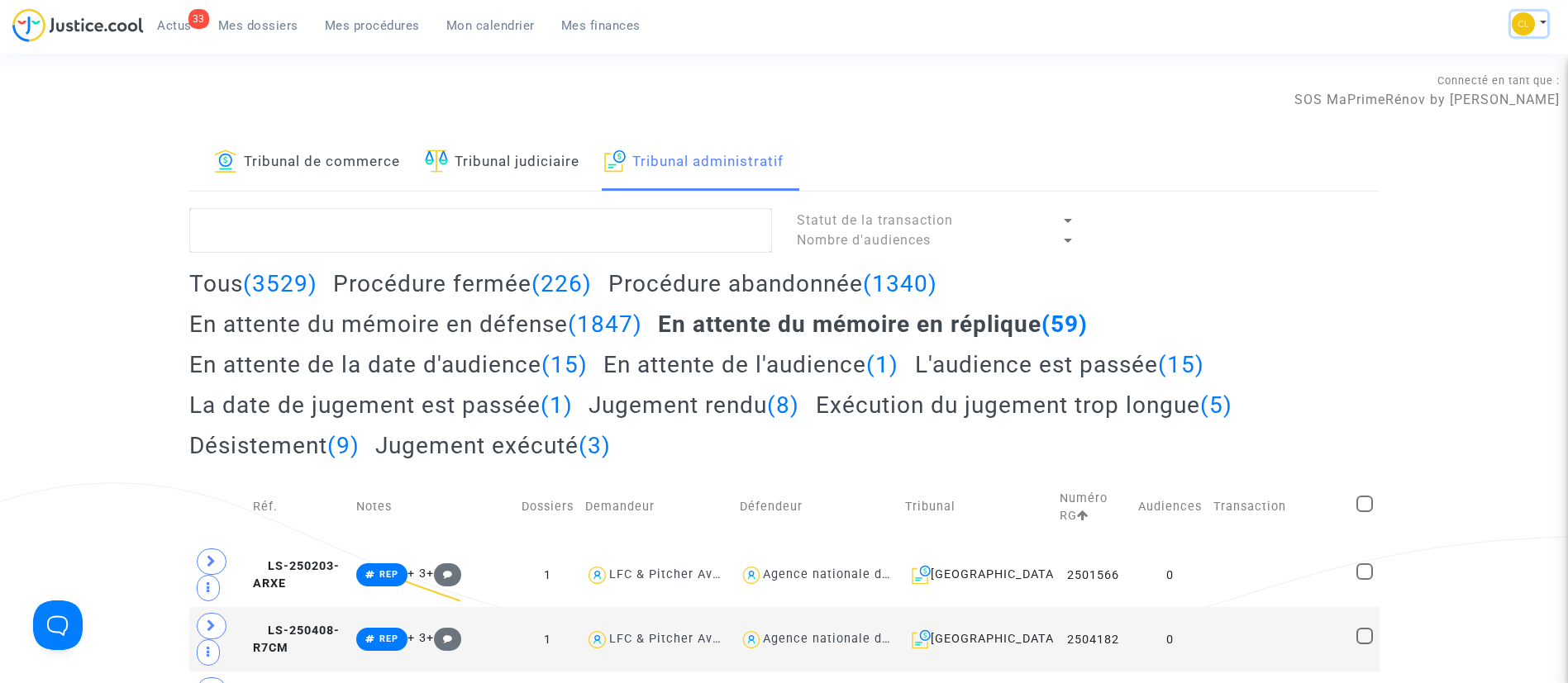
click at [1540, 24] on button at bounding box center [1530, 24] width 36 height 25
click at [1274, 298] on div "Tous (3529) Procédure fermée (226) Procédure abandonnée (1340) En attente du mé…" at bounding box center [784, 371] width 1191 height 202
click at [495, 26] on span "Mon calendrier" at bounding box center [490, 25] width 88 height 15
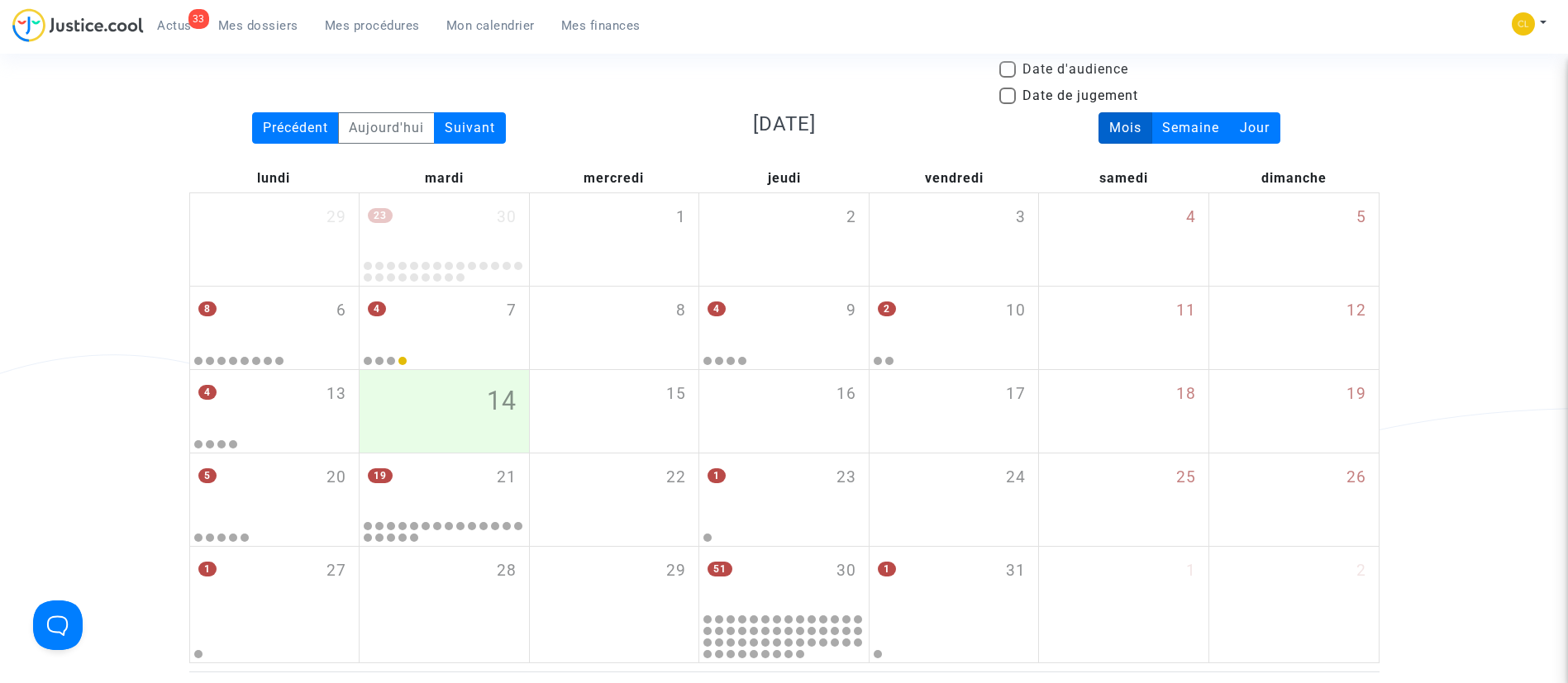
scroll to position [124, 0]
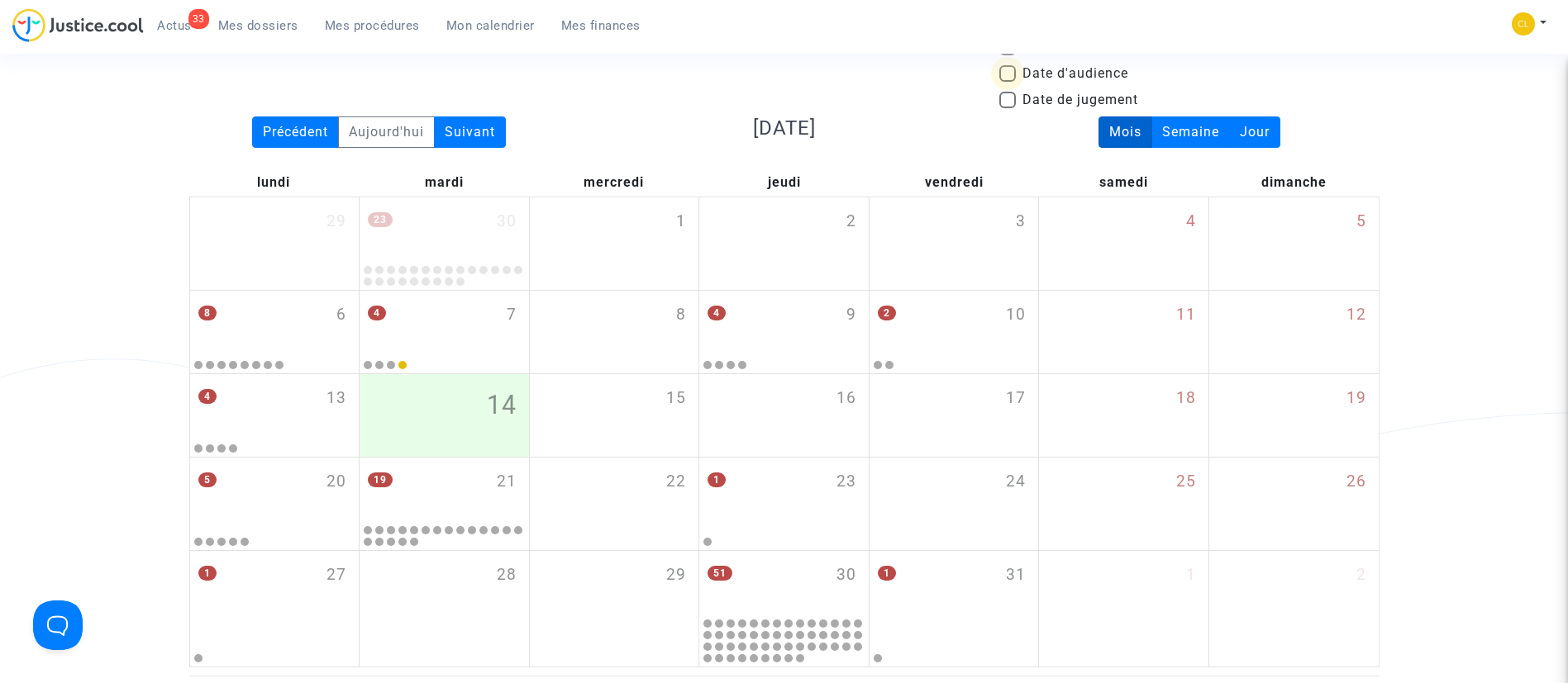
click at [1094, 71] on span "Date d'audience" at bounding box center [1075, 74] width 106 height 20
click at [1008, 82] on input "Date d'audience" at bounding box center [1007, 82] width 1 height 1
checkbox input "true"
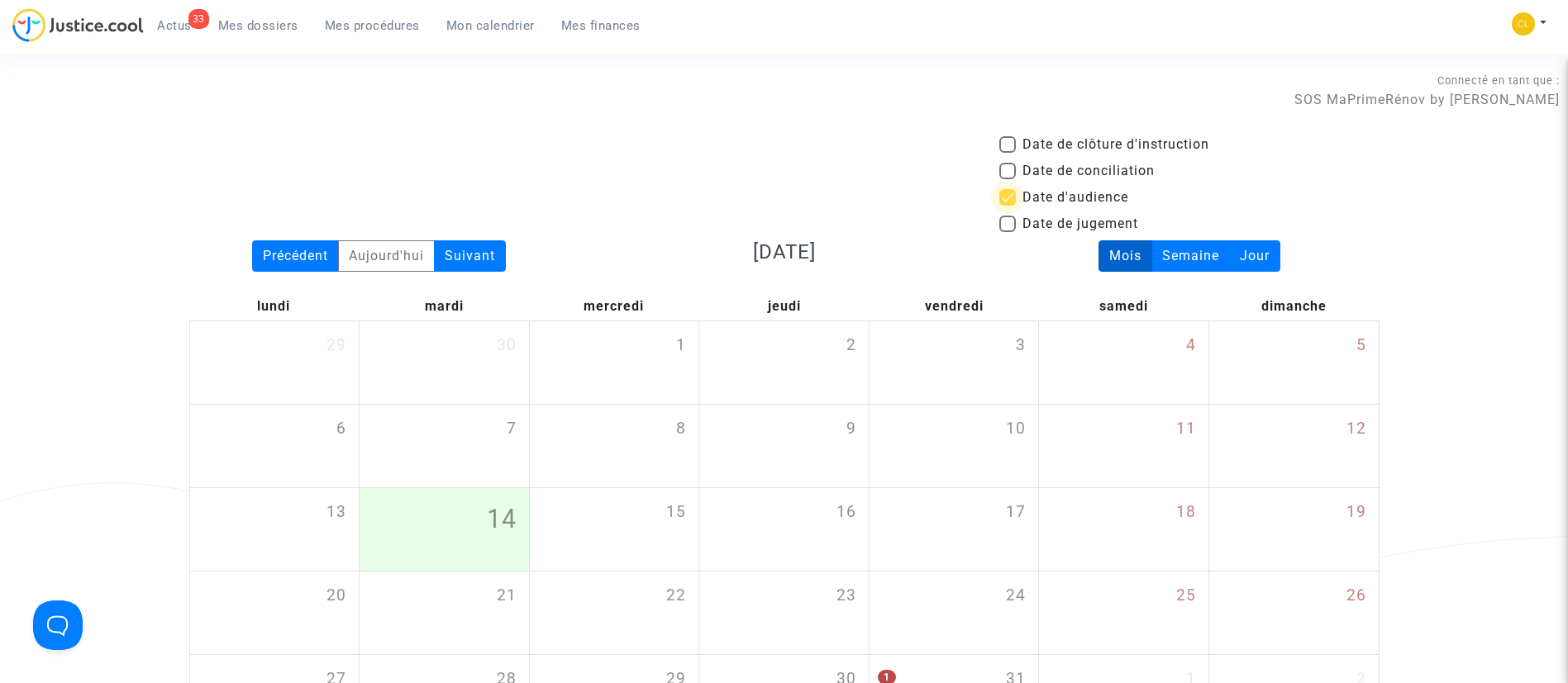
click at [1065, 195] on span "Date d'audience" at bounding box center [1075, 198] width 106 height 20
click at [1008, 206] on input "Date d'audience" at bounding box center [1007, 206] width 1 height 1
checkbox input "false"
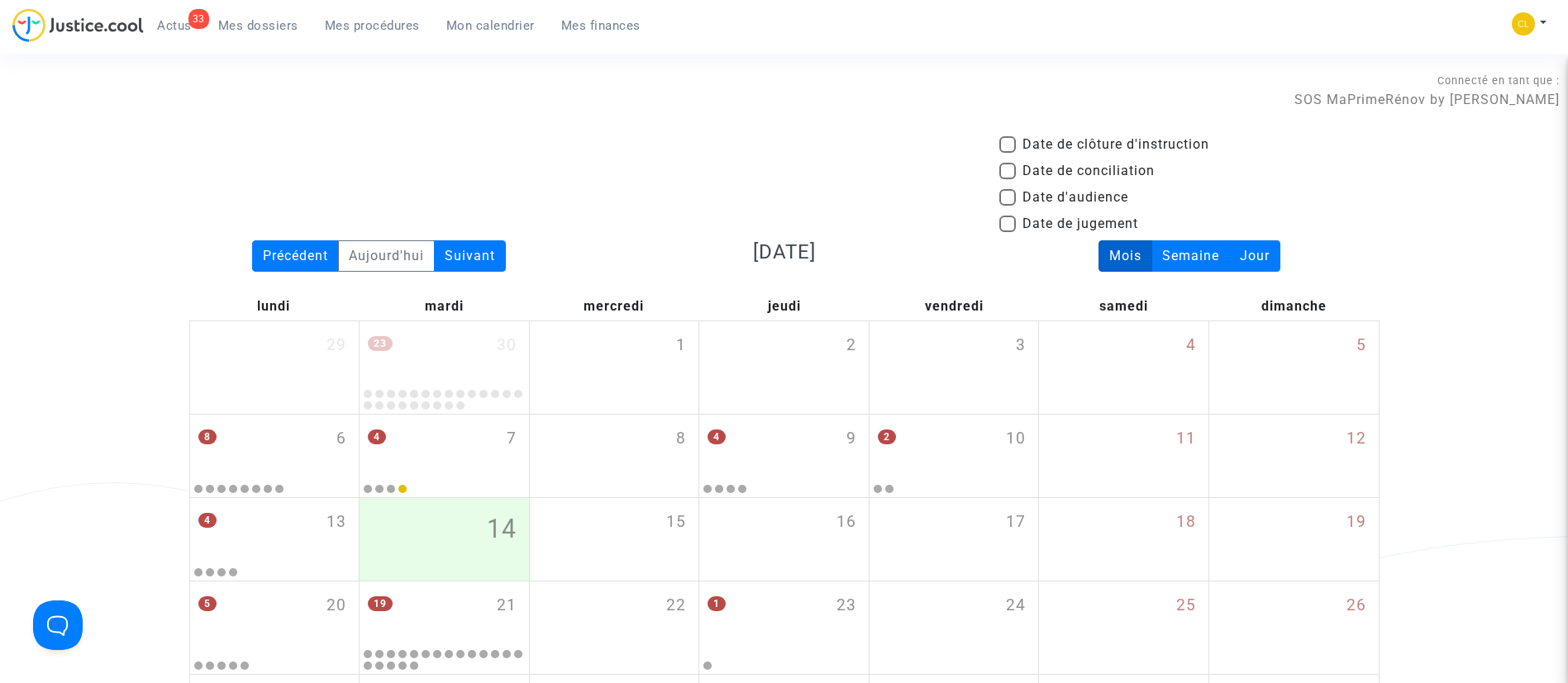
drag, startPoint x: 1082, startPoint y: 141, endPoint x: 1125, endPoint y: 116, distance: 49.7
click at [1100, 141] on span "Date de clôture d'instruction" at bounding box center [1115, 145] width 187 height 20
click at [1008, 153] on input "Date de clôture d'instruction" at bounding box center [1007, 153] width 1 height 1
checkbox input "true"
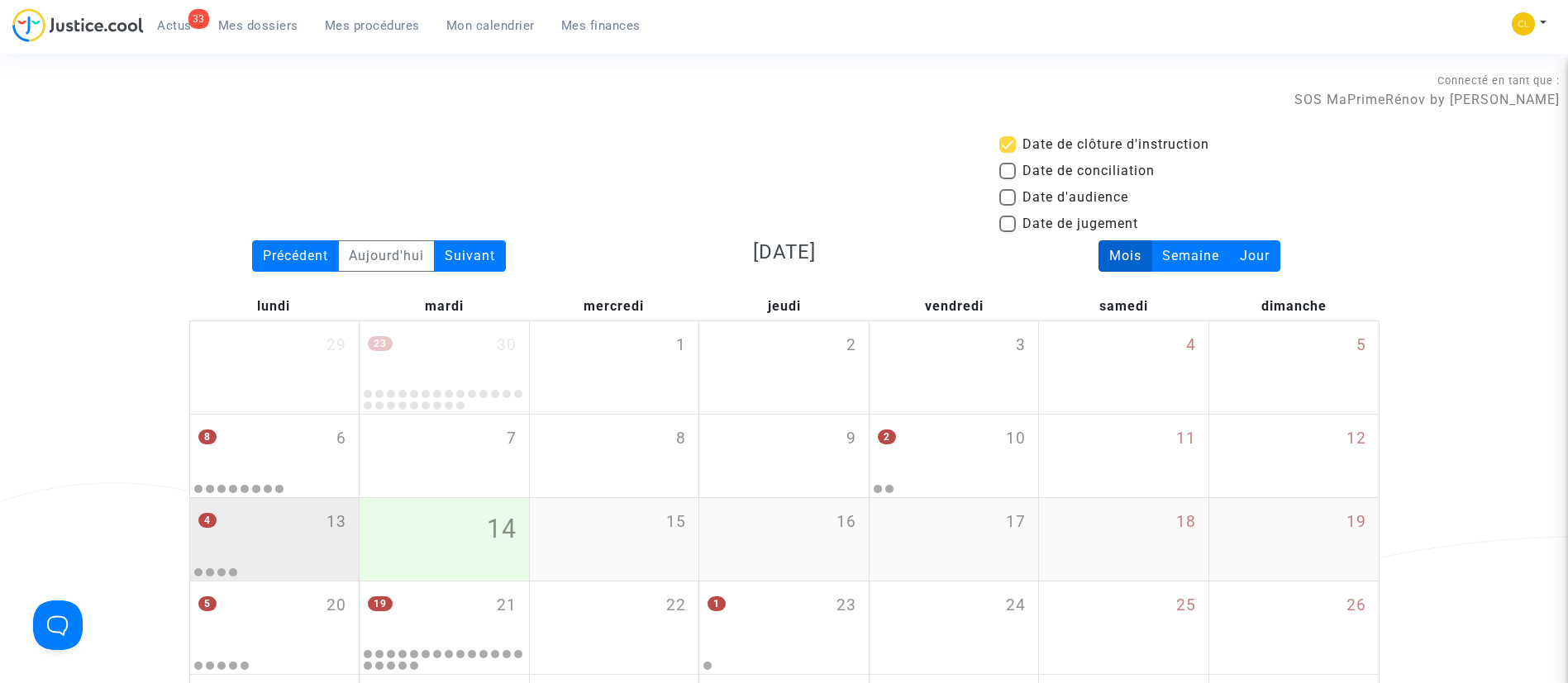
click at [319, 540] on div "4 13" at bounding box center [275, 530] width 169 height 65
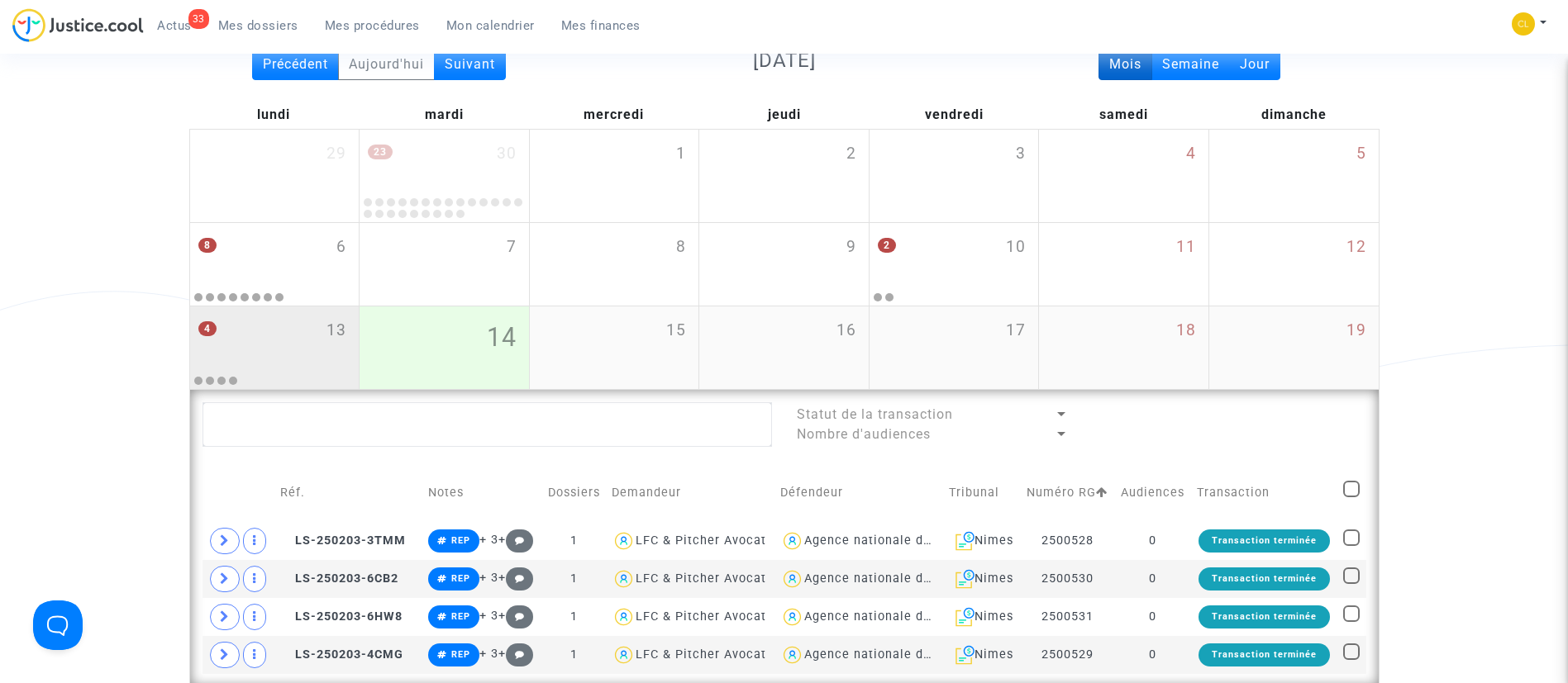
scroll to position [620, 0]
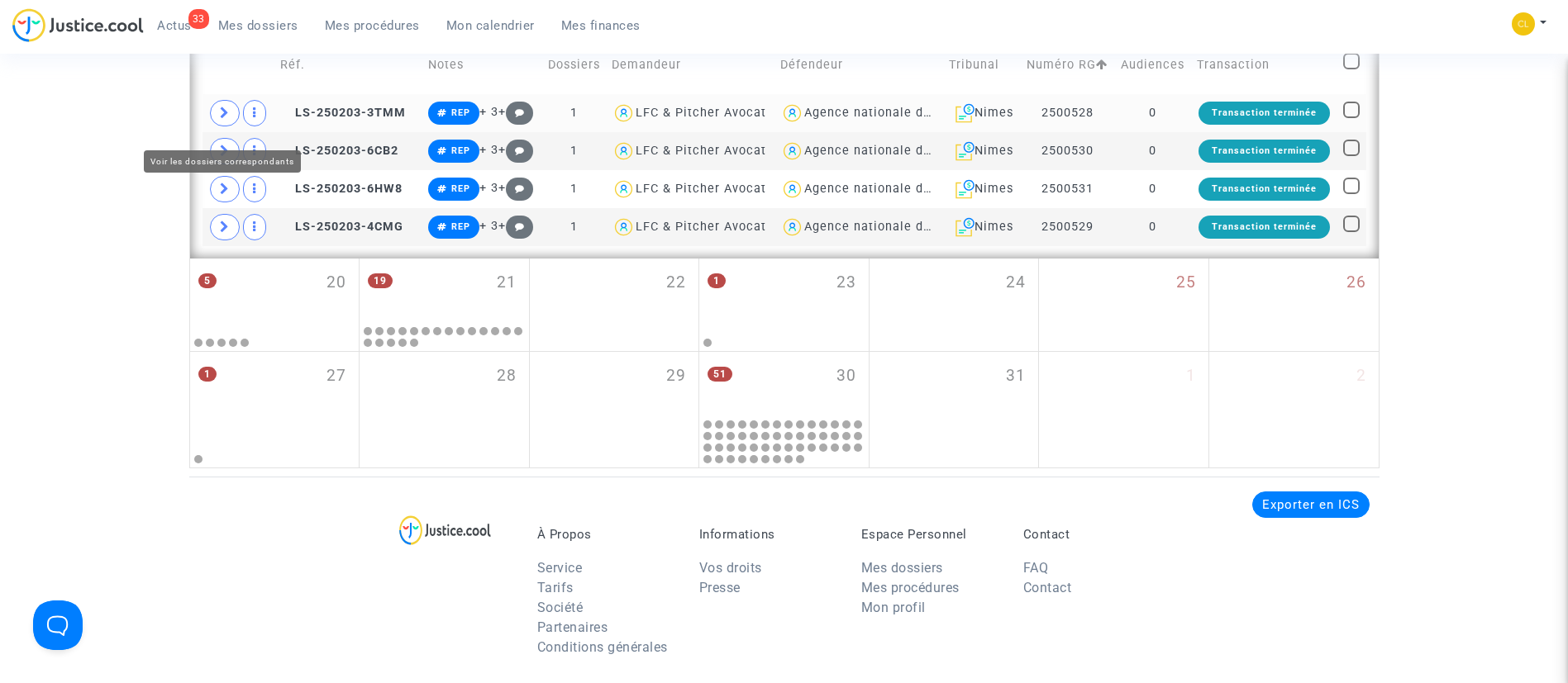
click at [217, 125] on span at bounding box center [224, 113] width 30 height 26
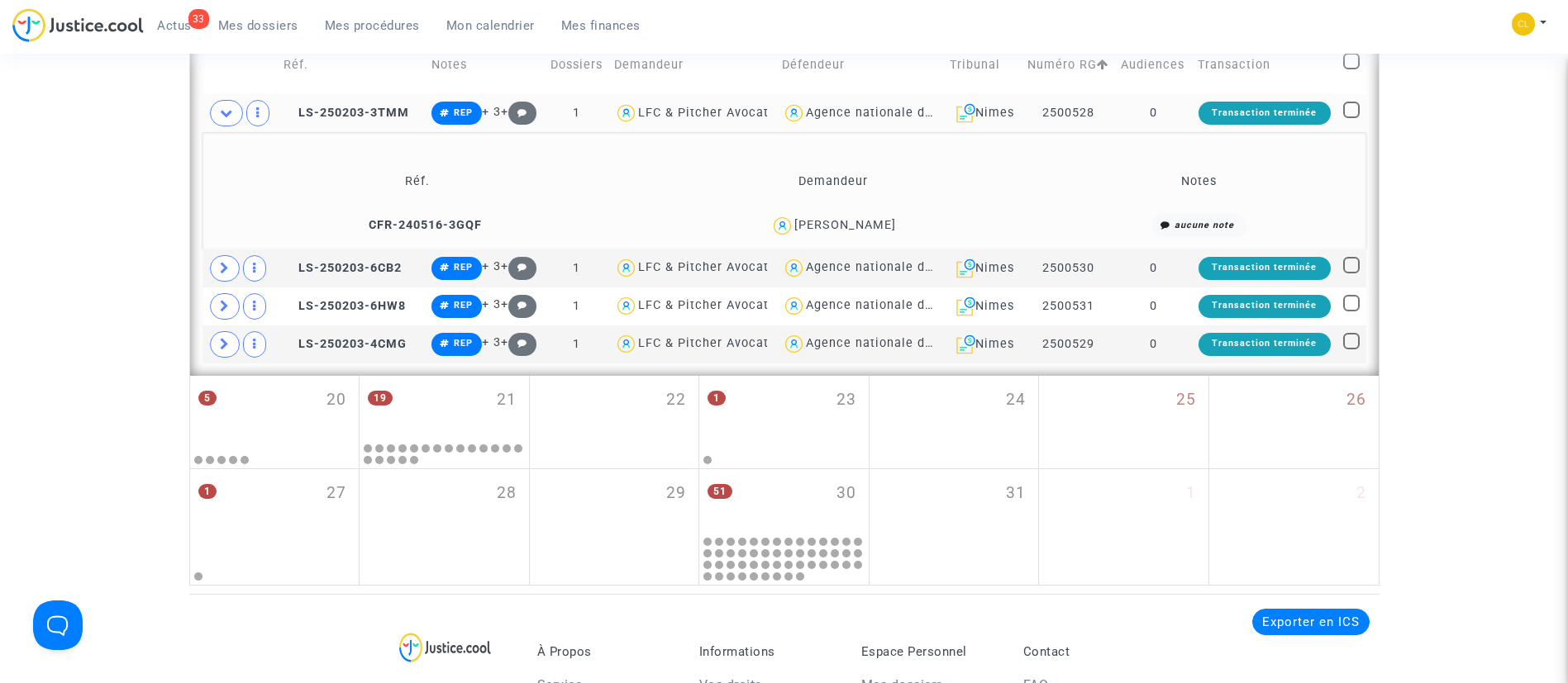
click at [1179, 132] on td "0" at bounding box center [1153, 113] width 76 height 38
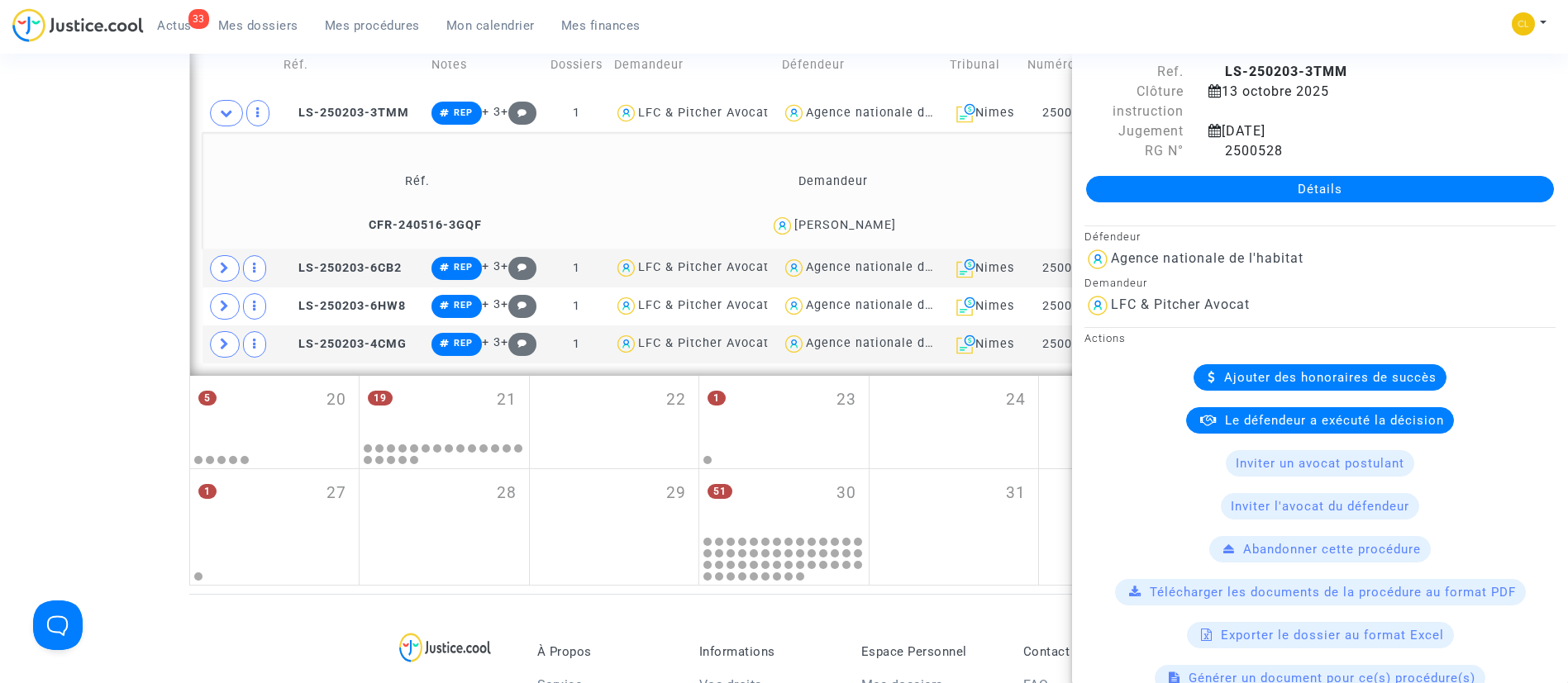
scroll to position [0, 0]
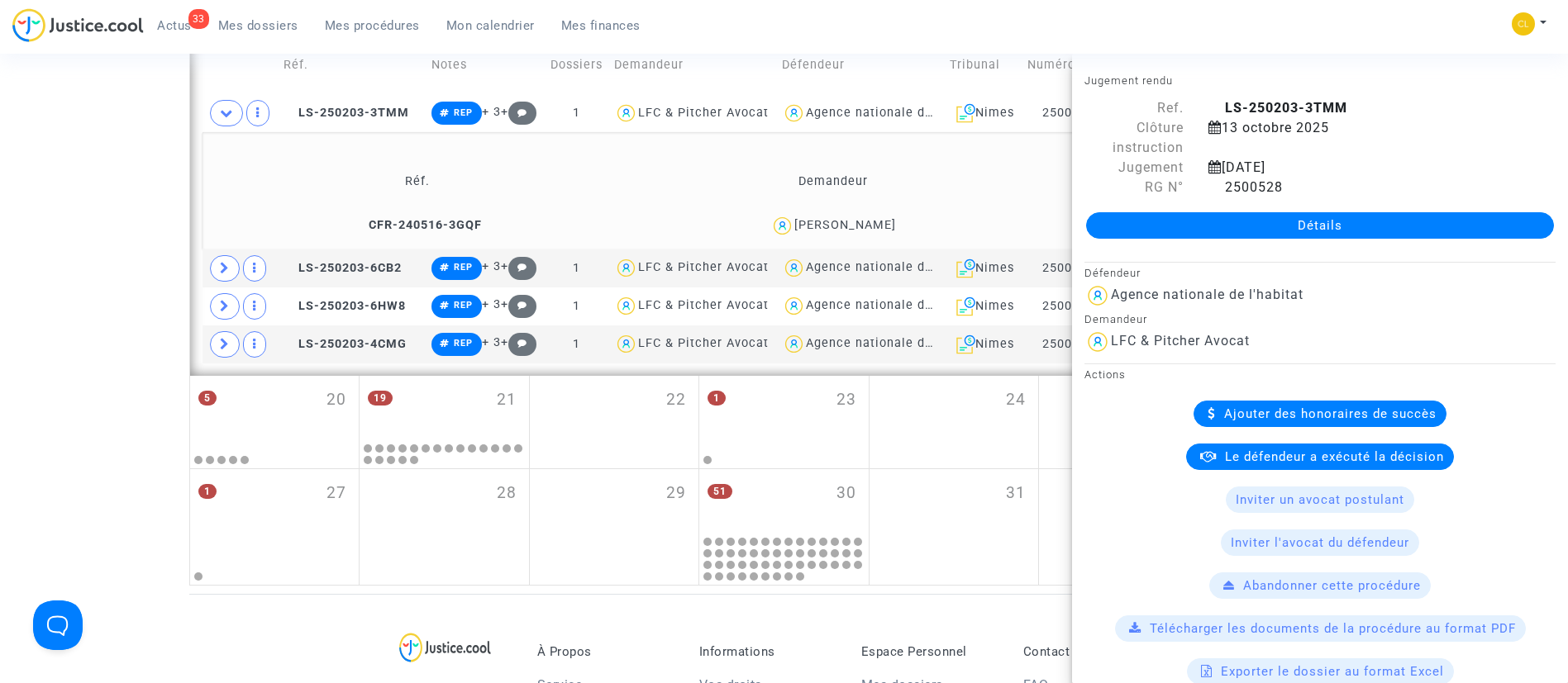
click at [748, 205] on td "Demandeur" at bounding box center [834, 181] width 412 height 54
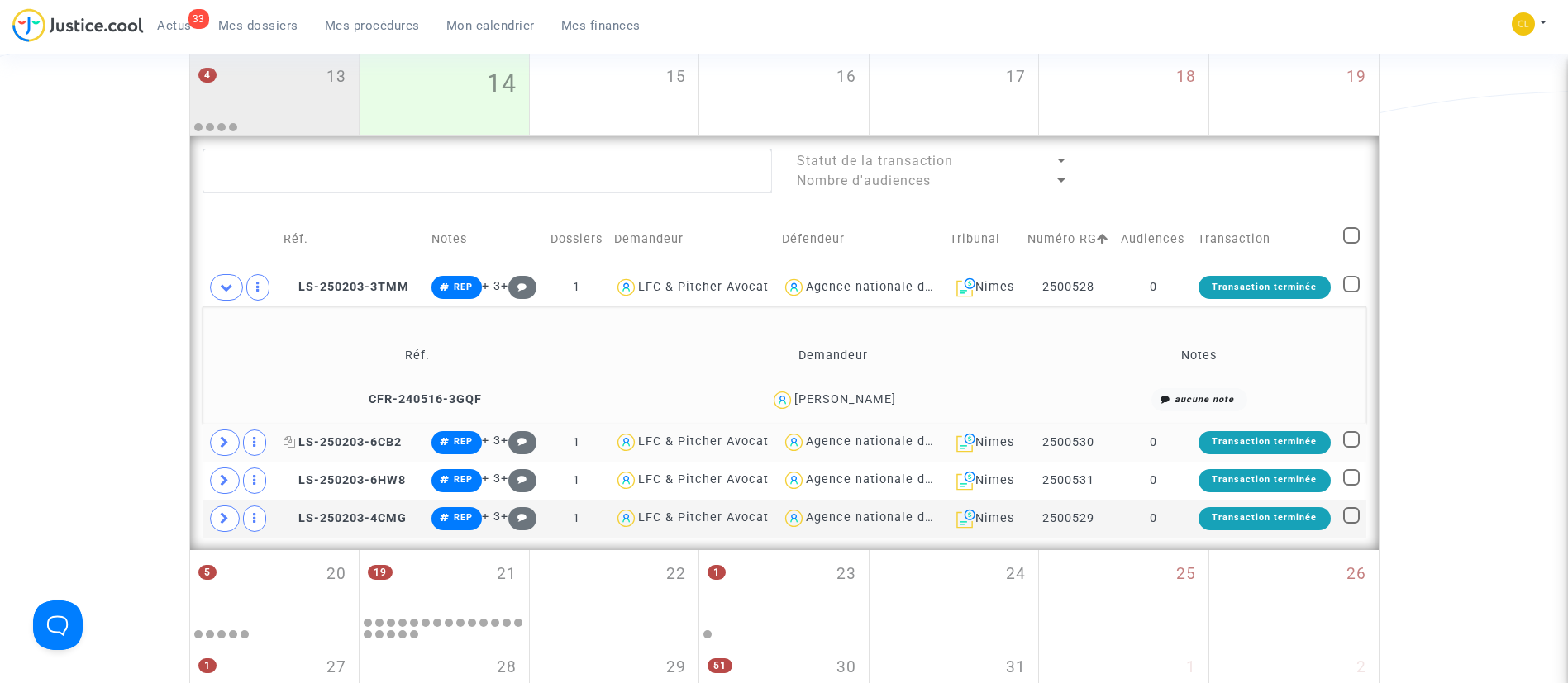
scroll to position [620, 0]
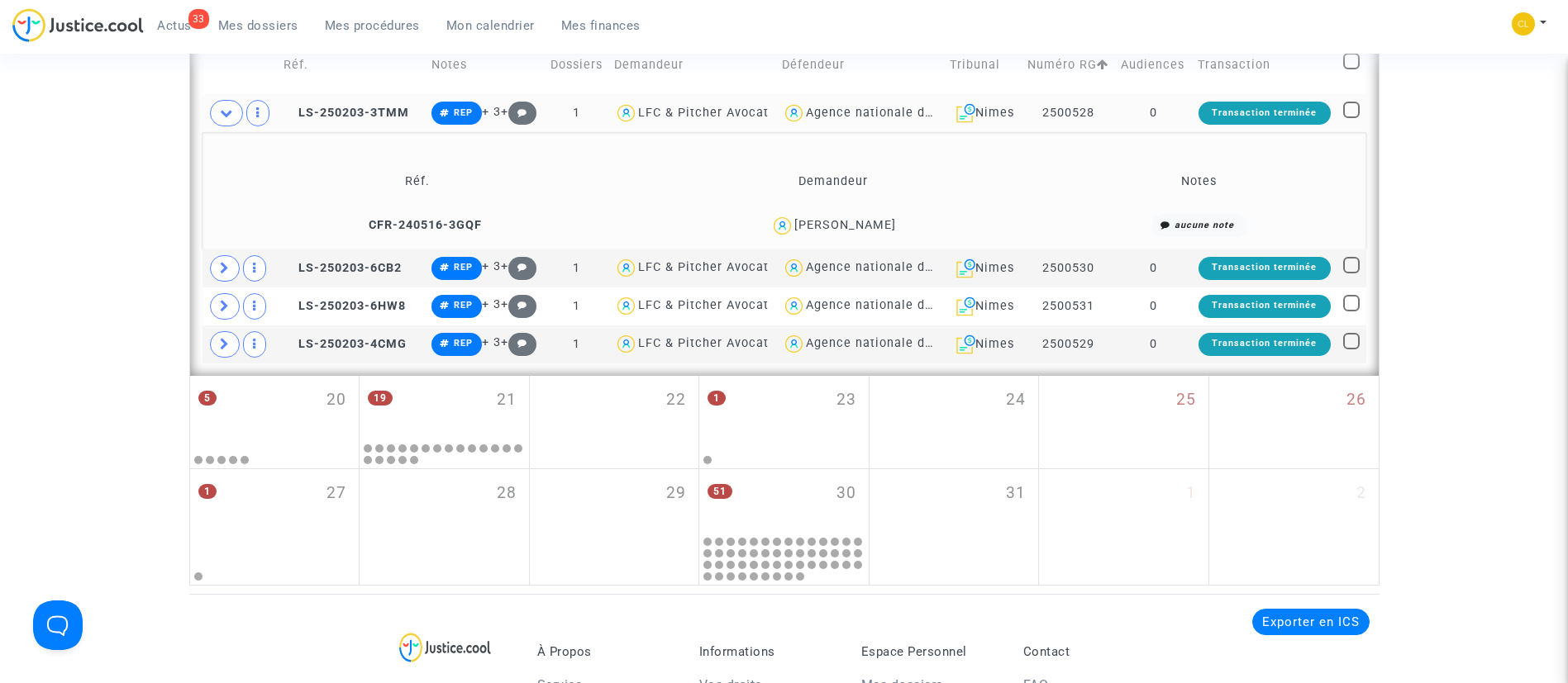
click at [1198, 132] on td "Transaction terminée" at bounding box center [1265, 113] width 146 height 38
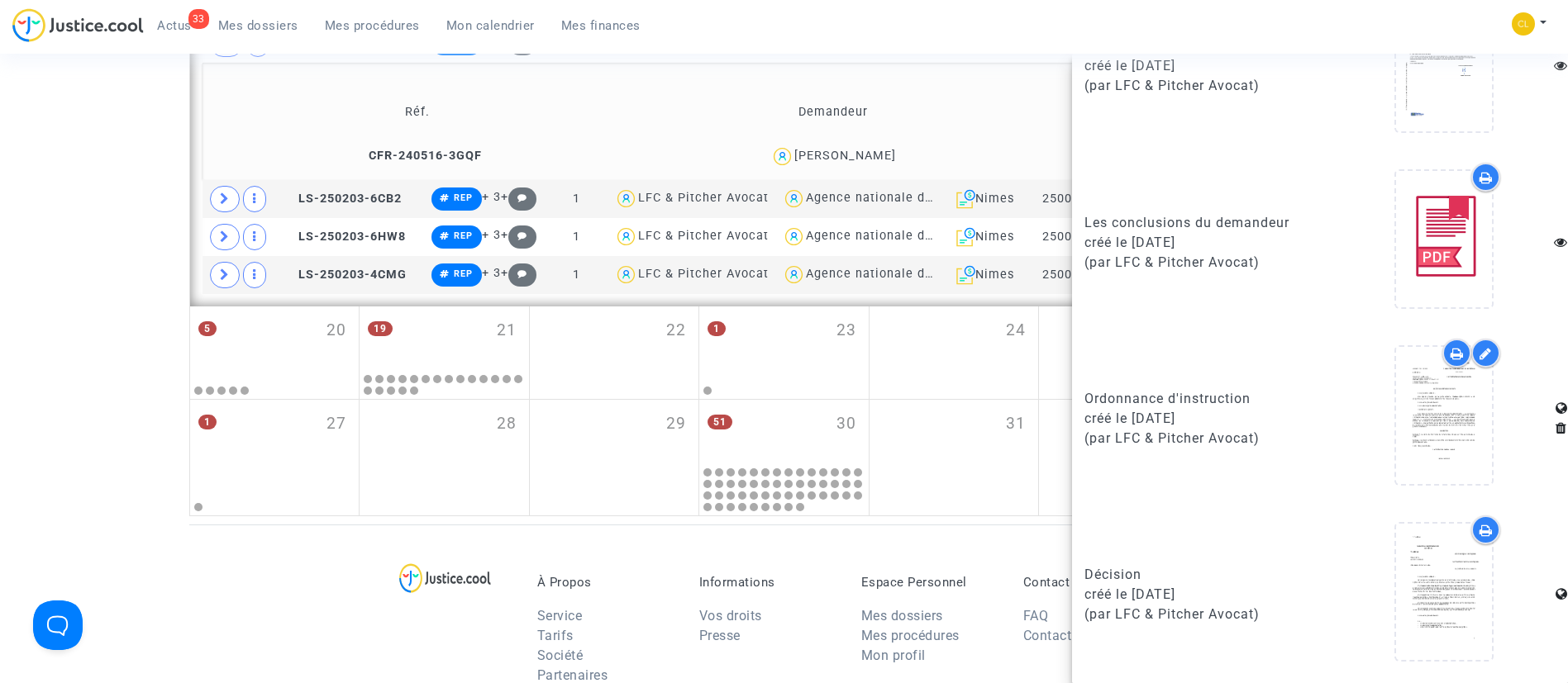
scroll to position [744, 0]
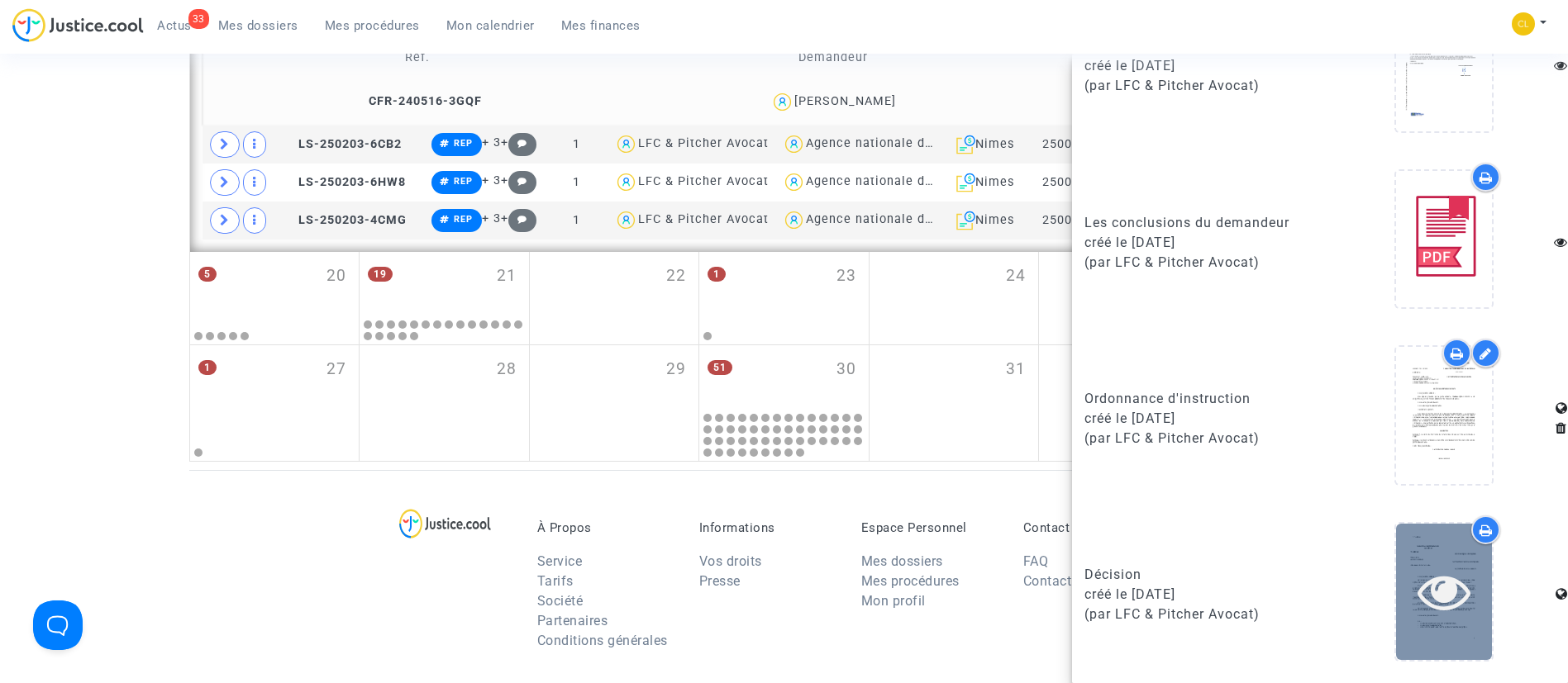
click at [1425, 585] on icon at bounding box center [1444, 592] width 54 height 53
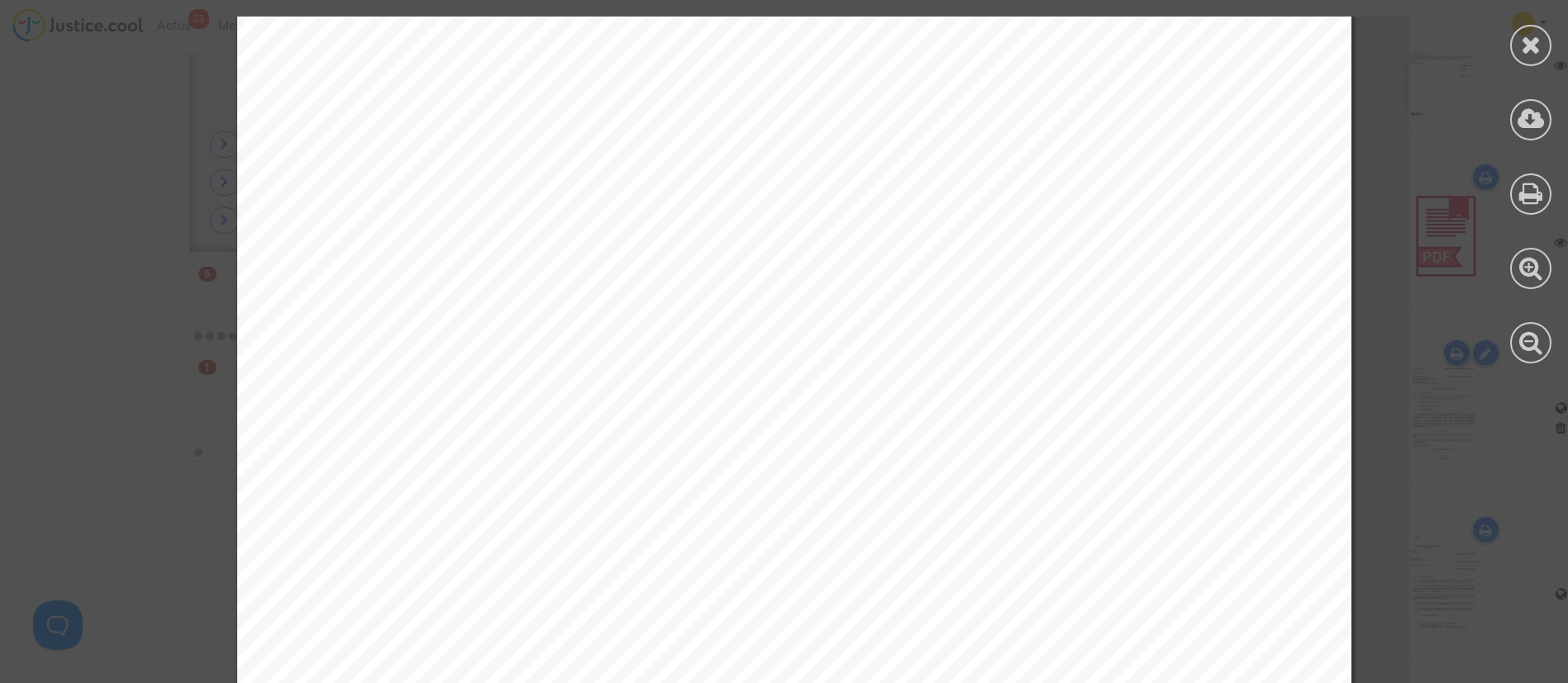
scroll to position [3967, 0]
click at [1527, 61] on div at bounding box center [1531, 45] width 41 height 41
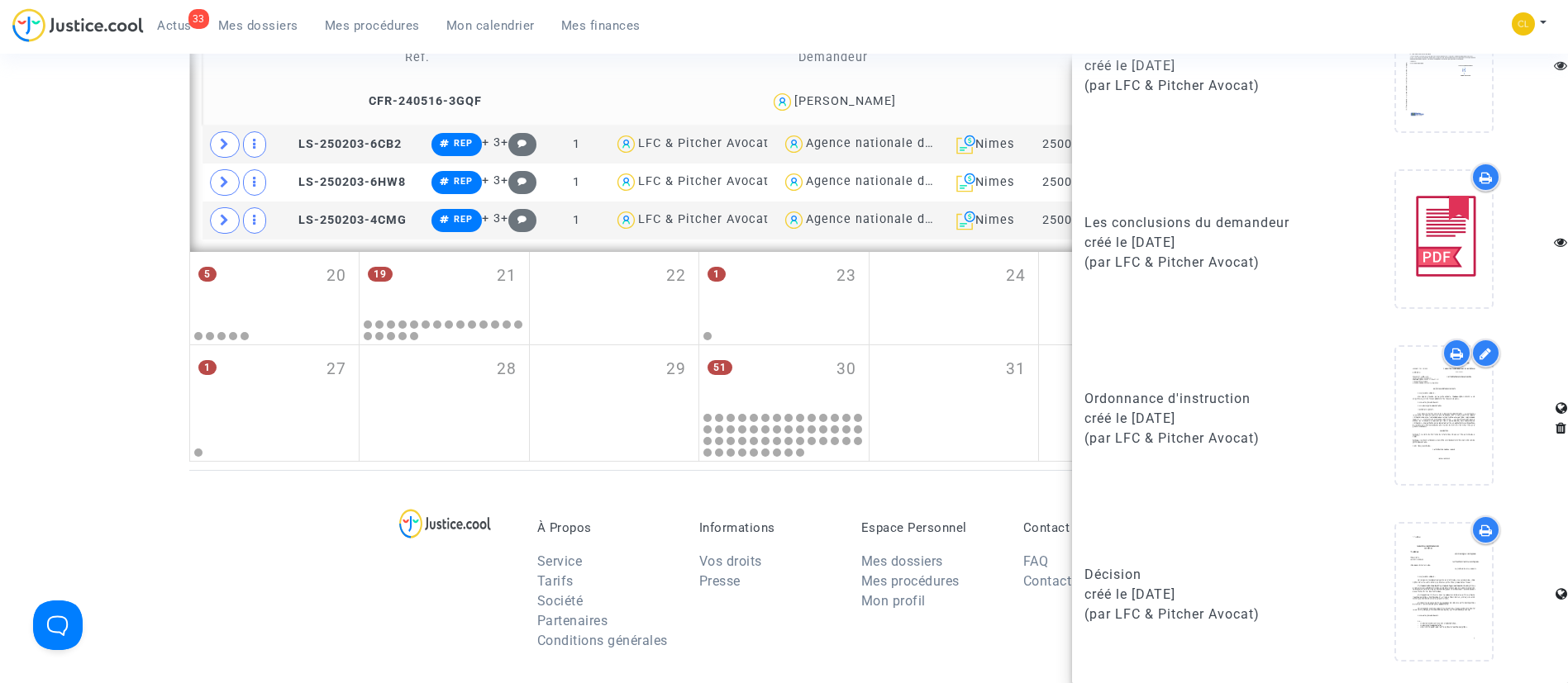
click at [977, 85] on td "Demandeur" at bounding box center [834, 57] width 412 height 54
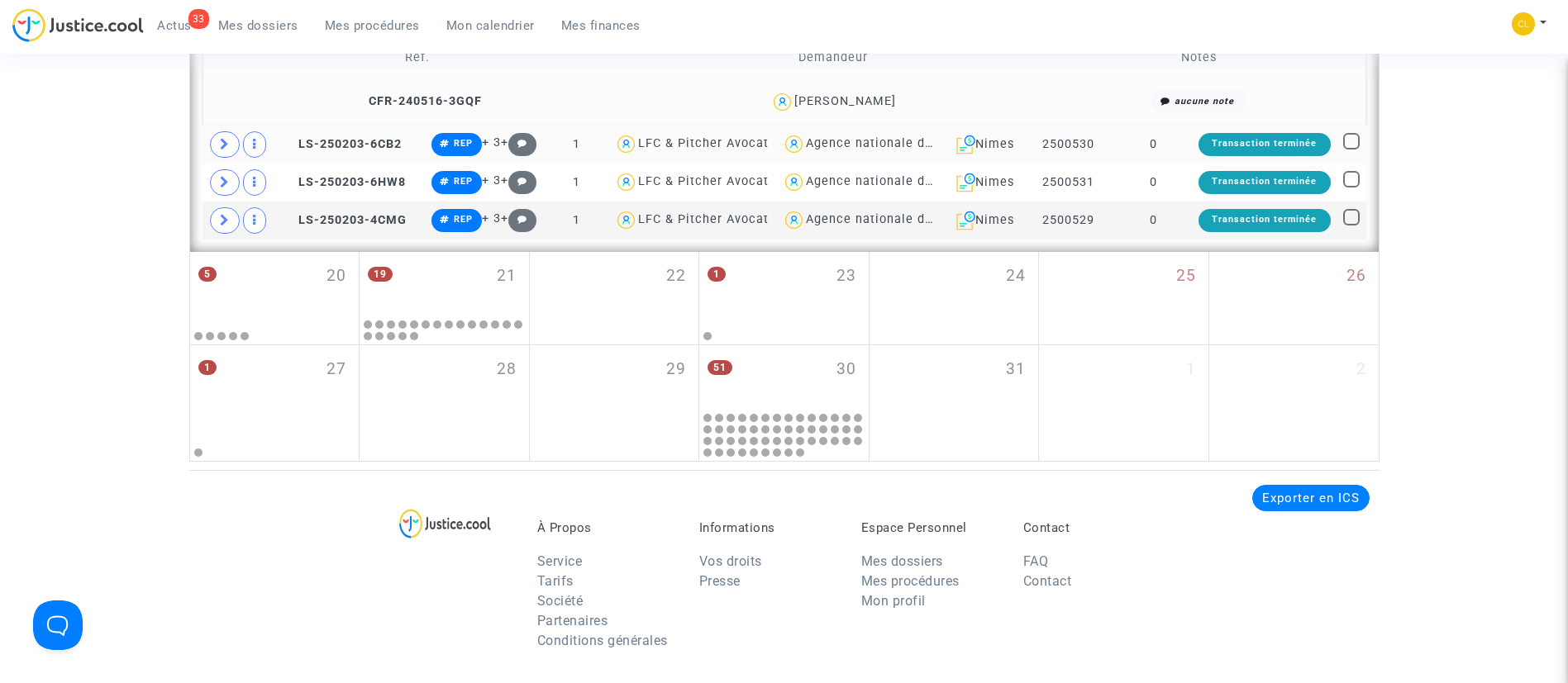
click at [1167, 164] on td "0" at bounding box center [1153, 145] width 76 height 38
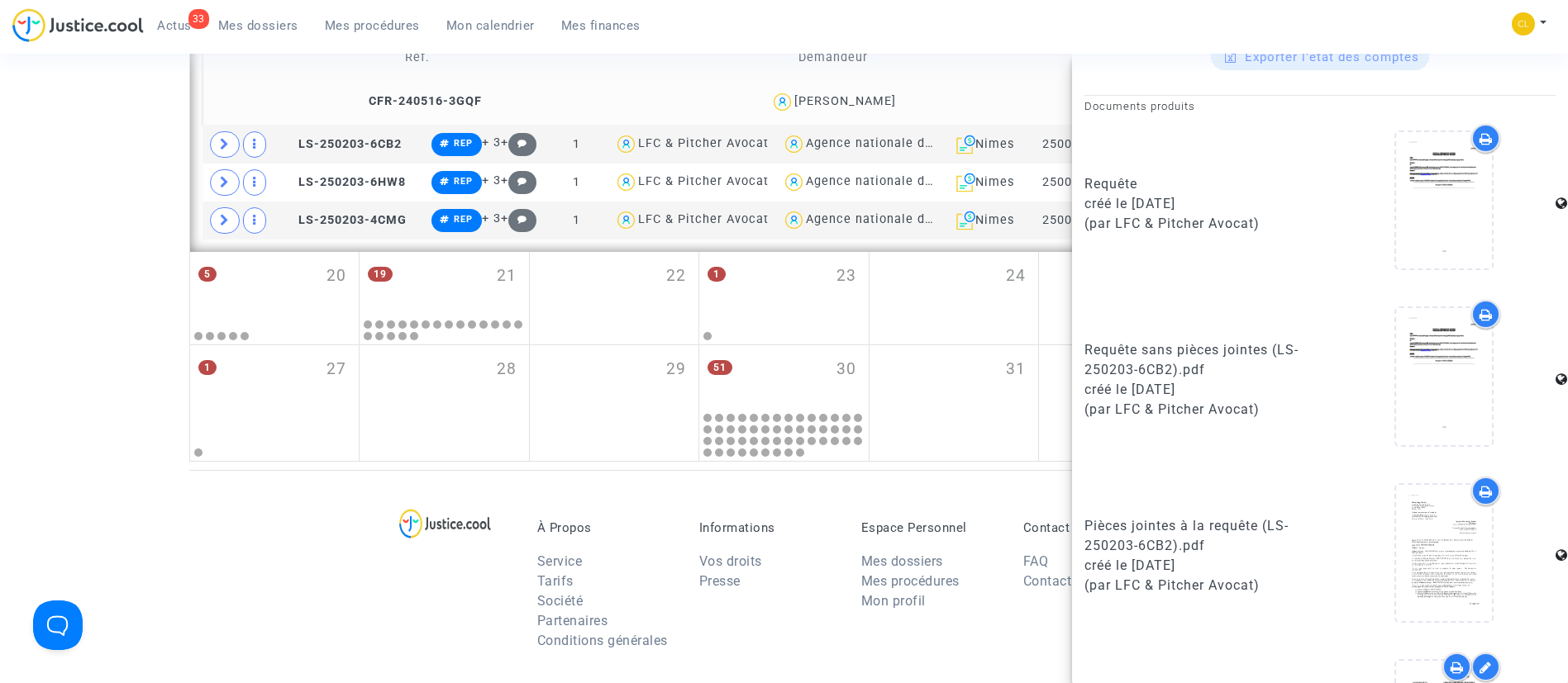
scroll to position [992, 0]
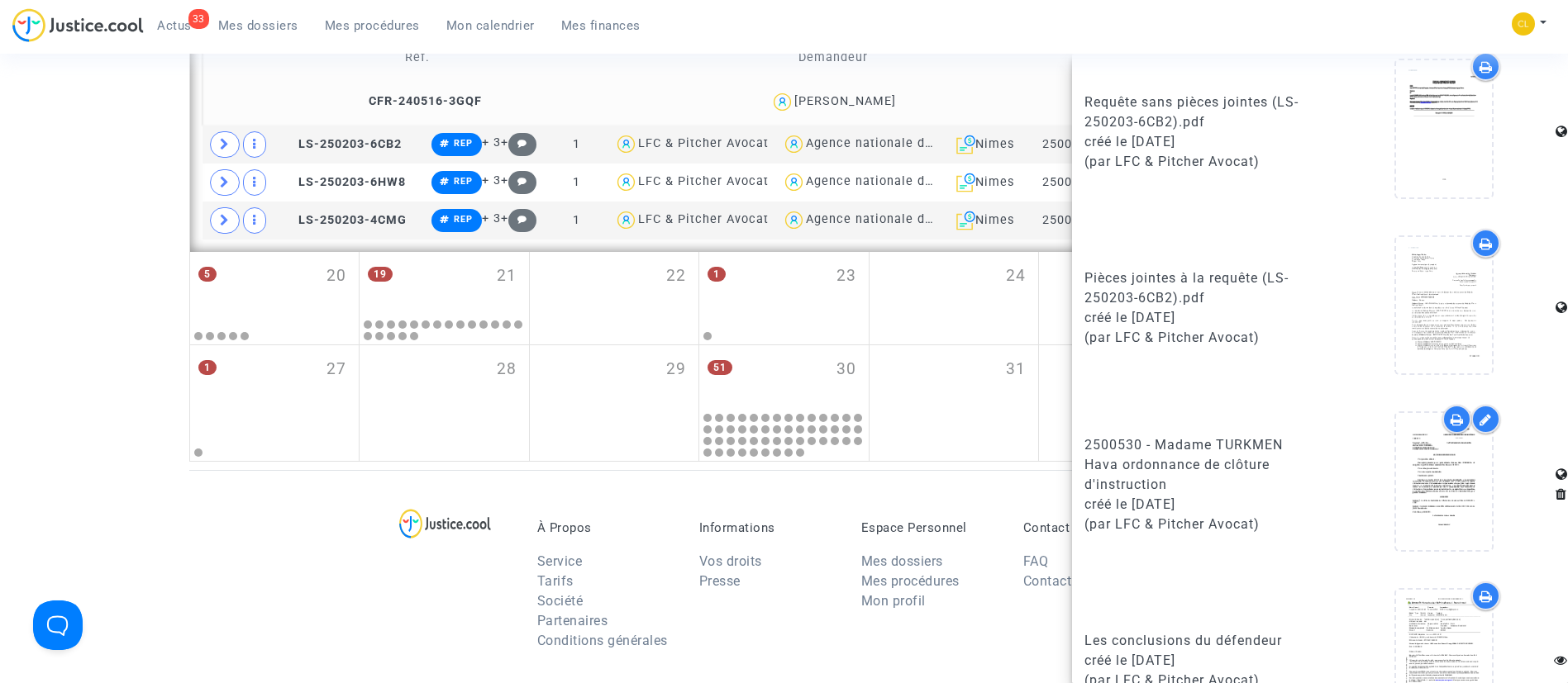
click at [955, 63] on td "Réf. Demandeur Notes CFR-240516-3GQF LYDIE VILATTE aucune note" at bounding box center [784, 66] width 1164 height 117
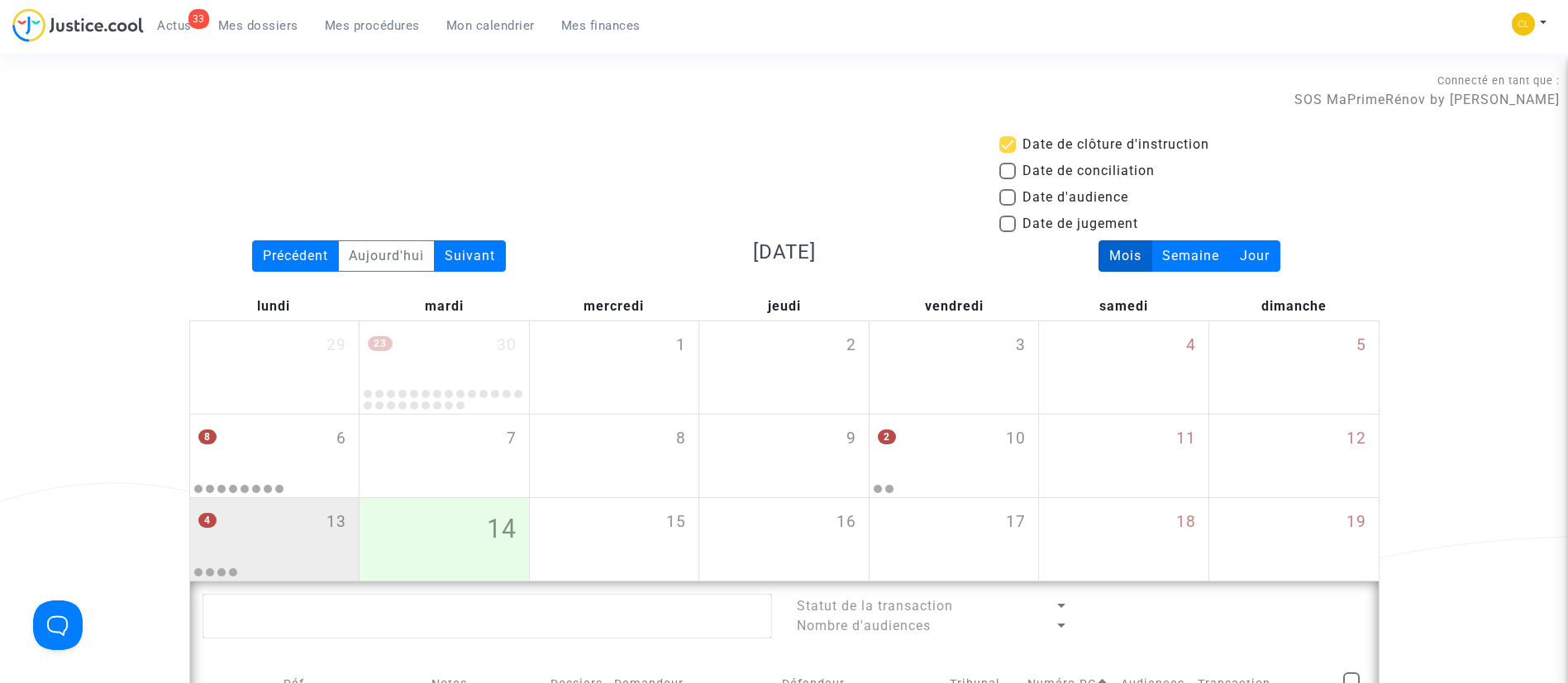
scroll to position [620, 0]
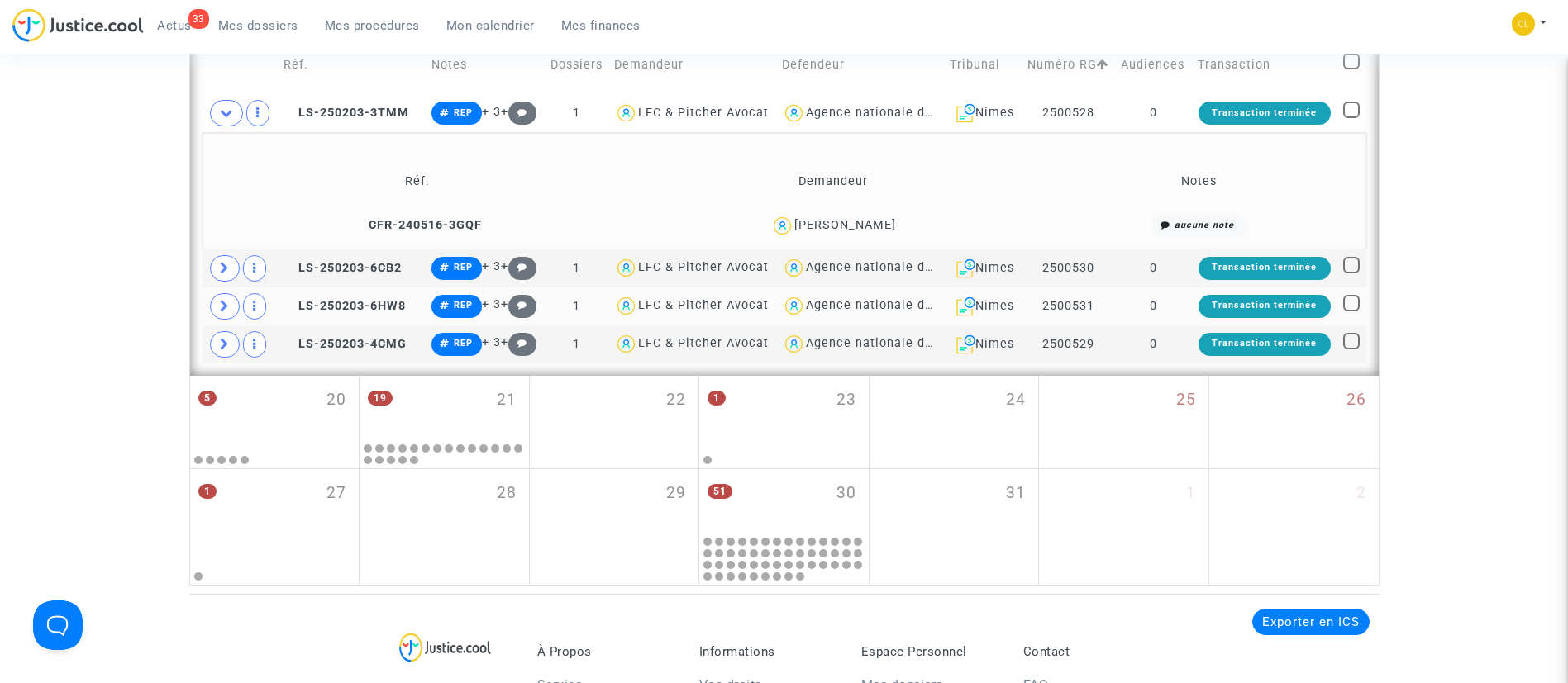
click at [1173, 326] on td "0" at bounding box center [1153, 307] width 76 height 38
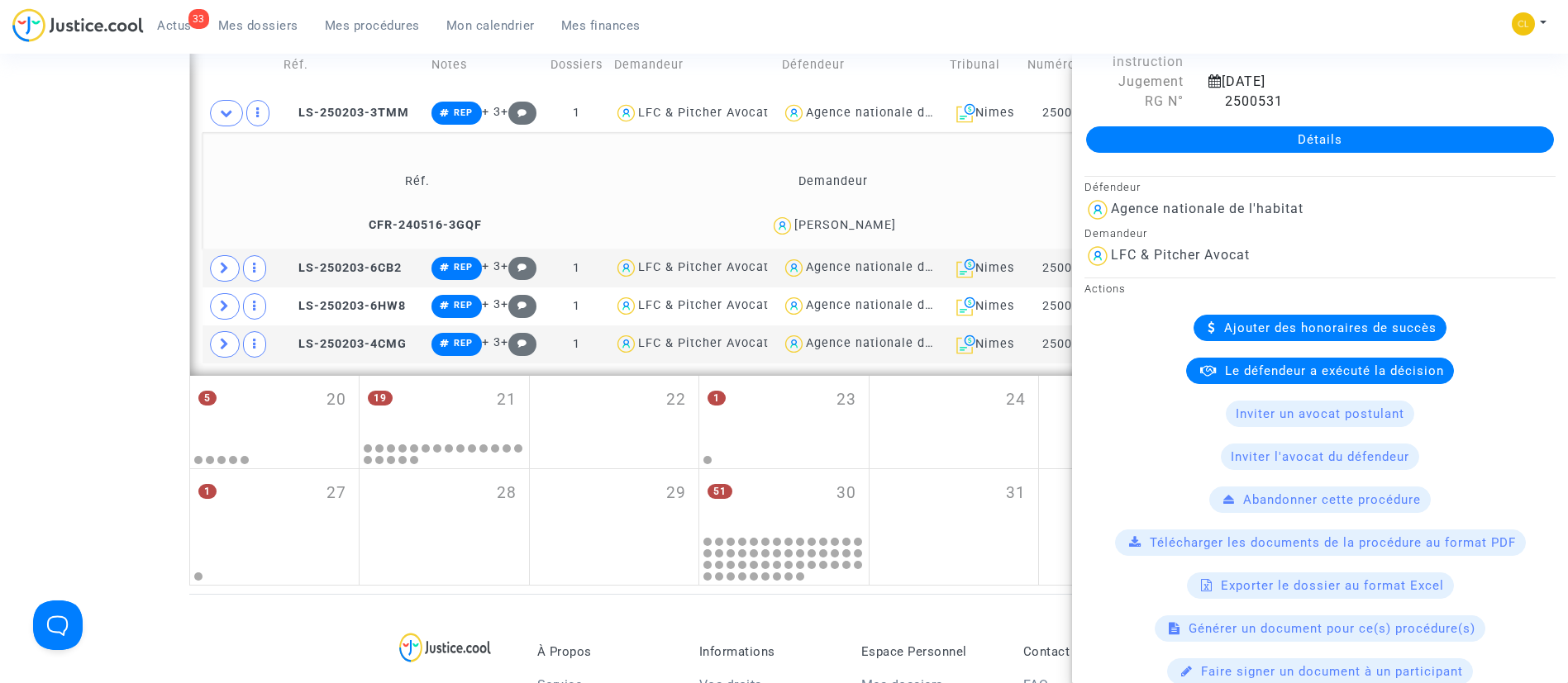
scroll to position [124, 0]
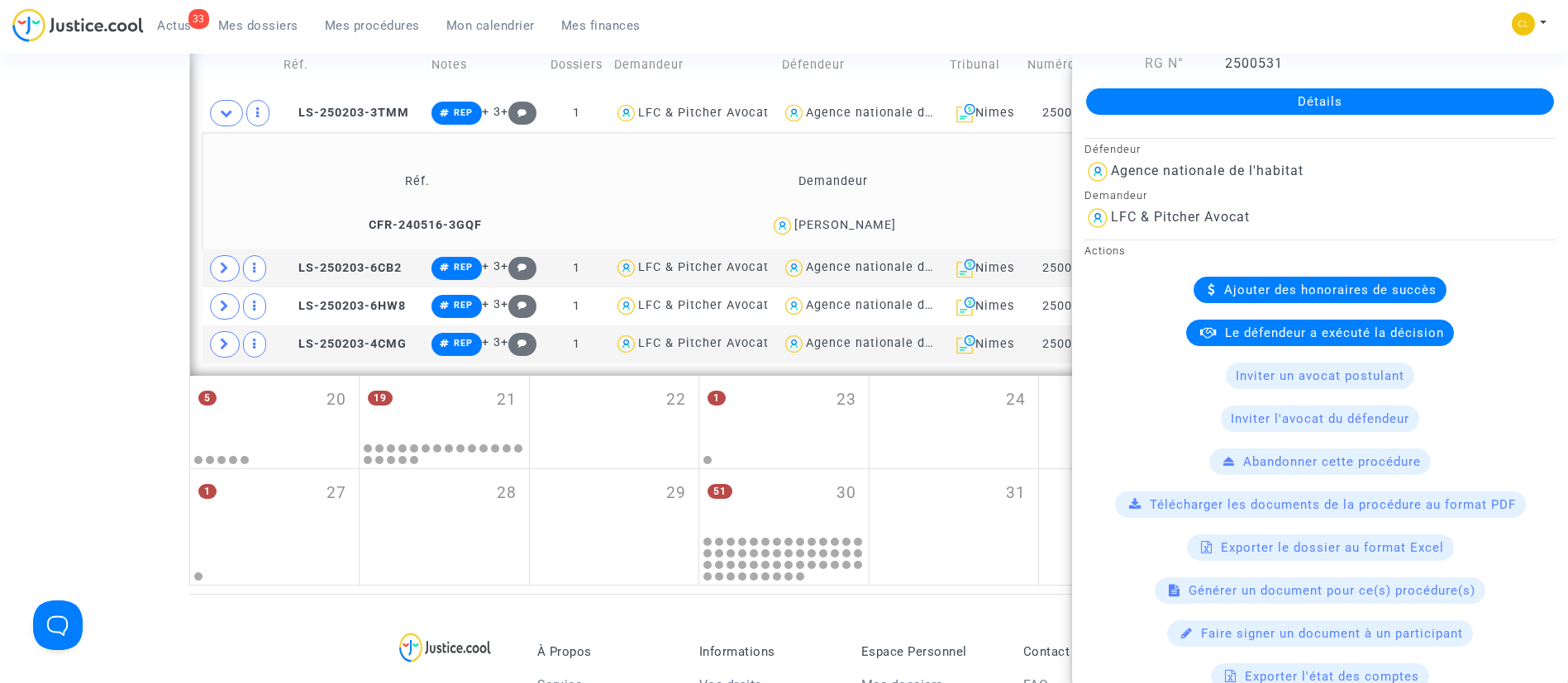
click at [1071, 198] on td "Notes" at bounding box center [1199, 181] width 322 height 54
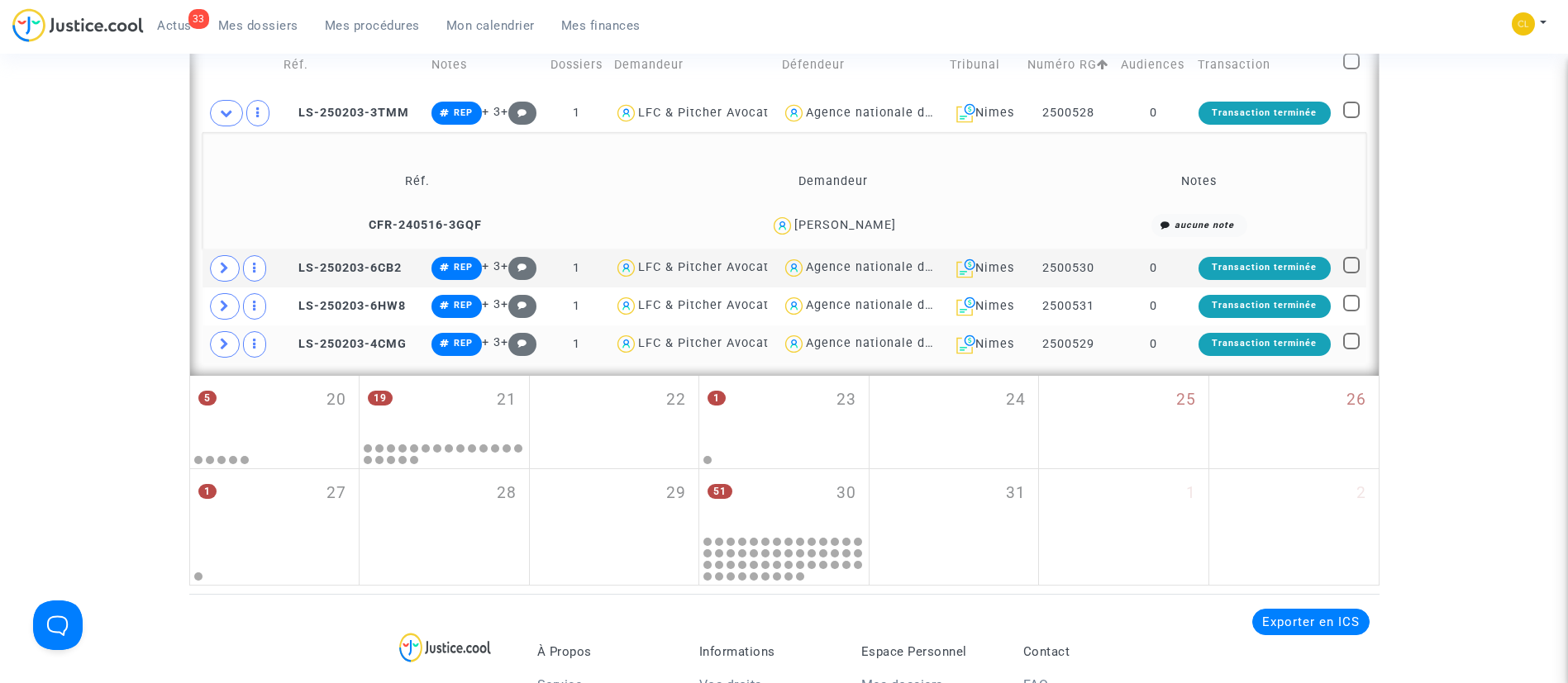
click at [1192, 363] on td "0" at bounding box center [1153, 345] width 76 height 38
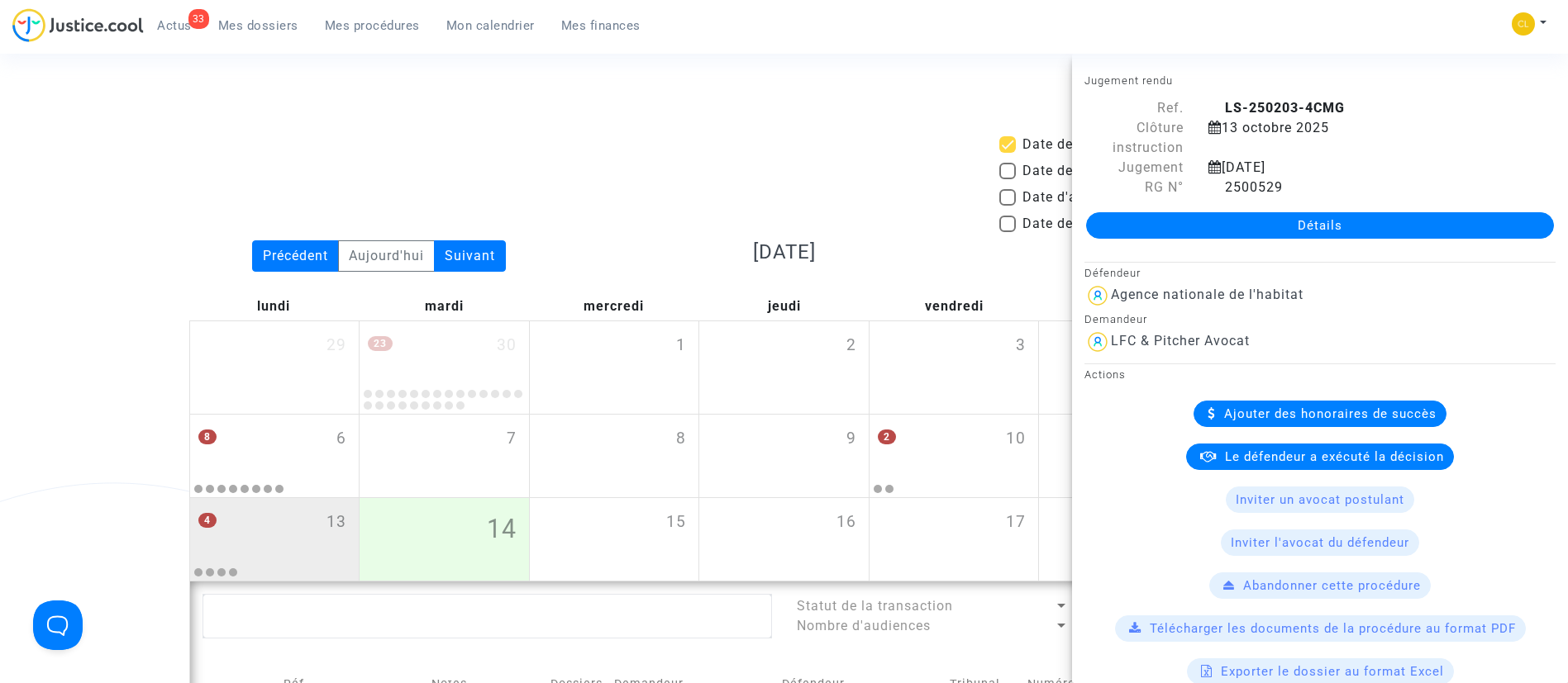
click at [574, 157] on div "Date de clôture d'instruction Date de conciliation Date d'audience Date de juge…" at bounding box center [784, 188] width 1215 height 106
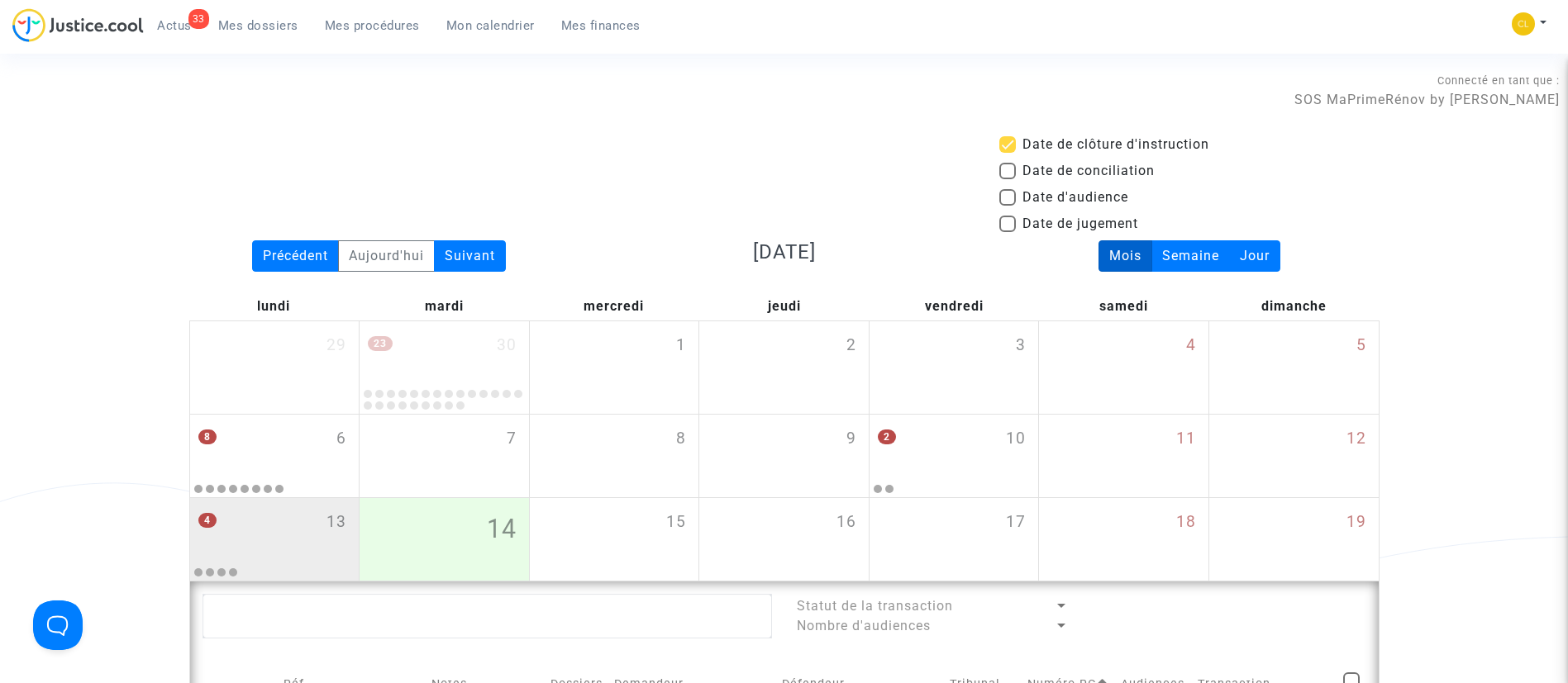
click at [477, 18] on span "Mon calendrier" at bounding box center [490, 25] width 88 height 15
click at [398, 12] on ul "33 Actus Mes dossiers Mes procédures Mon calendrier Mes finances" at bounding box center [399, 23] width 510 height 30
click at [381, 29] on span "Mes procédures" at bounding box center [373, 25] width 95 height 15
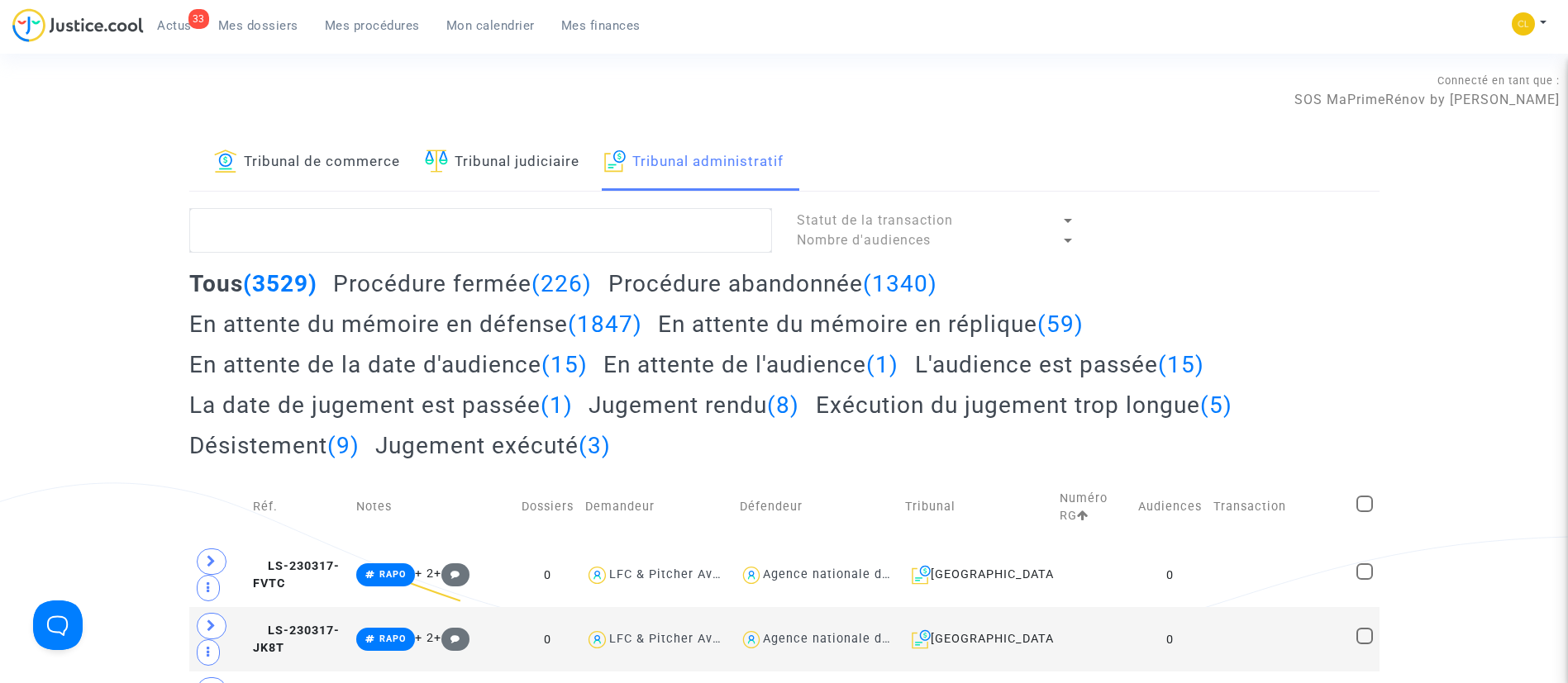
click at [955, 331] on h2 "En attente du mémoire en réplique (59)" at bounding box center [870, 324] width 425 height 29
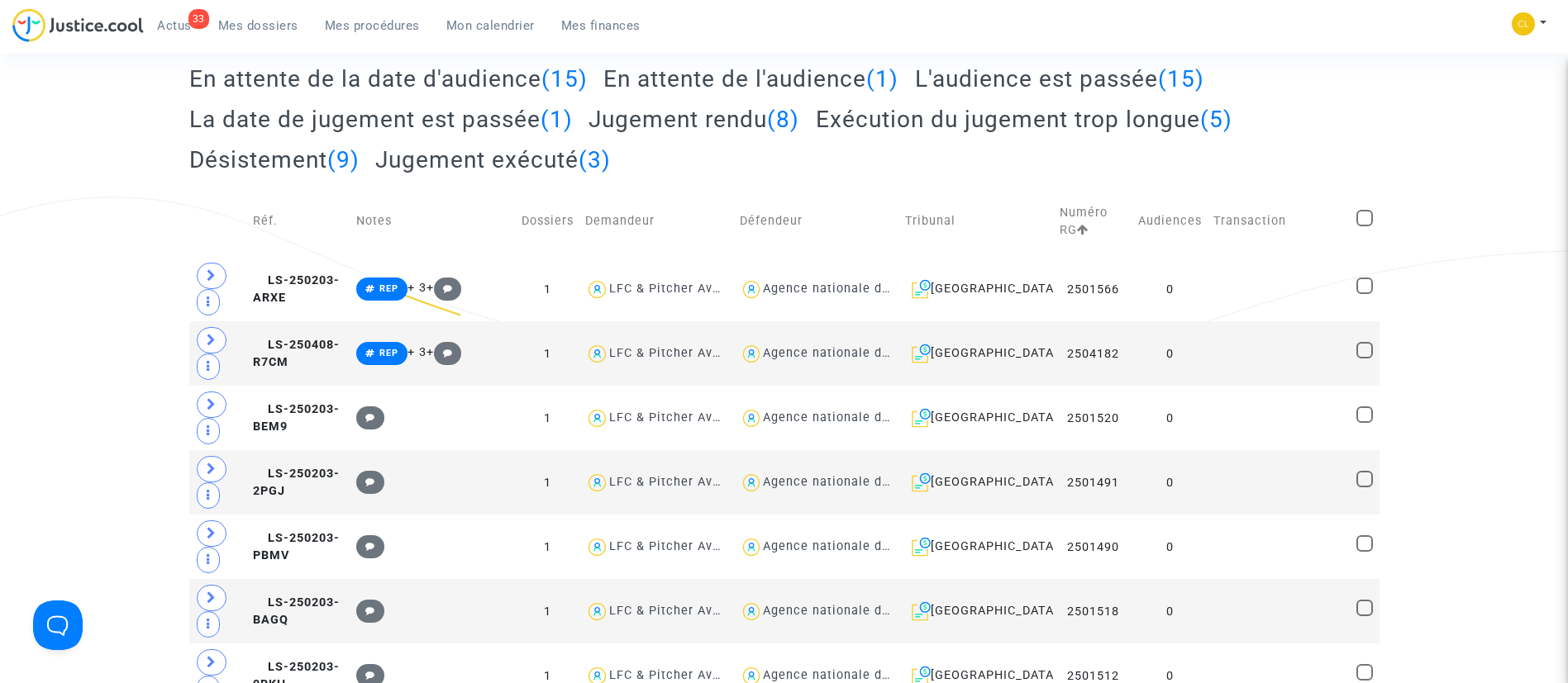
scroll to position [248, 0]
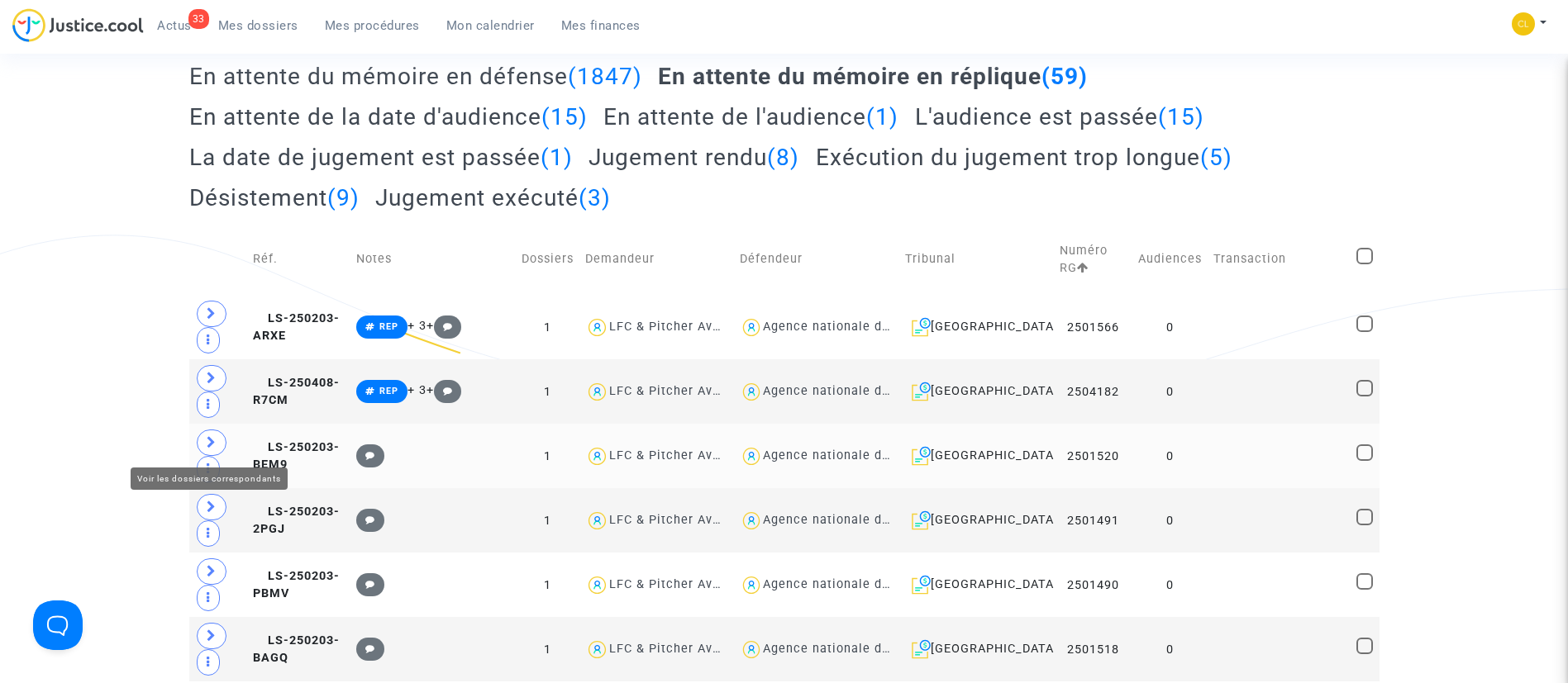
click at [210, 448] on icon at bounding box center [211, 443] width 10 height 13
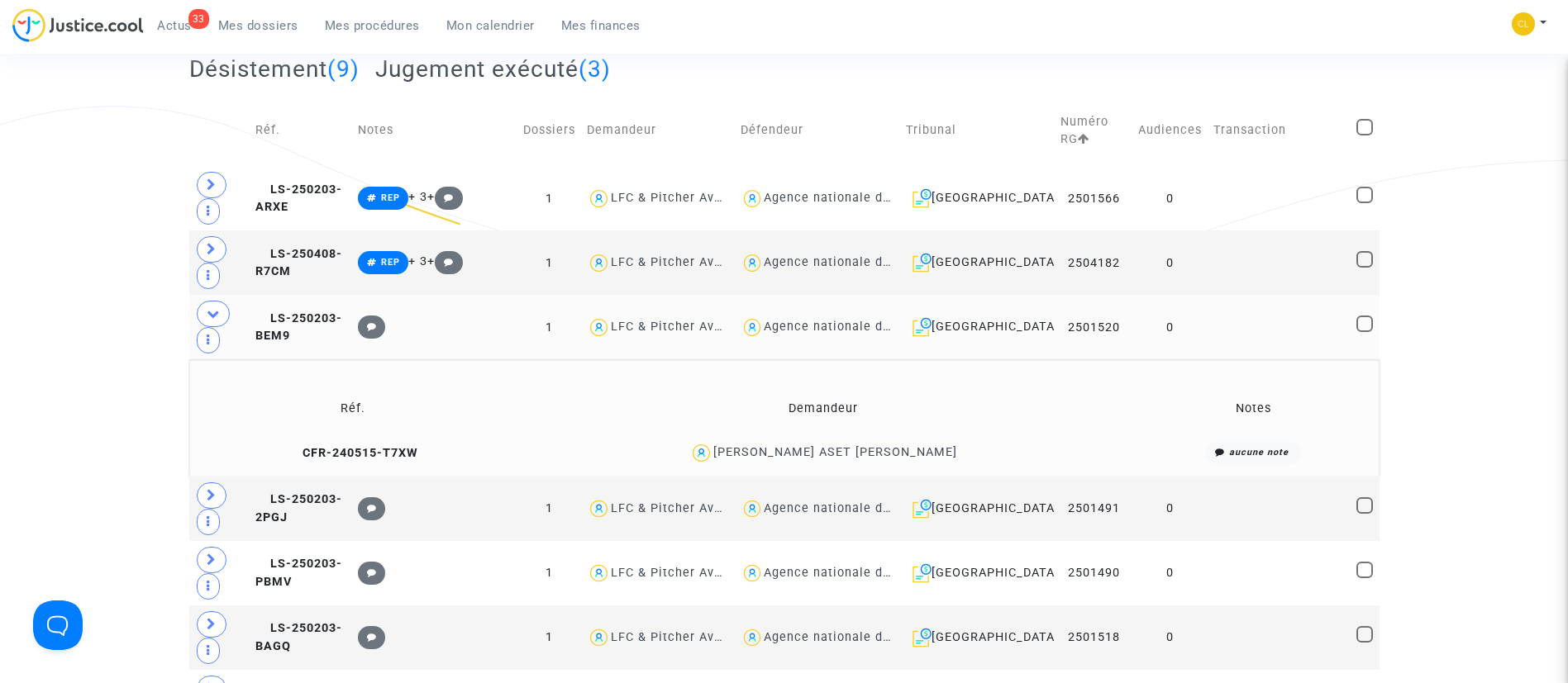
scroll to position [495, 0]
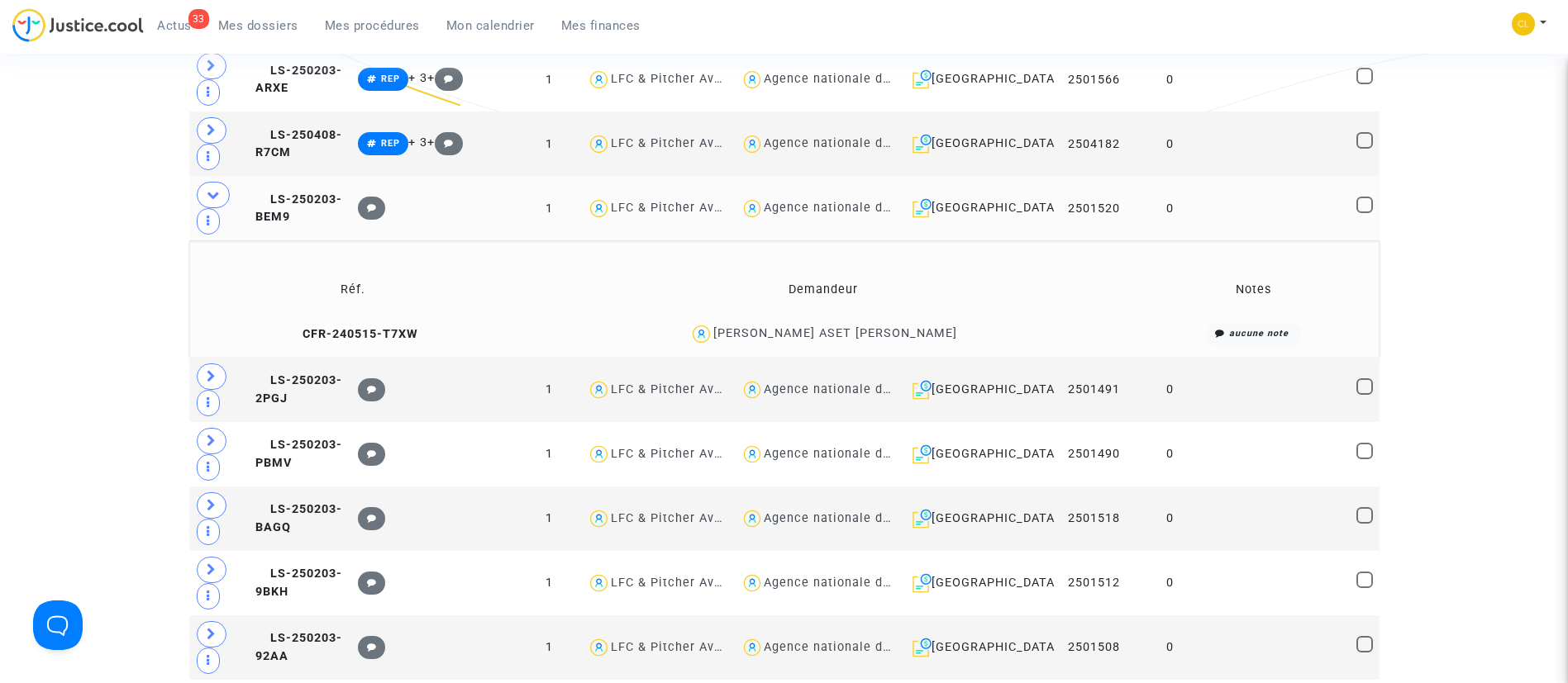
click at [1235, 231] on td at bounding box center [1279, 208] width 143 height 65
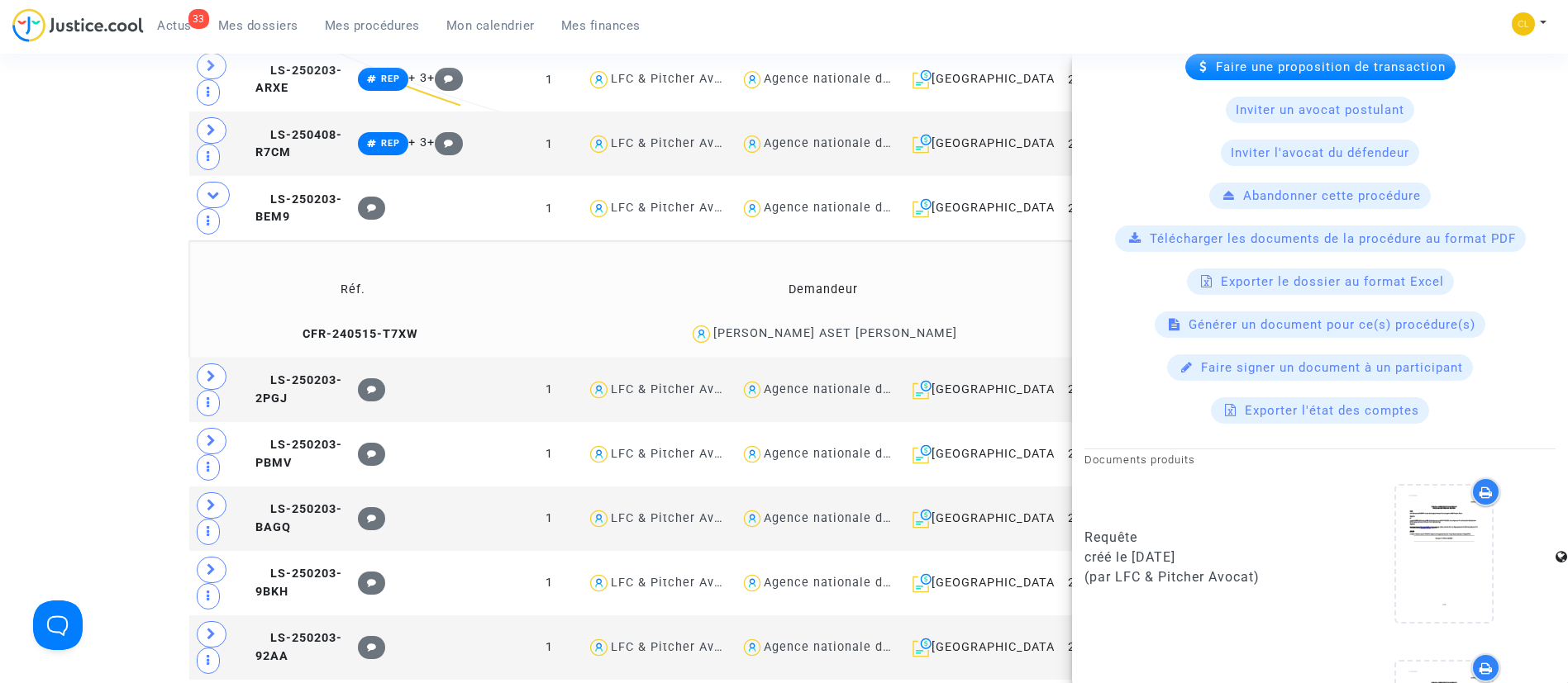
scroll to position [561, 0]
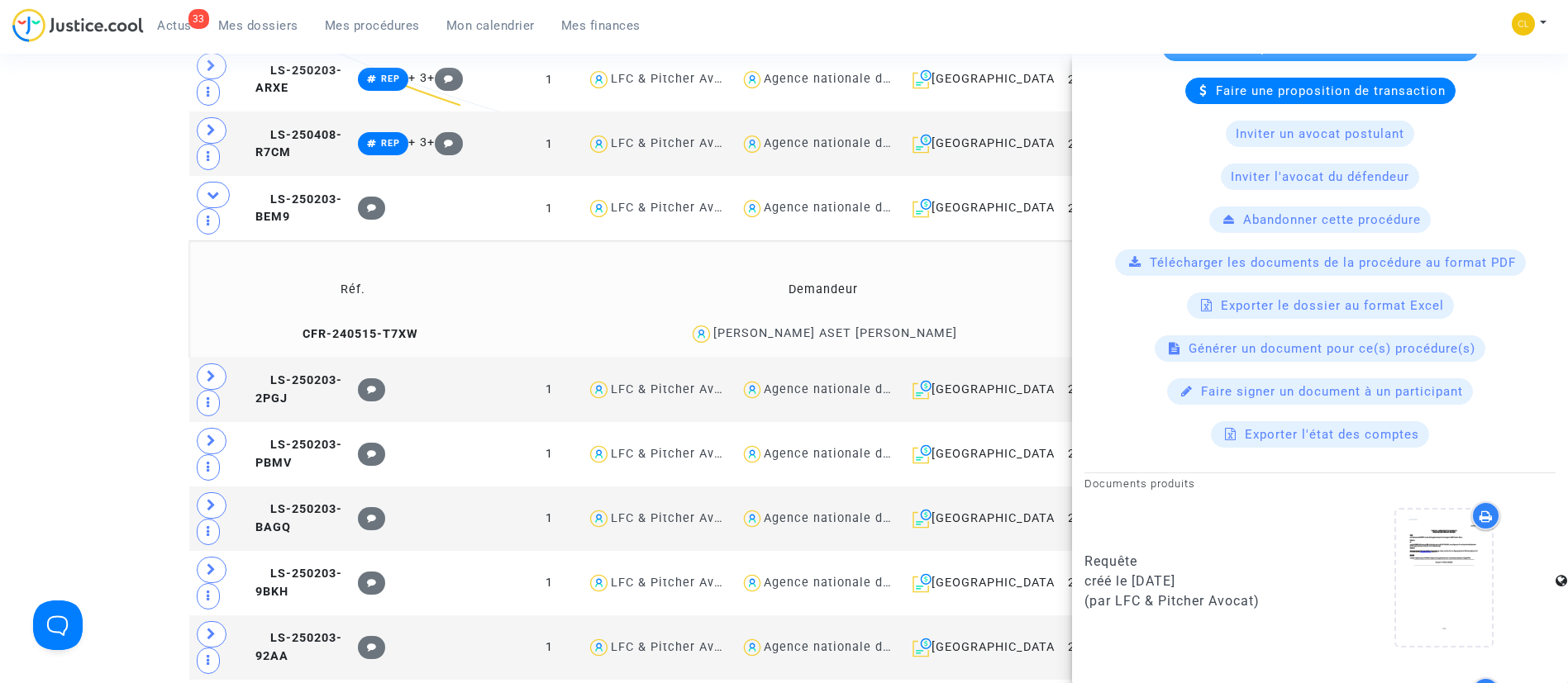
click at [559, 288] on td "Demandeur" at bounding box center [823, 290] width 622 height 54
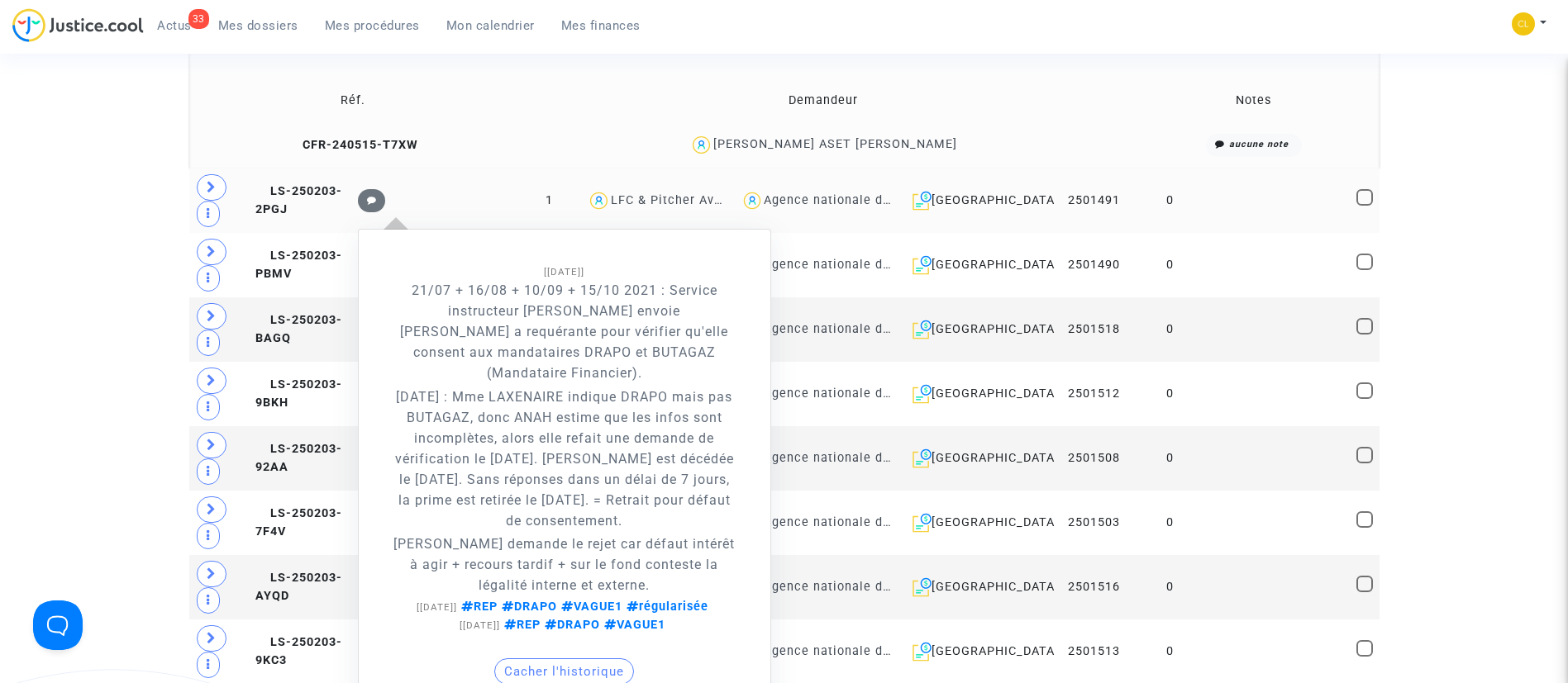
scroll to position [744, 0]
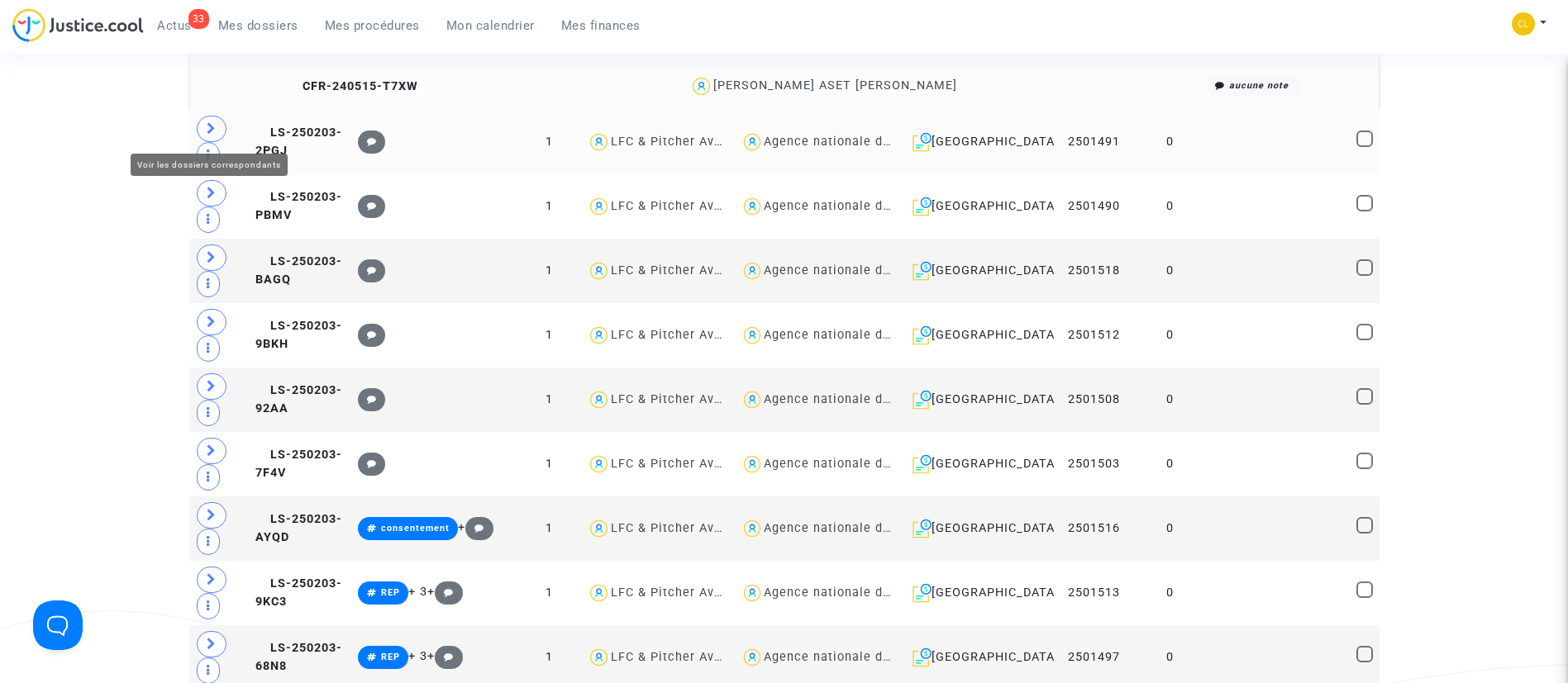
click at [207, 123] on icon at bounding box center [211, 128] width 10 height 13
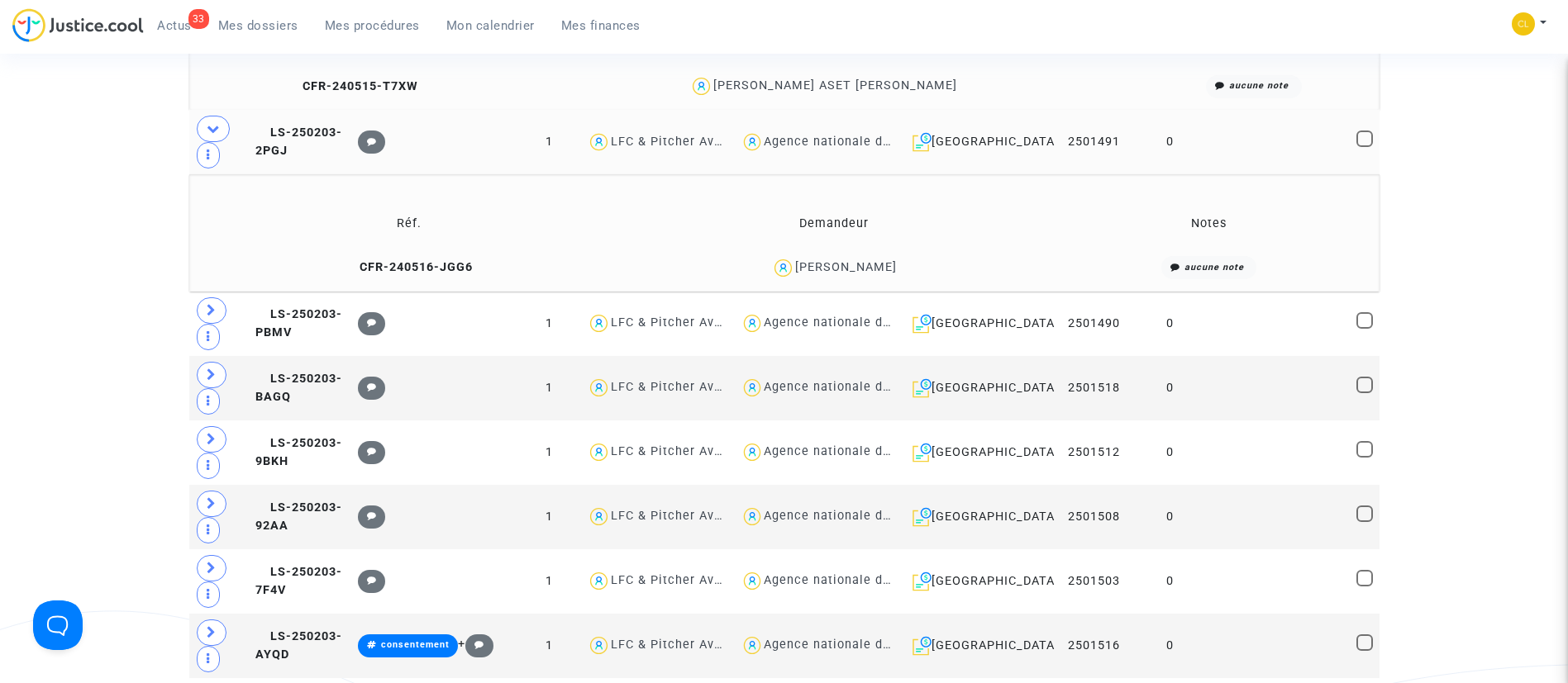
click at [1219, 153] on td at bounding box center [1279, 142] width 143 height 65
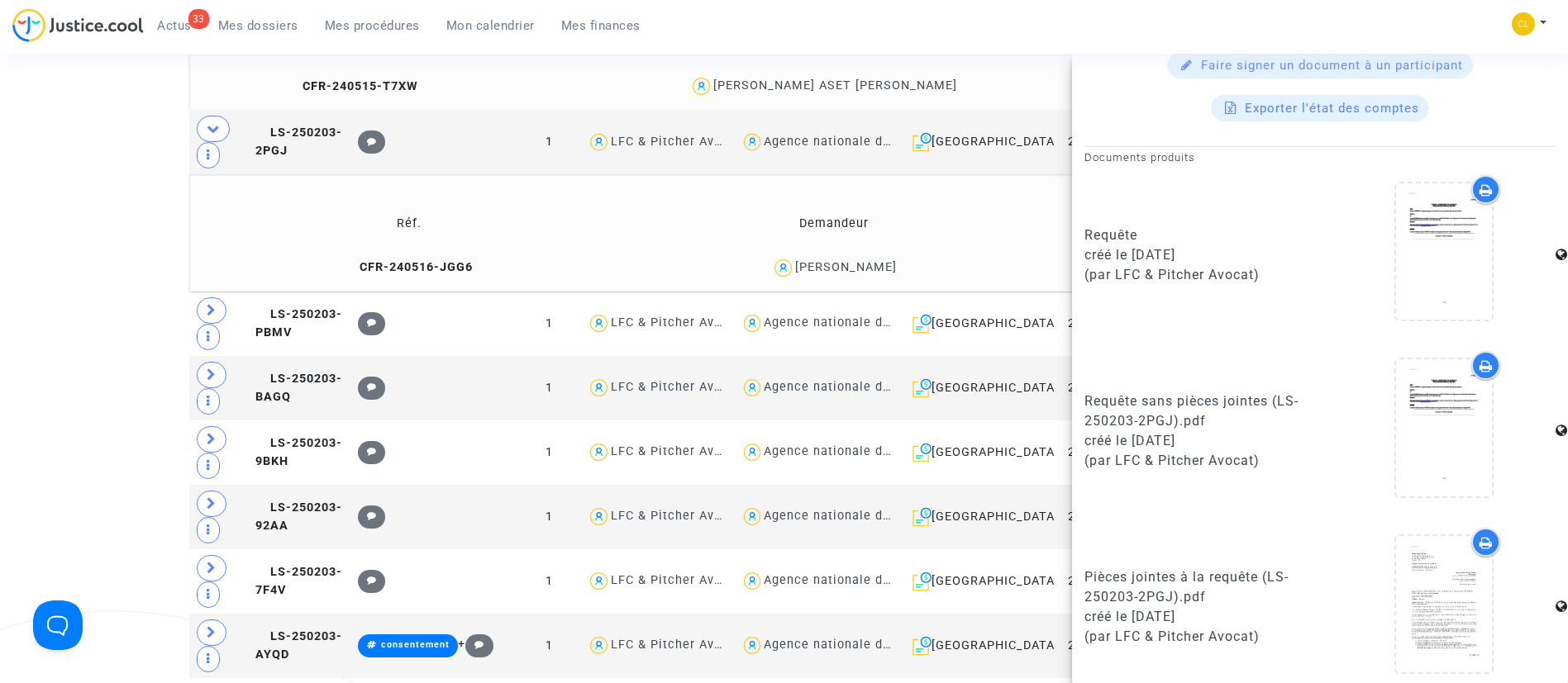
scroll to position [1429, 0]
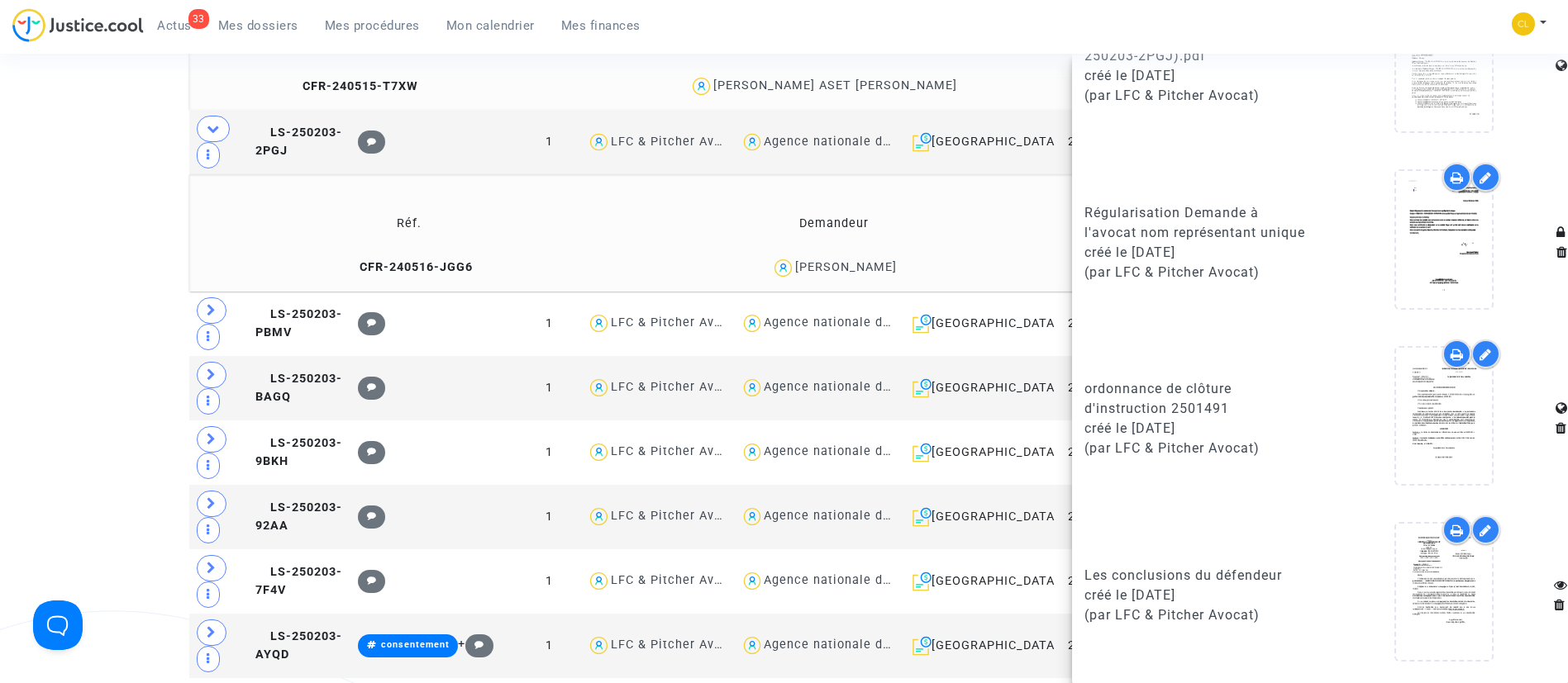
click at [489, 225] on td "Réf." at bounding box center [409, 223] width 429 height 54
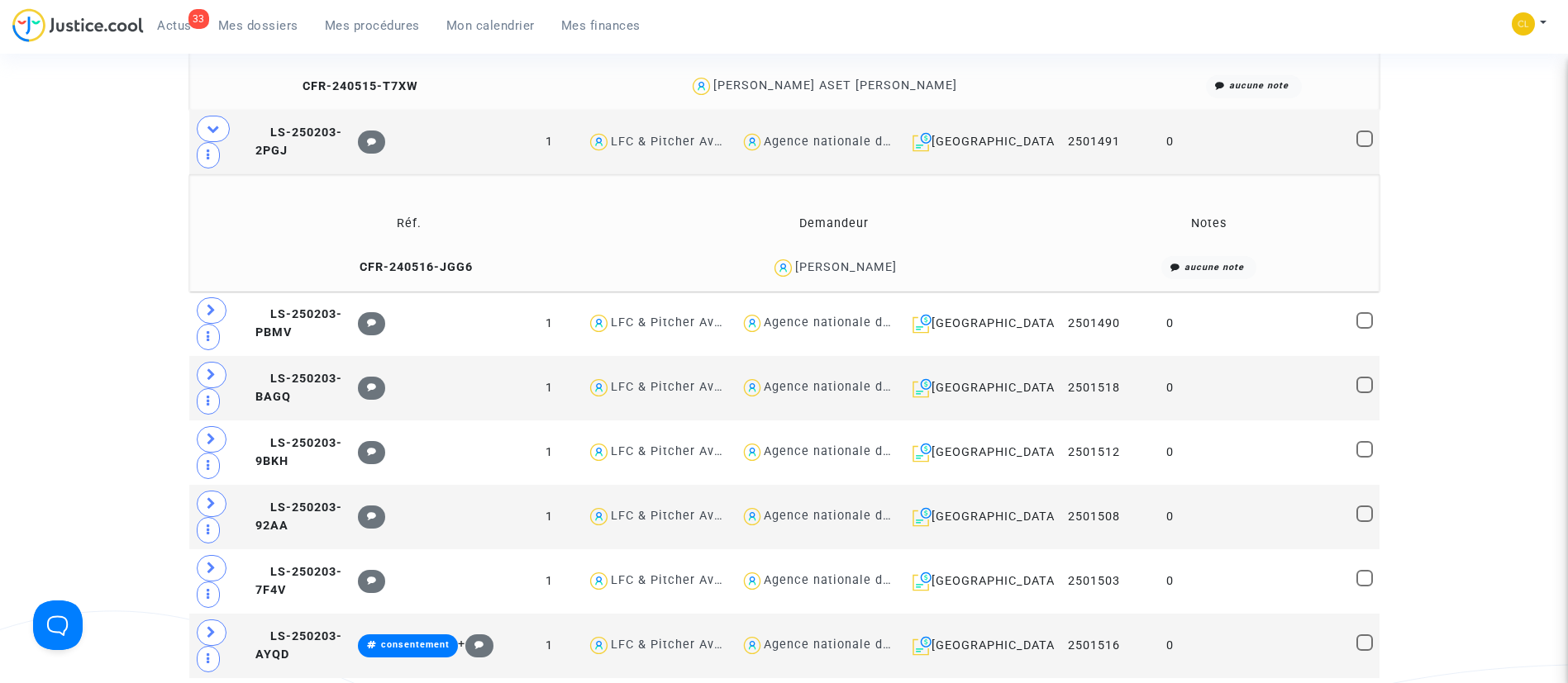
scroll to position [0, 0]
click at [1239, 340] on td at bounding box center [1279, 323] width 143 height 65
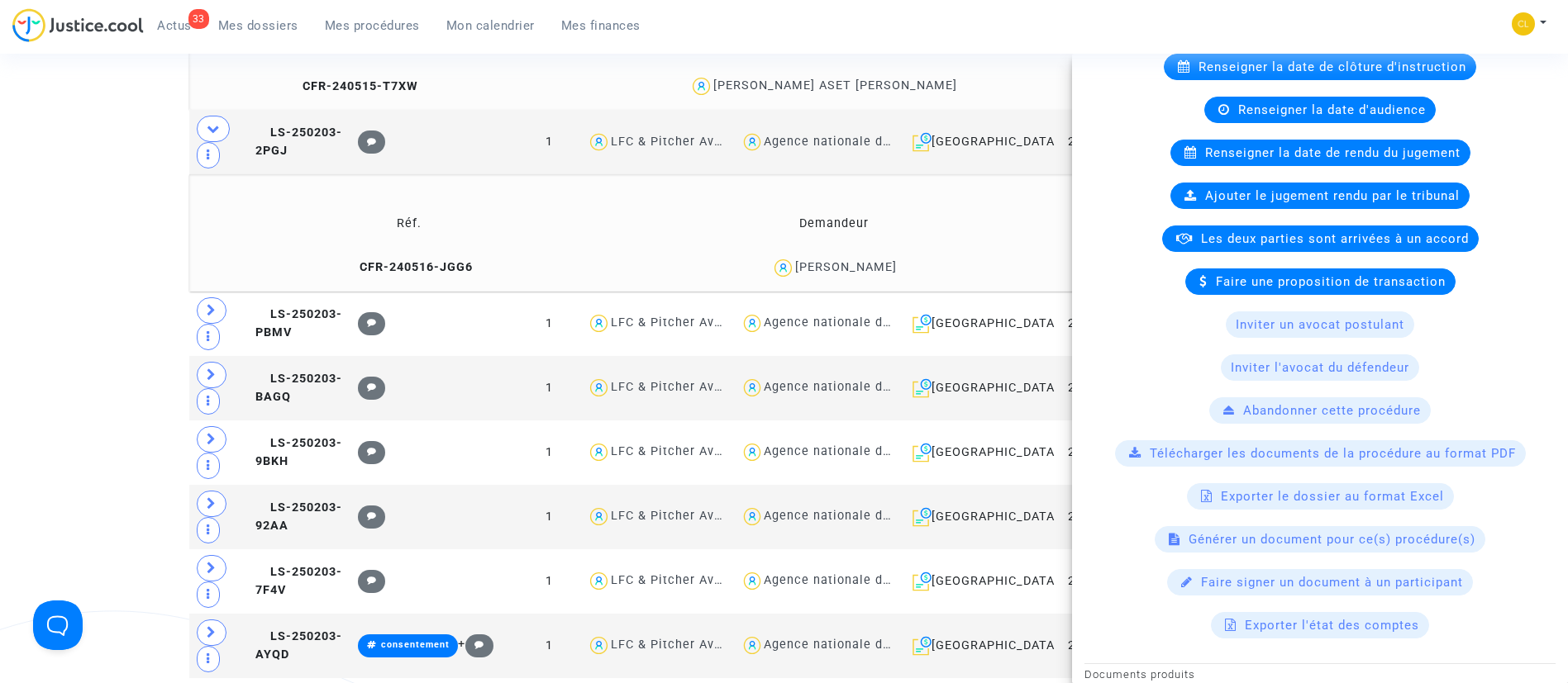
scroll to position [372, 0]
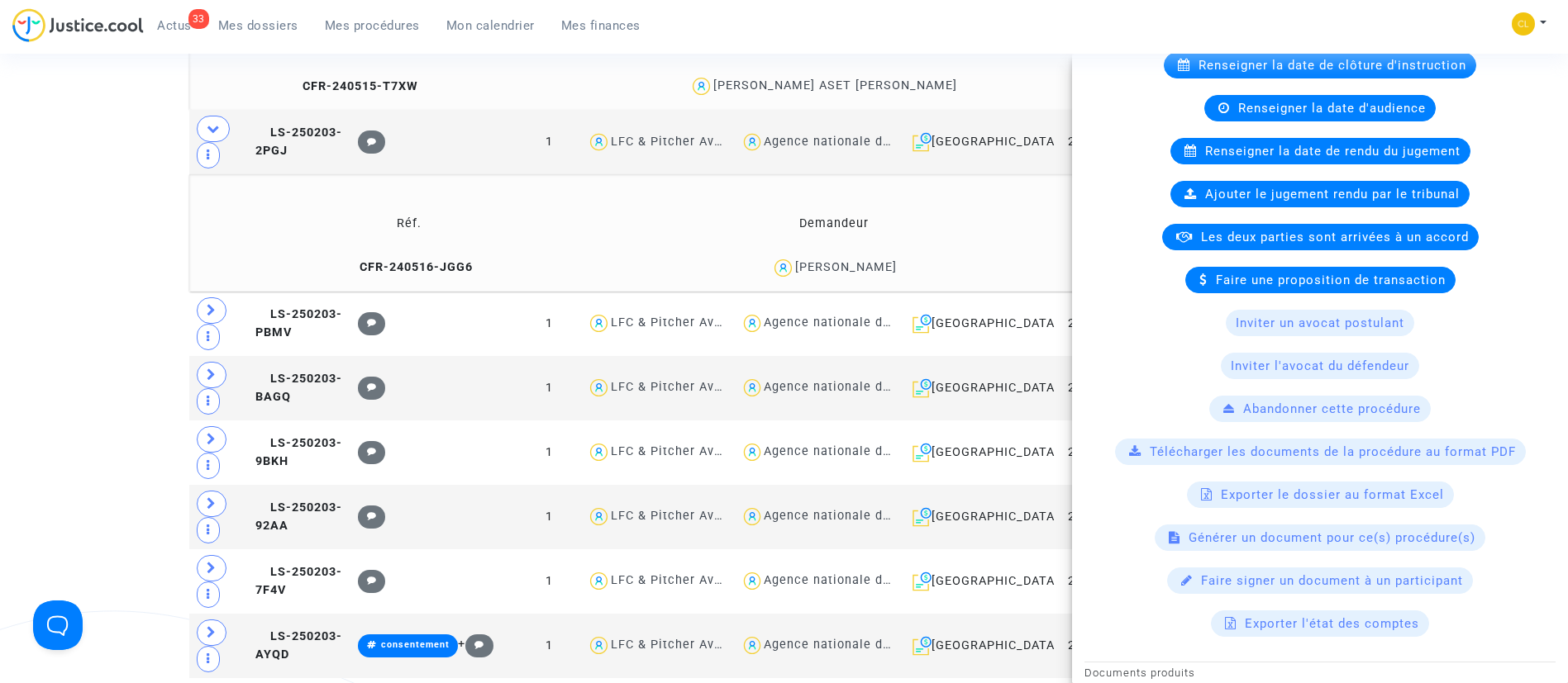
click at [1249, 28] on div "33 Actus Mes dossiers Mes procédures Mon calendrier Mes finances Mon profil Cha…" at bounding box center [784, 31] width 1568 height 46
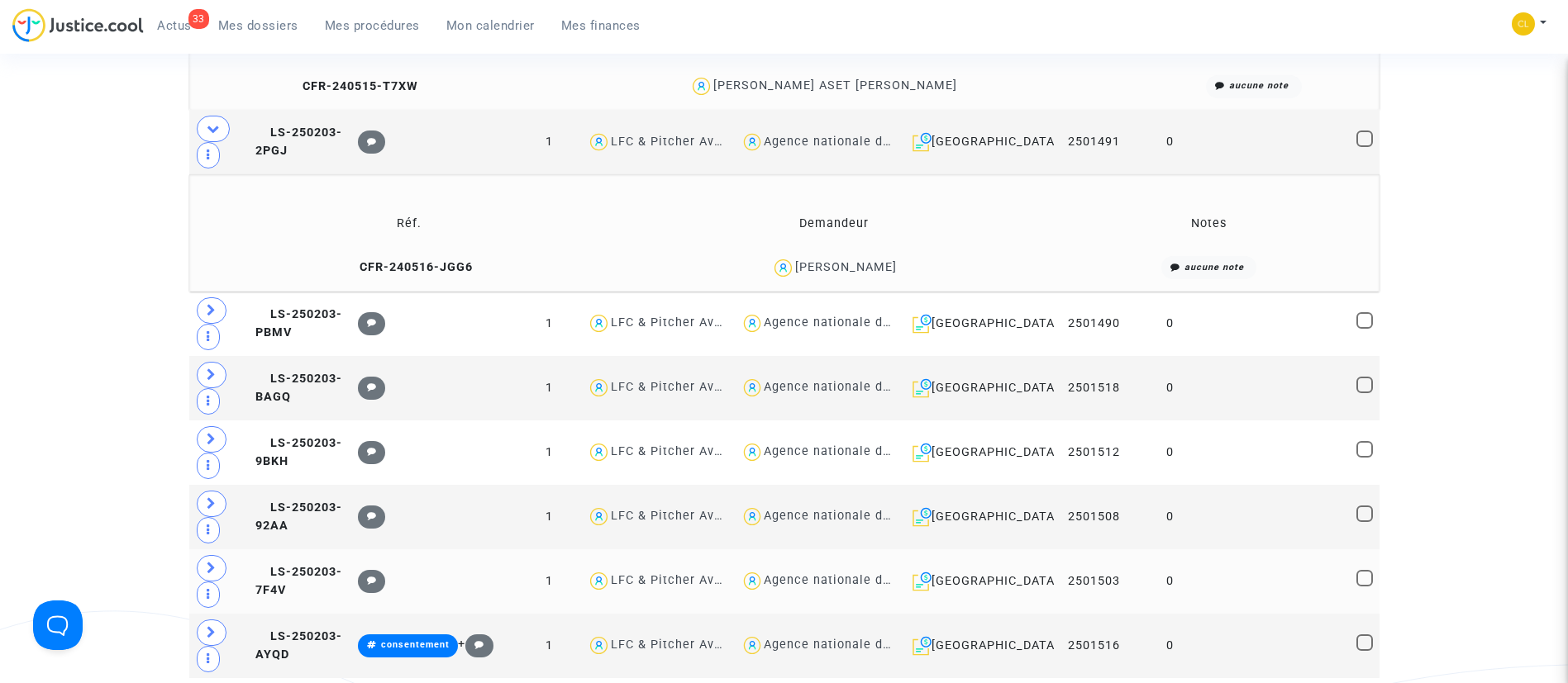
click at [1252, 576] on td at bounding box center [1279, 581] width 143 height 65
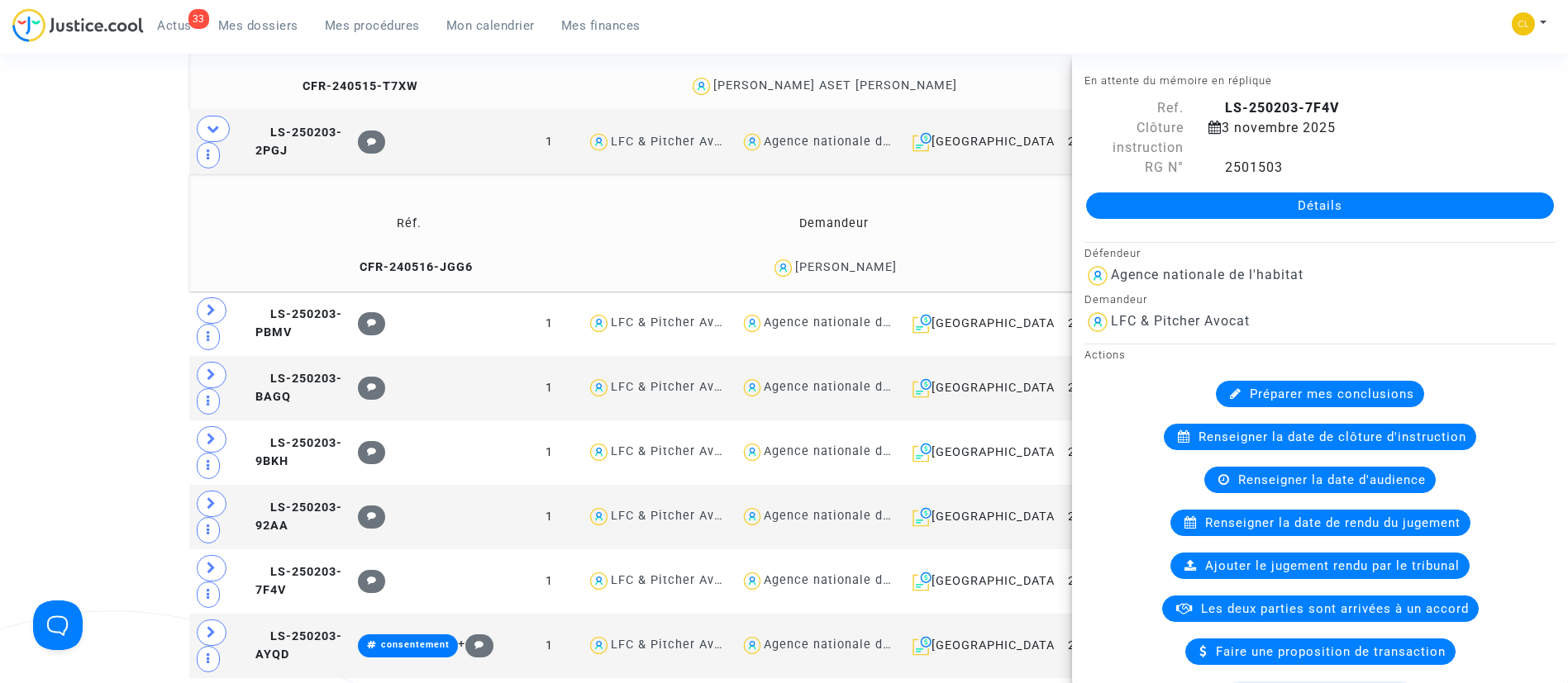
click at [1356, 31] on div "33 Actus Mes dossiers Mes procédures Mon calendrier Mes finances Mon profil Cha…" at bounding box center [784, 31] width 1568 height 46
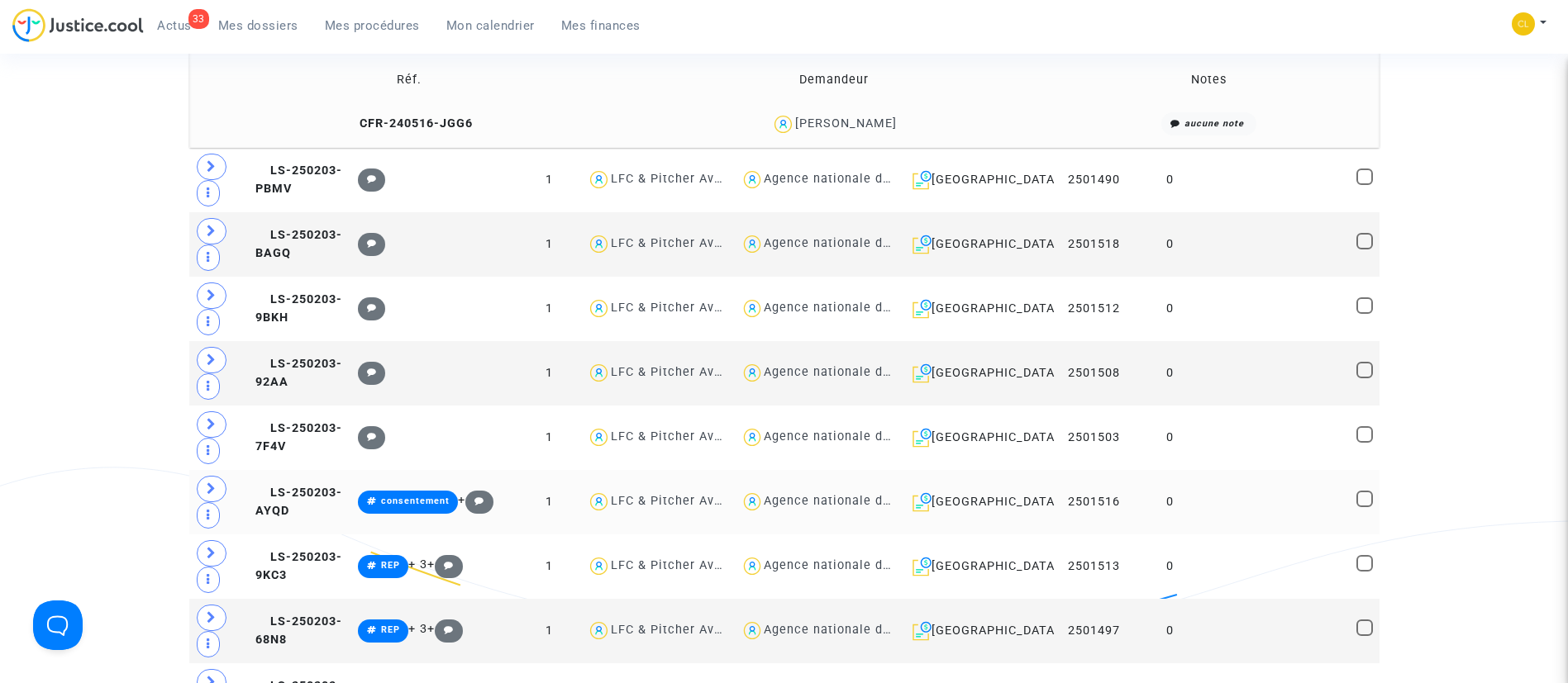
scroll to position [1116, 0]
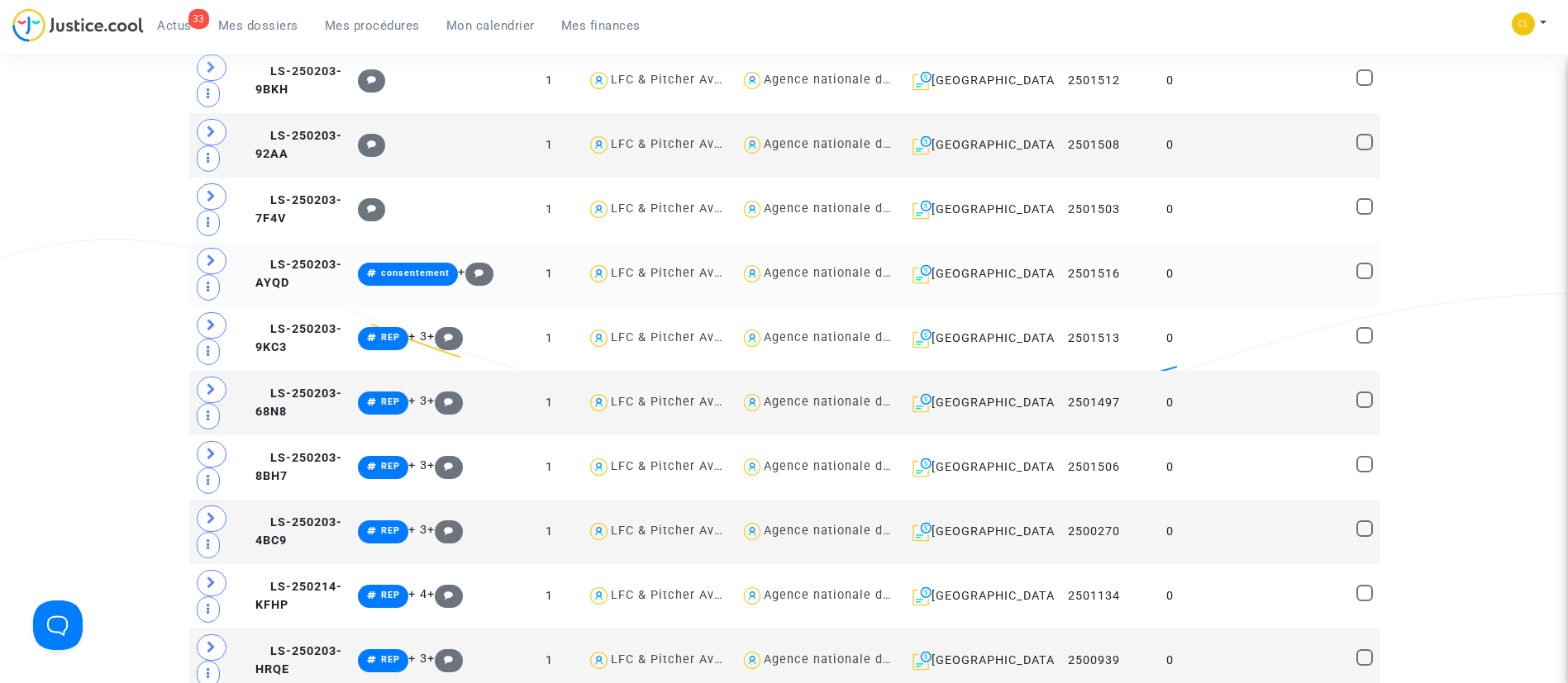
click at [1295, 260] on td at bounding box center [1279, 274] width 143 height 65
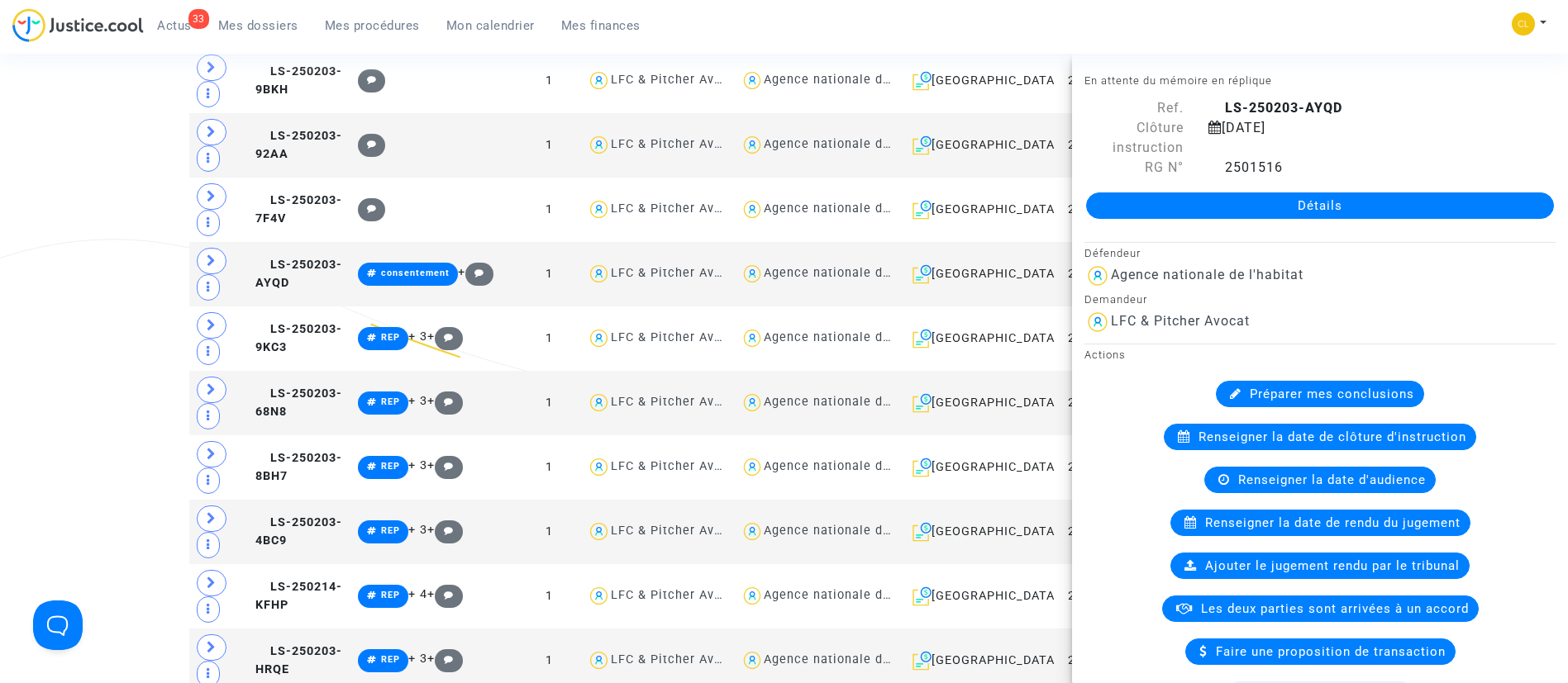
click at [1318, 12] on div "33 Actus Mes dossiers Mes procédures Mon calendrier Mes finances Mon profil Cha…" at bounding box center [784, 31] width 1568 height 46
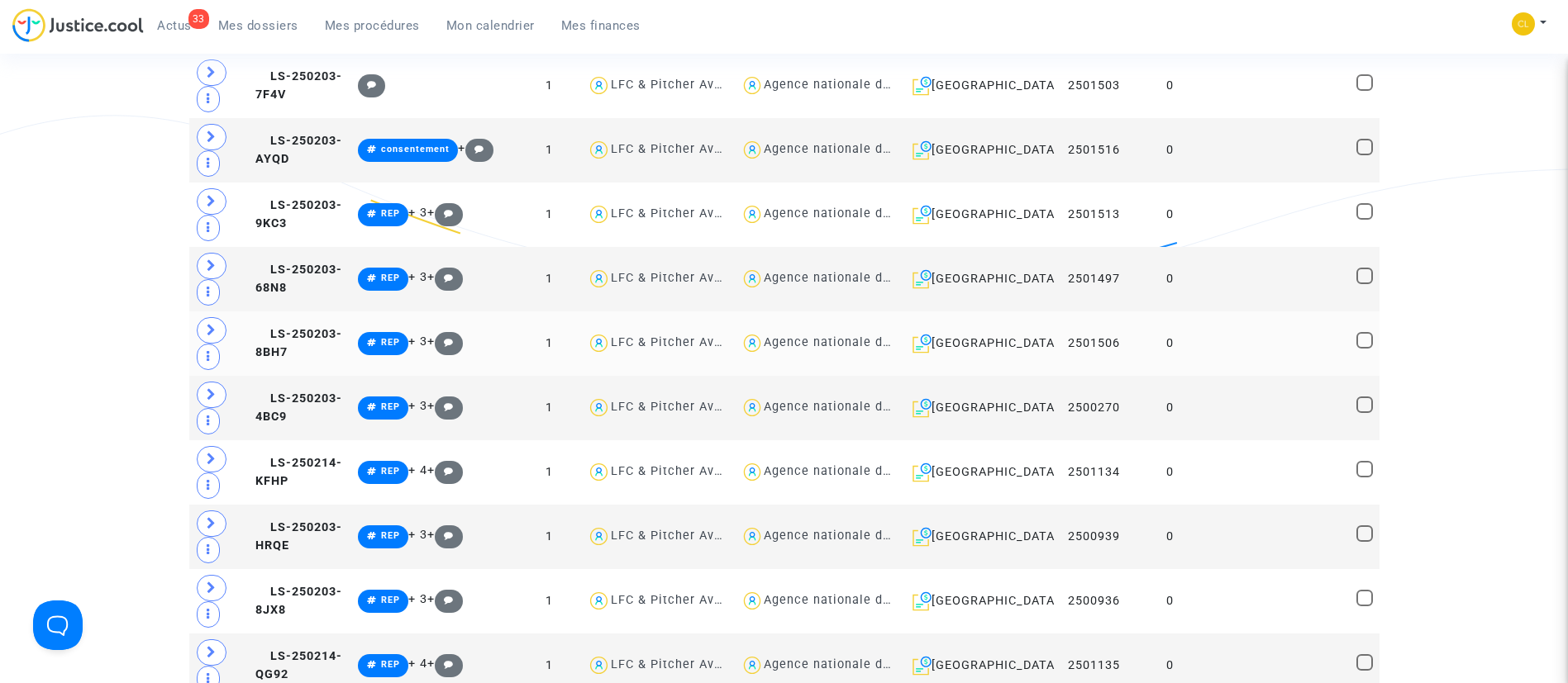
scroll to position [1363, 0]
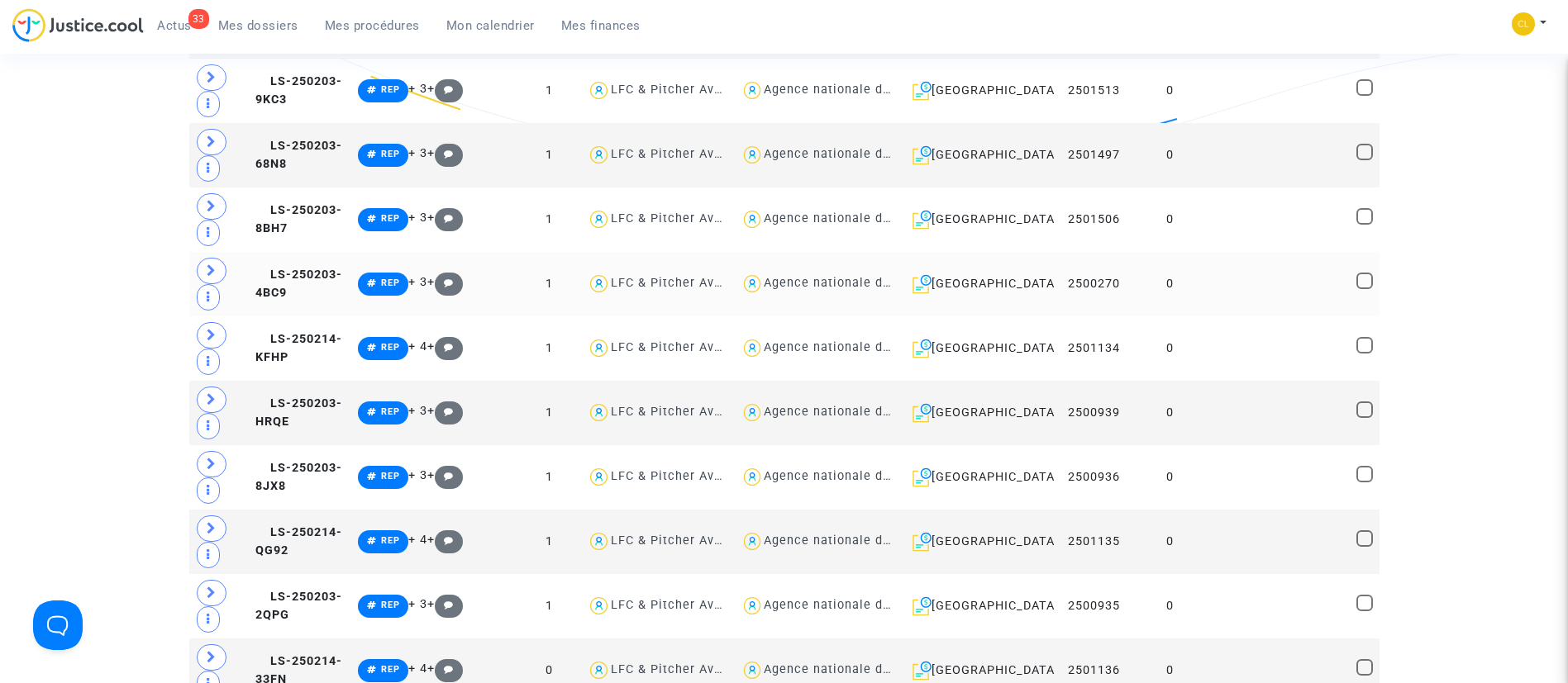
click at [1219, 270] on td at bounding box center [1279, 284] width 143 height 65
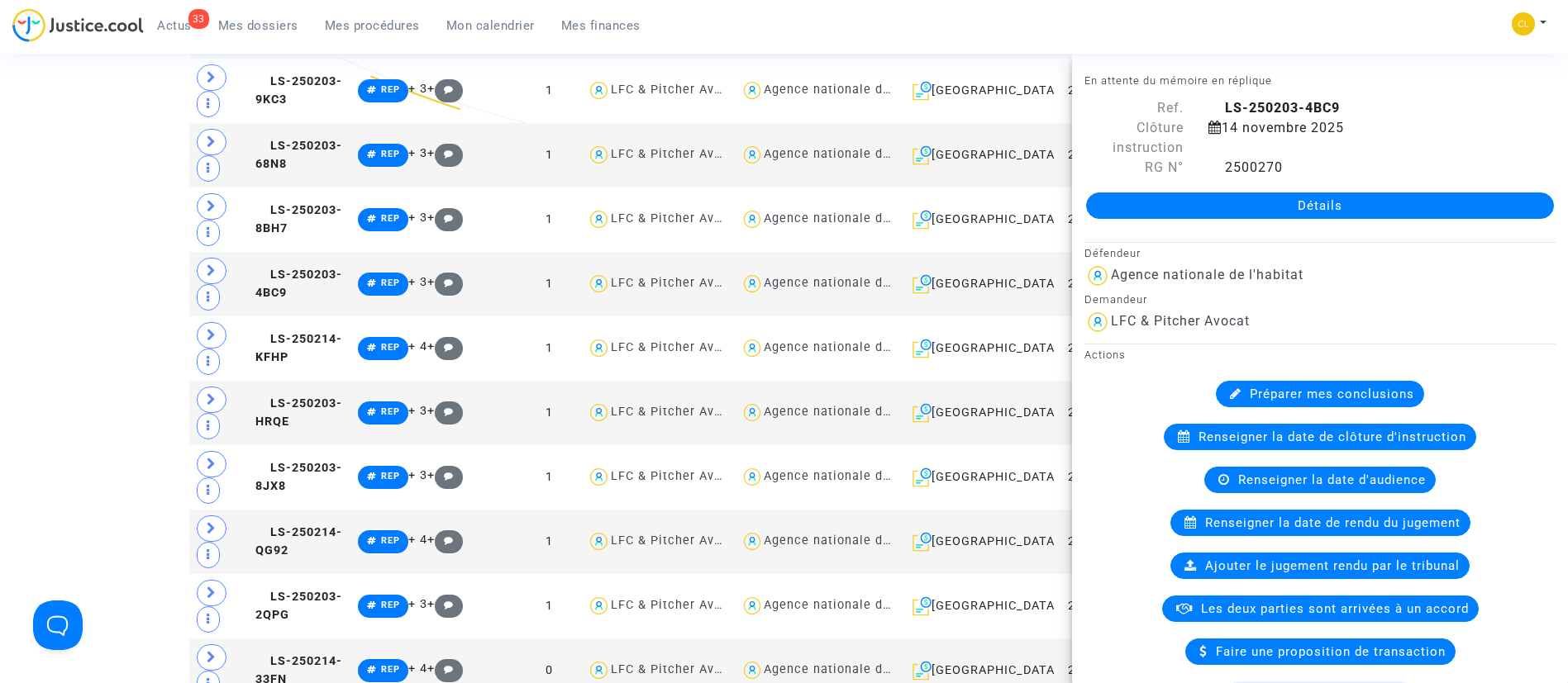
click at [1335, 6] on nav "33 Actus Mes dossiers Mes procédures Mon calendrier Mes finances Mon profil Cha…" at bounding box center [784, 26] width 1568 height 54
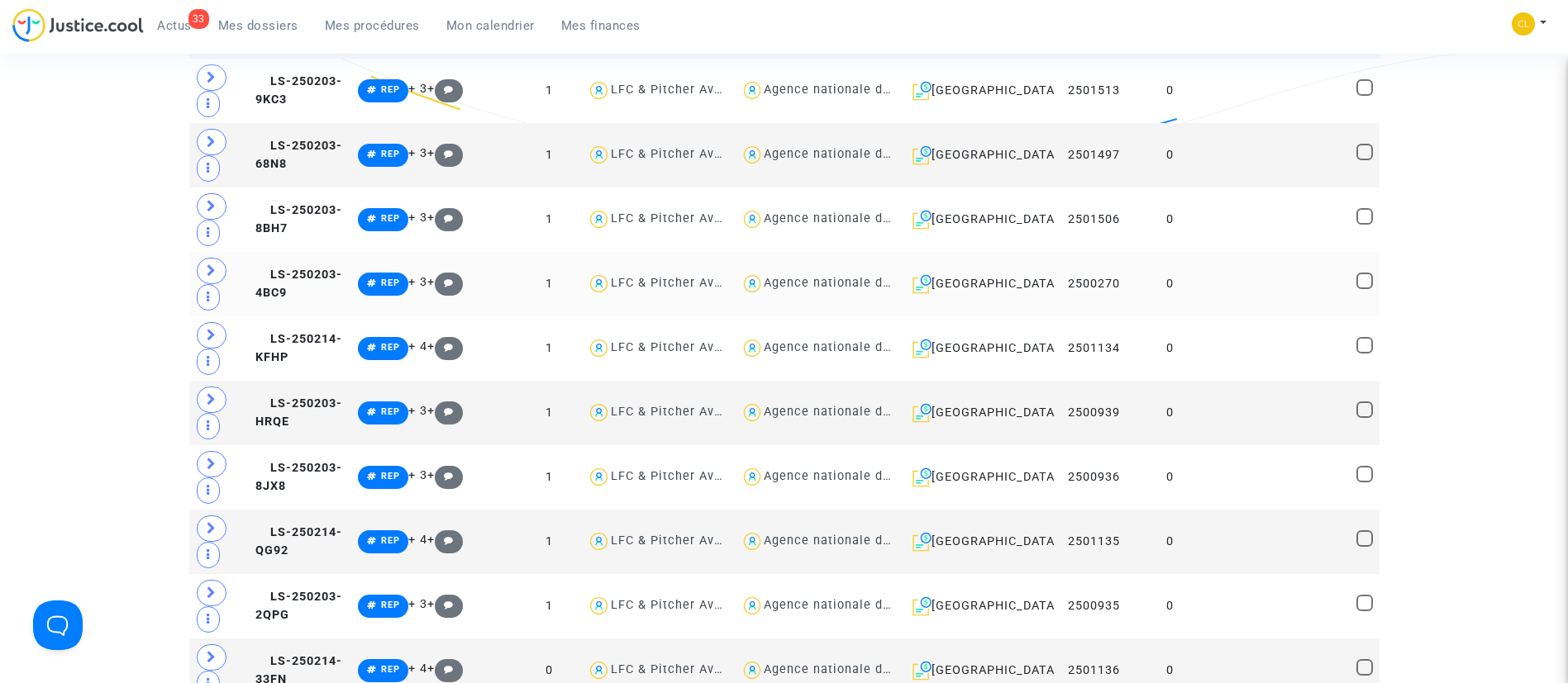
click at [1281, 293] on td at bounding box center [1279, 284] width 143 height 65
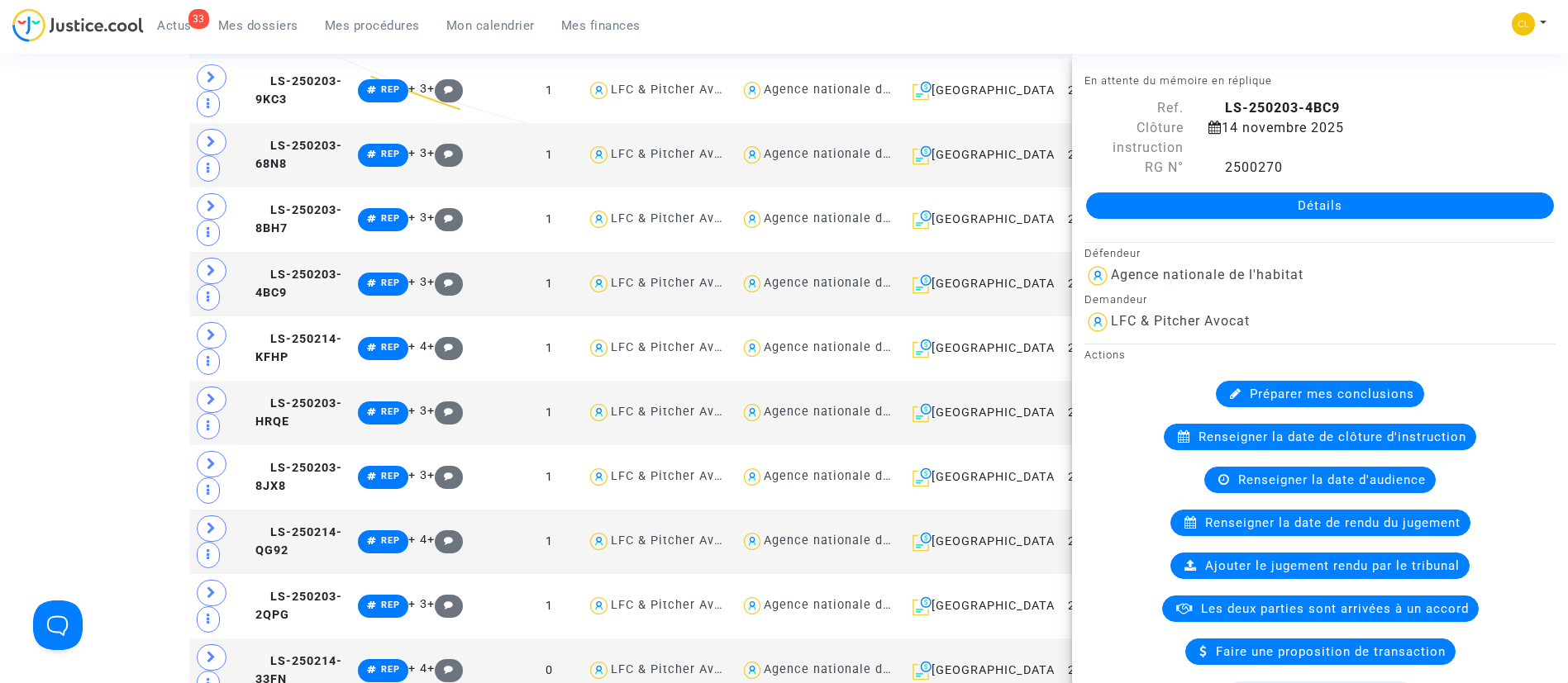
click at [1379, 28] on div "33 Actus Mes dossiers Mes procédures Mon calendrier Mes finances Mon profil Cha…" at bounding box center [784, 31] width 1568 height 46
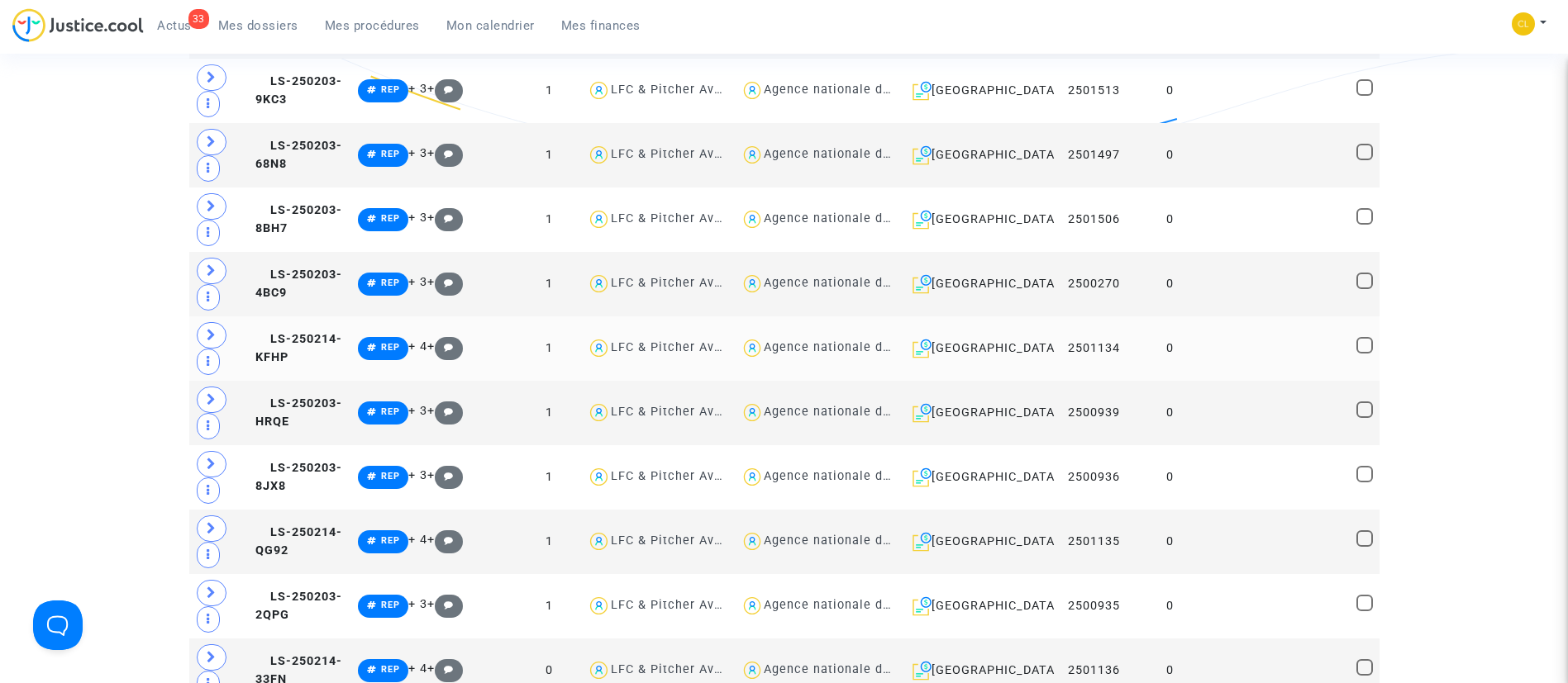
click at [1200, 321] on td "0" at bounding box center [1170, 349] width 76 height 65
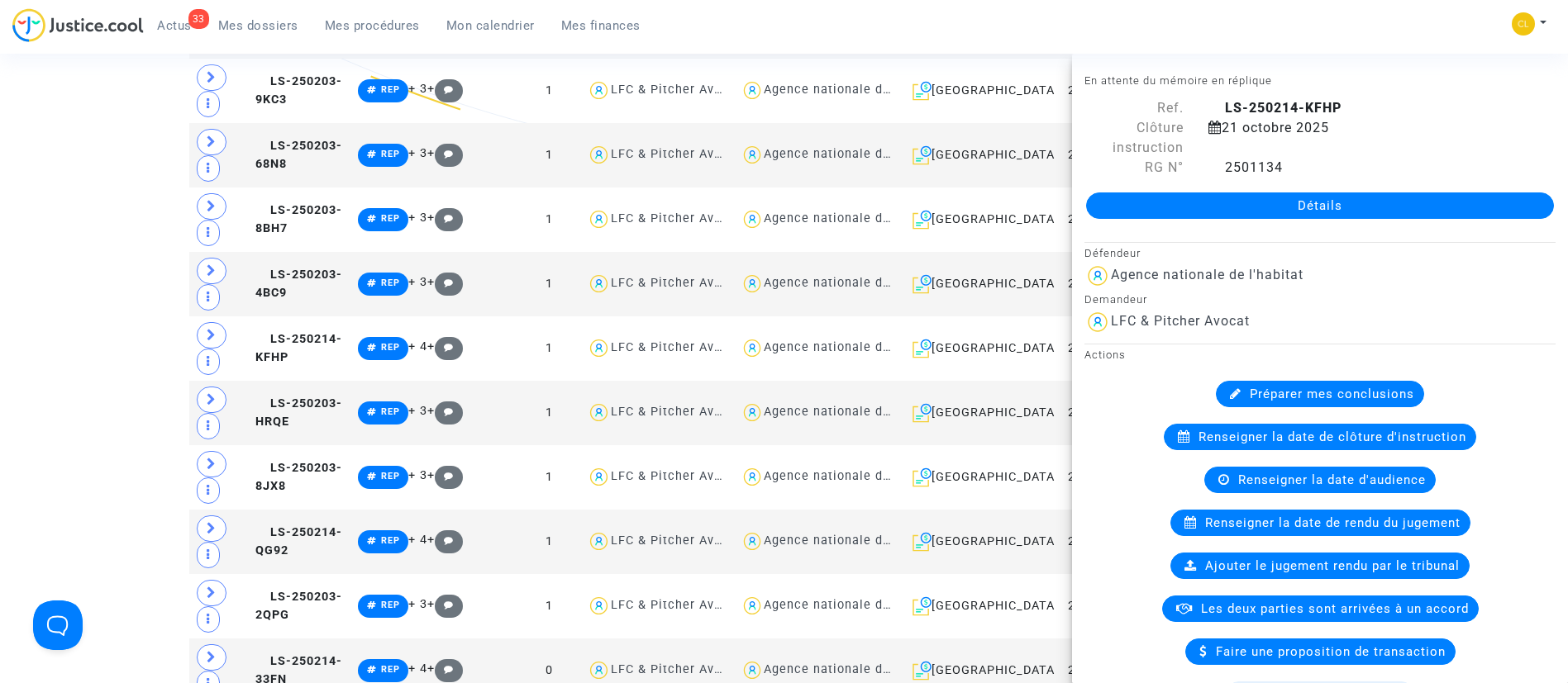
click at [1450, 14] on div "33 Actus Mes dossiers Mes procédures Mon calendrier Mes finances Mon profil Cha…" at bounding box center [784, 31] width 1568 height 46
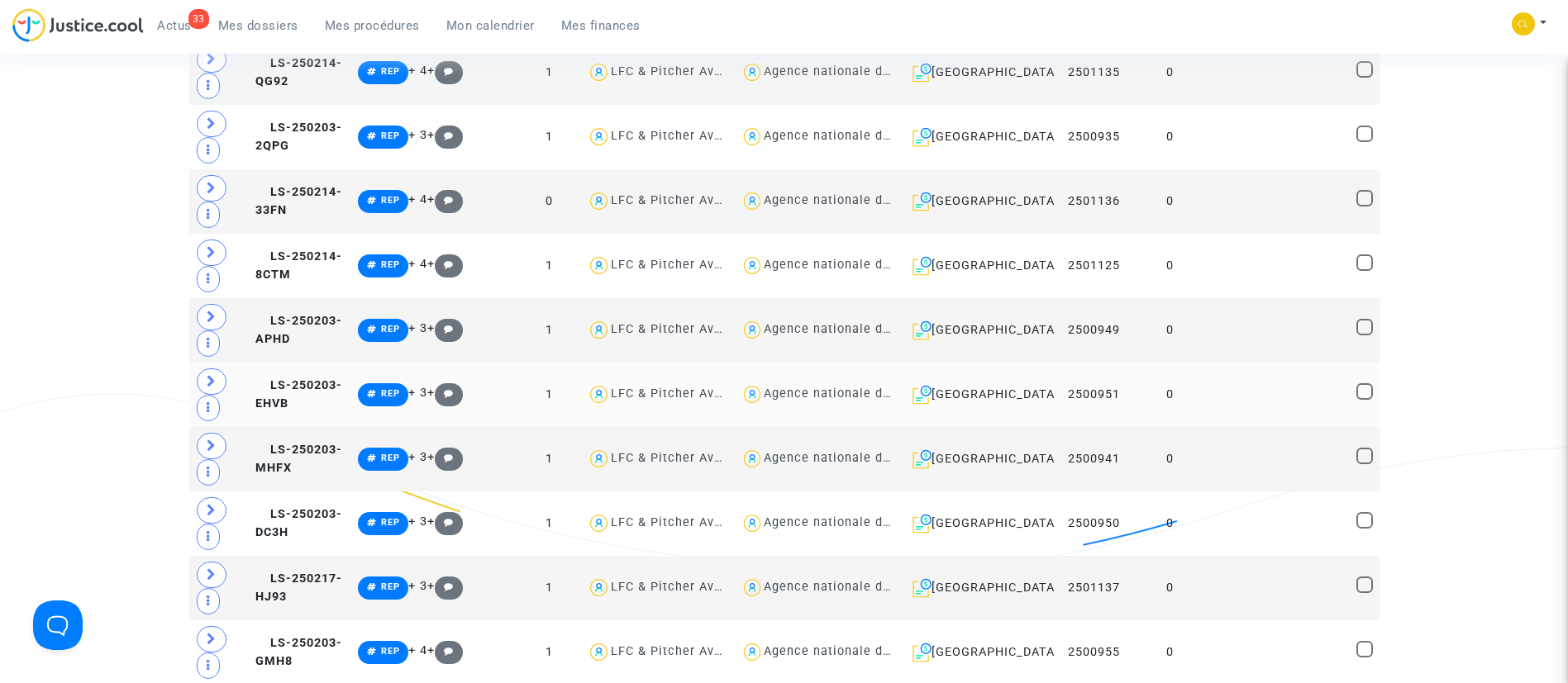
scroll to position [1860, 0]
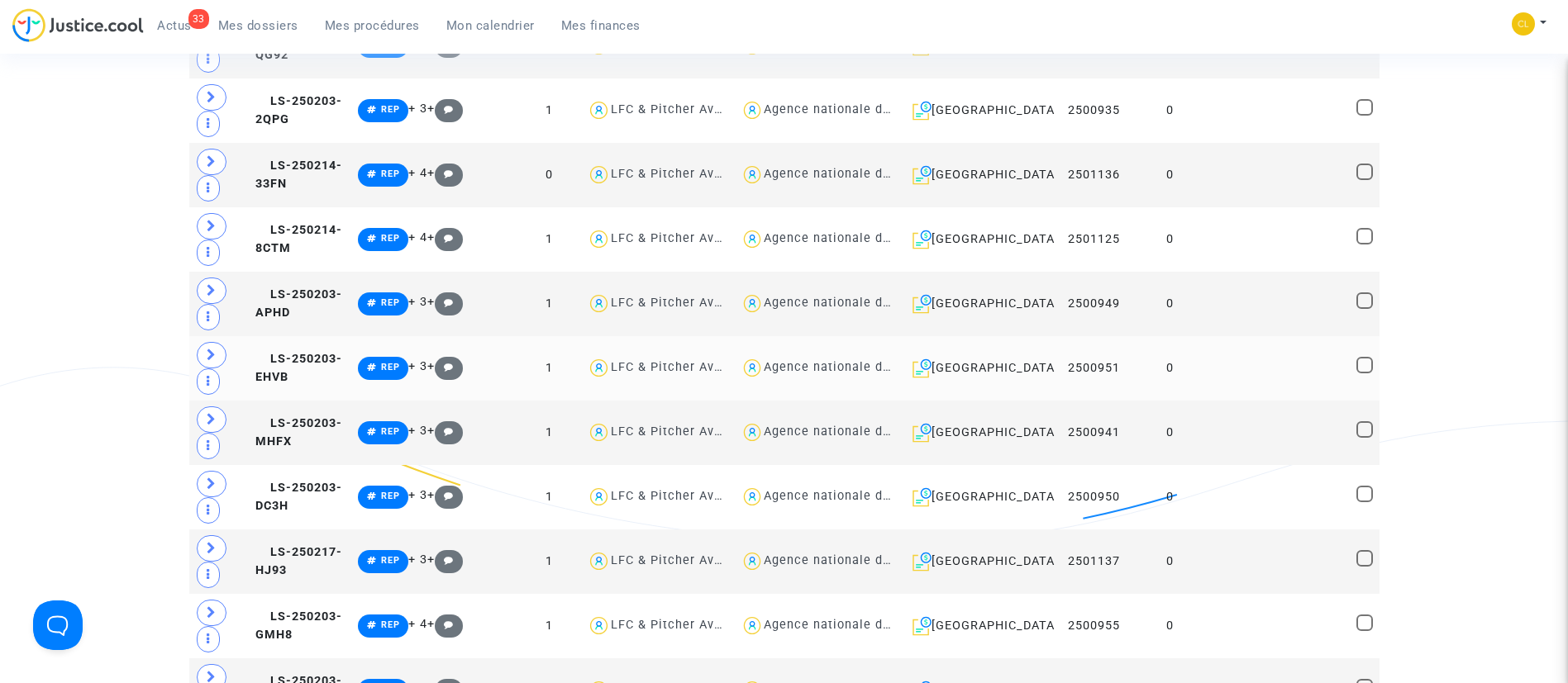
click at [1261, 361] on td at bounding box center [1279, 368] width 143 height 65
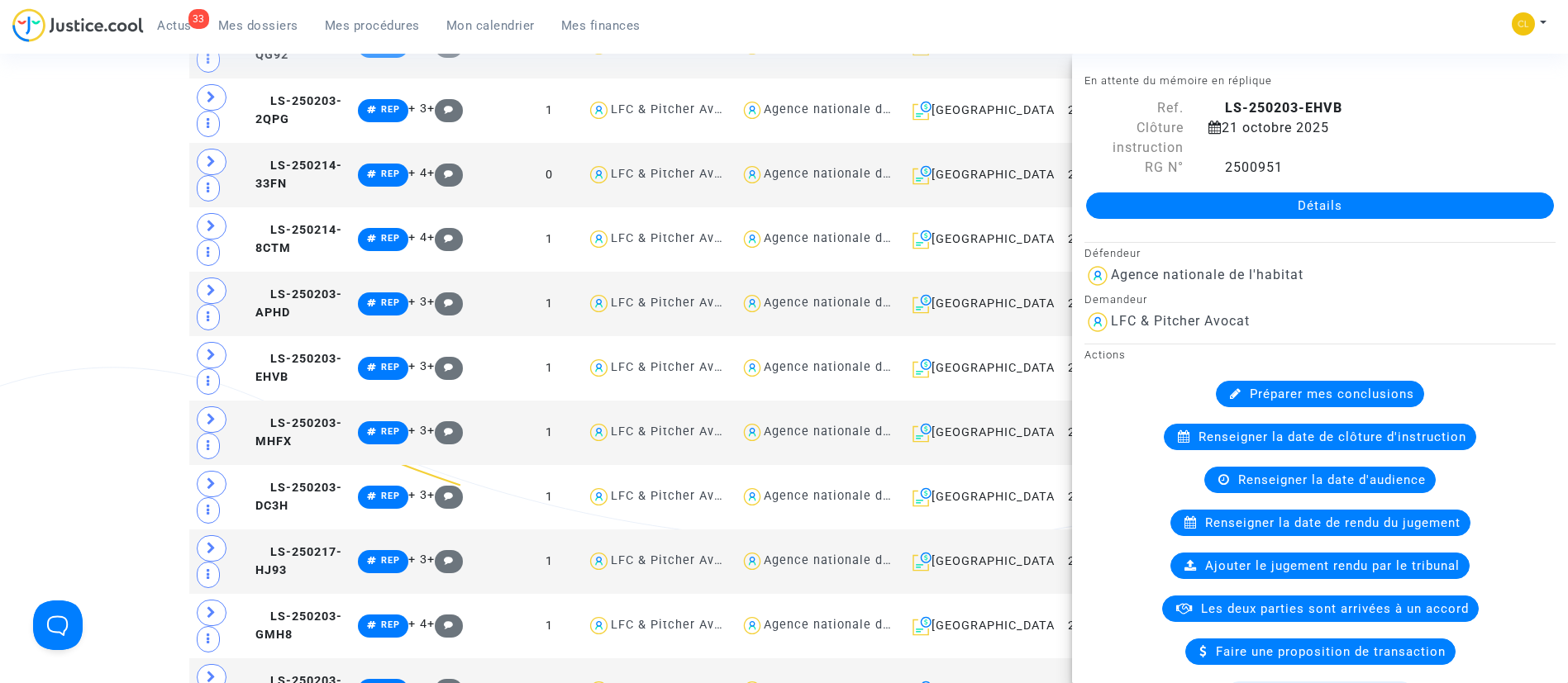
click at [1339, 13] on div "33 Actus Mes dossiers Mes procédures Mon calendrier Mes finances Mon profil Cha…" at bounding box center [784, 31] width 1568 height 46
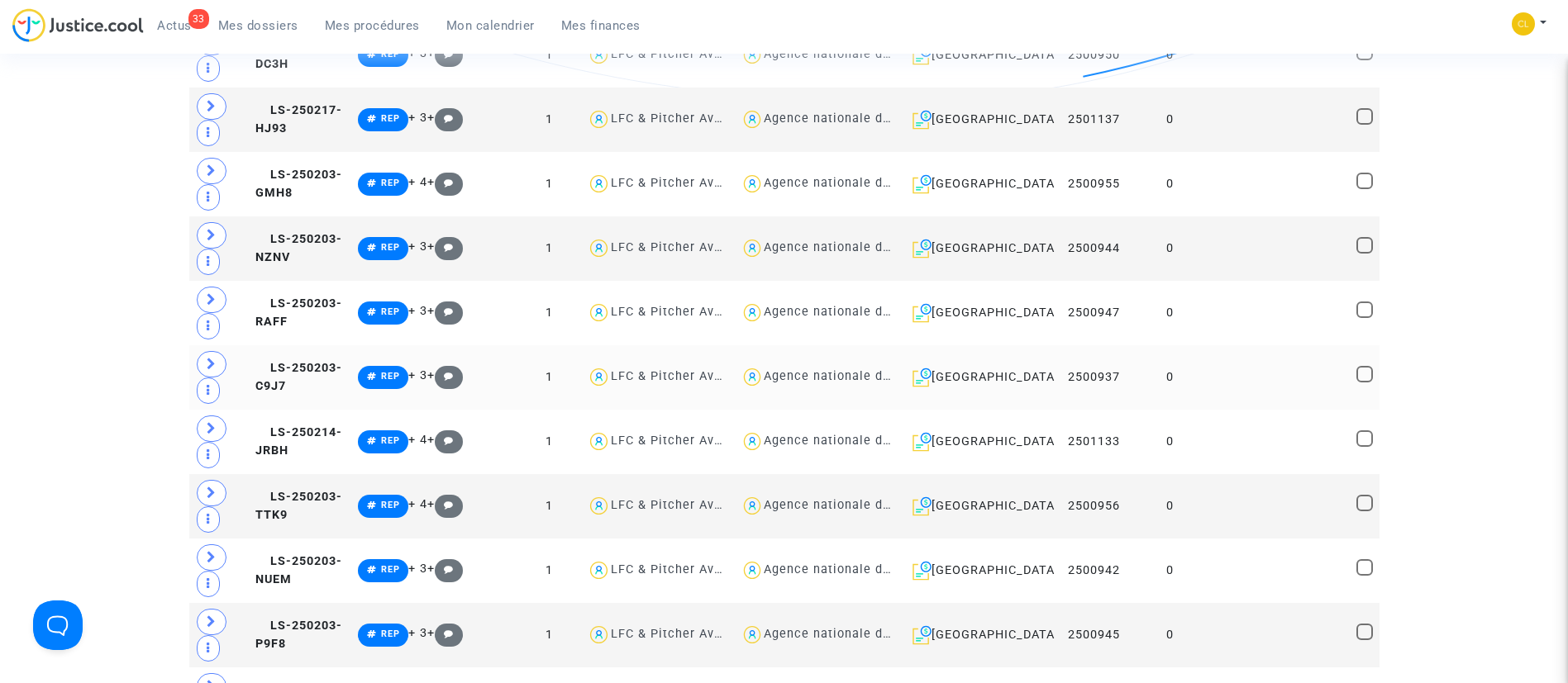
scroll to position [2355, 0]
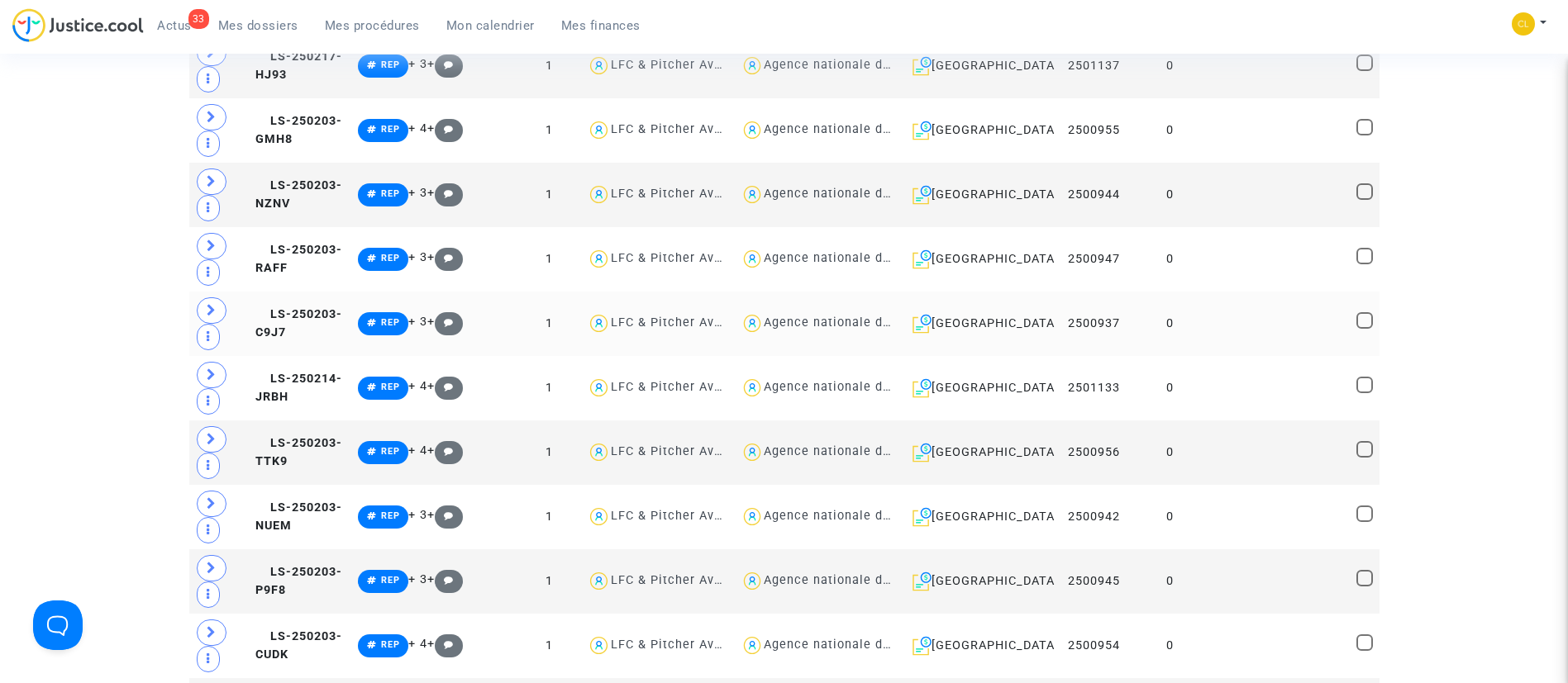
click at [1264, 311] on td at bounding box center [1279, 323] width 143 height 65
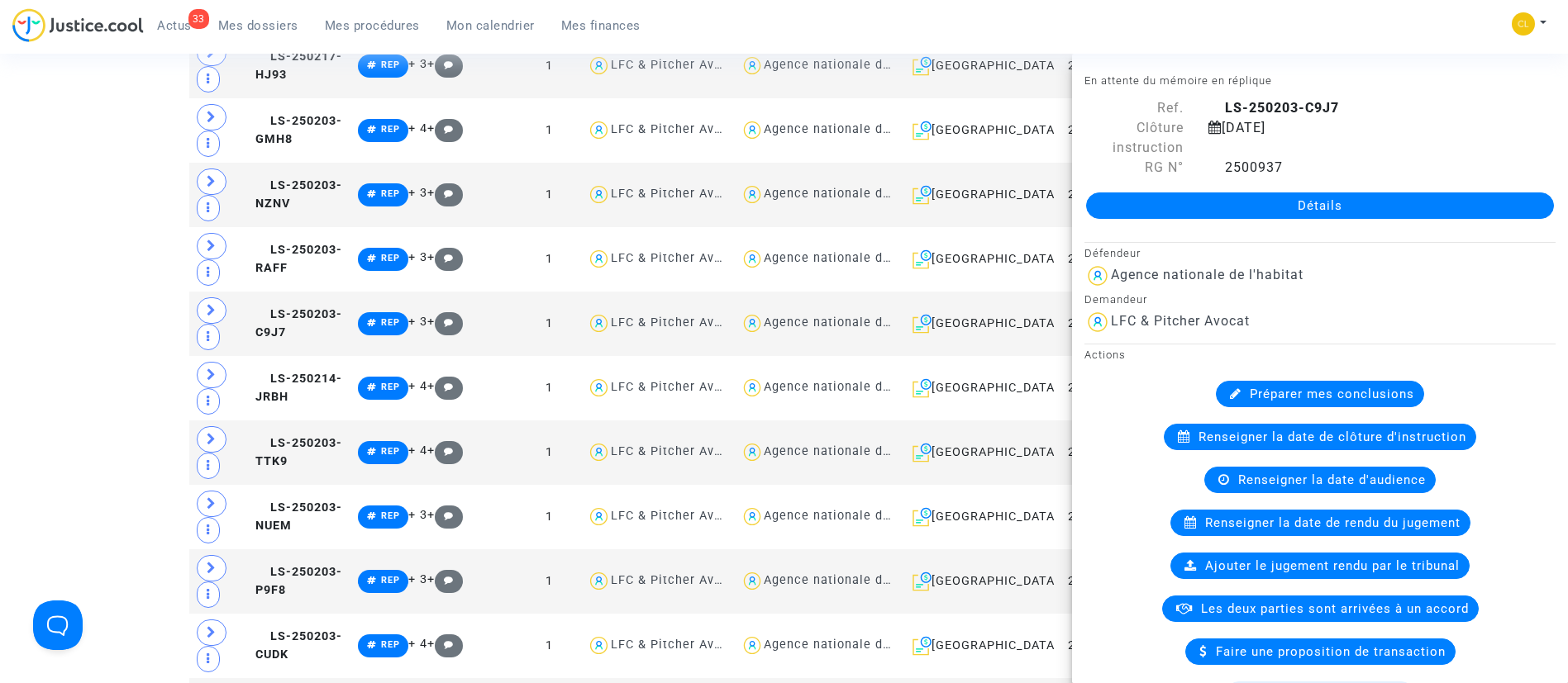
click at [1279, 49] on div "33 Actus Mes dossiers Mes procédures Mon calendrier Mes finances Mon profil Cha…" at bounding box center [784, 31] width 1568 height 46
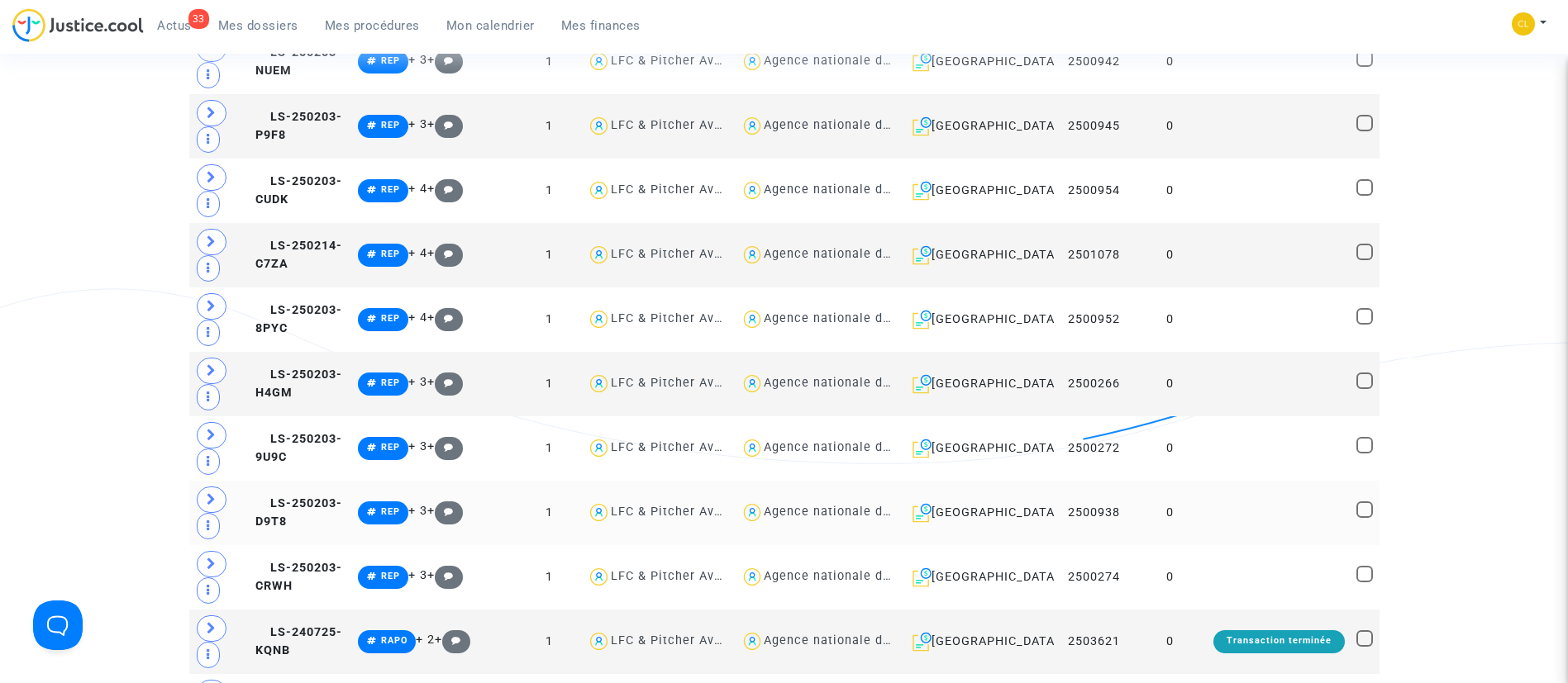
scroll to position [2851, 0]
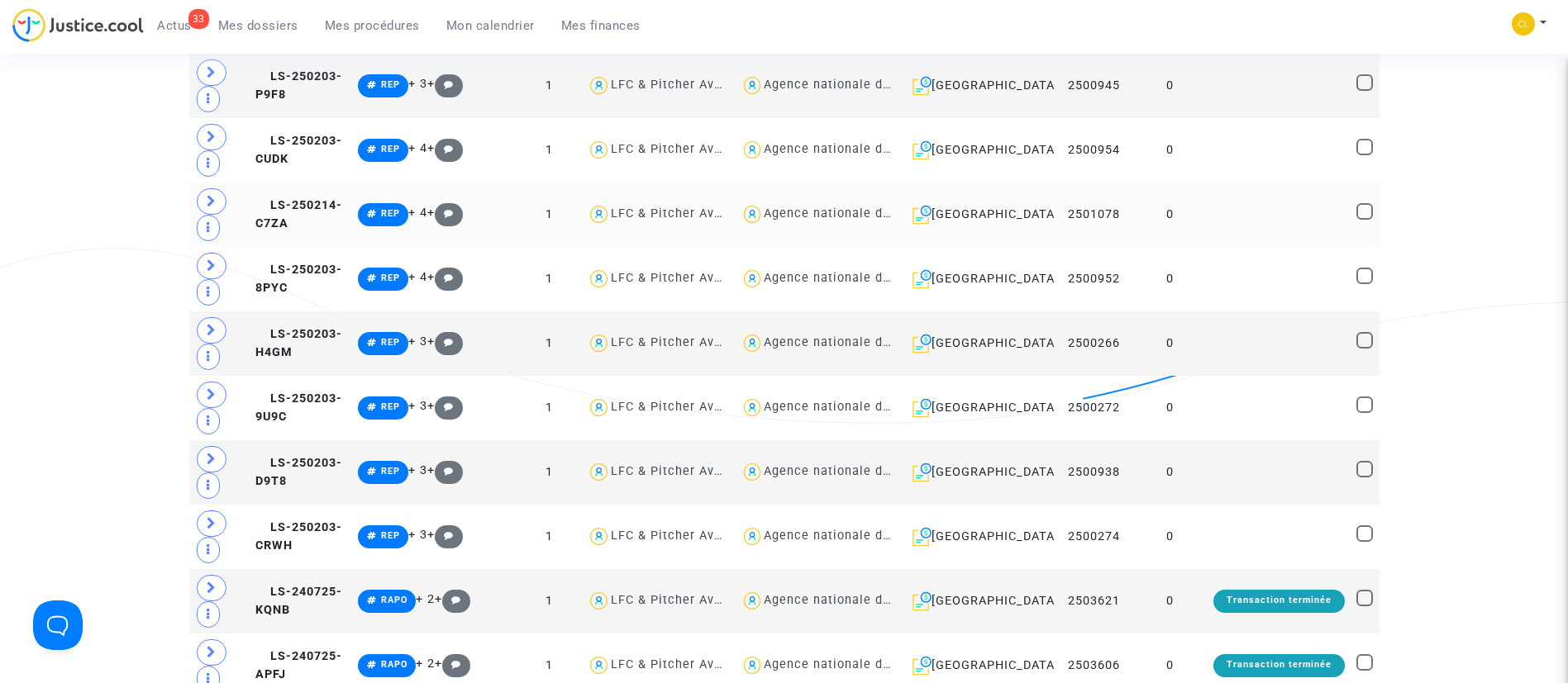
click at [1285, 228] on td at bounding box center [1279, 215] width 143 height 65
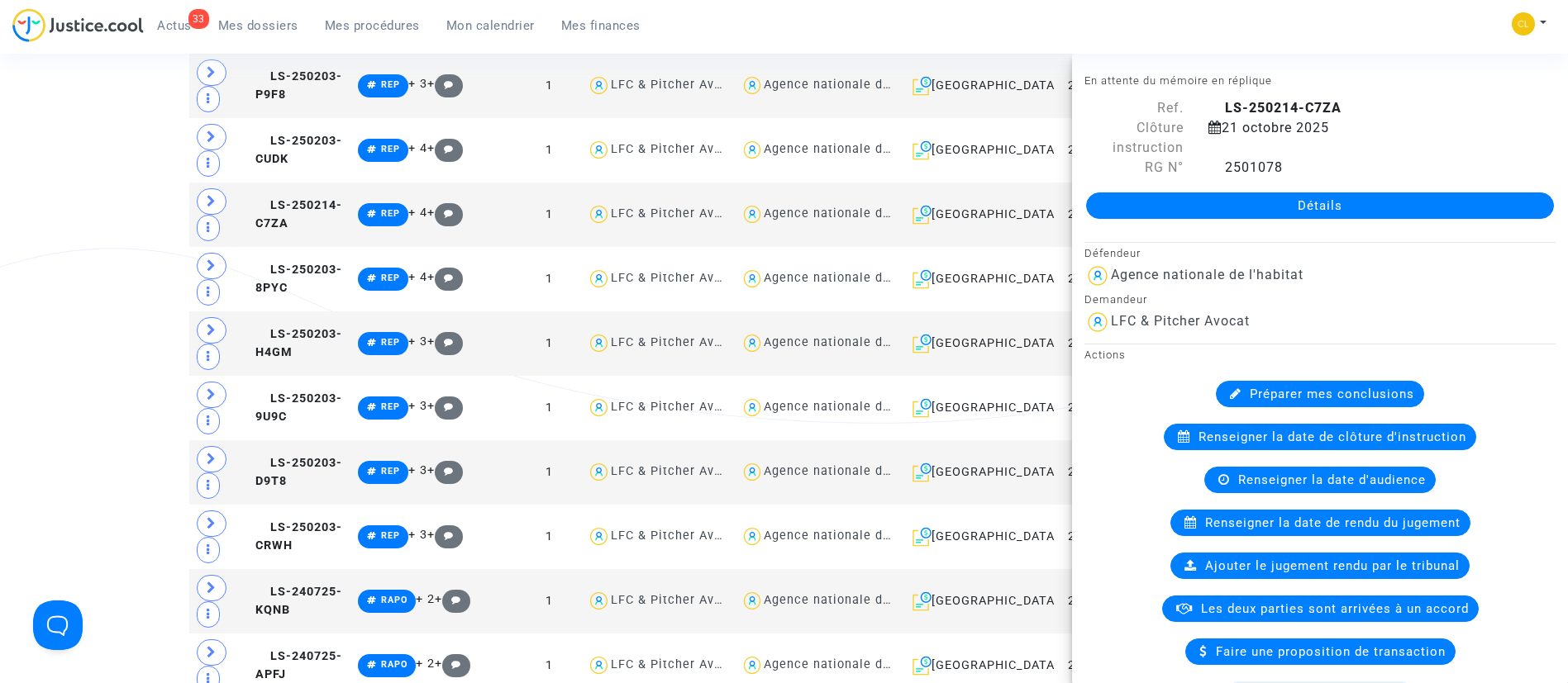
click at [1347, 12] on div "33 Actus Mes dossiers Mes procédures Mon calendrier Mes finances Mon profil Cha…" at bounding box center [784, 31] width 1568 height 46
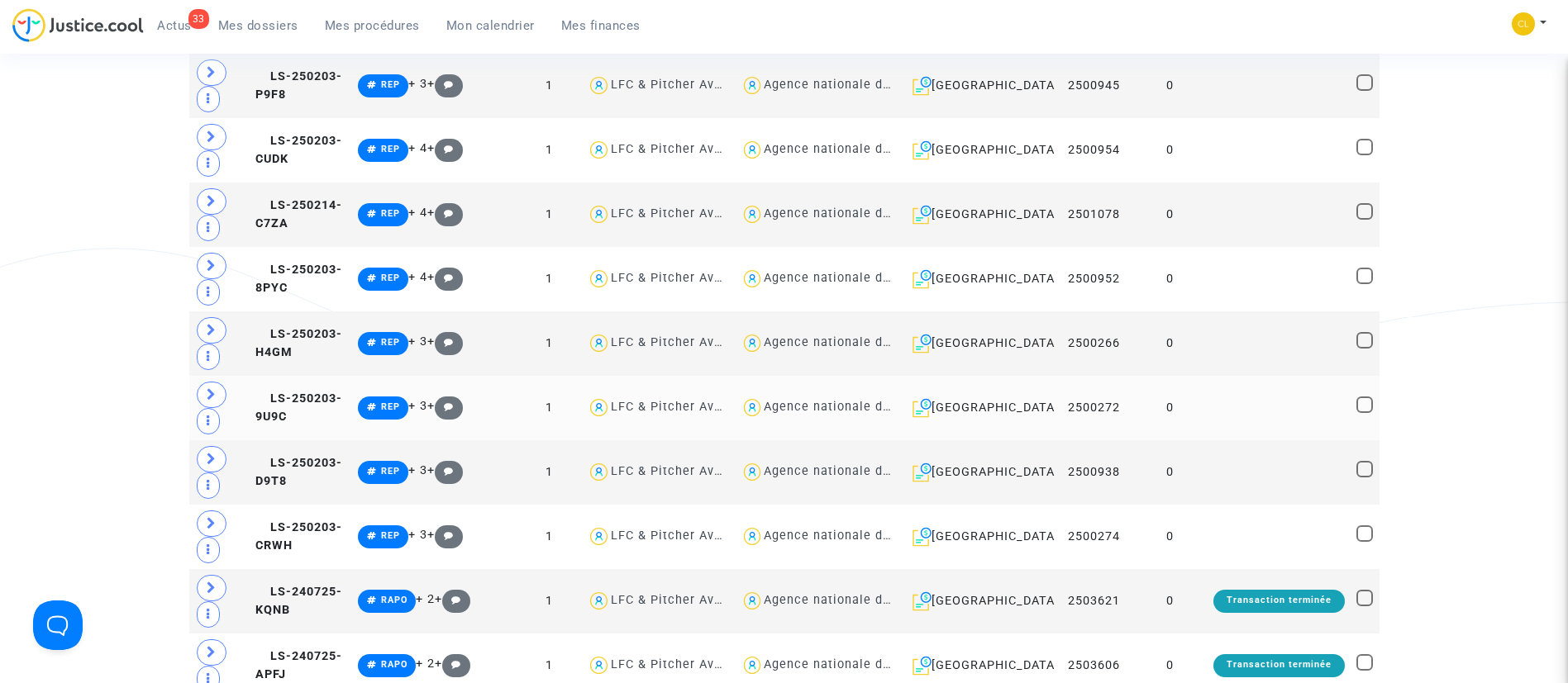
click at [1295, 428] on td at bounding box center [1279, 408] width 143 height 65
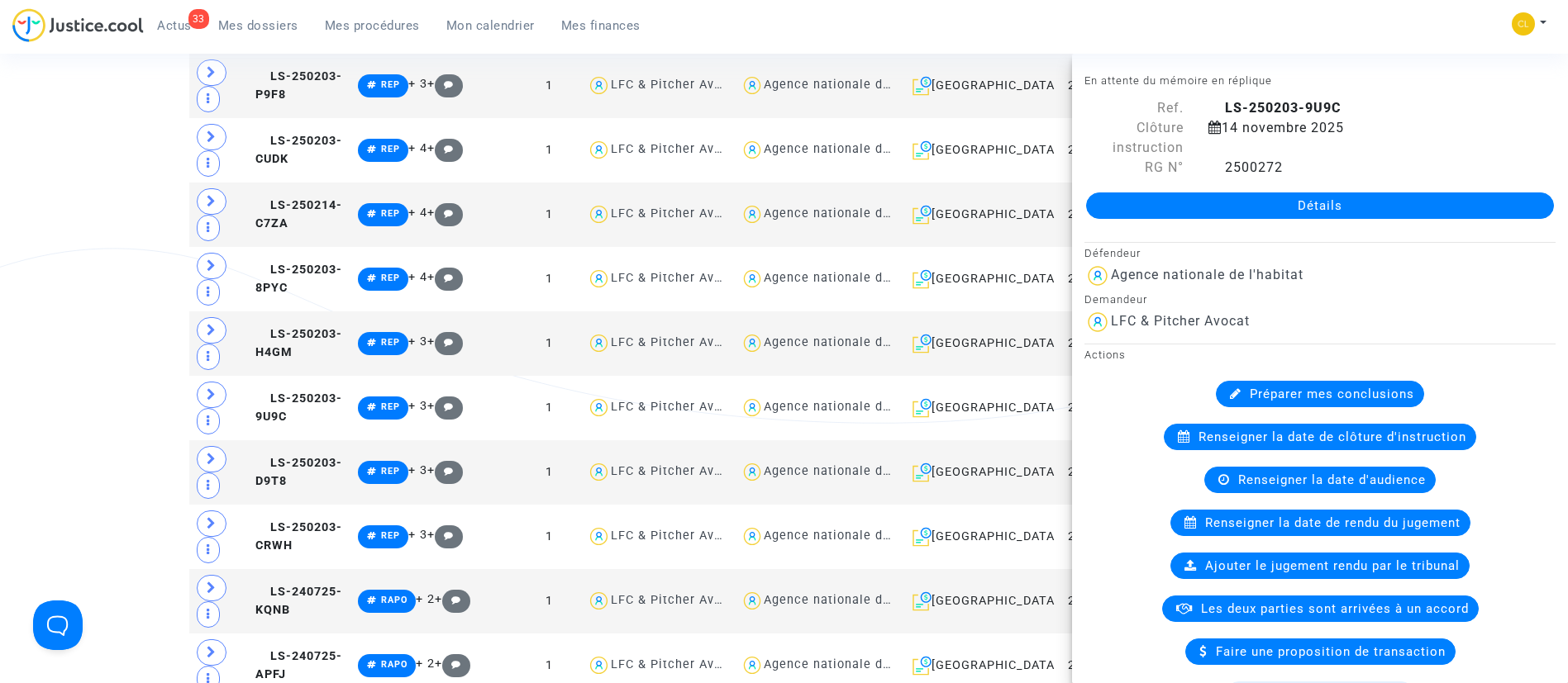
click at [1321, 49] on div "33 Actus Mes dossiers Mes procédures Mon calendrier Mes finances Mon profil Cha…" at bounding box center [784, 31] width 1568 height 46
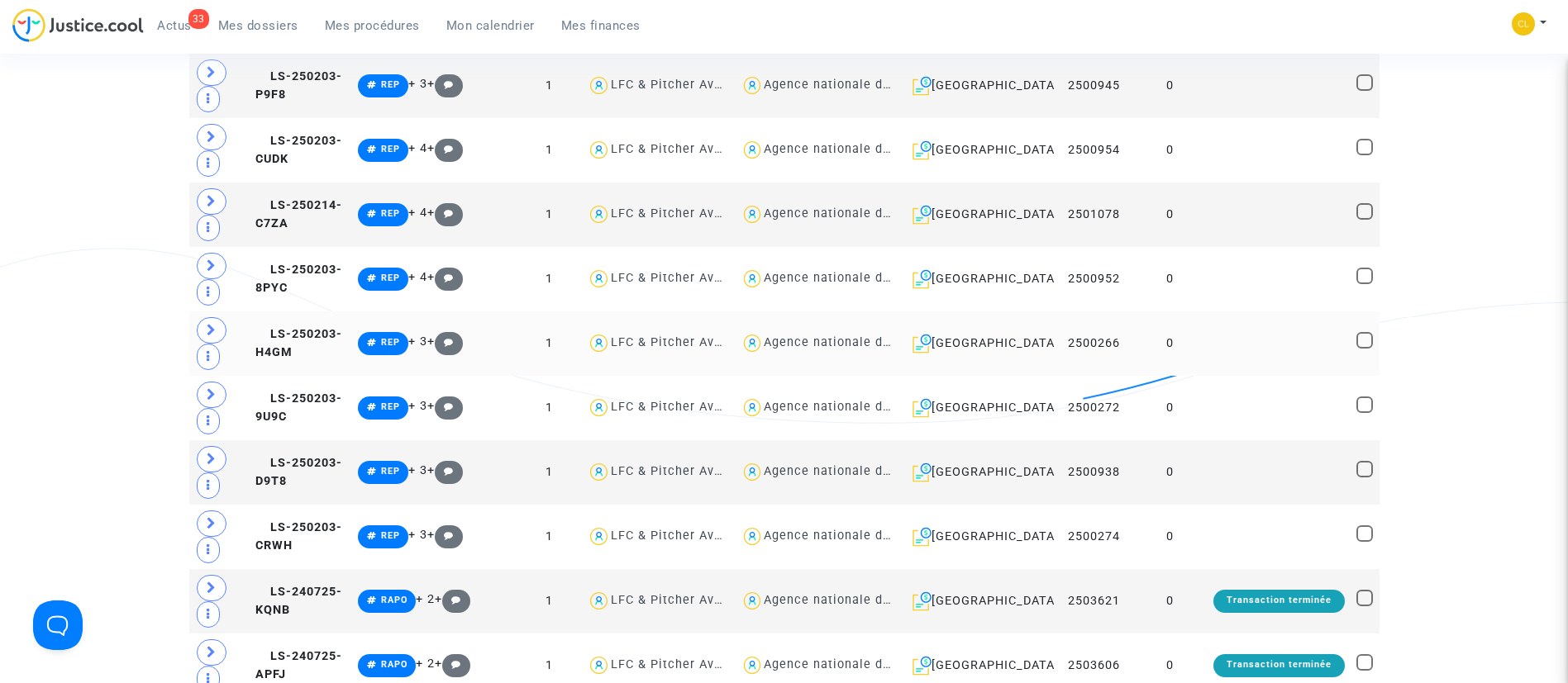
click at [1260, 334] on td at bounding box center [1279, 343] width 143 height 65
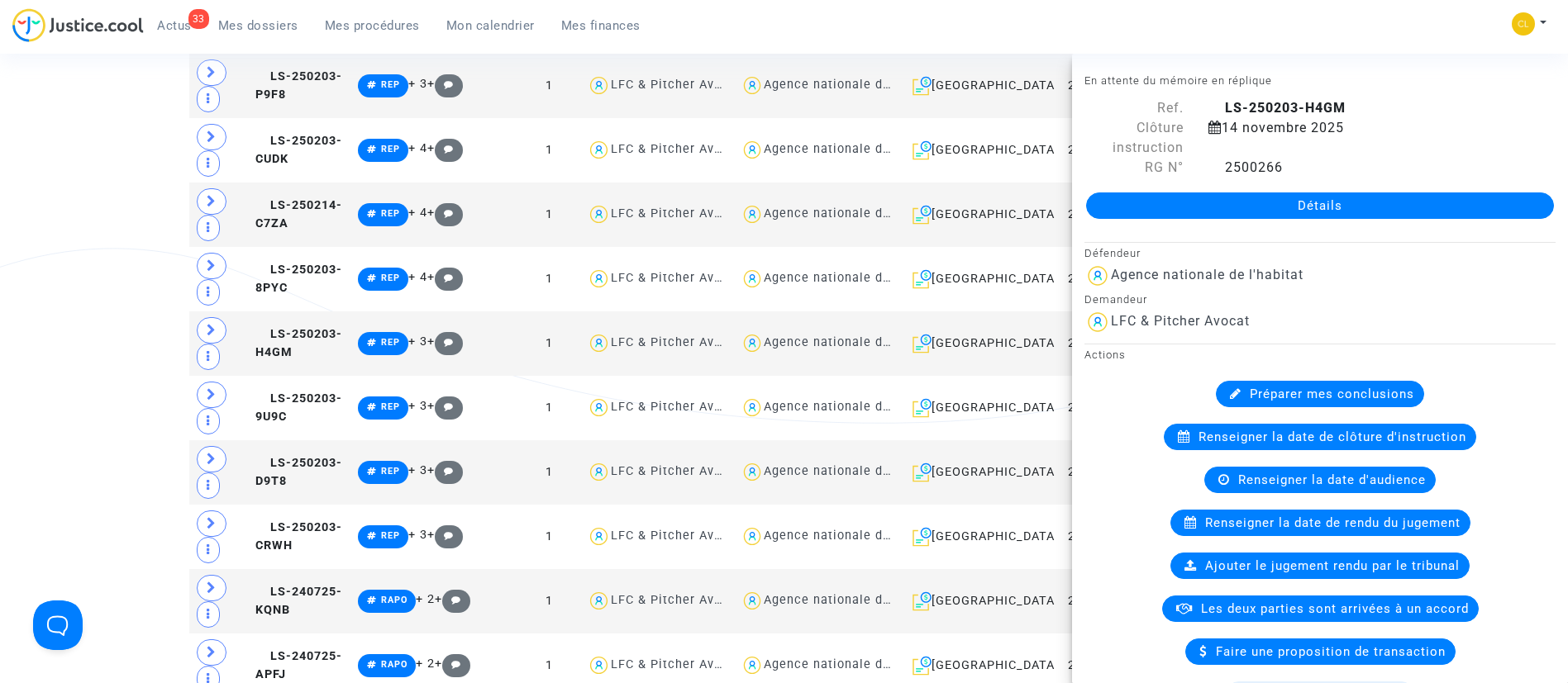
click at [1378, 37] on div "33 Actus Mes dossiers Mes procédures Mon calendrier Mes finances Mon profil Cha…" at bounding box center [784, 31] width 1568 height 46
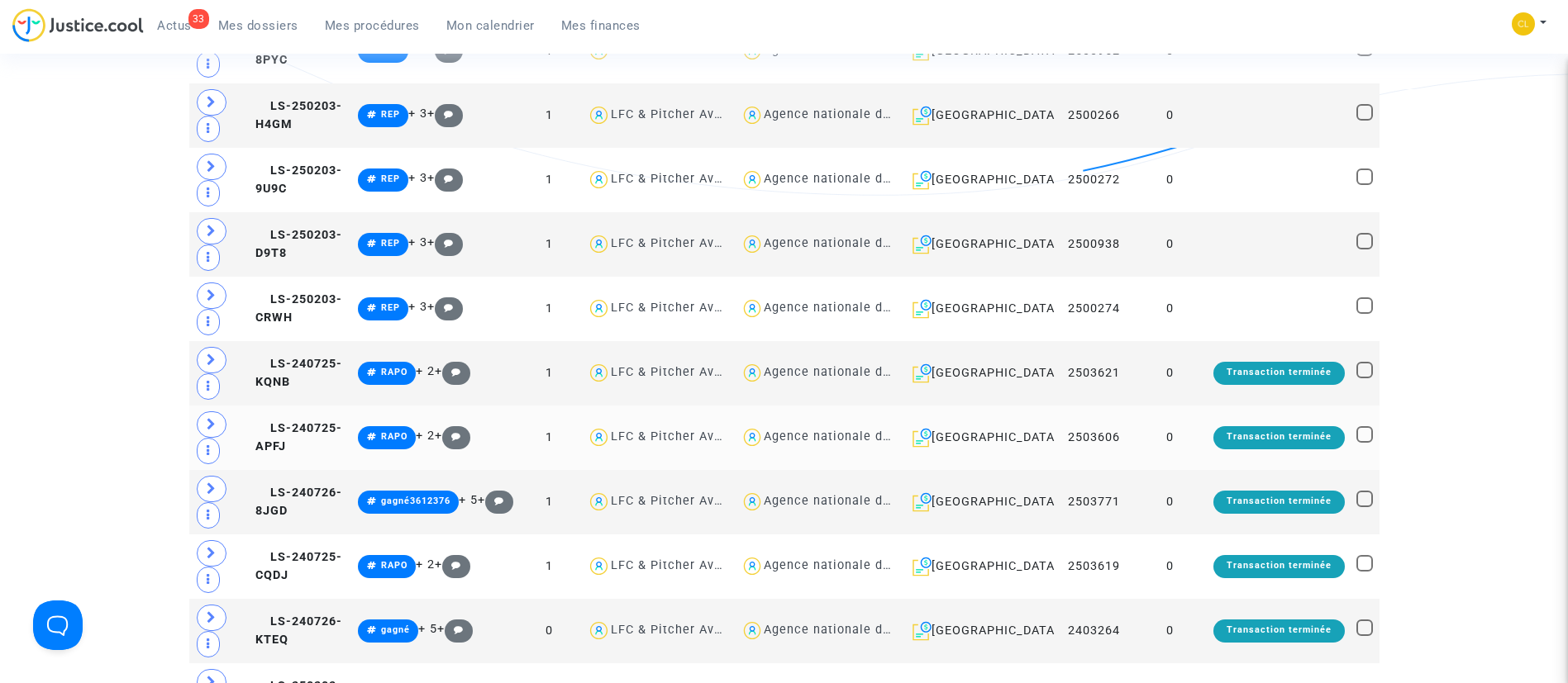
scroll to position [3099, 0]
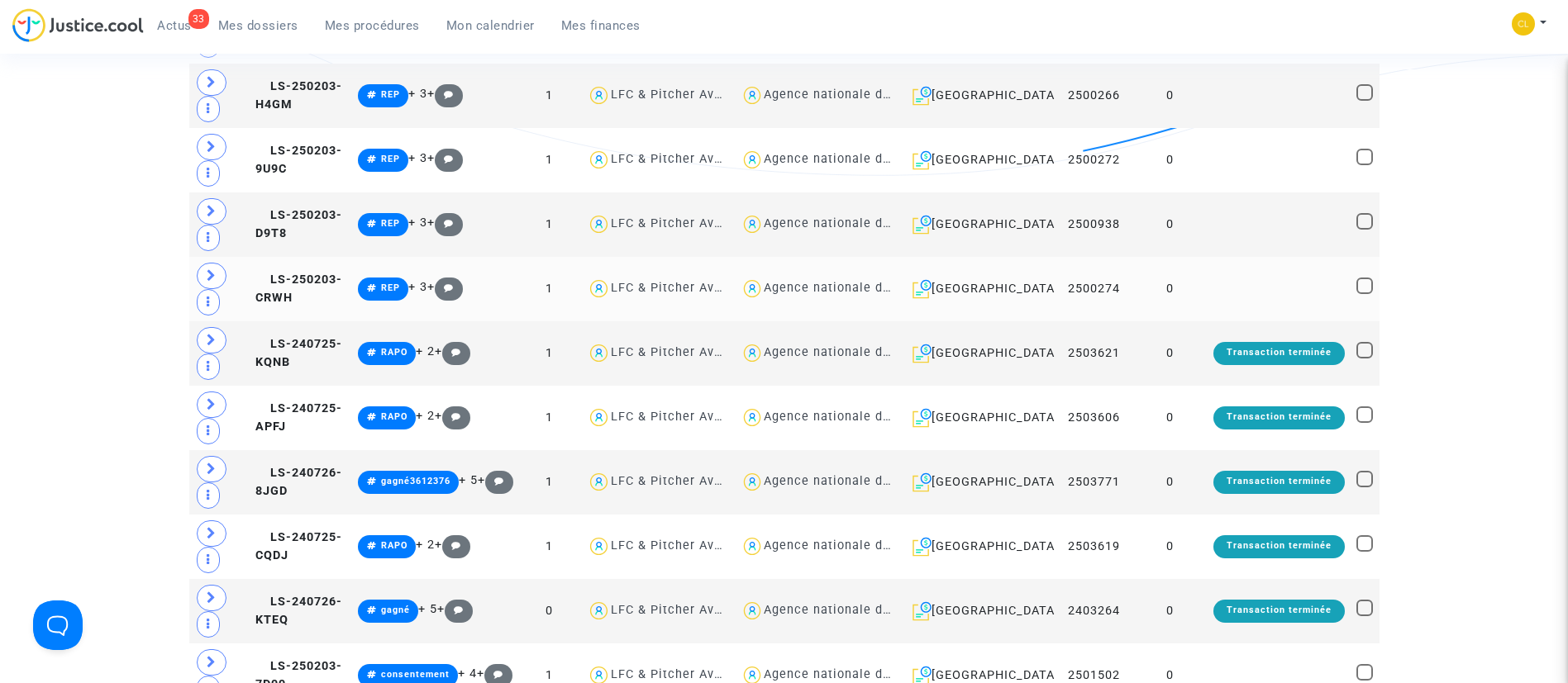
click at [1267, 283] on td at bounding box center [1279, 289] width 143 height 65
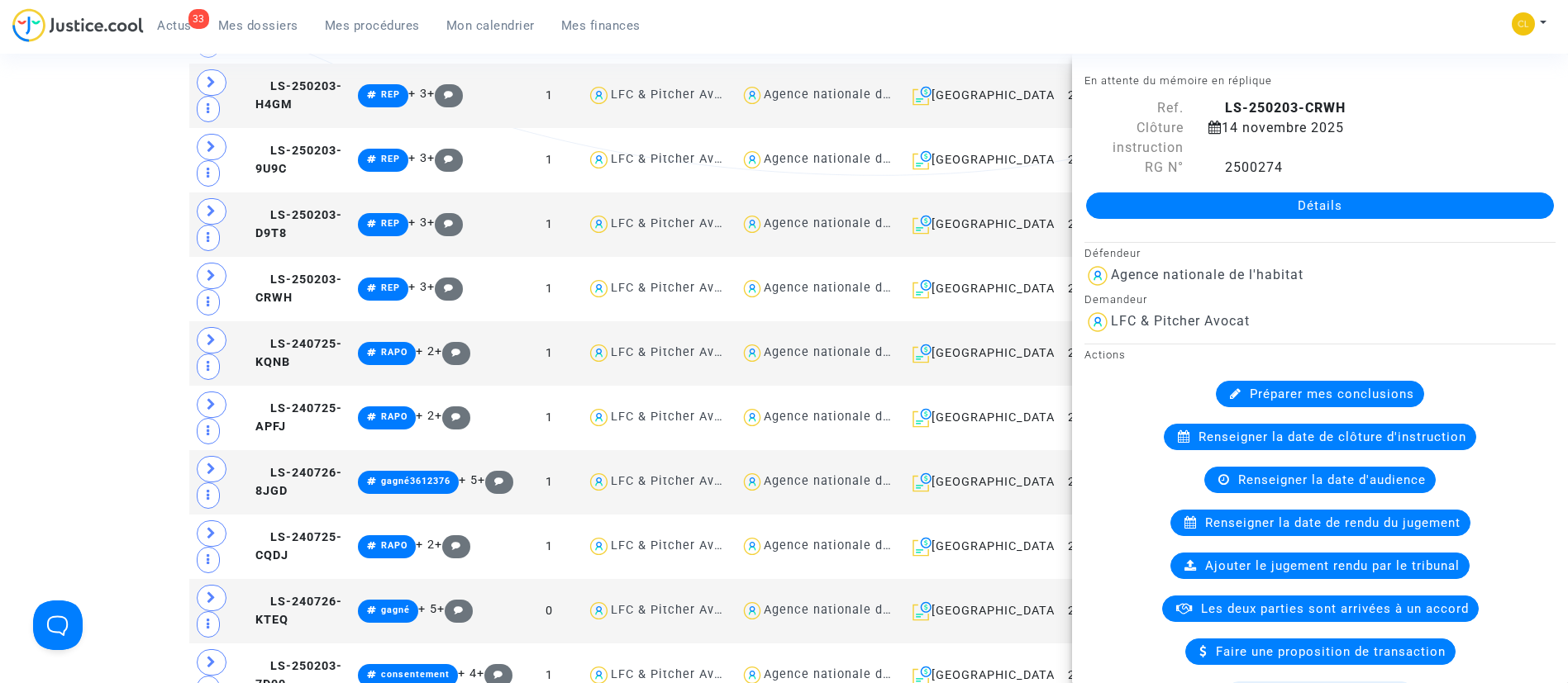
click at [1356, 6] on nav "33 Actus Mes dossiers Mes procédures Mon calendrier Mes finances Mon profil Cha…" at bounding box center [784, 26] width 1568 height 54
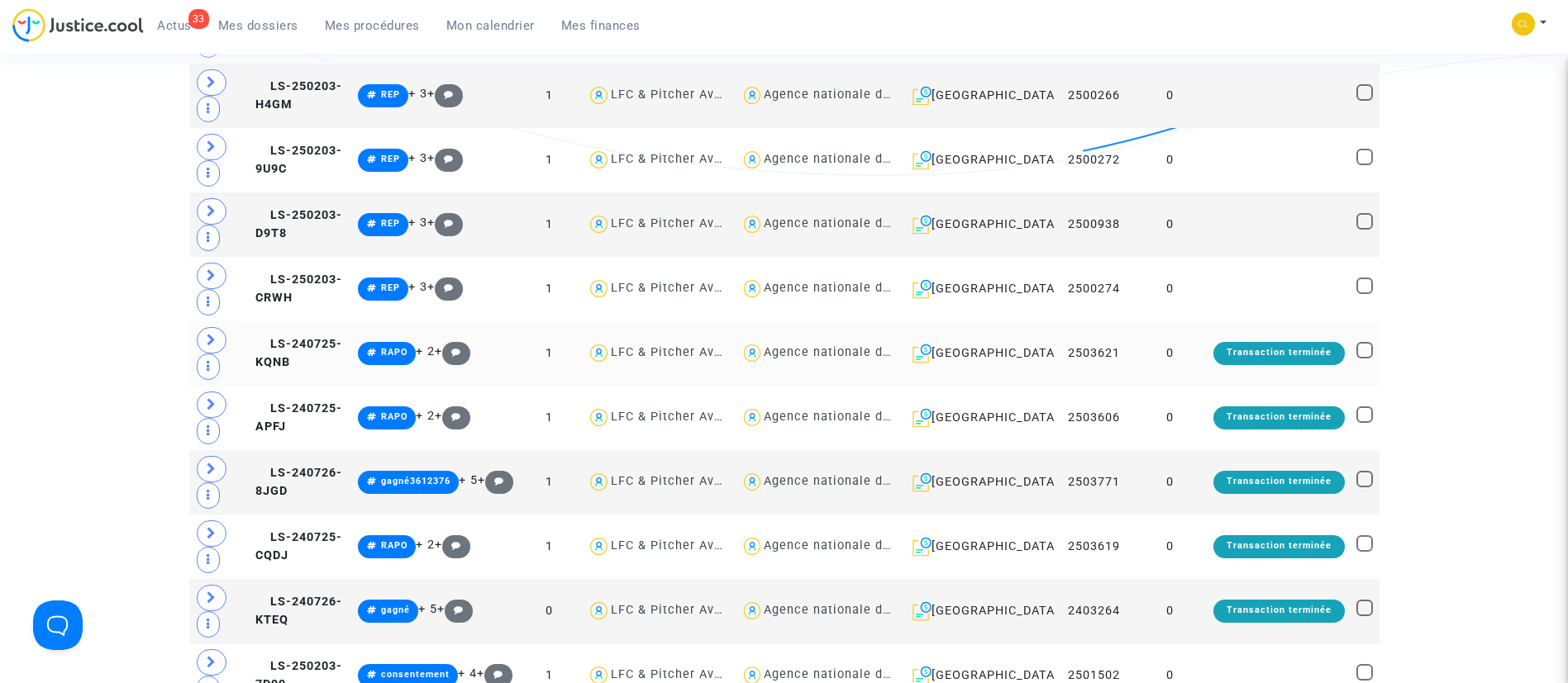
click at [1194, 360] on td "0" at bounding box center [1170, 353] width 76 height 65
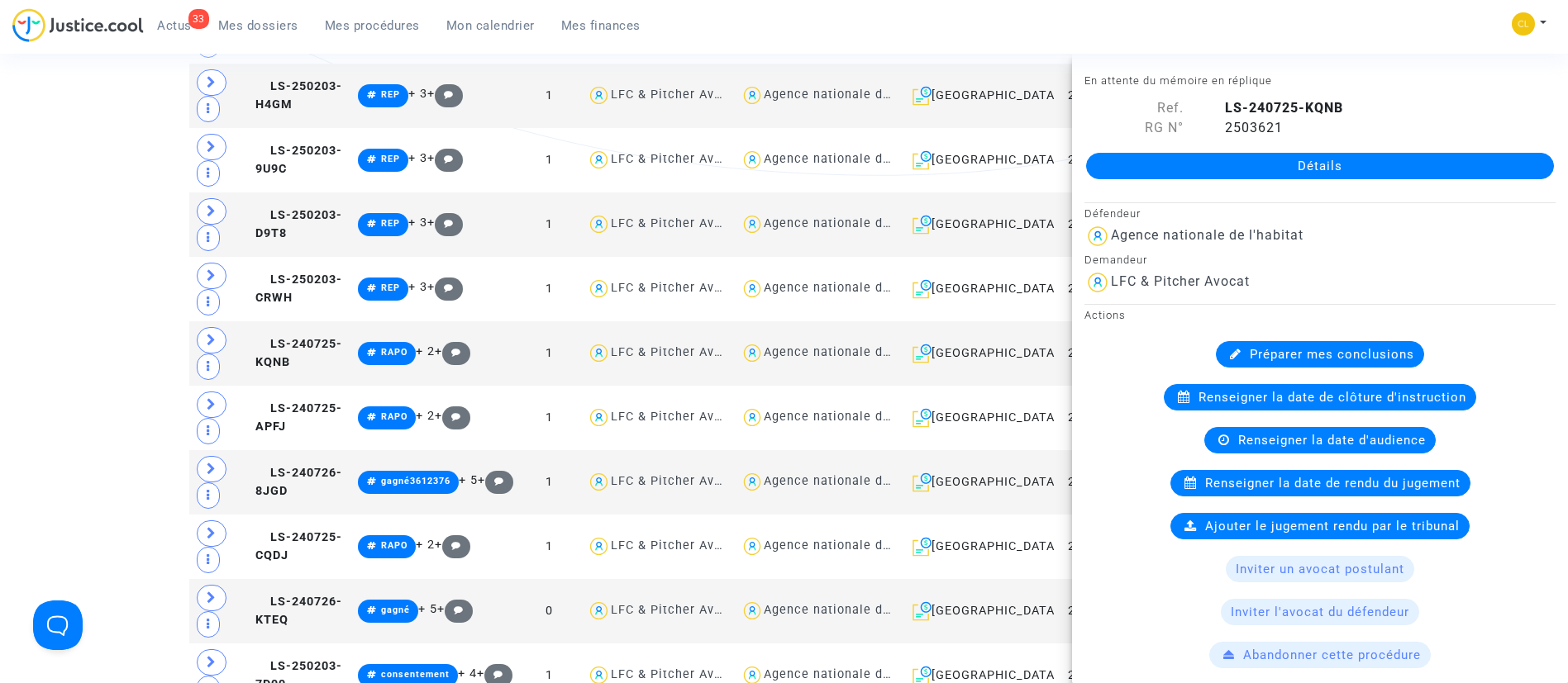
click at [1380, 15] on div "33 Actus Mes dossiers Mes procédures Mon calendrier Mes finances Mon profil Cha…" at bounding box center [784, 31] width 1568 height 46
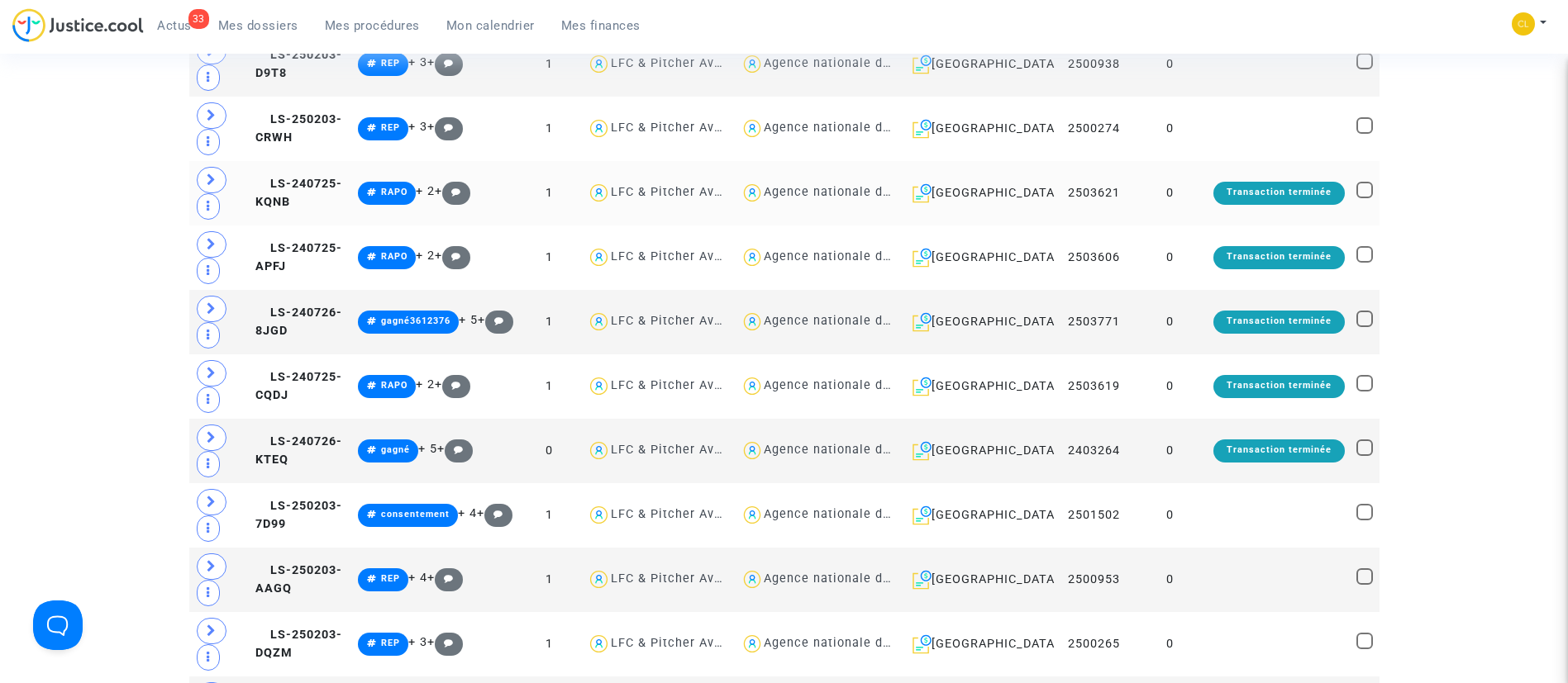
scroll to position [3347, 0]
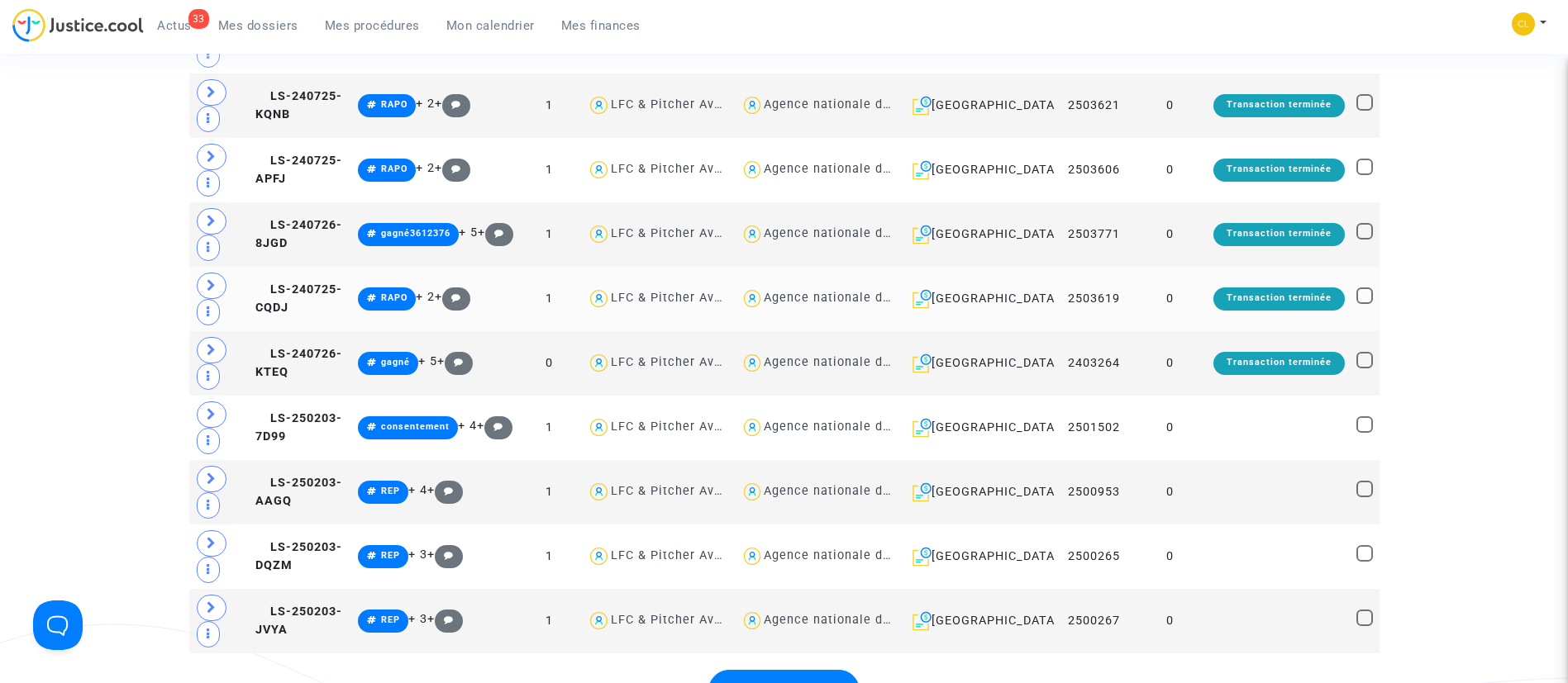
click at [1160, 285] on td "0" at bounding box center [1170, 299] width 76 height 65
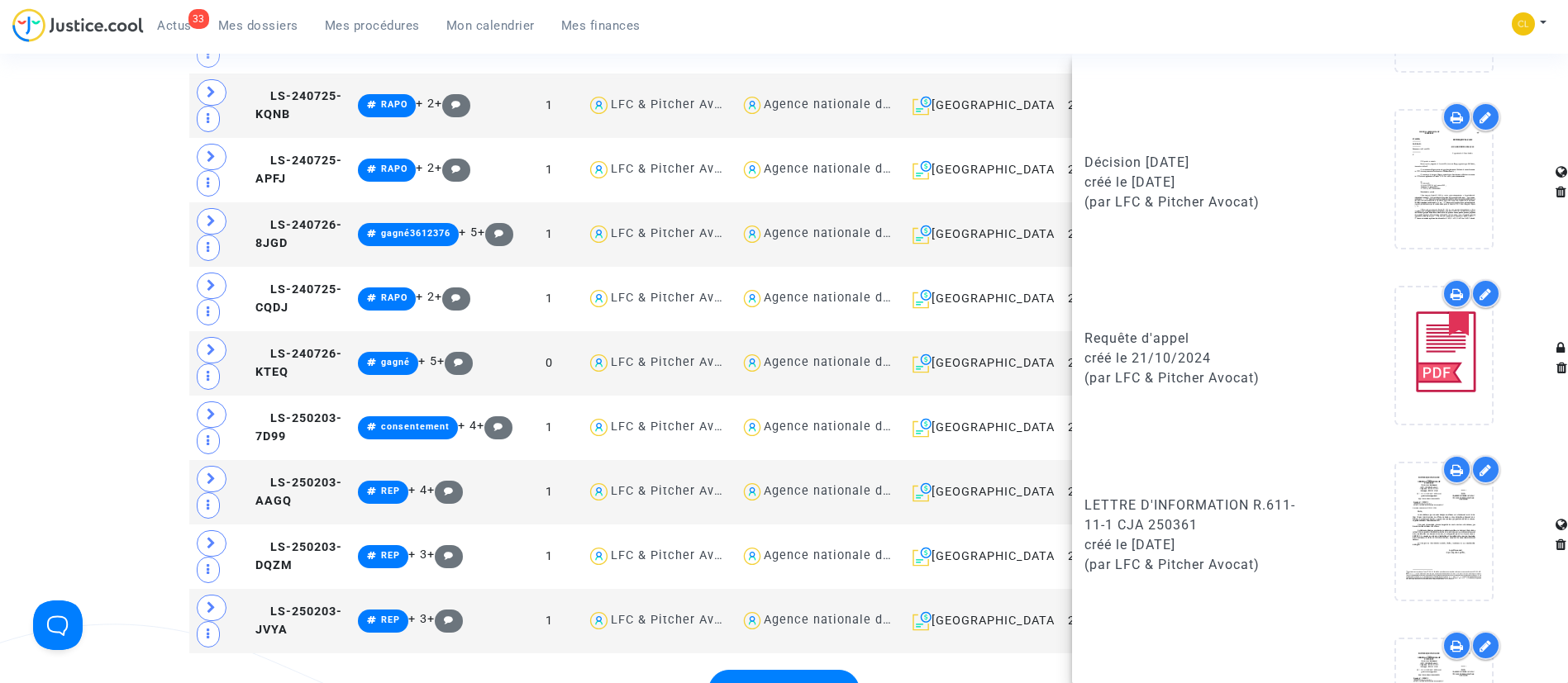
scroll to position [1480, 0]
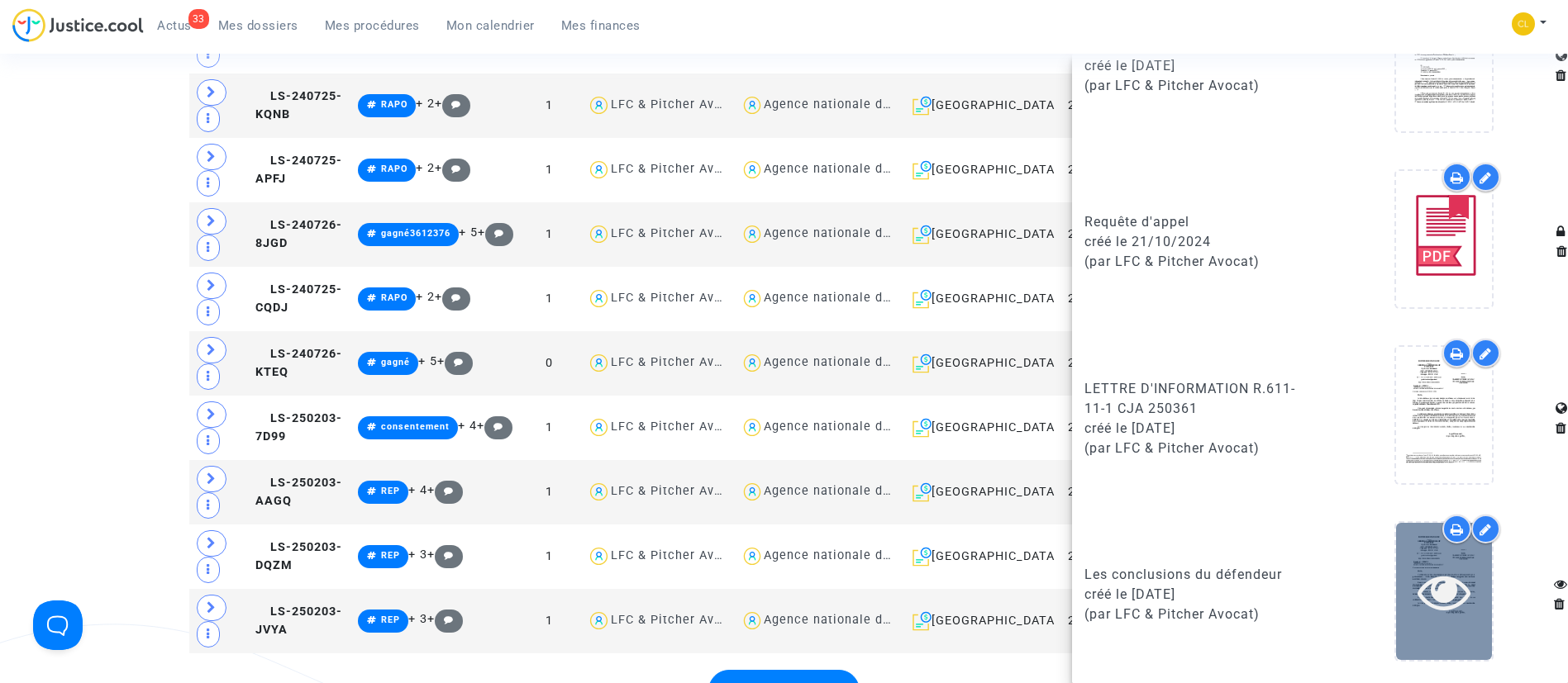
click at [1443, 579] on icon at bounding box center [1444, 592] width 54 height 53
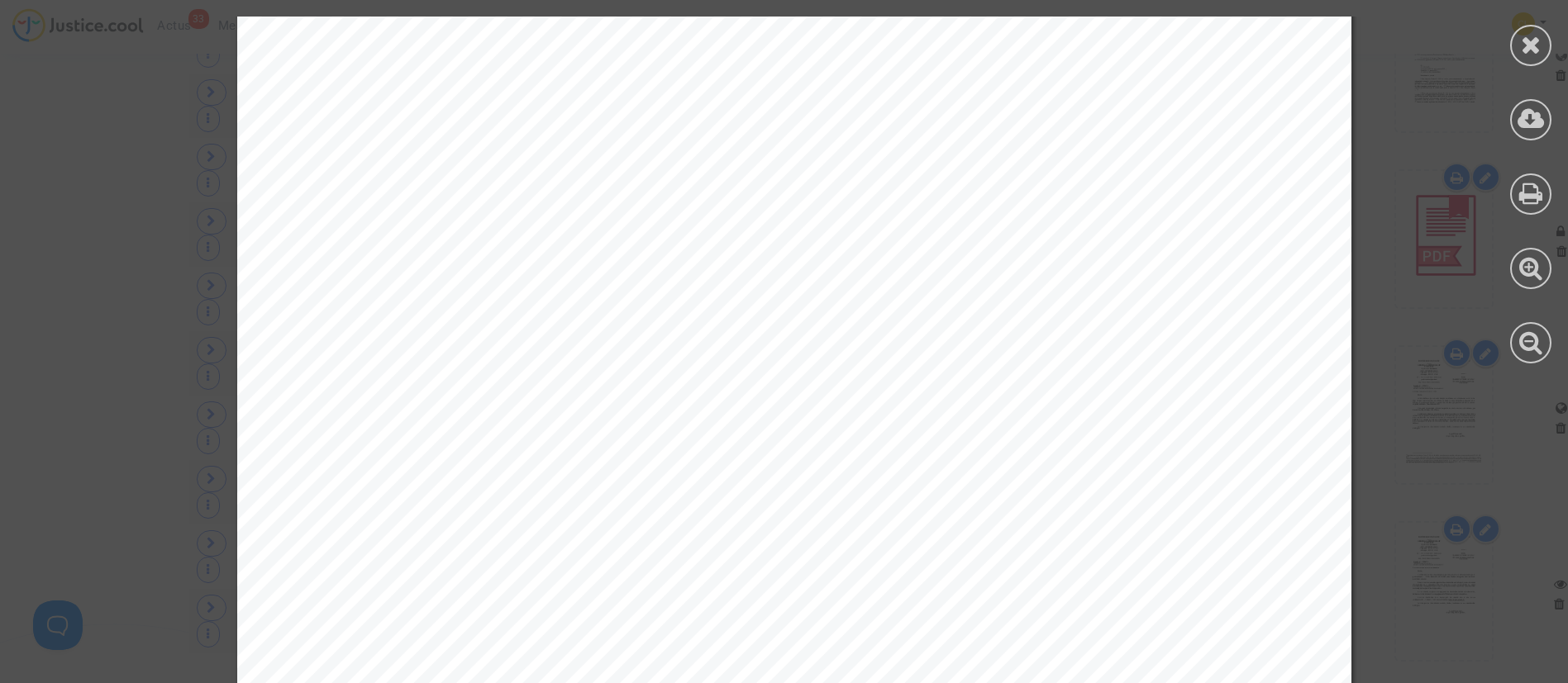
scroll to position [124, 0]
click at [1522, 44] on icon at bounding box center [1532, 44] width 21 height 25
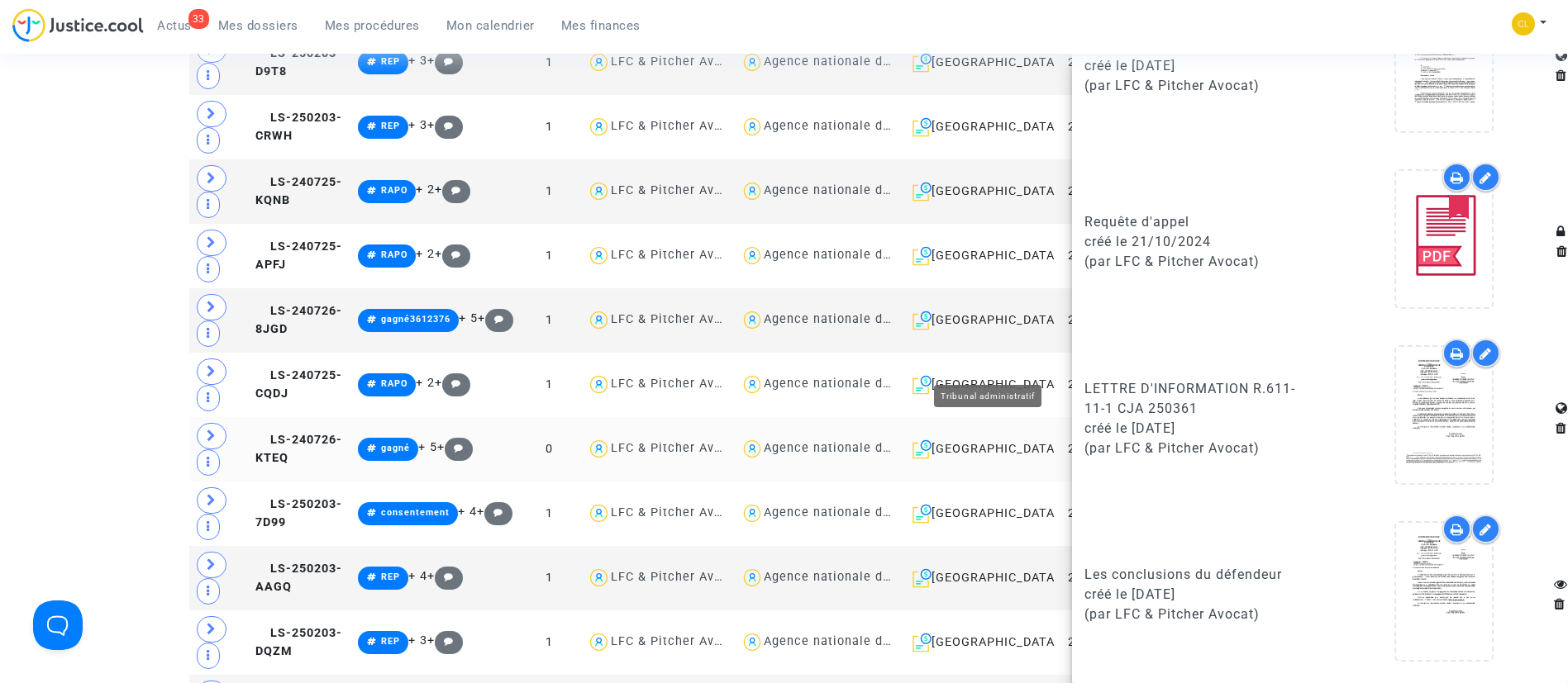
scroll to position [3223, 0]
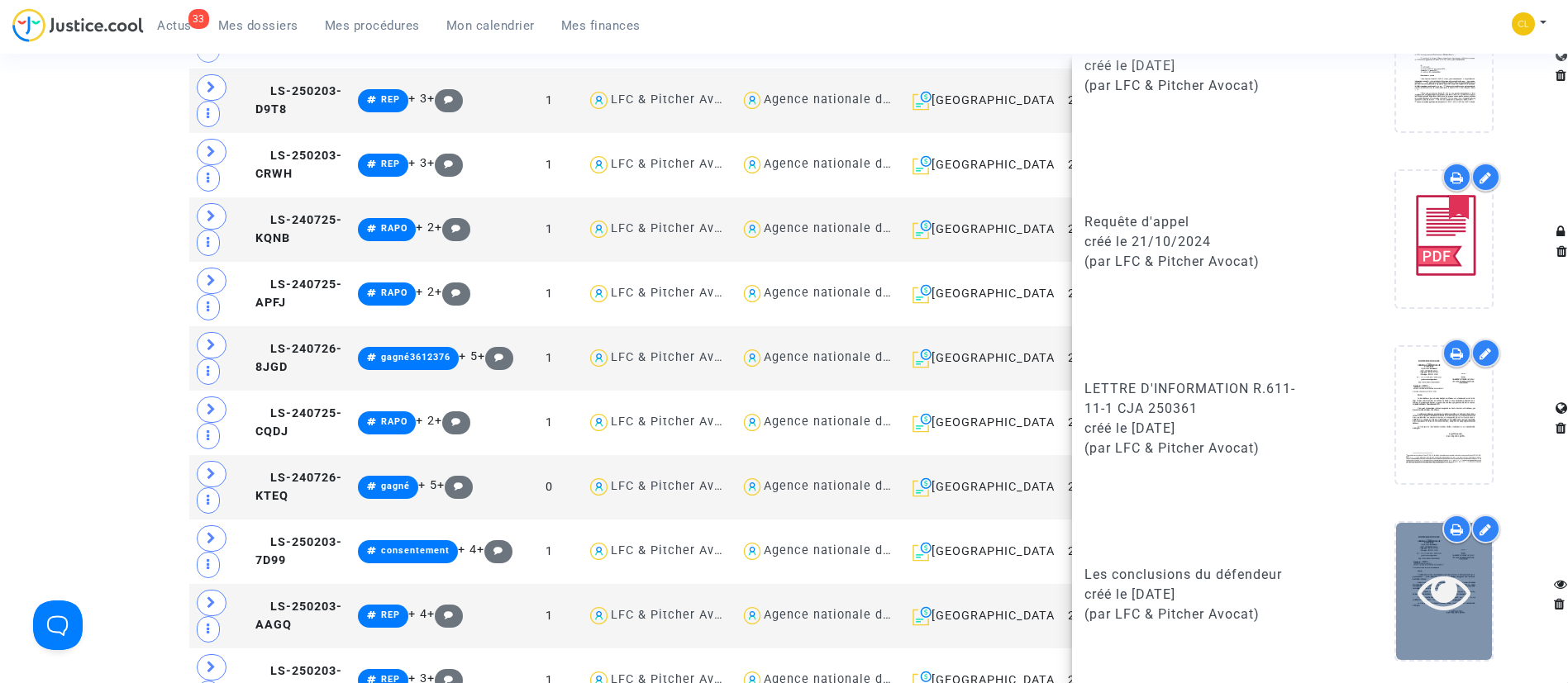
click at [1445, 586] on icon at bounding box center [1444, 592] width 54 height 53
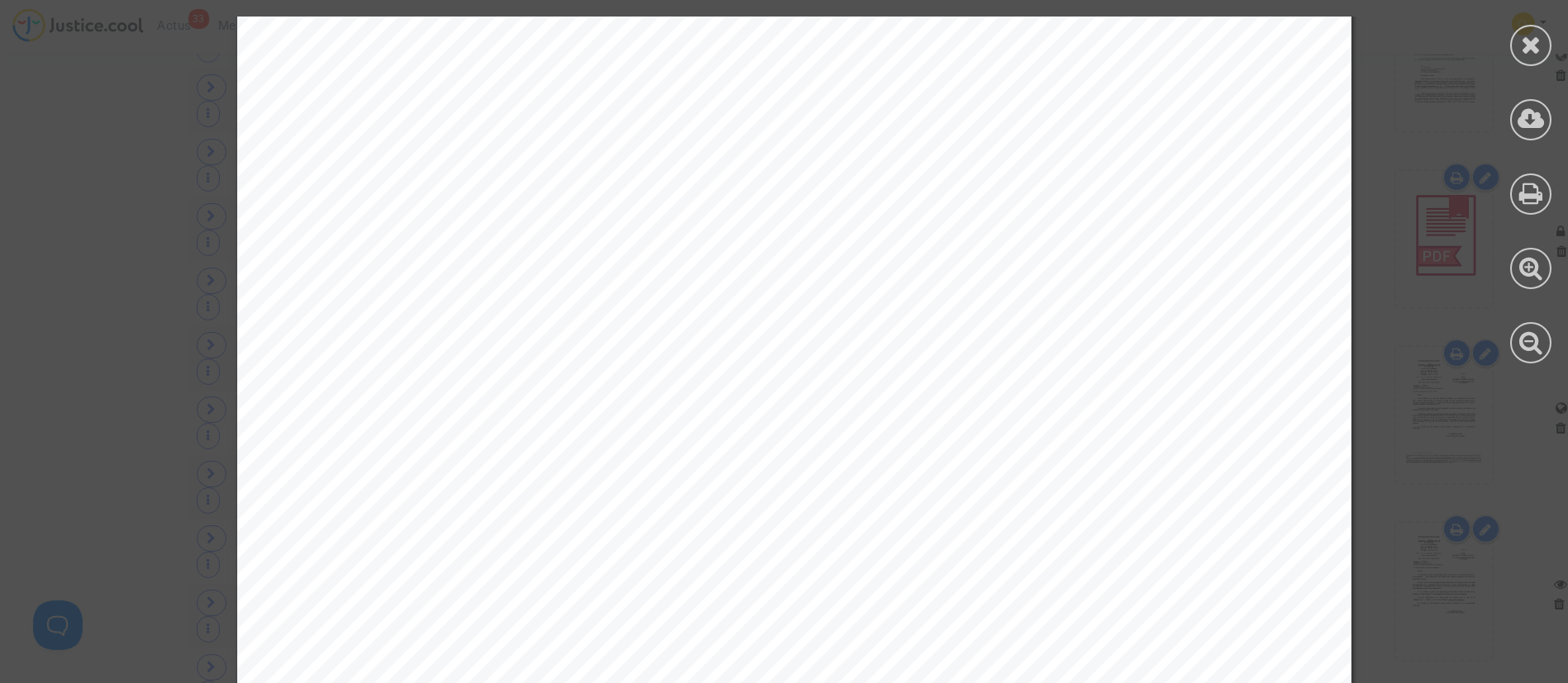
scroll to position [495, 0]
click at [1536, 37] on icon at bounding box center [1532, 44] width 21 height 25
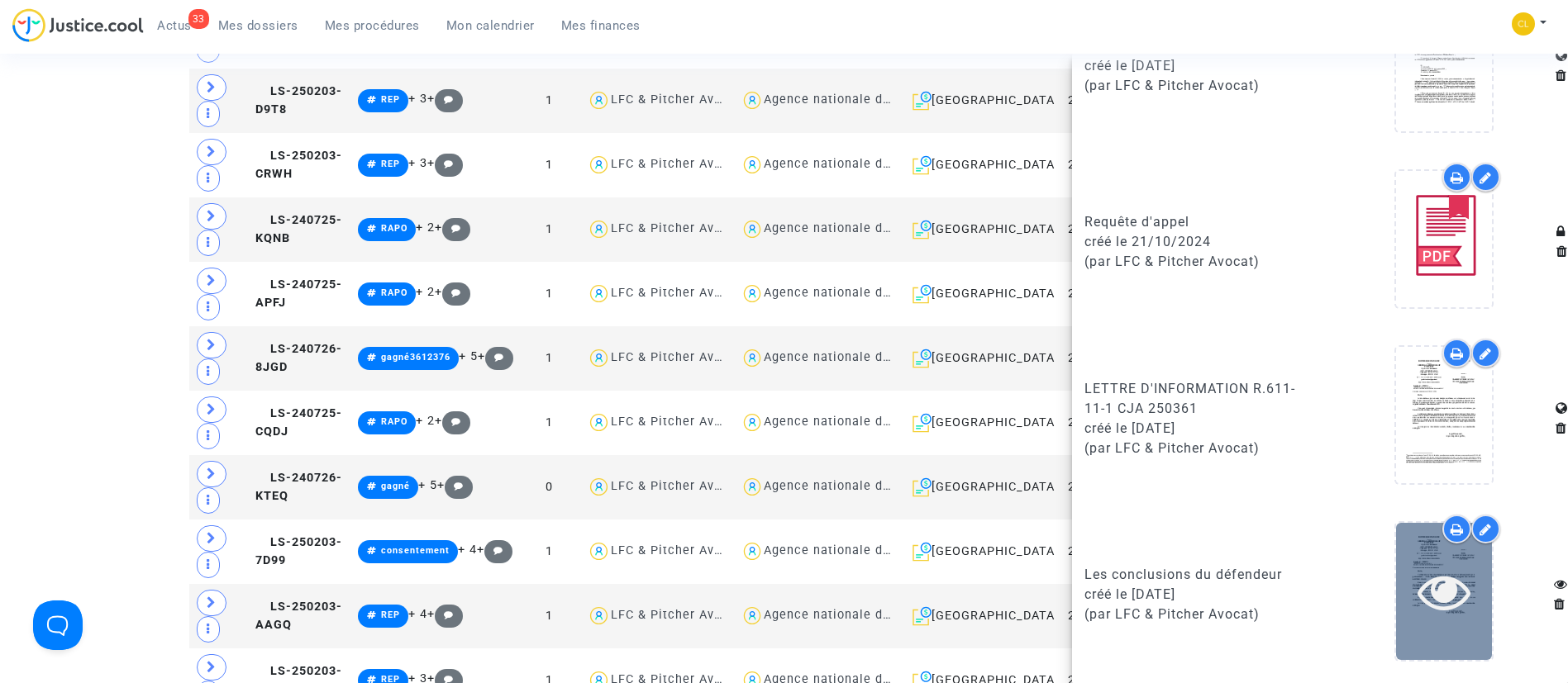
click at [1400, 576] on div at bounding box center [1444, 592] width 96 height 53
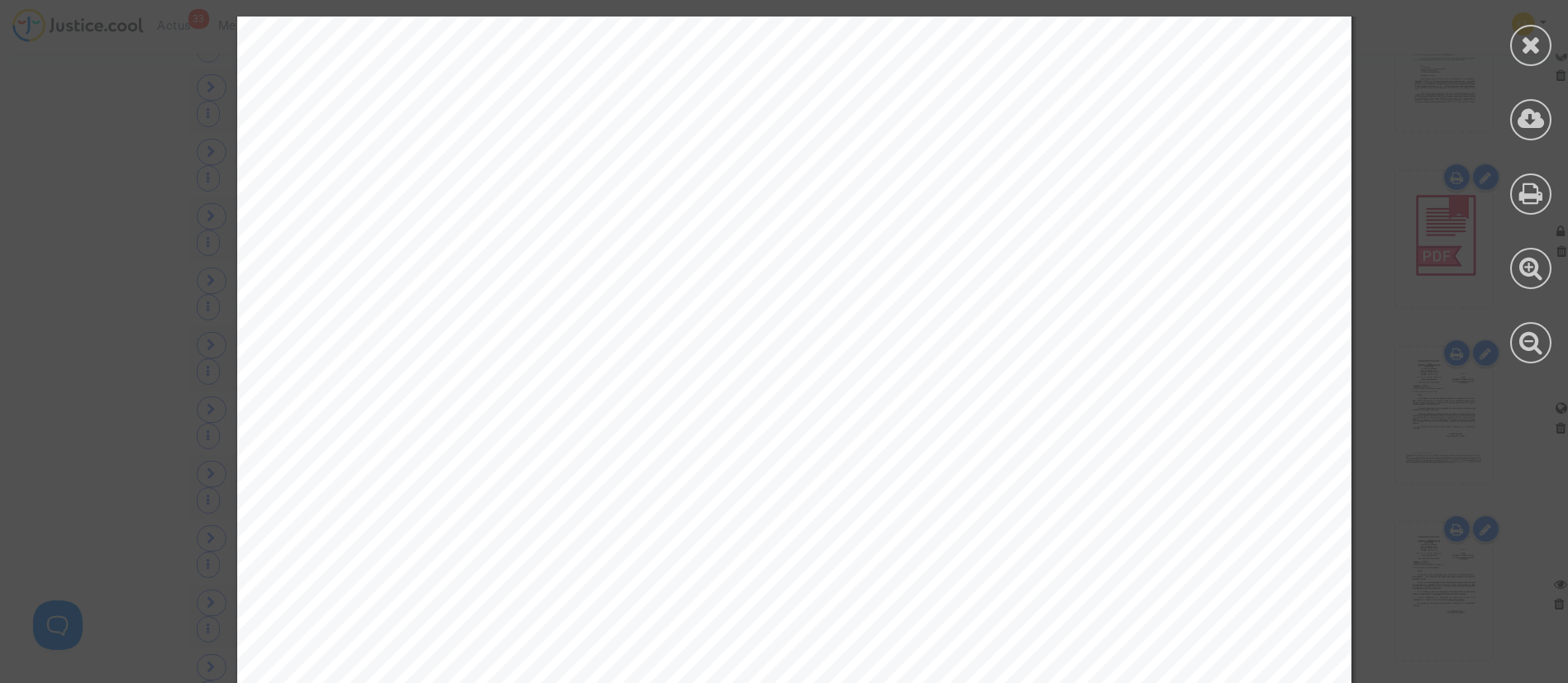
scroll to position [0, 0]
click at [1534, 32] on icon at bounding box center [1532, 44] width 21 height 25
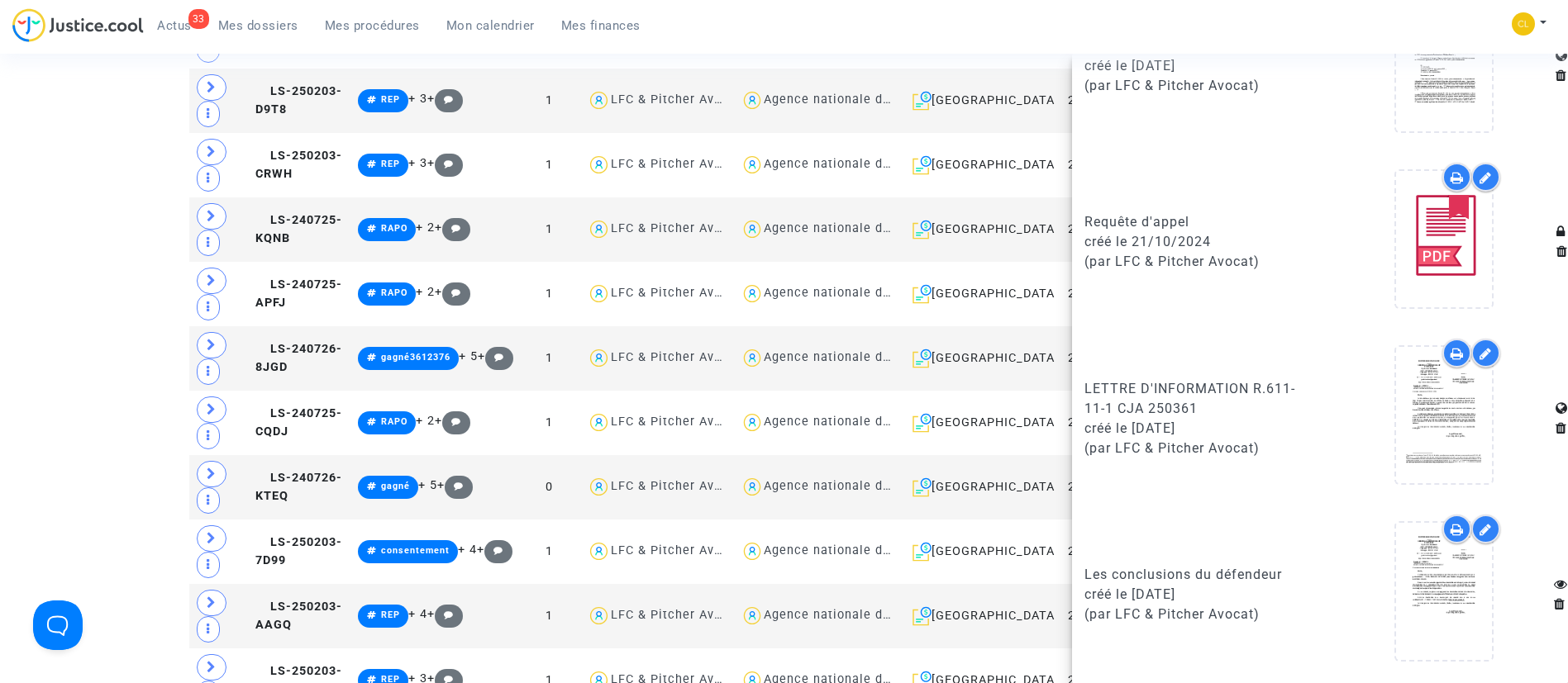
click at [1405, 16] on div "33 Actus Mes dossiers Mes procédures Mon calendrier Mes finances Mon profil Cha…" at bounding box center [784, 31] width 1568 height 46
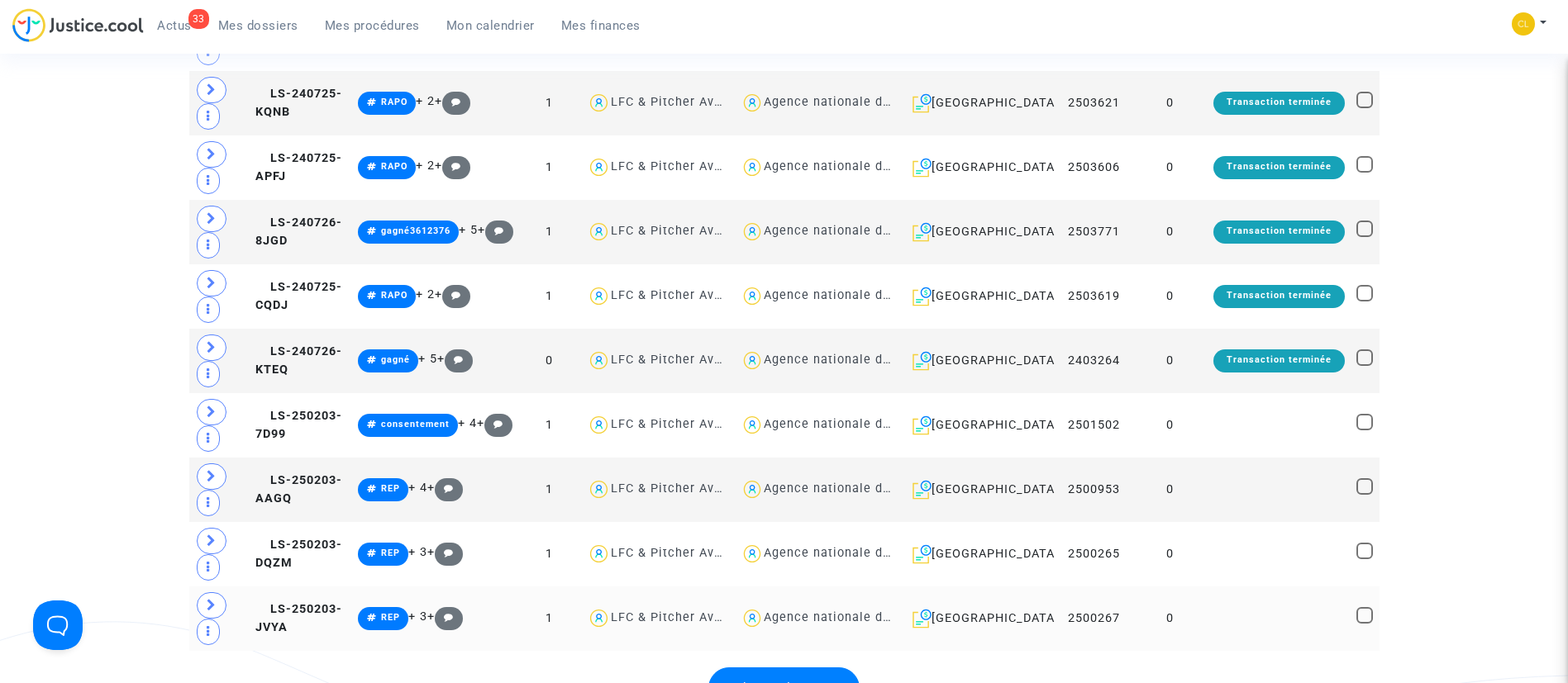
scroll to position [3594, 0]
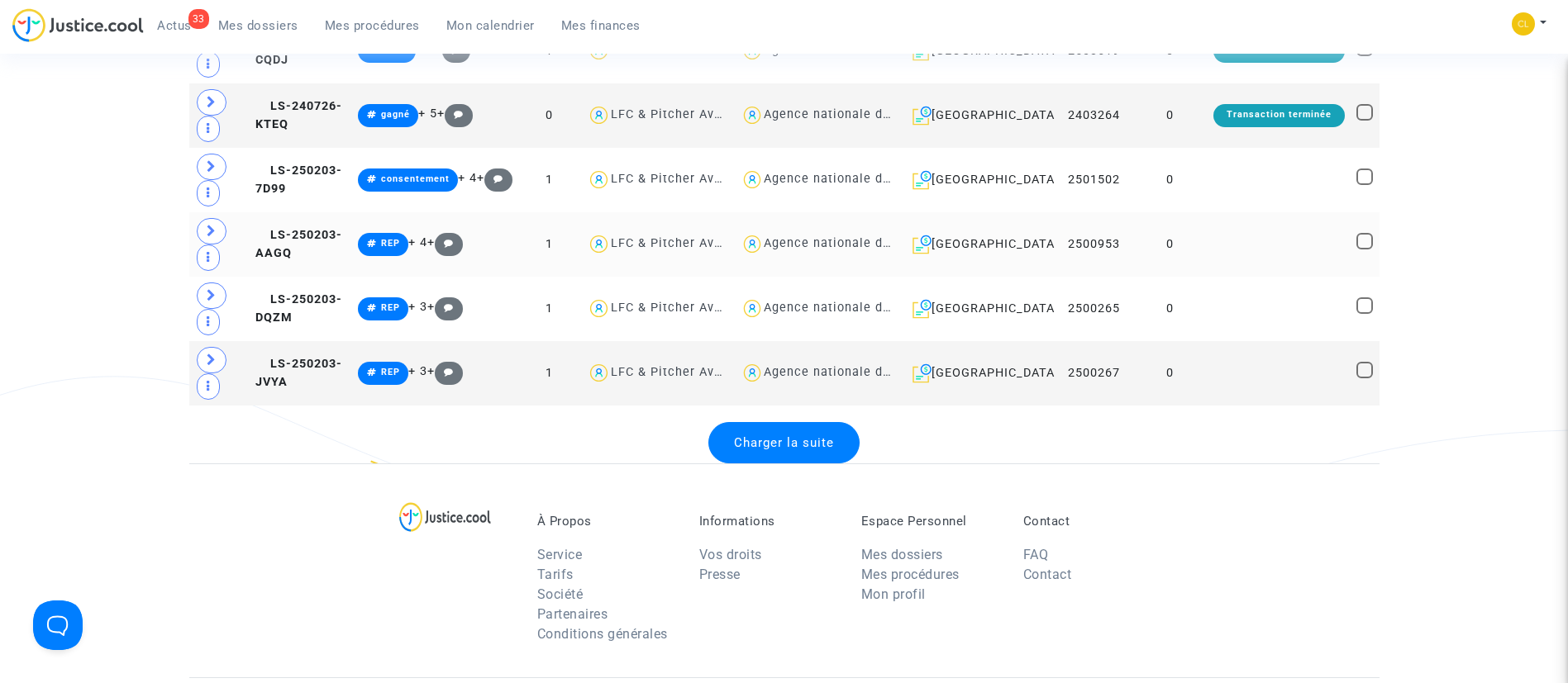
click at [1322, 228] on td at bounding box center [1279, 244] width 143 height 65
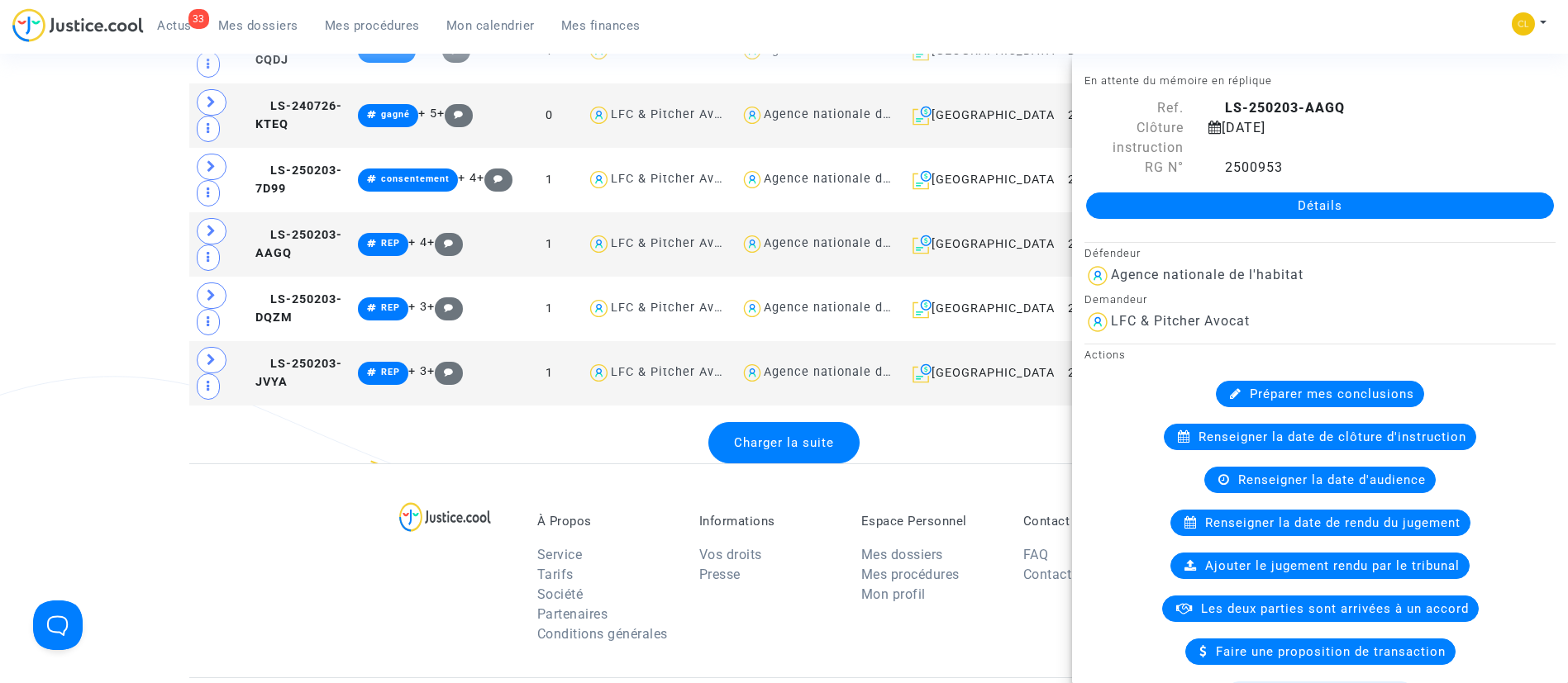
click at [1327, 30] on div "33 Actus Mes dossiers Mes procédures Mon calendrier Mes finances Mon profil Cha…" at bounding box center [784, 31] width 1568 height 46
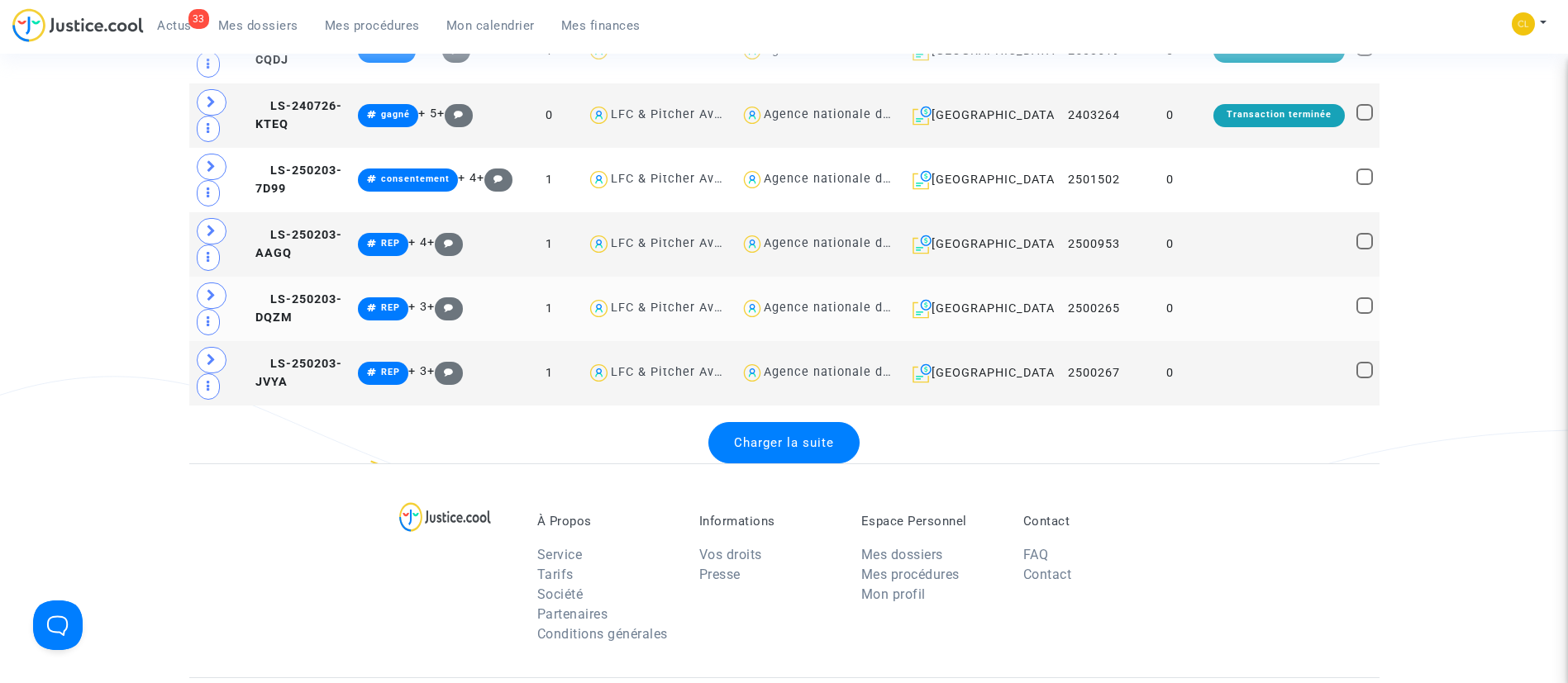
click at [1222, 320] on td at bounding box center [1279, 309] width 143 height 65
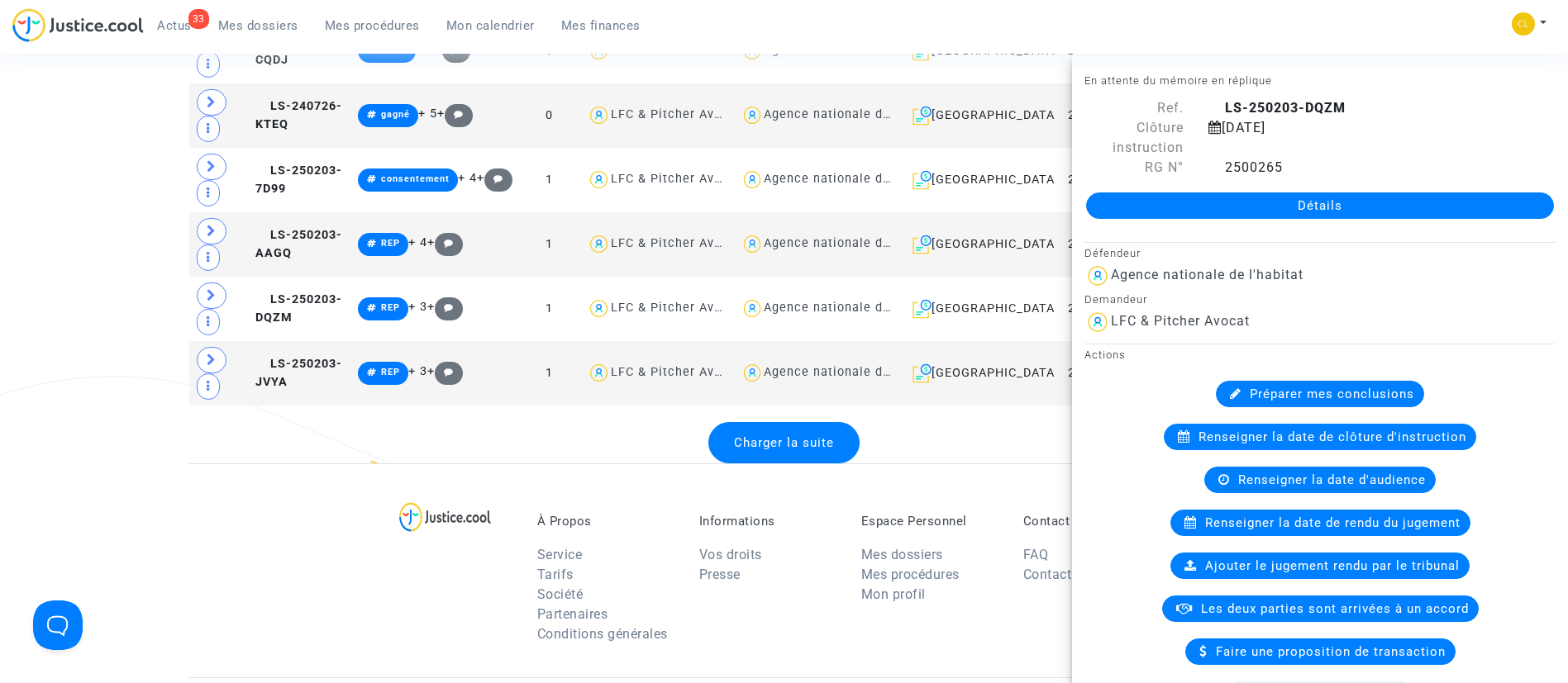
click at [1312, 15] on div "33 Actus Mes dossiers Mes procédures Mon calendrier Mes finances Mon profil Cha…" at bounding box center [784, 31] width 1568 height 46
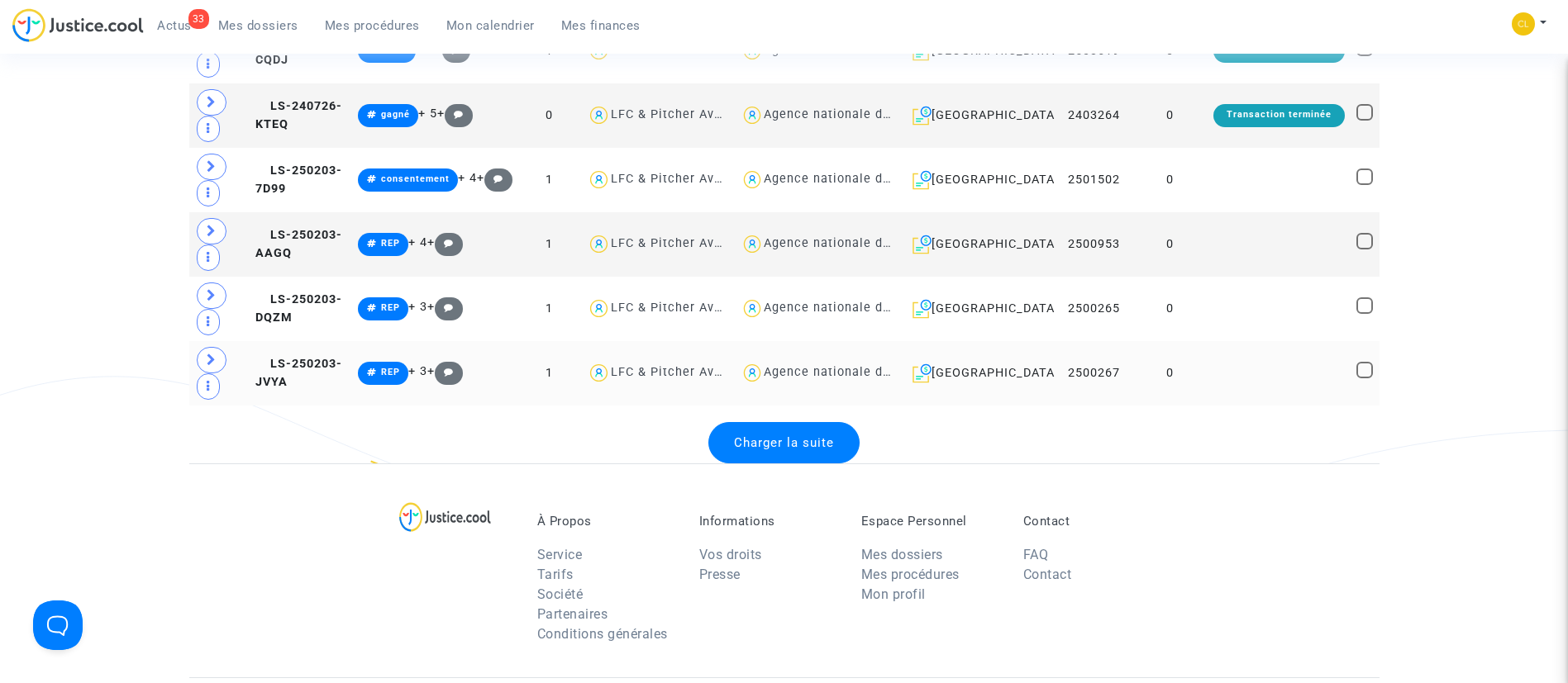
click at [1291, 366] on td at bounding box center [1279, 373] width 143 height 65
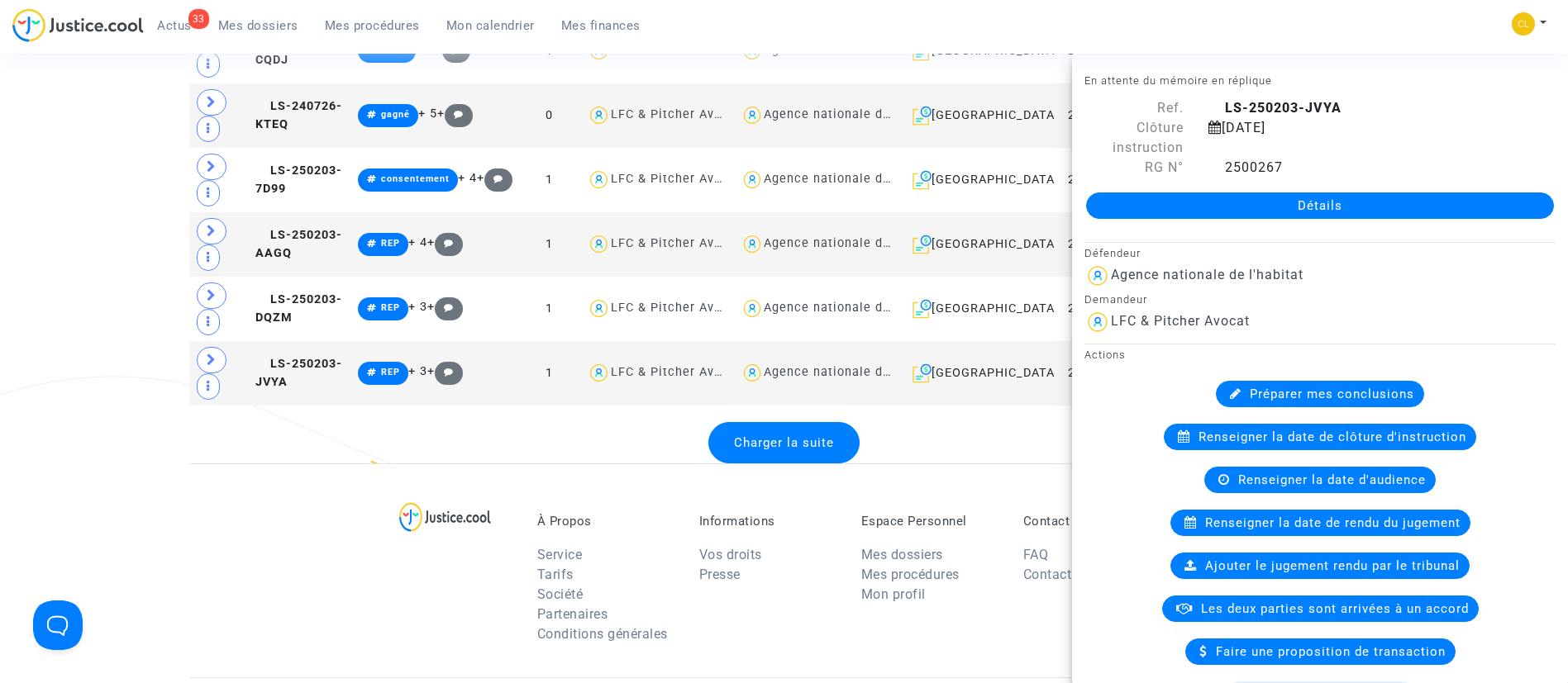
drag, startPoint x: 1374, startPoint y: 15, endPoint x: 1325, endPoint y: 84, distance: 84.6
click at [1376, 15] on div "33 Actus Mes dossiers Mes procédures Mon calendrier Mes finances Mon profil Cha…" at bounding box center [784, 31] width 1568 height 46
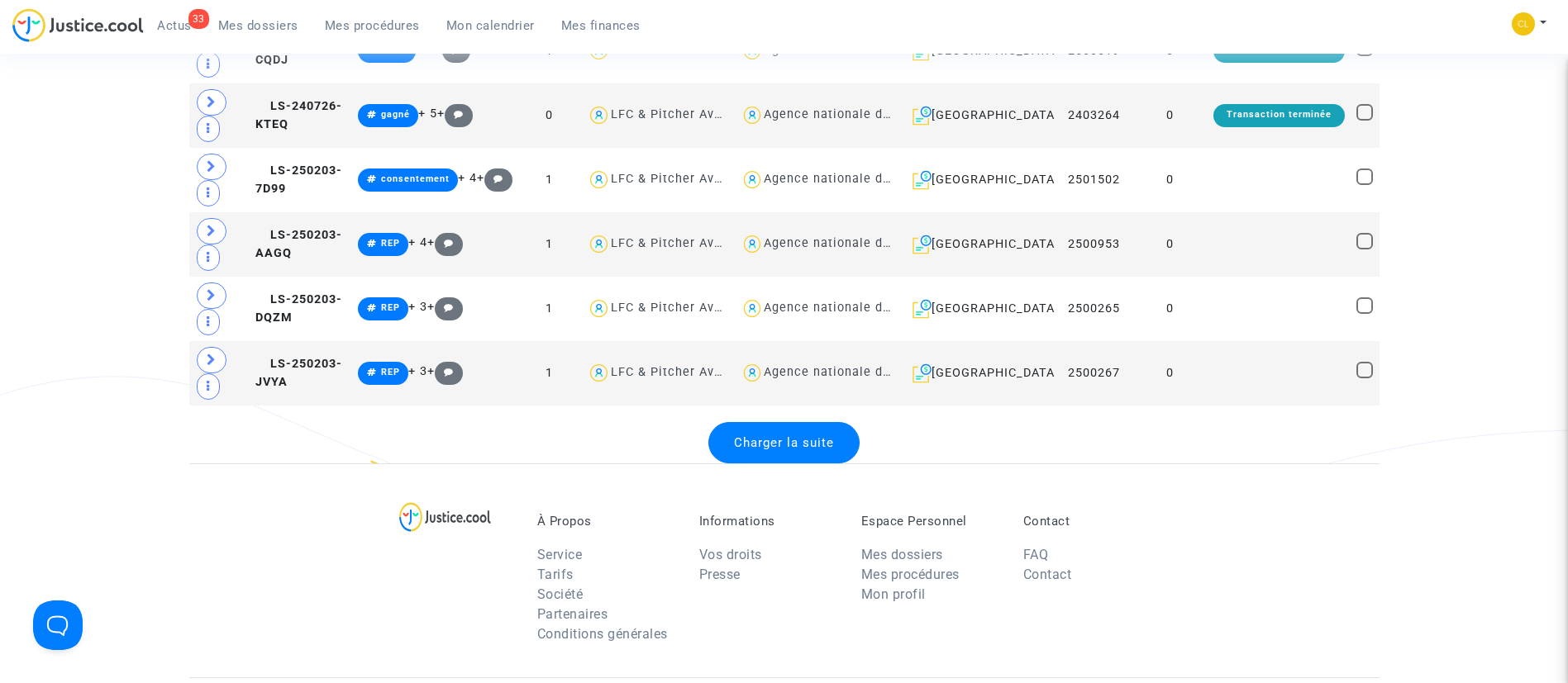
drag, startPoint x: 817, startPoint y: 435, endPoint x: 833, endPoint y: 408, distance: 31.4
click at [817, 433] on div "Charger la suite" at bounding box center [784, 443] width 151 height 41
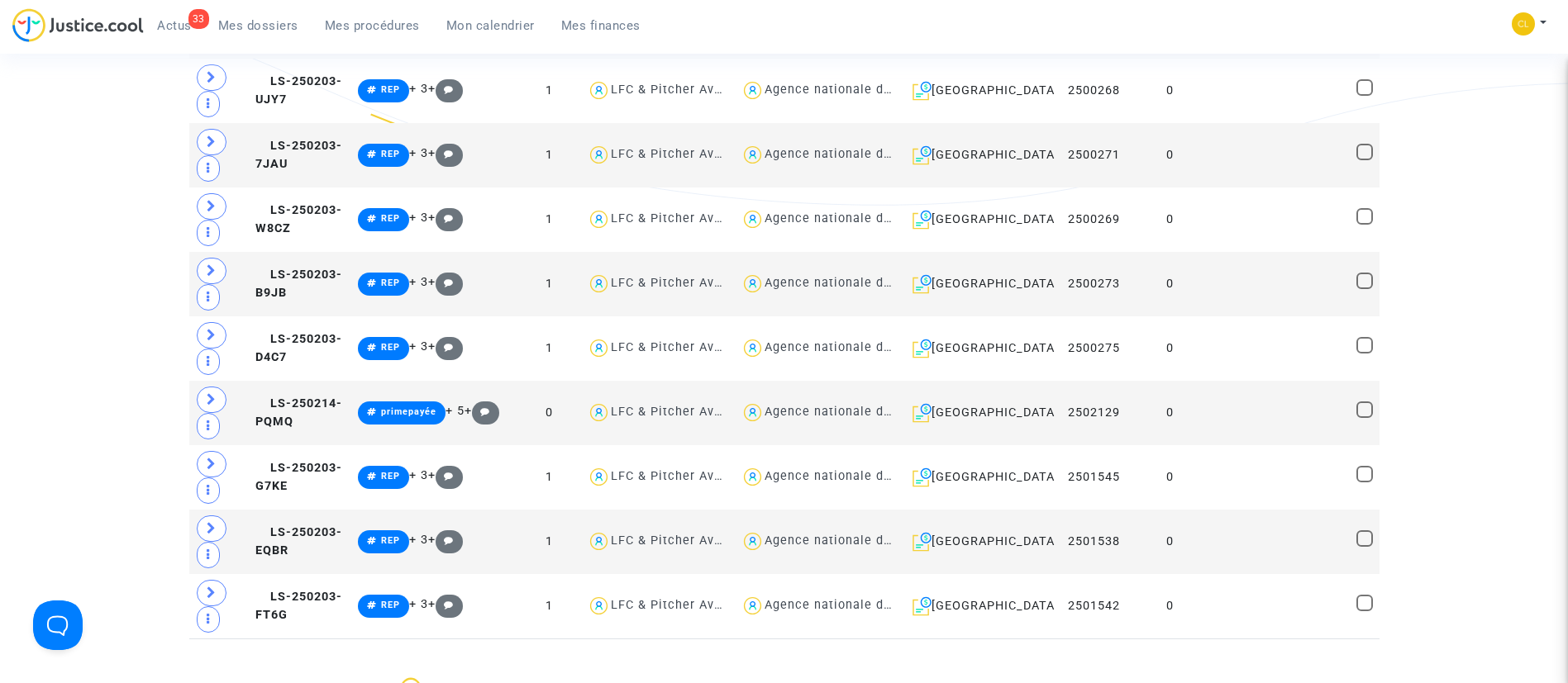
scroll to position [3967, 0]
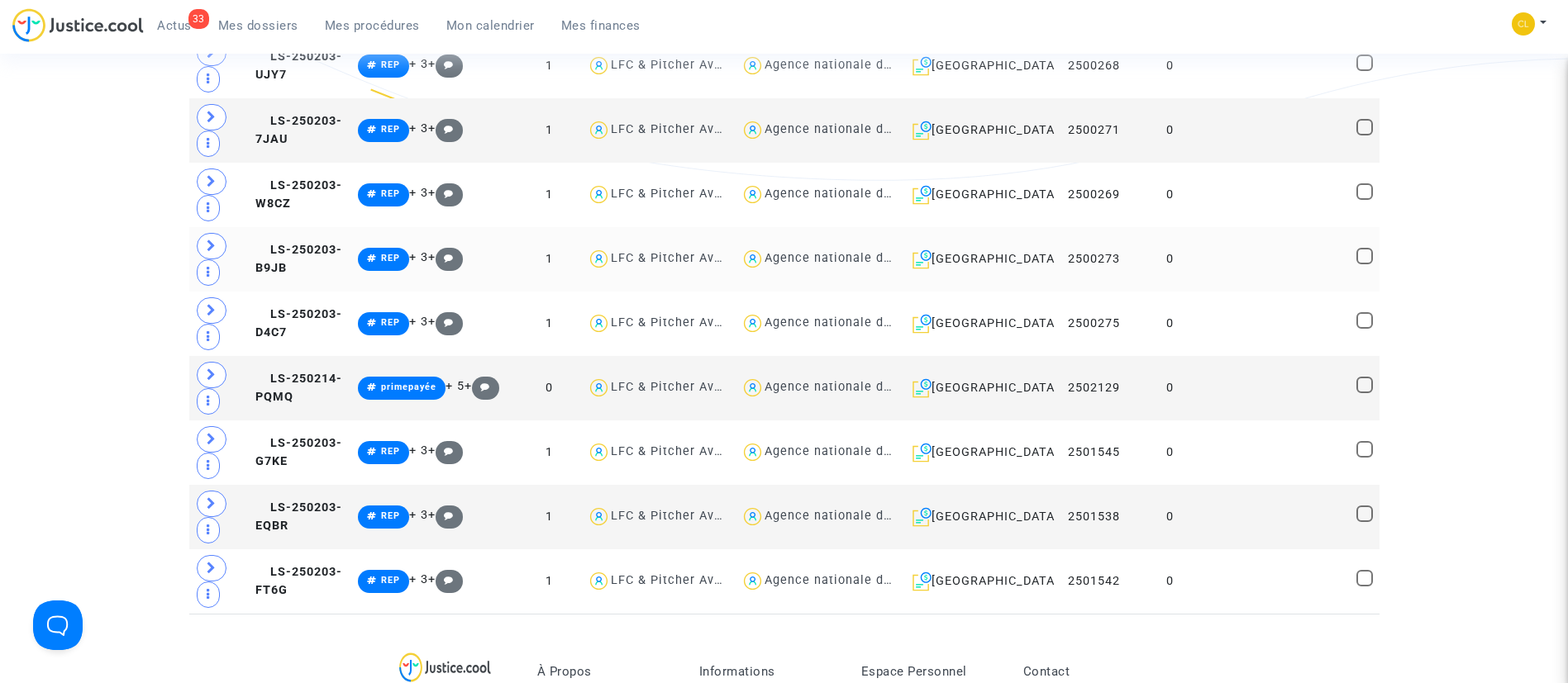
click at [1194, 266] on td "0" at bounding box center [1170, 260] width 76 height 65
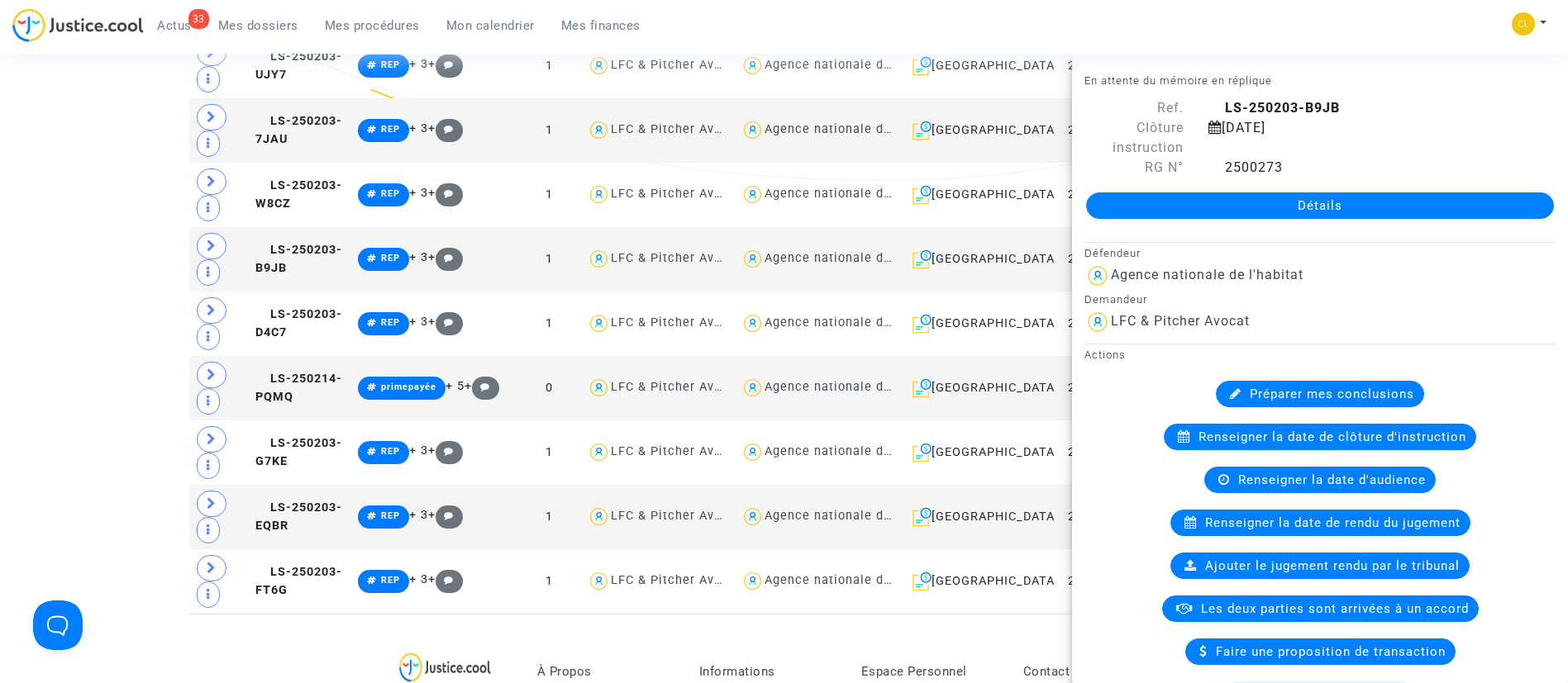
click at [1310, 14] on div "33 Actus Mes dossiers Mes procédures Mon calendrier Mes finances Mon profil Cha…" at bounding box center [784, 31] width 1568 height 46
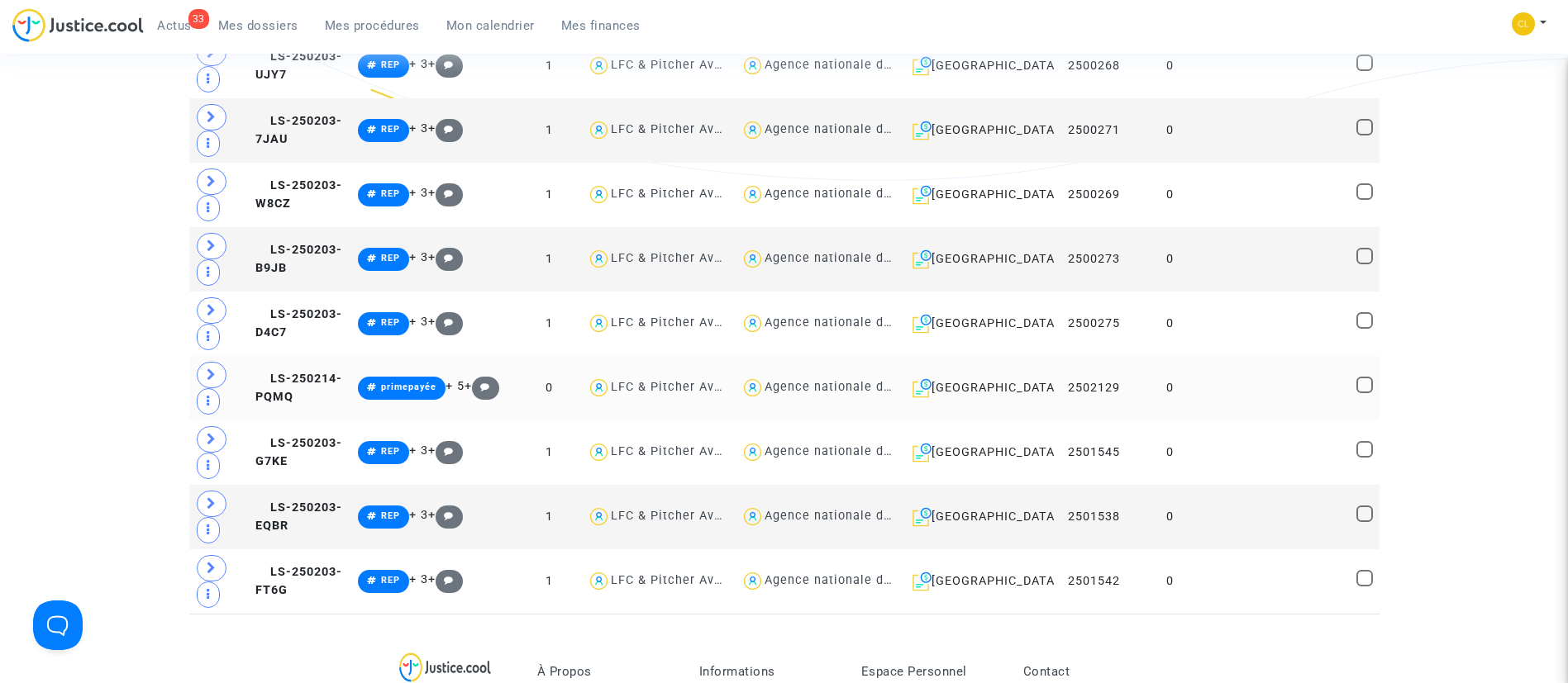
click at [1291, 388] on td at bounding box center [1279, 388] width 143 height 65
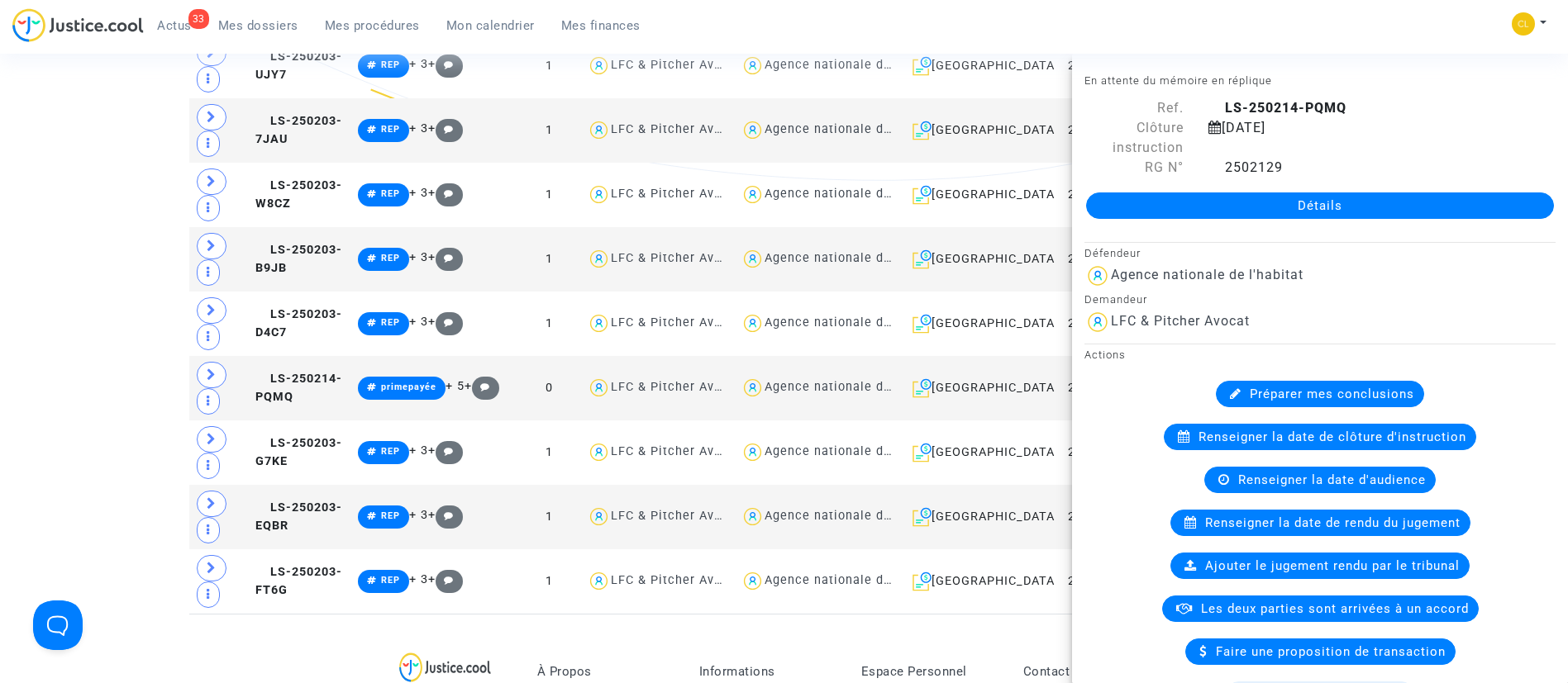
click at [1443, 18] on div "33 Actus Mes dossiers Mes procédures Mon calendrier Mes finances Mon profil Cha…" at bounding box center [784, 31] width 1568 height 46
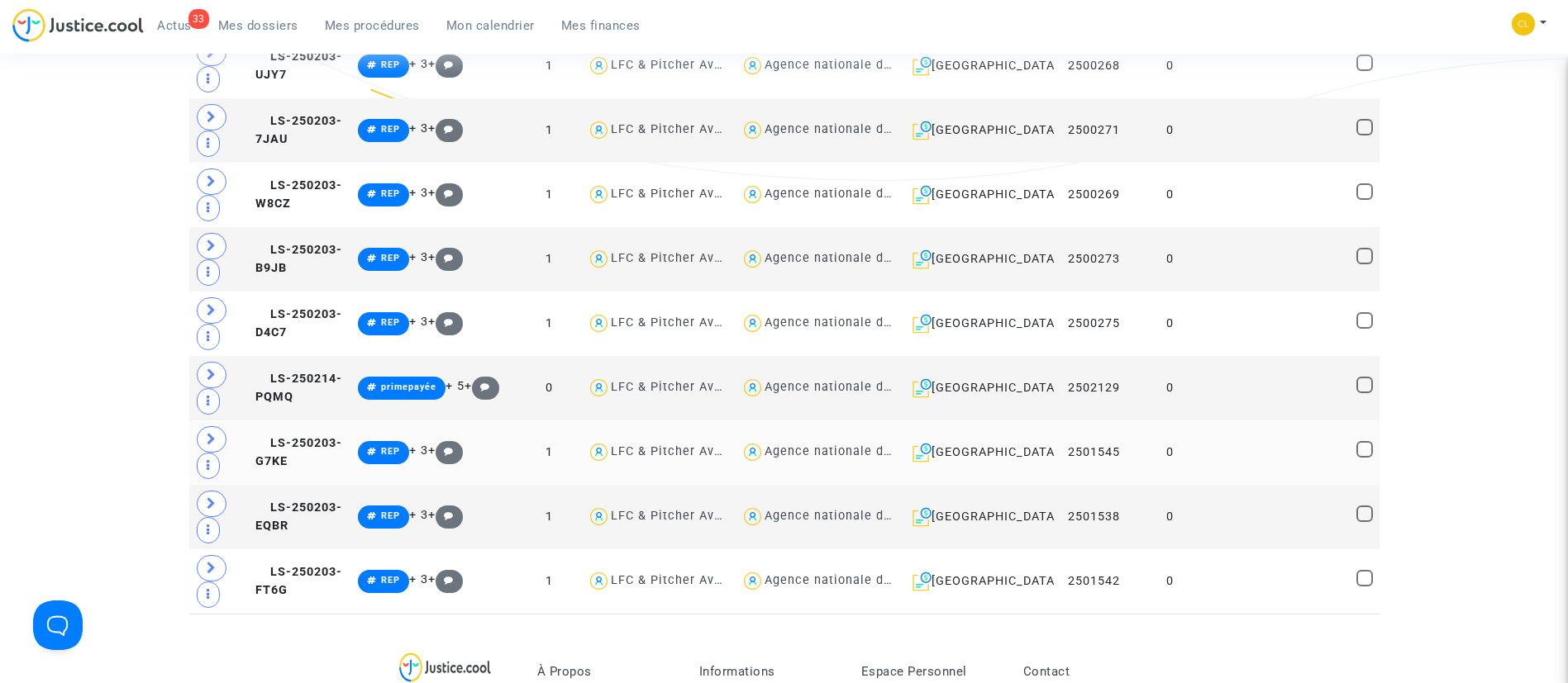
click at [1276, 454] on td at bounding box center [1279, 453] width 143 height 65
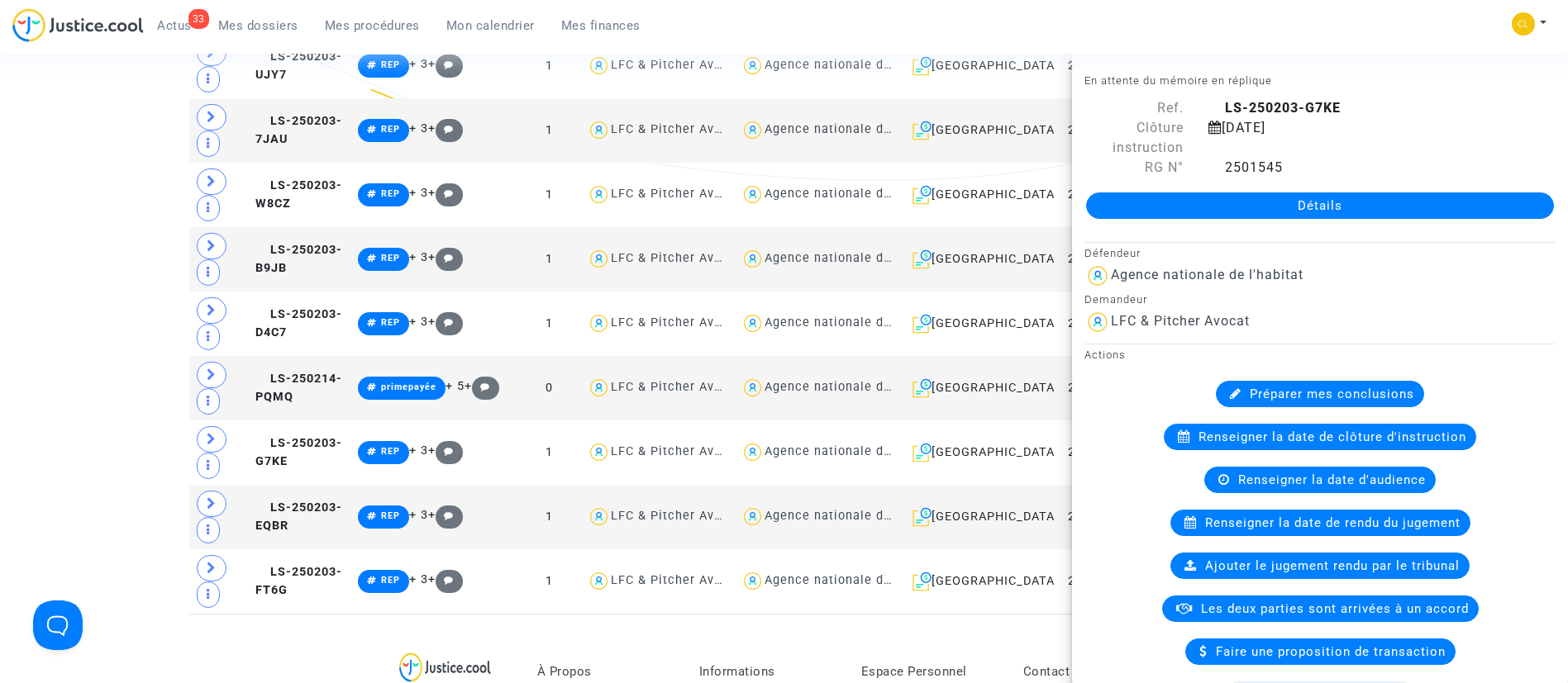
click at [1308, 12] on div "33 Actus Mes dossiers Mes procédures Mon calendrier Mes finances Mon profil Cha…" at bounding box center [784, 31] width 1568 height 46
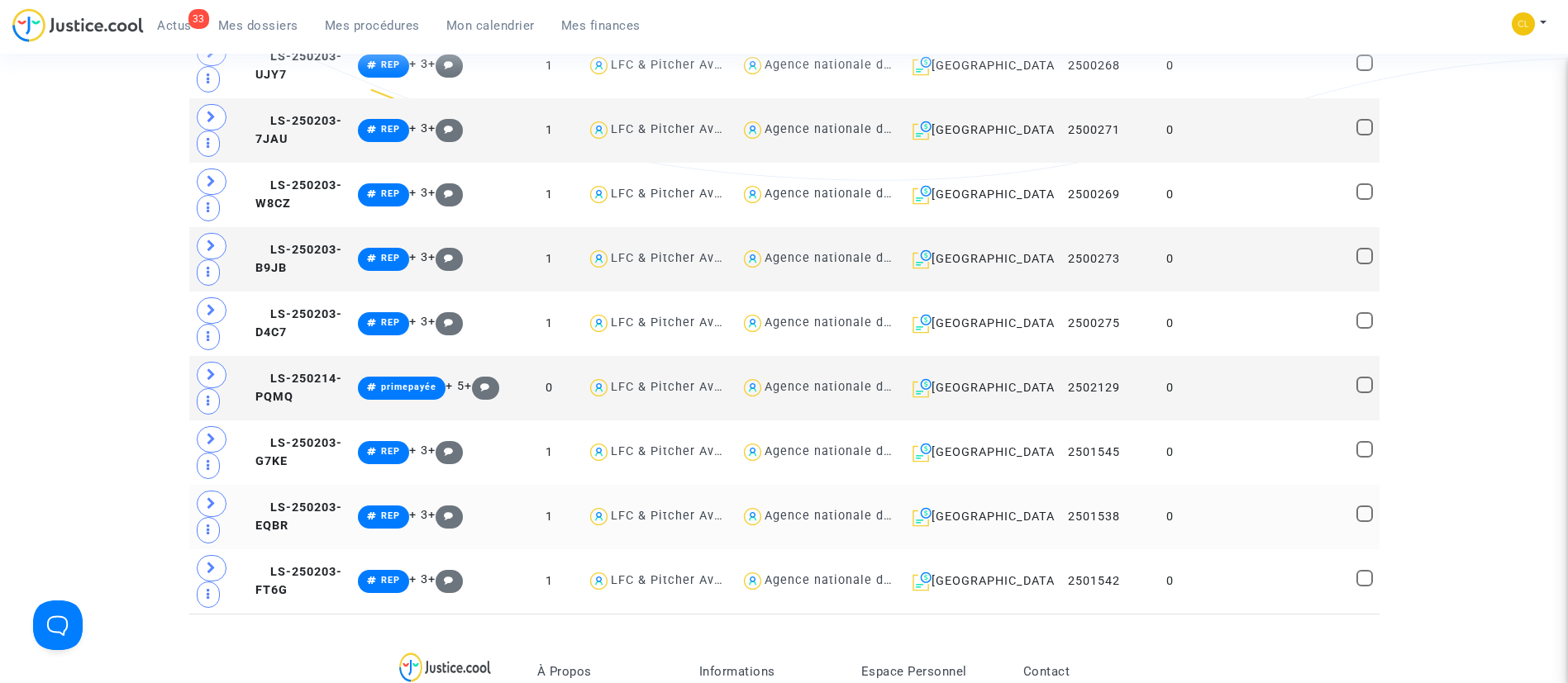
click at [1261, 524] on td at bounding box center [1279, 517] width 143 height 65
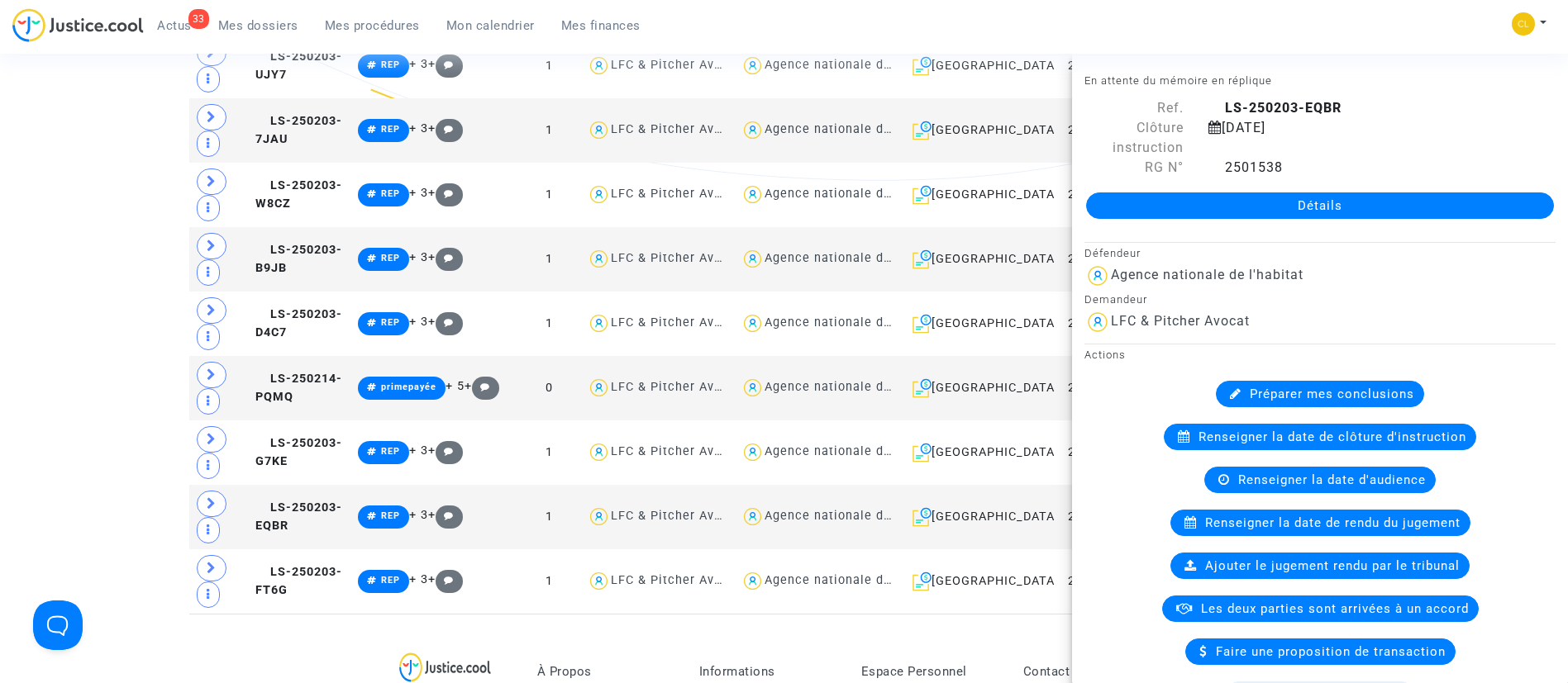
click at [1270, 21] on div "33 Actus Mes dossiers Mes procédures Mon calendrier Mes finances Mon profil Cha…" at bounding box center [784, 31] width 1568 height 46
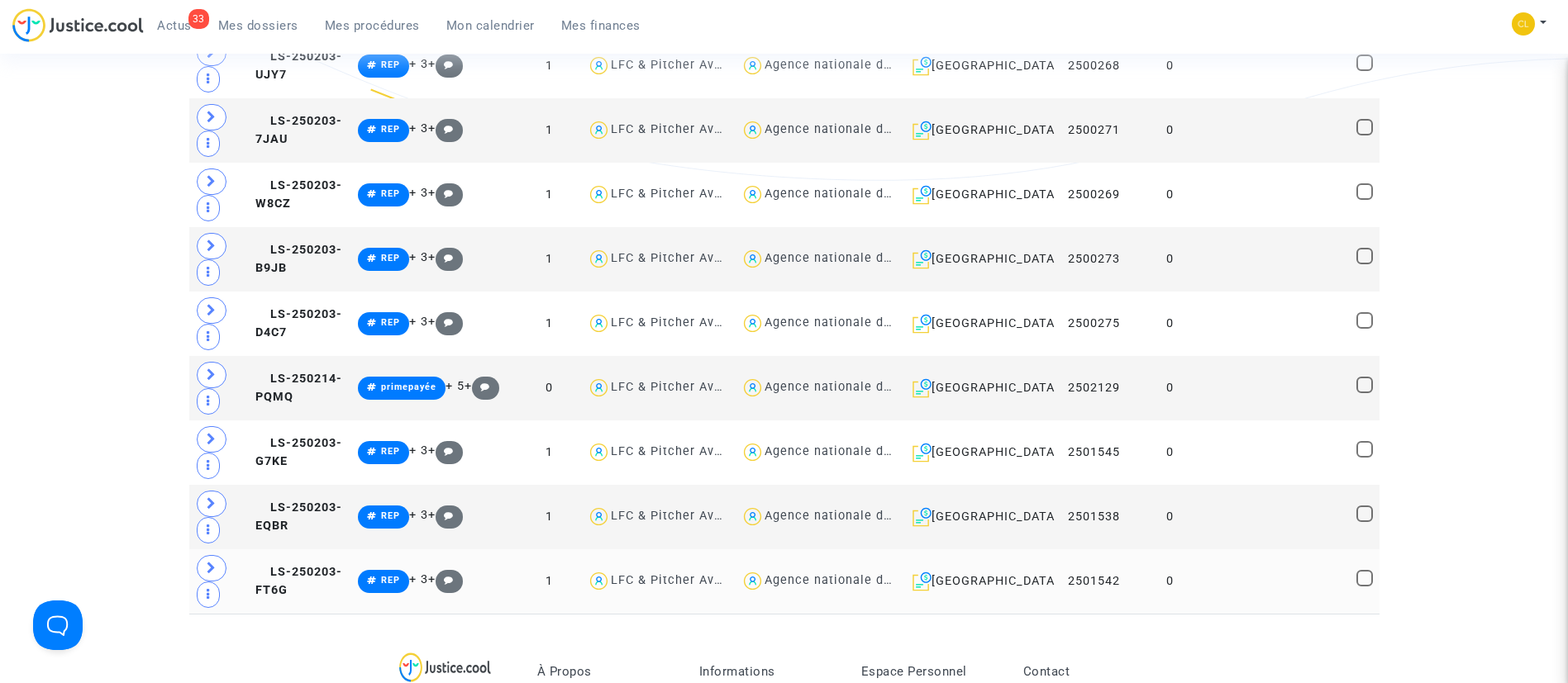
click at [1285, 588] on td at bounding box center [1279, 581] width 143 height 65
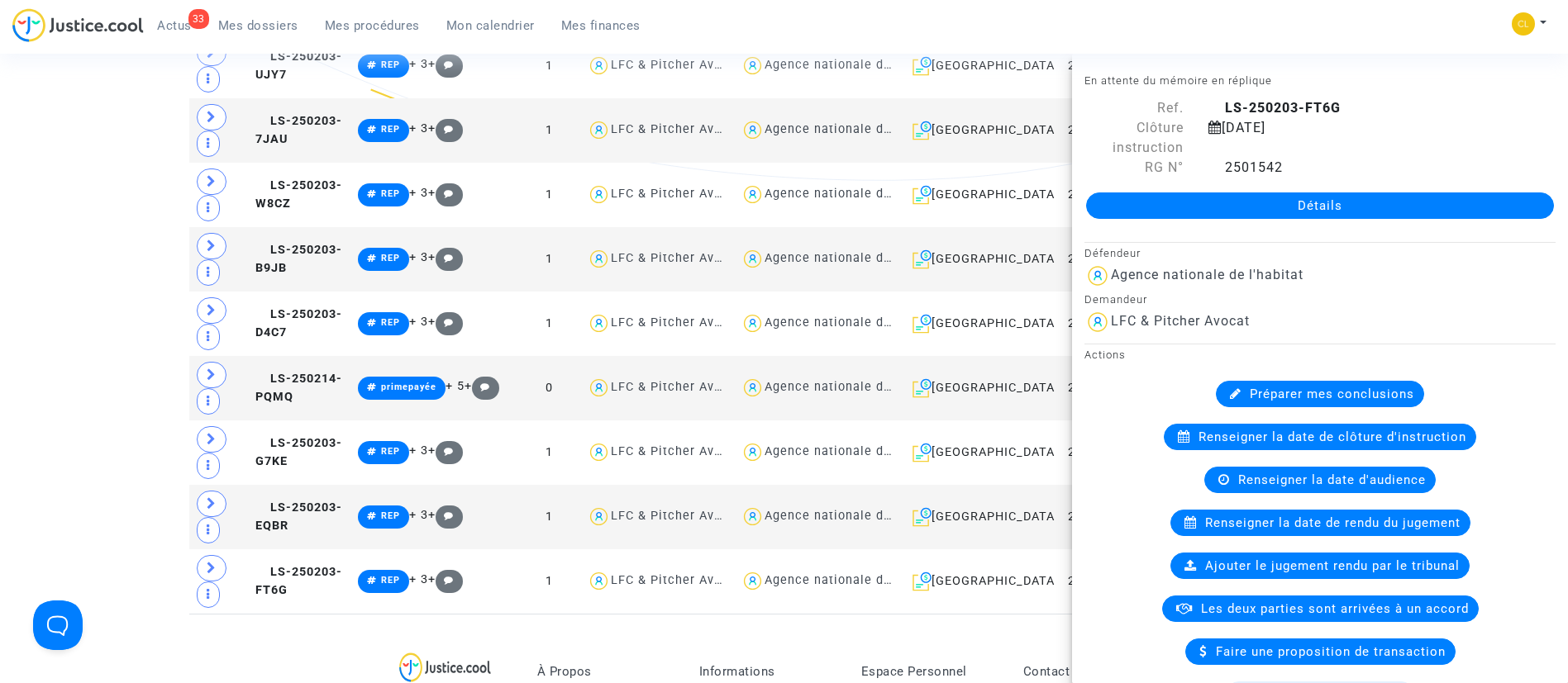
click at [1380, 22] on div "33 Actus Mes dossiers Mes procédures Mon calendrier Mes finances Mon profil Cha…" at bounding box center [784, 31] width 1568 height 46
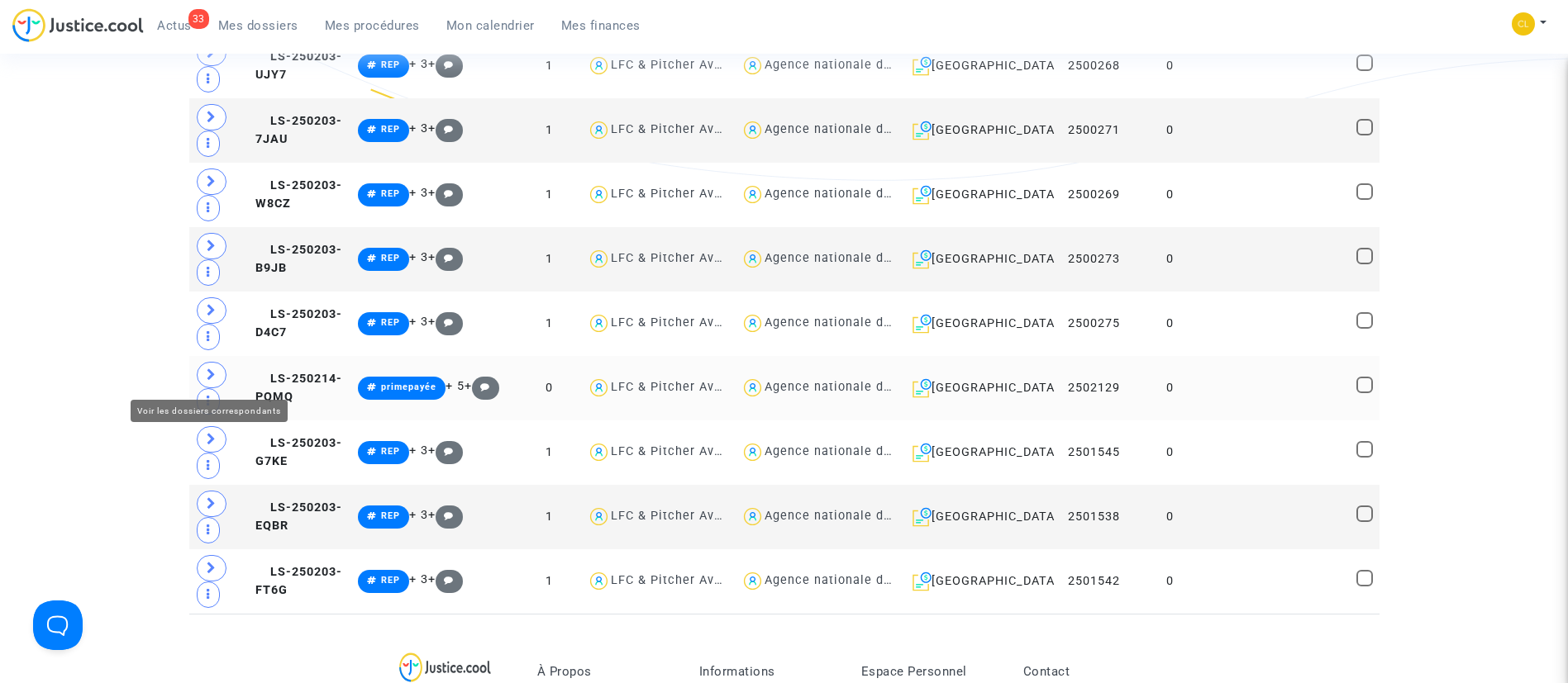
click at [218, 372] on span at bounding box center [211, 374] width 30 height 26
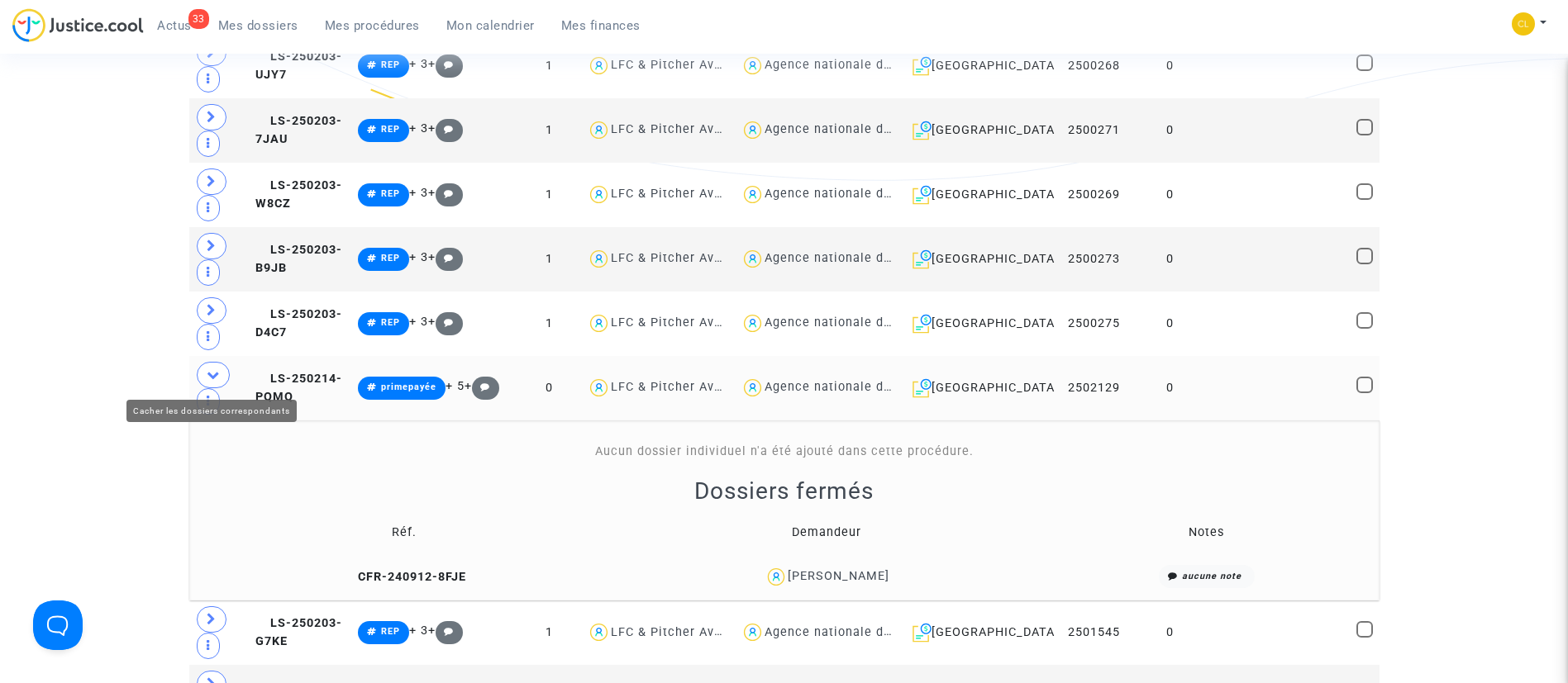
click at [214, 375] on icon at bounding box center [213, 375] width 14 height 13
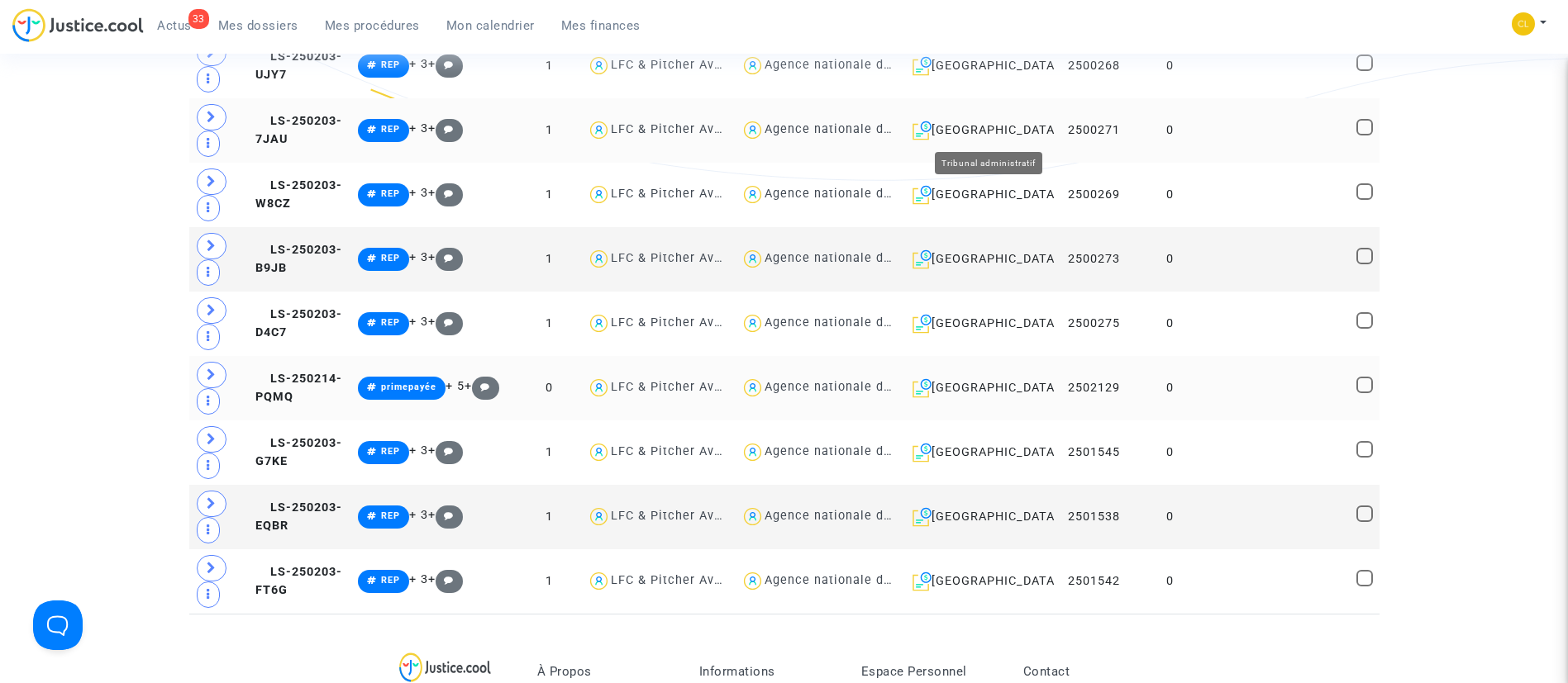
click at [1004, 124] on div "Besançon" at bounding box center [978, 130] width 143 height 20
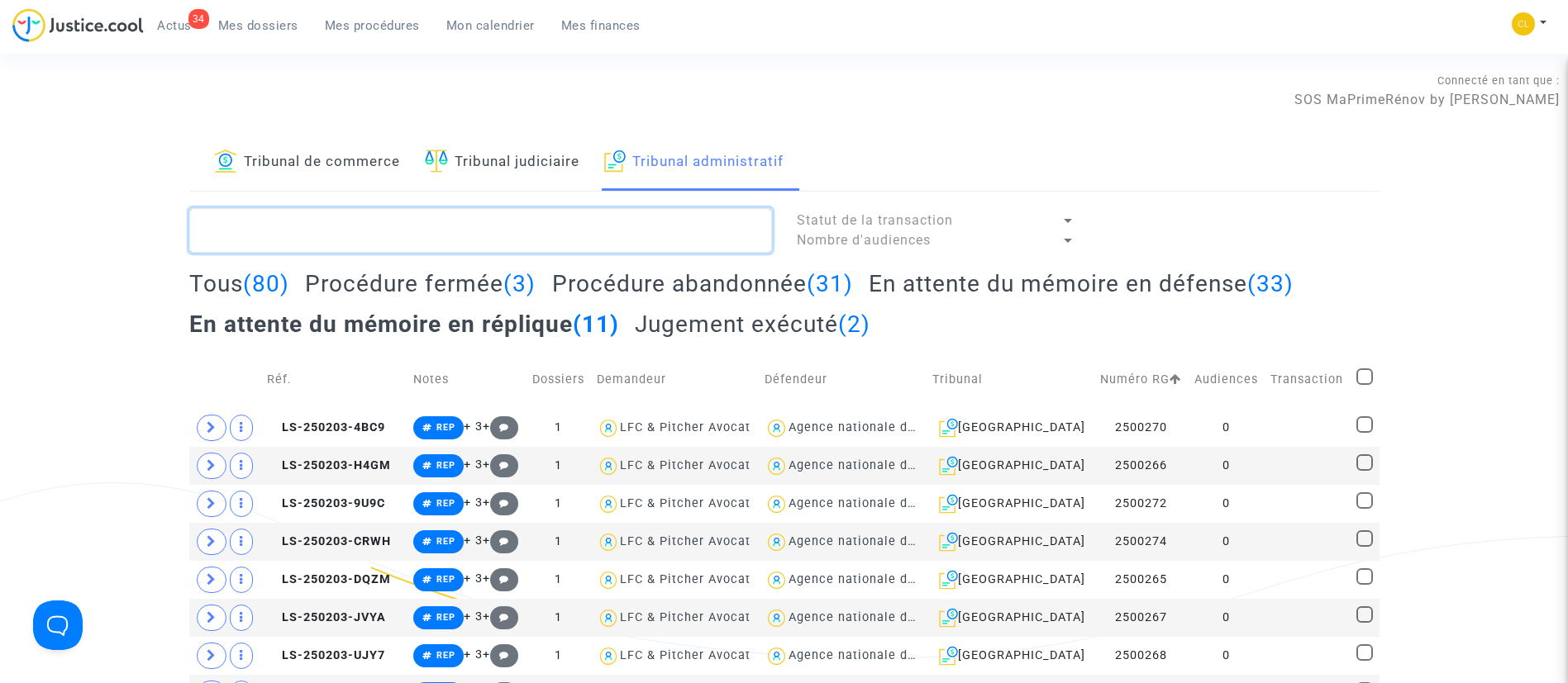
click at [571, 229] on textarea at bounding box center [481, 230] width 583 height 45
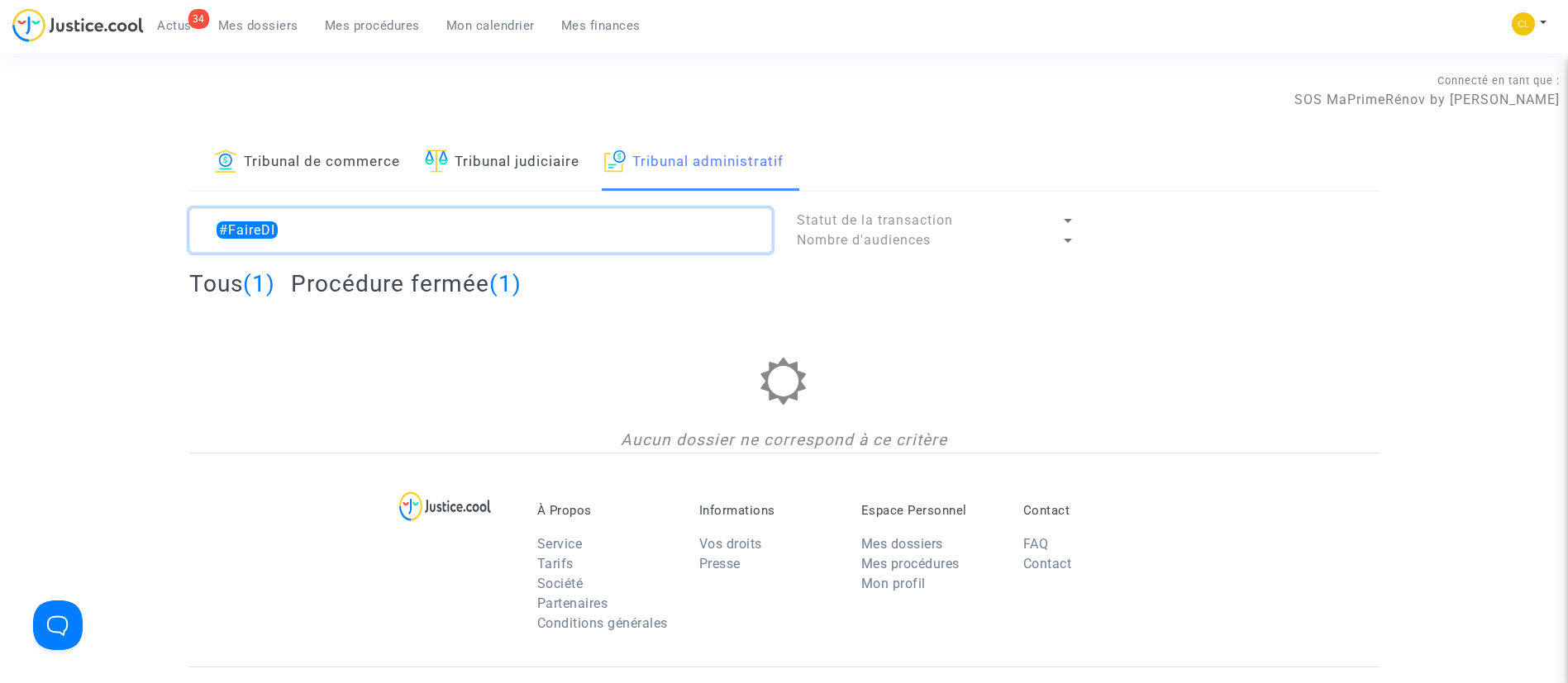
type textarea "#FaireDI"
click at [235, 14] on link "Mes dossiers" at bounding box center [258, 25] width 107 height 25
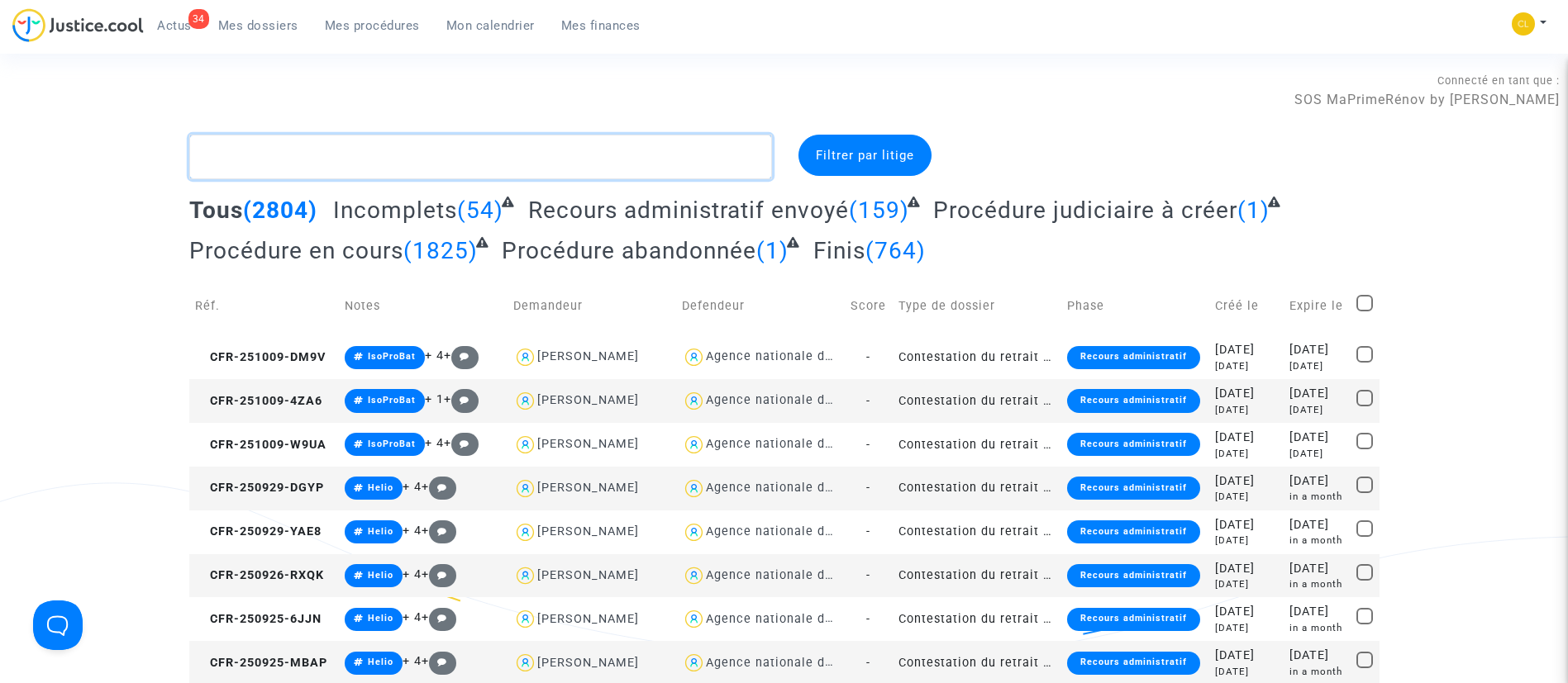
click at [600, 144] on textarea at bounding box center [481, 157] width 583 height 45
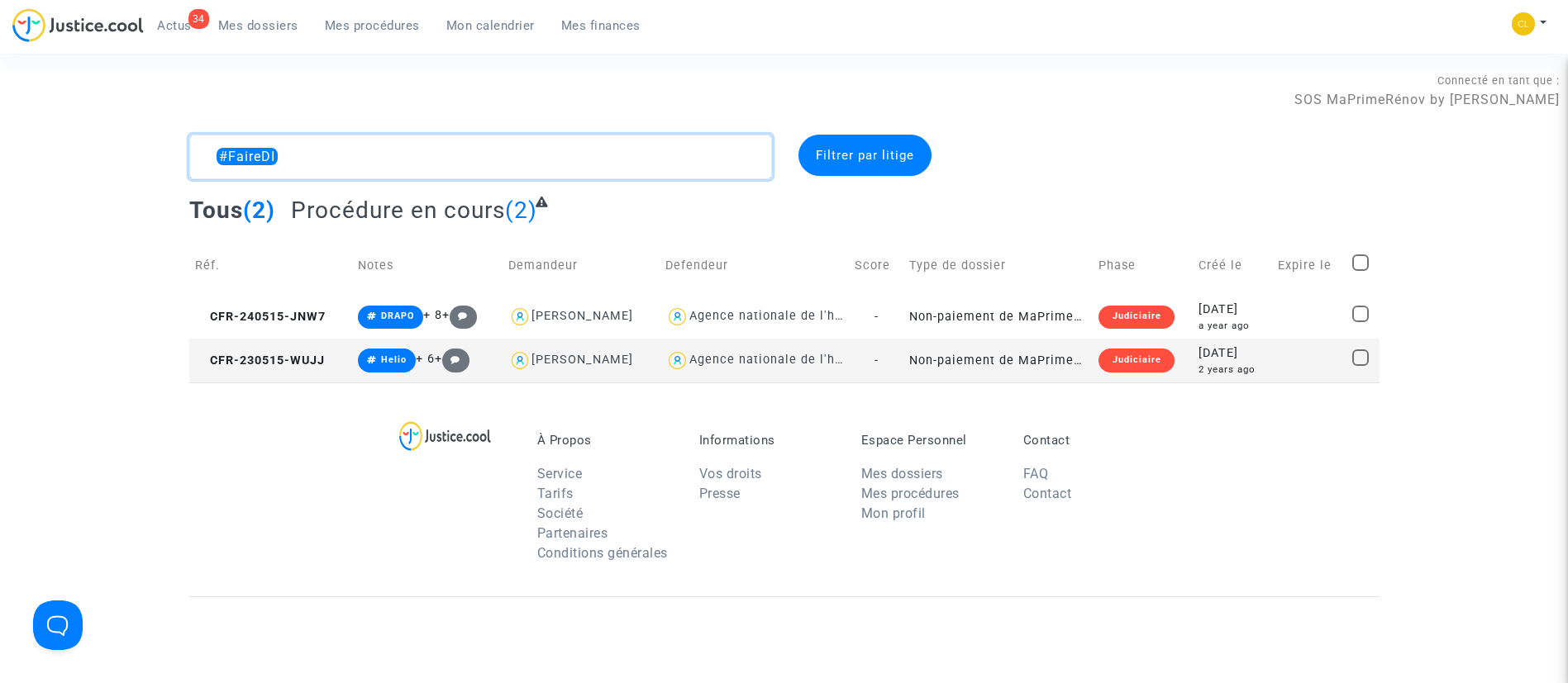
type textarea "#FaireDI"
click at [362, 26] on span "Mes procédures" at bounding box center [373, 25] width 95 height 15
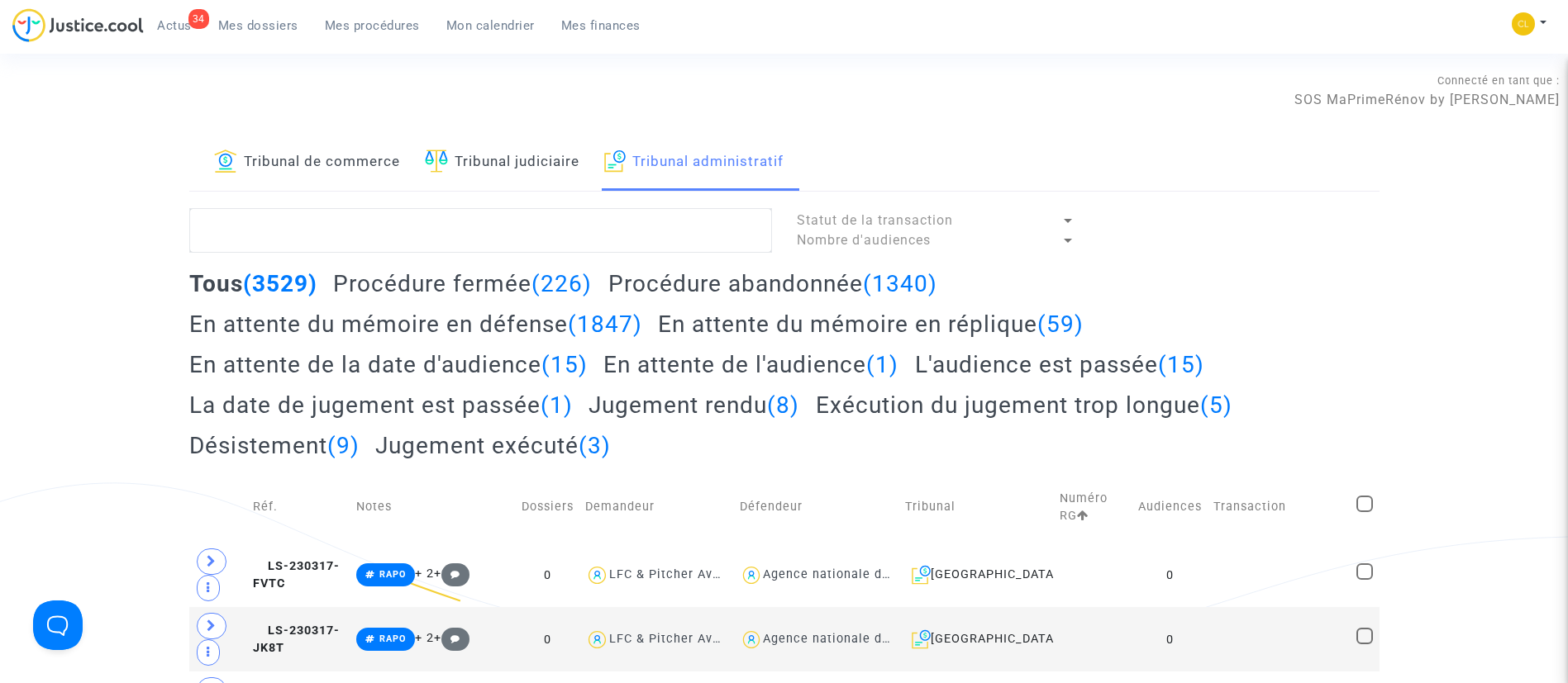
click at [639, 190] on link "Tribunal administratif" at bounding box center [694, 163] width 180 height 56
drag, startPoint x: 639, startPoint y: 255, endPoint x: 631, endPoint y: 234, distance: 22.5
click at [624, 223] on textarea at bounding box center [481, 230] width 583 height 45
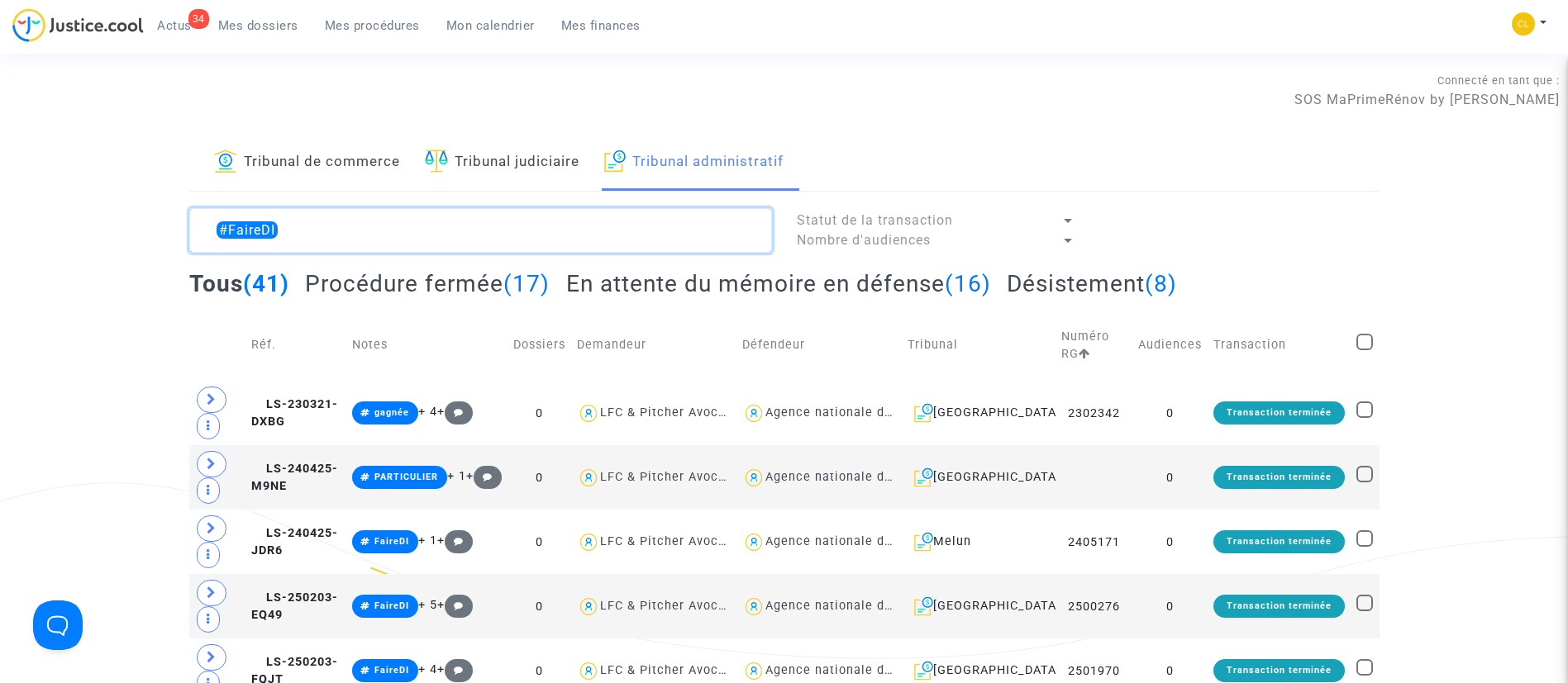
type textarea "#FaireDI"
click at [848, 281] on h2 "En attente du mémoire en défense (16)" at bounding box center [779, 284] width 425 height 29
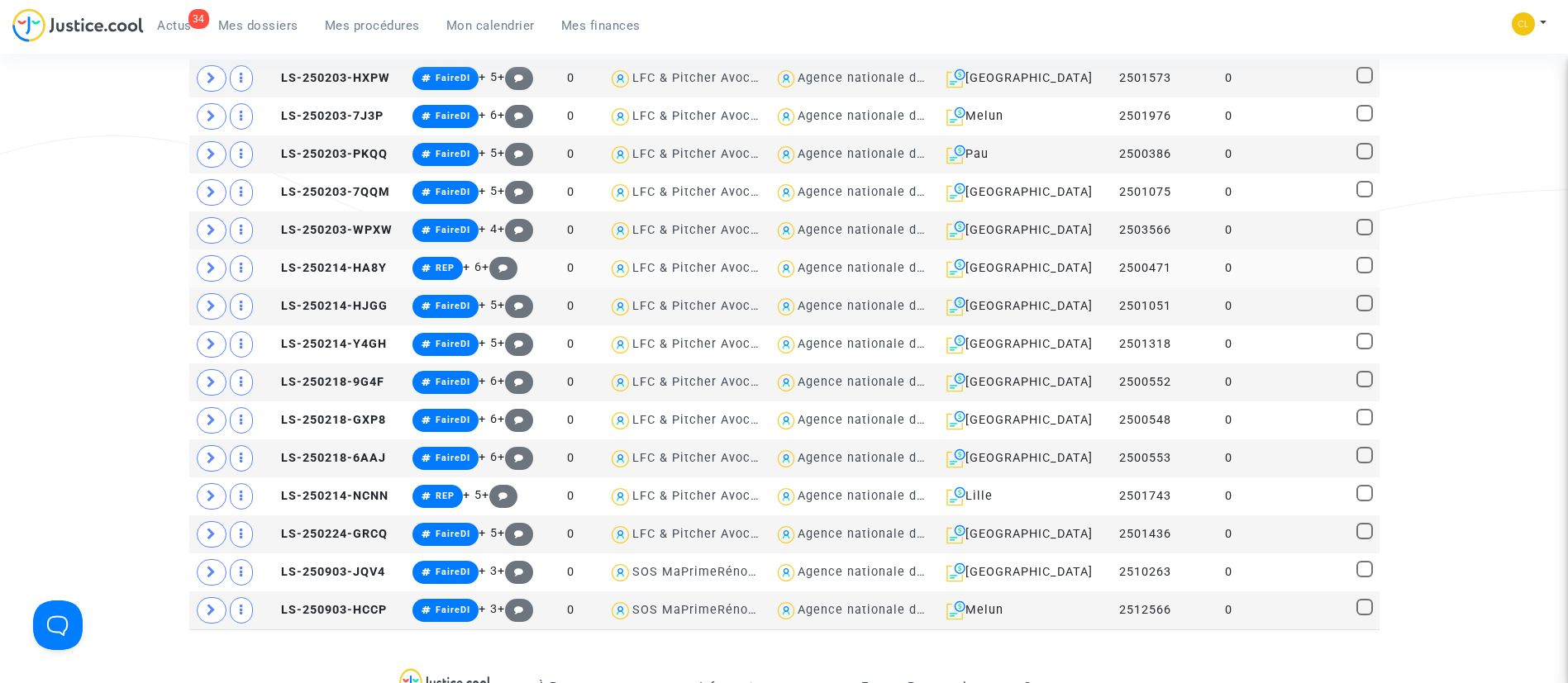
scroll to position [248, 0]
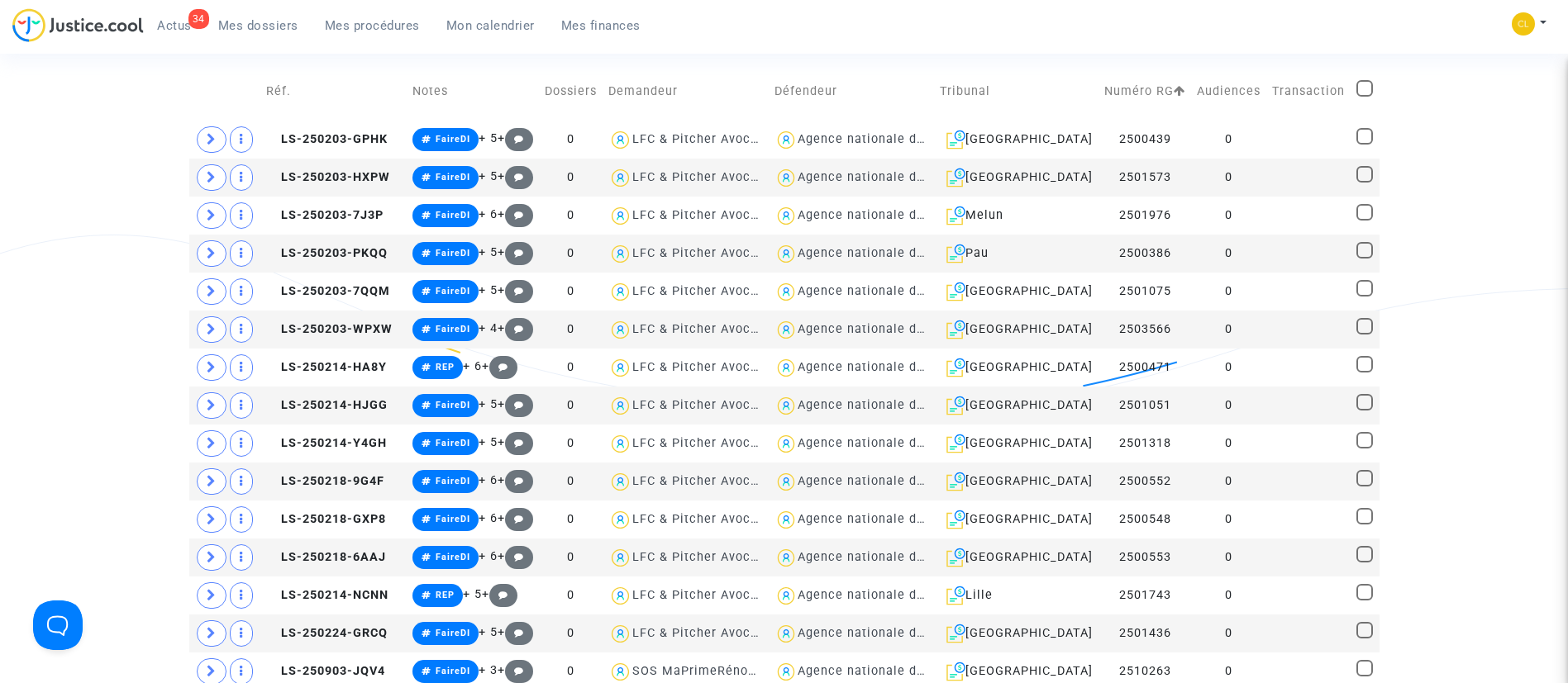
click at [1361, 91] on span at bounding box center [1365, 88] width 16 height 16
click at [1364, 97] on input "checkbox" at bounding box center [1364, 97] width 1 height 1
checkbox input "true"
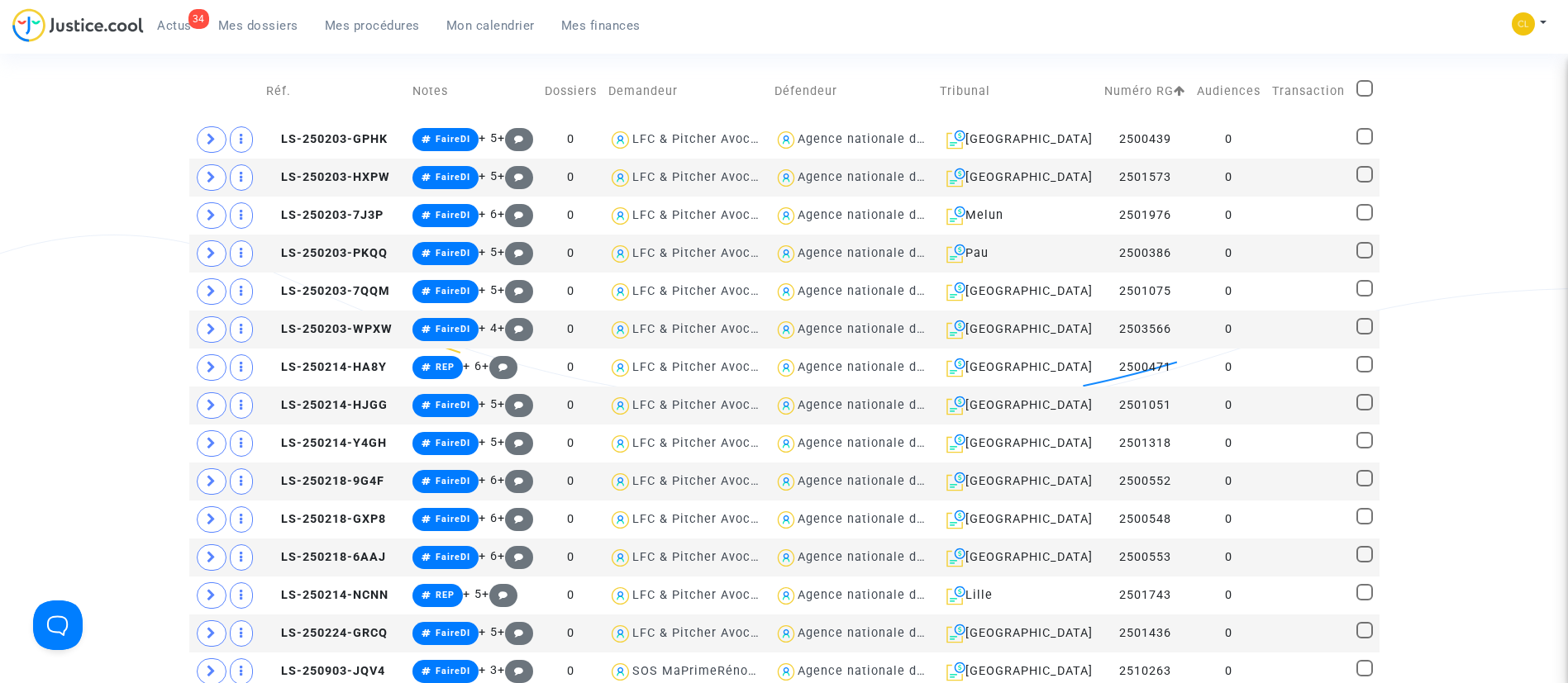
checkbox input "true"
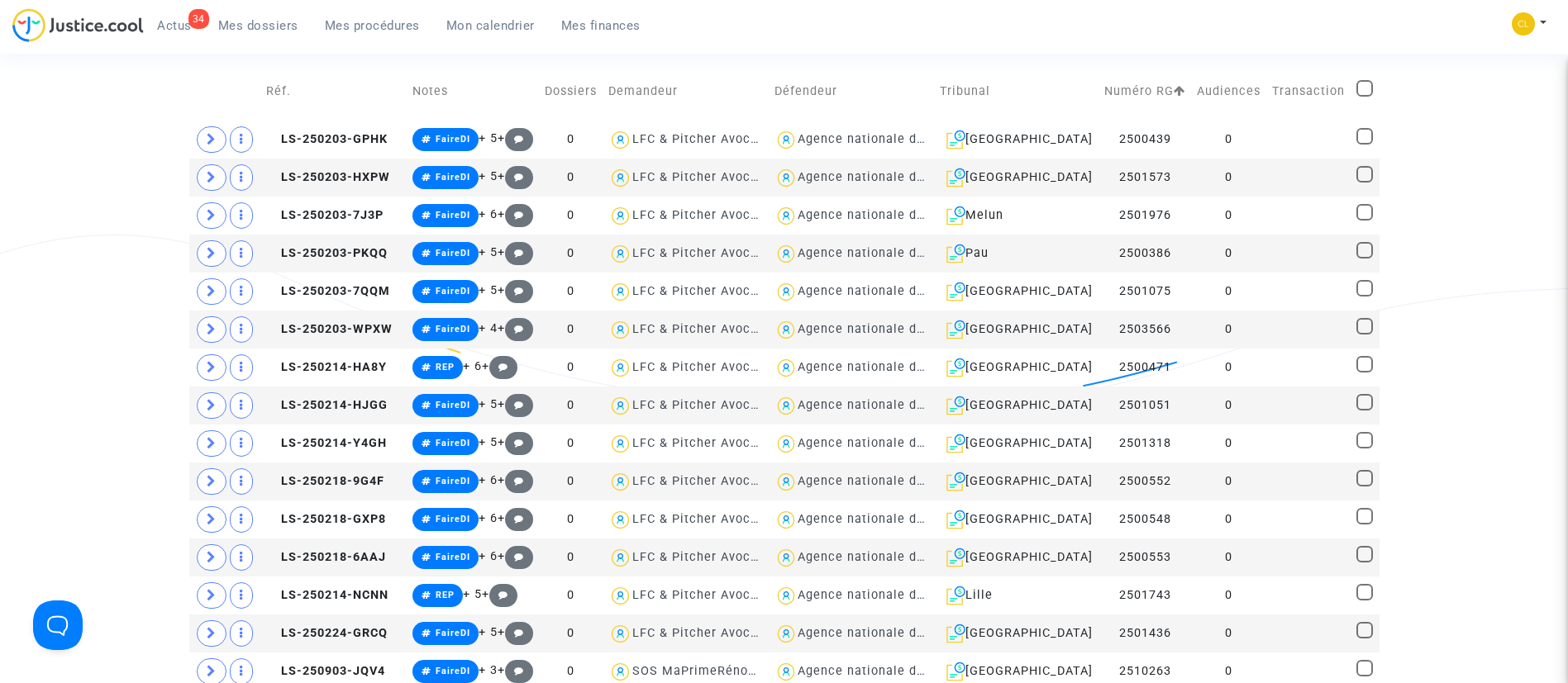
checkbox input "true"
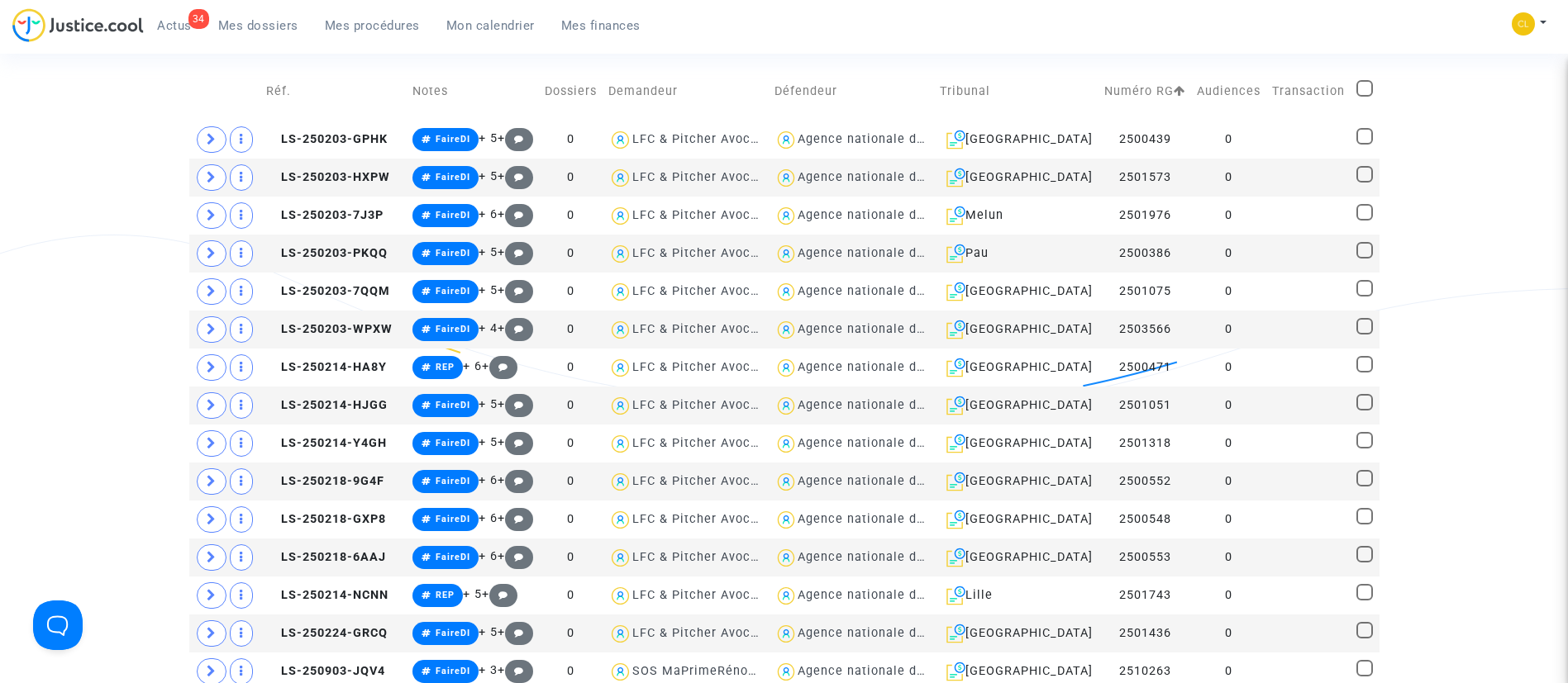
checkbox input "true"
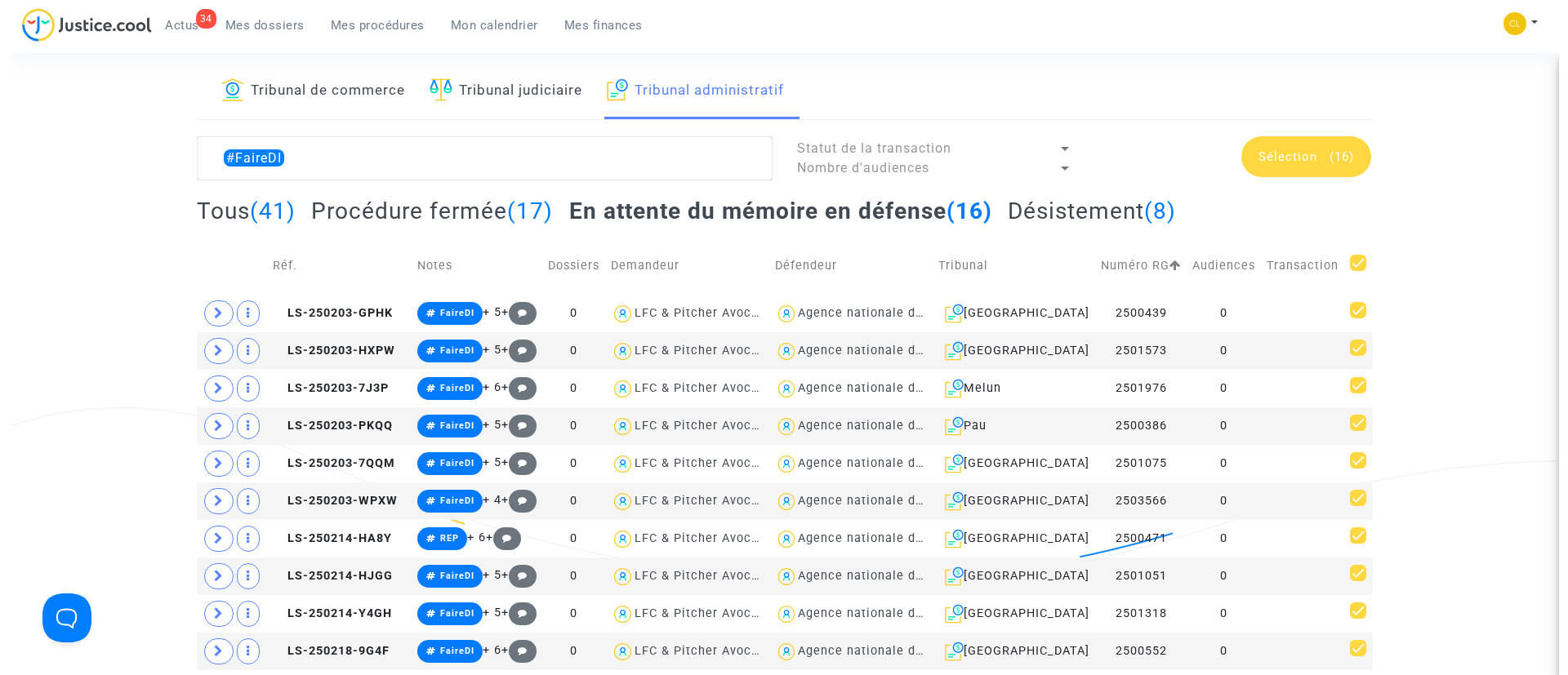
scroll to position [0, 0]
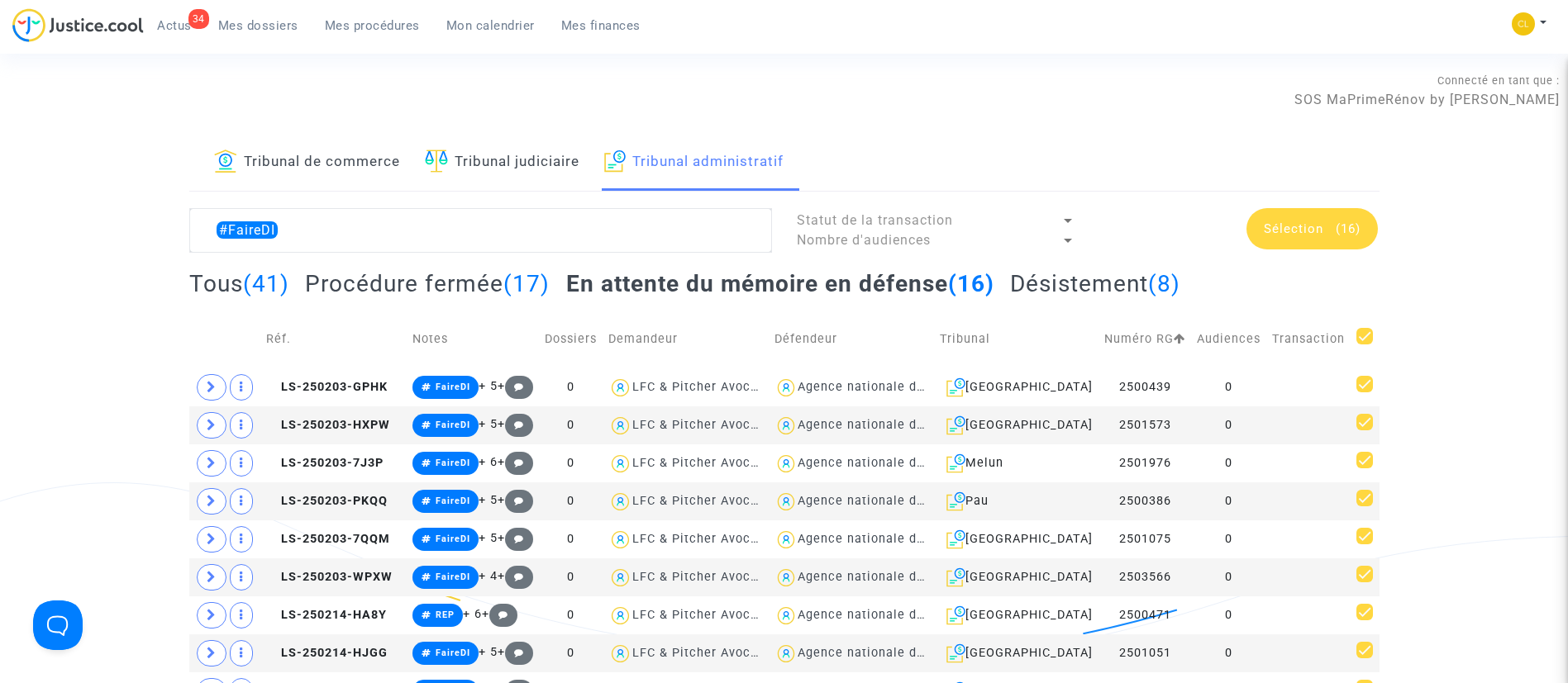
click at [1344, 226] on span "(16)" at bounding box center [1348, 229] width 25 height 15
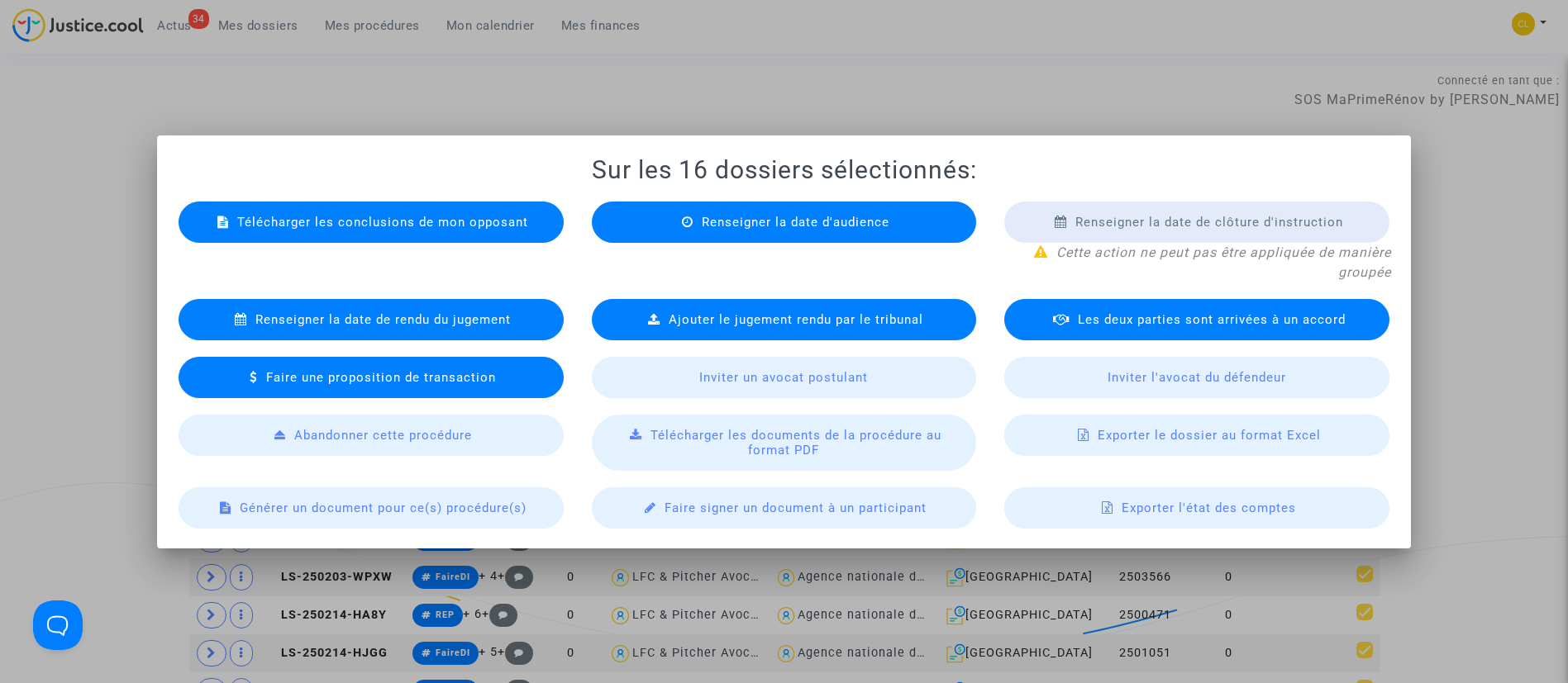
click at [425, 513] on span "Générer un document pour ce(s) procédure(s)" at bounding box center [383, 508] width 287 height 15
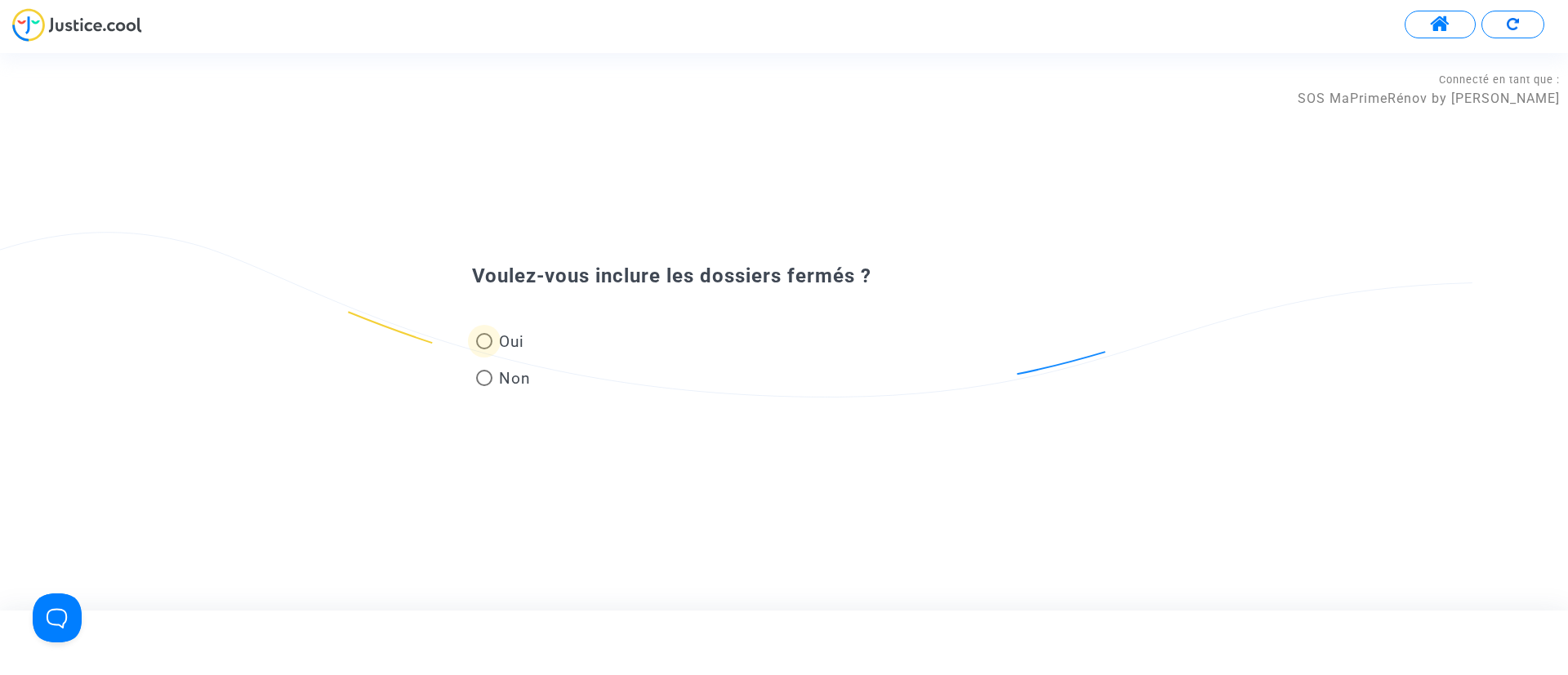
click at [488, 341] on span at bounding box center [484, 341] width 16 height 16
click at [484, 349] on input "Oui" at bounding box center [483, 349] width 1 height 1
radio input "true"
click at [587, 360] on input "text" at bounding box center [794, 354] width 608 height 19
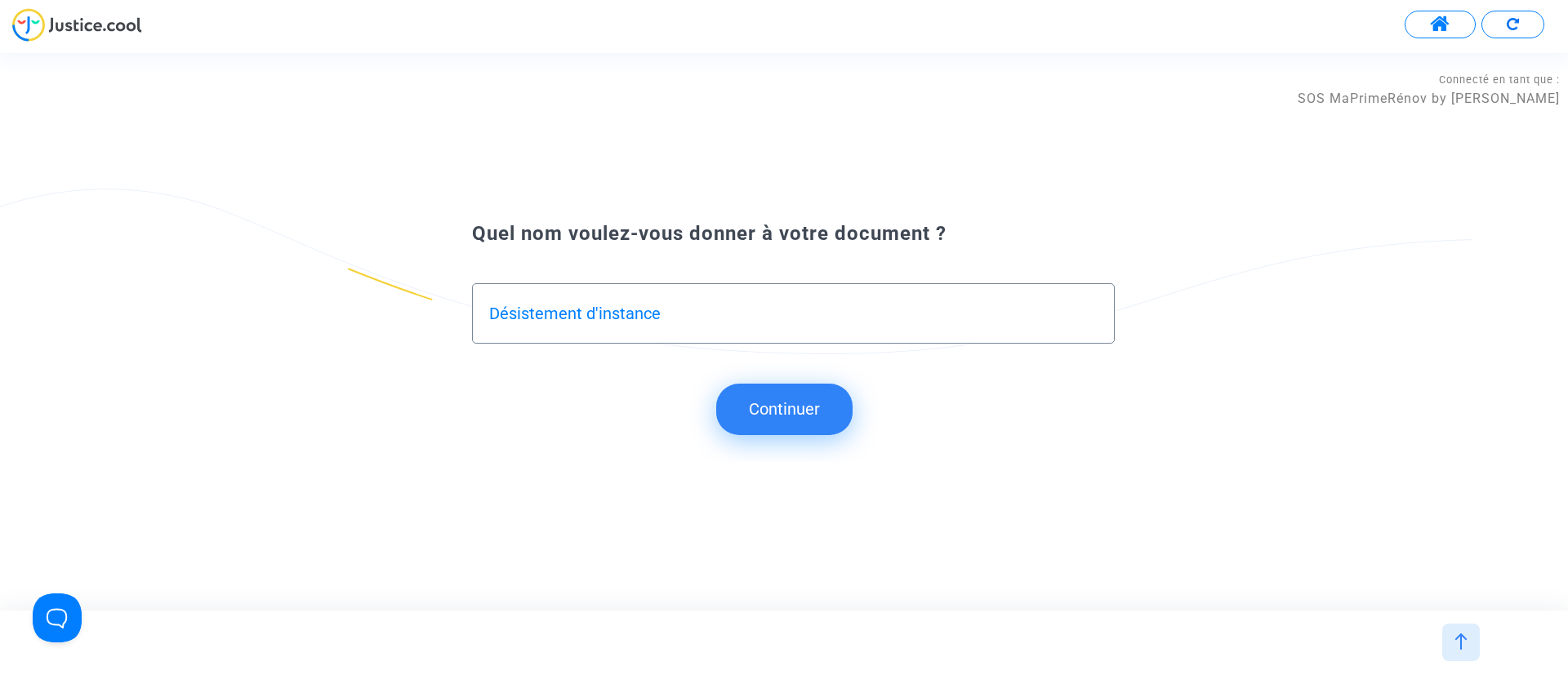
type input "Désistement d'instance"
click at [791, 405] on button "Continuer" at bounding box center [785, 409] width 137 height 50
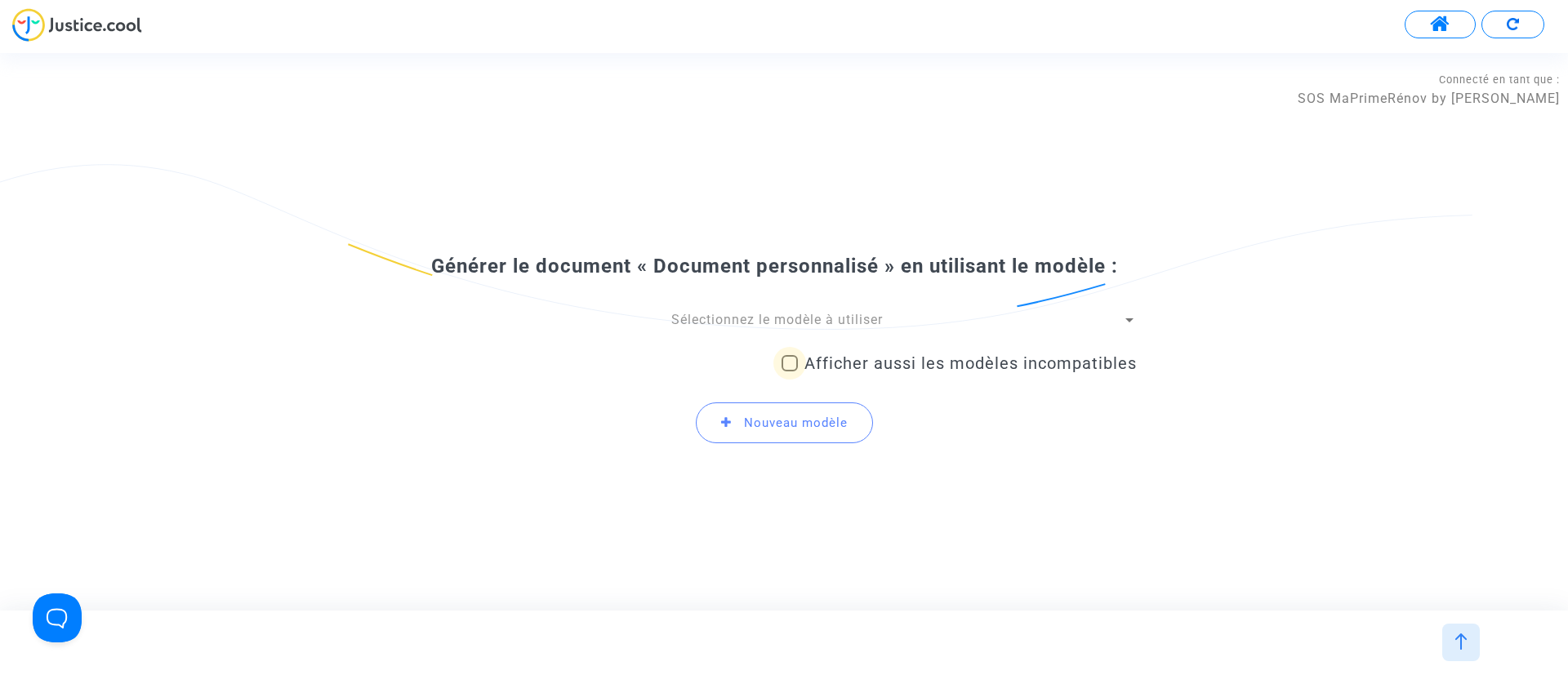
click at [807, 364] on span "Afficher aussi les modèles incompatibles" at bounding box center [970, 364] width 332 height 20
click at [789, 372] on input "Afficher aussi les modèles incompatibles" at bounding box center [789, 372] width 1 height 1
checkbox input "true"
click at [834, 312] on span "Sélectionnez le modèle à utiliser" at bounding box center [777, 320] width 212 height 15
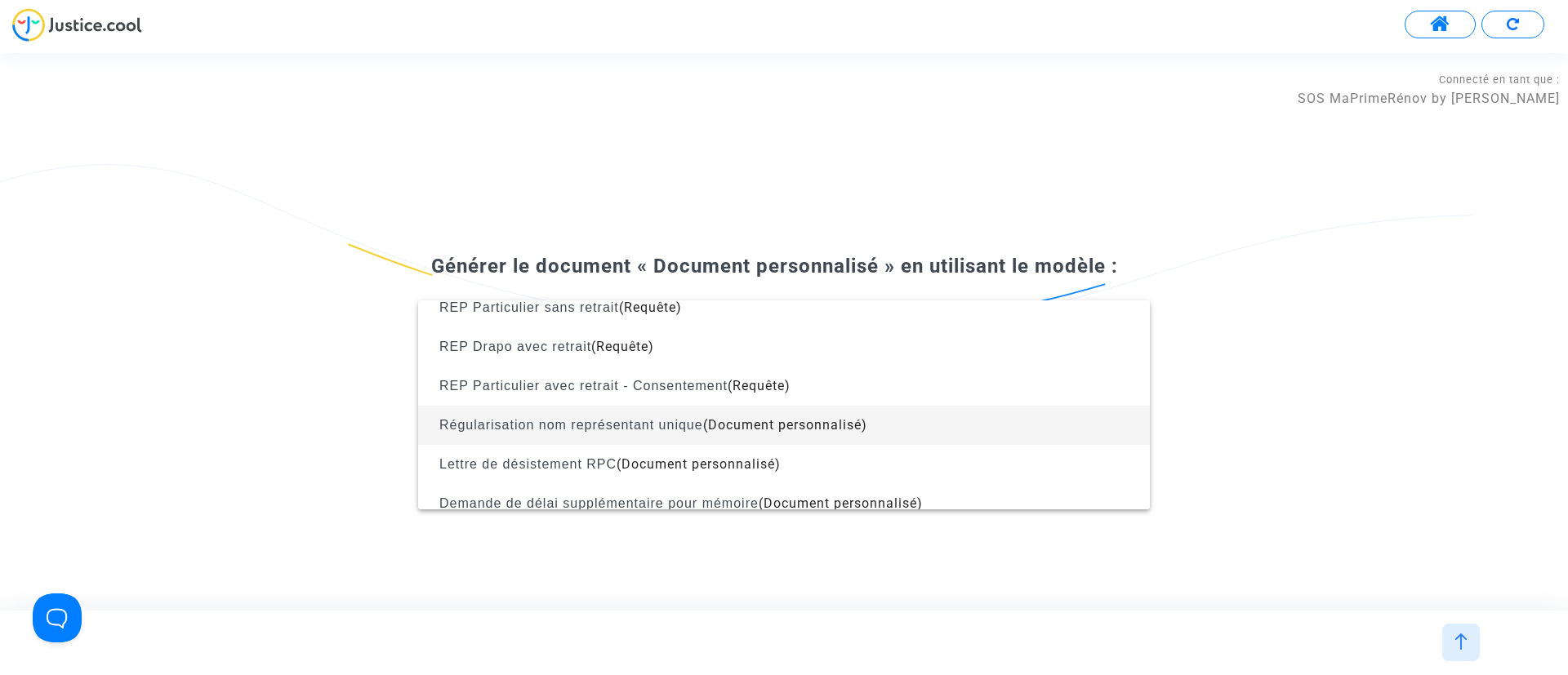
scroll to position [1672, 0]
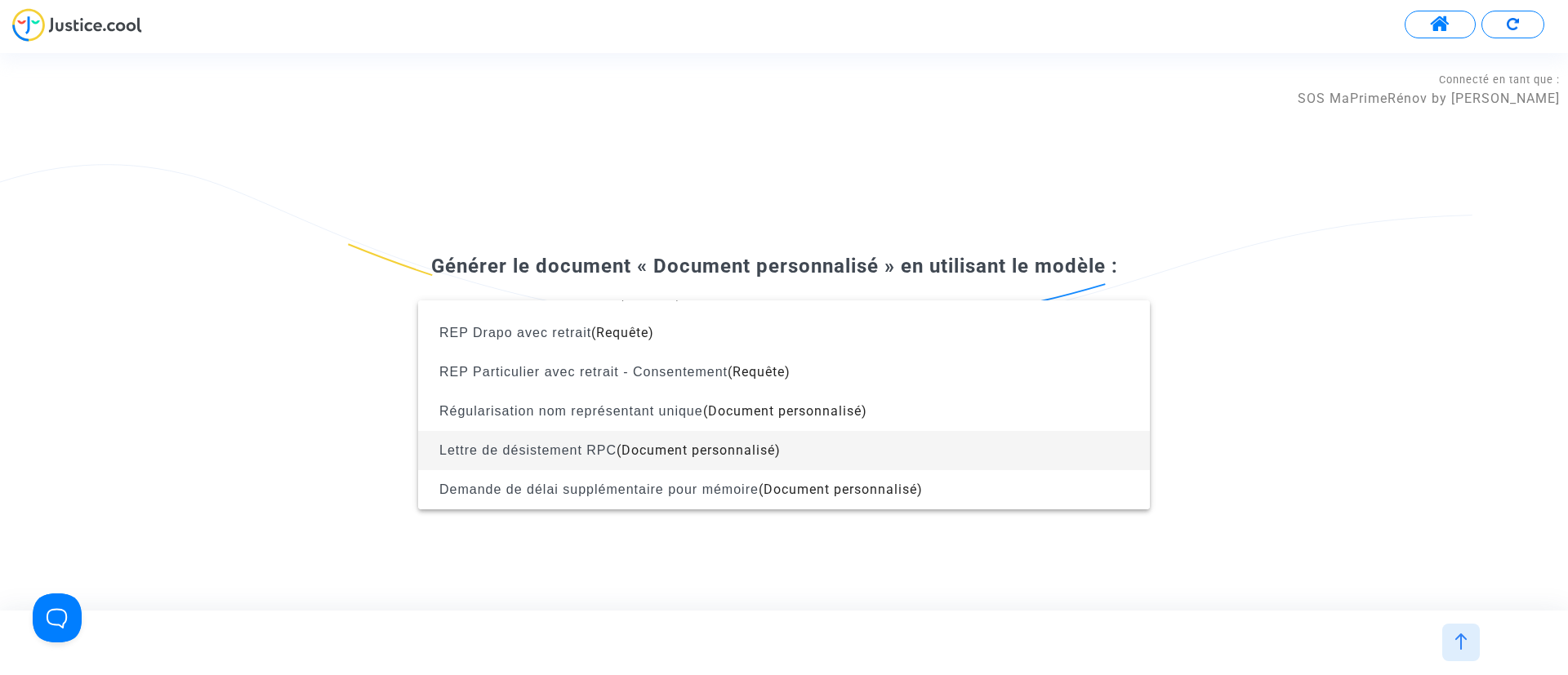
click at [865, 446] on span "Lettre de désistement RPC (Document personnalisé)" at bounding box center [784, 451] width 706 height 40
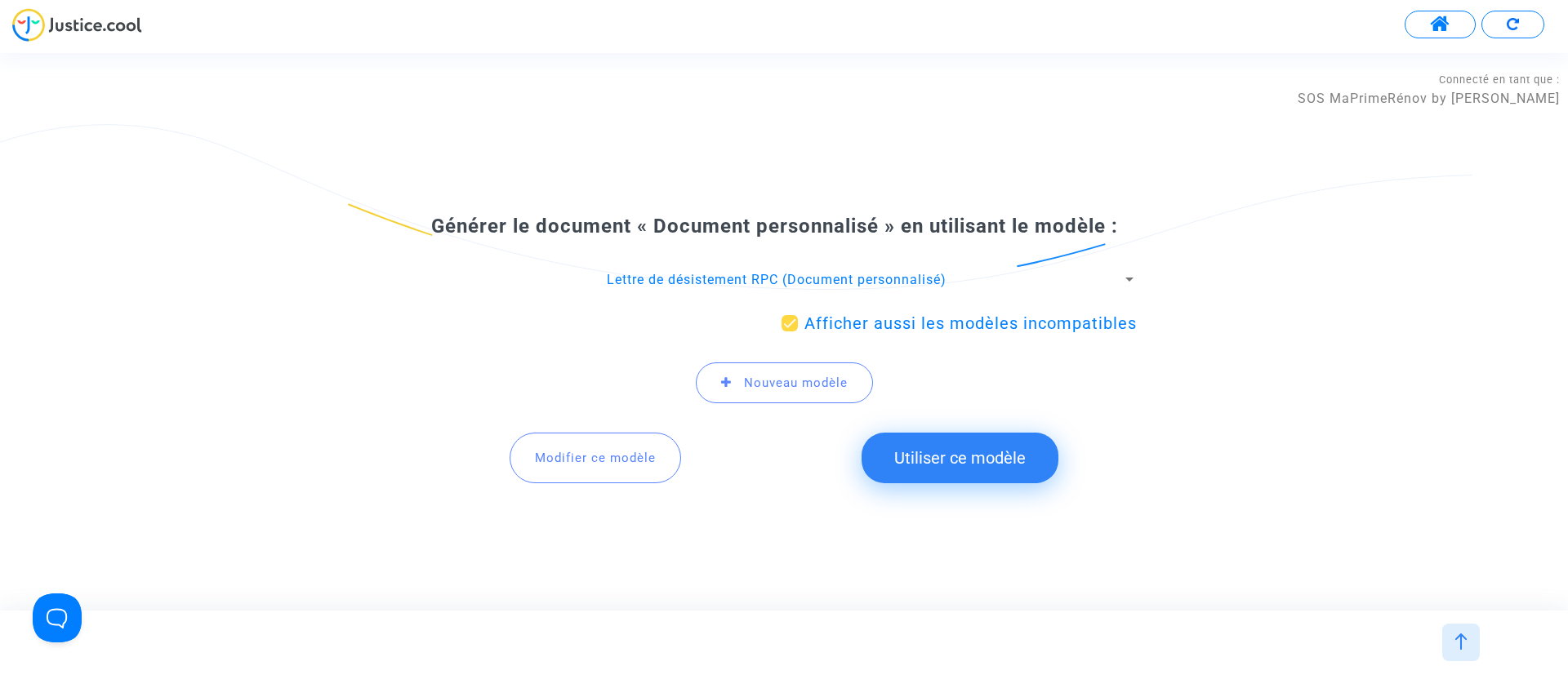
click at [949, 473] on button "Utiliser ce modèle" at bounding box center [960, 458] width 197 height 50
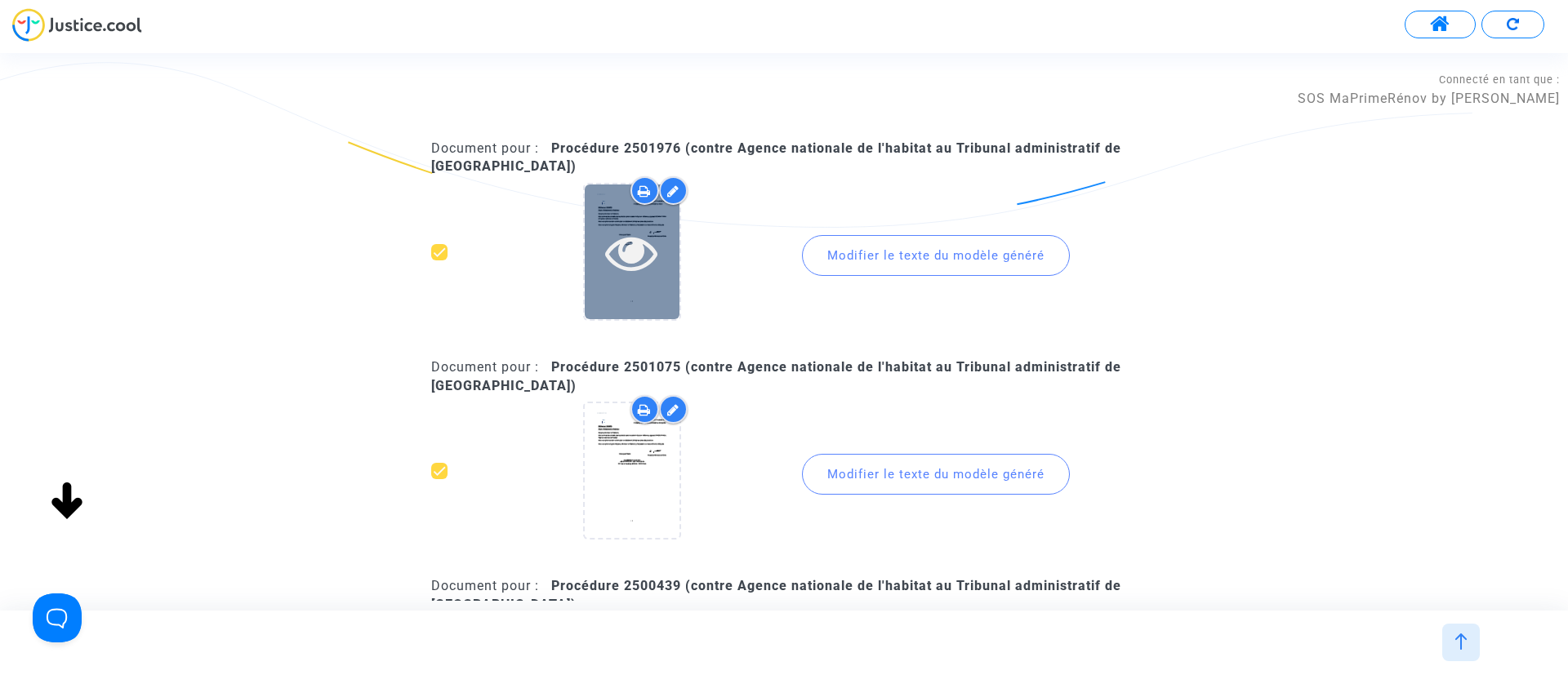
click at [651, 233] on icon at bounding box center [631, 252] width 53 height 52
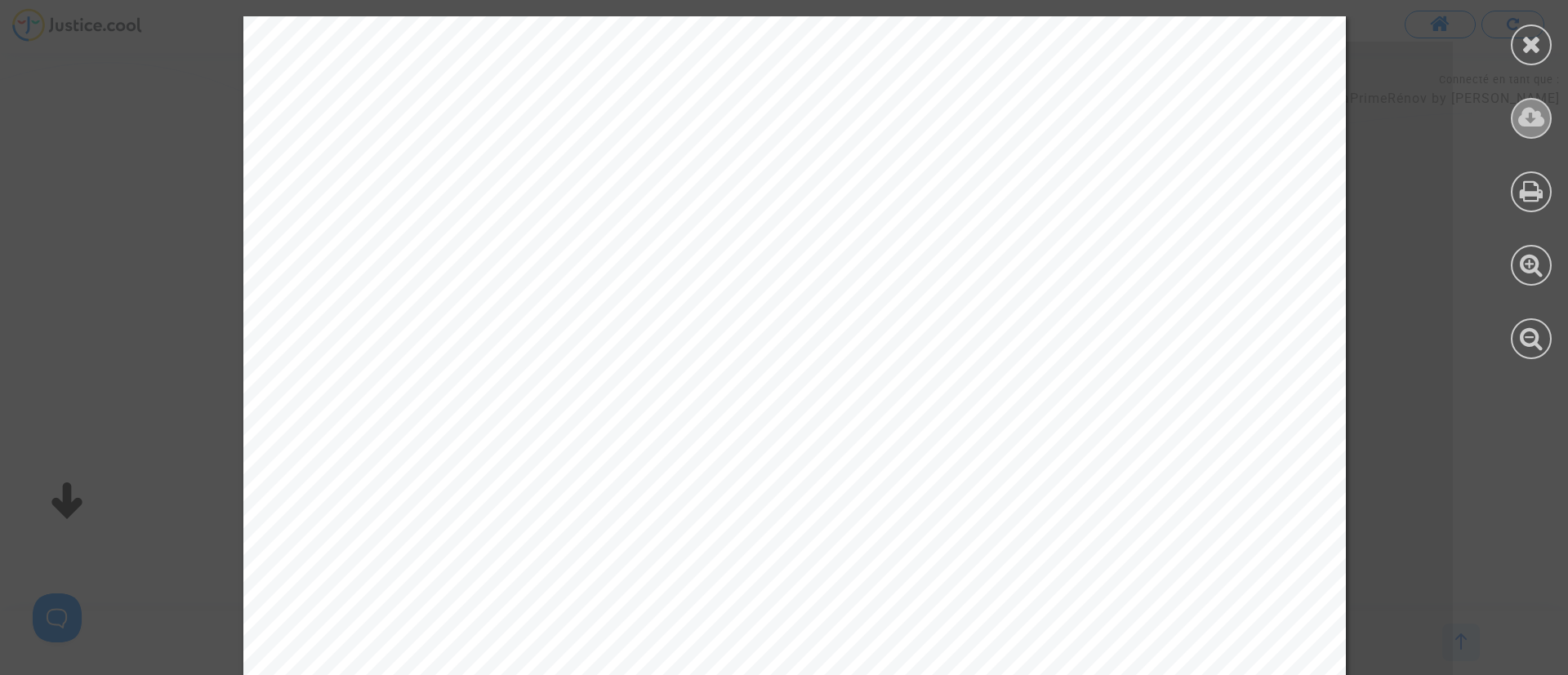
click at [1527, 126] on icon at bounding box center [1532, 117] width 27 height 24
drag, startPoint x: 1531, startPoint y: 48, endPoint x: 1530, endPoint y: 39, distance: 9.1
click at [1532, 48] on icon at bounding box center [1531, 43] width 21 height 24
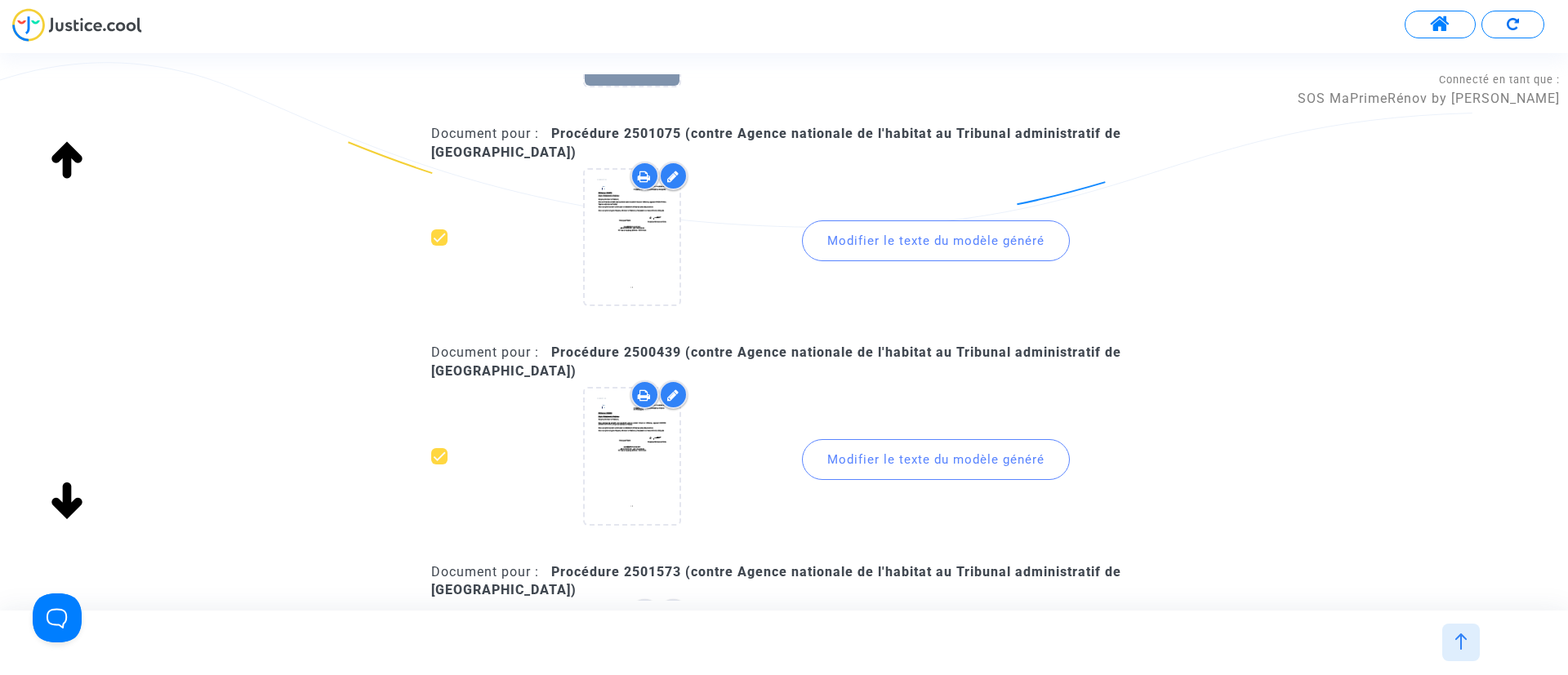
scroll to position [245, 0]
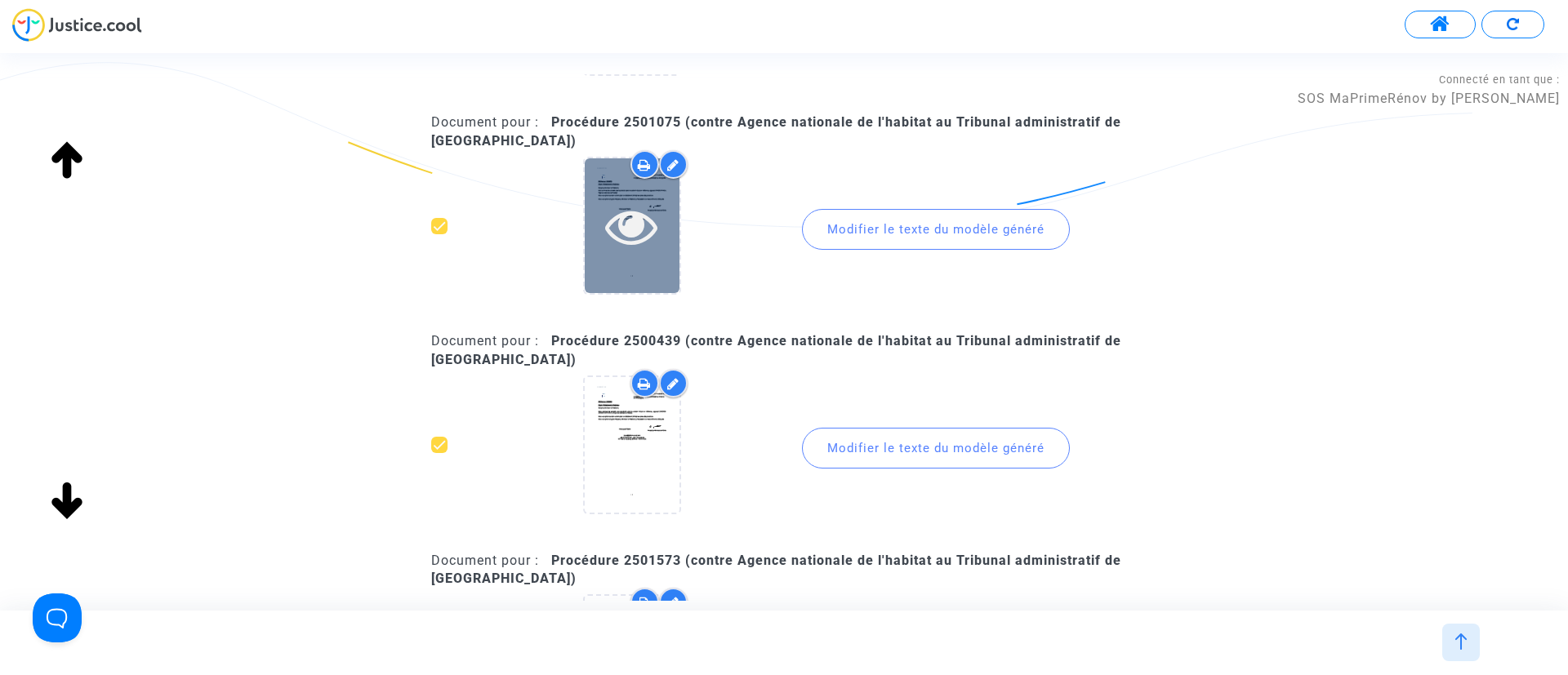
click at [618, 266] on div at bounding box center [632, 226] width 95 height 135
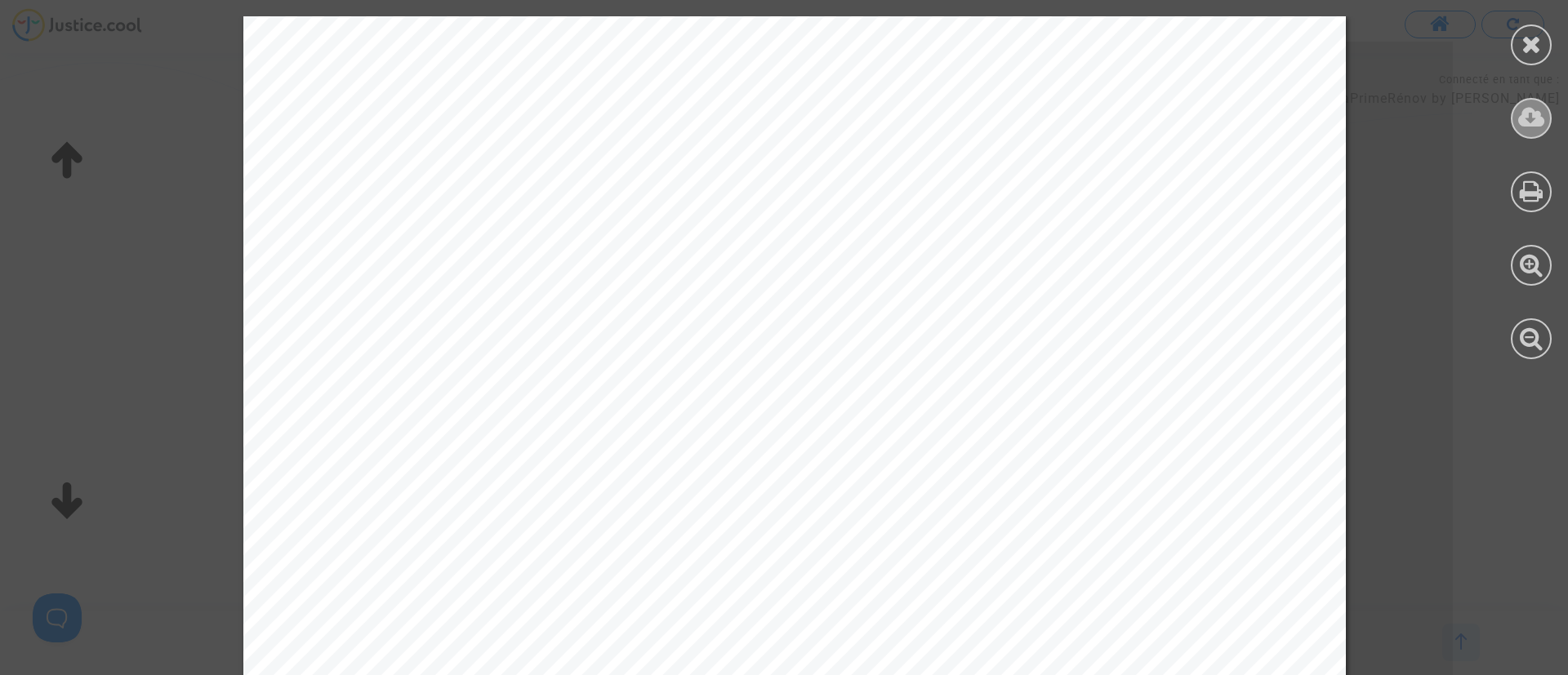
click at [1532, 105] on icon at bounding box center [1532, 117] width 27 height 24
click at [1518, 50] on div at bounding box center [1531, 44] width 41 height 40
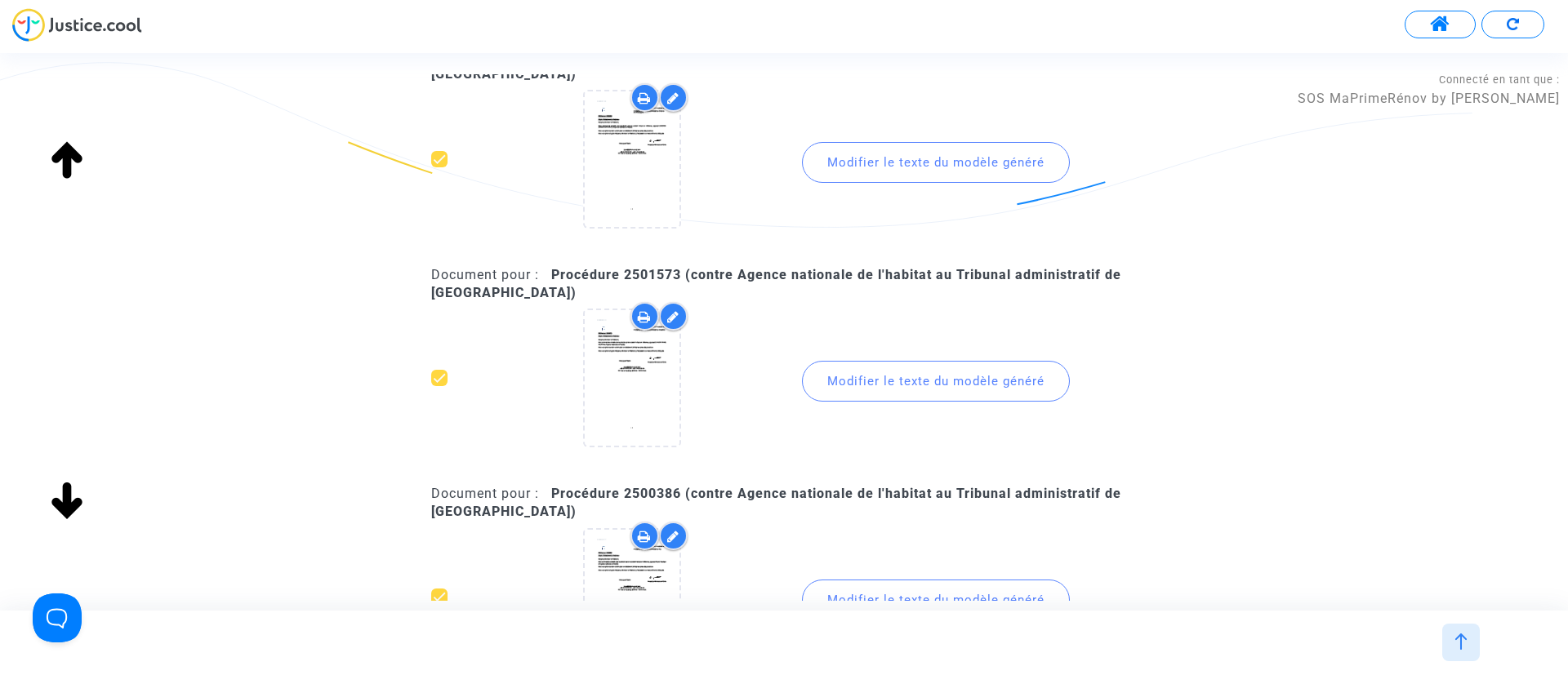
scroll to position [613, 0]
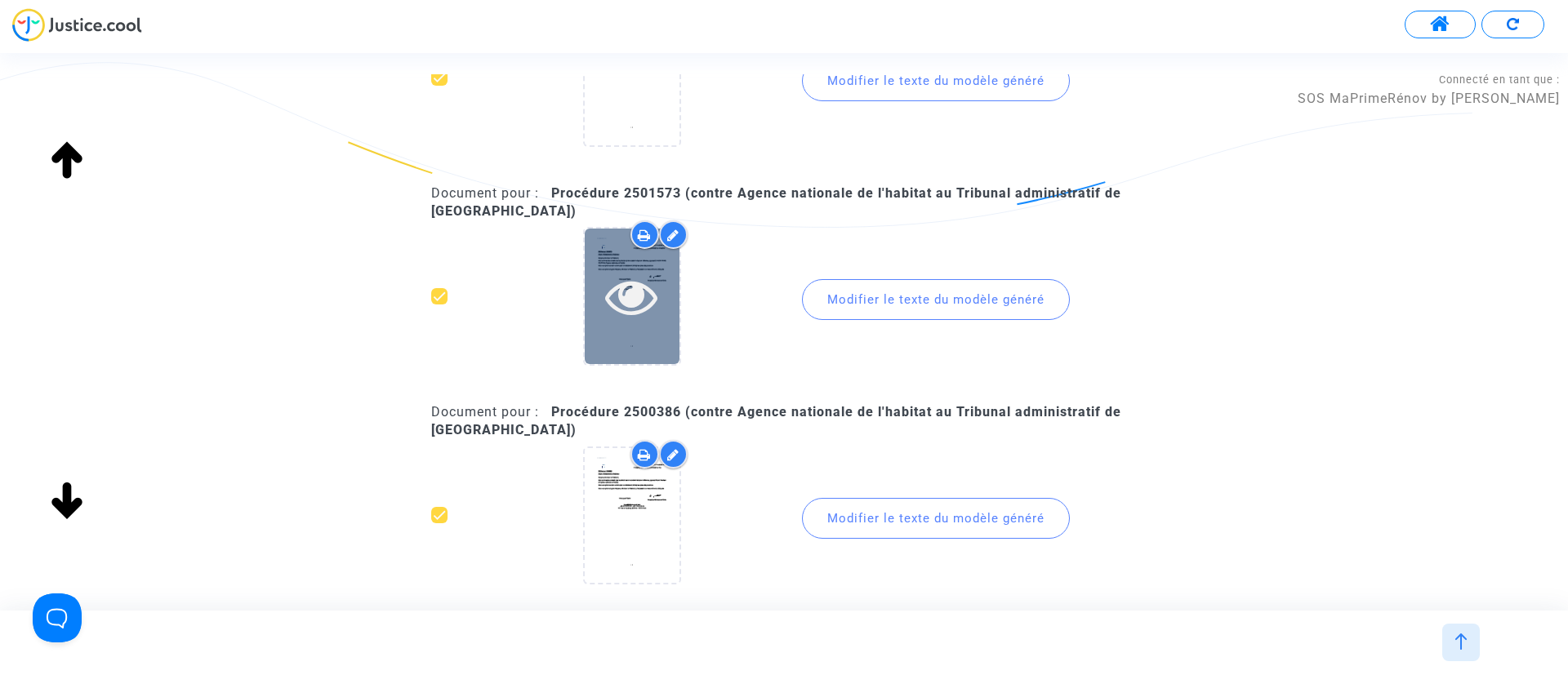
click at [648, 320] on icon at bounding box center [631, 296] width 53 height 52
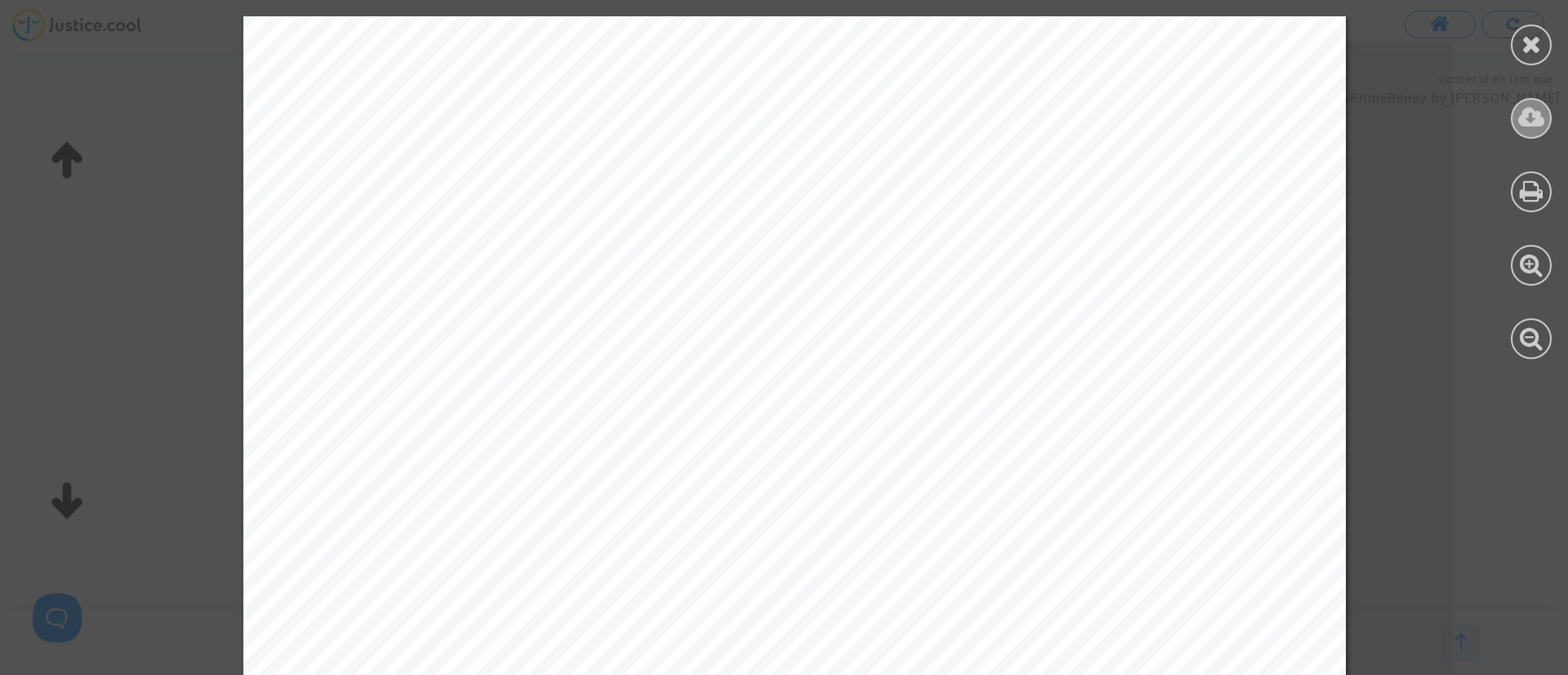
click at [1530, 119] on icon at bounding box center [1532, 117] width 27 height 24
drag, startPoint x: 1547, startPoint y: 36, endPoint x: 1567, endPoint y: 5, distance: 36.9
click at [1548, 35] on div at bounding box center [1531, 44] width 41 height 40
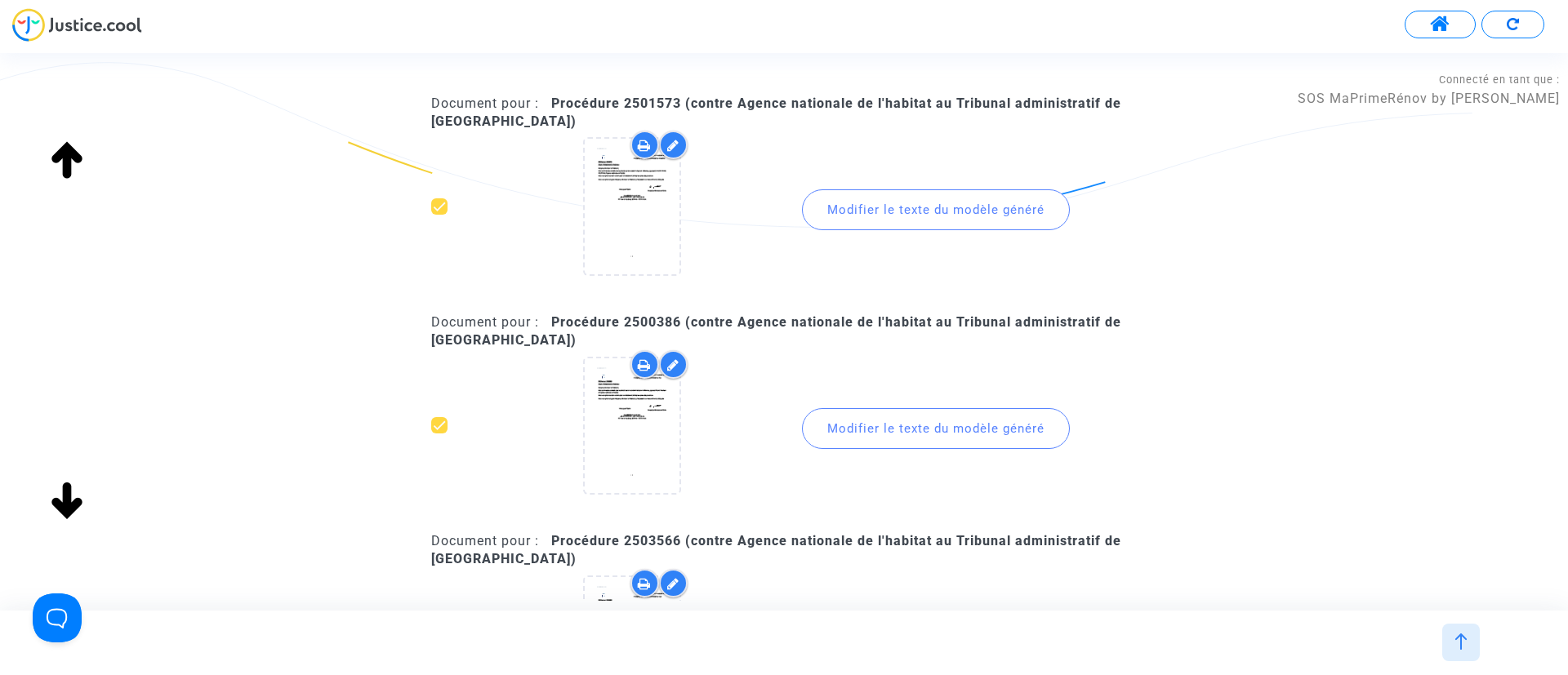
scroll to position [858, 0]
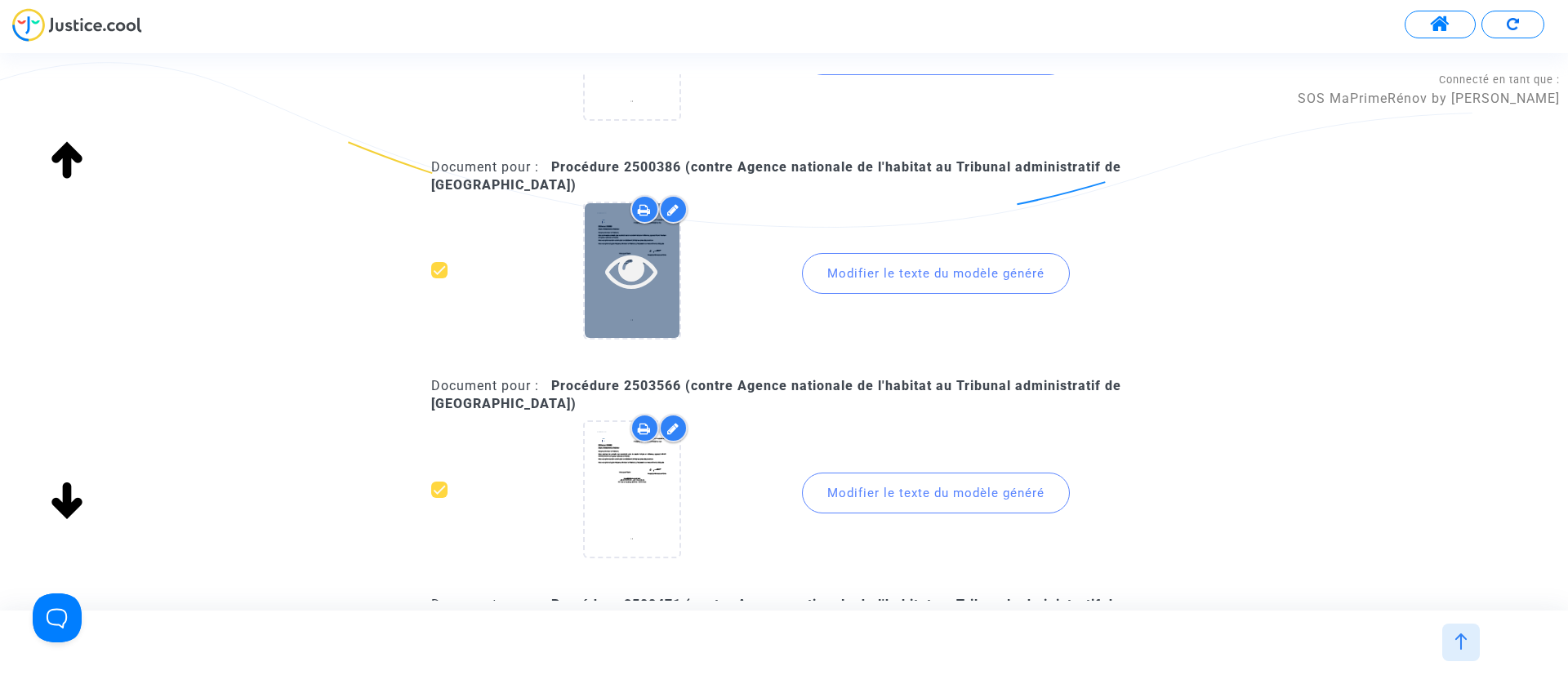
click at [611, 274] on icon at bounding box center [631, 270] width 53 height 52
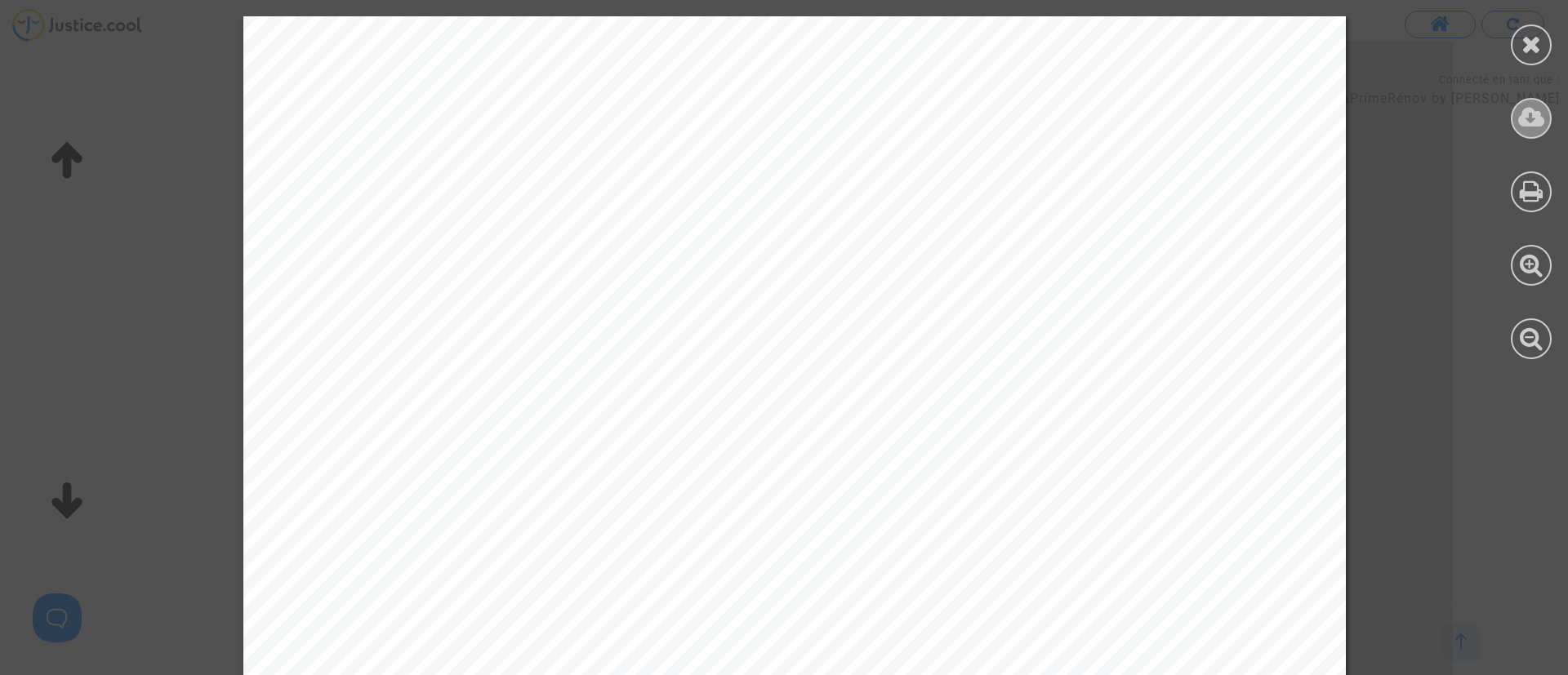
click at [1547, 111] on div at bounding box center [1531, 118] width 41 height 40
click at [1520, 42] on div at bounding box center [1531, 44] width 41 height 40
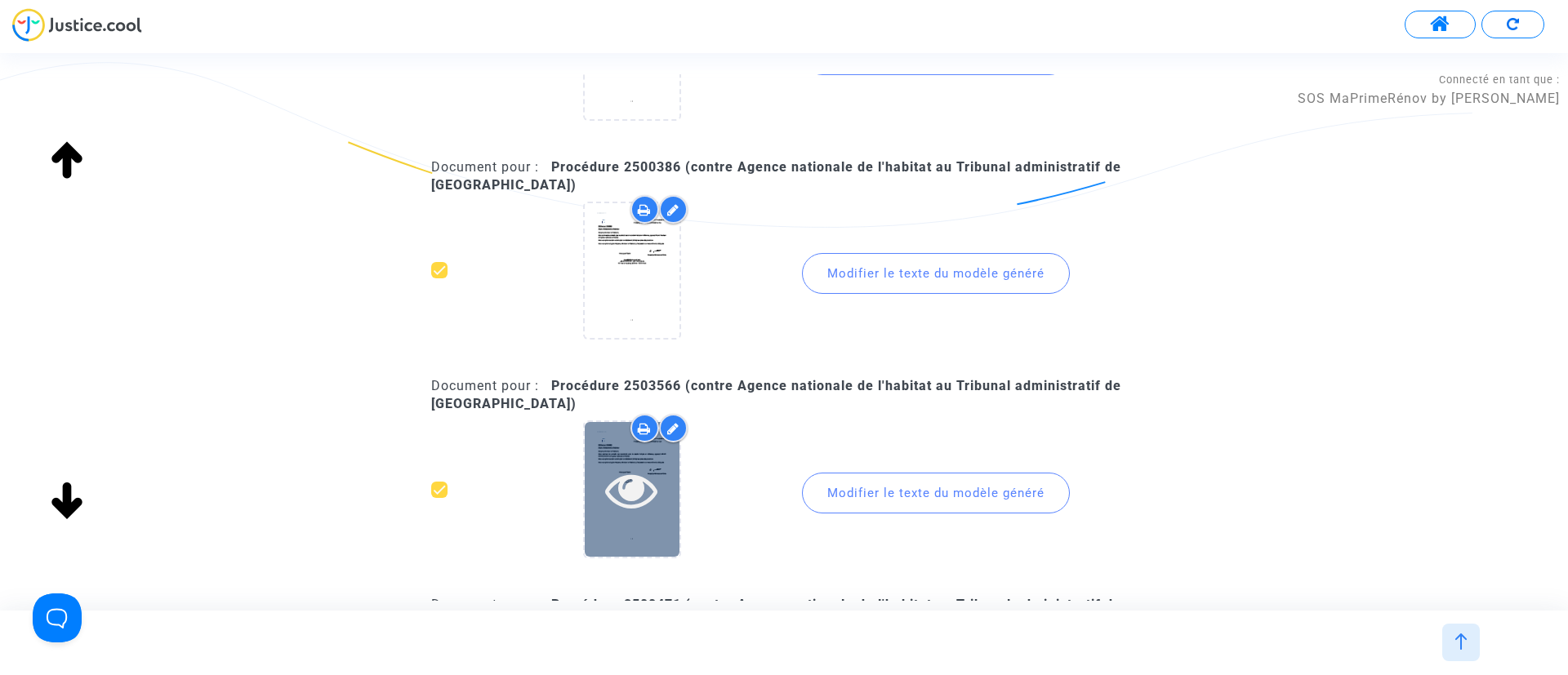
click at [591, 500] on div at bounding box center [632, 490] width 95 height 52
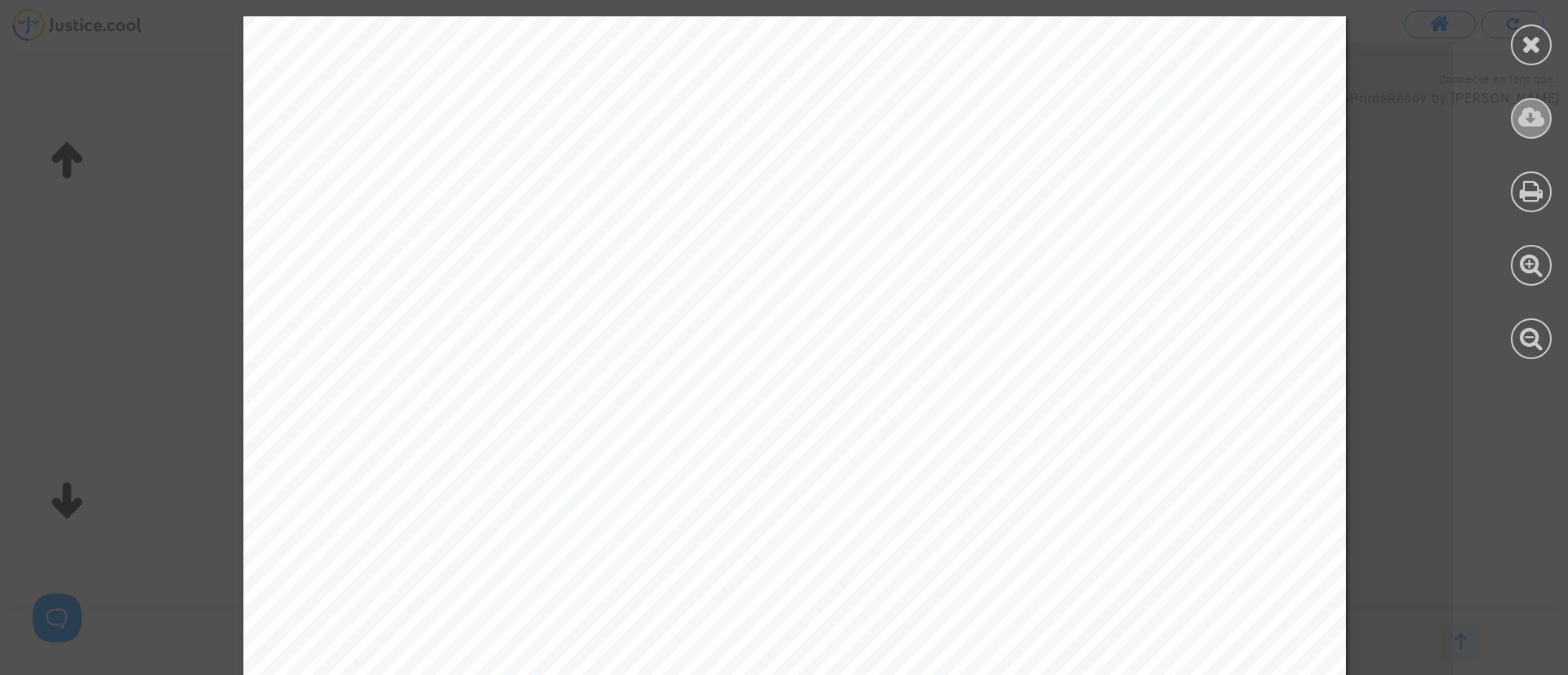
click at [1530, 112] on icon at bounding box center [1532, 117] width 27 height 24
click at [1539, 50] on icon at bounding box center [1531, 43] width 21 height 24
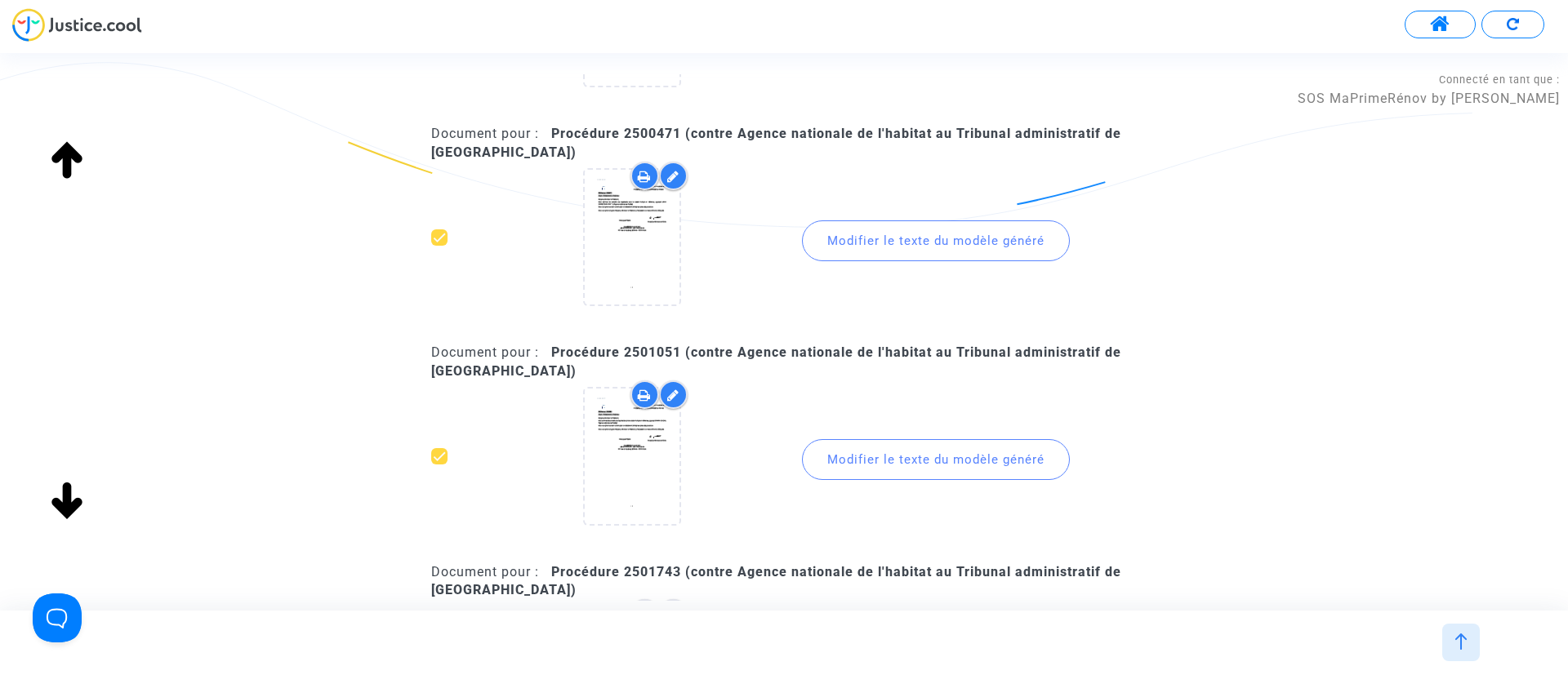
scroll to position [1347, 0]
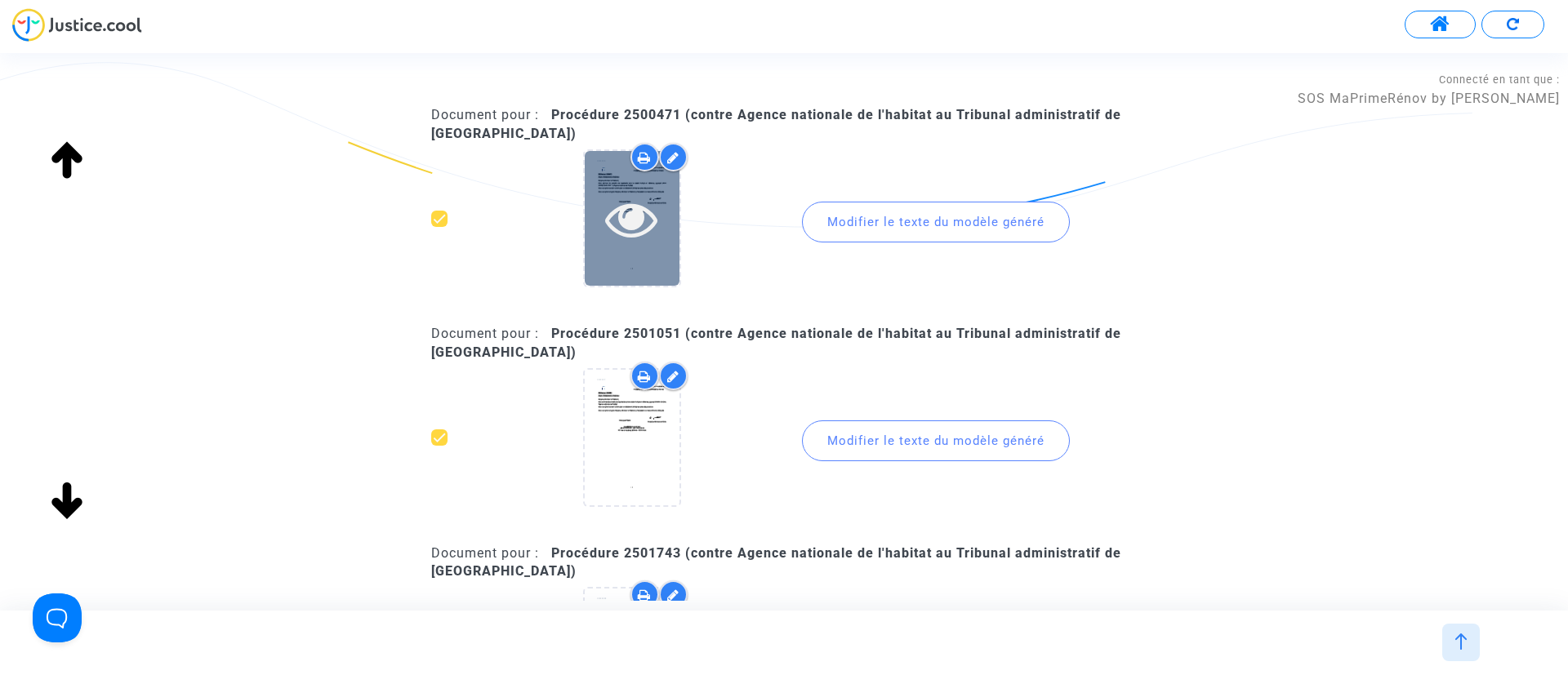
click at [644, 217] on icon at bounding box center [631, 219] width 53 height 52
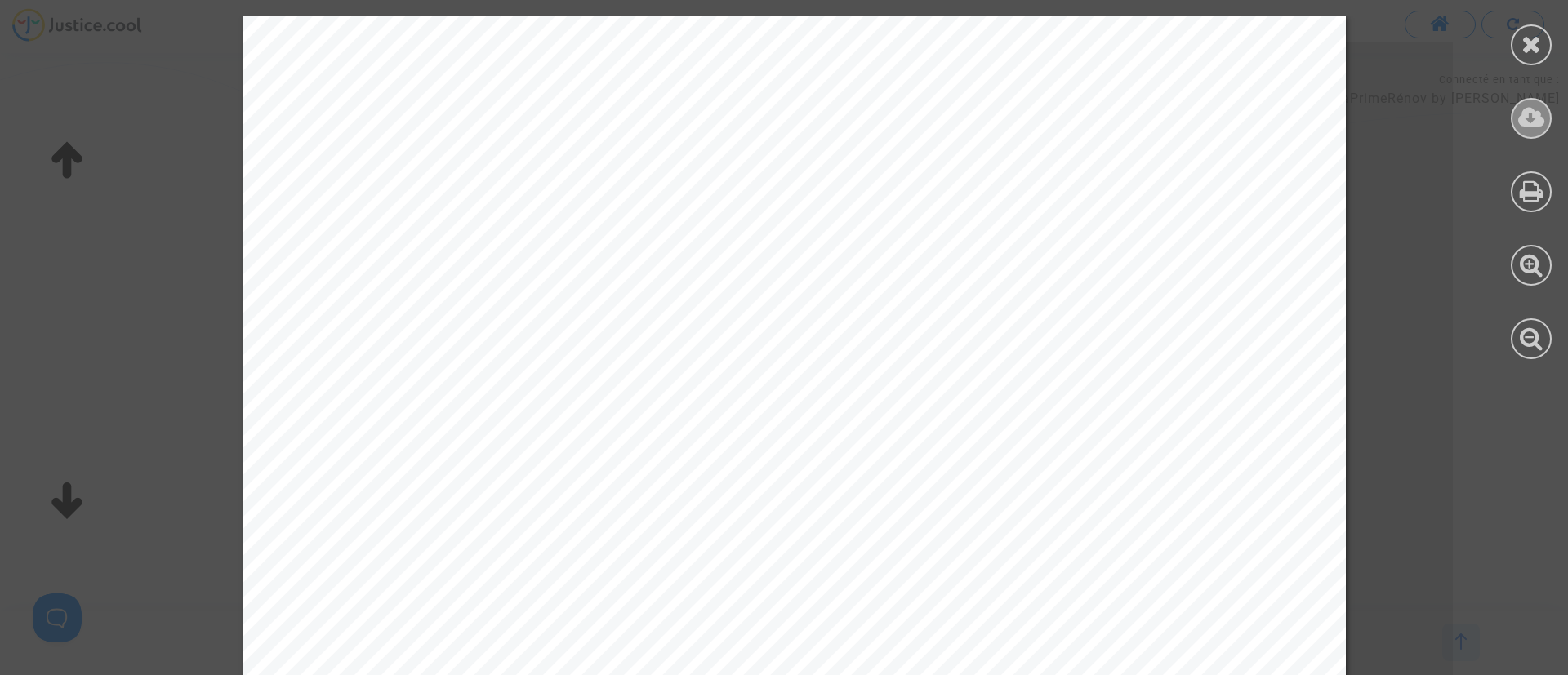
click at [1545, 109] on div at bounding box center [1531, 118] width 41 height 40
click at [1533, 53] on icon at bounding box center [1531, 43] width 21 height 24
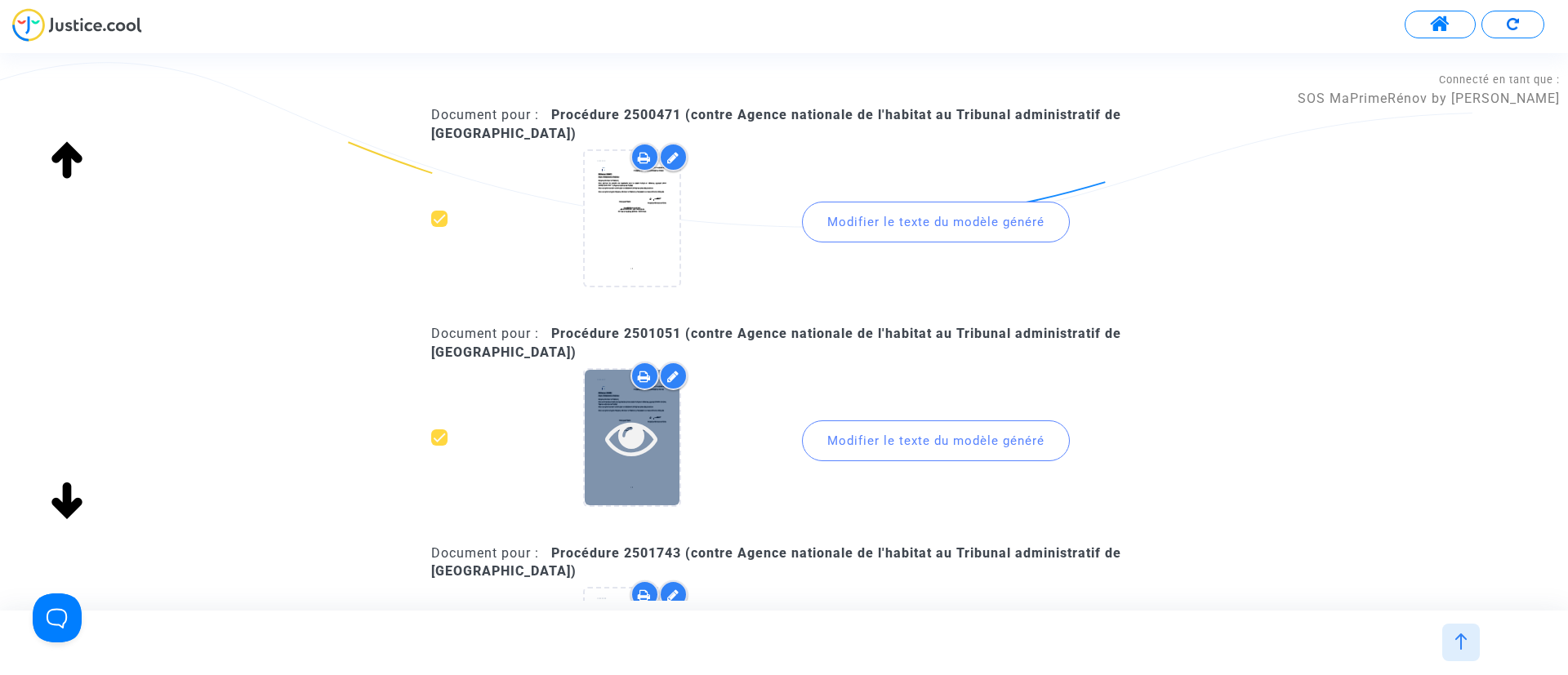
click at [644, 434] on icon at bounding box center [631, 437] width 53 height 52
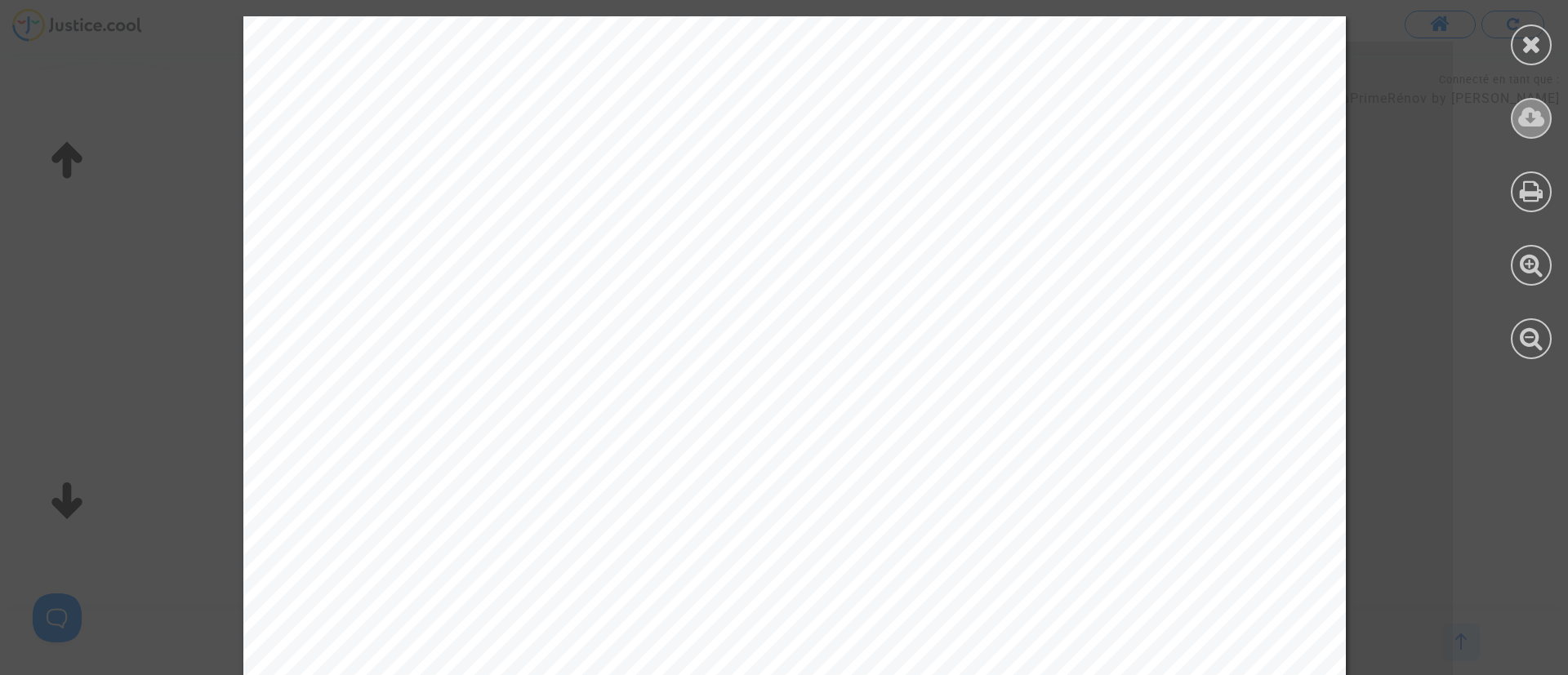
click at [1520, 120] on icon at bounding box center [1532, 117] width 27 height 24
click at [1537, 50] on icon at bounding box center [1531, 43] width 21 height 24
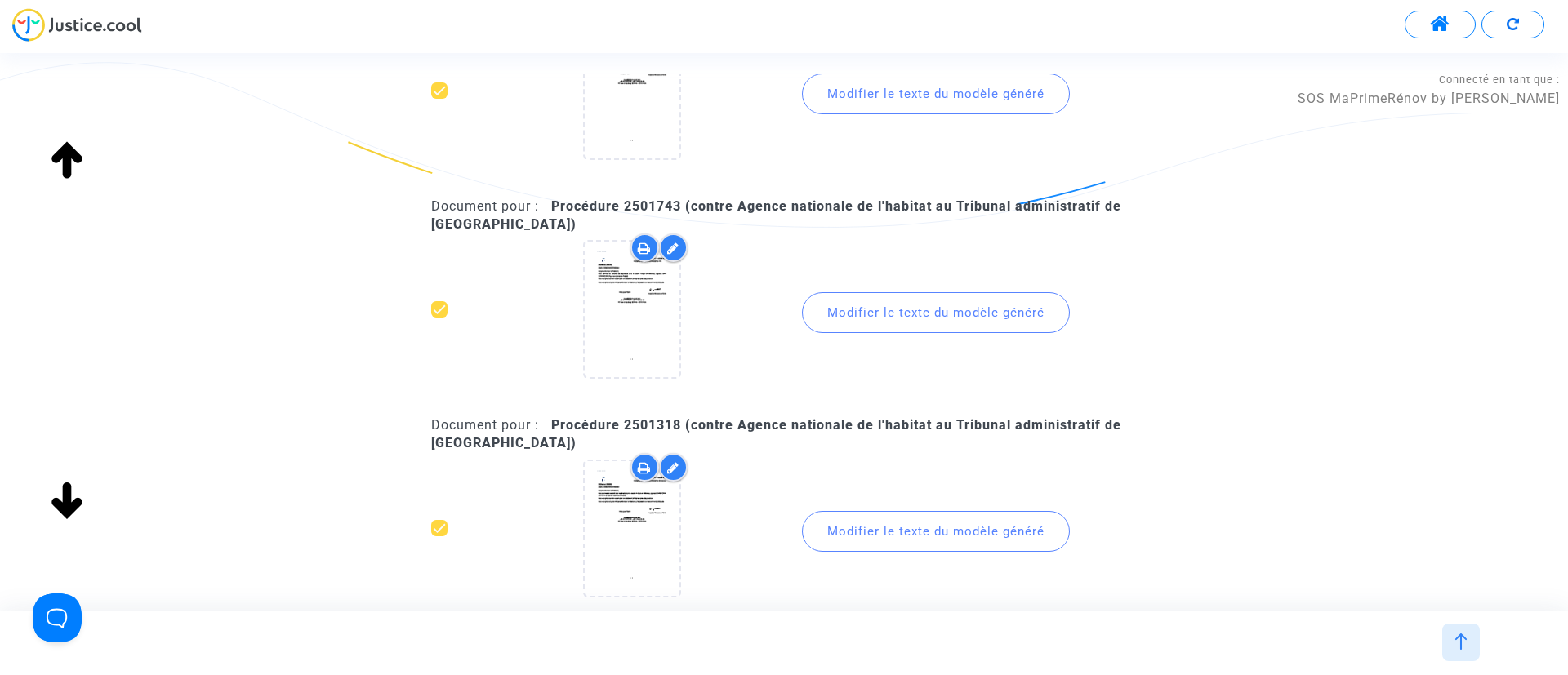
scroll to position [1715, 0]
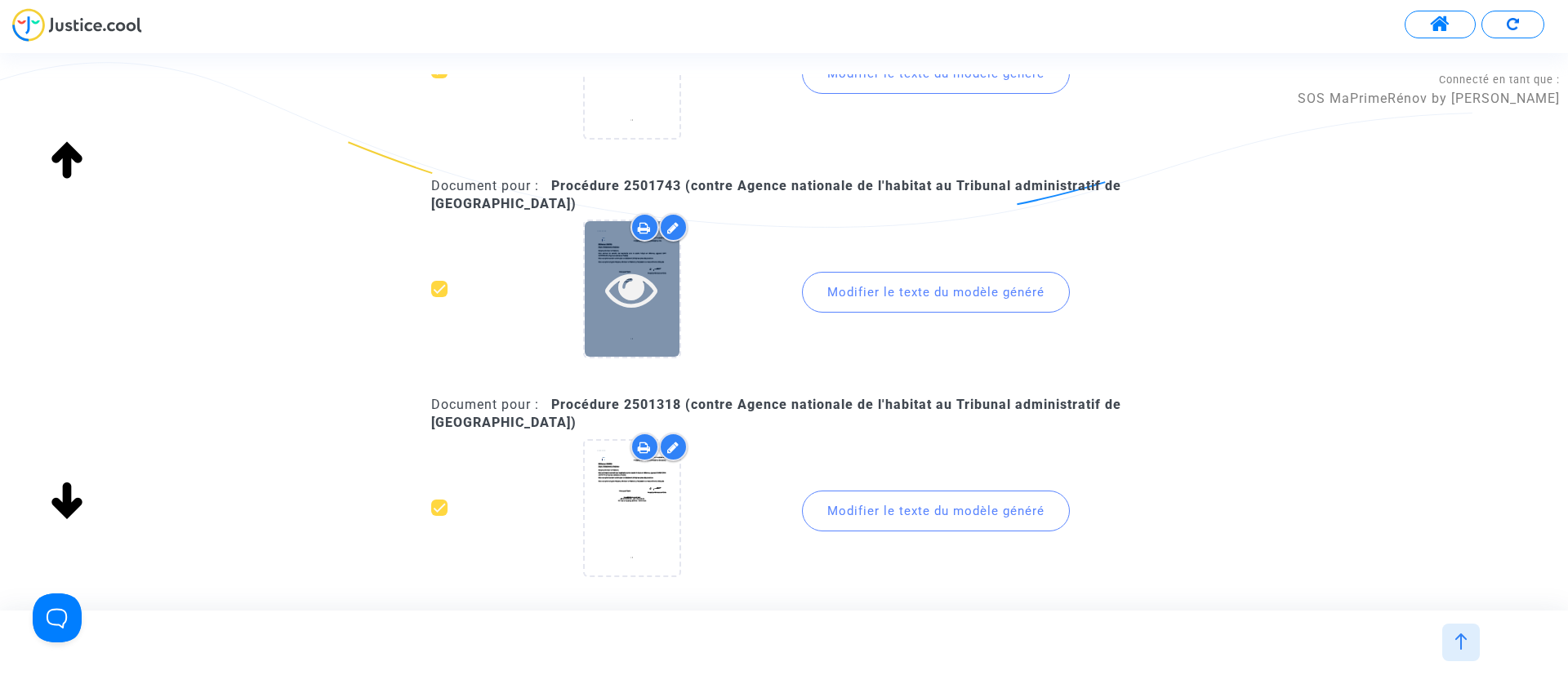
click at [622, 309] on icon at bounding box center [631, 289] width 53 height 52
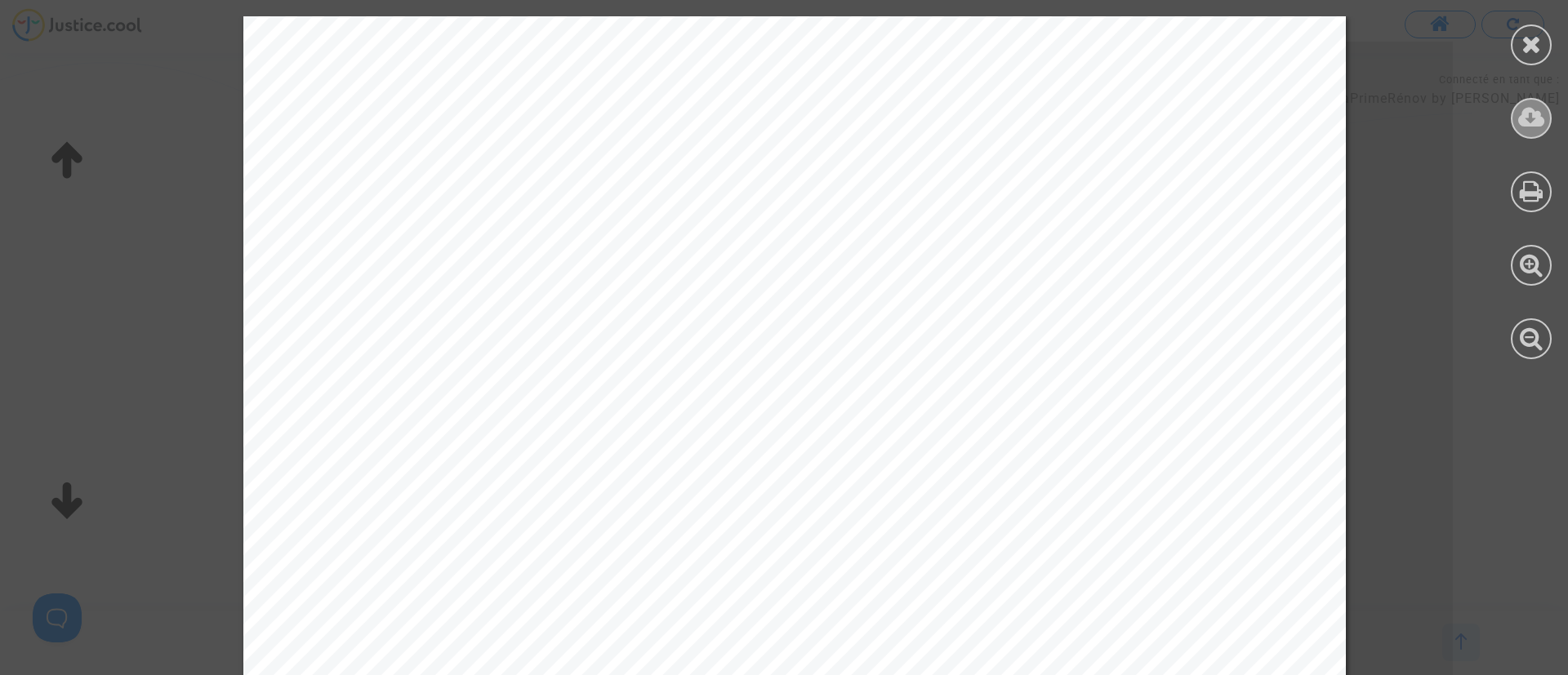
click at [1536, 109] on icon at bounding box center [1532, 117] width 27 height 24
click at [1541, 50] on icon at bounding box center [1531, 43] width 21 height 24
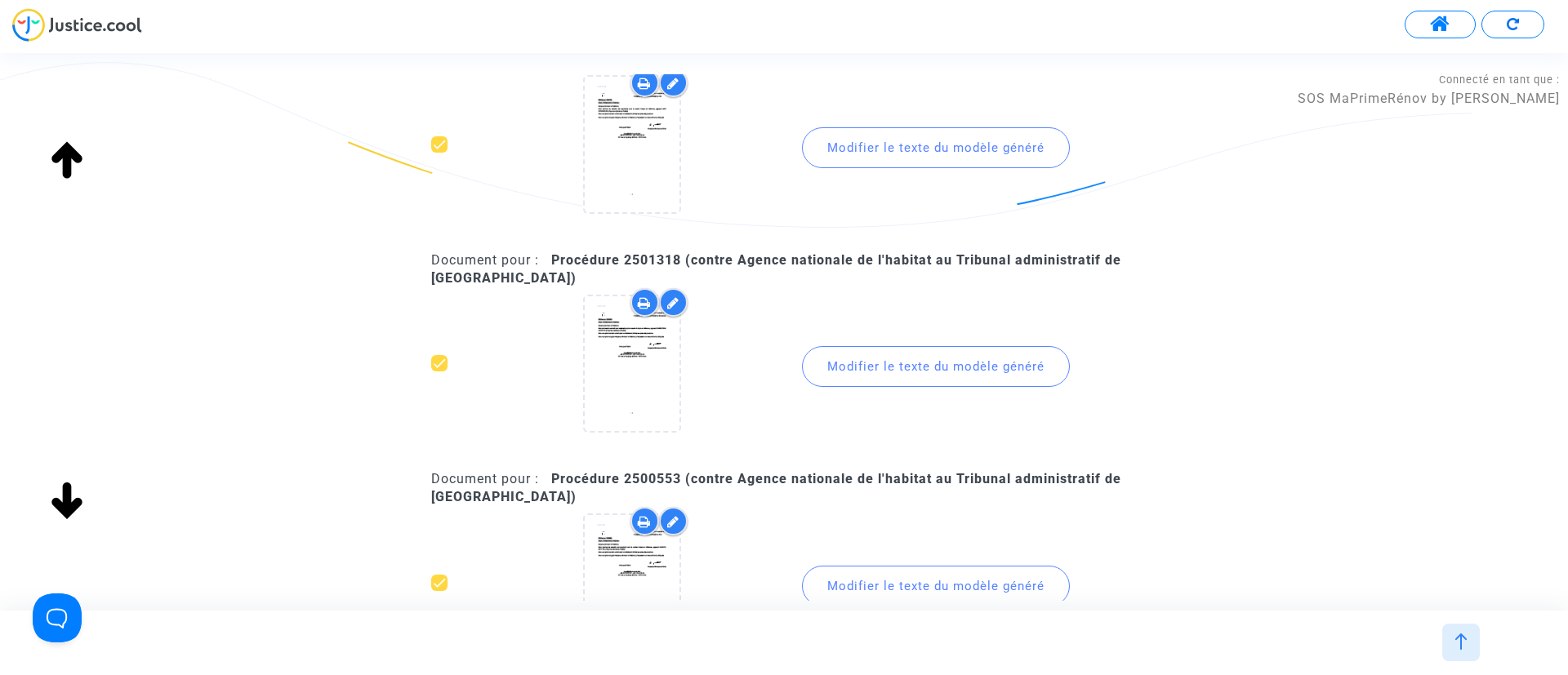
scroll to position [1960, 0]
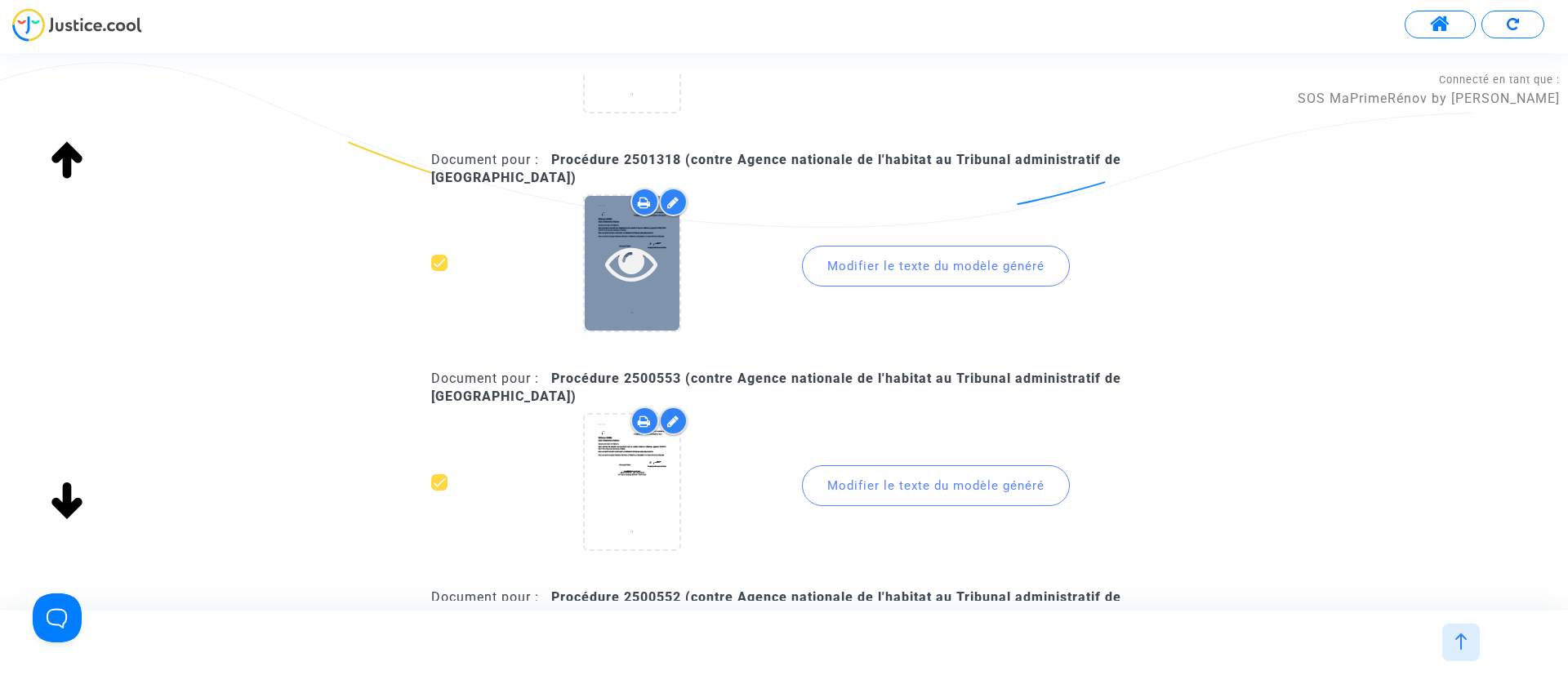
click at [642, 232] on div at bounding box center [632, 264] width 95 height 135
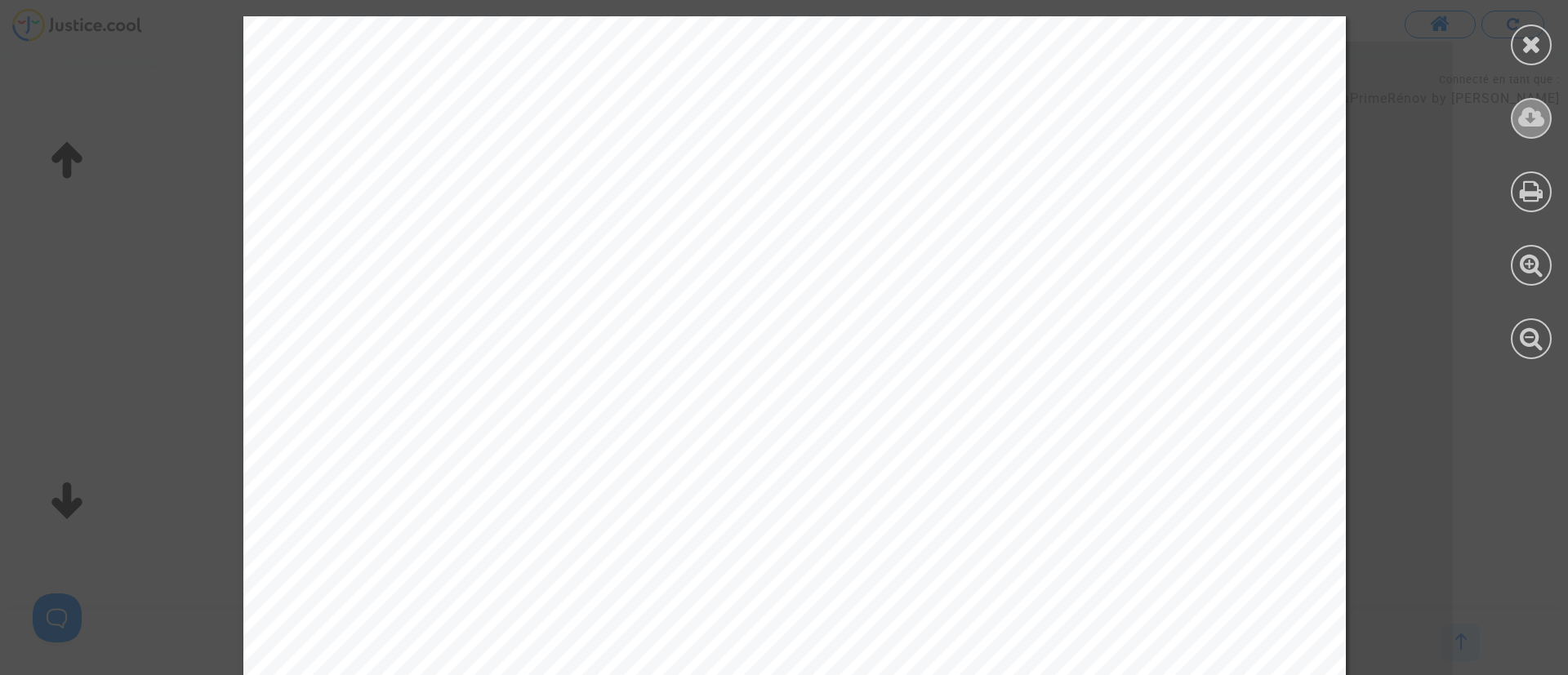
click at [1520, 116] on icon at bounding box center [1532, 117] width 27 height 24
click at [1537, 34] on icon at bounding box center [1531, 43] width 21 height 24
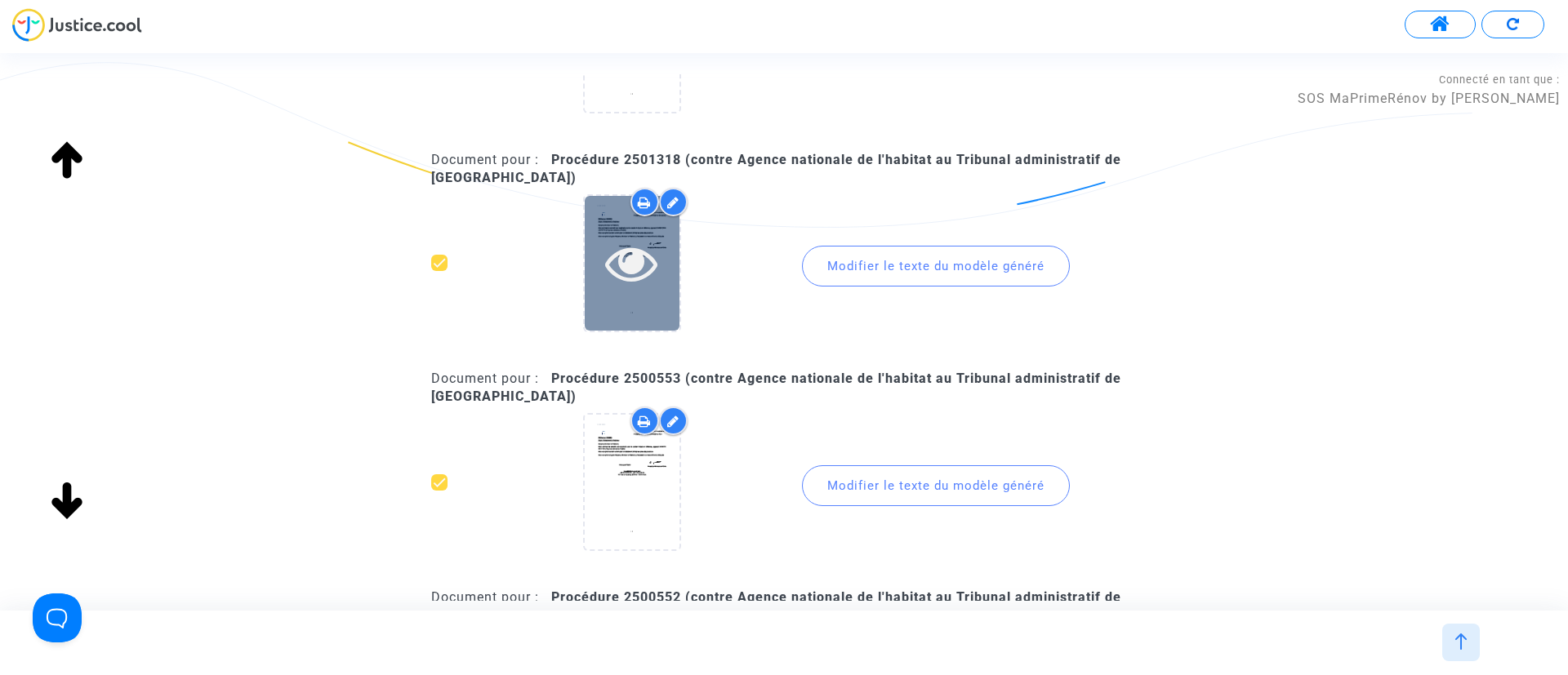
click at [667, 237] on div at bounding box center [632, 263] width 95 height 52
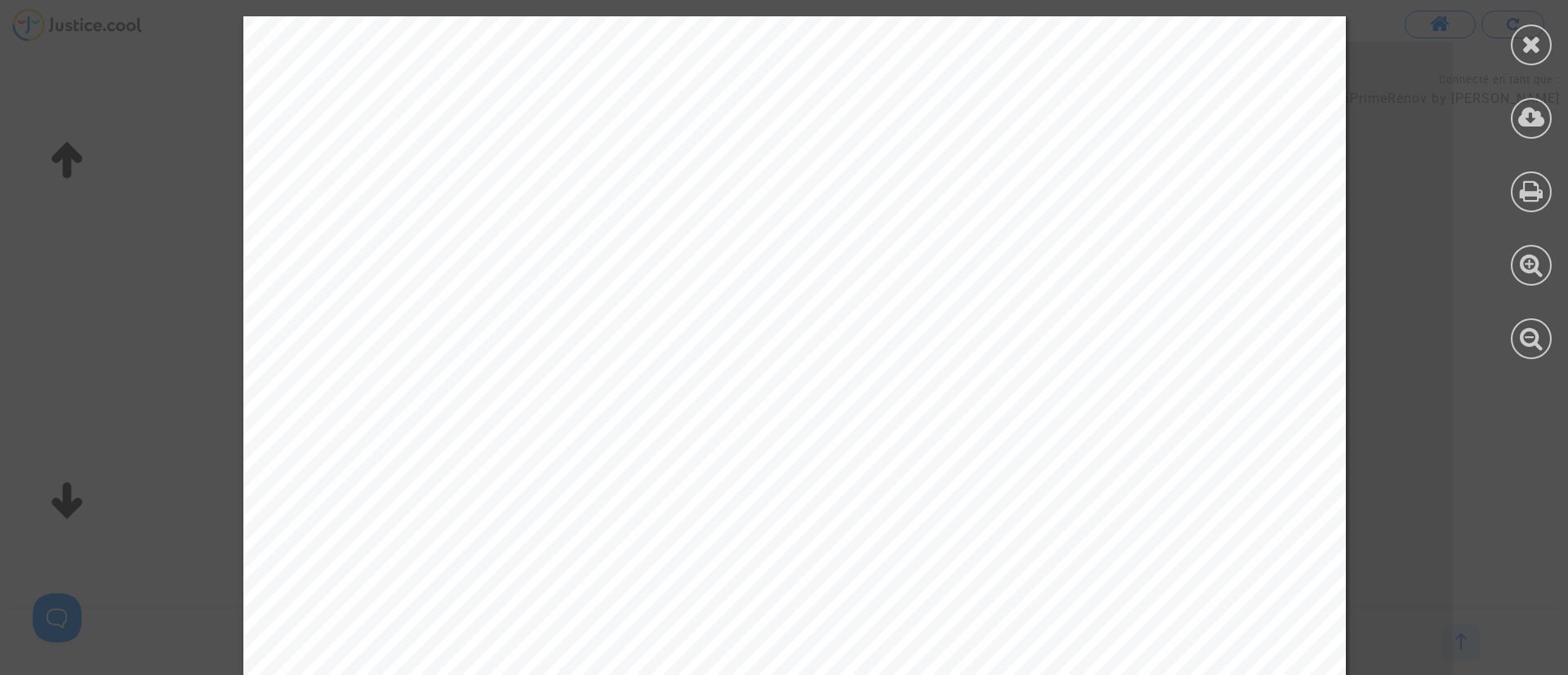
click at [1504, 39] on div at bounding box center [1532, 187] width 74 height 375
drag, startPoint x: 1517, startPoint y: 46, endPoint x: 1331, endPoint y: 108, distance: 196.1
click at [1515, 48] on div at bounding box center [1531, 44] width 41 height 40
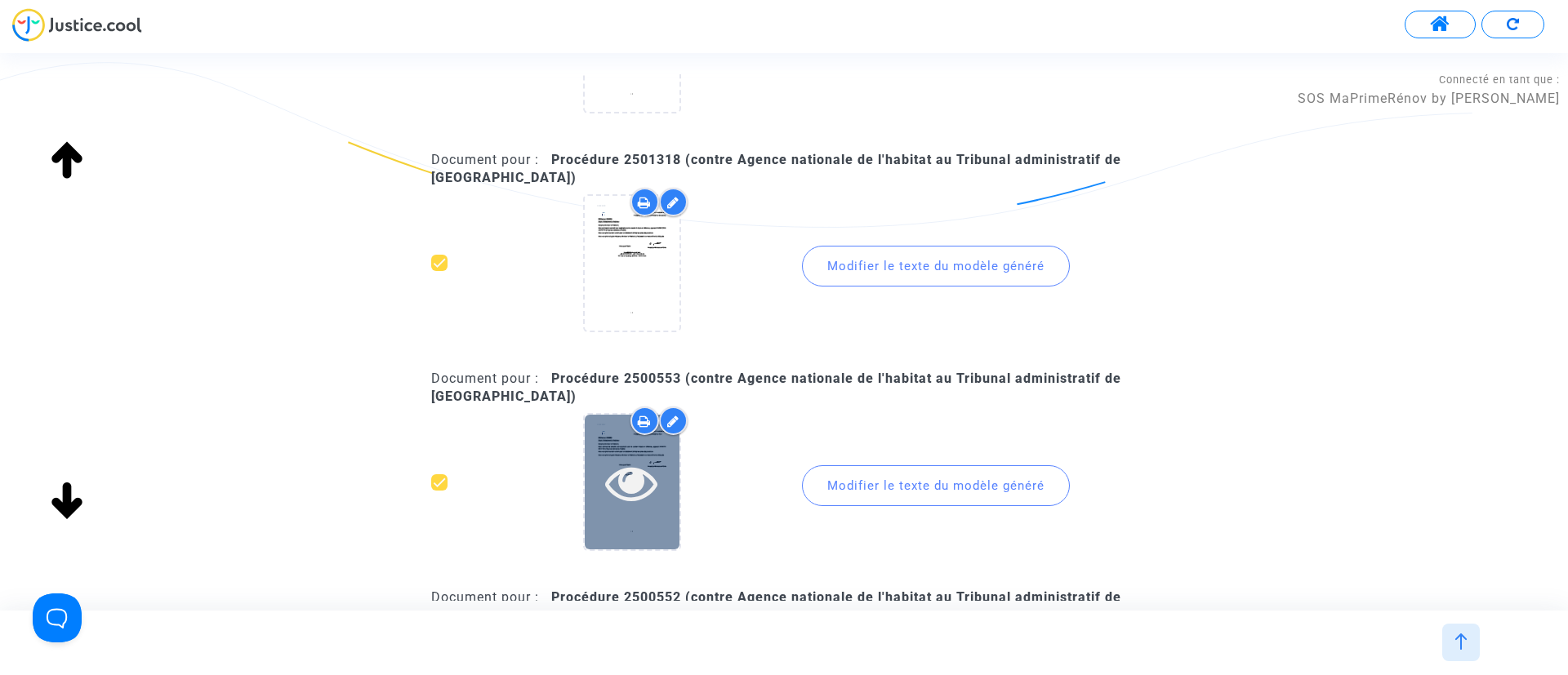
click at [631, 492] on icon at bounding box center [631, 482] width 53 height 52
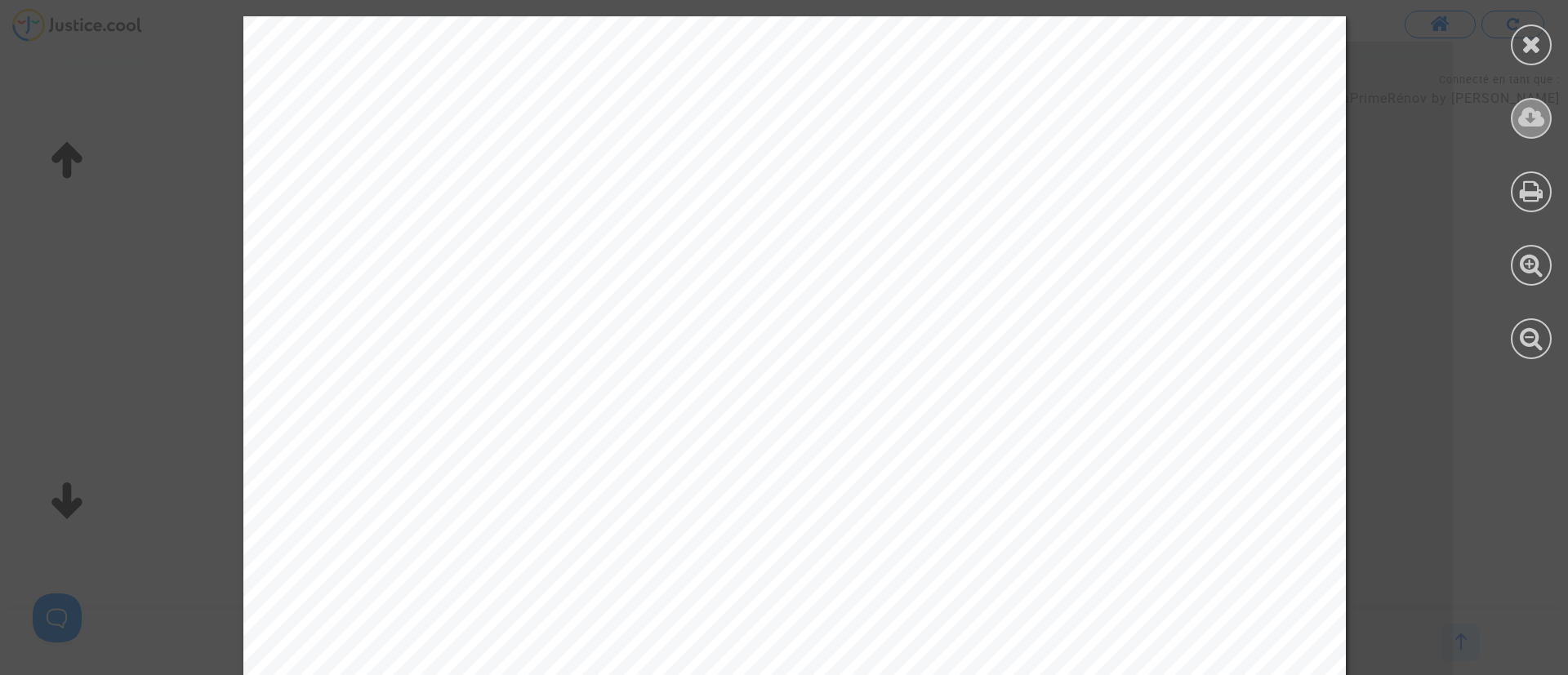
click at [1533, 112] on icon at bounding box center [1532, 117] width 27 height 24
click at [1545, 32] on div at bounding box center [1531, 44] width 41 height 40
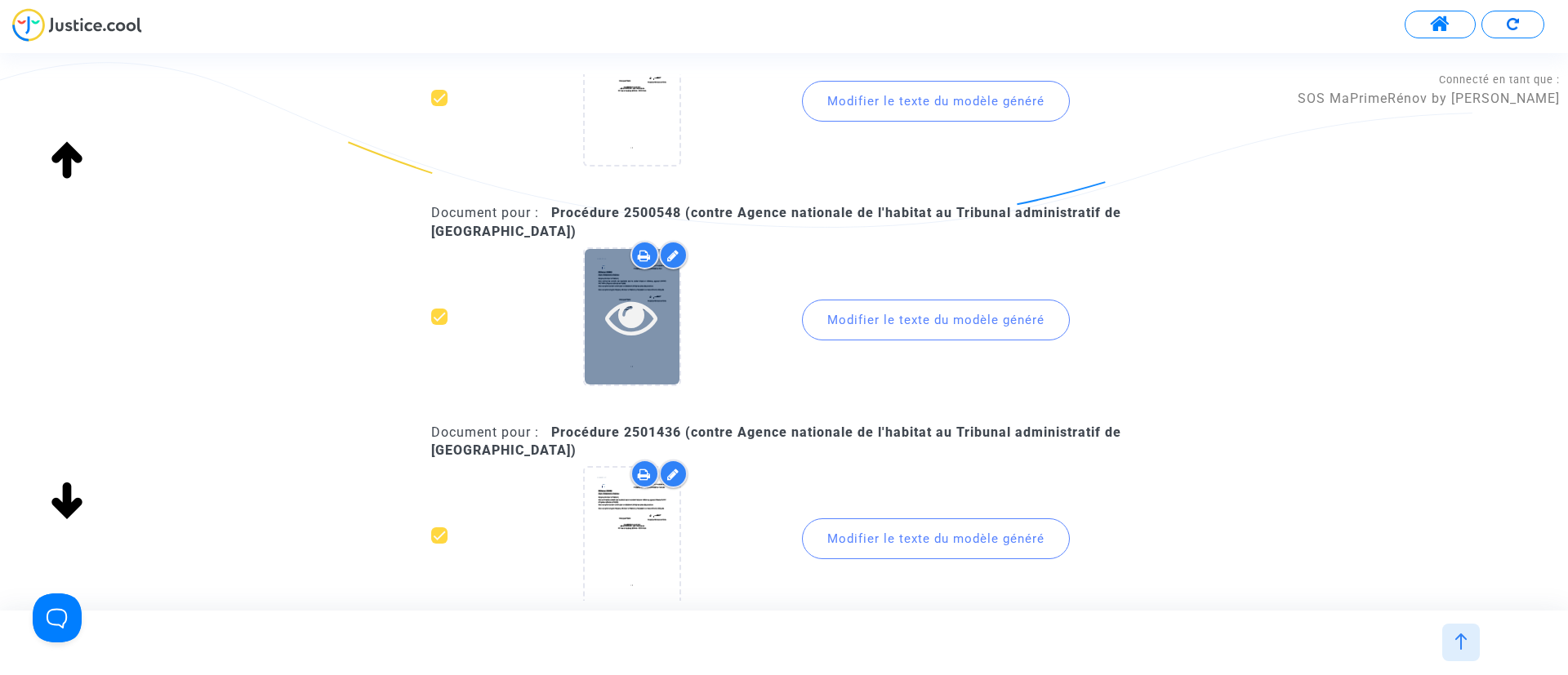
scroll to position [2572, 0]
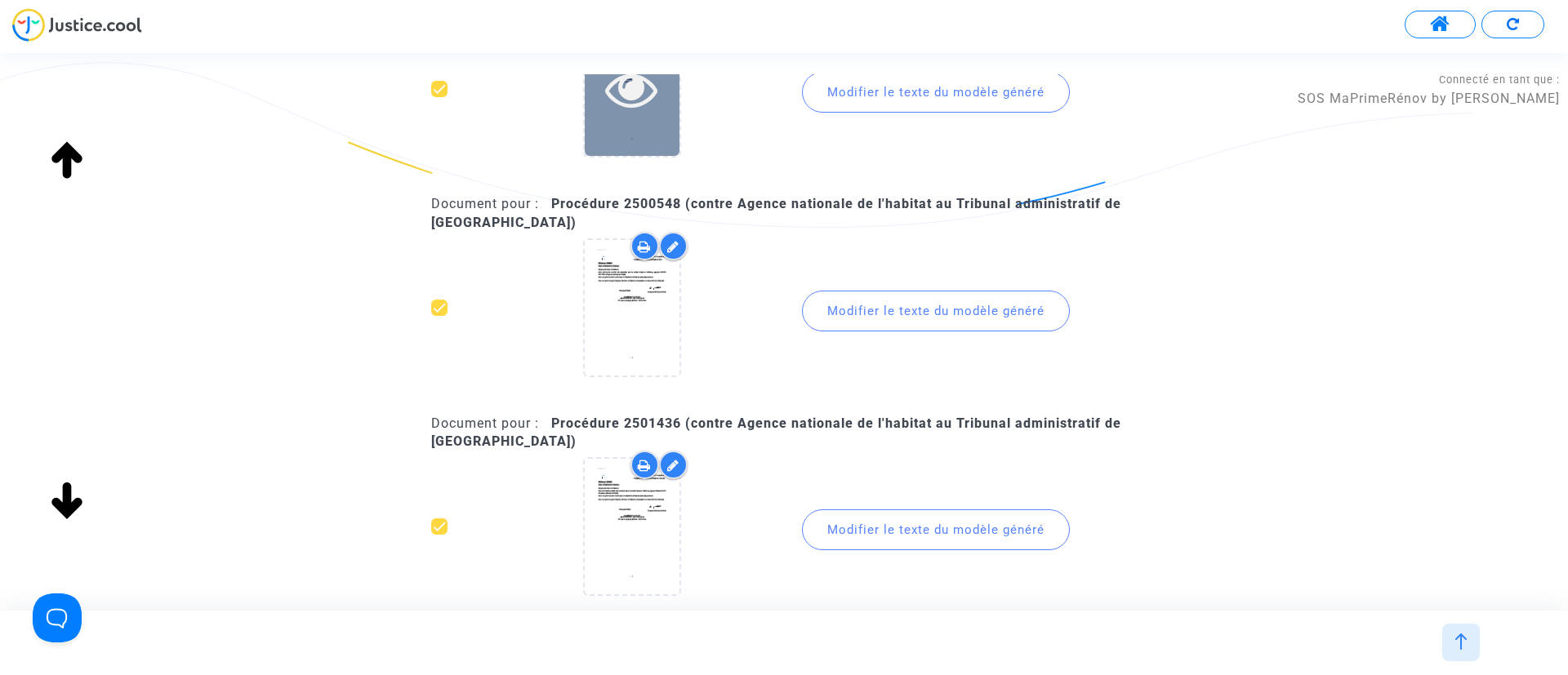
click at [640, 95] on icon at bounding box center [631, 89] width 53 height 52
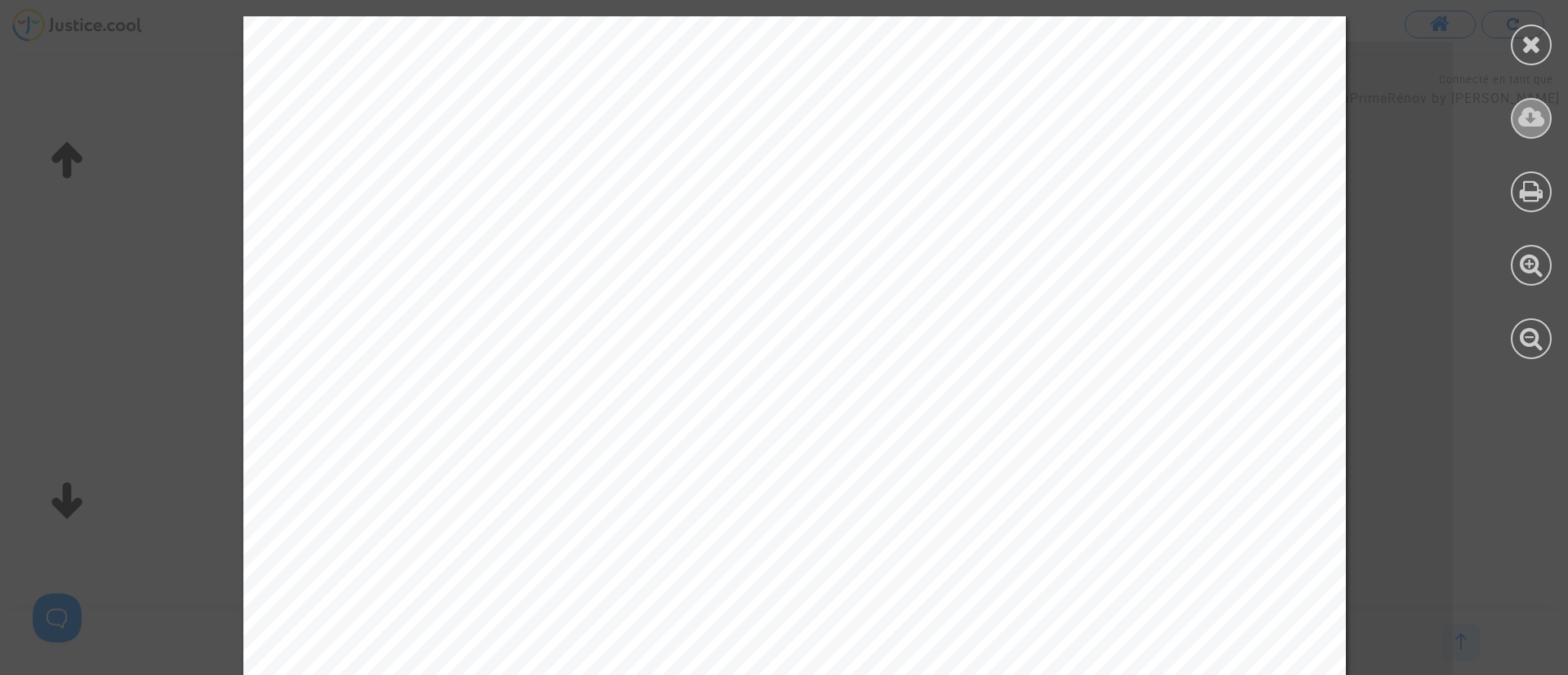
click at [1517, 116] on div at bounding box center [1531, 118] width 41 height 40
drag, startPoint x: 1527, startPoint y: 35, endPoint x: 1507, endPoint y: 12, distance: 30.5
click at [1527, 37] on icon at bounding box center [1531, 43] width 21 height 24
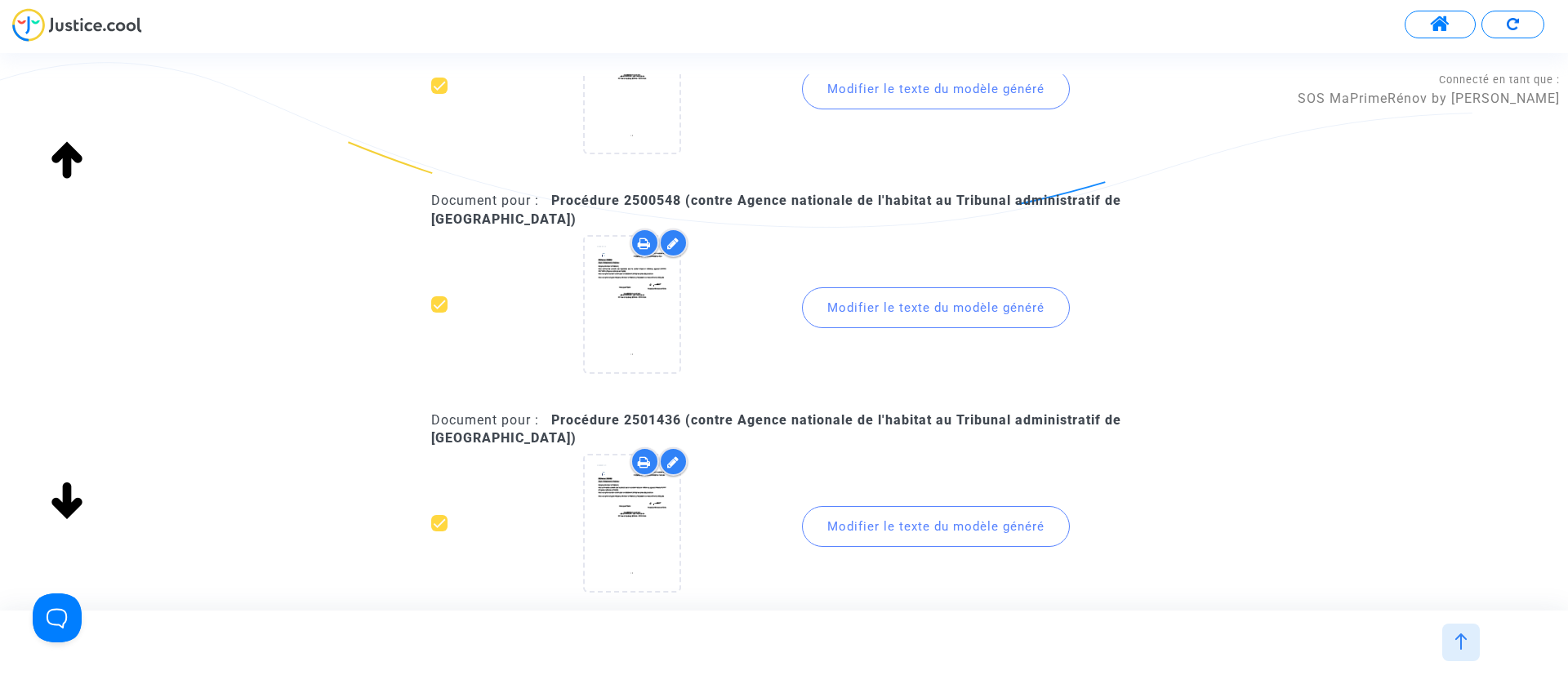
scroll to position [2695, 0]
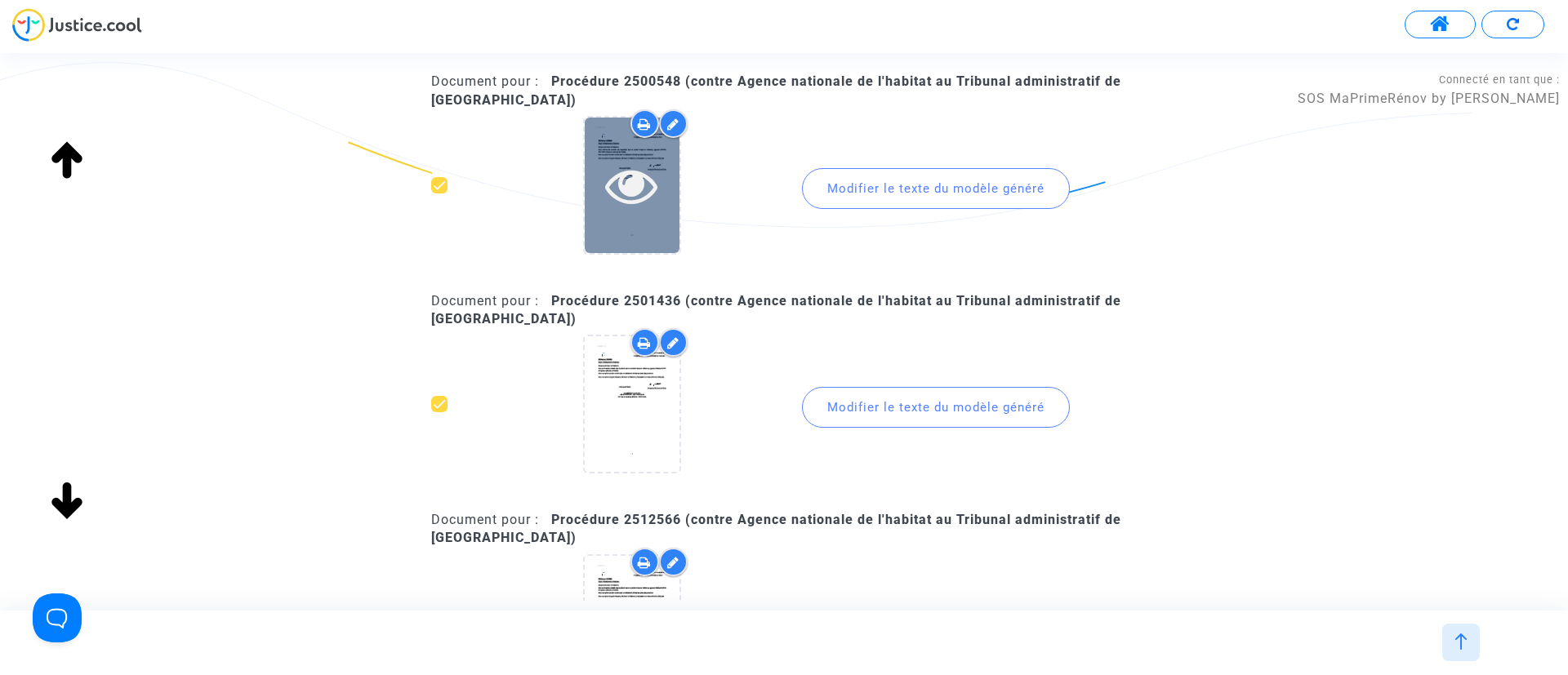
click at [620, 194] on icon at bounding box center [631, 185] width 53 height 52
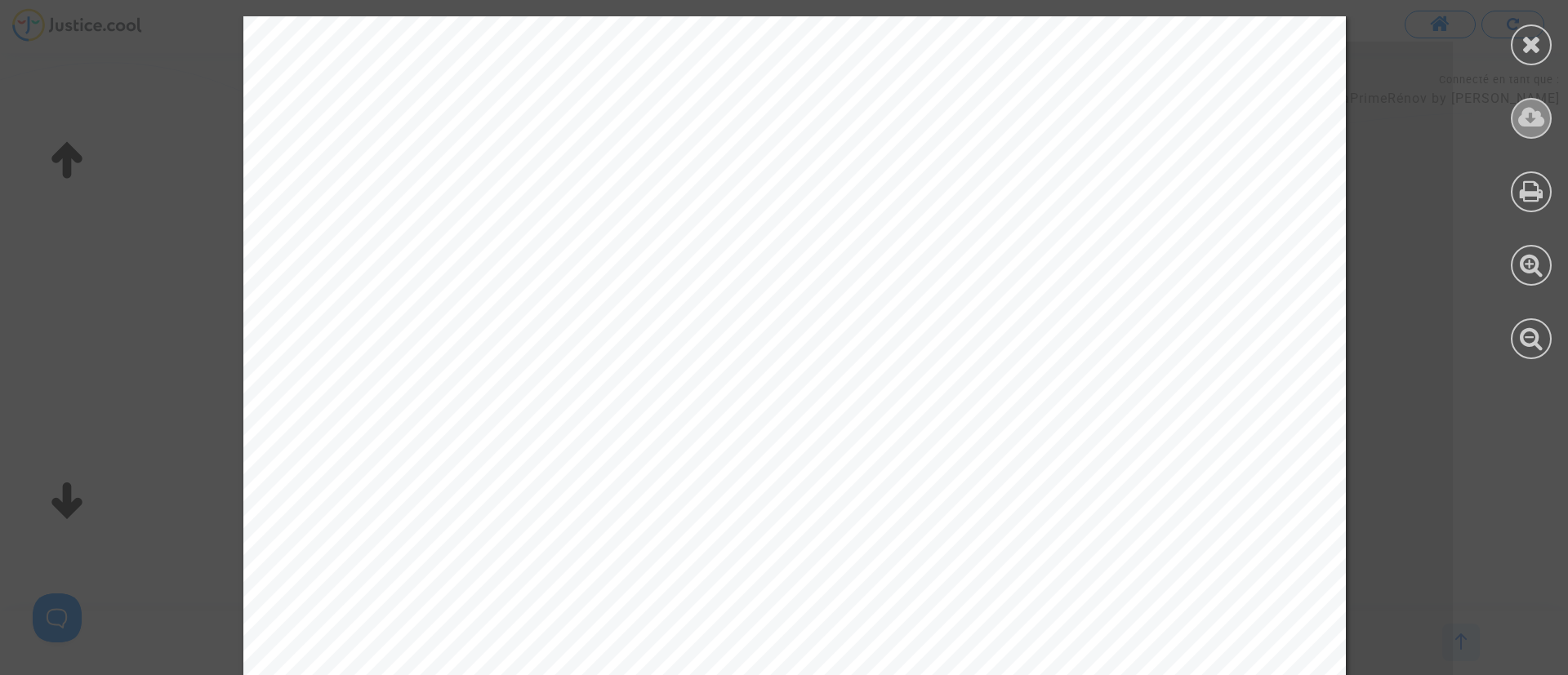
click at [1524, 123] on icon at bounding box center [1532, 117] width 27 height 24
click at [1523, 27] on div at bounding box center [1531, 44] width 41 height 40
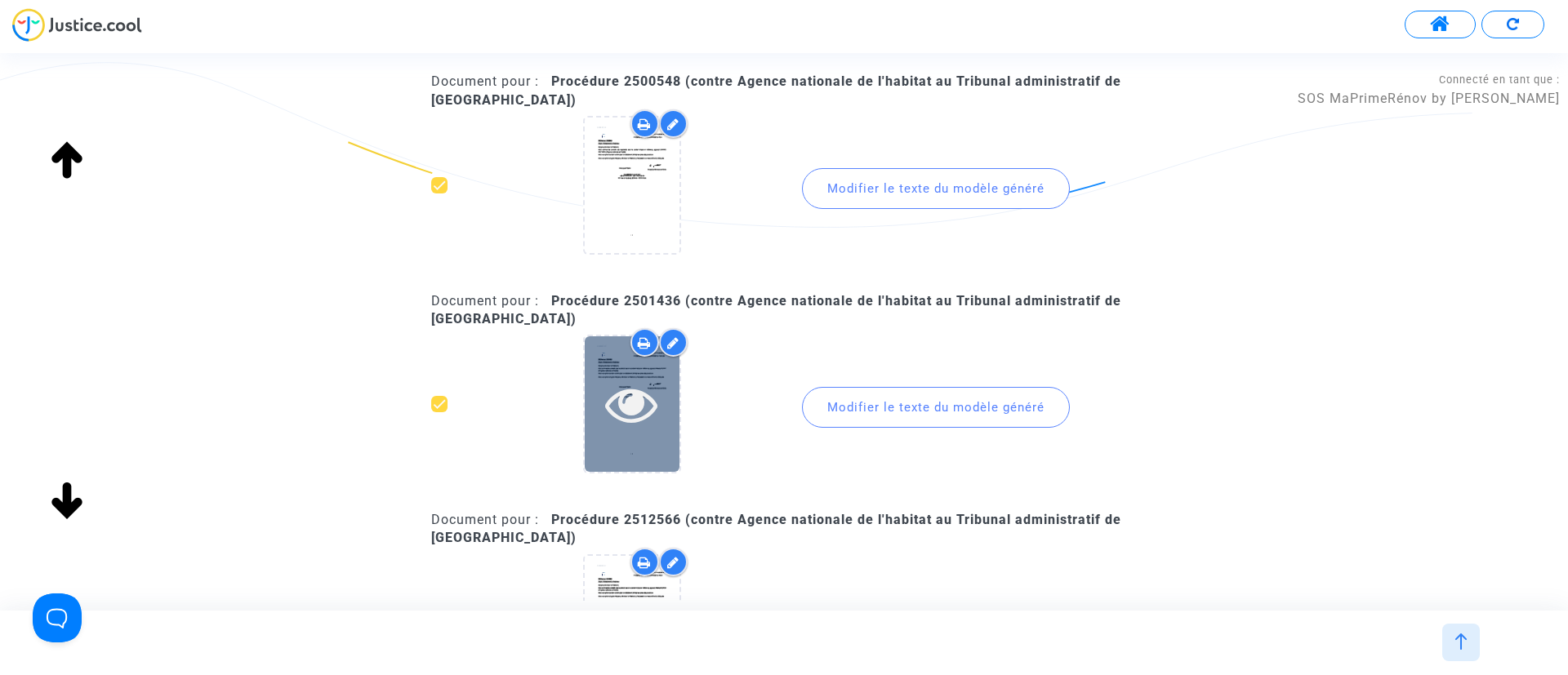
click at [625, 416] on icon at bounding box center [631, 404] width 53 height 52
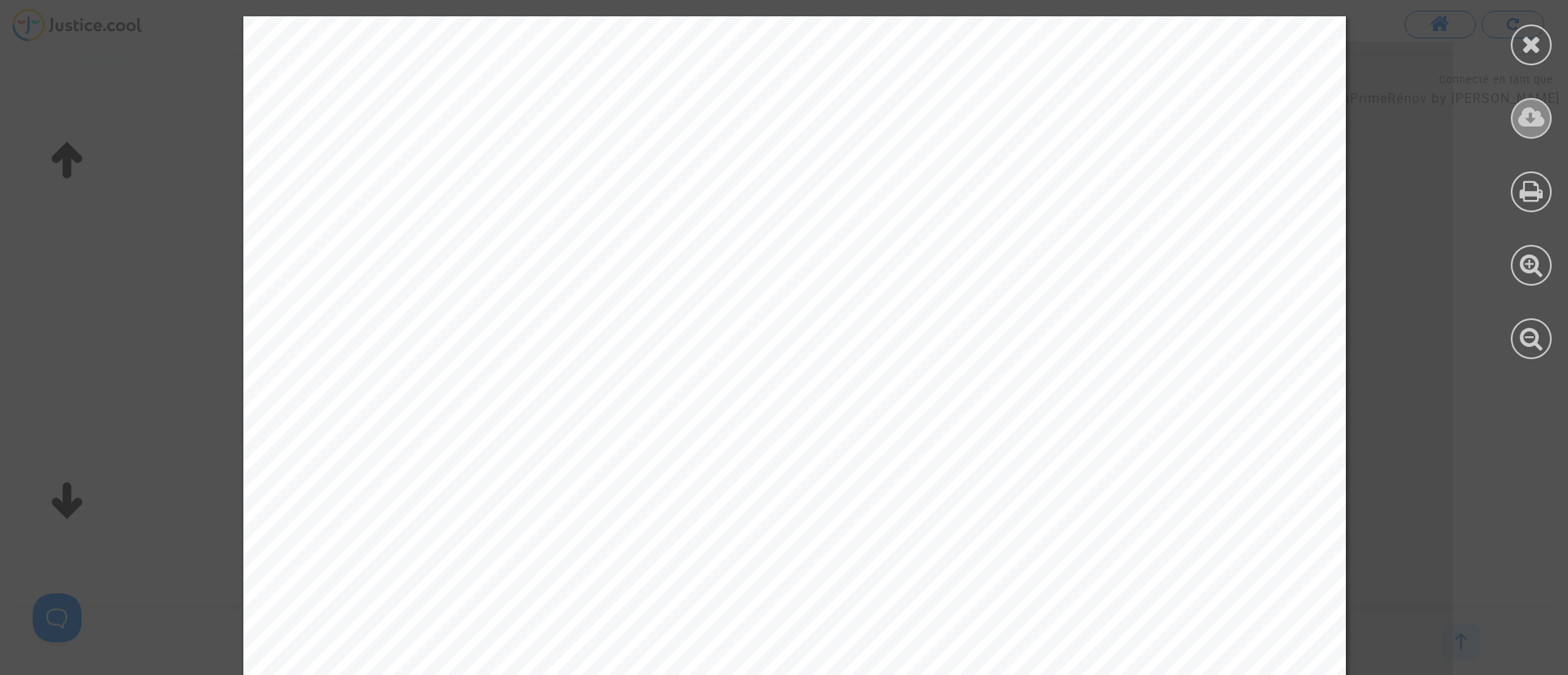
click at [1537, 117] on icon at bounding box center [1532, 117] width 27 height 24
click at [1522, 34] on icon at bounding box center [1531, 43] width 21 height 24
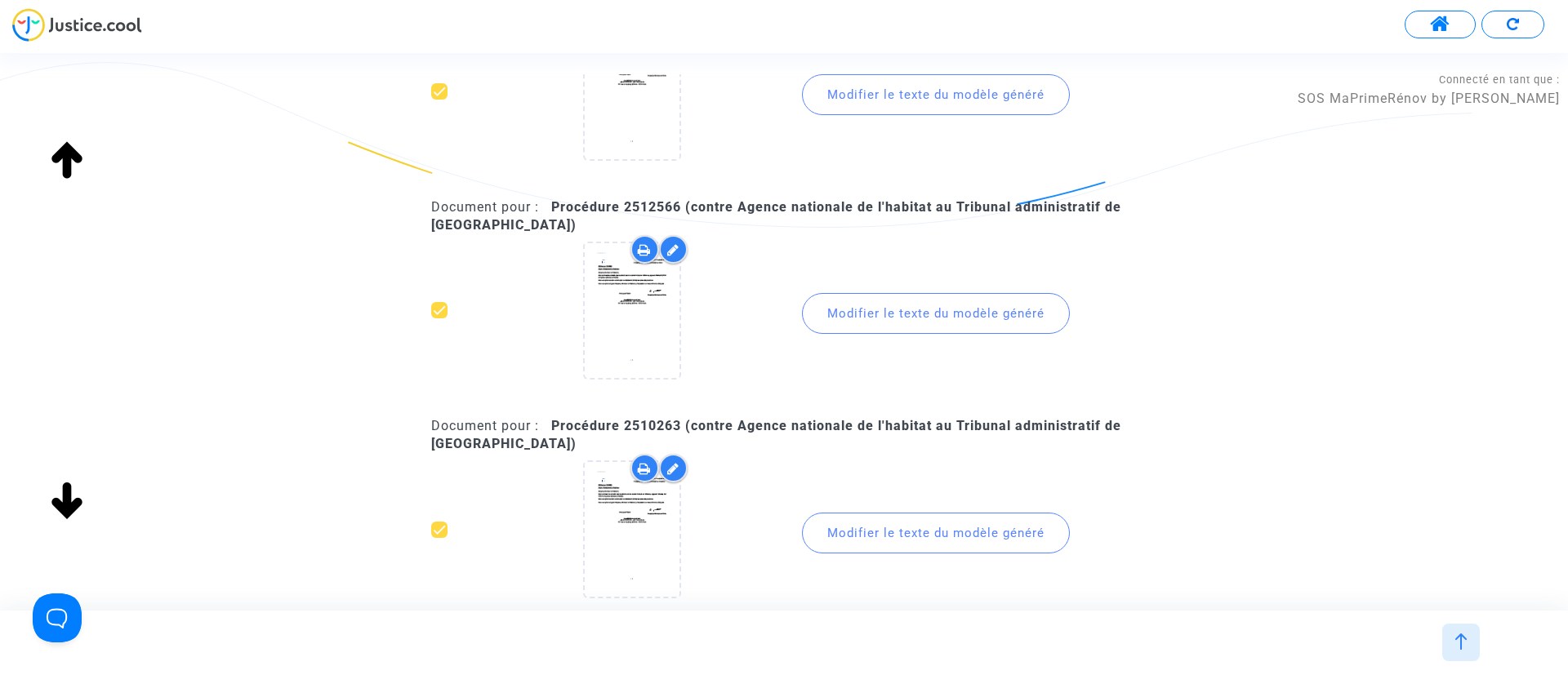
scroll to position [3063, 0]
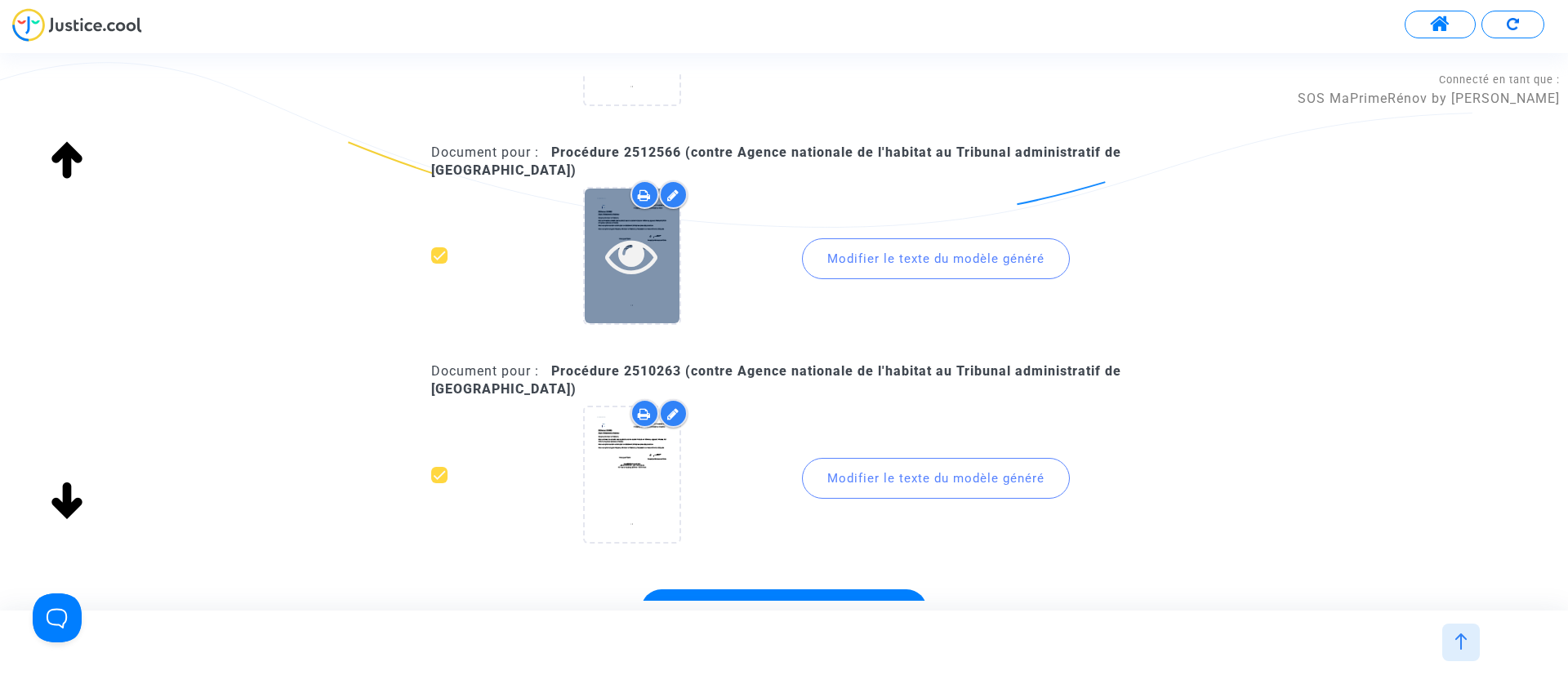
click at [631, 256] on icon at bounding box center [631, 256] width 53 height 52
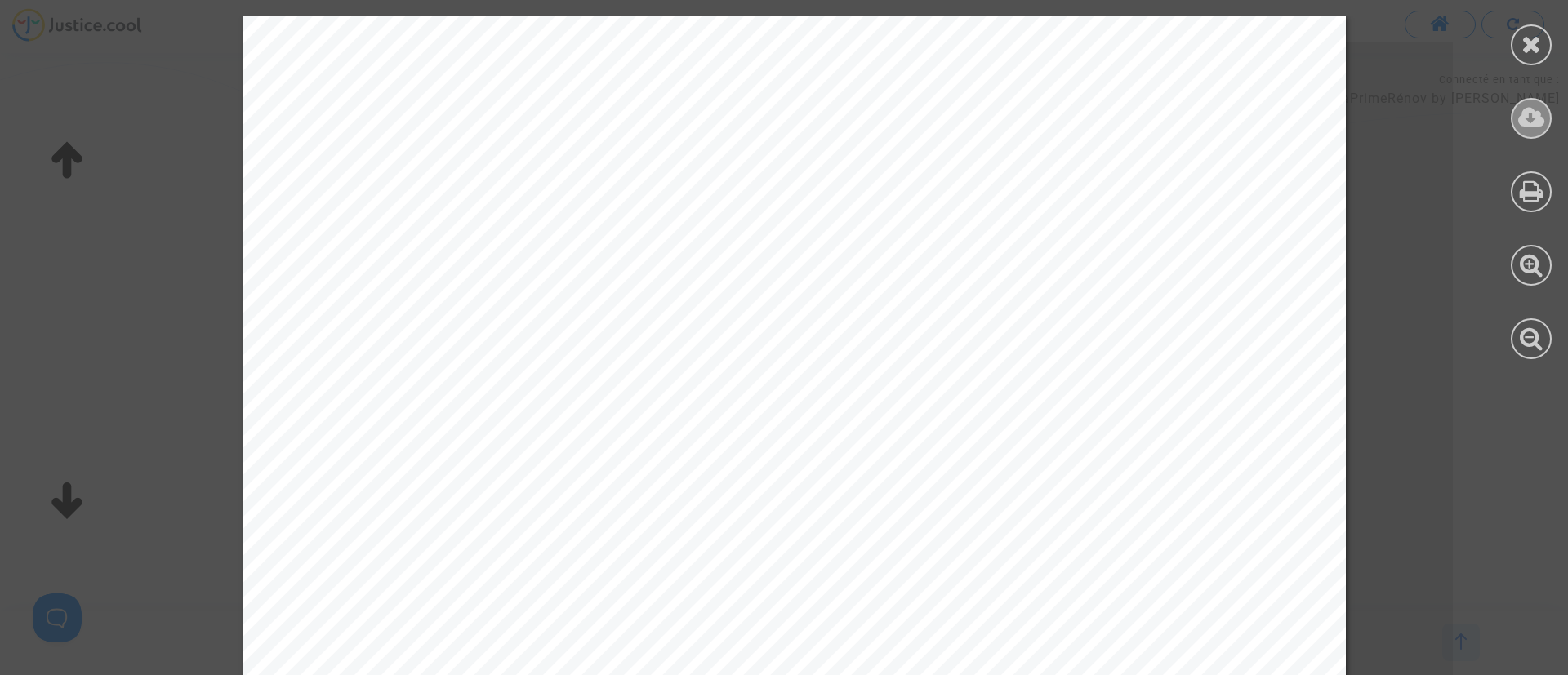
click at [1514, 114] on div at bounding box center [1531, 118] width 41 height 40
click at [1528, 39] on icon at bounding box center [1531, 43] width 21 height 24
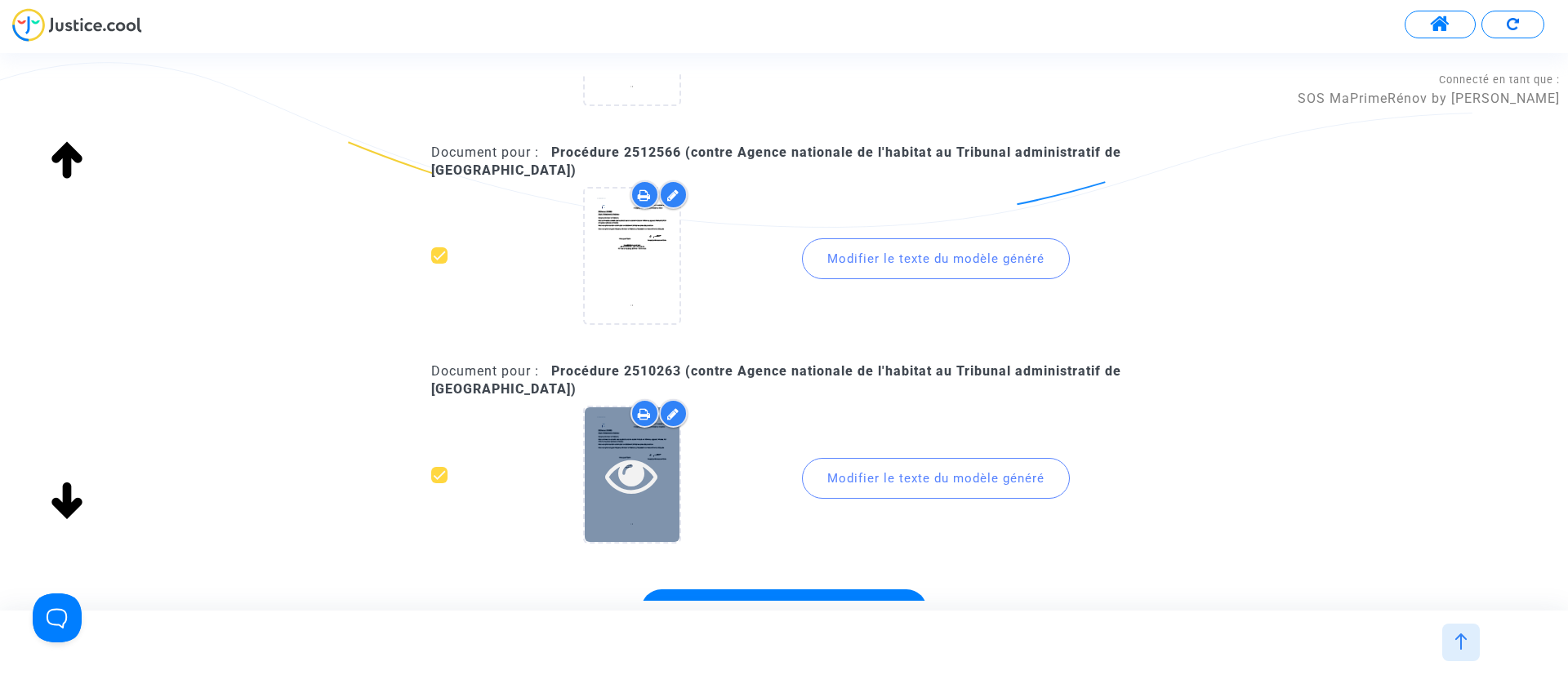
click at [605, 474] on icon at bounding box center [631, 475] width 53 height 52
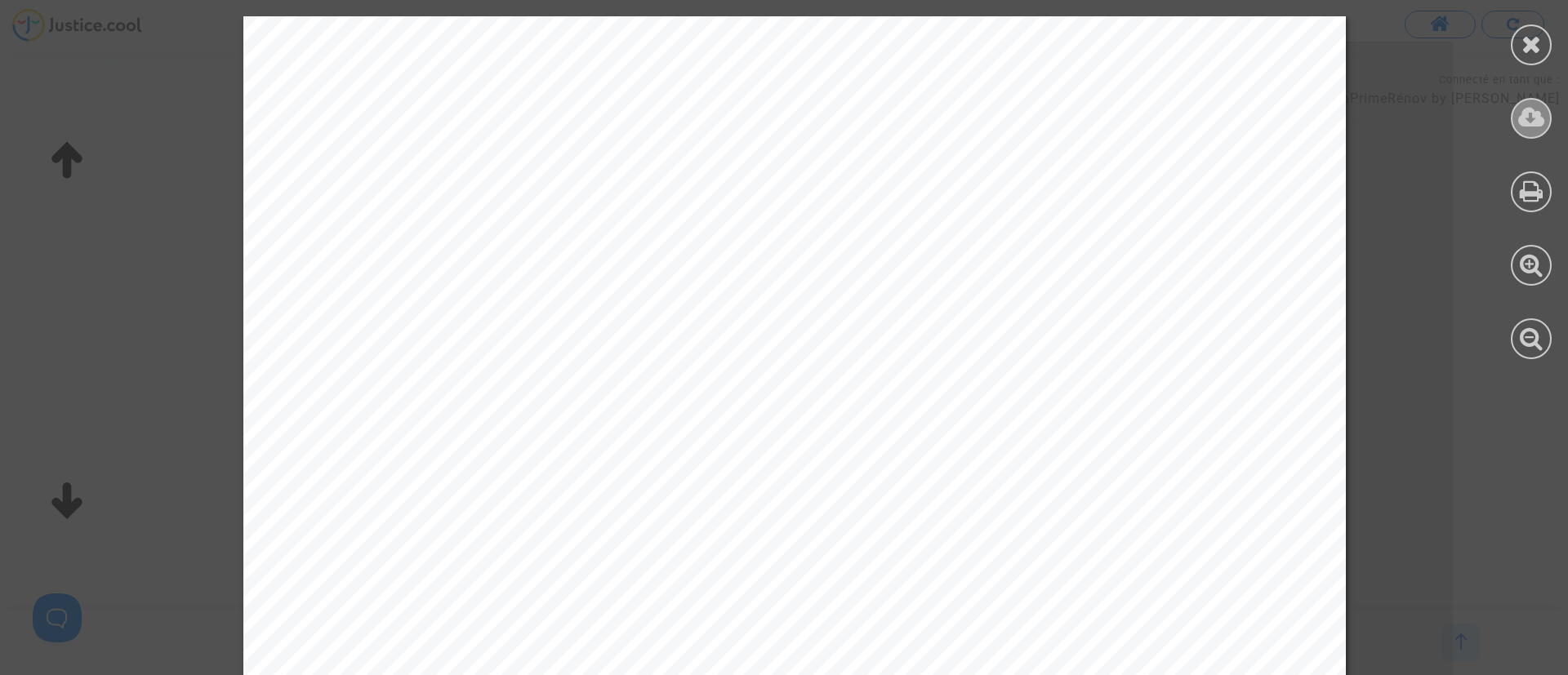
click at [1533, 114] on icon at bounding box center [1532, 117] width 27 height 24
click at [1534, 43] on icon at bounding box center [1531, 43] width 21 height 24
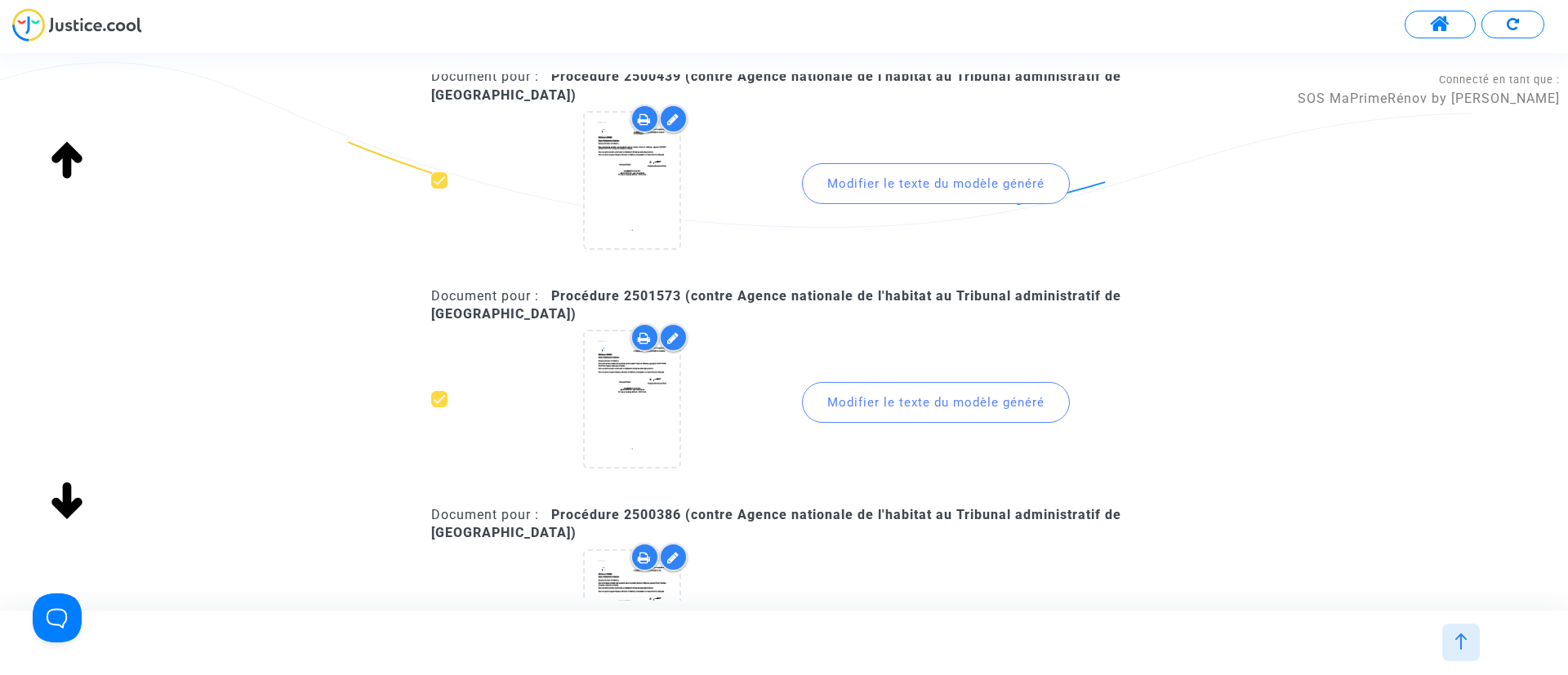
scroll to position [613, 0]
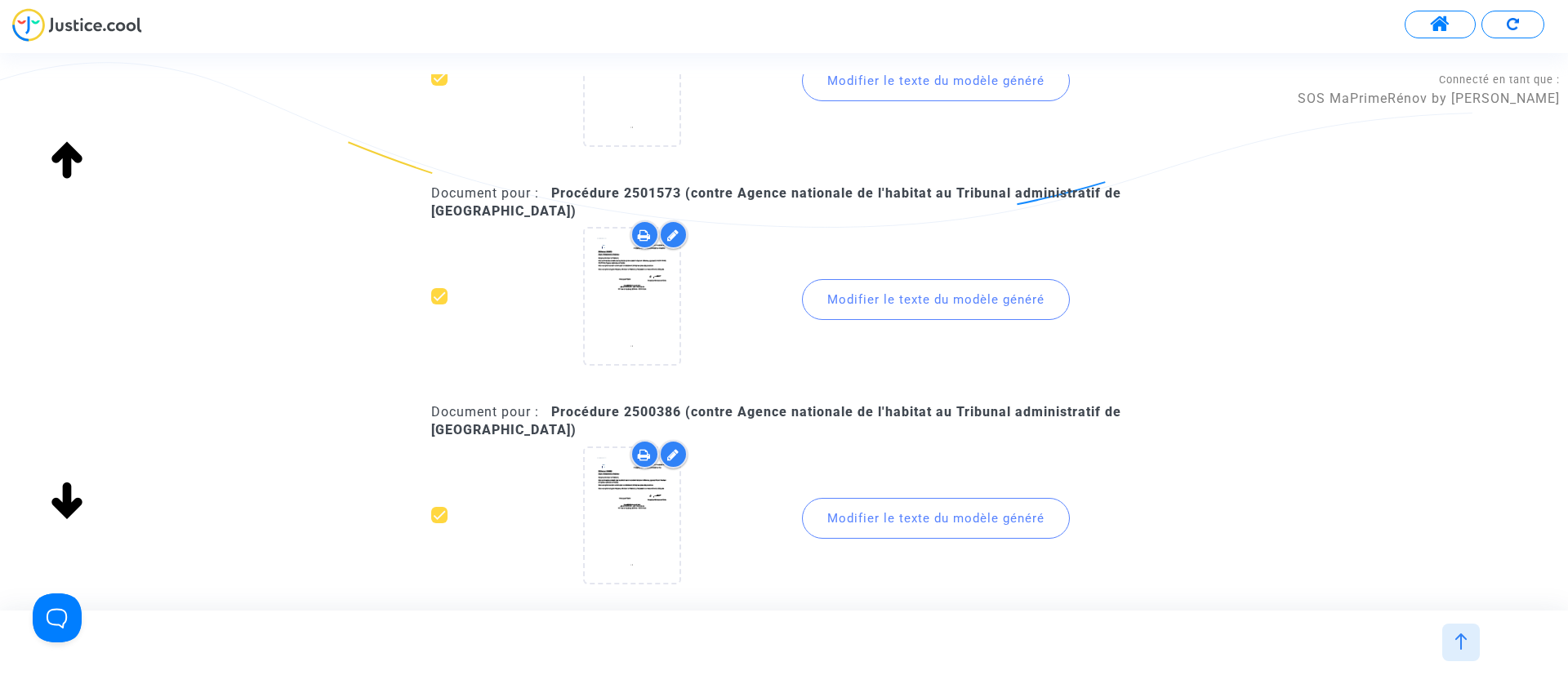
click at [650, 197] on b "Procédure 2501573 (contre Agence nationale de l'habitat au Tribunal administrat…" at bounding box center [776, 202] width 690 height 33
copy b "2501573"
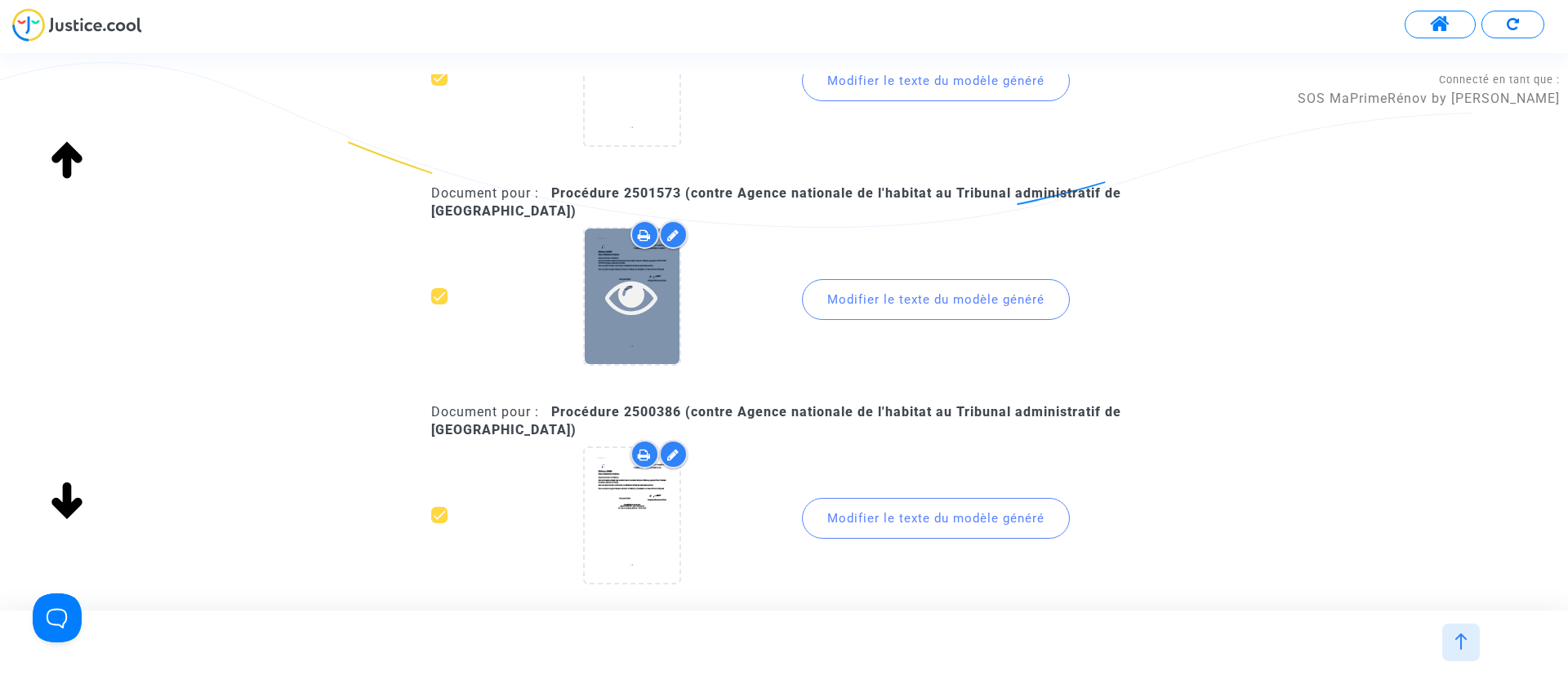
click at [613, 300] on icon at bounding box center [631, 296] width 53 height 52
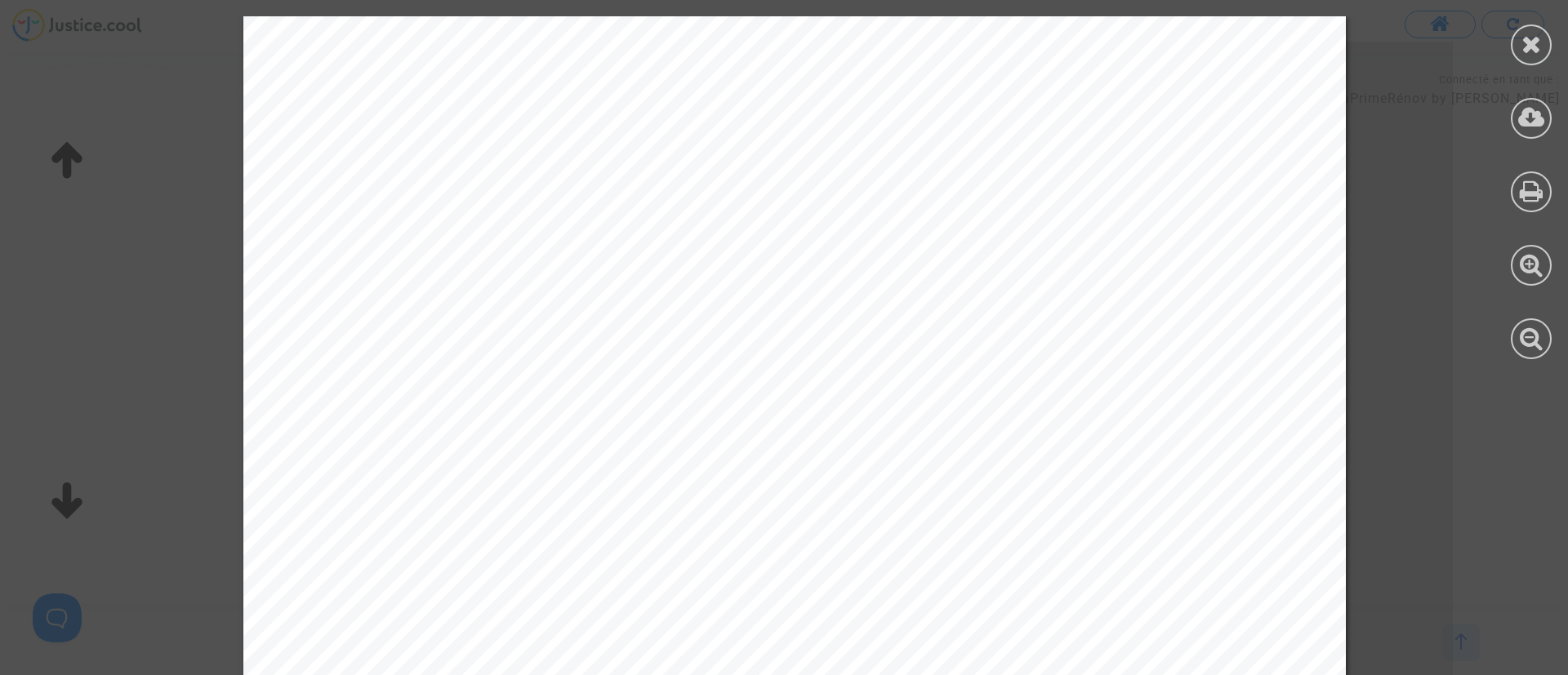
click at [1526, 34] on icon at bounding box center [1531, 43] width 21 height 24
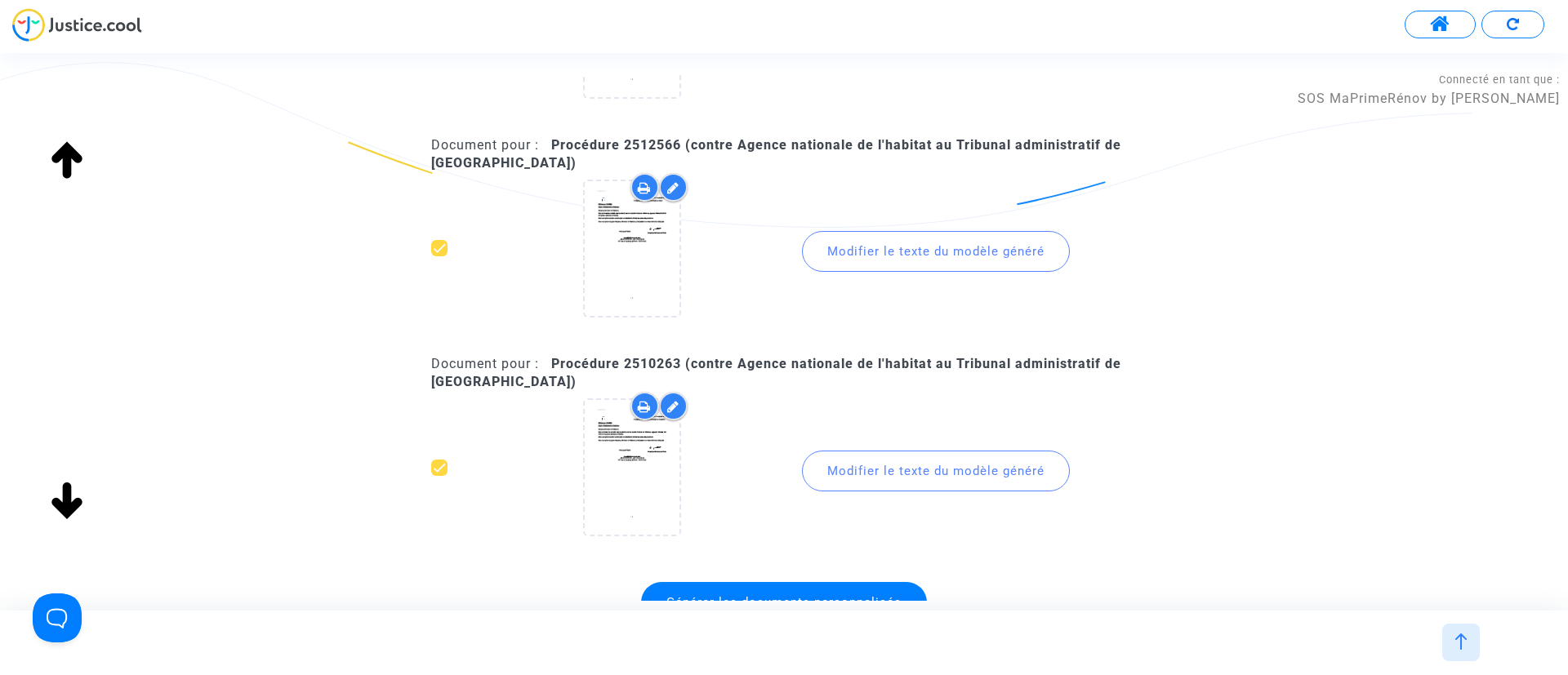
scroll to position [3185, 0]
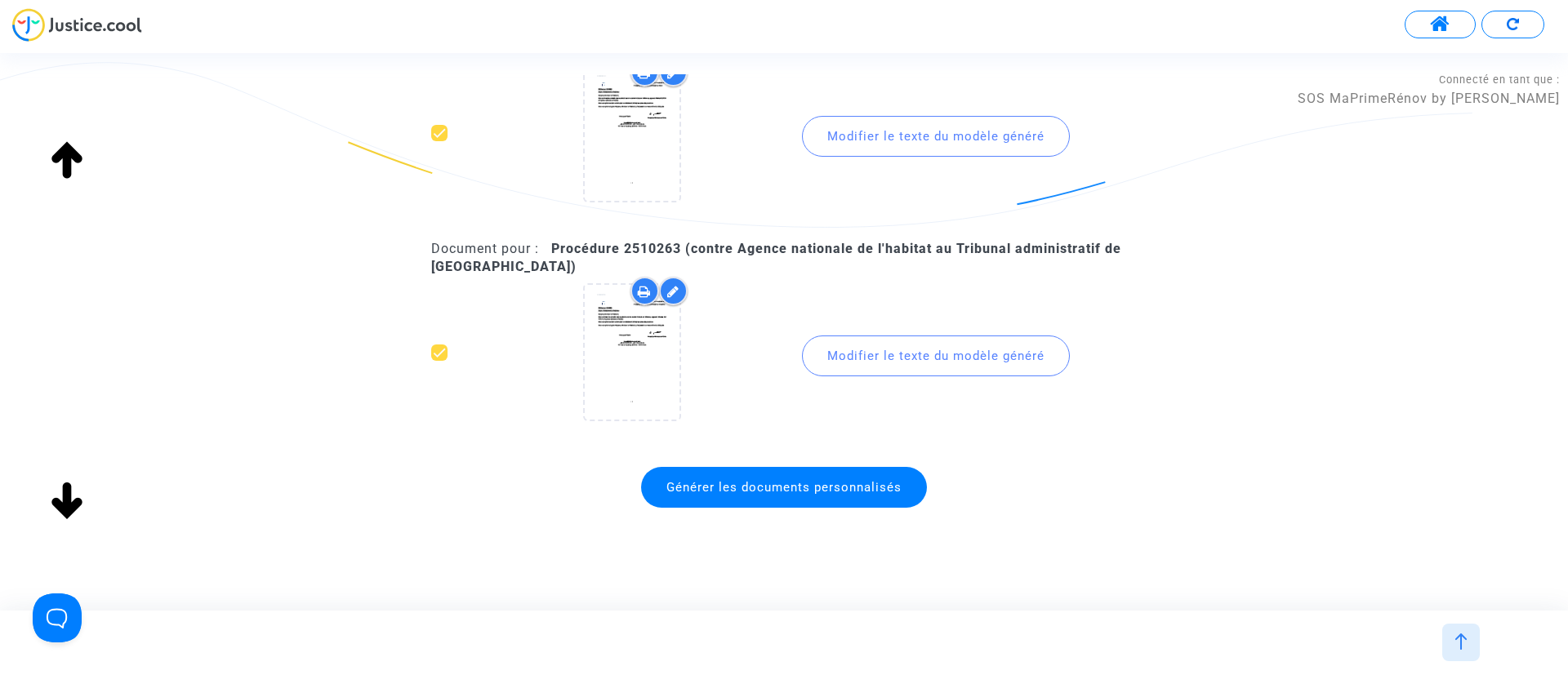
click at [661, 251] on b "Procédure 2510263 (contre Agence nationale de l'habitat au Tribunal administrat…" at bounding box center [776, 257] width 690 height 33
copy b "2510263"
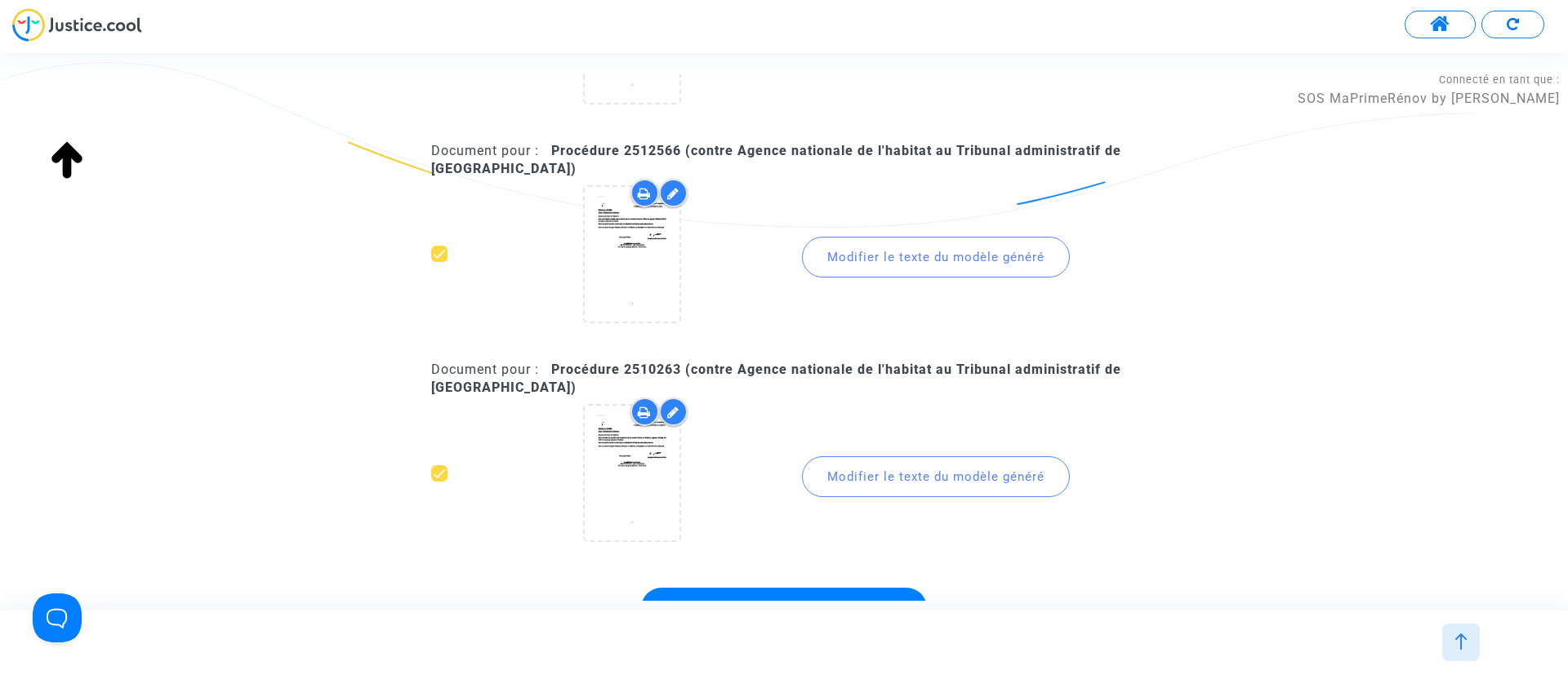
scroll to position [2940, 0]
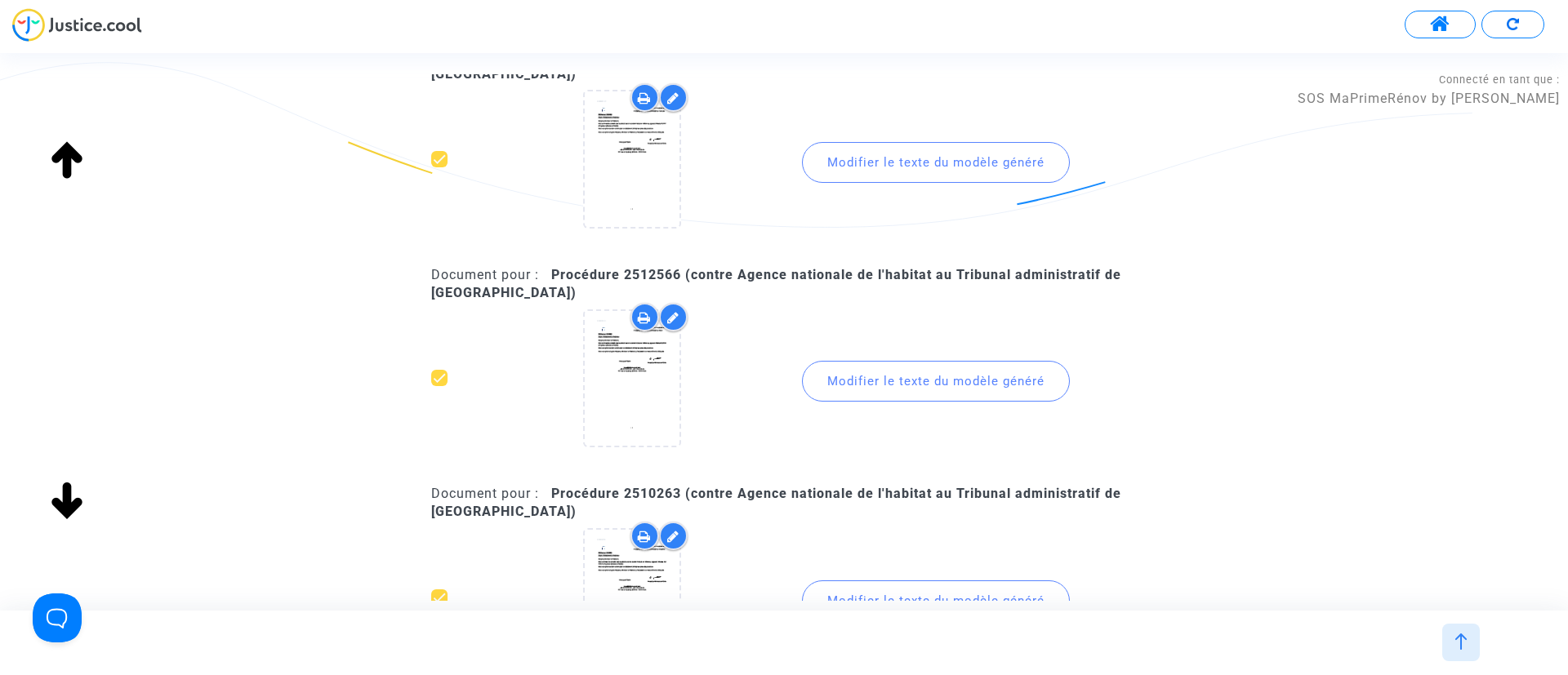
click at [642, 273] on b "Procédure 2512566 (contre Agence nationale de l'habitat au Tribunal administrat…" at bounding box center [776, 284] width 690 height 33
copy b "2512566"
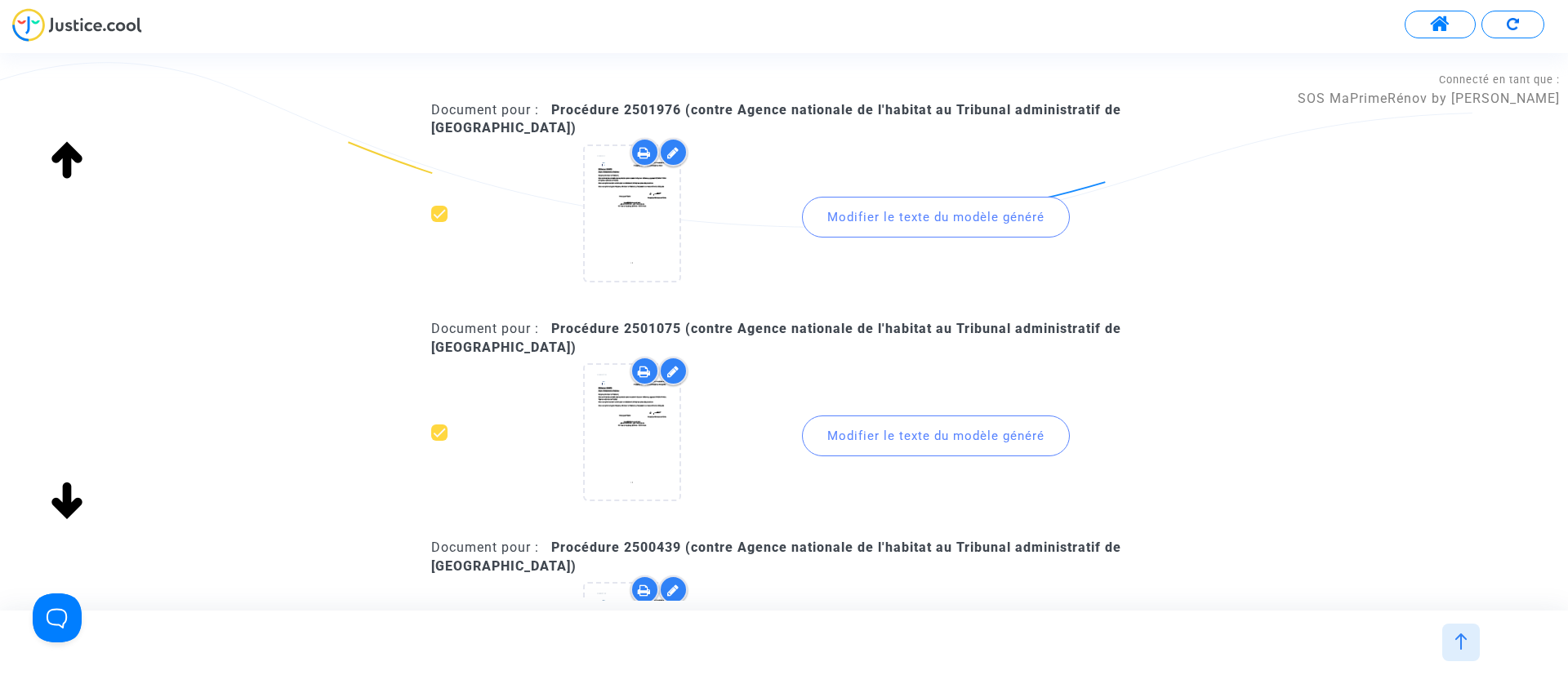
scroll to position [0, 0]
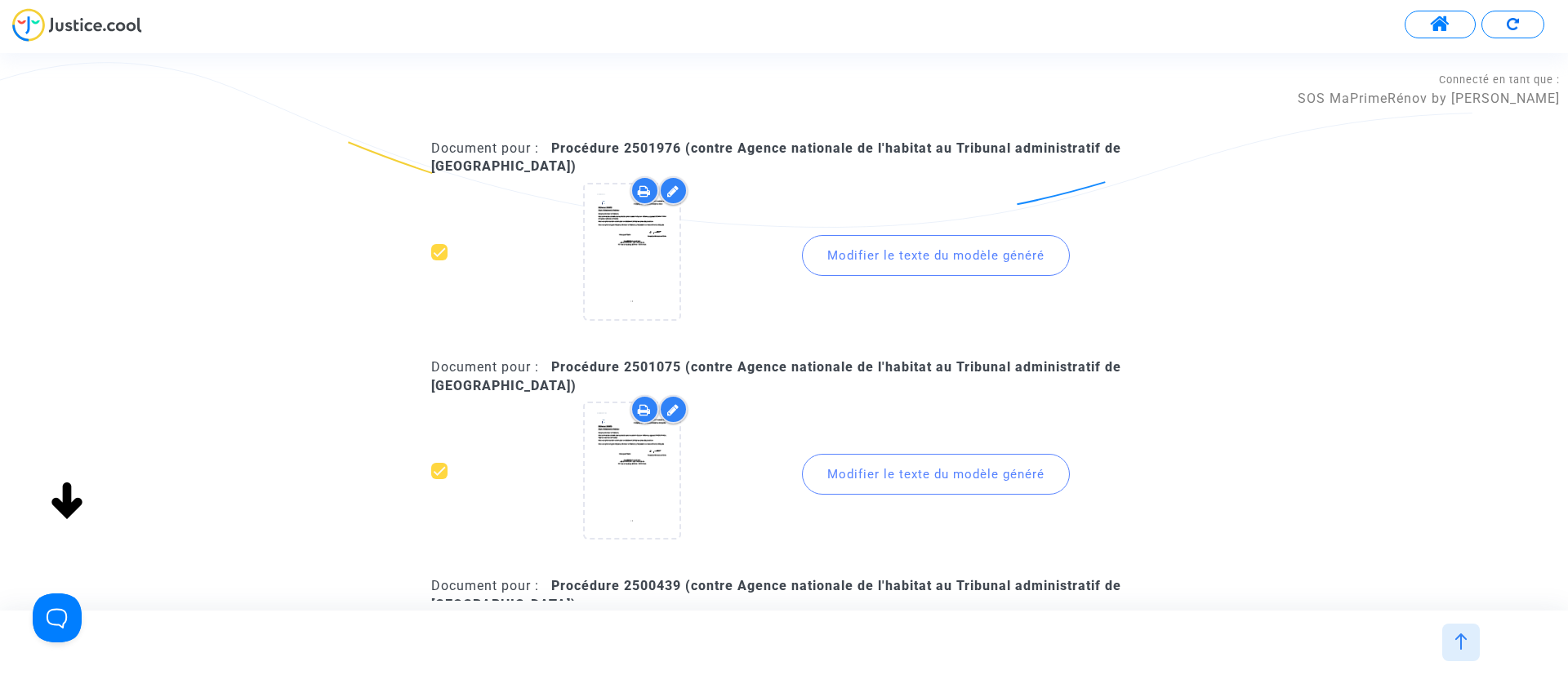
click at [654, 143] on b "Procédure 2501976 (contre Agence nationale de l'habitat au Tribunal administrat…" at bounding box center [776, 157] width 690 height 33
copy b "2501976"
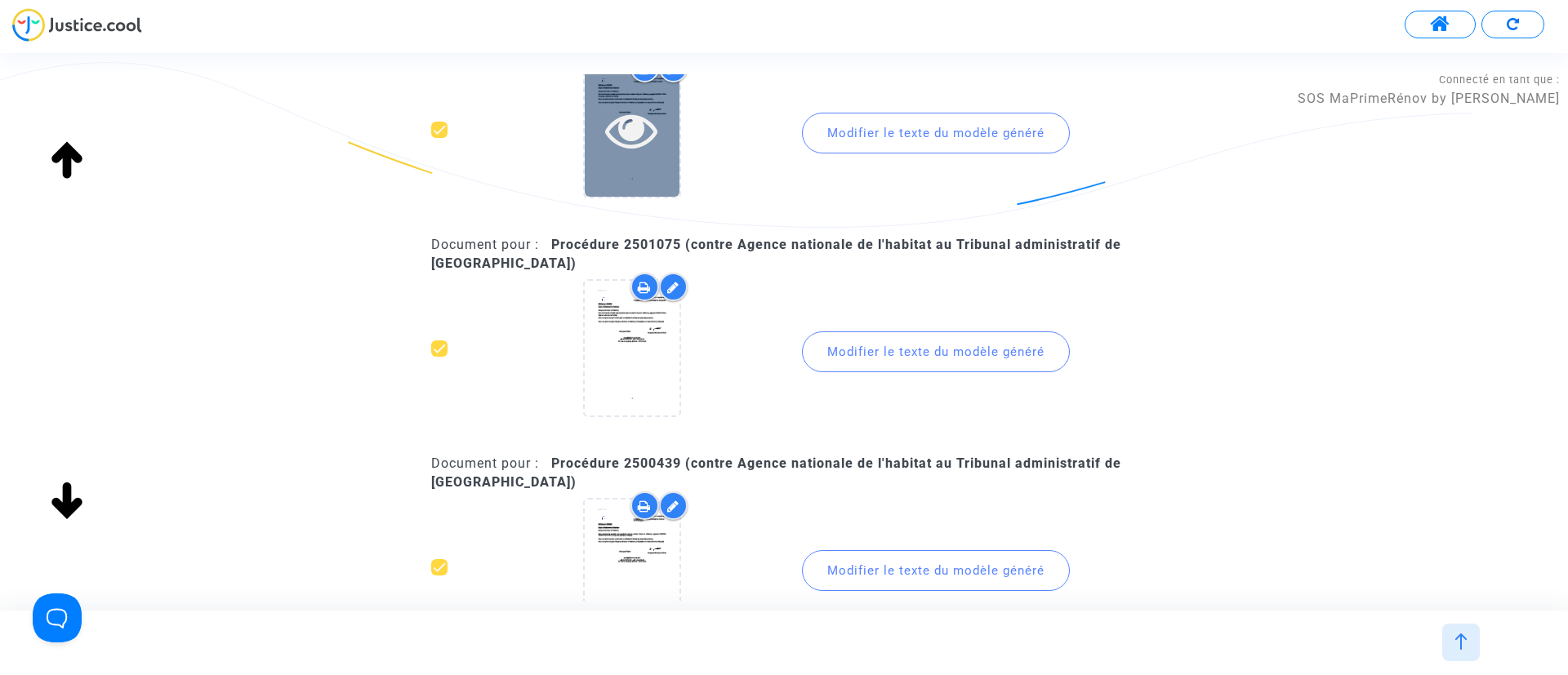
scroll to position [245, 0]
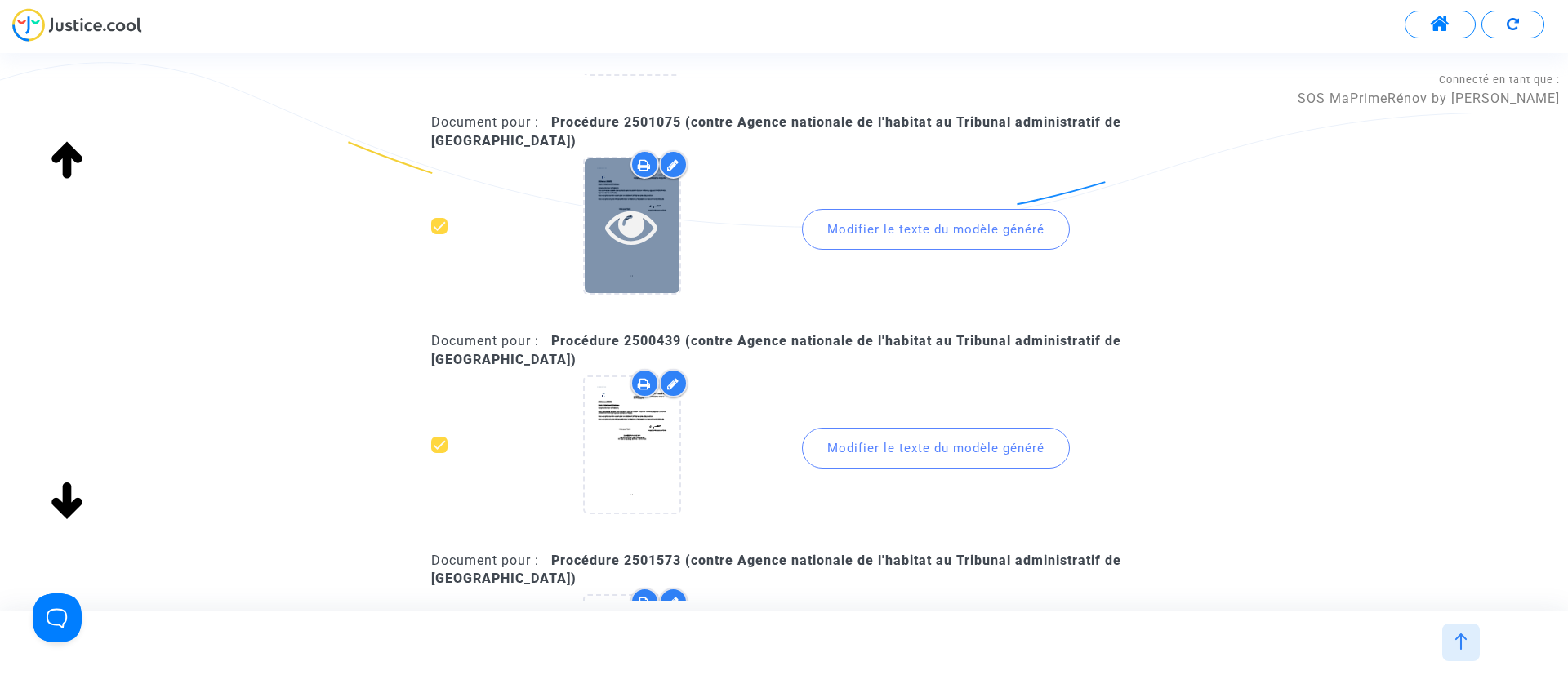
click at [625, 225] on icon at bounding box center [631, 226] width 53 height 52
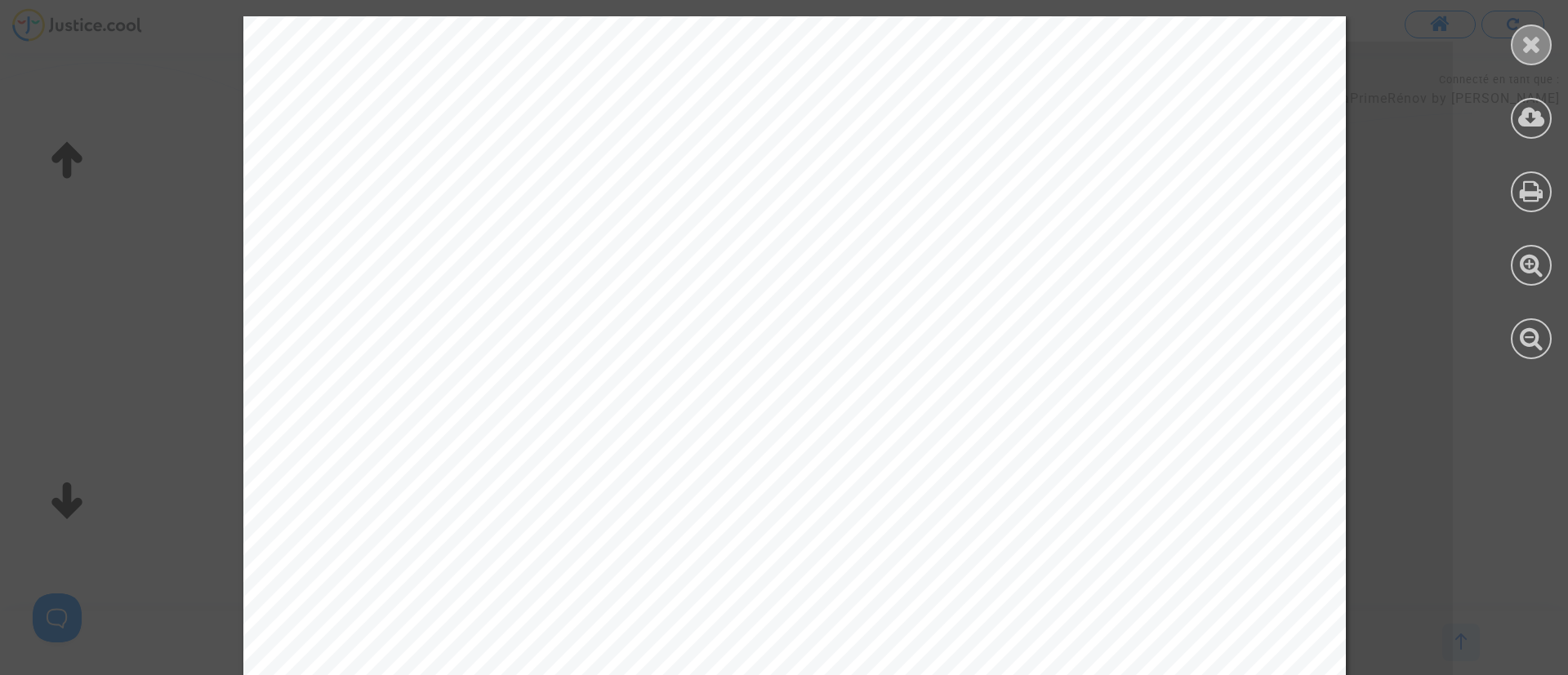
click at [1532, 25] on div at bounding box center [1531, 44] width 41 height 40
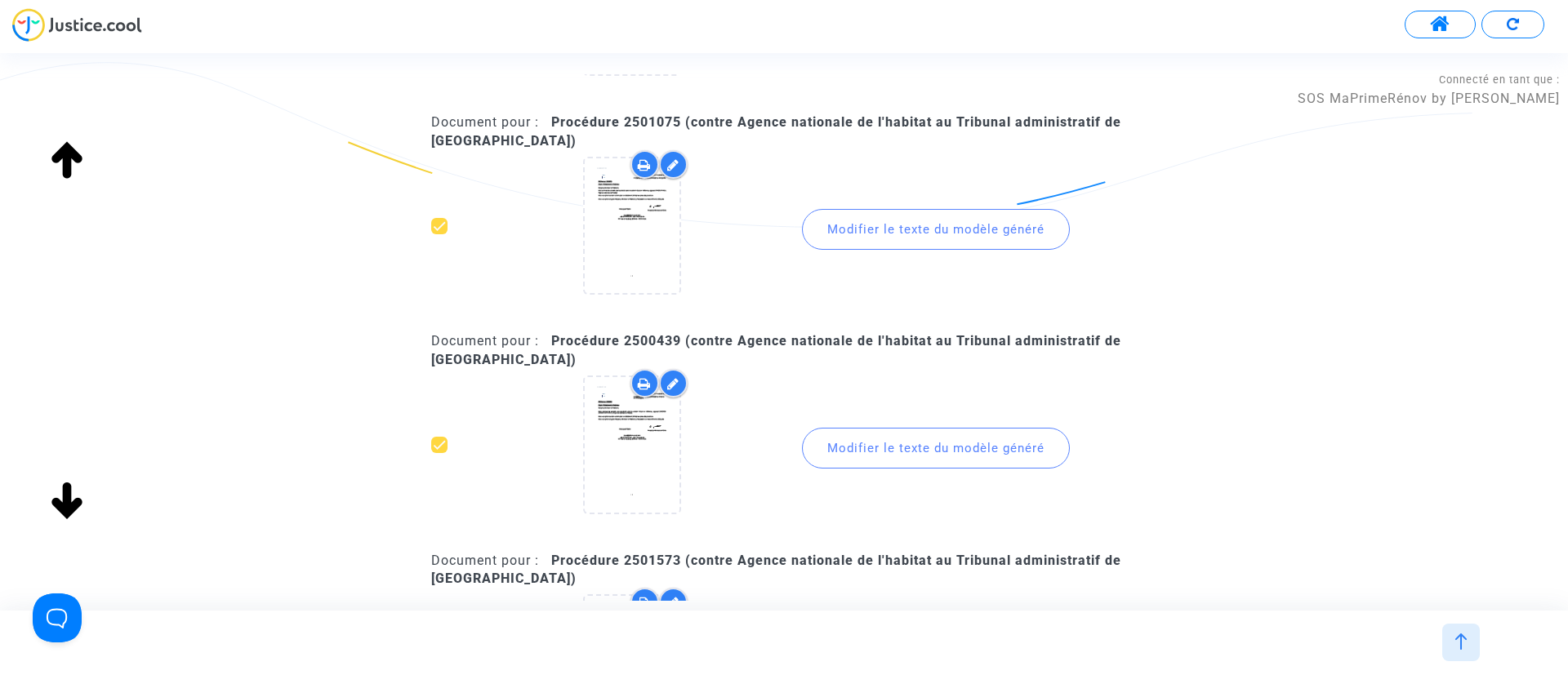
click at [632, 121] on b "Procédure 2501075 (contre Agence nationale de l'habitat au Tribunal administrat…" at bounding box center [776, 130] width 690 height 33
copy b "2501075"
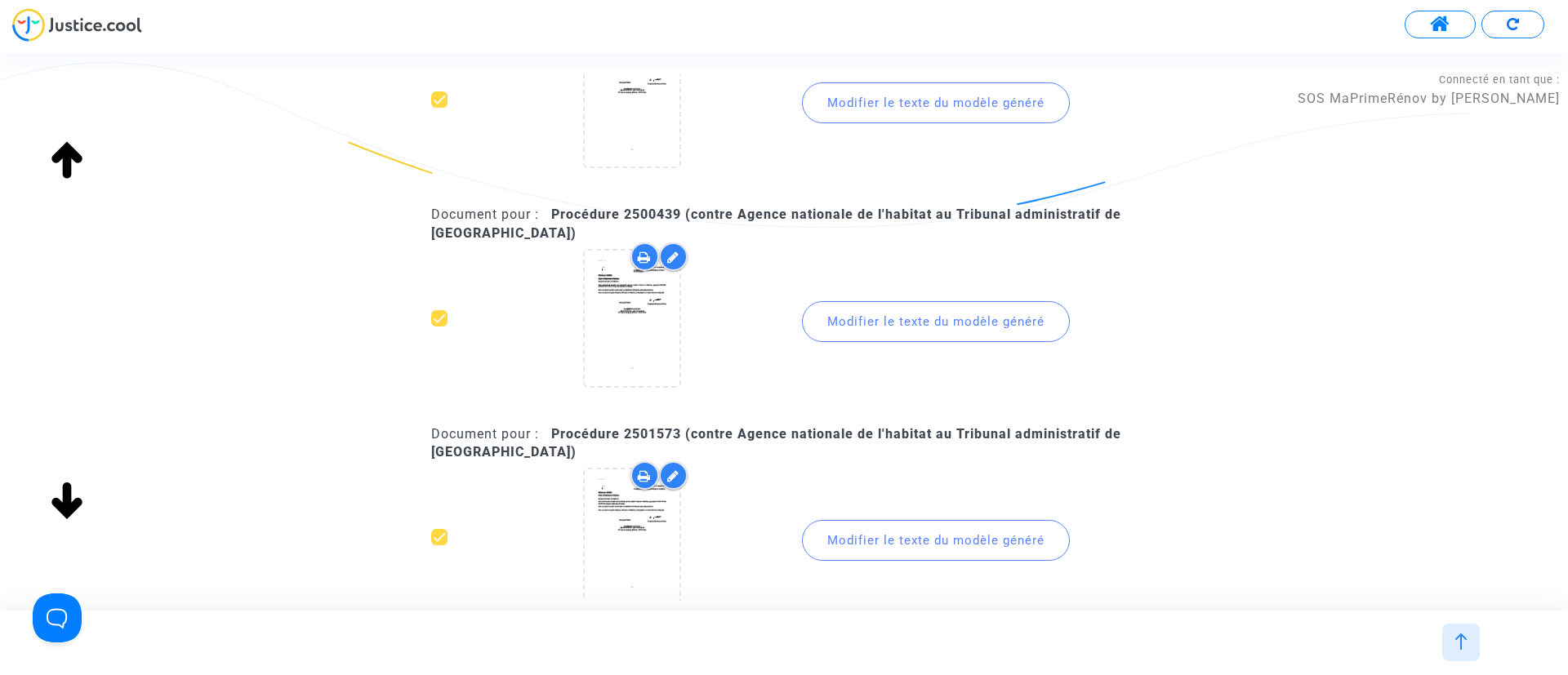
scroll to position [503, 0]
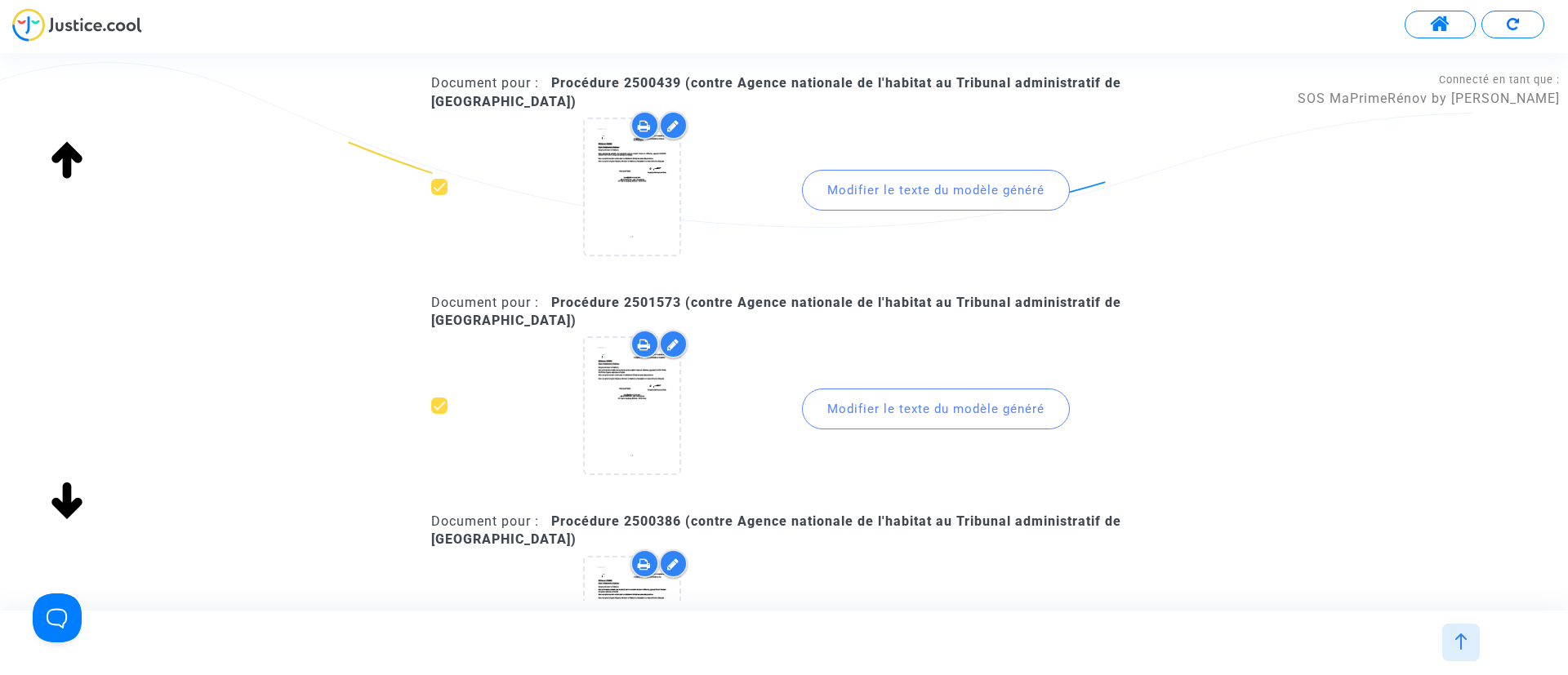
click at [644, 78] on b "Procédure 2500439 (contre Agence nationale de l'habitat au Tribunal administrat…" at bounding box center [776, 91] width 690 height 33
copy b "2500439"
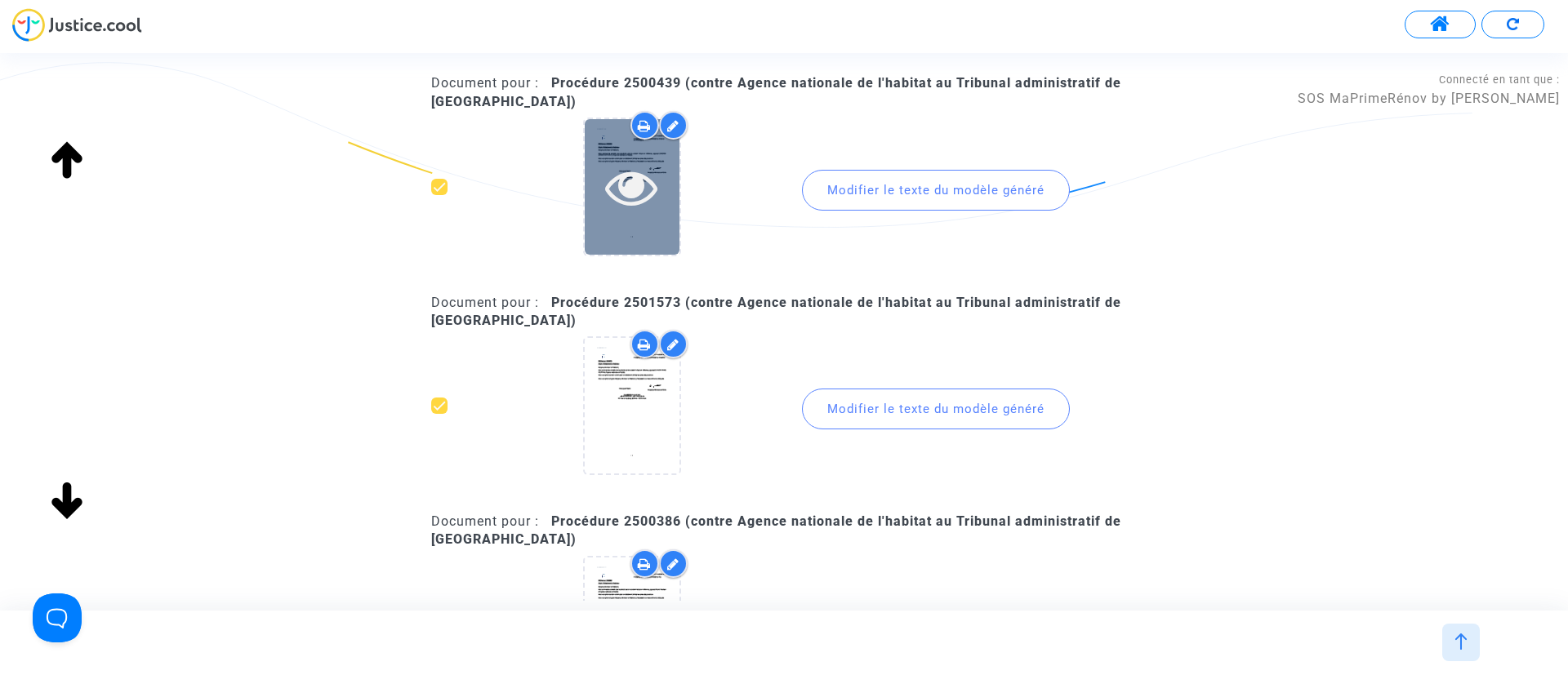
click at [642, 193] on icon at bounding box center [631, 187] width 53 height 52
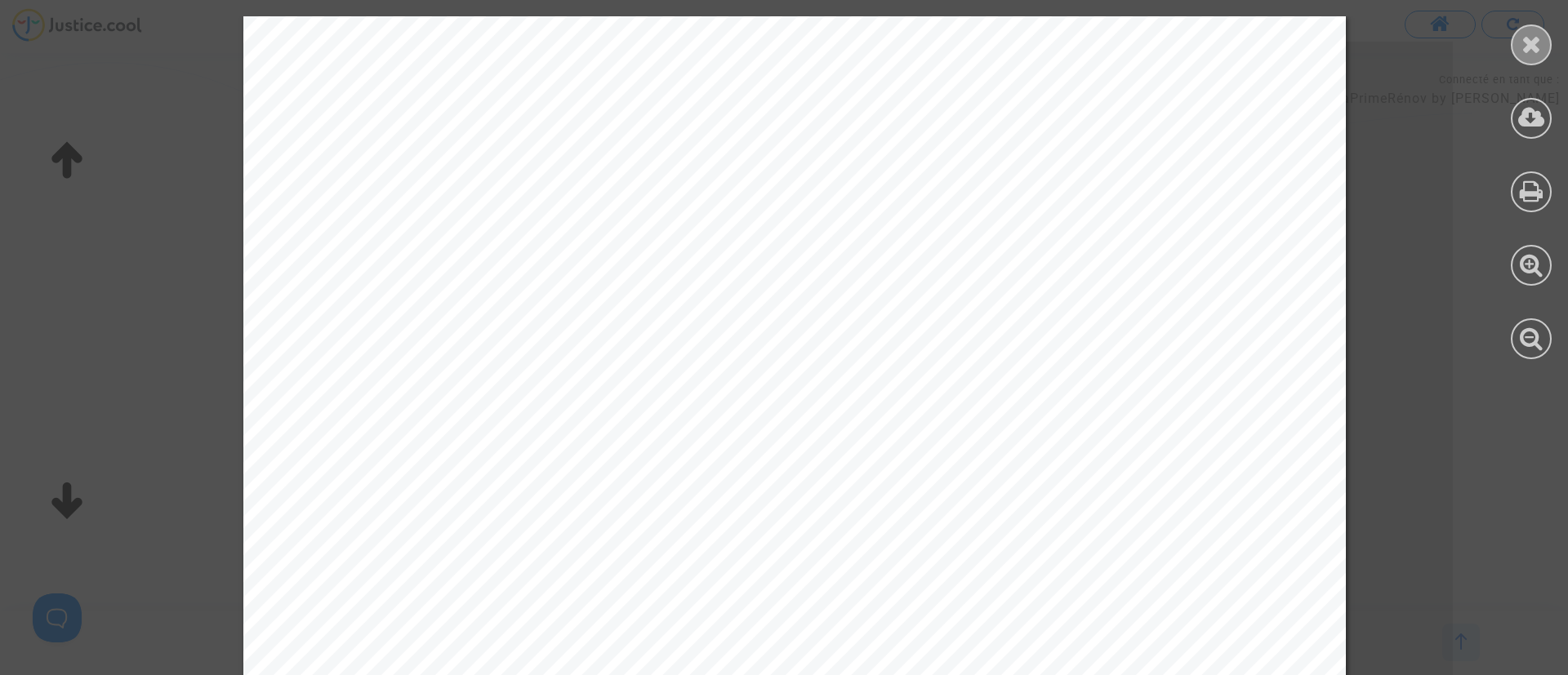
click at [1533, 33] on icon at bounding box center [1531, 43] width 21 height 24
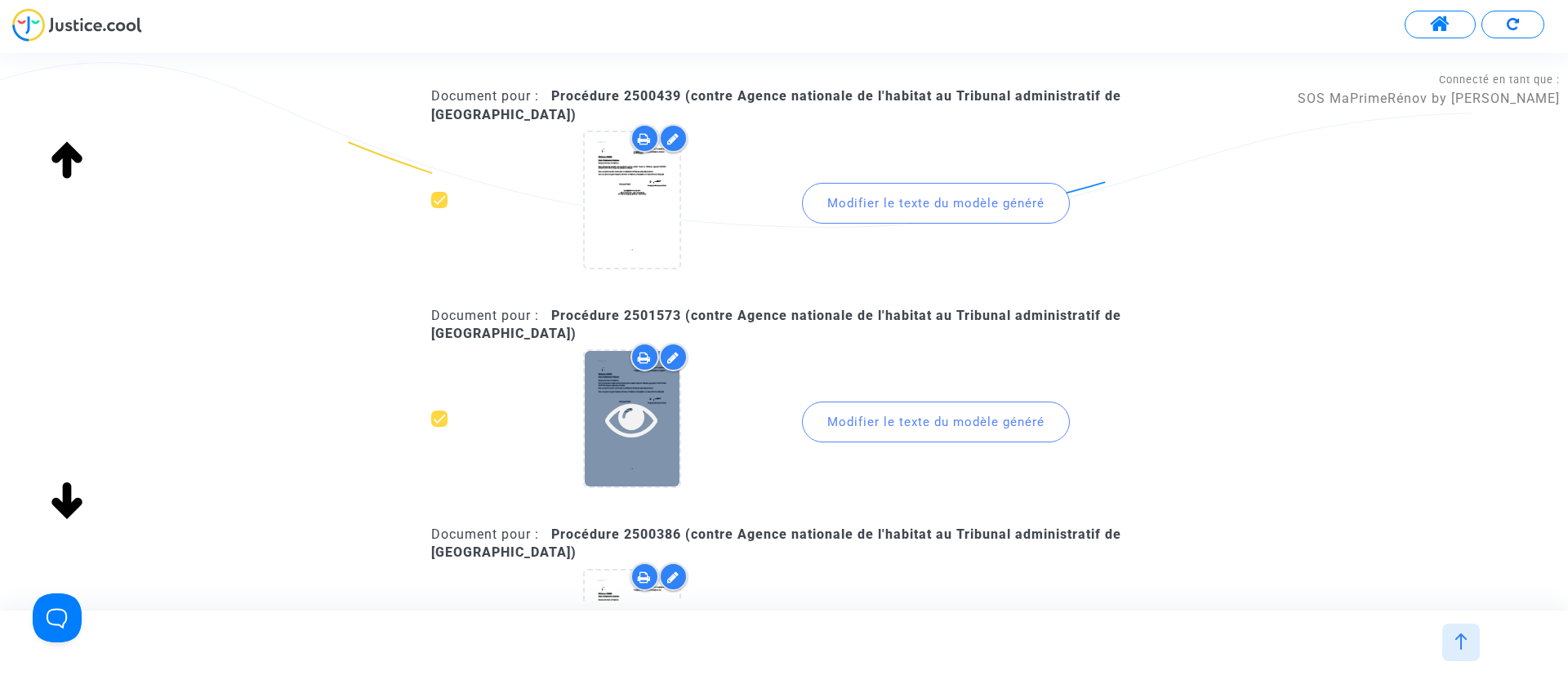
scroll to position [613, 0]
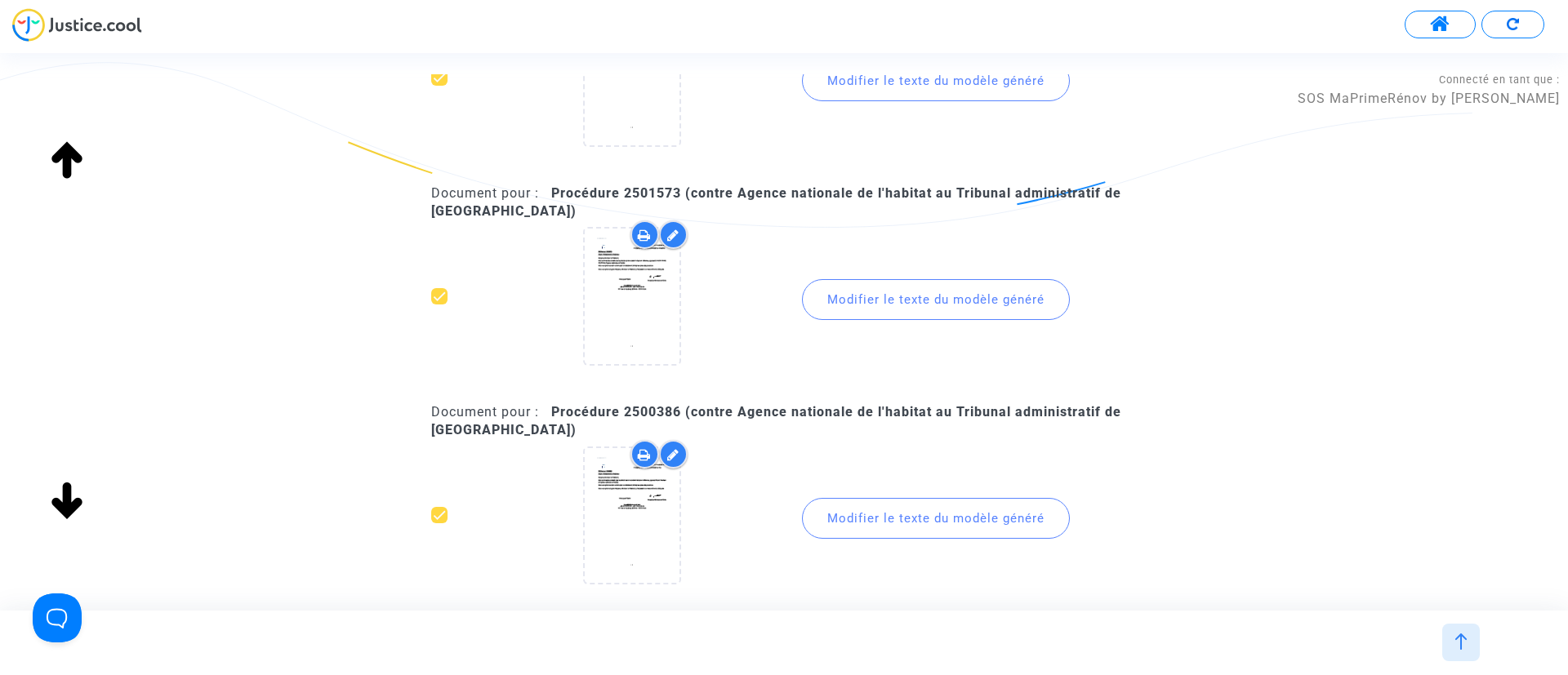
click at [666, 198] on b "Procédure 2501573 (contre Agence nationale de l'habitat au Tribunal administrat…" at bounding box center [776, 202] width 690 height 33
copy b "2501573"
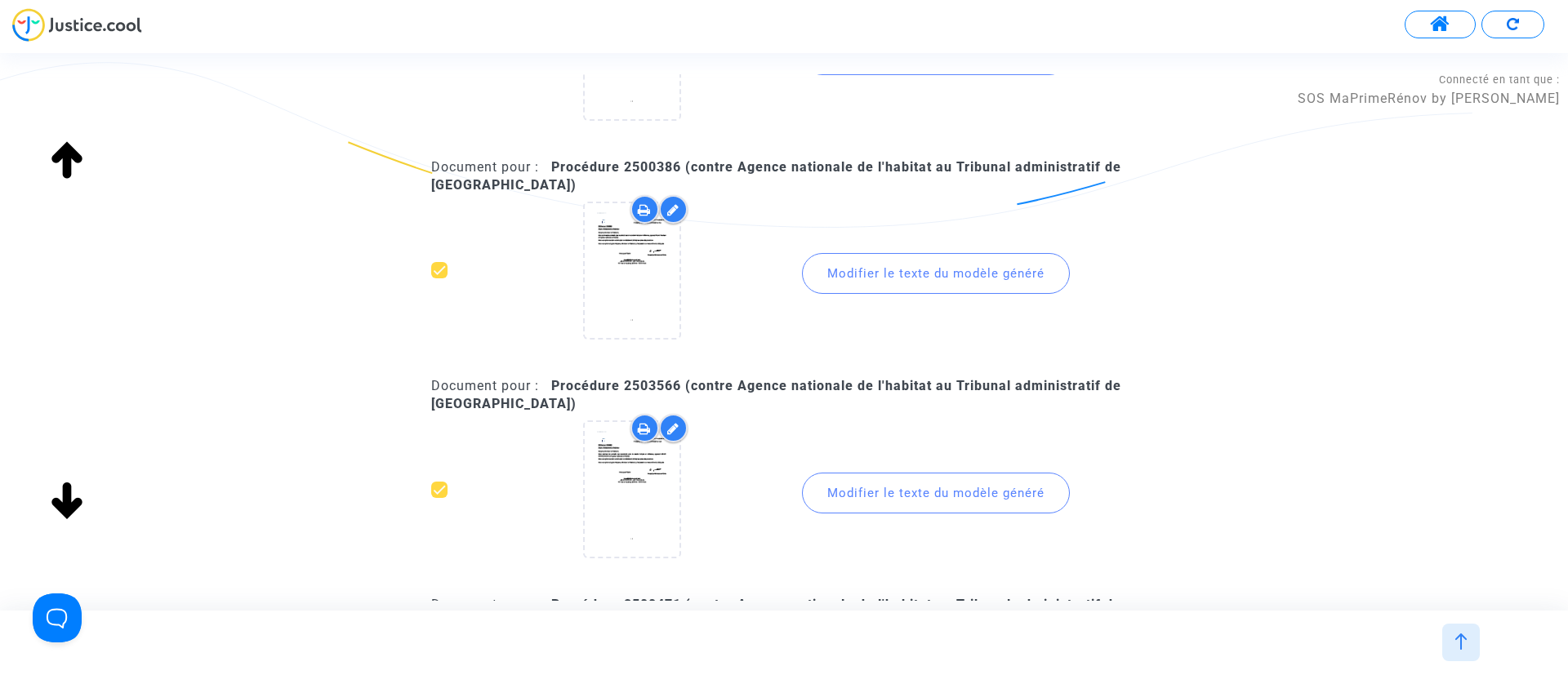
click at [665, 166] on b "Procédure 2500386 (contre Agence nationale de l'habitat au Tribunal administrat…" at bounding box center [776, 176] width 690 height 33
copy b "2500386"
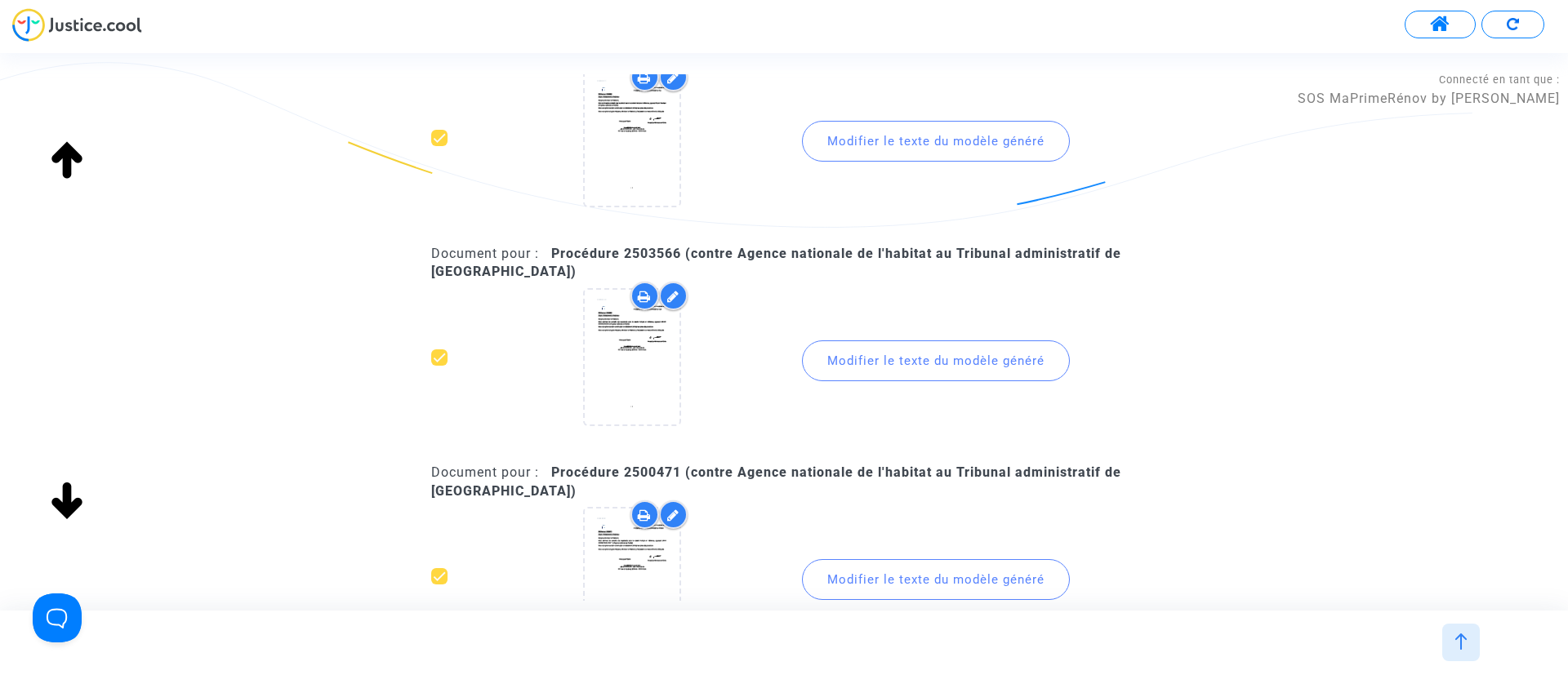
scroll to position [1102, 0]
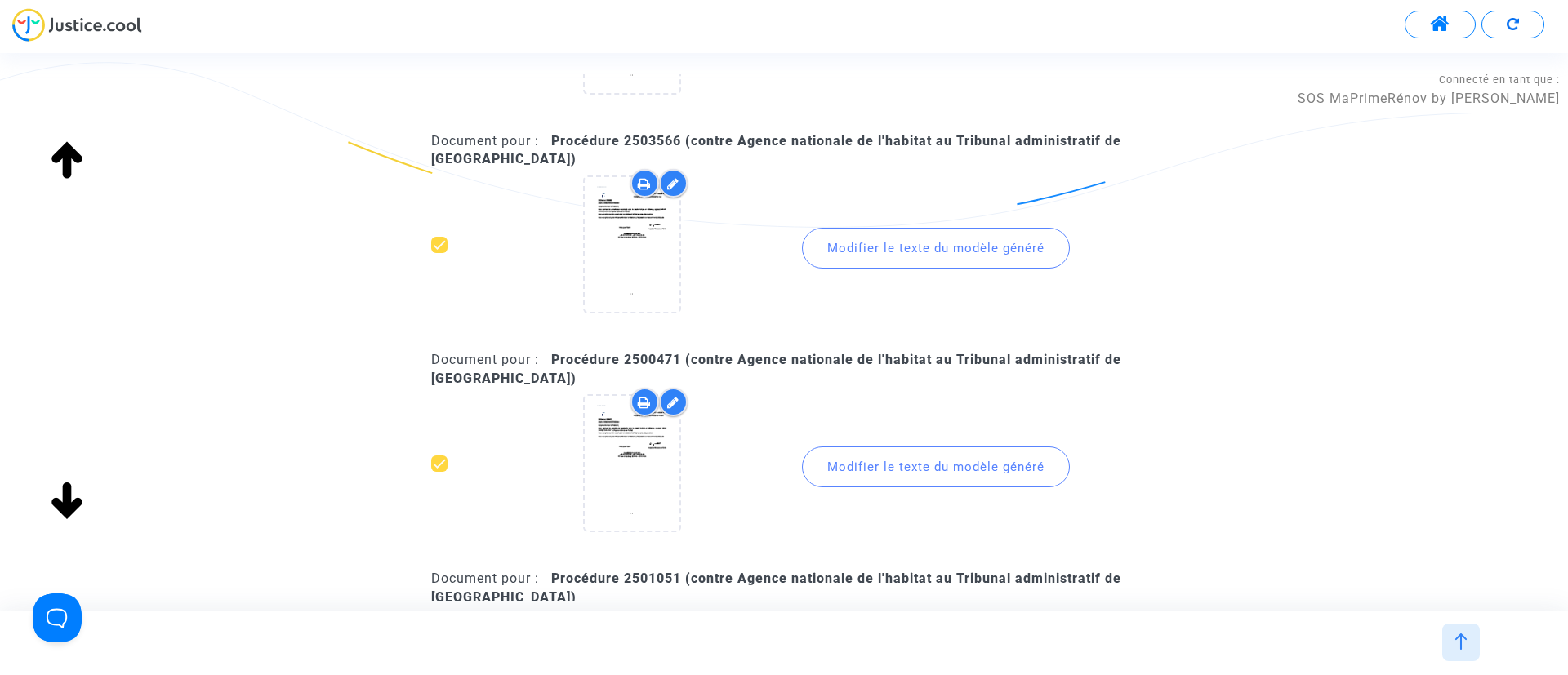
click at [643, 142] on b "Procédure 2503566 (contre Agence nationale de l'habitat au Tribunal administrat…" at bounding box center [776, 149] width 690 height 33
copy b "2503566"
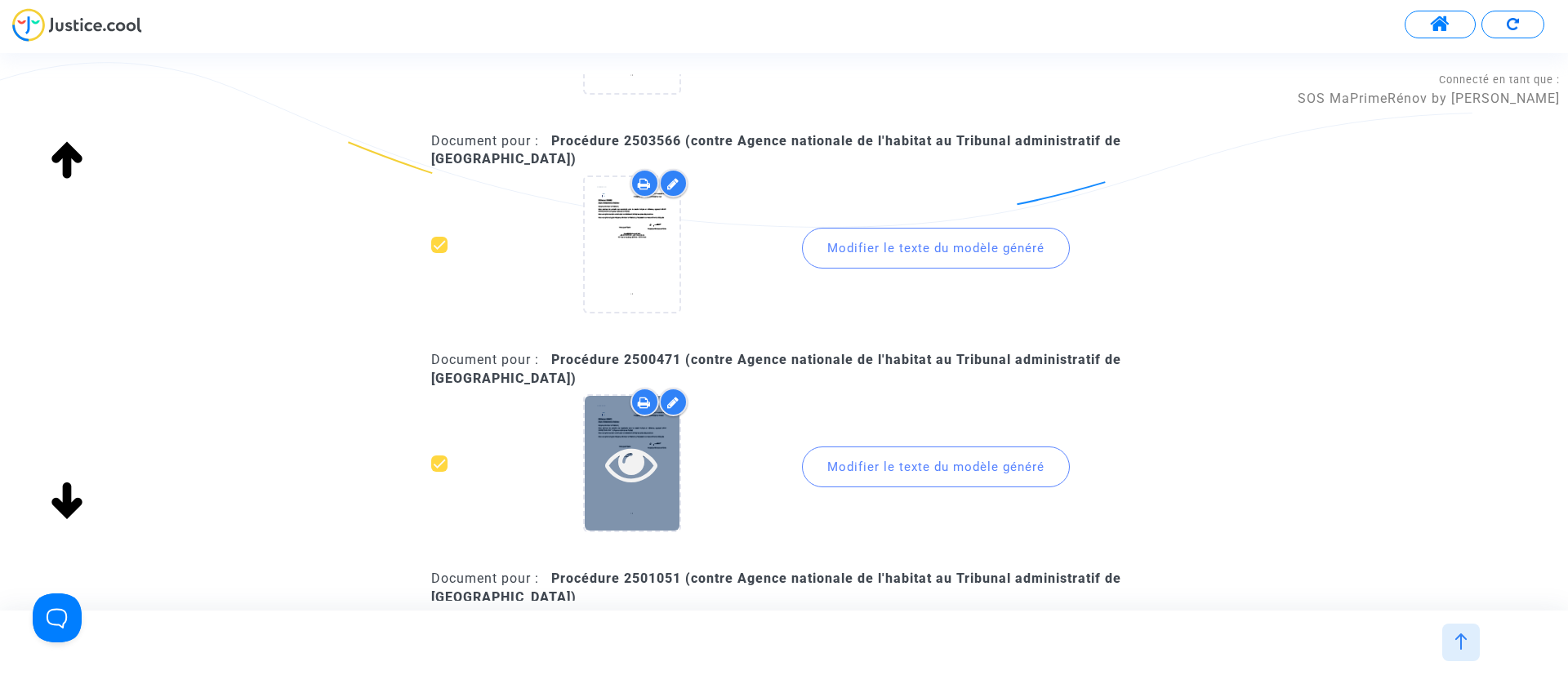
click at [648, 489] on div at bounding box center [632, 464] width 95 height 135
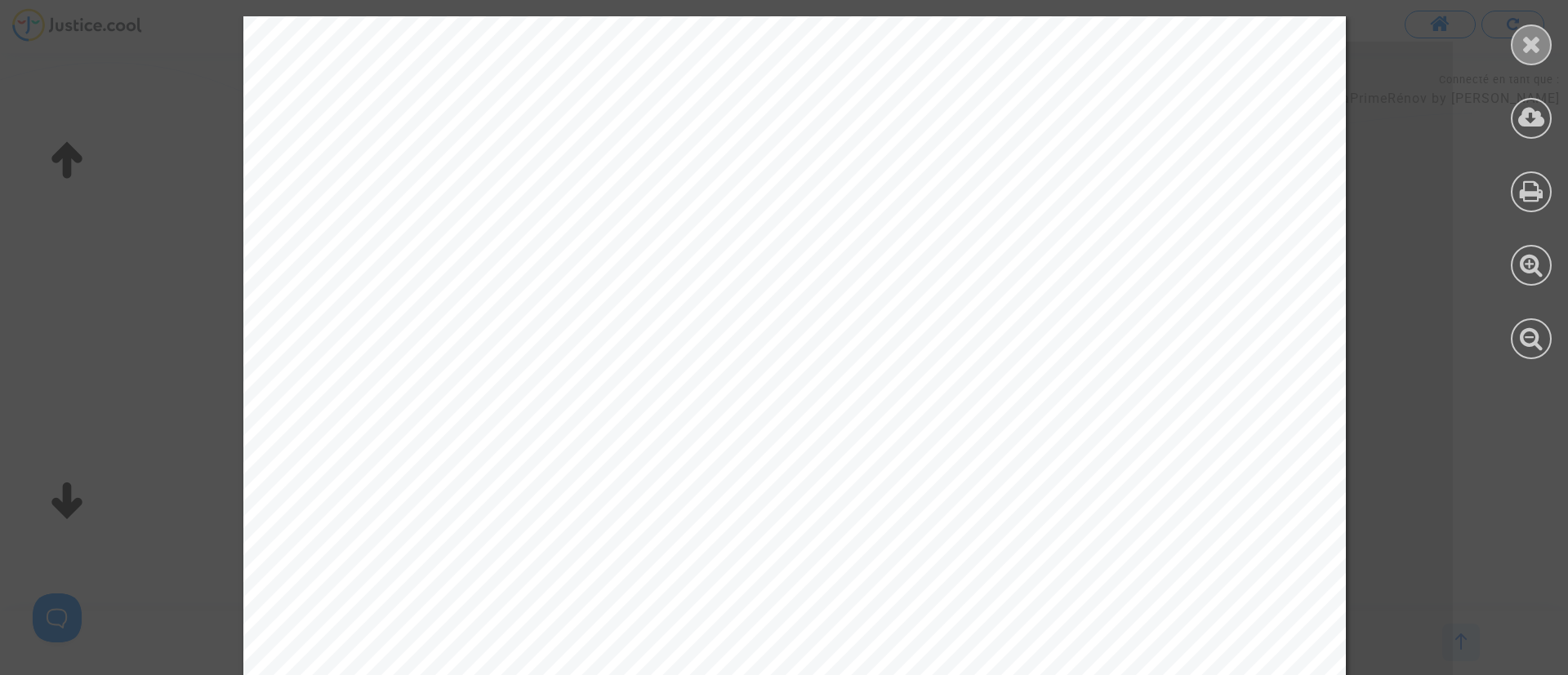
click at [1536, 41] on icon at bounding box center [1531, 43] width 21 height 24
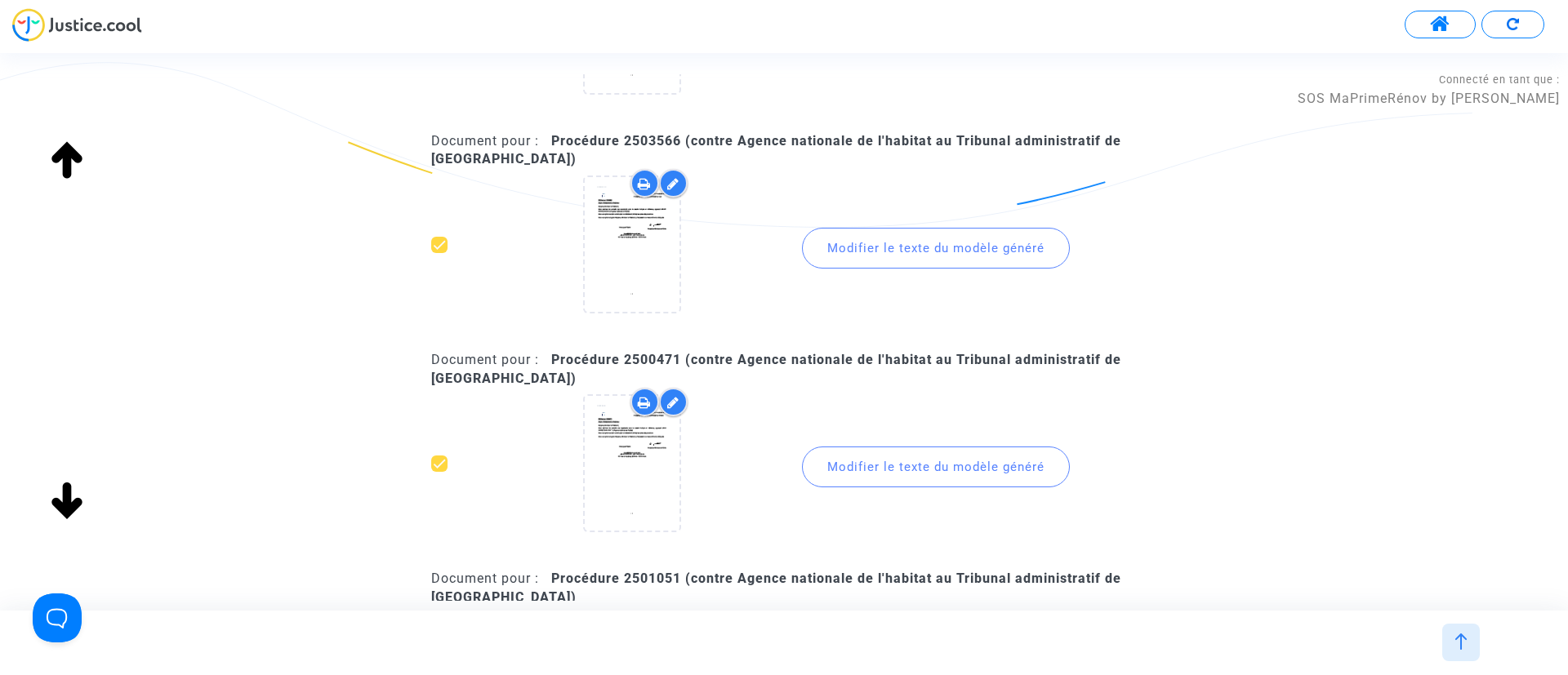
click at [662, 359] on b "Procédure 2500471 (contre Agence nationale de l'habitat au Tribunal administrat…" at bounding box center [776, 368] width 690 height 33
copy b "2500471"
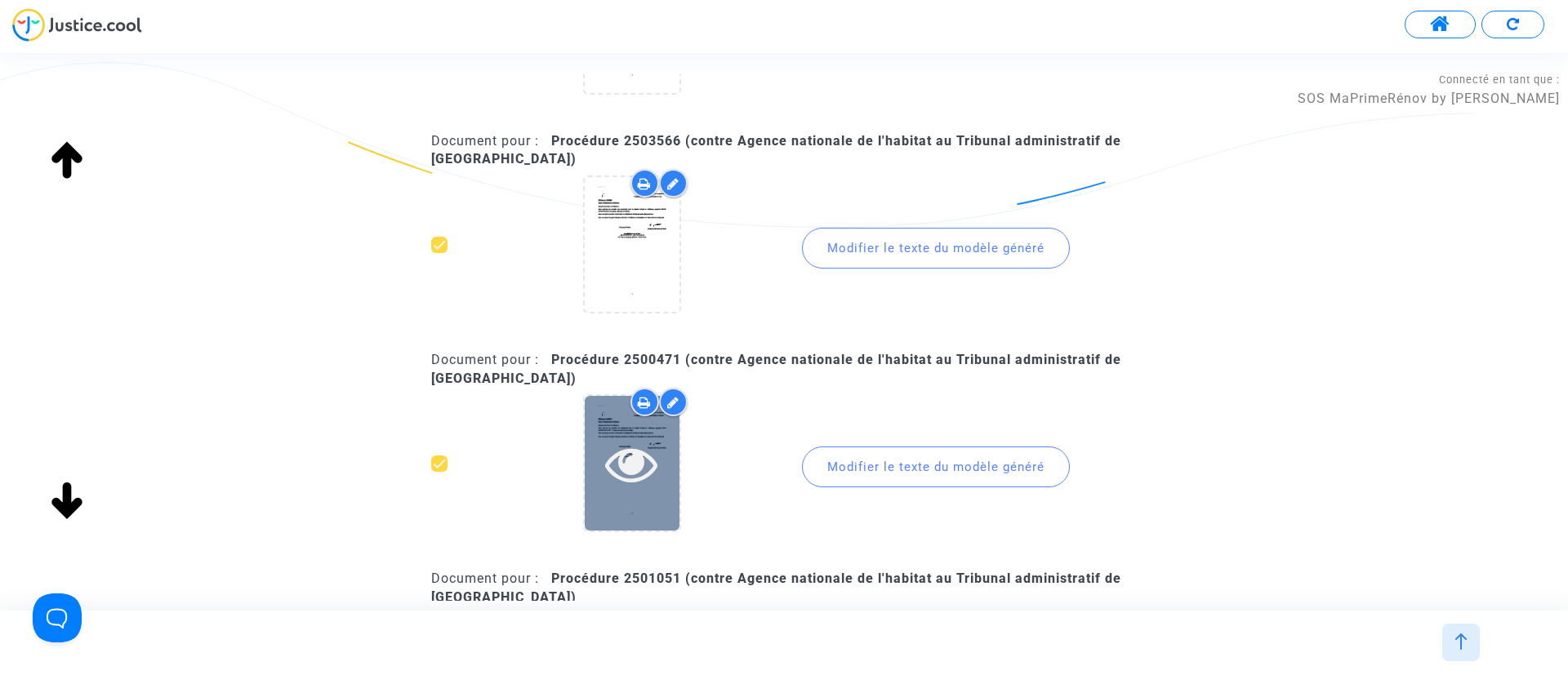
click at [629, 474] on icon at bounding box center [631, 464] width 53 height 52
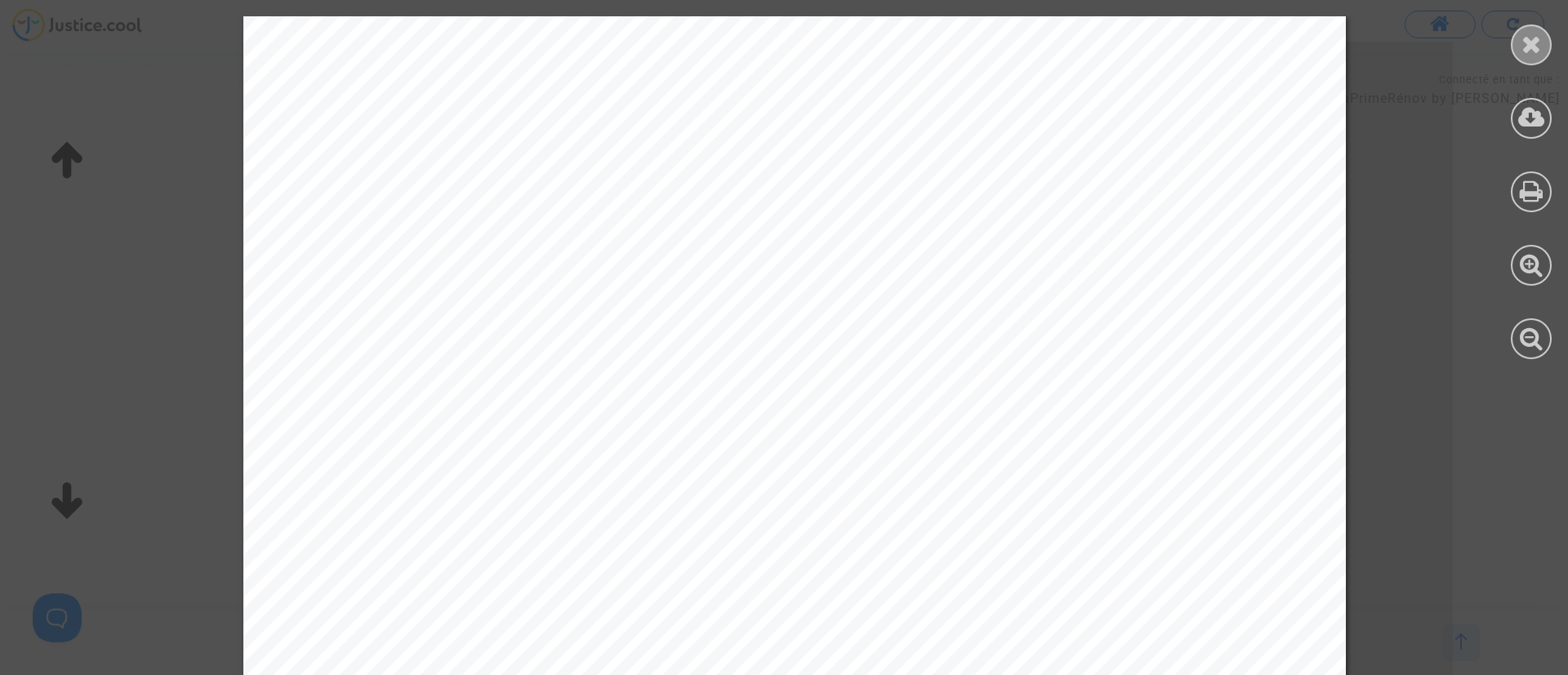
click at [1522, 34] on icon at bounding box center [1531, 43] width 21 height 24
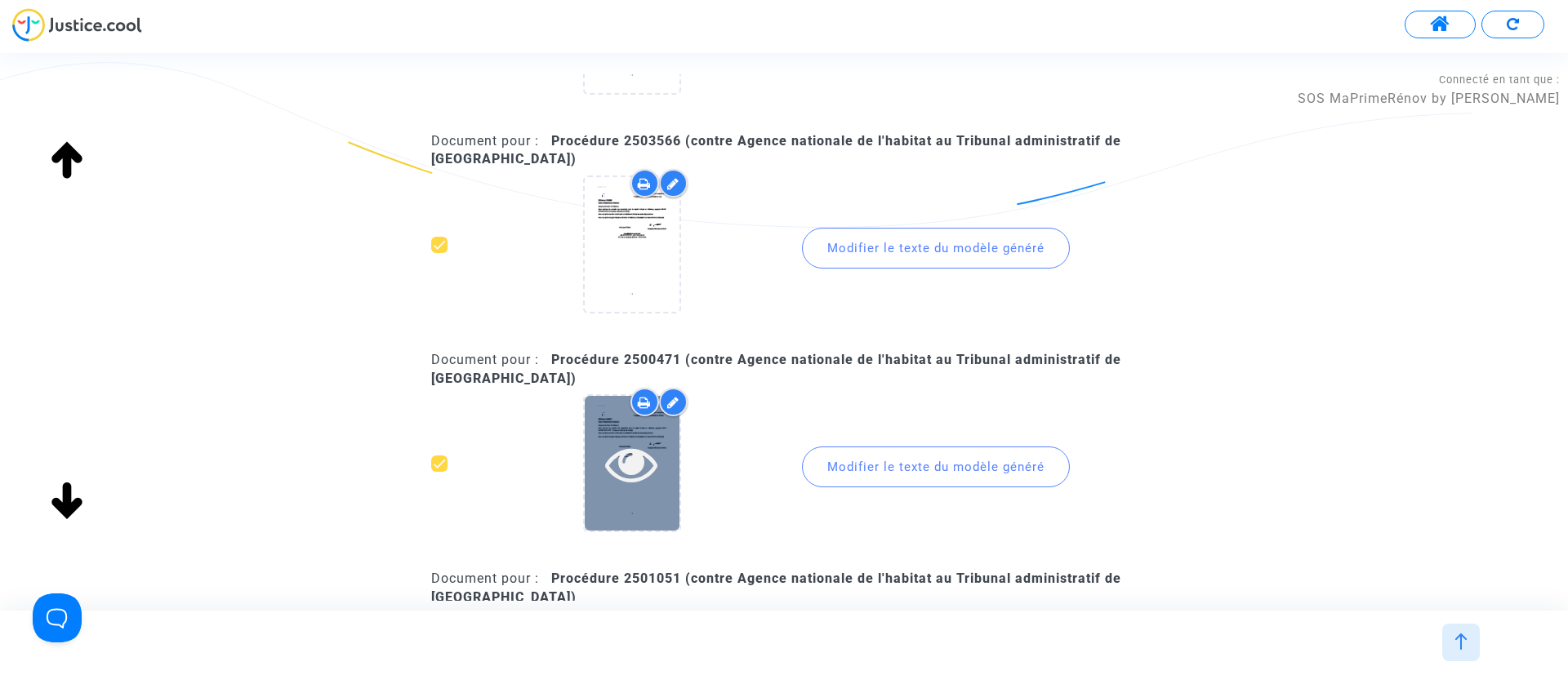
click at [628, 466] on icon at bounding box center [631, 464] width 53 height 52
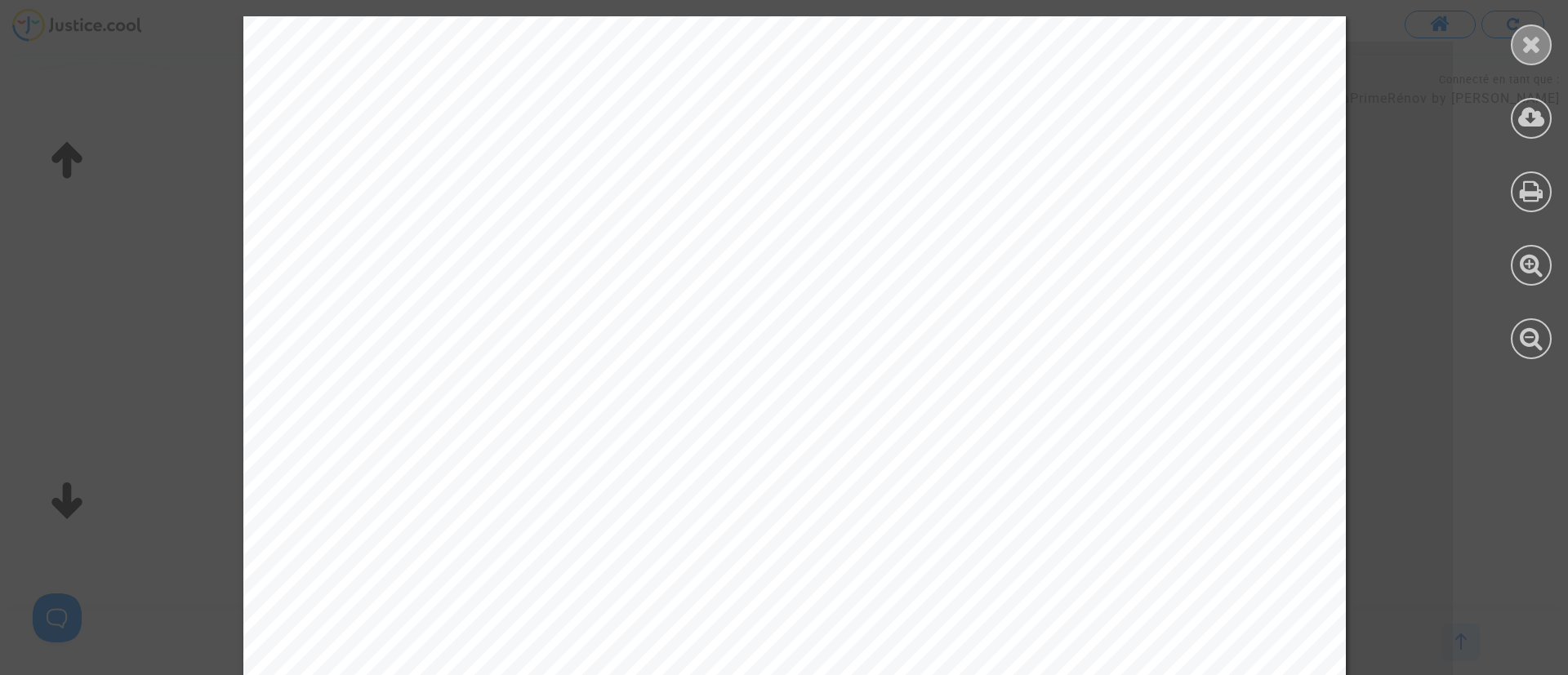
click at [1538, 29] on div at bounding box center [1531, 44] width 41 height 40
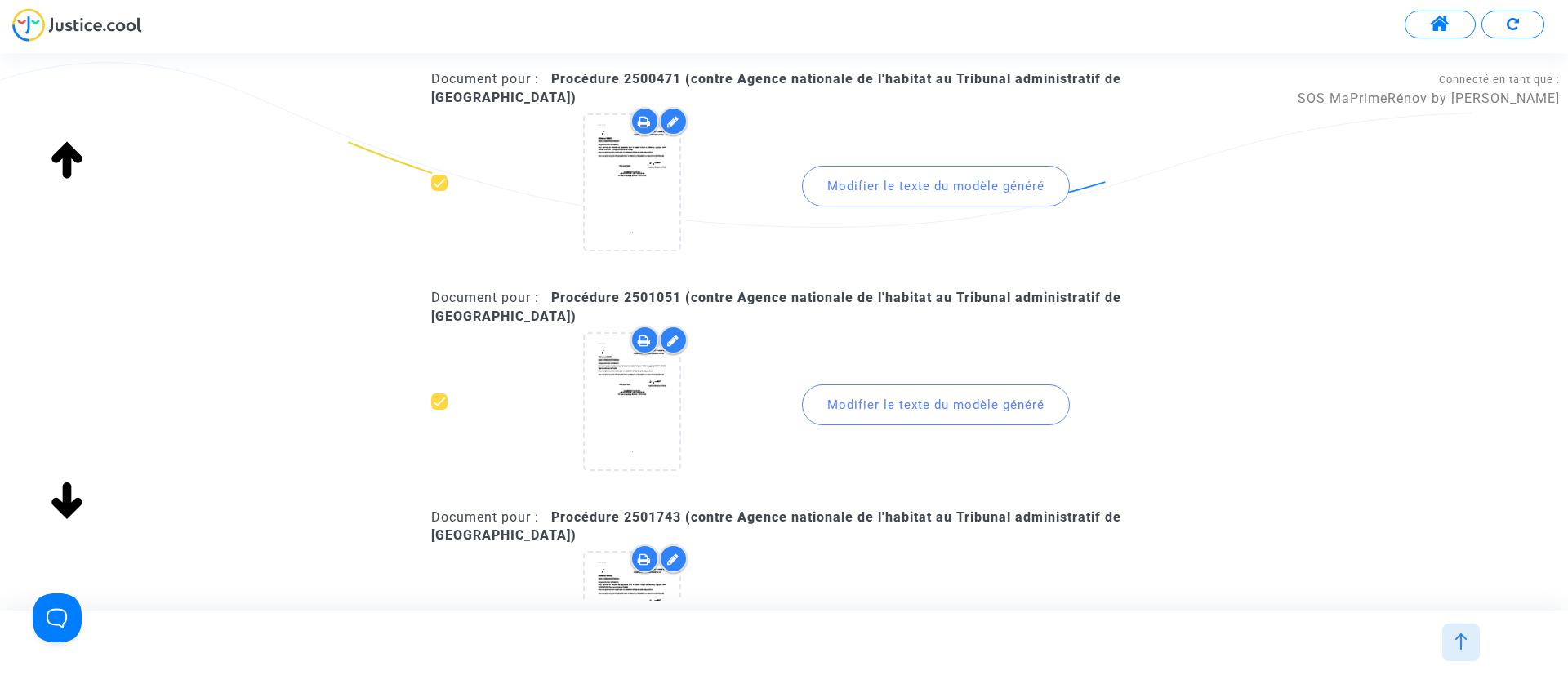
scroll to position [1470, 0]
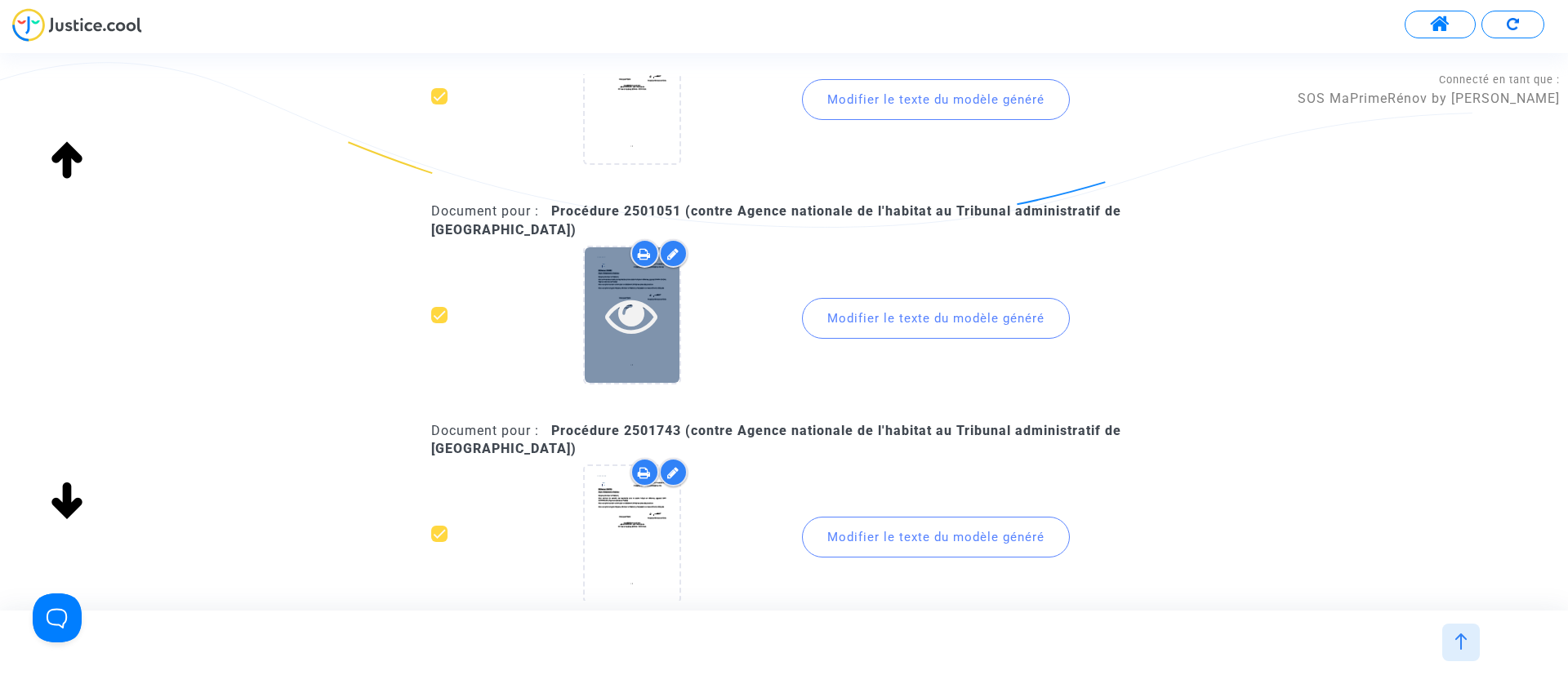
click at [648, 313] on icon at bounding box center [631, 315] width 53 height 52
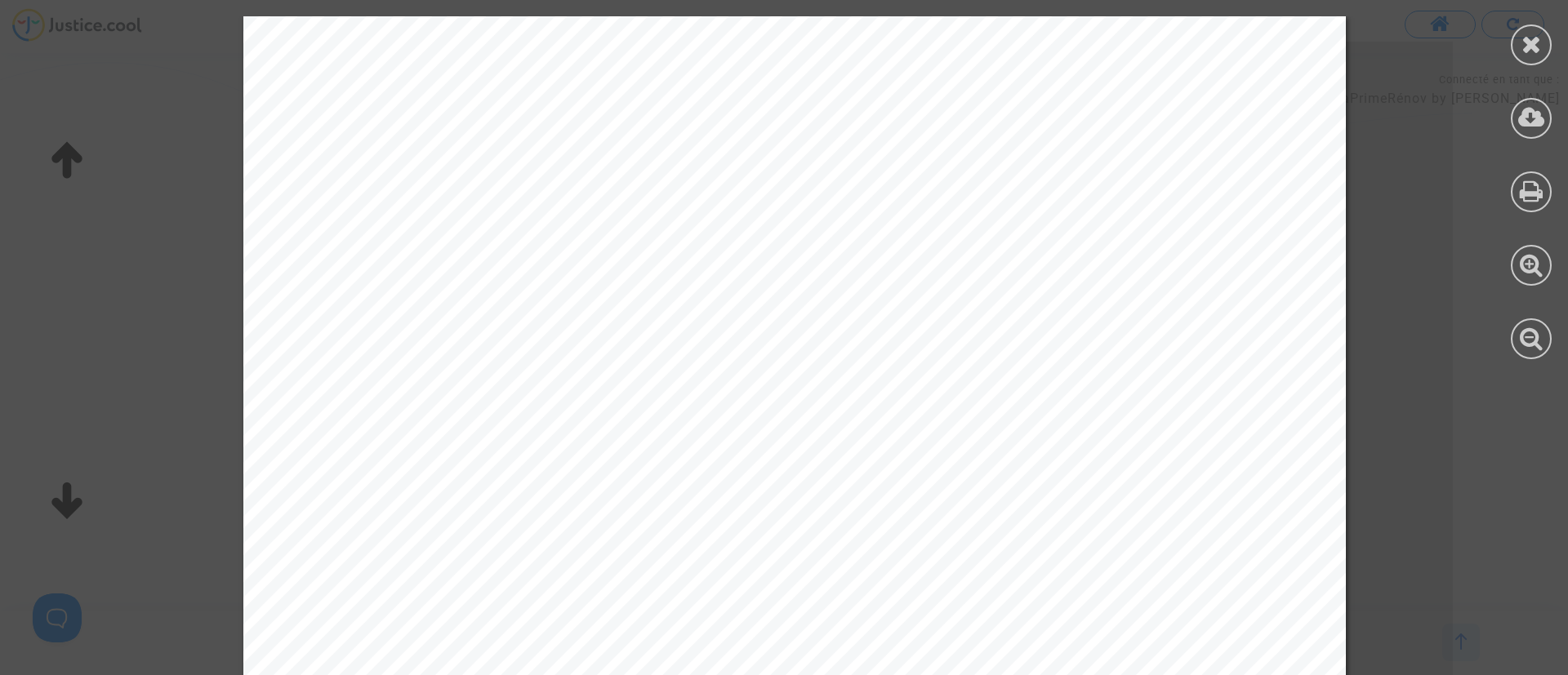
scroll to position [122, 0]
click at [1532, 40] on icon at bounding box center [1531, 43] width 21 height 24
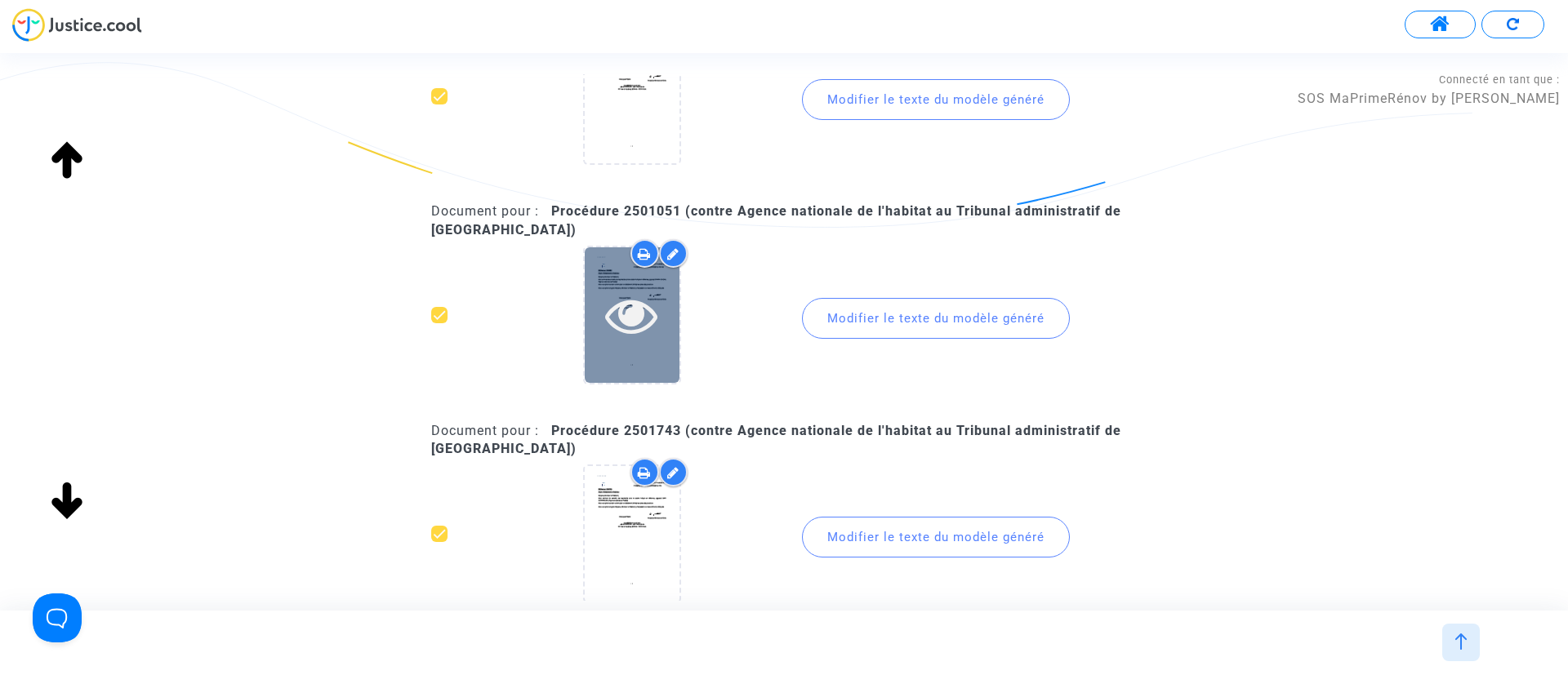
scroll to position [1715, 0]
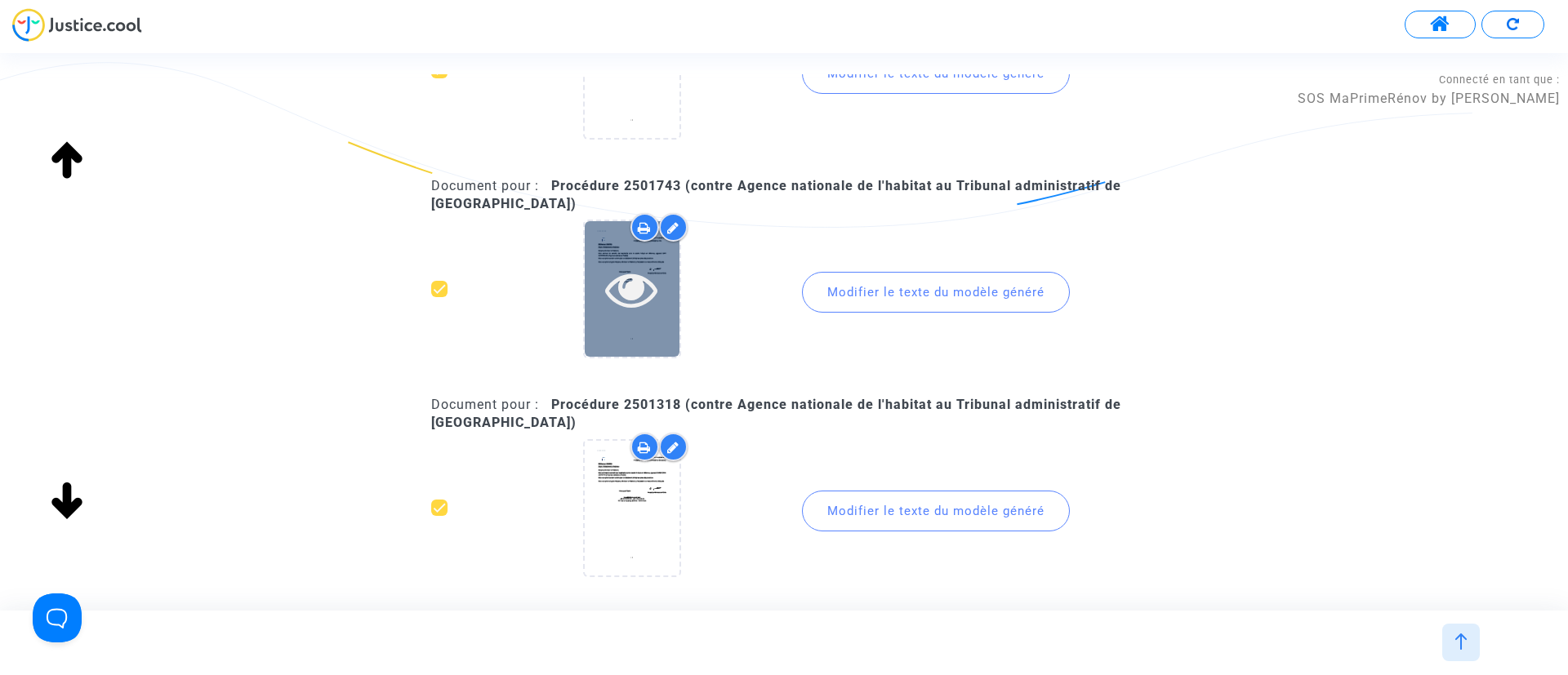
click at [633, 312] on icon at bounding box center [631, 289] width 53 height 52
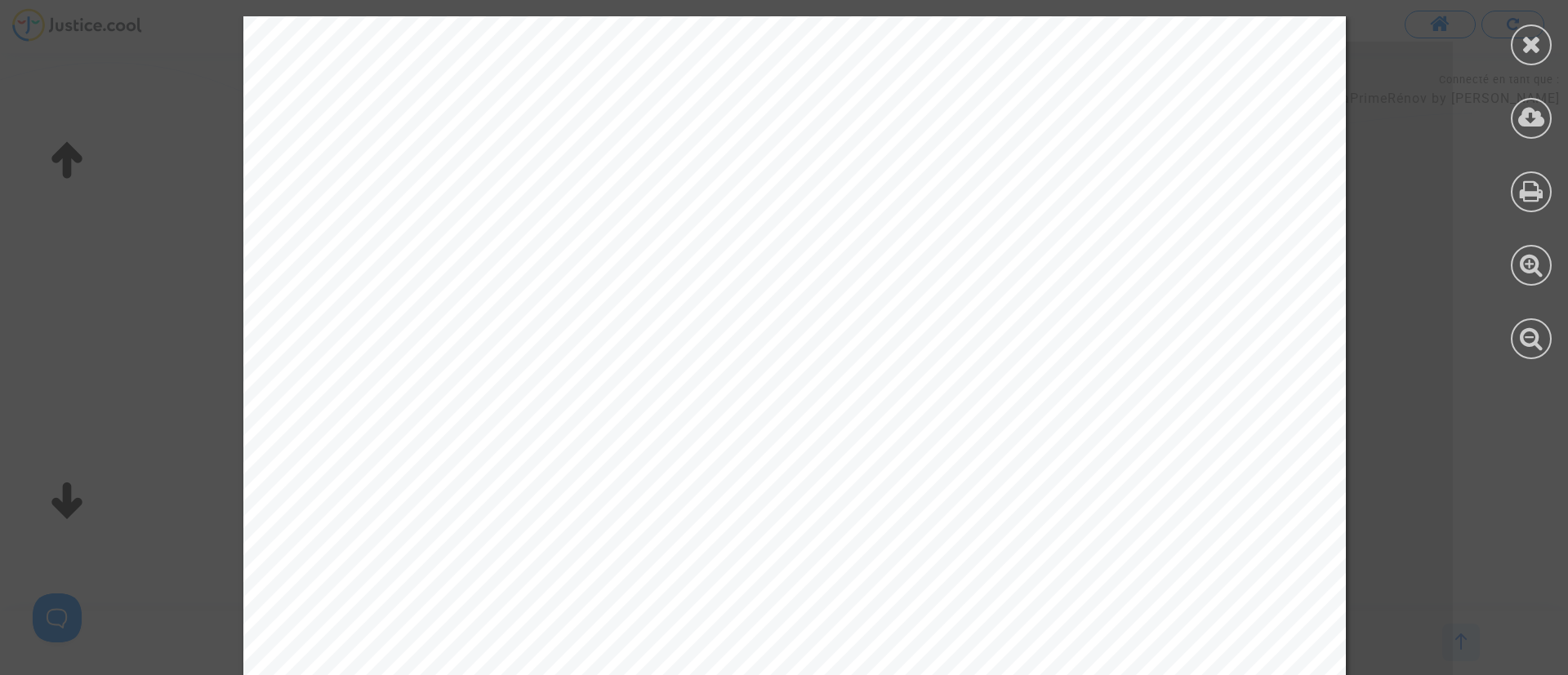
click at [1548, 33] on div at bounding box center [1532, 187] width 74 height 375
click at [1539, 41] on icon at bounding box center [1531, 43] width 21 height 24
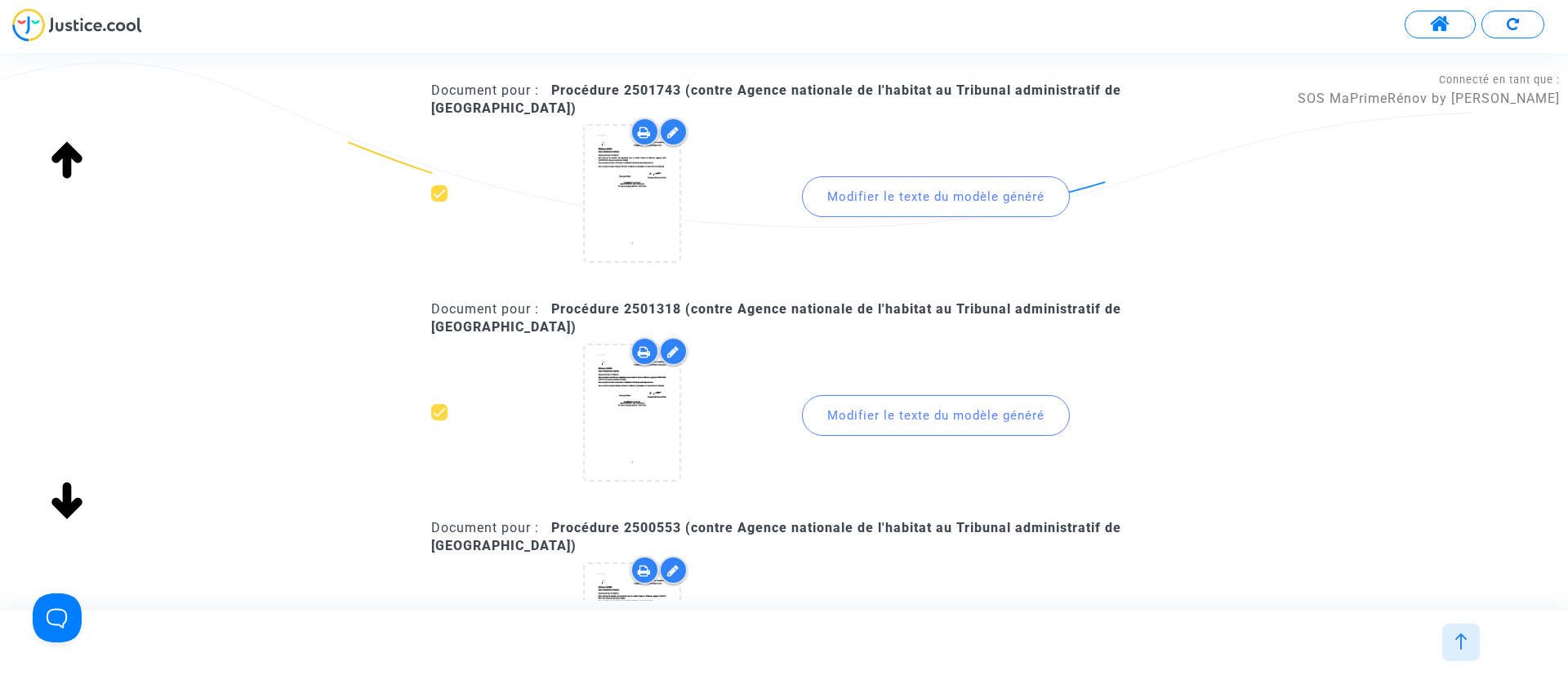
scroll to position [1838, 0]
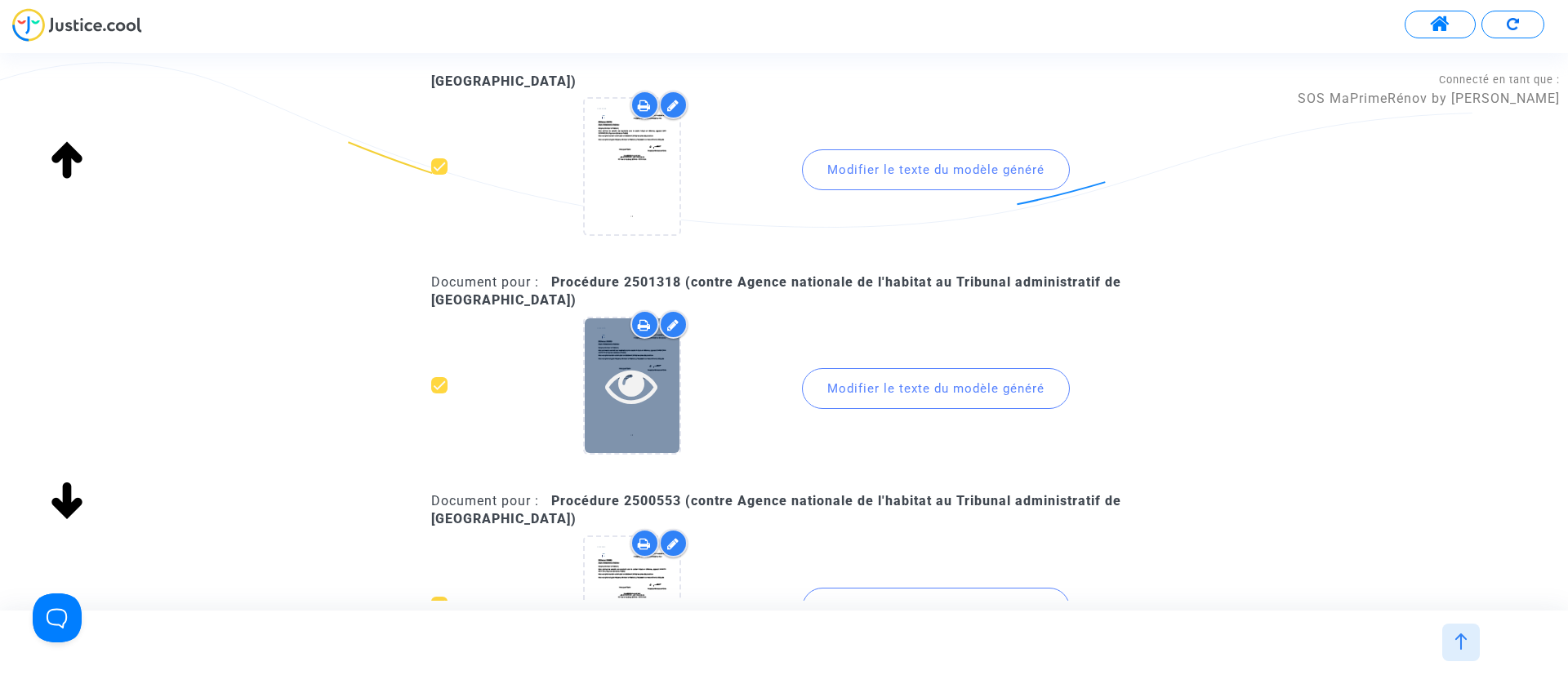
click at [667, 383] on div at bounding box center [632, 385] width 95 height 52
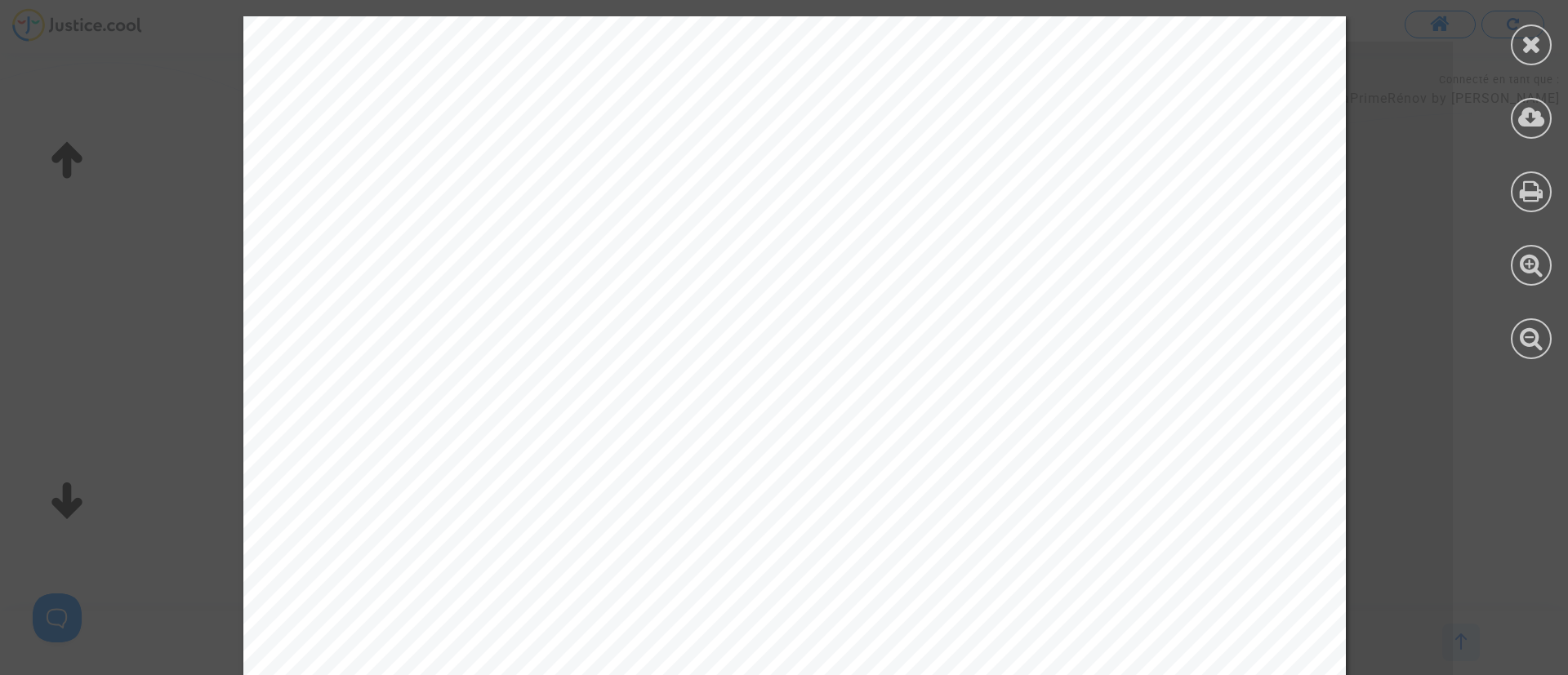
click at [485, 230] on span "Référence : 2501318" at bounding box center [433, 227] width 203 height 20
click at [1548, 39] on div at bounding box center [1532, 187] width 74 height 375
click at [1518, 41] on div at bounding box center [1531, 44] width 41 height 40
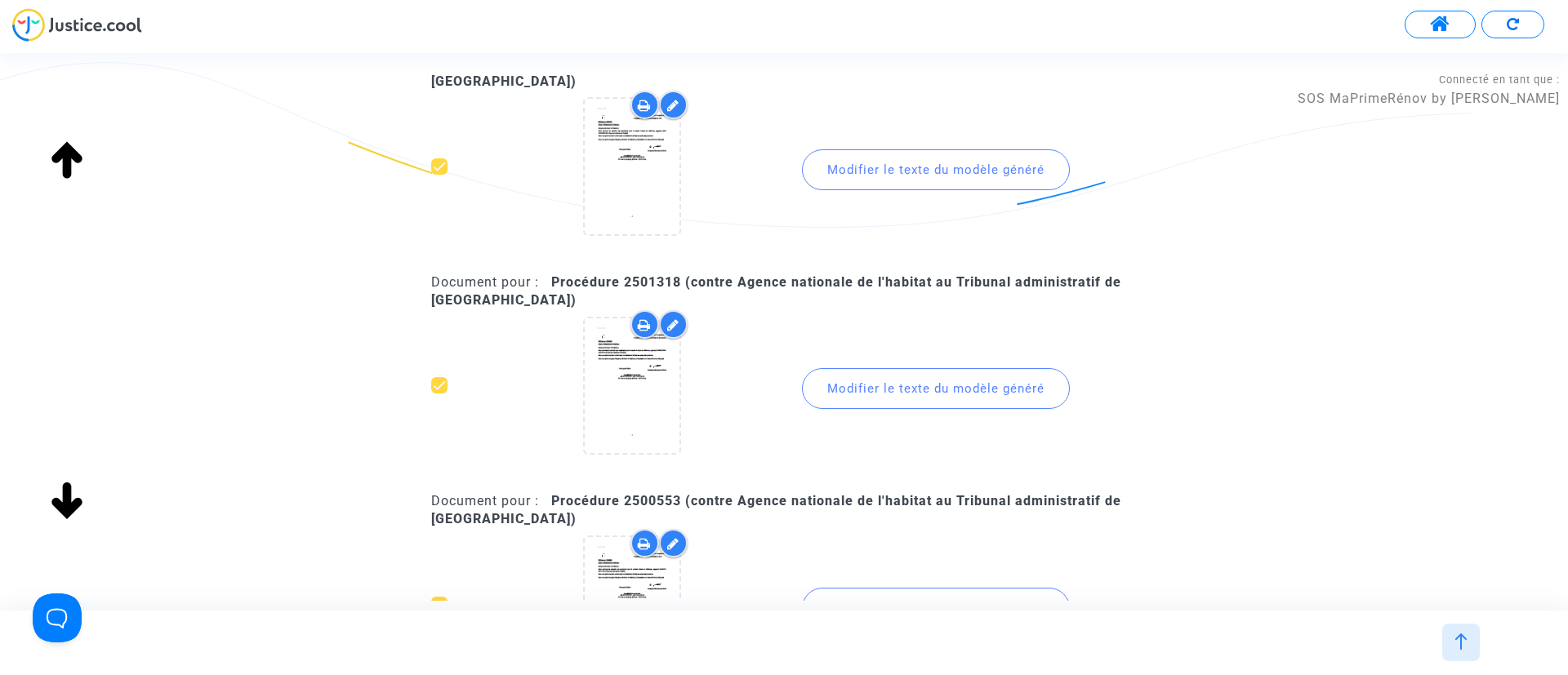
click at [653, 286] on b "Procédure 2501318 (contre Agence nationale de l'habitat au Tribunal administrat…" at bounding box center [776, 291] width 690 height 33
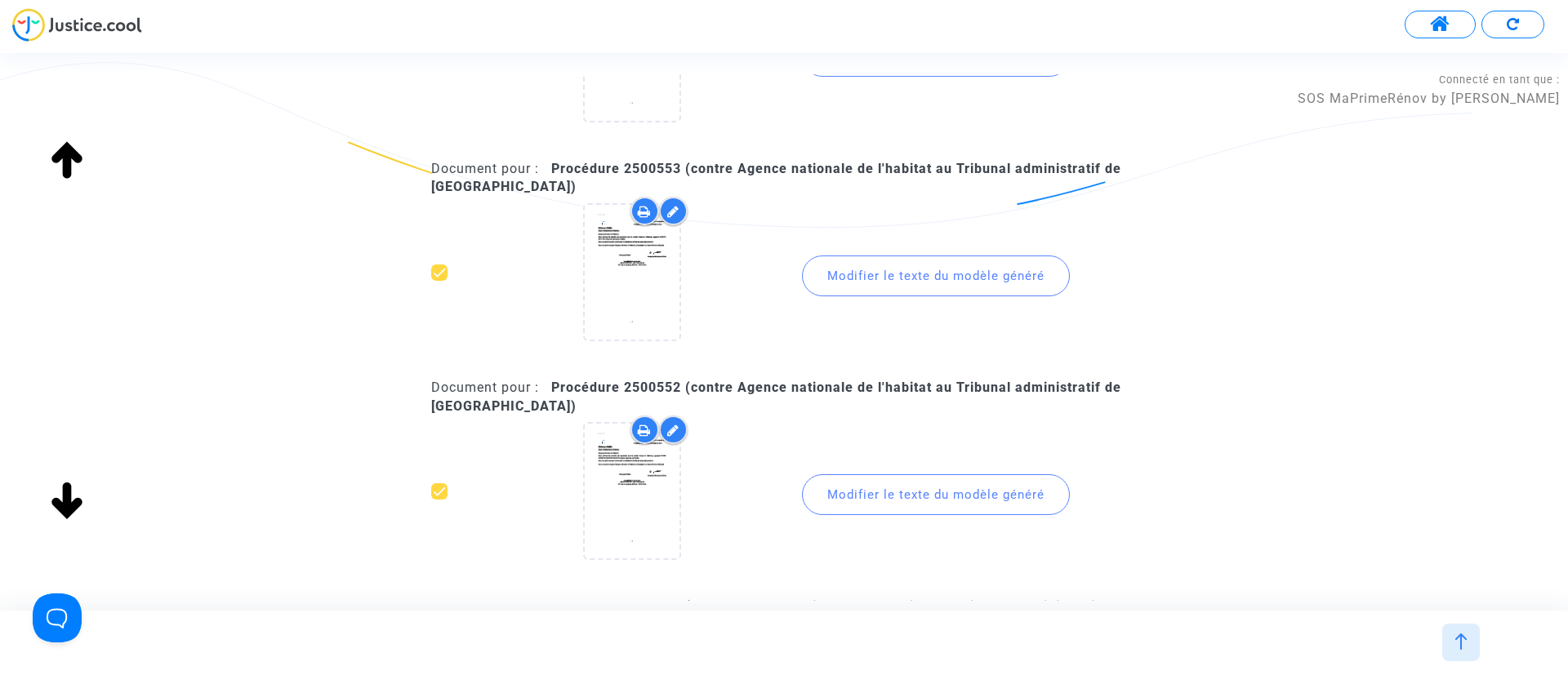
scroll to position [2205, 0]
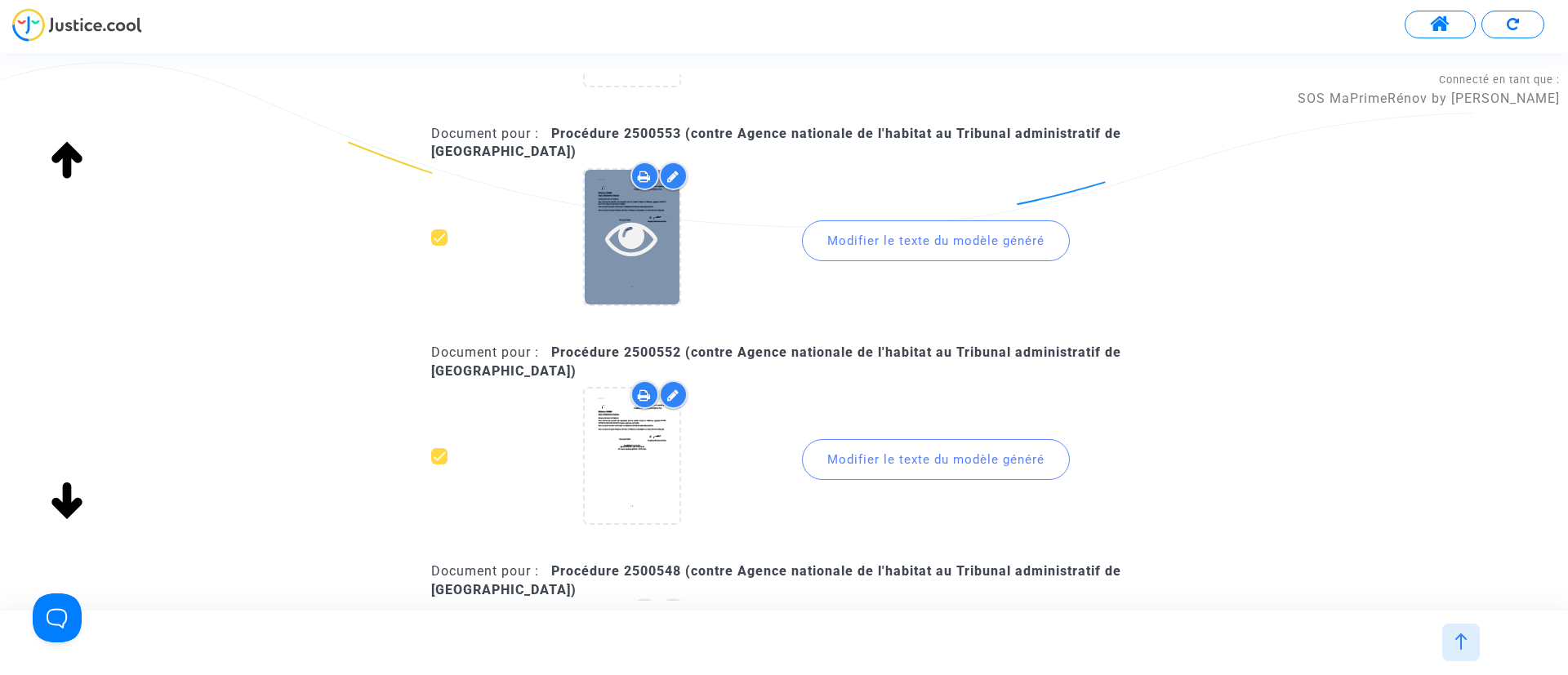
click at [633, 194] on div at bounding box center [632, 238] width 95 height 135
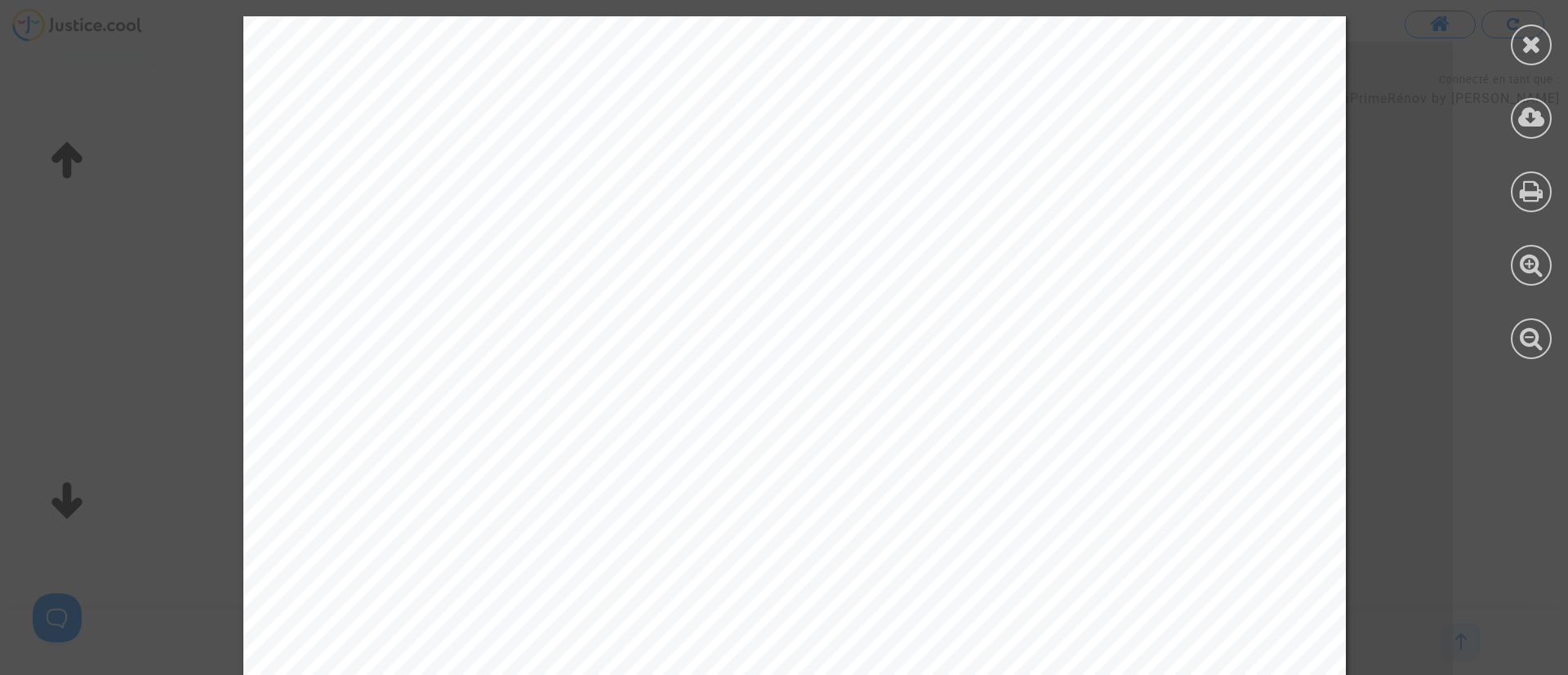
click at [1548, 42] on div at bounding box center [1532, 187] width 74 height 375
click at [1531, 39] on icon at bounding box center [1531, 43] width 21 height 24
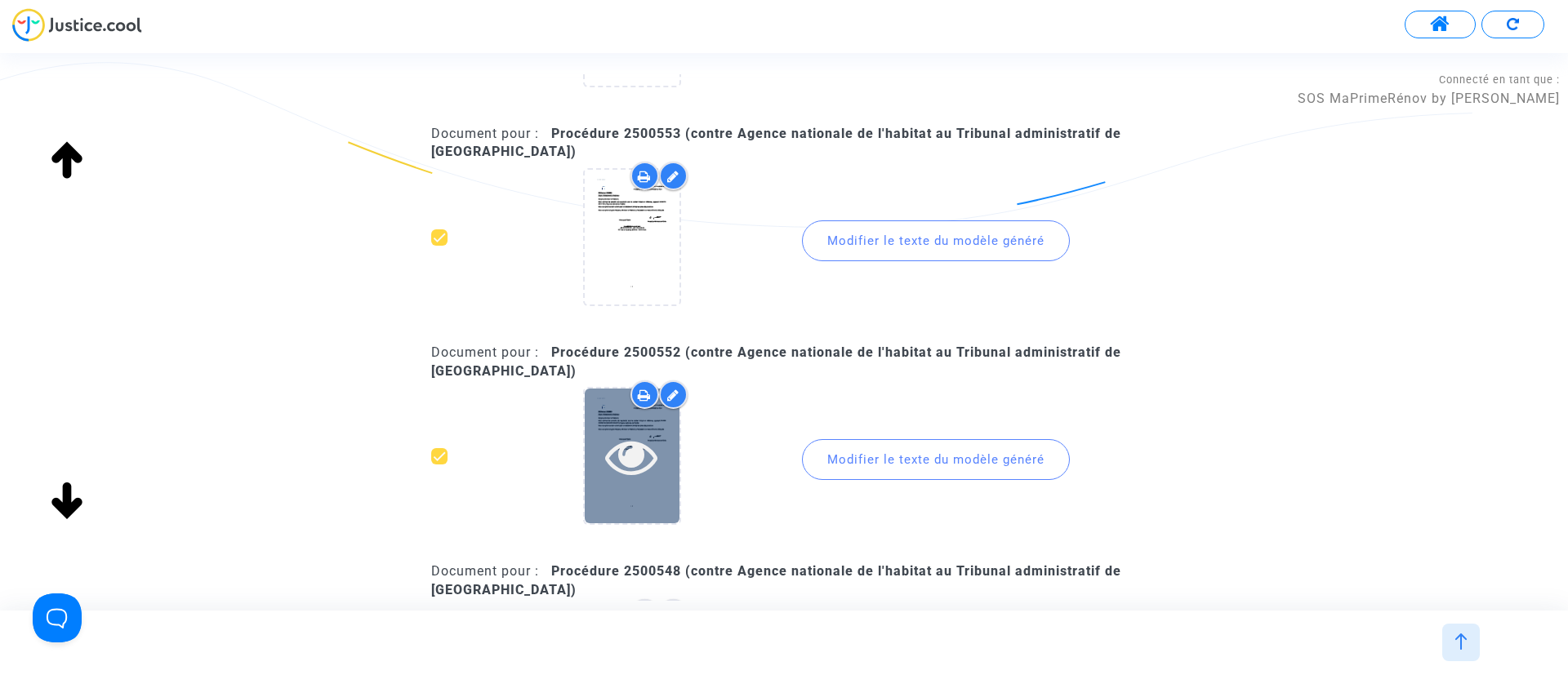
click at [657, 467] on icon at bounding box center [631, 456] width 53 height 52
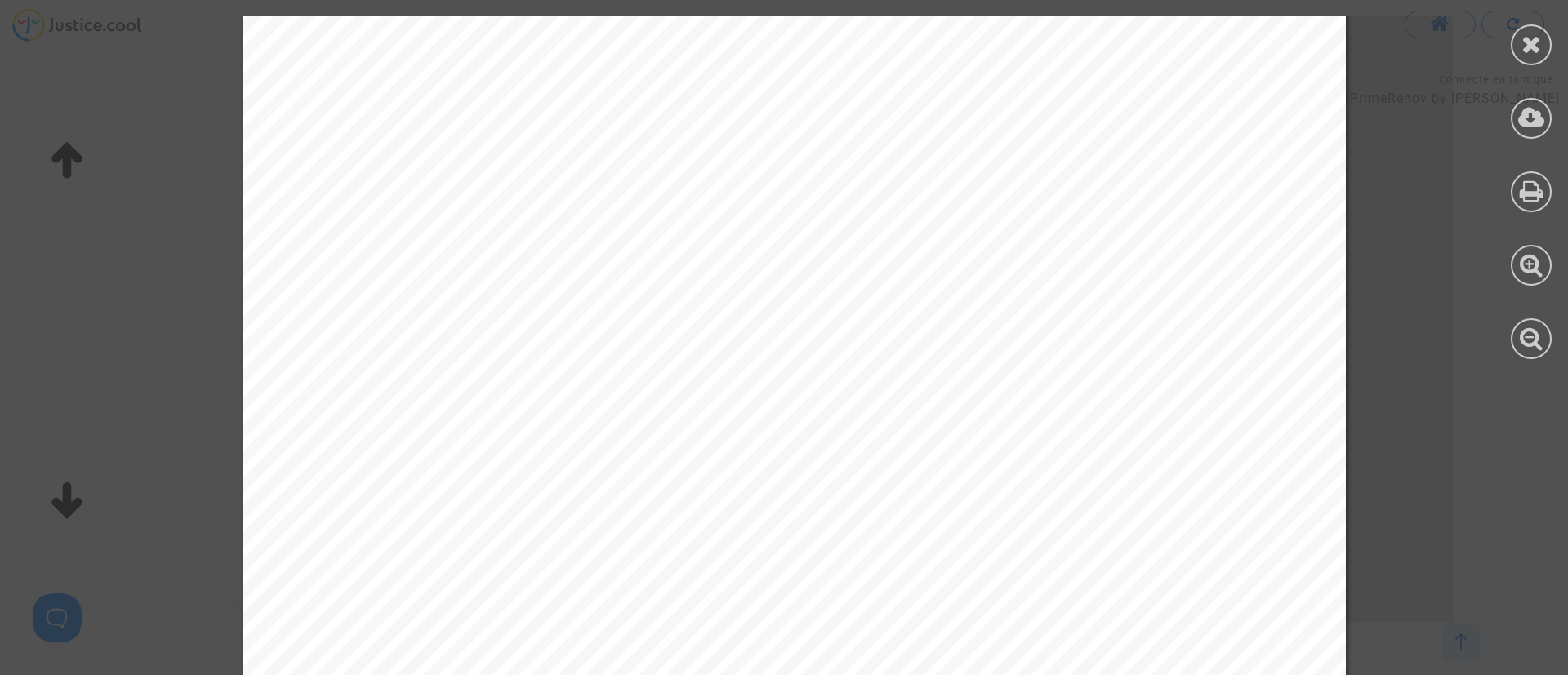
scroll to position [245, 0]
click at [1521, 61] on div at bounding box center [1531, 44] width 41 height 40
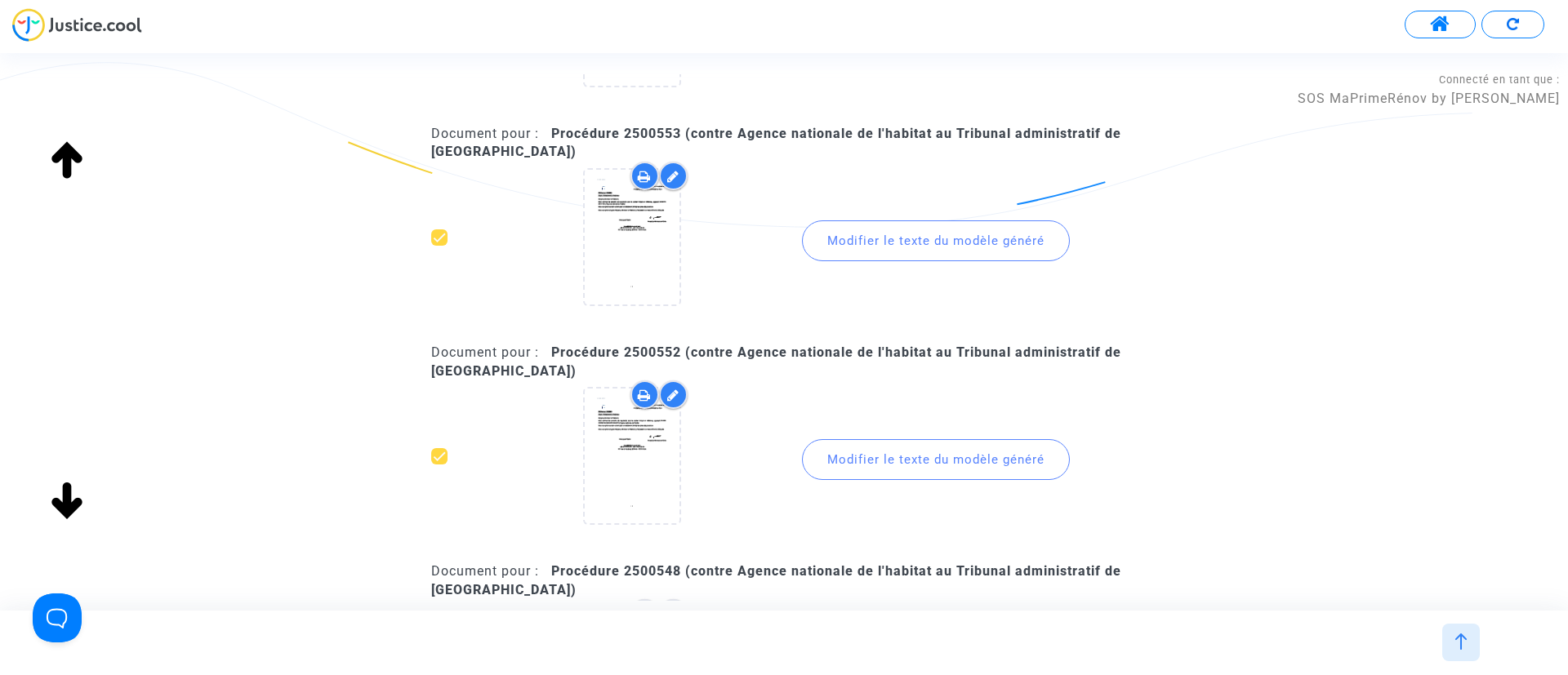
scroll to position [2450, 0]
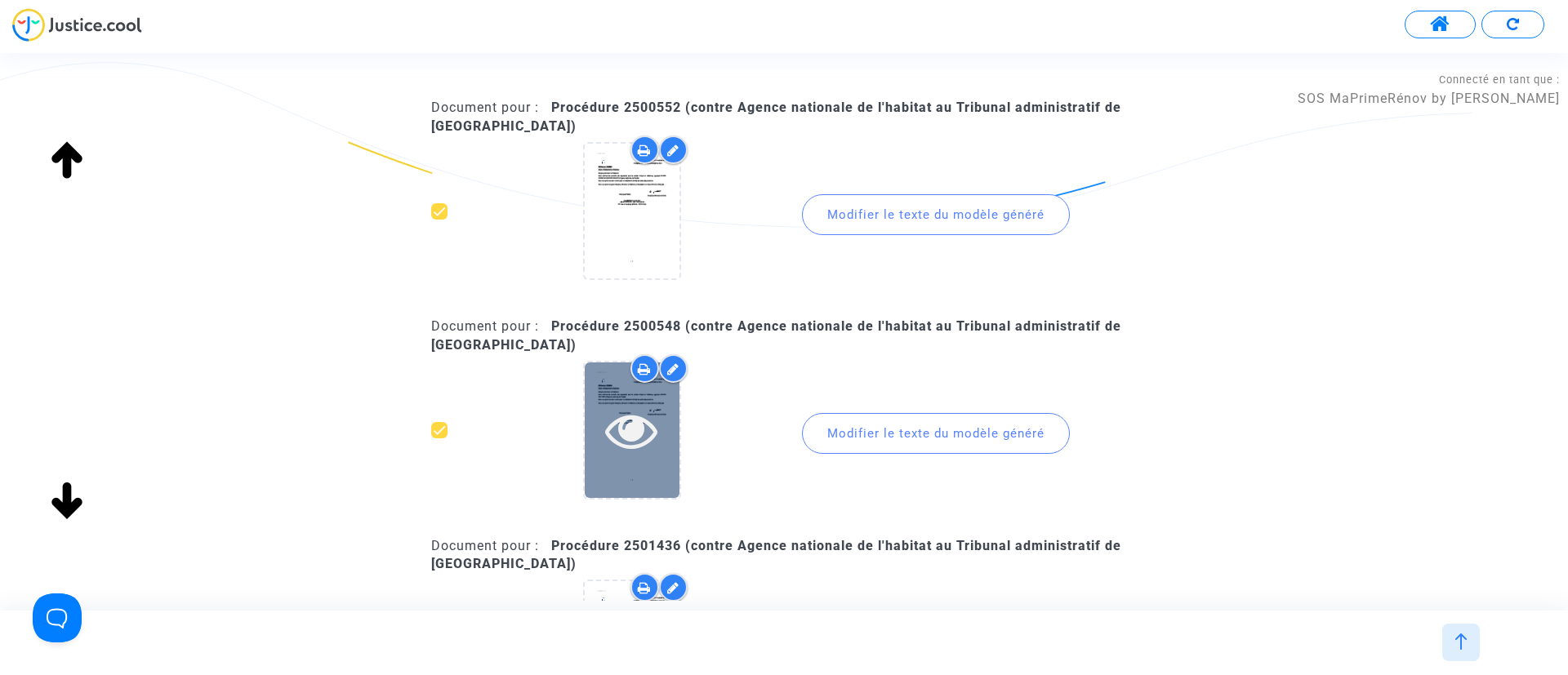
click at [657, 463] on div at bounding box center [632, 430] width 95 height 135
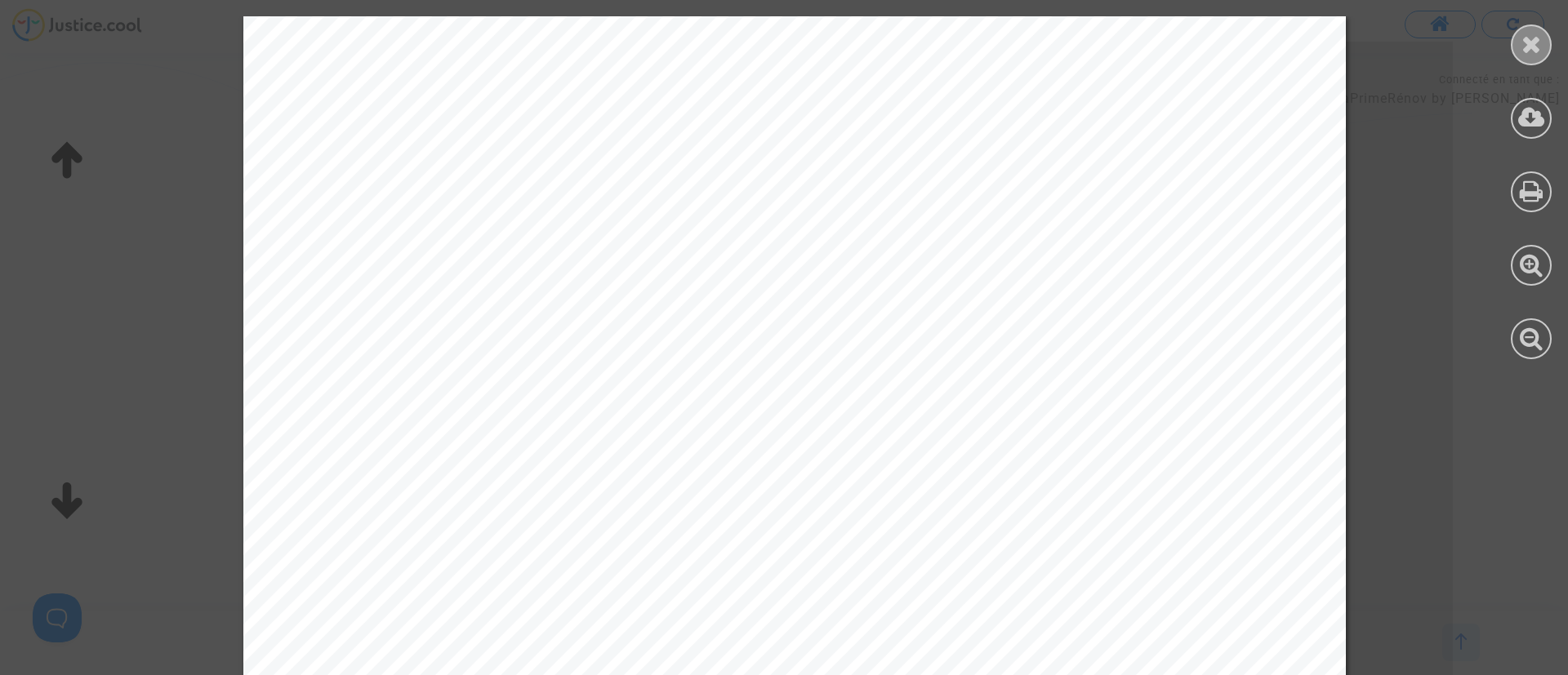
click at [1531, 57] on div at bounding box center [1531, 44] width 41 height 40
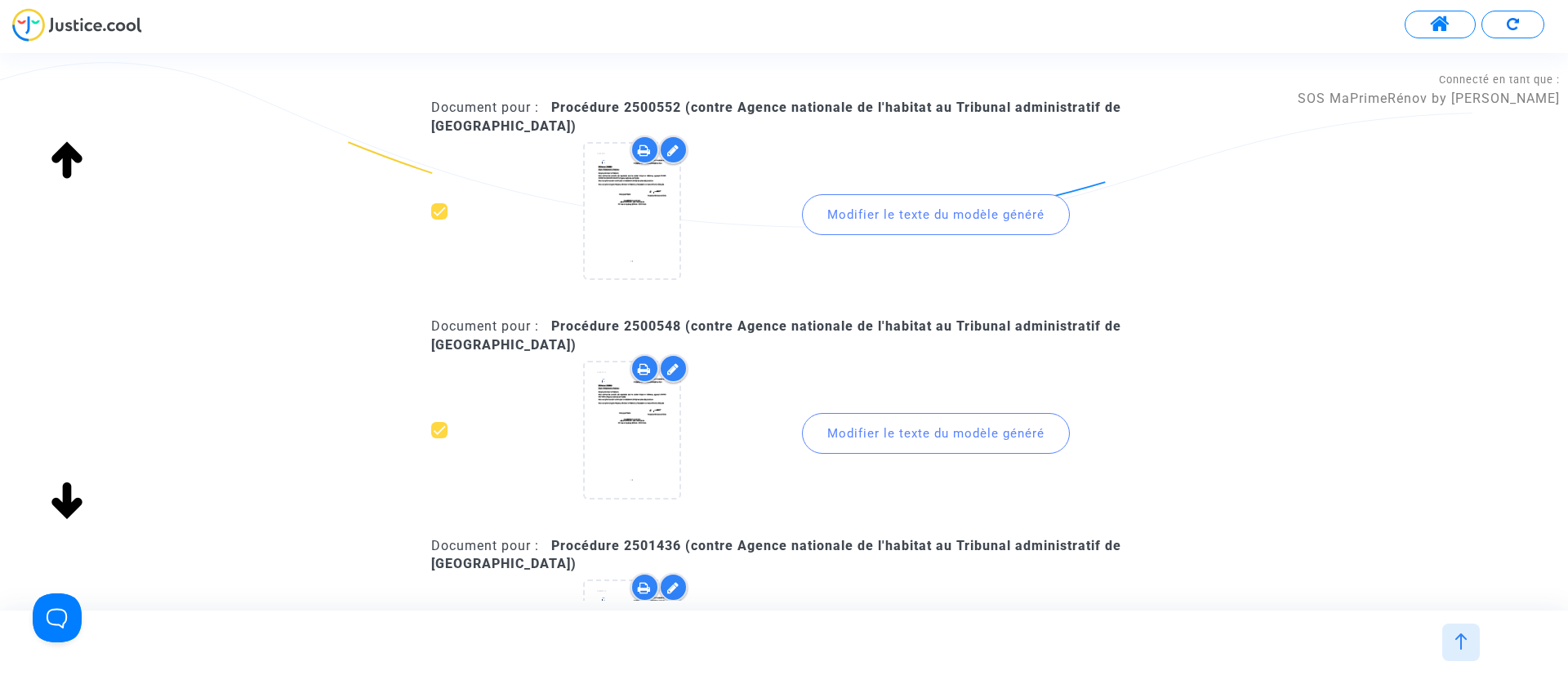
scroll to position [2818, 0]
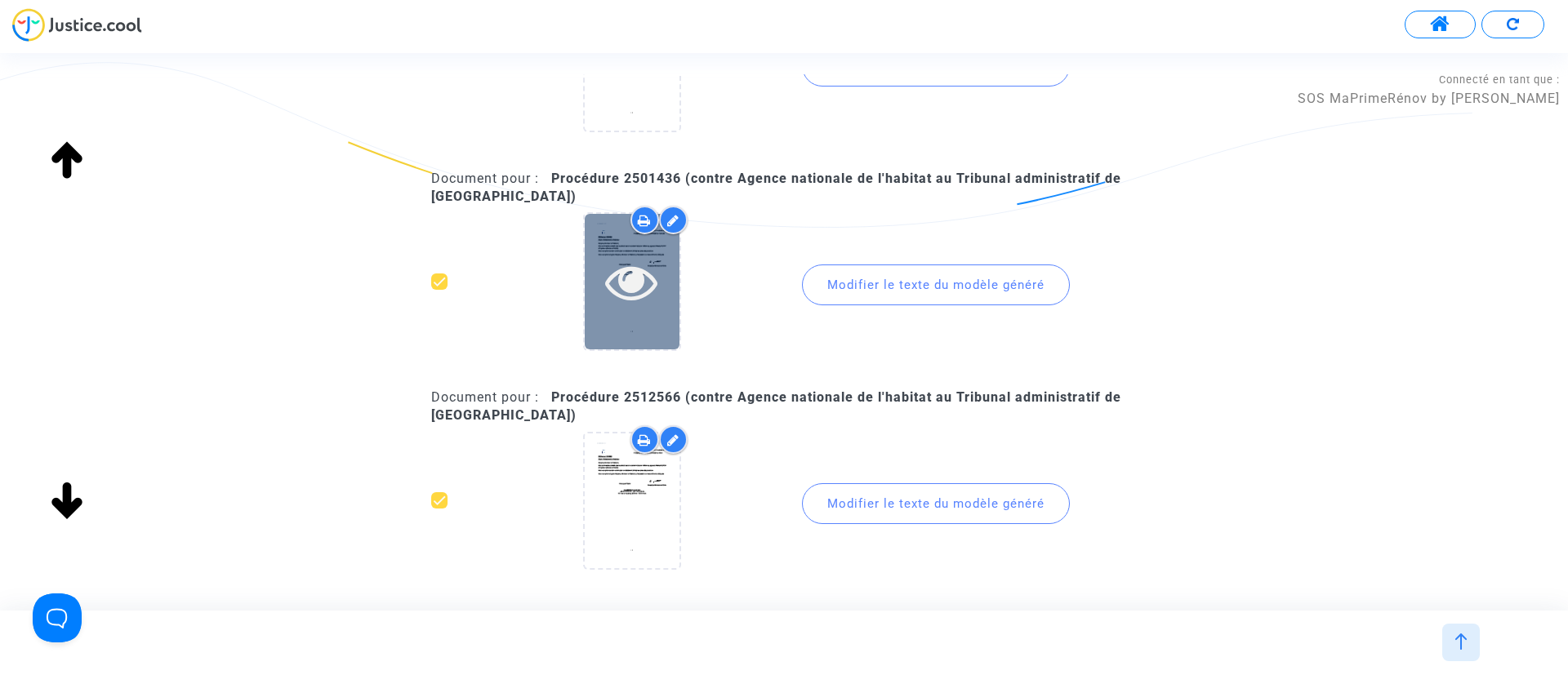
click at [656, 334] on div at bounding box center [632, 282] width 95 height 135
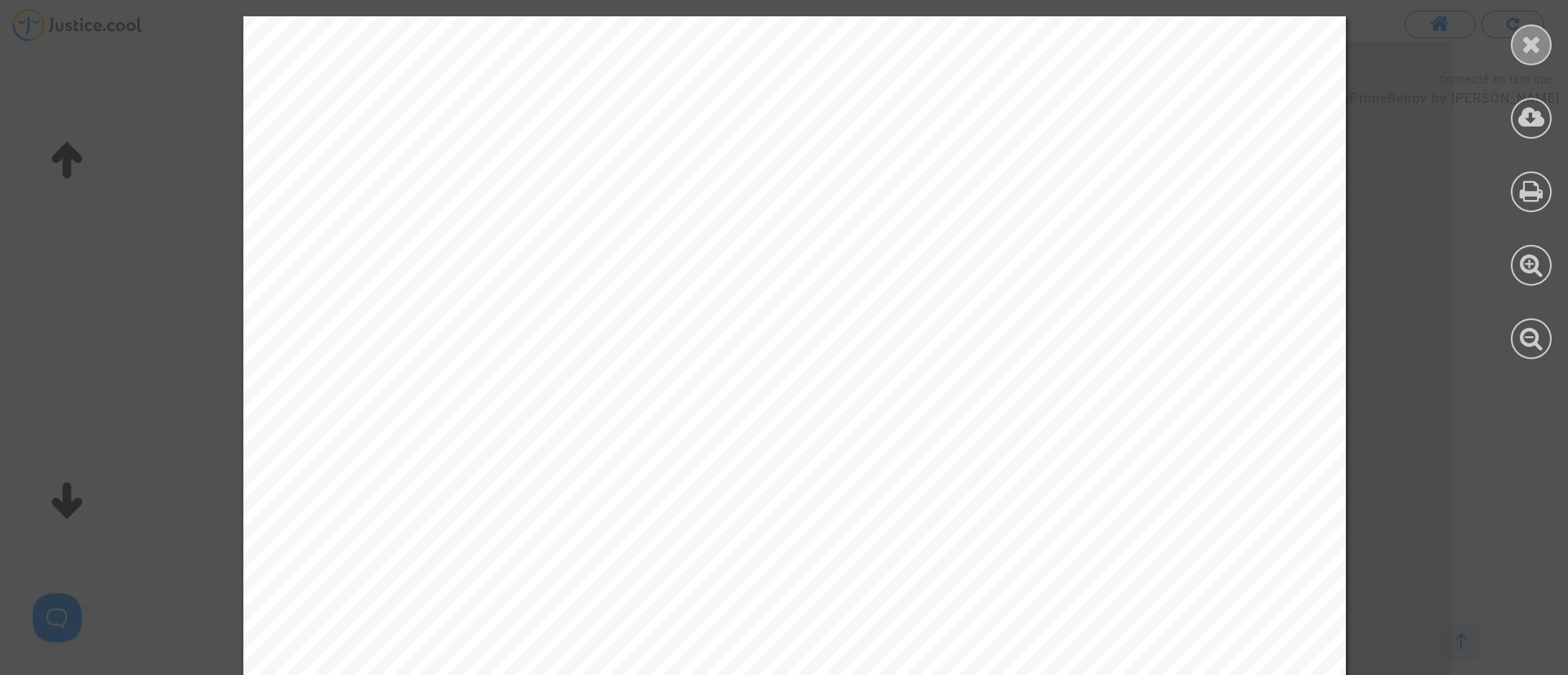
click at [1526, 38] on icon at bounding box center [1531, 43] width 21 height 24
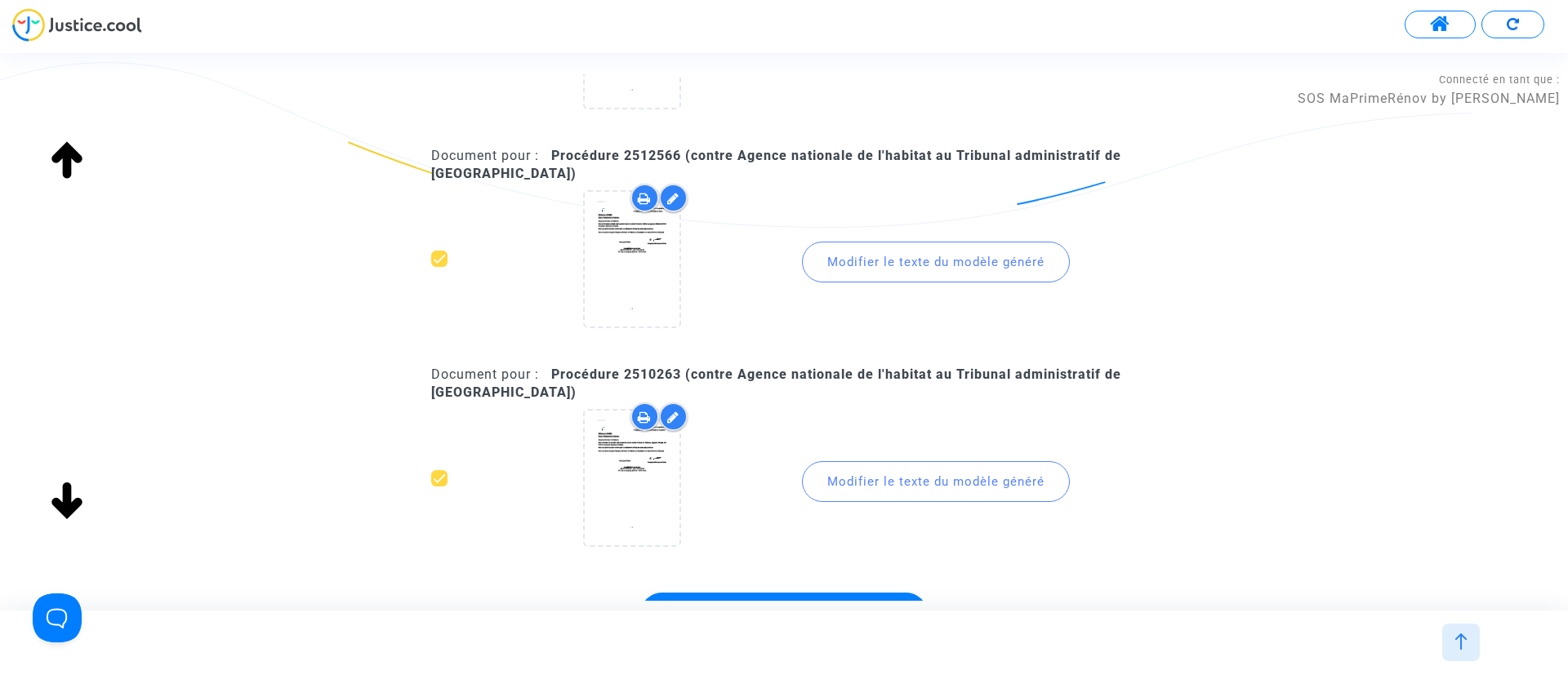
scroll to position [3063, 0]
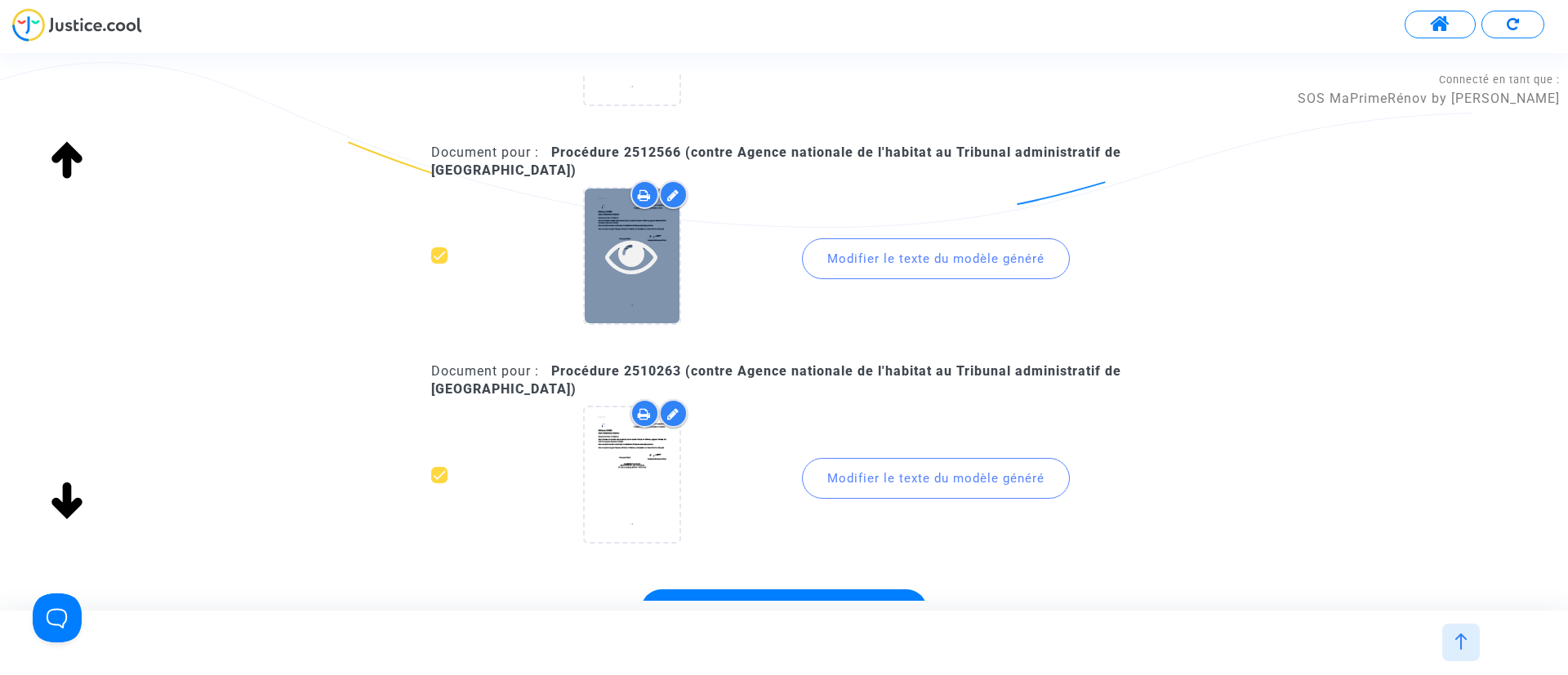
click at [644, 312] on div at bounding box center [632, 256] width 95 height 135
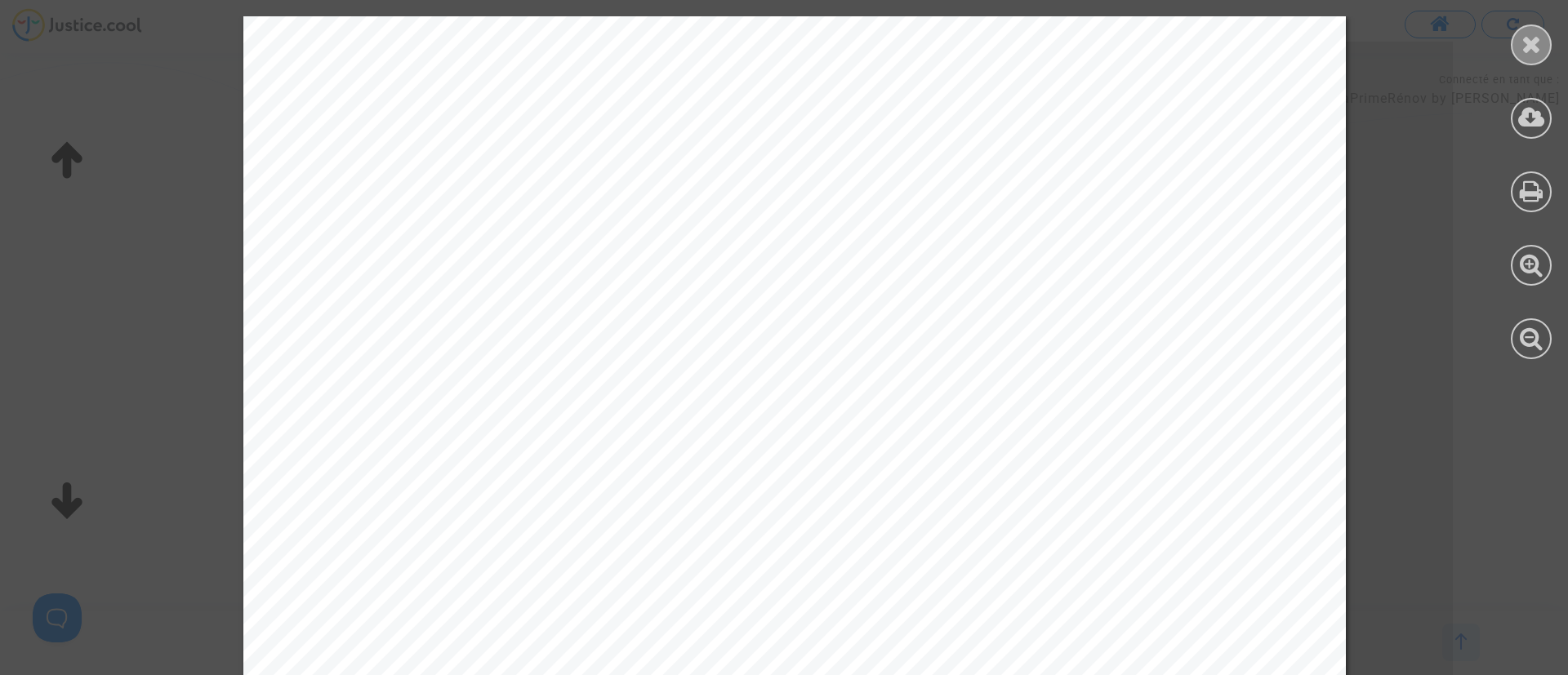
click at [1527, 40] on icon at bounding box center [1531, 43] width 21 height 24
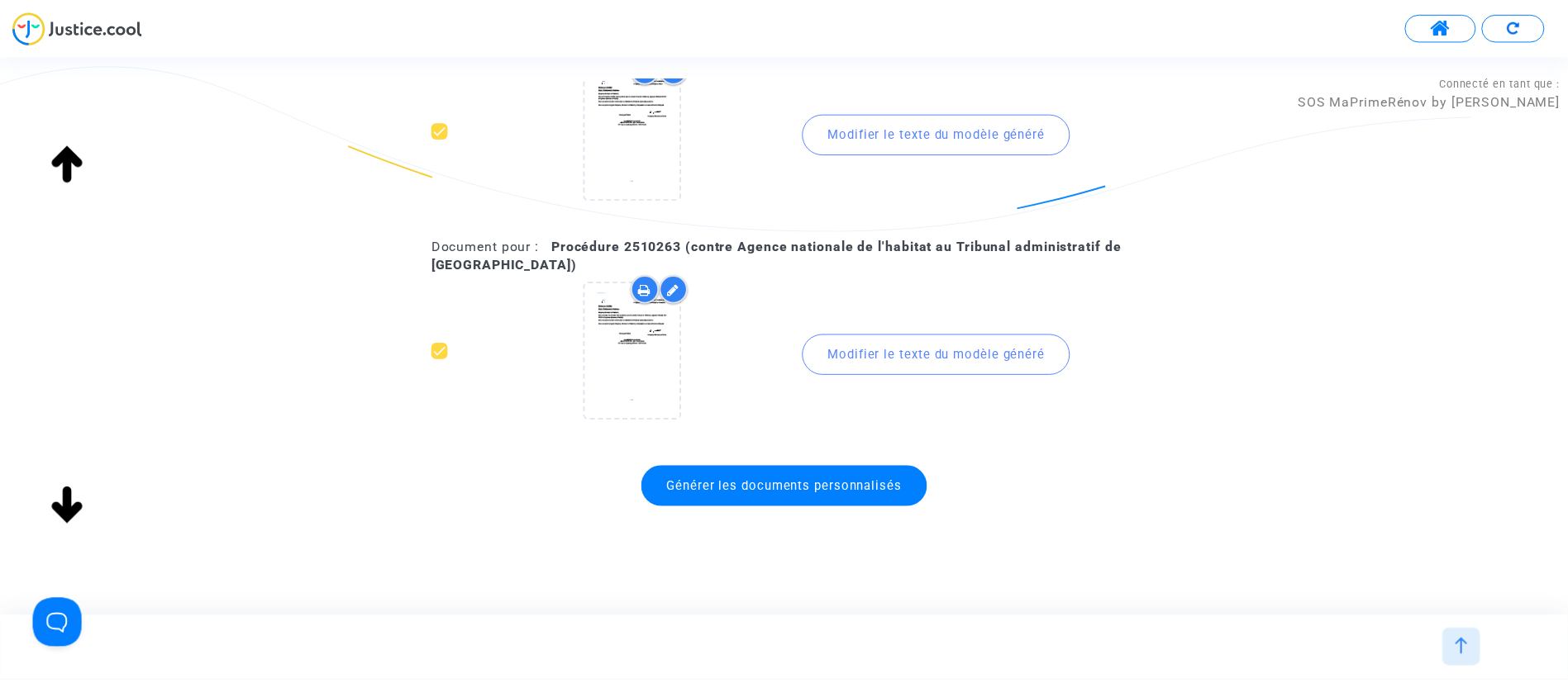
scroll to position [3236, 0]
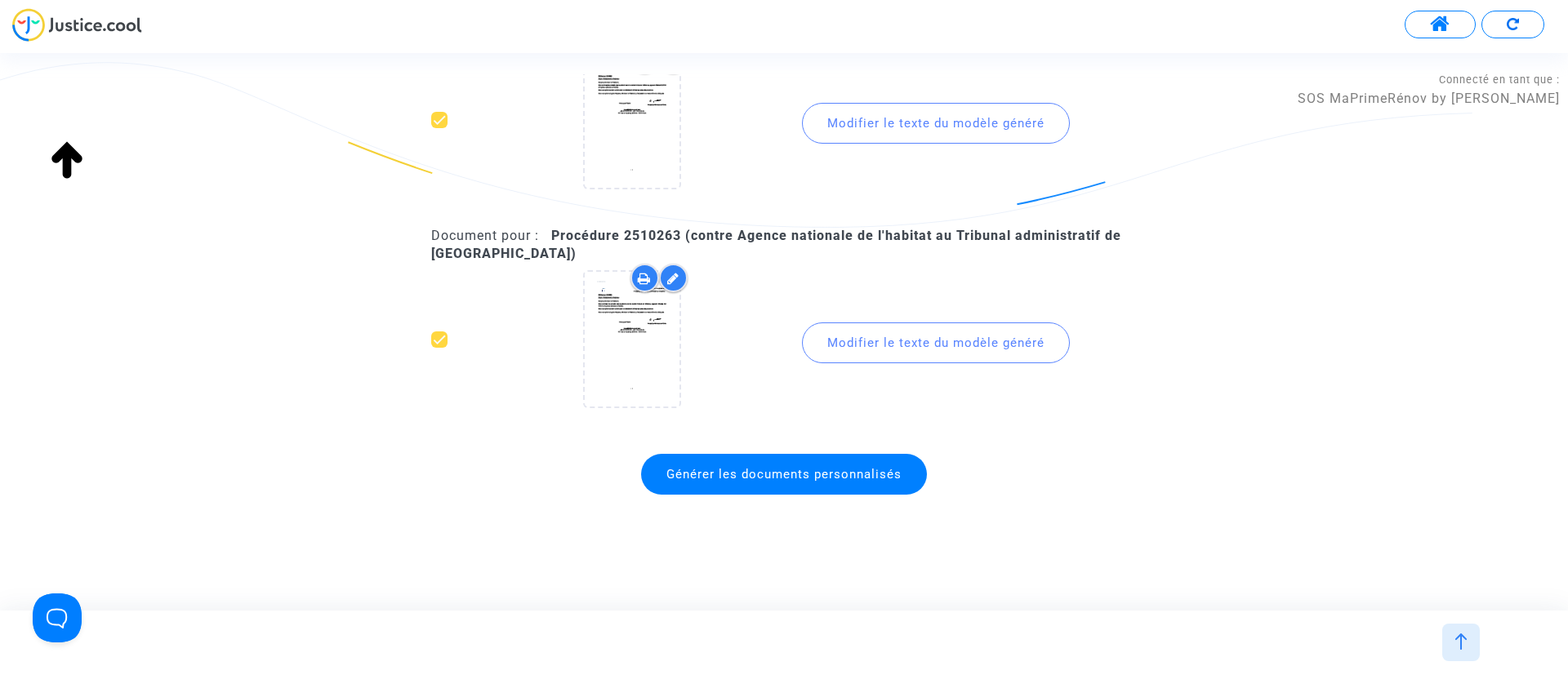
click at [910, 481] on span "Générer les documents personnalisés" at bounding box center [784, 474] width 286 height 40
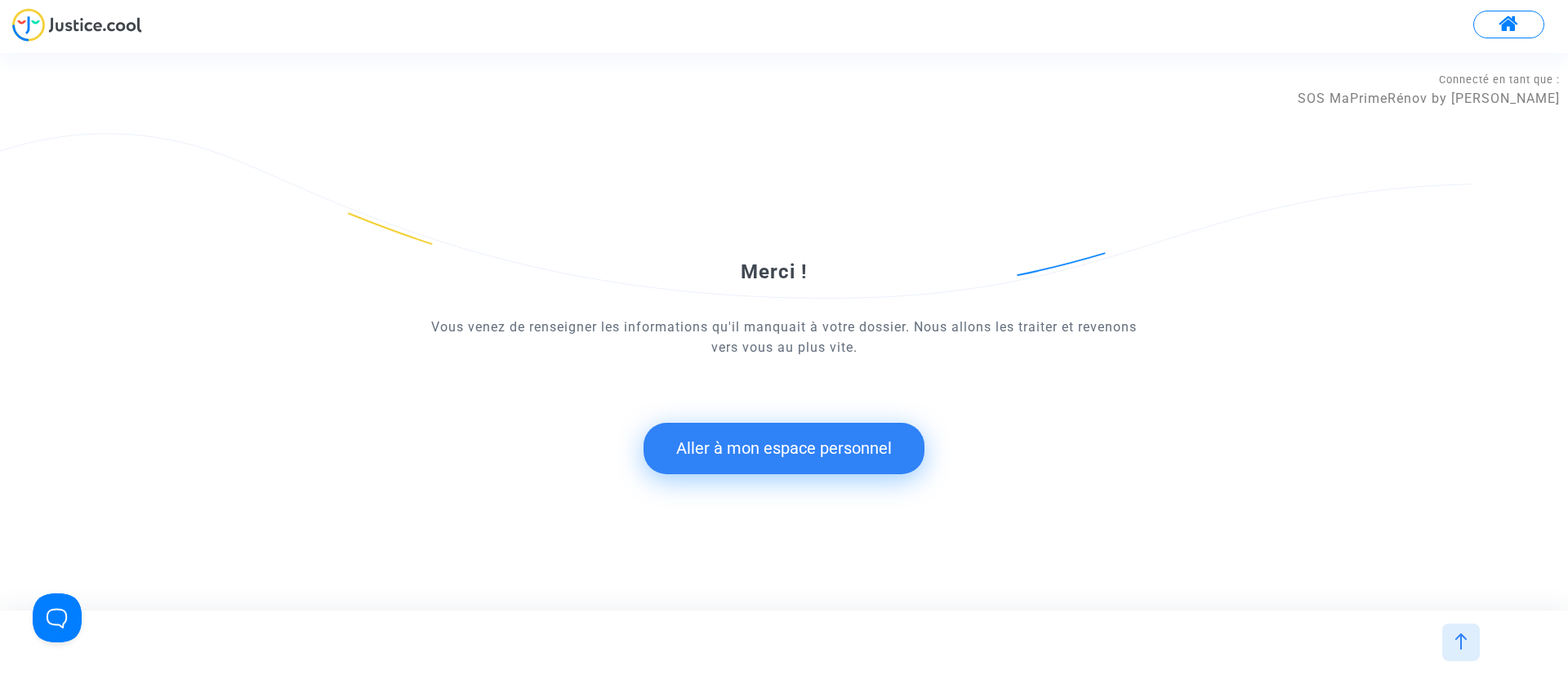
click at [774, 436] on button "Aller à mon espace personnel" at bounding box center [784, 448] width 281 height 50
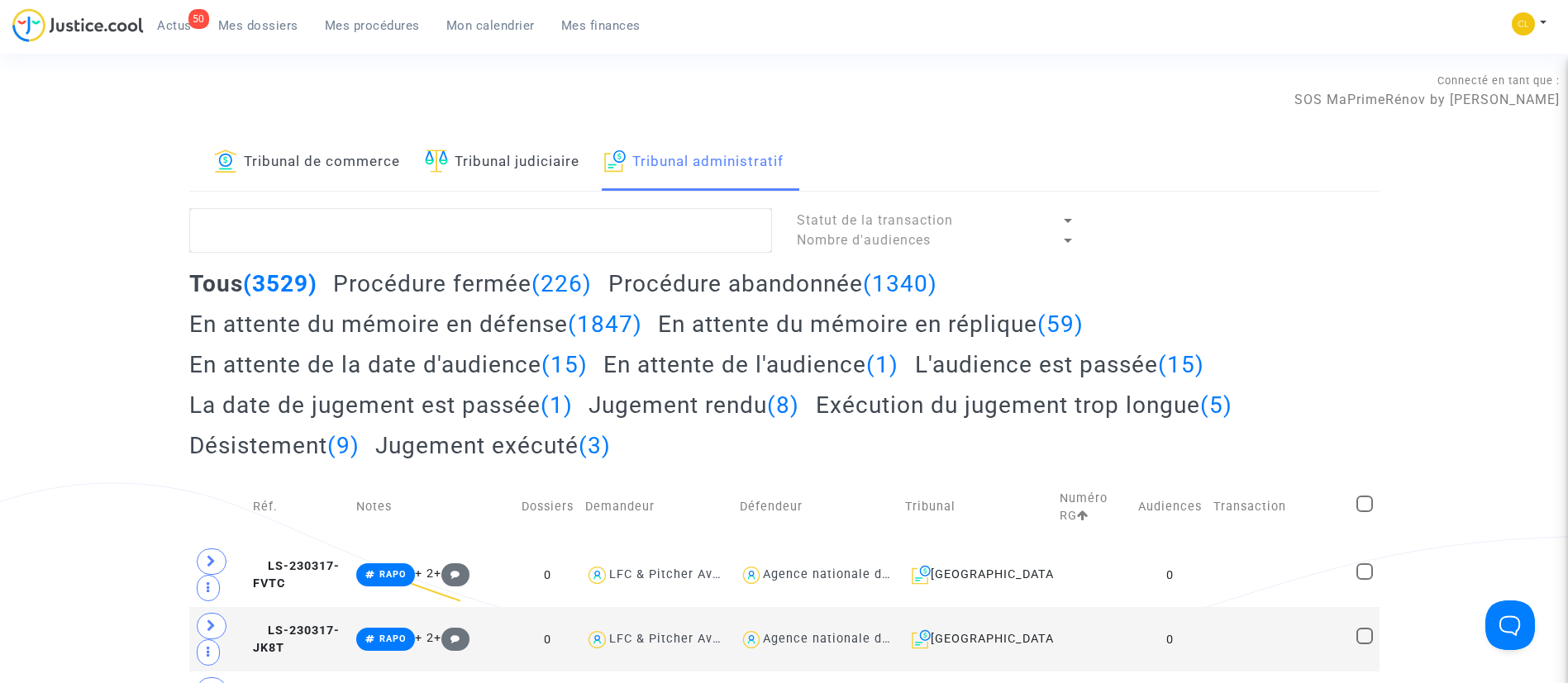
click at [187, 25] on span "Actus" at bounding box center [174, 25] width 35 height 15
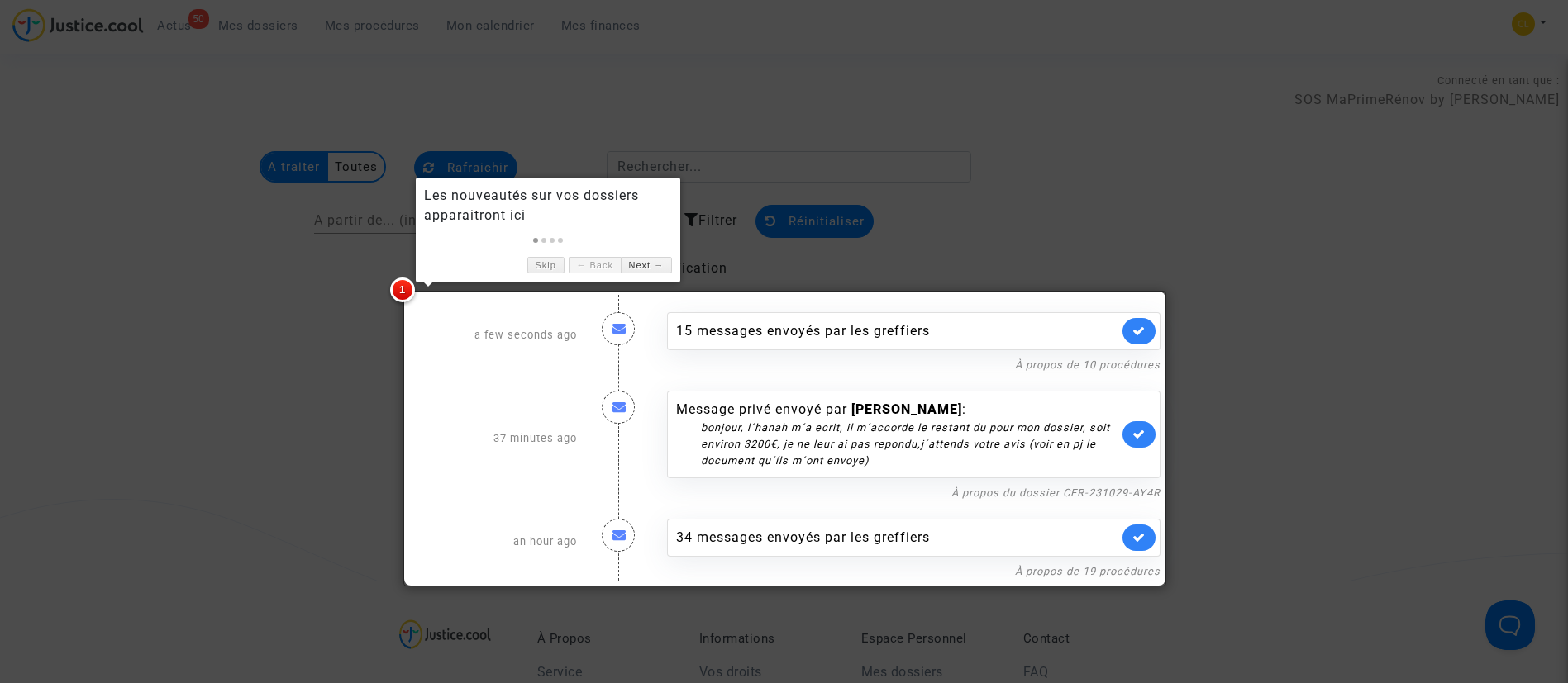
click at [1127, 229] on div at bounding box center [784, 342] width 1568 height 683
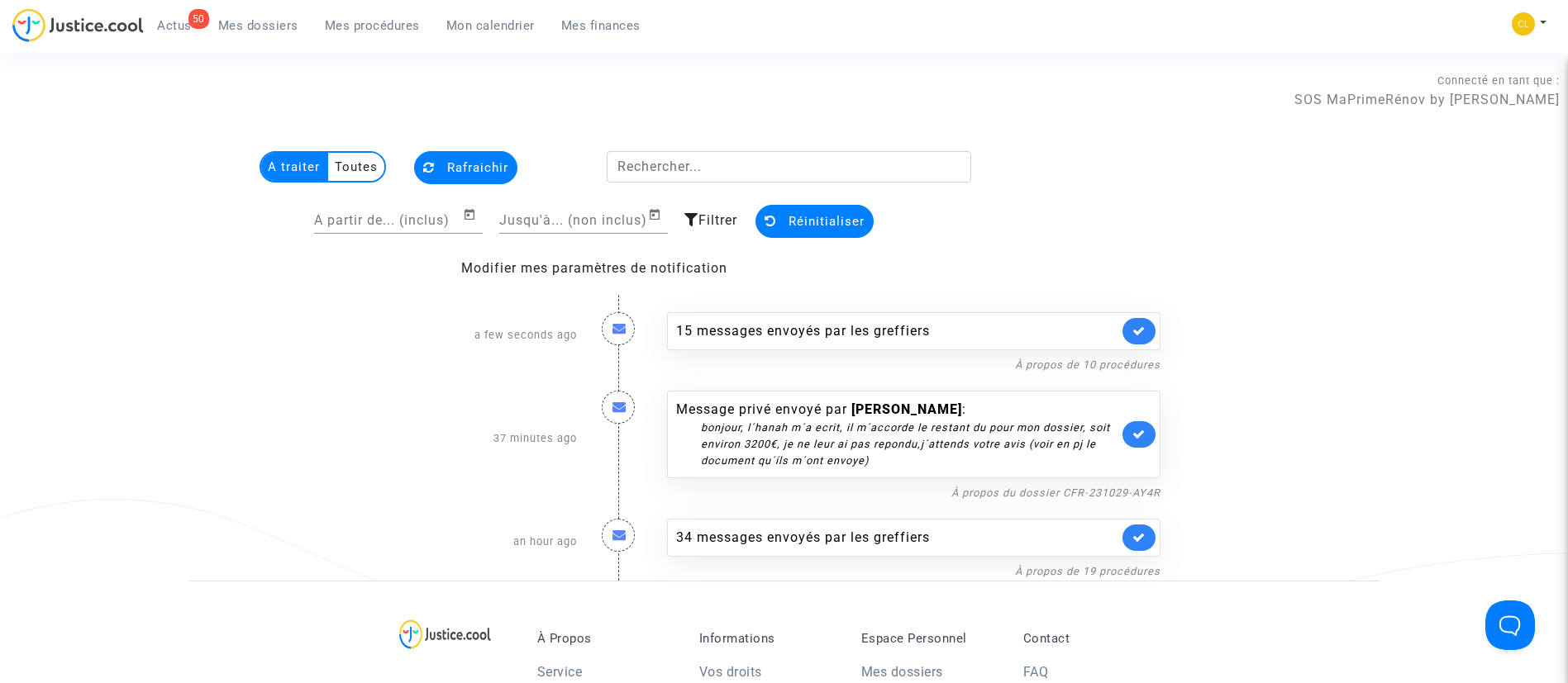
click at [1127, 328] on link at bounding box center [1139, 331] width 33 height 26
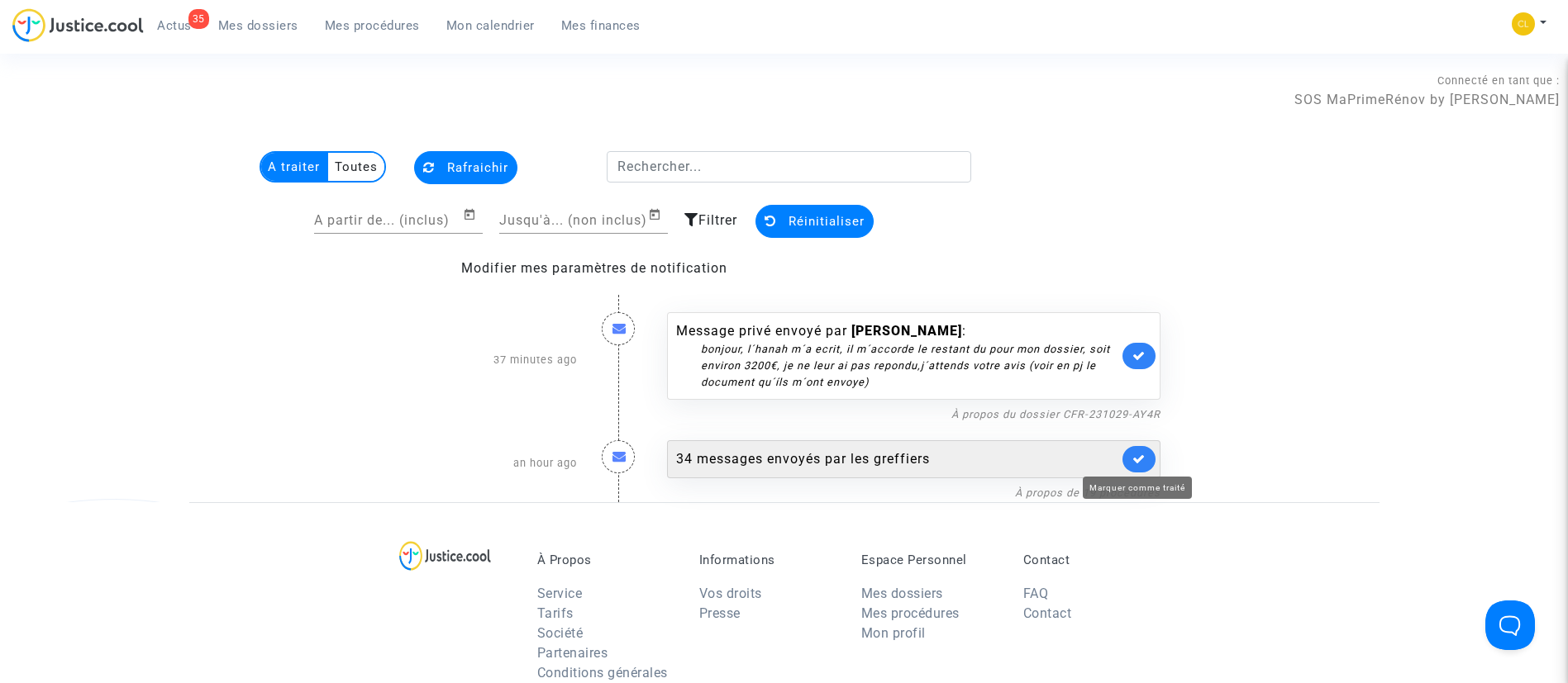
click at [1149, 460] on link at bounding box center [1139, 459] width 33 height 26
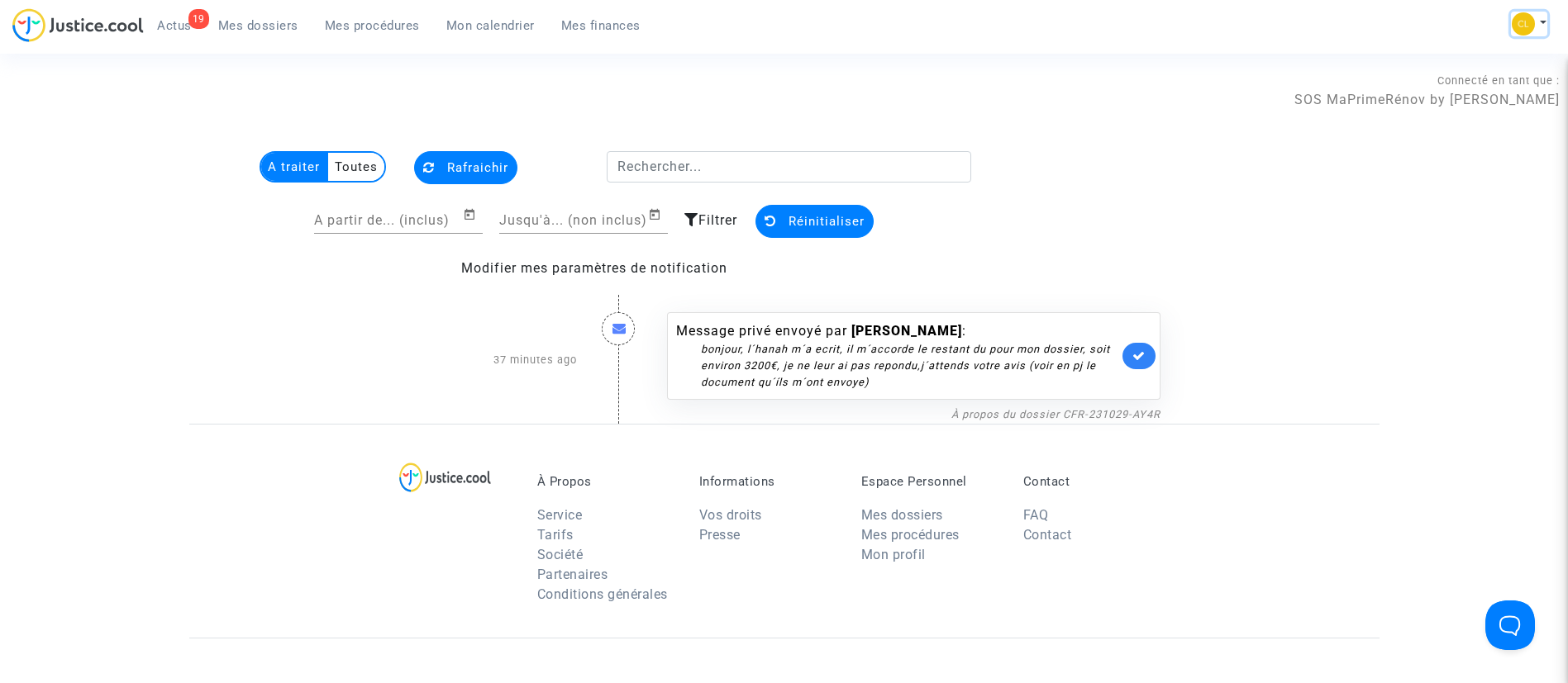
click at [1529, 34] on img at bounding box center [1523, 24] width 23 height 23
click at [1452, 87] on link "Changer de compte" at bounding box center [1462, 85] width 167 height 26
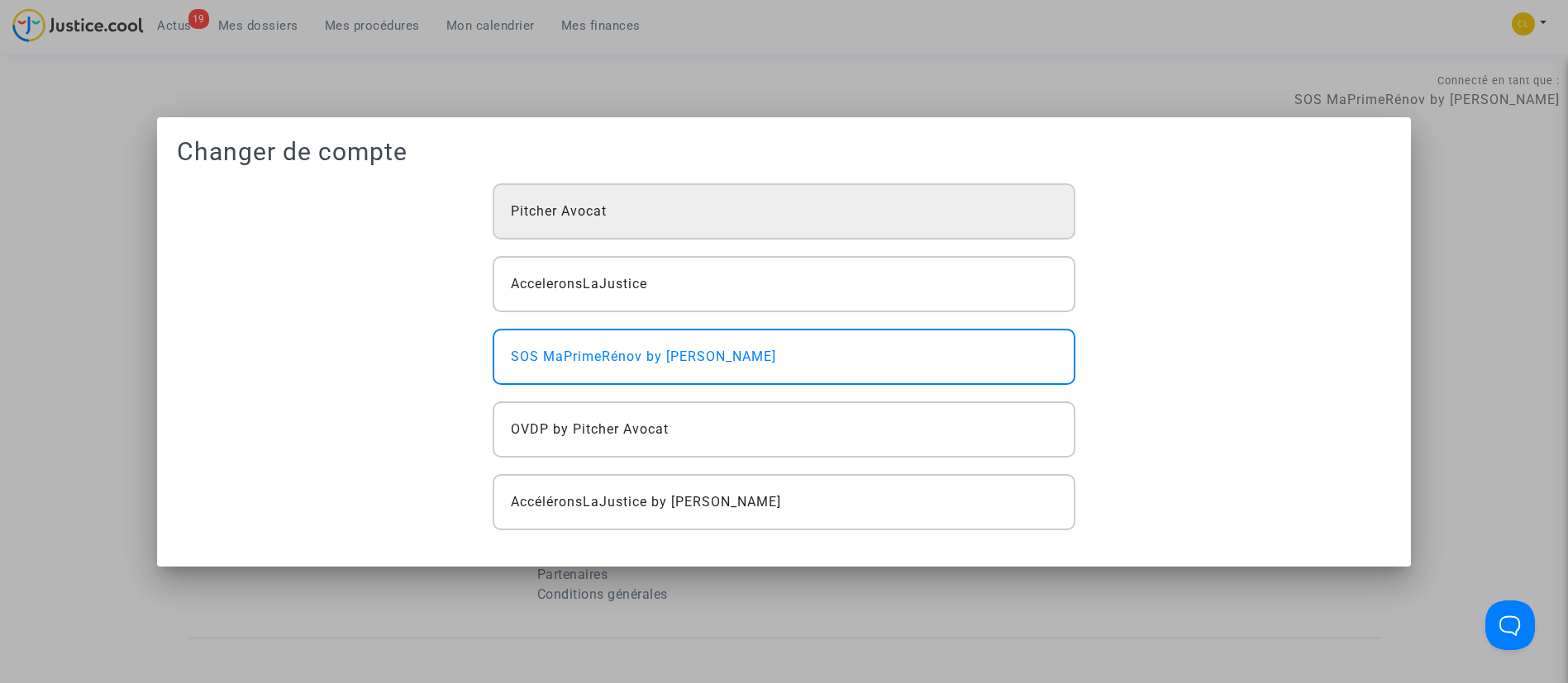
click at [888, 227] on div "Pitcher Avocat" at bounding box center [784, 211] width 583 height 56
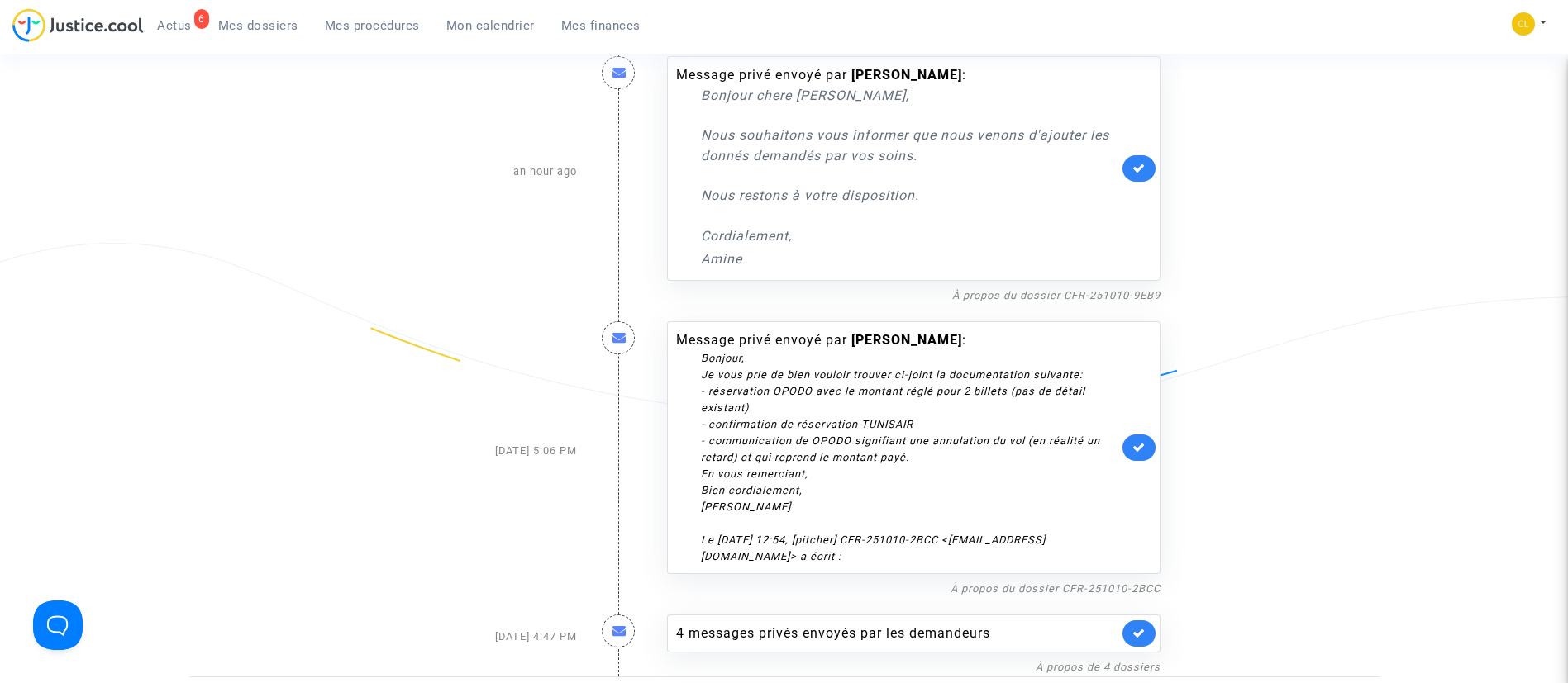
scroll to position [372, 0]
